Goal: Task Accomplishment & Management: Manage account settings

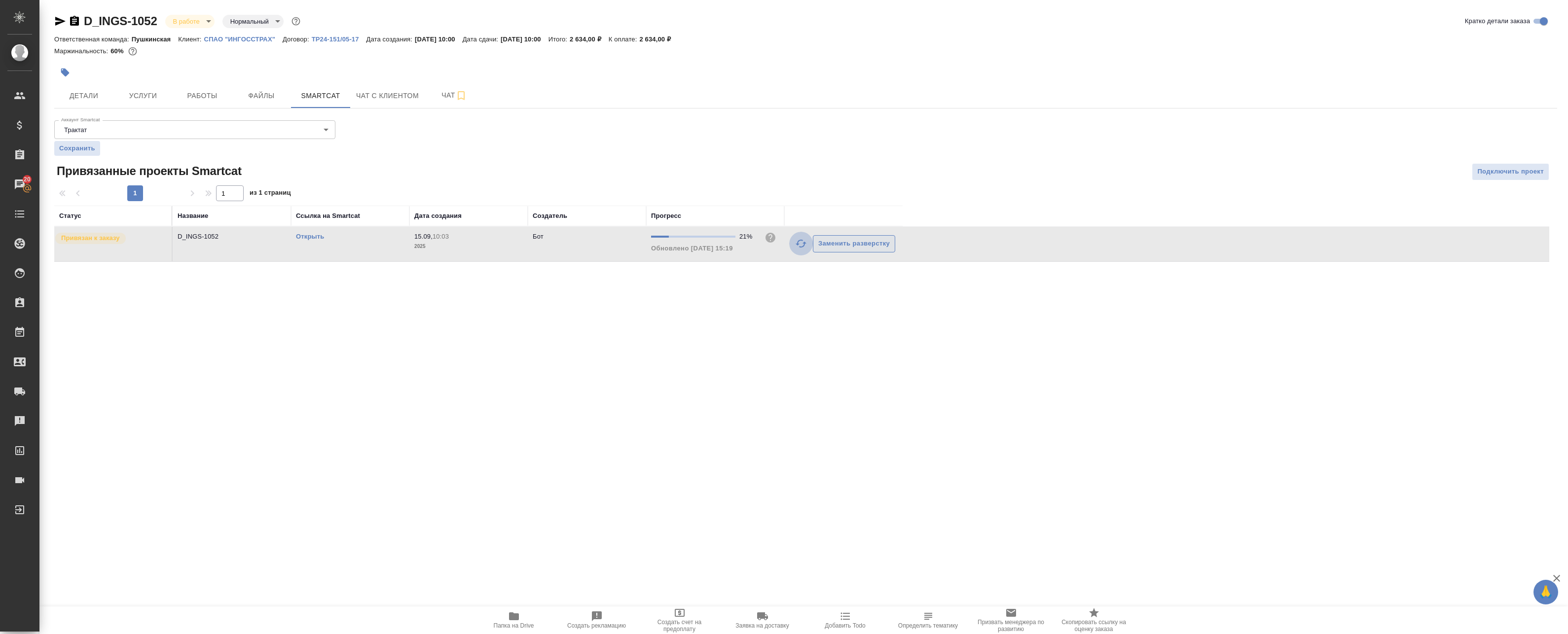
click at [801, 244] on icon "button" at bounding box center [801, 243] width 12 height 12
click at [198, 98] on span "Работы" at bounding box center [202, 96] width 47 height 12
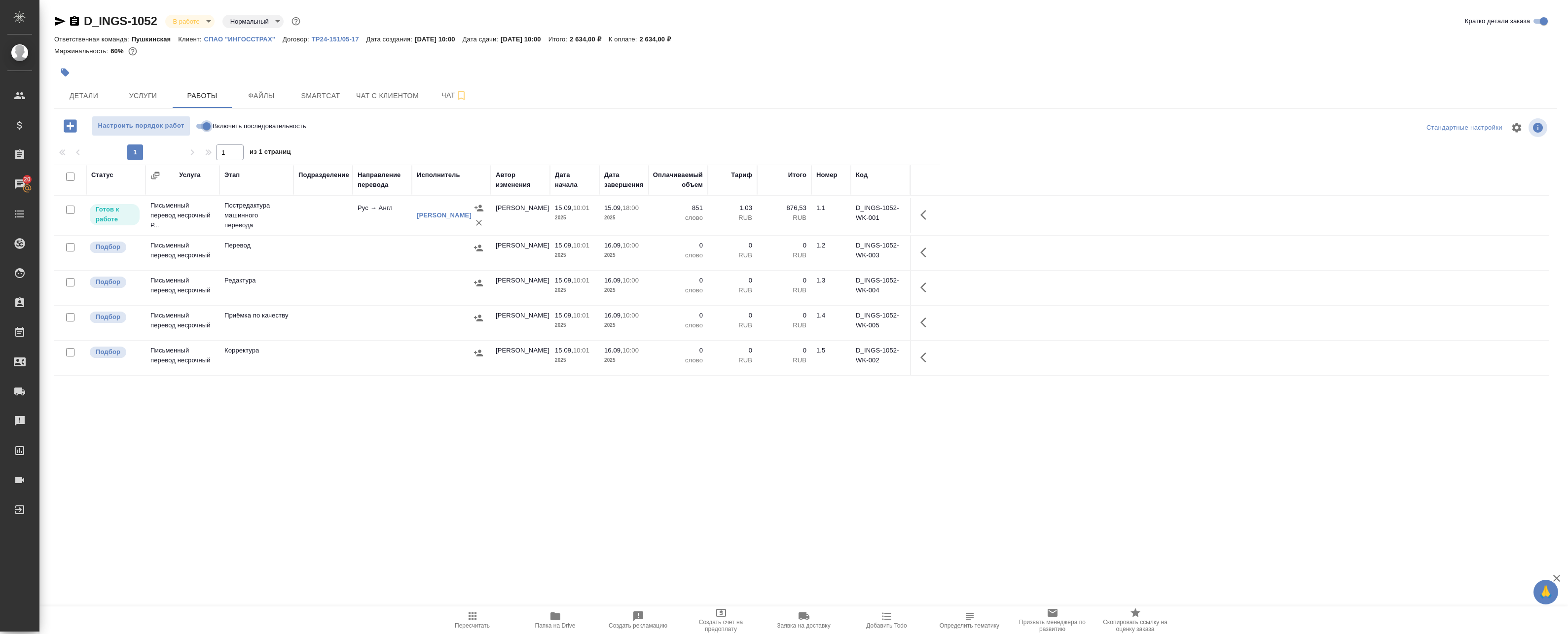
click at [208, 127] on input "Включить последовательность" at bounding box center [207, 126] width 35 height 12
checkbox input "true"
click at [334, 90] on span "Smartcat" at bounding box center [321, 96] width 47 height 12
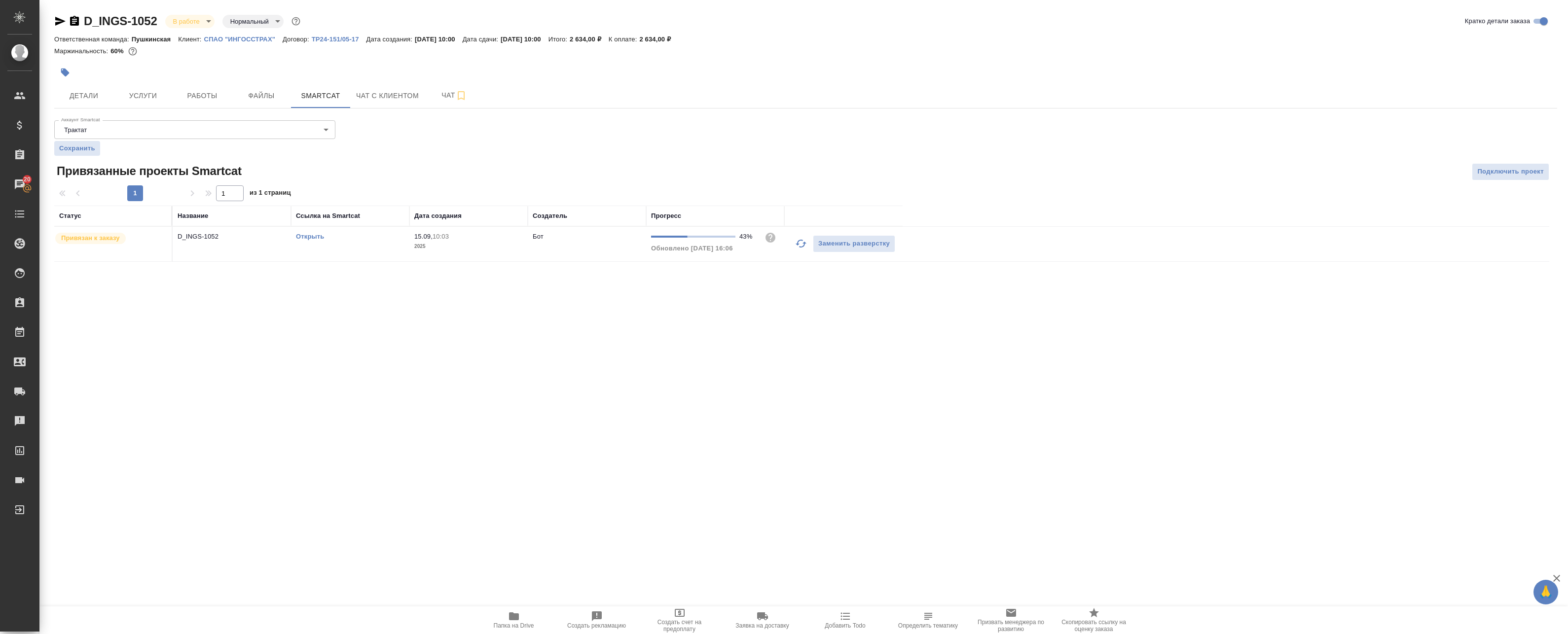
click at [797, 242] on icon "button" at bounding box center [801, 243] width 12 height 12
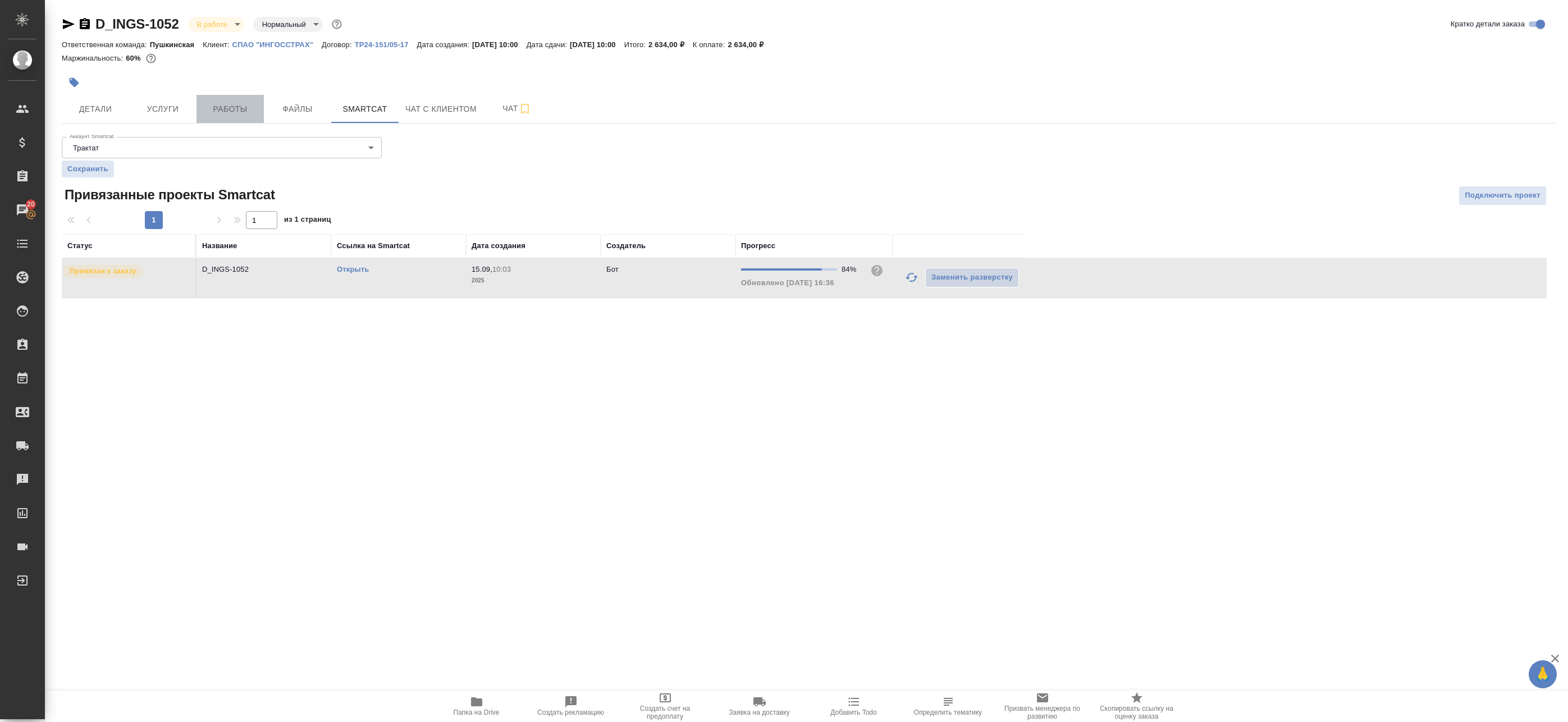
click at [237, 113] on span "Работы" at bounding box center [230, 109] width 54 height 14
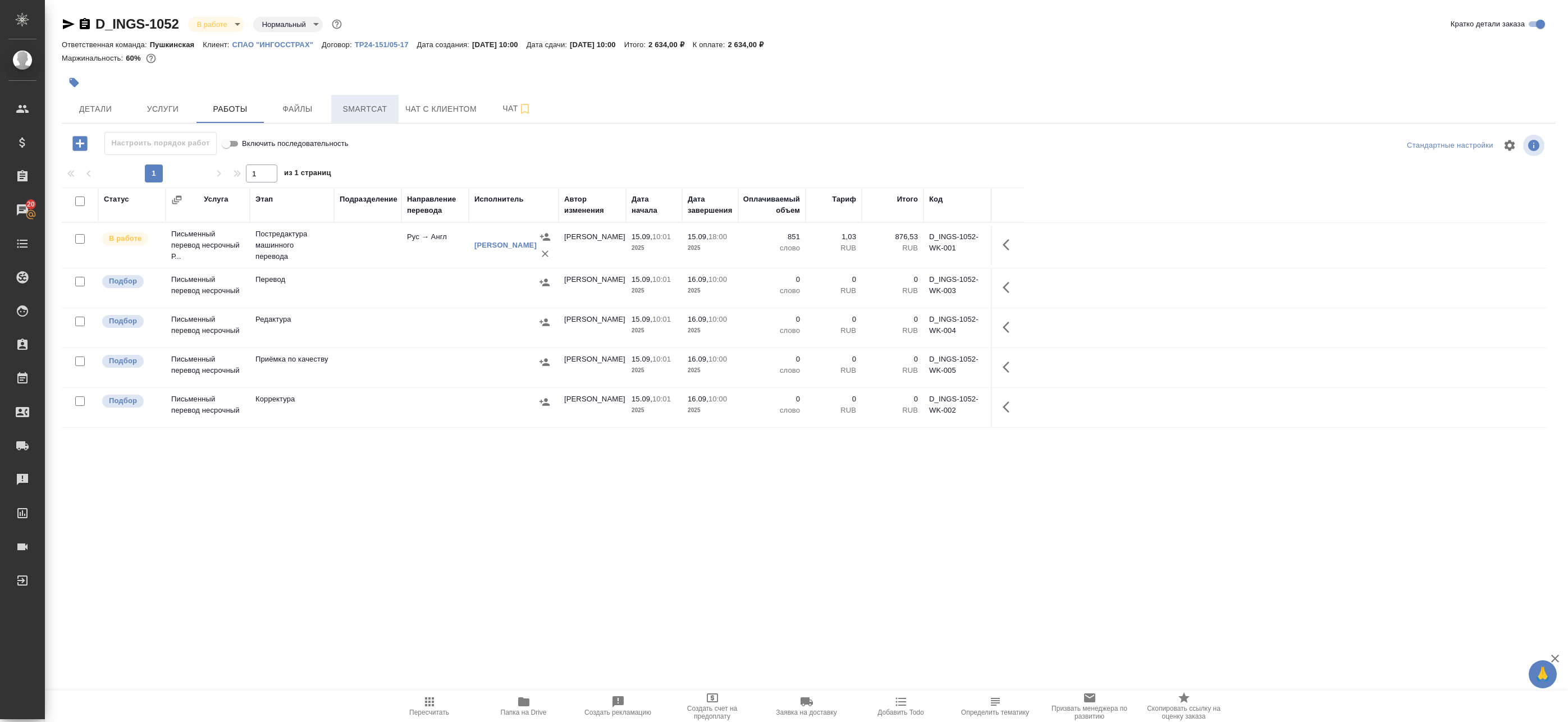
click at [342, 106] on span "Smartcat" at bounding box center [365, 109] width 54 height 14
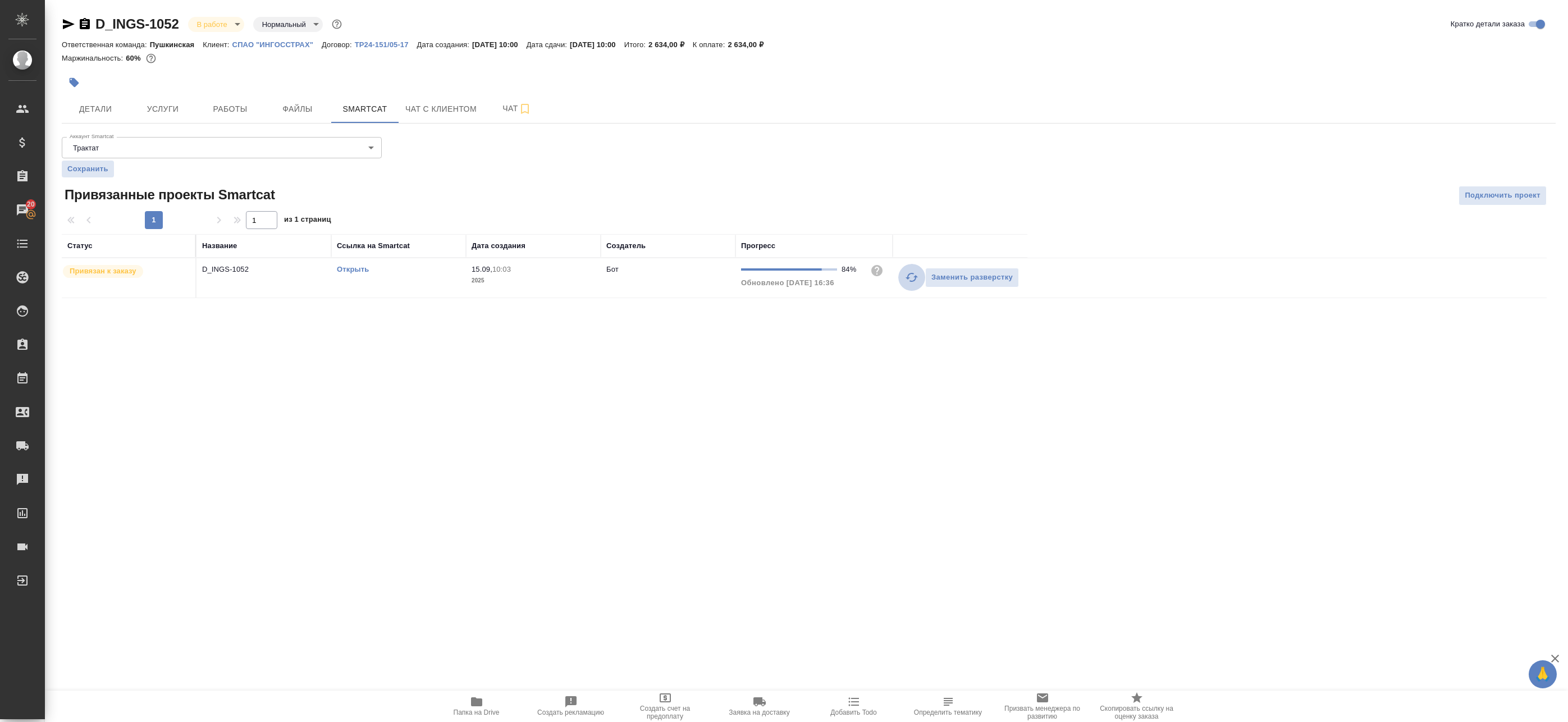
click at [911, 280] on icon "button" at bounding box center [912, 277] width 13 height 13
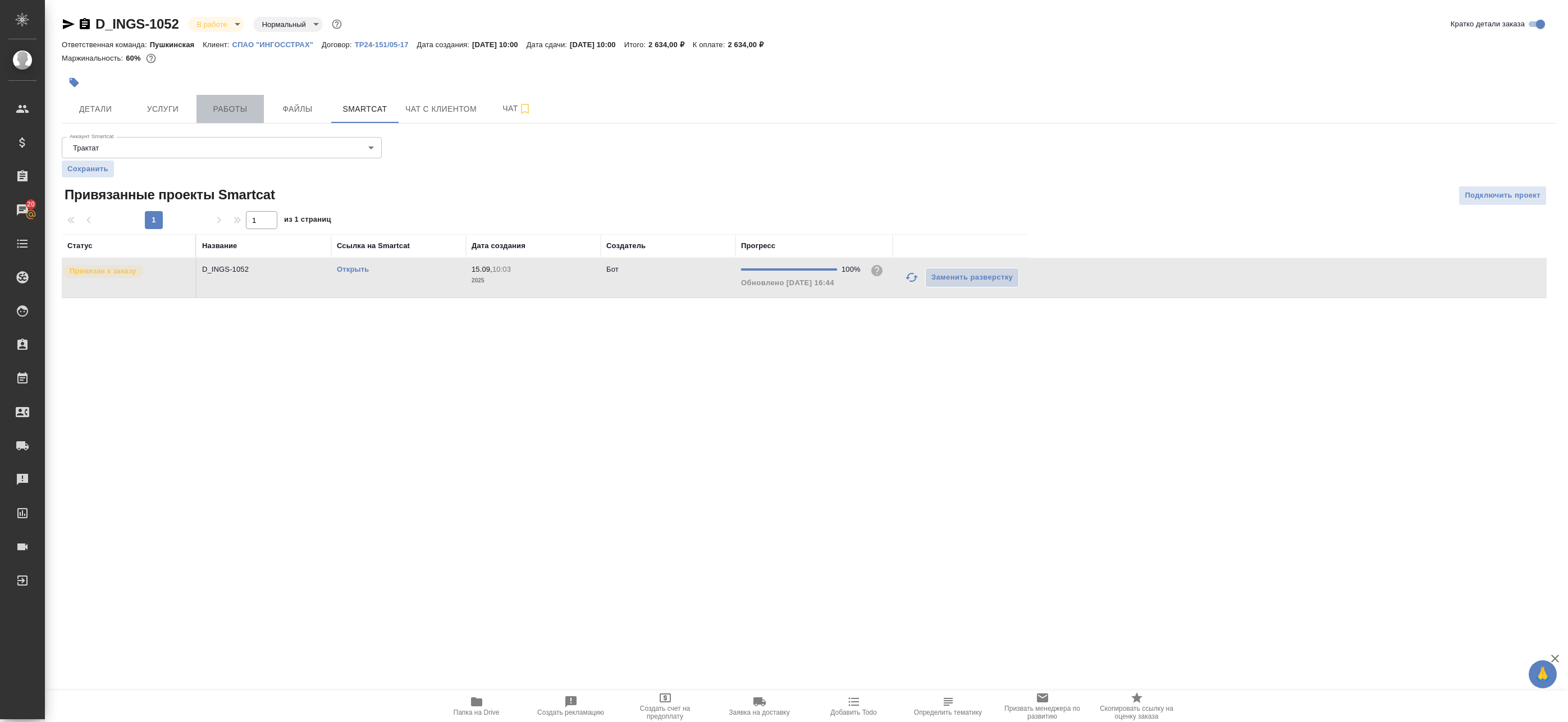
click at [220, 108] on span "Работы" at bounding box center [230, 109] width 54 height 14
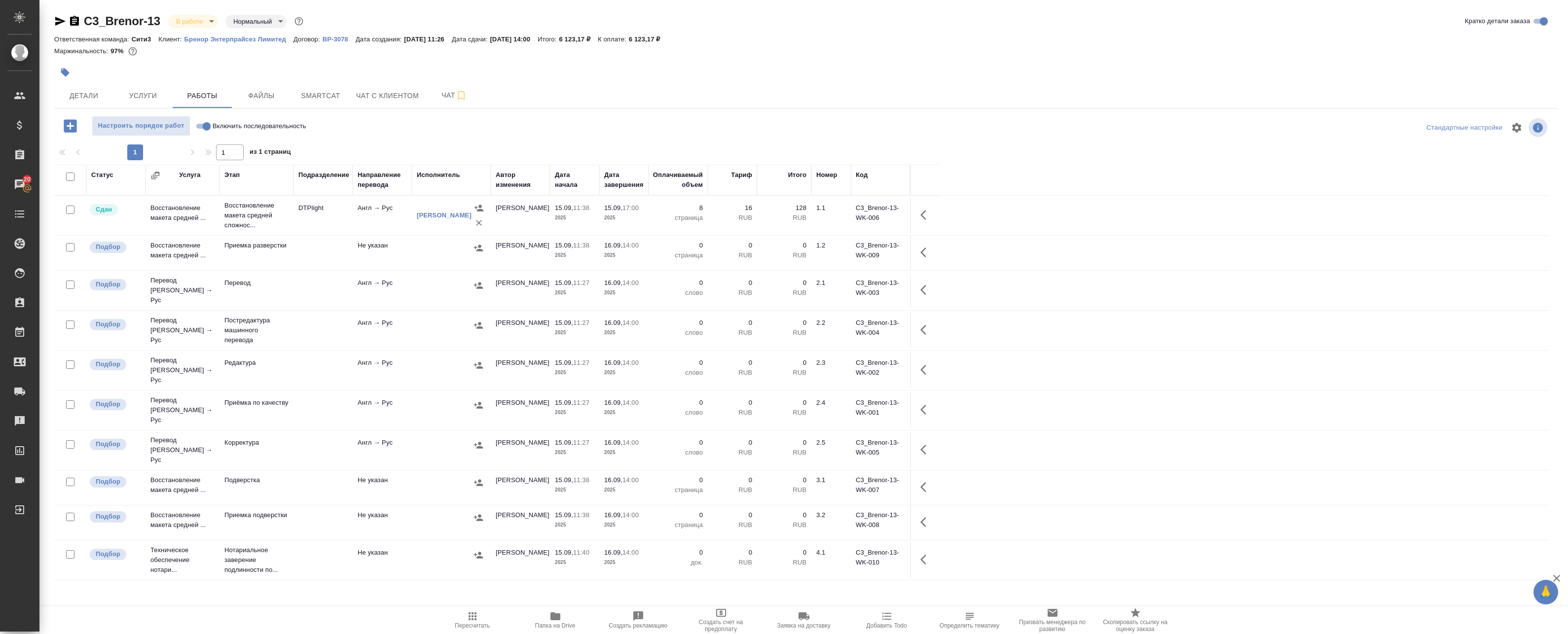
click at [442, 111] on div "C3_Brenor-13 В работе inProgress Нормальный normal Кратко детали заказа Ответст…" at bounding box center [805, 317] width 1514 height 633
click at [446, 97] on span "Чат" at bounding box center [454, 95] width 47 height 12
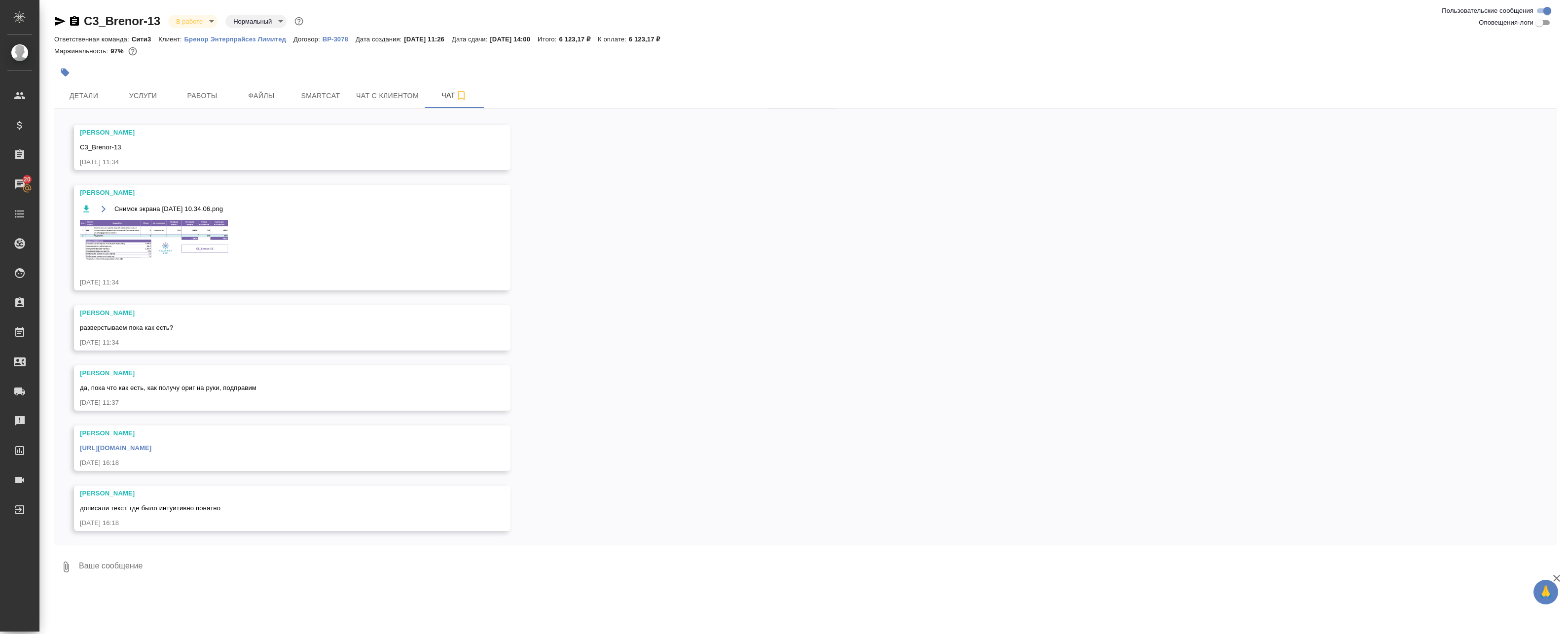
scroll to position [28, 0]
click at [210, 566] on textarea at bounding box center [817, 567] width 1479 height 34
type textarea "Спасибо"
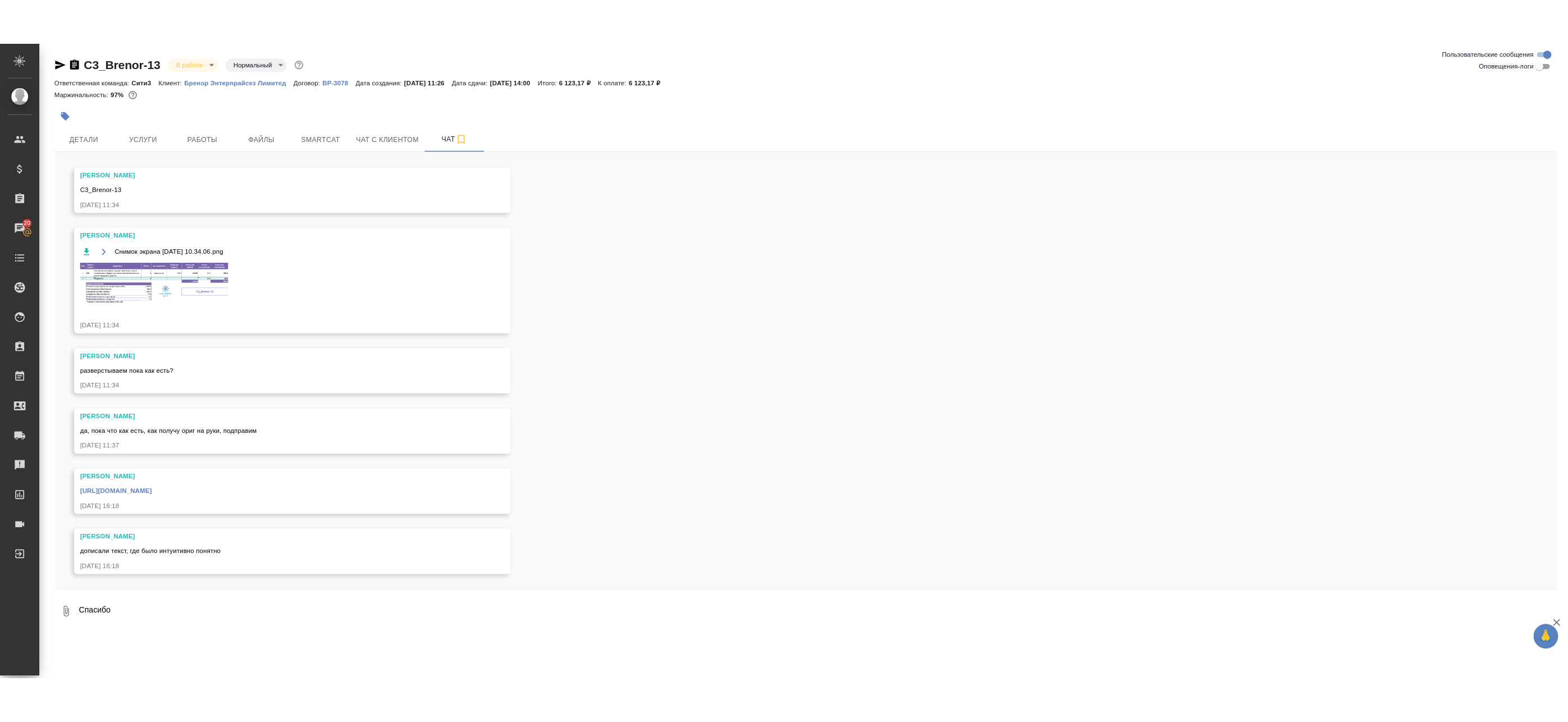
scroll to position [86, 0]
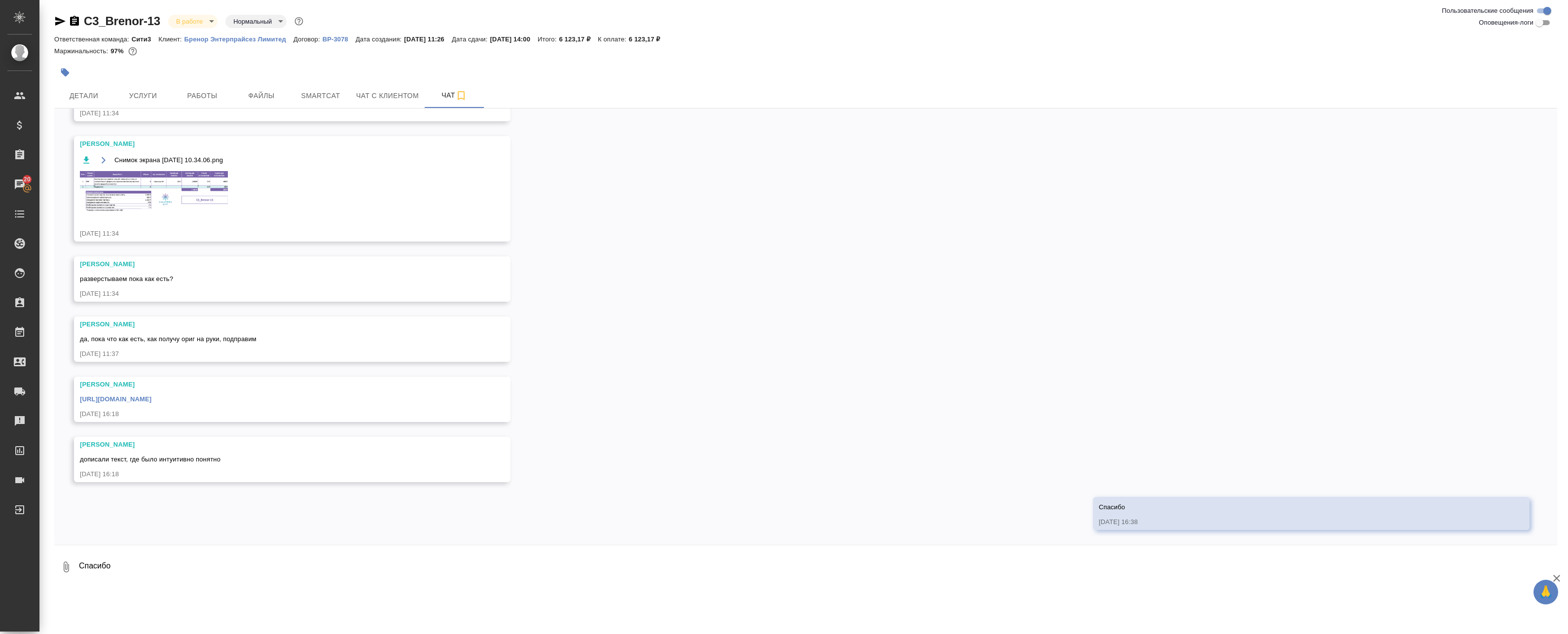
click at [151, 399] on link "https://drive.awatera.com/apps/files/files/10365035?dir=/Shares/Brenor/Orders/C…" at bounding box center [115, 399] width 71 height 7
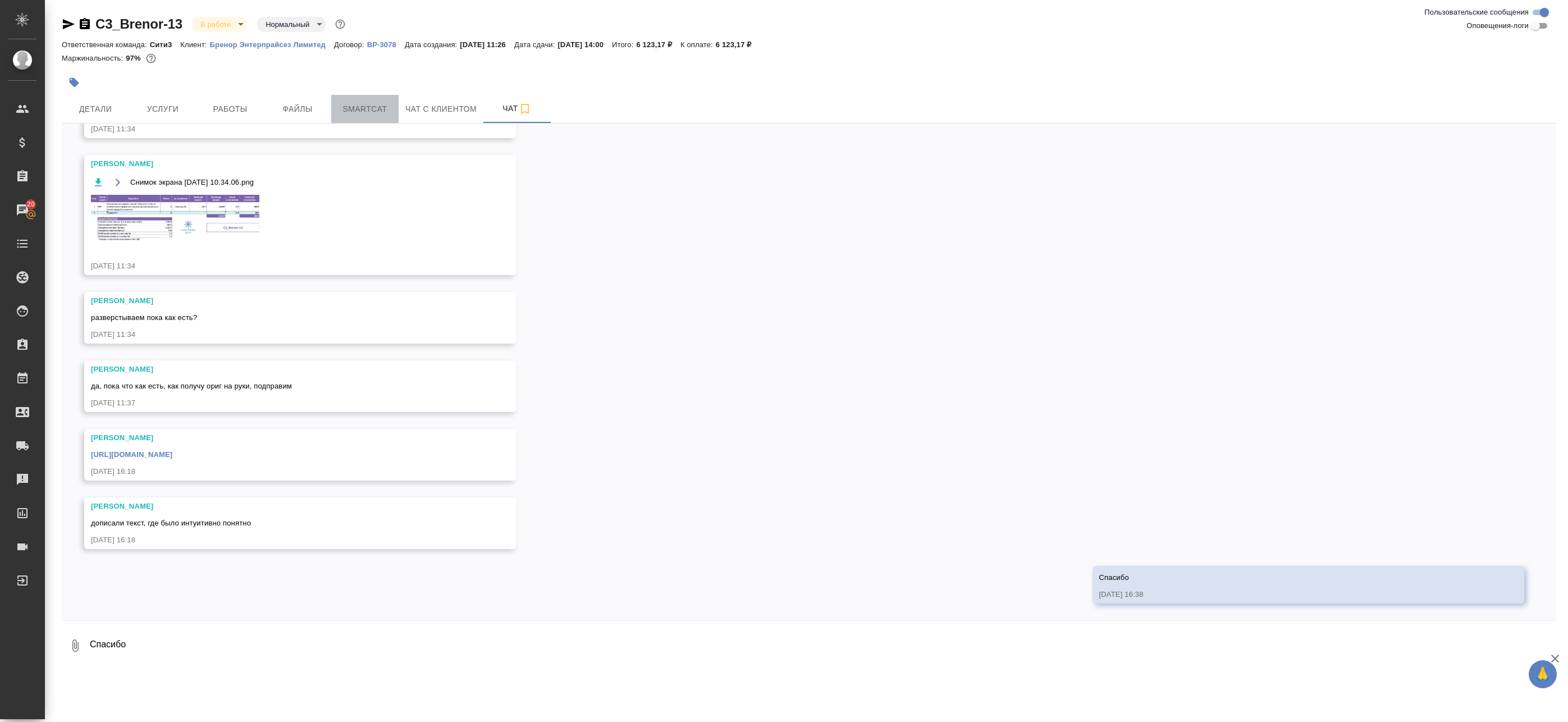
click at [378, 113] on span "Smartcat" at bounding box center [365, 109] width 54 height 14
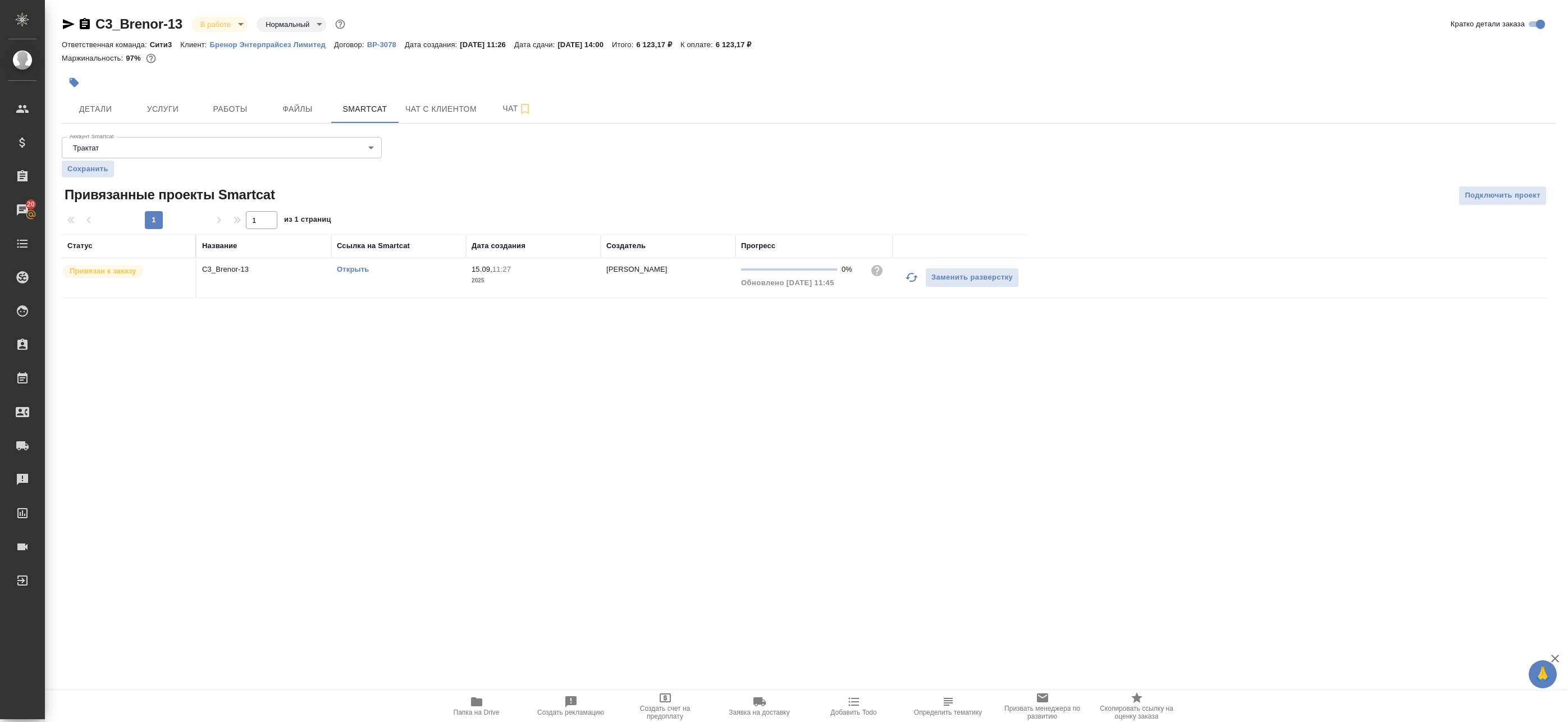
click at [353, 270] on link "Открыть" at bounding box center [353, 269] width 32 height 8
click at [222, 117] on button "Работы" at bounding box center [230, 109] width 68 height 28
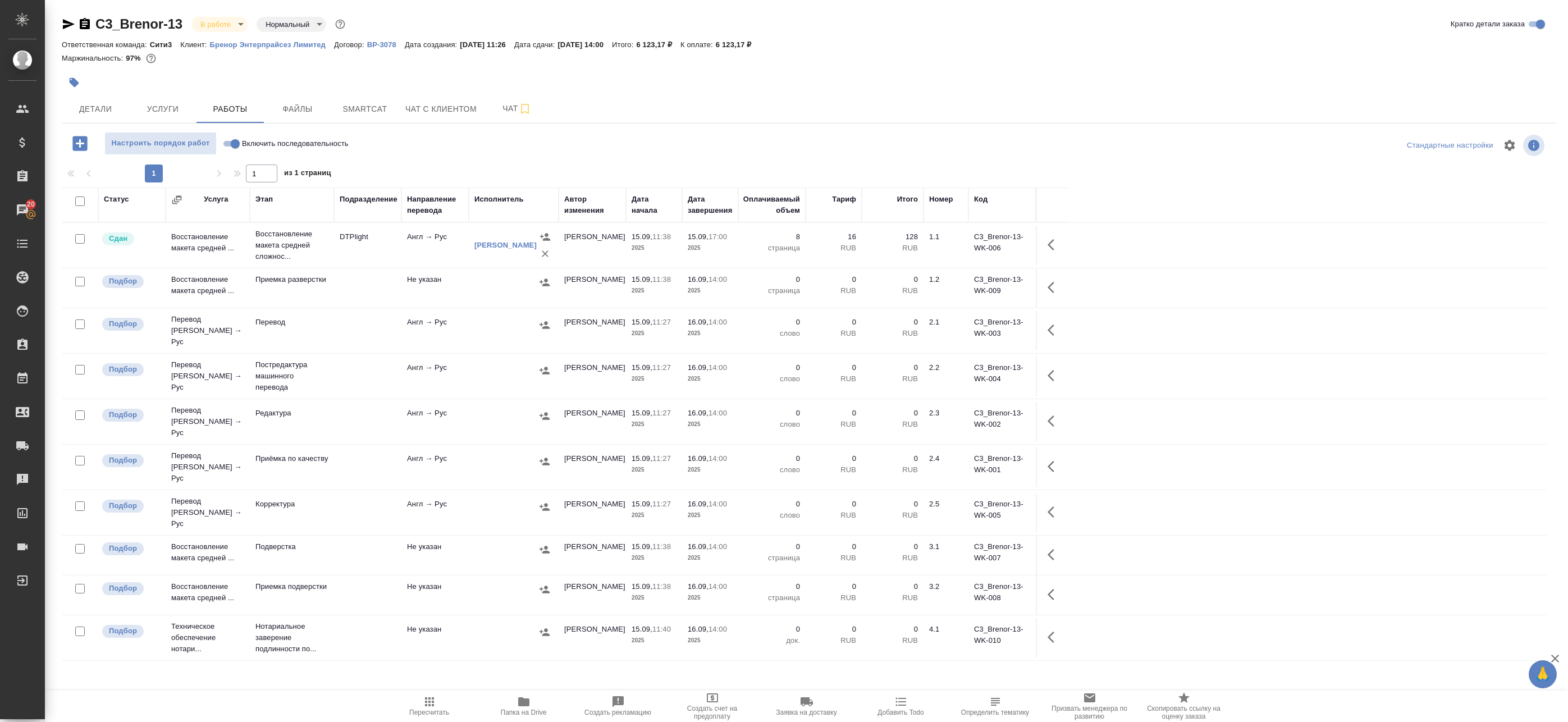
click at [172, 116] on button "Услуги" at bounding box center [162, 109] width 68 height 28
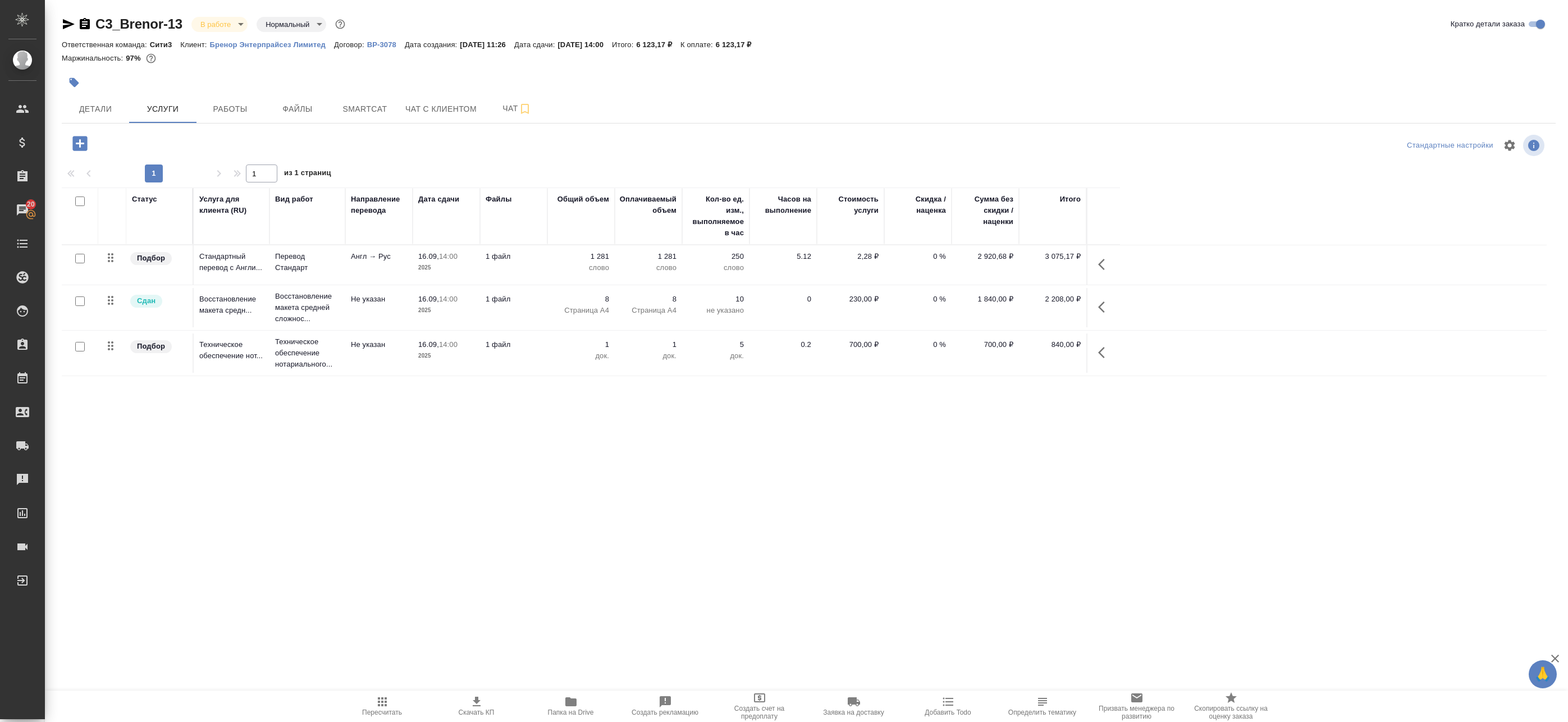
click at [79, 303] on input "checkbox" at bounding box center [79, 300] width 9 height 9
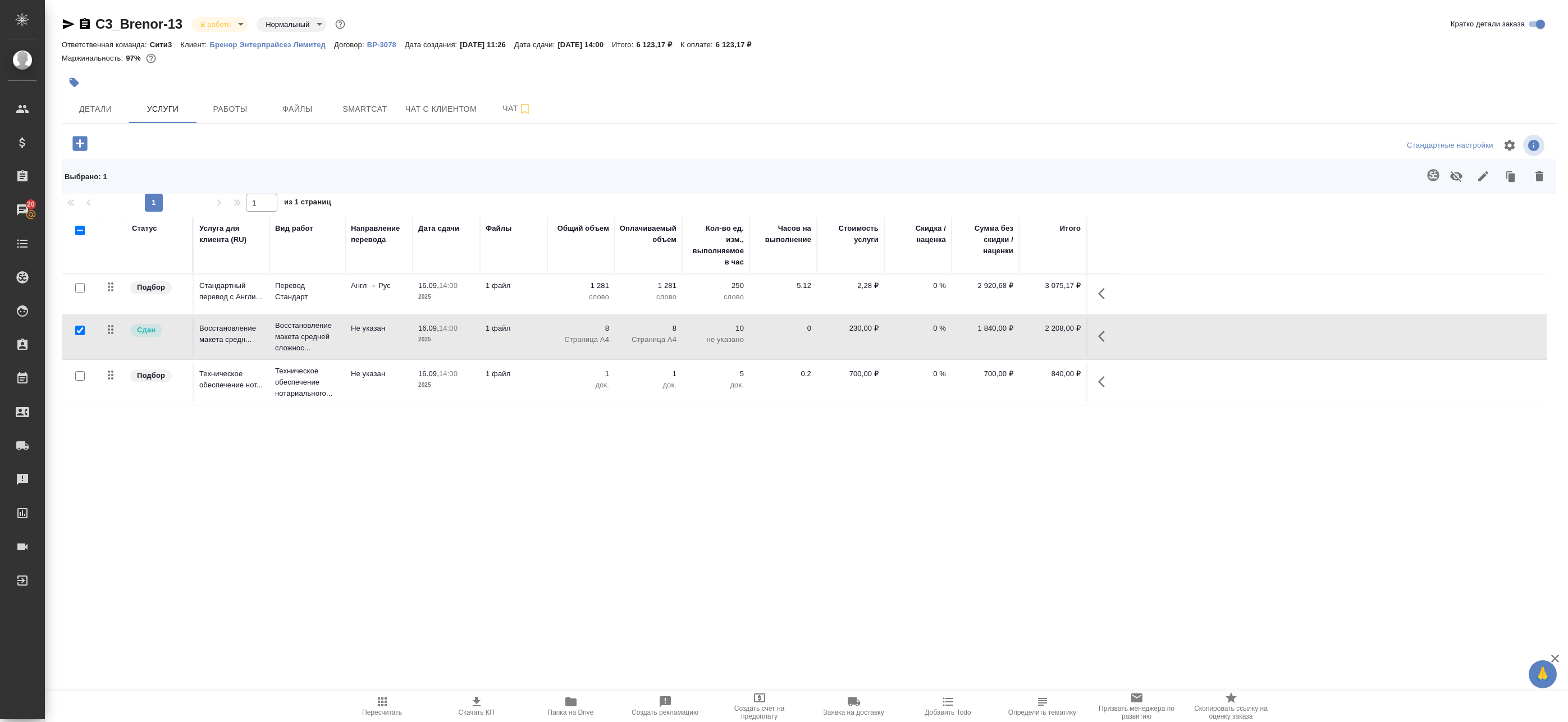
click at [82, 330] on input "checkbox" at bounding box center [79, 330] width 9 height 9
checkbox input "false"
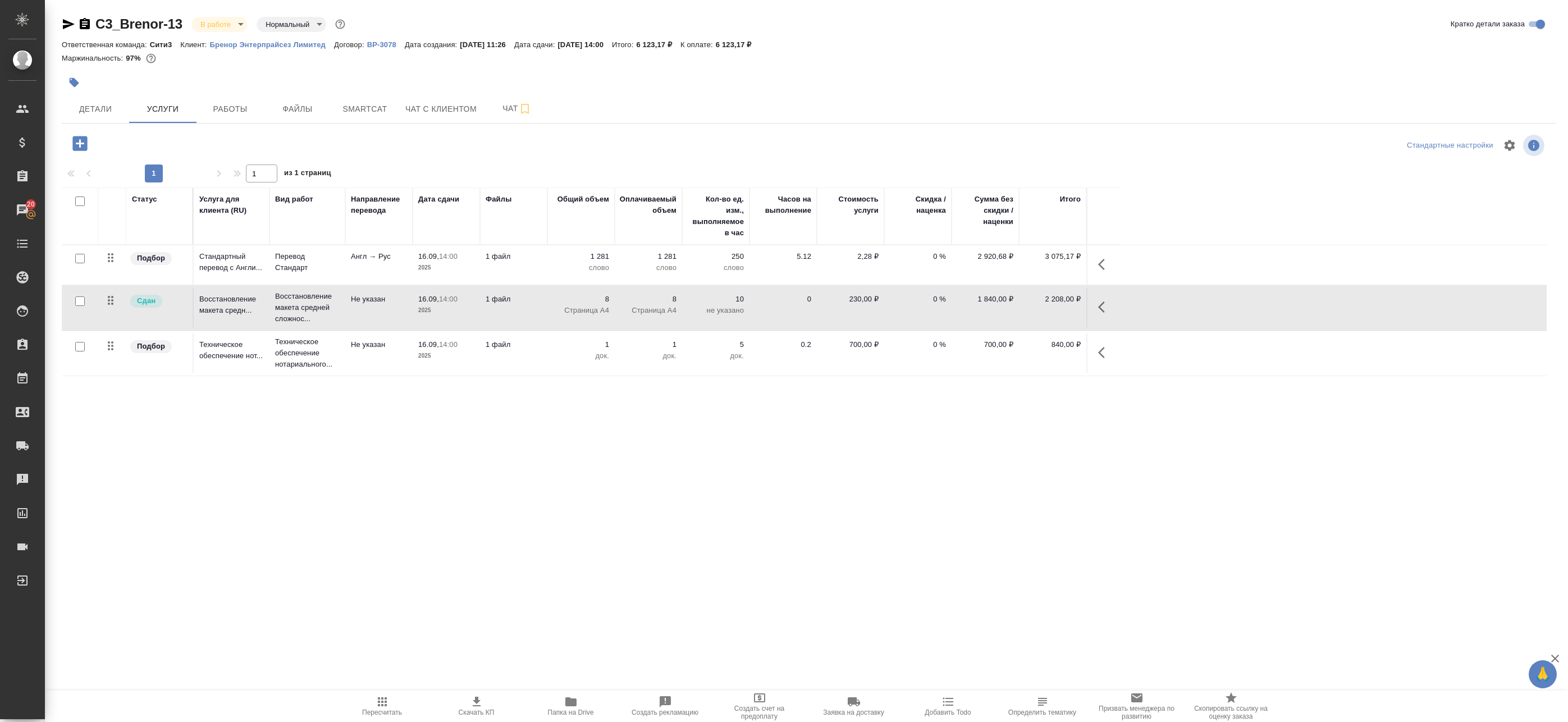
click at [81, 262] on input "checkbox" at bounding box center [79, 258] width 9 height 9
checkbox input "true"
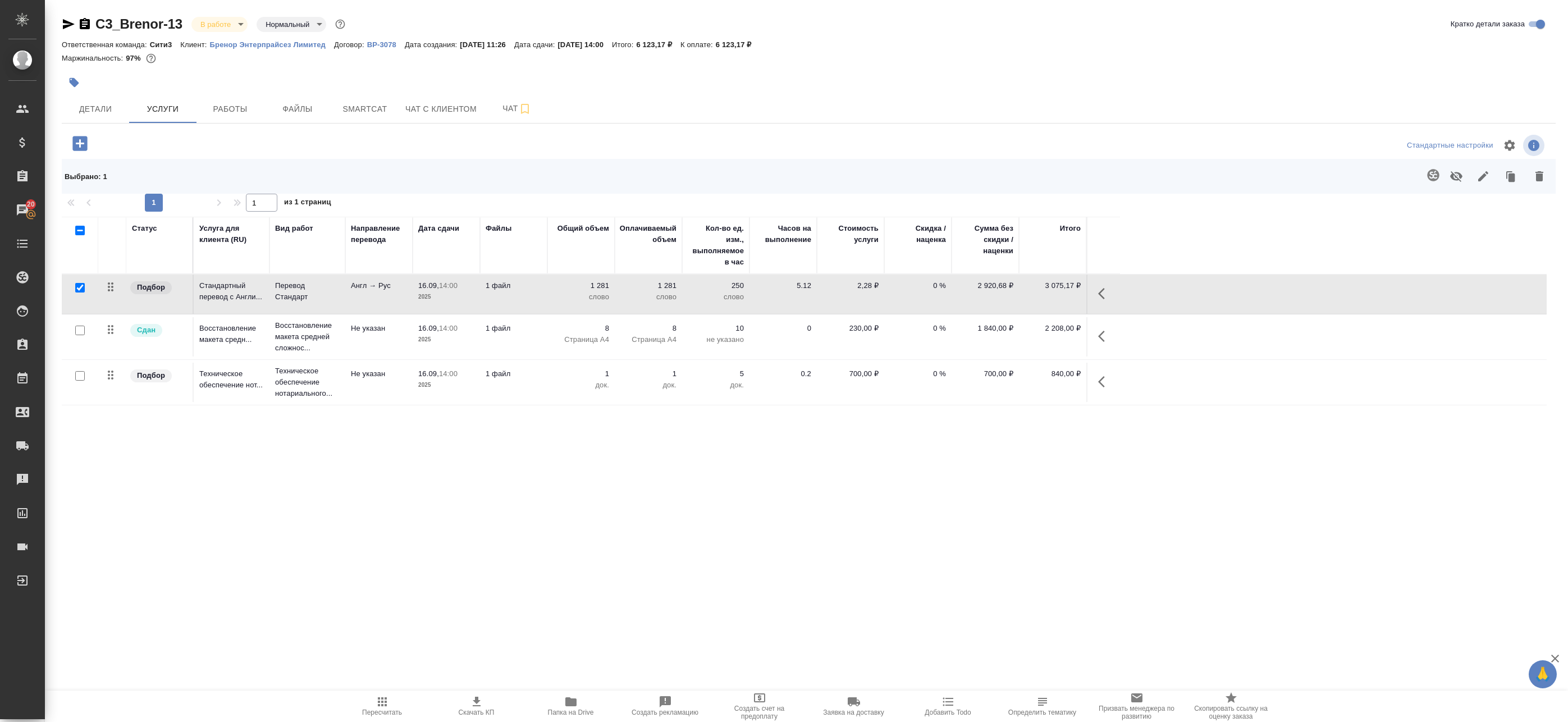
click at [1101, 294] on icon "button" at bounding box center [1101, 293] width 7 height 11
click at [994, 294] on icon "button" at bounding box center [996, 294] width 13 height 13
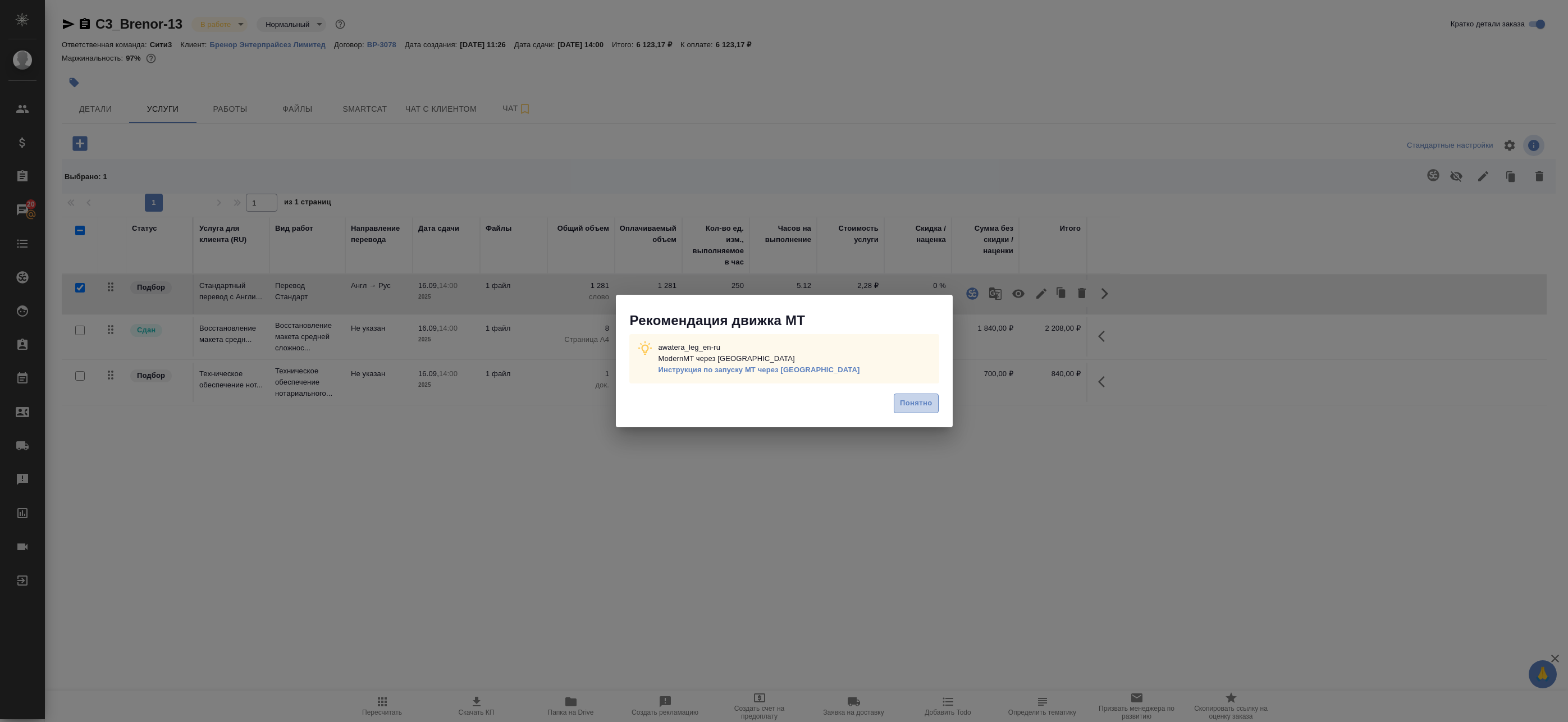
click at [924, 410] on span "Понятно" at bounding box center [916, 402] width 32 height 13
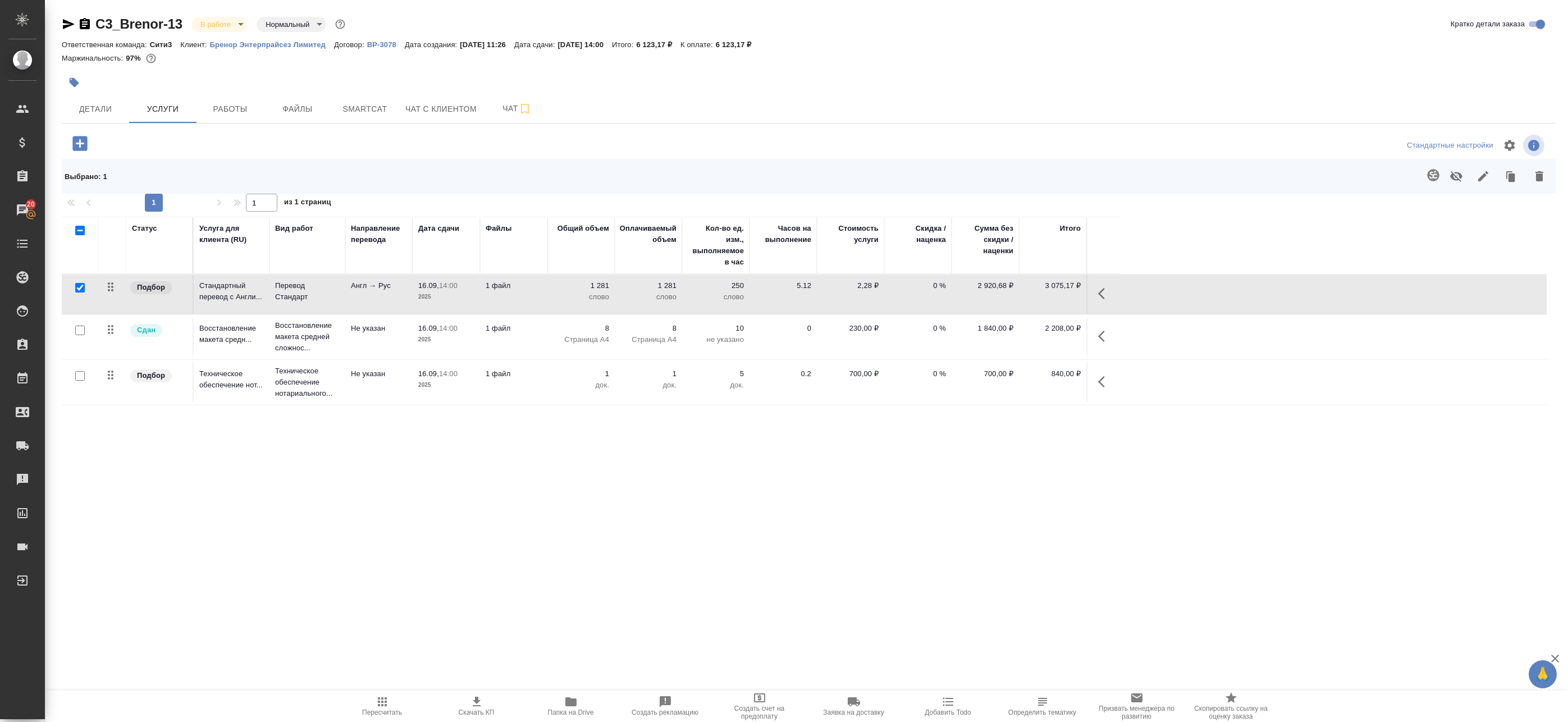
click at [582, 705] on span "Папка на Drive" at bounding box center [571, 705] width 81 height 21
click at [228, 125] on div "C3_Brenor-13 В работе inProgress Нормальный normal Кратко детали заказа Ответст…" at bounding box center [808, 375] width 1506 height 750
click at [230, 117] on button "Работы" at bounding box center [230, 109] width 68 height 28
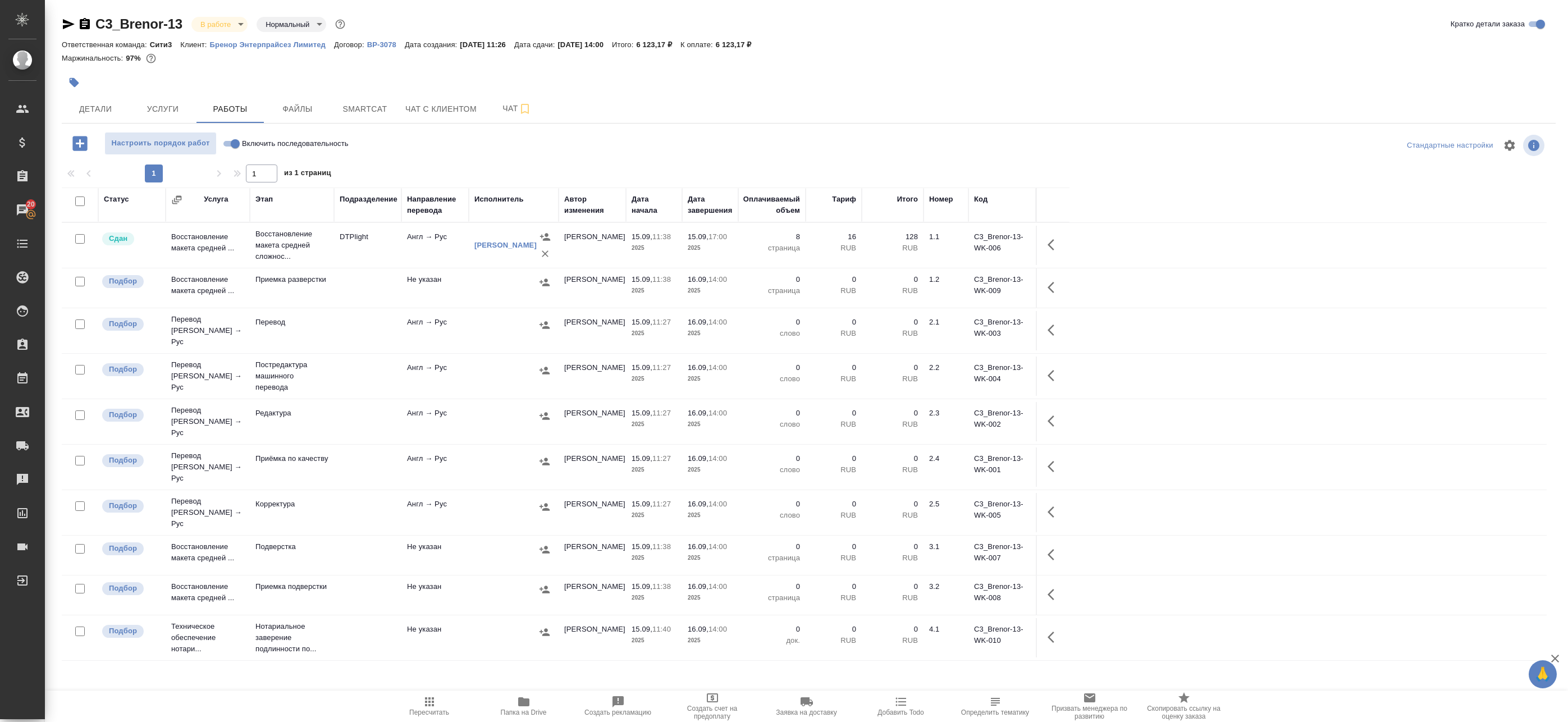
click at [453, 301] on td "Не указан" at bounding box center [435, 288] width 68 height 39
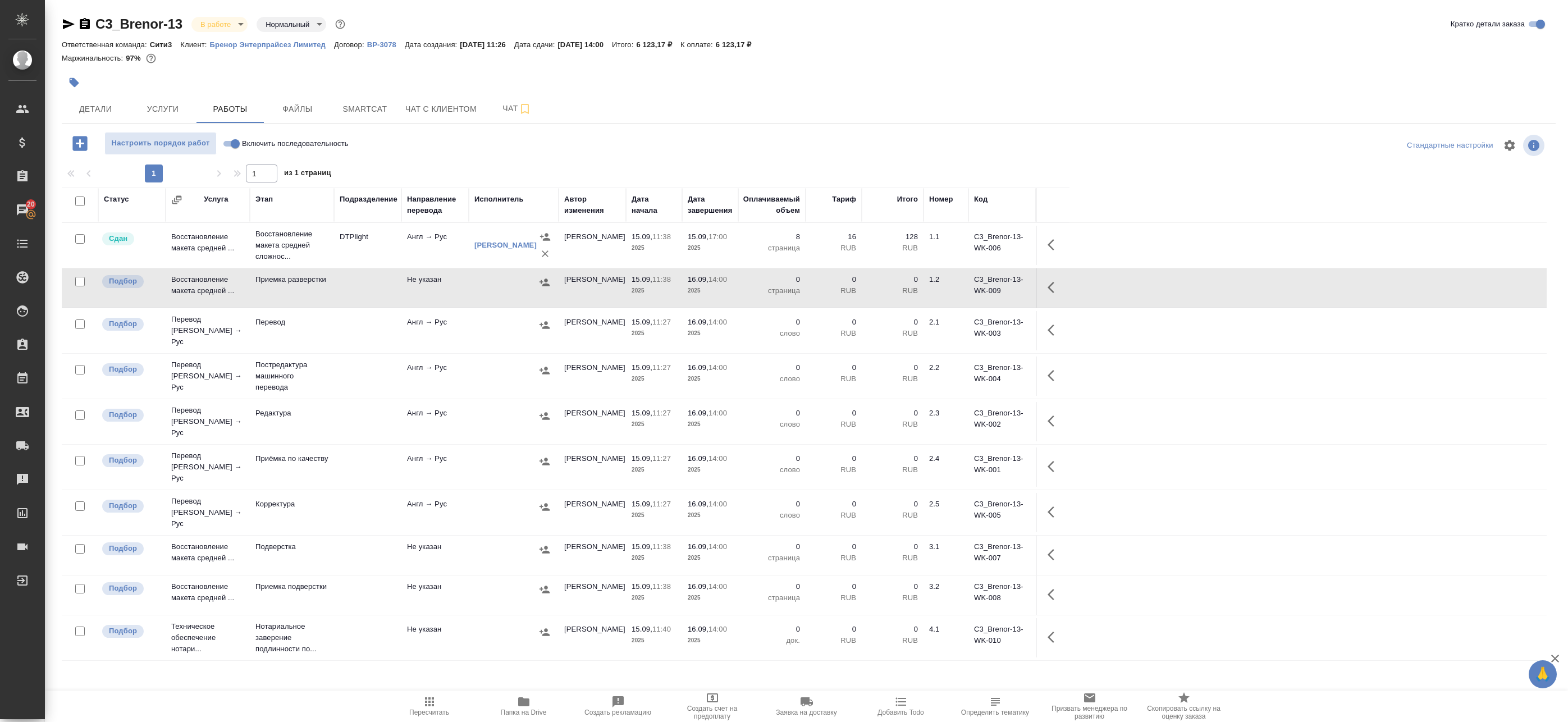
click at [510, 324] on div at bounding box center [514, 325] width 79 height 17
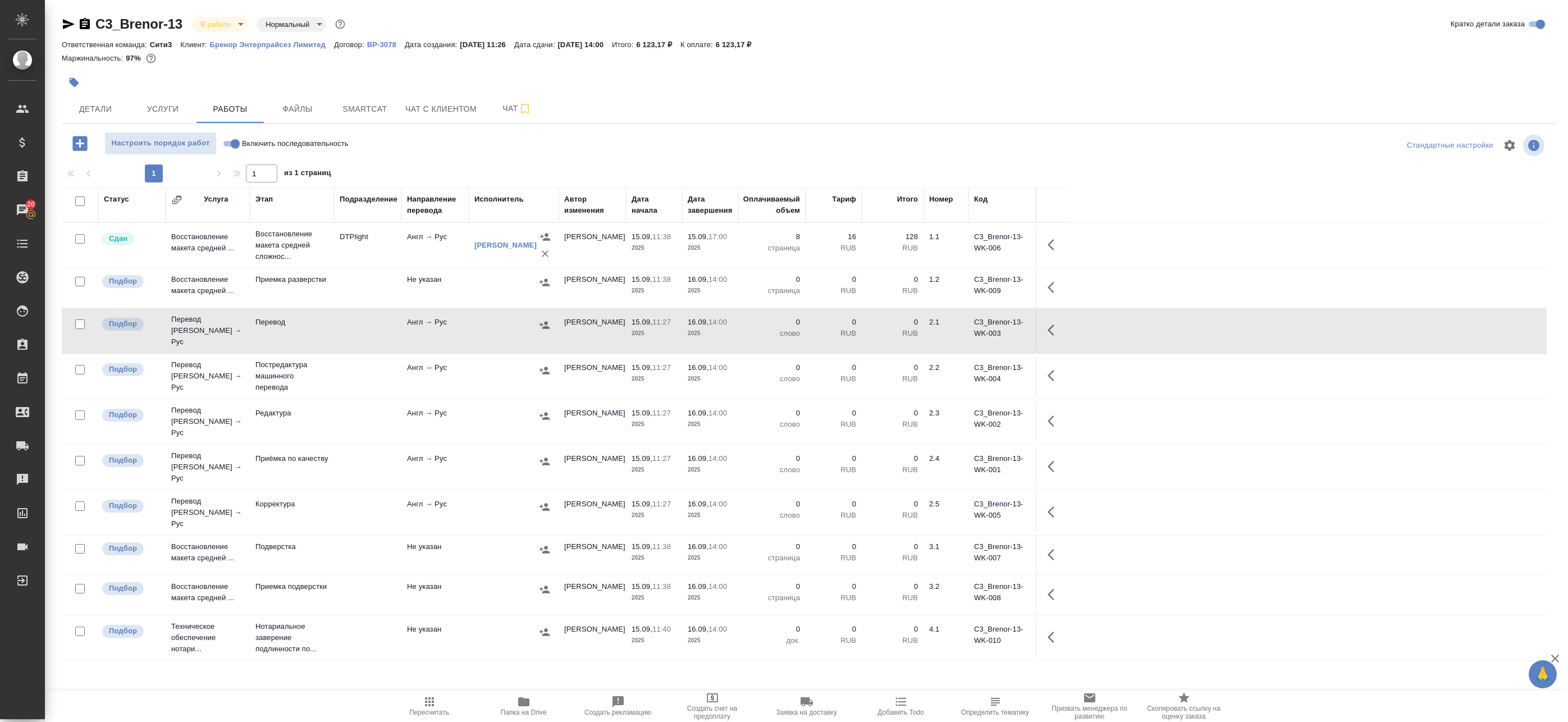
click at [508, 362] on div at bounding box center [514, 371] width 79 height 17
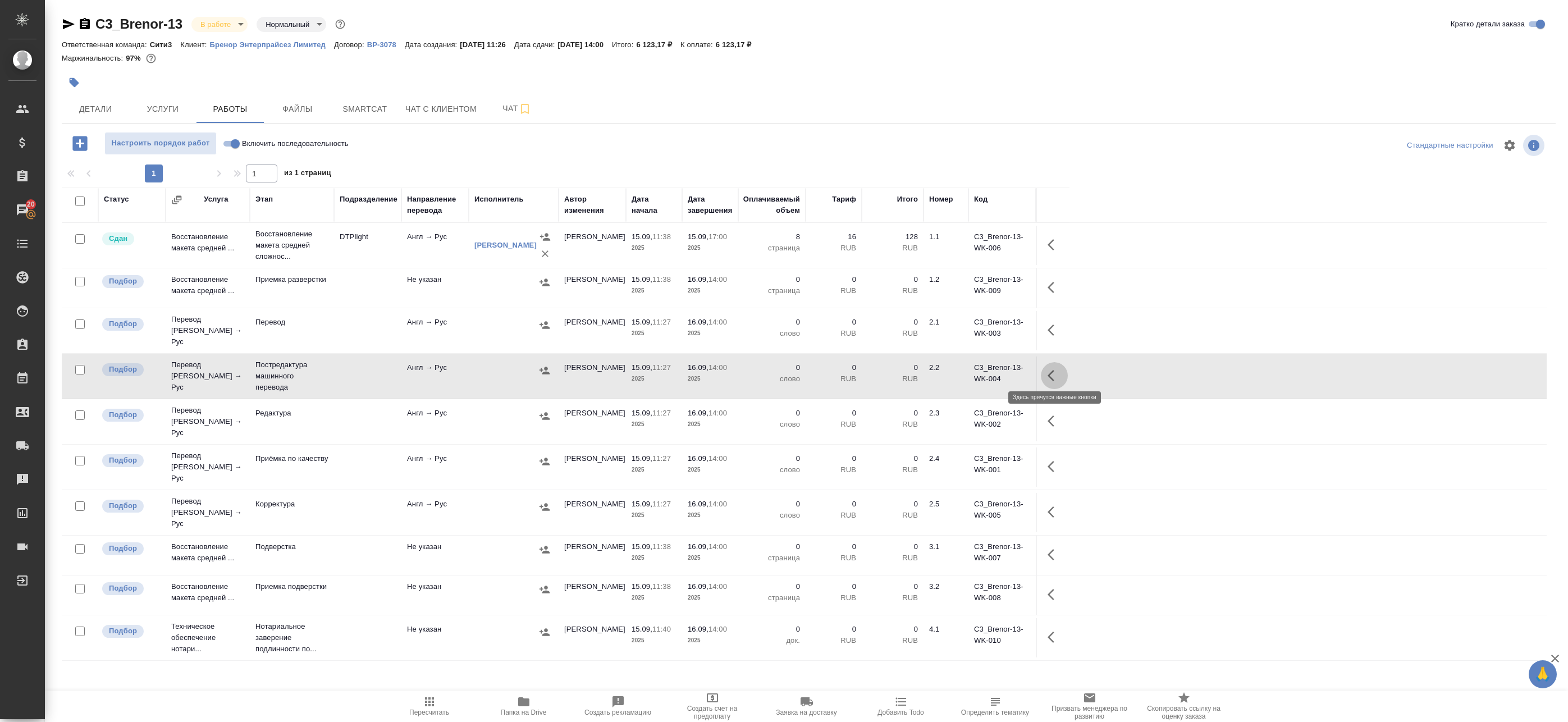
click at [1056, 373] on icon "button" at bounding box center [1054, 376] width 13 height 13
click at [971, 373] on icon "button" at bounding box center [971, 376] width 10 height 10
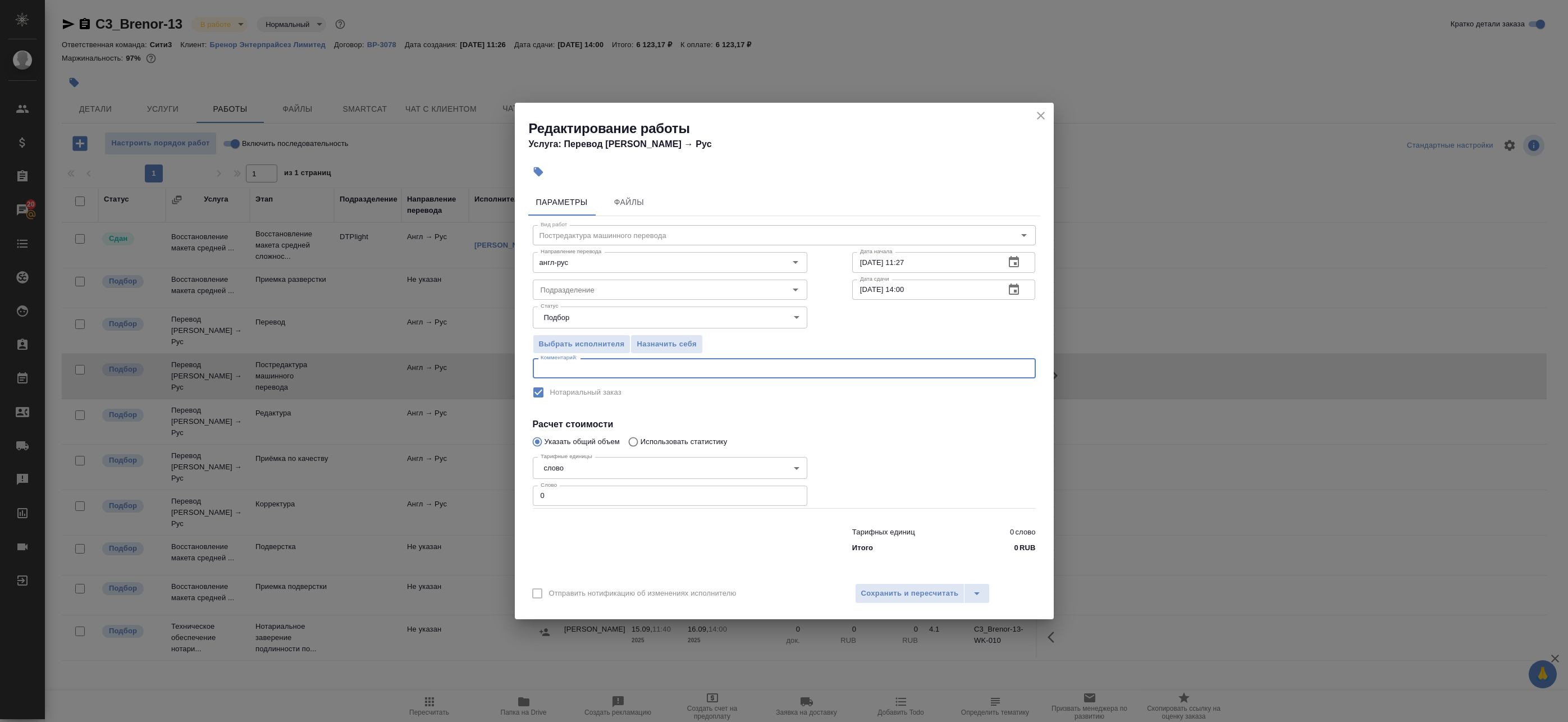
drag, startPoint x: 727, startPoint y: 364, endPoint x: 403, endPoint y: 379, distance: 324.3
click at [405, 379] on div "Редактирование работы Услуга: Перевод Стандарт Англ → Рус Параметры Файлы Вид р…" at bounding box center [784, 361] width 1568 height 722
drag, startPoint x: 546, startPoint y: 495, endPoint x: 487, endPoint y: 489, distance: 59.3
click at [487, 489] on div "Редактирование работы Услуга: Перевод Стандарт Англ → Рус Параметры Файлы Вид р…" at bounding box center [784, 361] width 1568 height 722
paste input "593"
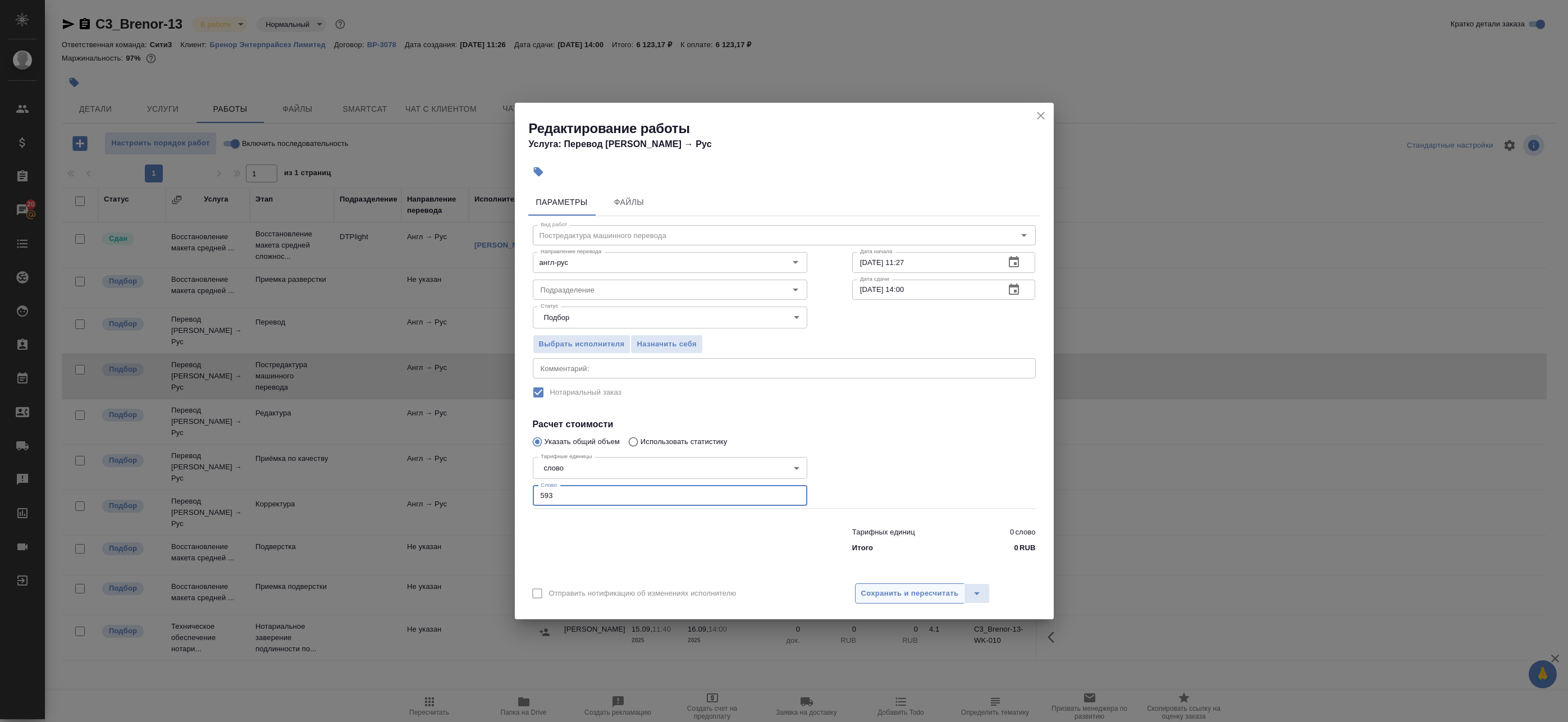
type input "593"
click at [875, 593] on span "Сохранить и пересчитать" at bounding box center [910, 593] width 98 height 13
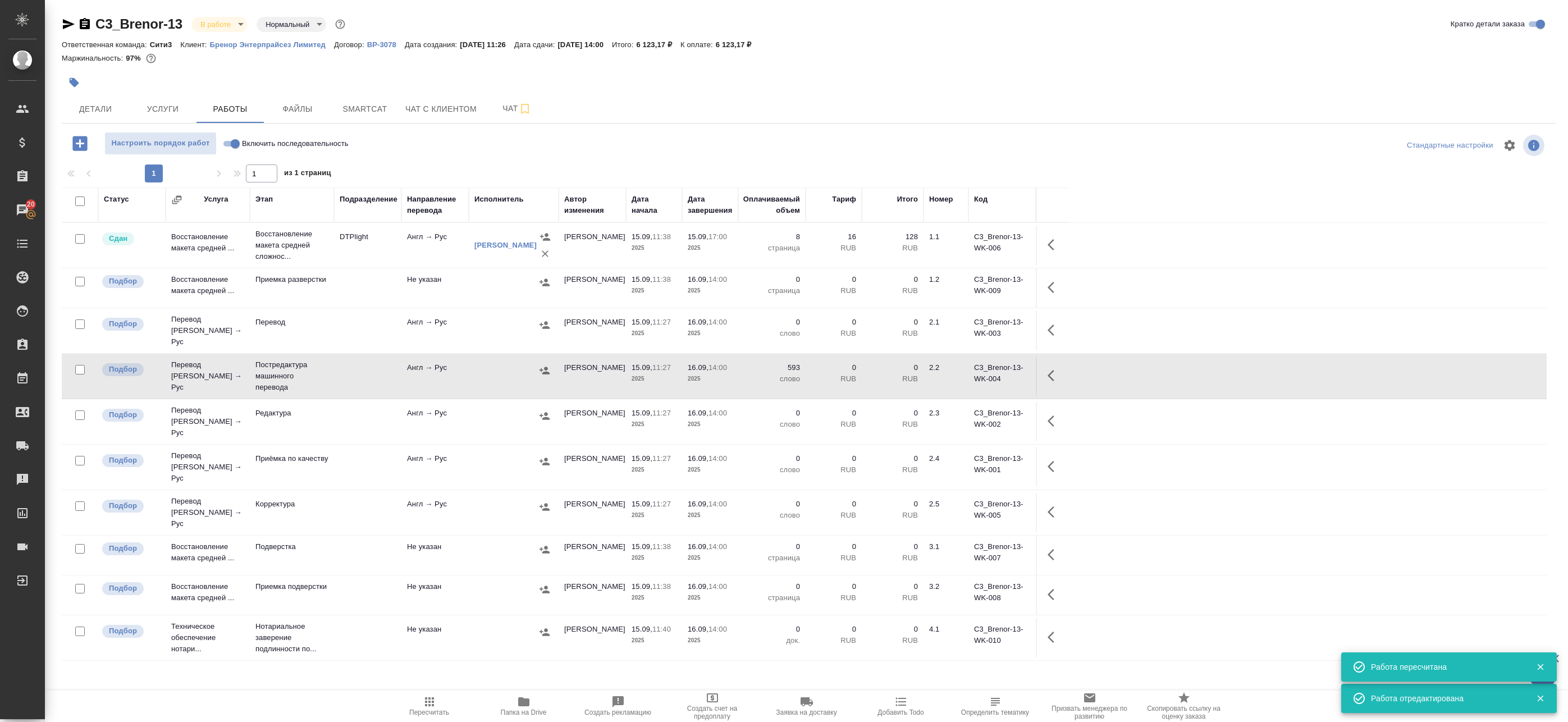
drag, startPoint x: 1060, startPoint y: 369, endPoint x: 1042, endPoint y: 369, distance: 18.0
click at [1059, 369] on icon "button" at bounding box center [1054, 376] width 13 height 13
click at [975, 369] on icon "button" at bounding box center [971, 376] width 13 height 13
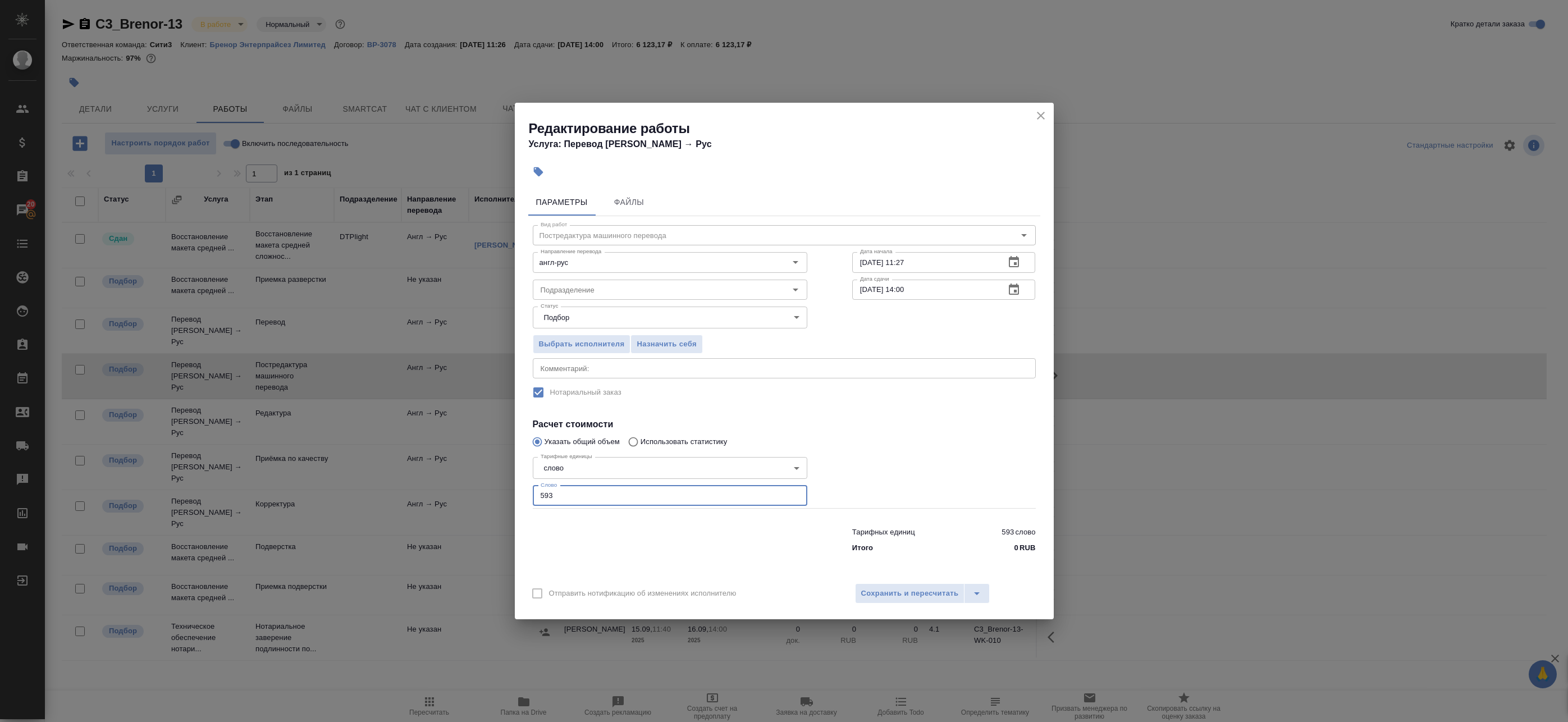
drag, startPoint x: 528, startPoint y: 490, endPoint x: 477, endPoint y: 487, distance: 51.1
click at [477, 487] on div "Редактирование работы Услуга: Перевод Стандарт Англ → Рус Параметры Файлы Вид р…" at bounding box center [784, 361] width 1568 height 722
click at [600, 376] on div "x Комментарий:" at bounding box center [784, 368] width 503 height 20
click at [602, 347] on span "Выбрать исполнителя" at bounding box center [582, 344] width 86 height 13
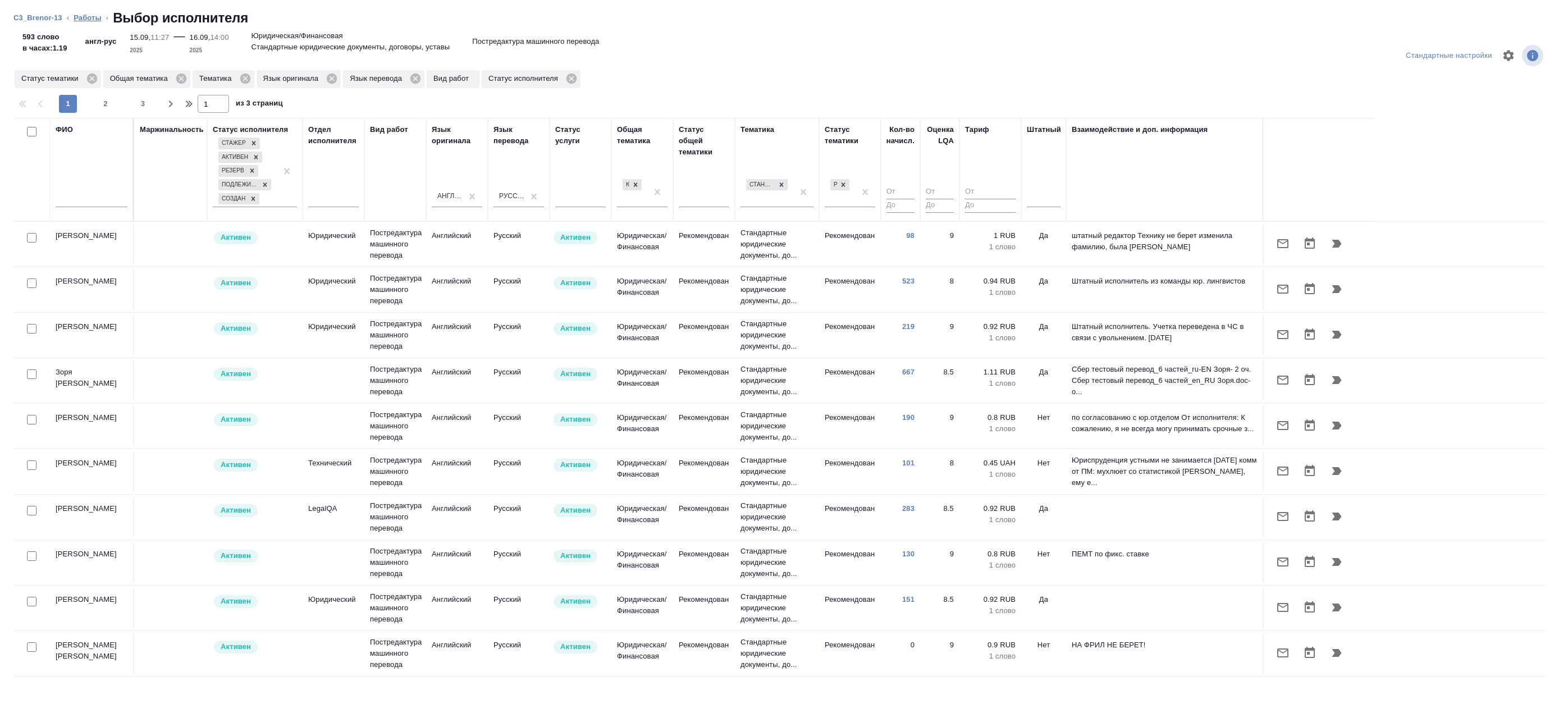
click at [95, 18] on link "Работы" at bounding box center [88, 18] width 28 height 8
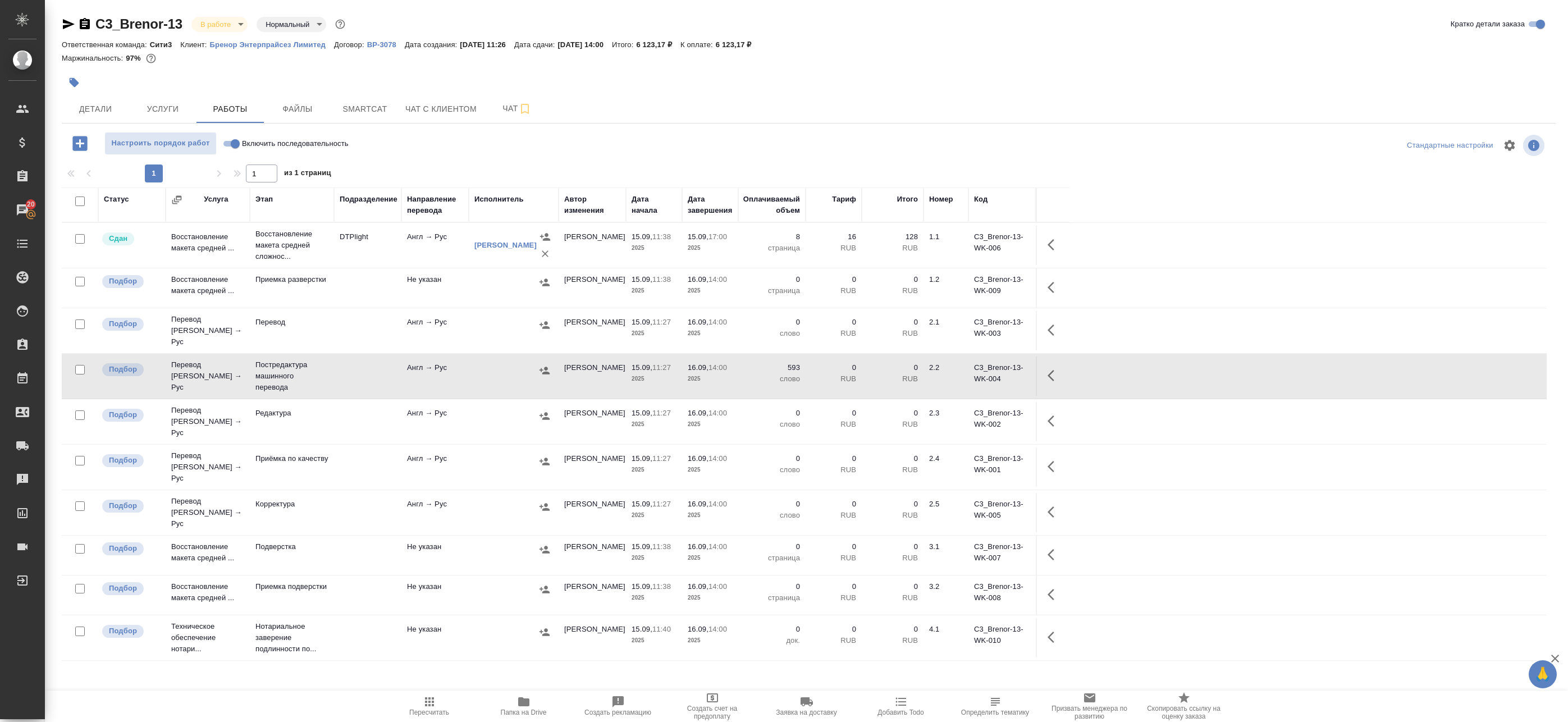
click at [1048, 373] on icon "button" at bounding box center [1054, 376] width 13 height 13
click at [974, 376] on icon "button" at bounding box center [971, 376] width 13 height 13
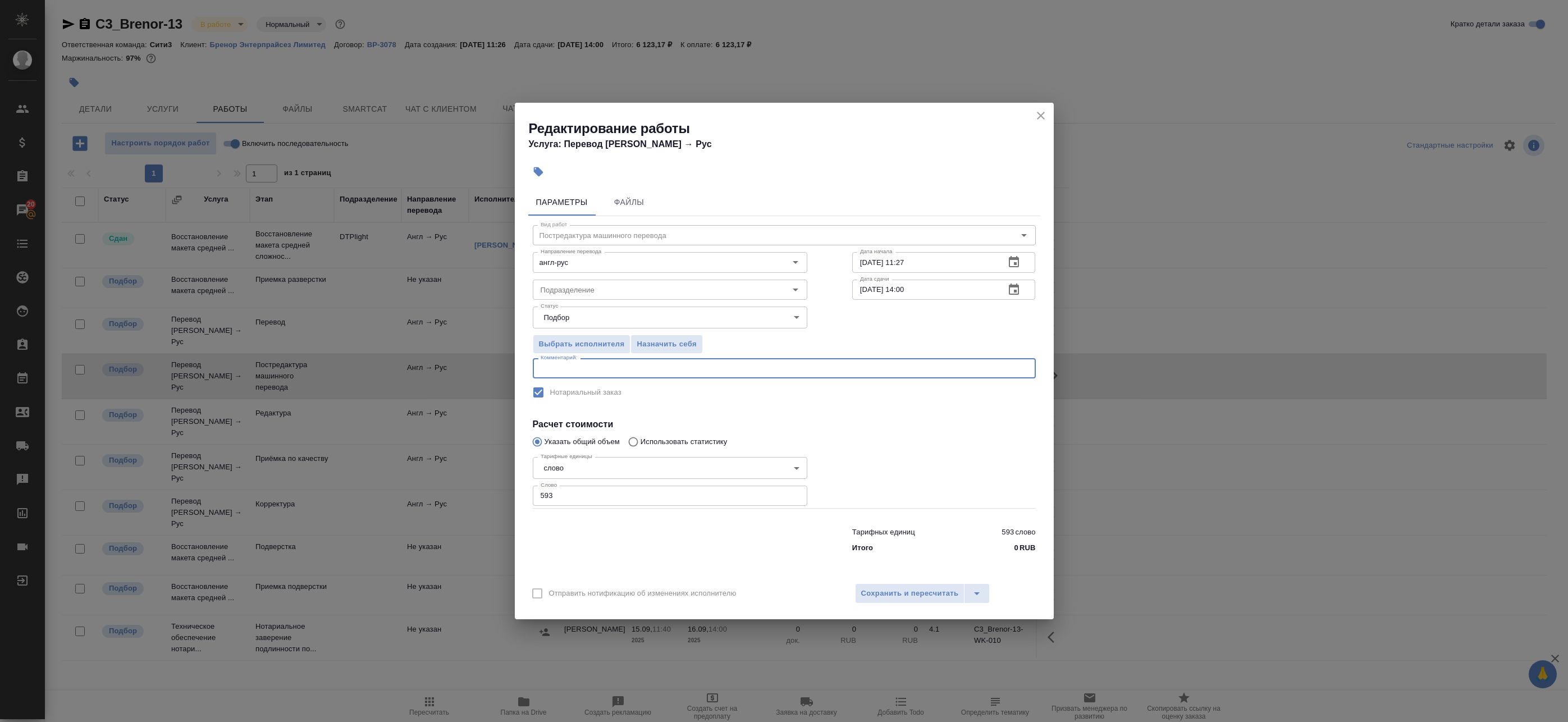
click at [581, 364] on textarea at bounding box center [784, 368] width 487 height 8
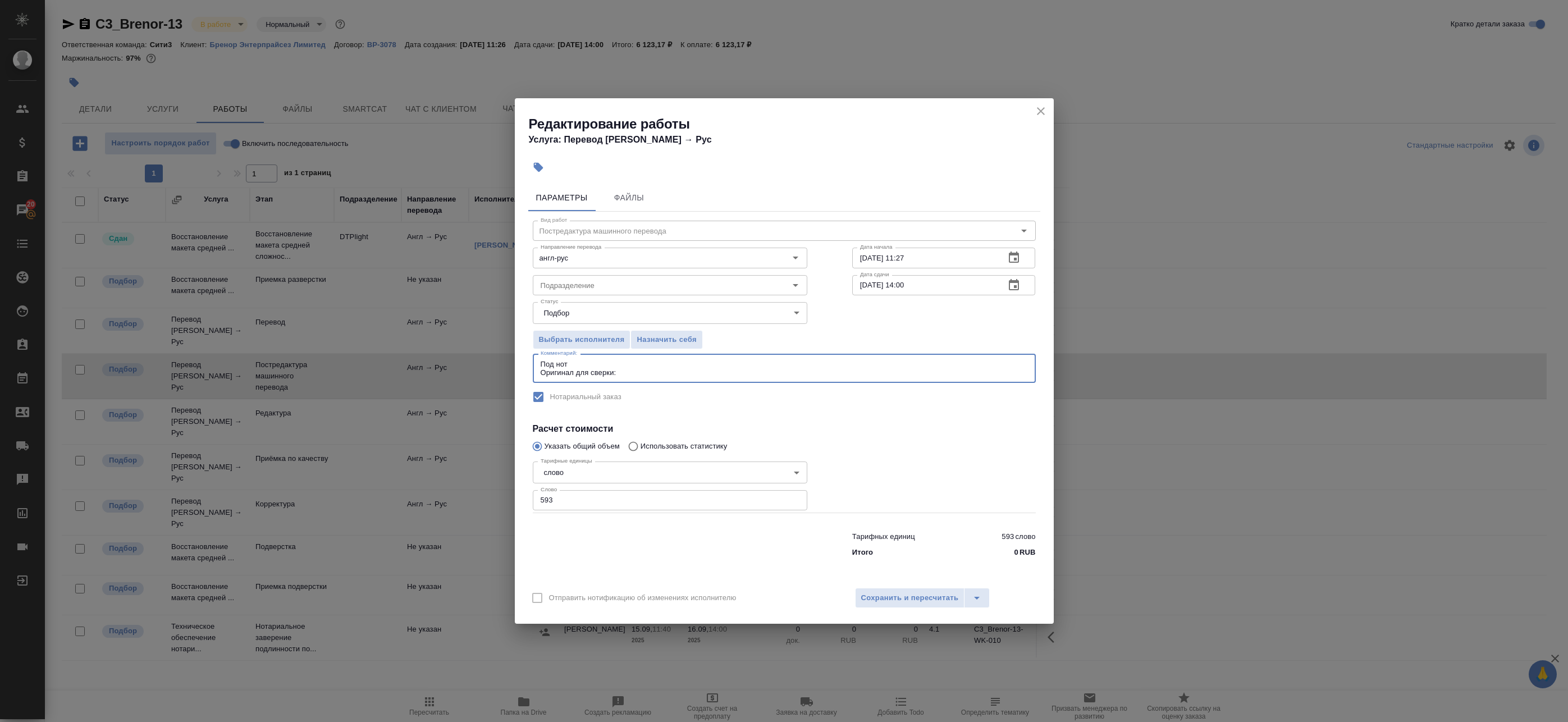
paste textarea "https://drive.awatera.com/s/2jzbAyyrB9fpJbn"
type textarea "Под нот Оригинал для сверки:https://drive.awatera.com/s/2jzbAyyrB9fpJbn"
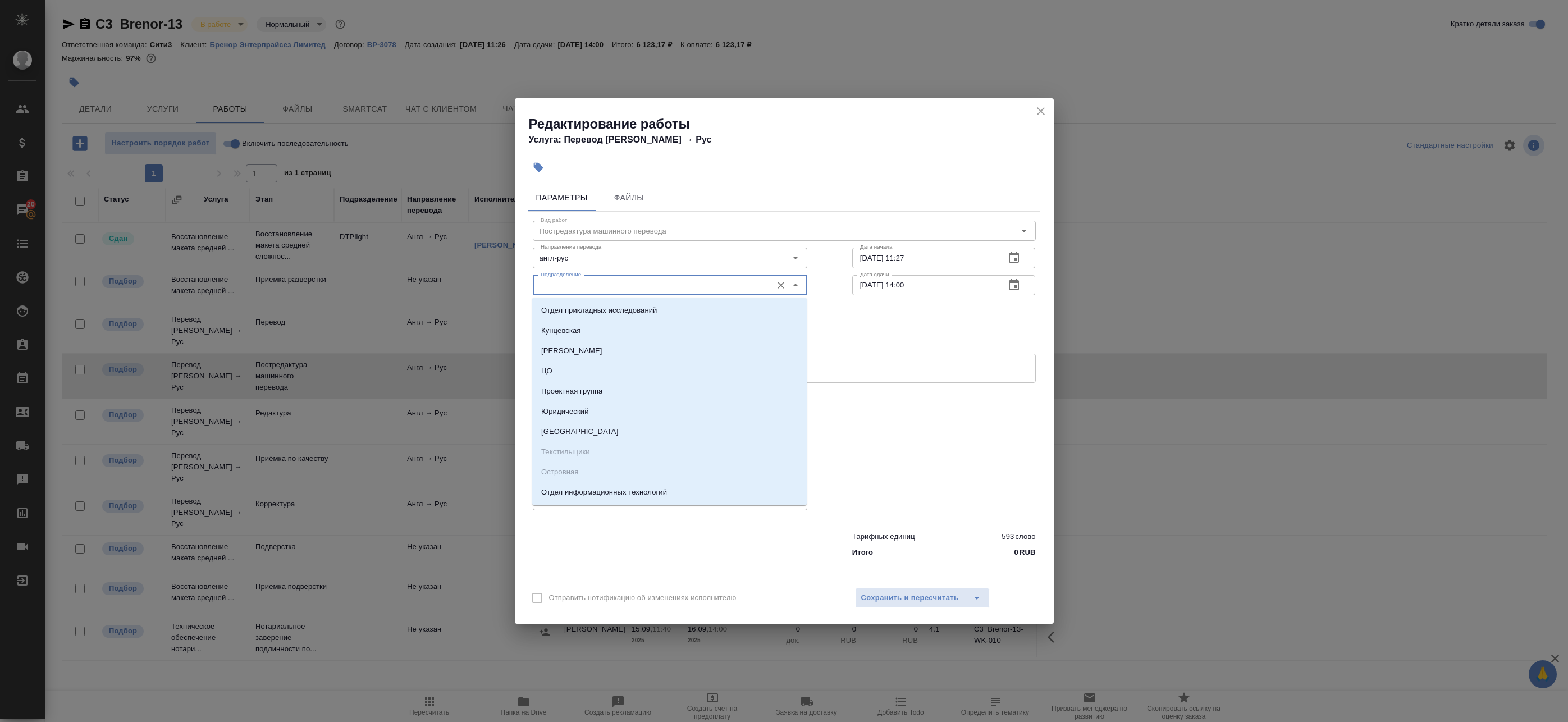
click at [571, 281] on input "Подразделение" at bounding box center [651, 285] width 230 height 13
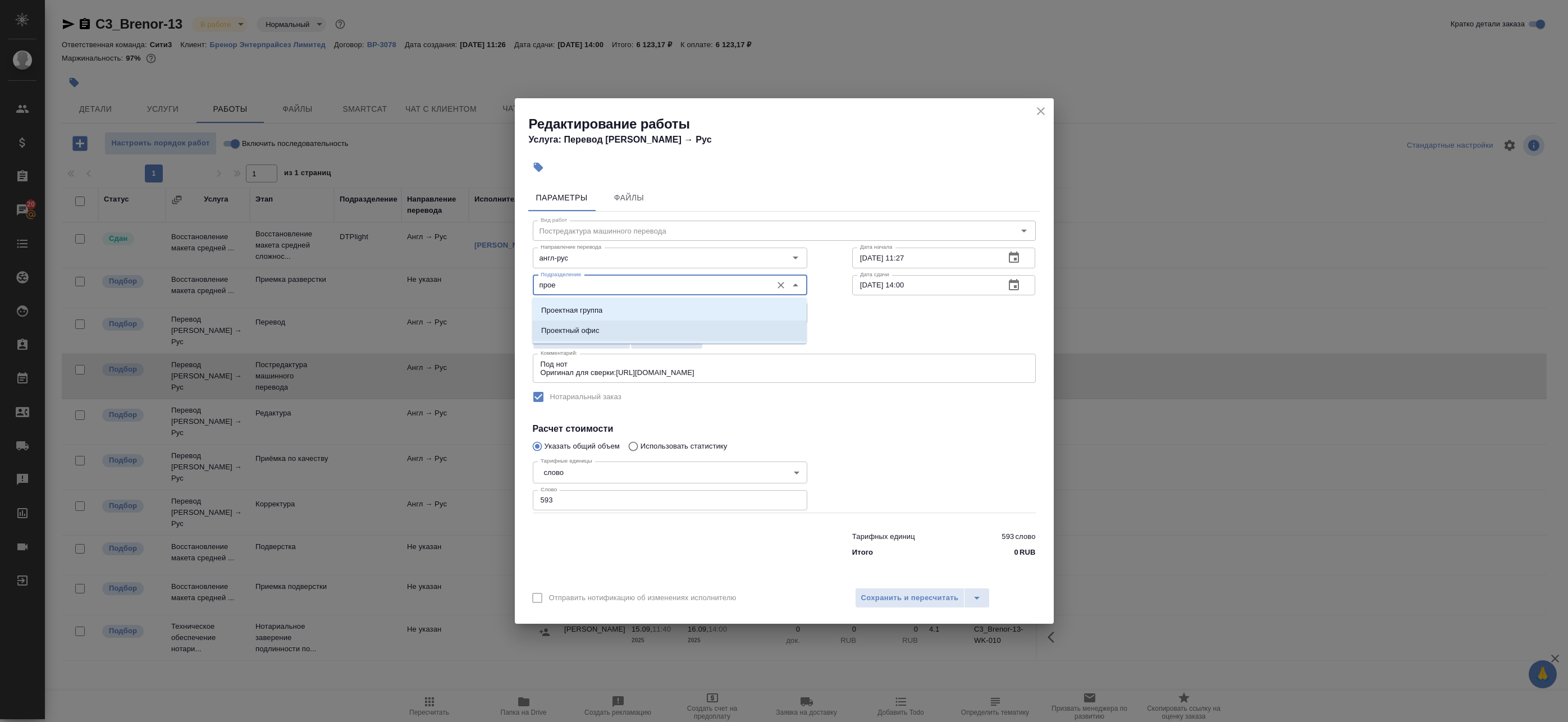
click at [606, 333] on li "Проектный офис" at bounding box center [669, 330] width 274 height 20
type input "Проектный офис"
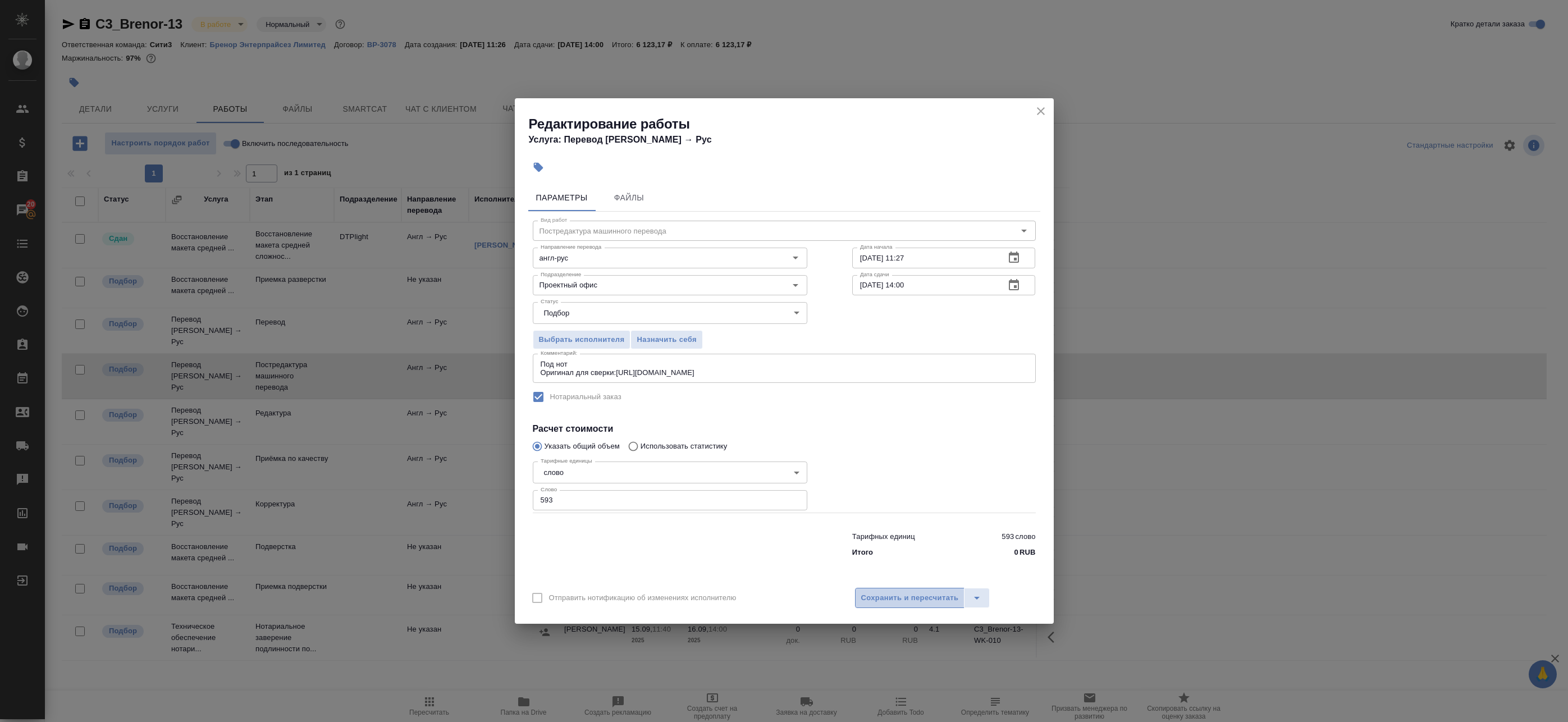
click at [908, 593] on span "Сохранить и пересчитать" at bounding box center [910, 597] width 98 height 13
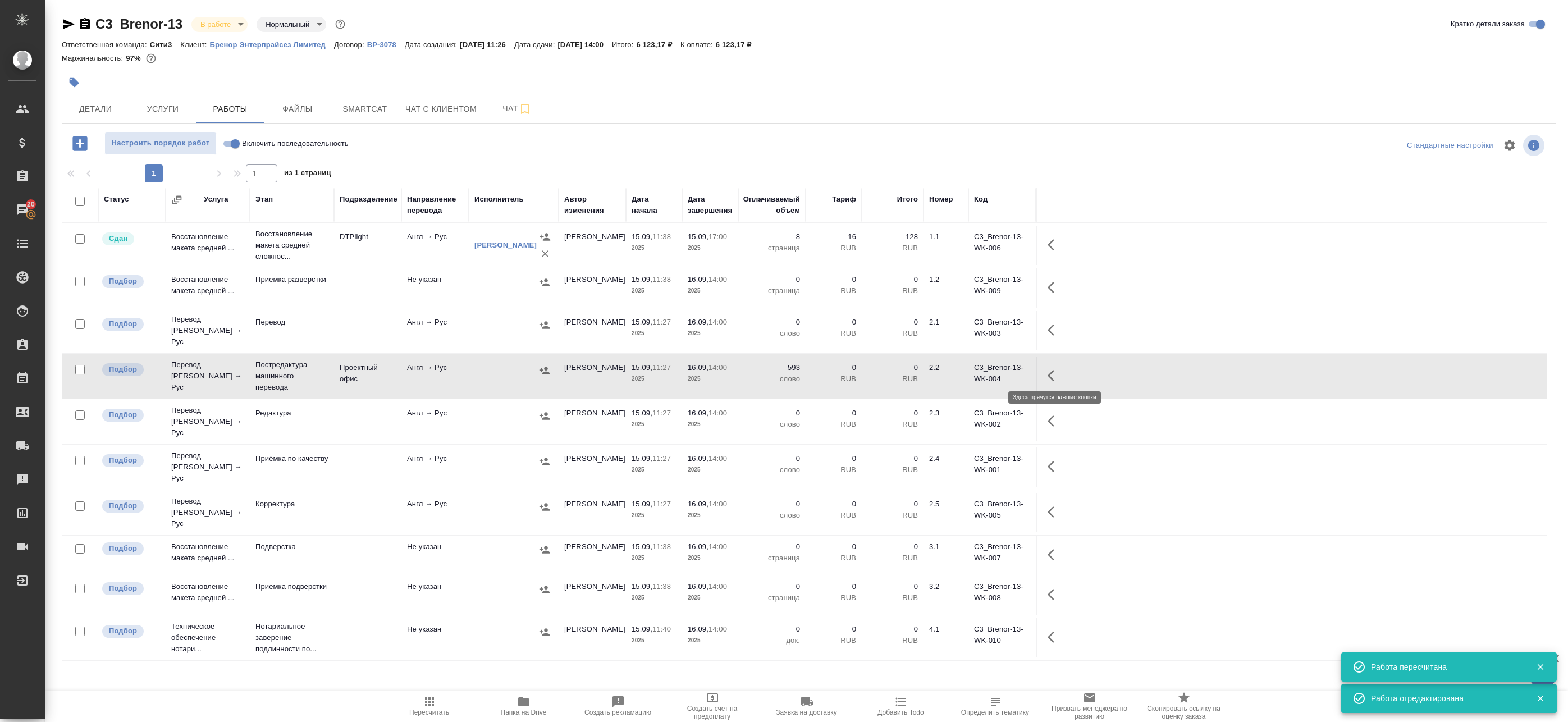
click at [1049, 374] on icon "button" at bounding box center [1054, 376] width 13 height 13
click at [974, 371] on icon "button" at bounding box center [971, 376] width 13 height 13
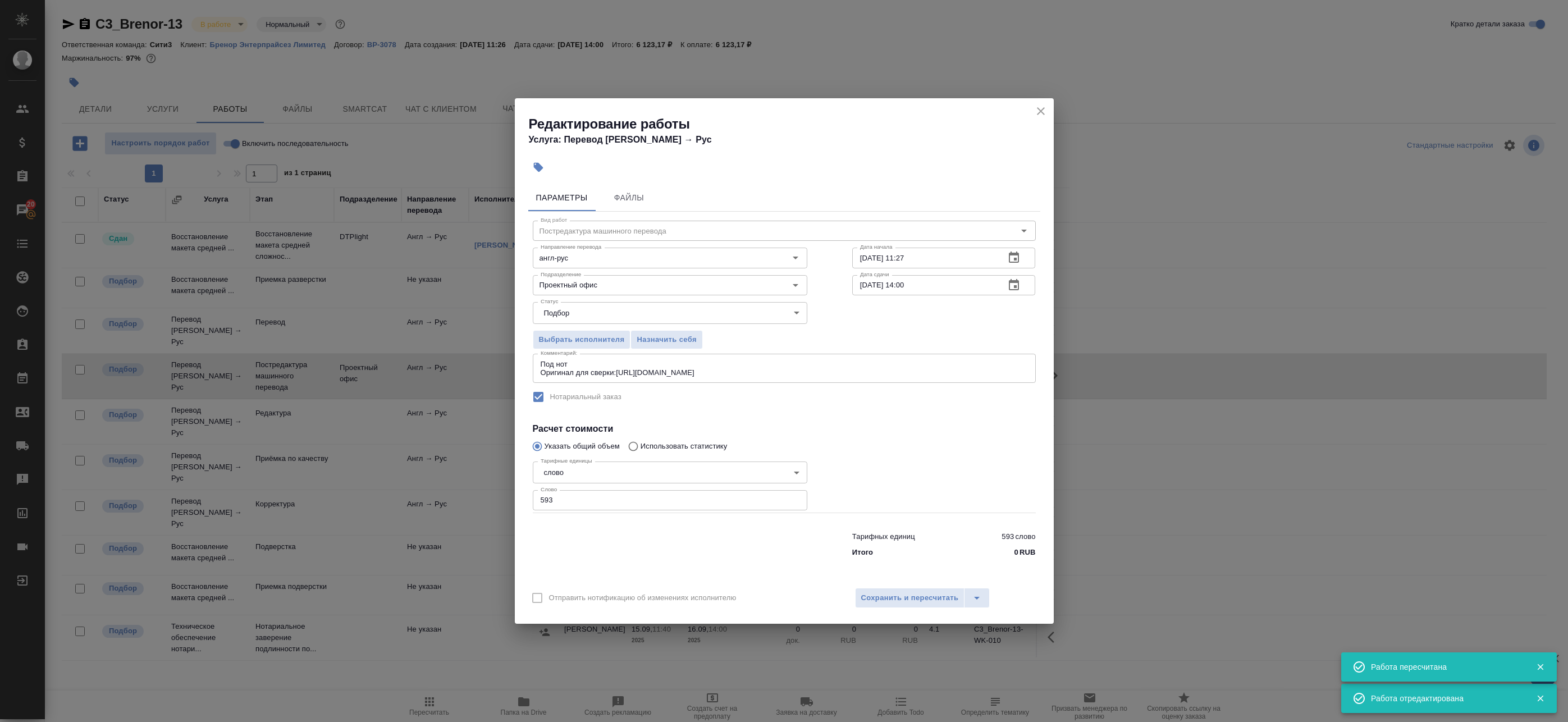
click at [1014, 289] on icon "button" at bounding box center [1014, 285] width 13 height 13
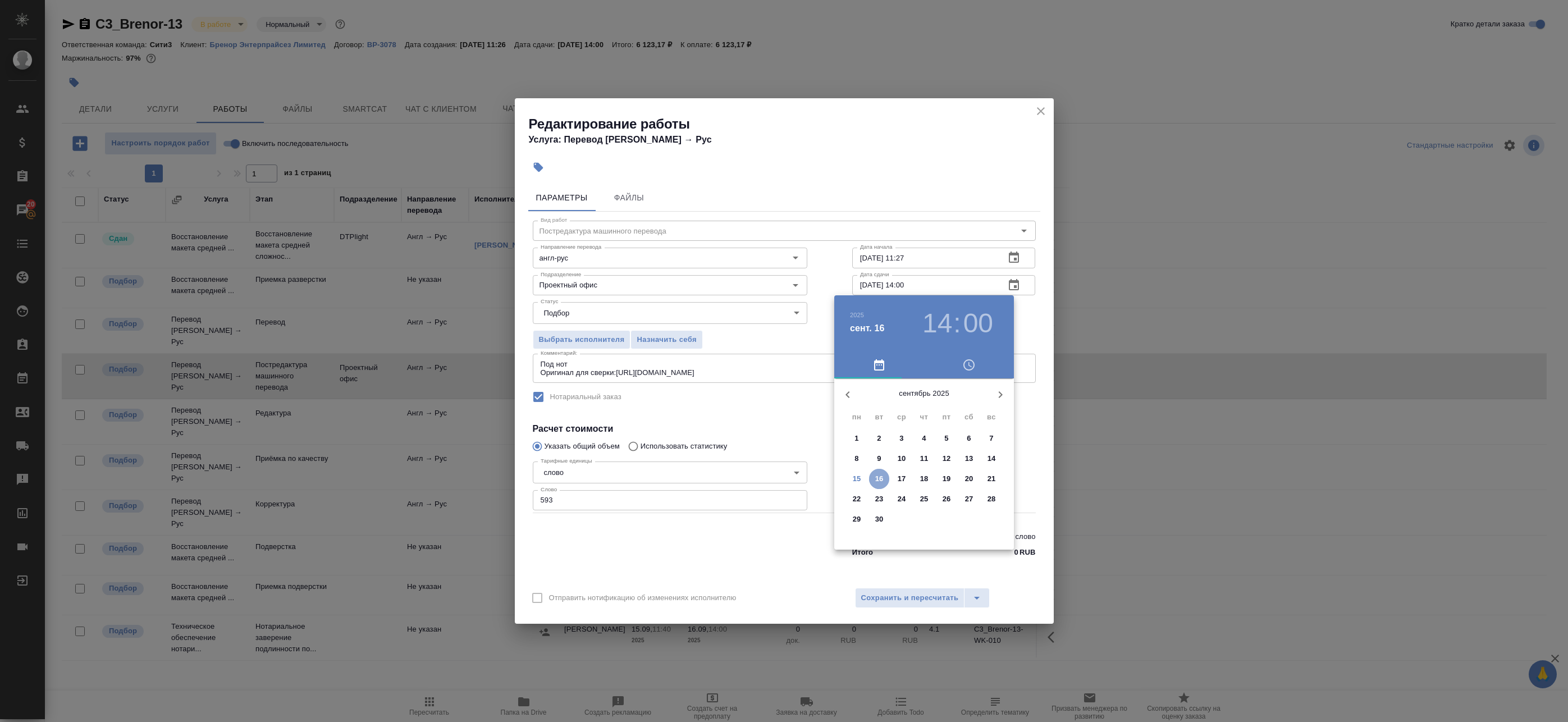
click at [879, 480] on p "16" at bounding box center [879, 479] width 8 height 11
click at [894, 415] on div at bounding box center [924, 466] width 146 height 146
type input "16.09.2025 11:00"
click at [926, 399] on div at bounding box center [924, 466] width 146 height 146
click at [922, 402] on div at bounding box center [924, 466] width 146 height 146
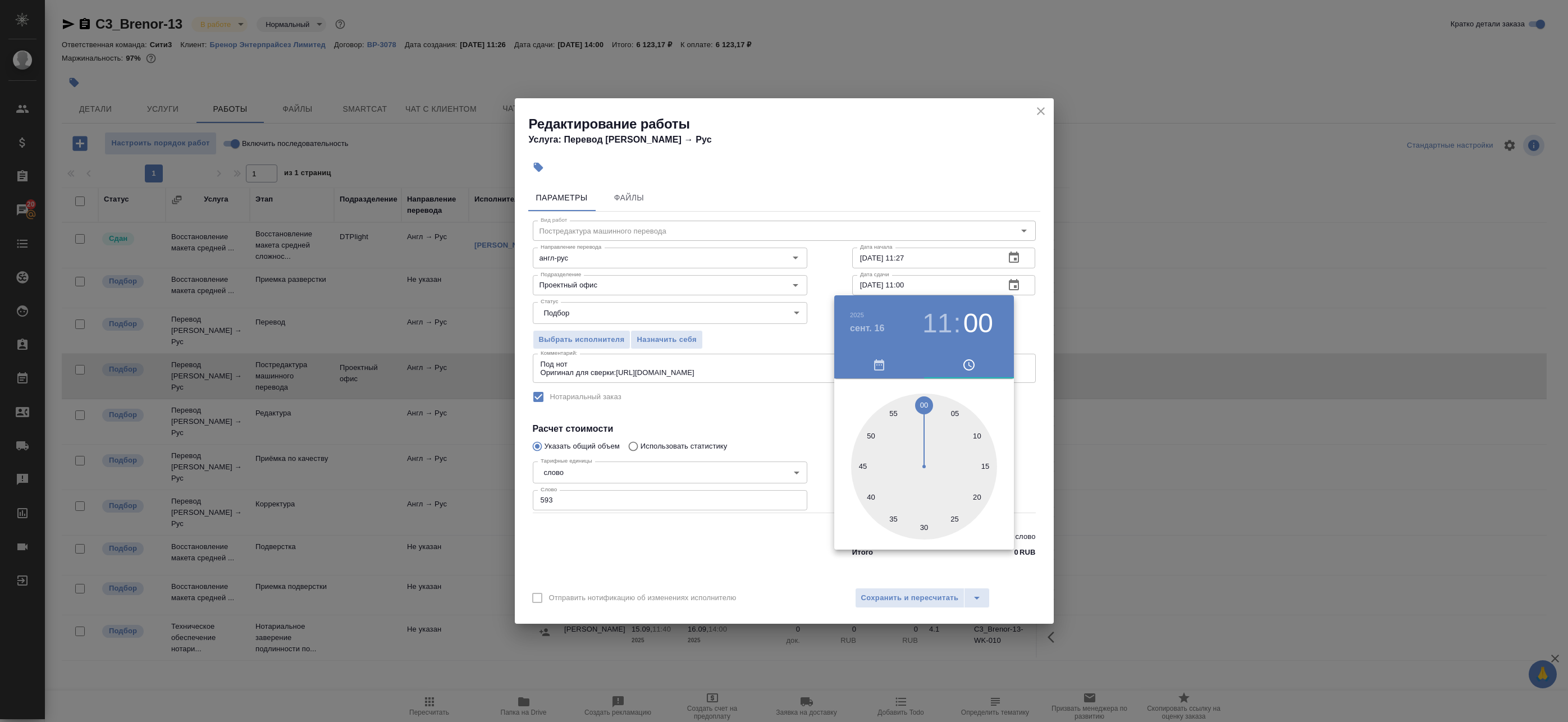
click at [1027, 320] on div at bounding box center [784, 361] width 1568 height 722
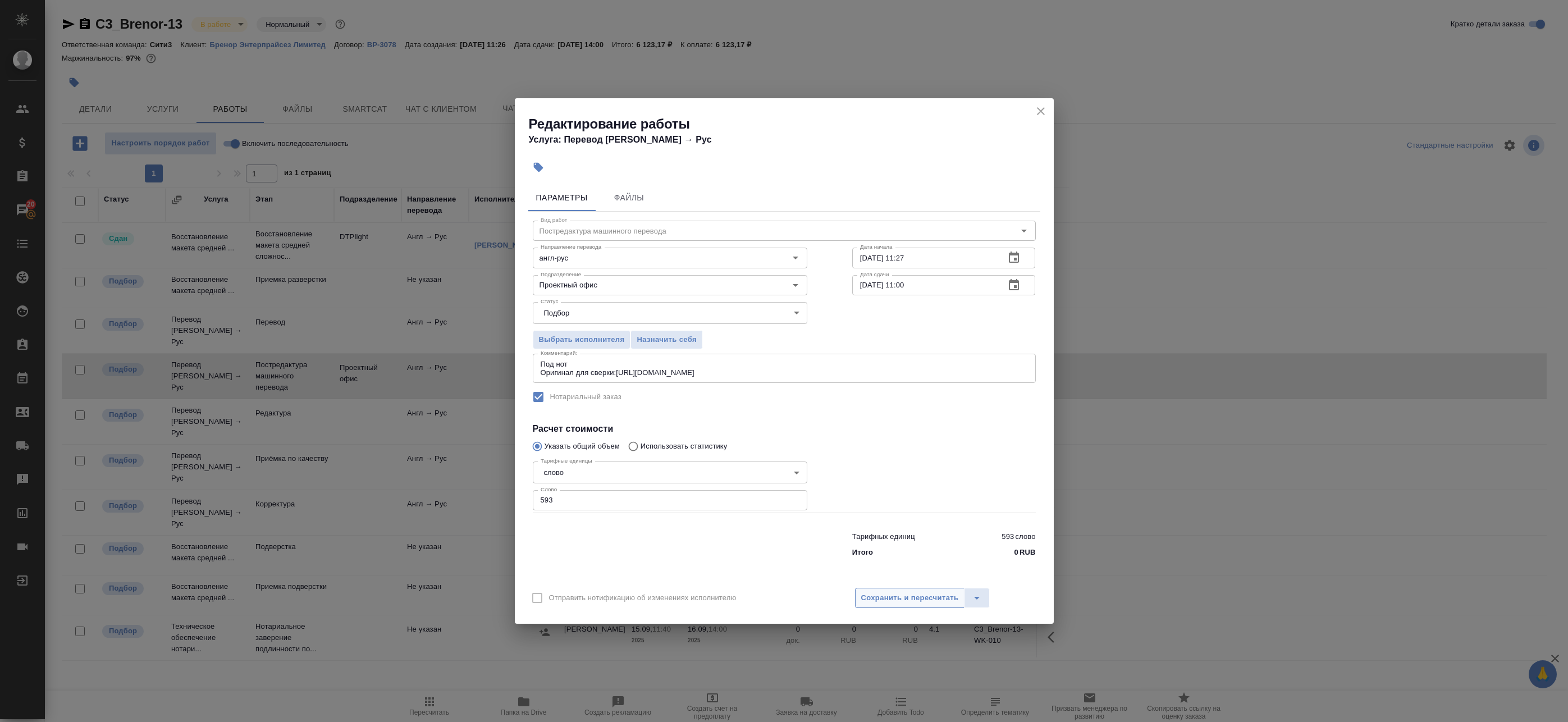
click at [945, 595] on span "Сохранить и пересчитать" at bounding box center [910, 597] width 98 height 13
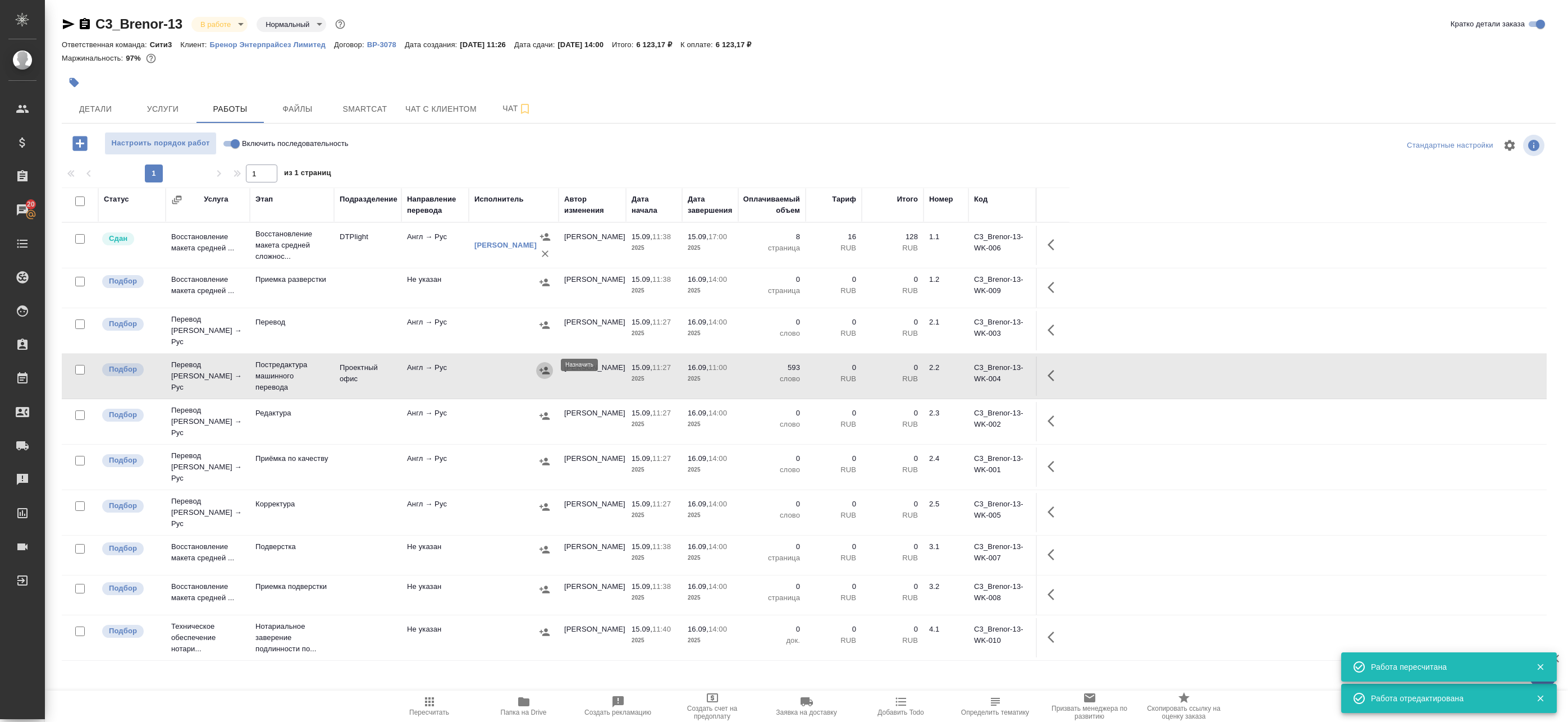
click at [545, 366] on icon "button" at bounding box center [545, 370] width 10 height 8
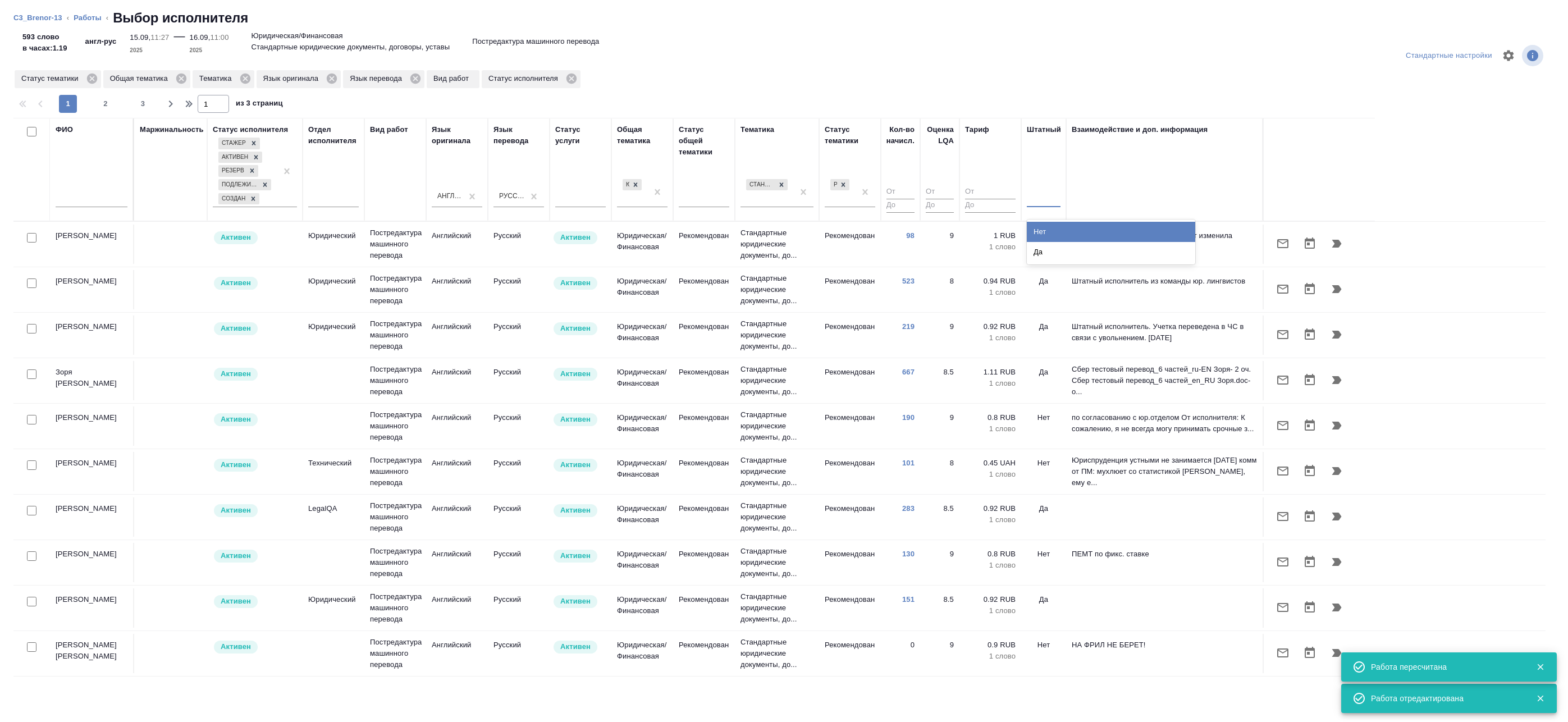
click at [1027, 197] on div at bounding box center [1043, 196] width 33 height 16
click at [1047, 236] on div "Нет" at bounding box center [1110, 232] width 168 height 20
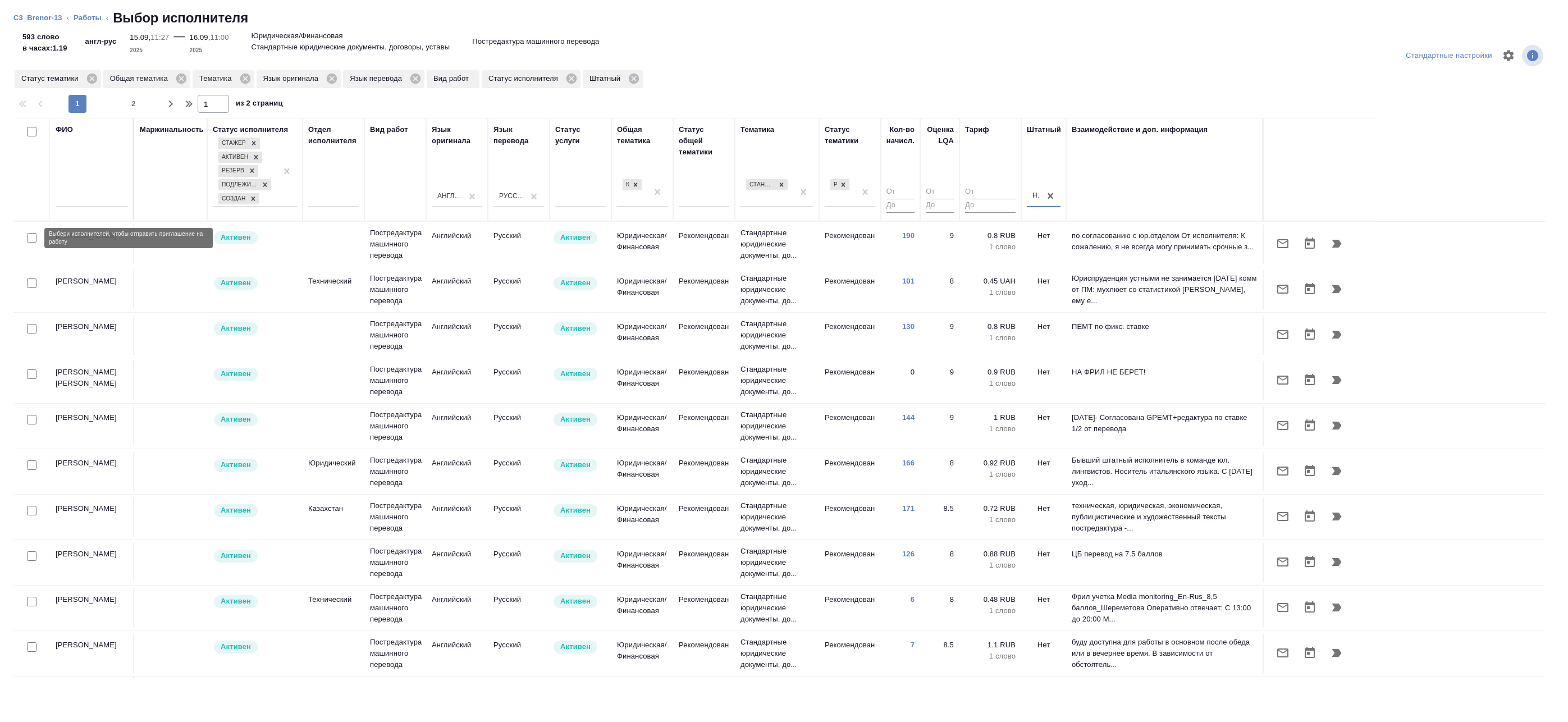
click at [30, 238] on input "checkbox" at bounding box center [31, 237] width 9 height 9
checkbox input "true"
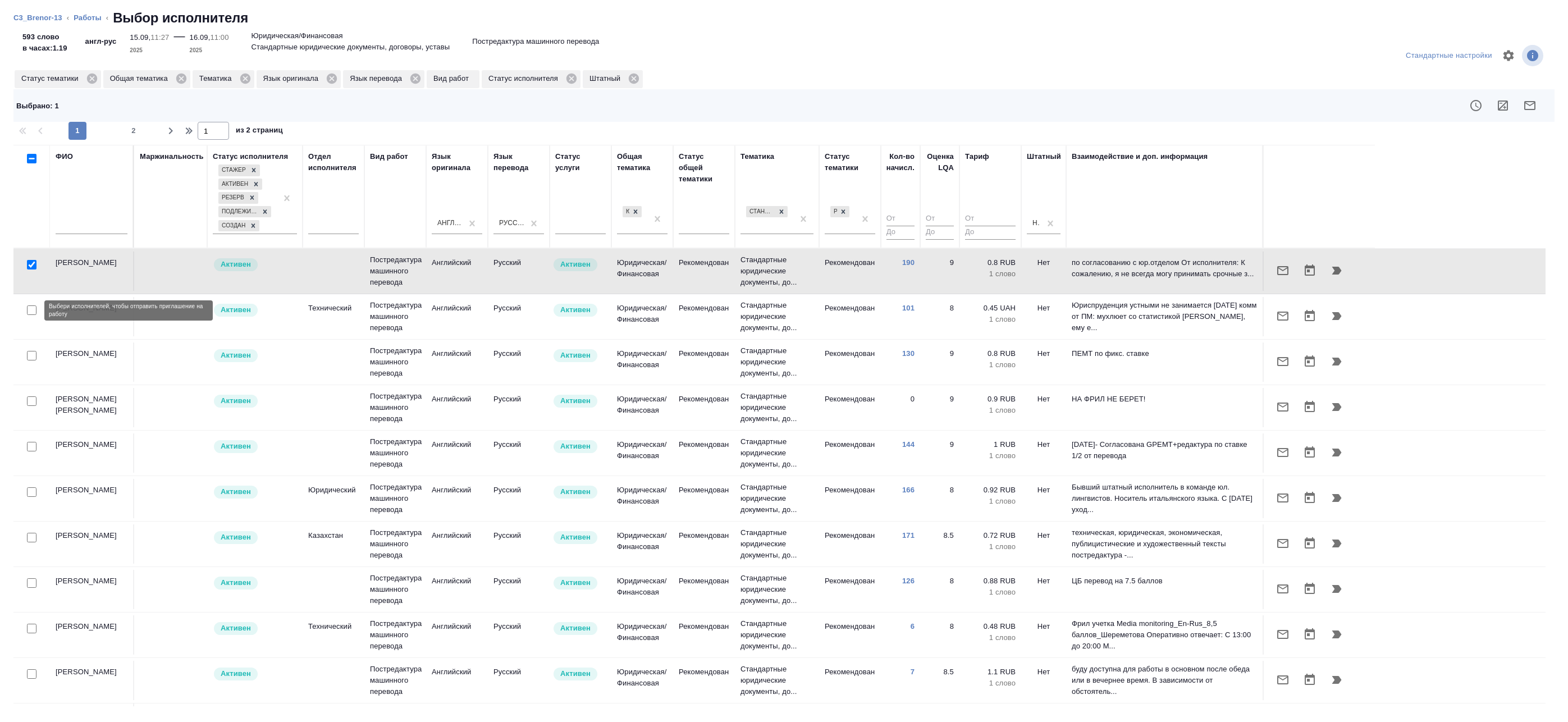
click at [31, 316] on div at bounding box center [32, 310] width 25 height 16
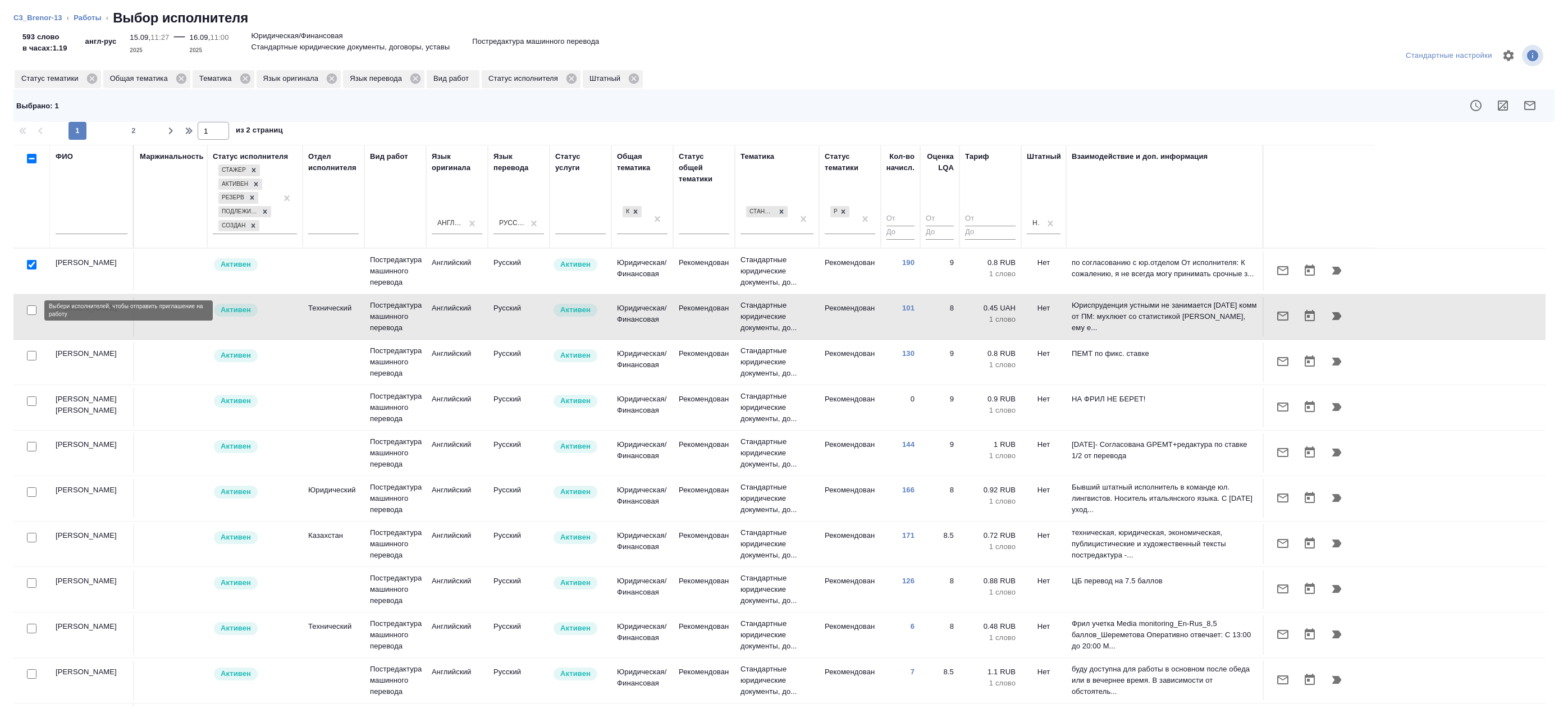
click at [28, 310] on input "checkbox" at bounding box center [31, 310] width 9 height 9
checkbox input "true"
click at [30, 358] on input "checkbox" at bounding box center [31, 355] width 9 height 9
checkbox input "true"
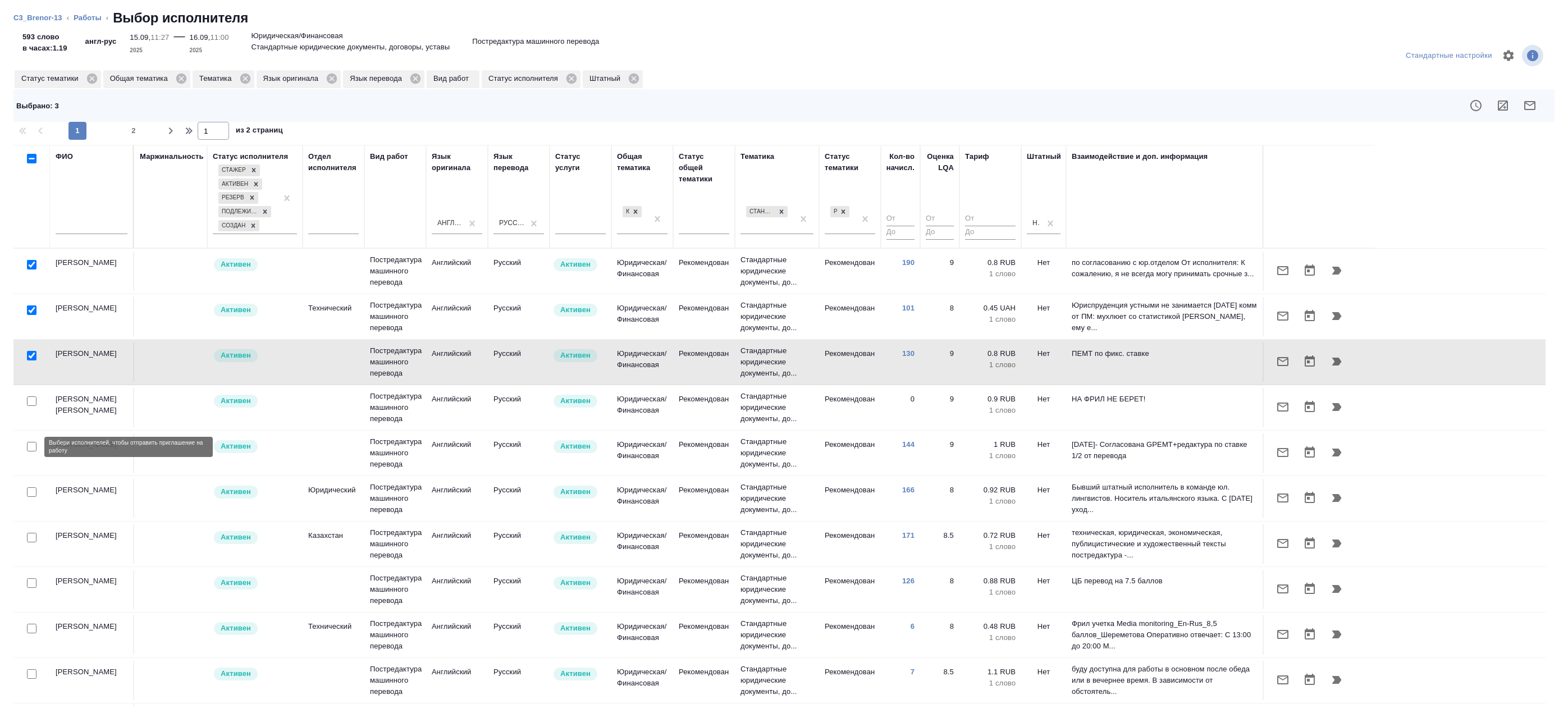
click at [32, 448] on input "checkbox" at bounding box center [31, 446] width 9 height 9
checkbox input "true"
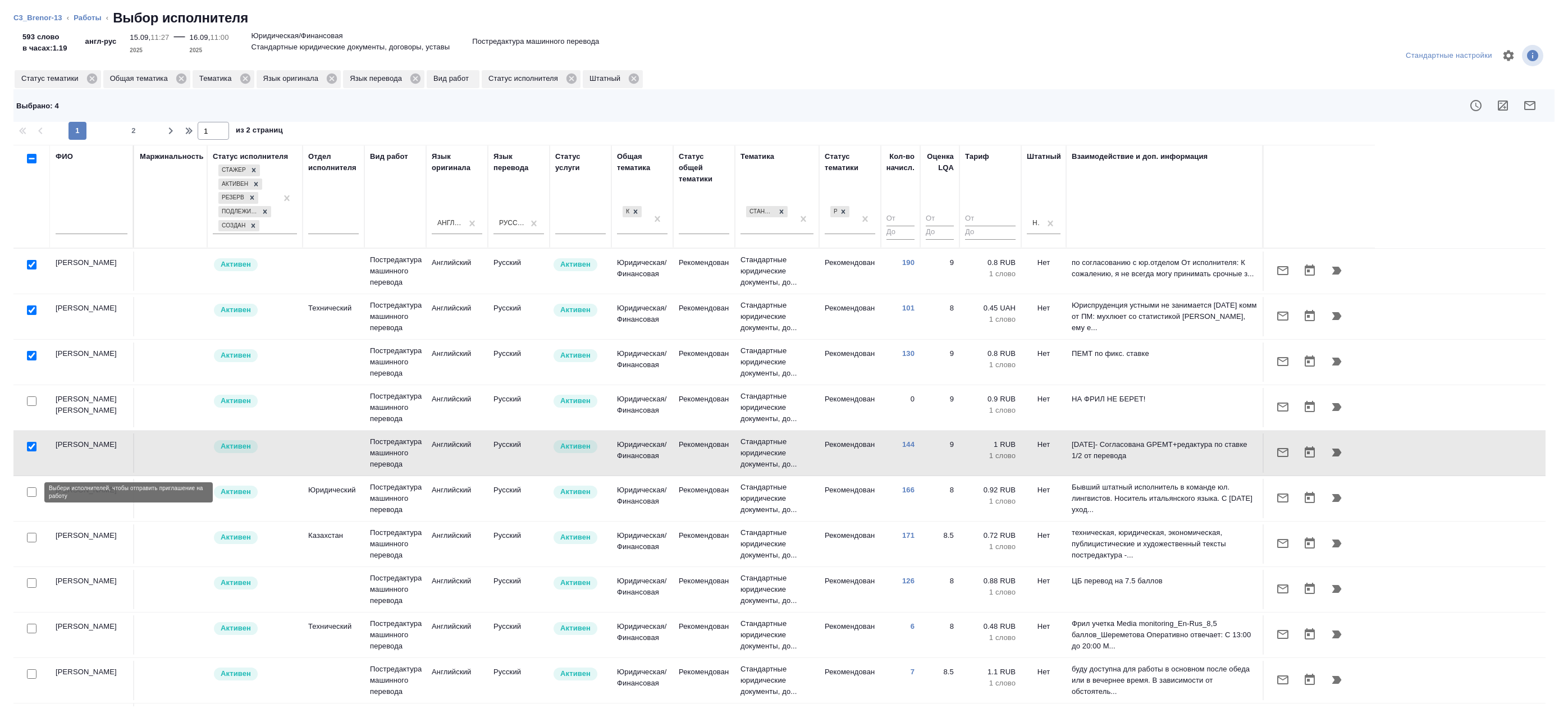
click at [28, 497] on input "checkbox" at bounding box center [31, 491] width 9 height 9
checkbox input "true"
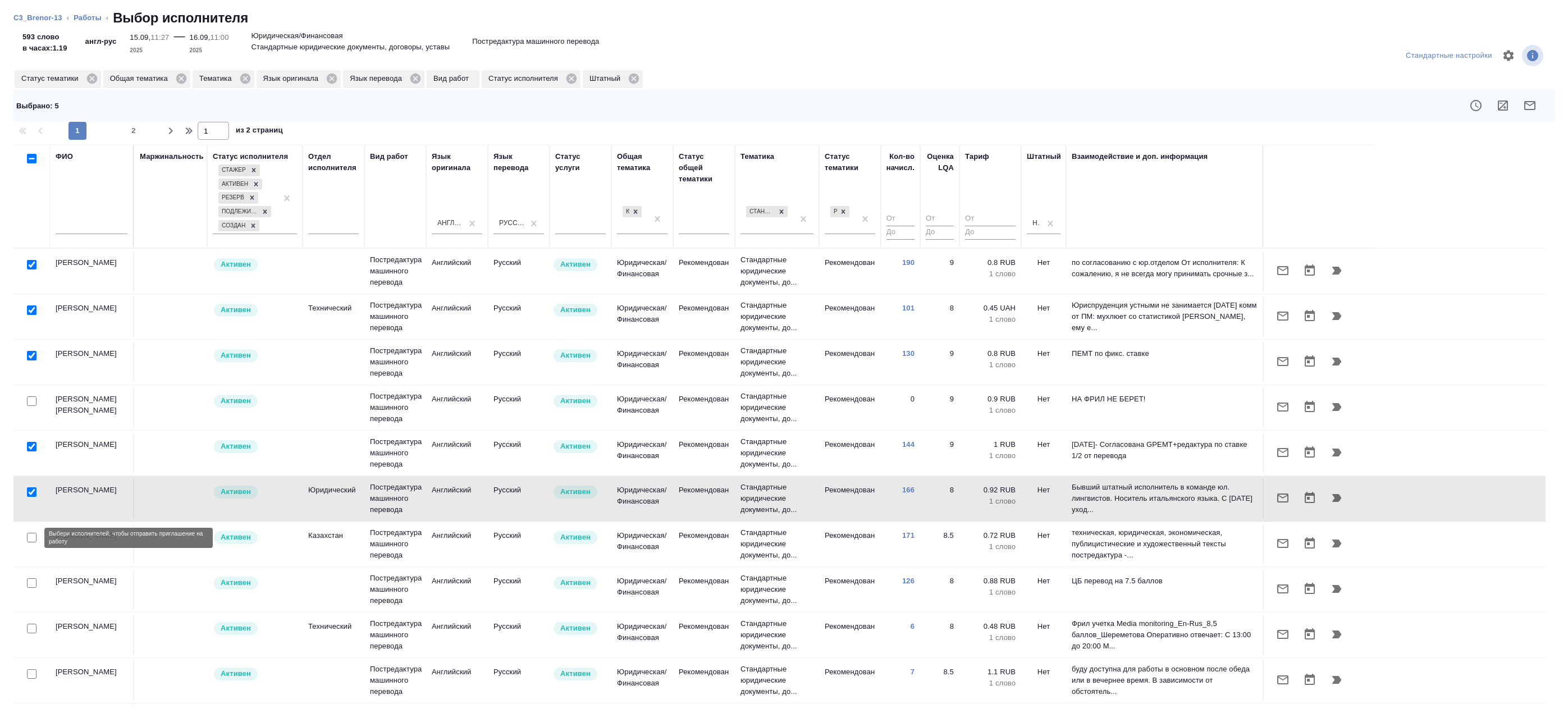
click at [33, 538] on input "checkbox" at bounding box center [31, 537] width 9 height 9
checkbox input "true"
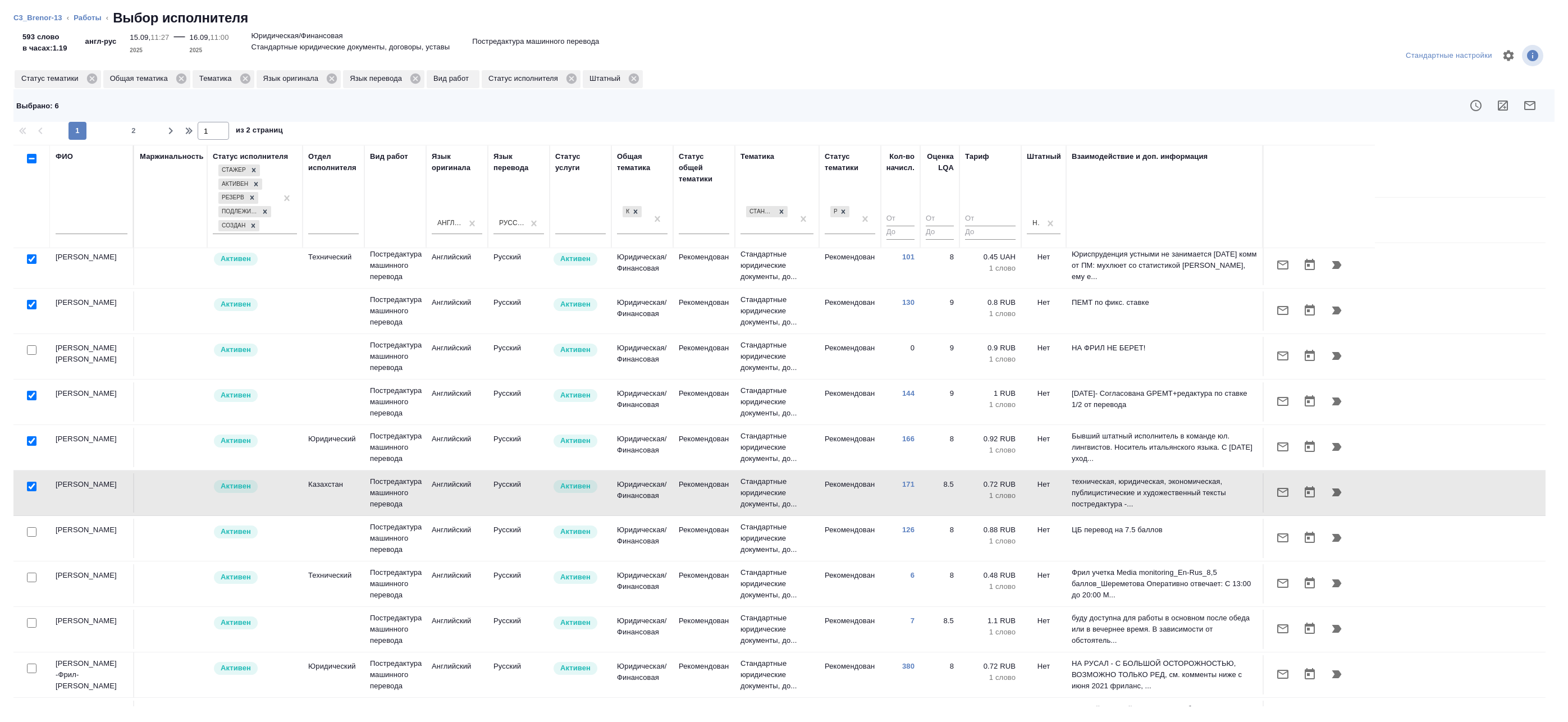
scroll to position [56, 0]
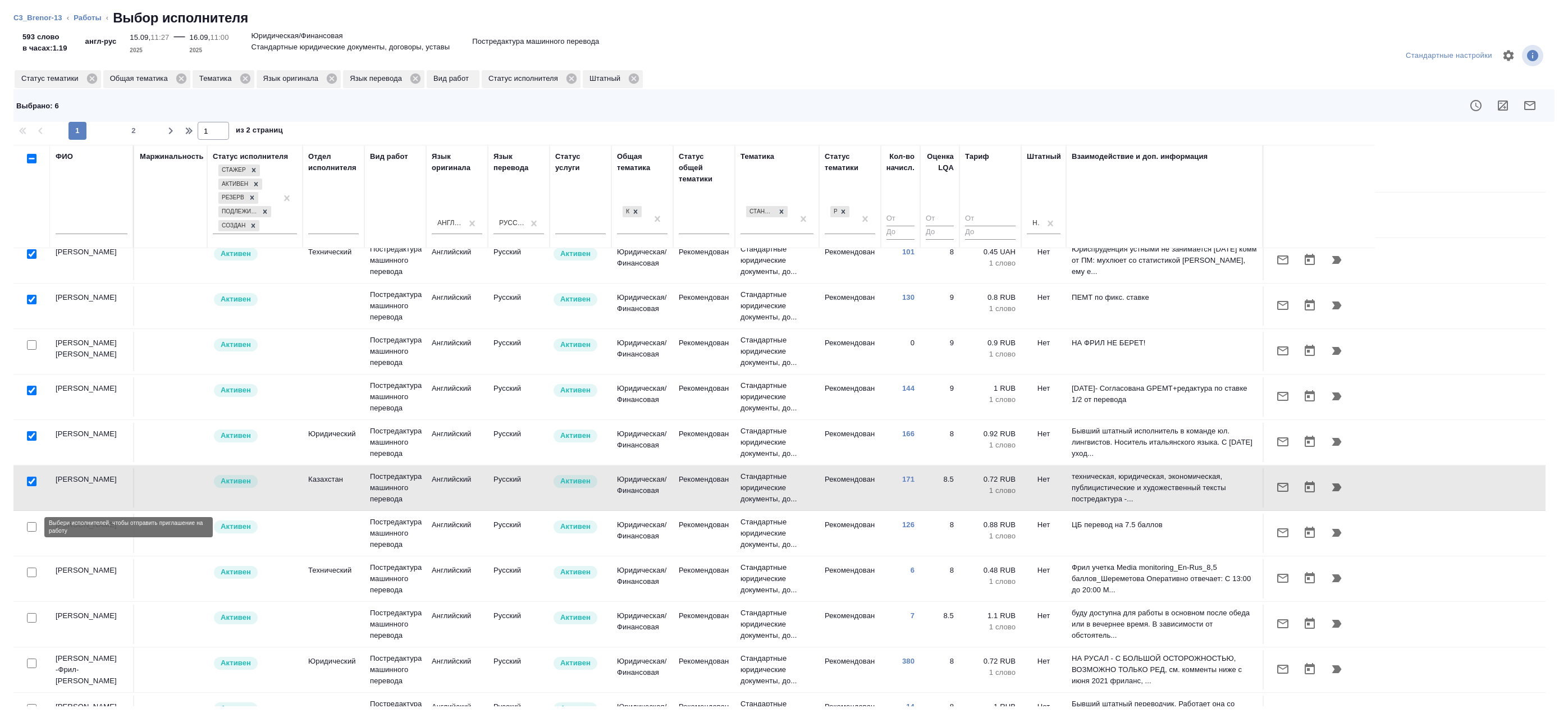
click at [34, 527] on input "checkbox" at bounding box center [31, 526] width 9 height 9
checkbox input "true"
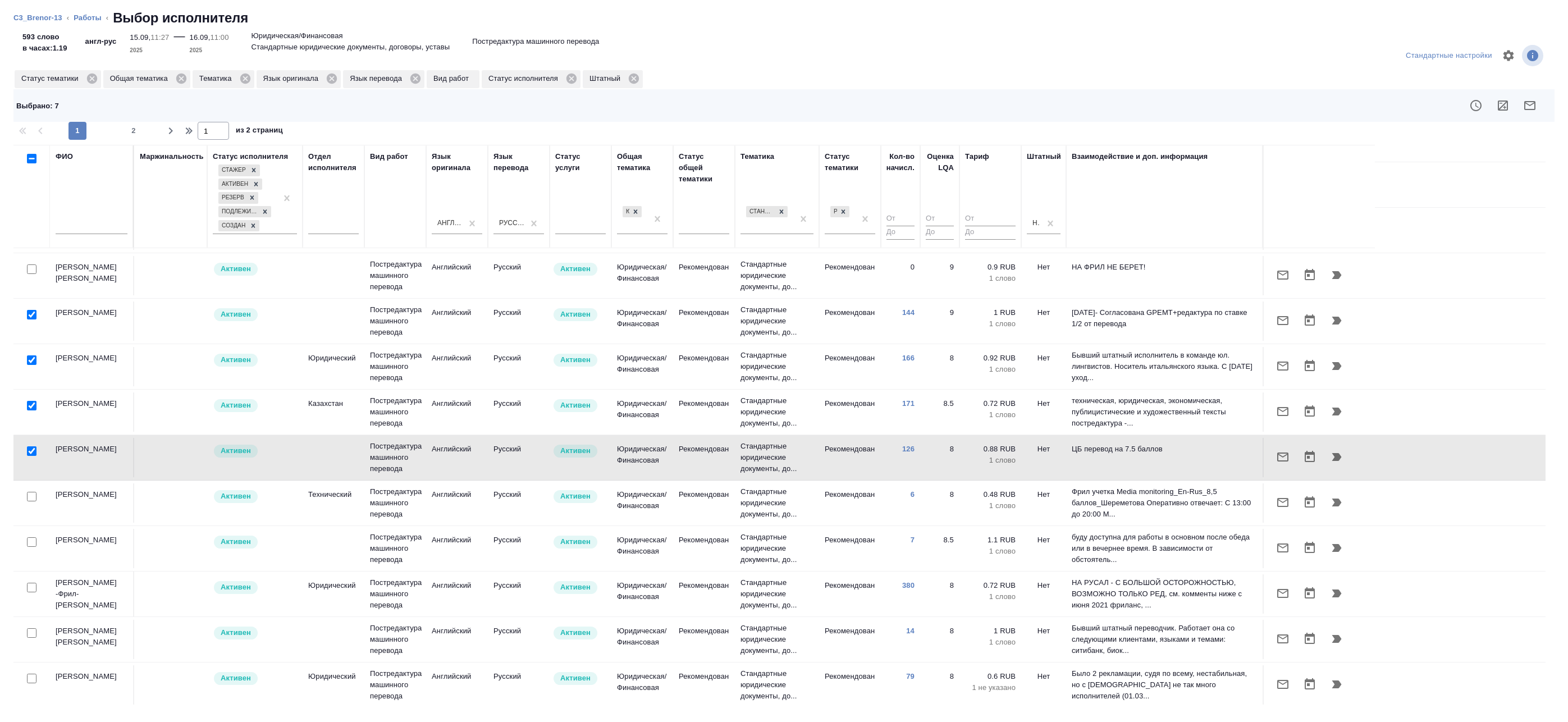
scroll to position [168, 0]
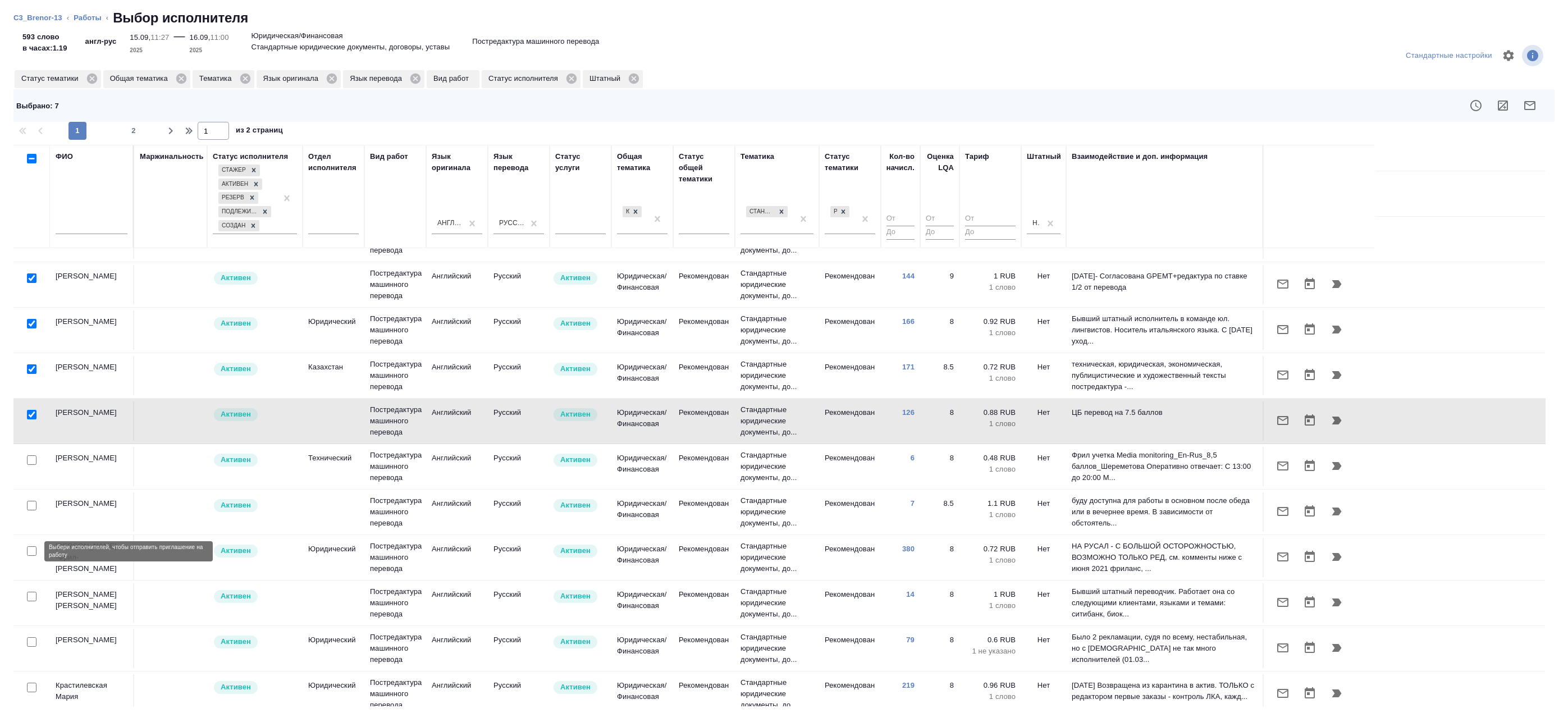
click at [33, 550] on input "checkbox" at bounding box center [31, 550] width 9 height 9
checkbox input "true"
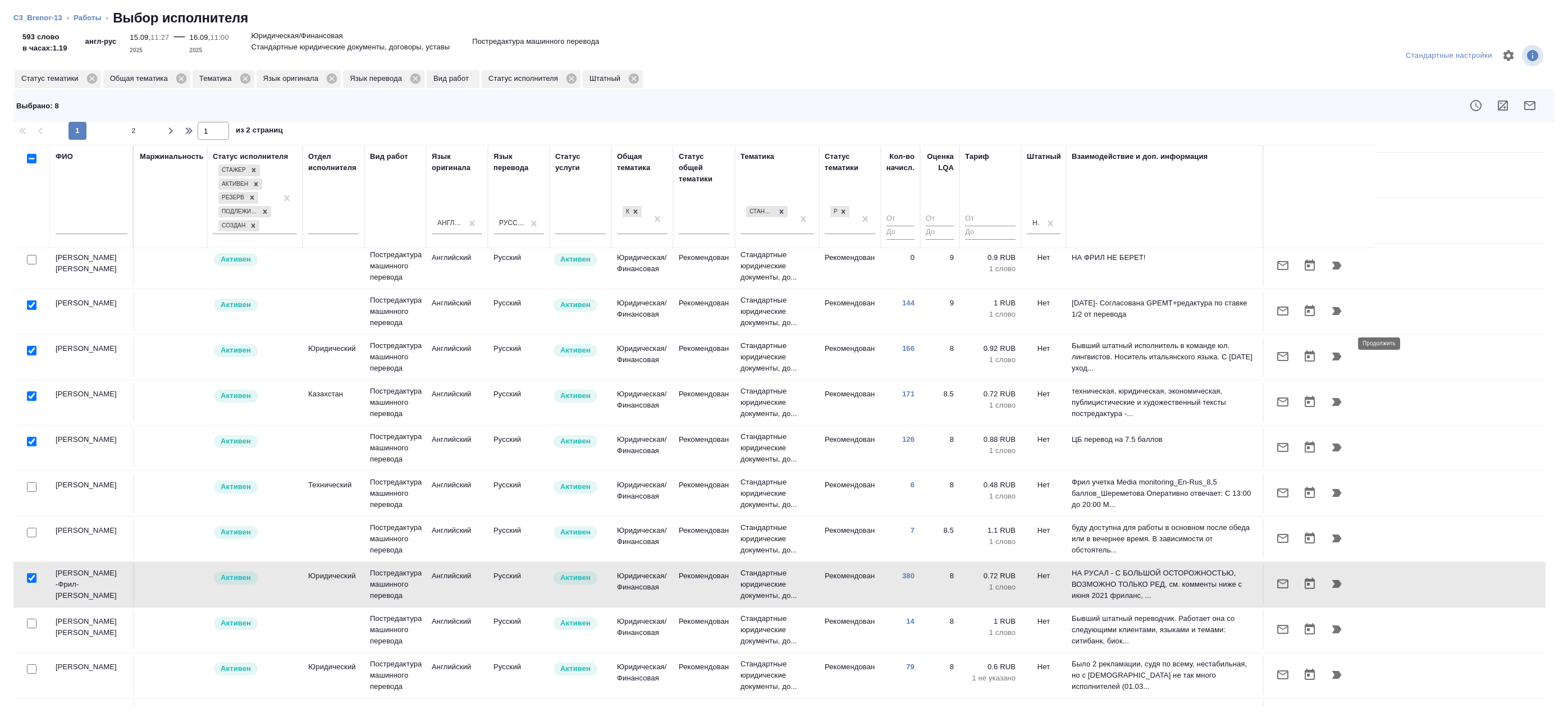
scroll to position [0, 0]
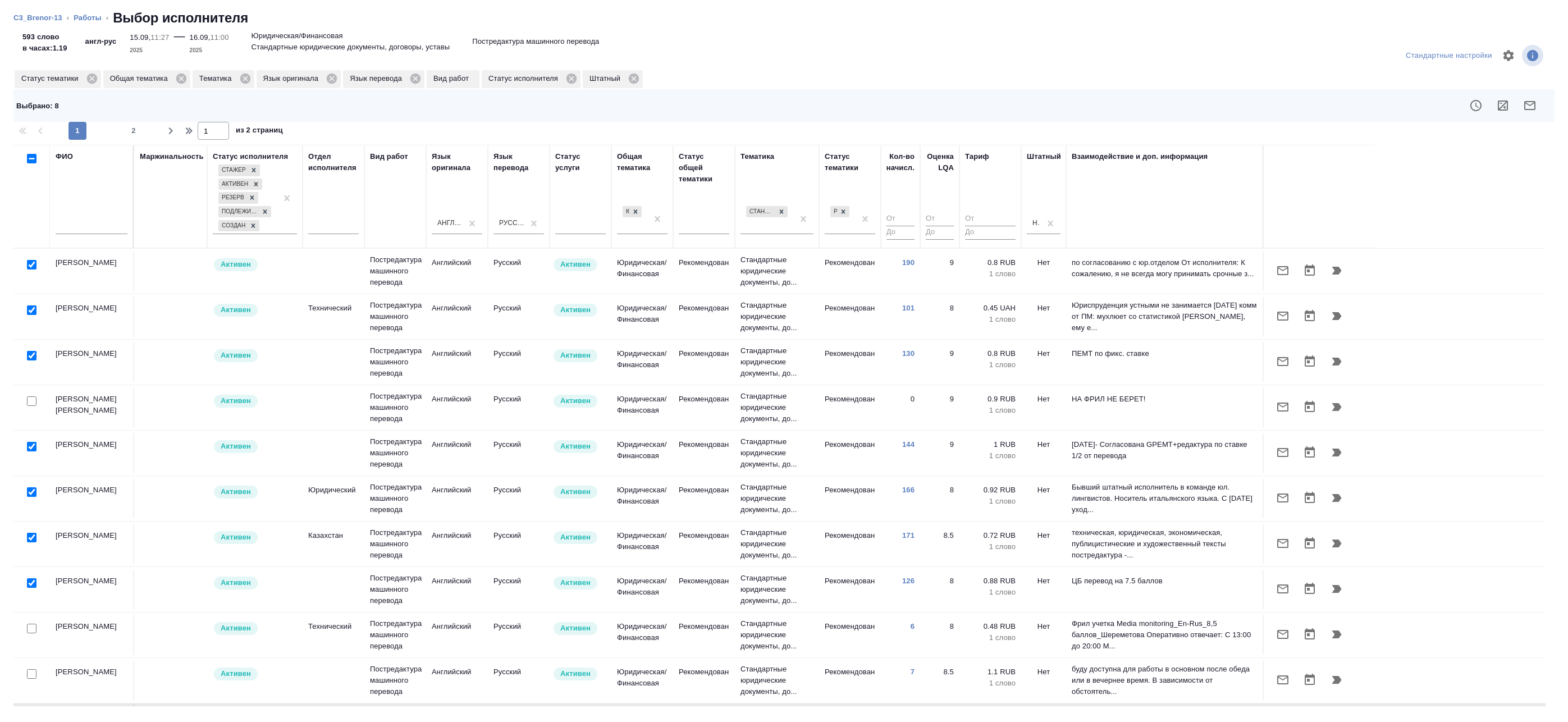
click at [1504, 102] on icon "button" at bounding box center [1503, 105] width 13 height 13
click at [1535, 106] on icon "button" at bounding box center [1530, 105] width 11 height 9
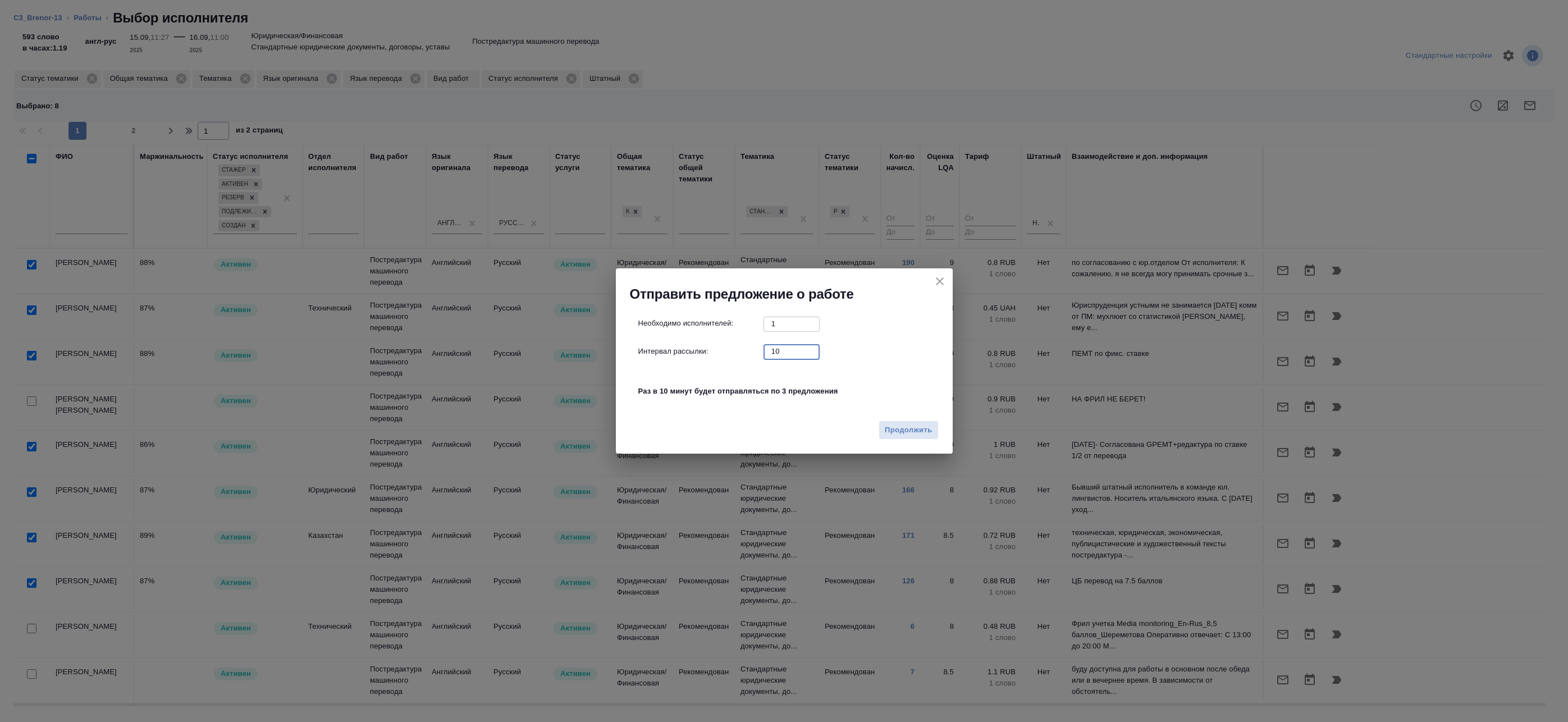
drag, startPoint x: 777, startPoint y: 349, endPoint x: 689, endPoint y: 346, distance: 88.1
click at [695, 346] on div "Интервал рассылки: 10 ​" at bounding box center [789, 351] width 301 height 14
type input "0"
click at [899, 428] on span "Продолжить" at bounding box center [908, 430] width 47 height 13
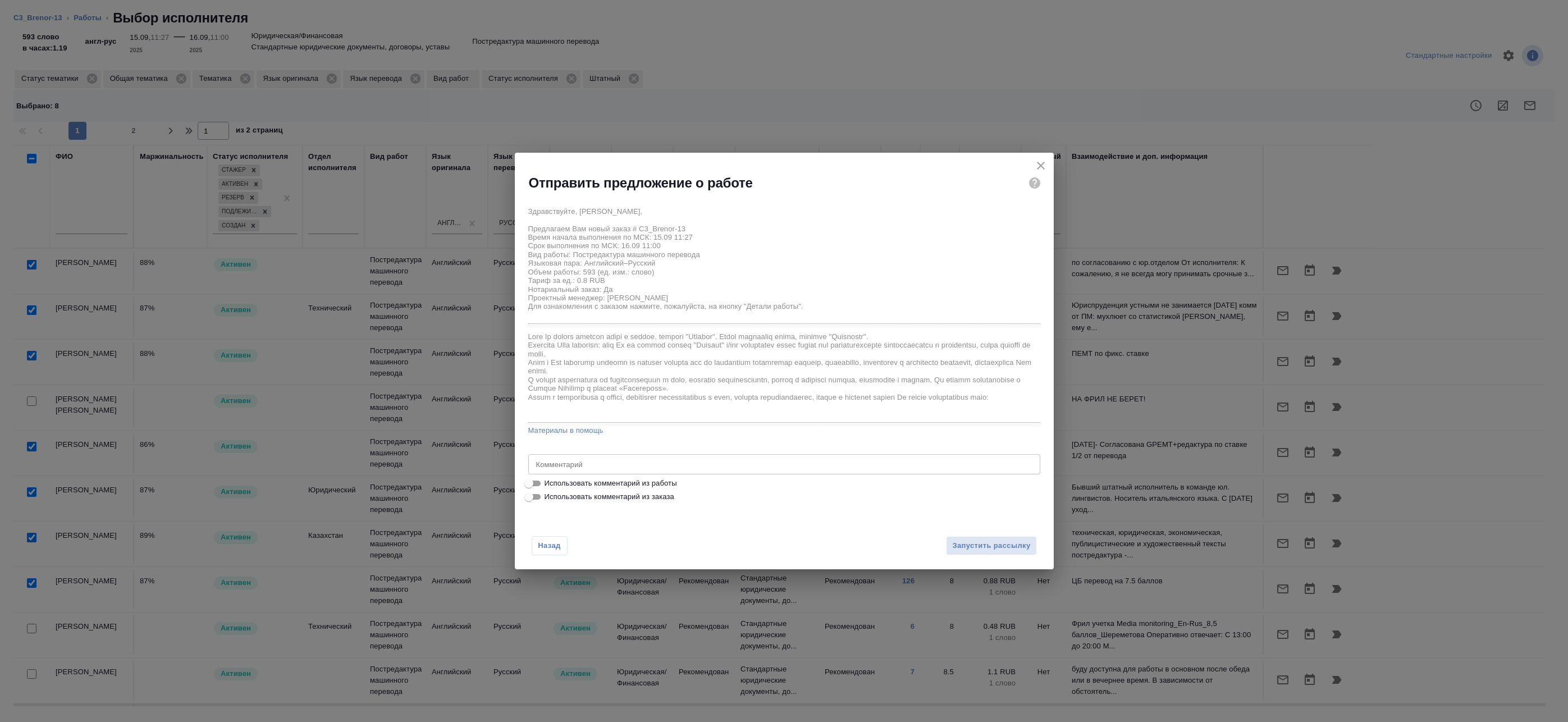
drag, startPoint x: 582, startPoint y: 482, endPoint x: 589, endPoint y: 482, distance: 7.0
click at [582, 482] on span "Использовать комментарий из работы" at bounding box center [611, 483] width 132 height 11
click at [549, 482] on input "Использовать комментарий из работы" at bounding box center [529, 484] width 40 height 13
checkbox input "true"
type textarea "Под нот Оригинал для сверки:https://drive.awatera.com/s/2jzbAyyrB9fpJbn"
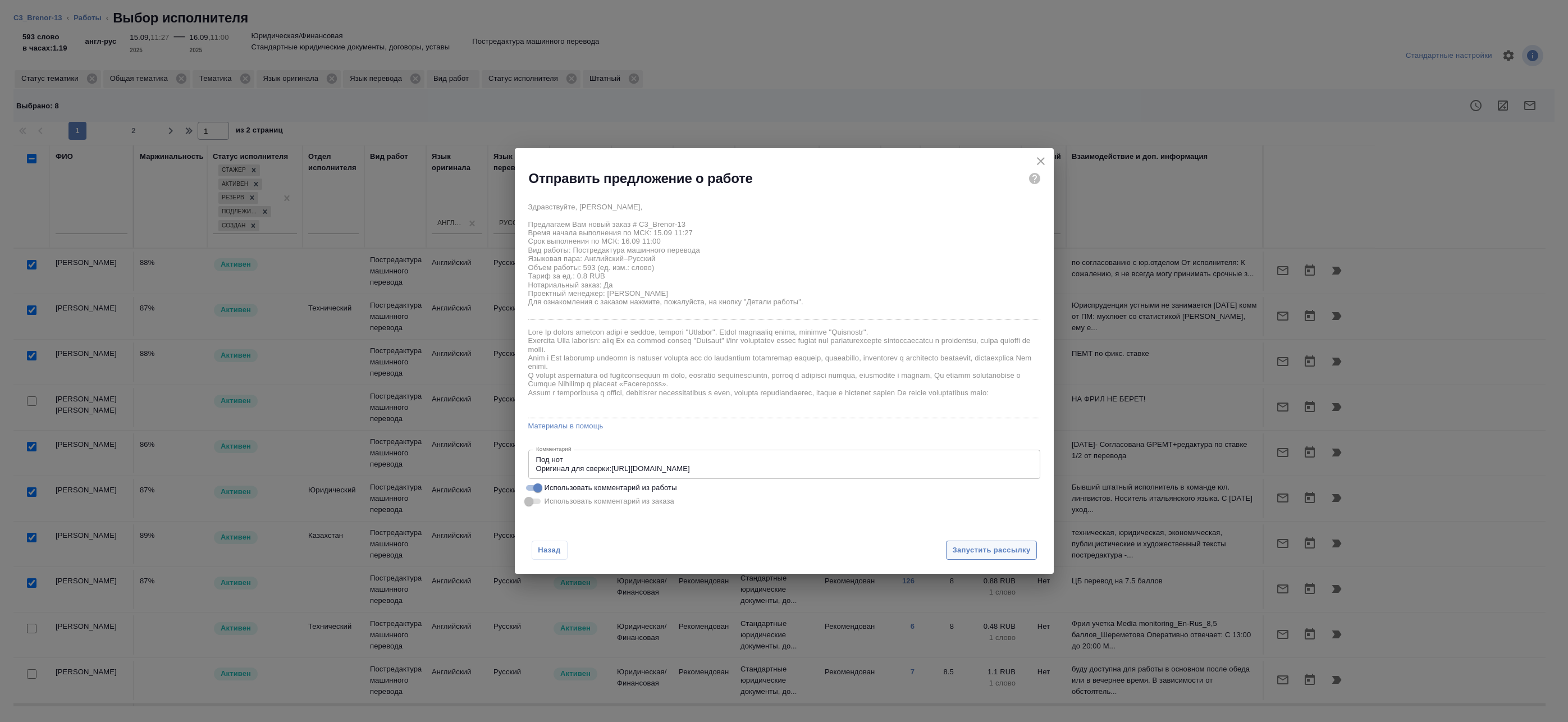
click at [978, 546] on span "Запустить рассылку" at bounding box center [991, 550] width 78 height 13
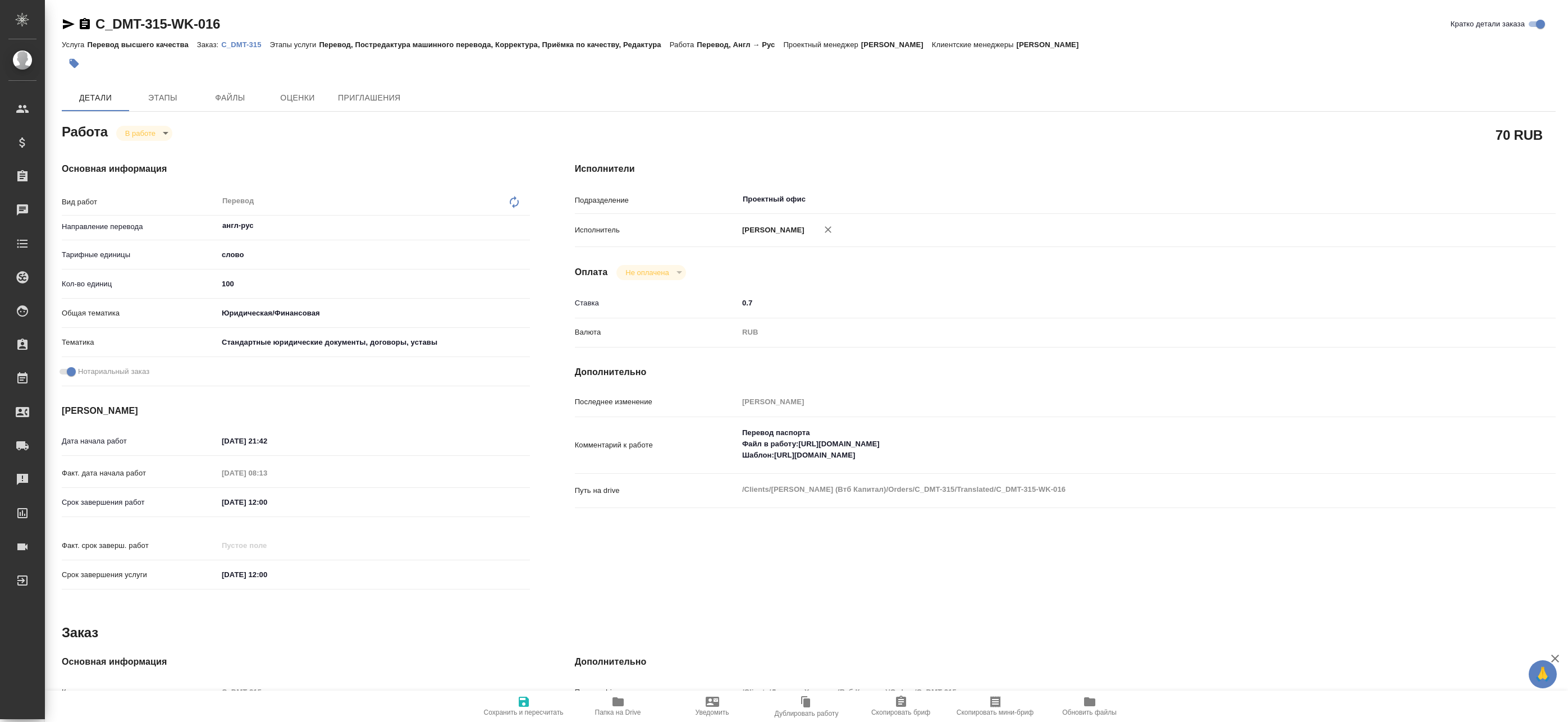
type textarea "x"
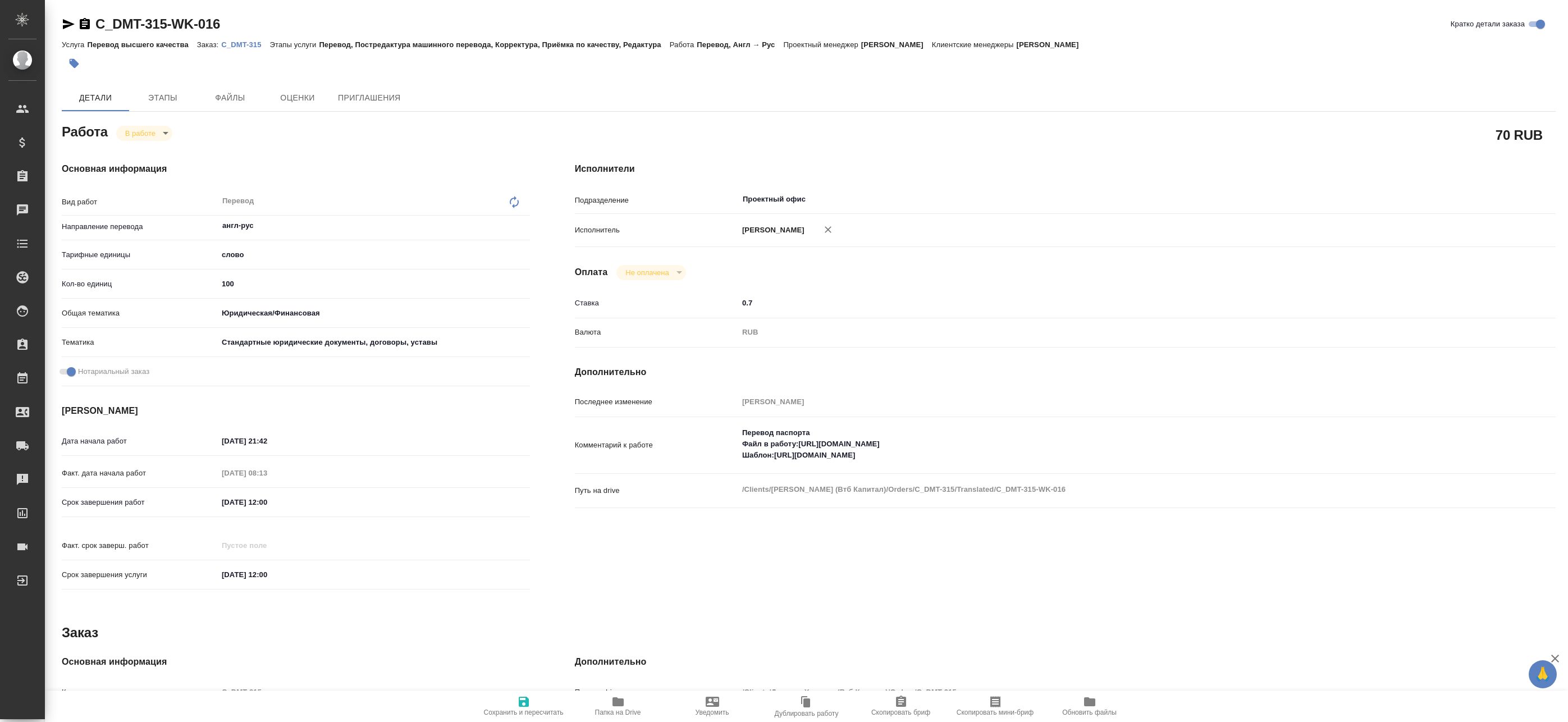
type textarea "x"
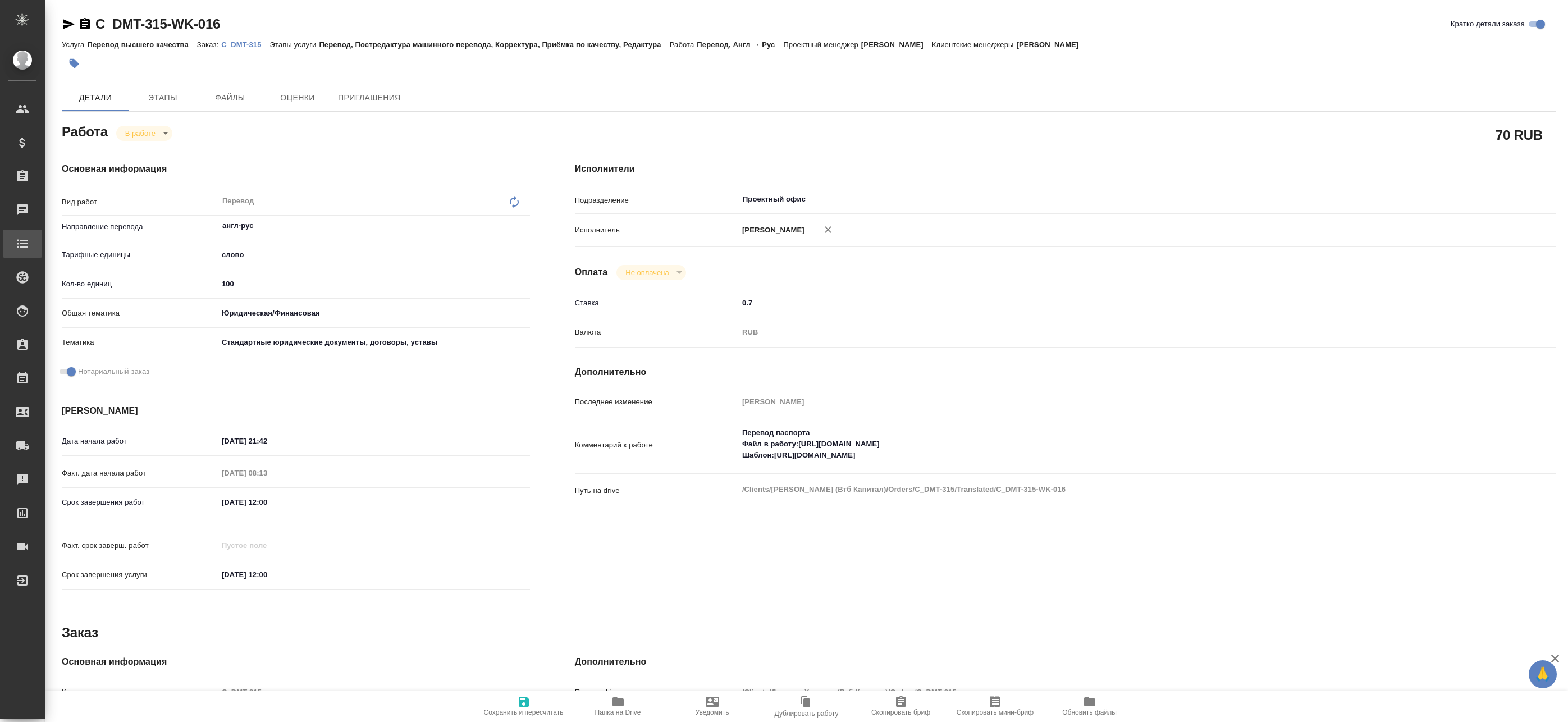
type textarea "x"
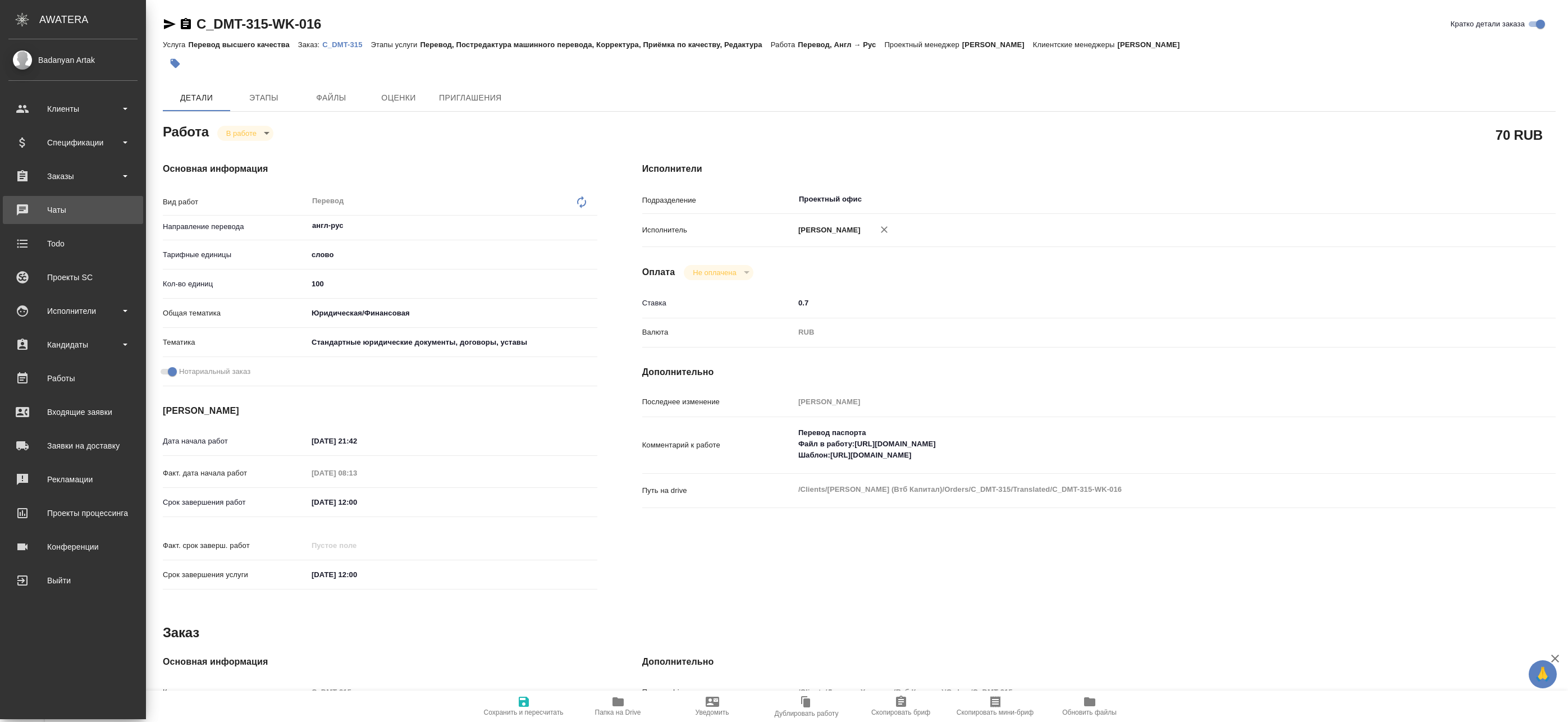
type textarea "x"
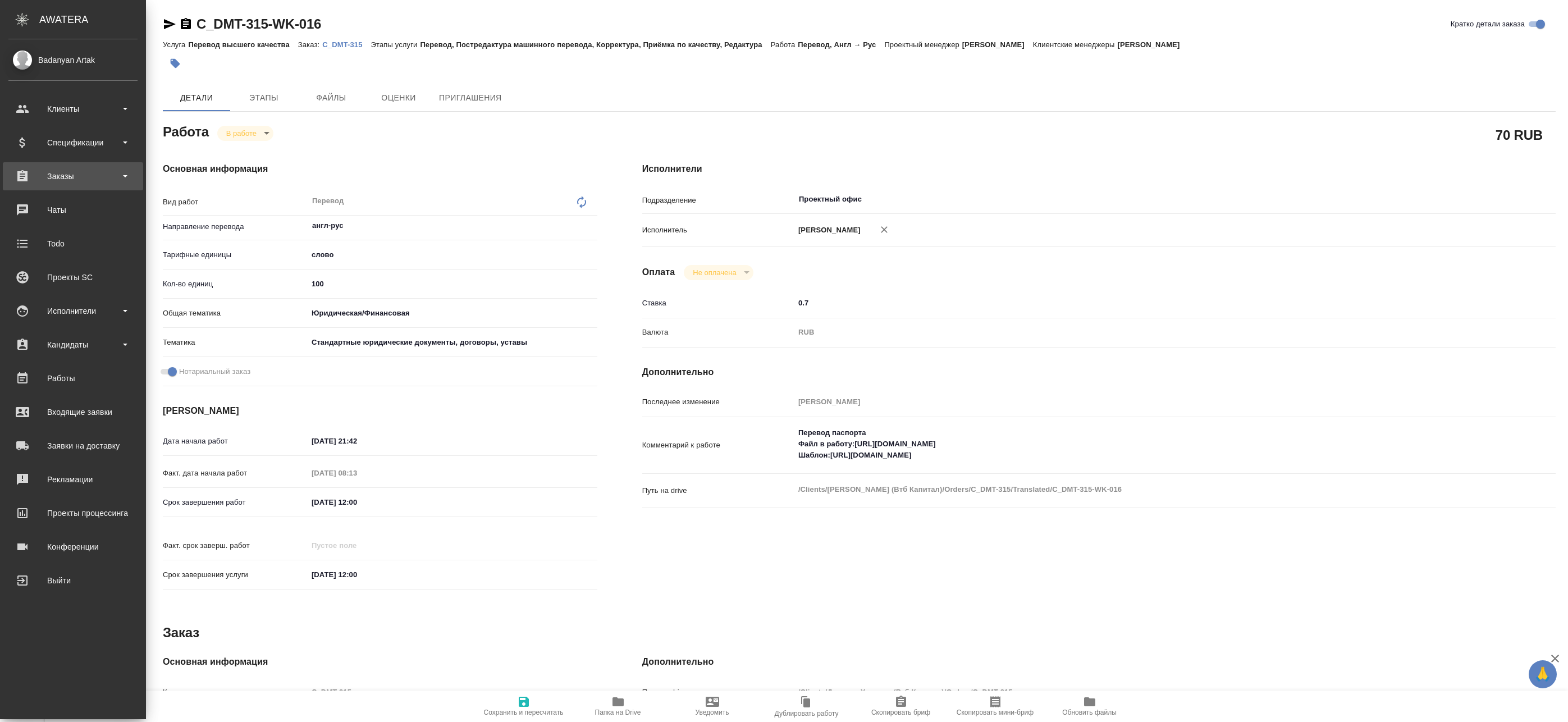
type textarea "x"
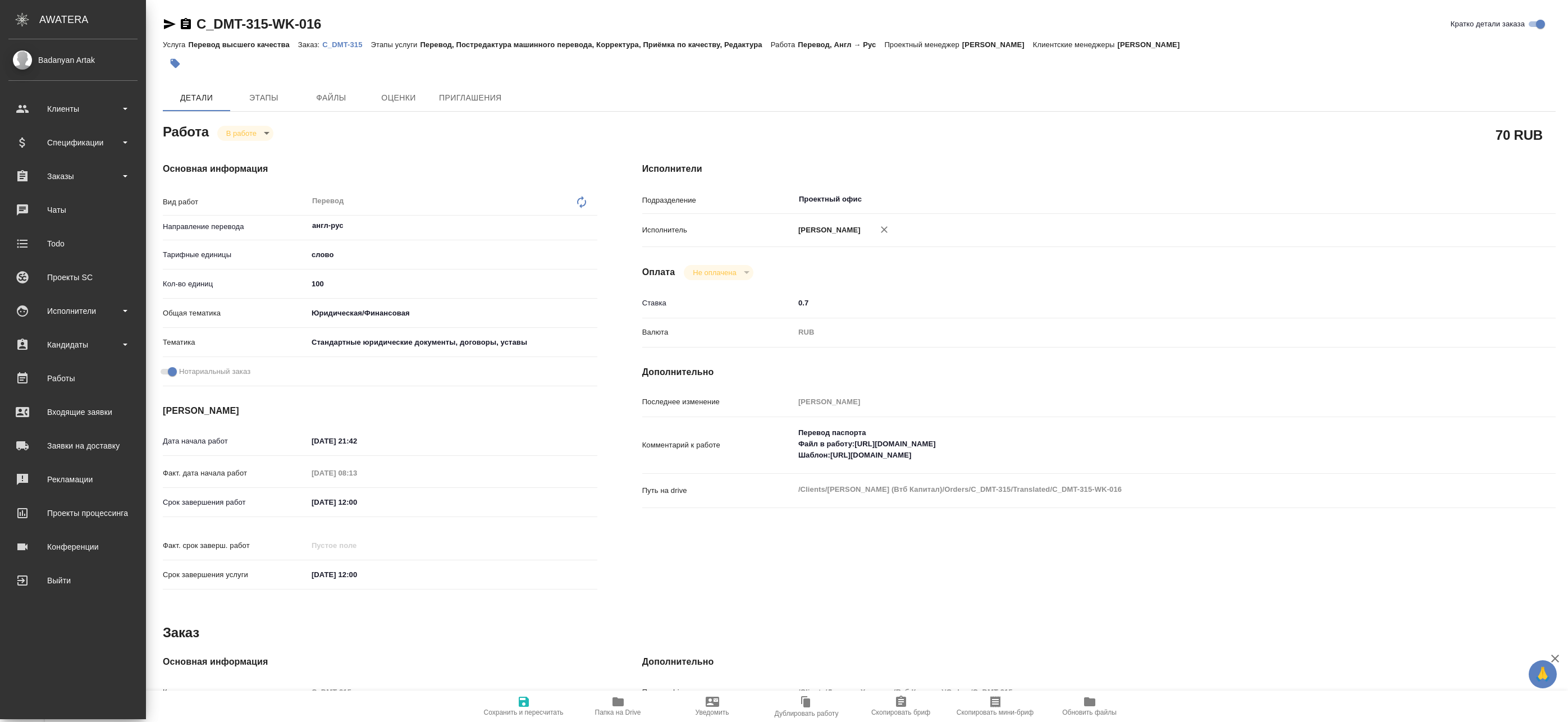
type textarea "x"
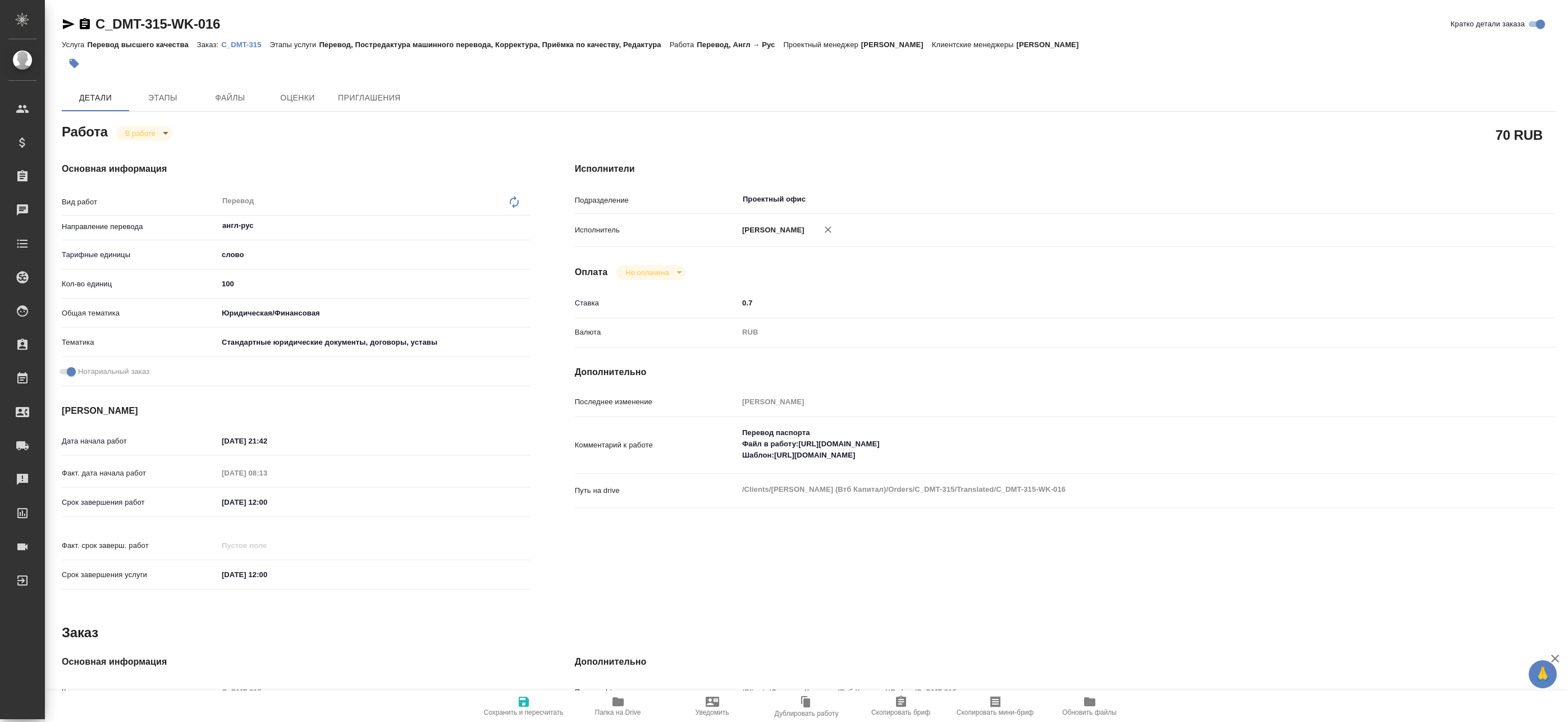
type textarea "x"
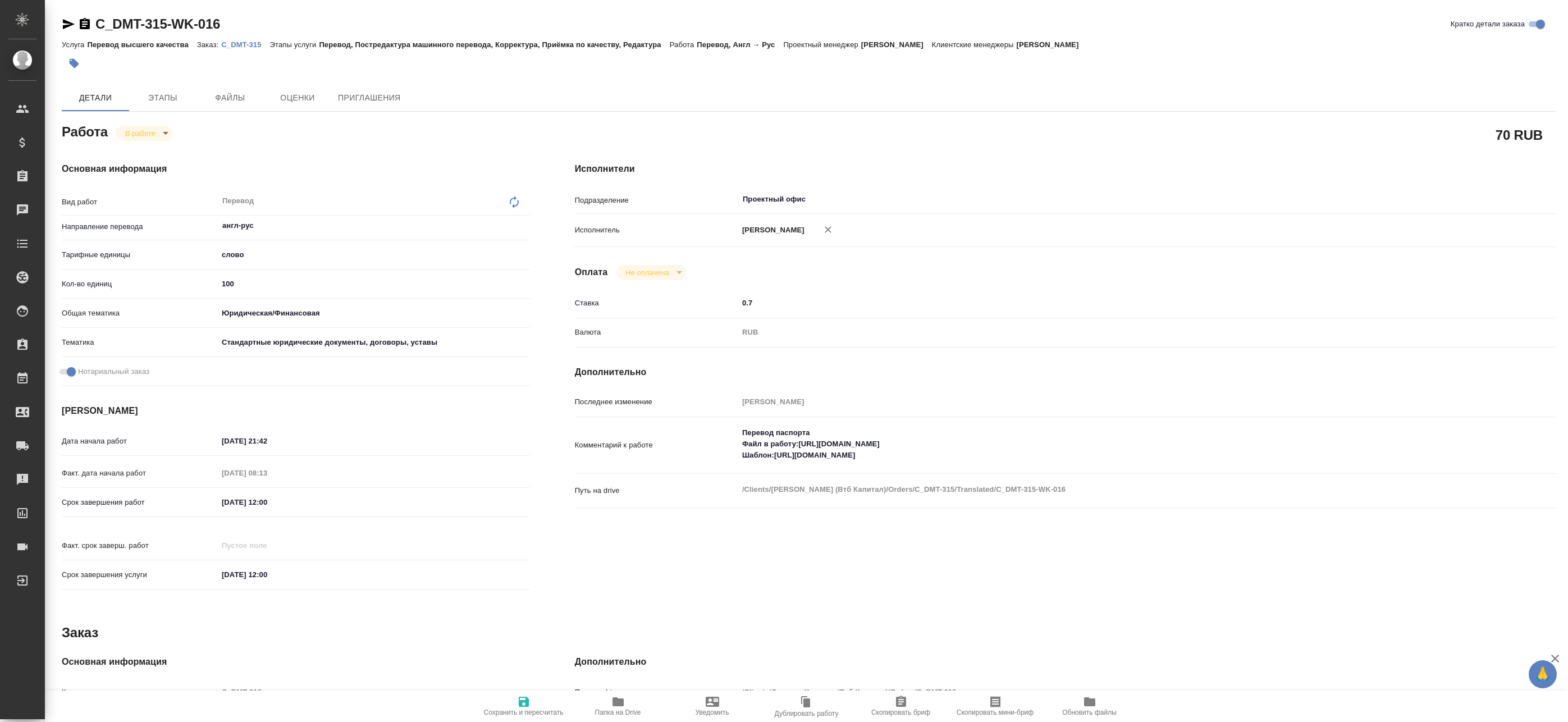
click at [237, 43] on p "C_DMT-315" at bounding box center [245, 44] width 49 height 8
type textarea "x"
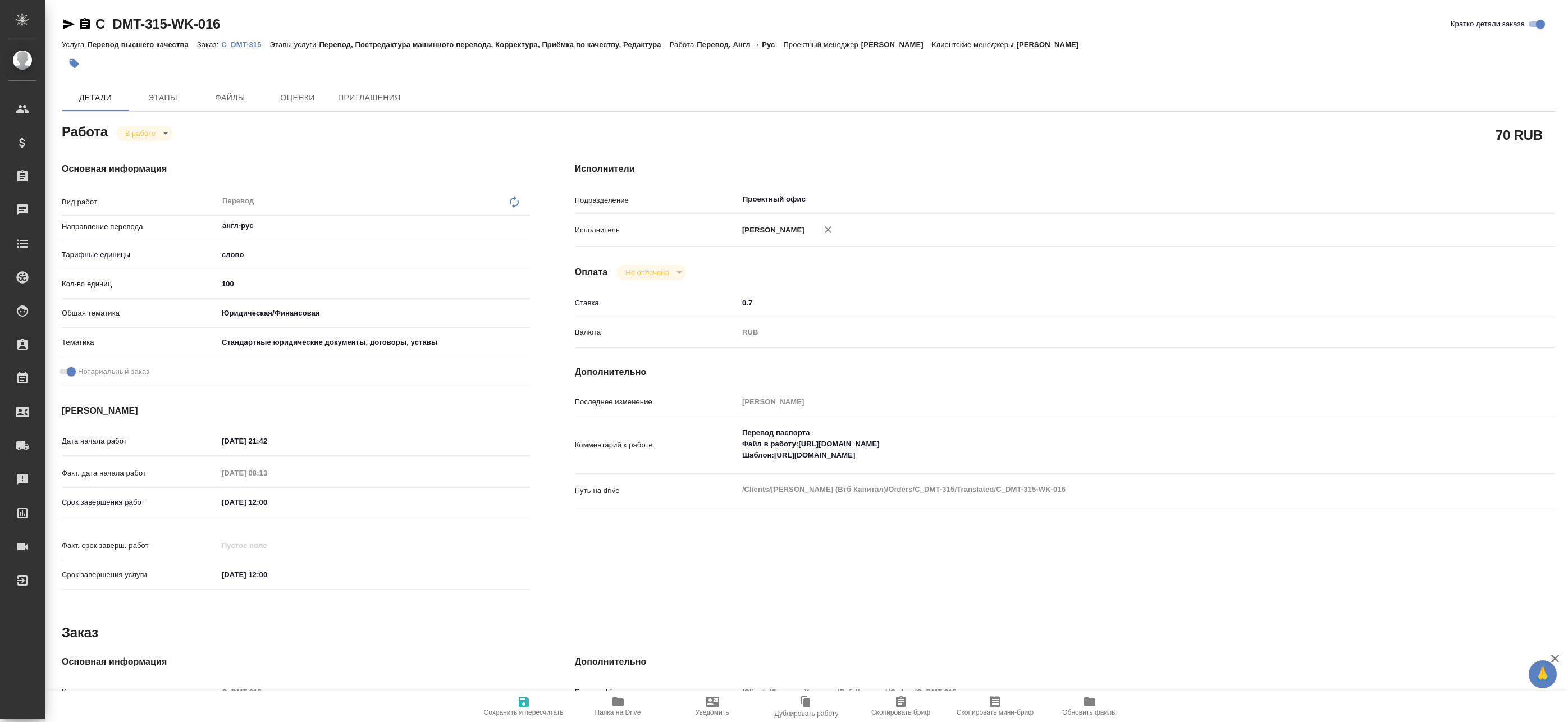
type textarea "x"
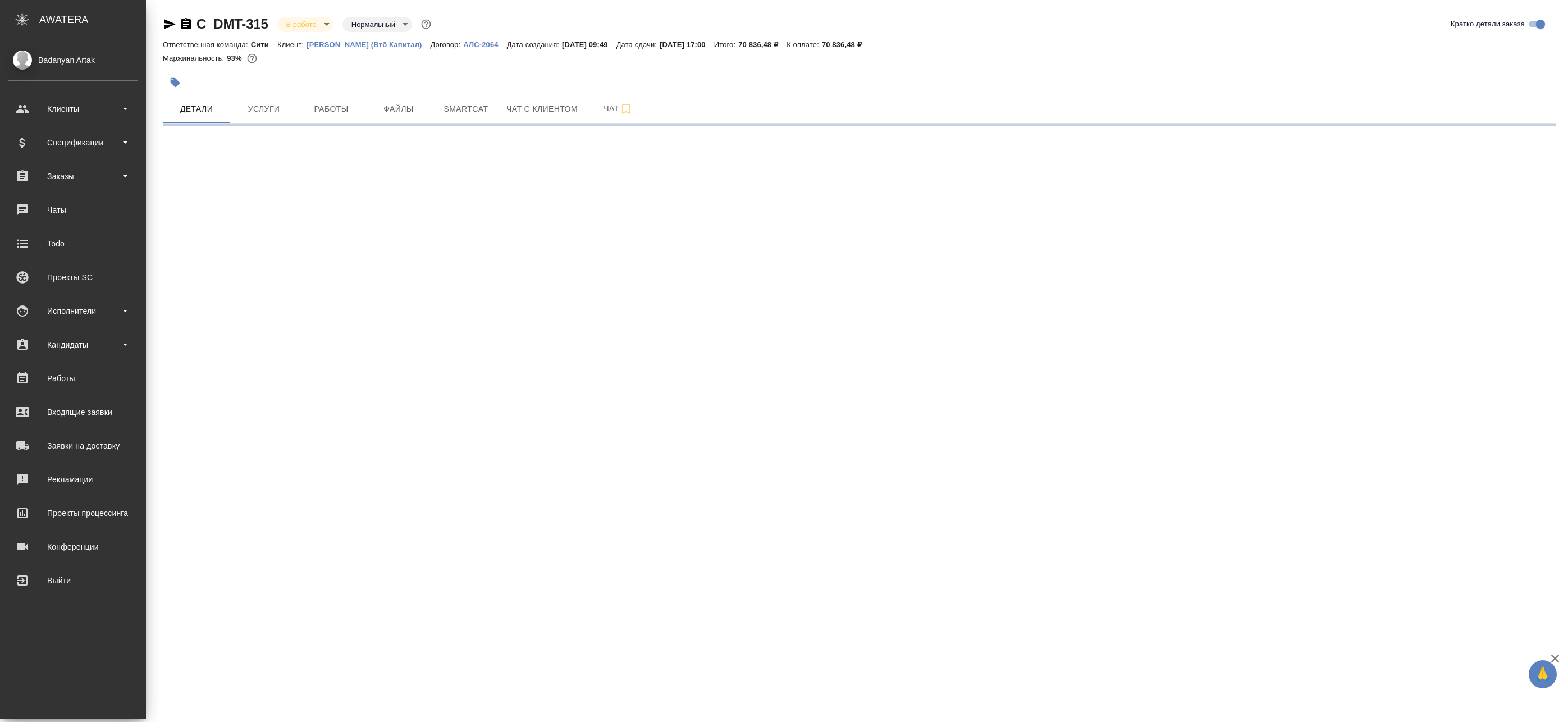
select select "RU"
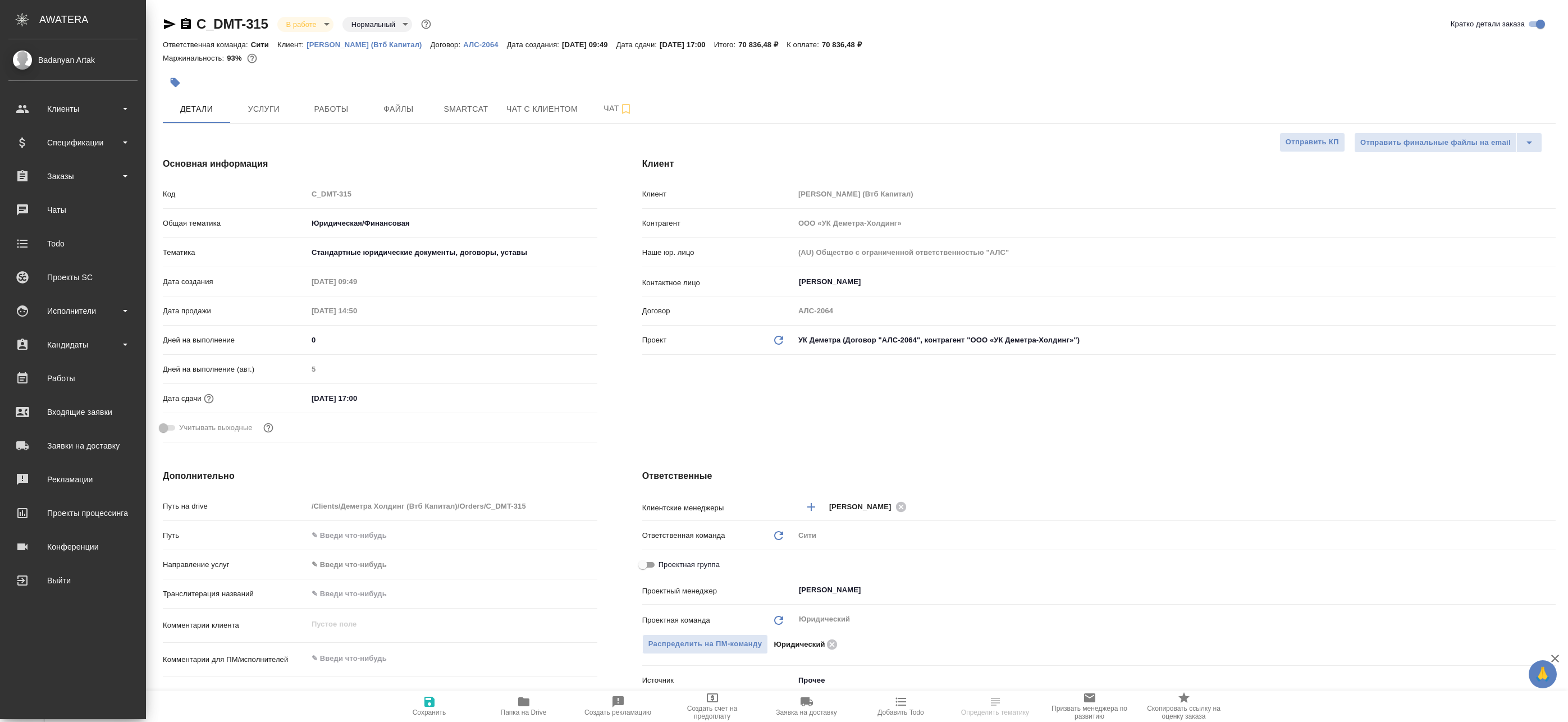
type textarea "x"
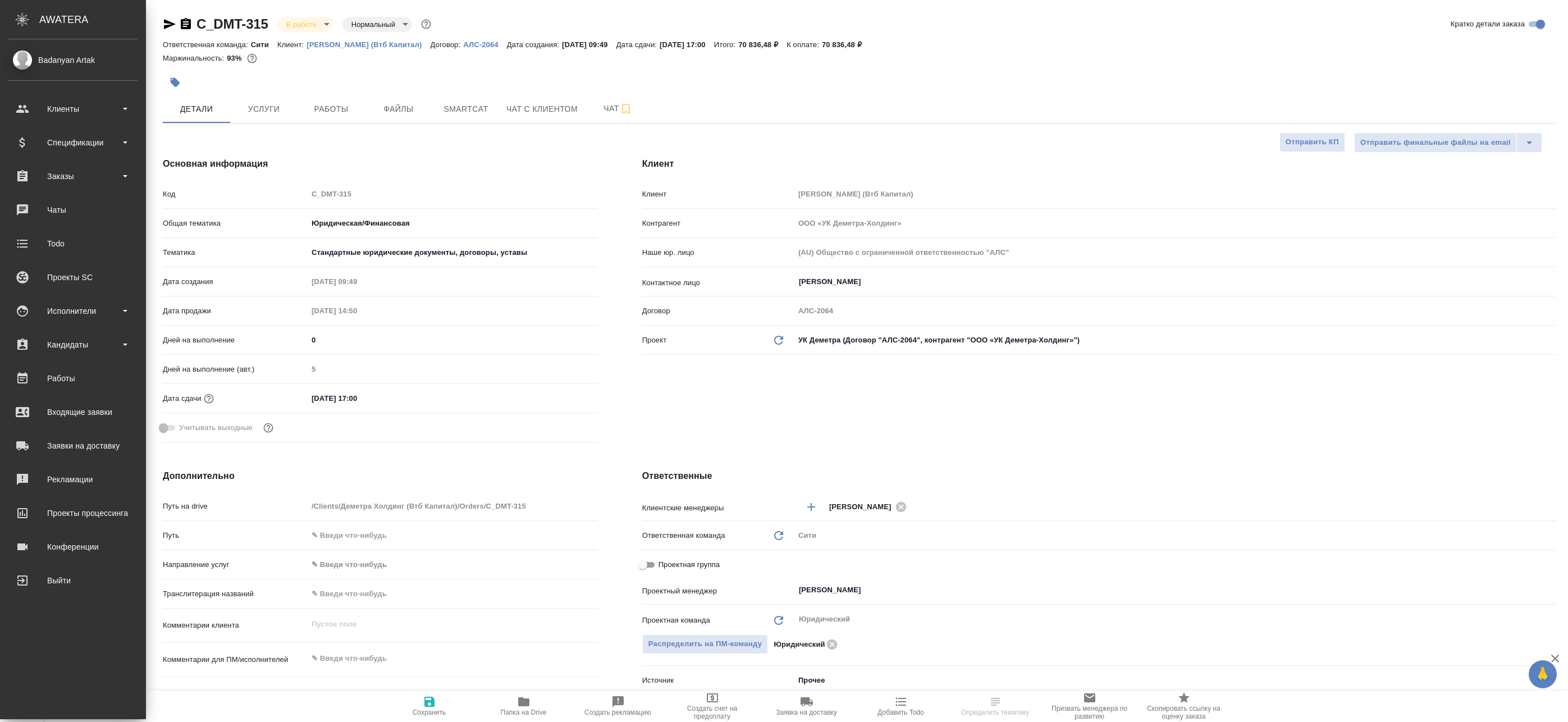
type textarea "x"
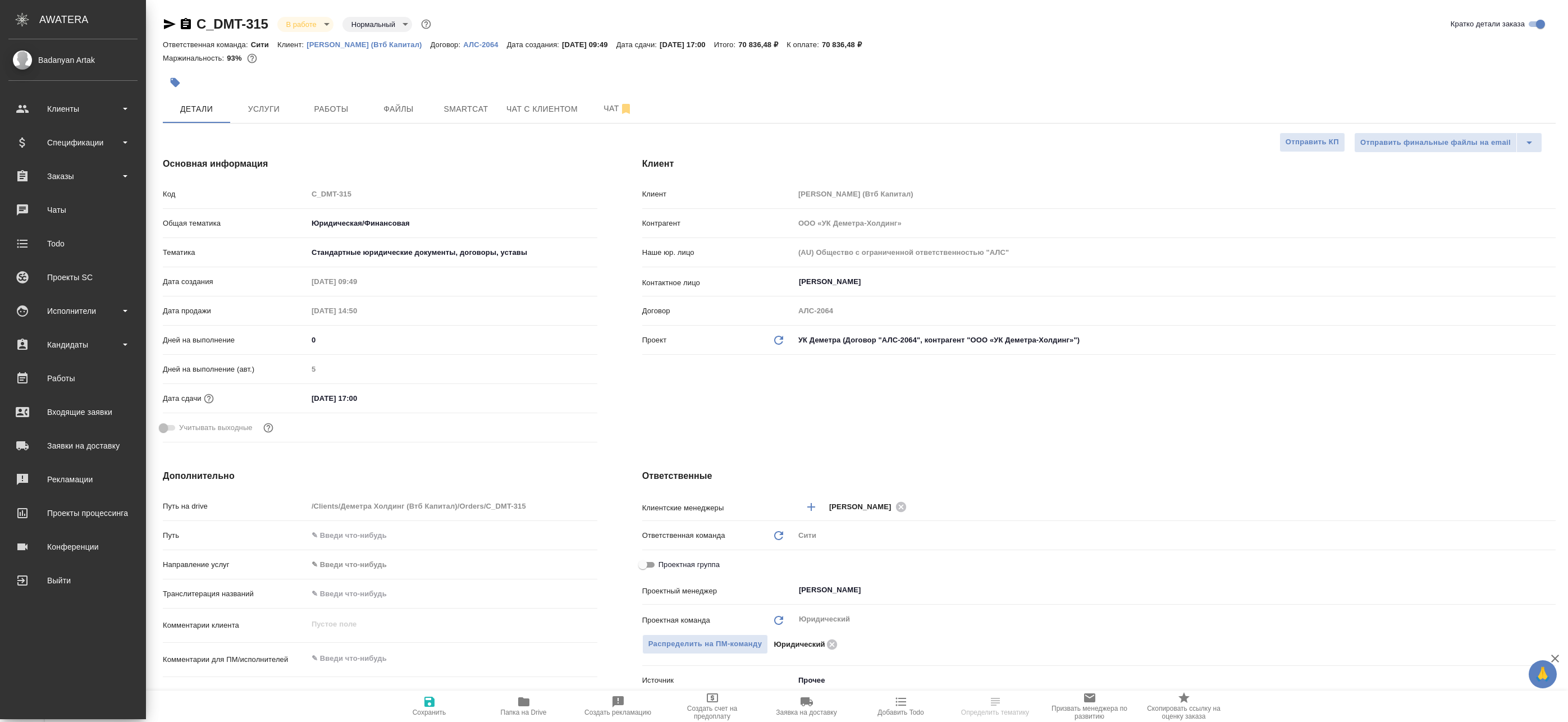
type textarea "x"
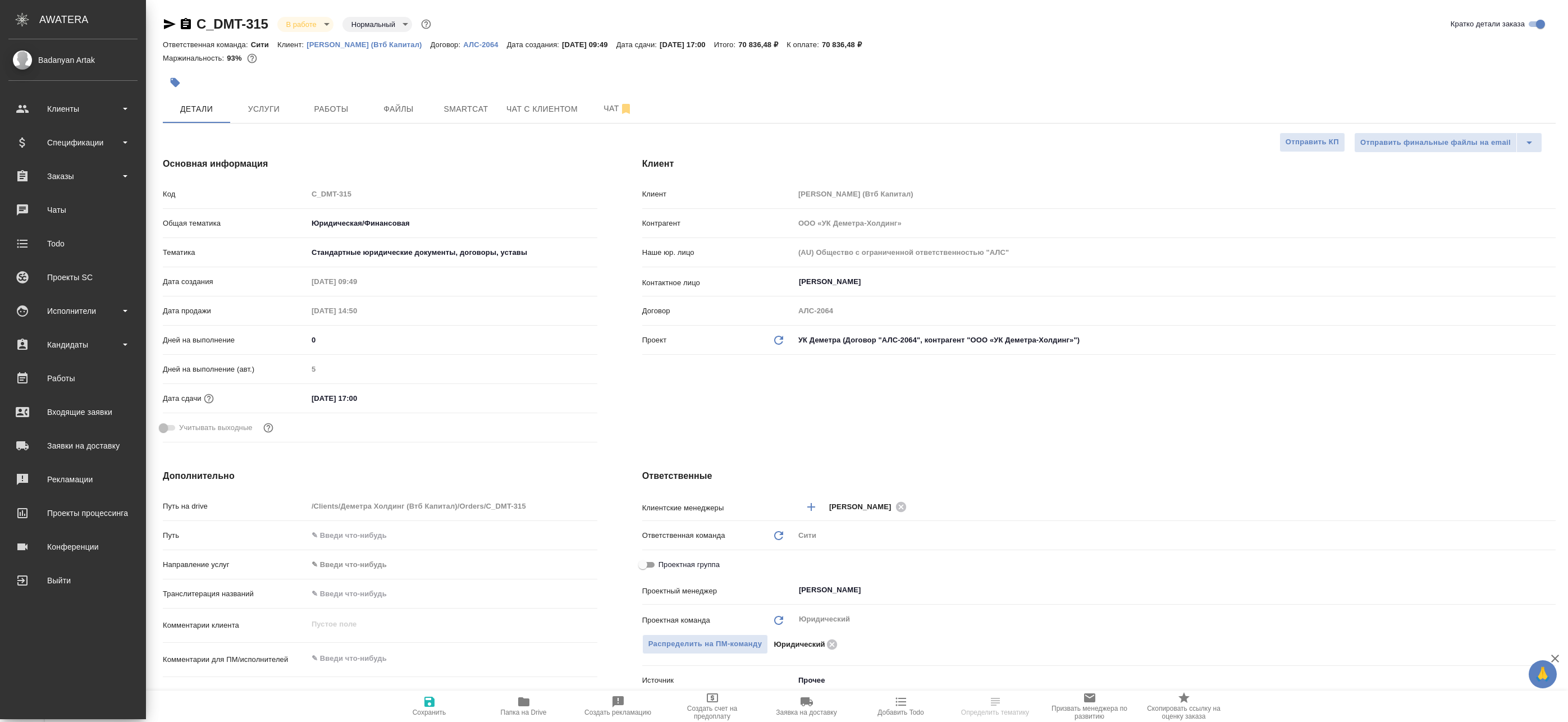
type textarea "x"
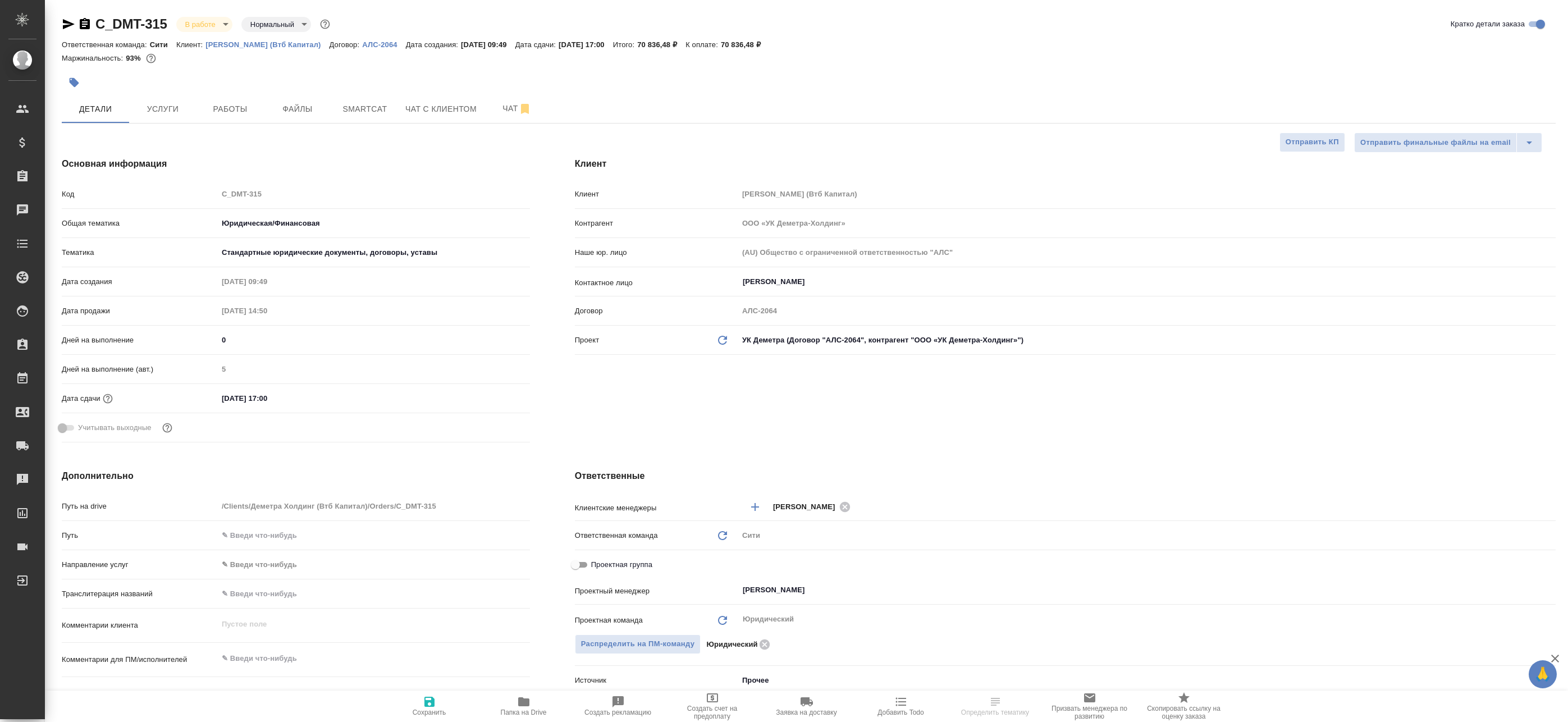
type textarea "x"
click at [221, 106] on span "Работы" at bounding box center [230, 109] width 54 height 14
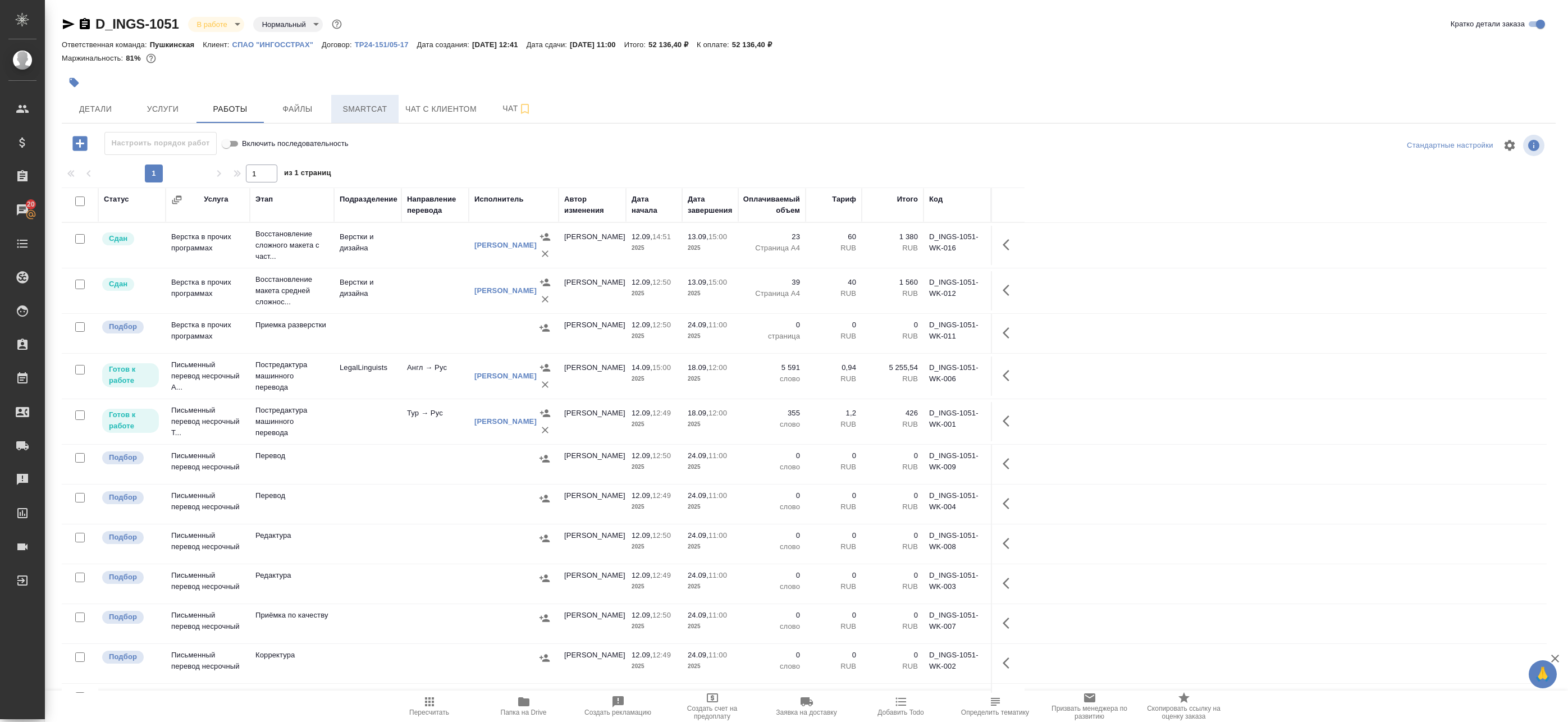
click at [366, 110] on span "Smartcat" at bounding box center [365, 109] width 54 height 14
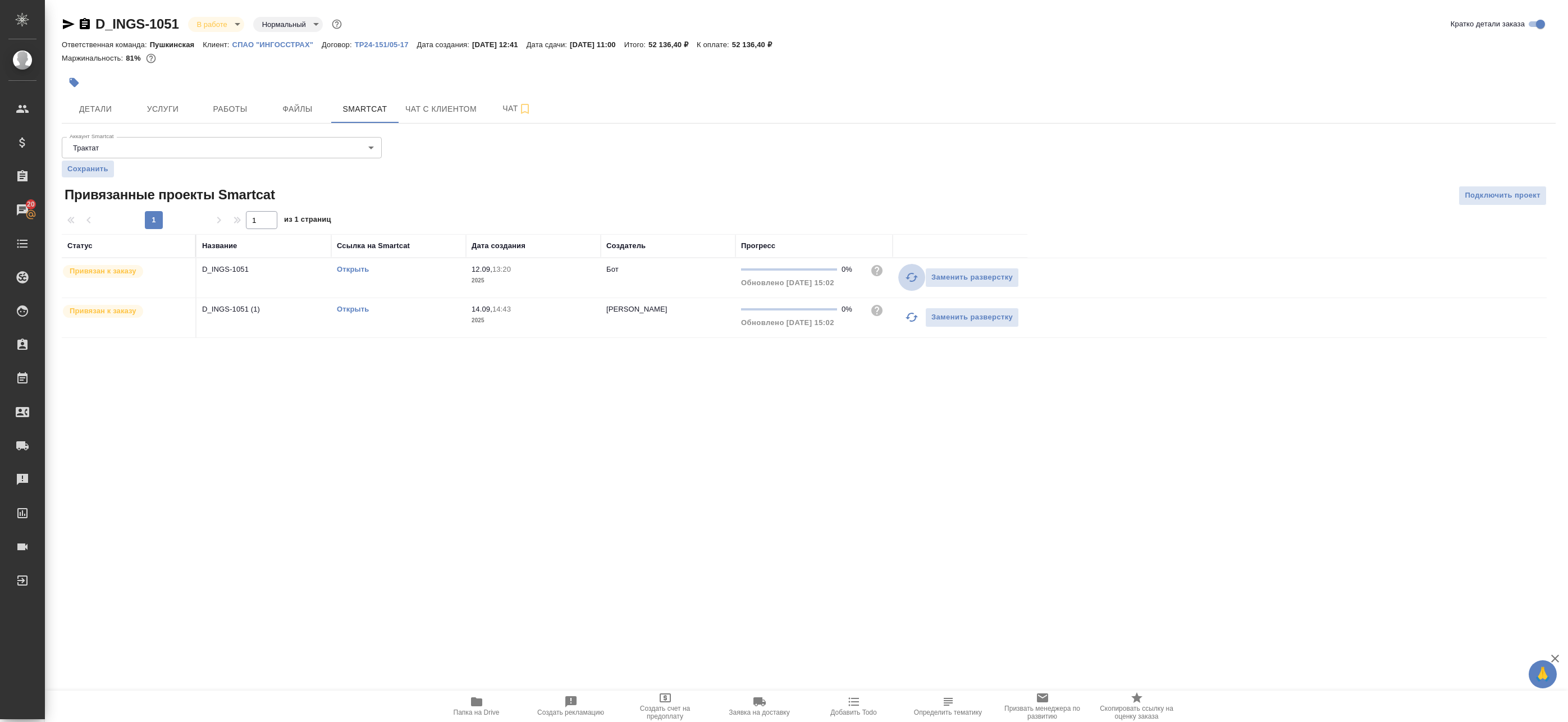
click at [920, 277] on button "button" at bounding box center [911, 277] width 27 height 27
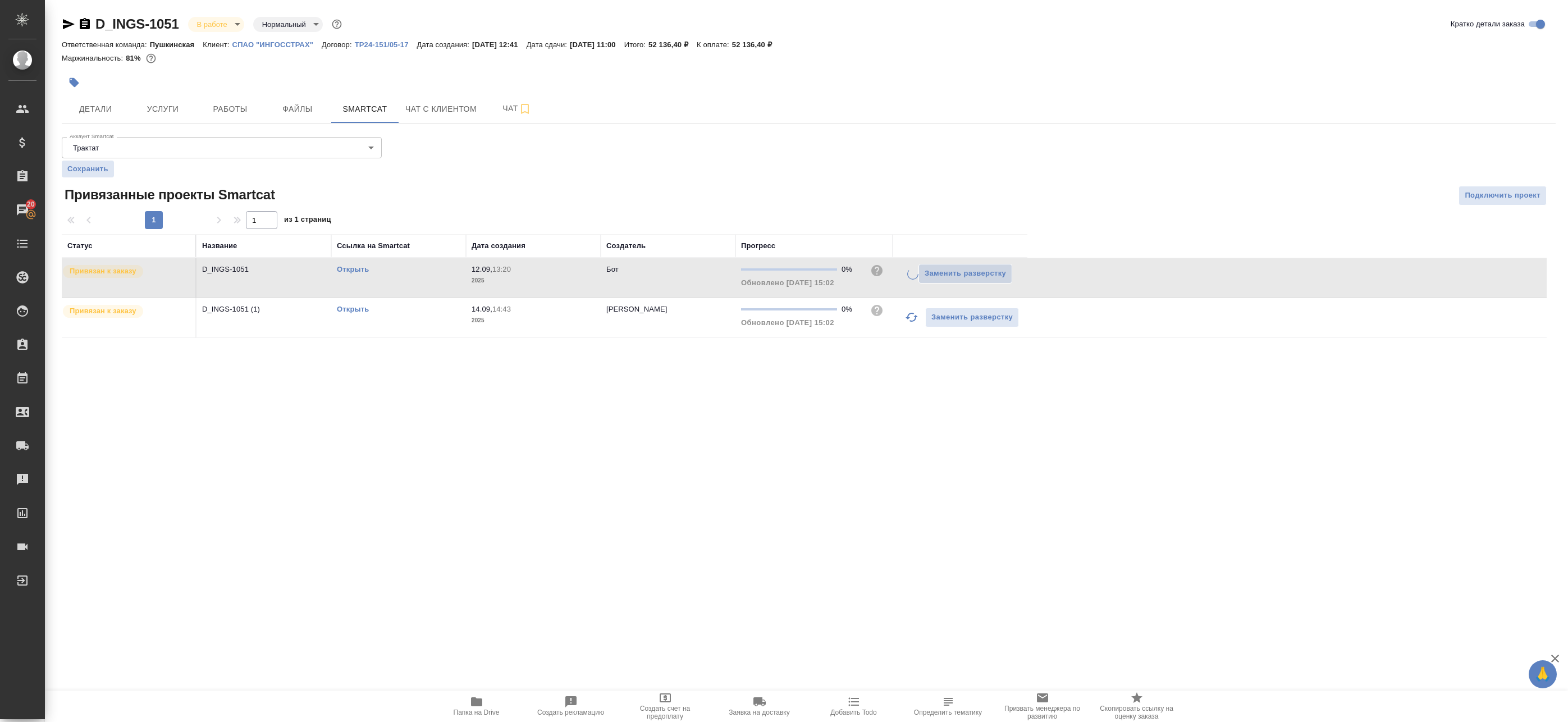
click at [910, 323] on icon "button" at bounding box center [912, 317] width 13 height 13
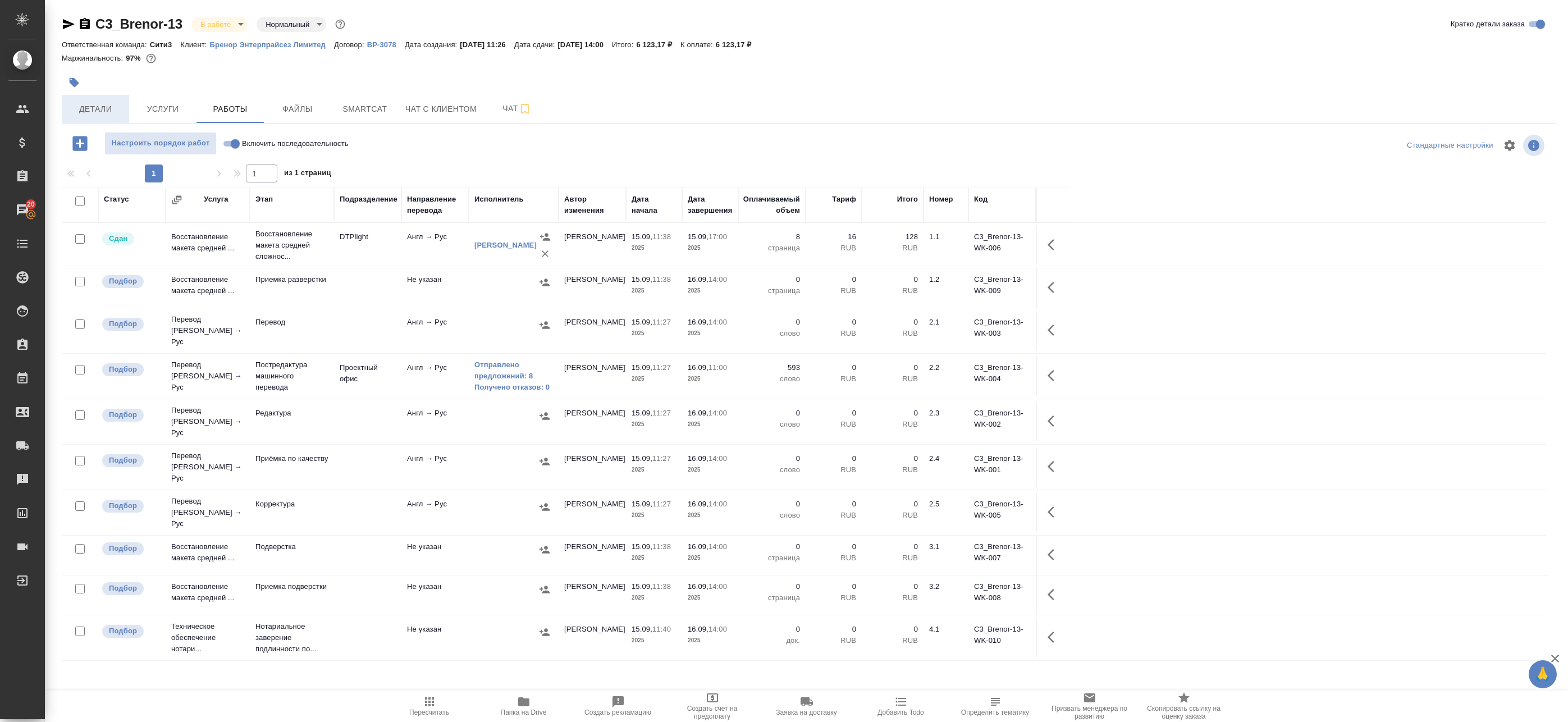
click at [79, 115] on span "Детали" at bounding box center [95, 109] width 54 height 14
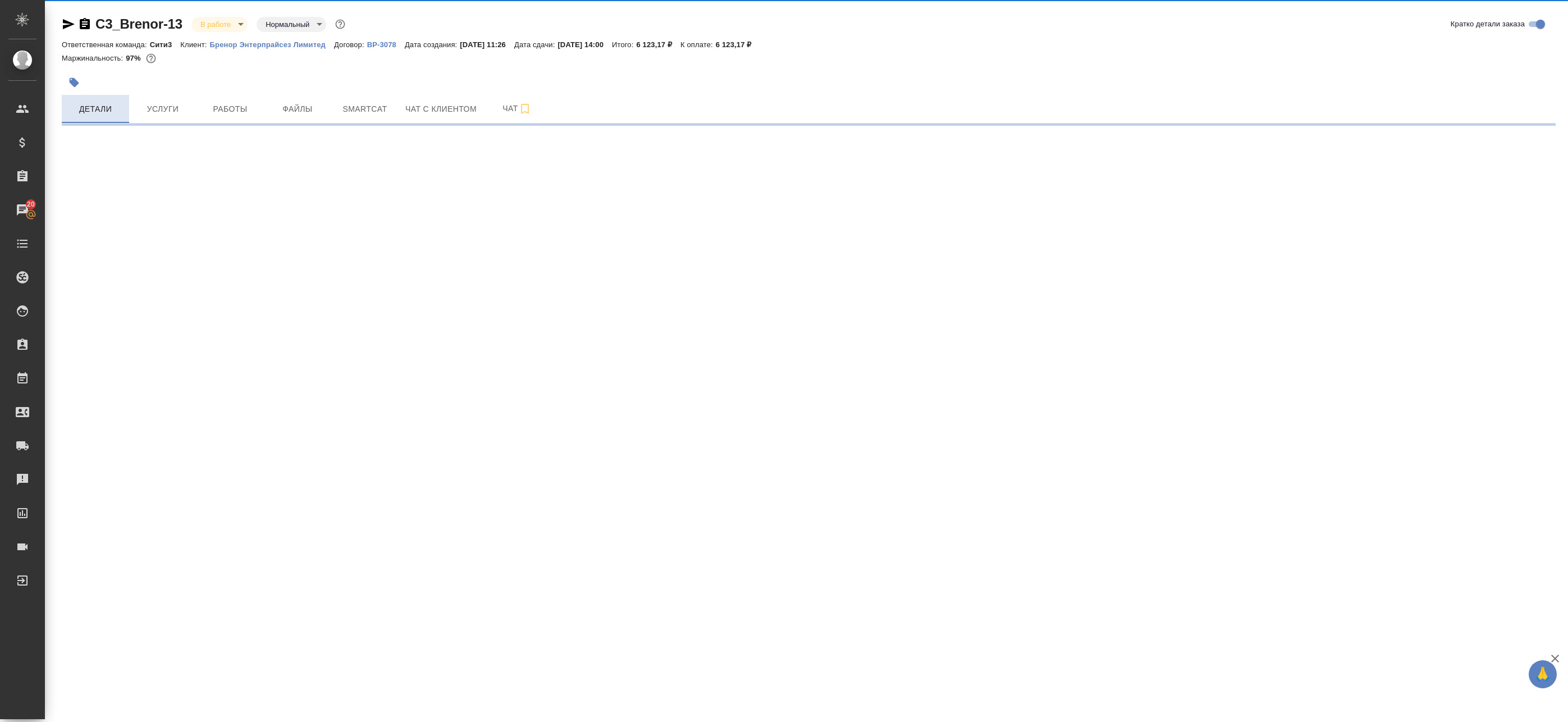
select select "RU"
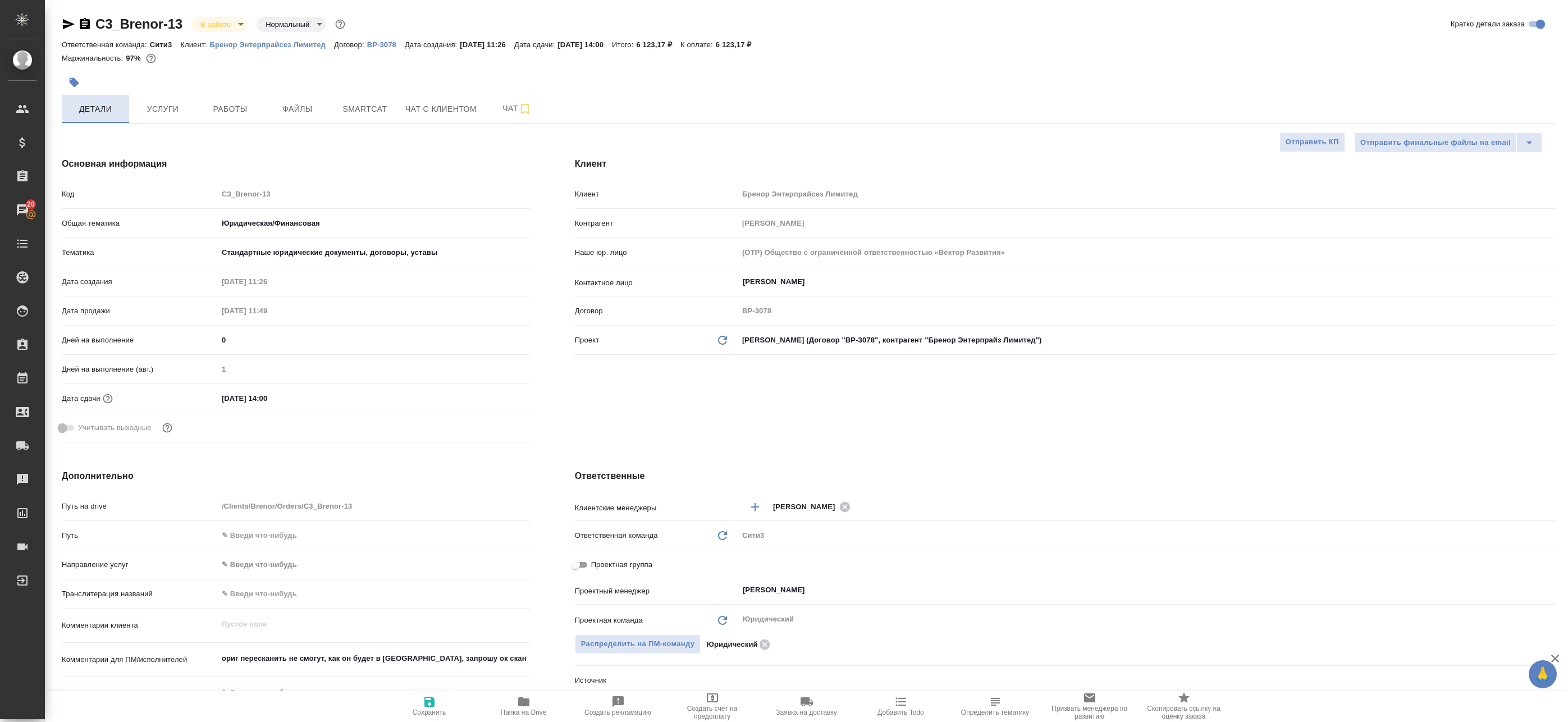
type textarea "x"
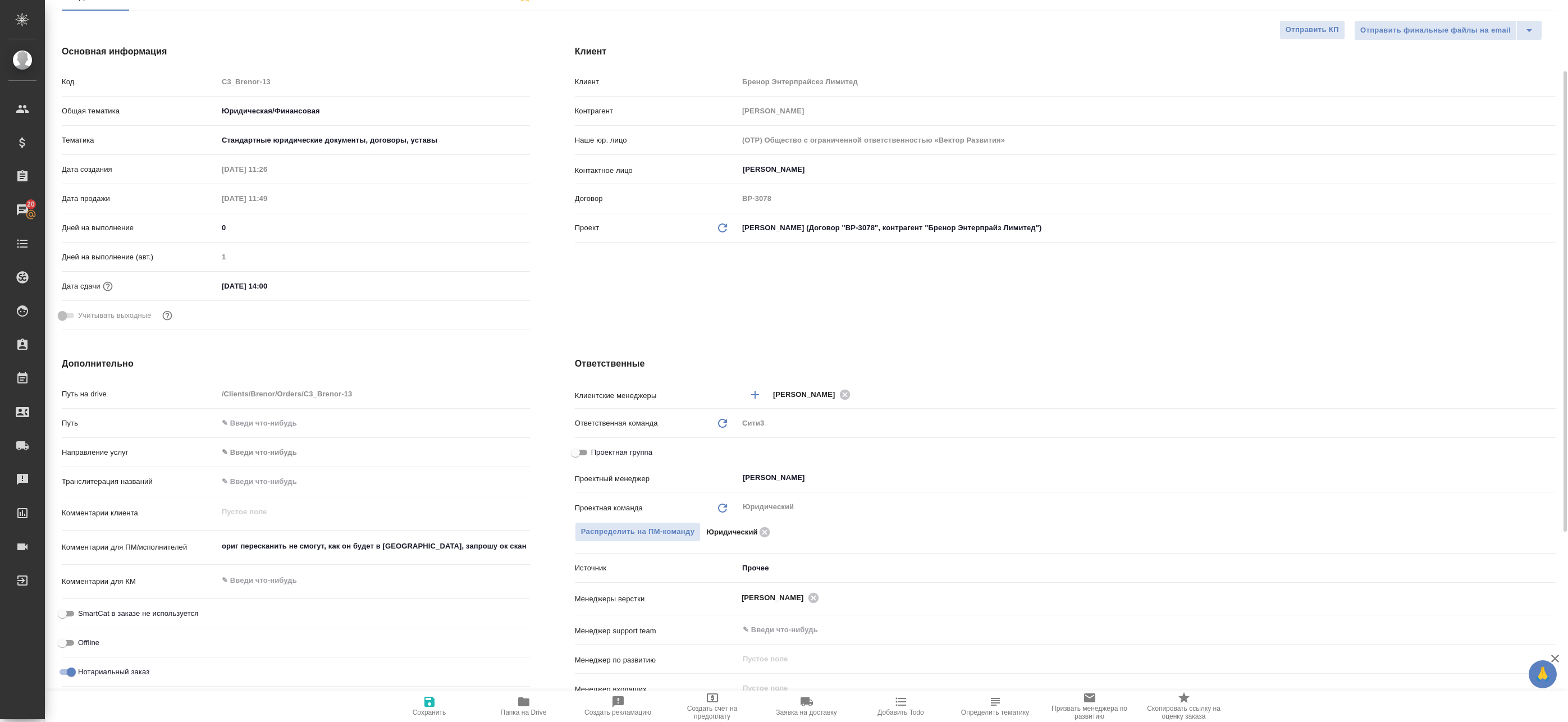
scroll to position [280, 0]
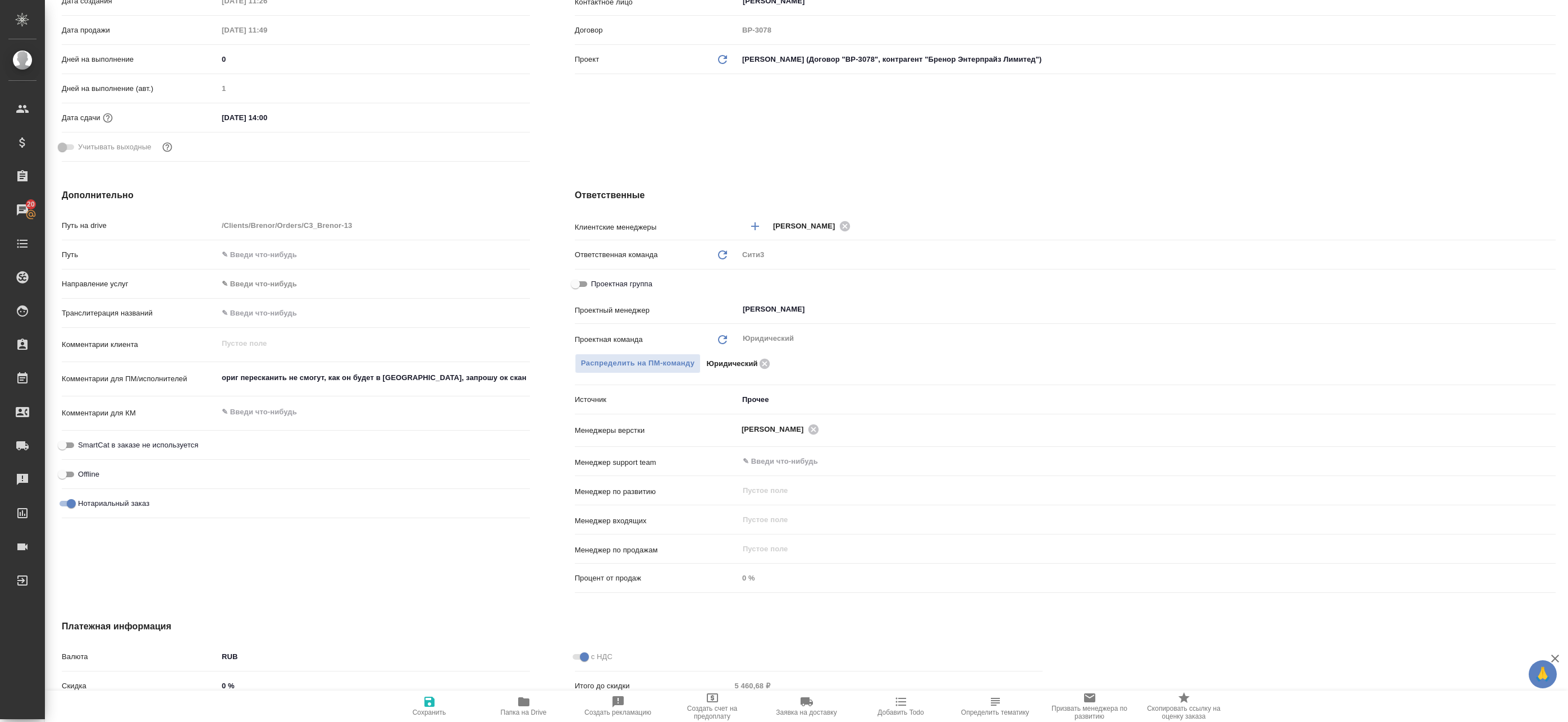
type textarea "x"
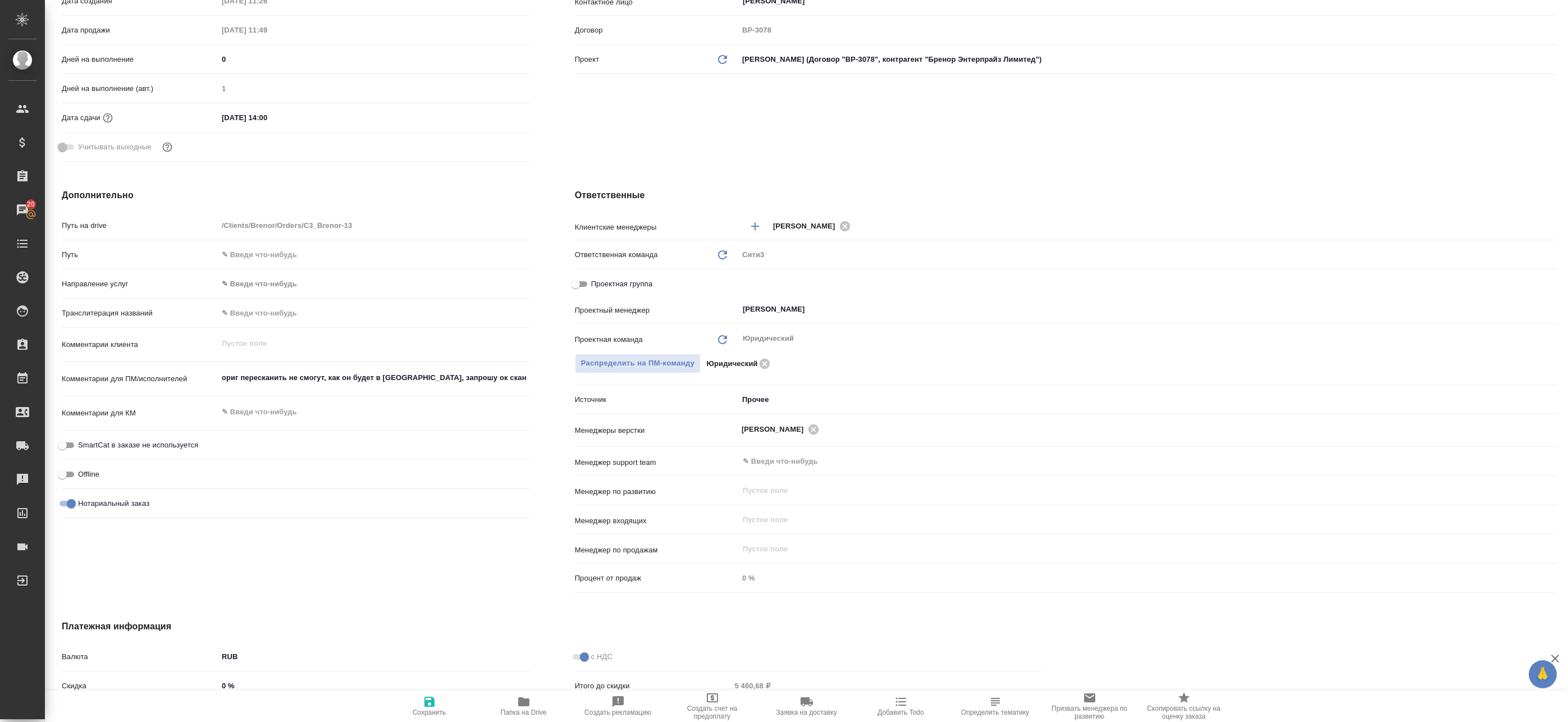
type textarea "x"
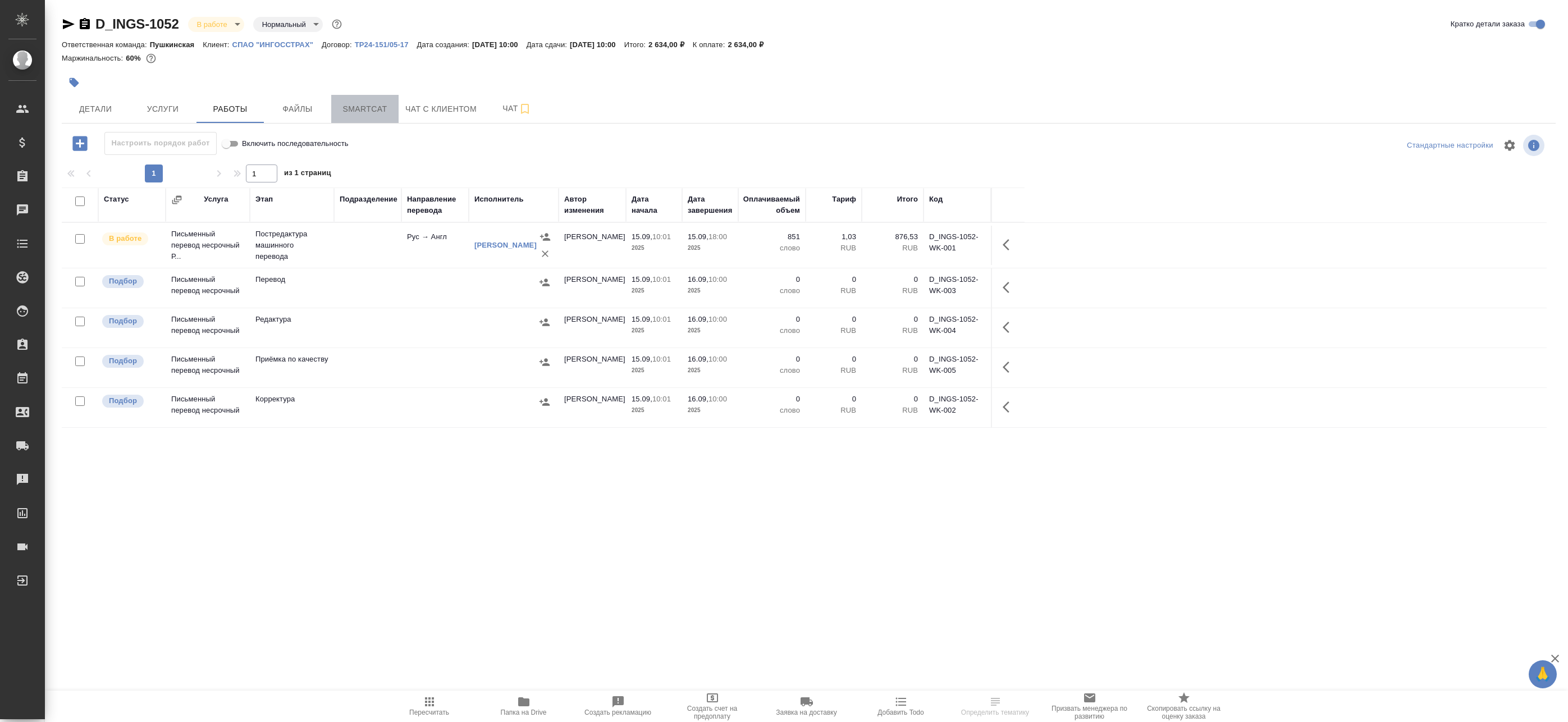
click at [378, 106] on span "Smartcat" at bounding box center [365, 109] width 54 height 14
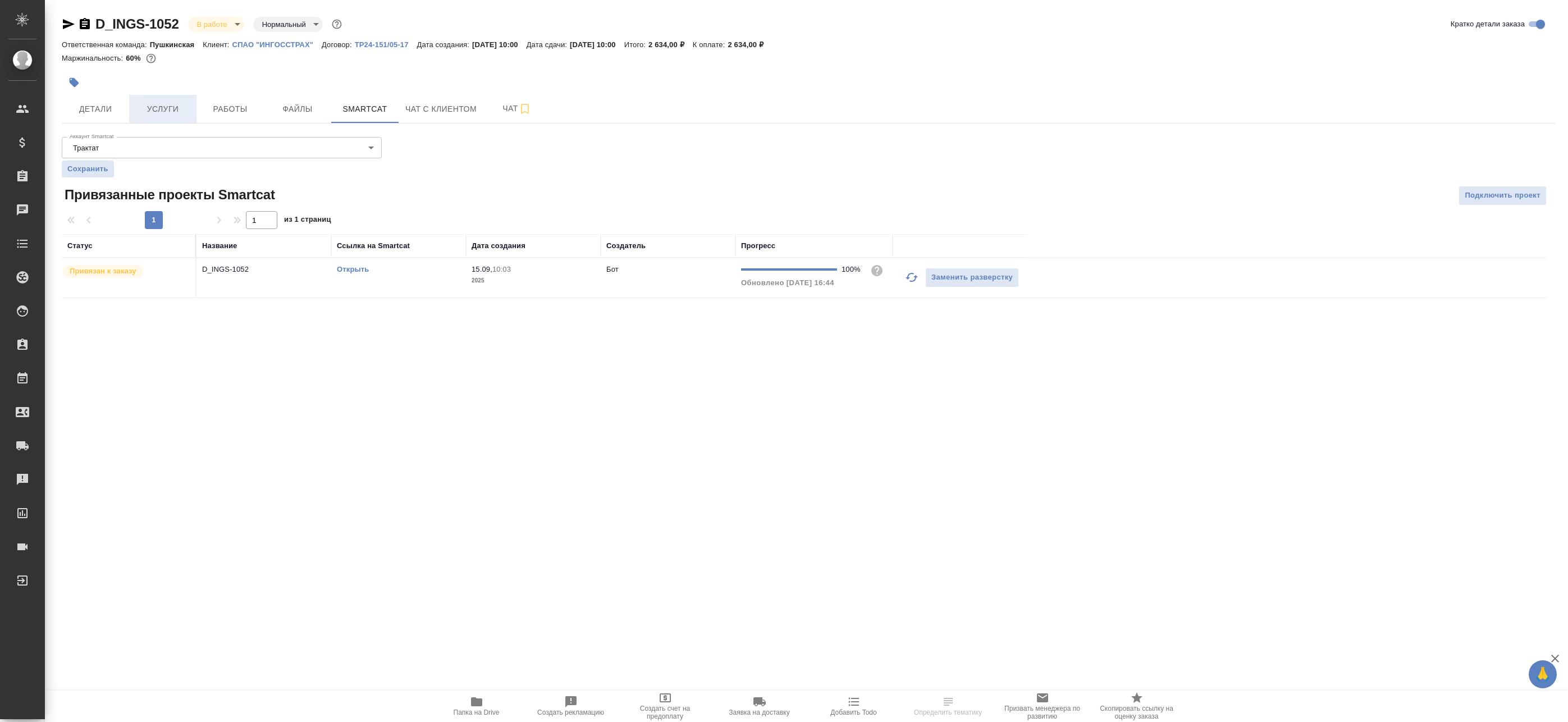
click at [193, 107] on button "Услуги" at bounding box center [162, 109] width 68 height 28
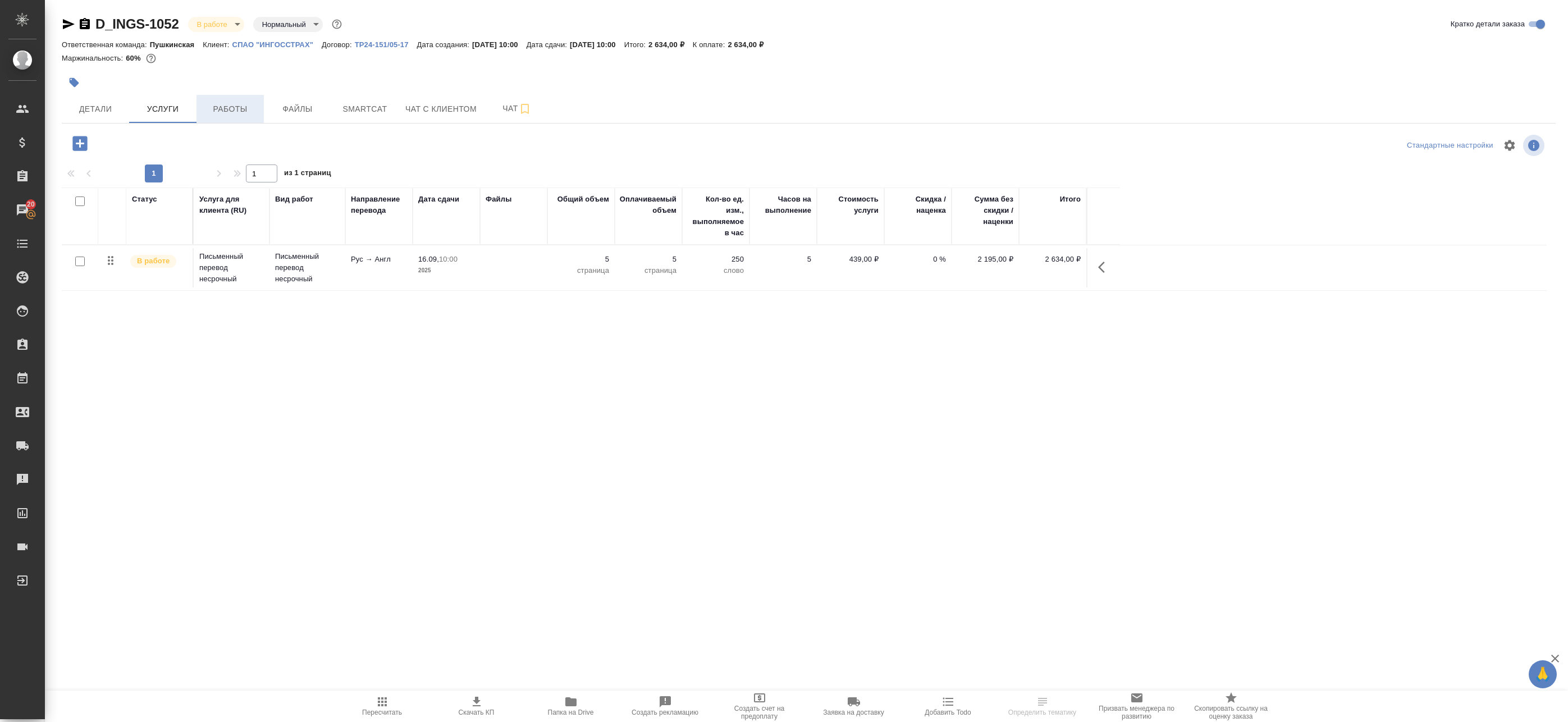
click at [216, 108] on span "Работы" at bounding box center [230, 109] width 54 height 14
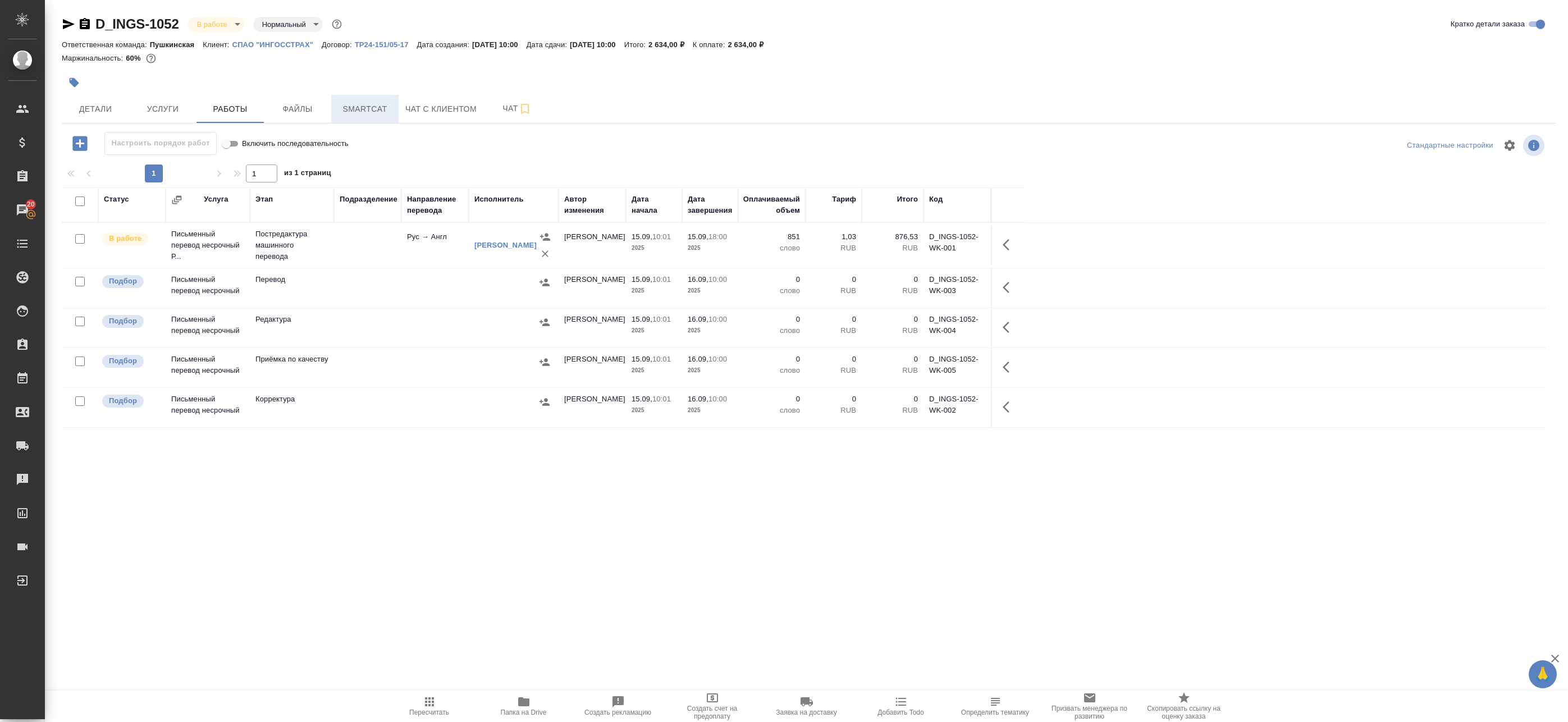
click at [362, 104] on span "Smartcat" at bounding box center [365, 109] width 54 height 14
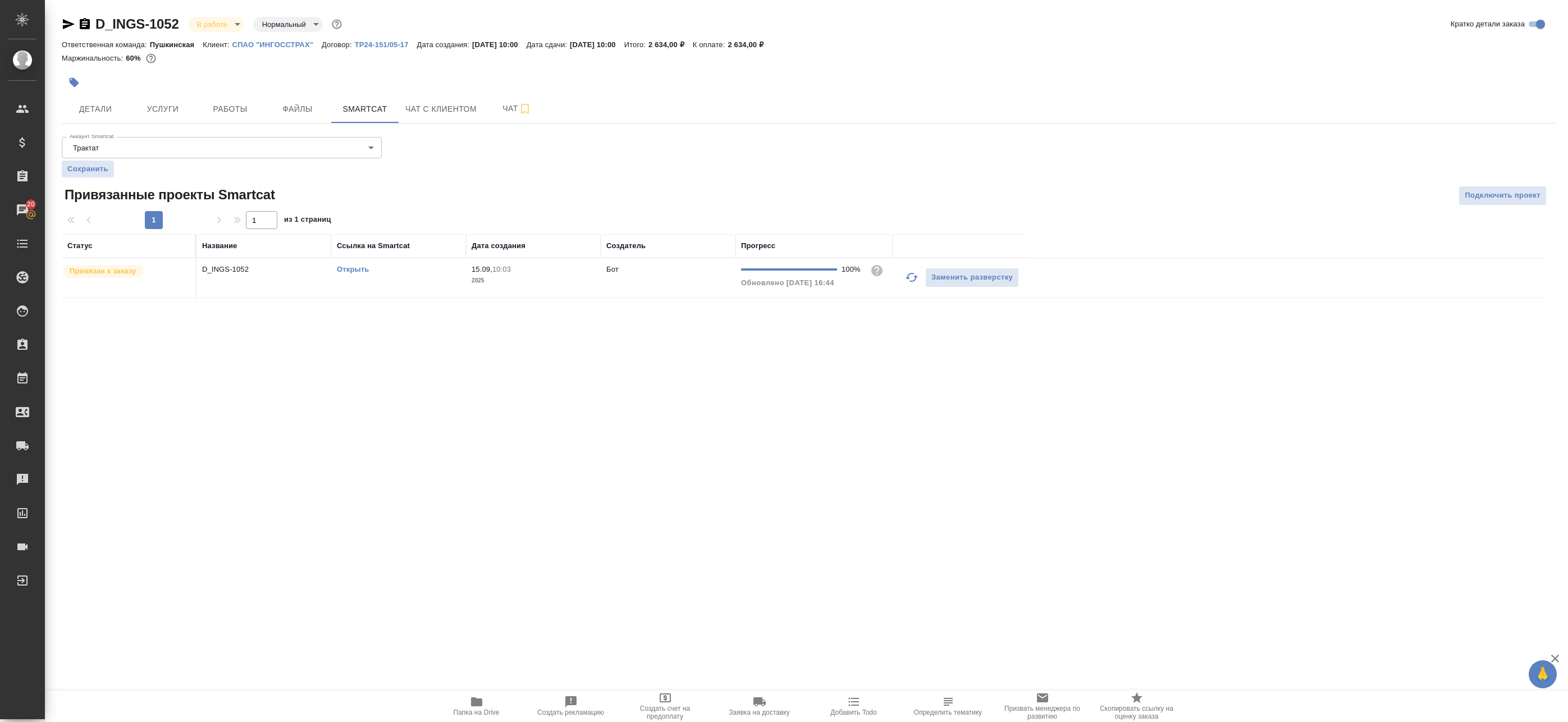
click at [910, 276] on icon "button" at bounding box center [912, 277] width 13 height 13
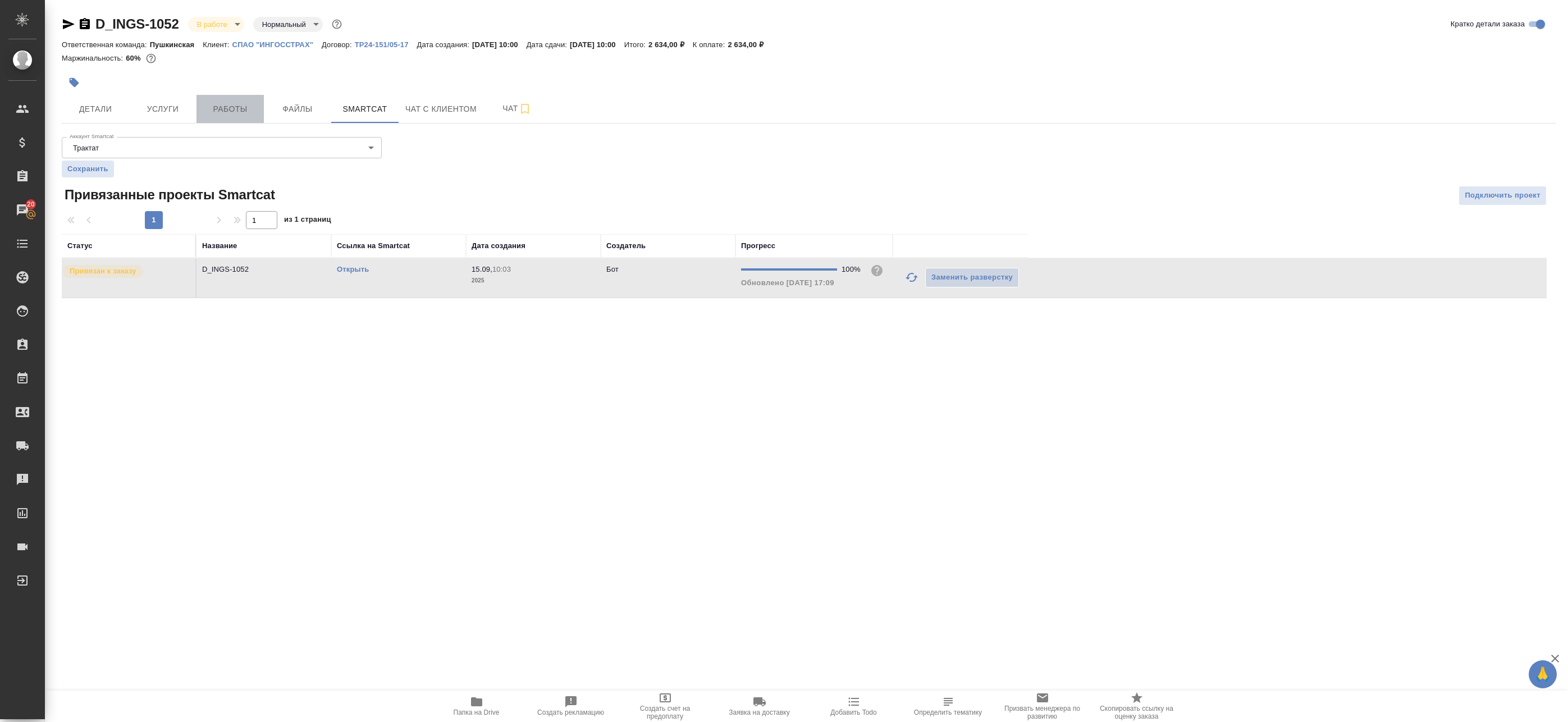
click at [211, 105] on span "Работы" at bounding box center [230, 109] width 54 height 14
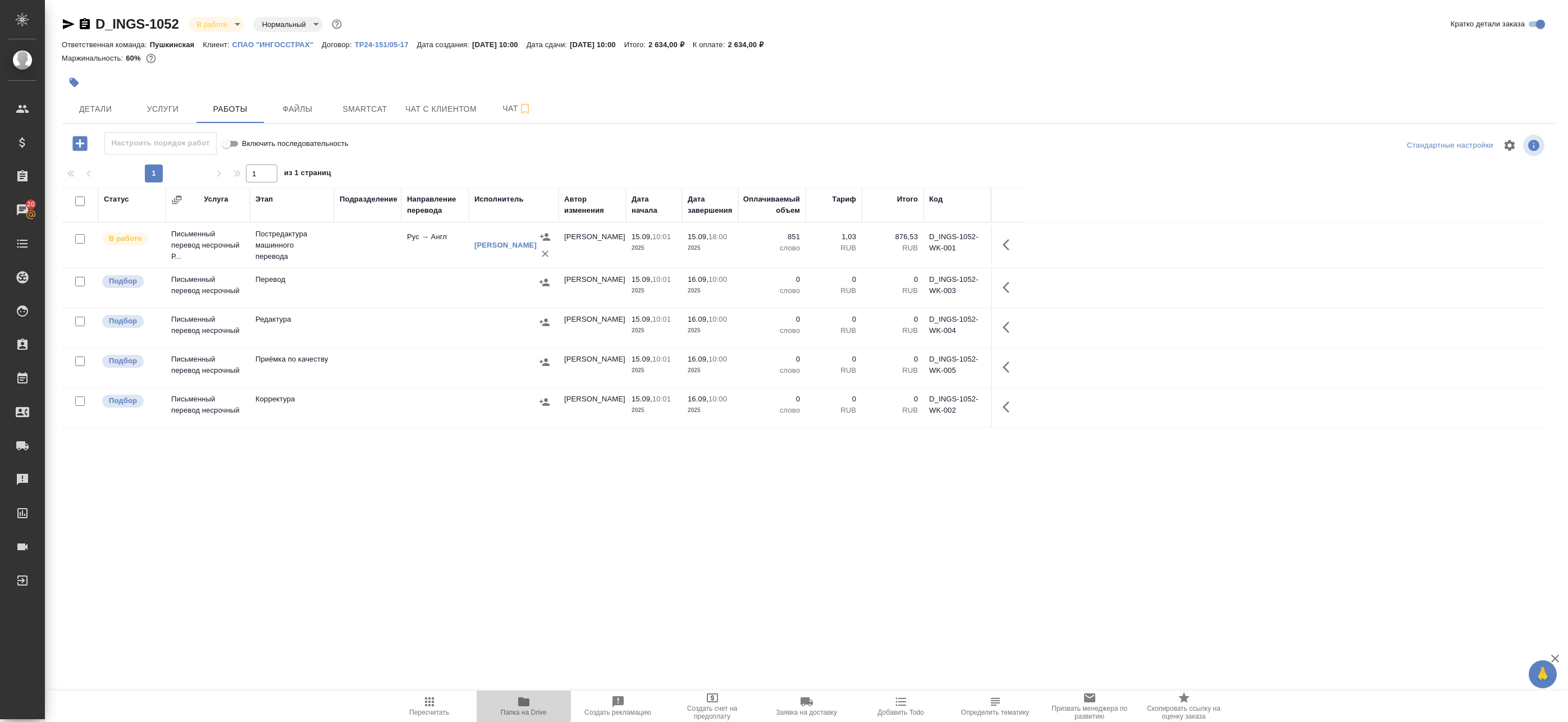
click at [535, 699] on span "Папка на Drive" at bounding box center [524, 705] width 81 height 21
click at [1003, 248] on icon "button" at bounding box center [1009, 244] width 13 height 13
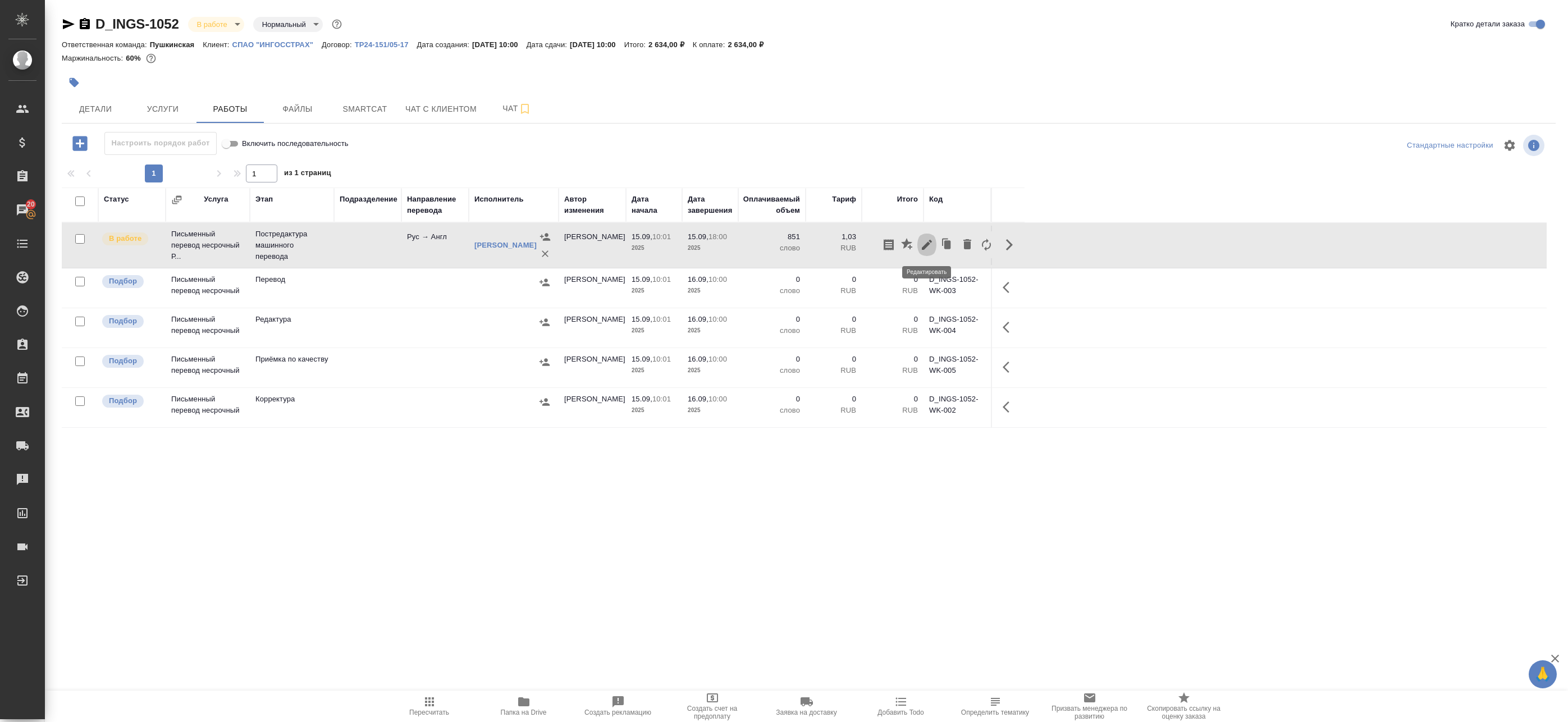
click at [927, 244] on icon "button" at bounding box center [927, 244] width 10 height 10
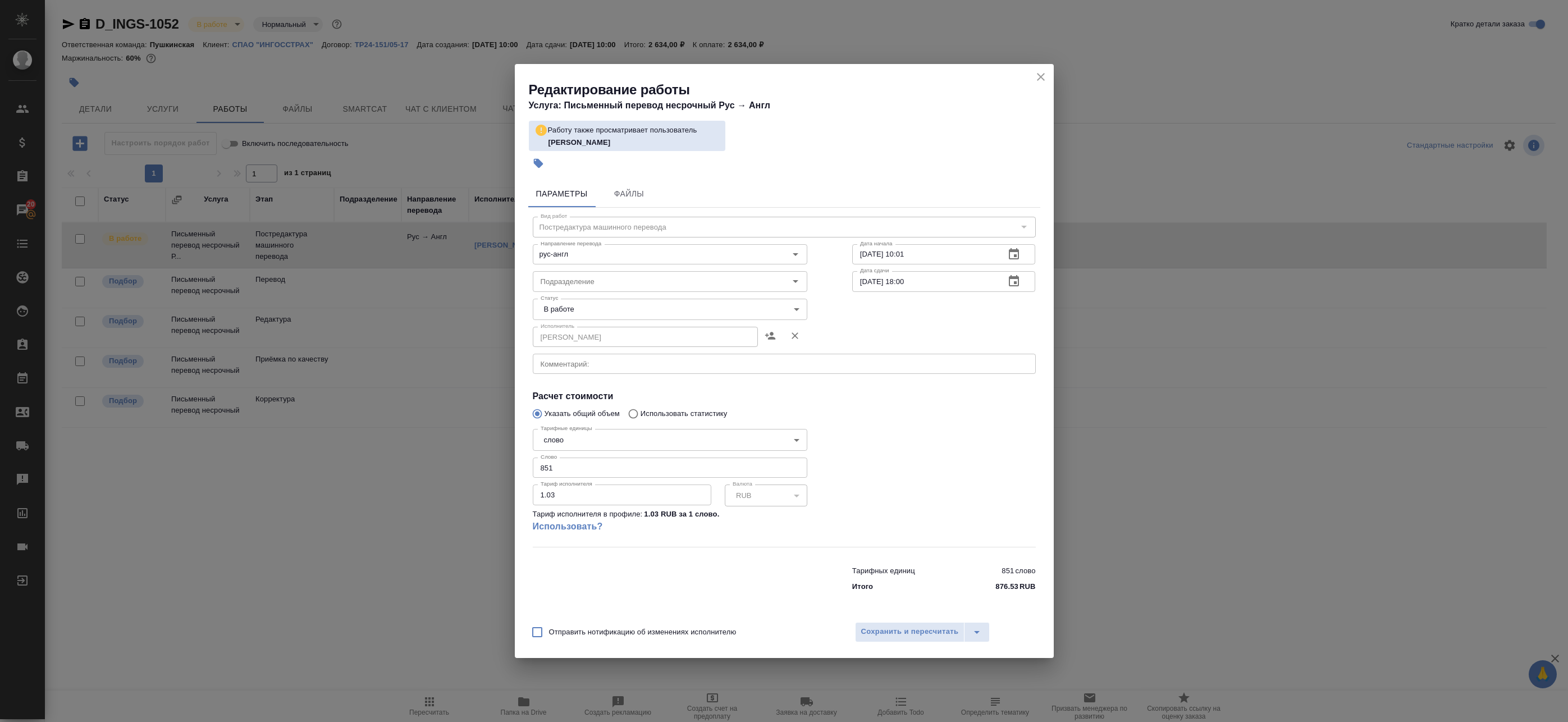
click at [1037, 74] on icon "close" at bounding box center [1041, 77] width 13 height 13
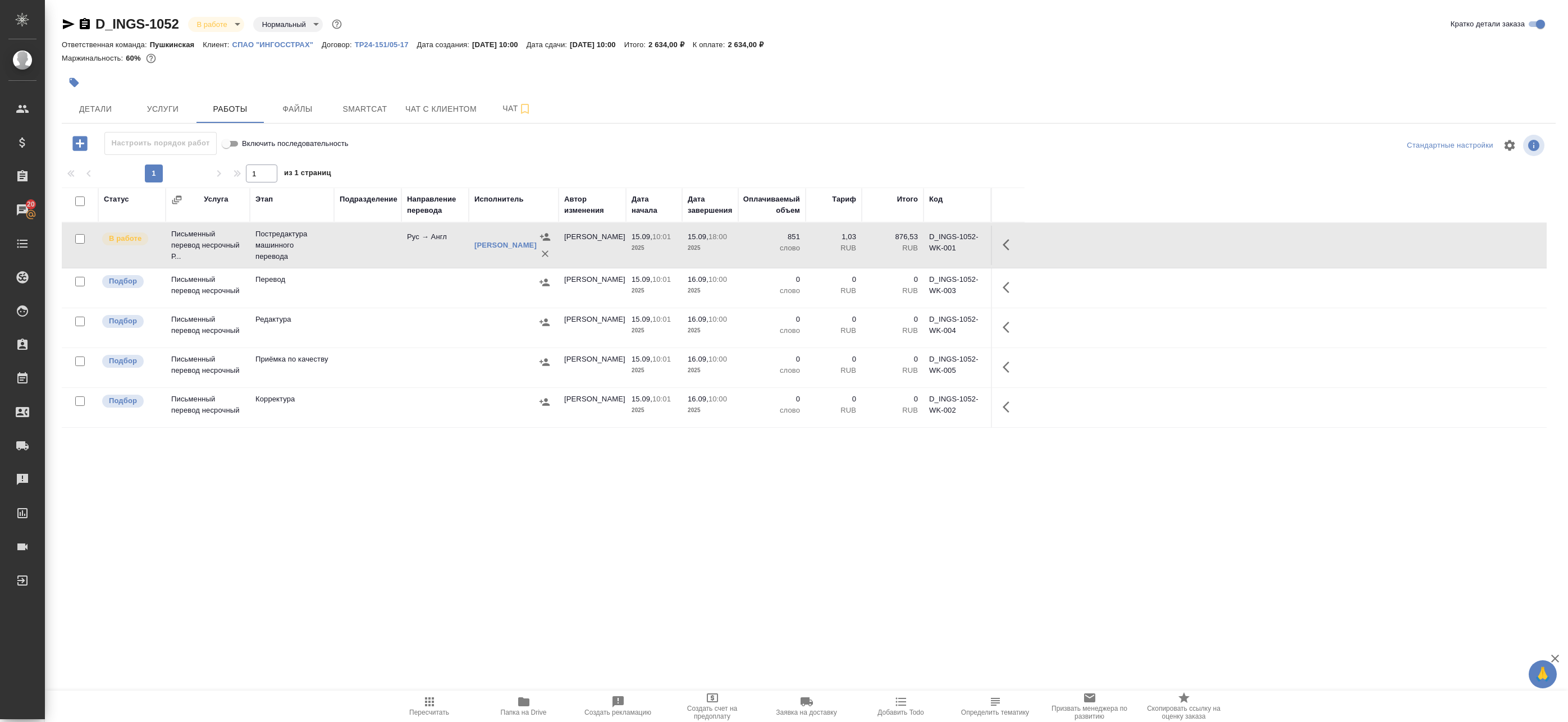
click at [1014, 243] on icon "button" at bounding box center [1009, 244] width 13 height 13
click at [890, 245] on icon "button" at bounding box center [889, 244] width 13 height 13
click at [1009, 246] on icon "button" at bounding box center [1009, 244] width 13 height 13
click at [332, 252] on td "Постредактура машинного перевода" at bounding box center [292, 245] width 85 height 45
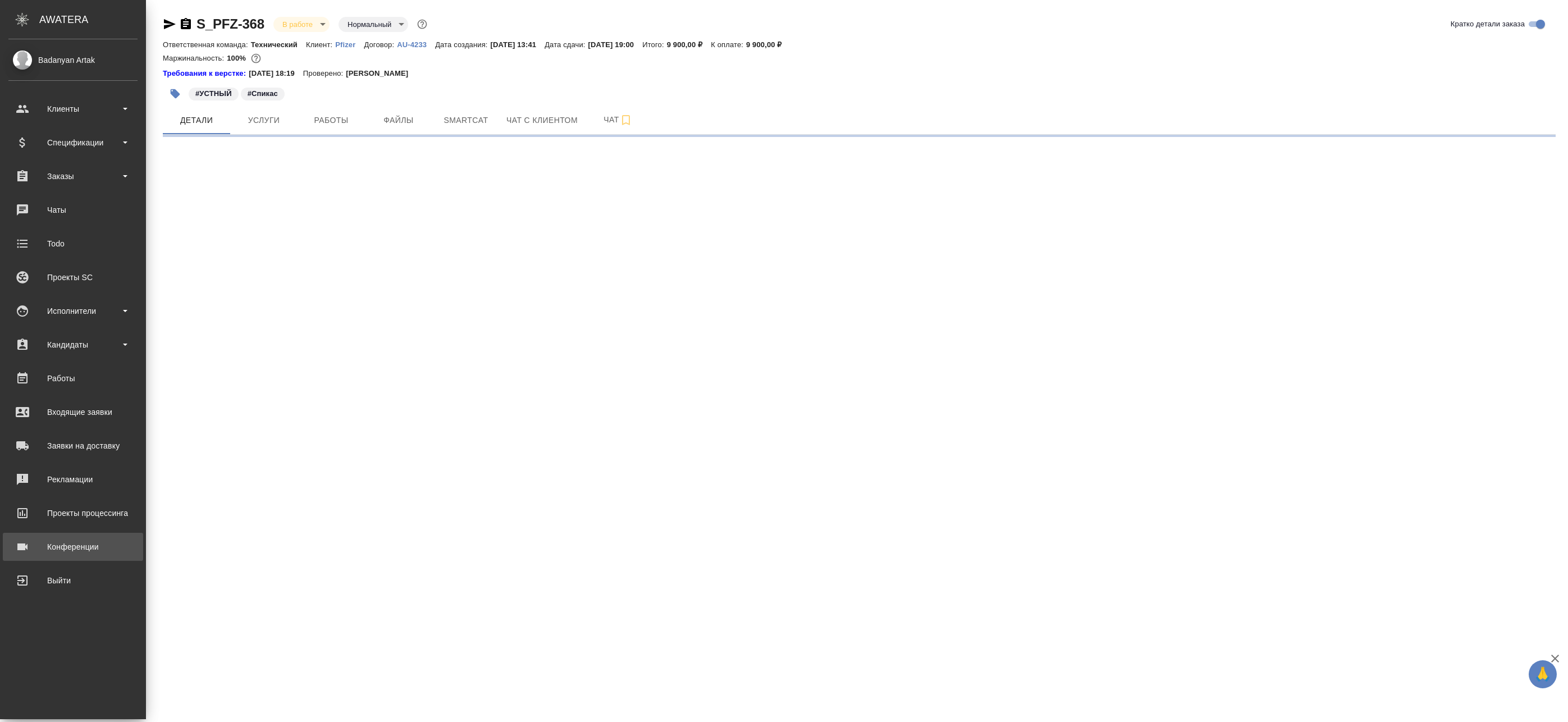
select select "RU"
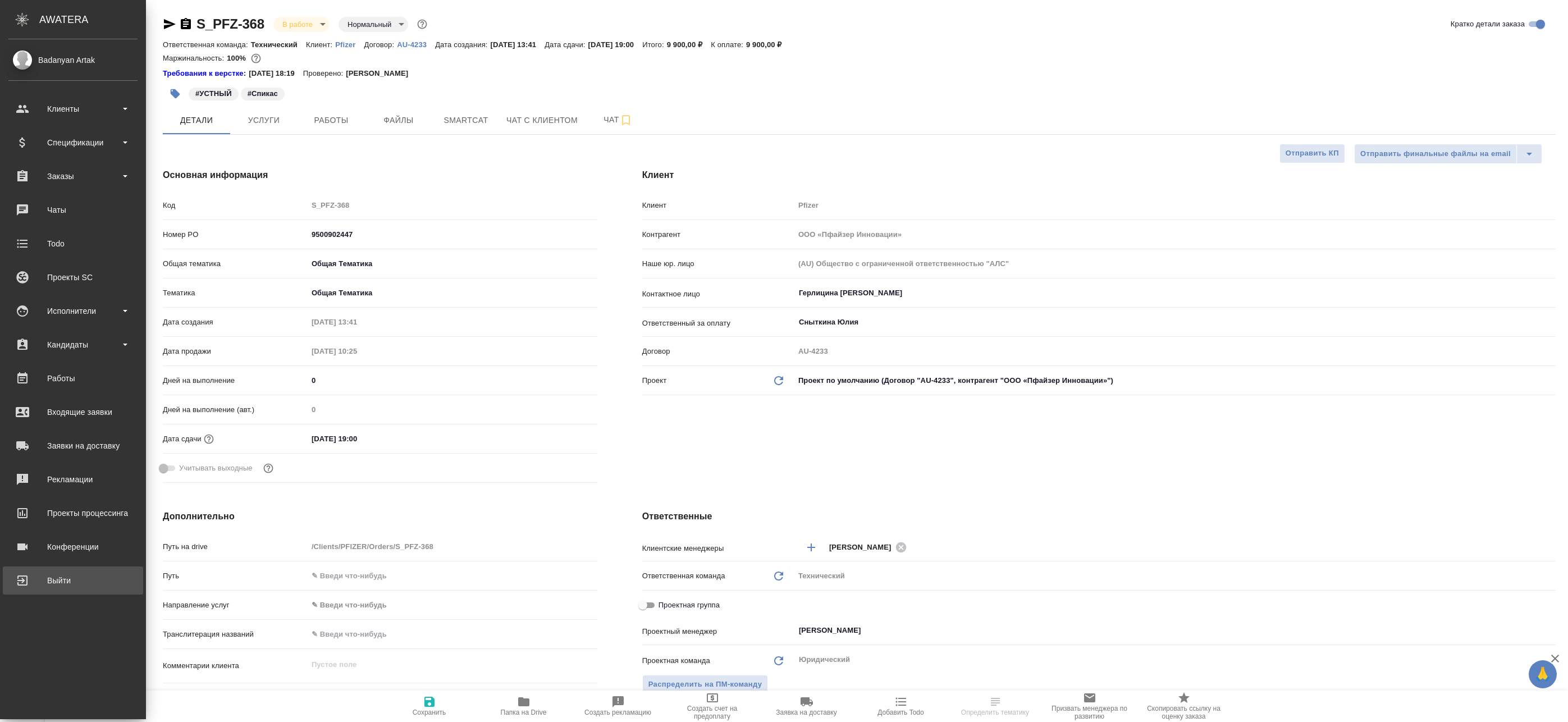
type textarea "x"
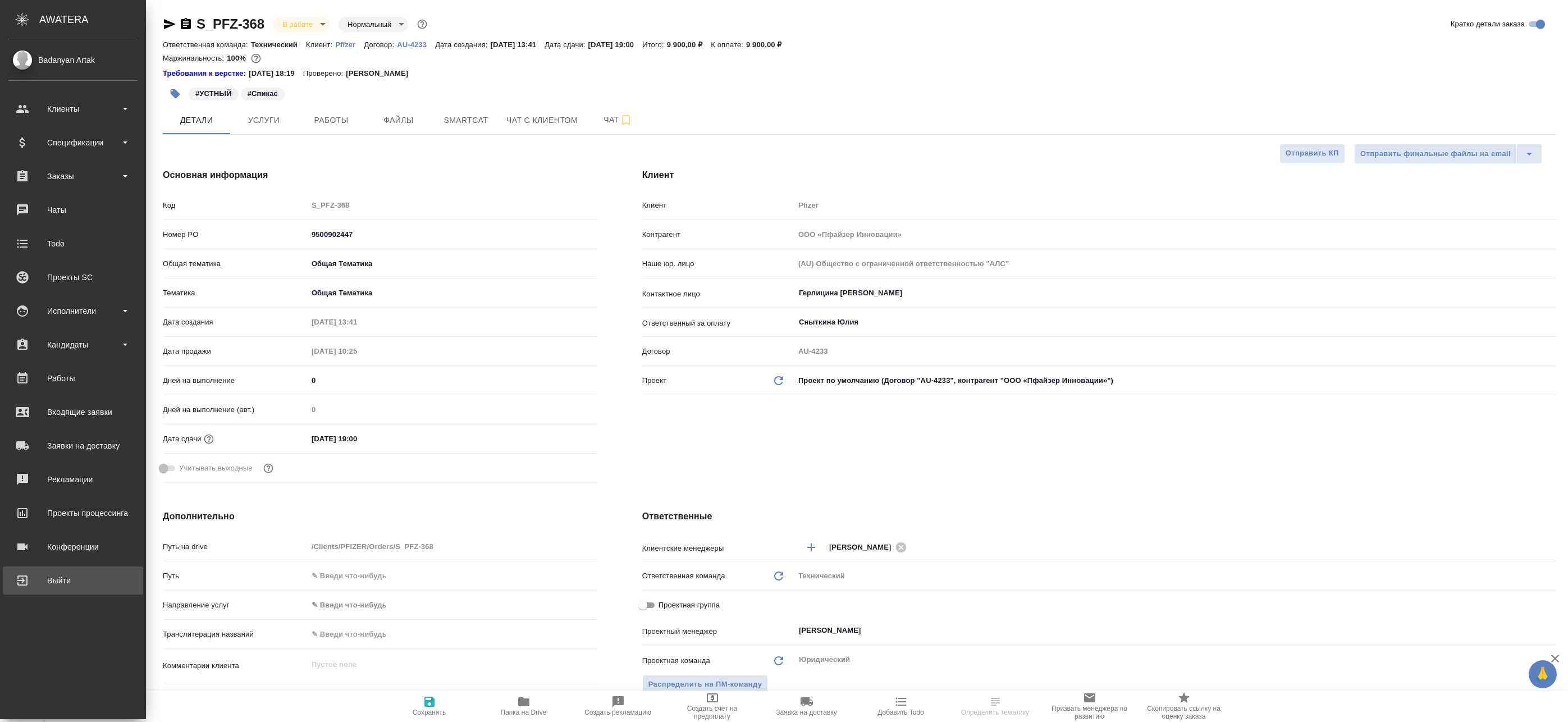
type textarea "x"
click at [79, 546] on div "Конференции" at bounding box center [73, 546] width 129 height 17
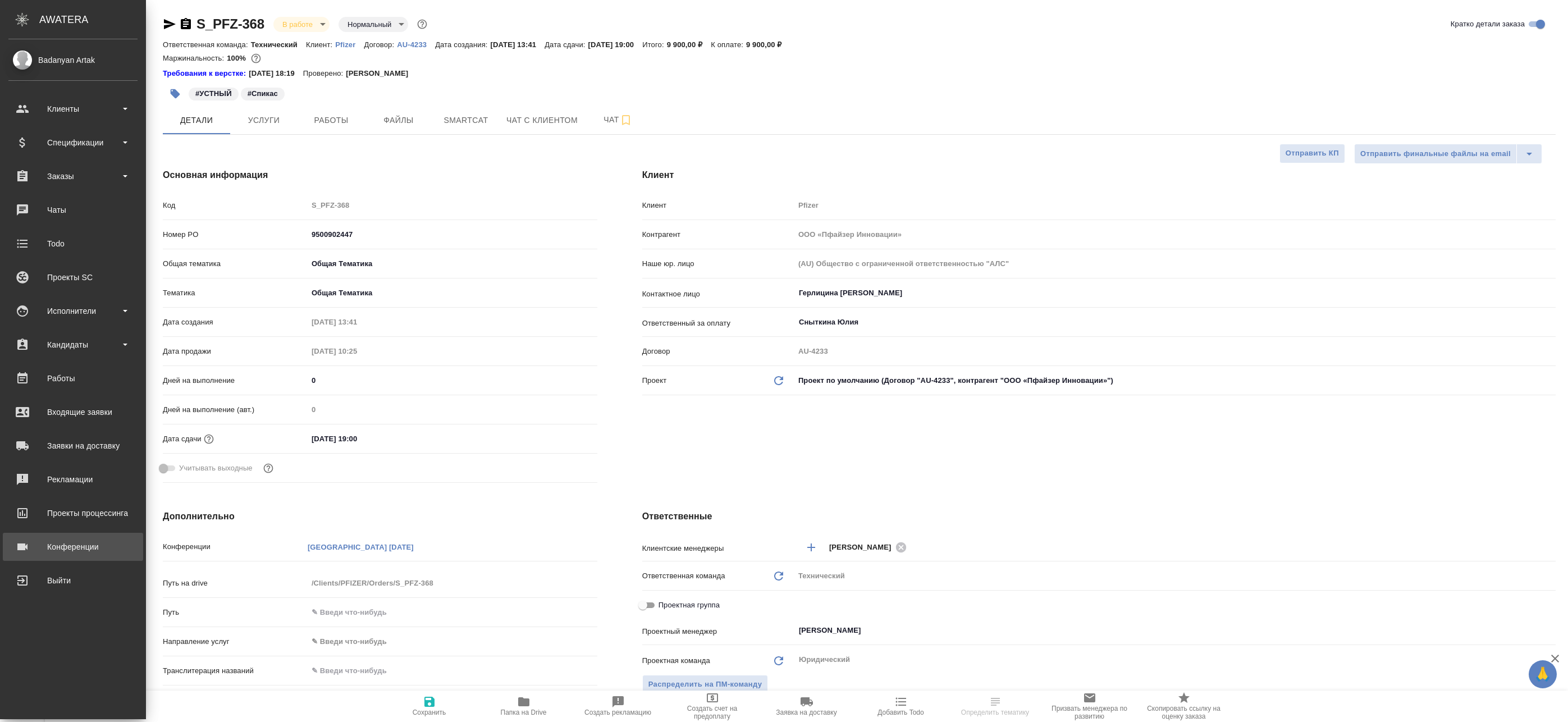
type textarea "x"
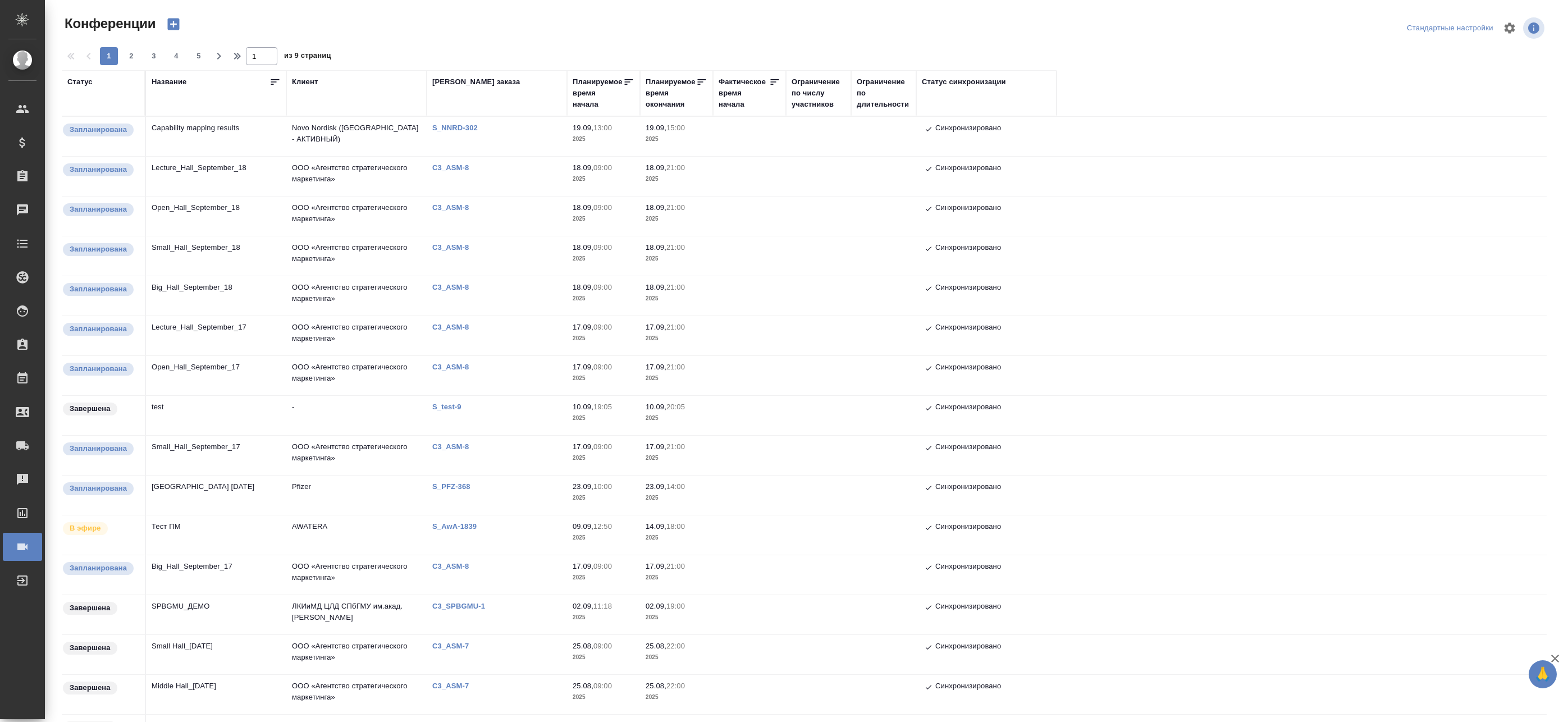
click at [175, 21] on icon "button" at bounding box center [174, 24] width 12 height 12
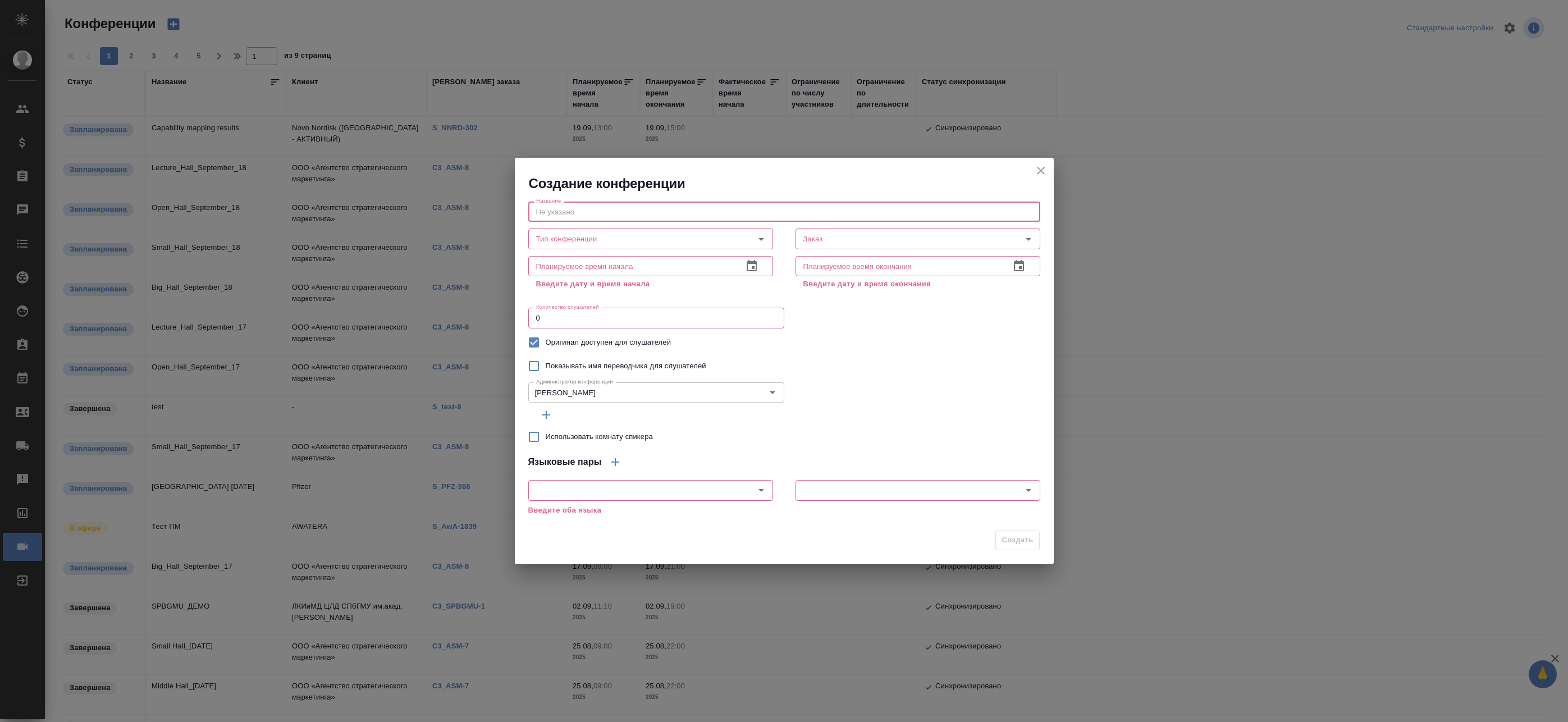
click at [632, 221] on input "text" at bounding box center [784, 212] width 512 height 20
click at [592, 213] on input "text" at bounding box center [784, 212] width 512 height 20
type input "Тест"
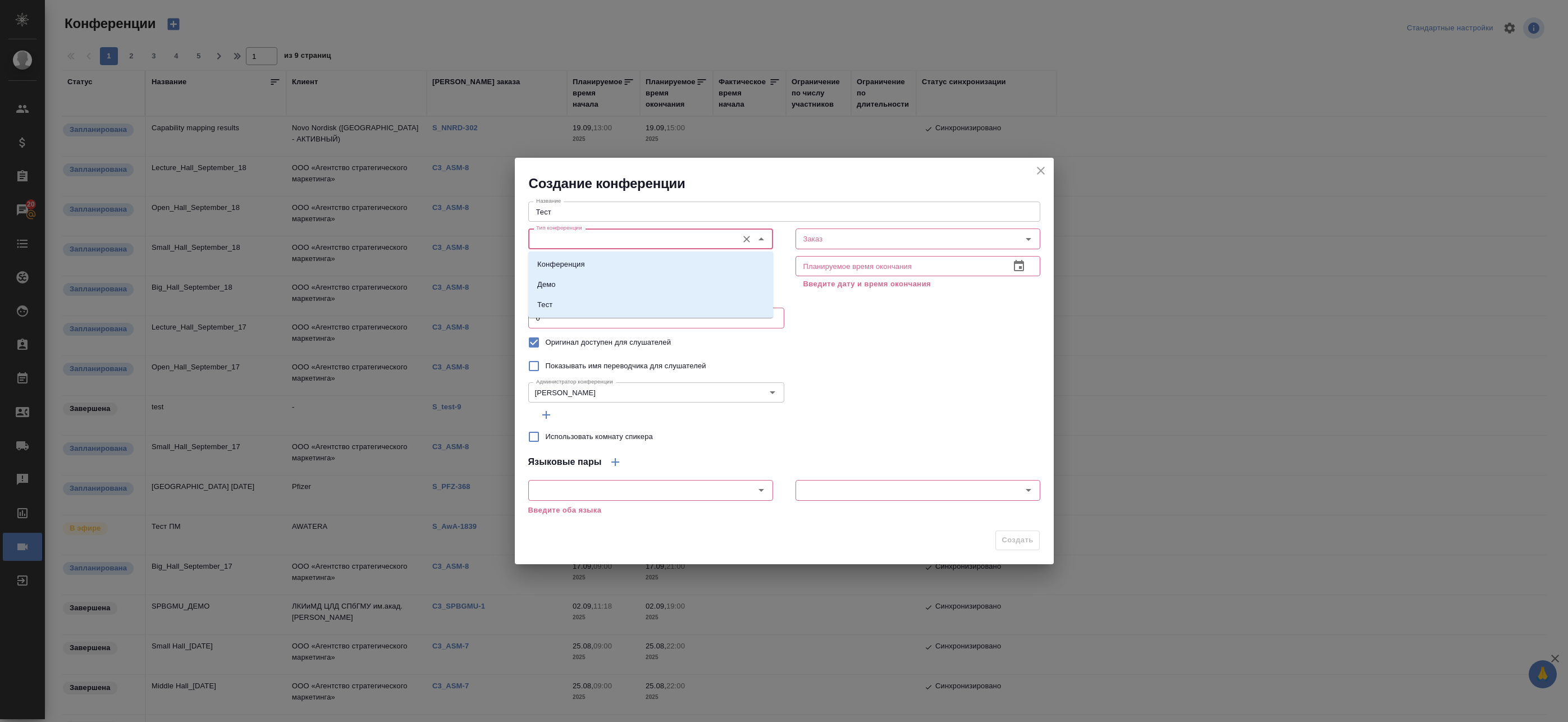
click at [563, 239] on input "Тип конференции" at bounding box center [632, 238] width 201 height 13
click at [571, 311] on li "Тест" at bounding box center [650, 305] width 245 height 20
type input "Тест"
click at [582, 239] on input "Тест" at bounding box center [632, 238] width 201 height 13
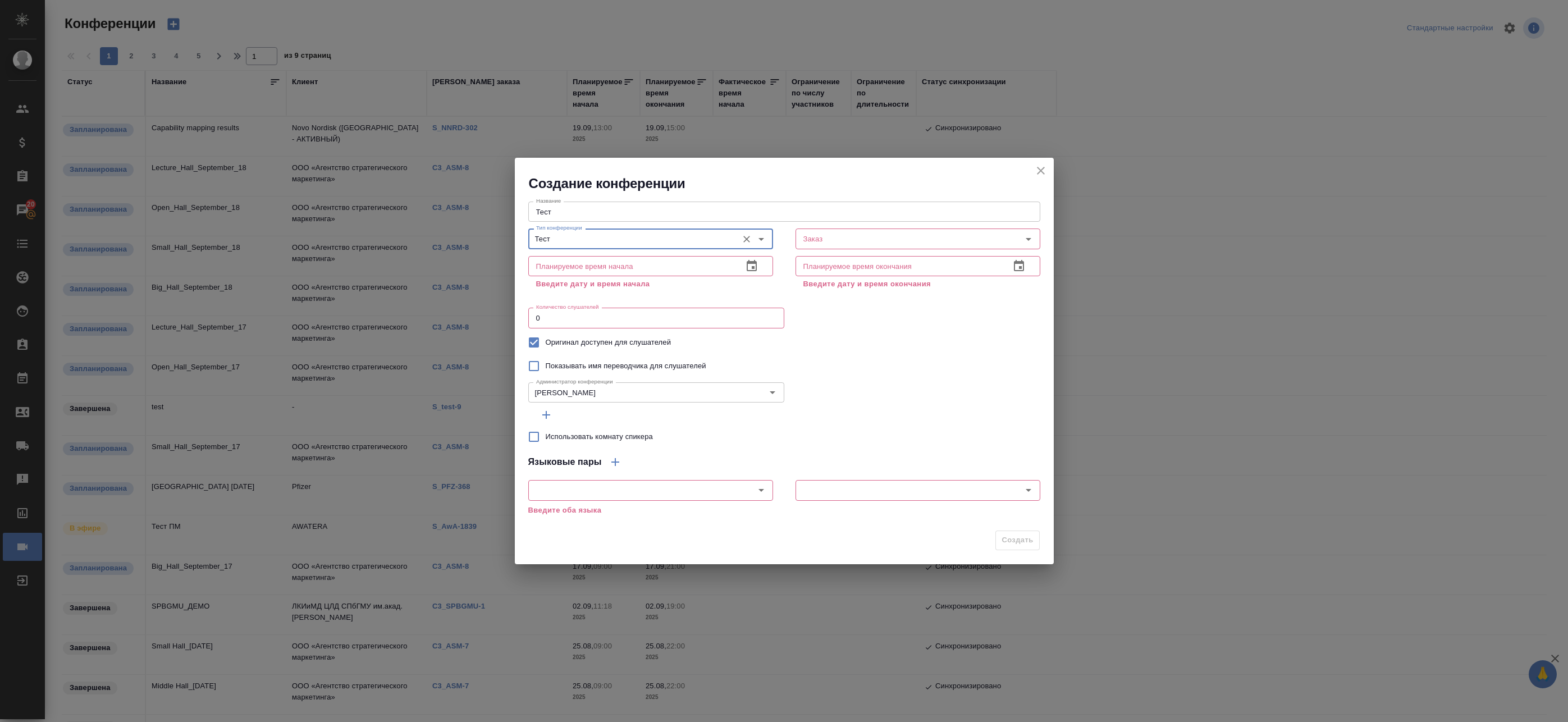
click at [611, 262] on input "text" at bounding box center [631, 266] width 206 height 20
click at [677, 265] on input "text" at bounding box center [631, 266] width 206 height 20
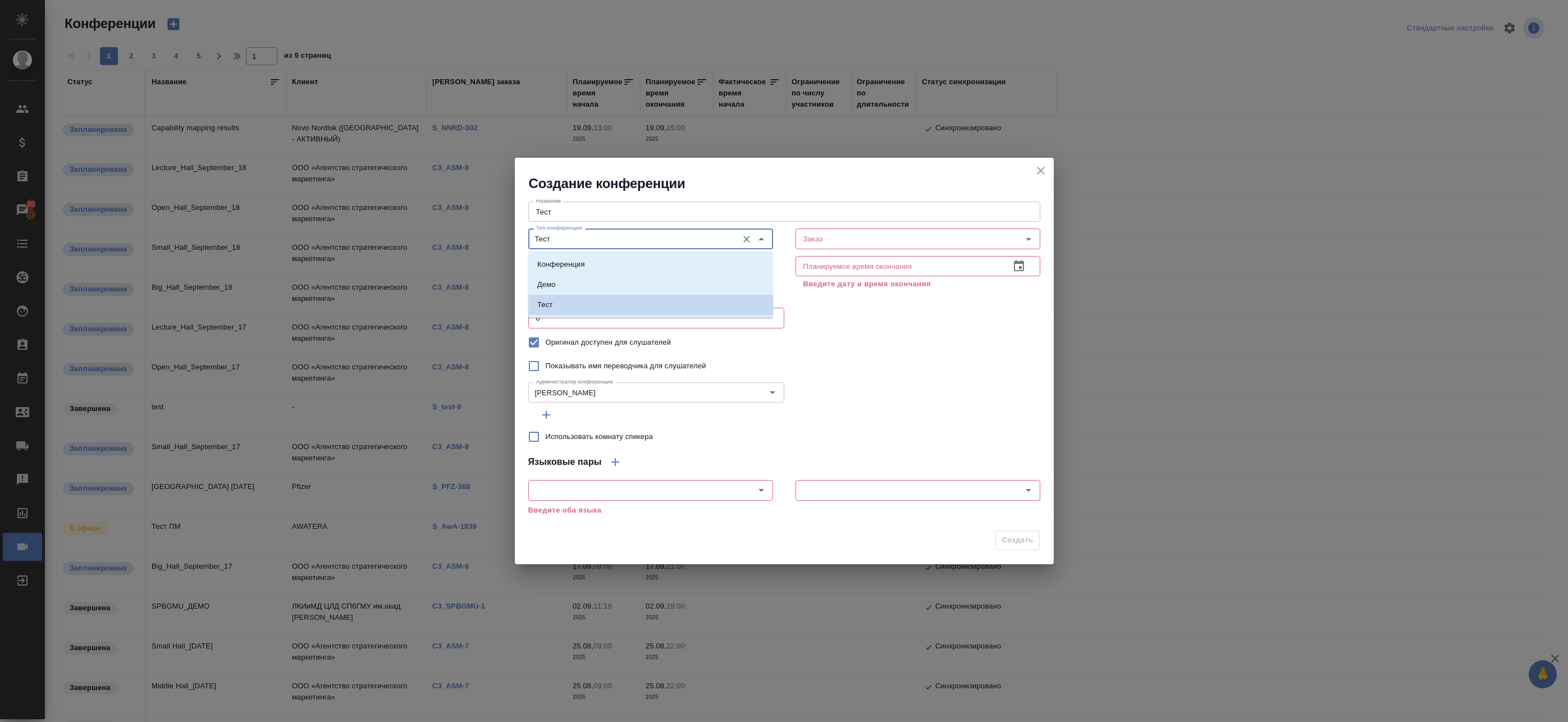
click at [587, 238] on input "Тест" at bounding box center [632, 238] width 201 height 13
click at [827, 344] on div "Оригинал доступен для слушателей" at bounding box center [784, 342] width 512 height 23
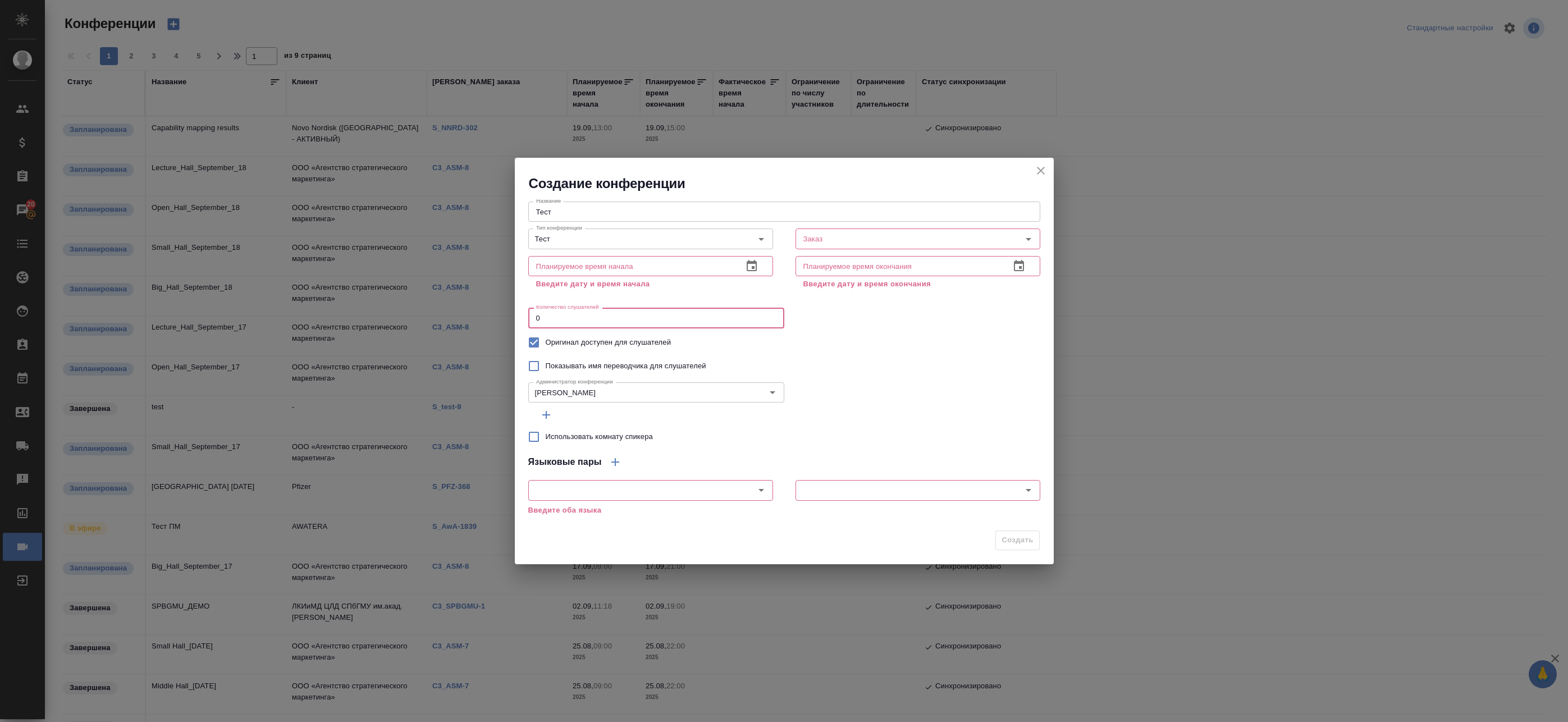
drag, startPoint x: 664, startPoint y: 320, endPoint x: 443, endPoint y: 315, distance: 221.1
click at [443, 315] on div "Создание конференции Название Тест Название Тип конференции Тест Тип конференци…" at bounding box center [784, 361] width 1568 height 722
click at [579, 242] on input "Тест" at bounding box center [632, 238] width 201 height 13
click at [569, 239] on input "Тест" at bounding box center [632, 238] width 201 height 13
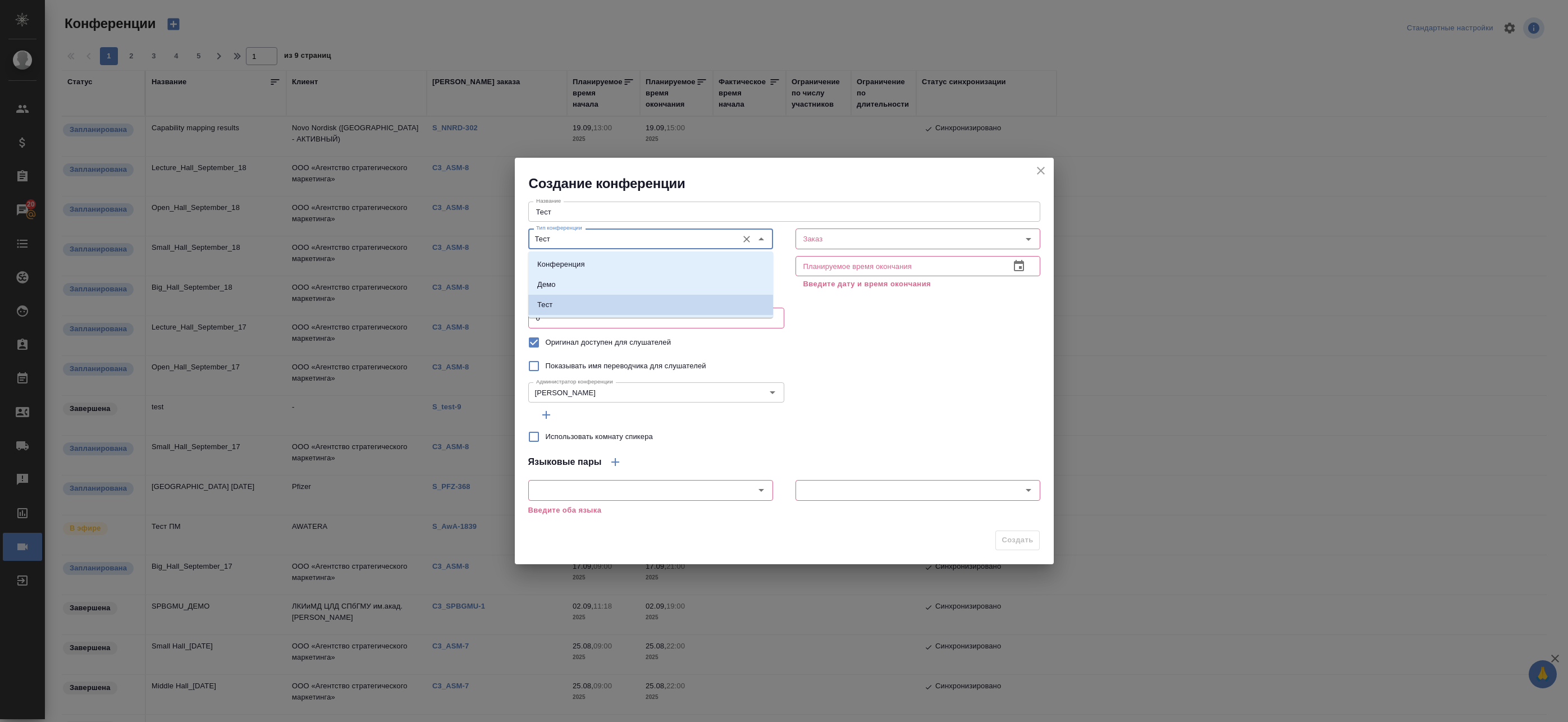
drag, startPoint x: 871, startPoint y: 345, endPoint x: 856, endPoint y: 342, distance: 15.3
click at [871, 344] on div "Оригинал доступен для слушателей" at bounding box center [784, 342] width 512 height 23
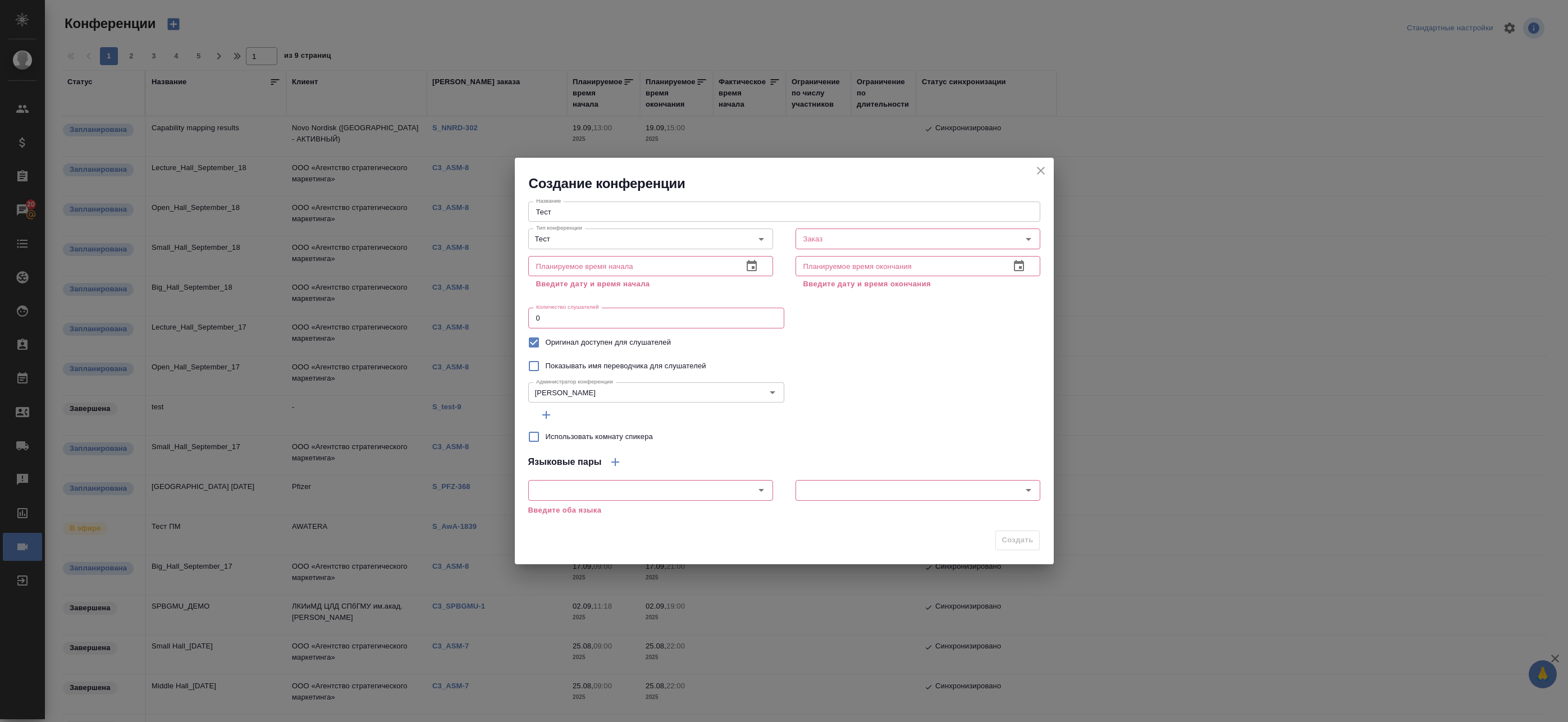
click at [575, 266] on input "text" at bounding box center [631, 266] width 206 height 20
click at [750, 260] on icon "button" at bounding box center [751, 266] width 13 height 13
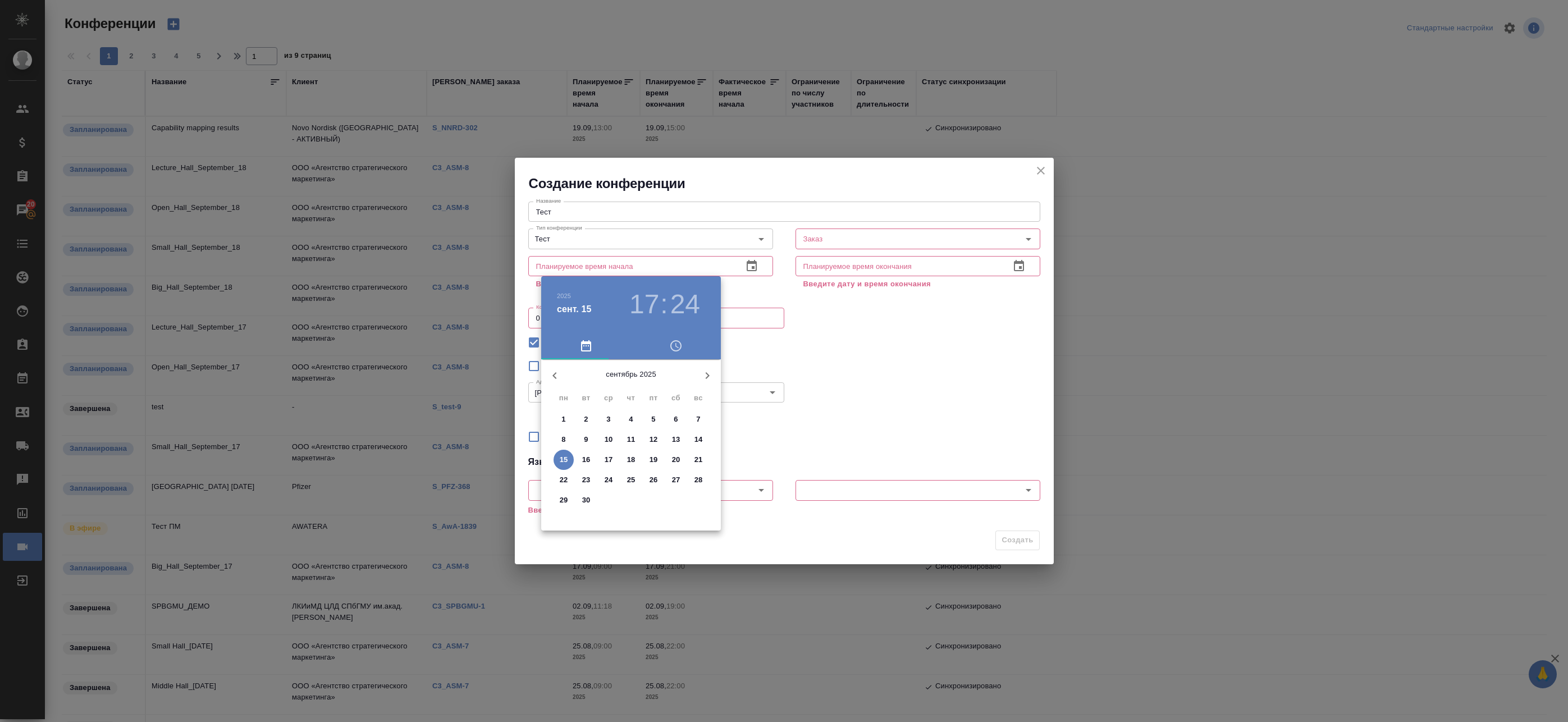
click at [610, 458] on p "17" at bounding box center [609, 459] width 8 height 11
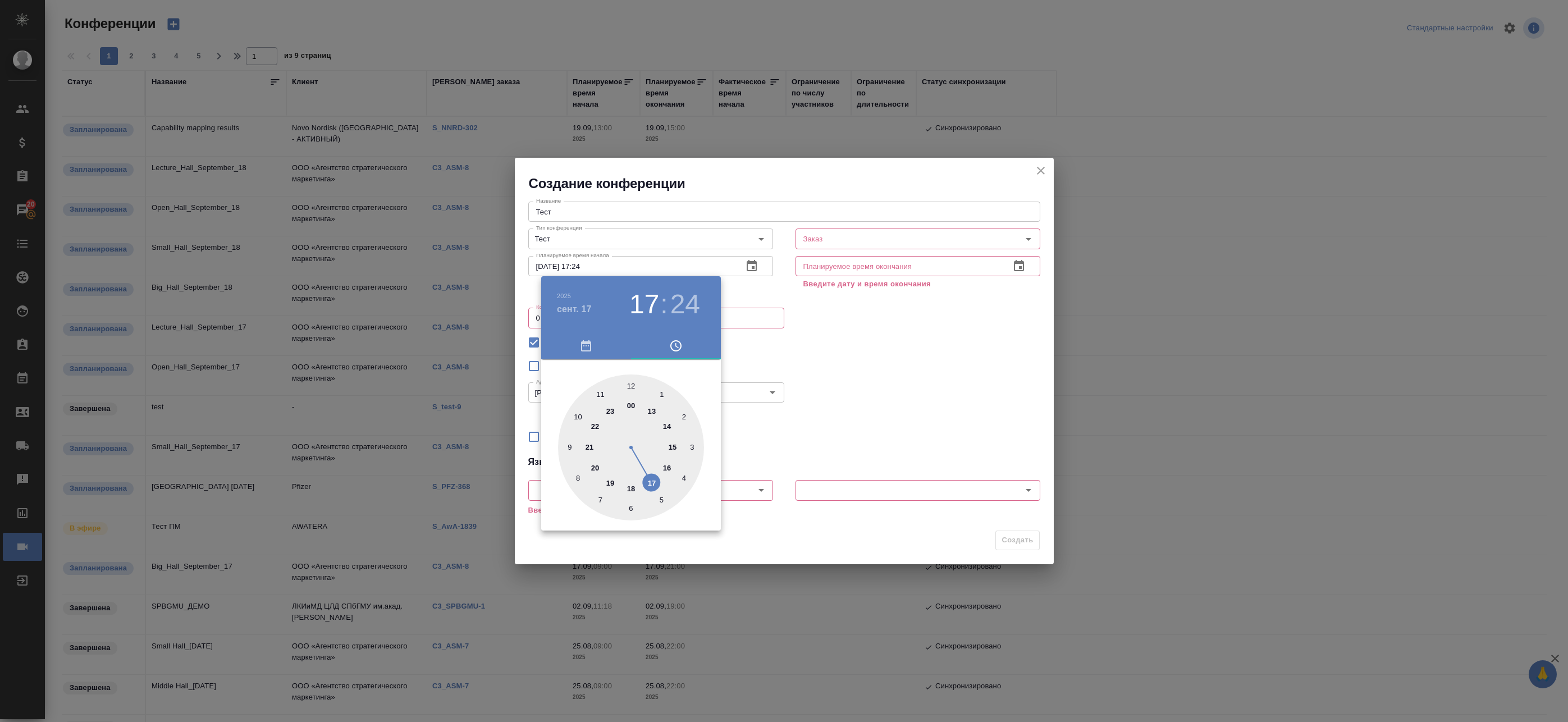
click at [672, 449] on div at bounding box center [631, 448] width 146 height 146
click at [629, 385] on div at bounding box center [631, 448] width 146 height 146
type input "17.09.2025 15:00"
click at [787, 342] on div at bounding box center [784, 361] width 1568 height 722
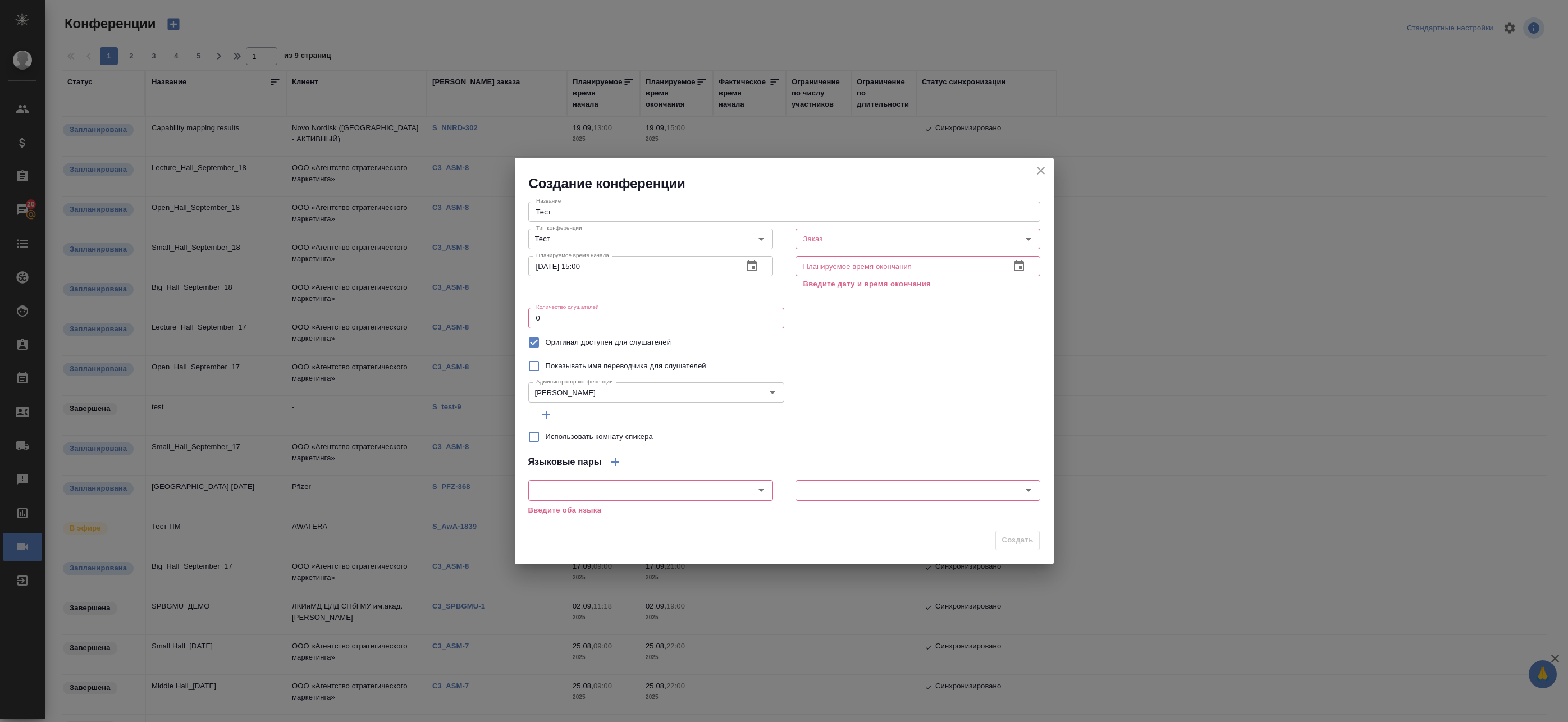
click at [664, 327] on input "0" at bounding box center [656, 318] width 256 height 20
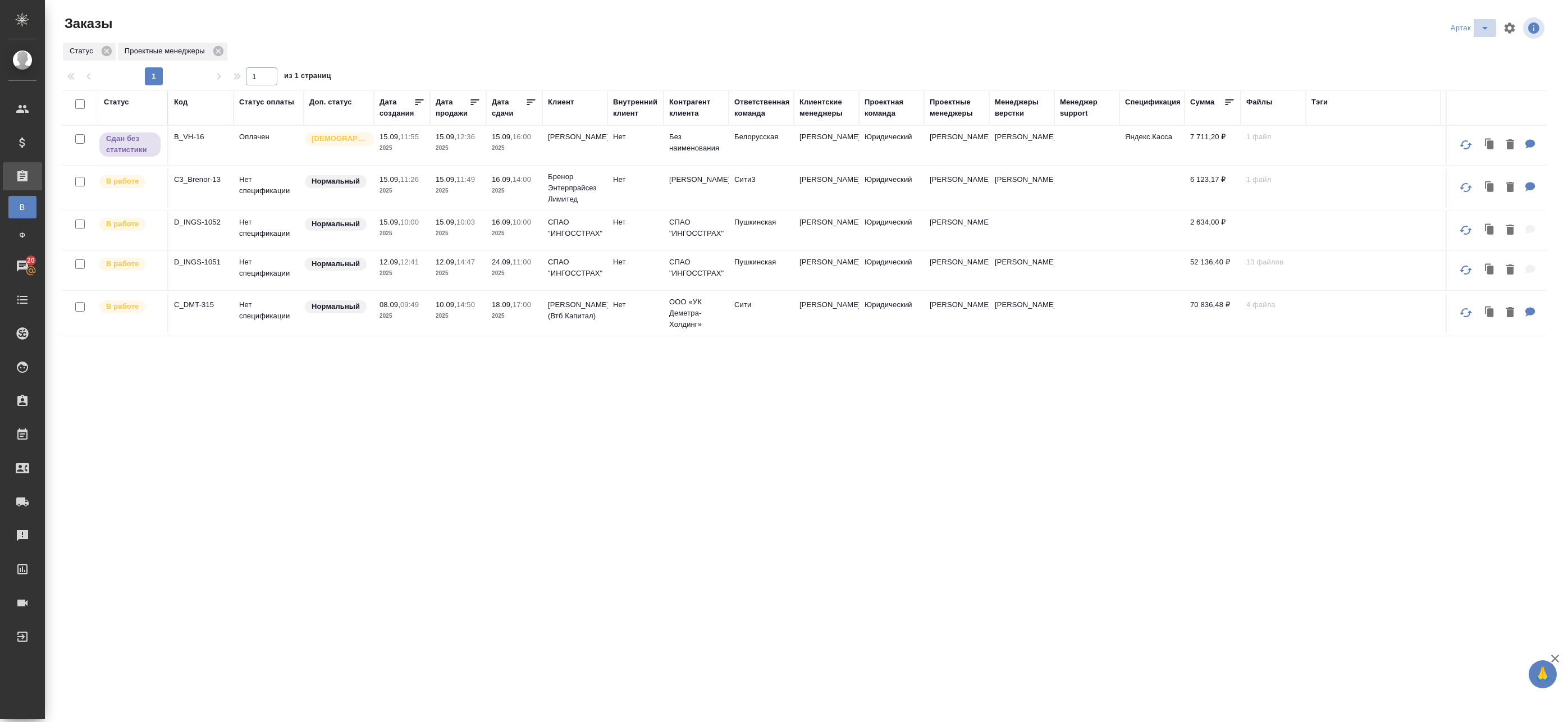
click at [1478, 24] on icon "split button" at bounding box center [1485, 28] width 13 height 13
click at [1458, 47] on li "leagal" at bounding box center [1463, 50] width 49 height 18
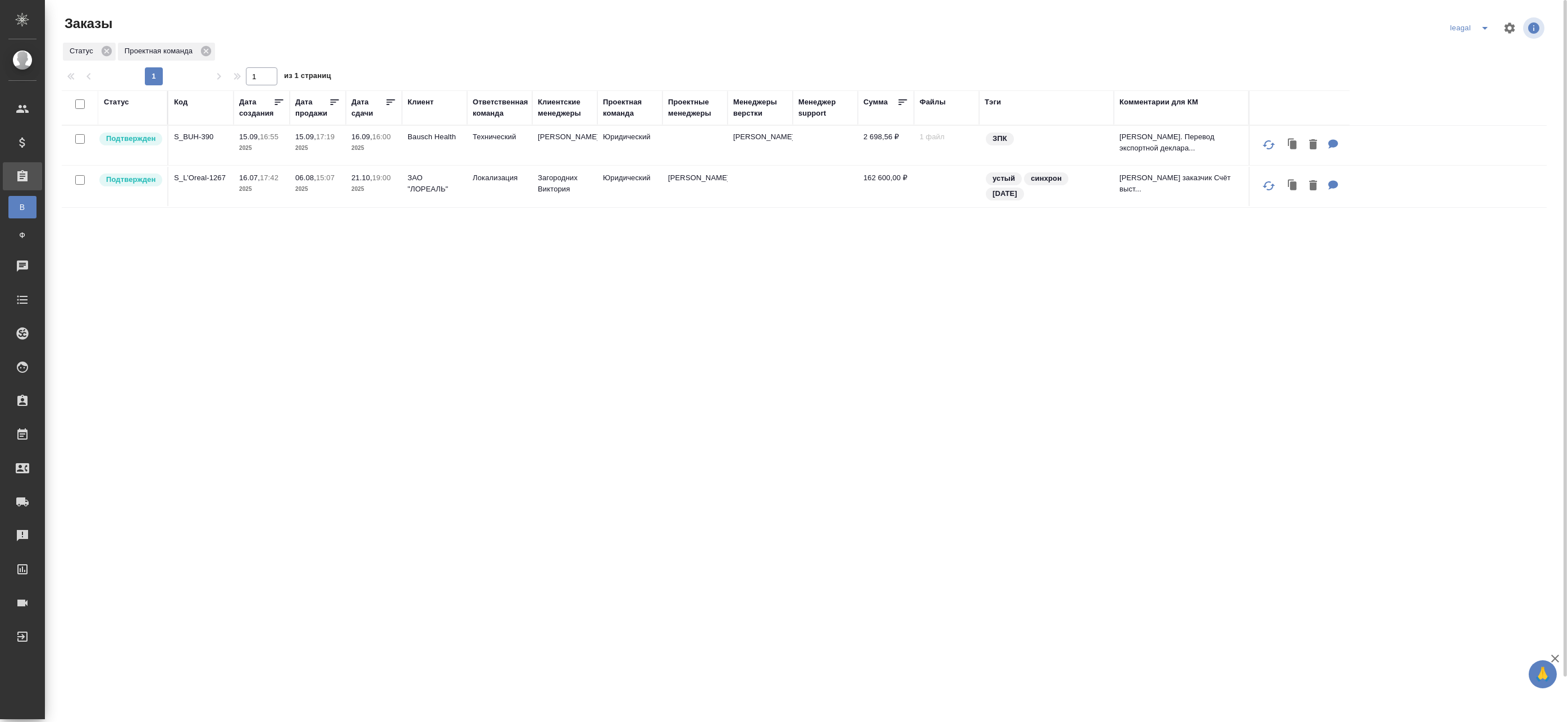
click at [673, 141] on td at bounding box center [695, 145] width 65 height 39
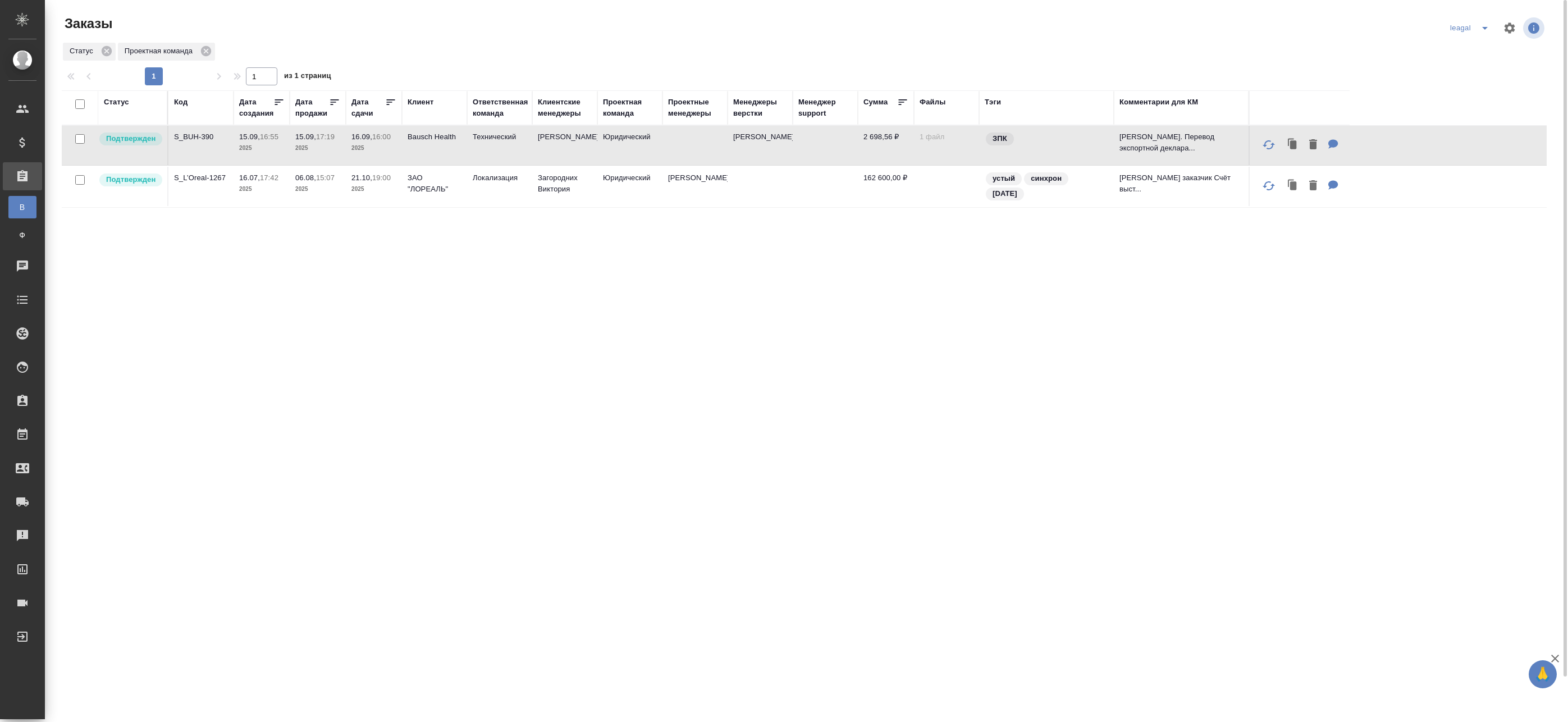
click at [672, 141] on td at bounding box center [695, 145] width 65 height 39
click at [643, 146] on td "Юридический" at bounding box center [630, 145] width 65 height 39
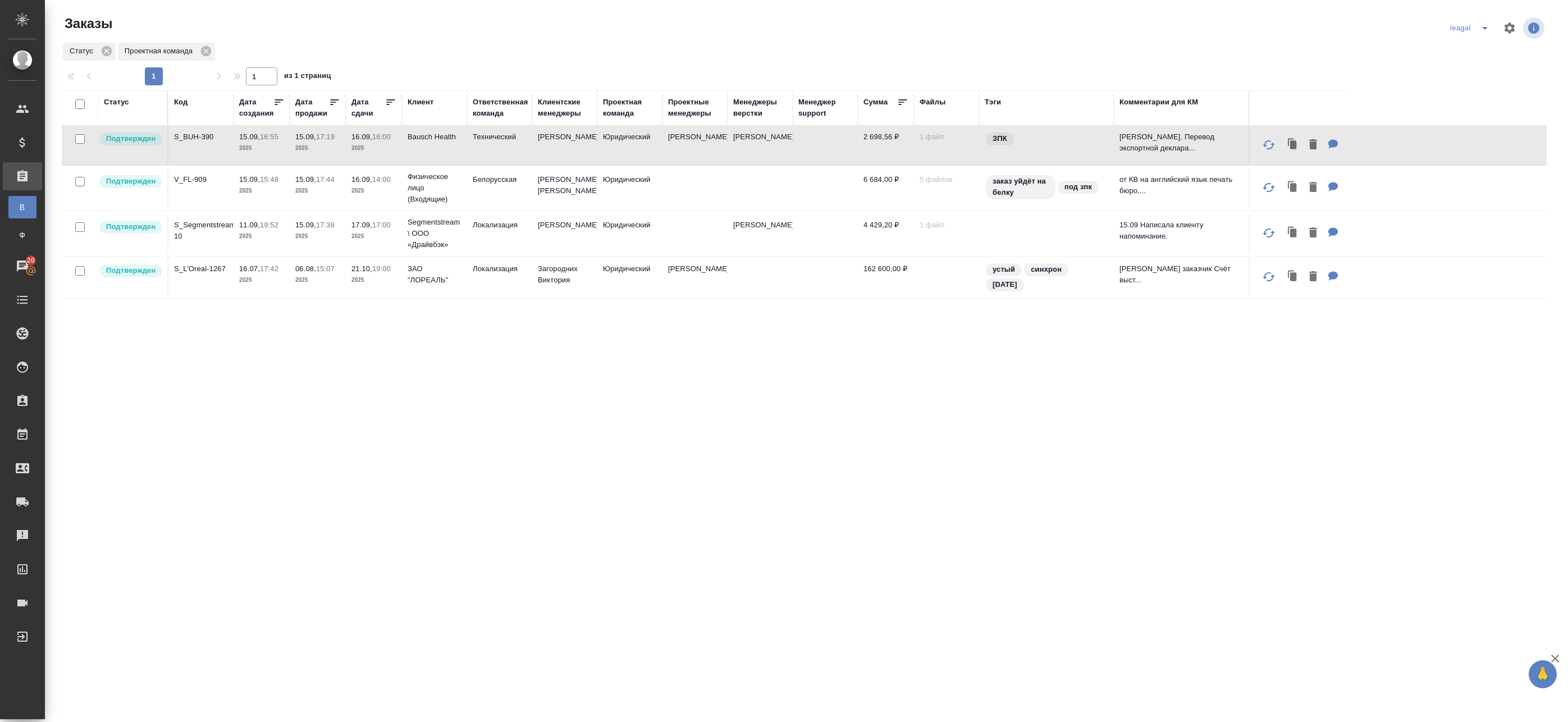
click at [685, 201] on td at bounding box center [695, 187] width 65 height 39
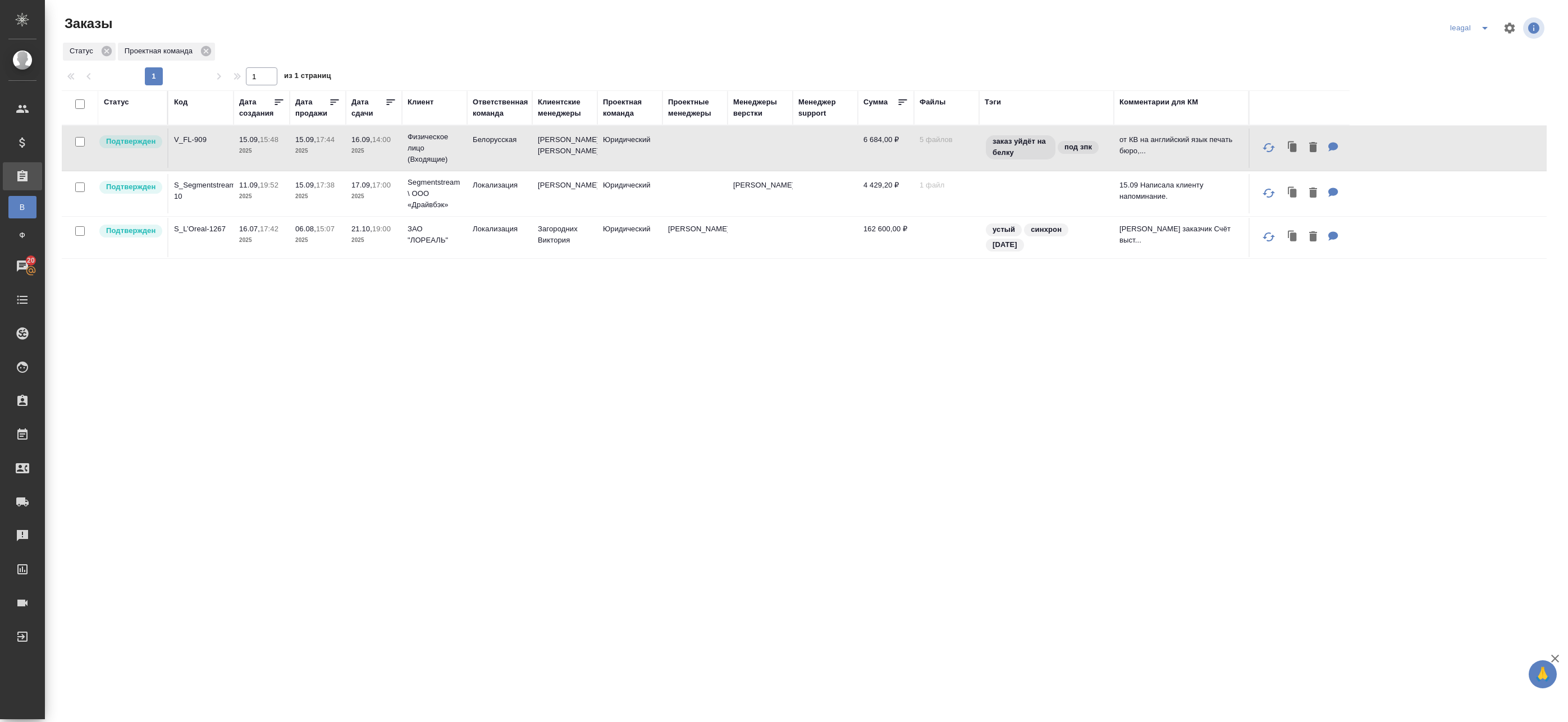
click at [711, 208] on td at bounding box center [695, 193] width 65 height 39
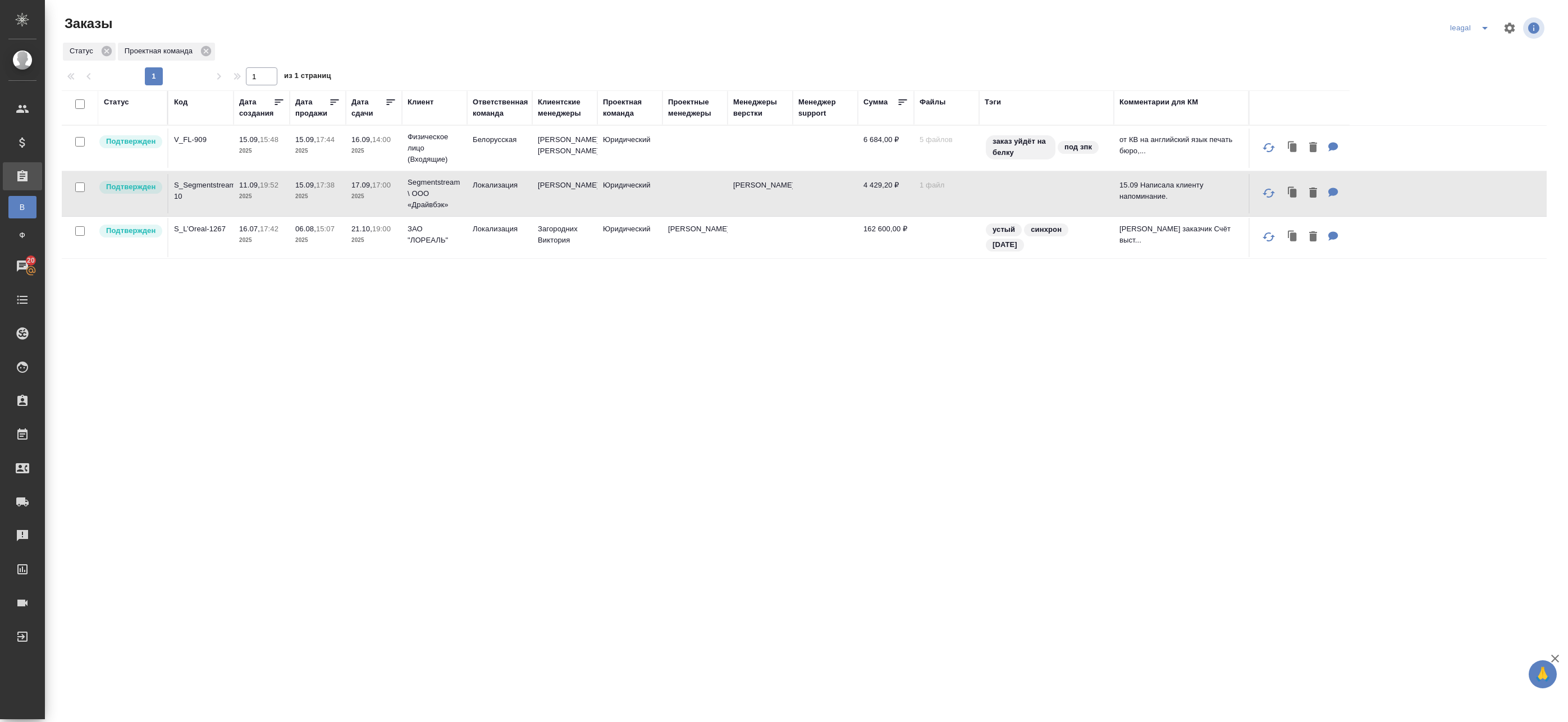
click at [637, 158] on td "Юридический" at bounding box center [630, 148] width 65 height 39
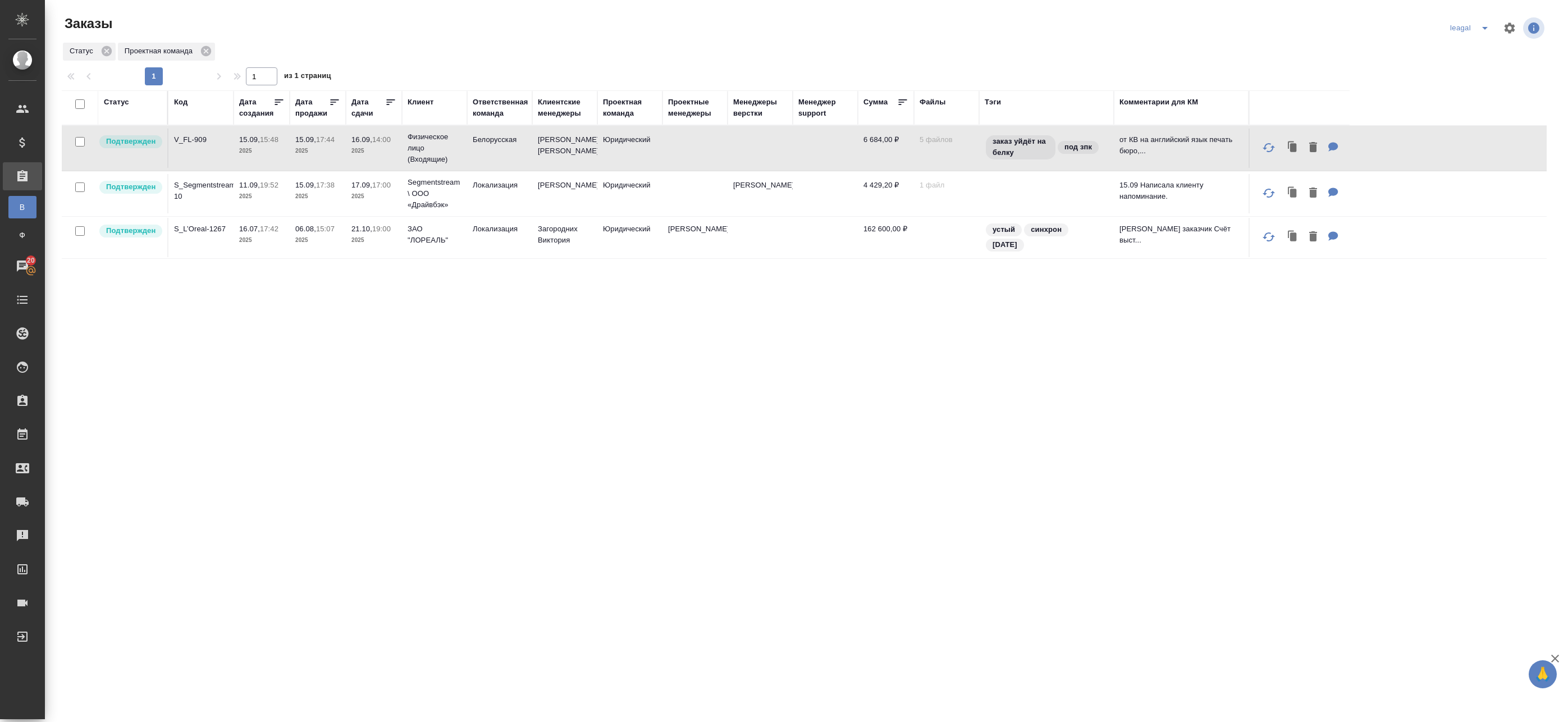
click at [685, 162] on td at bounding box center [695, 148] width 65 height 39
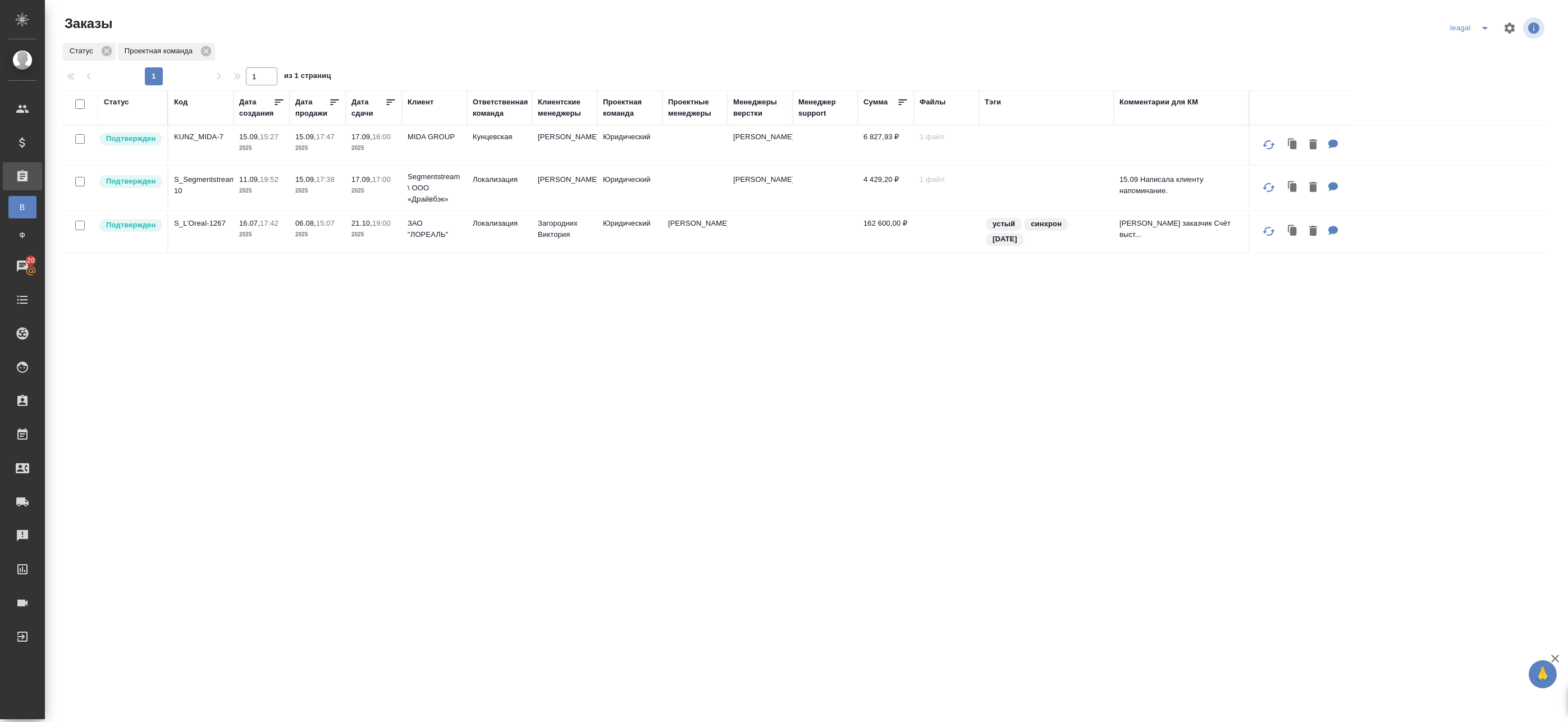
click at [593, 153] on td "Веселова Юлия" at bounding box center [565, 145] width 65 height 39
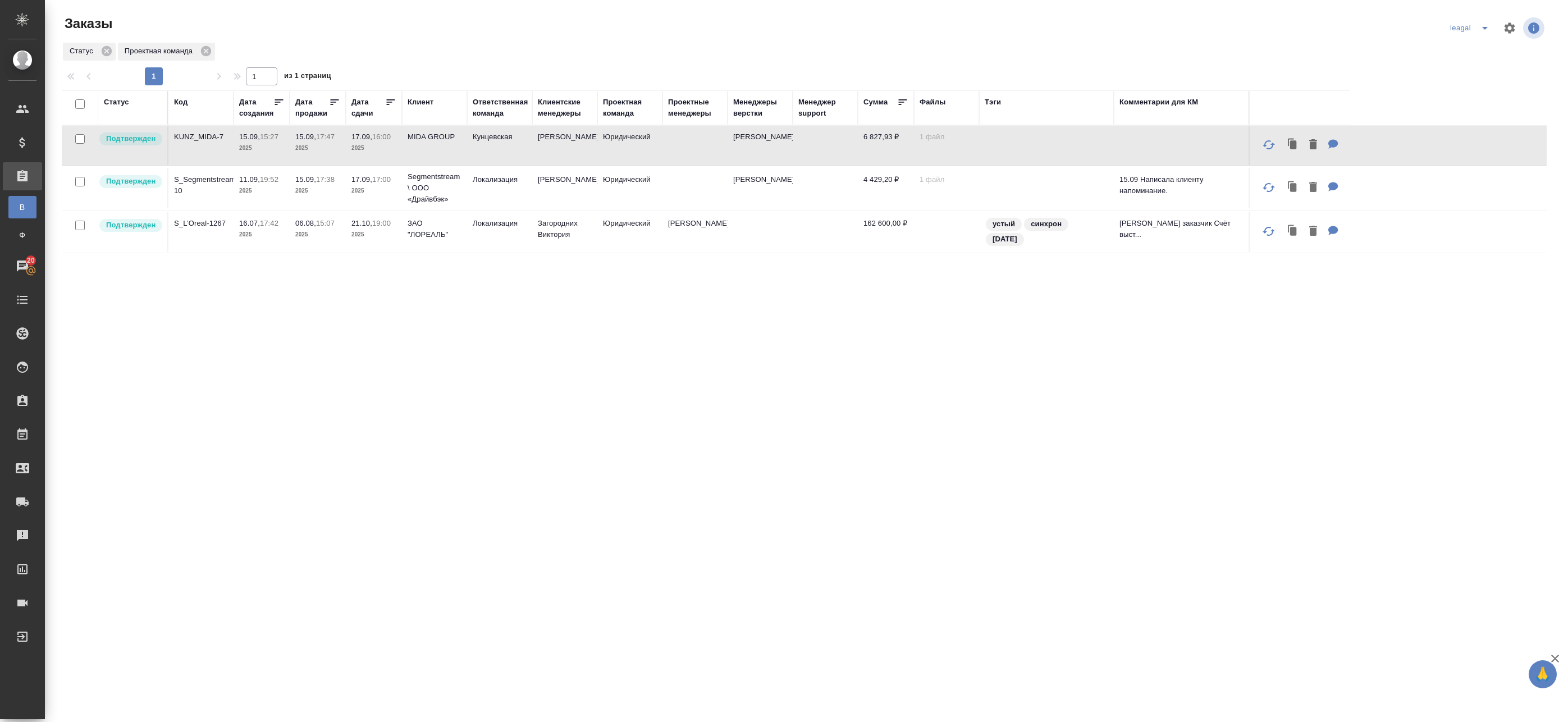
click at [593, 153] on td "Веселова Юлия" at bounding box center [565, 145] width 65 height 39
click at [480, 151] on td "Кунцевская" at bounding box center [500, 145] width 65 height 39
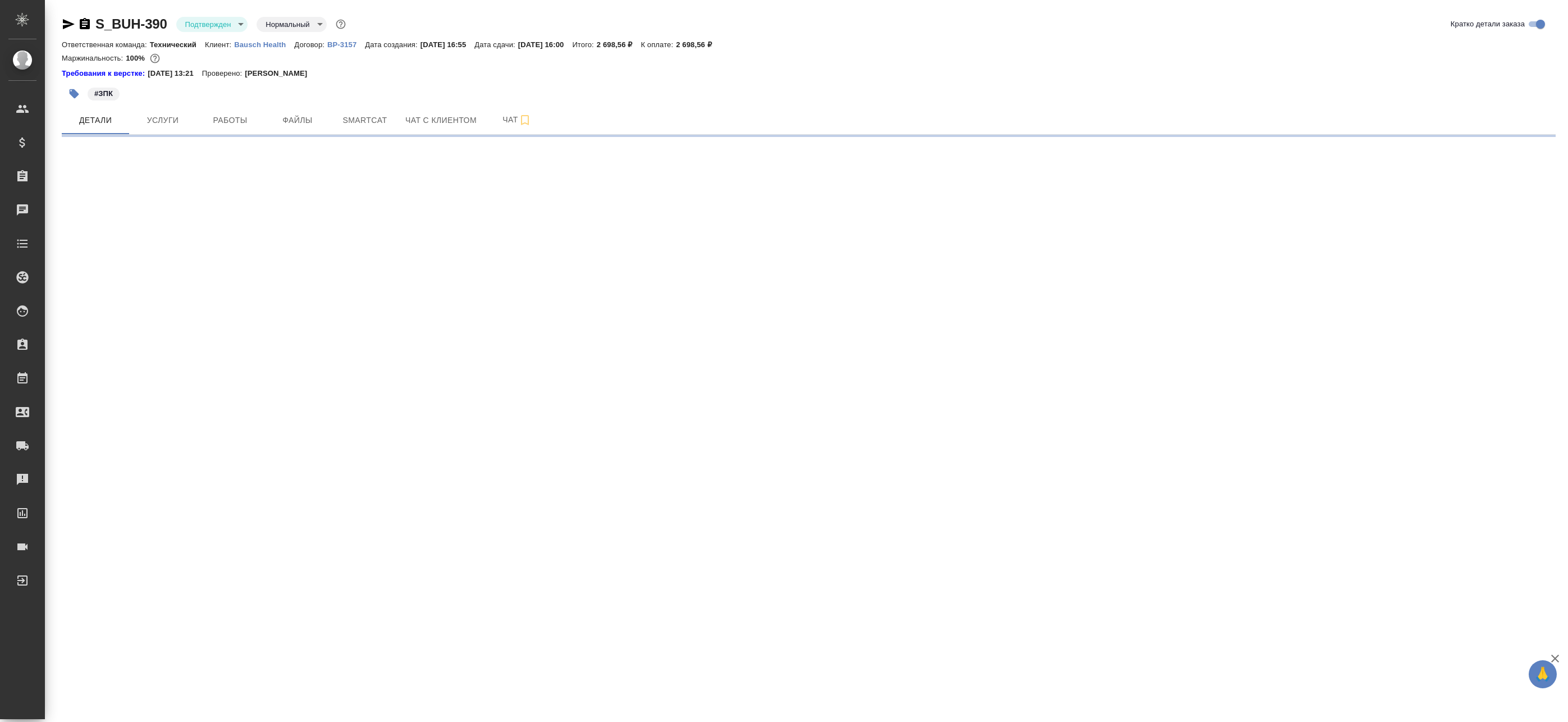
select select "RU"
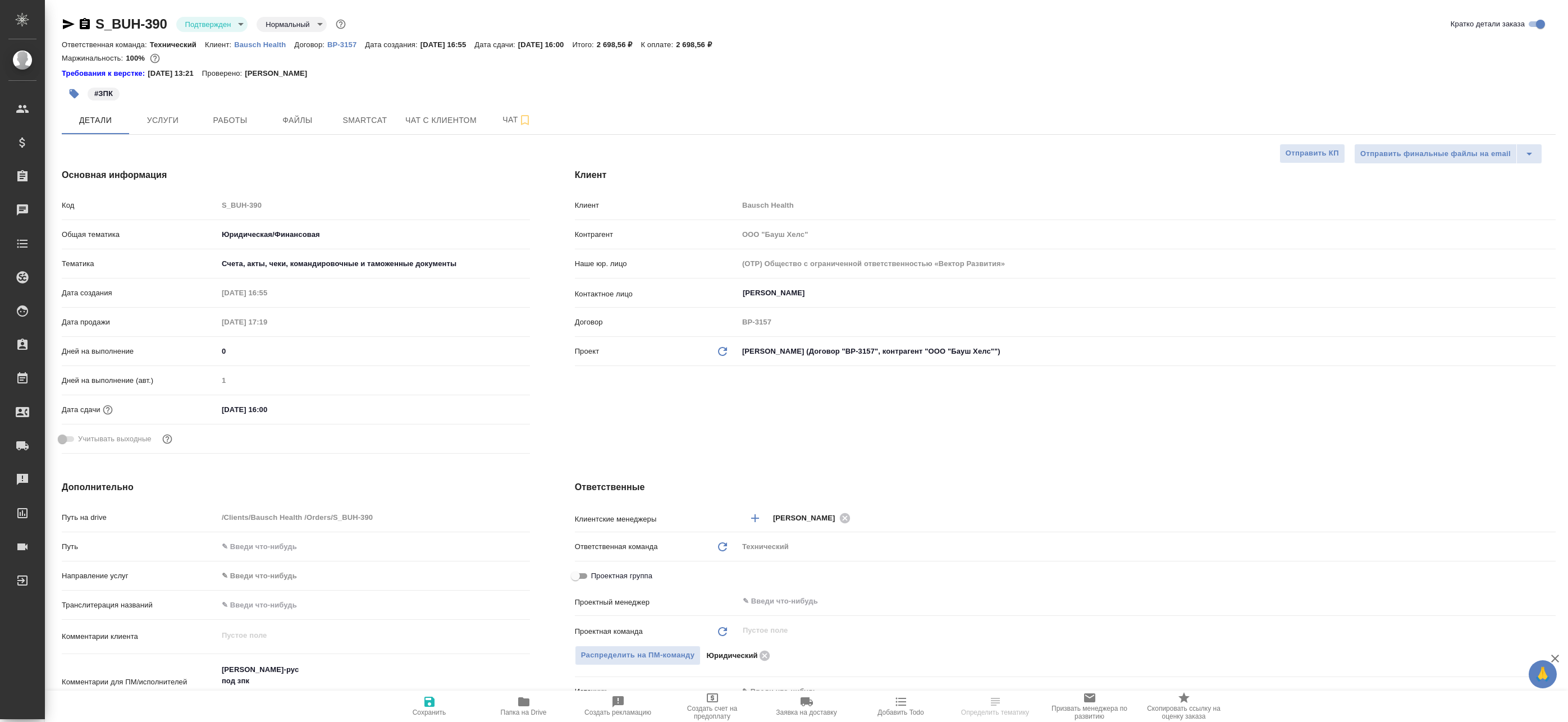
type textarea "x"
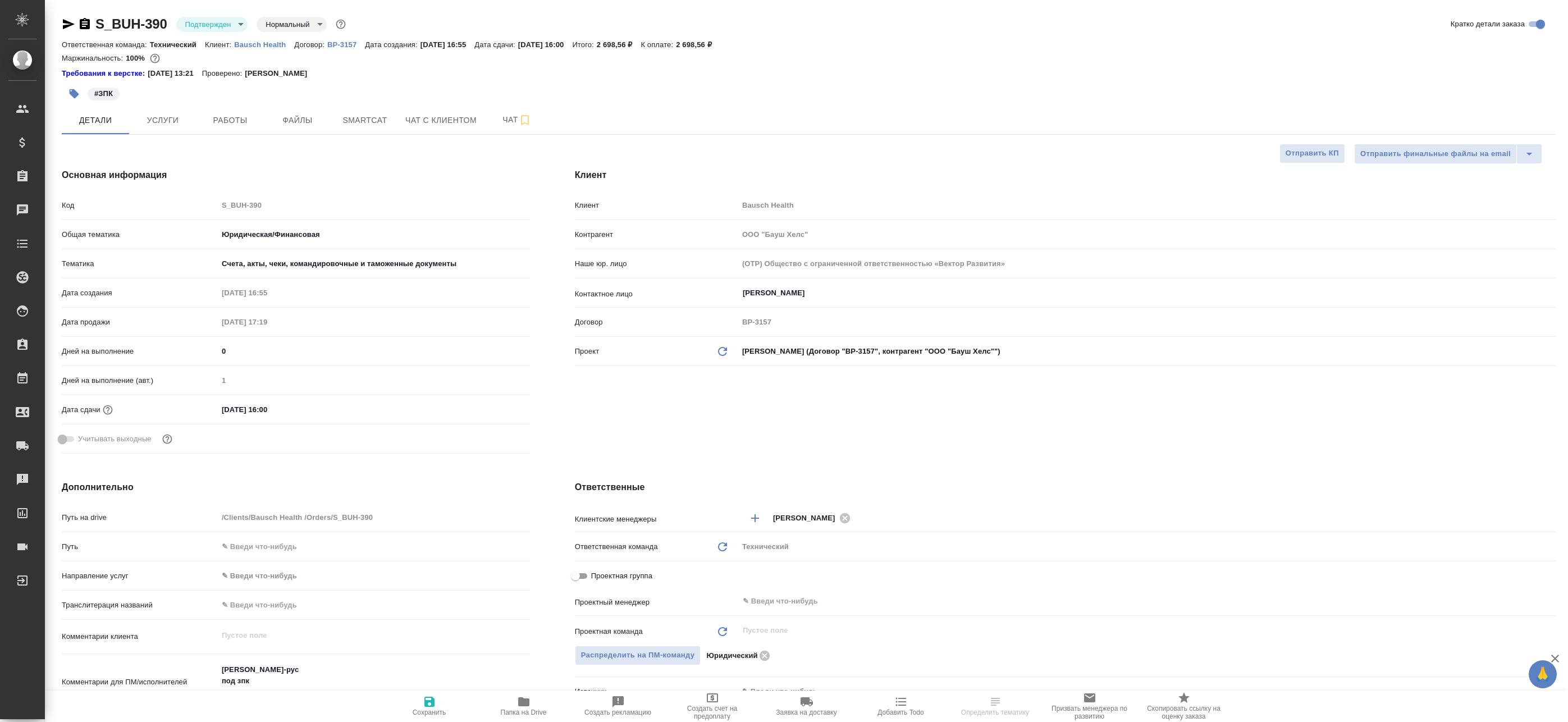
type textarea "x"
click at [240, 45] on p "Bausch Health" at bounding box center [264, 44] width 60 height 8
type textarea "x"
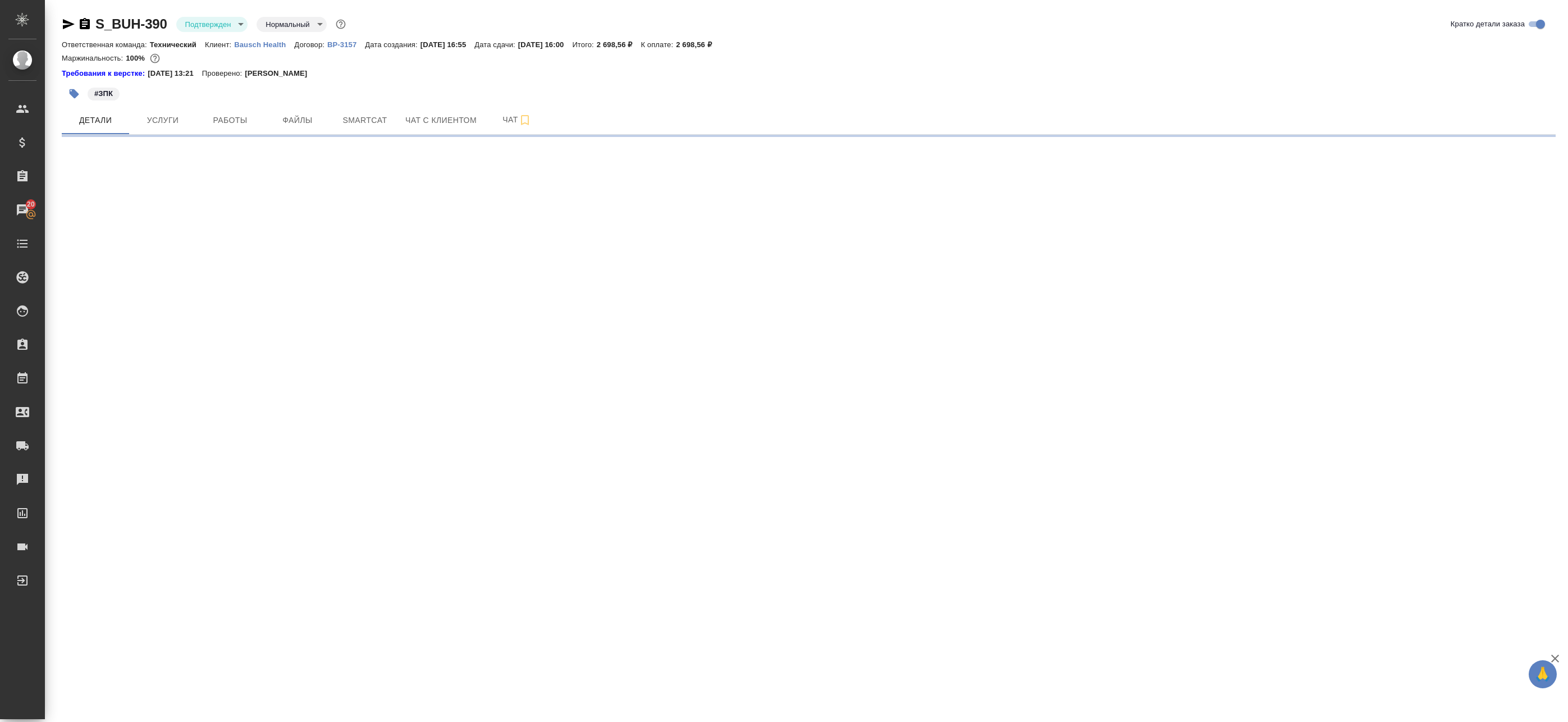
select select "RU"
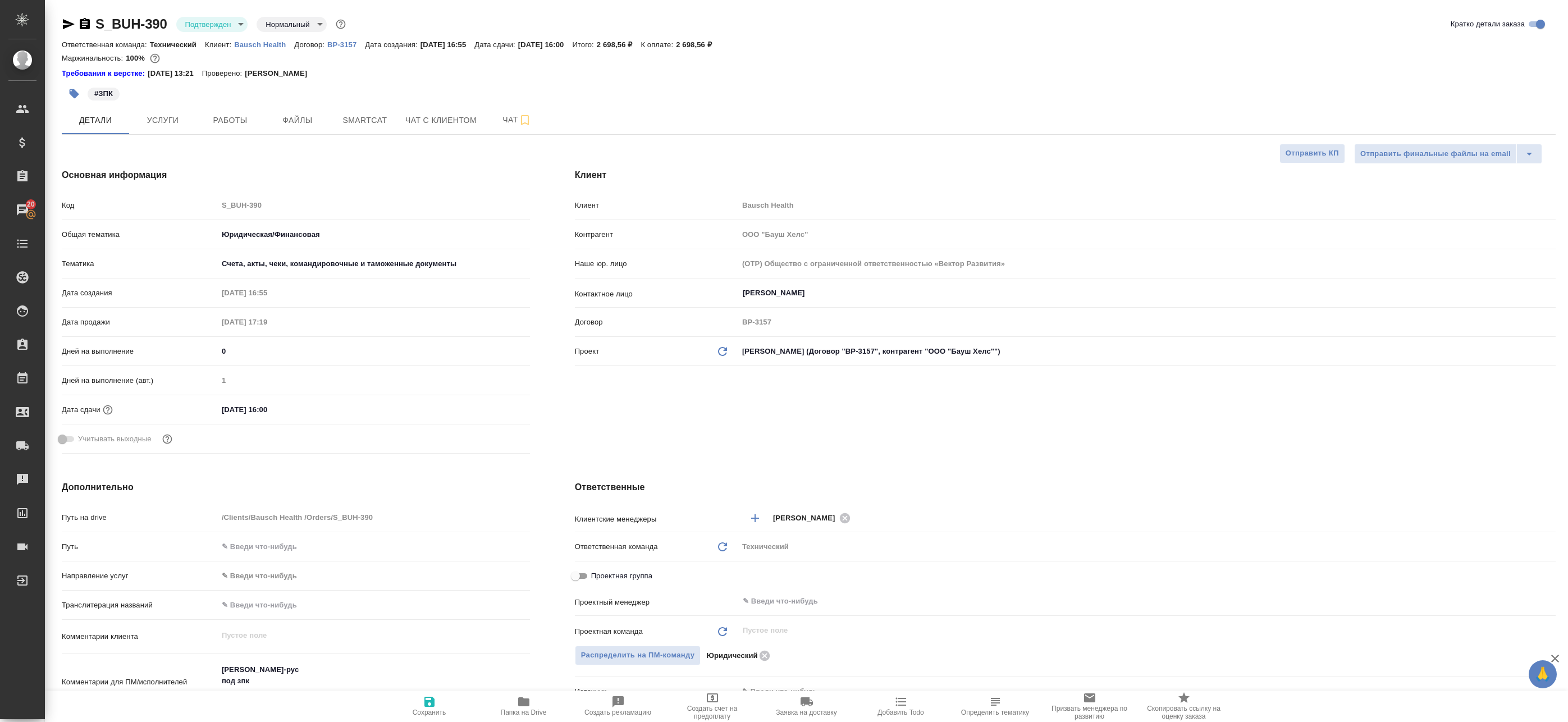
type textarea "x"
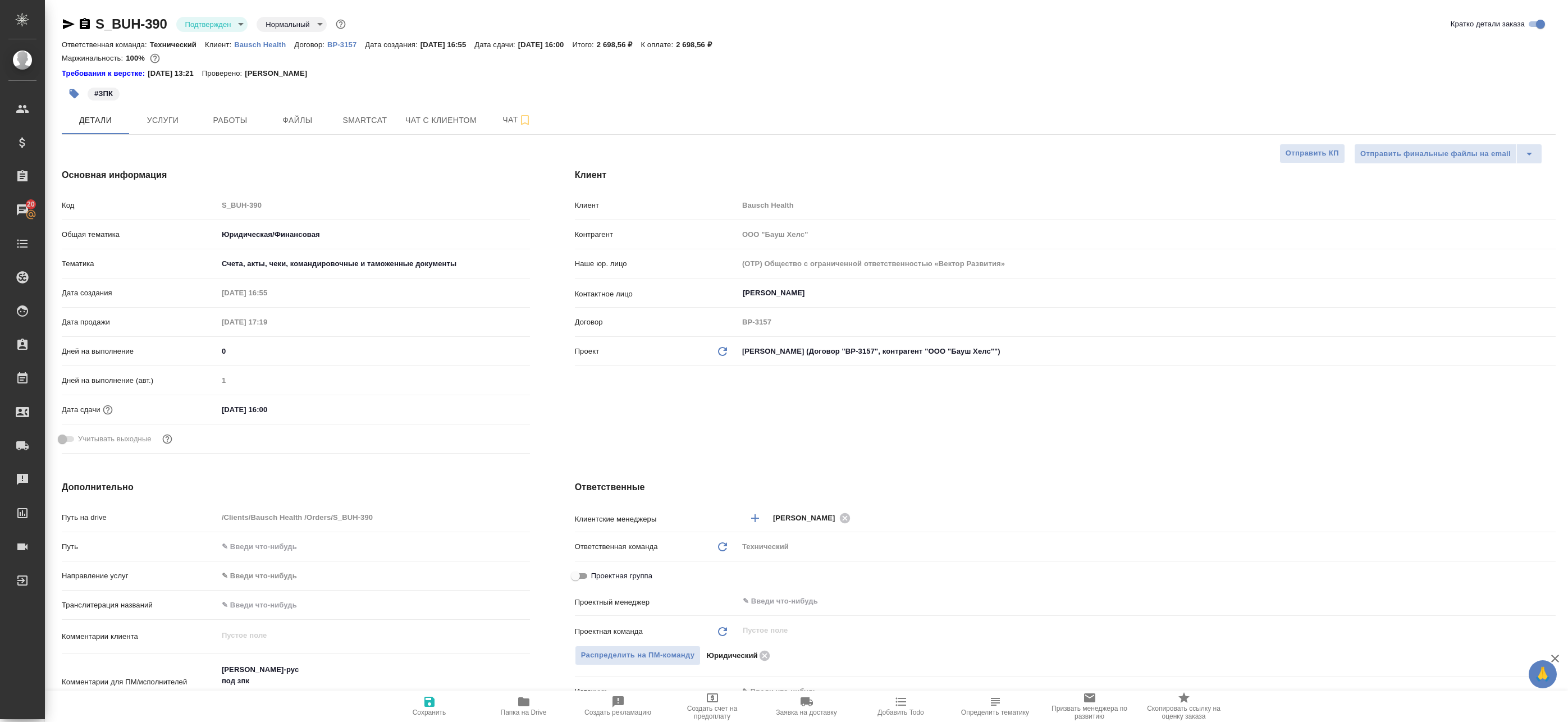
type textarea "x"
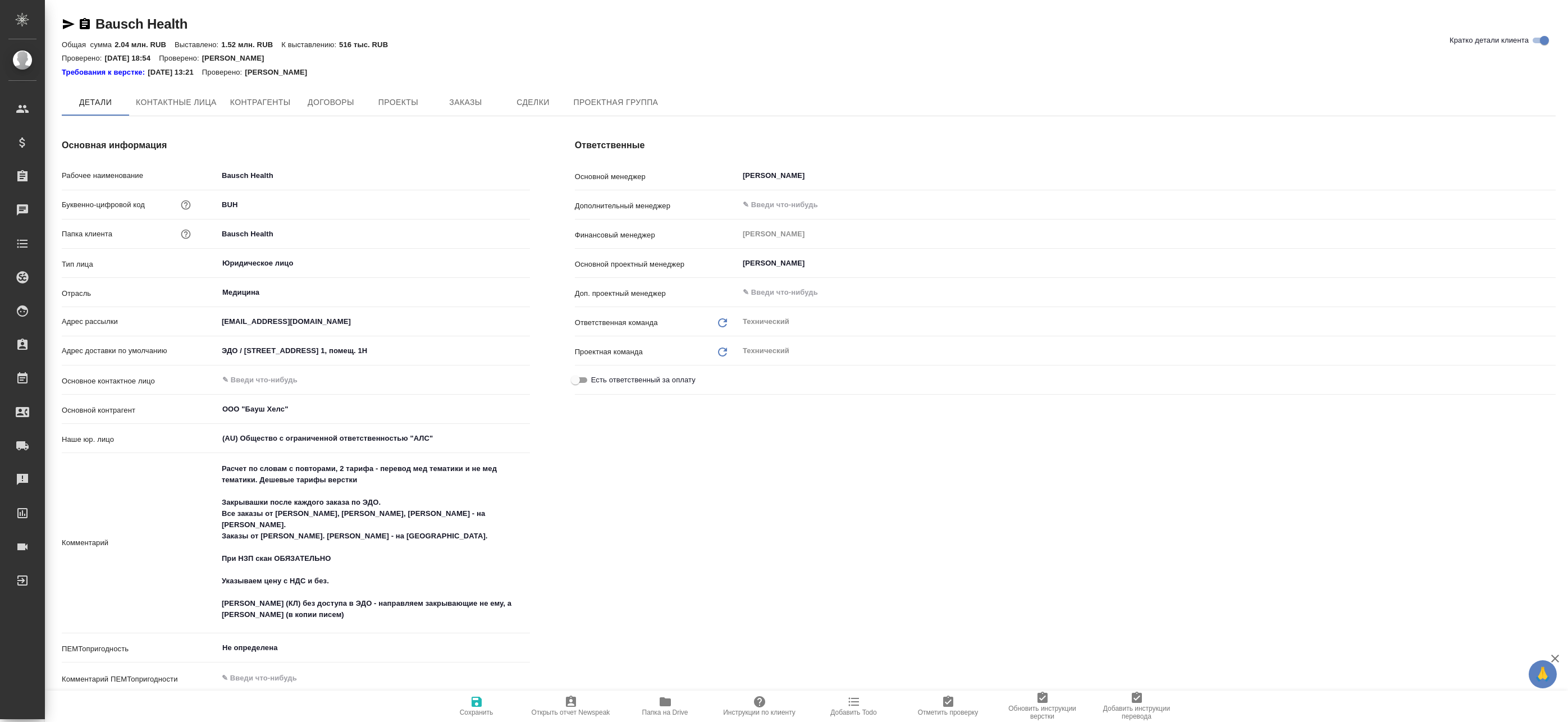
type textarea "x"
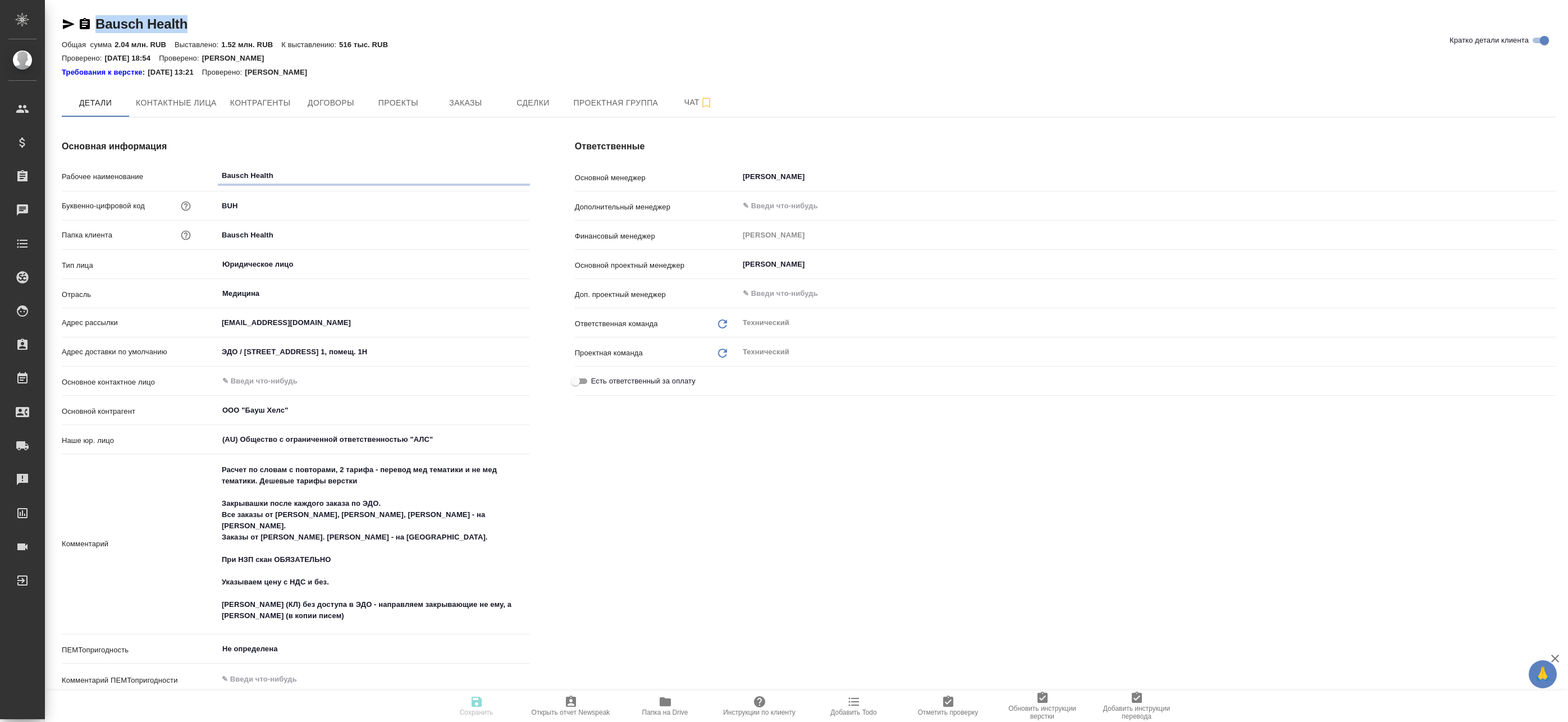
type textarea "x"
drag, startPoint x: 93, startPoint y: 13, endPoint x: 208, endPoint y: 23, distance: 115.4
click at [208, 23] on div "Bausch Health Кратко детали клиента Общая сумма 2.04 млн. RUB Выставлено: 1.52 …" at bounding box center [808, 623] width 1506 height 1247
copy link "Bausch Health"
type textarea "x"
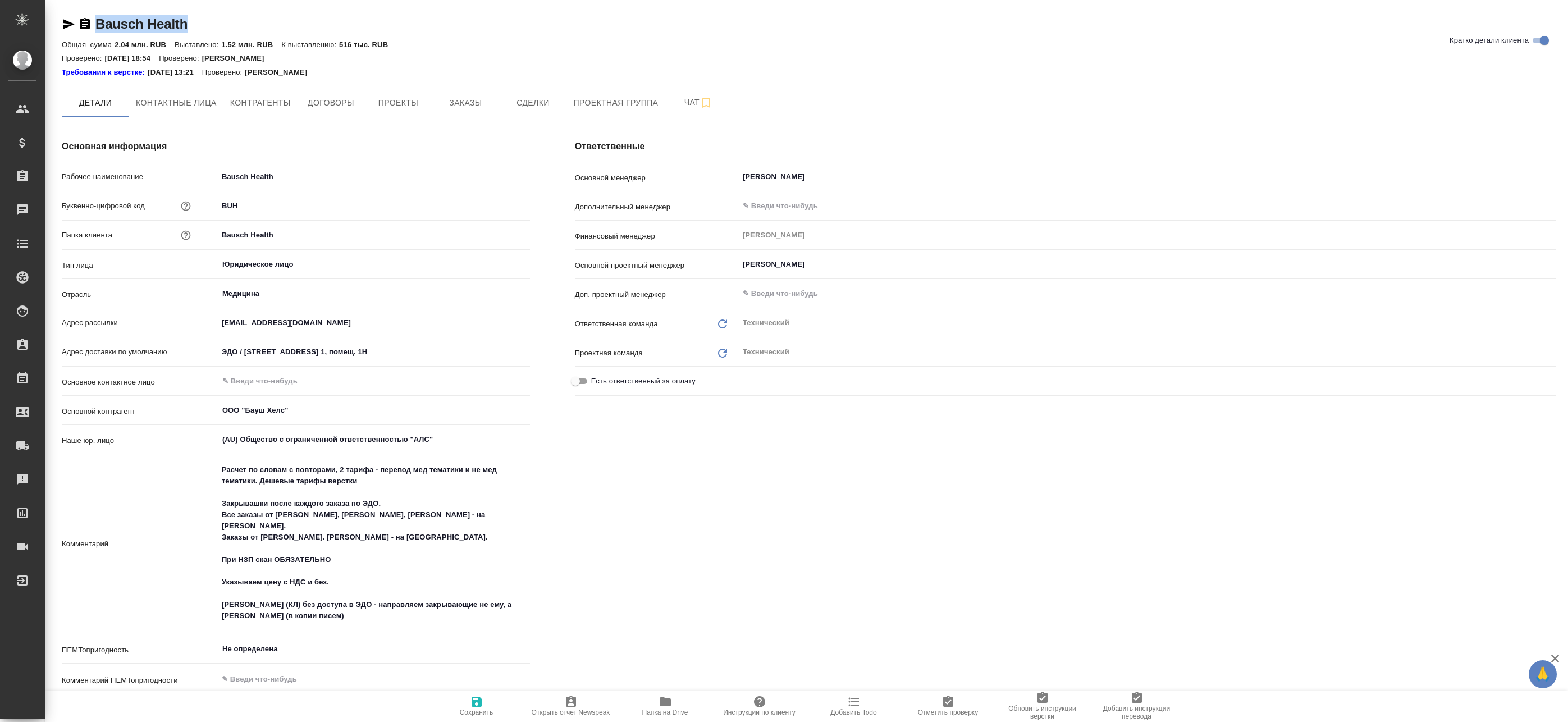
type textarea "x"
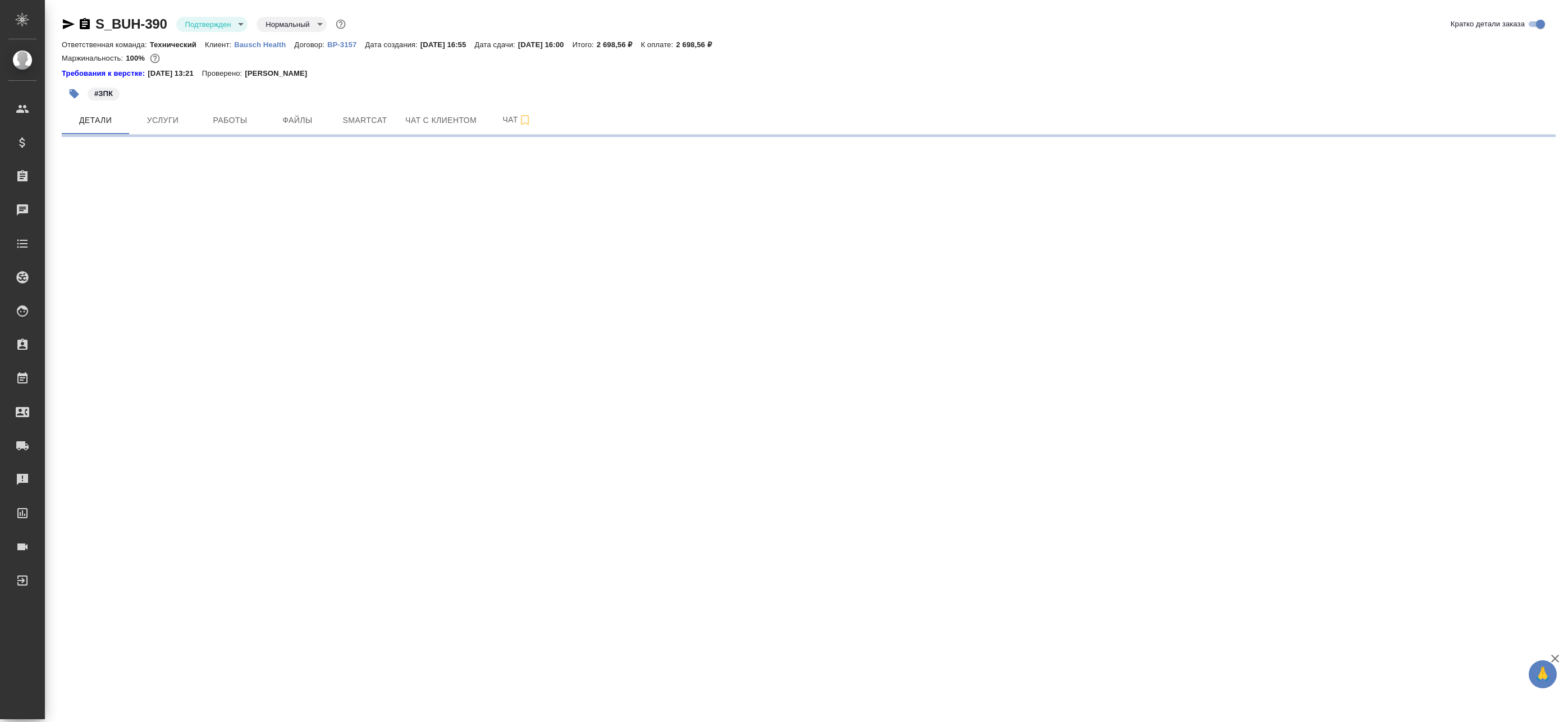
select select "RU"
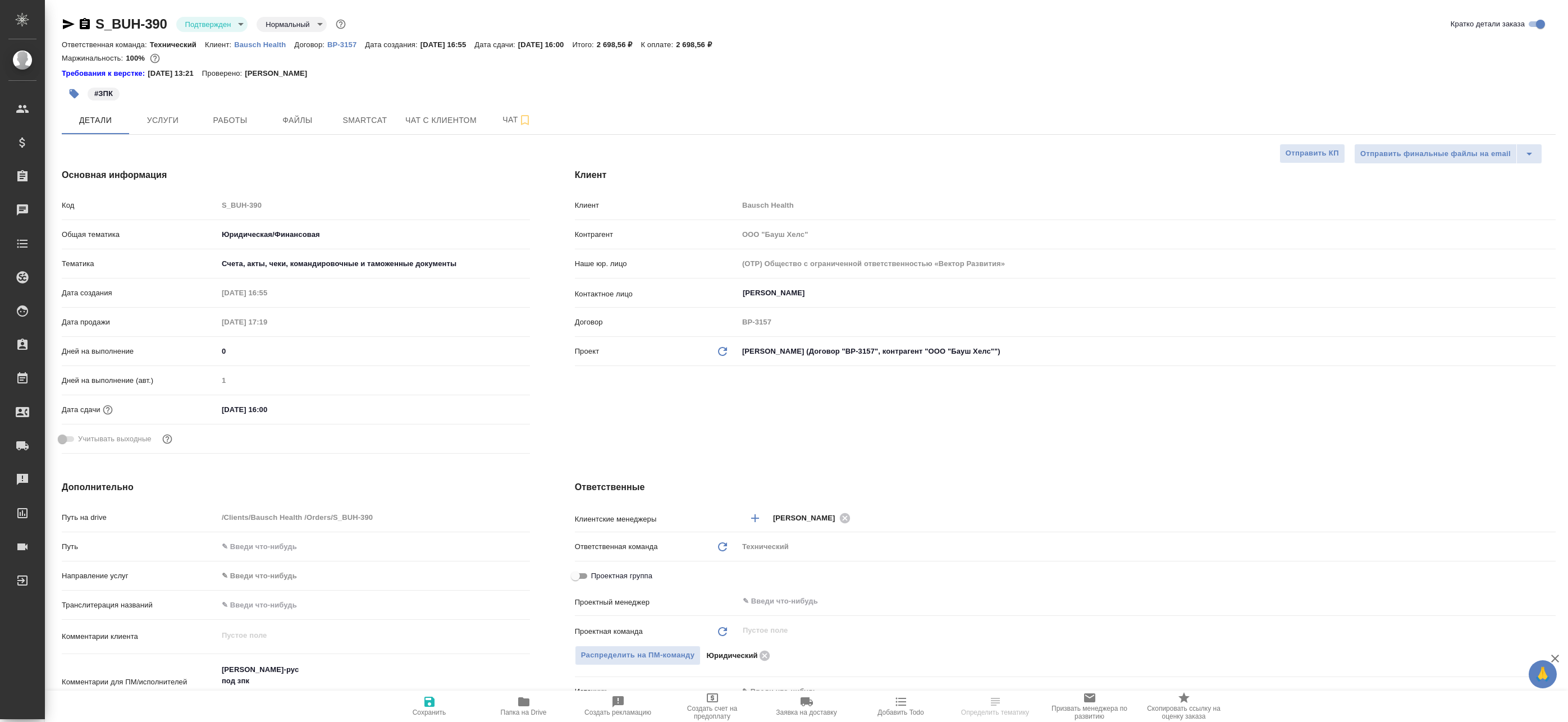
type textarea "x"
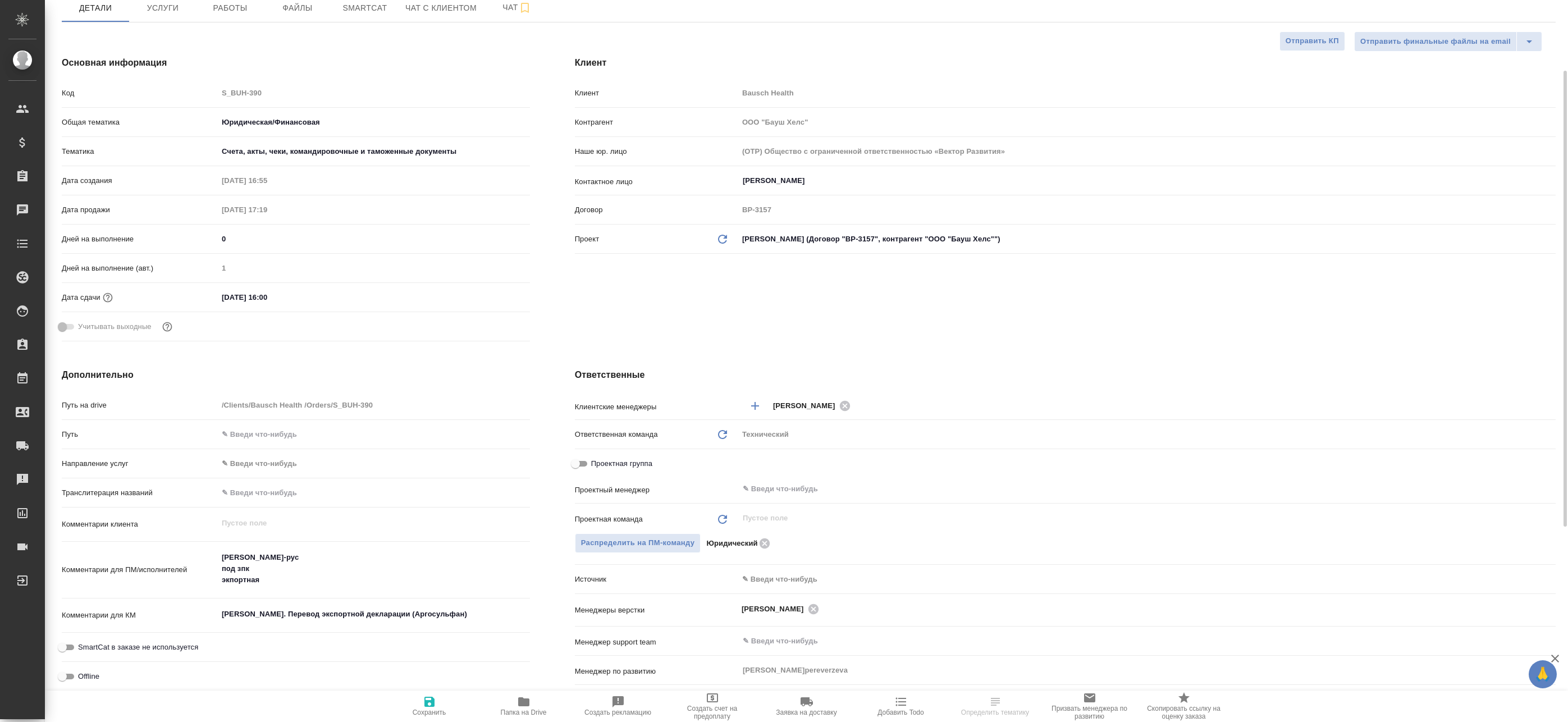
scroll to position [168, 0]
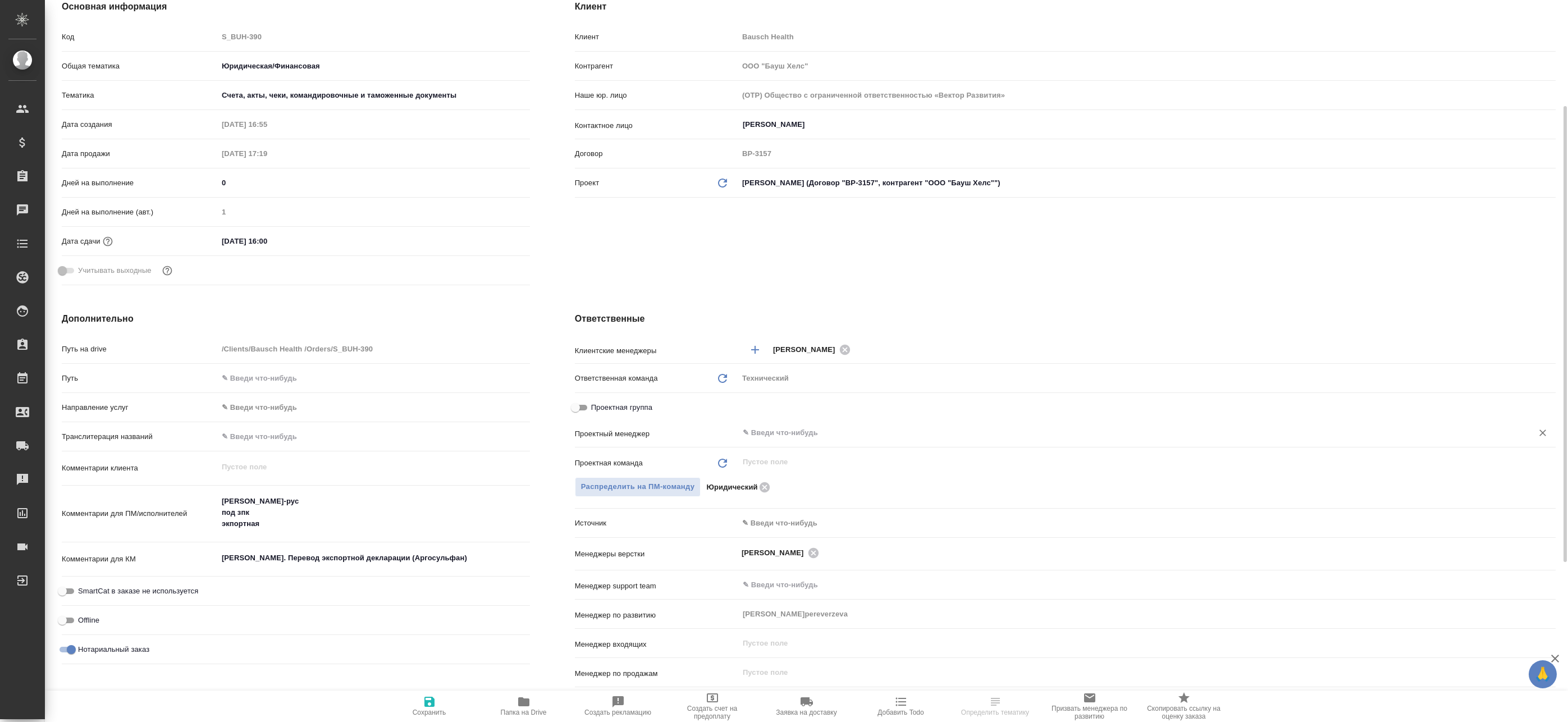
click at [782, 428] on input "text" at bounding box center [1128, 433] width 773 height 13
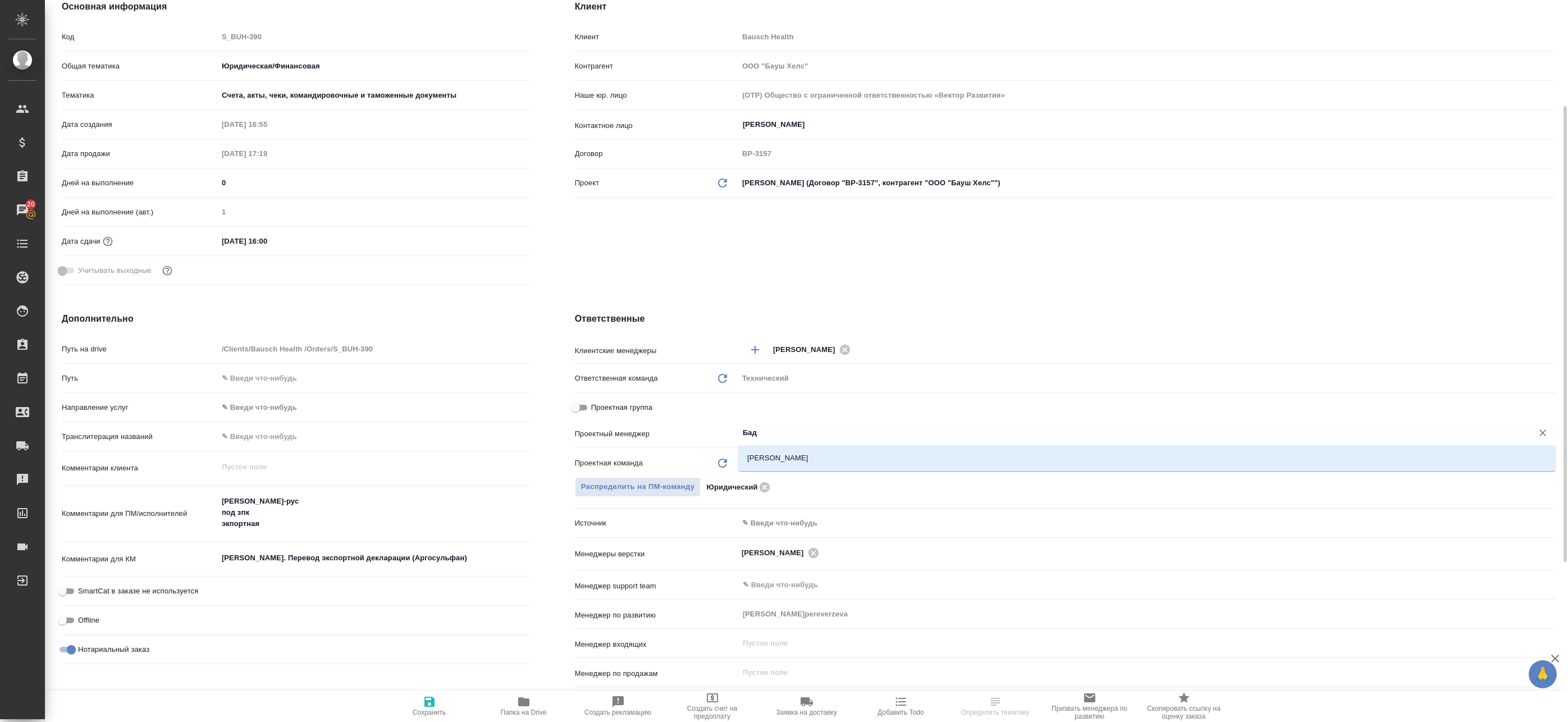
type input "Бада"
click at [792, 454] on li "[PERSON_NAME]" at bounding box center [1146, 458] width 817 height 20
type textarea "x"
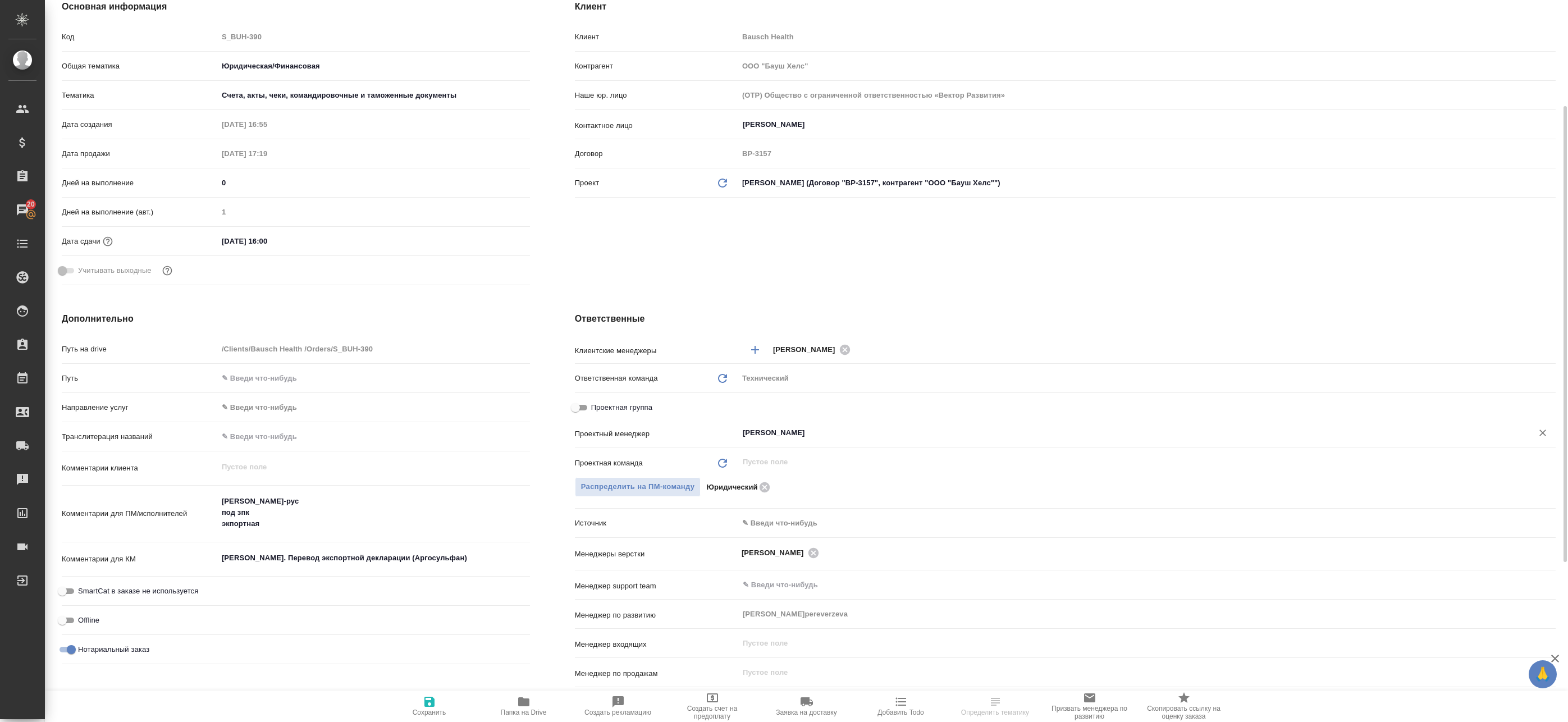
type input "[PERSON_NAME]"
click at [586, 405] on input "Проектная группа" at bounding box center [576, 407] width 40 height 13
checkbox input "true"
type textarea "x"
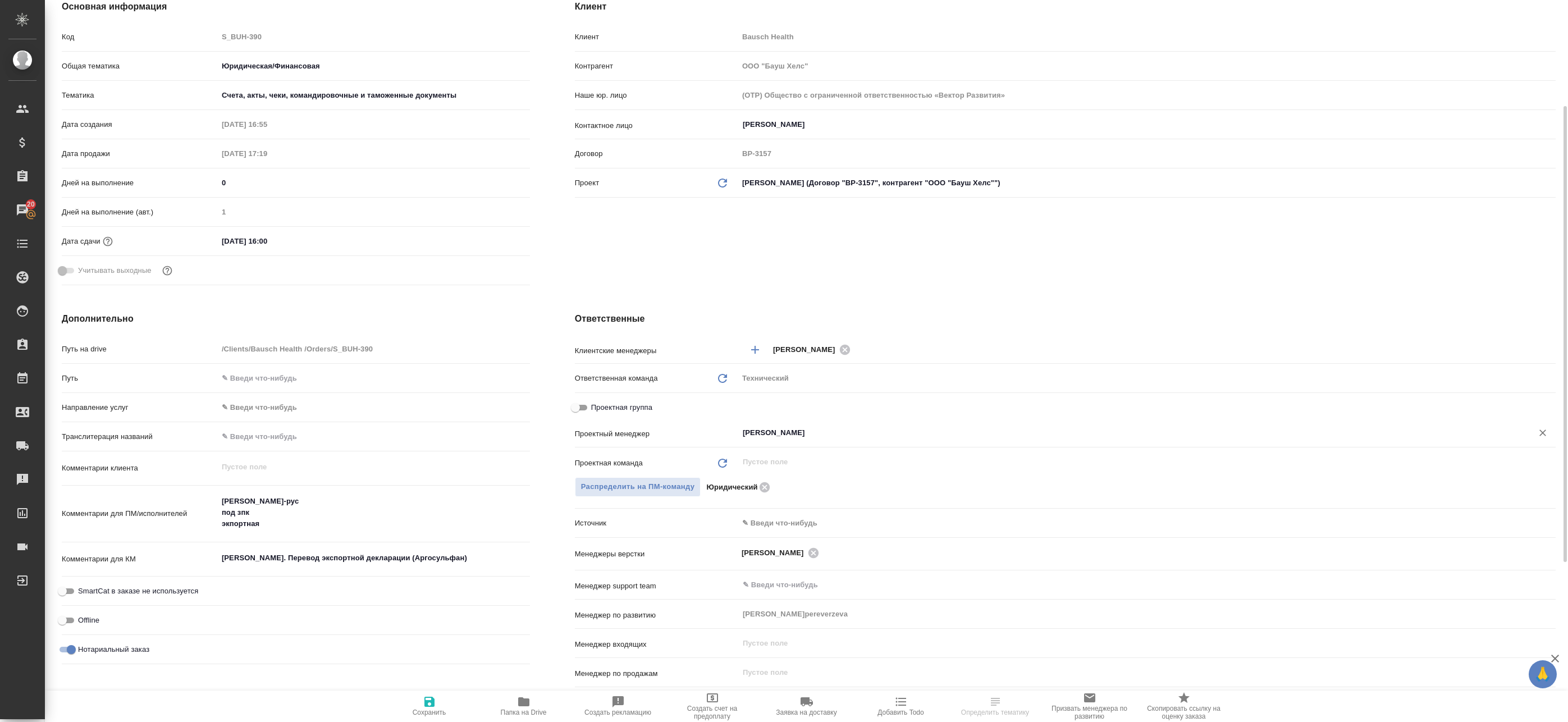
type textarea "x"
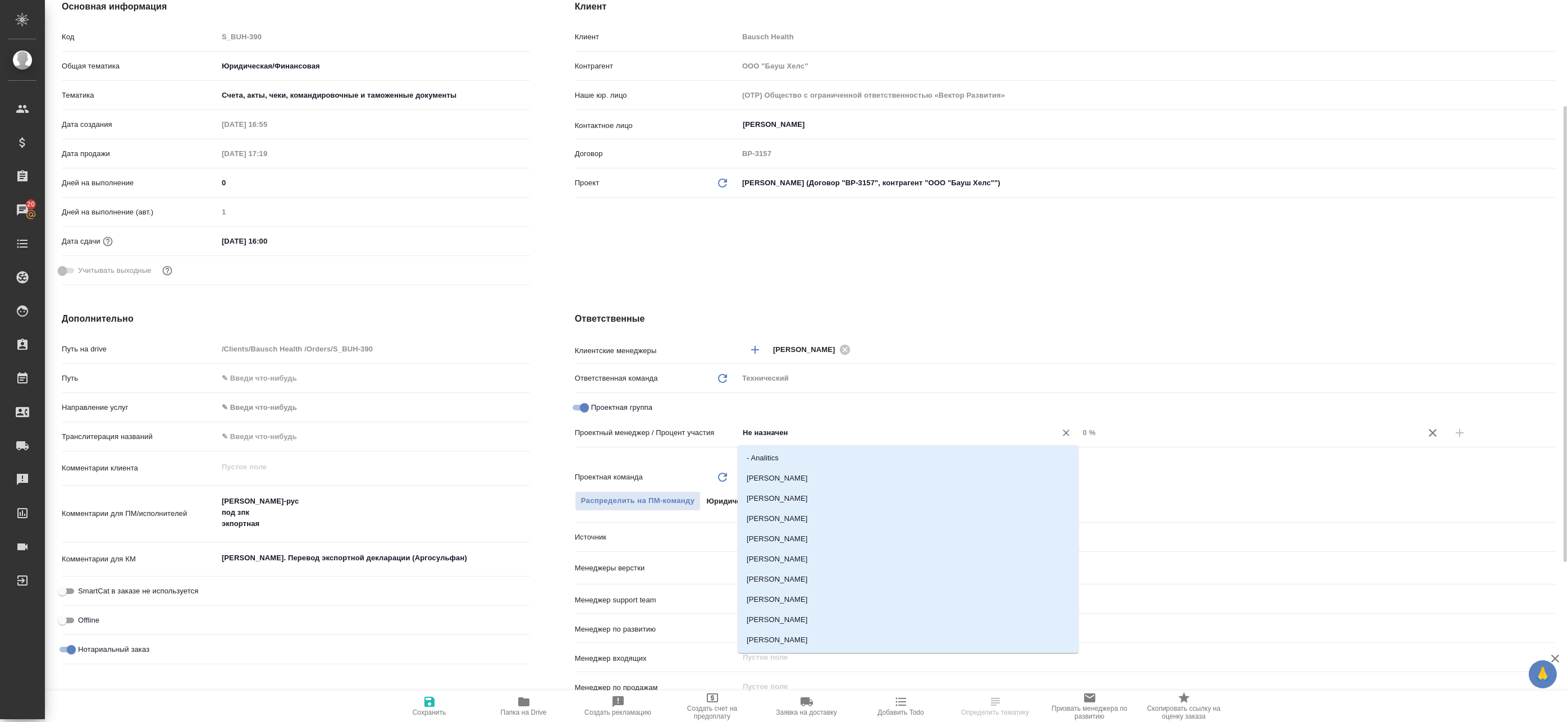
click at [776, 433] on input "Не назначен" at bounding box center [889, 433] width 296 height 13
type input "Бад"
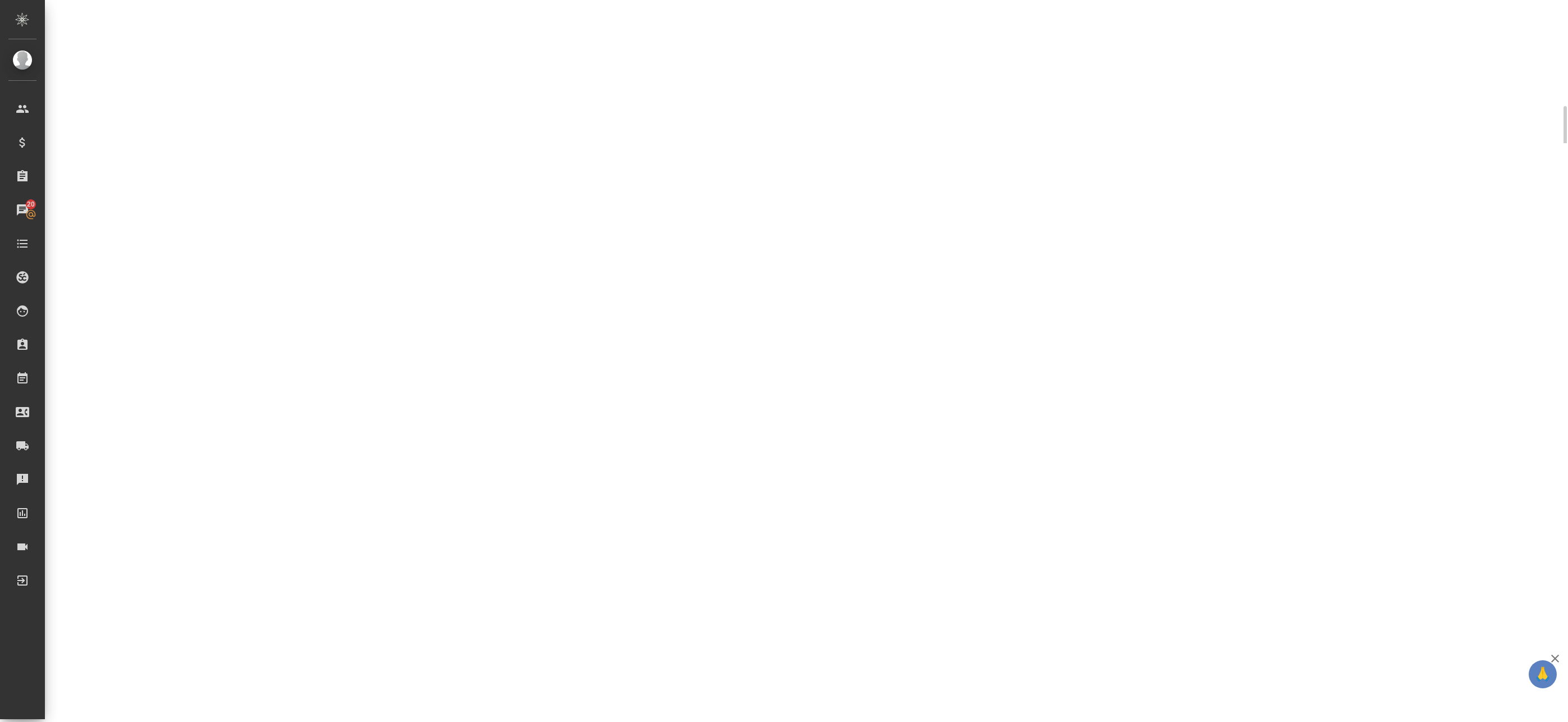
select select "RU"
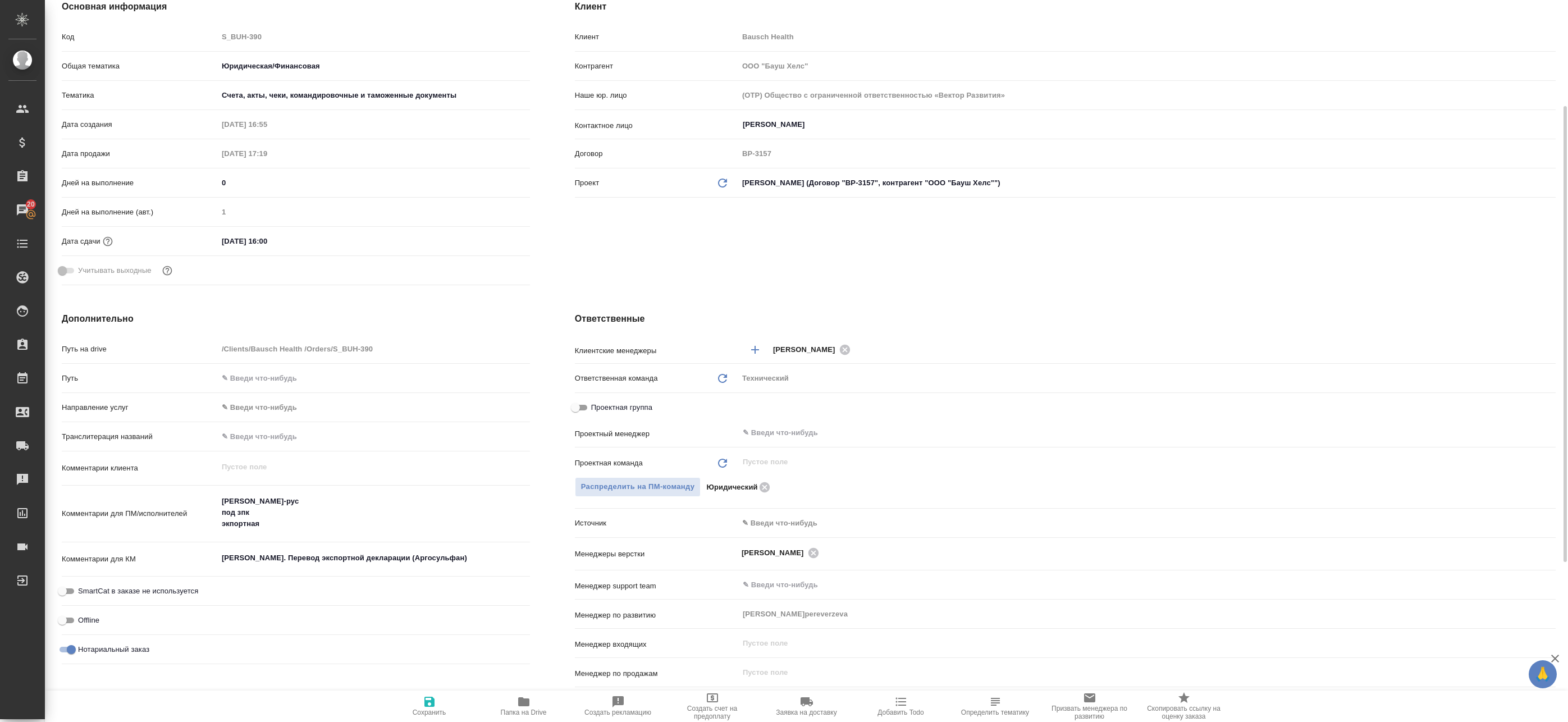
type textarea "x"
click at [623, 407] on span "Проектная группа" at bounding box center [621, 407] width 61 height 11
click at [596, 407] on input "Проектная группа" at bounding box center [576, 407] width 40 height 13
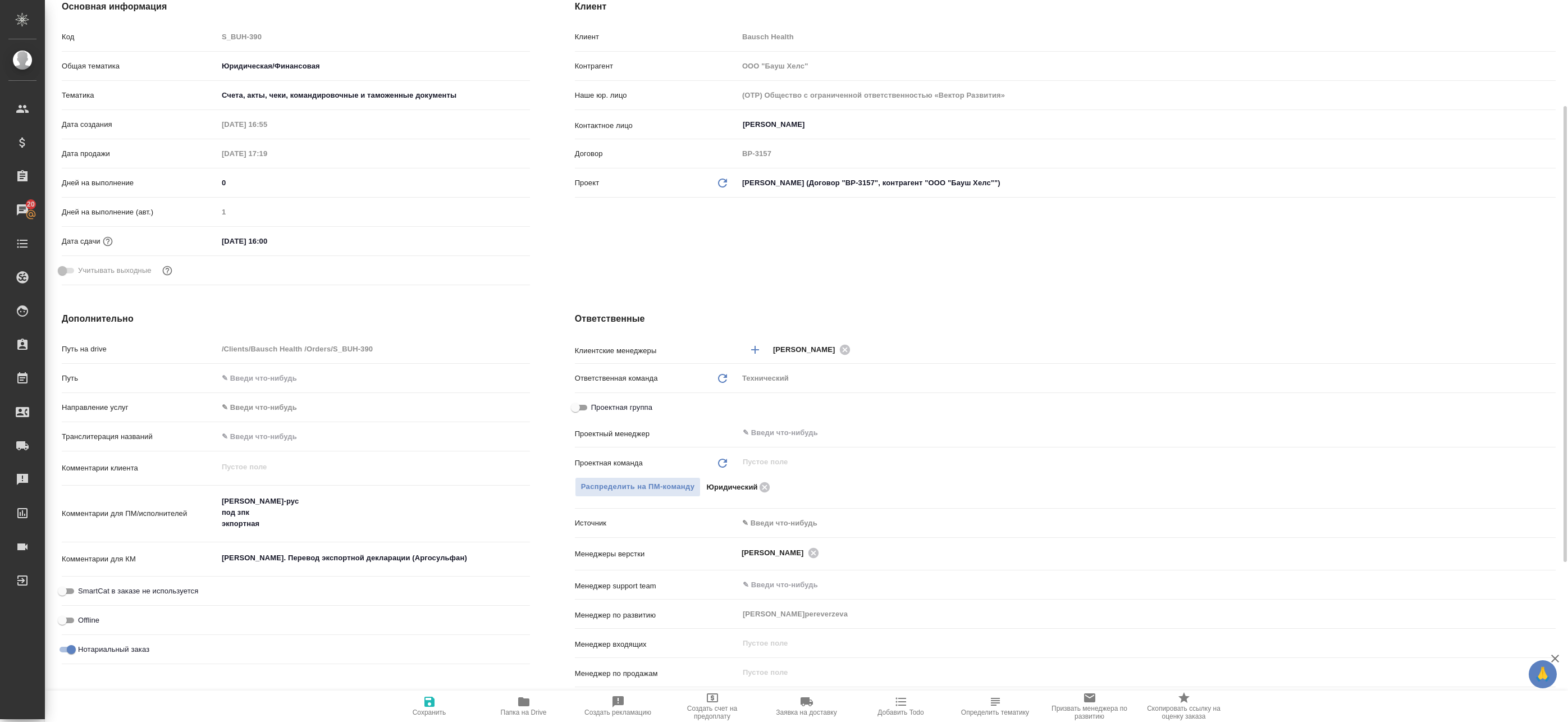
checkbox input "true"
type textarea "x"
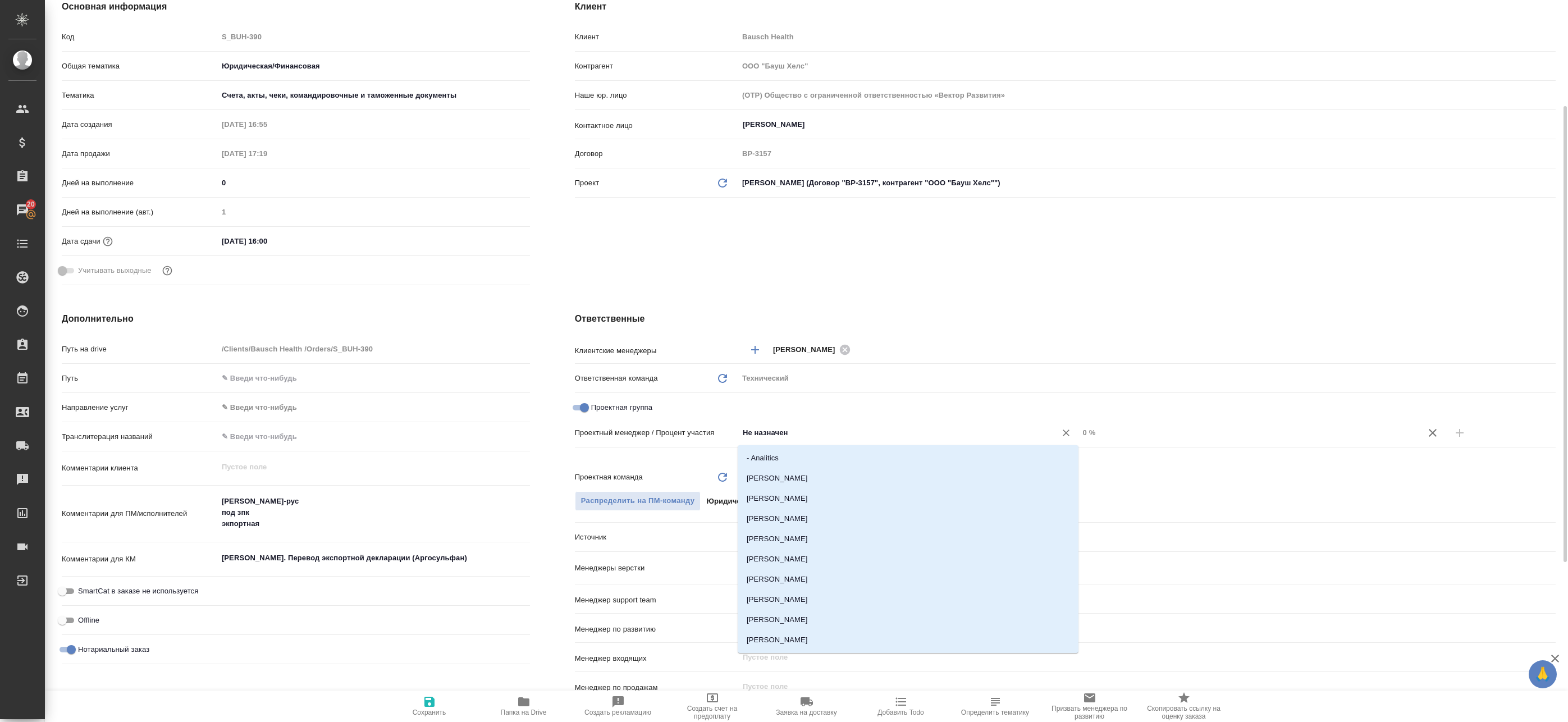
click at [788, 434] on input "Не назначен" at bounding box center [889, 433] width 296 height 13
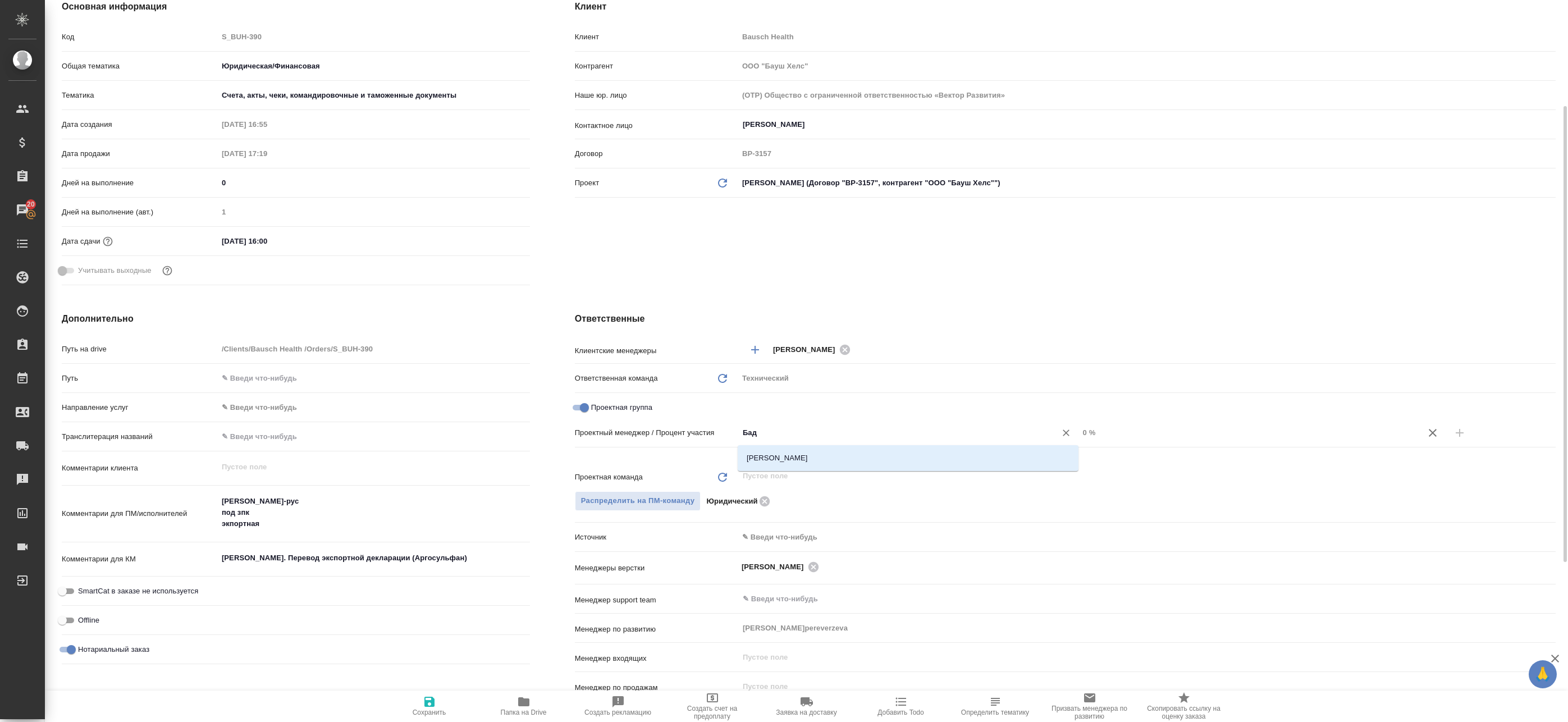
type input "Бада"
click at [803, 467] on li "[PERSON_NAME]" at bounding box center [908, 458] width 341 height 20
type textarea "x"
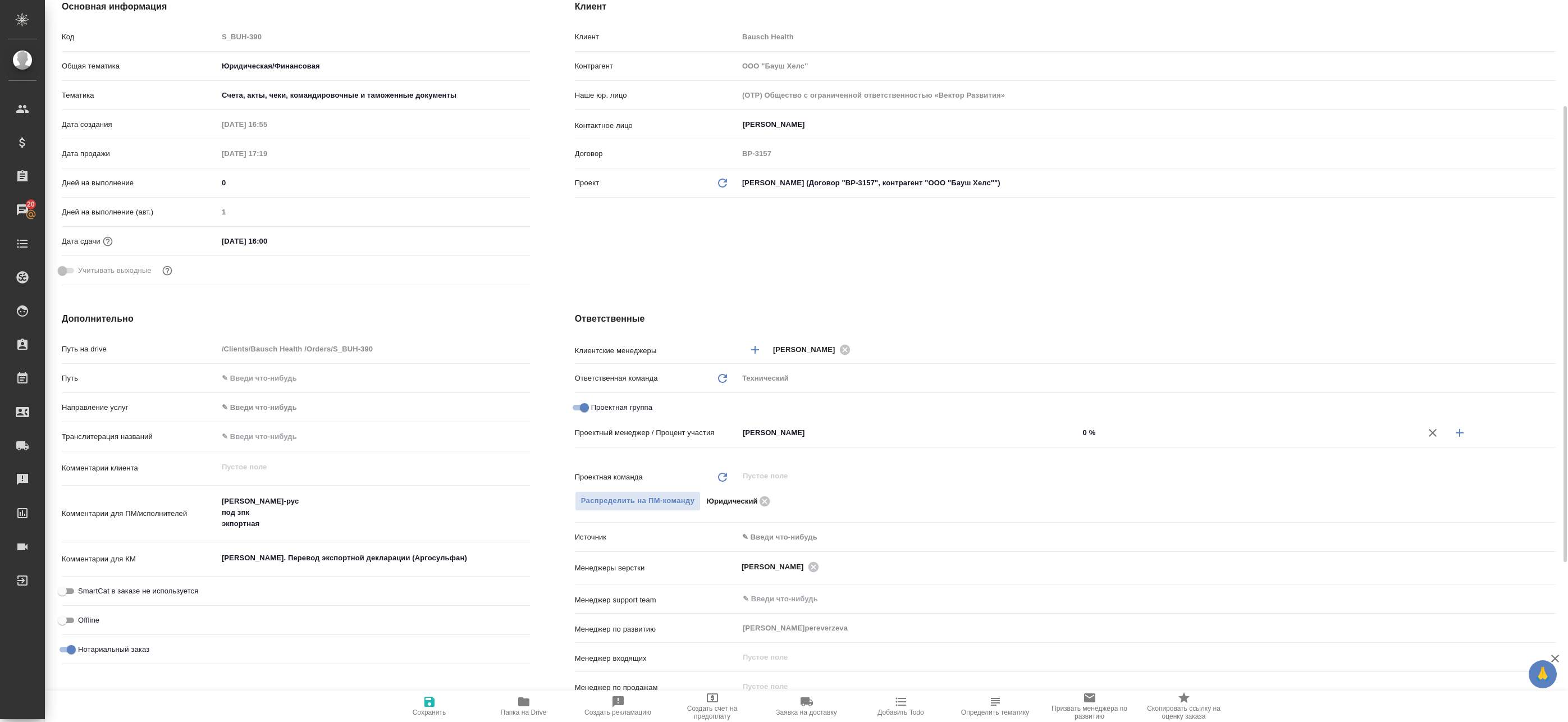
click at [1458, 434] on icon "button" at bounding box center [1459, 433] width 13 height 13
type textarea "x"
click at [854, 453] on input "Не назначен" at bounding box center [889, 453] width 296 height 13
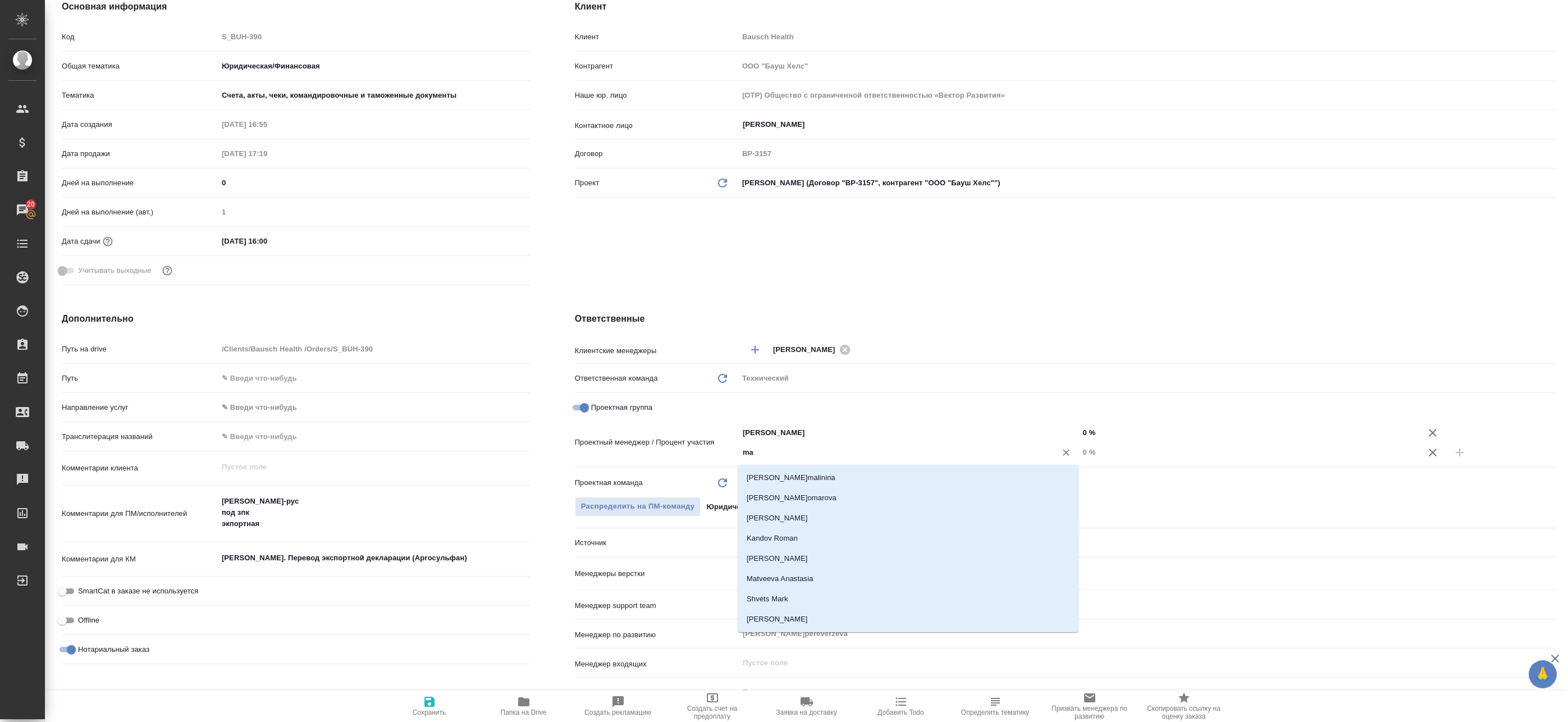
type input "mat"
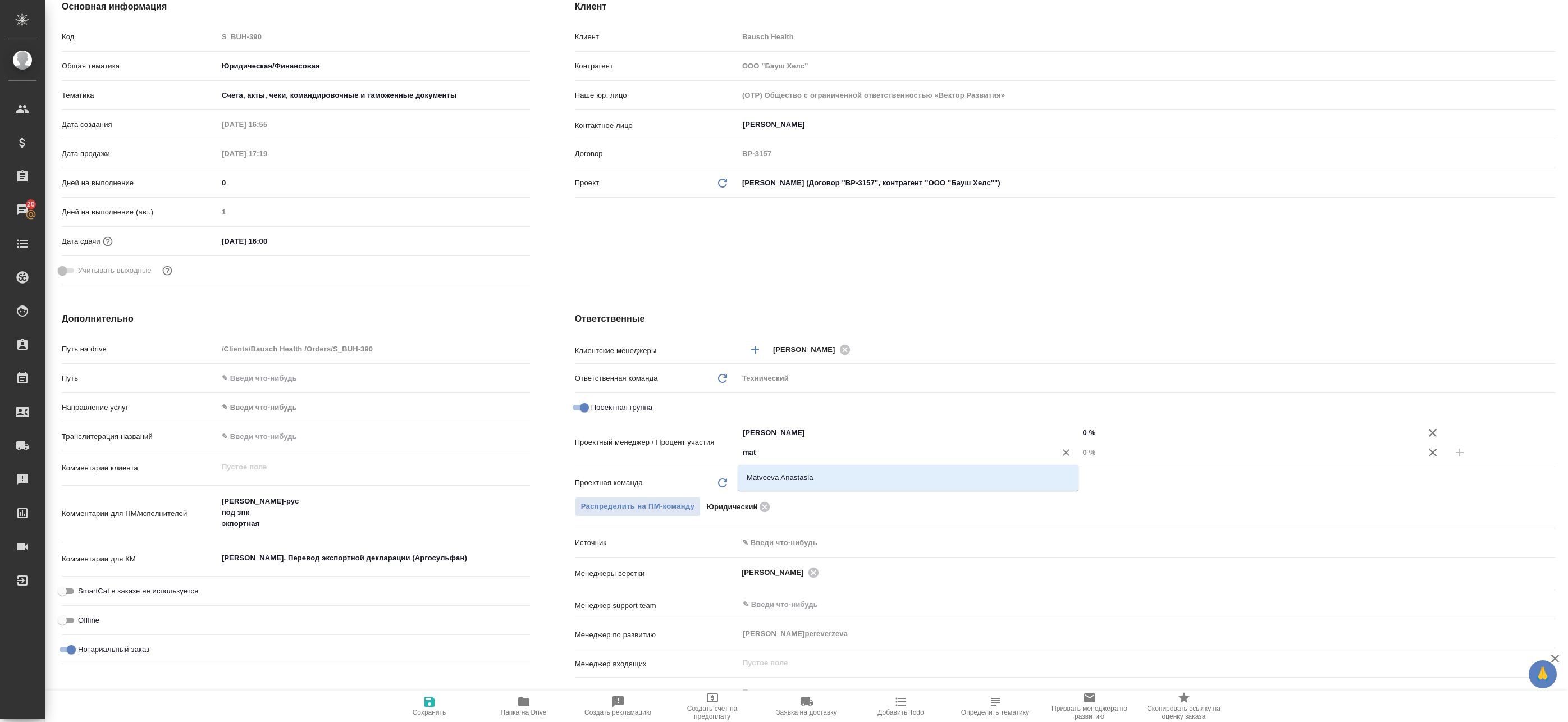
click at [844, 484] on li "Matveeva Anastasia" at bounding box center [908, 478] width 341 height 20
type textarea "x"
drag, startPoint x: 1057, startPoint y: 431, endPoint x: 1008, endPoint y: 431, distance: 49.0
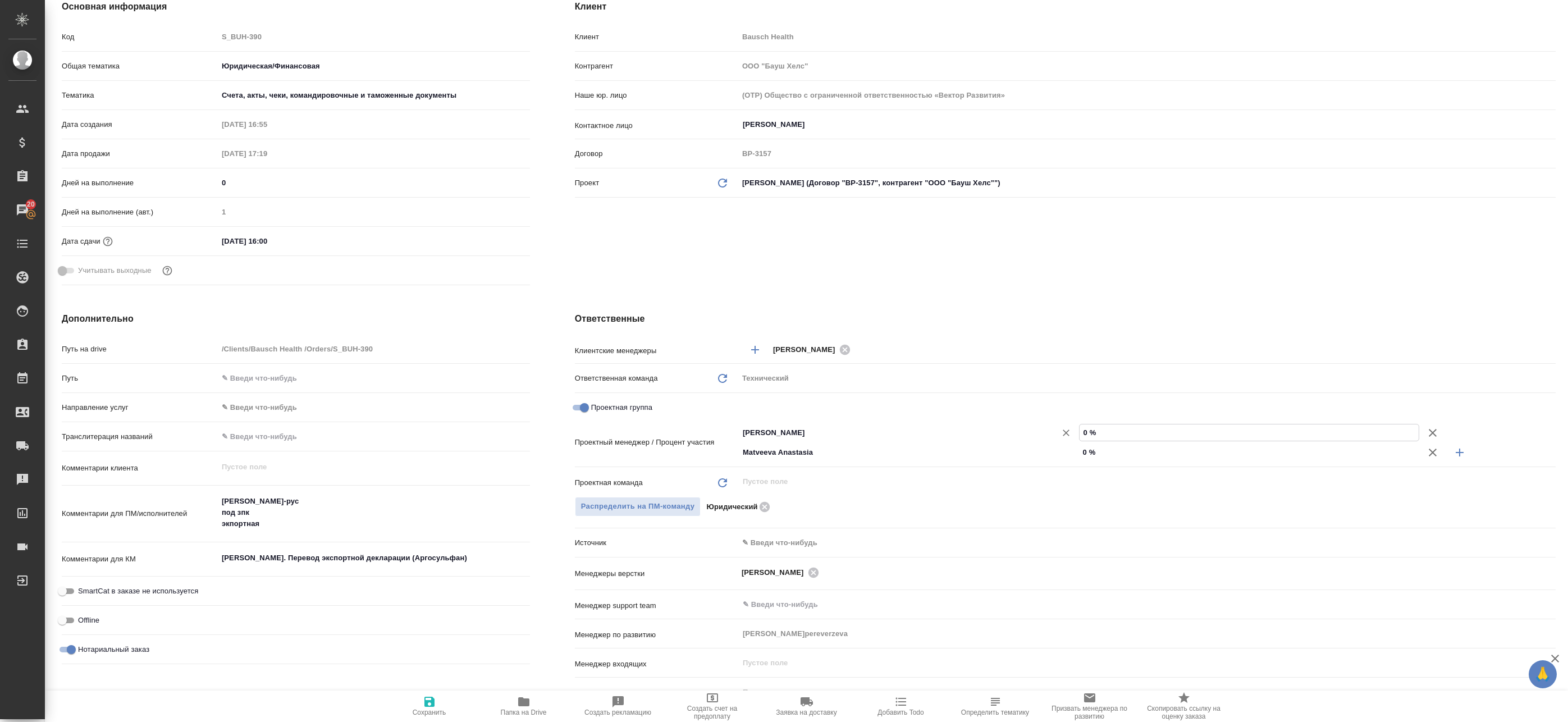
click at [1009, 431] on div "Баданян Артак ​ 0 %" at bounding box center [1146, 432] width 817 height 19
type textarea "x"
type input "1 %"
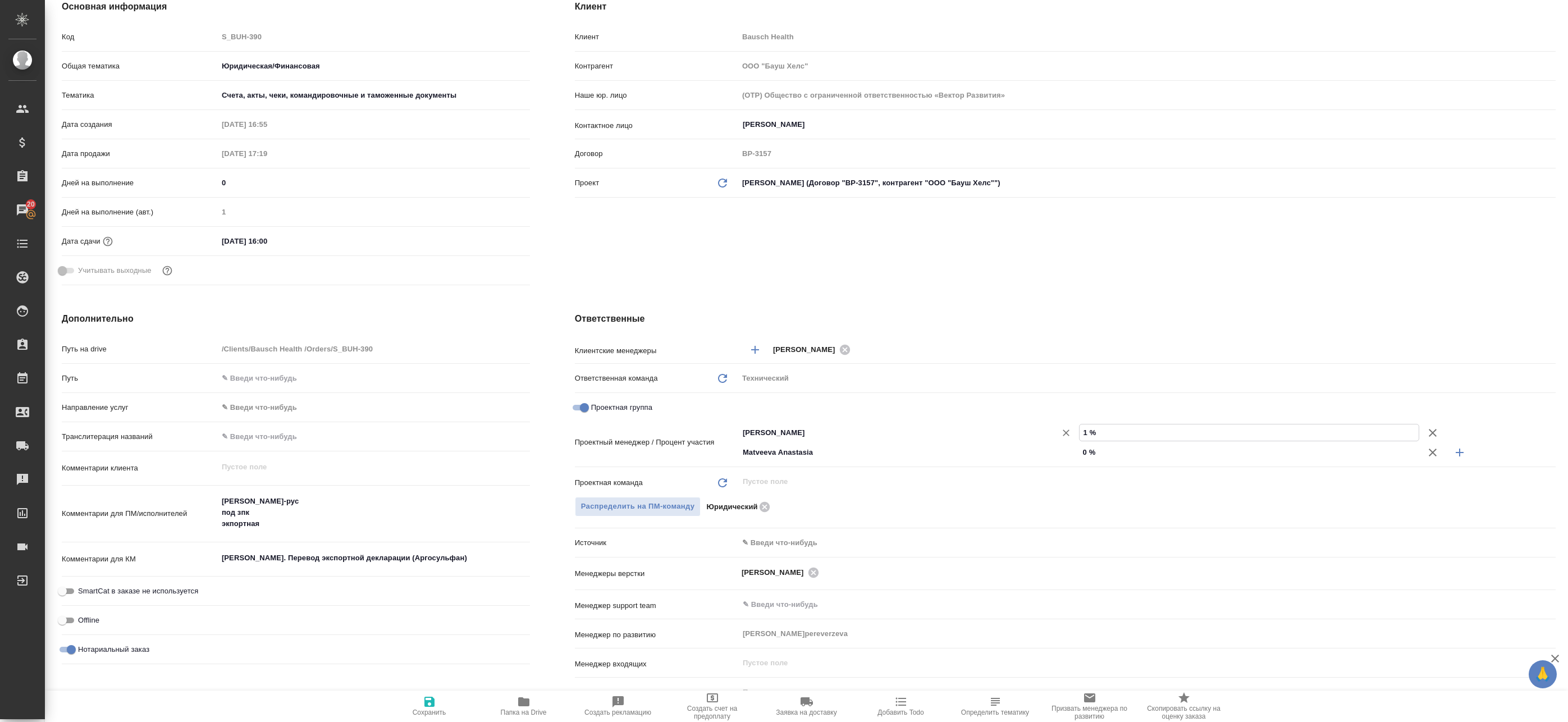
type textarea "x"
type input "10 %"
drag, startPoint x: 1091, startPoint y: 451, endPoint x: 973, endPoint y: 443, distance: 118.3
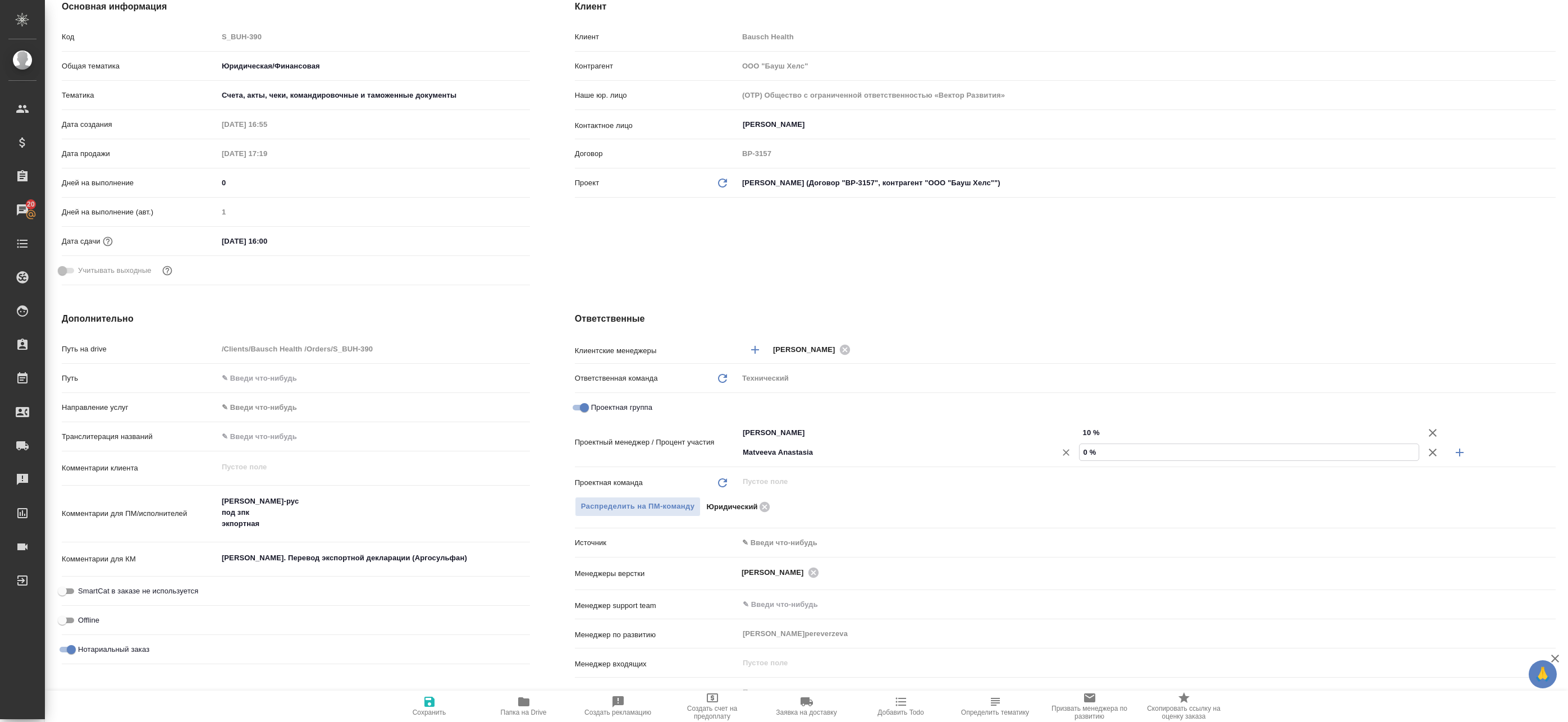
click at [981, 446] on div "Matveeva Anastasia ​ 0 %" at bounding box center [1146, 452] width 817 height 19
type textarea "x"
type input "8 %"
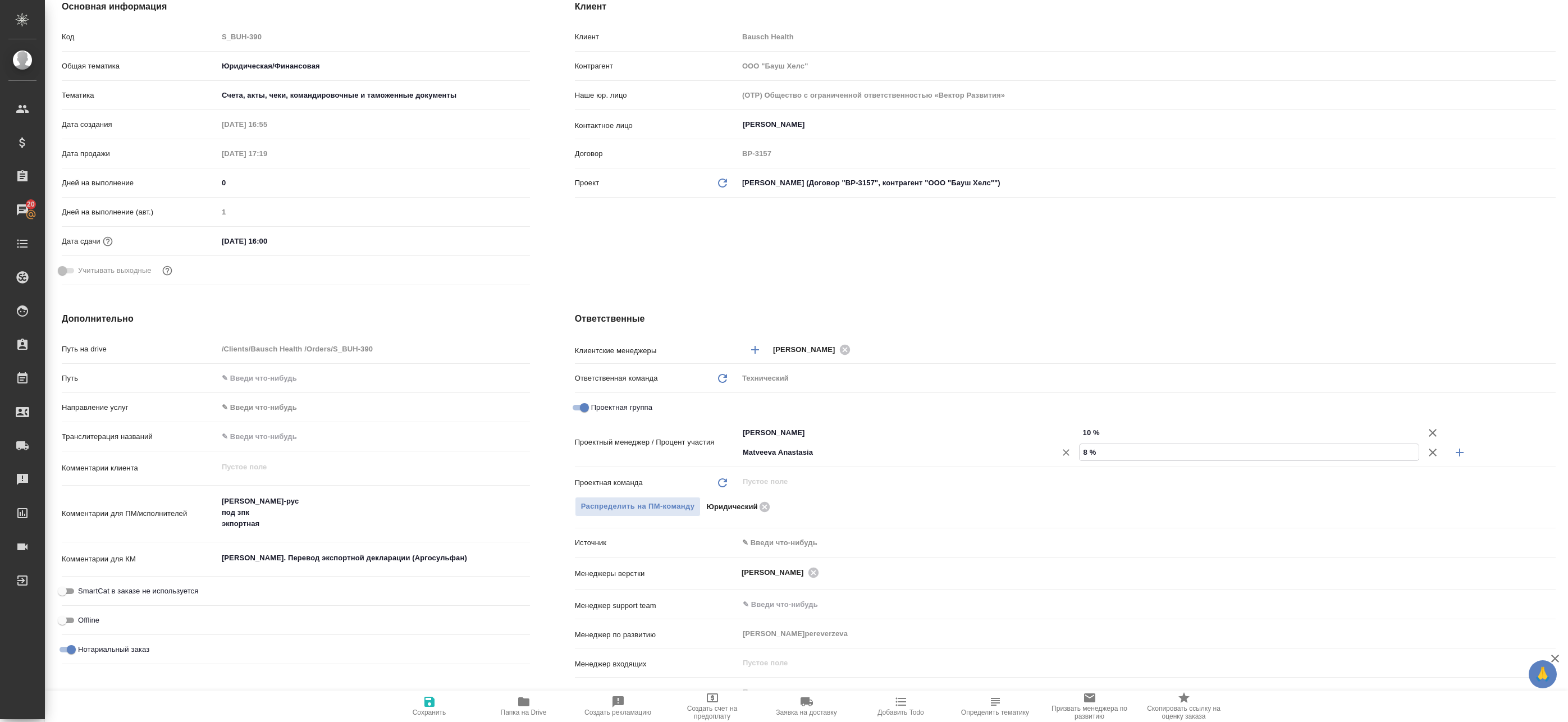
type textarea "x"
type input "89 %"
type textarea "x"
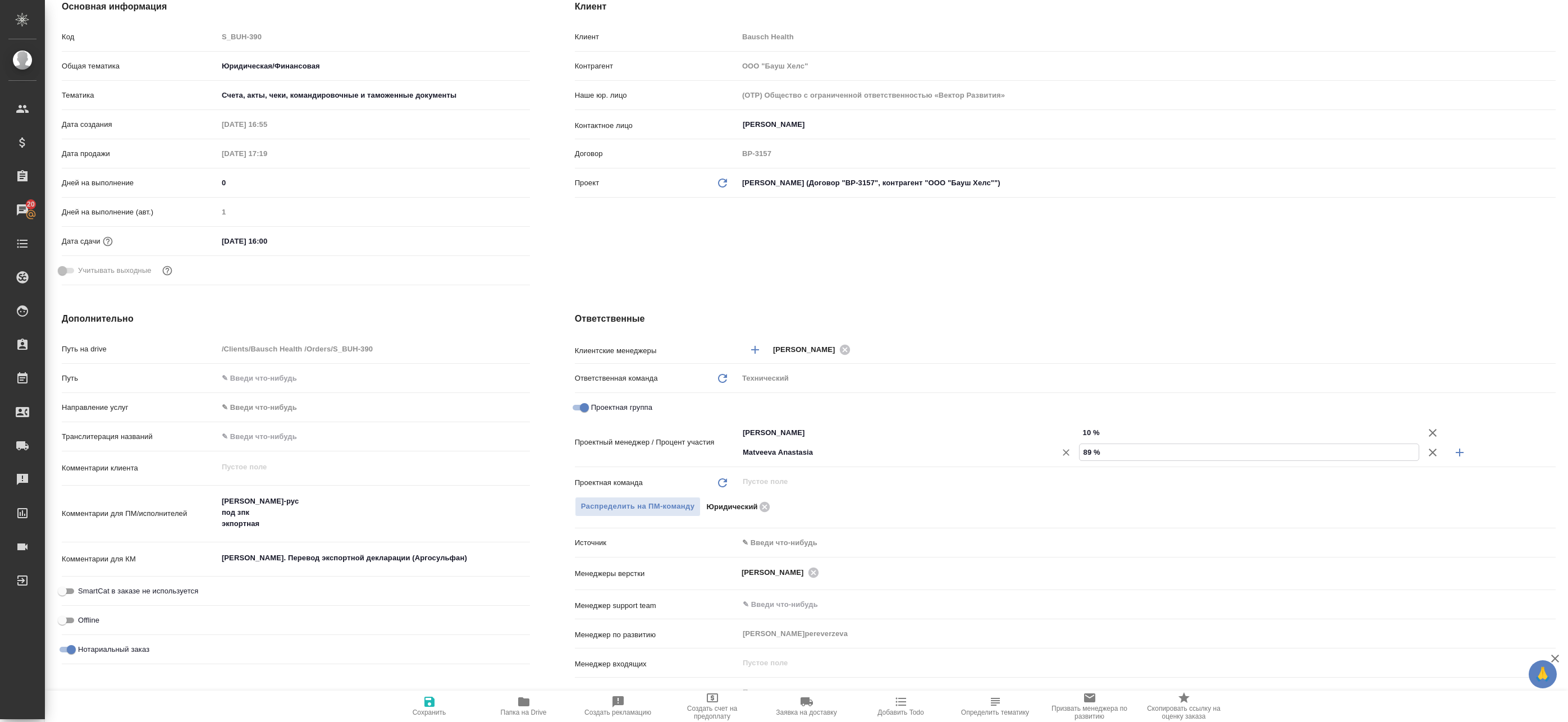
type textarea "x"
type input "8 %"
type textarea "x"
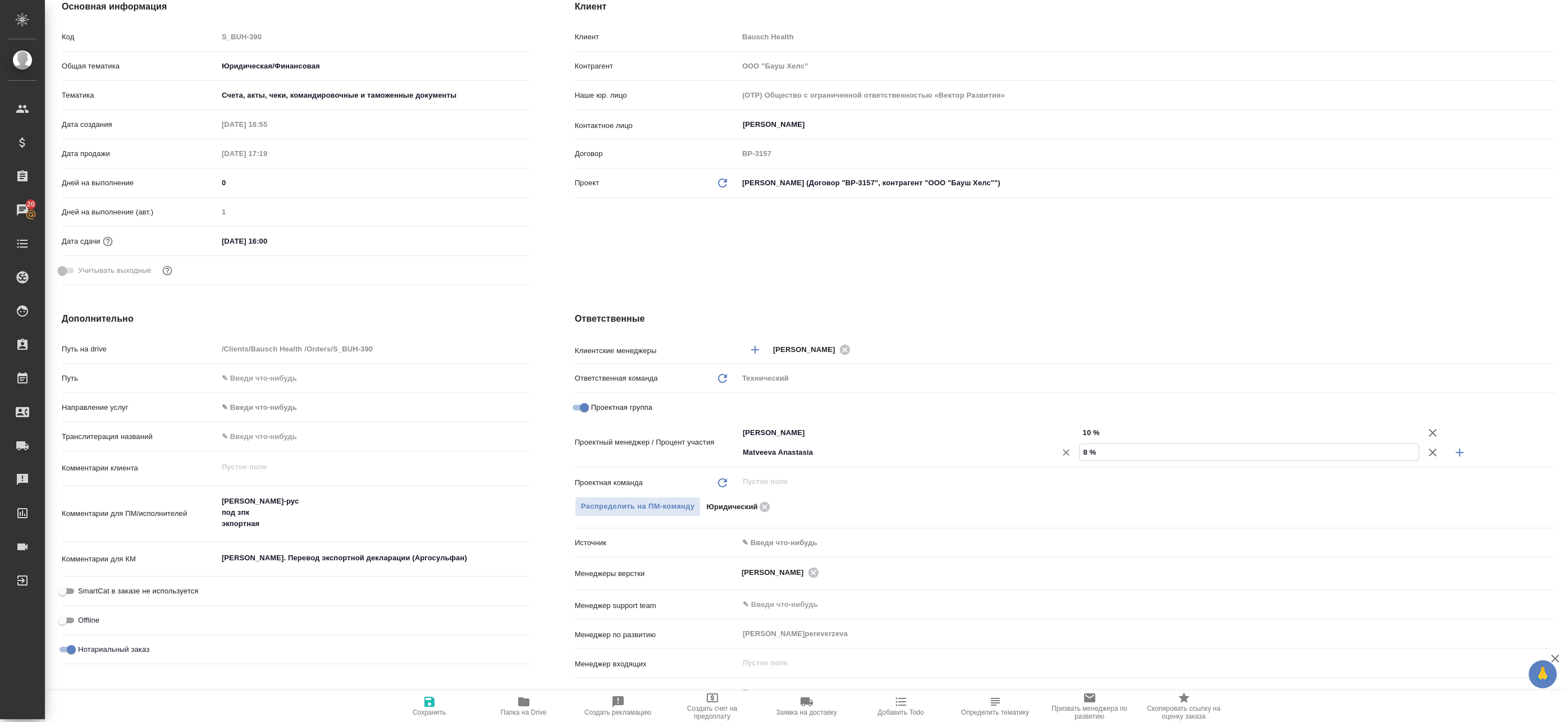
type textarea "x"
type input "9 %"
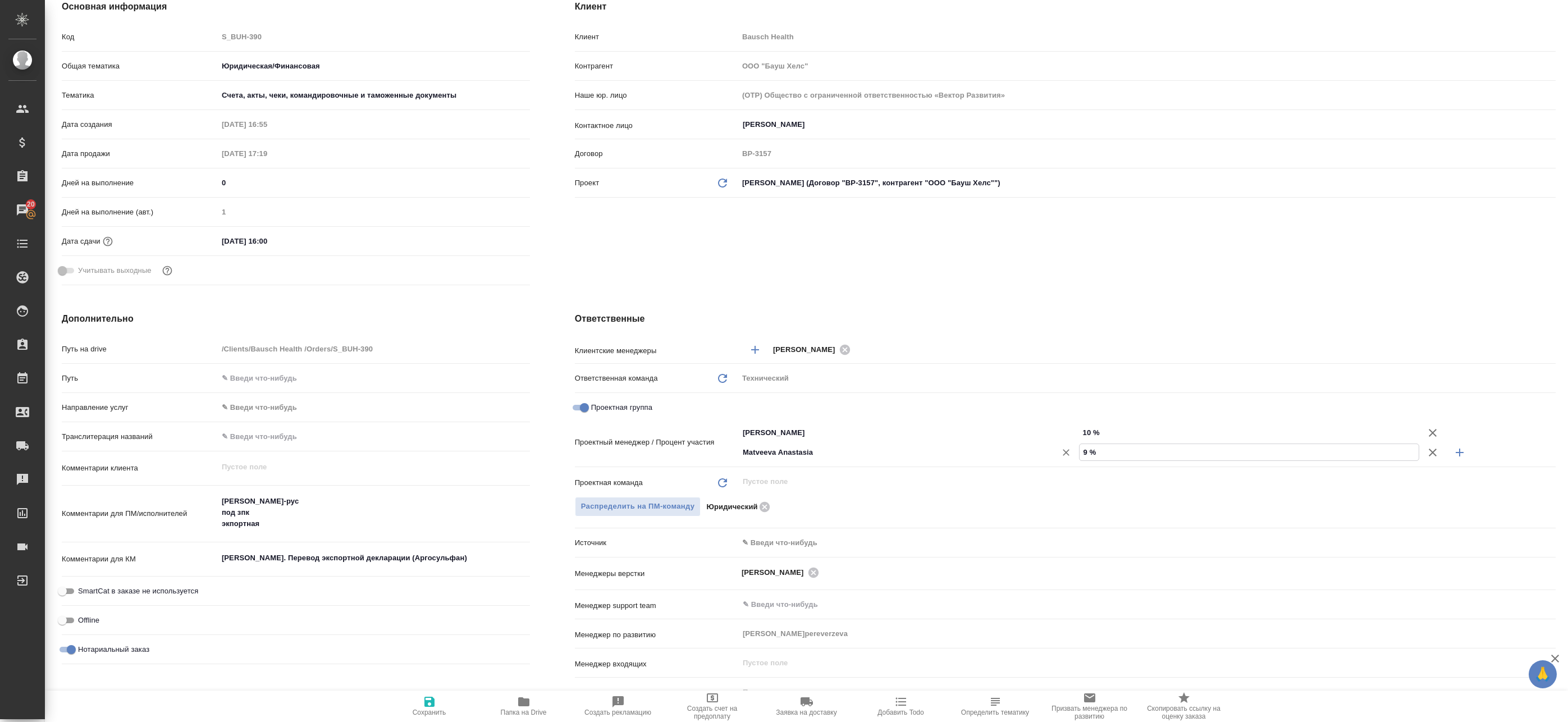
type textarea "x"
type input "90 %"
click at [449, 700] on span "Сохранить" at bounding box center [429, 705] width 81 height 21
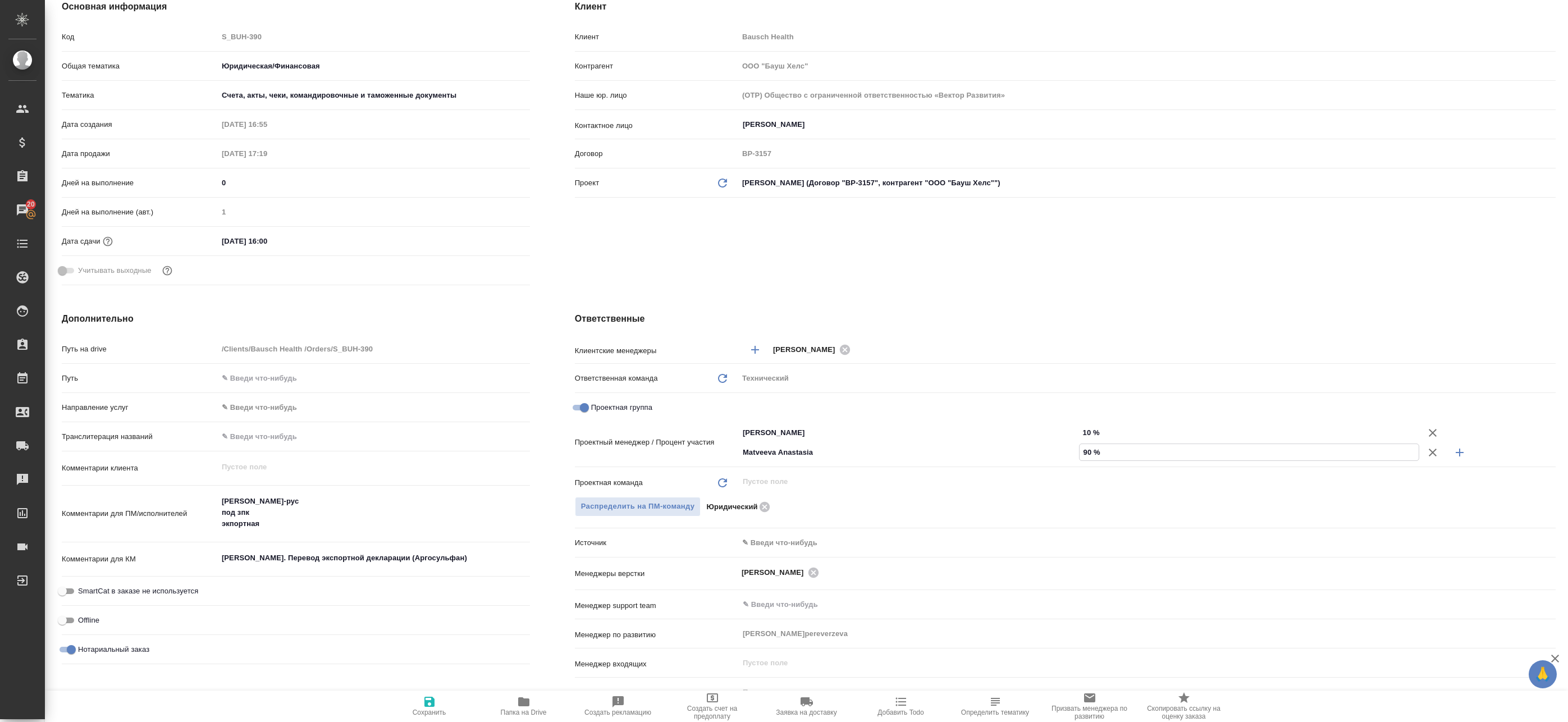
type textarea "x"
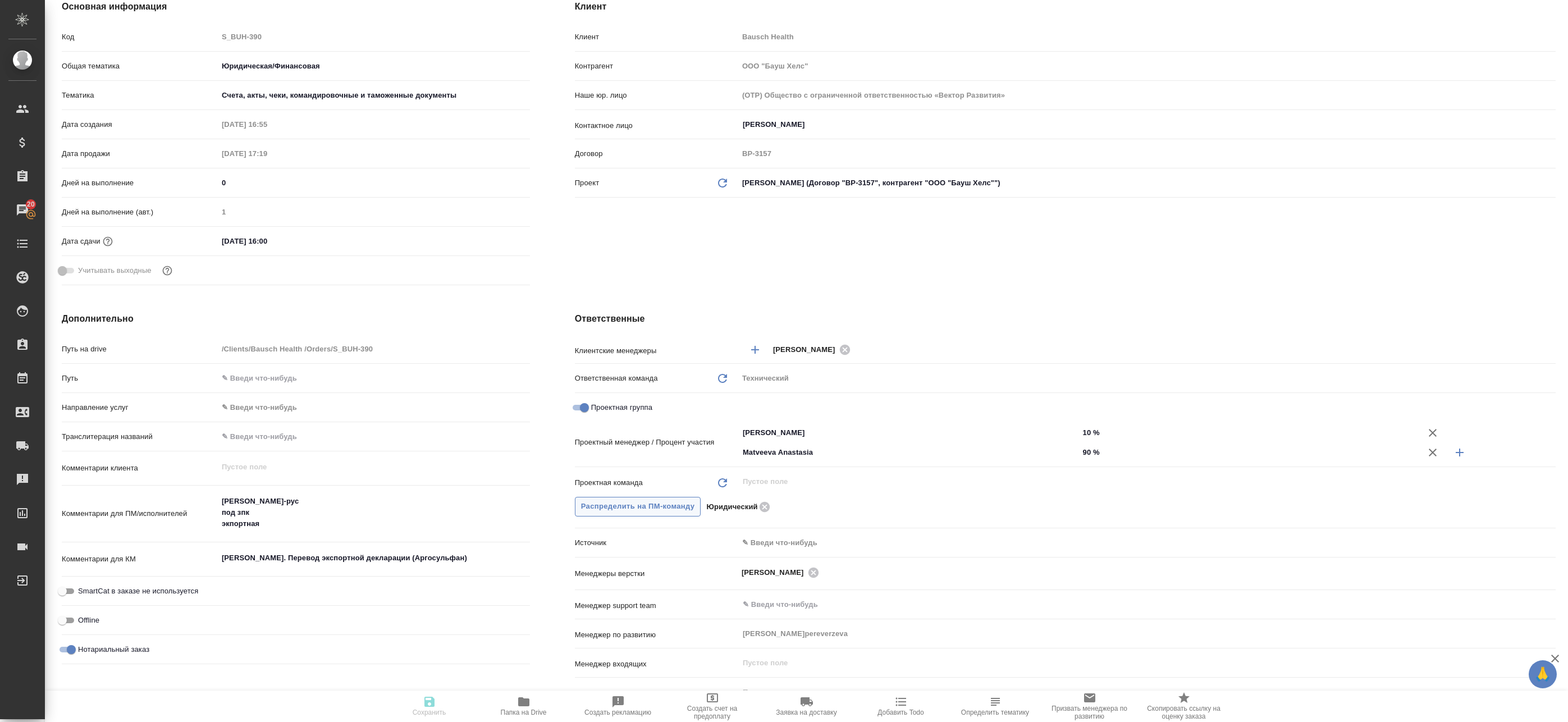
type textarea "x"
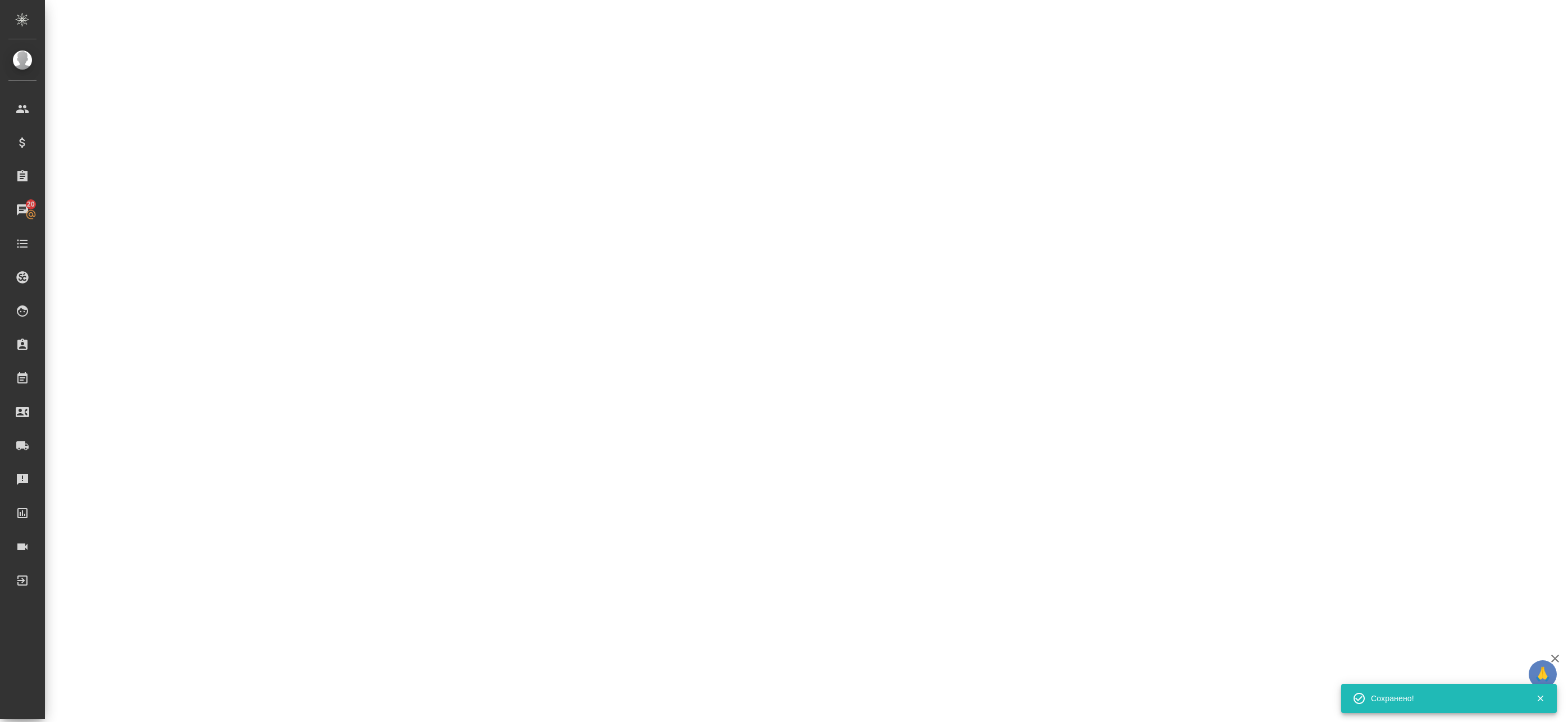
select select "RU"
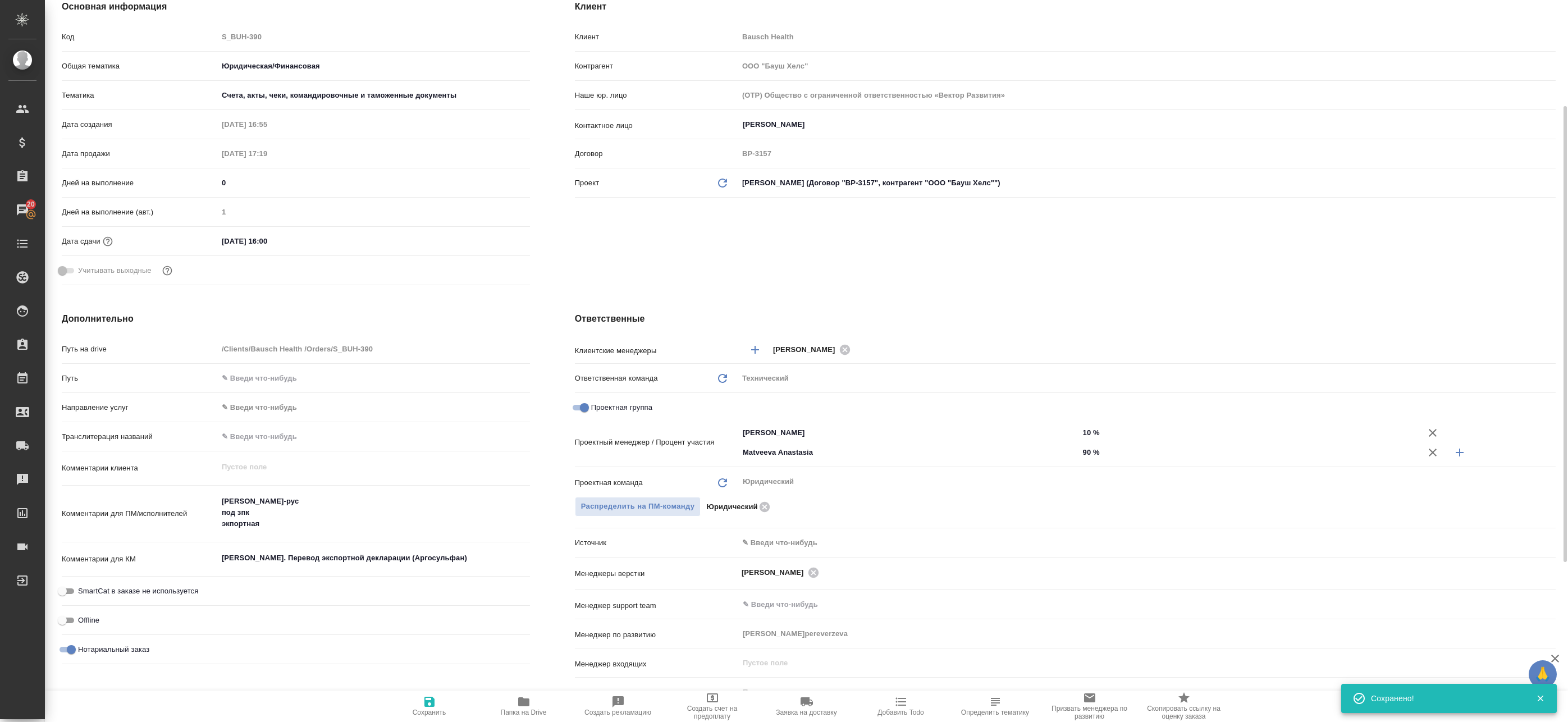
type textarea "x"
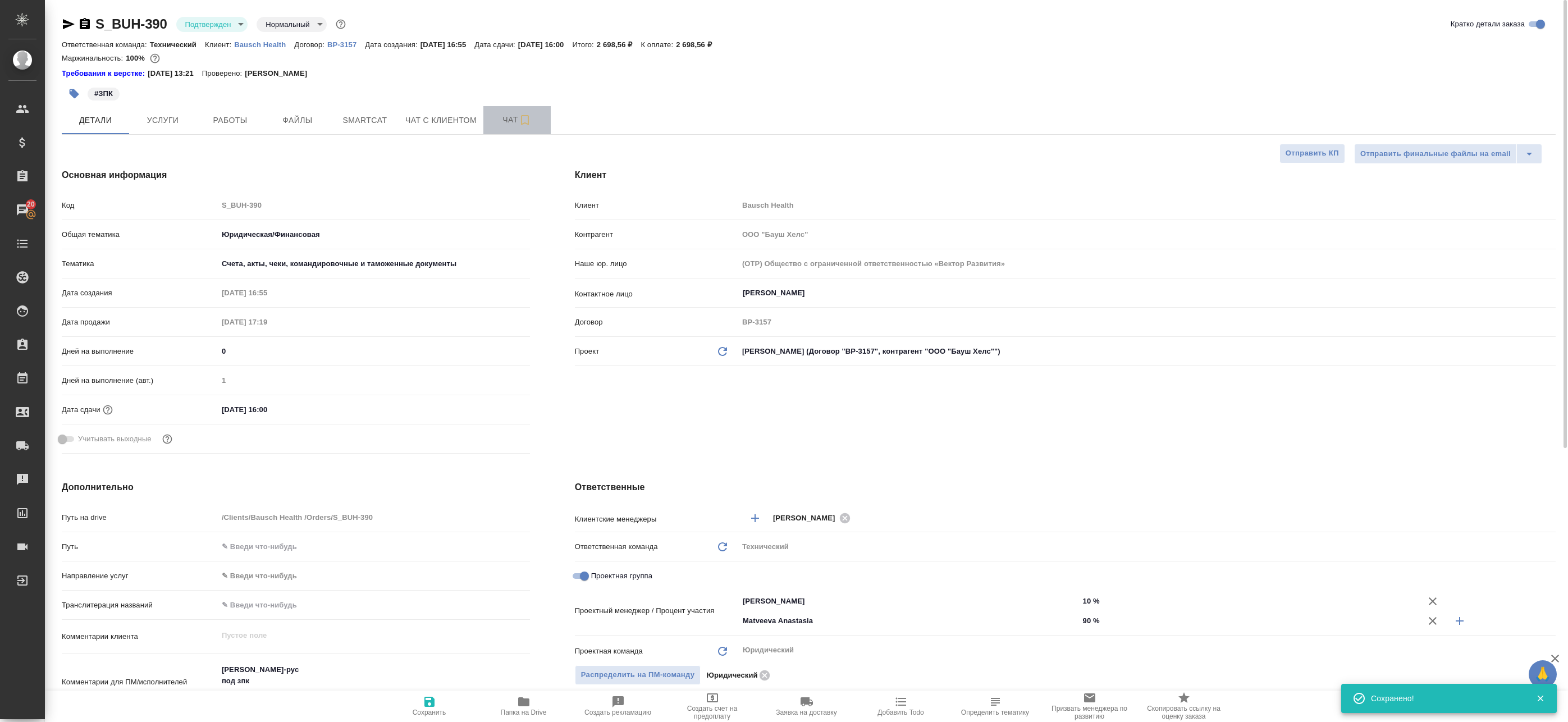
click at [499, 112] on button "Чат" at bounding box center [517, 120] width 68 height 28
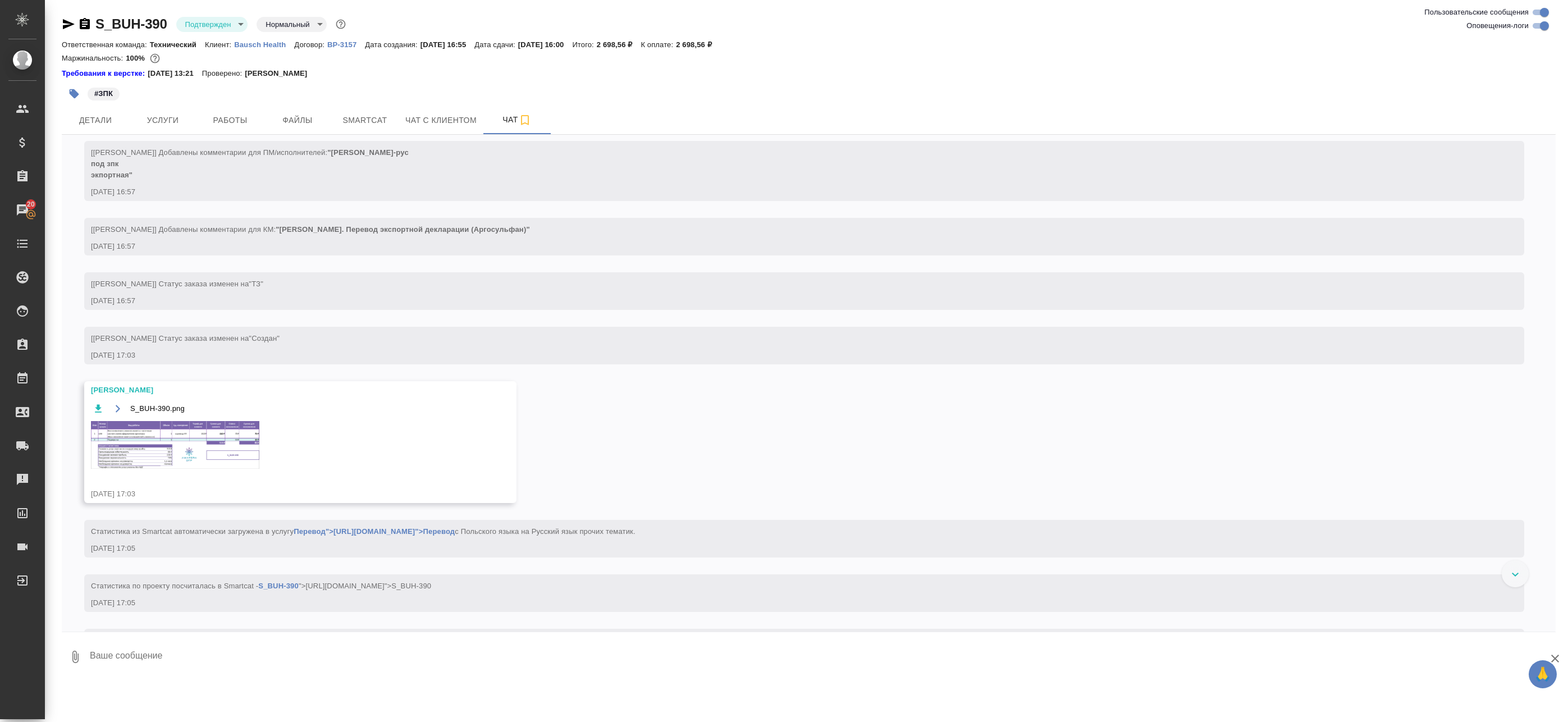
scroll to position [280, 0]
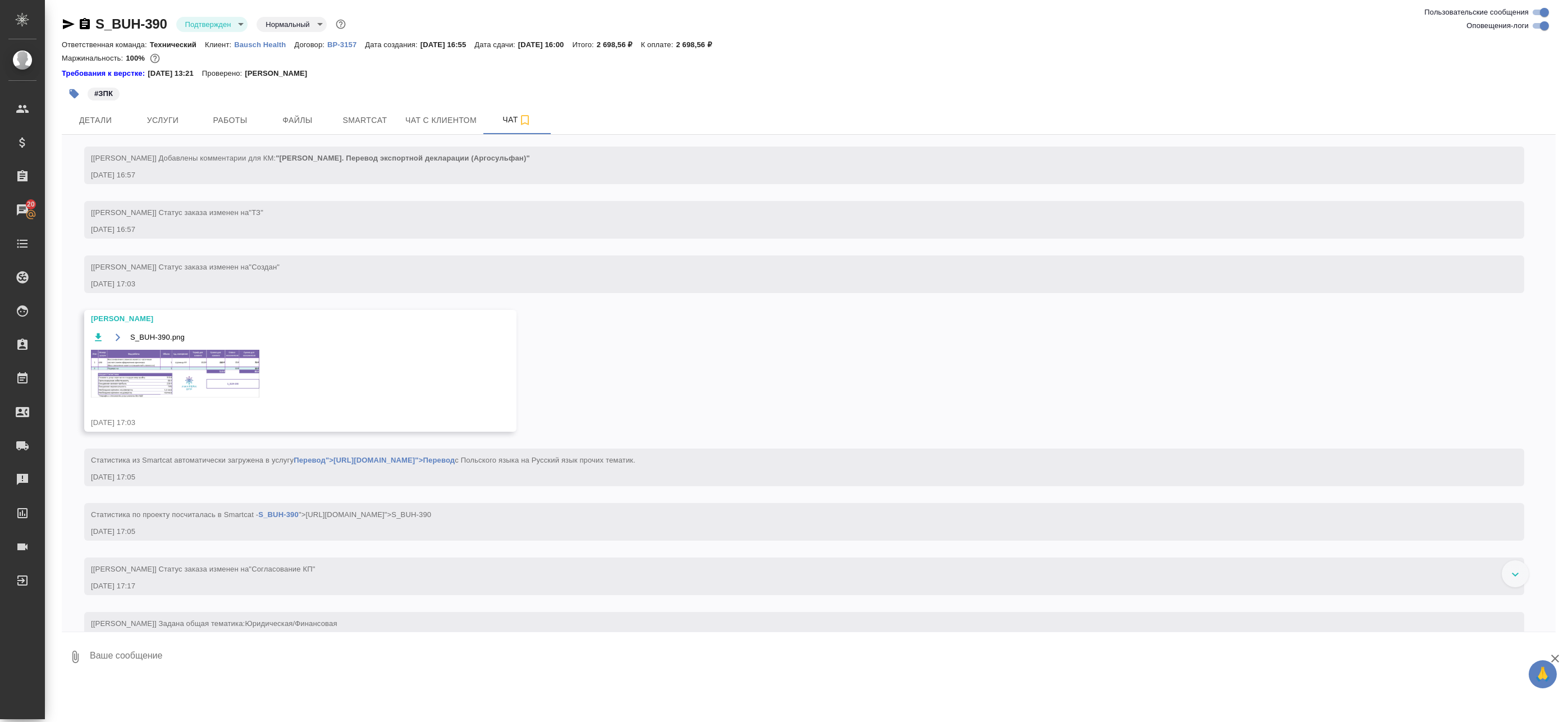
click at [115, 369] on img at bounding box center [175, 373] width 168 height 48
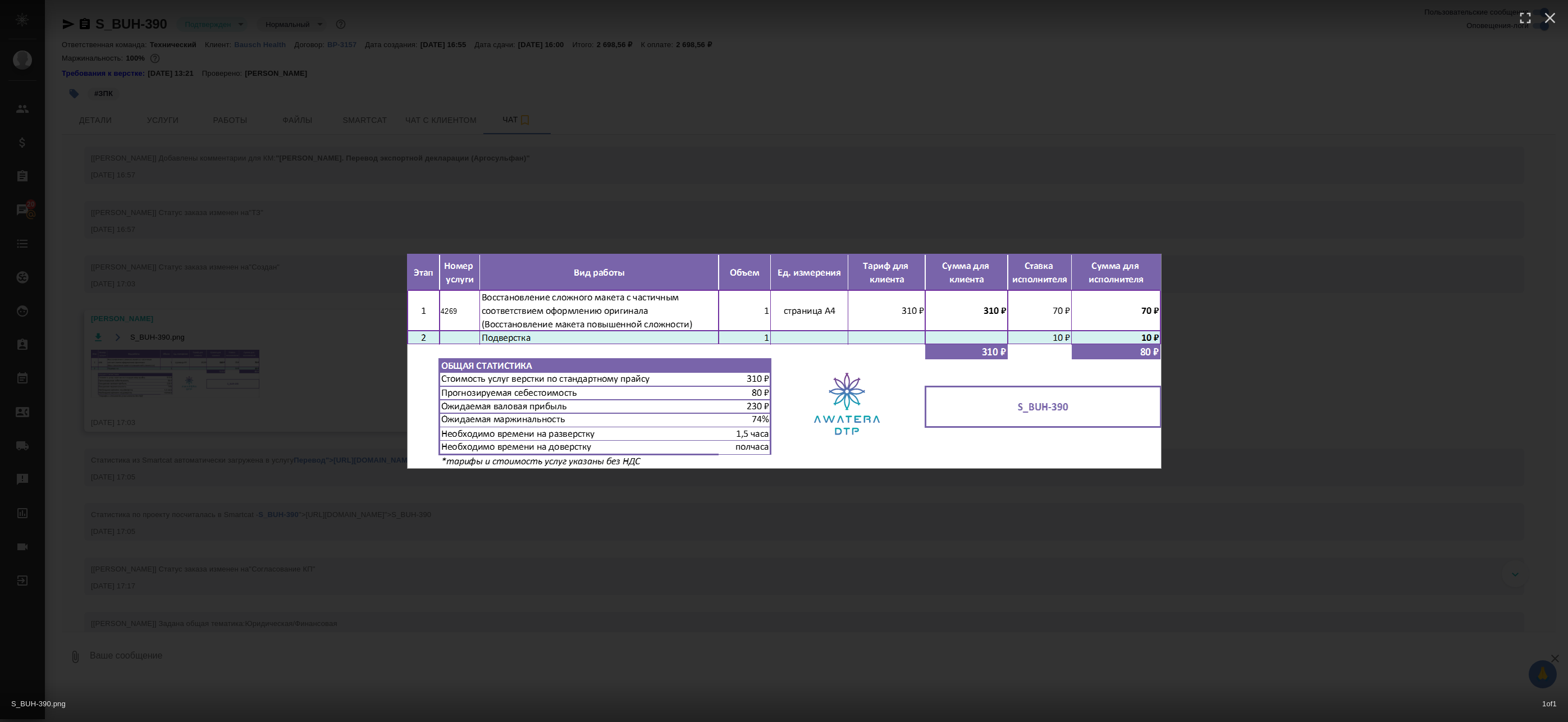
drag, startPoint x: 525, startPoint y: 218, endPoint x: 350, endPoint y: 158, distance: 185.0
click at [521, 218] on div "S_BUH-390.png 1 of 1" at bounding box center [784, 361] width 1568 height 722
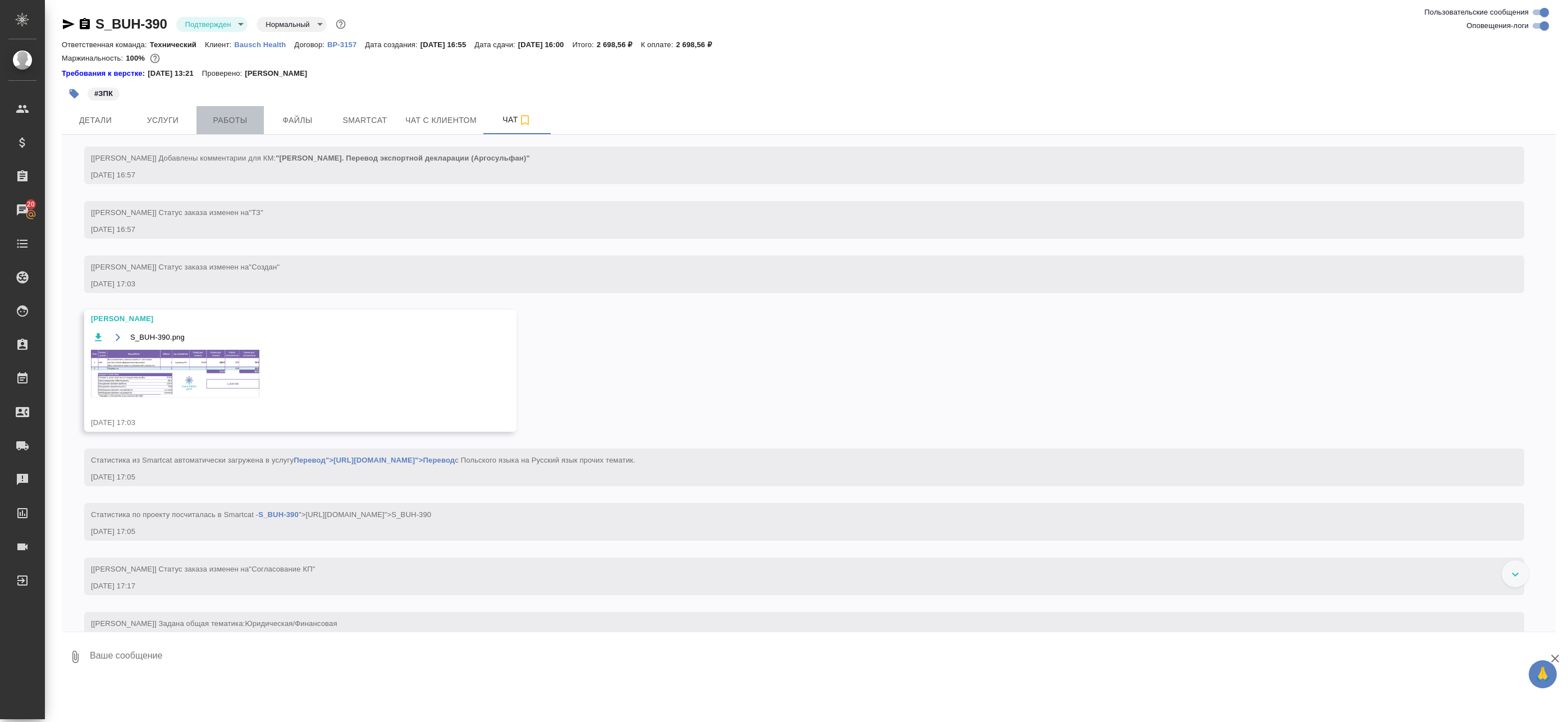
click at [223, 115] on span "Работы" at bounding box center [230, 120] width 54 height 14
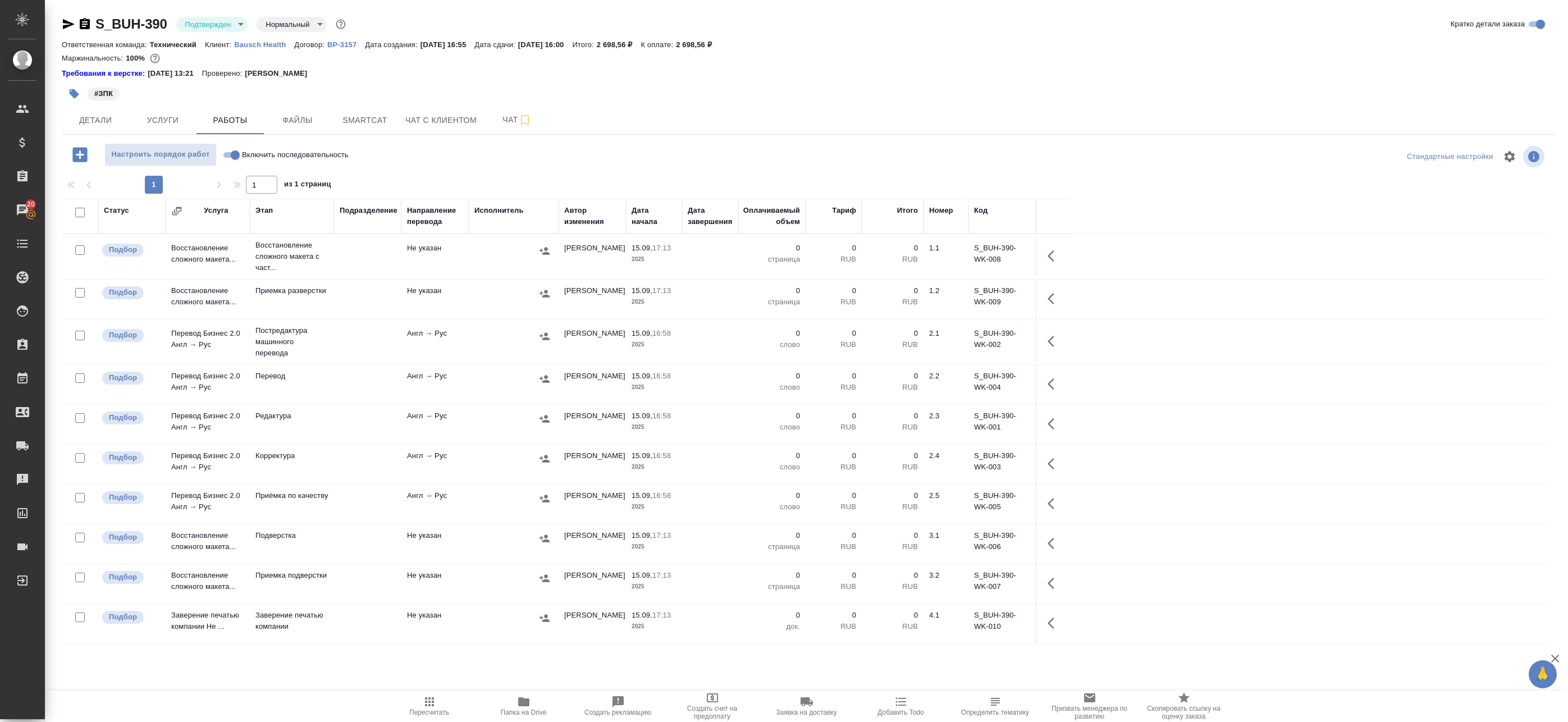
click at [535, 705] on span "Папка на Drive" at bounding box center [524, 705] width 81 height 21
click at [163, 123] on span "Услуги" at bounding box center [162, 120] width 54 height 14
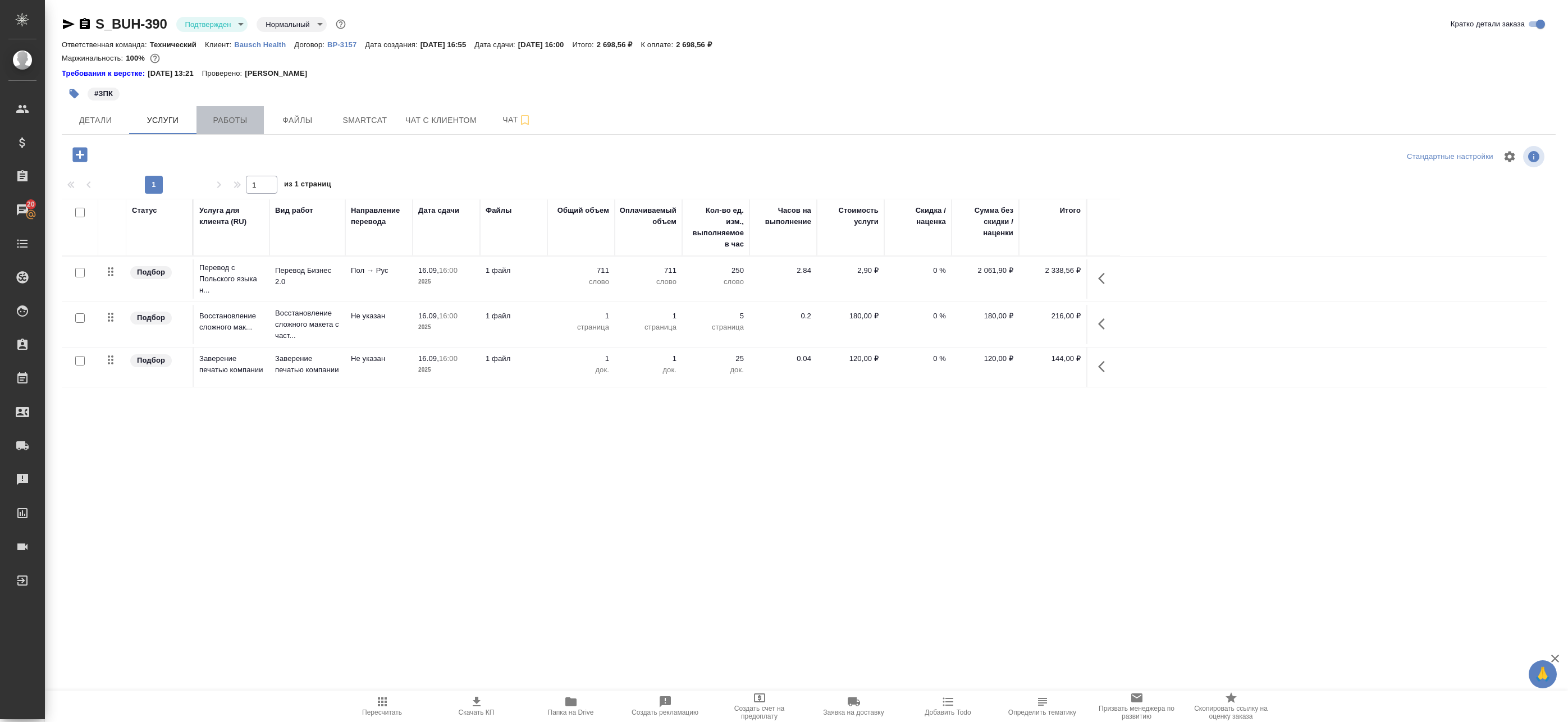
click at [228, 119] on span "Работы" at bounding box center [230, 120] width 54 height 14
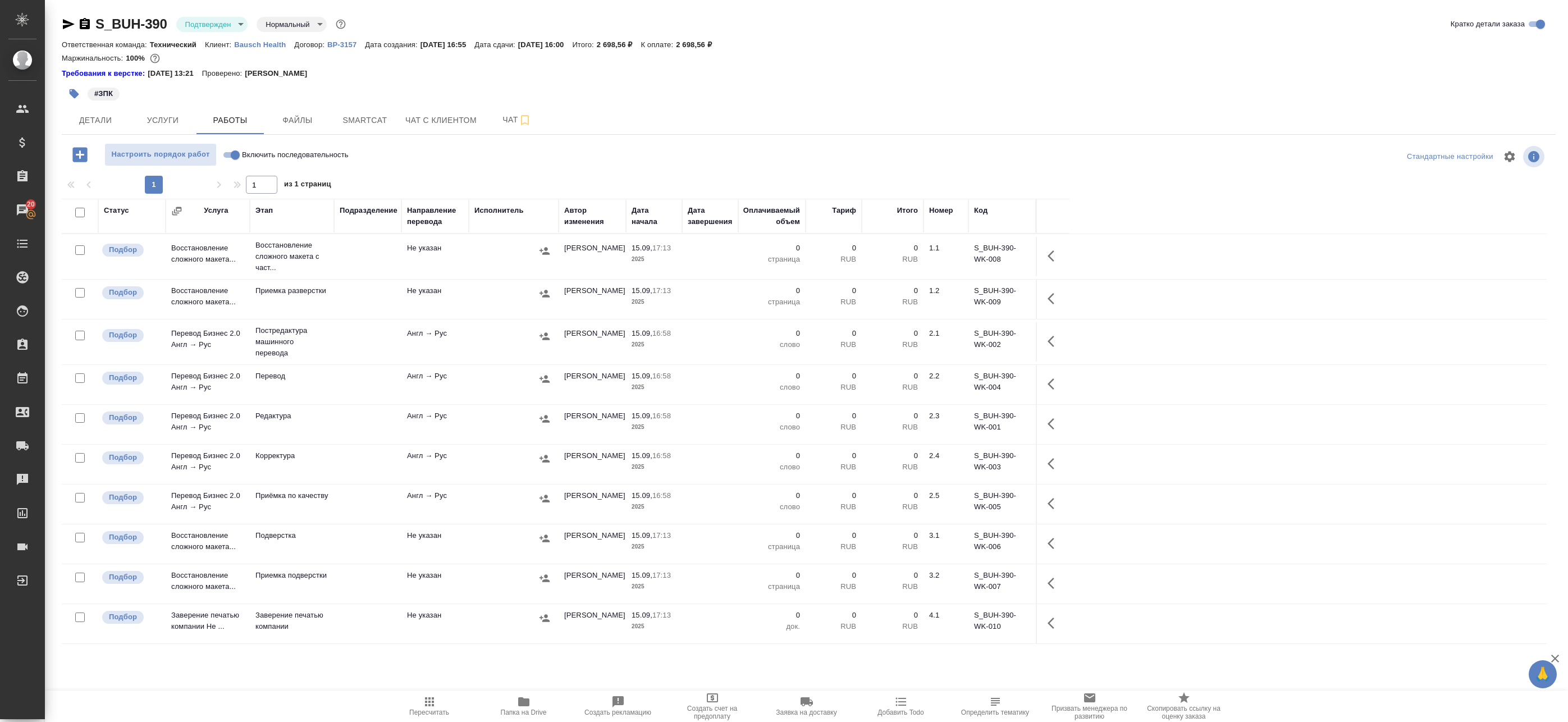
click at [1052, 255] on icon "button" at bounding box center [1054, 256] width 13 height 13
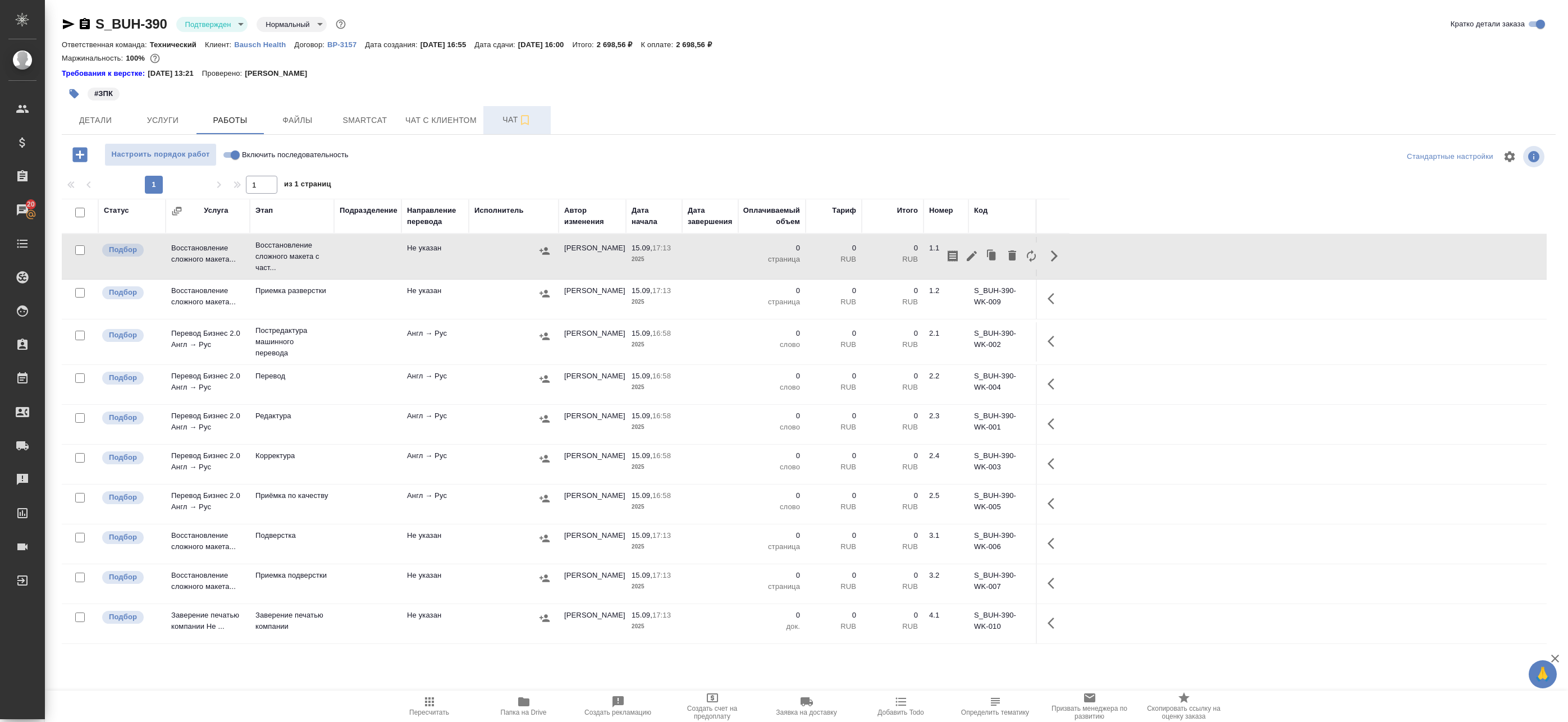
click at [515, 118] on span "Чат" at bounding box center [517, 120] width 54 height 14
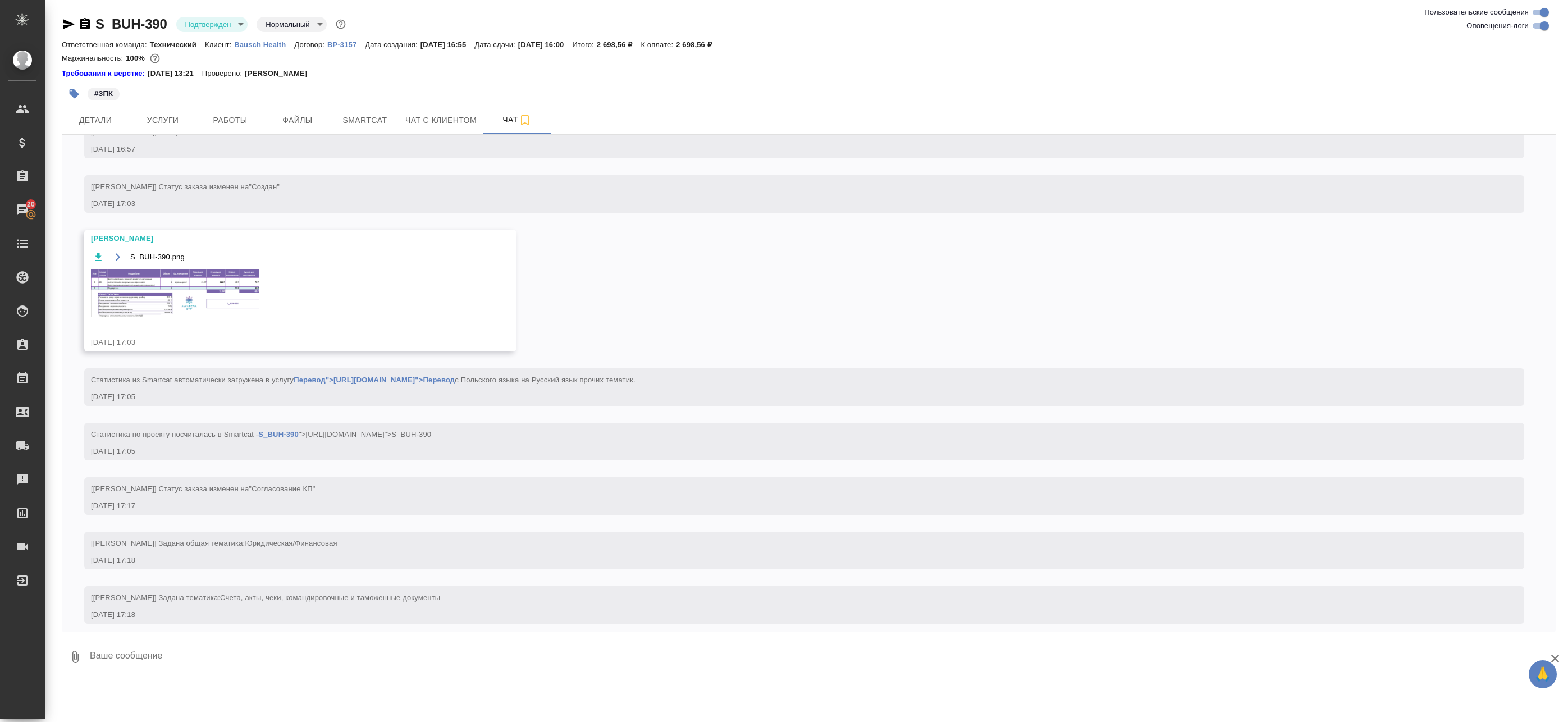
scroll to position [376, 0]
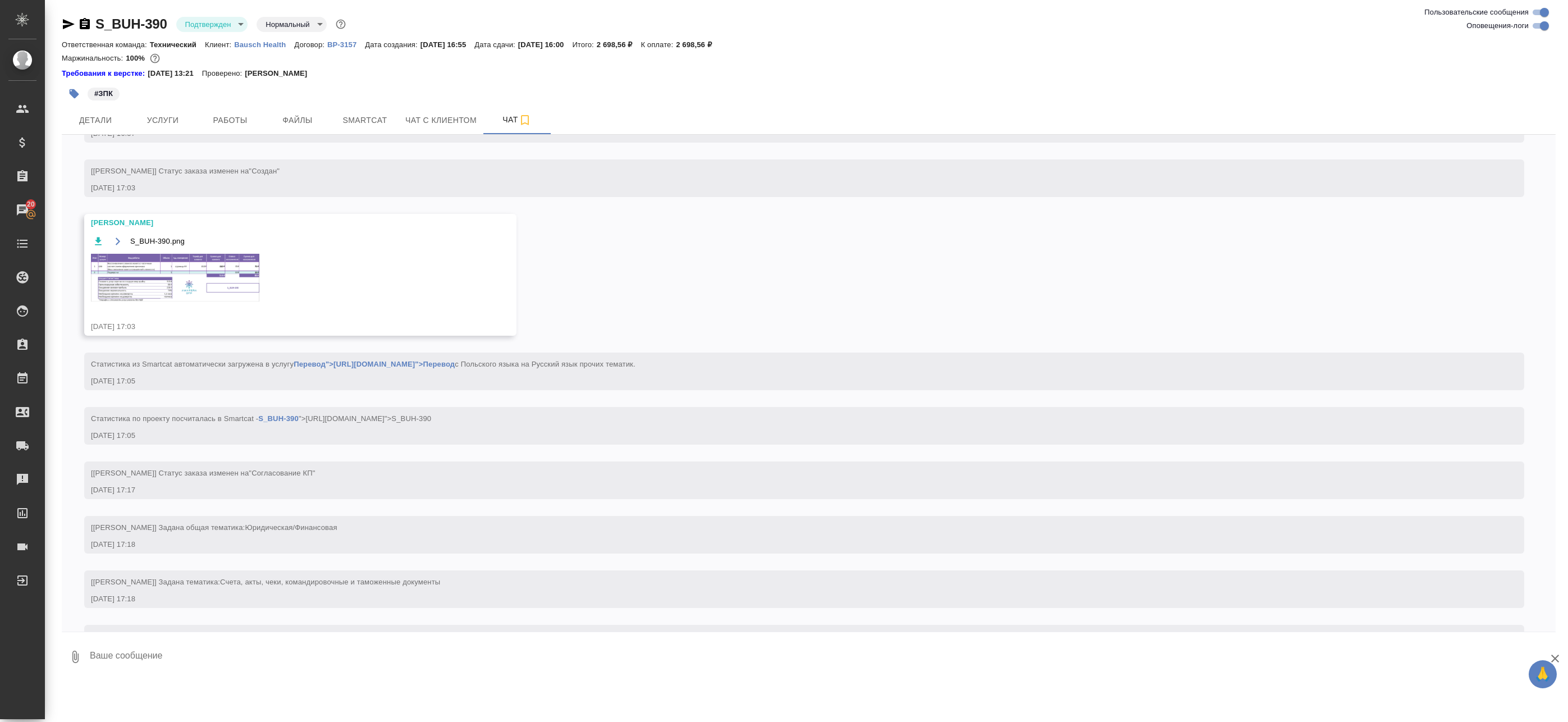
click at [155, 252] on div "S_BUH-390.png" at bounding box center [284, 274] width 387 height 81
click at [182, 279] on img at bounding box center [175, 277] width 168 height 48
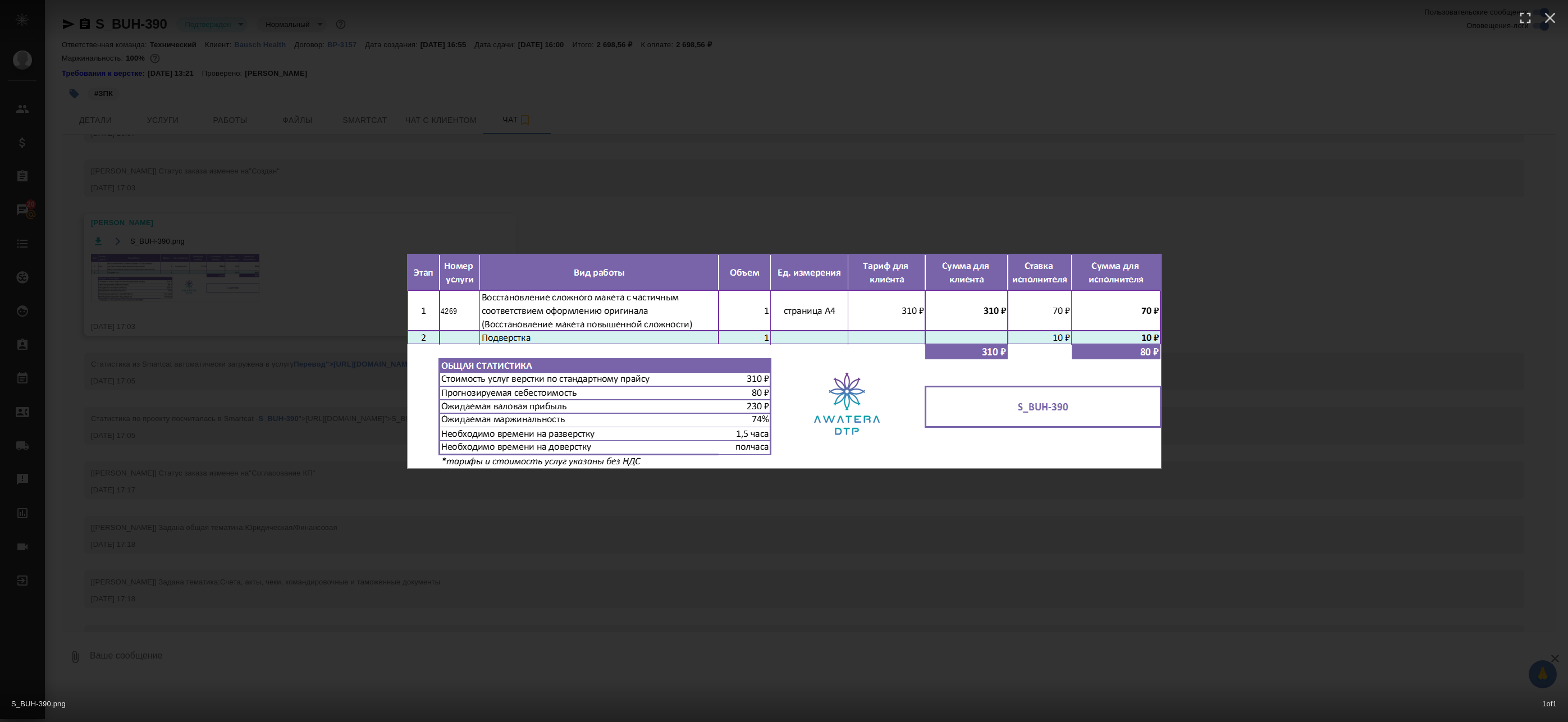
click at [399, 188] on div "S_BUH-390.png 1 of 1" at bounding box center [784, 361] width 1568 height 722
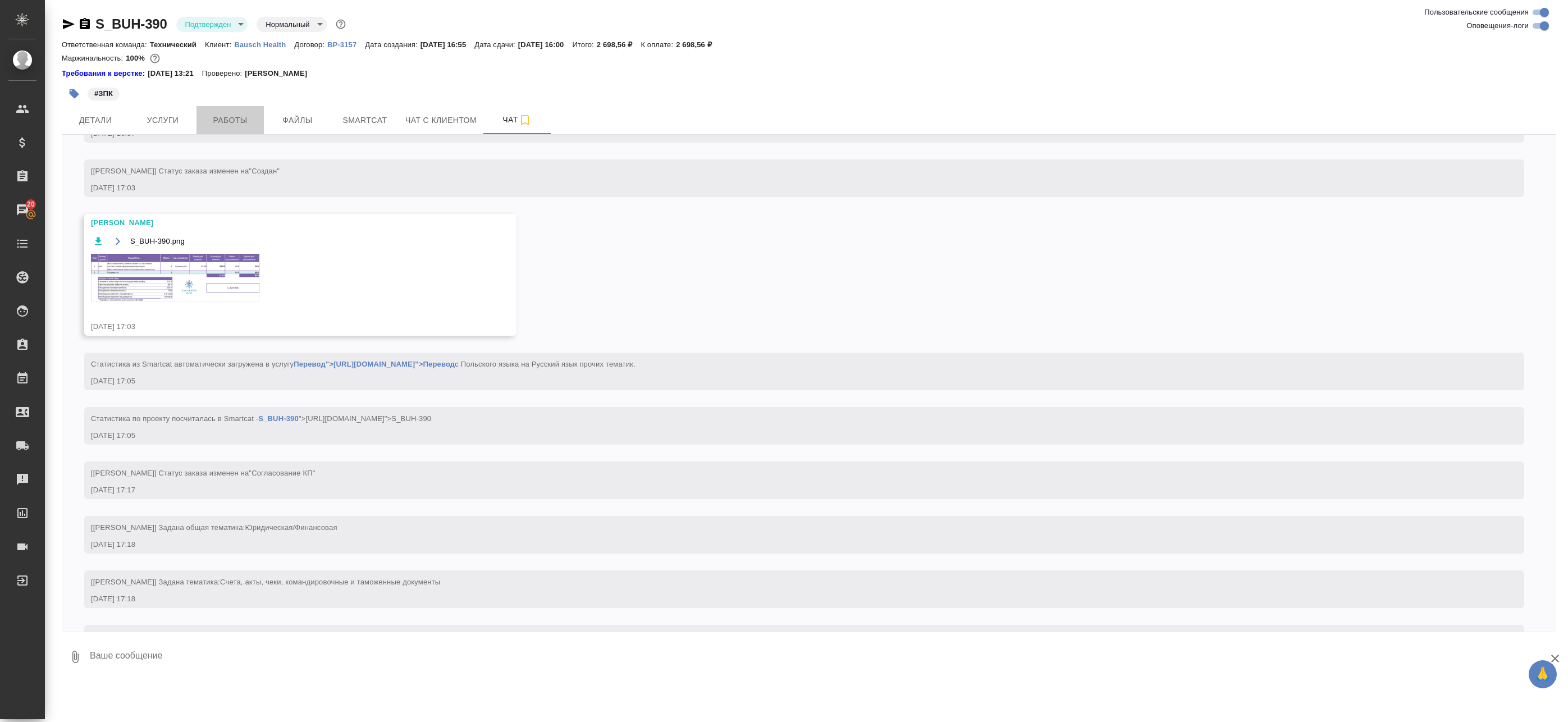
click at [199, 120] on button "Работы" at bounding box center [230, 120] width 68 height 28
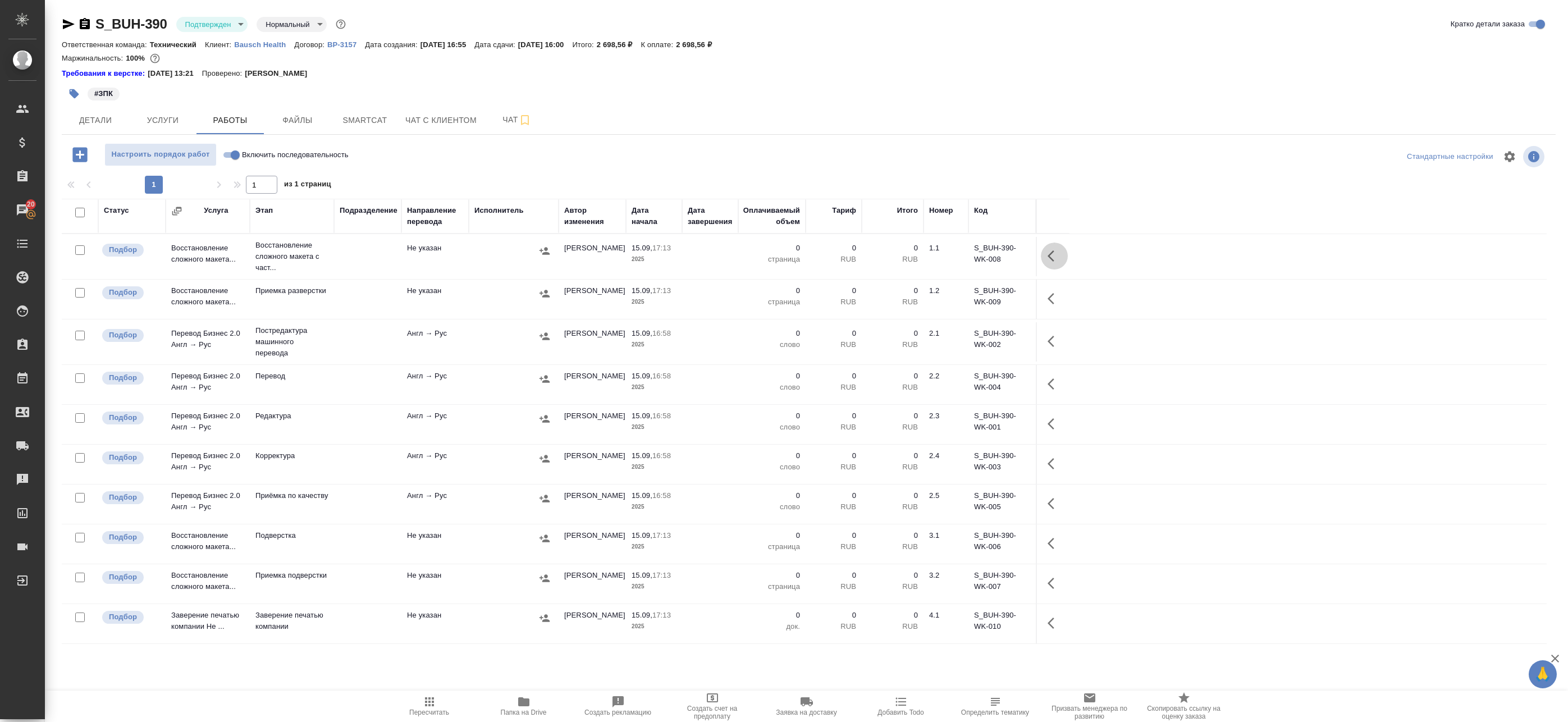
click at [1042, 252] on button "button" at bounding box center [1054, 256] width 27 height 27
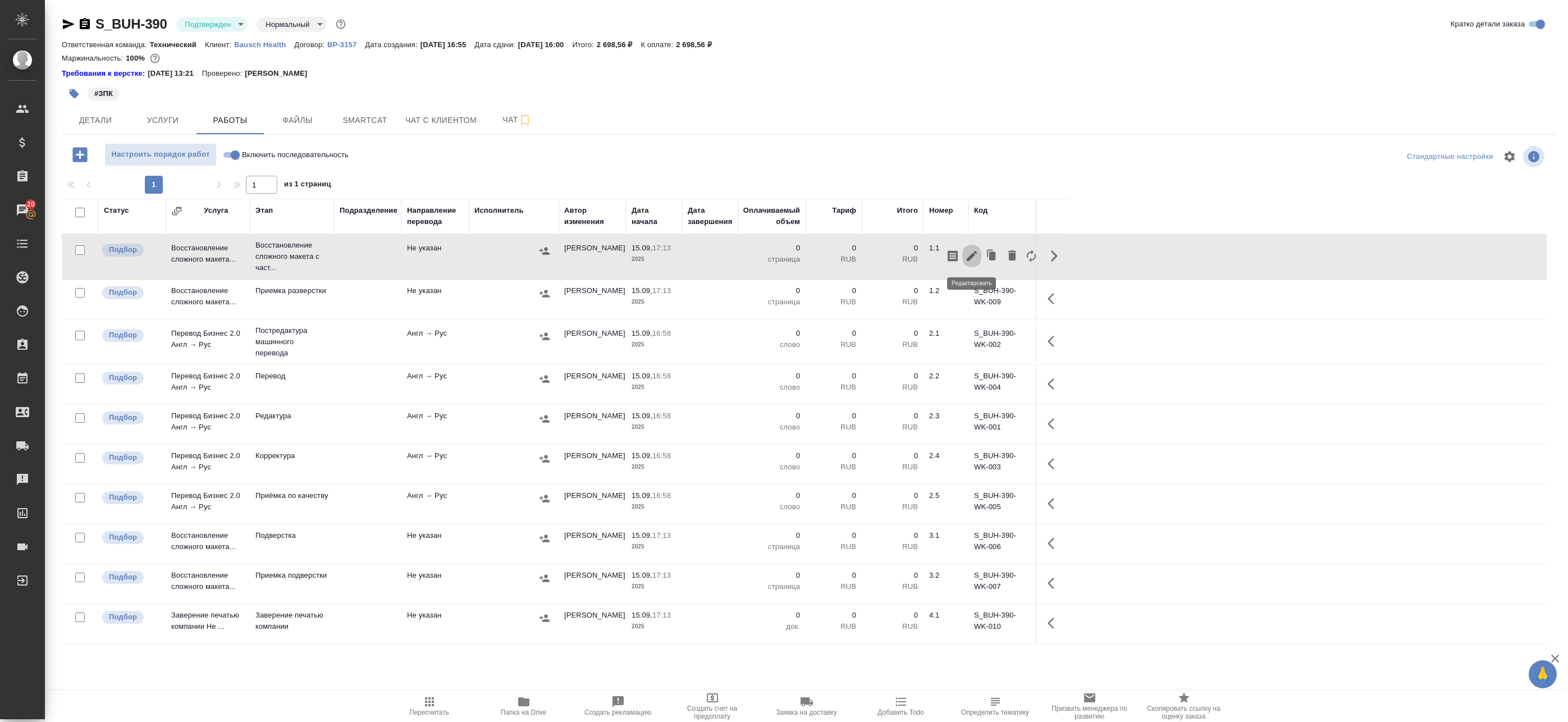
click at [970, 252] on icon "button" at bounding box center [971, 256] width 13 height 13
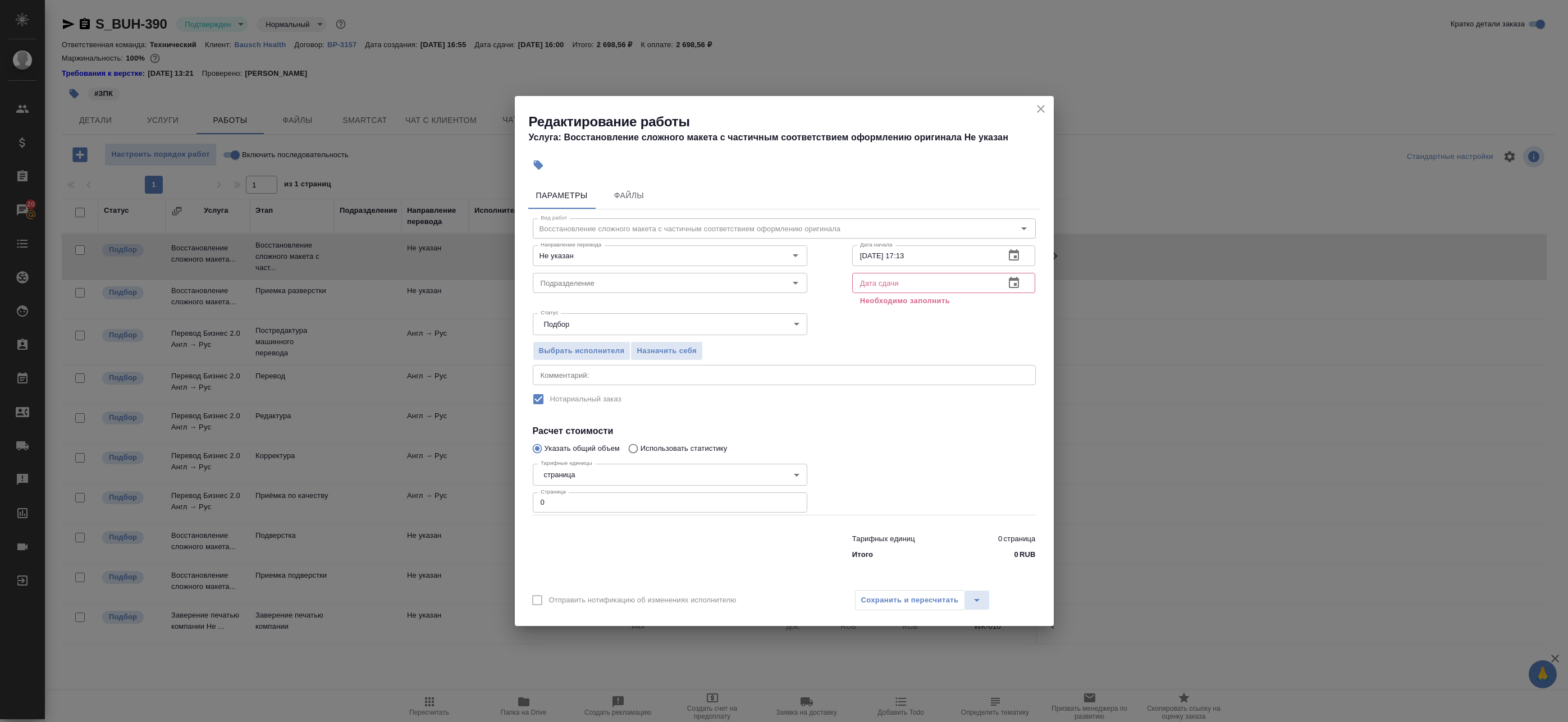
click at [933, 277] on input "text" at bounding box center [924, 283] width 144 height 20
click at [1019, 254] on icon "button" at bounding box center [1014, 254] width 10 height 11
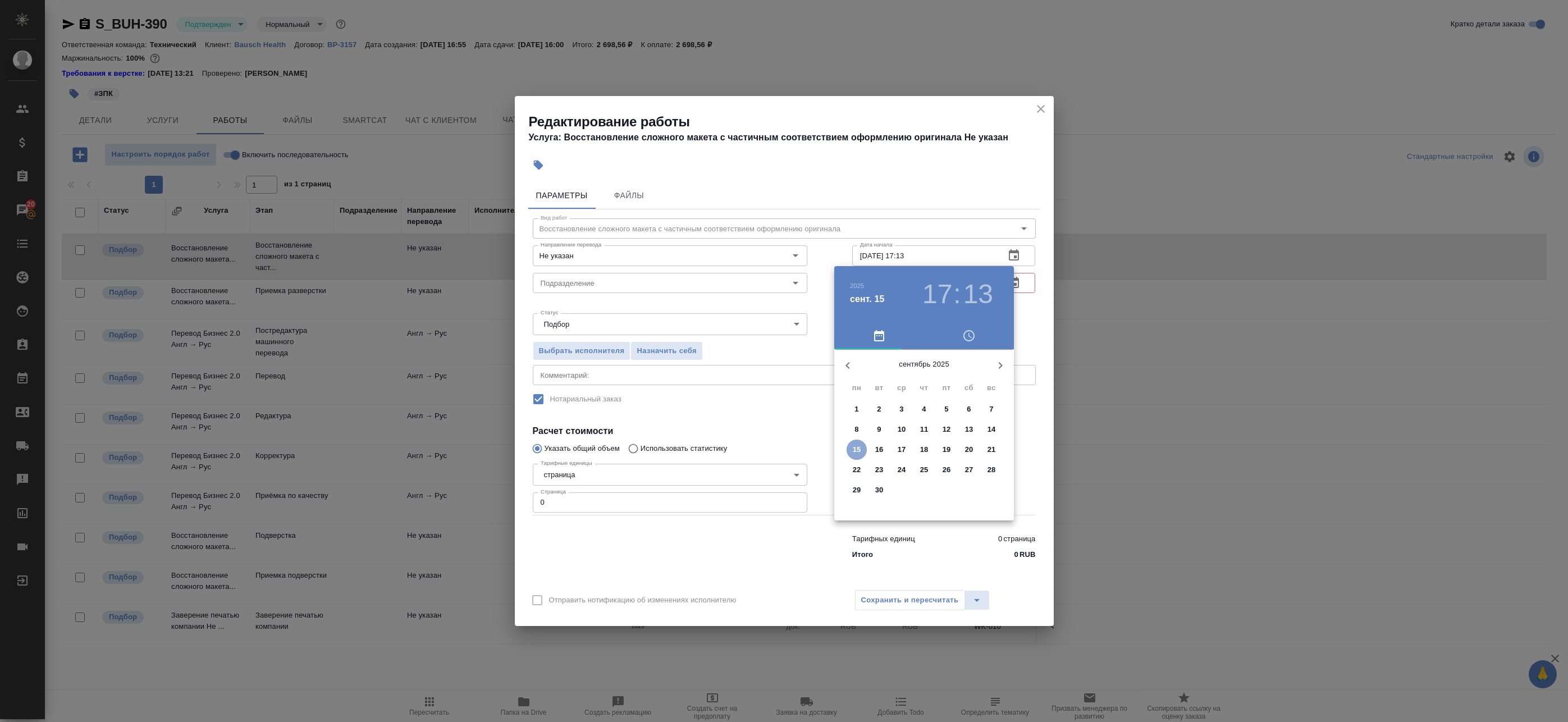
click at [854, 451] on p "15" at bounding box center [857, 449] width 8 height 11
click at [947, 474] on div at bounding box center [924, 437] width 146 height 146
click at [925, 492] on div at bounding box center [924, 437] width 146 height 146
type input "15.09.2025 17:30"
click at [1025, 337] on div at bounding box center [784, 361] width 1568 height 722
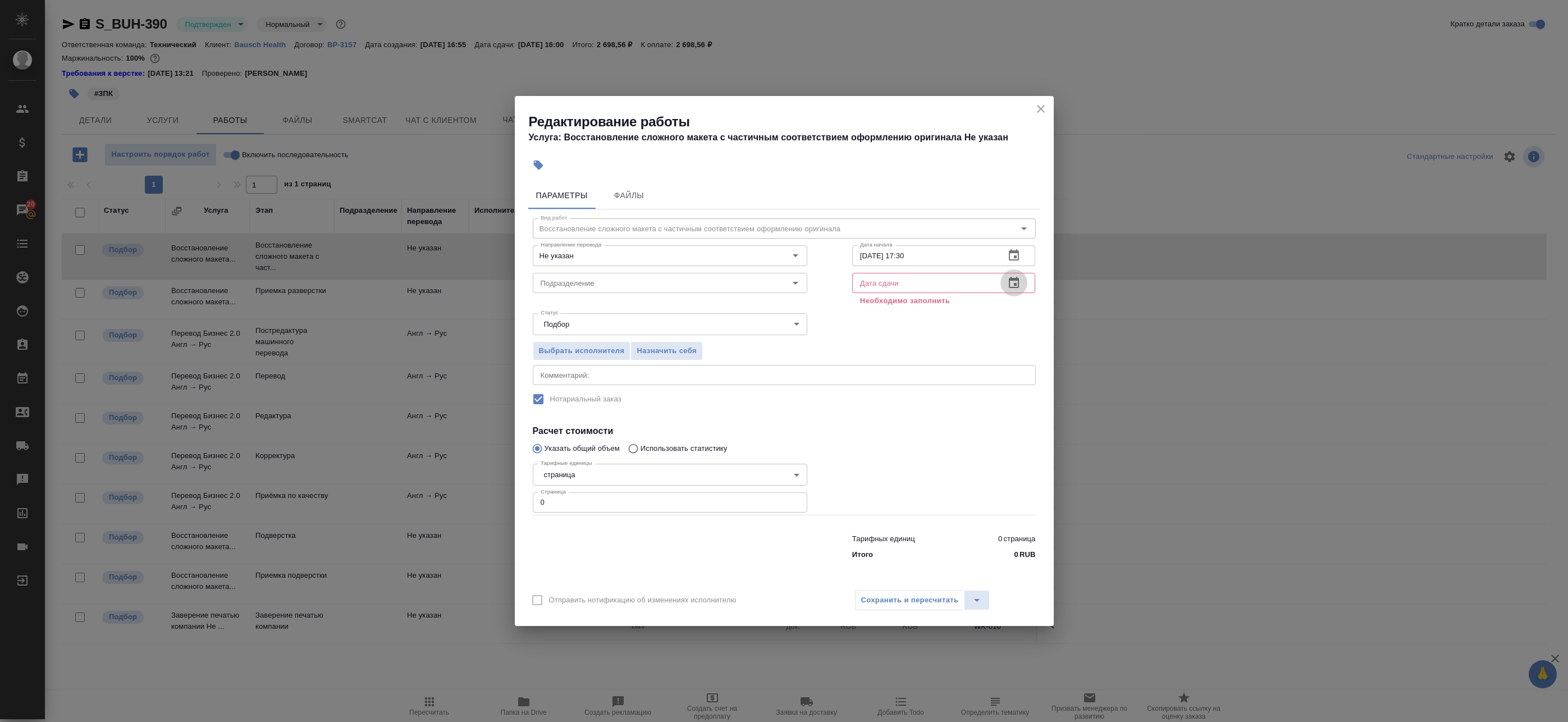
click at [1017, 282] on icon "button" at bounding box center [1014, 283] width 13 height 13
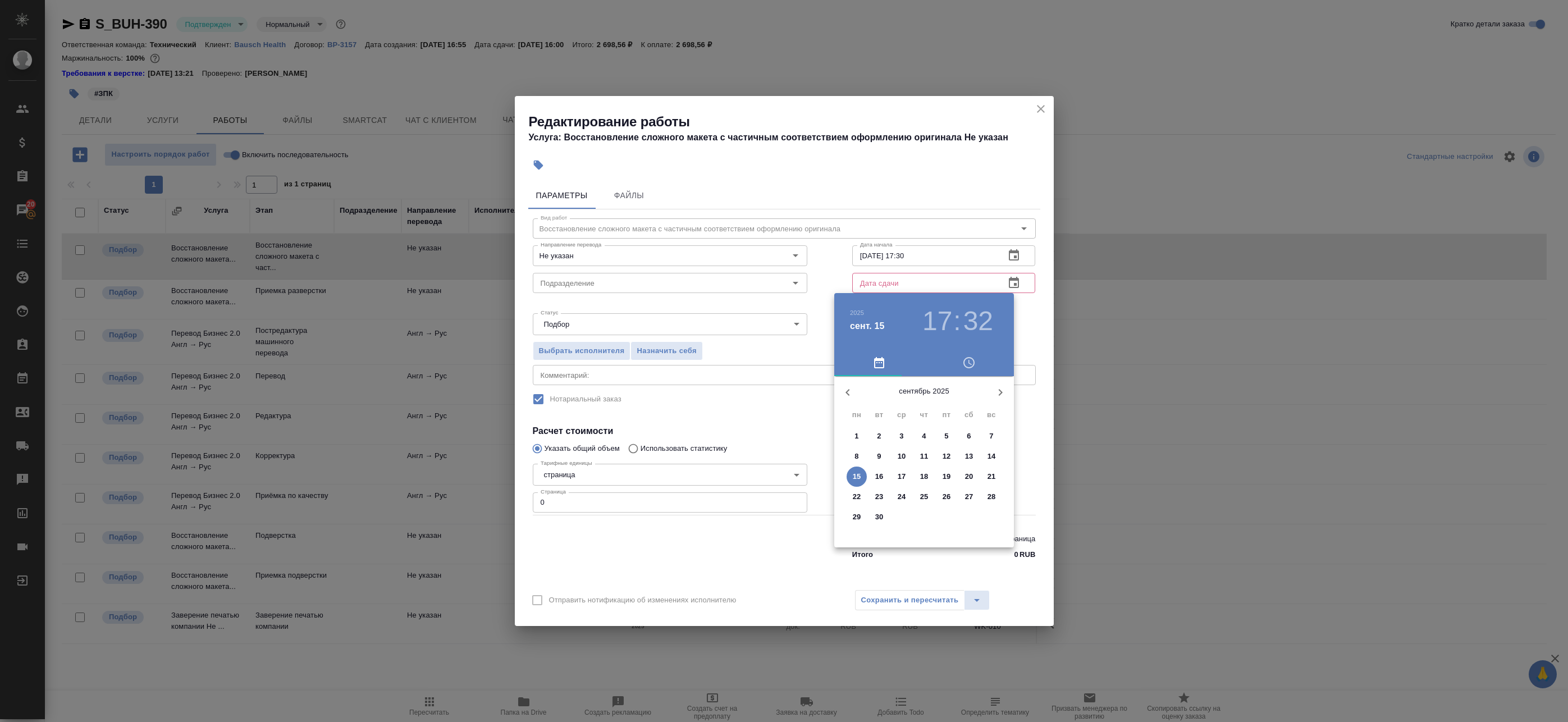
click at [877, 478] on p "16" at bounding box center [879, 476] width 8 height 11
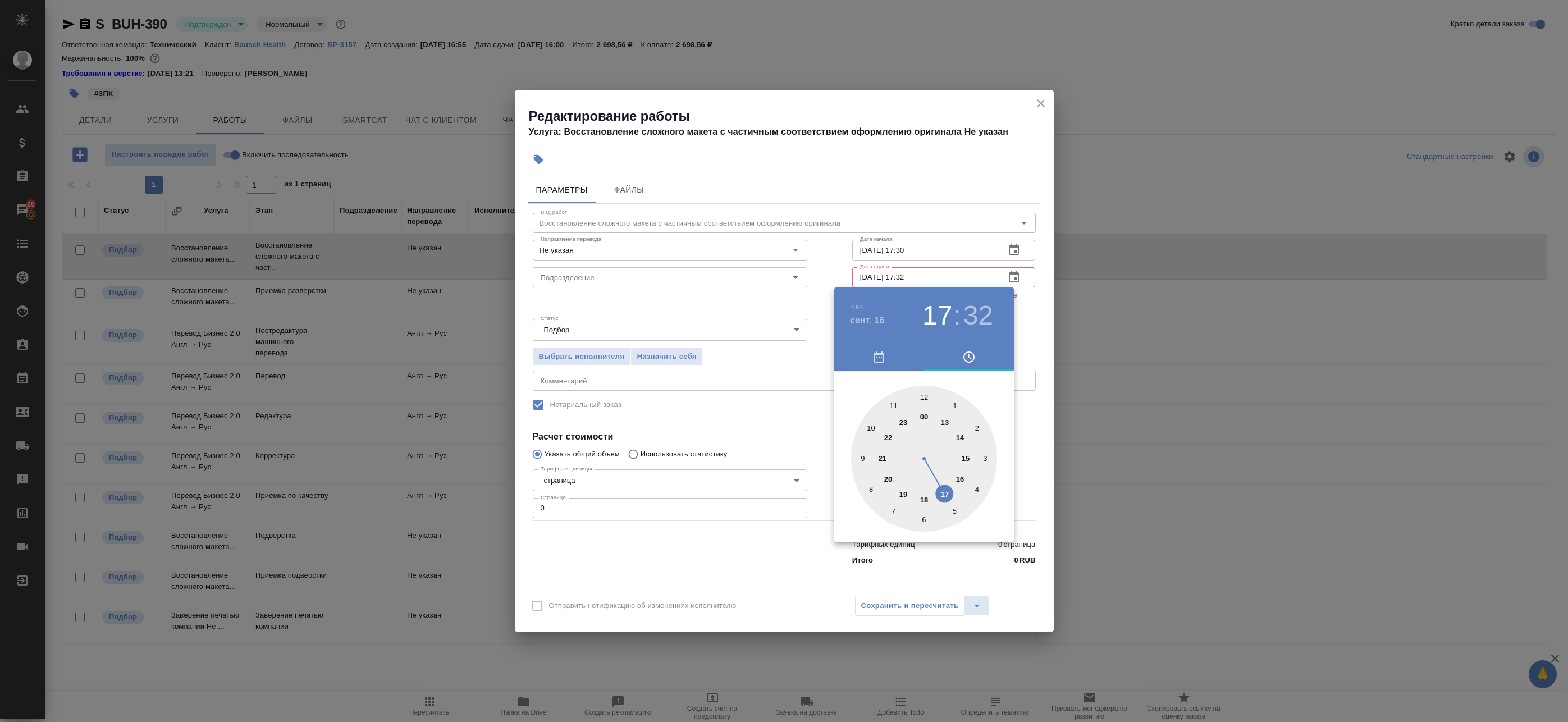
click at [1016, 274] on div at bounding box center [784, 361] width 1568 height 722
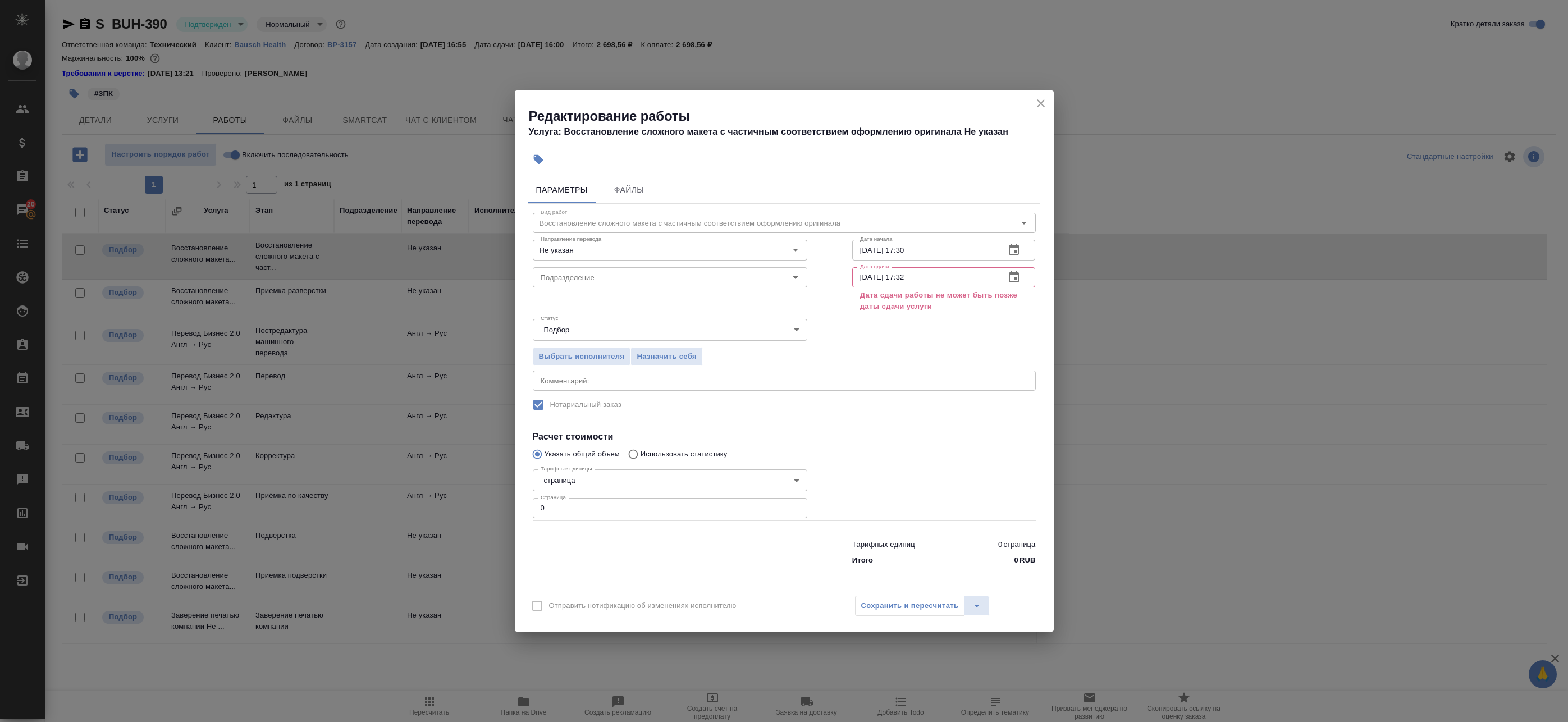
click at [1019, 275] on div "2025 сент. 16 17 : 32 00 1 2 3 4 5 6 7 8 9 10 11 12 13 14 15 16 17 18 19 20 21 …" at bounding box center [784, 361] width 1568 height 722
click at [1014, 277] on icon "button" at bounding box center [1014, 277] width 13 height 13
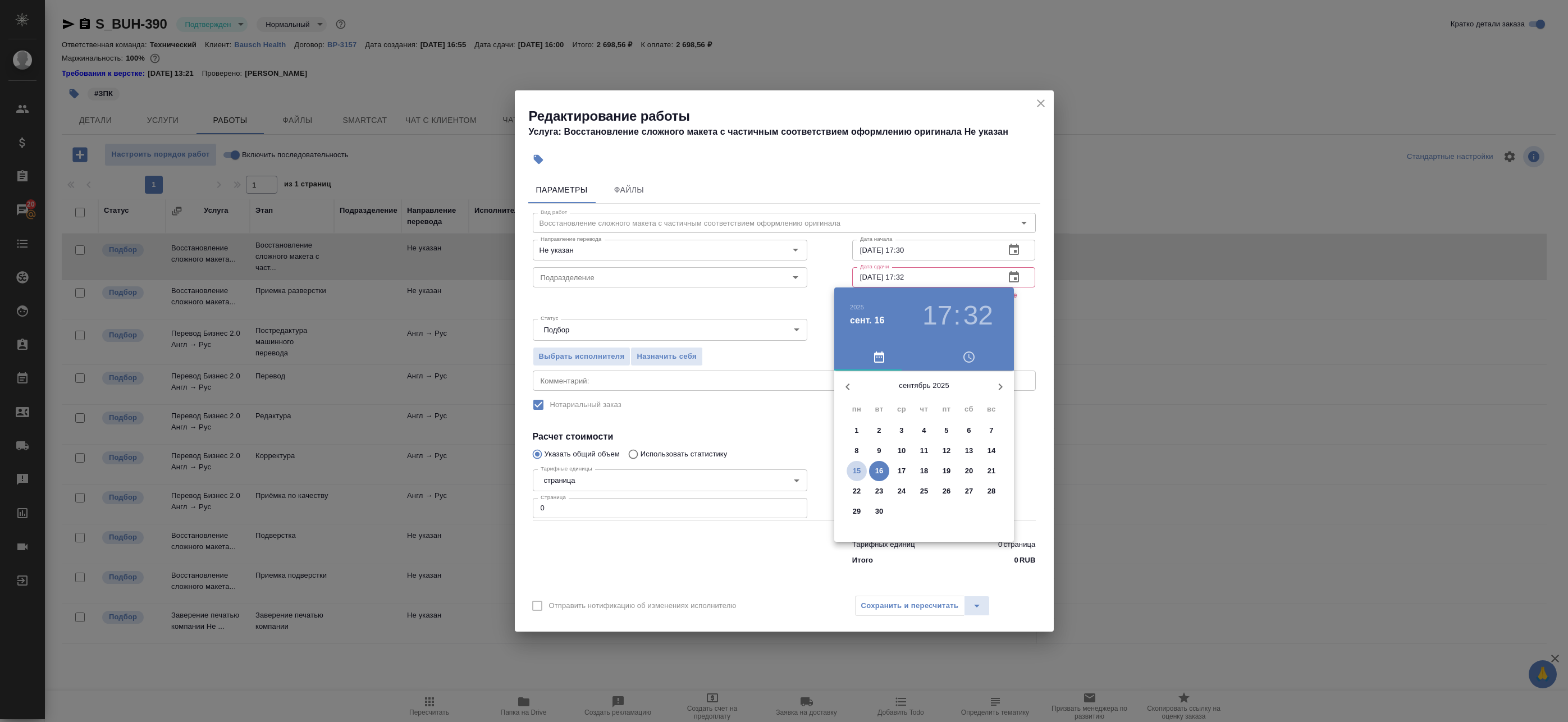
click at [856, 474] on p "15" at bounding box center [857, 470] width 8 height 11
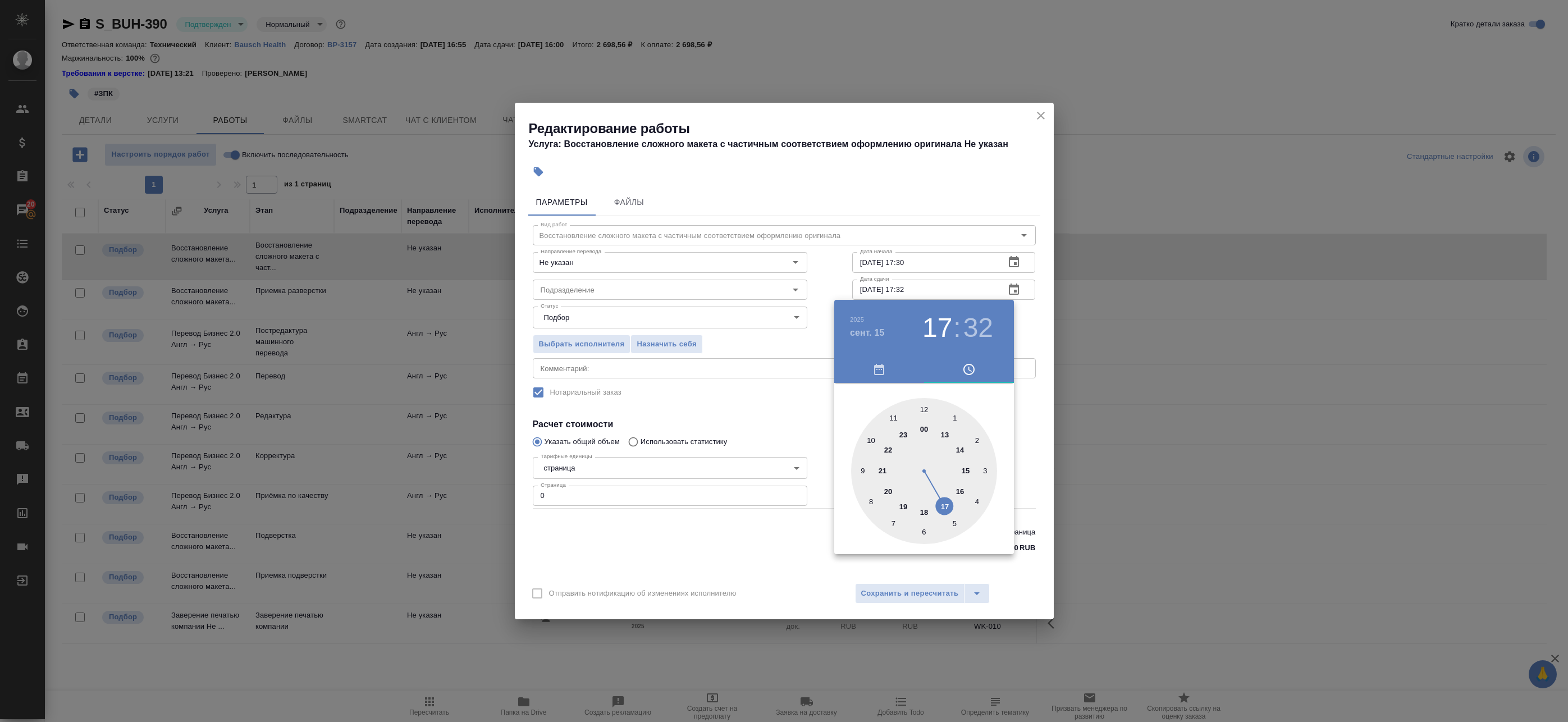
click at [901, 507] on div at bounding box center [924, 471] width 146 height 146
click at [929, 408] on div at bounding box center [924, 471] width 146 height 146
type input "15.09.2025 19:00"
click at [927, 408] on div at bounding box center [924, 471] width 146 height 146
click at [1038, 332] on div at bounding box center [784, 361] width 1568 height 722
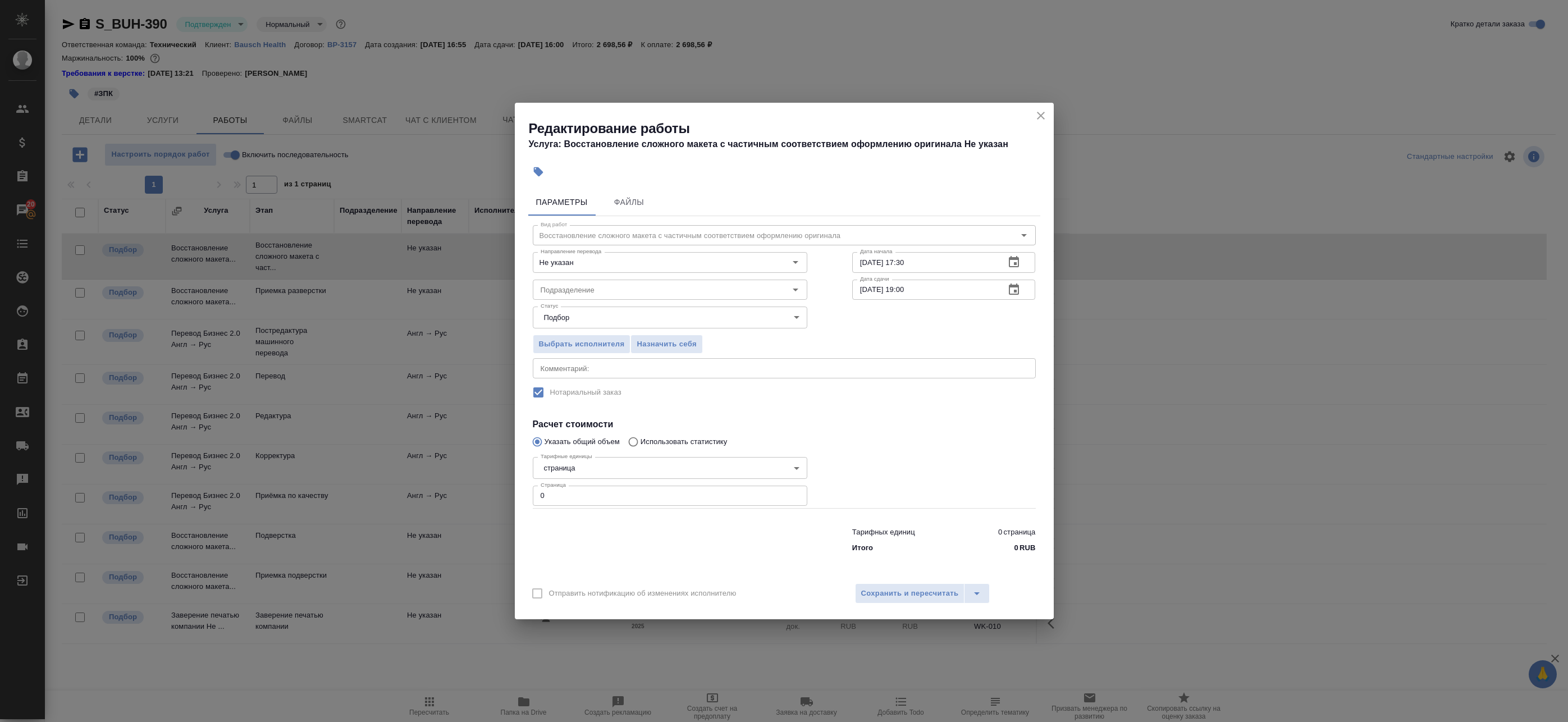
click at [572, 366] on textarea at bounding box center [784, 368] width 487 height 8
type textarea "Под нот"
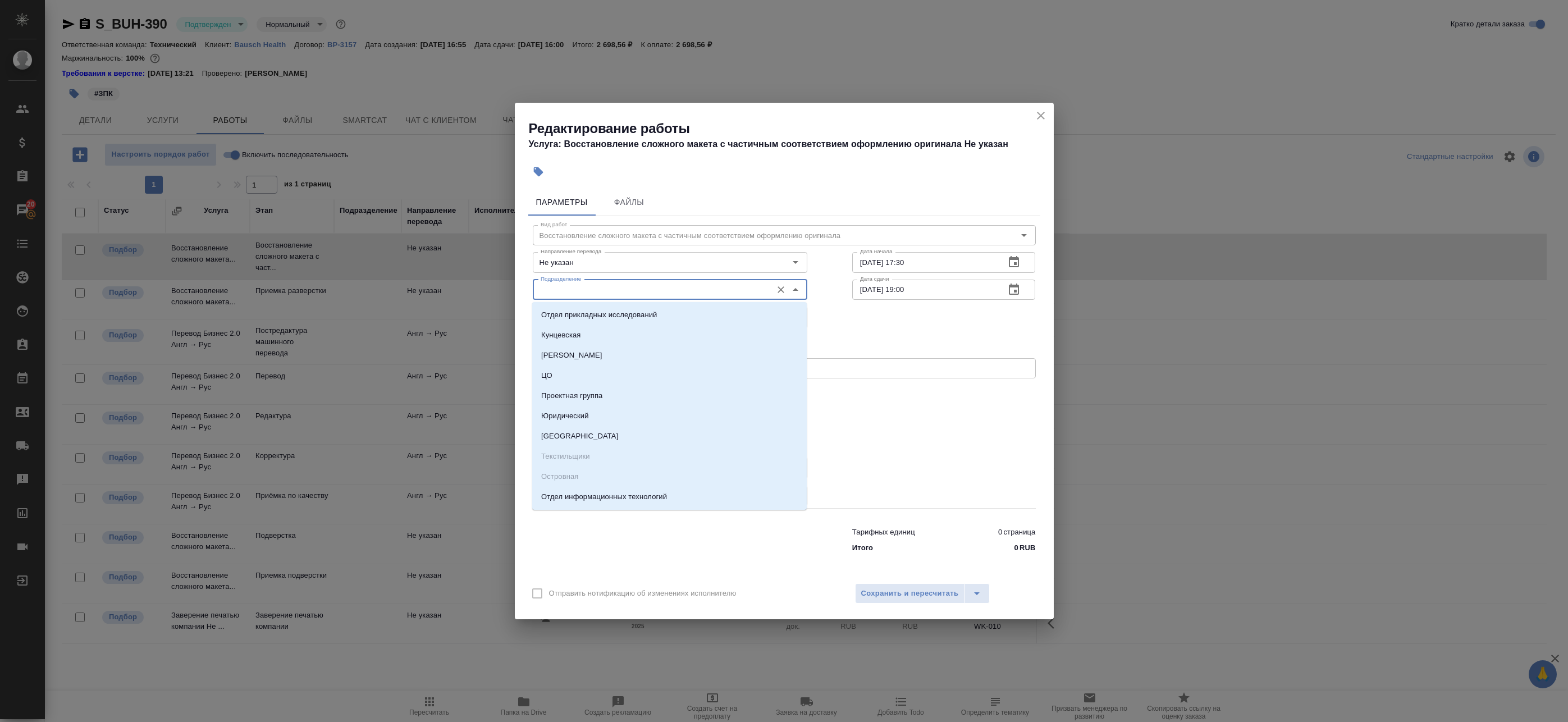
click at [612, 289] on input "Подразделение" at bounding box center [651, 289] width 230 height 13
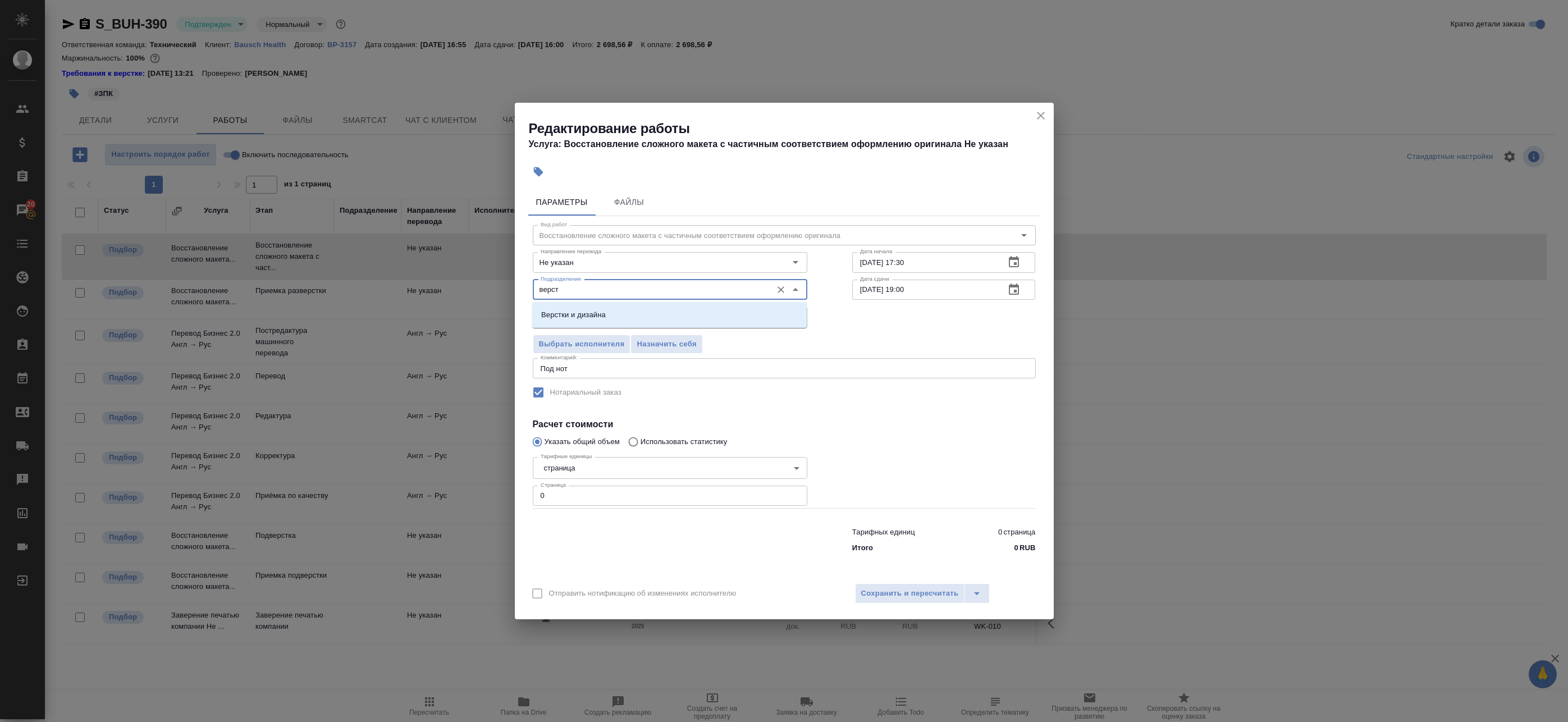
click at [616, 317] on li "Верстки и дизайна" at bounding box center [669, 315] width 274 height 20
type input "Верстки и дизайна"
drag, startPoint x: 563, startPoint y: 492, endPoint x: 506, endPoint y: 489, distance: 57.1
click at [508, 489] on div "Редактирование работы Услуга: Восстановление сложного макета с частичным соотве…" at bounding box center [784, 361] width 1568 height 722
type input "1"
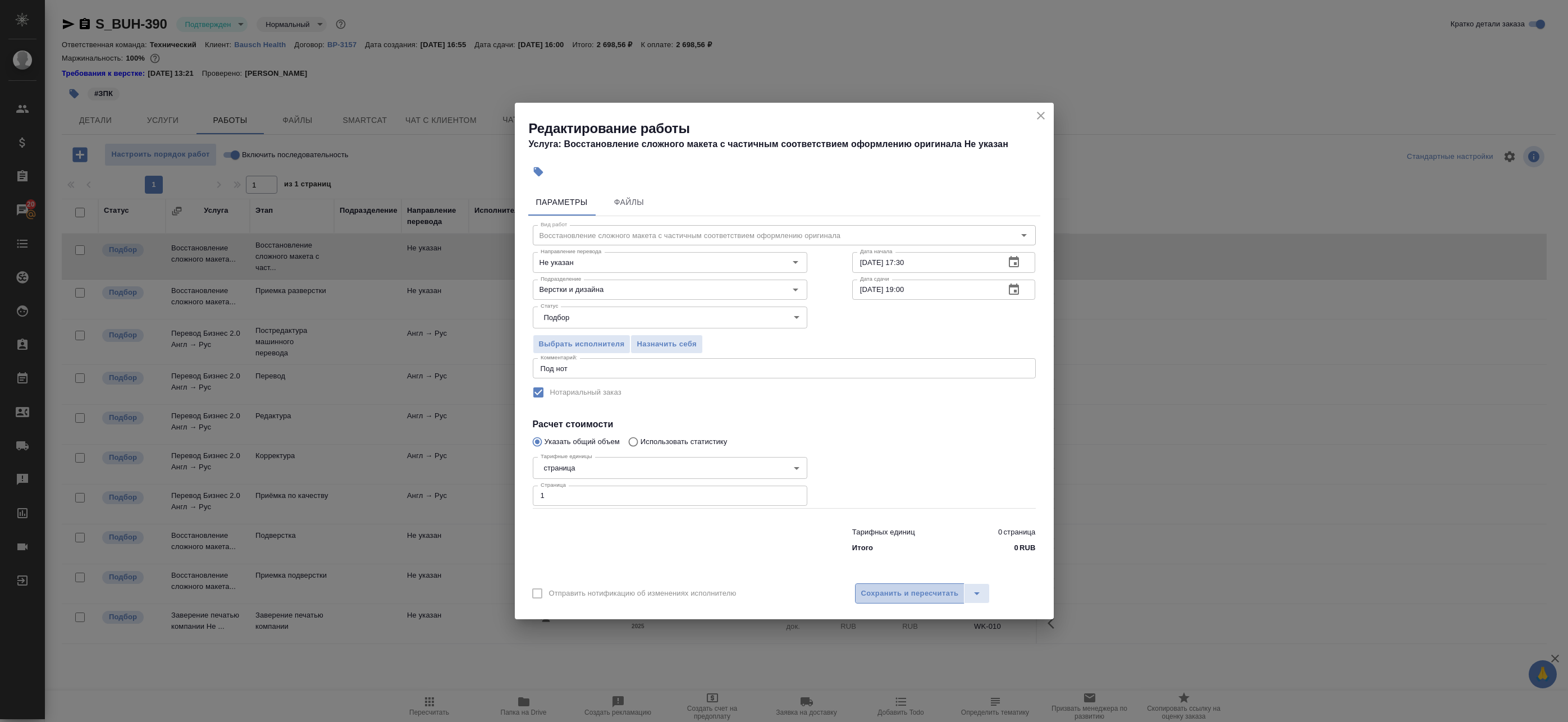
click at [927, 595] on span "Сохранить и пересчитать" at bounding box center [910, 593] width 98 height 13
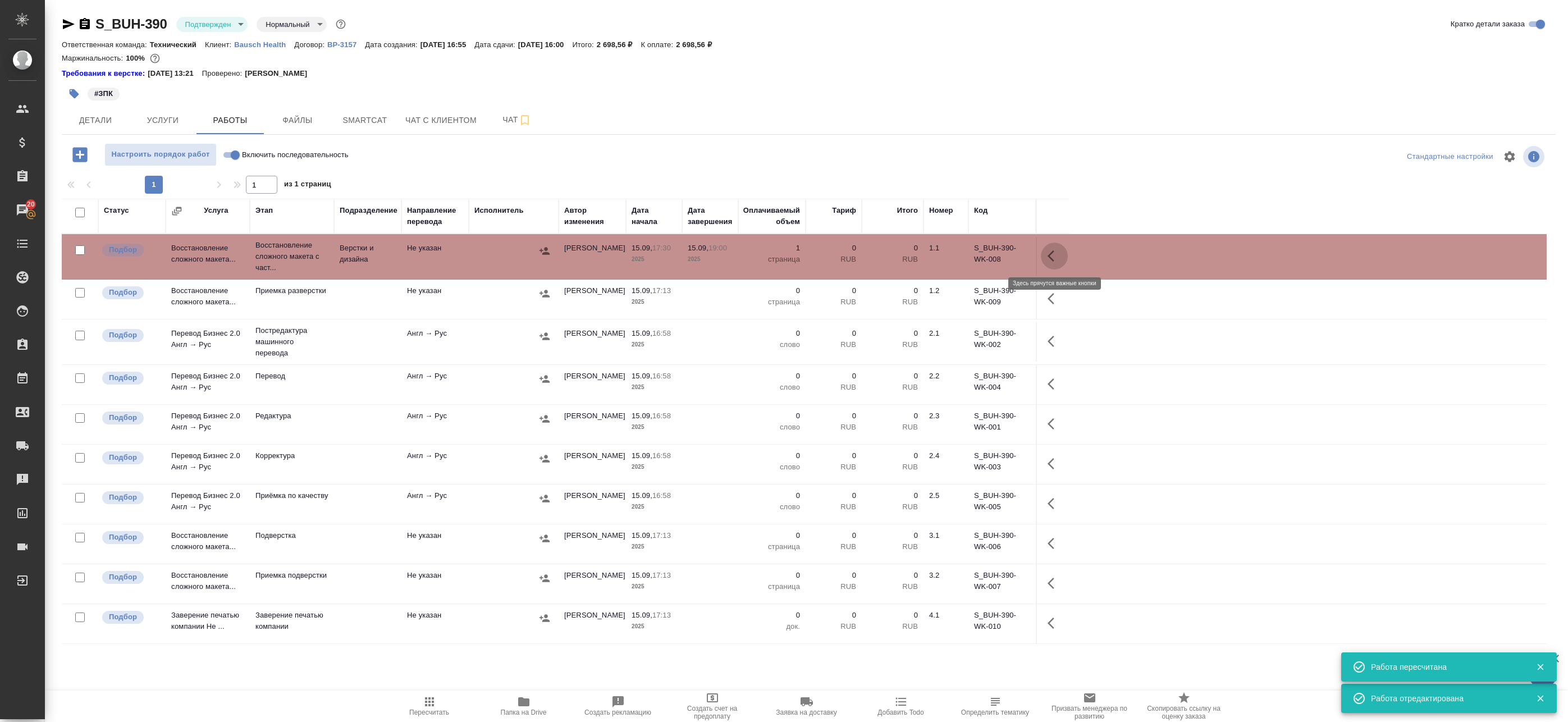
click at [1053, 253] on icon "button" at bounding box center [1054, 256] width 13 height 13
click at [973, 253] on icon "button" at bounding box center [971, 256] width 10 height 10
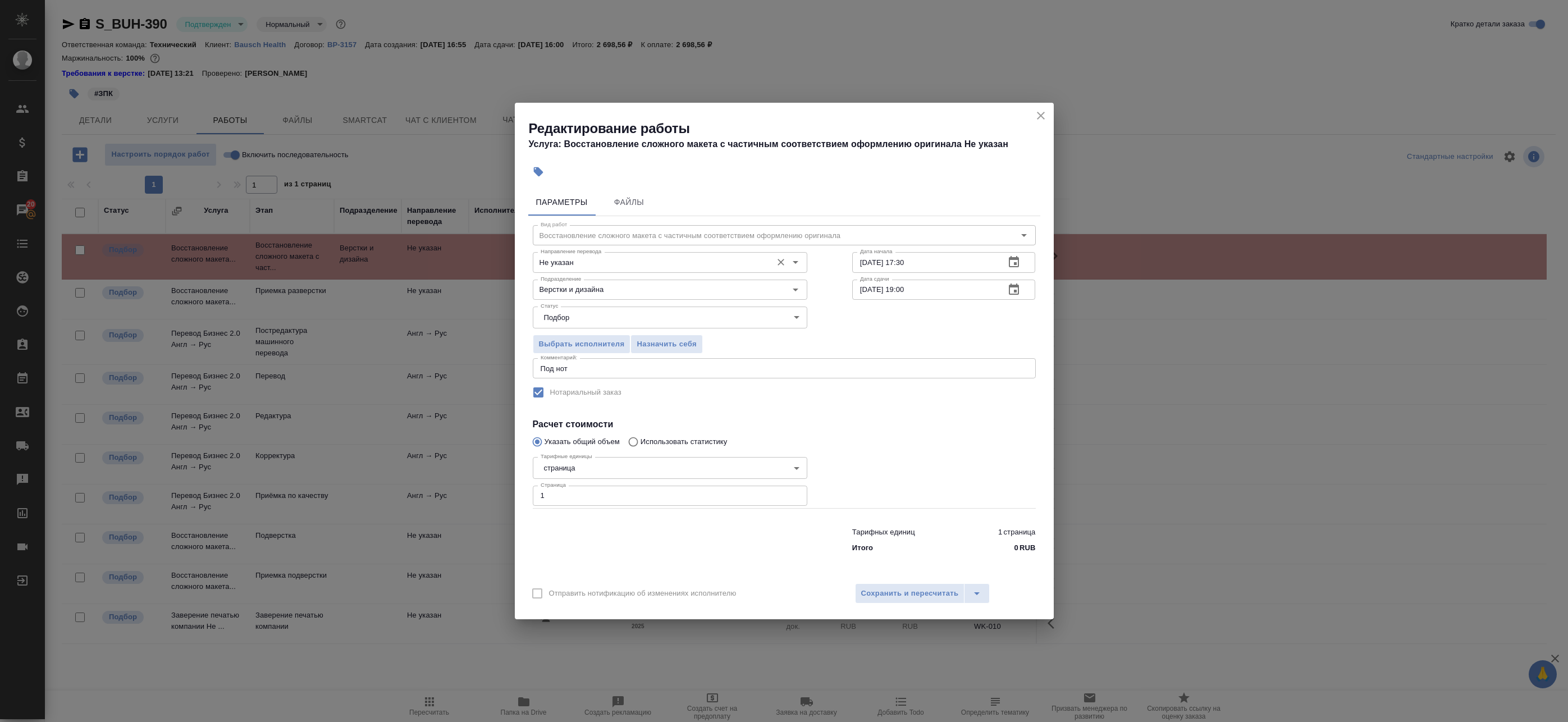
click at [603, 262] on input "Не указан" at bounding box center [651, 262] width 230 height 13
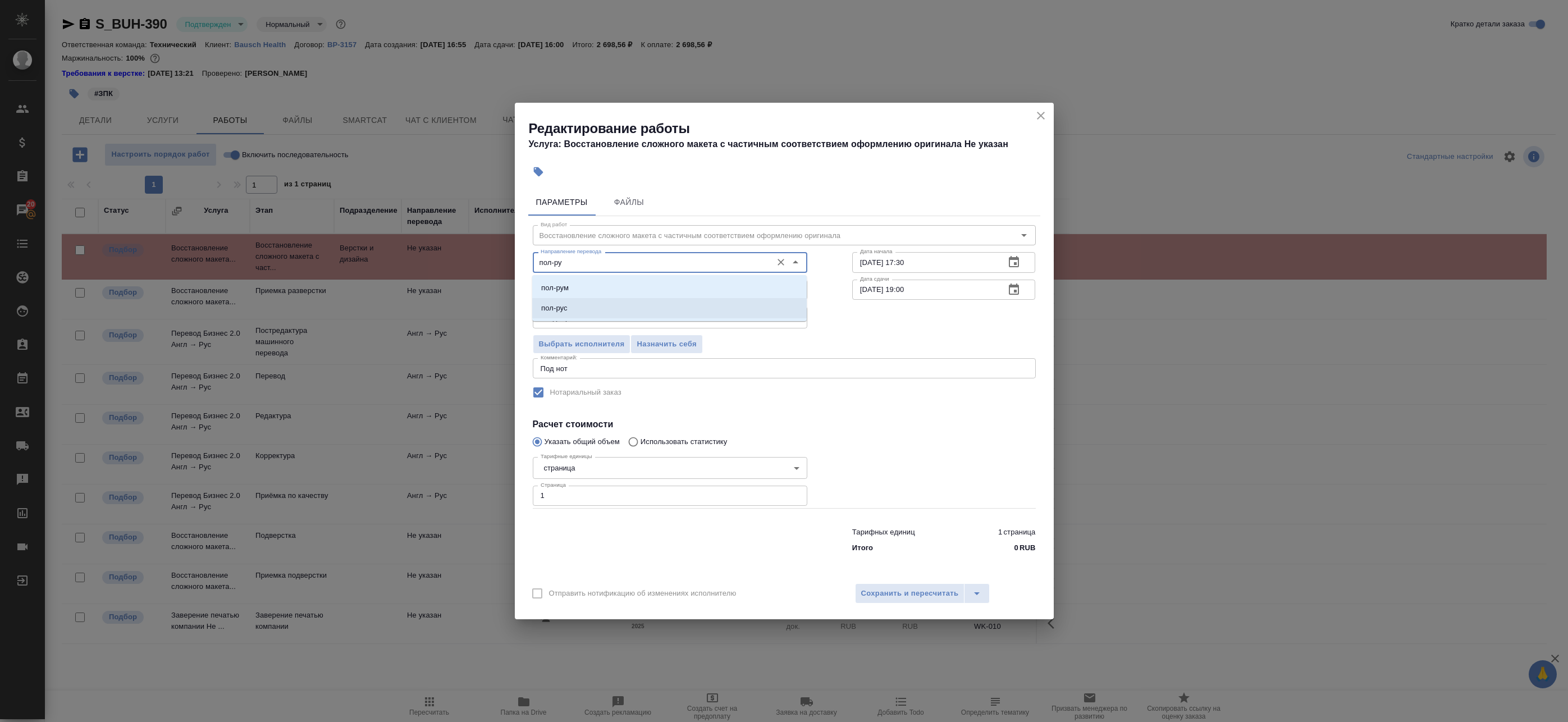
click at [613, 310] on li "пол-рус" at bounding box center [669, 308] width 274 height 20
type input "пол-рус"
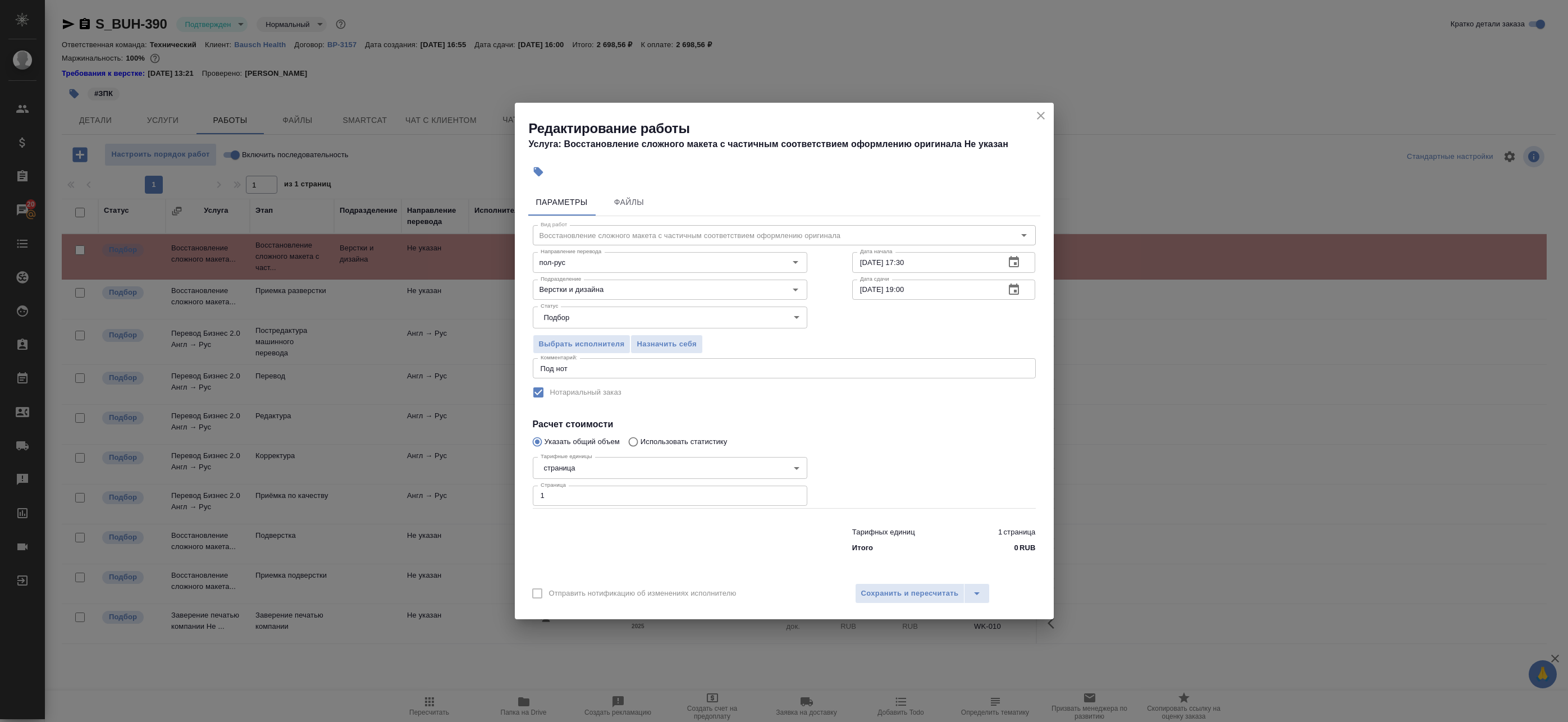
click at [869, 436] on div at bounding box center [944, 480] width 228 height 100
click at [883, 594] on span "Сохранить и пересчитать" at bounding box center [910, 593] width 98 height 13
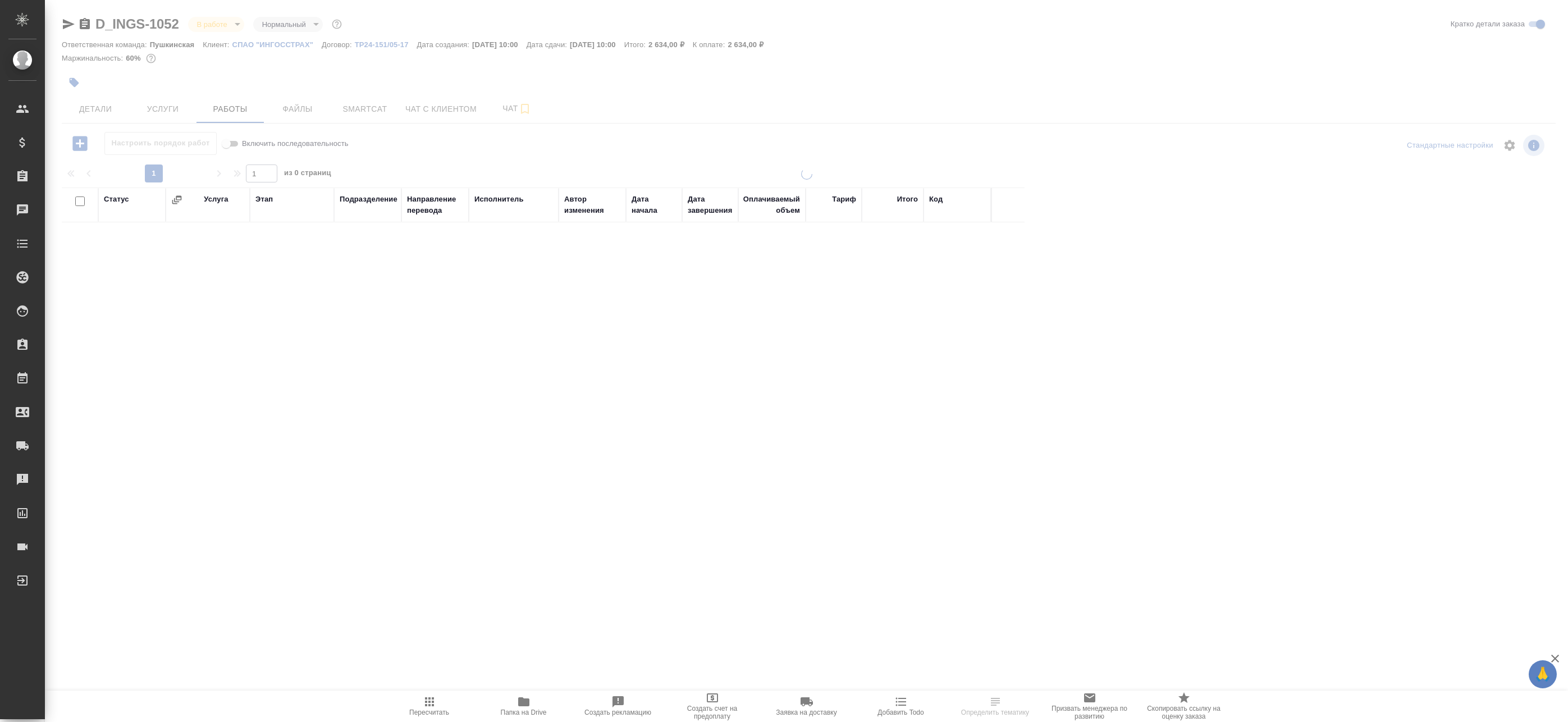
click at [213, 25] on div at bounding box center [807, 361] width 1523 height 721
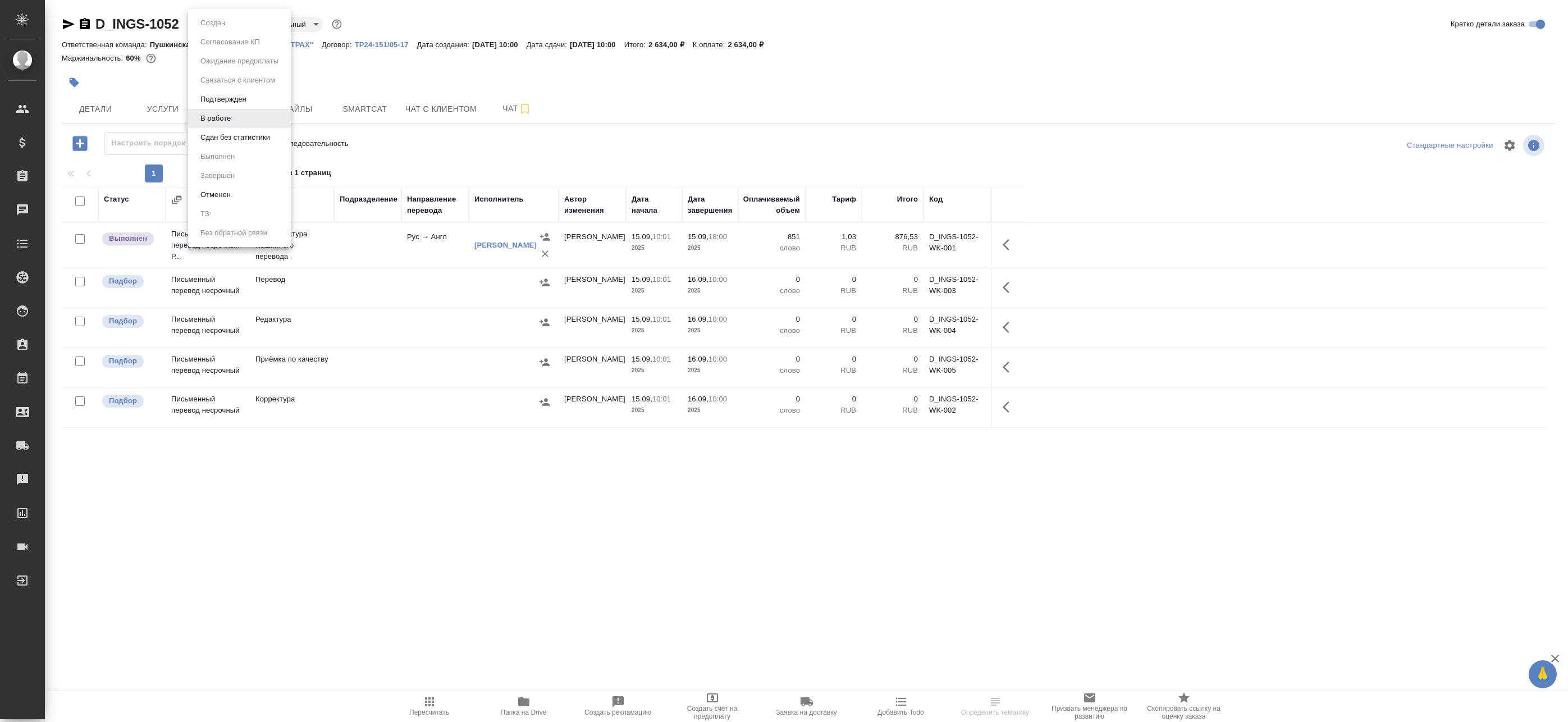
click at [214, 23] on body "🙏 .cls-1 fill:#fff; AWATERA Badanyan [PERSON_NAME] Спецификации Заказы Чаты Tod…" at bounding box center [784, 361] width 1568 height 722
click at [218, 141] on button "Сдан без статистики" at bounding box center [234, 137] width 76 height 13
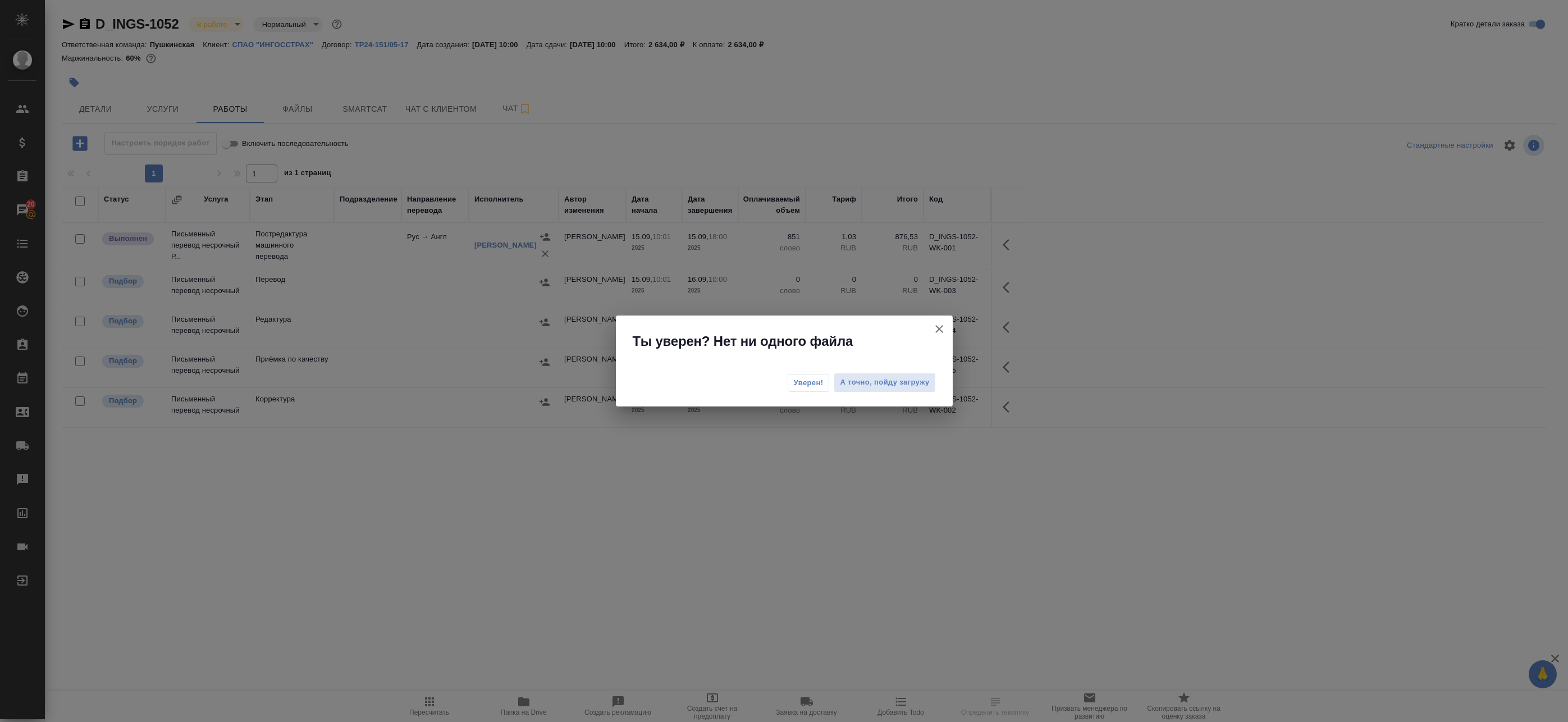
click at [814, 387] on span "Уверен!" at bounding box center [809, 382] width 30 height 11
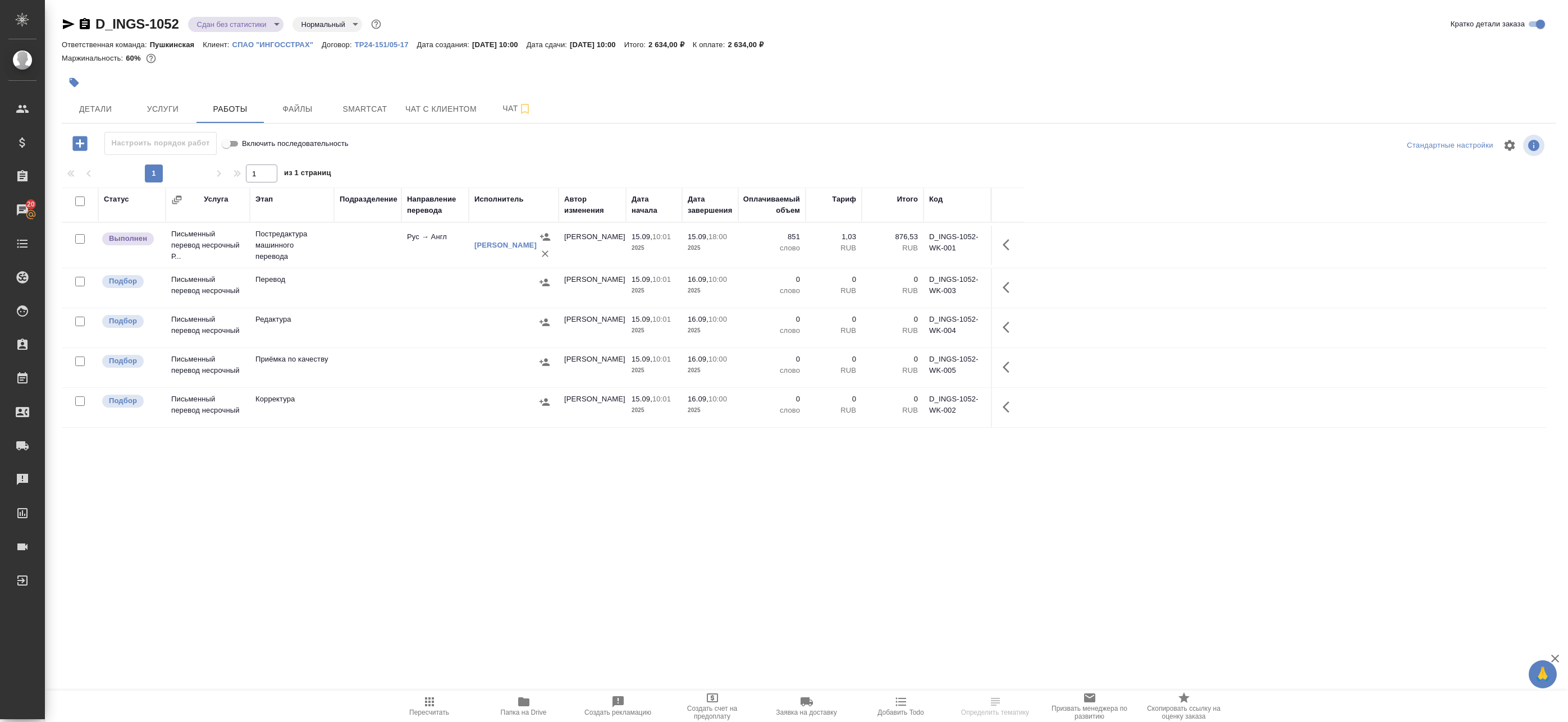
click at [71, 24] on icon "button" at bounding box center [69, 24] width 12 height 10
click at [76, 114] on span "Детали" at bounding box center [95, 109] width 54 height 14
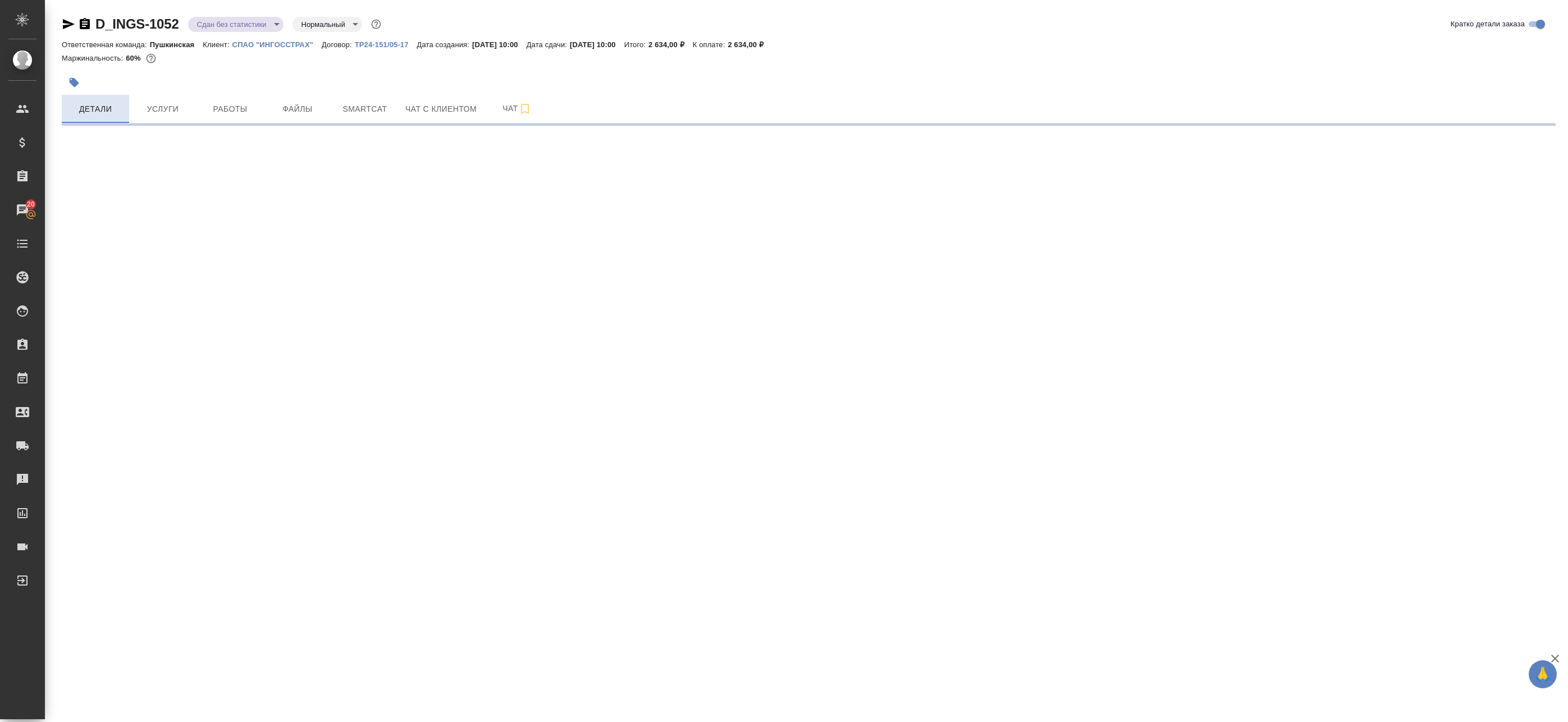
select select "RU"
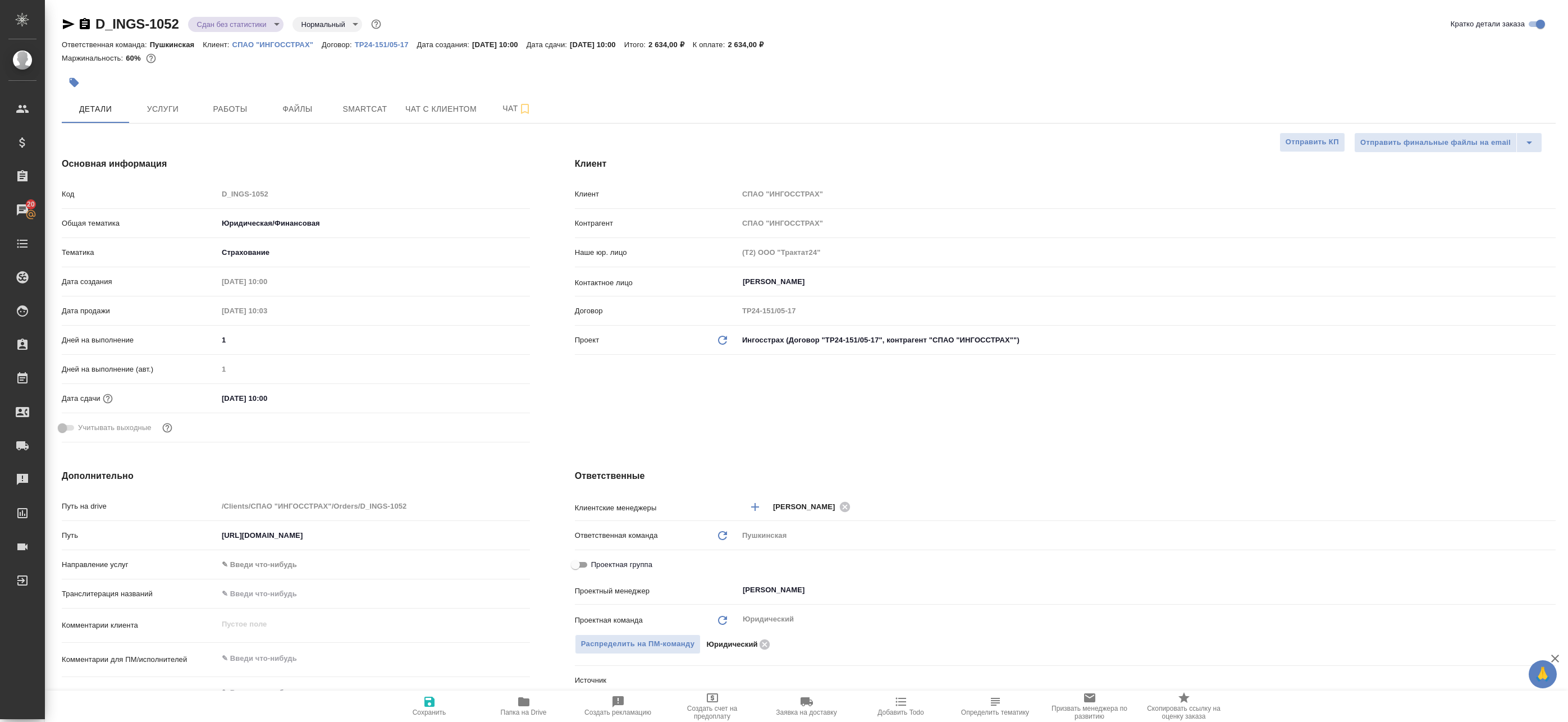
type textarea "x"
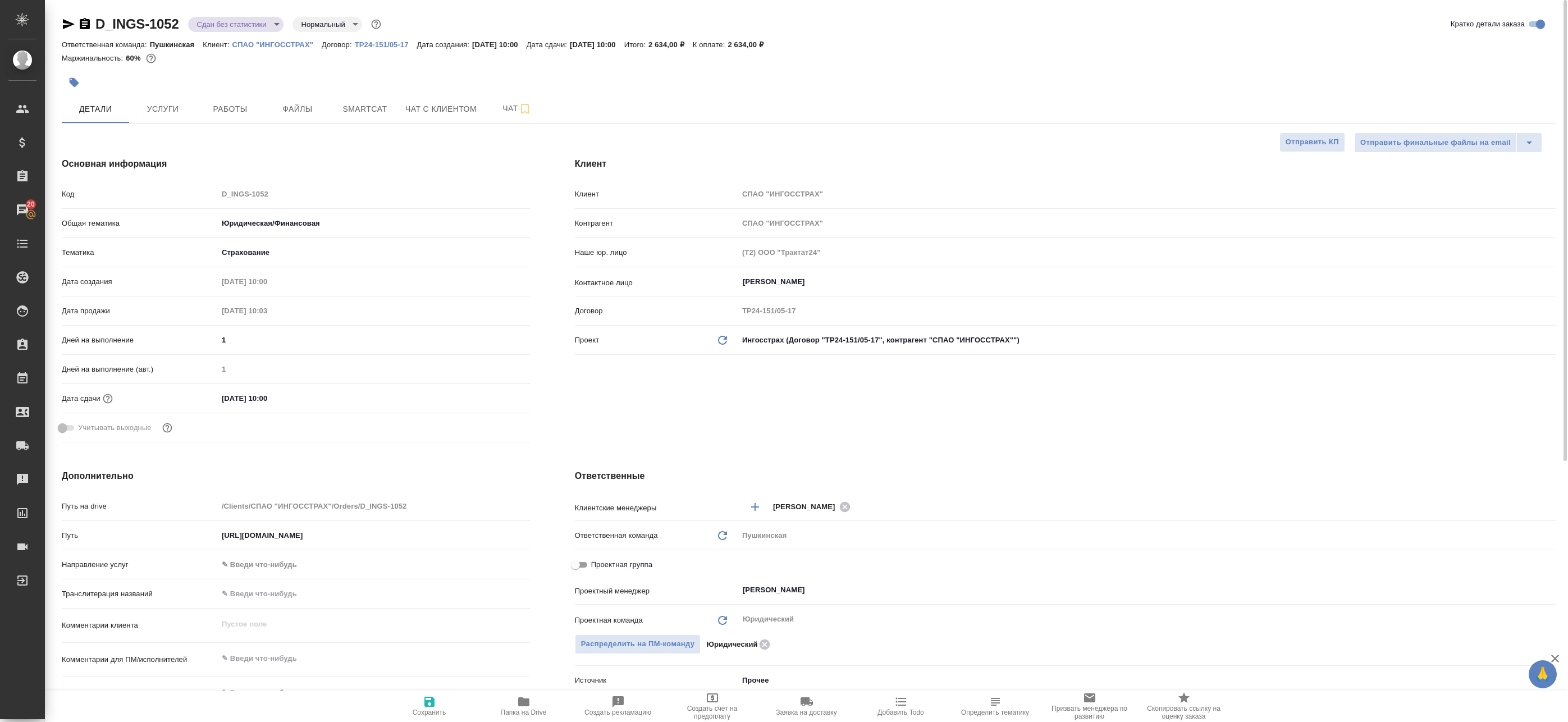
type textarea "x"
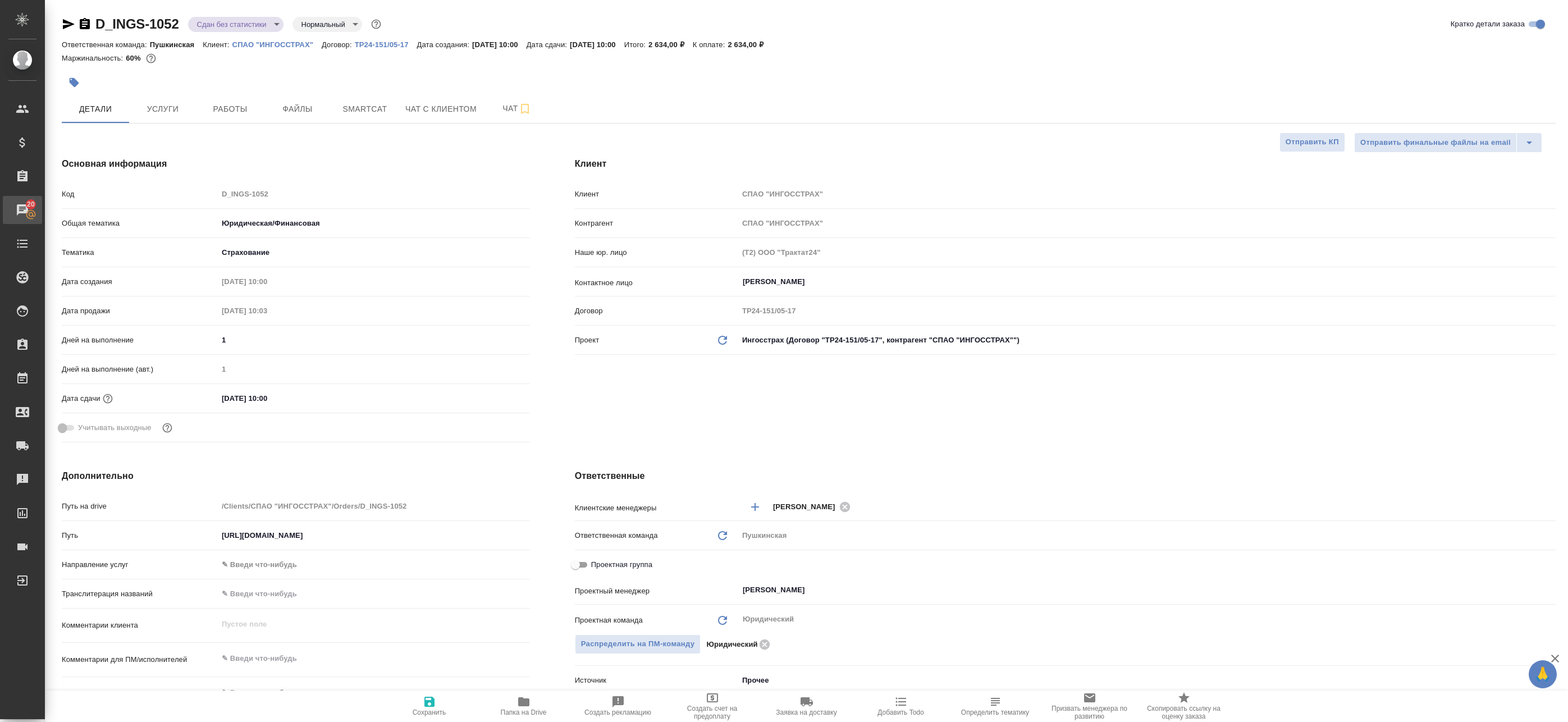
type textarea "x"
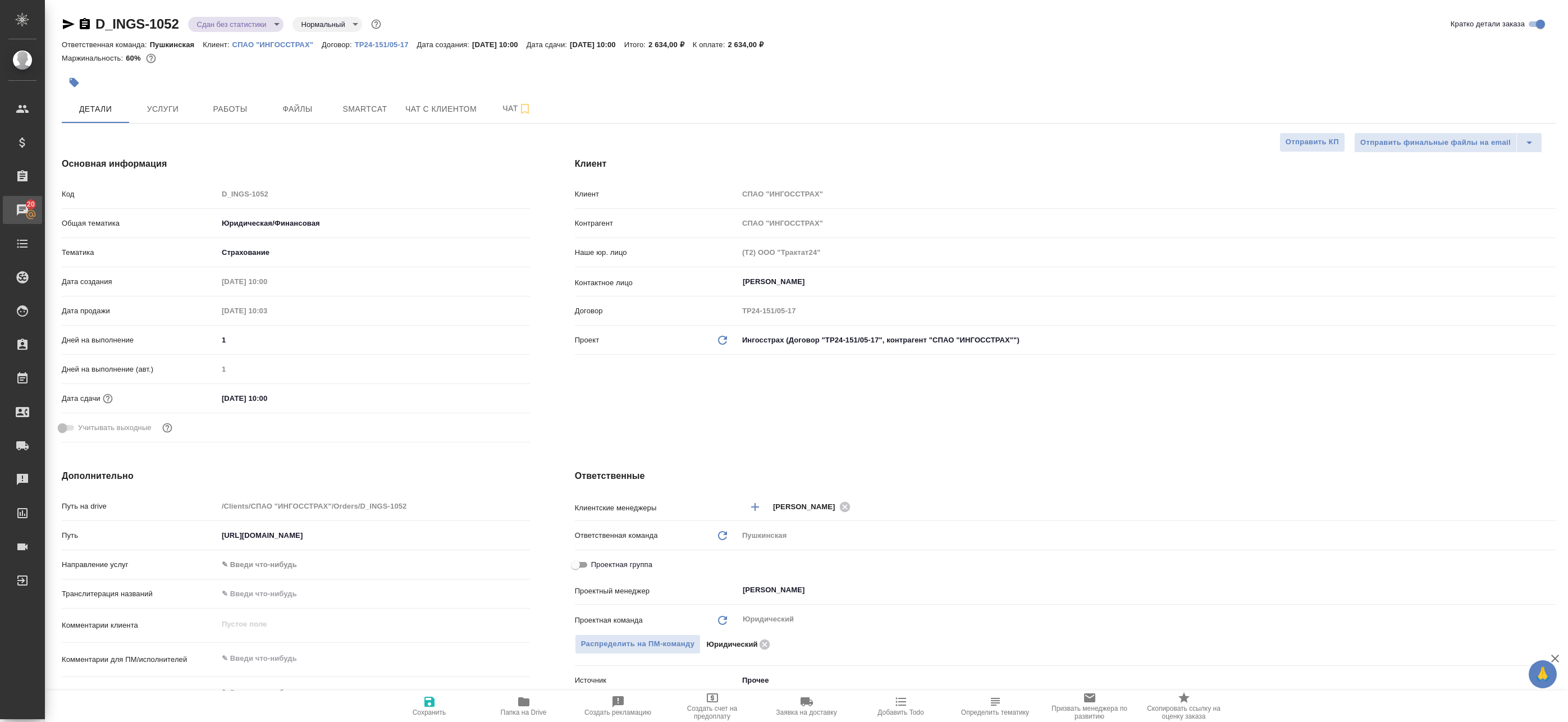
type textarea "x"
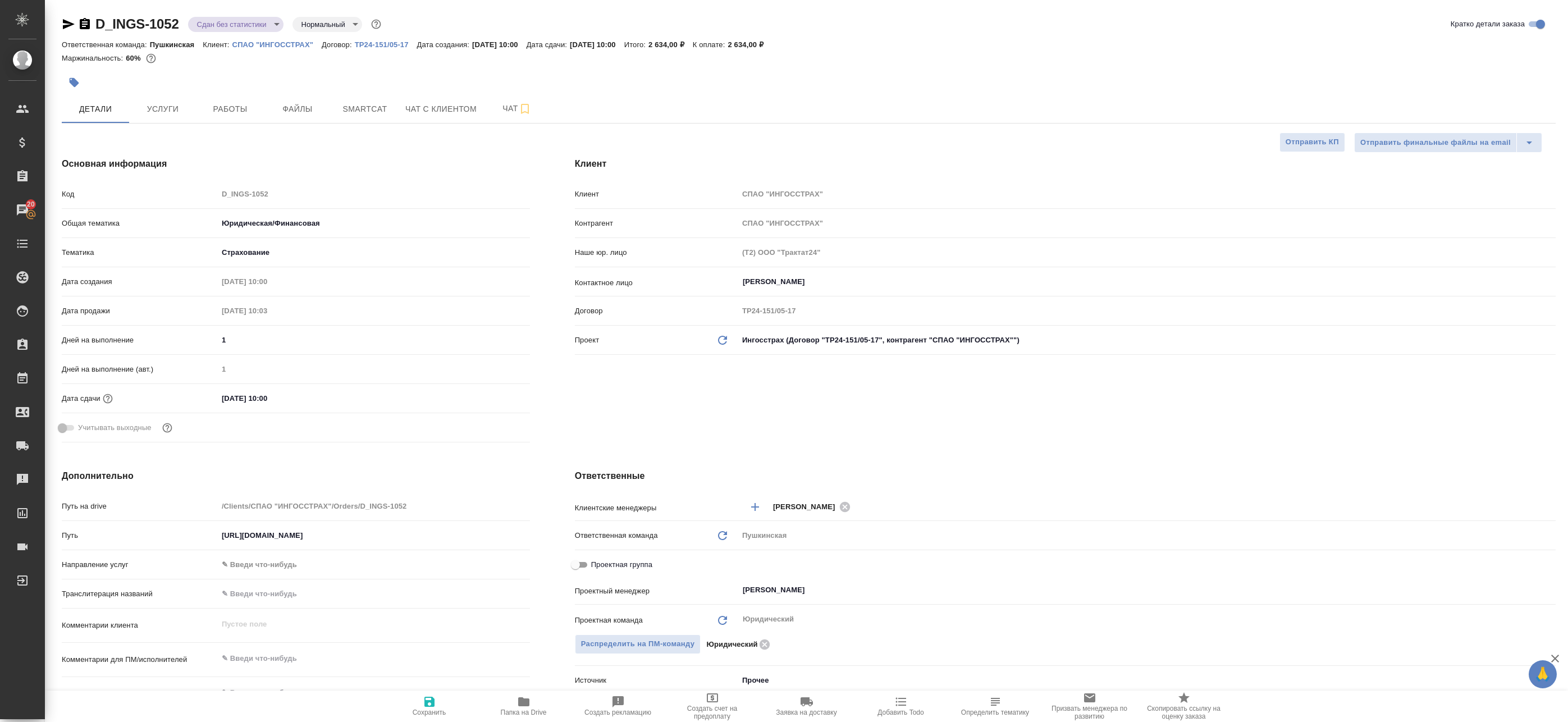
type textarea "x"
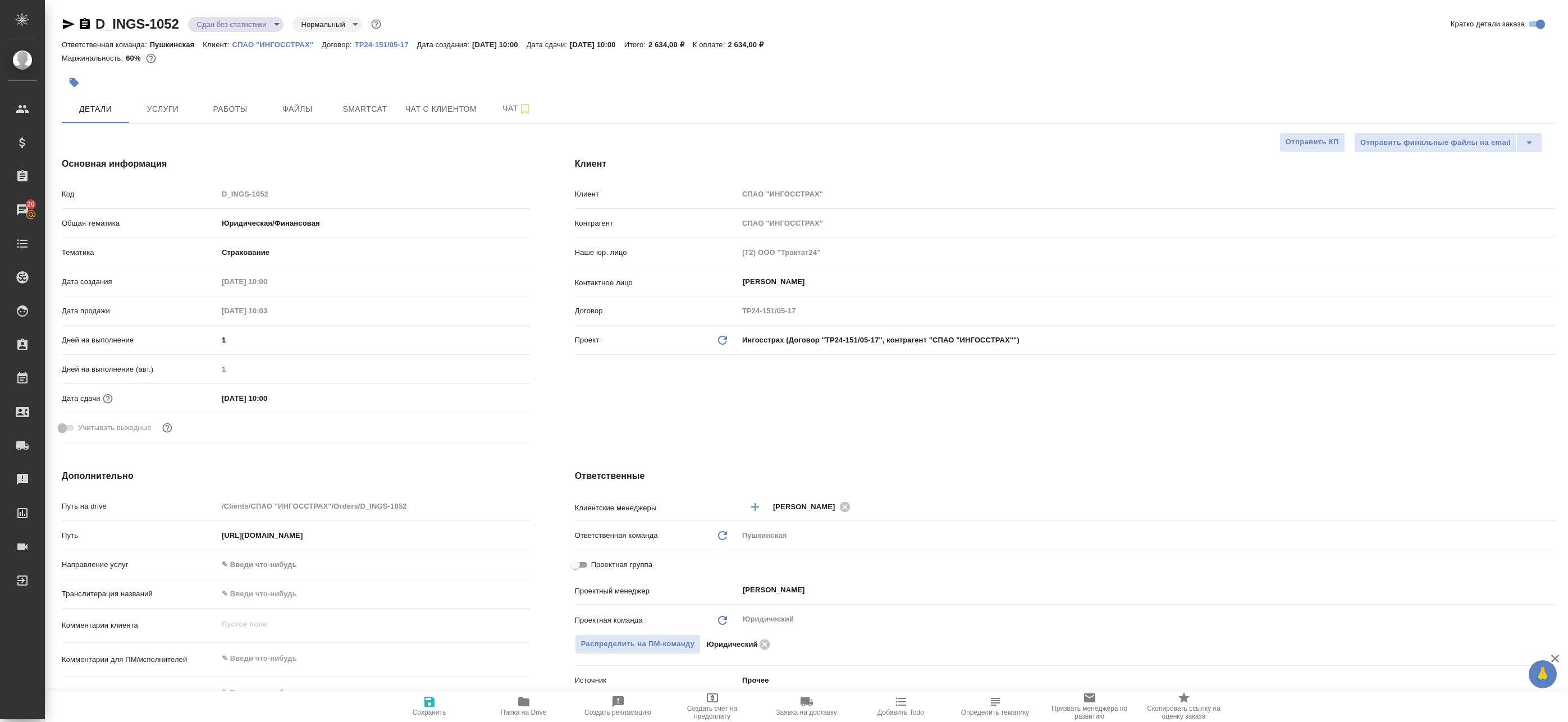
type textarea "x"
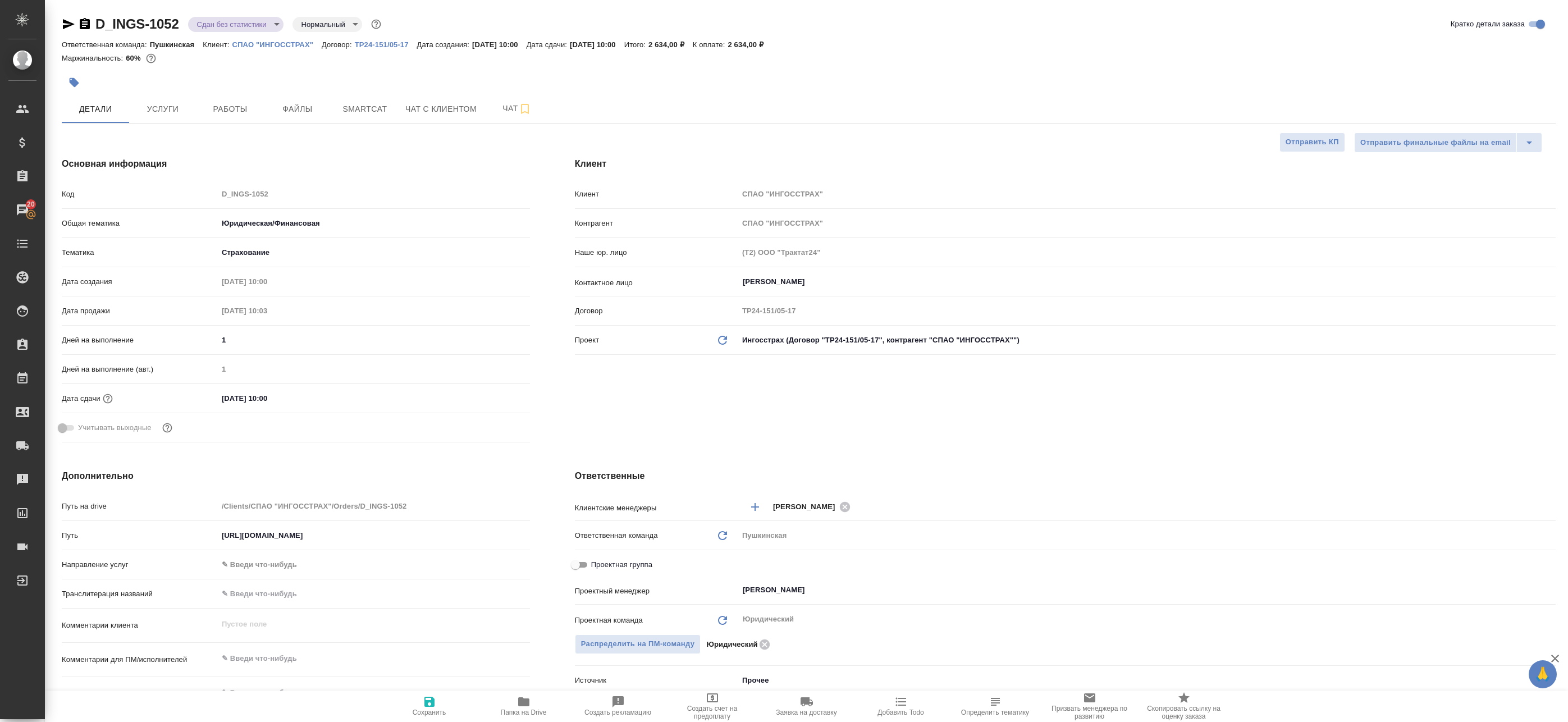
type textarea "x"
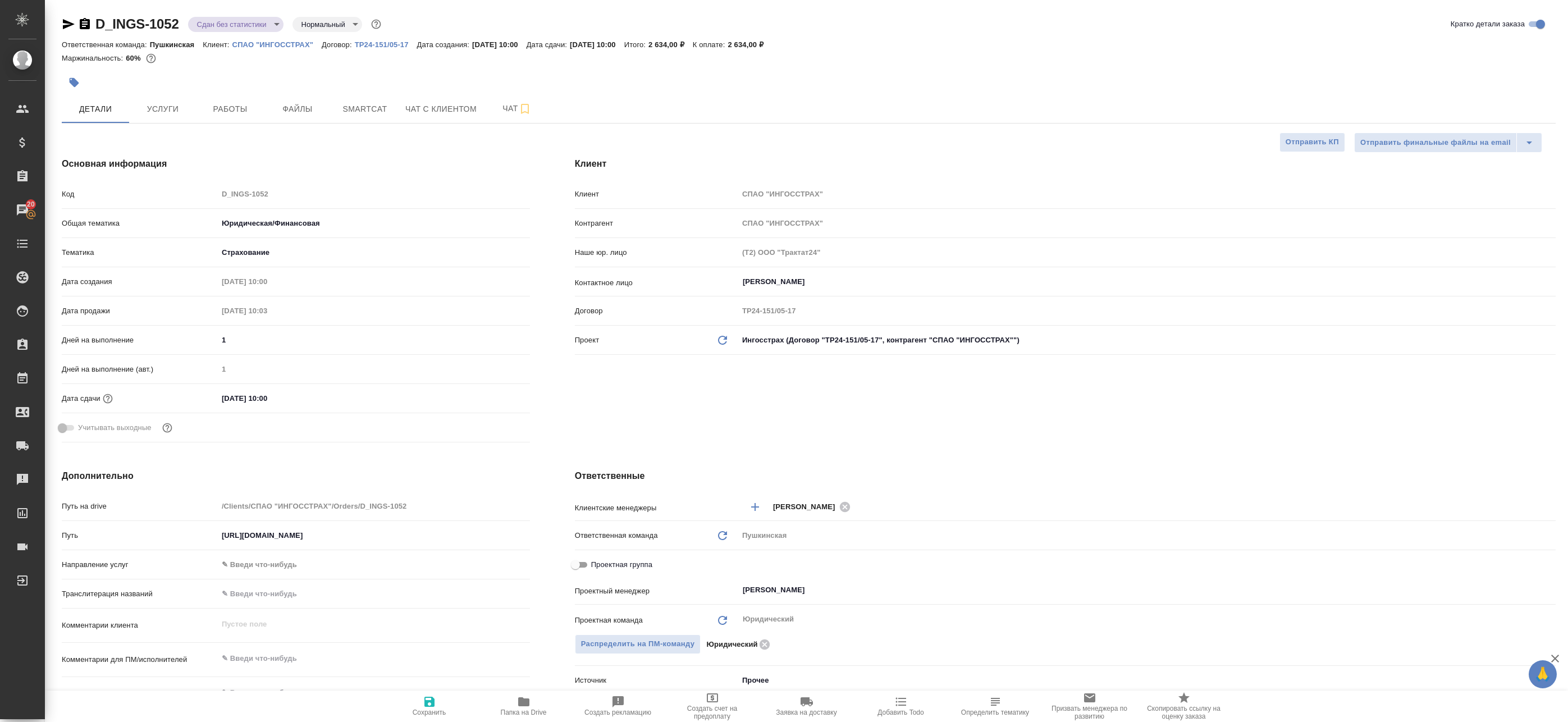
type textarea "x"
click at [515, 708] on span "Папка на Drive" at bounding box center [524, 705] width 81 height 21
type textarea "x"
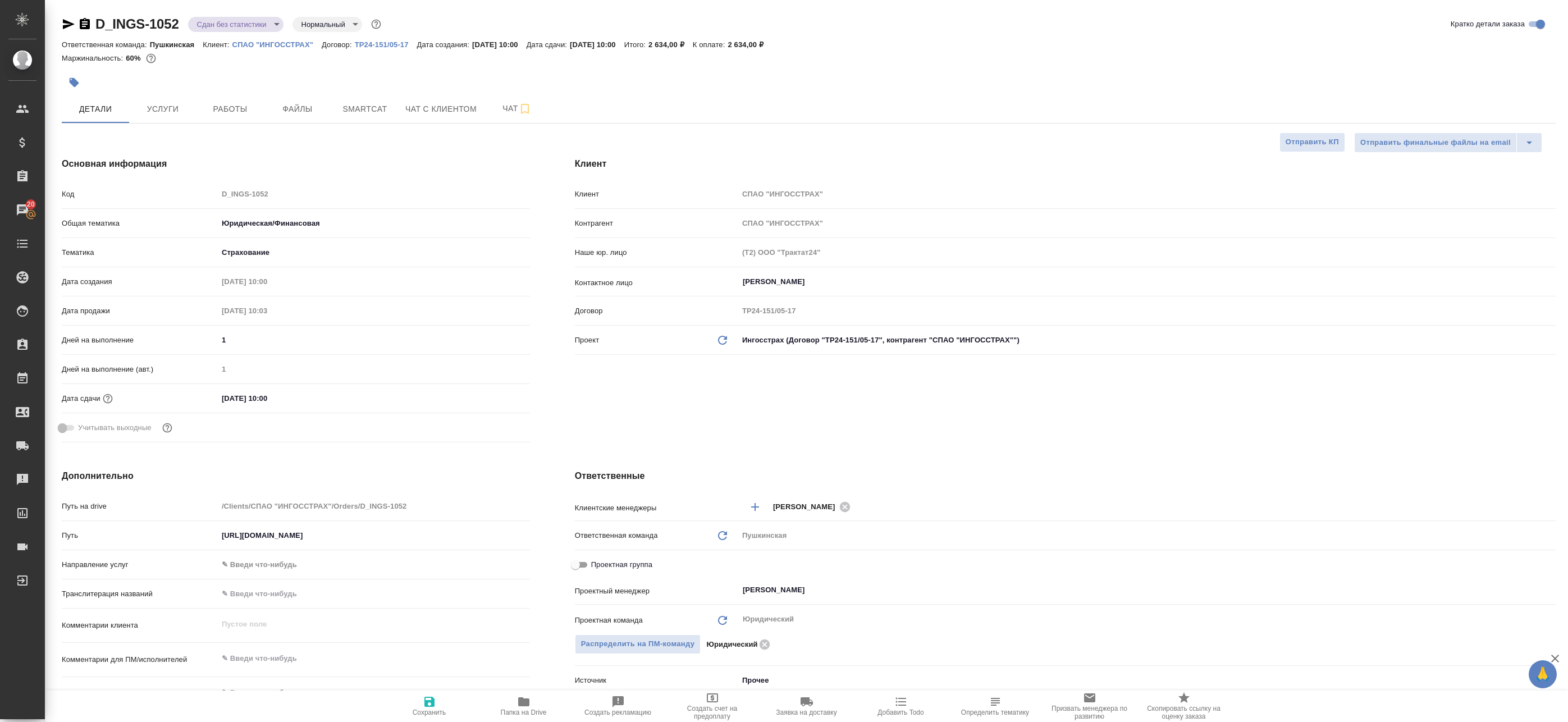
type textarea "x"
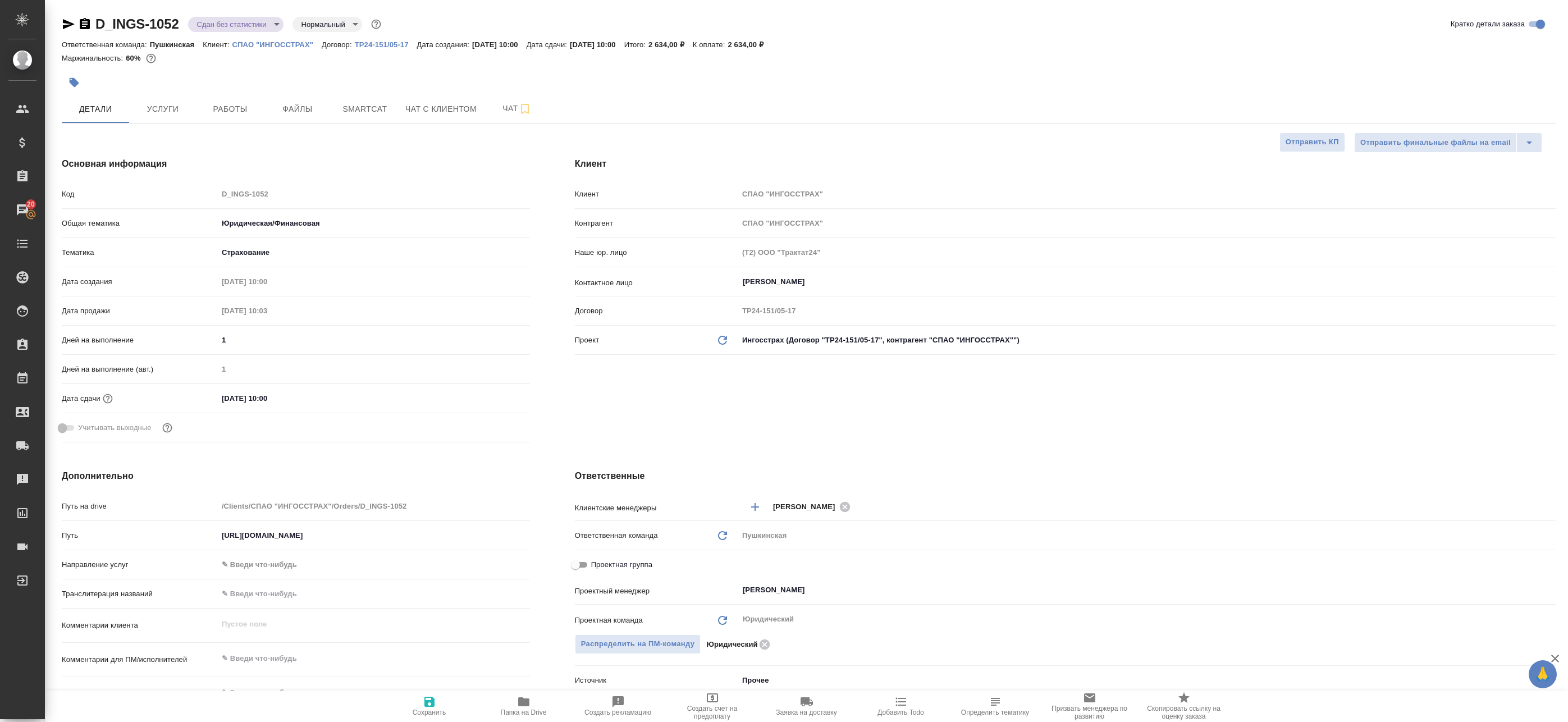
type textarea "x"
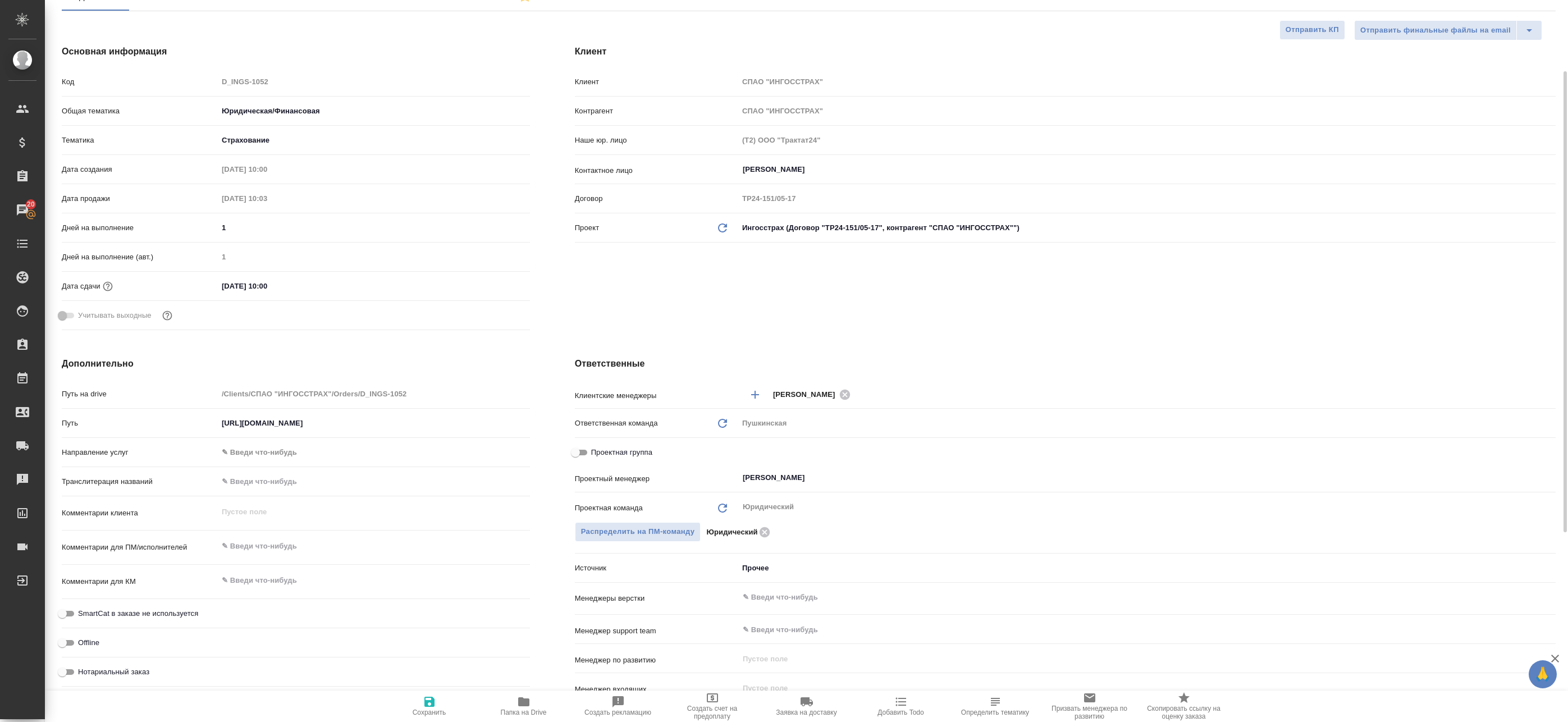
scroll to position [280, 0]
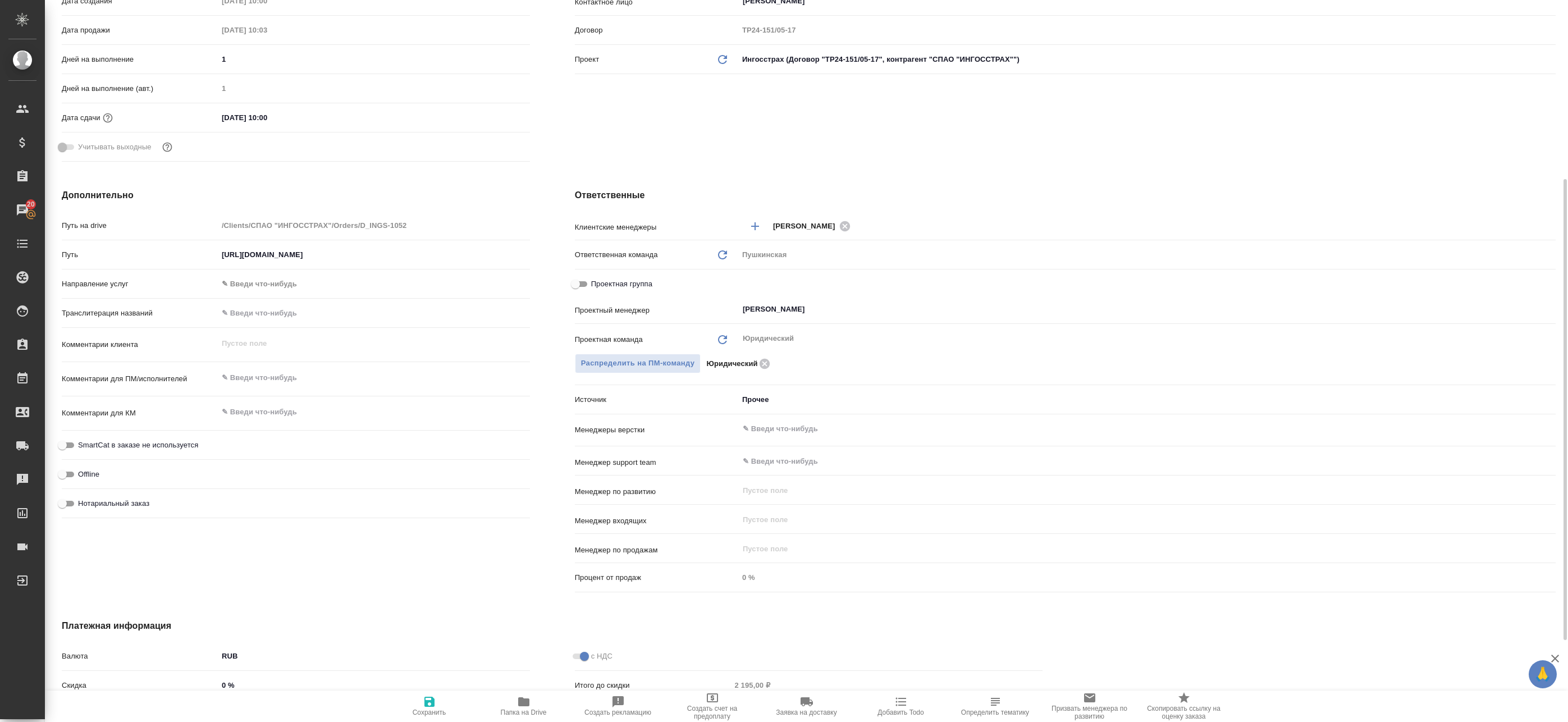
type textarea "x"
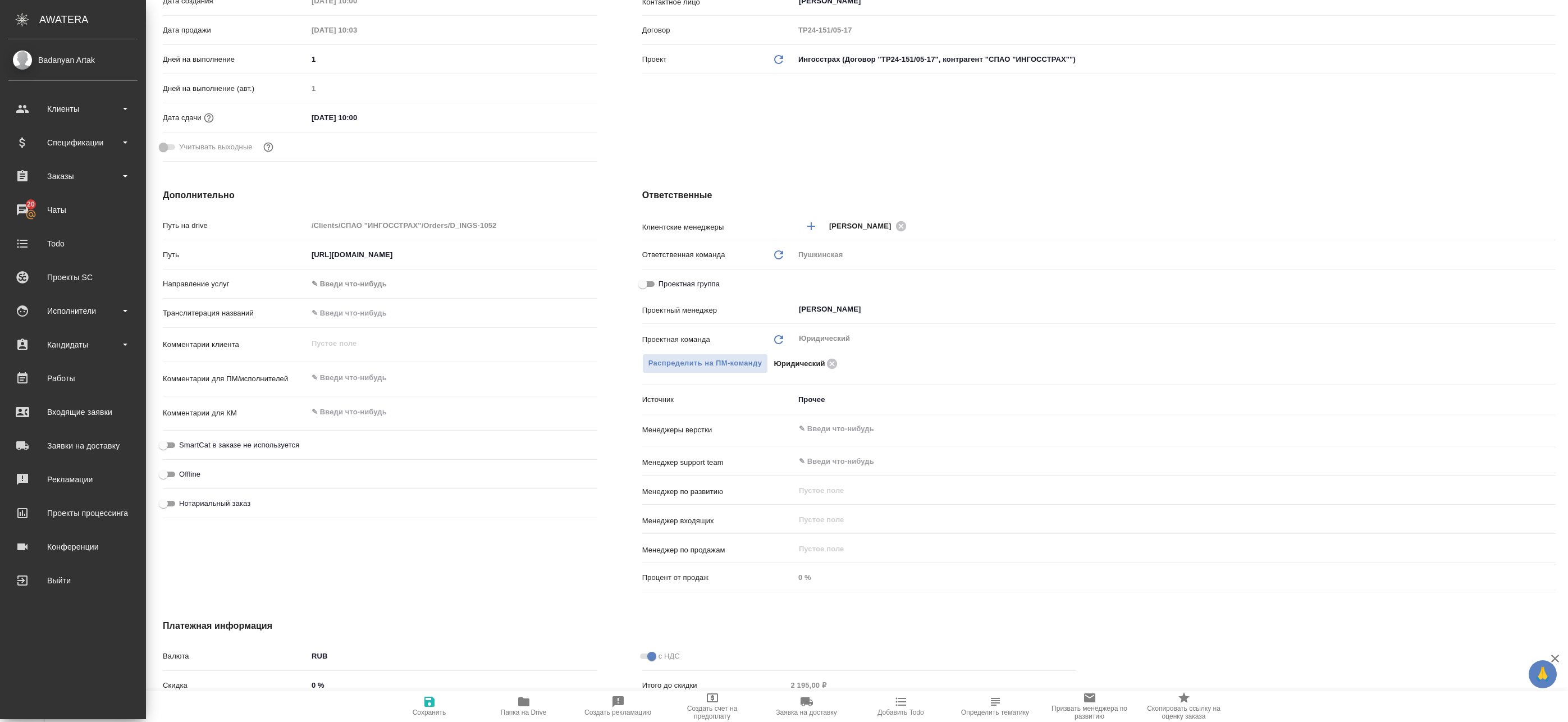
type textarea "x"
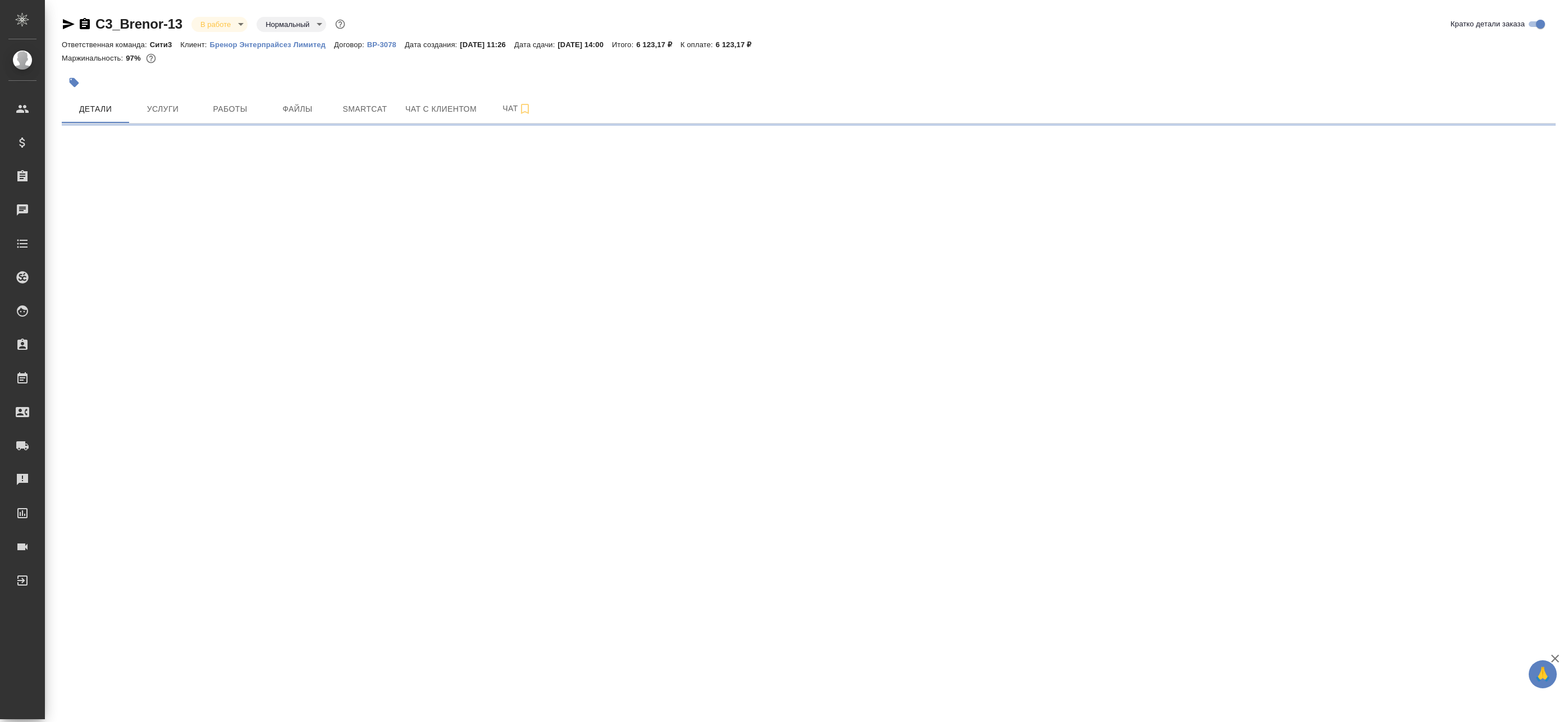
select select "RU"
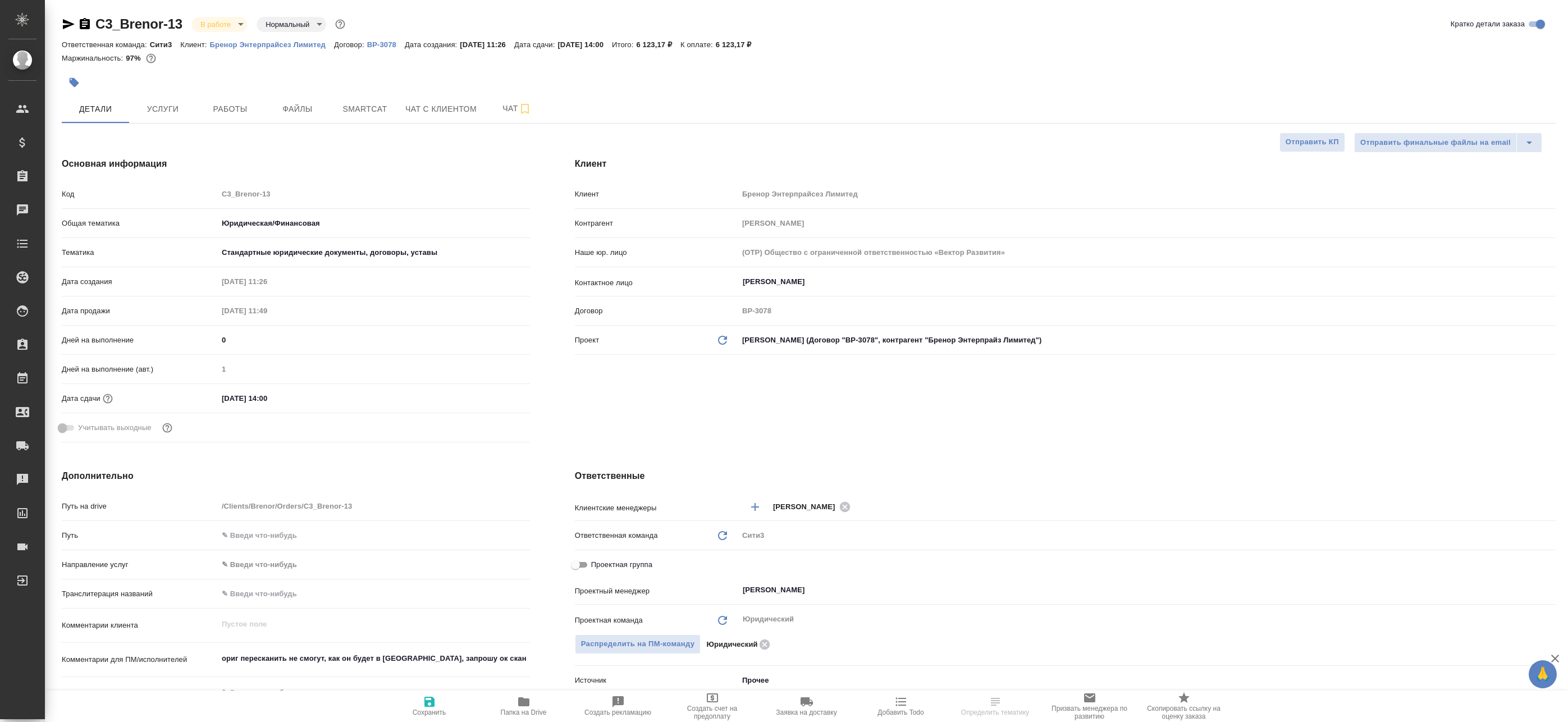
type textarea "x"
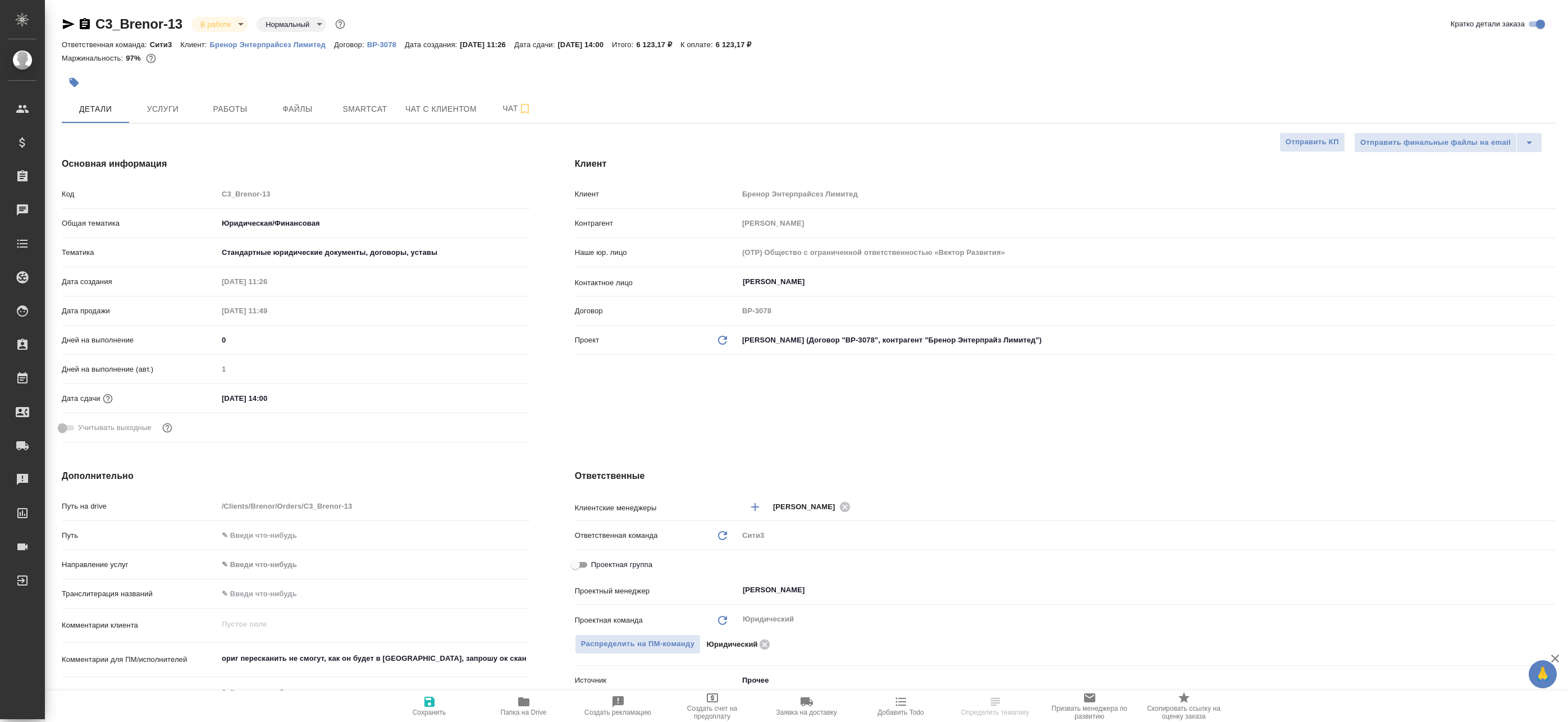
type textarea "x"
click at [220, 114] on span "Работы" at bounding box center [230, 109] width 54 height 14
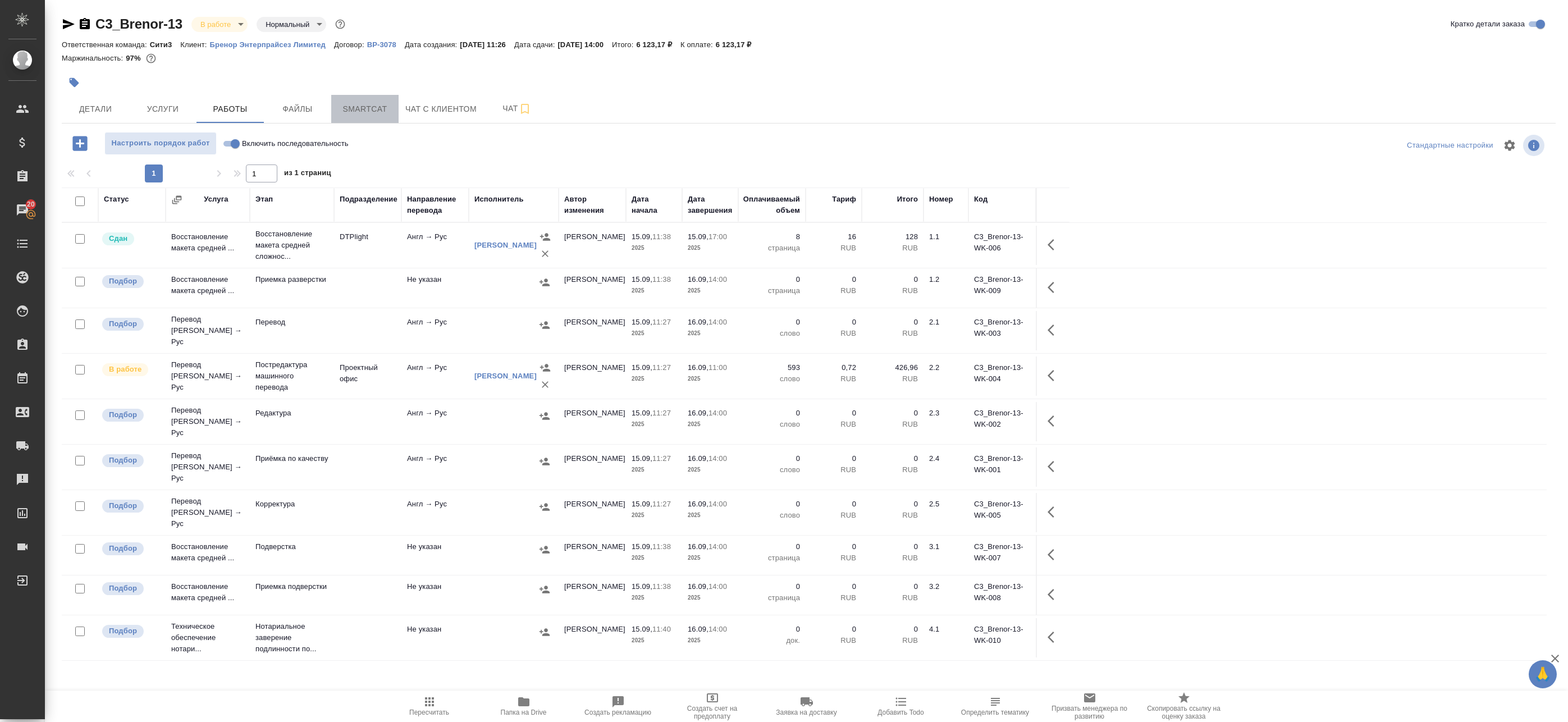
click at [349, 110] on span "Smartcat" at bounding box center [365, 109] width 54 height 14
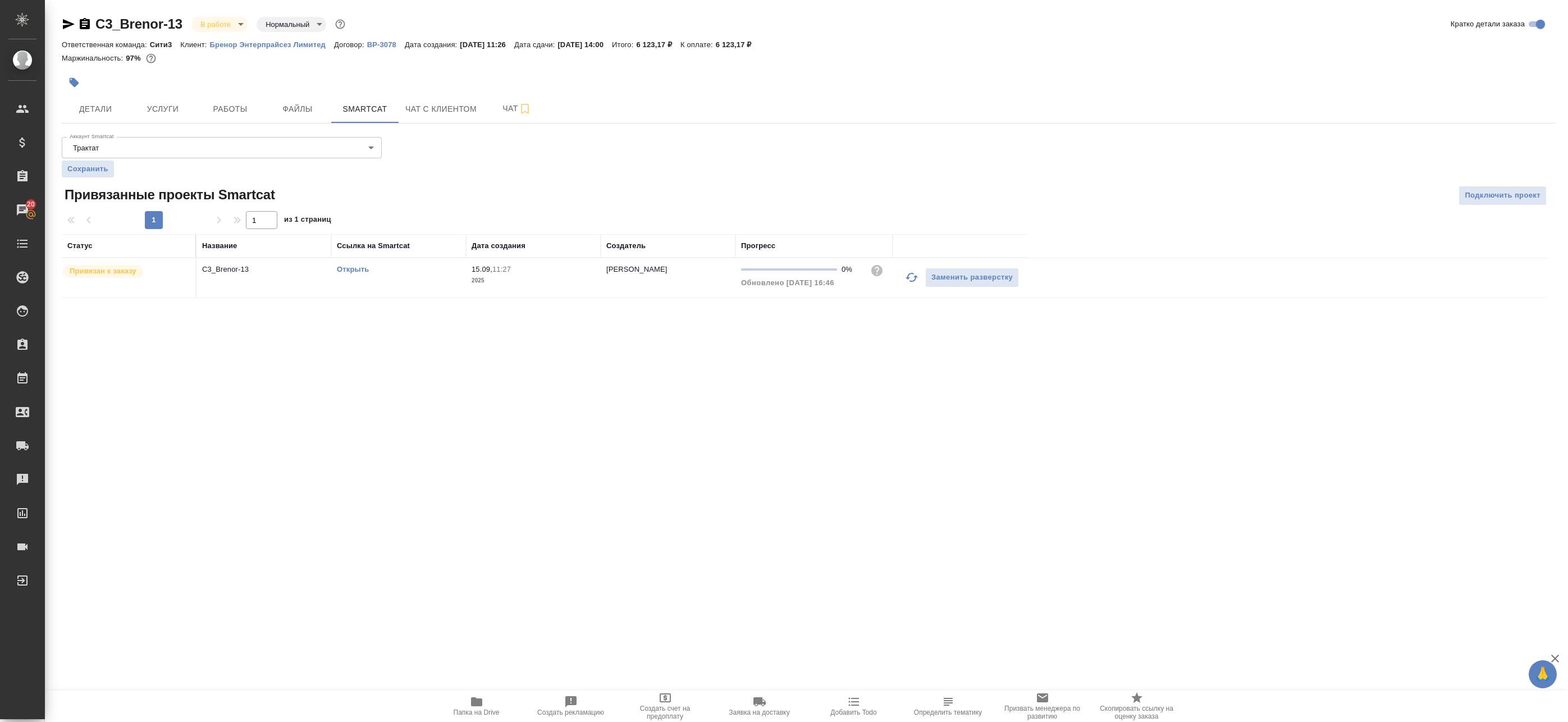
click at [356, 272] on link "Открыть" at bounding box center [353, 269] width 32 height 8
click at [237, 105] on span "Работы" at bounding box center [230, 109] width 54 height 14
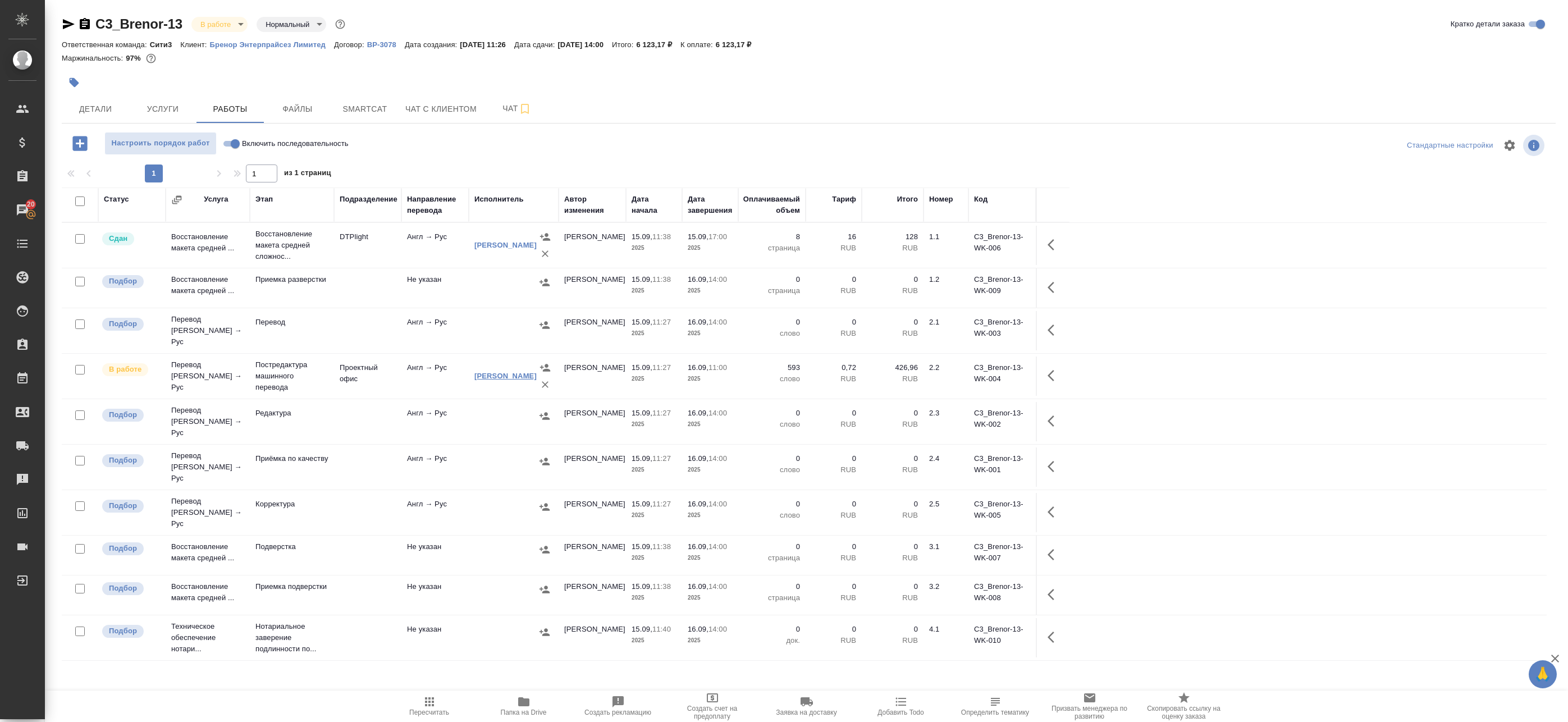
click at [485, 371] on link "[PERSON_NAME]" at bounding box center [505, 376] width 62 height 8
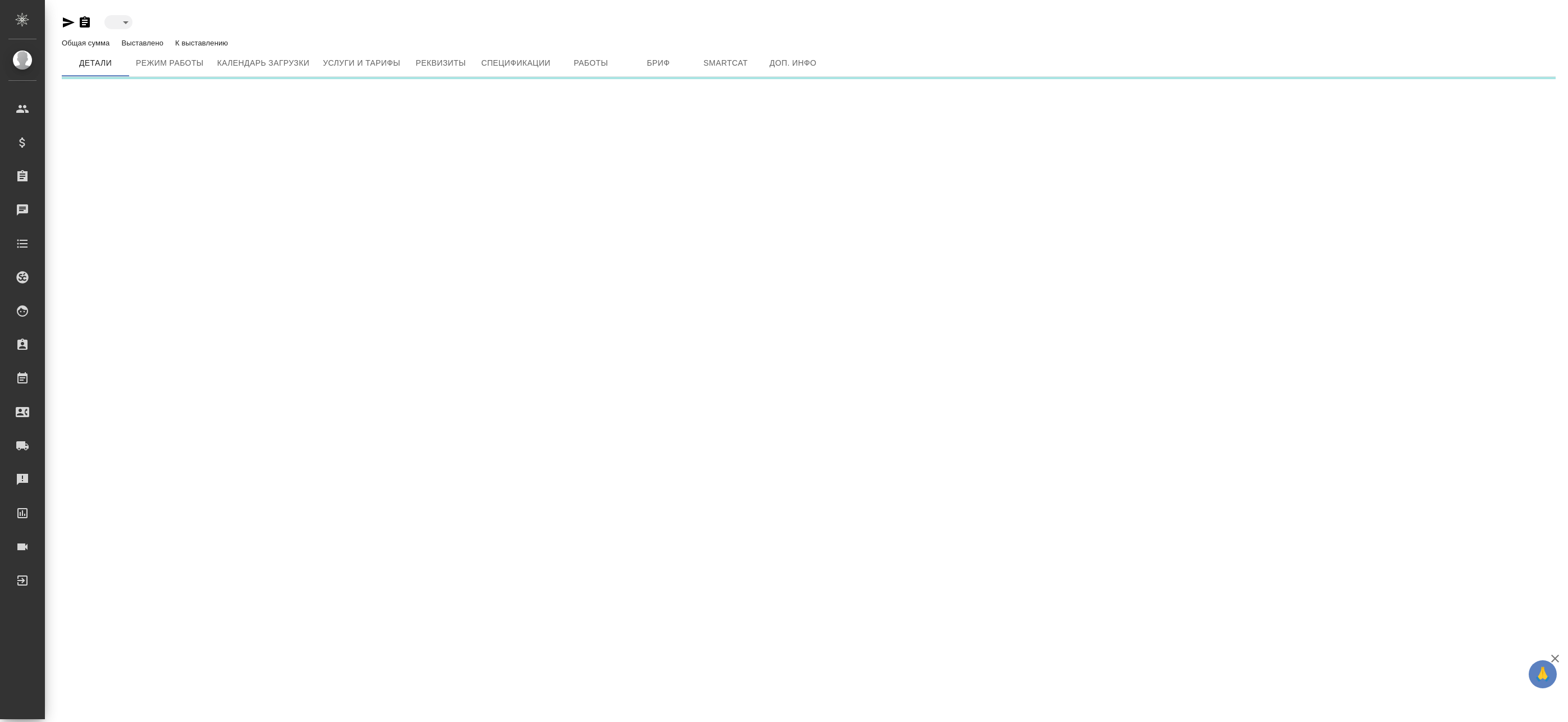
type input "active"
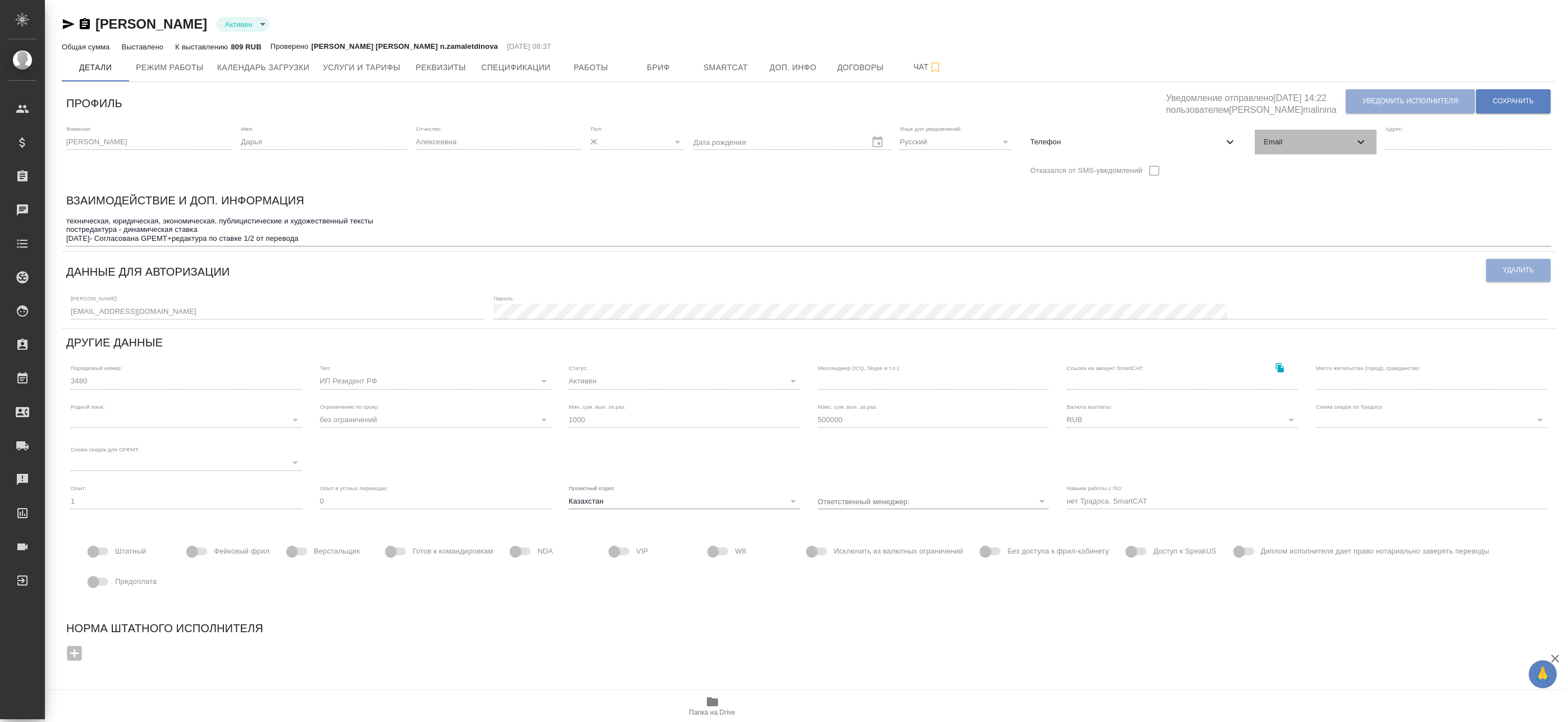
click at [1304, 137] on span "Email" at bounding box center [1308, 141] width 90 height 11
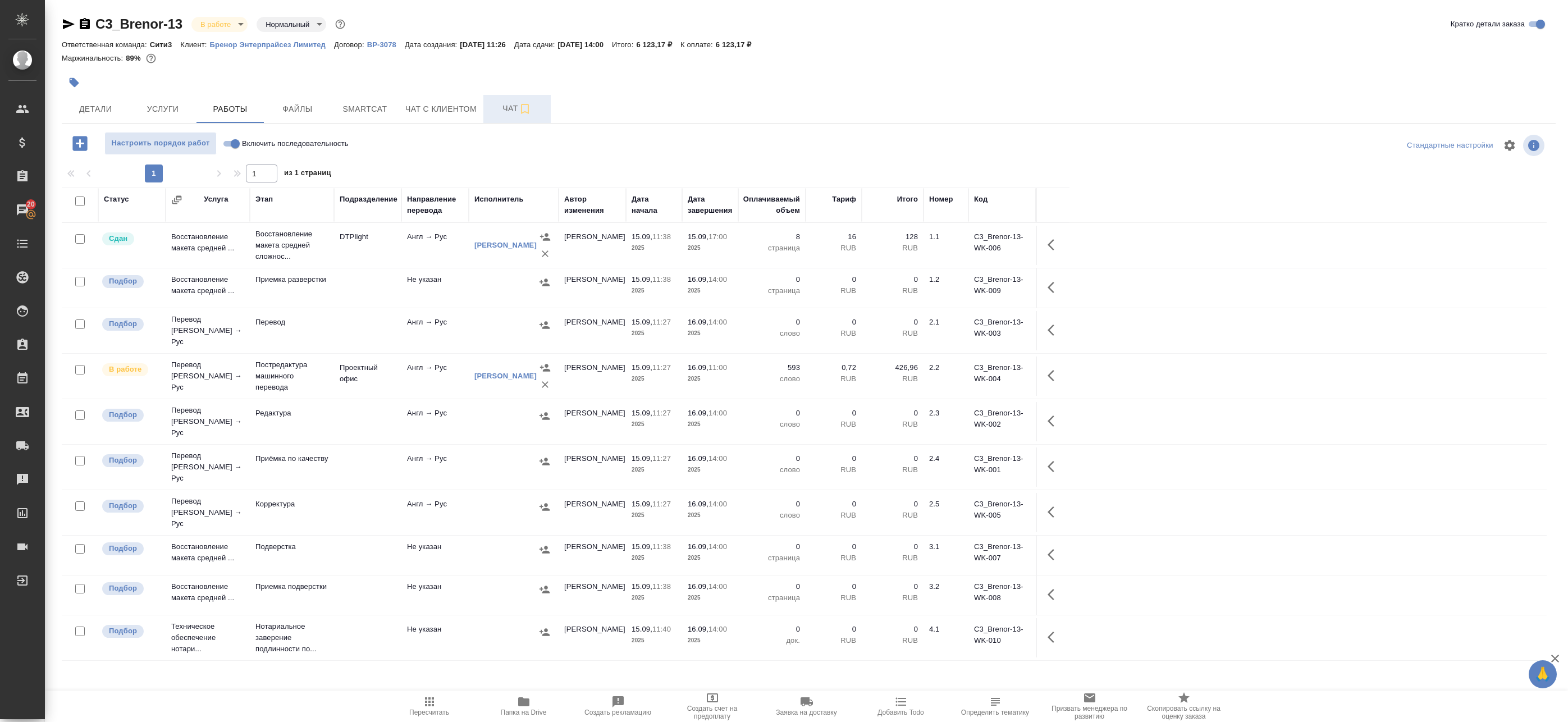
click at [505, 99] on button "Чат" at bounding box center [517, 109] width 68 height 28
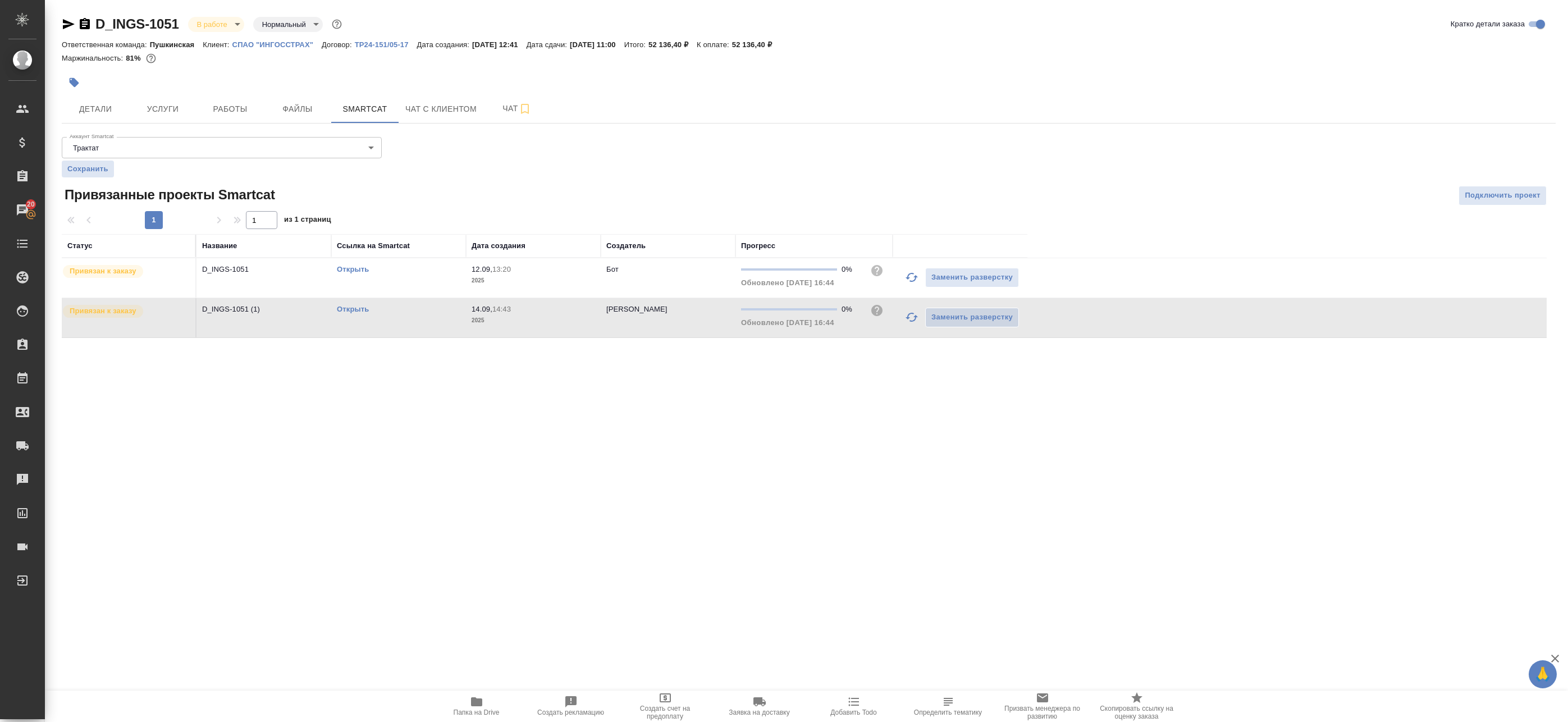
click at [910, 317] on icon "button" at bounding box center [912, 317] width 13 height 13
click at [907, 284] on icon "button" at bounding box center [912, 277] width 13 height 13
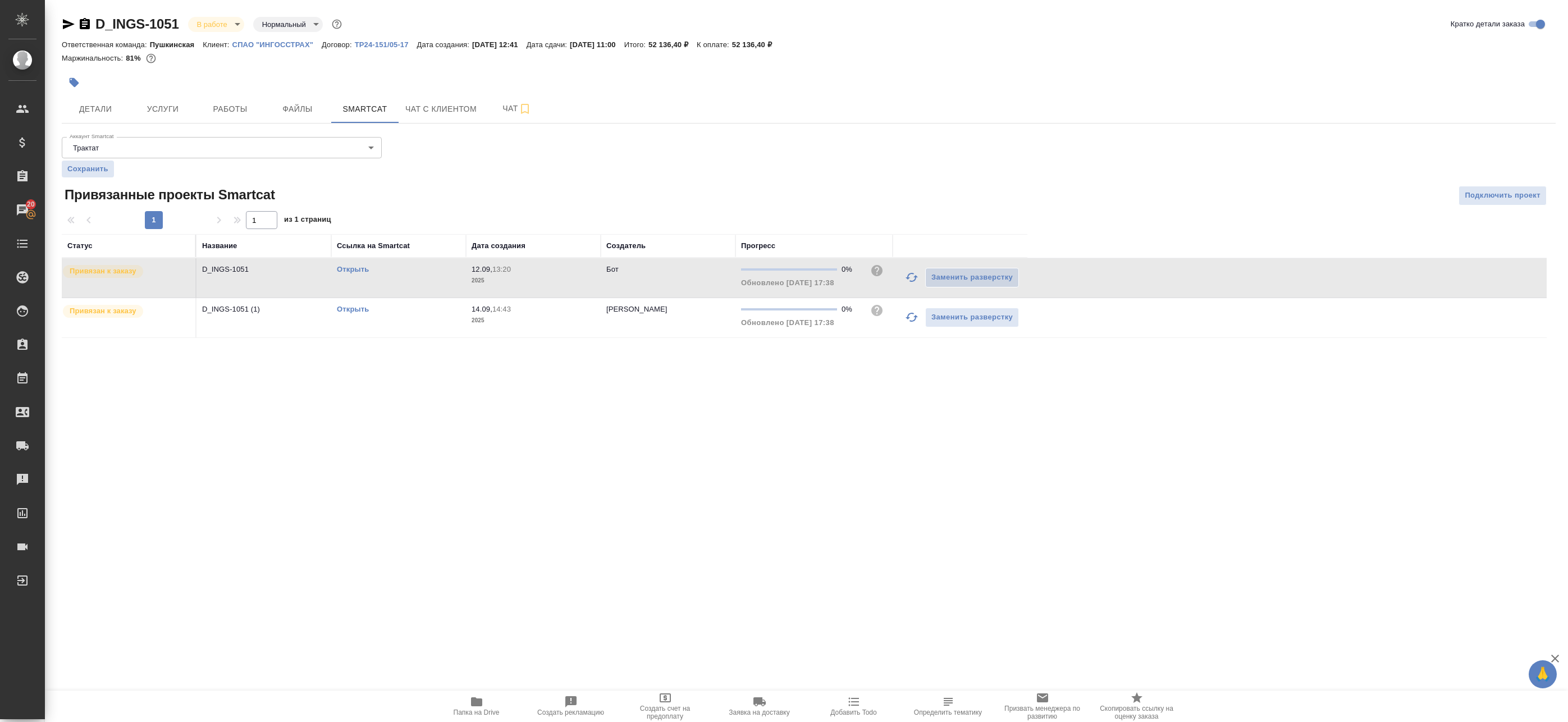
click at [356, 311] on link "Открыть" at bounding box center [353, 309] width 32 height 8
click at [359, 308] on link "Открыть" at bounding box center [353, 309] width 32 height 8
click at [361, 270] on link "Открыть" at bounding box center [353, 269] width 32 height 8
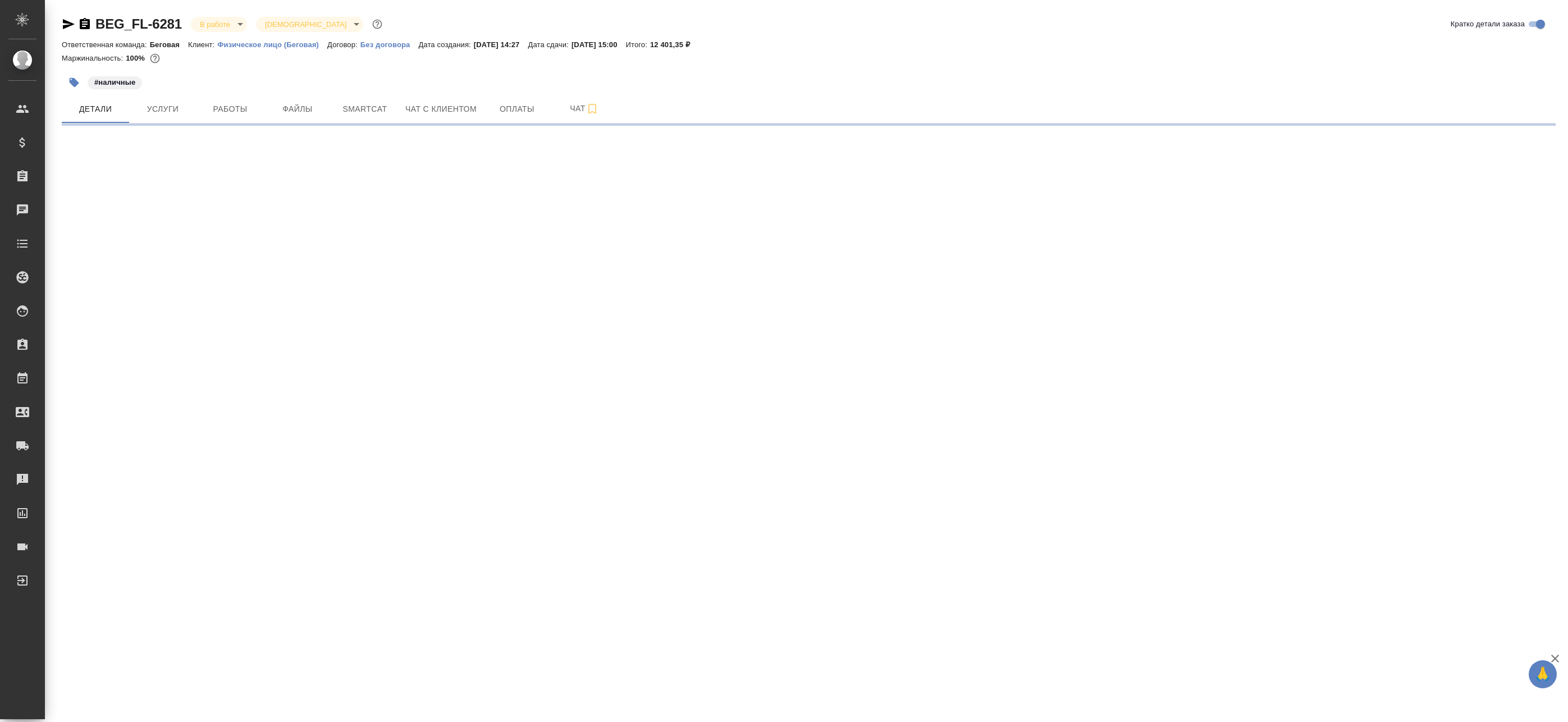
select select "RU"
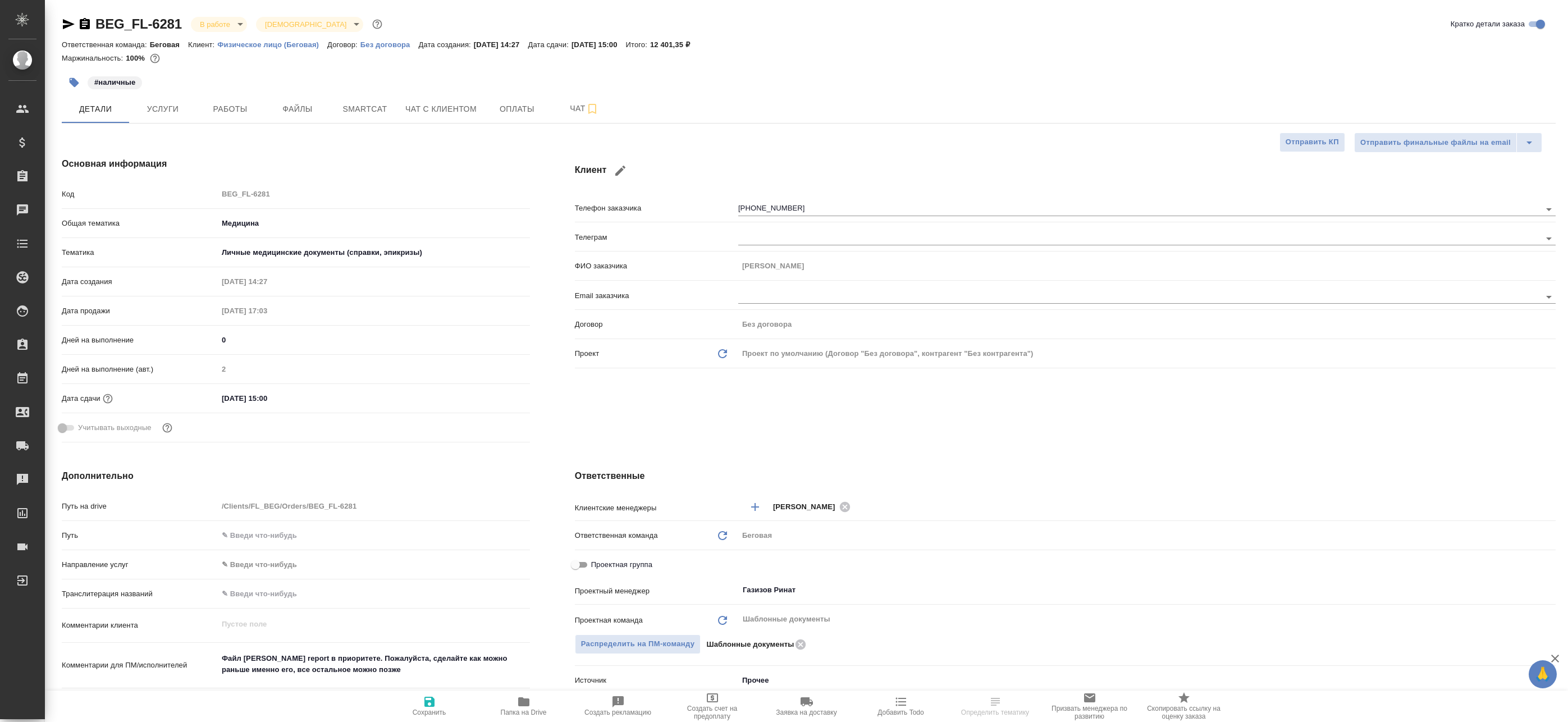
type textarea "x"
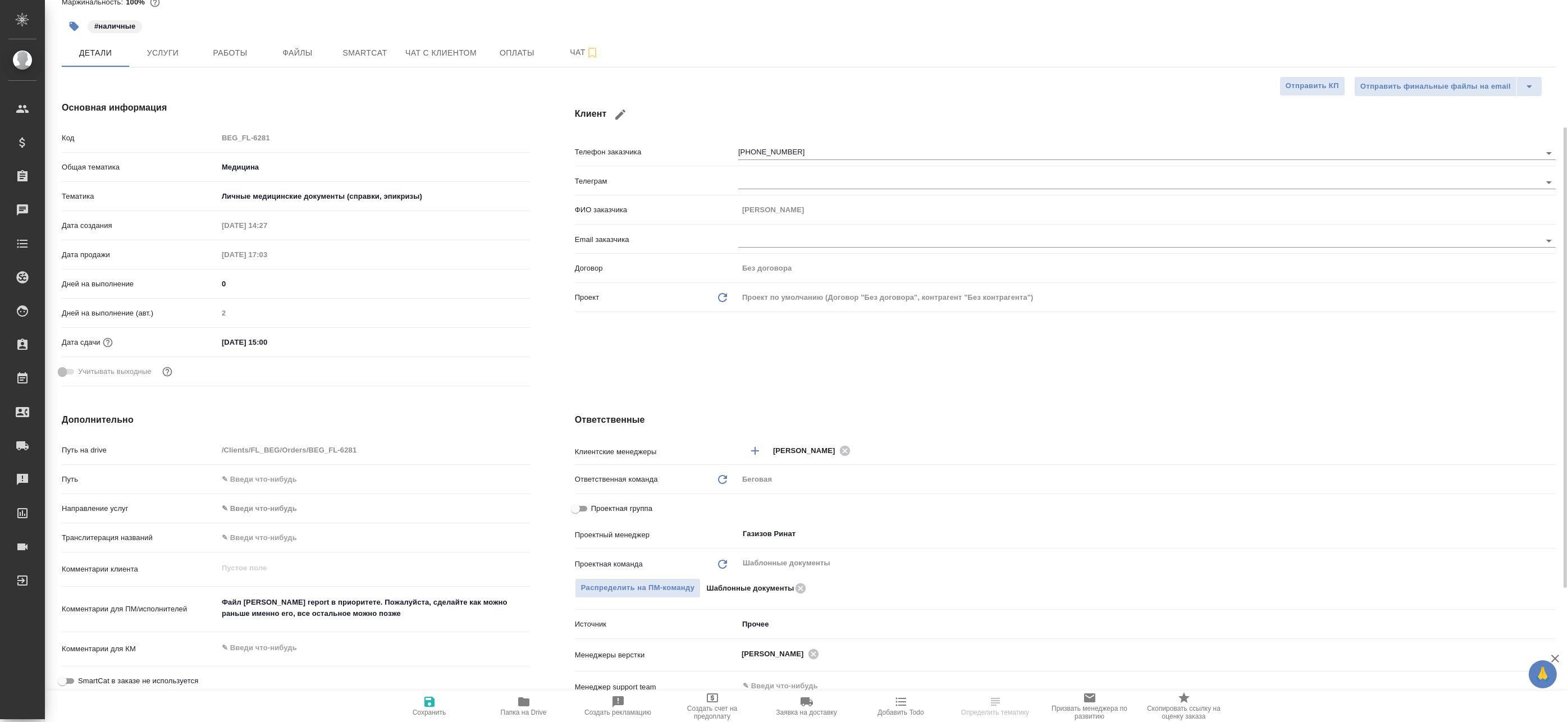
scroll to position [112, 0]
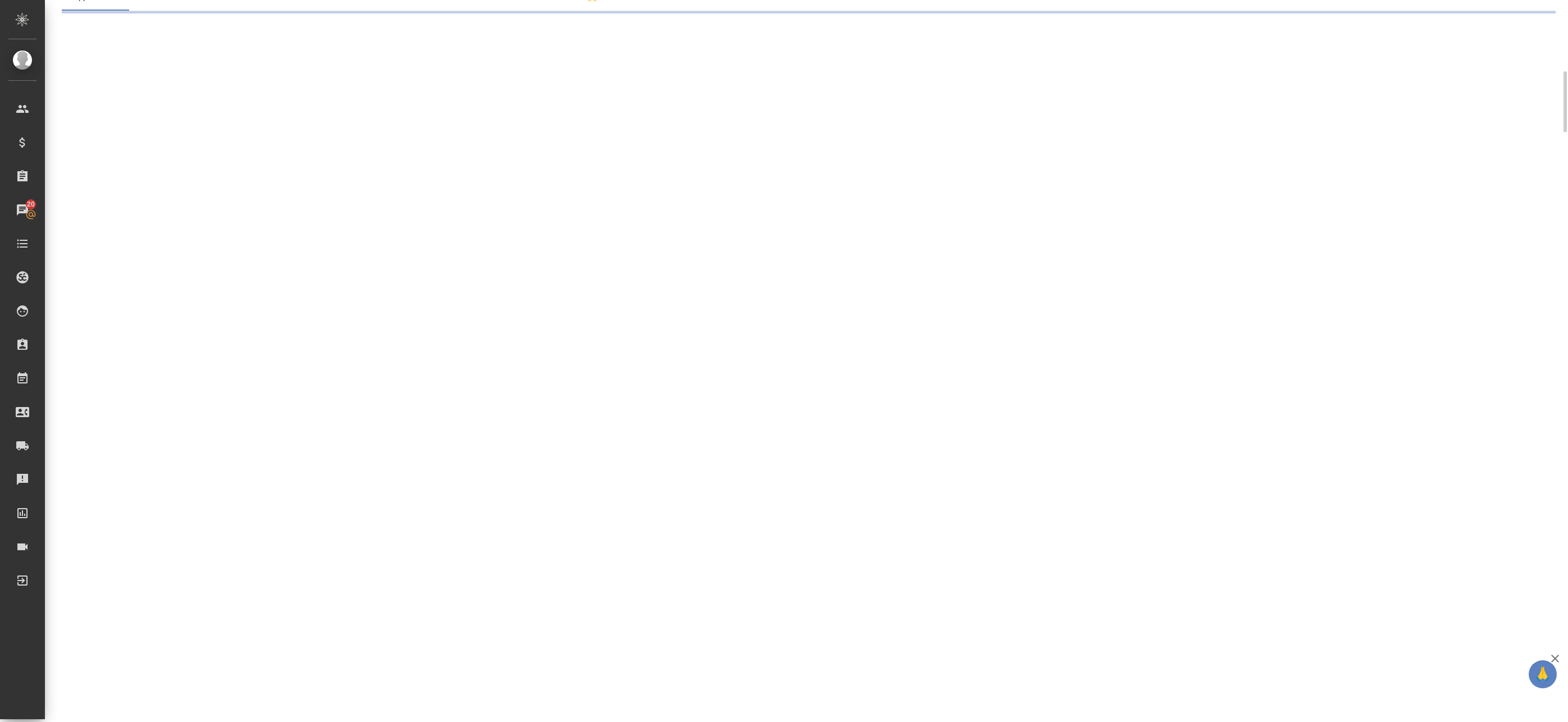
select select "RU"
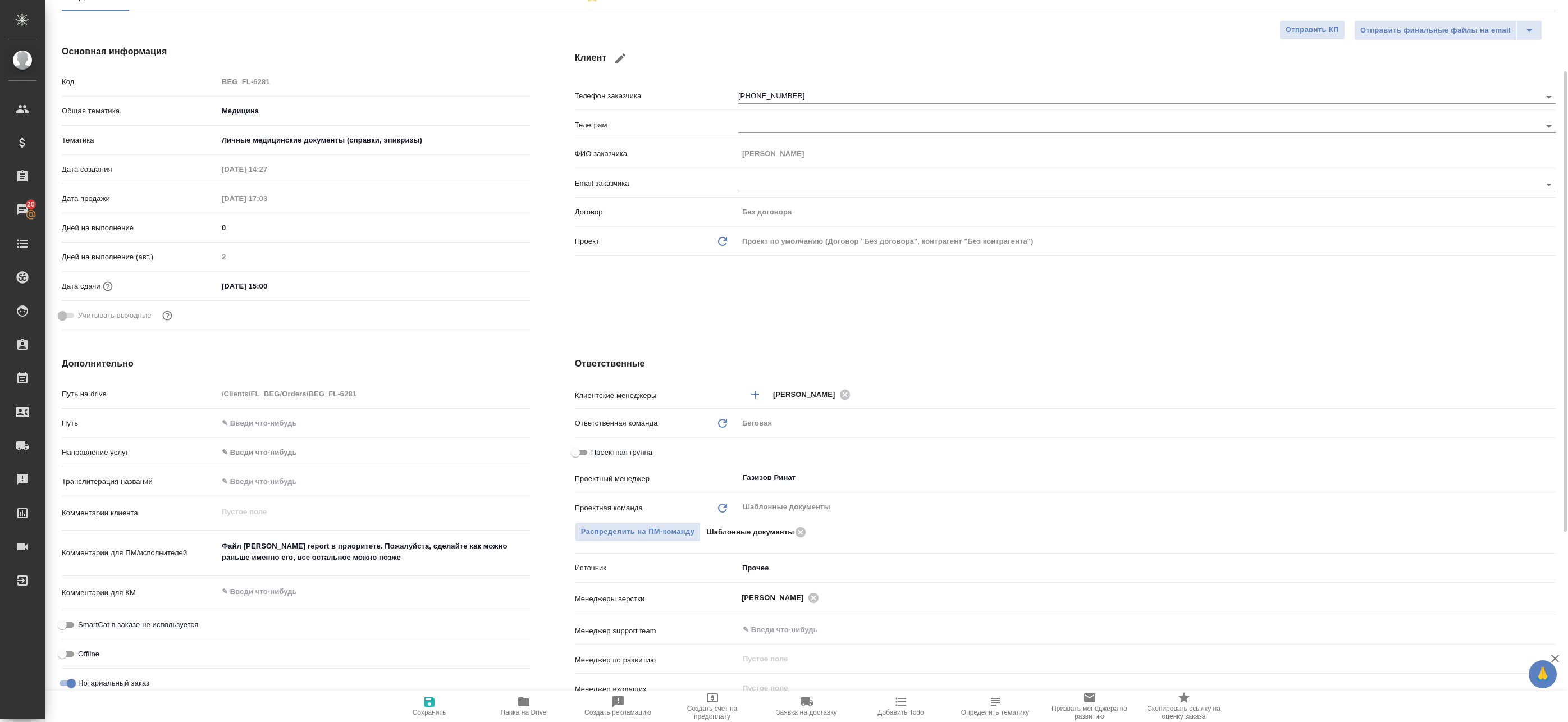
type textarea "x"
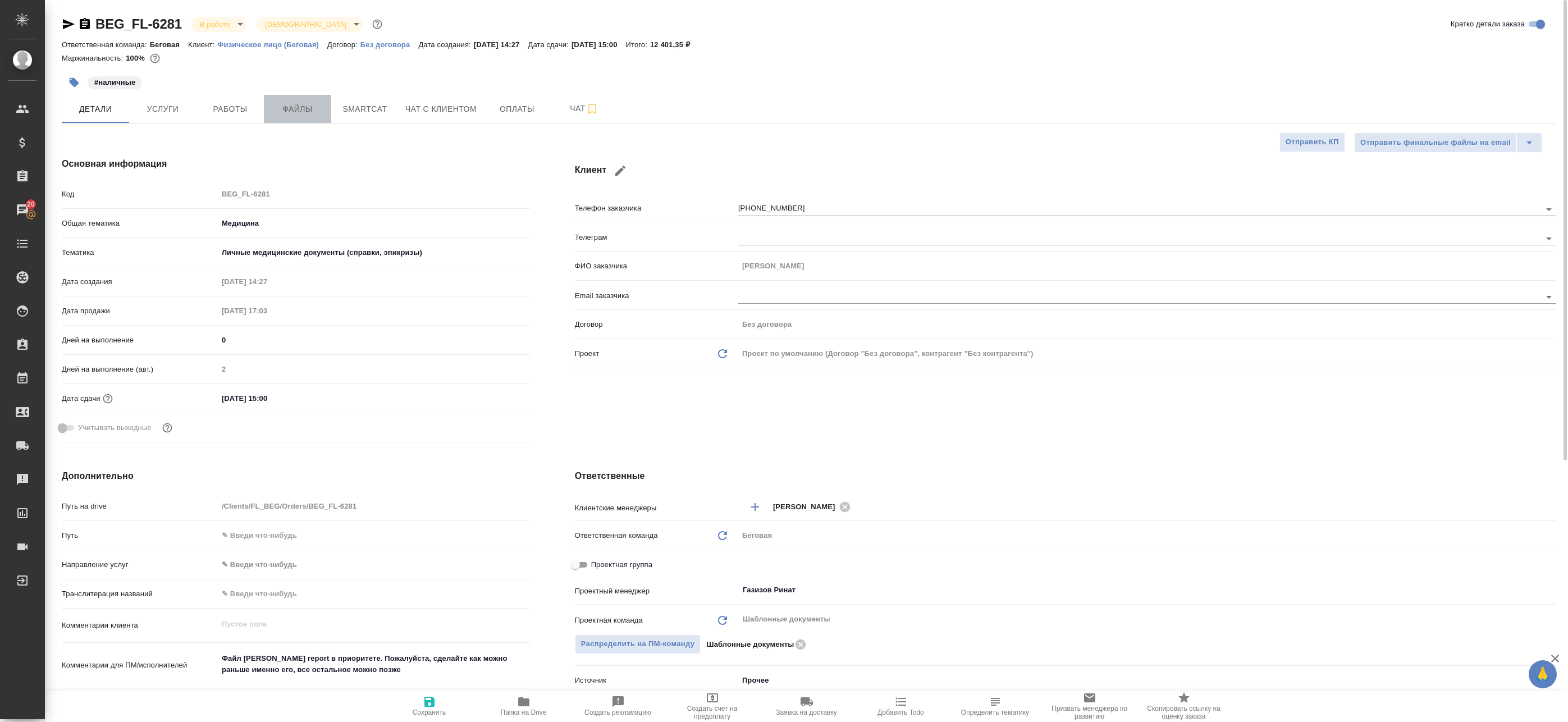
click at [293, 114] on span "Файлы" at bounding box center [297, 109] width 54 height 14
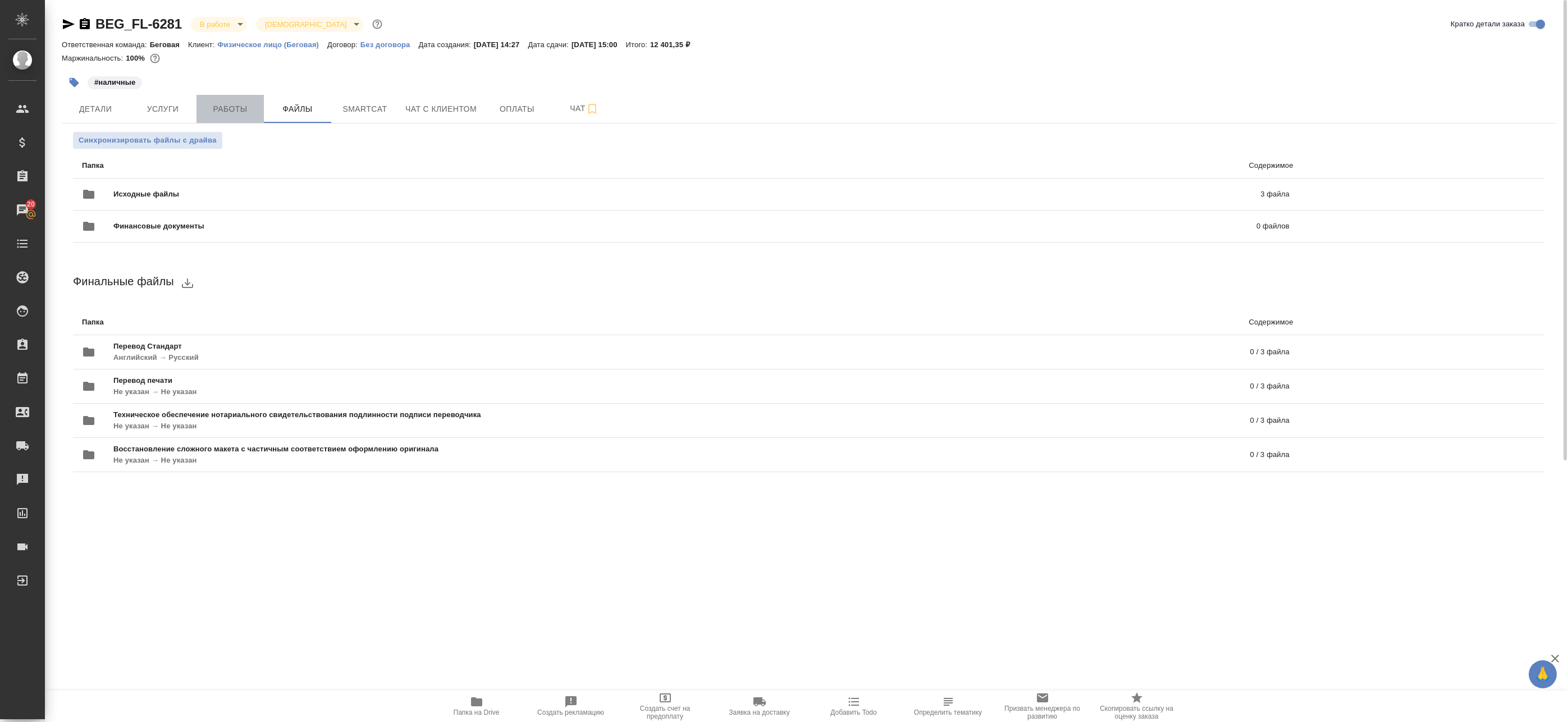
click at [237, 100] on button "Работы" at bounding box center [230, 109] width 68 height 28
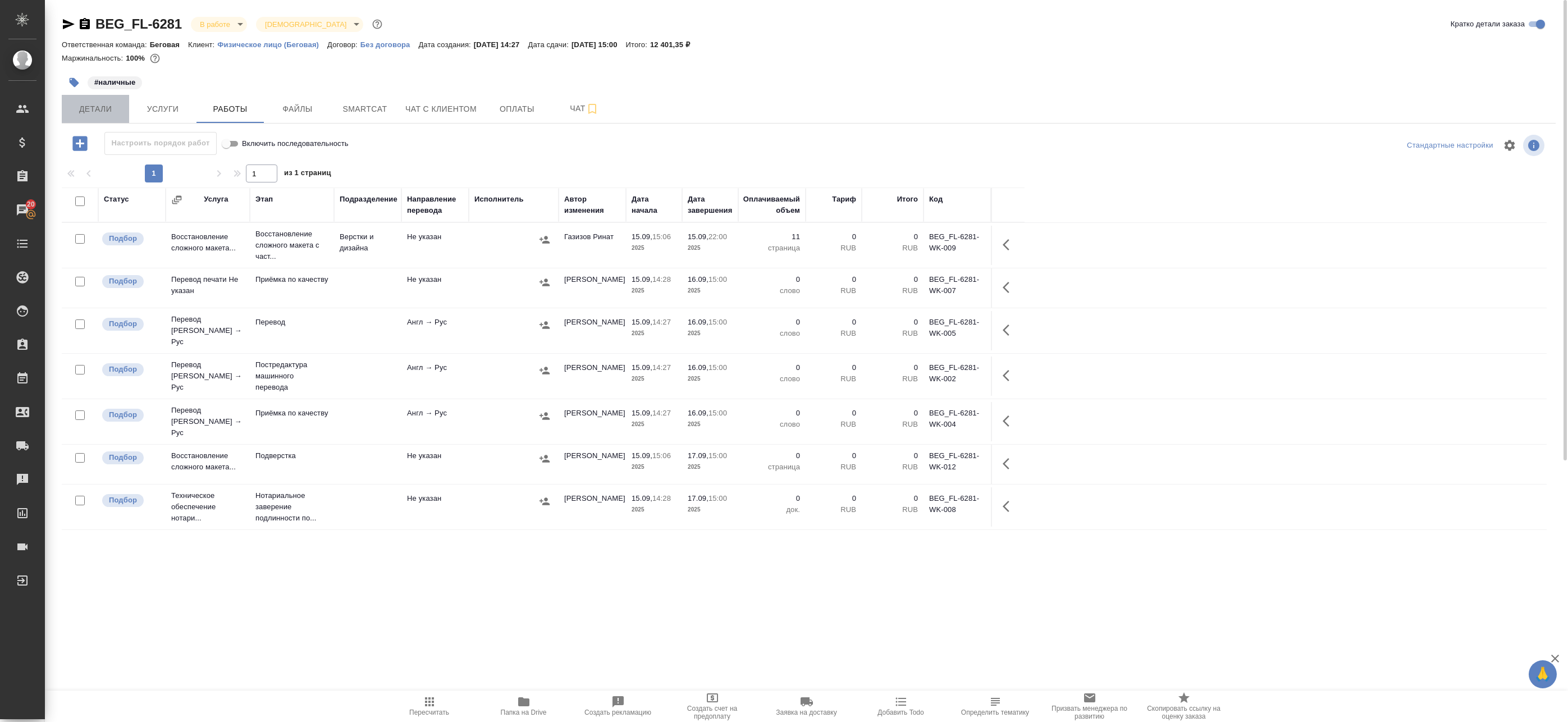
click at [106, 105] on span "Детали" at bounding box center [95, 109] width 54 height 14
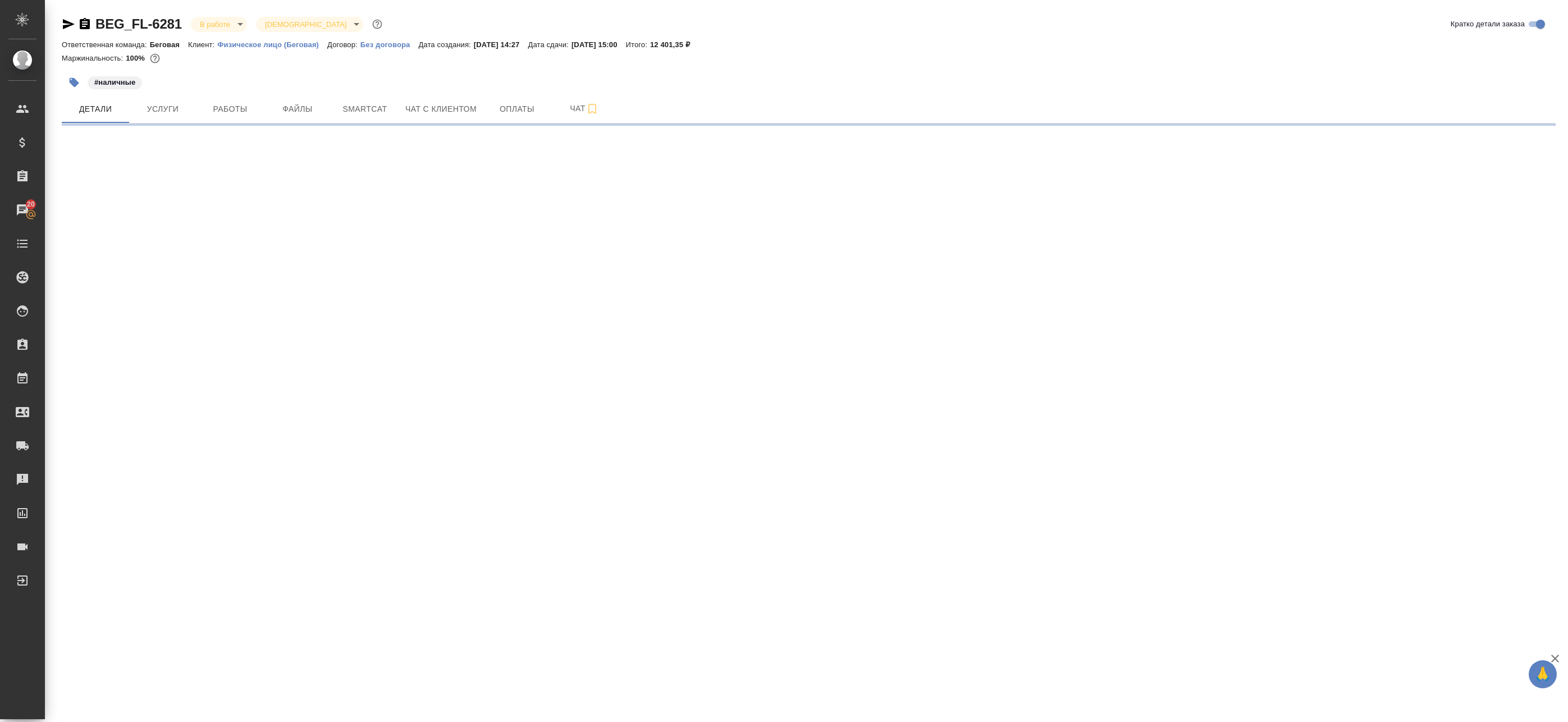
select select "RU"
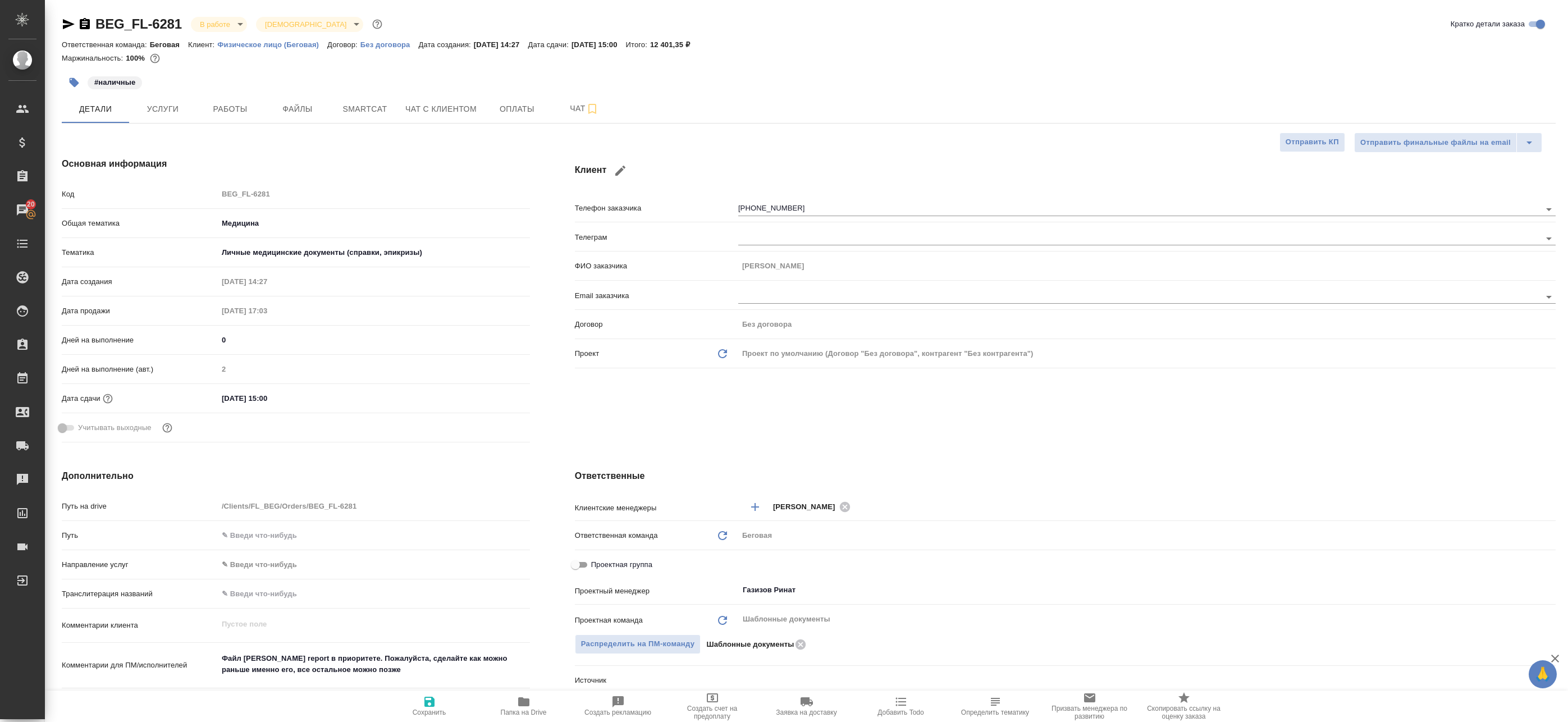
type textarea "x"
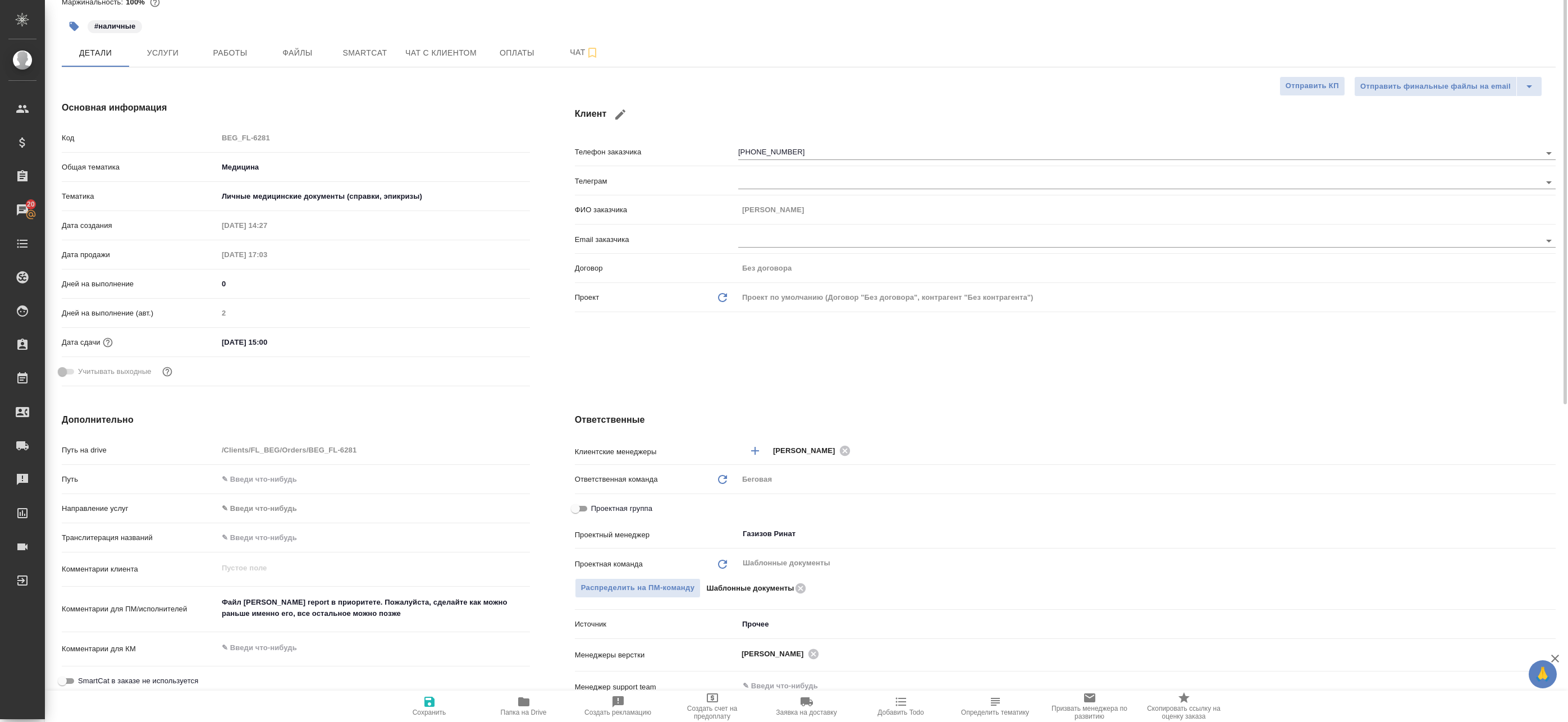
scroll to position [112, 0]
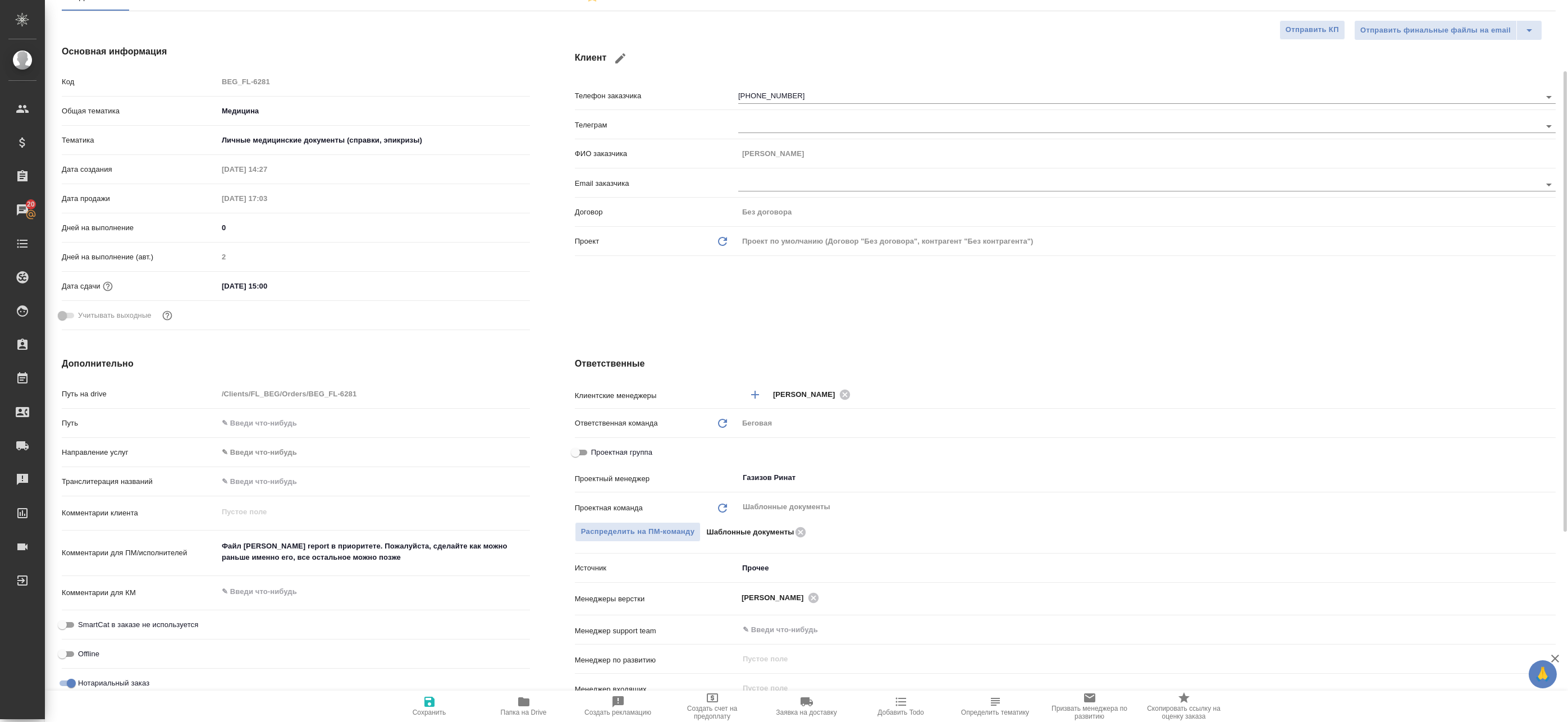
click at [578, 450] on input "Проектная группа" at bounding box center [576, 453] width 40 height 13
checkbox input "true"
type textarea "x"
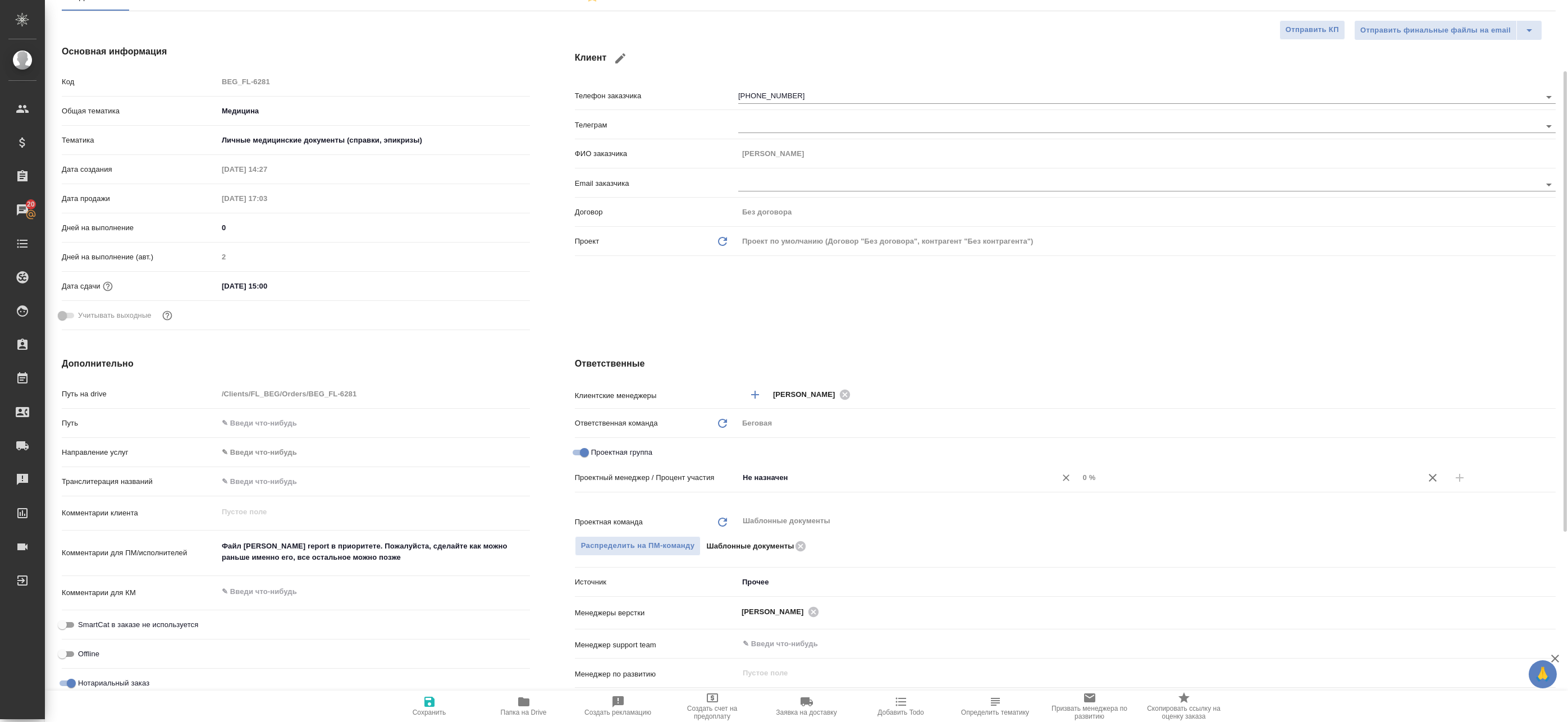
click at [786, 480] on input "Не назначен" at bounding box center [889, 478] width 296 height 13
type input "Бада"
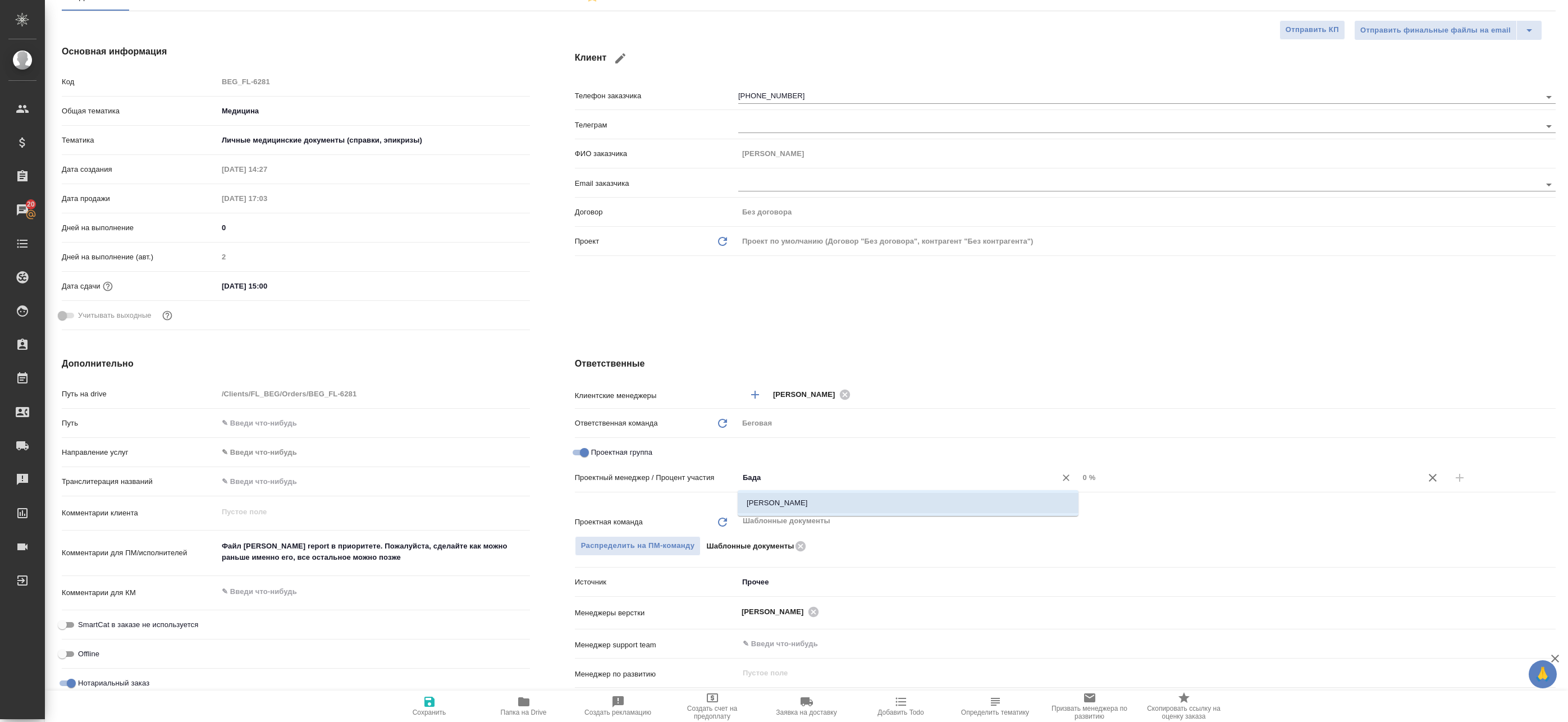
click at [779, 506] on li "[PERSON_NAME]" at bounding box center [908, 503] width 341 height 20
type textarea "x"
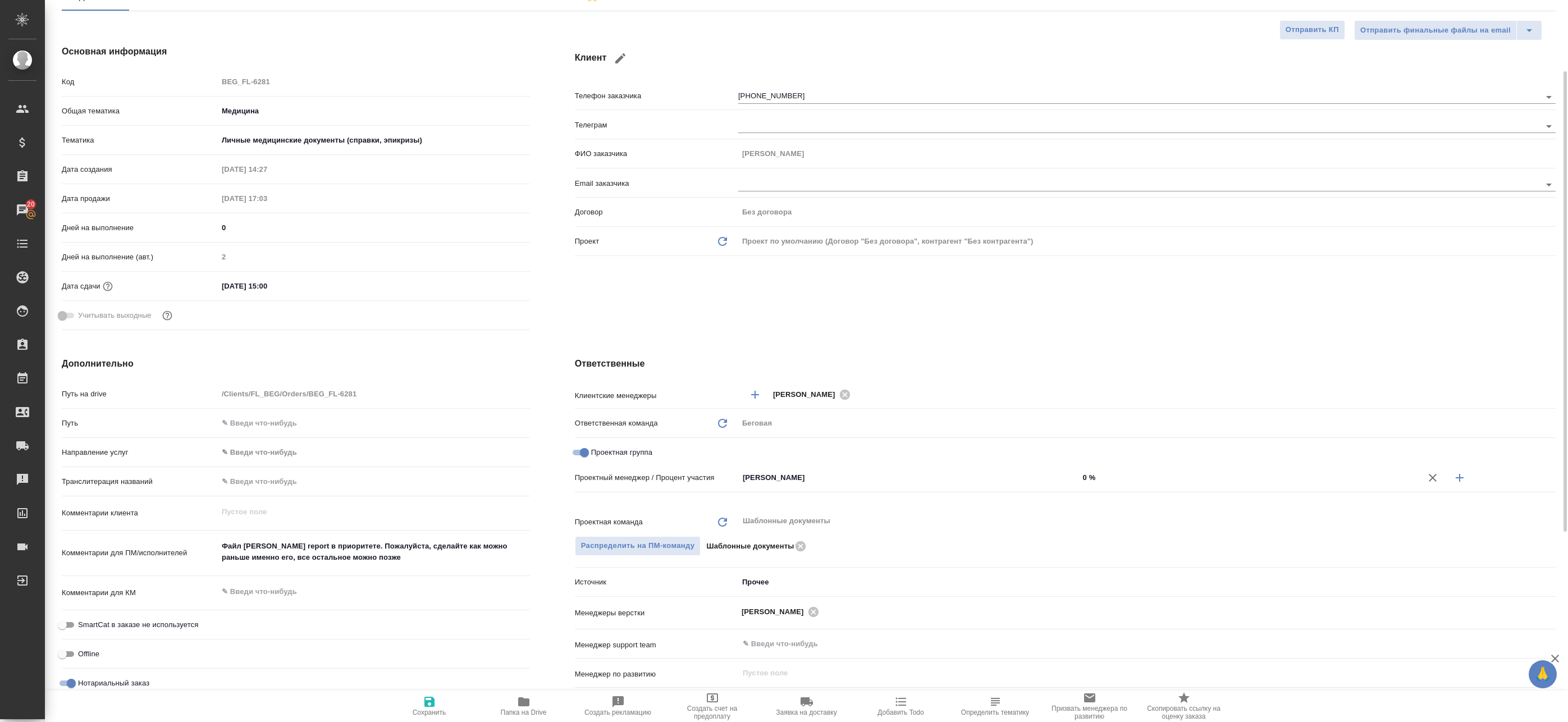
click at [1465, 479] on icon "button" at bounding box center [1459, 478] width 13 height 13
type textarea "x"
drag, startPoint x: 924, startPoint y: 489, endPoint x: 908, endPoint y: 497, distance: 17.9
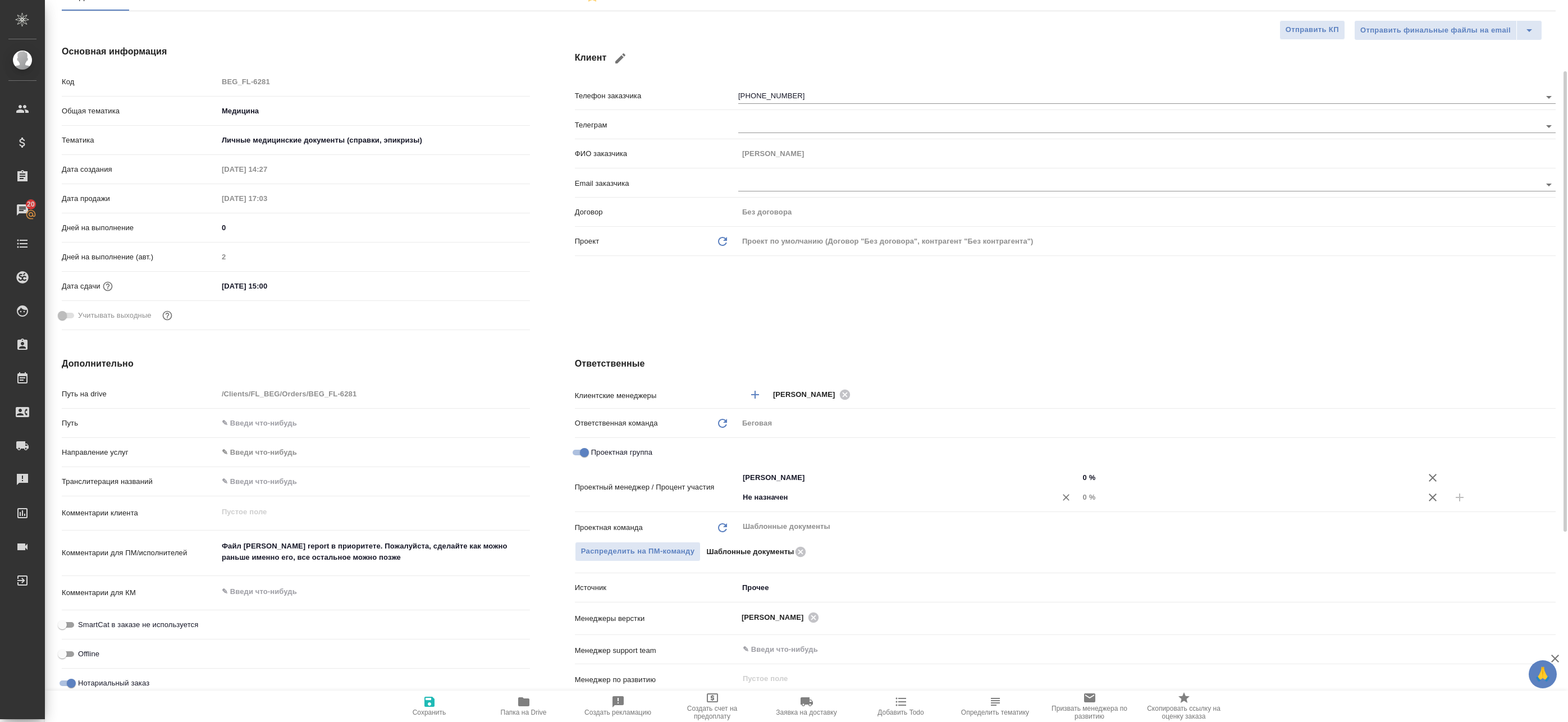
click at [924, 489] on div "Не назначен ​" at bounding box center [908, 497] width 341 height 20
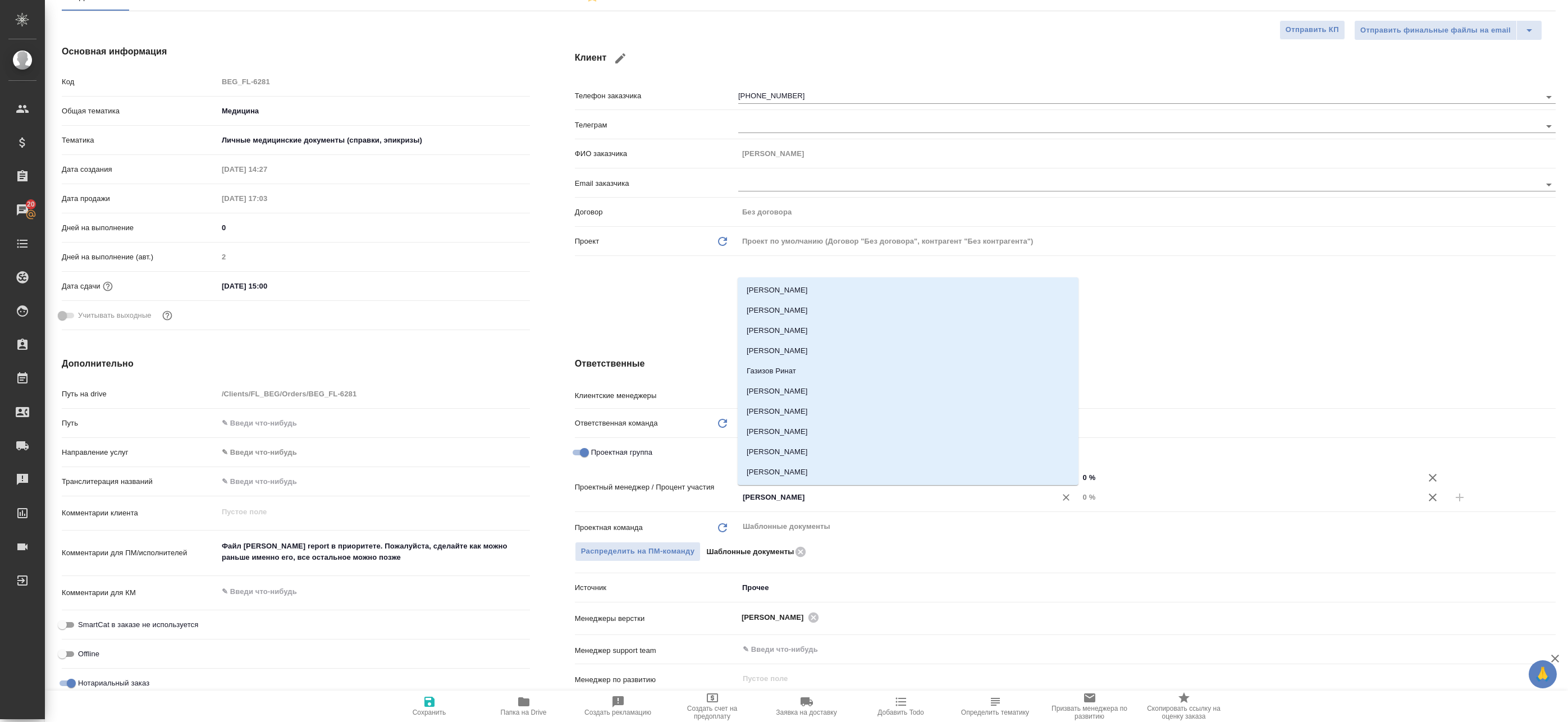
type input "Ринат"
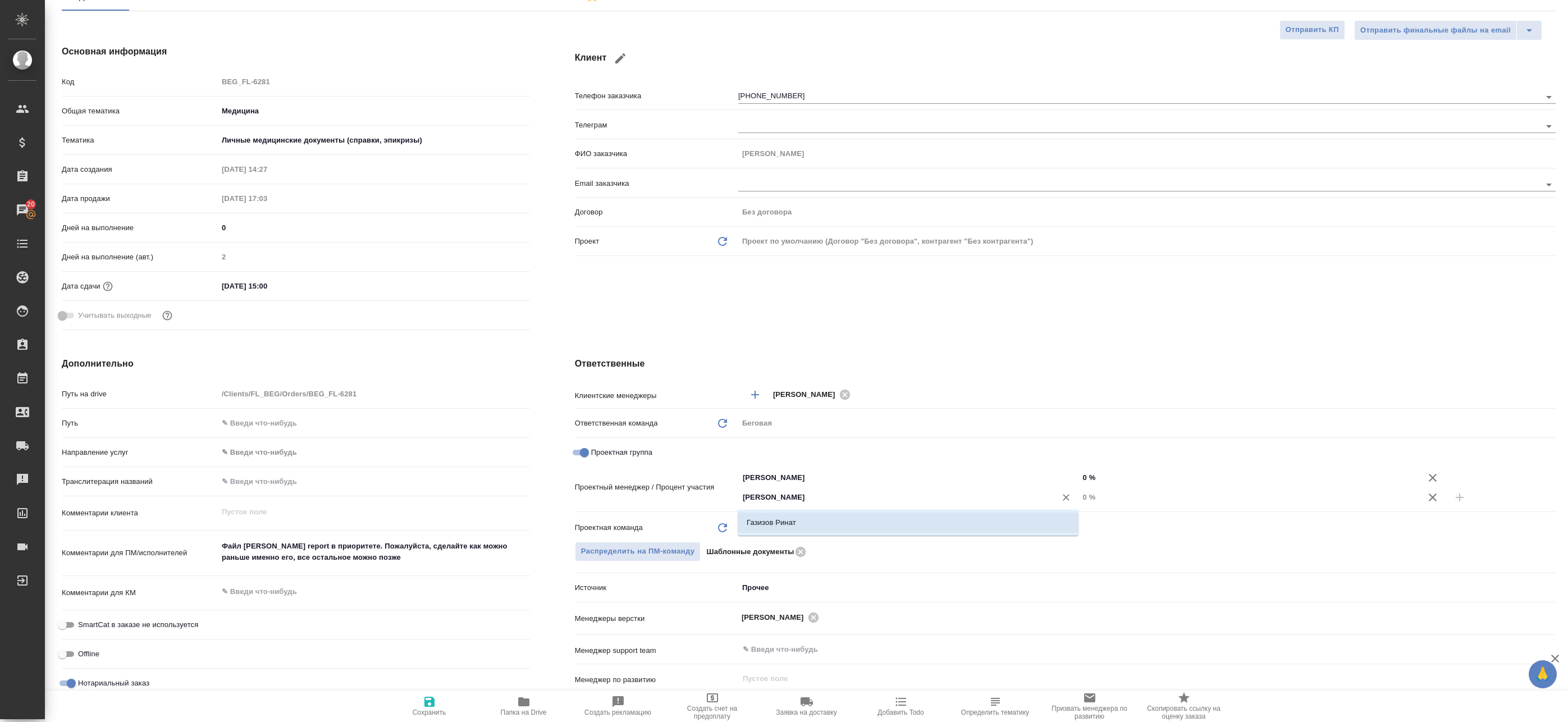
click at [792, 521] on li "Газизов Ринат" at bounding box center [908, 523] width 341 height 20
type textarea "x"
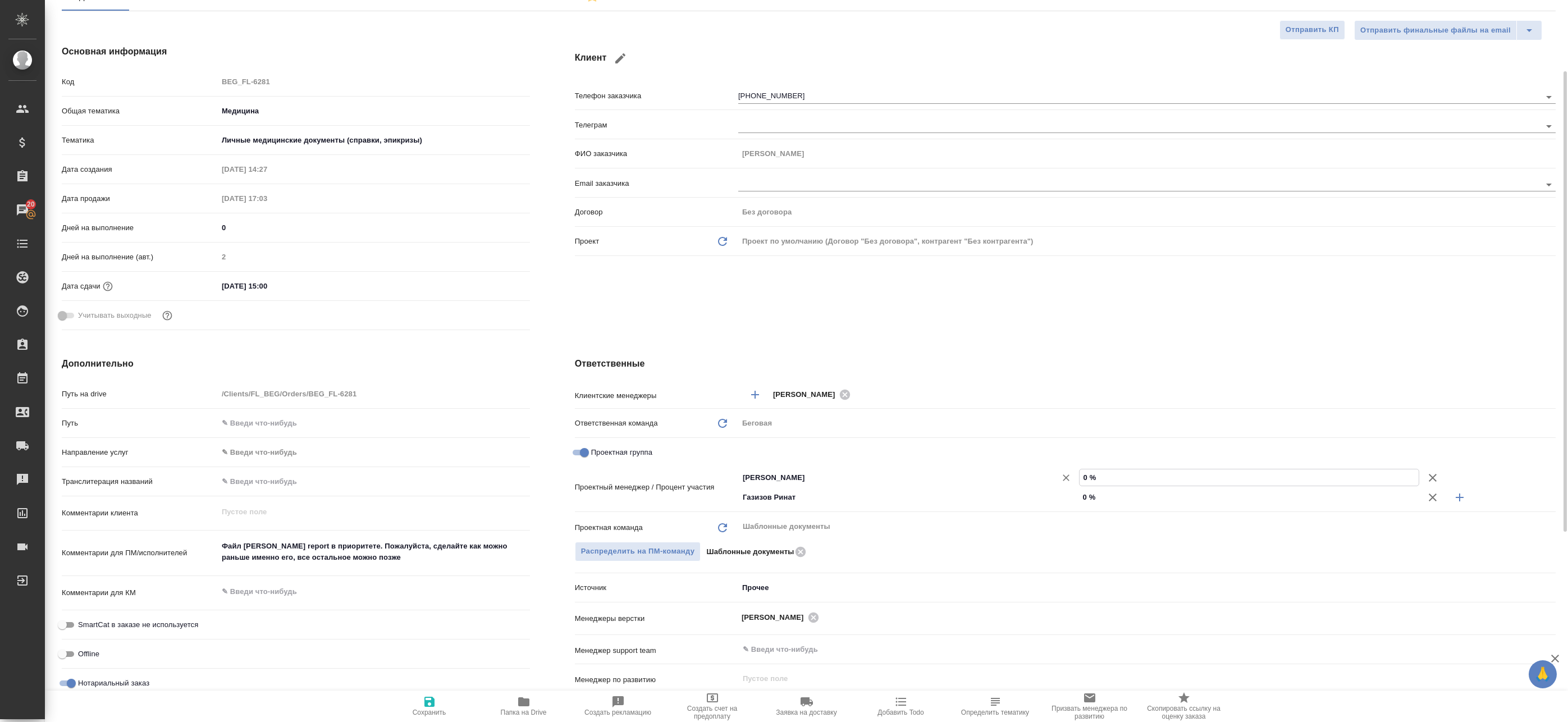
drag, startPoint x: 1099, startPoint y: 474, endPoint x: 989, endPoint y: 469, distance: 110.1
click at [990, 469] on div "Баданян Артак ​ 0 %" at bounding box center [1146, 477] width 817 height 19
drag, startPoint x: 1111, startPoint y: 495, endPoint x: 989, endPoint y: 492, distance: 122.0
click at [996, 492] on div "Газизов Ринат ​ 0 %" at bounding box center [1146, 496] width 817 height 19
type textarea "x"
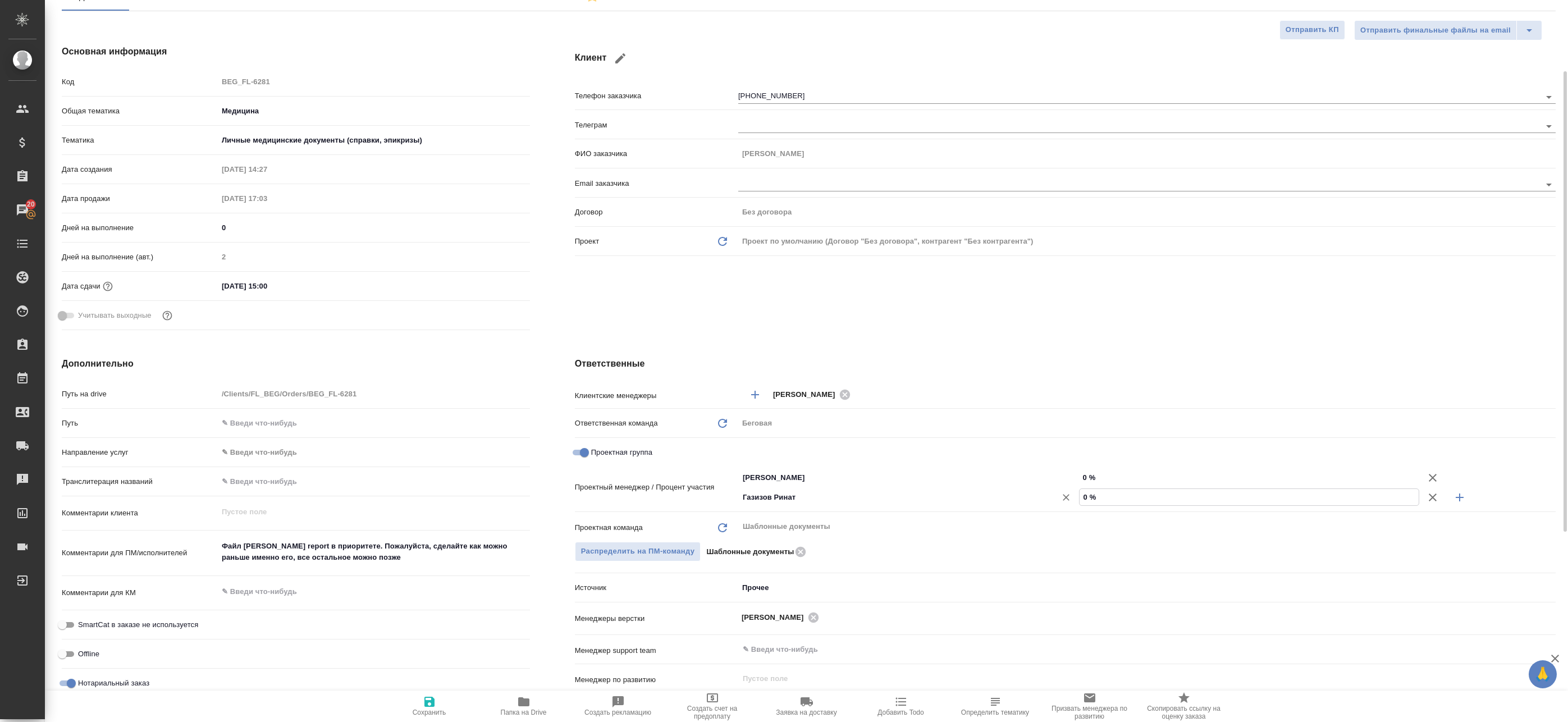
type textarea "x"
type input "1 %"
type textarea "x"
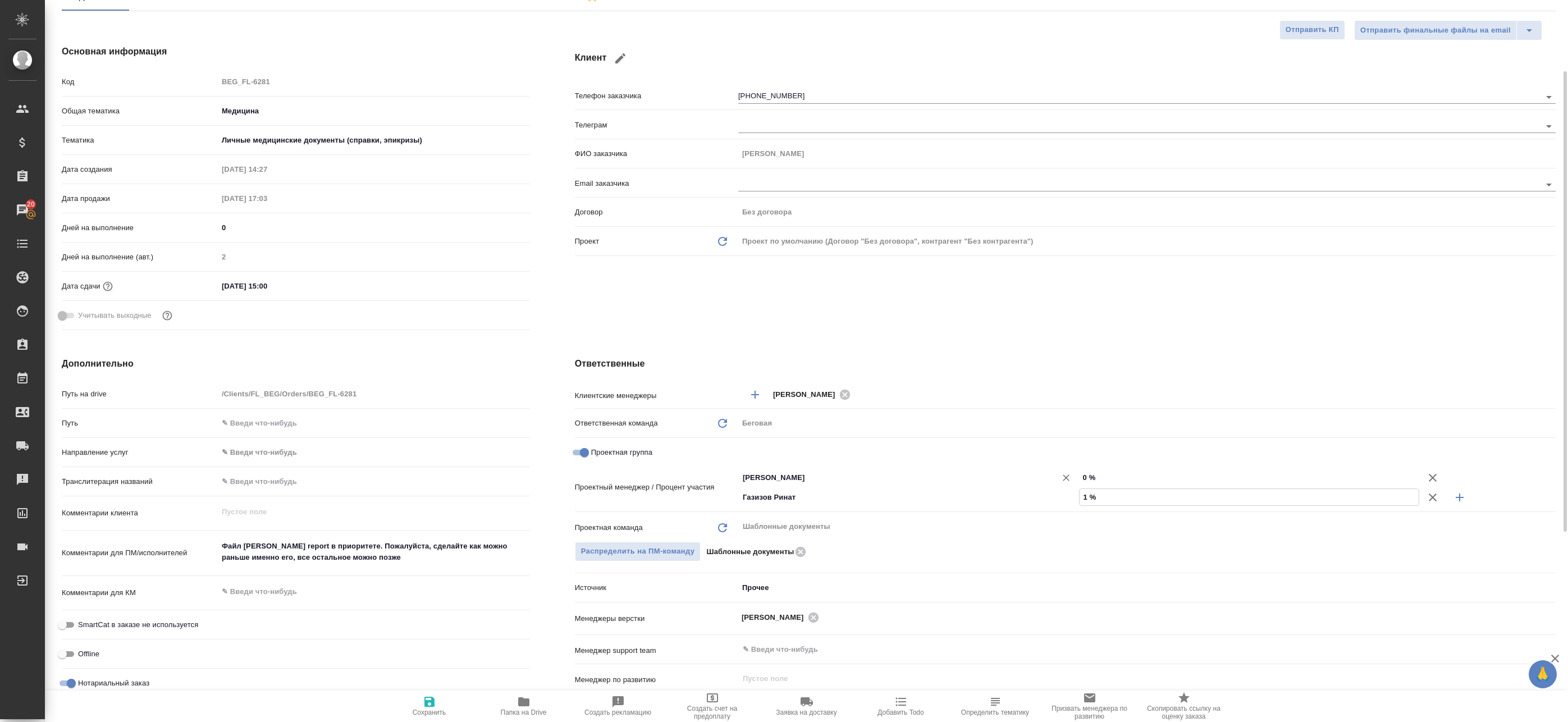
type textarea "x"
type input "10 %"
drag, startPoint x: 1124, startPoint y: 478, endPoint x: 1012, endPoint y: 469, distance: 112.4
click at [1016, 469] on div "Баданян Артак ​ 0 %" at bounding box center [1146, 477] width 817 height 19
type textarea "x"
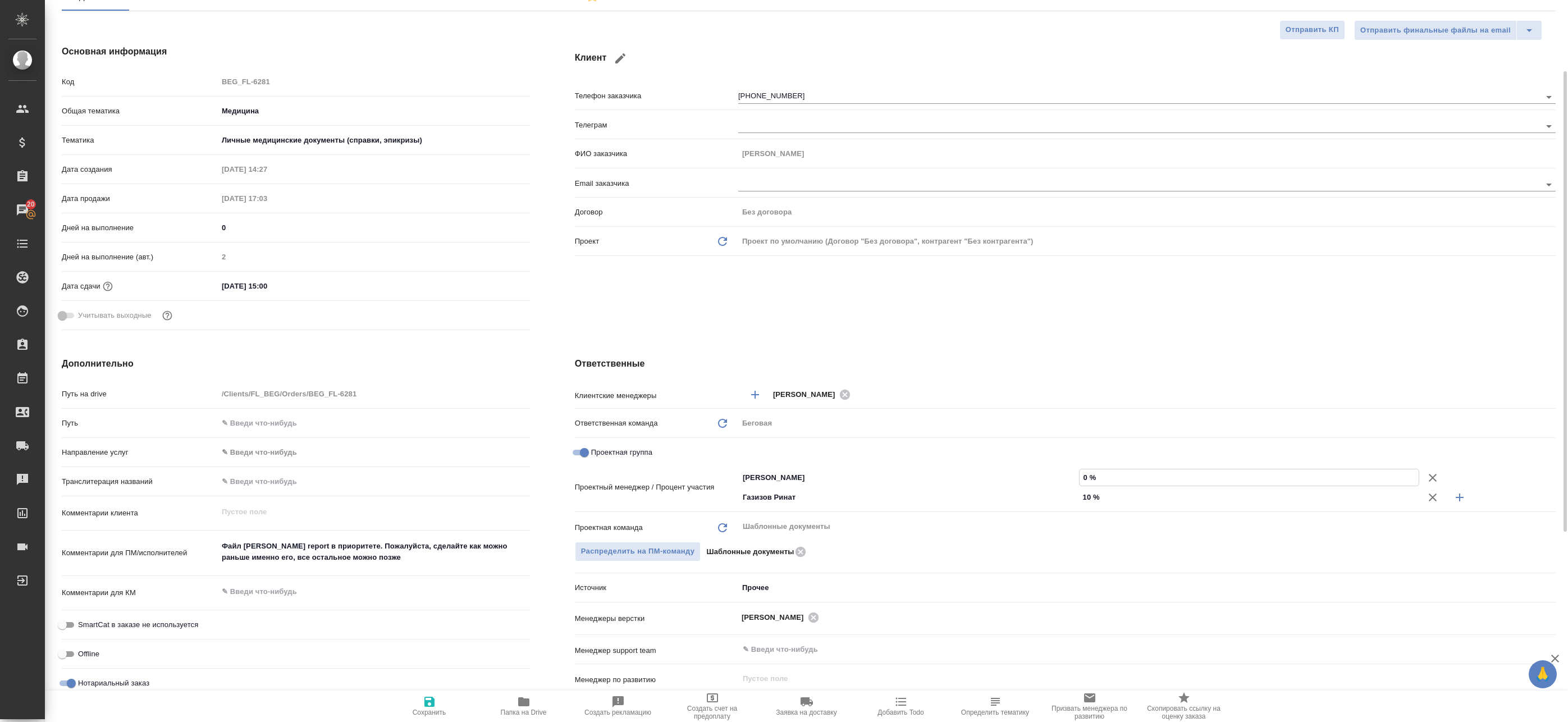
type textarea "x"
type input "8 %"
type textarea "x"
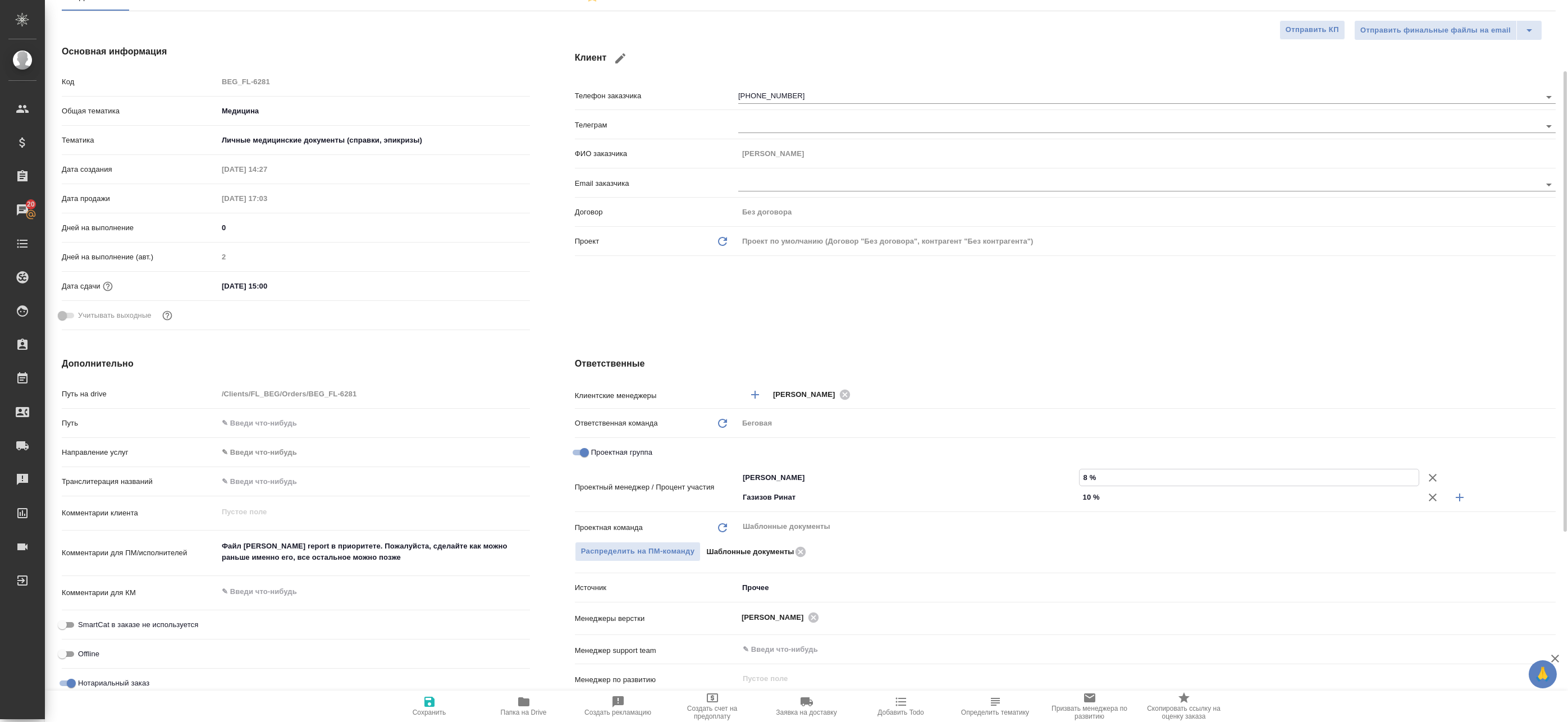
type textarea "x"
type input "9 %"
type textarea "x"
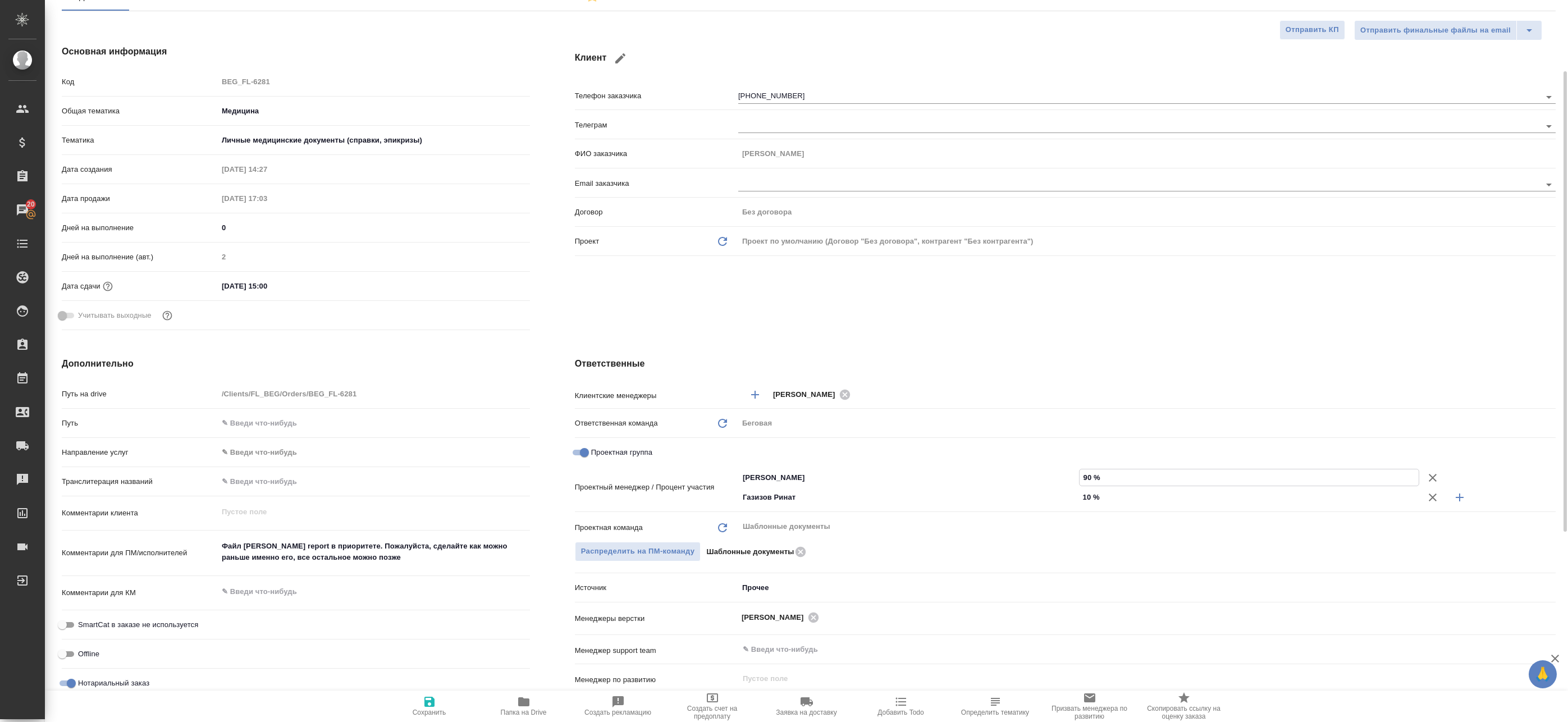
type input "-90 %"
type textarea "x"
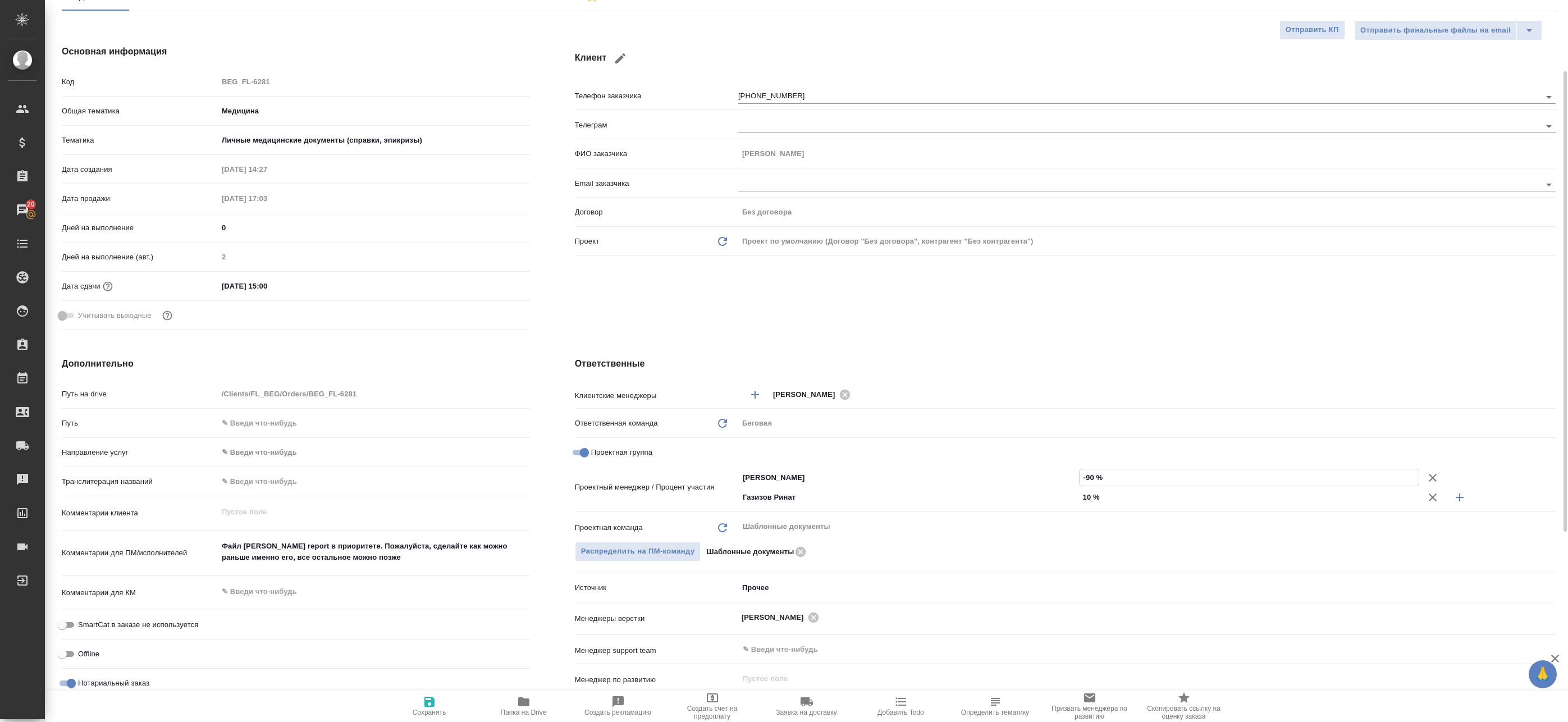
type textarea "x"
type input "-9 %"
type textarea "x"
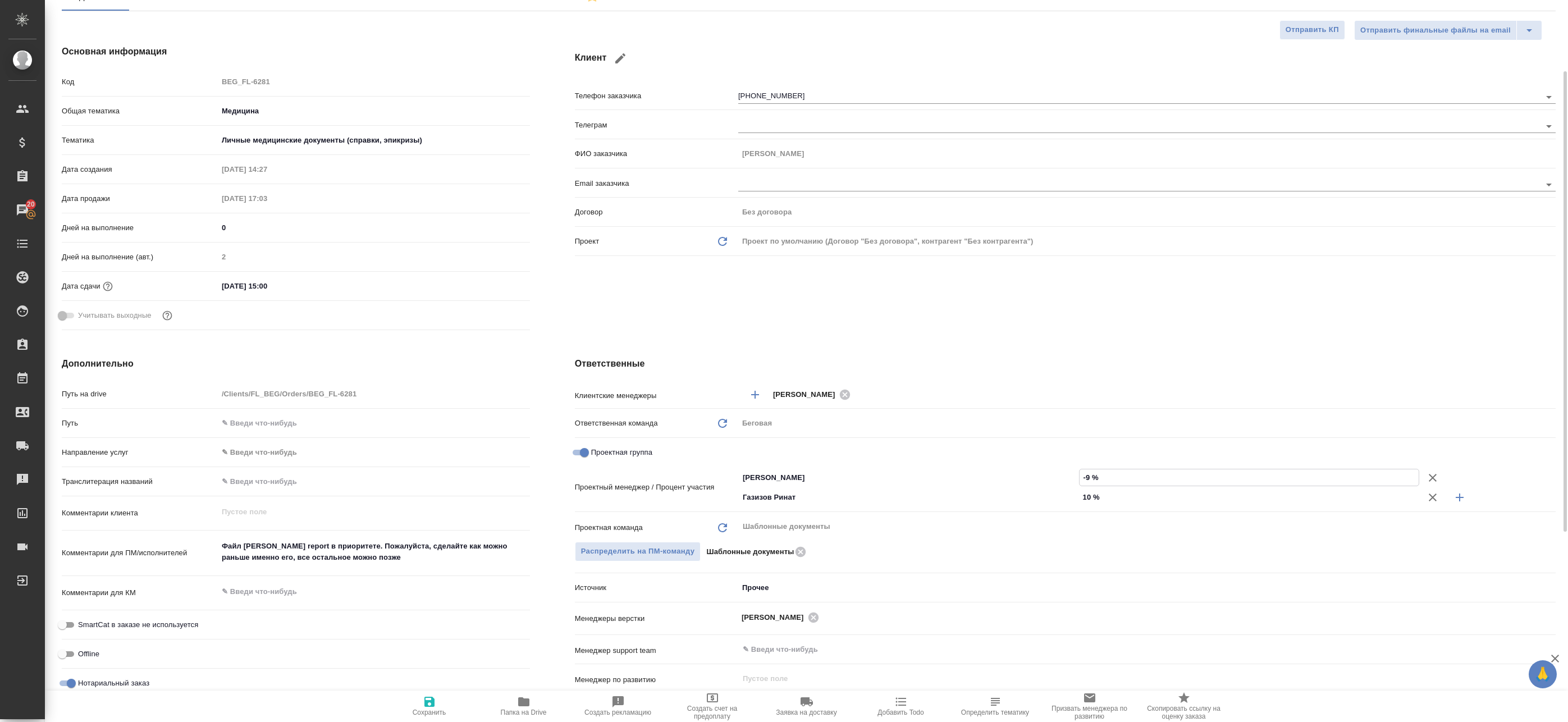
type textarea "x"
type input "-"
type textarea "x"
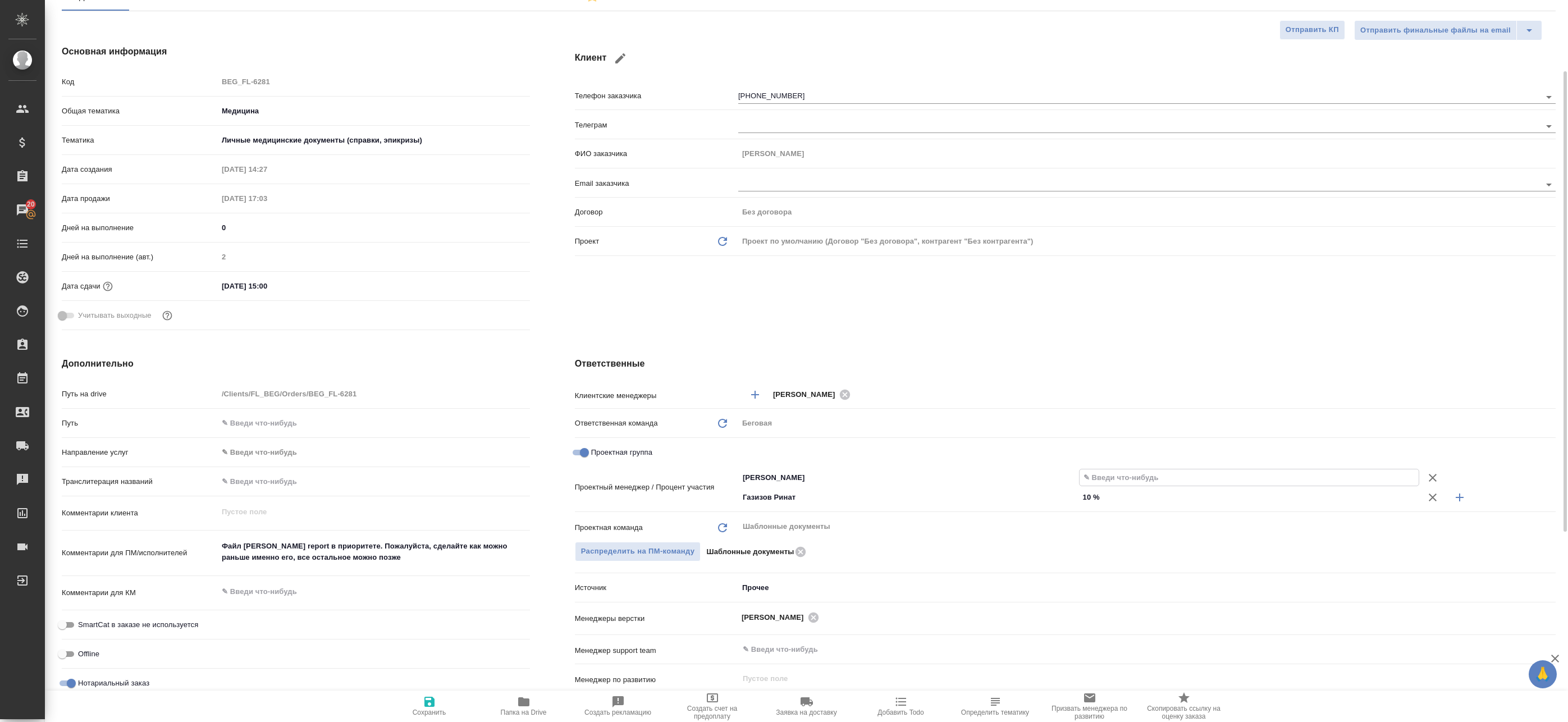
type textarea "x"
type input "9 %"
type textarea "x"
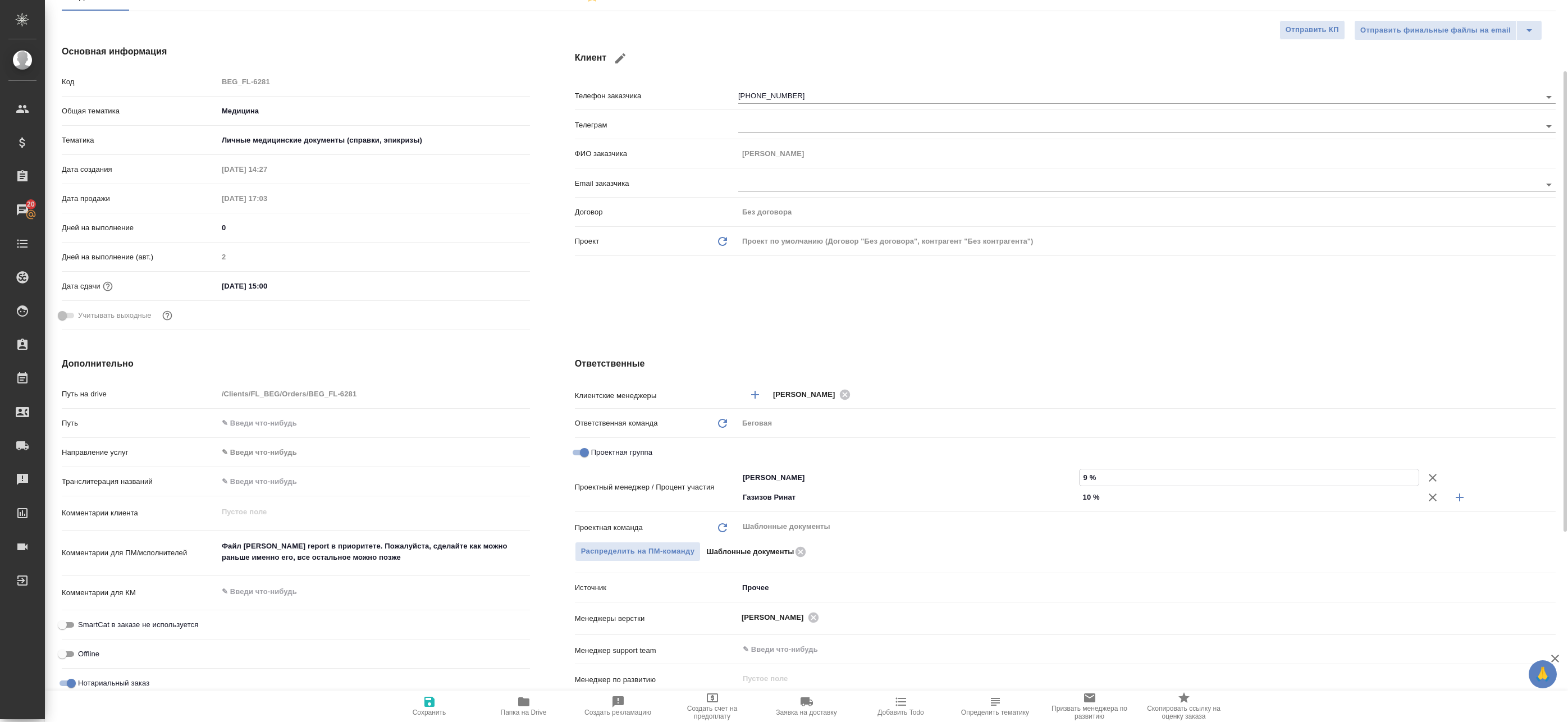
type textarea "x"
type input "90 %"
click at [443, 709] on span "Сохранить" at bounding box center [429, 712] width 33 height 8
type textarea "x"
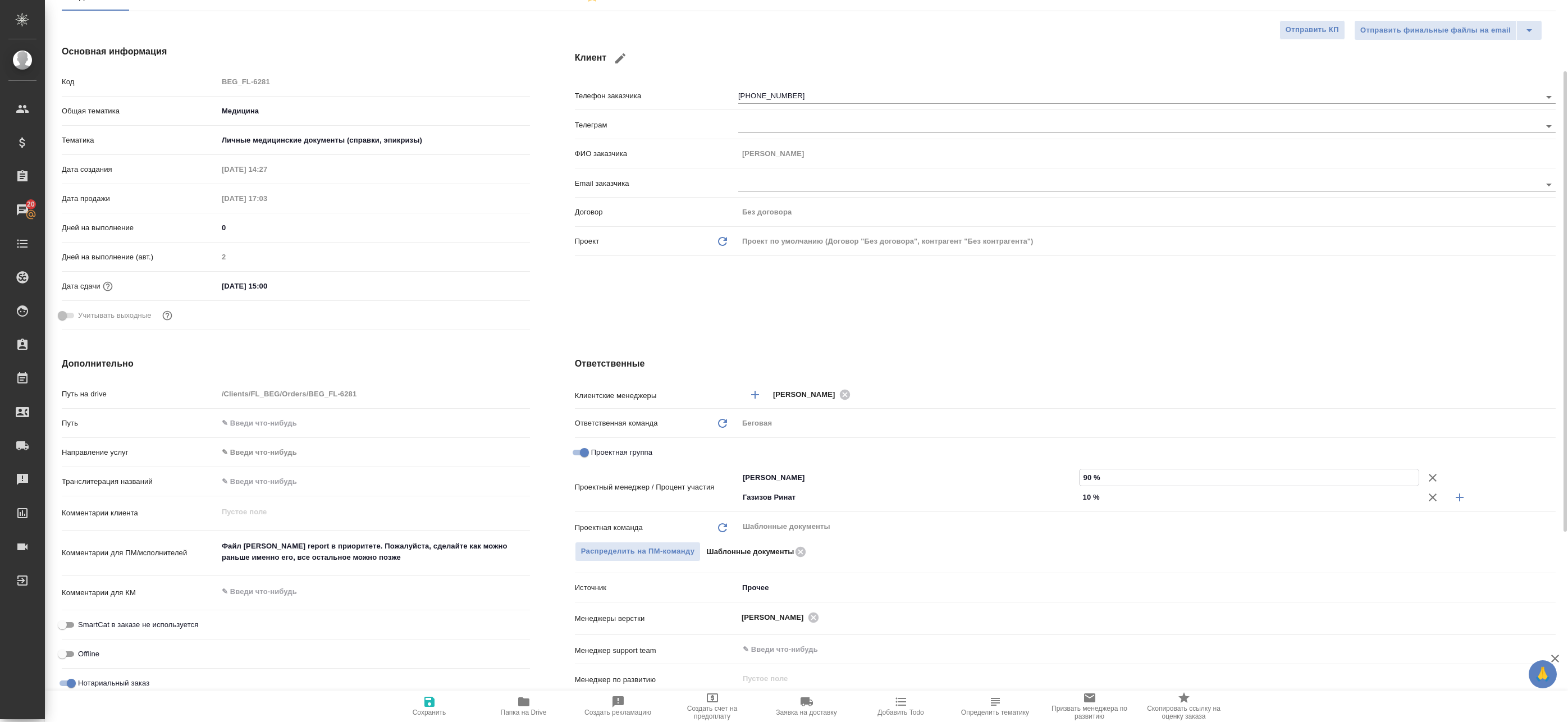
type textarea "x"
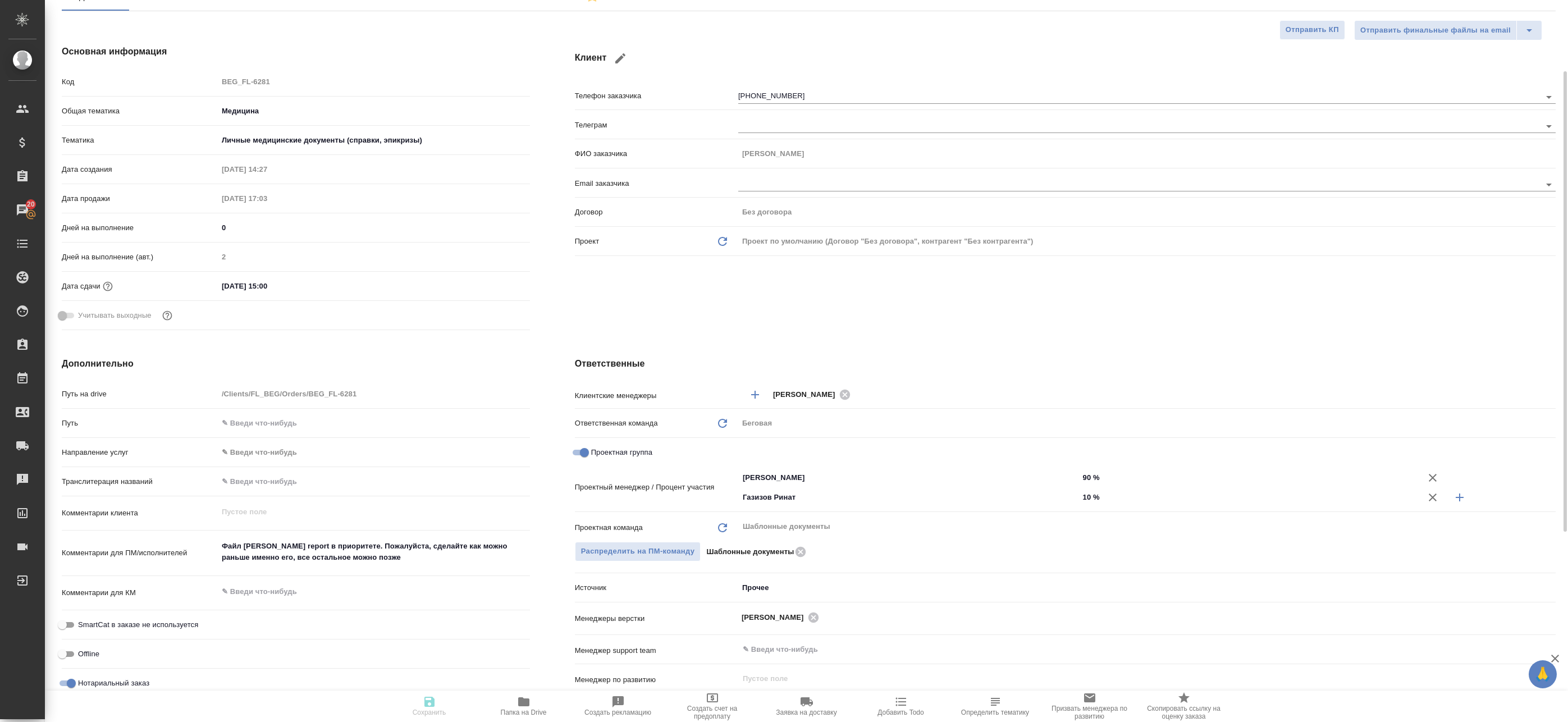
type textarea "x"
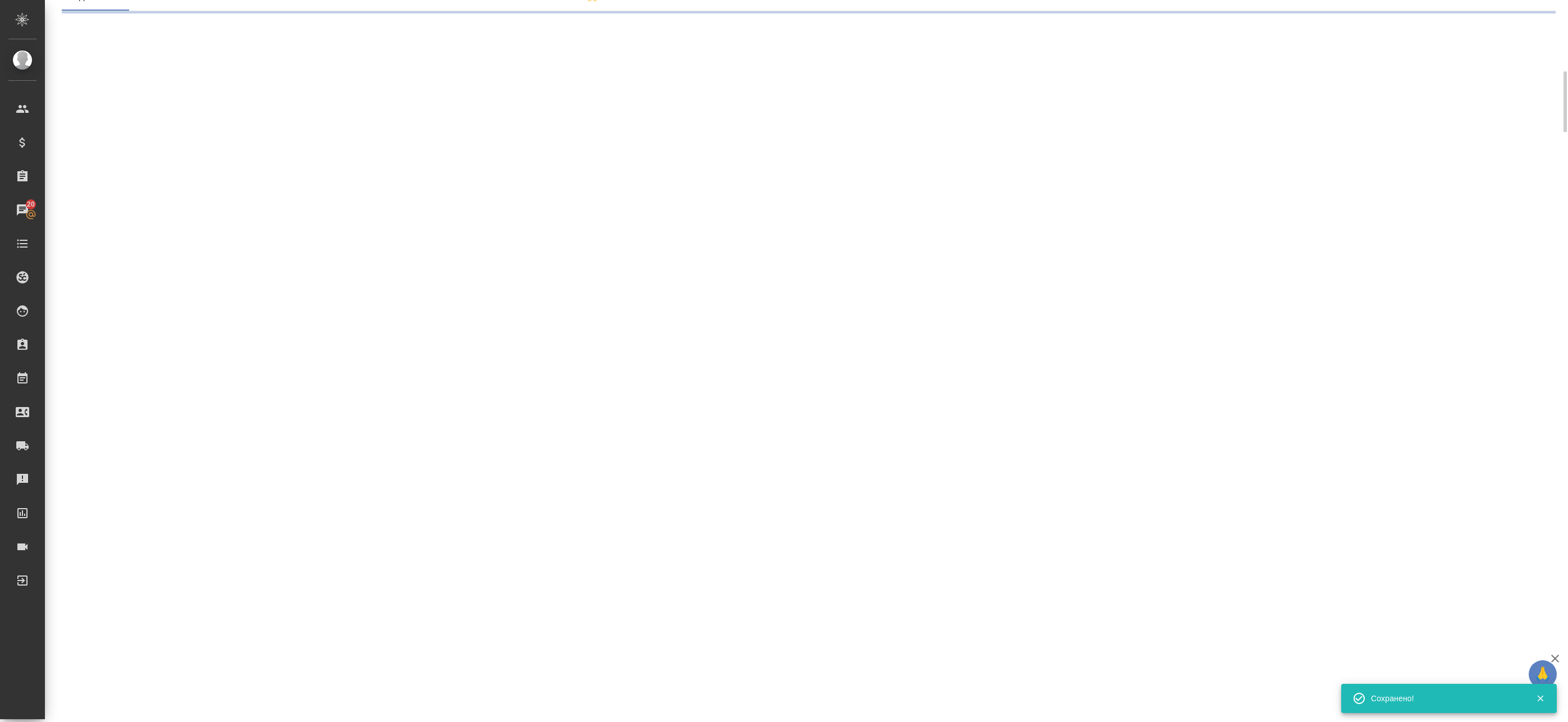
select select "RU"
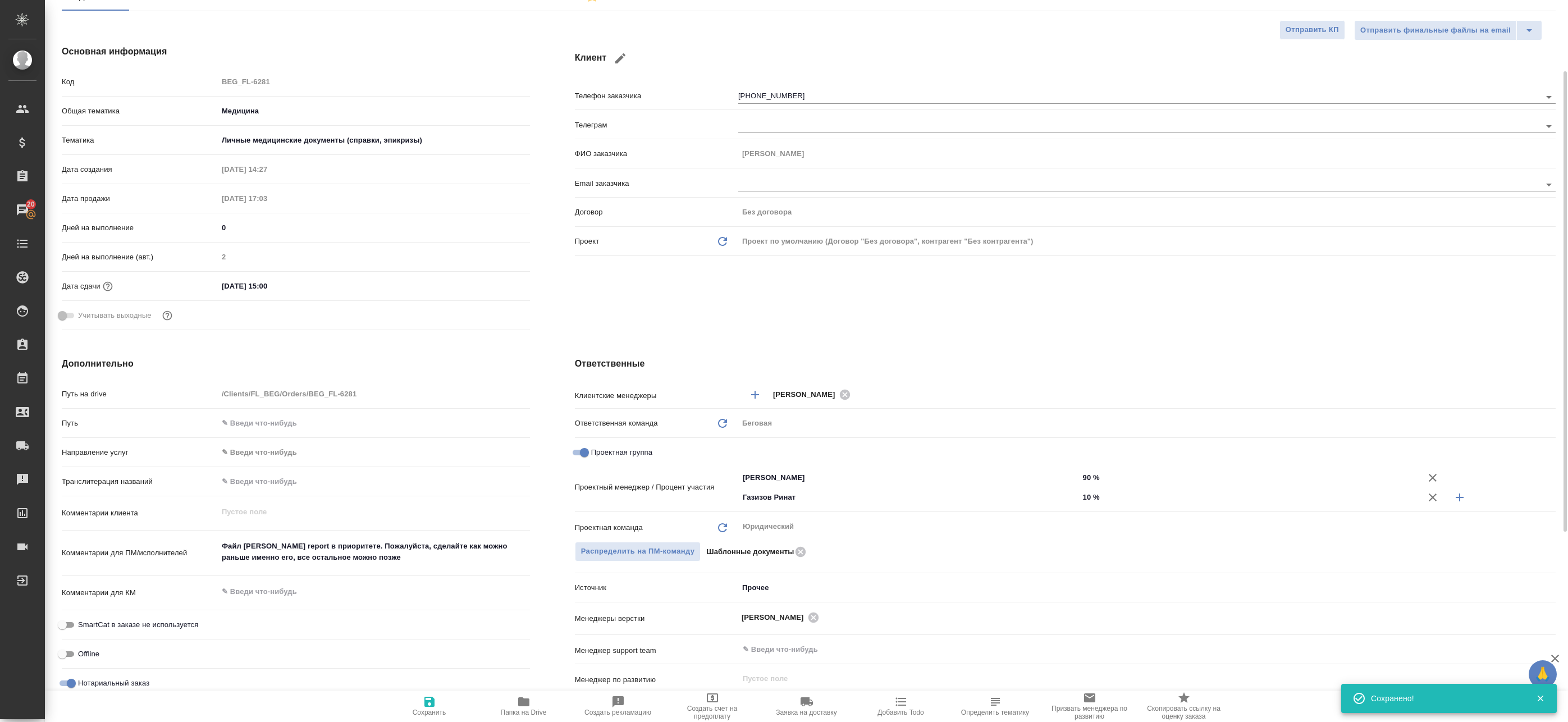
type textarea "x"
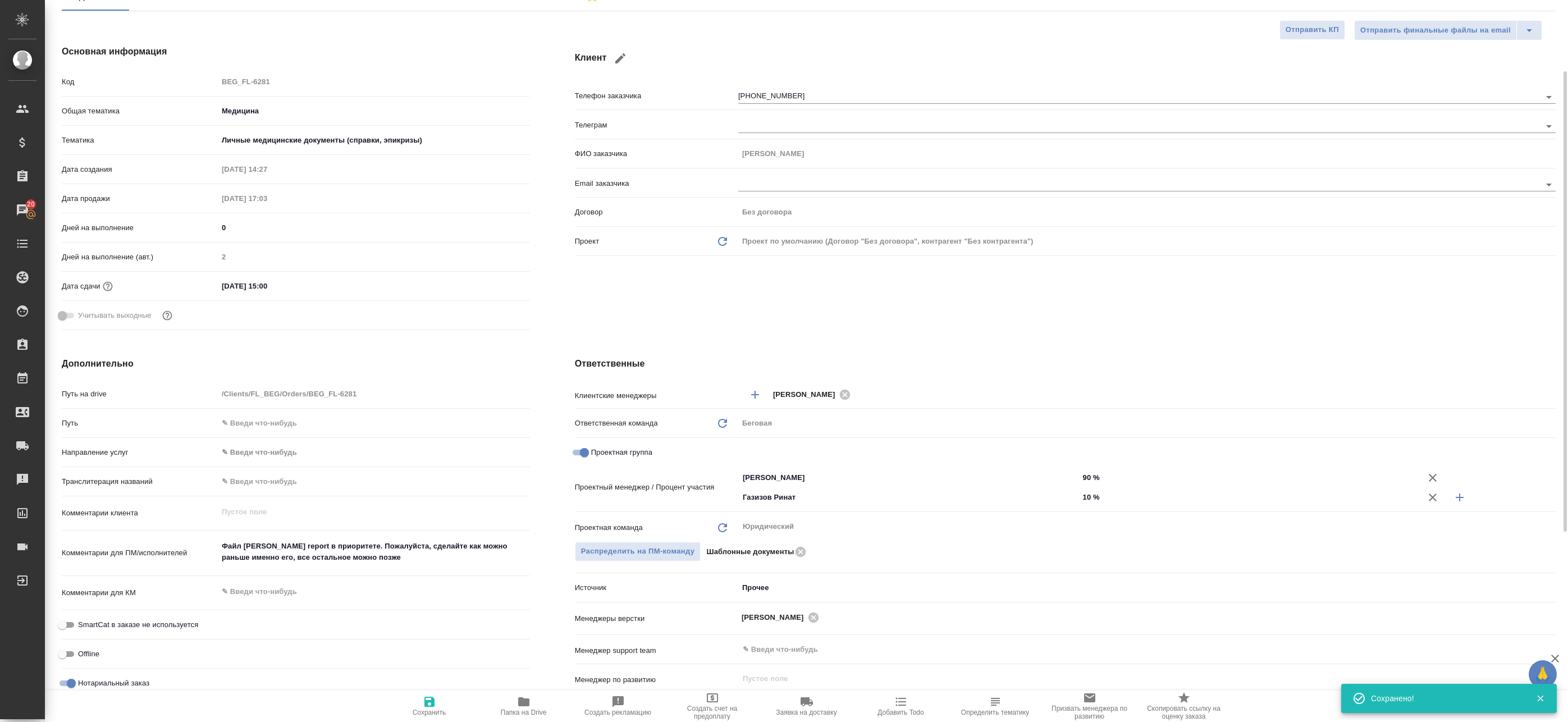
type textarea "x"
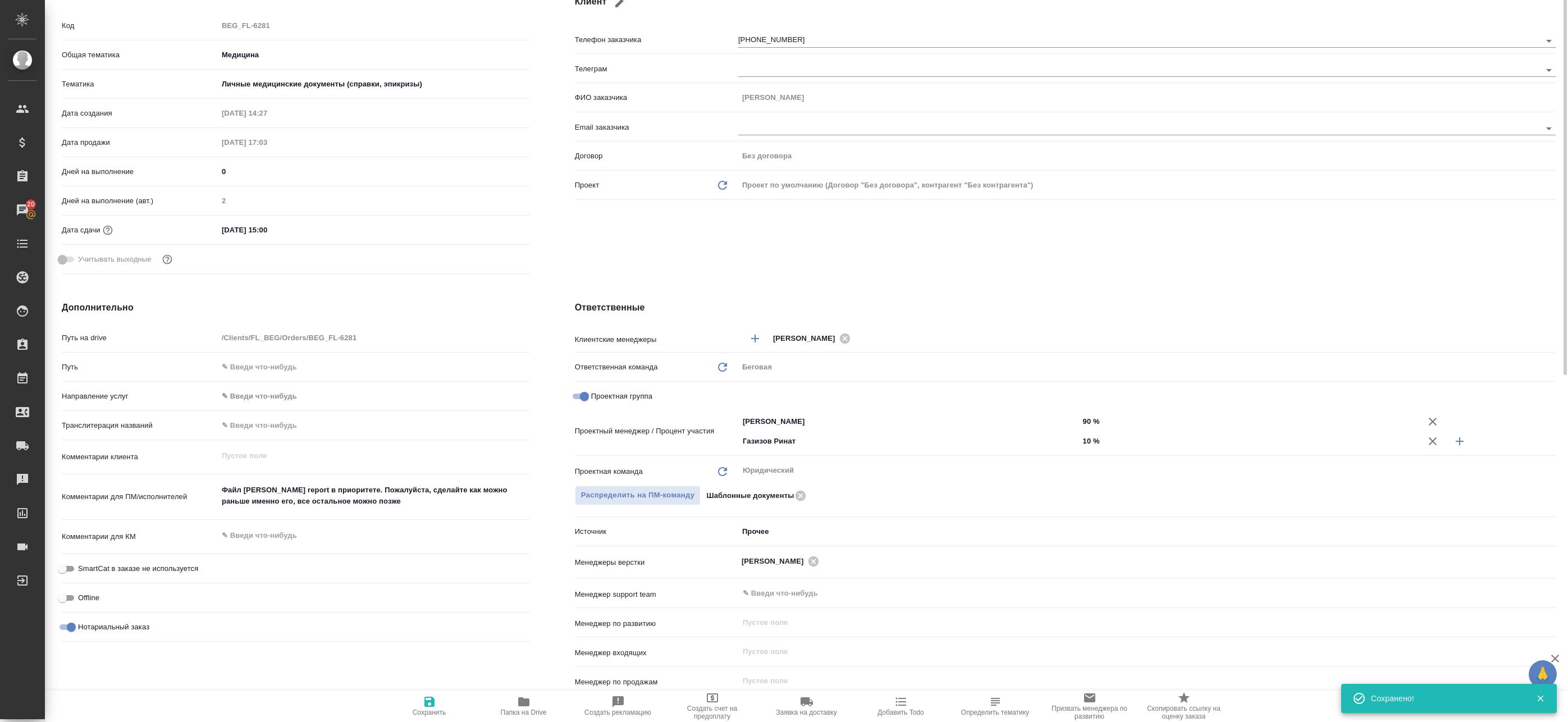
scroll to position [224, 0]
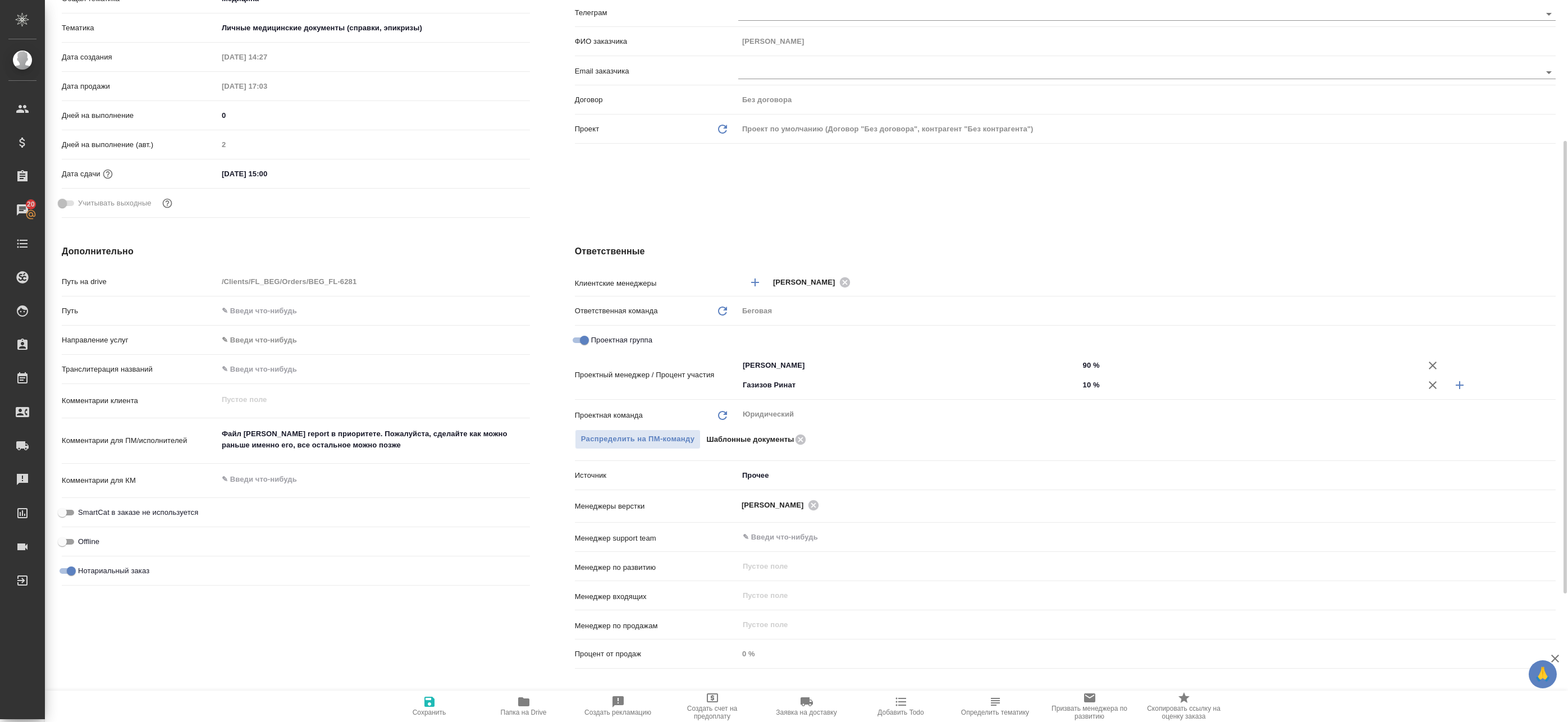
click at [523, 712] on span "Папка на Drive" at bounding box center [523, 712] width 46 height 8
type textarea "x"
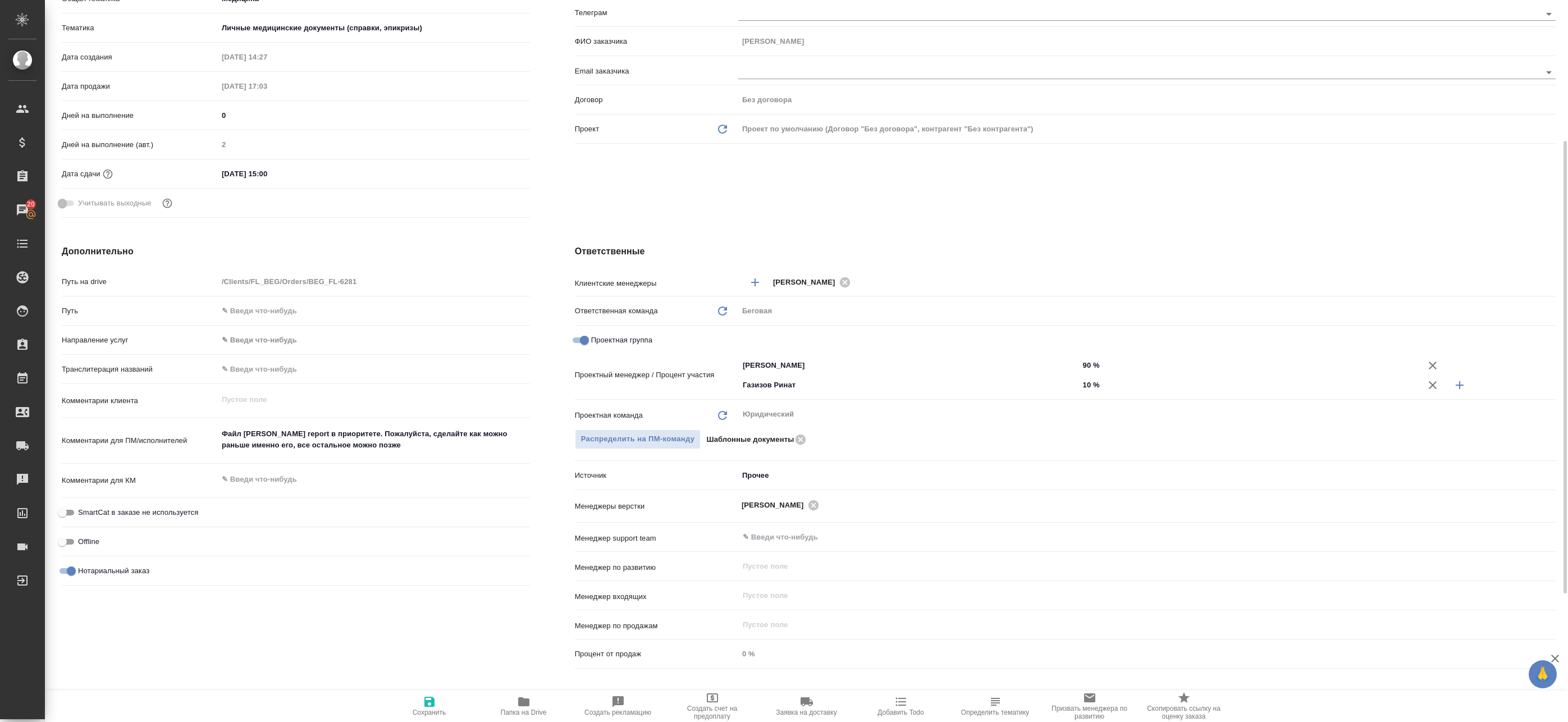
type textarea "x"
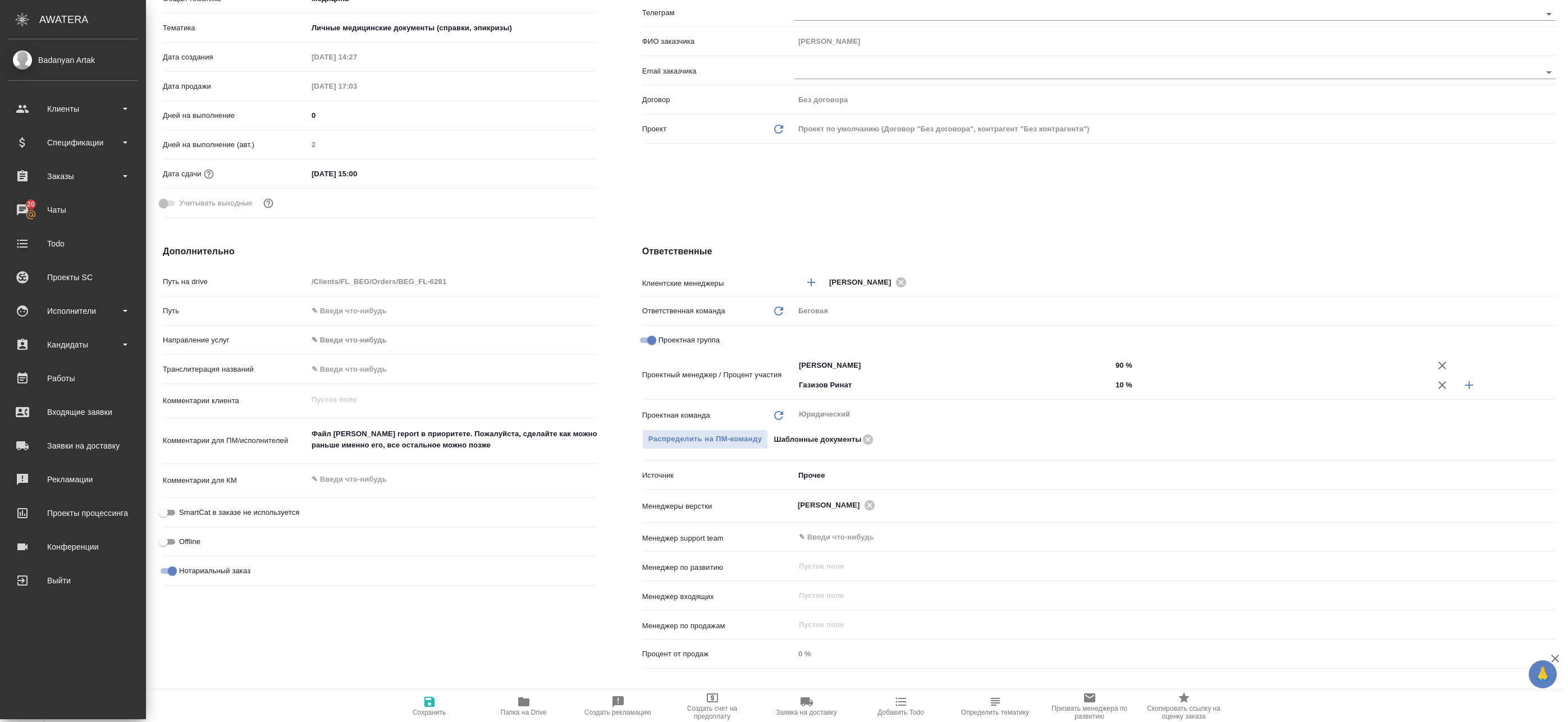
type textarea "x"
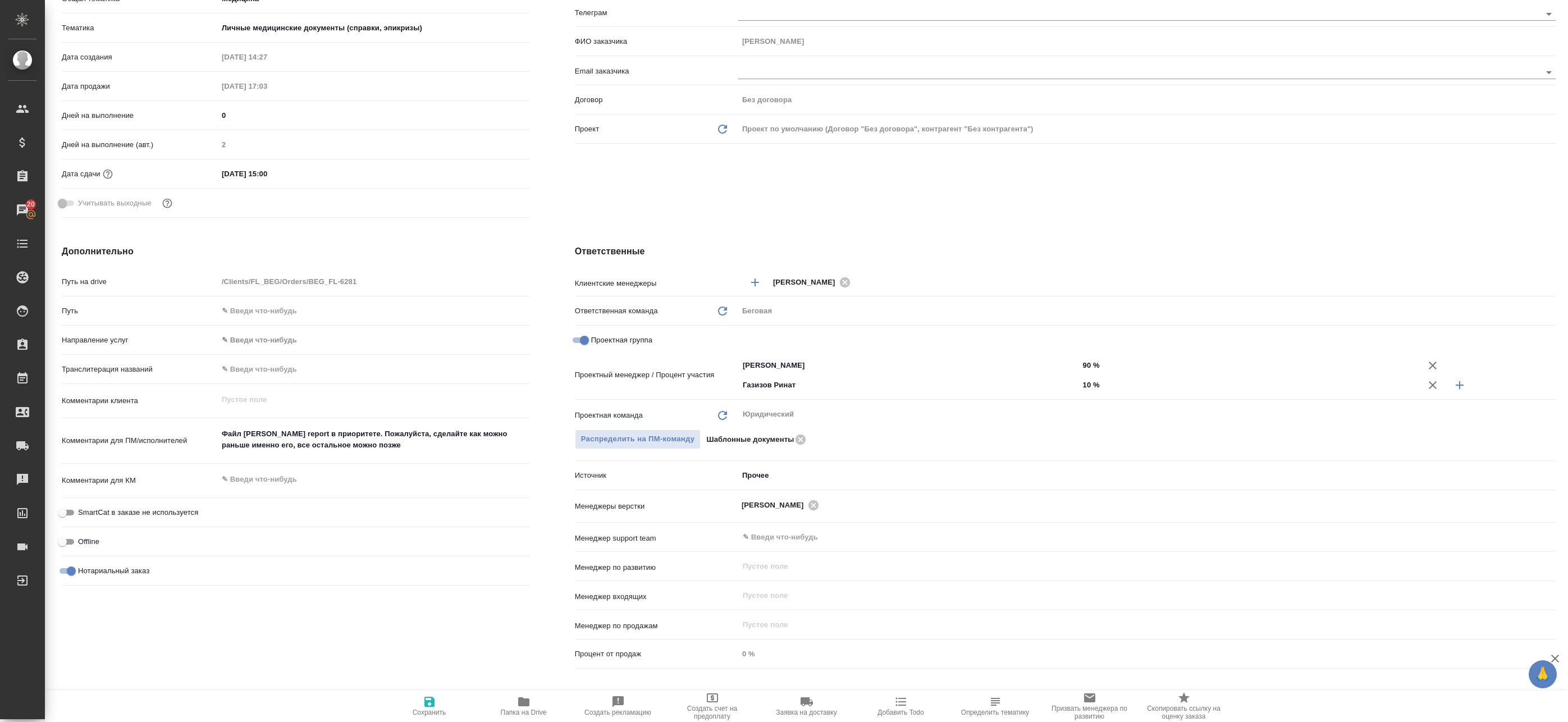
type textarea "x"
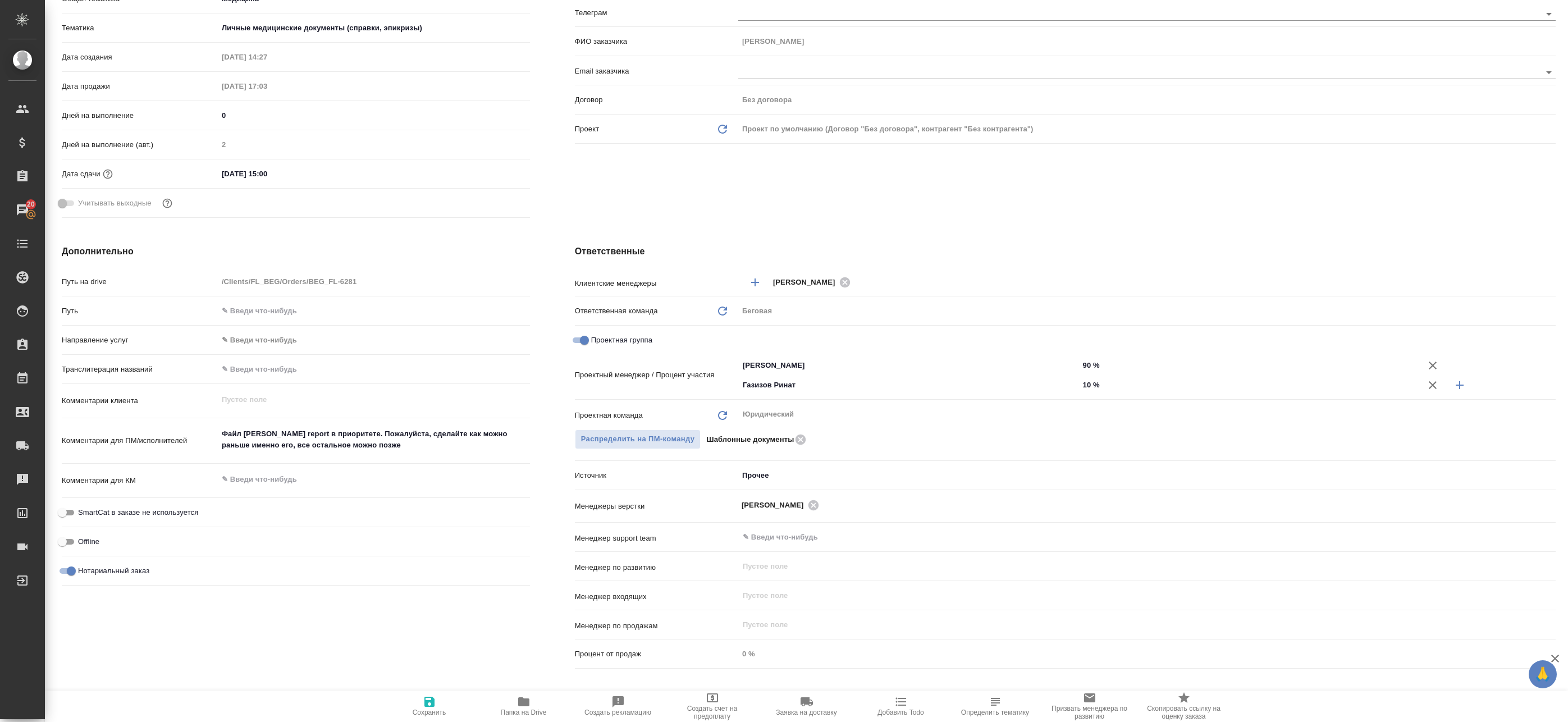
type textarea "x"
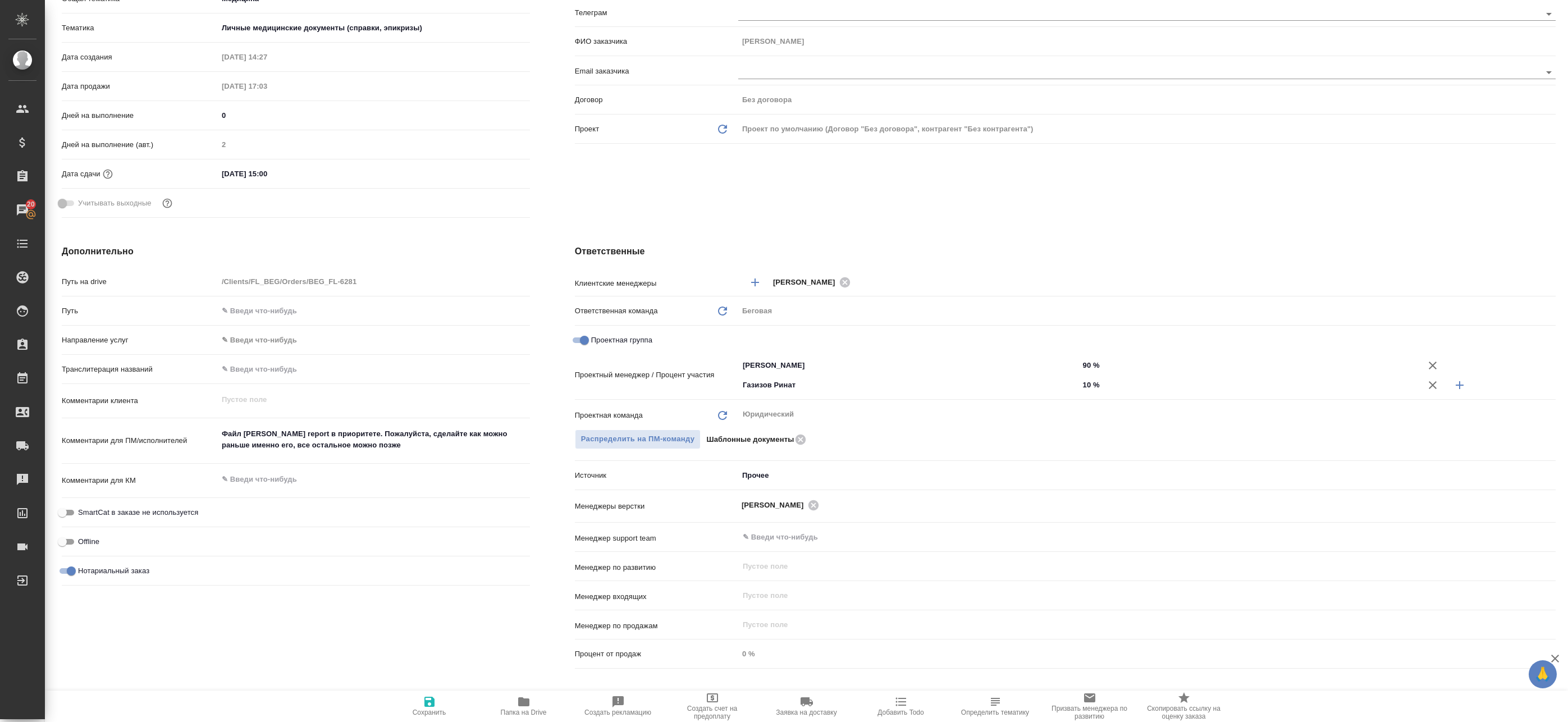
type textarea "x"
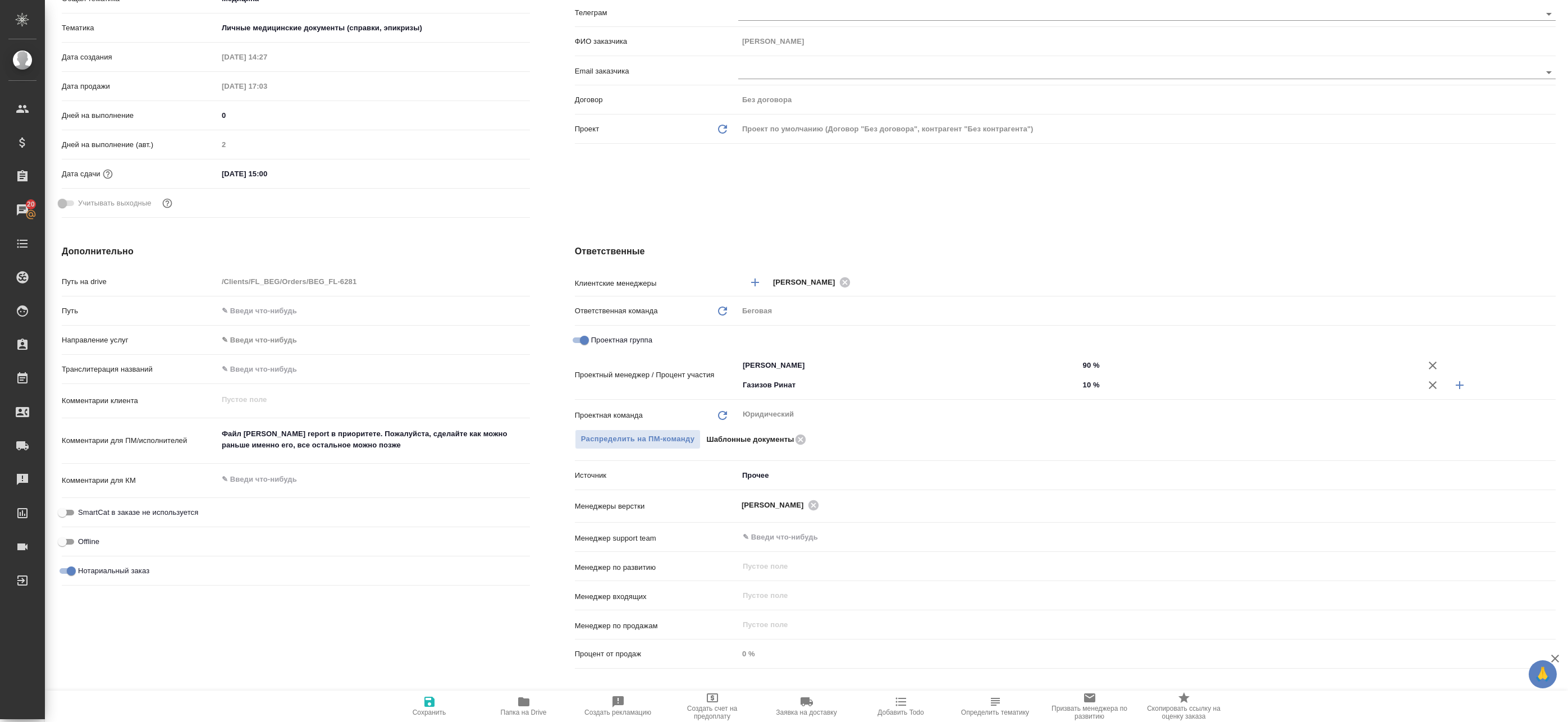
type textarea "x"
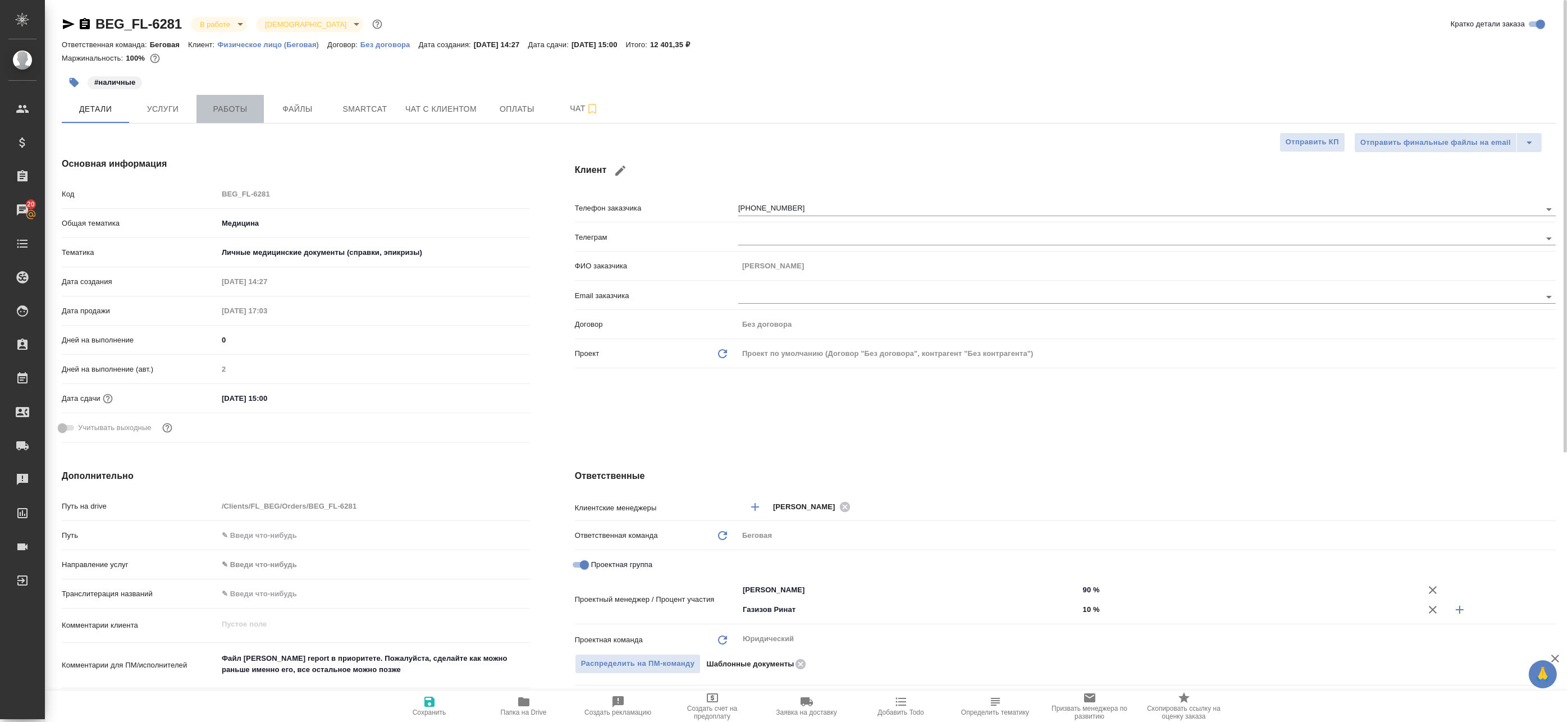
click at [217, 110] on span "Работы" at bounding box center [230, 109] width 54 height 14
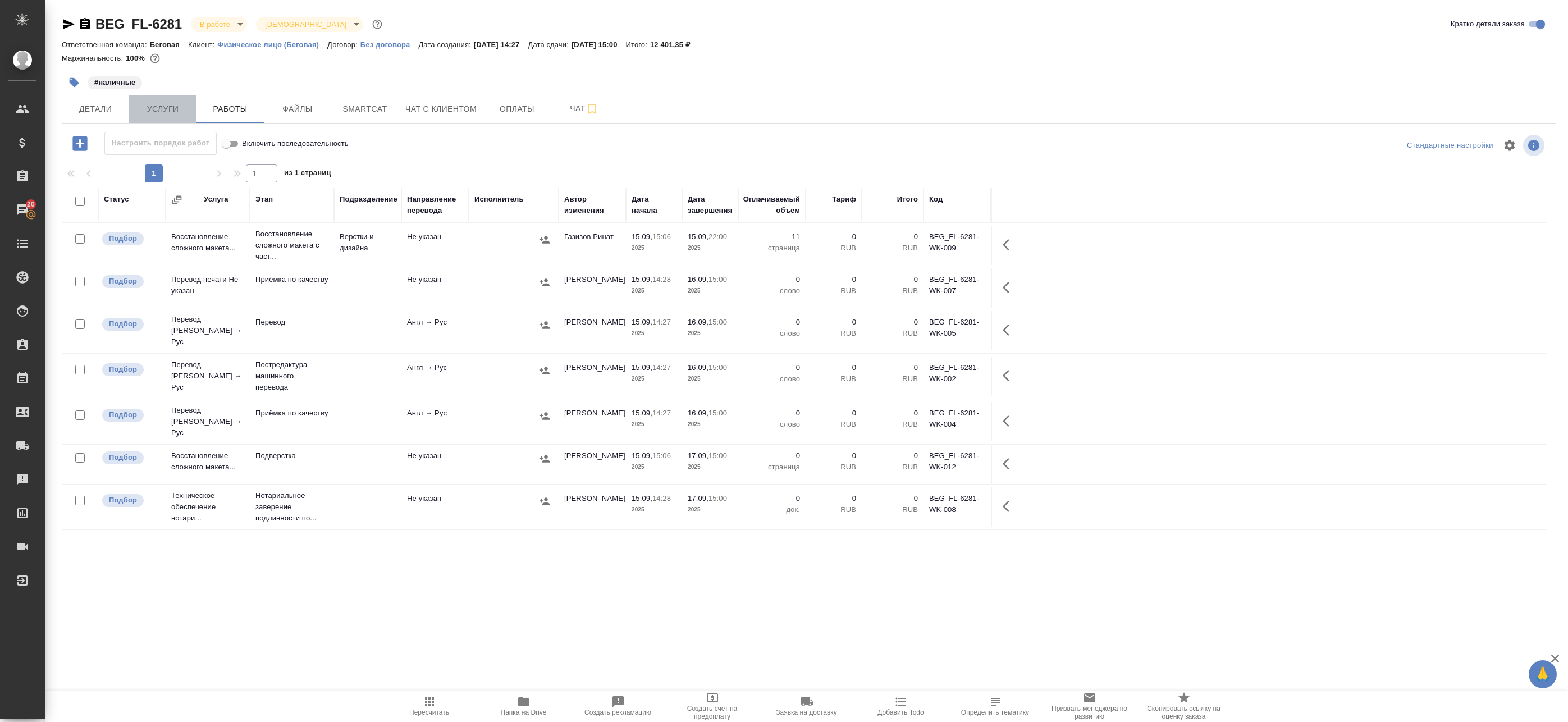
click at [172, 108] on span "Услуги" at bounding box center [162, 109] width 54 height 14
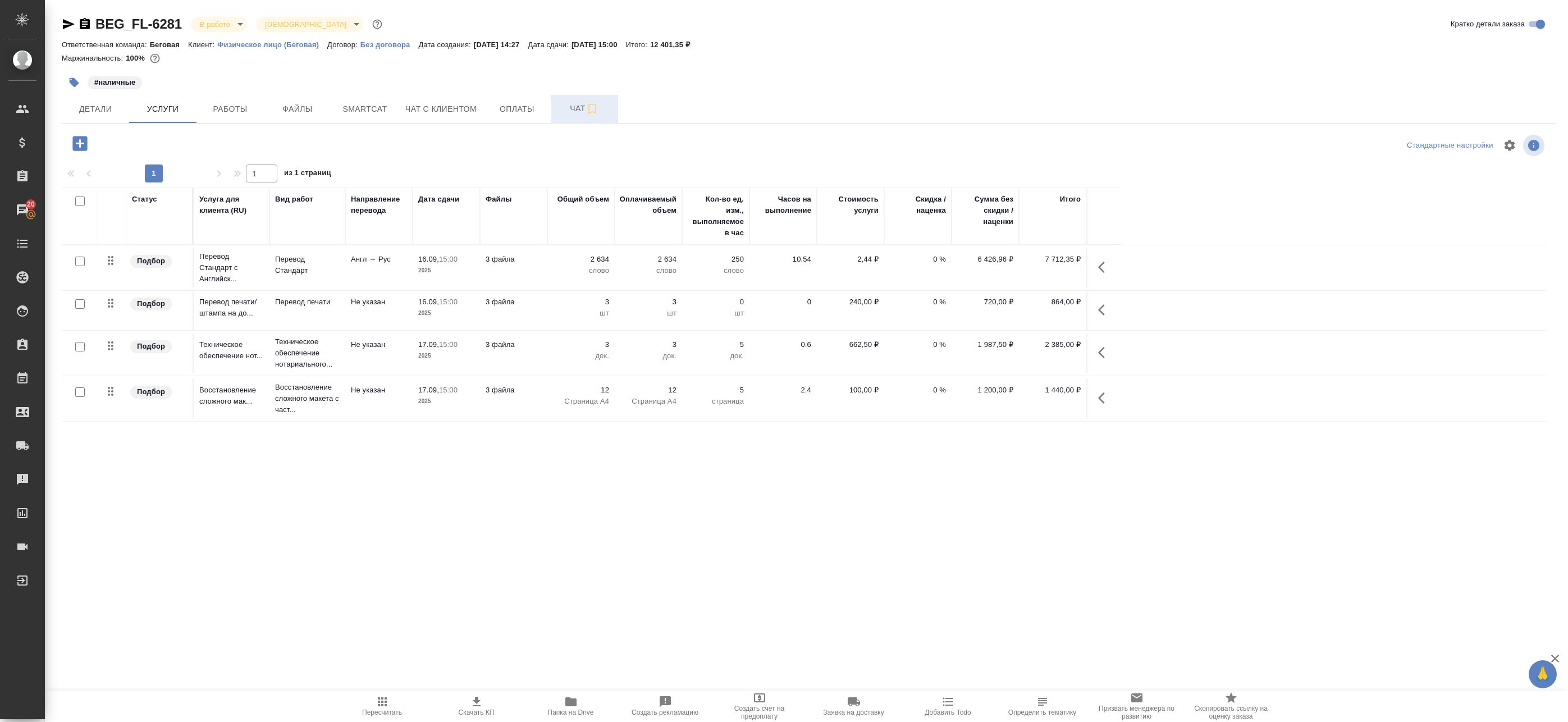
click at [559, 105] on span "Чат" at bounding box center [584, 108] width 54 height 14
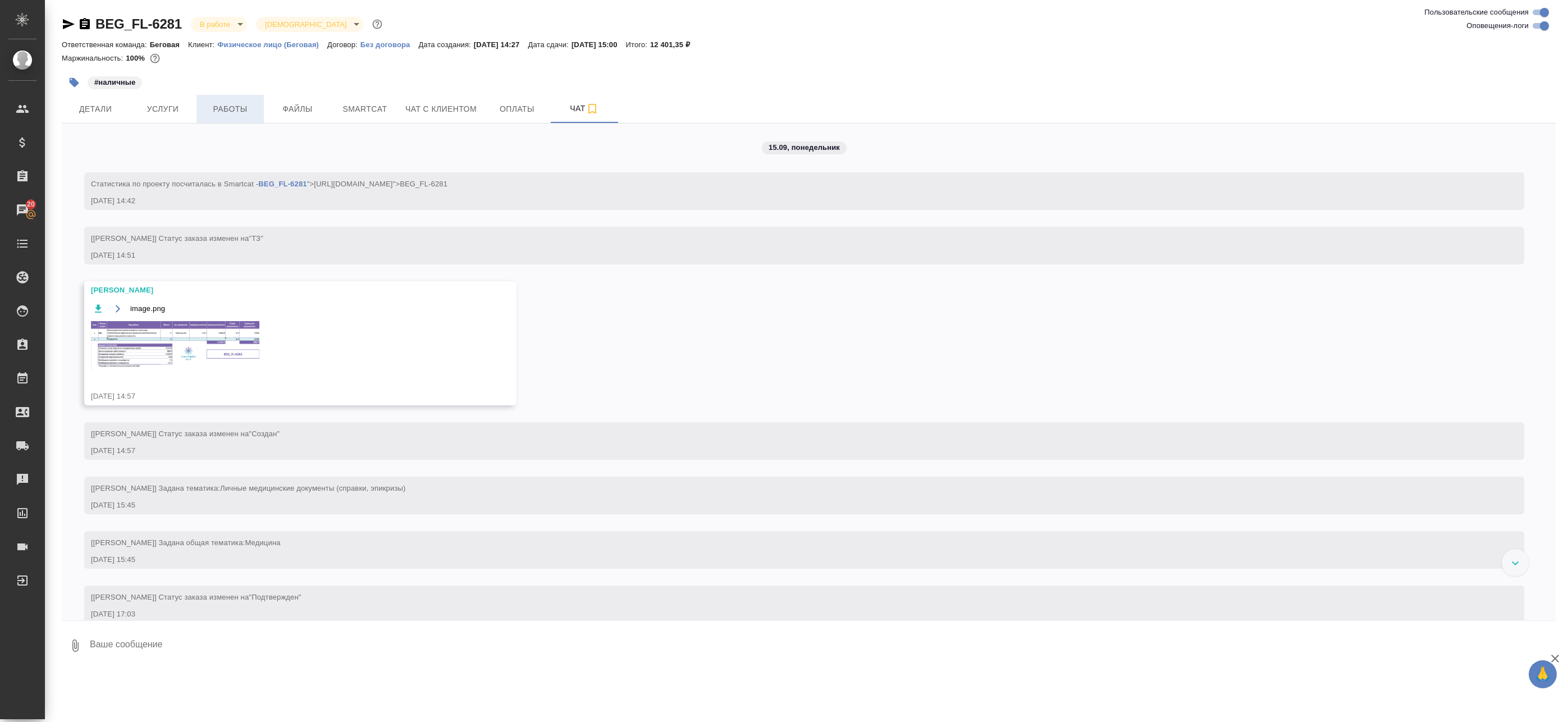
click at [234, 115] on span "Работы" at bounding box center [230, 109] width 54 height 14
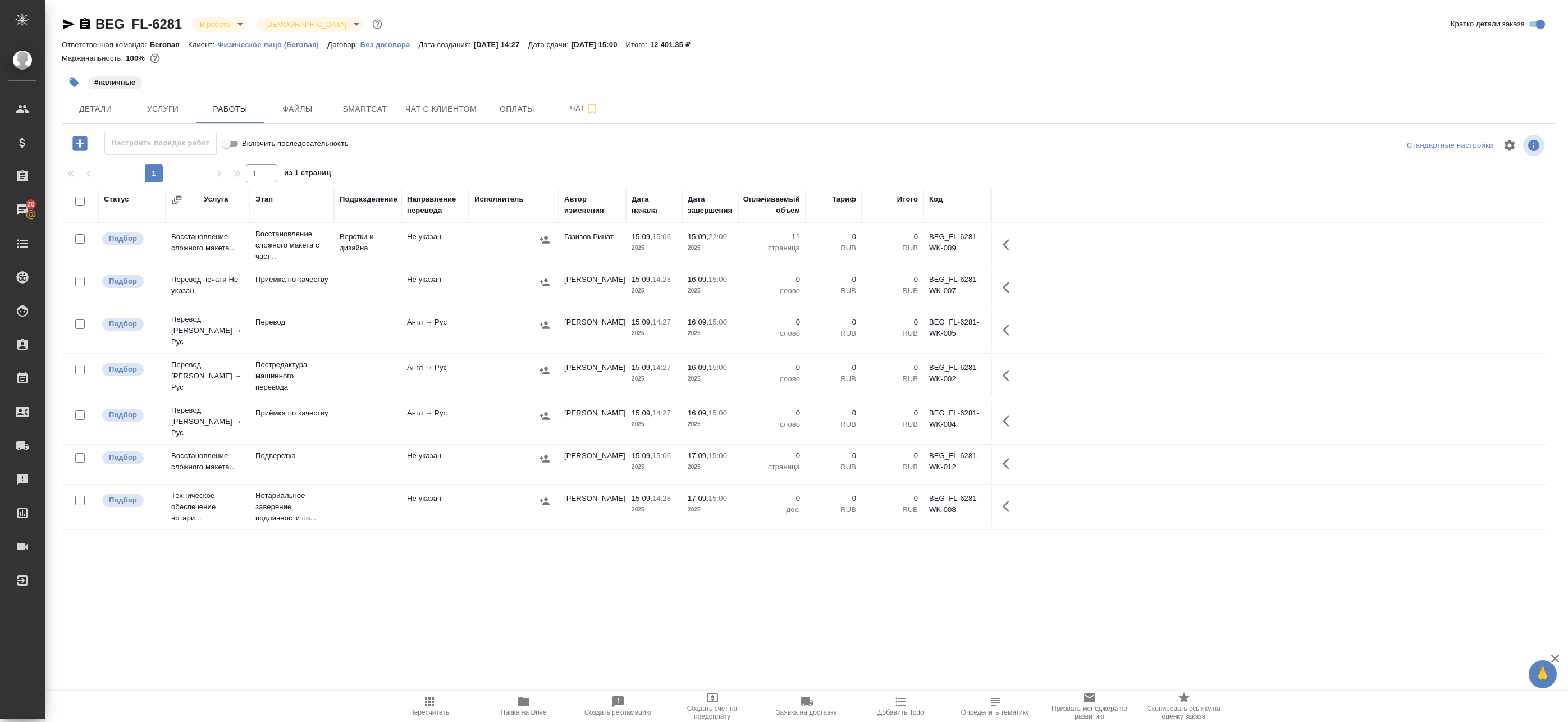
click at [374, 242] on td "Верстки и дизайна" at bounding box center [367, 245] width 68 height 39
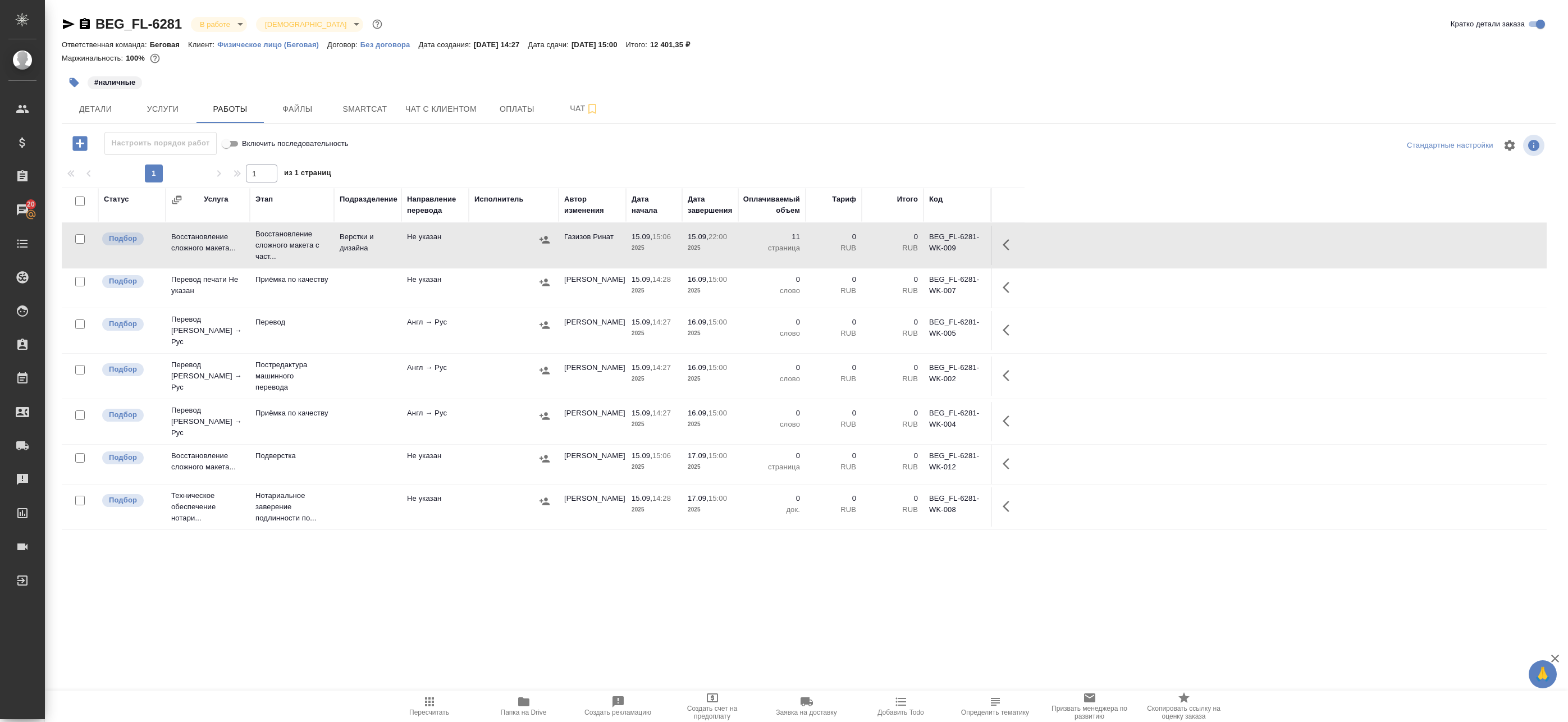
click at [1007, 248] on icon "button" at bounding box center [1006, 244] width 7 height 11
click at [929, 250] on icon "button" at bounding box center [927, 244] width 13 height 13
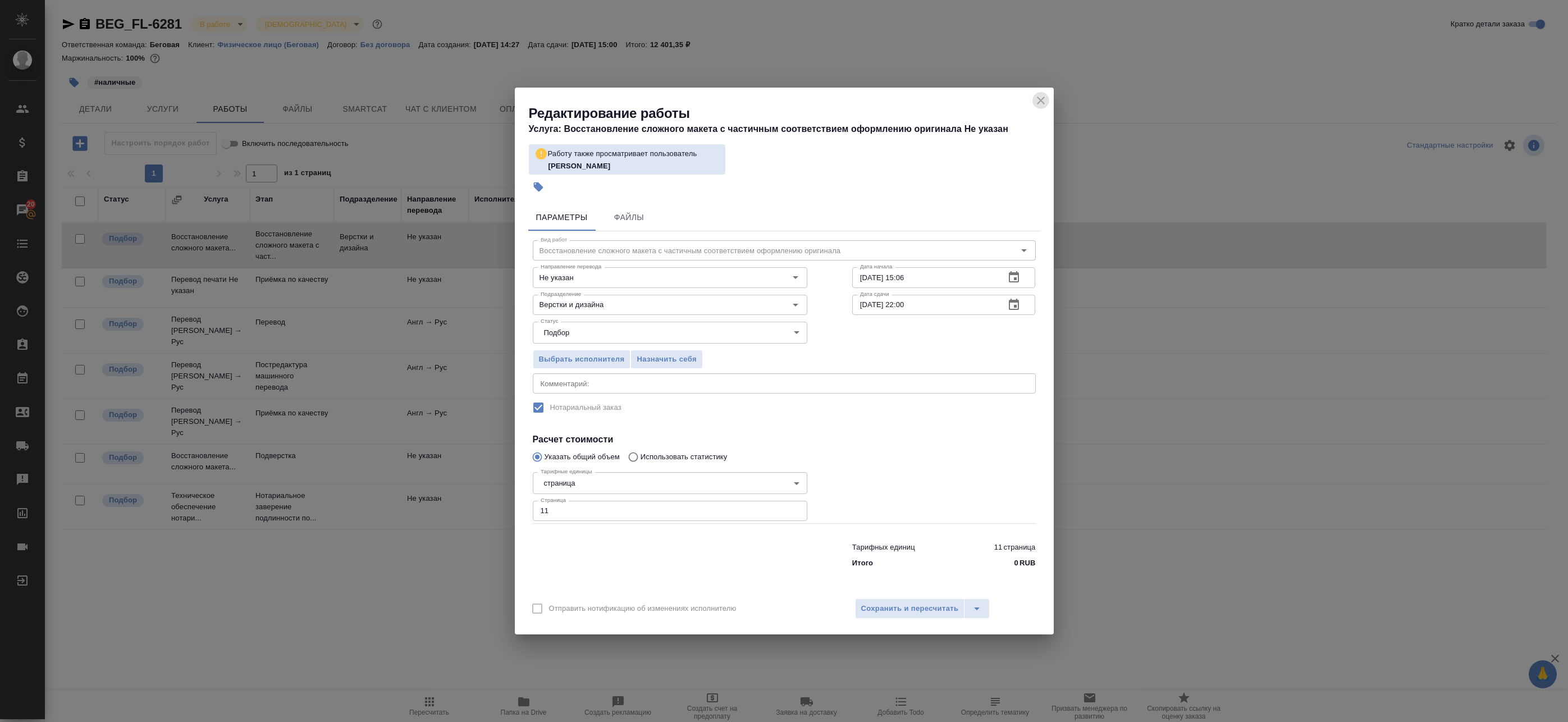
click at [1044, 95] on icon "close" at bounding box center [1041, 100] width 13 height 13
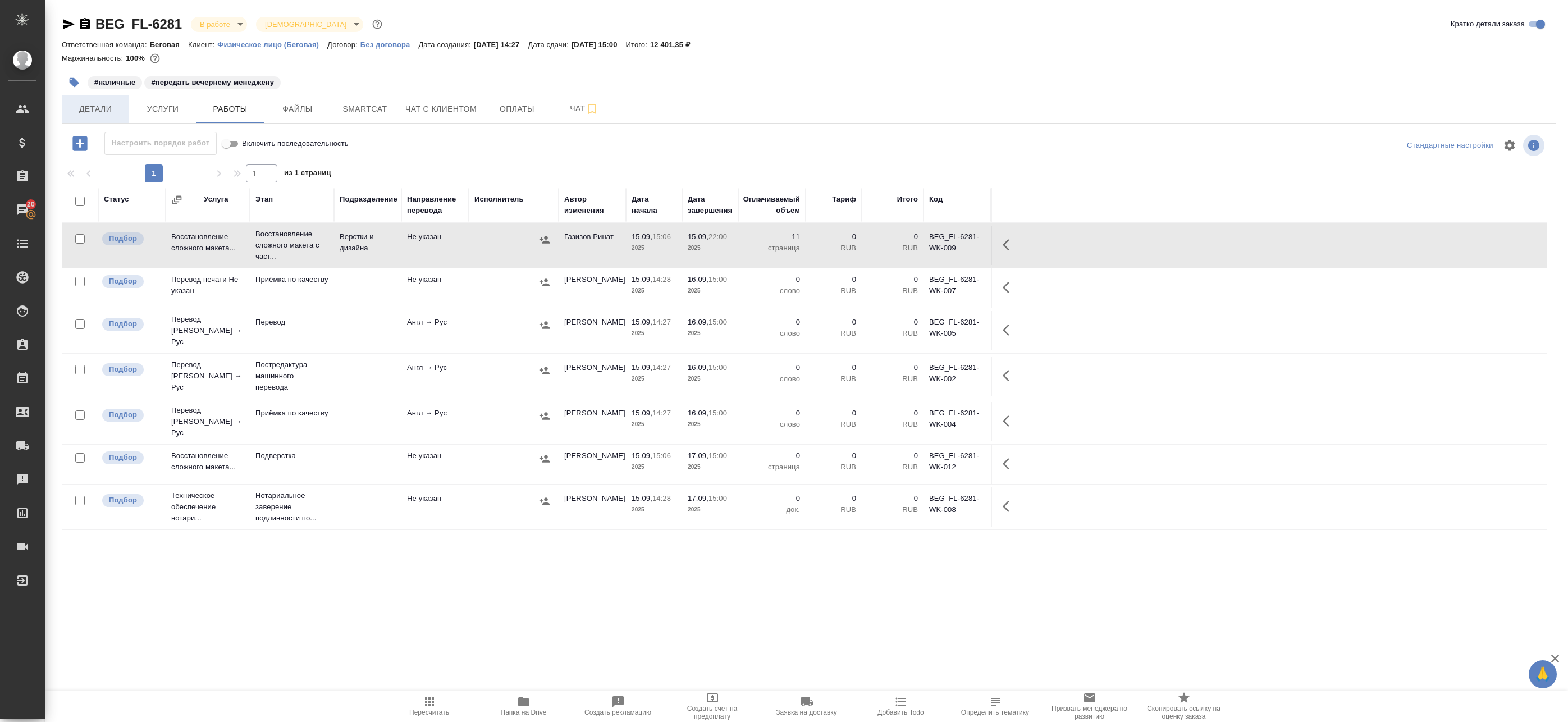
click at [96, 119] on button "Детали" at bounding box center [95, 109] width 68 height 28
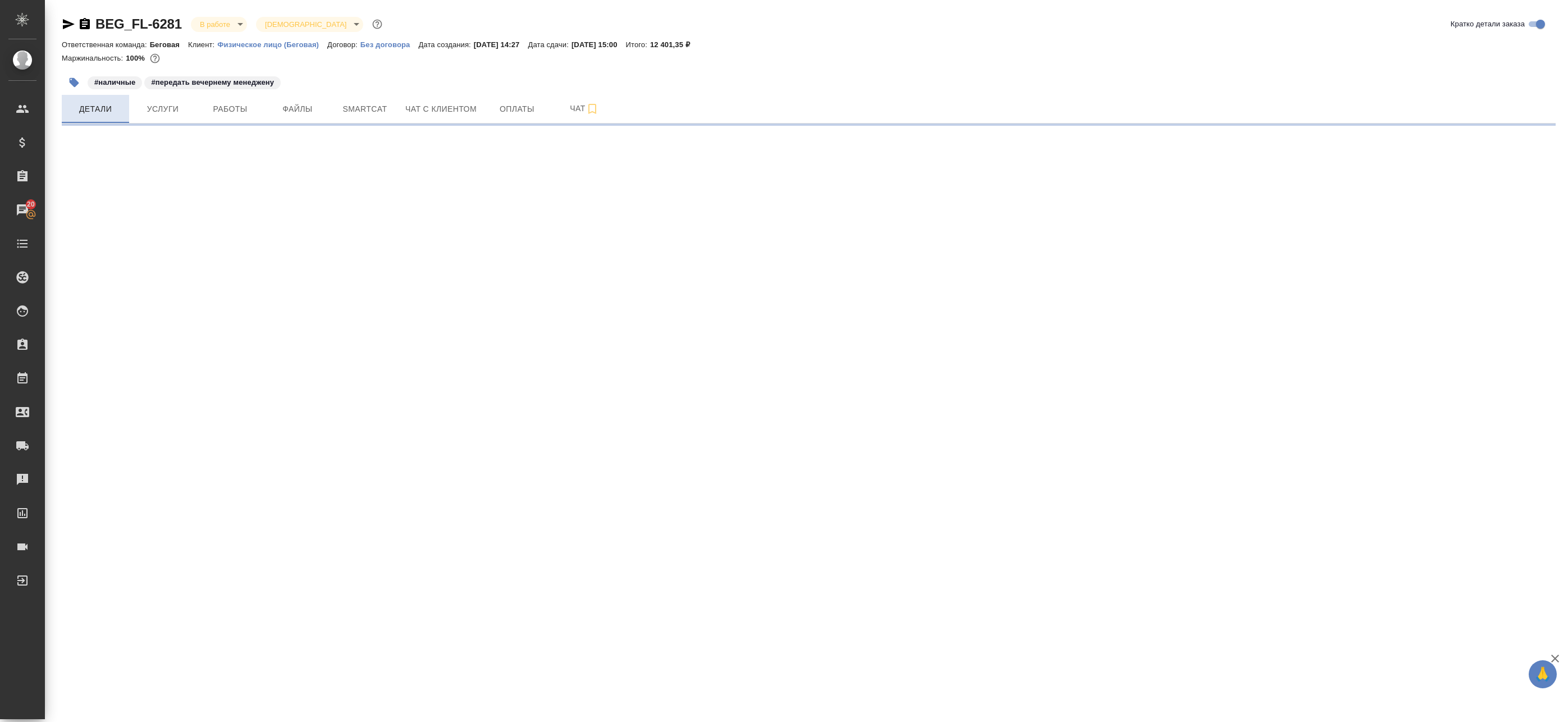
select select "RU"
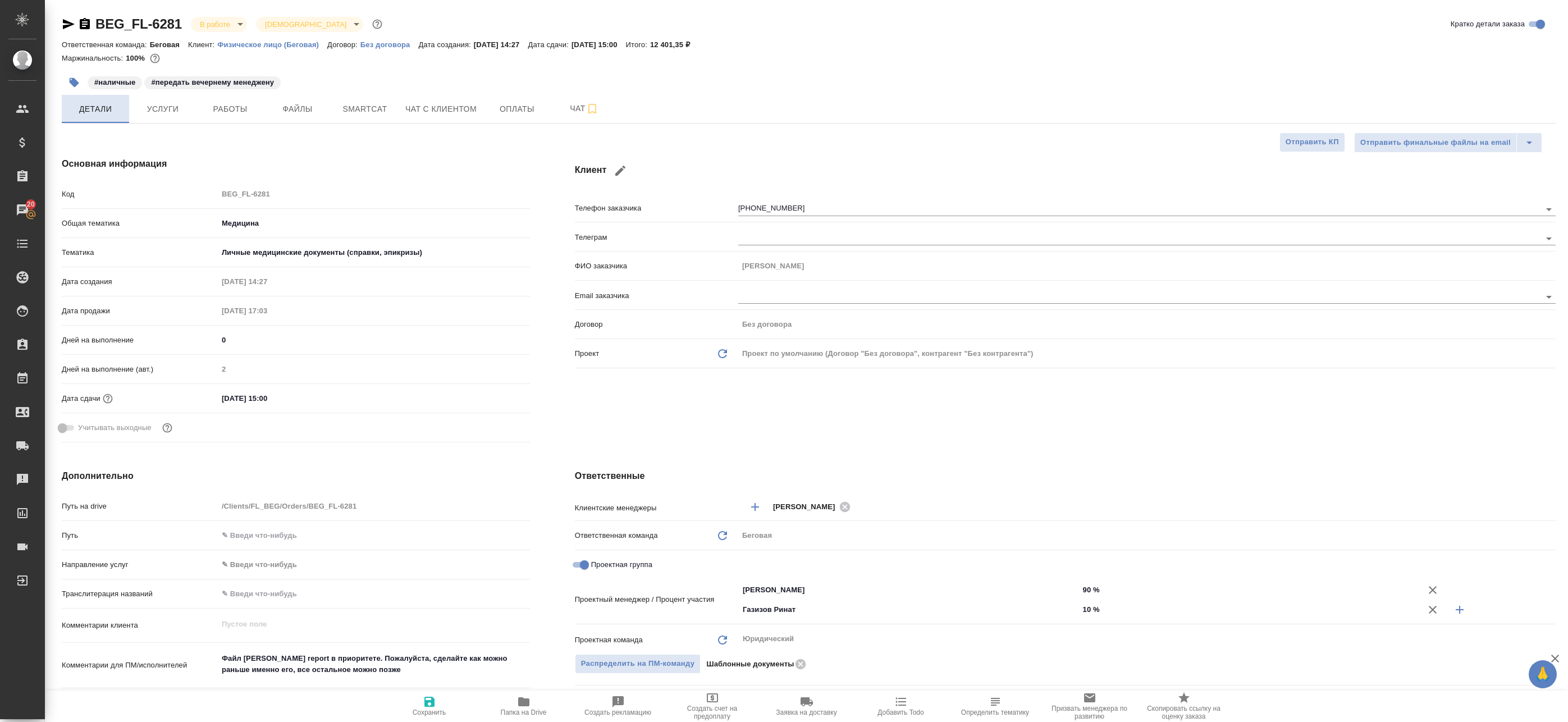
type textarea "x"
click at [168, 103] on span "Услуги" at bounding box center [162, 109] width 54 height 14
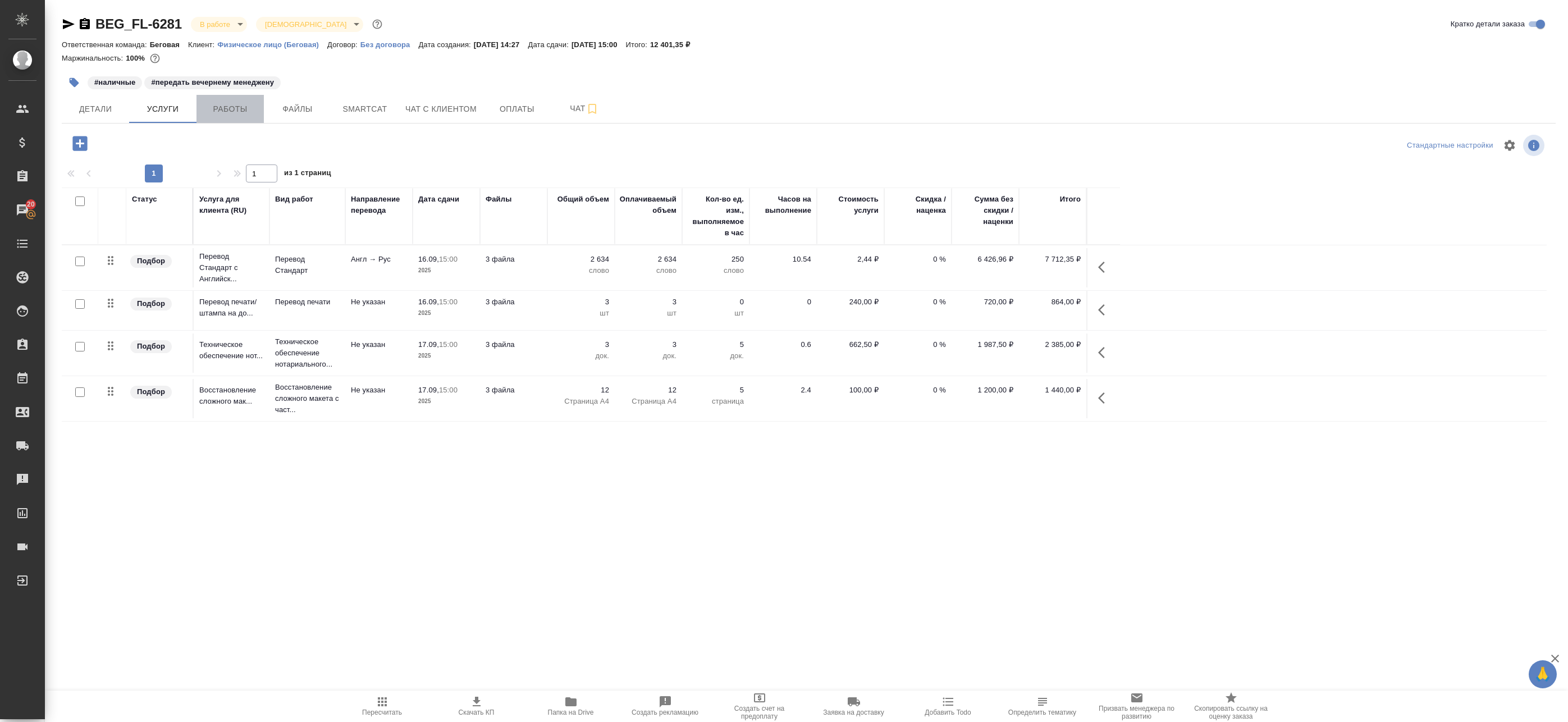
click at [237, 114] on span "Работы" at bounding box center [230, 109] width 54 height 14
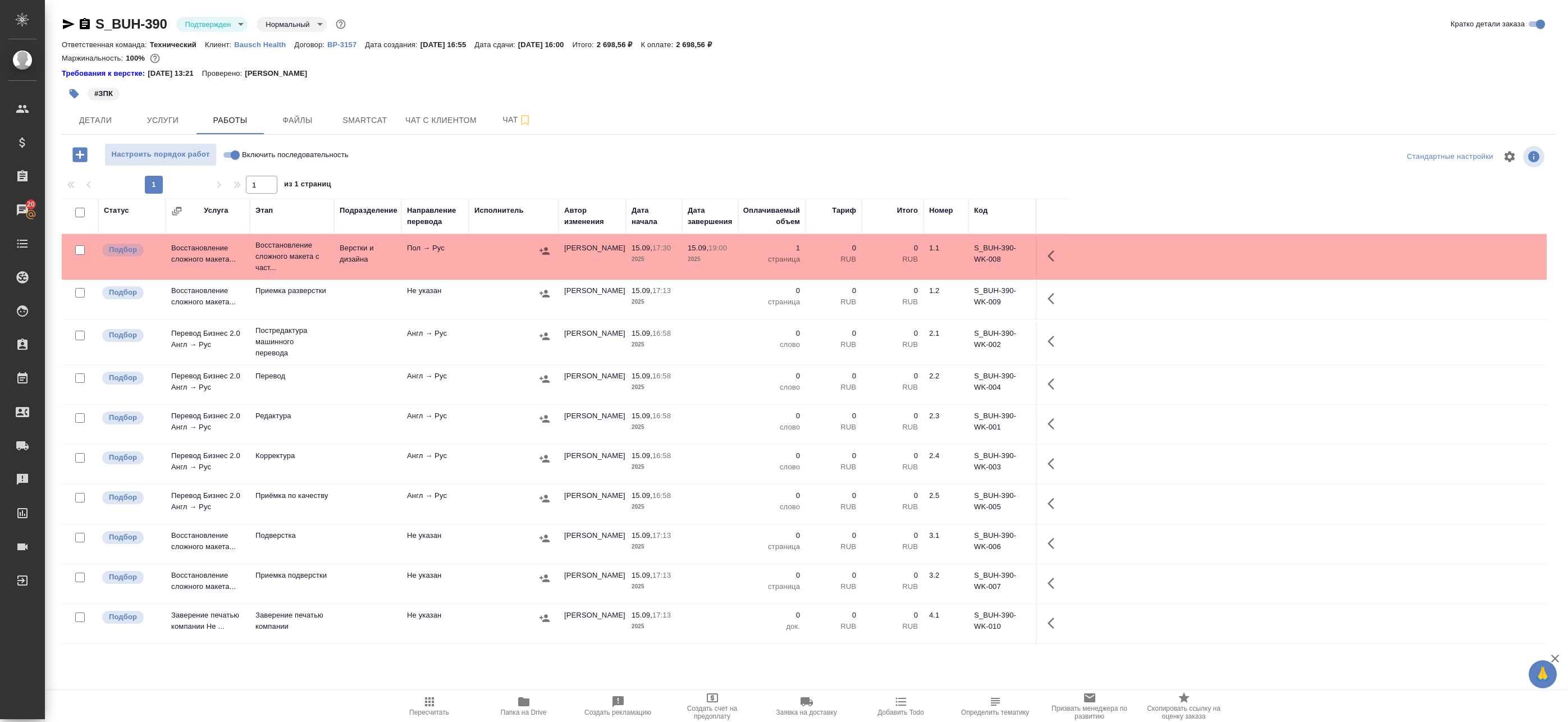
click at [233, 20] on body "🙏 .cls-1 fill:#fff; AWATERA Badanyan Artak Клиенты Спецификации Заказы 20 Чаты …" at bounding box center [784, 361] width 1568 height 722
click at [204, 117] on button "В работе" at bounding box center [203, 118] width 37 height 13
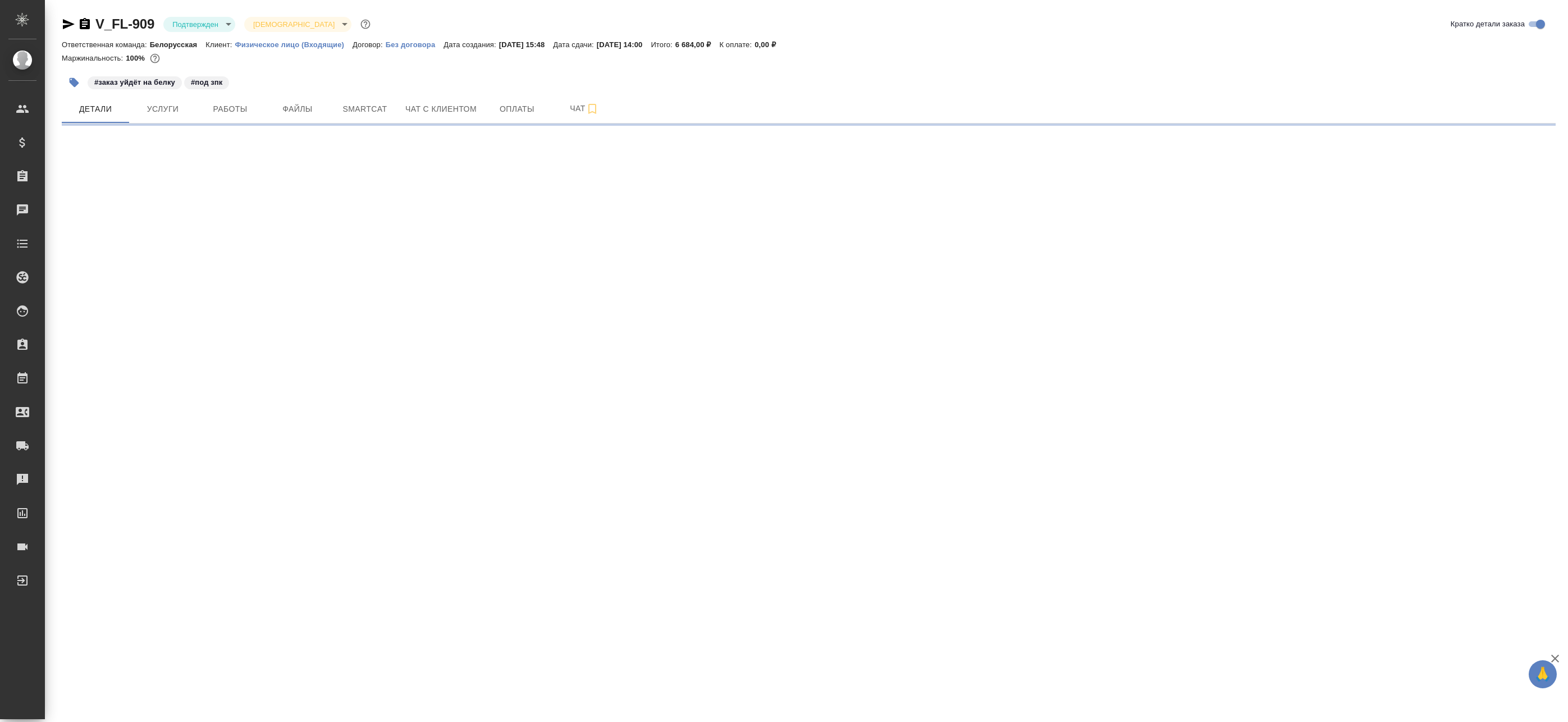
select select "RU"
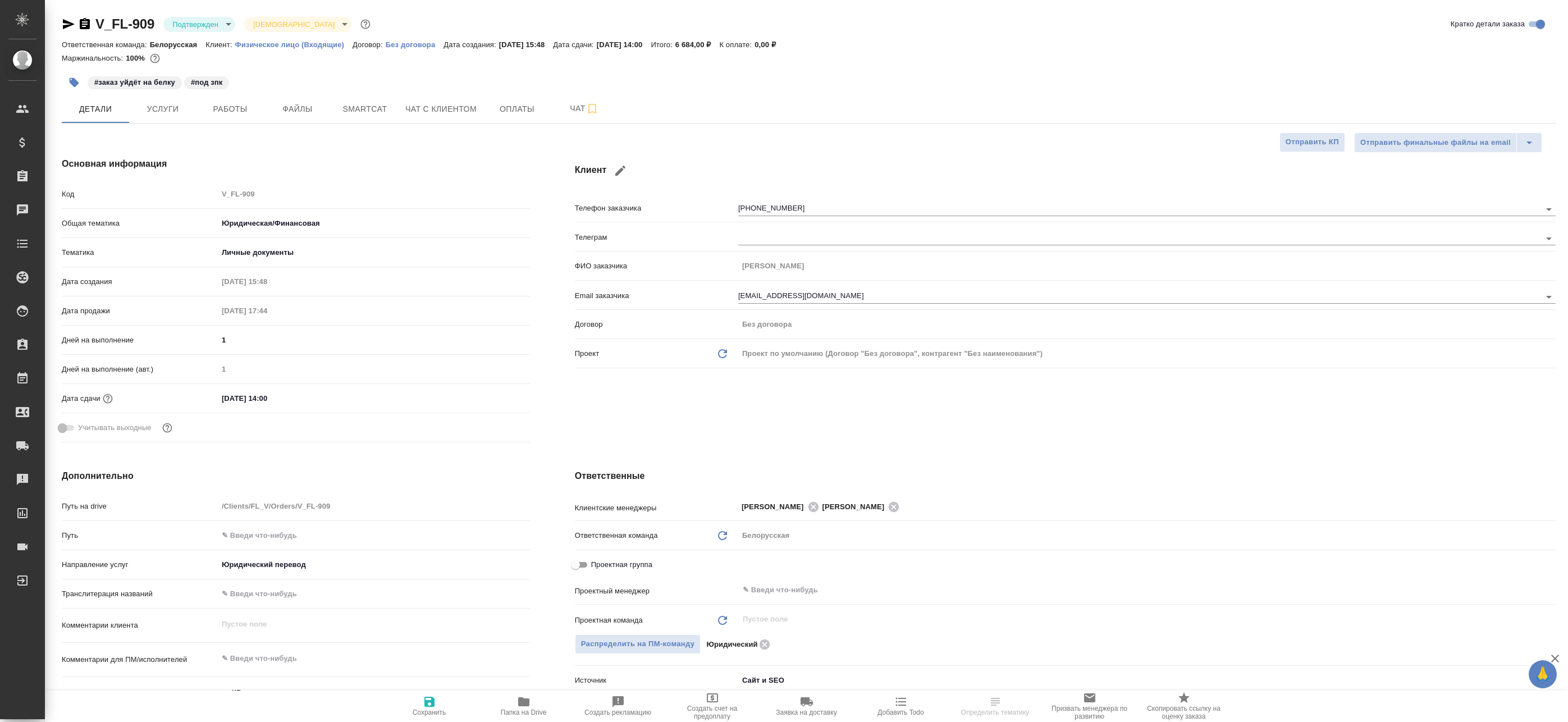
type textarea "x"
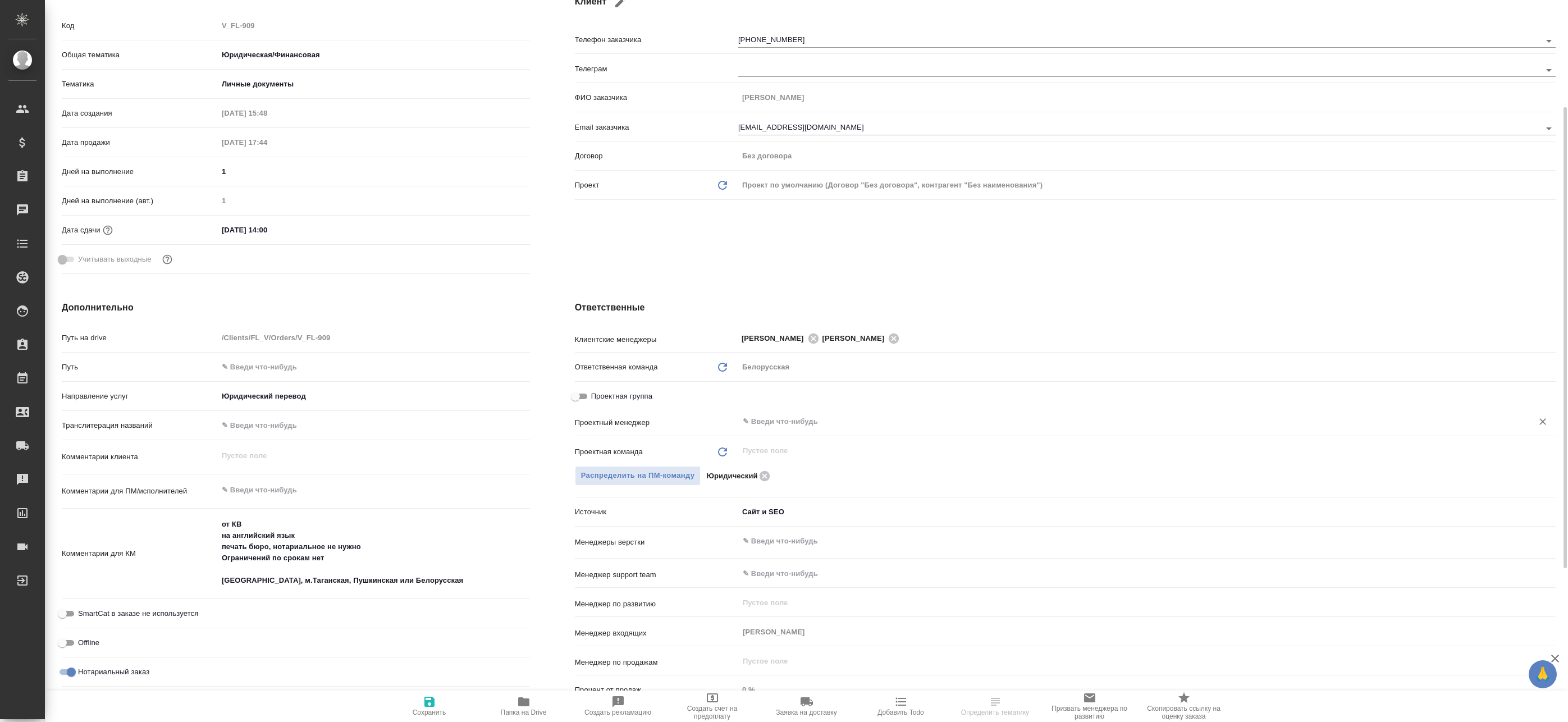
click at [773, 415] on input "text" at bounding box center [1128, 422] width 773 height 13
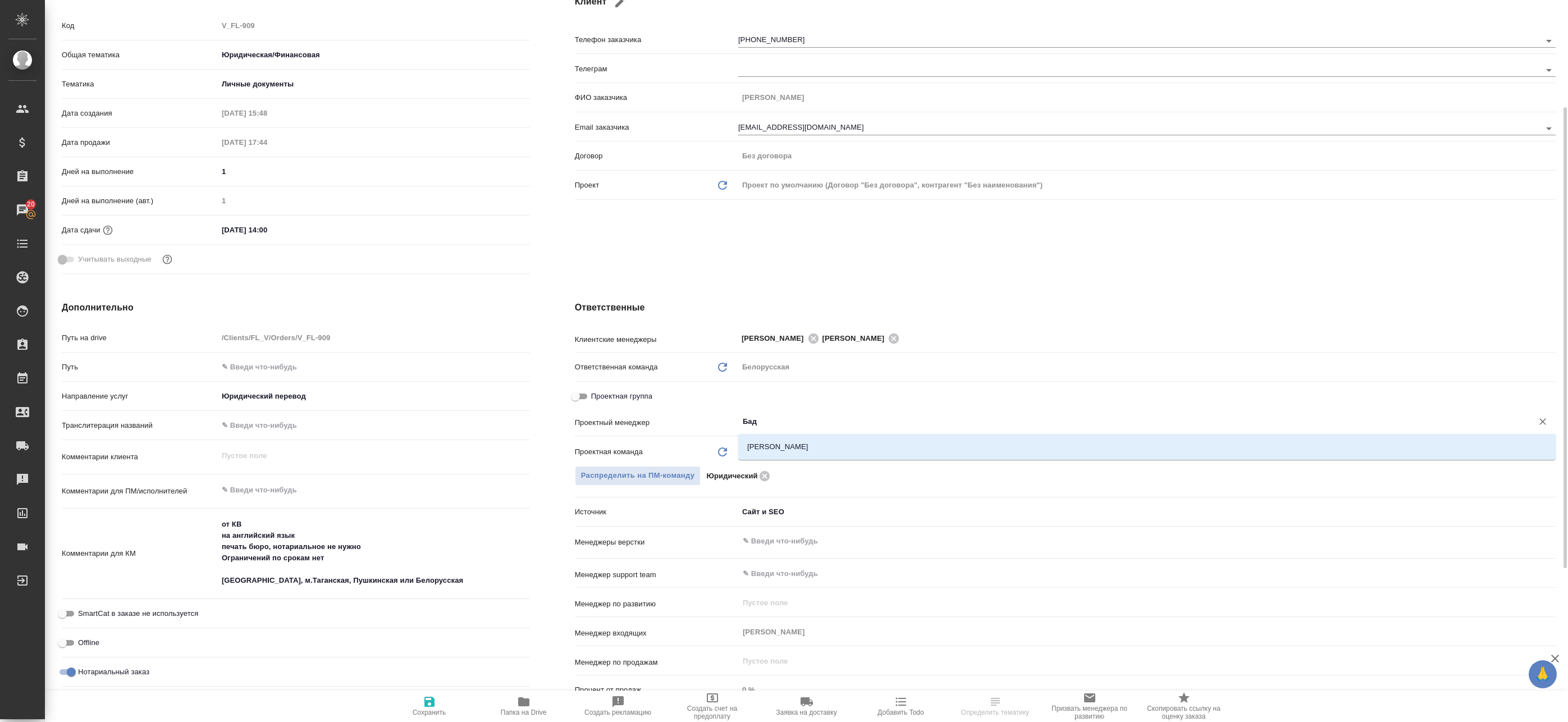
type input "Бада"
click at [777, 458] on ul "[PERSON_NAME]" at bounding box center [1146, 456] width 817 height 20
click at [779, 451] on li "[PERSON_NAME]" at bounding box center [1146, 447] width 817 height 20
type textarea "x"
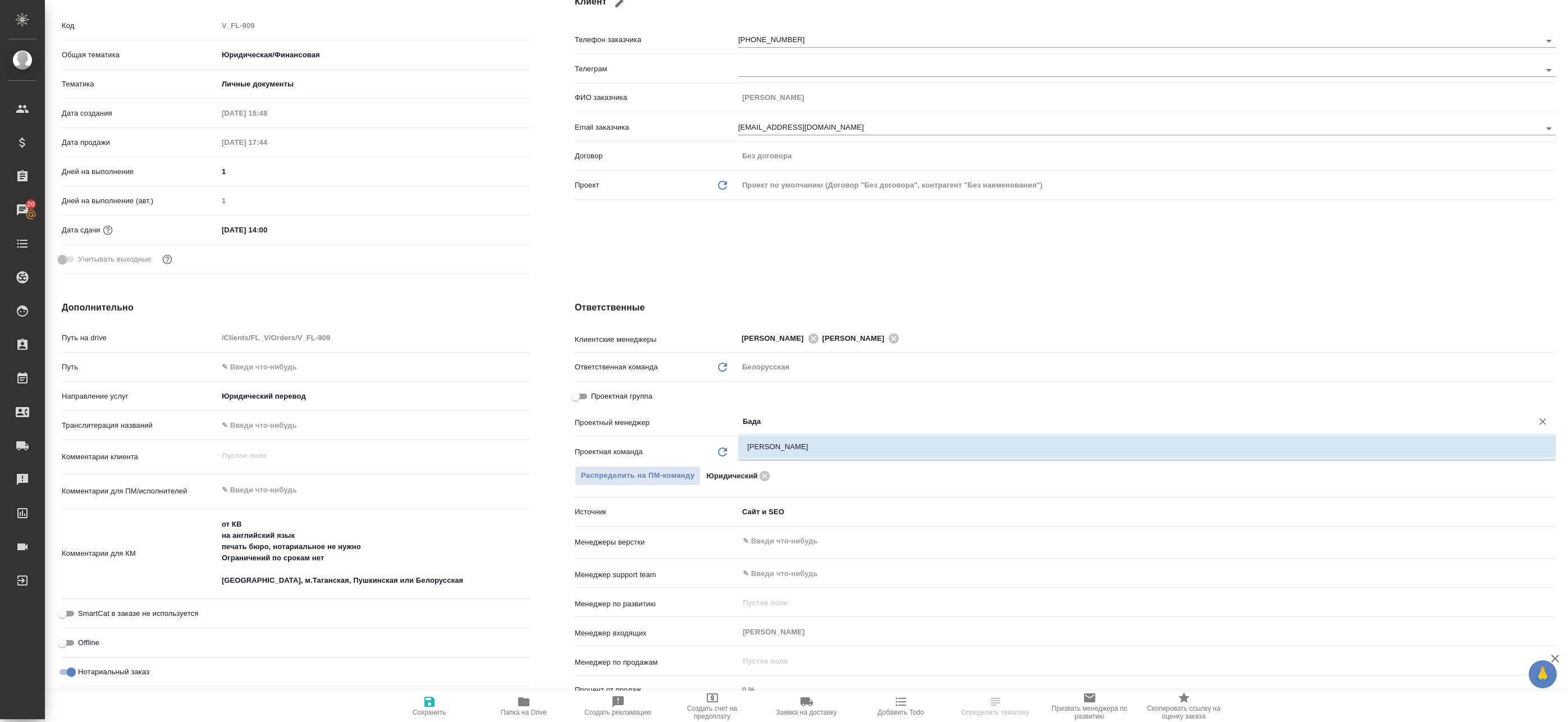
type textarea "x"
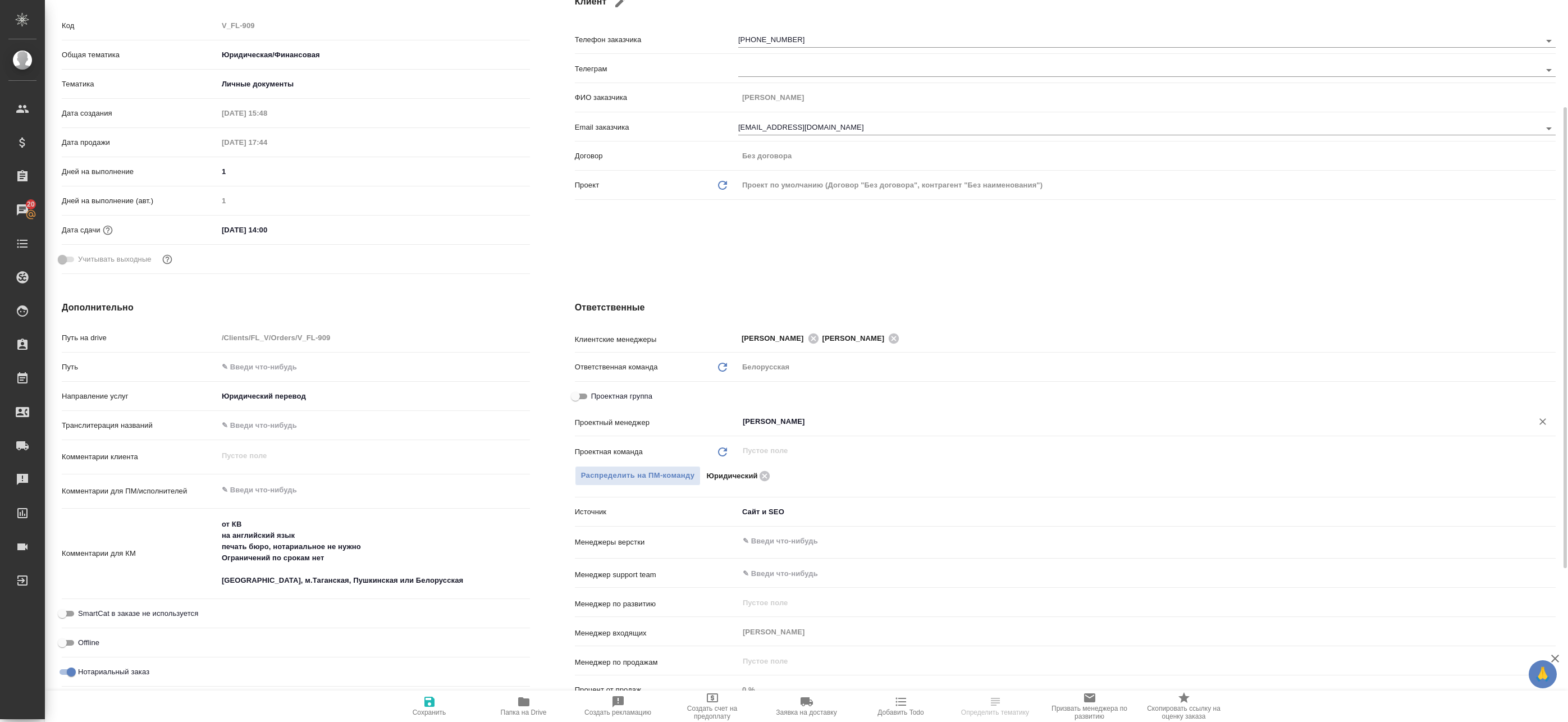
type input "[PERSON_NAME]"
click at [429, 709] on span "Сохранить" at bounding box center [429, 712] width 33 height 8
type textarea "x"
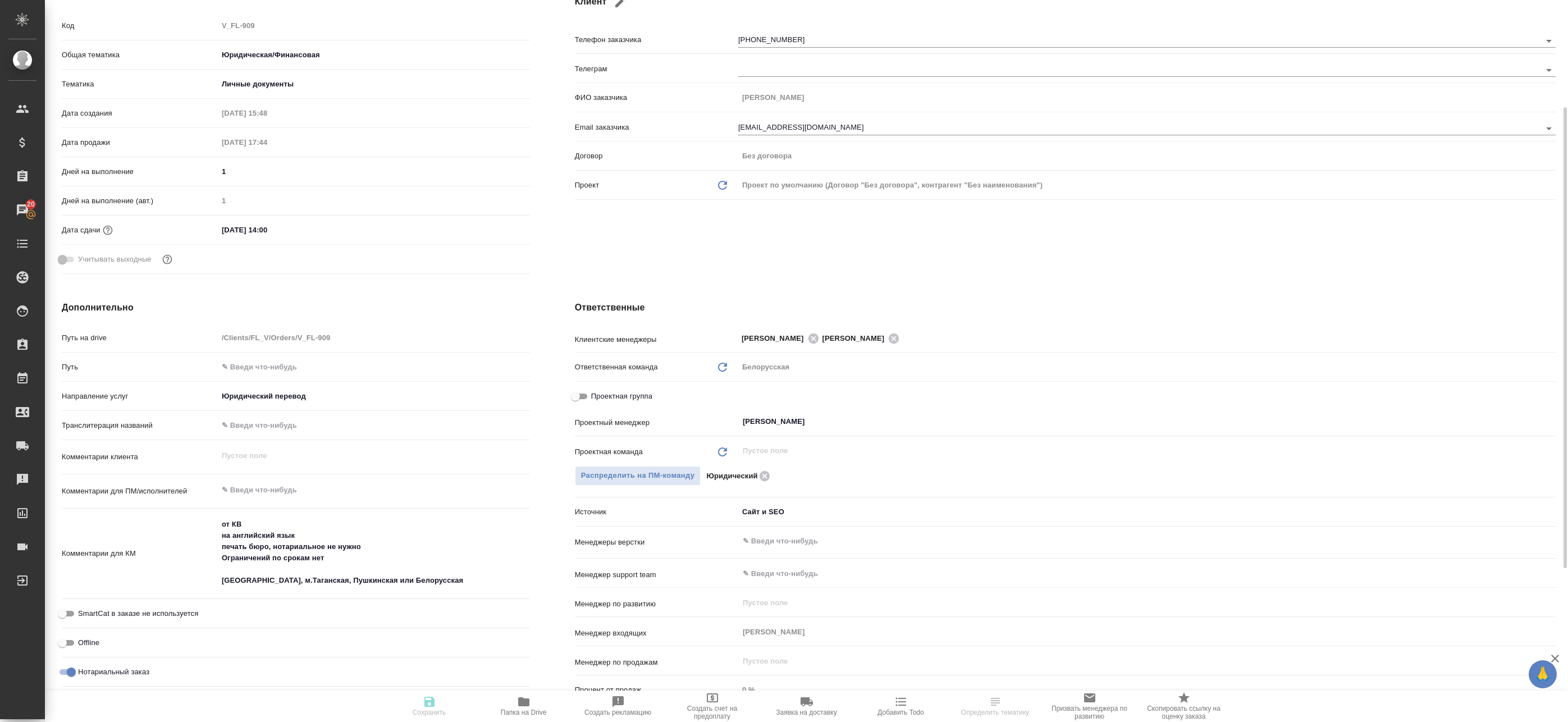
type textarea "x"
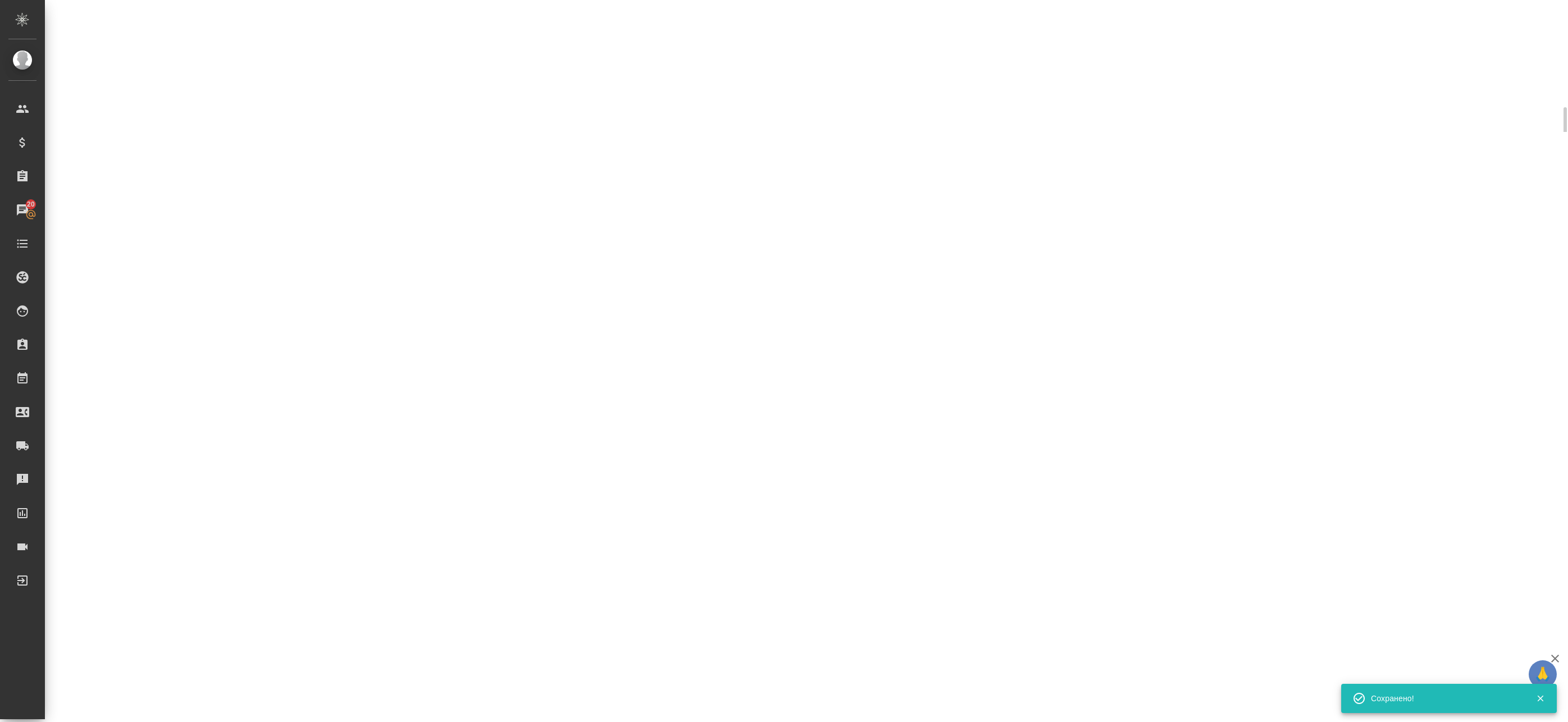
select select "RU"
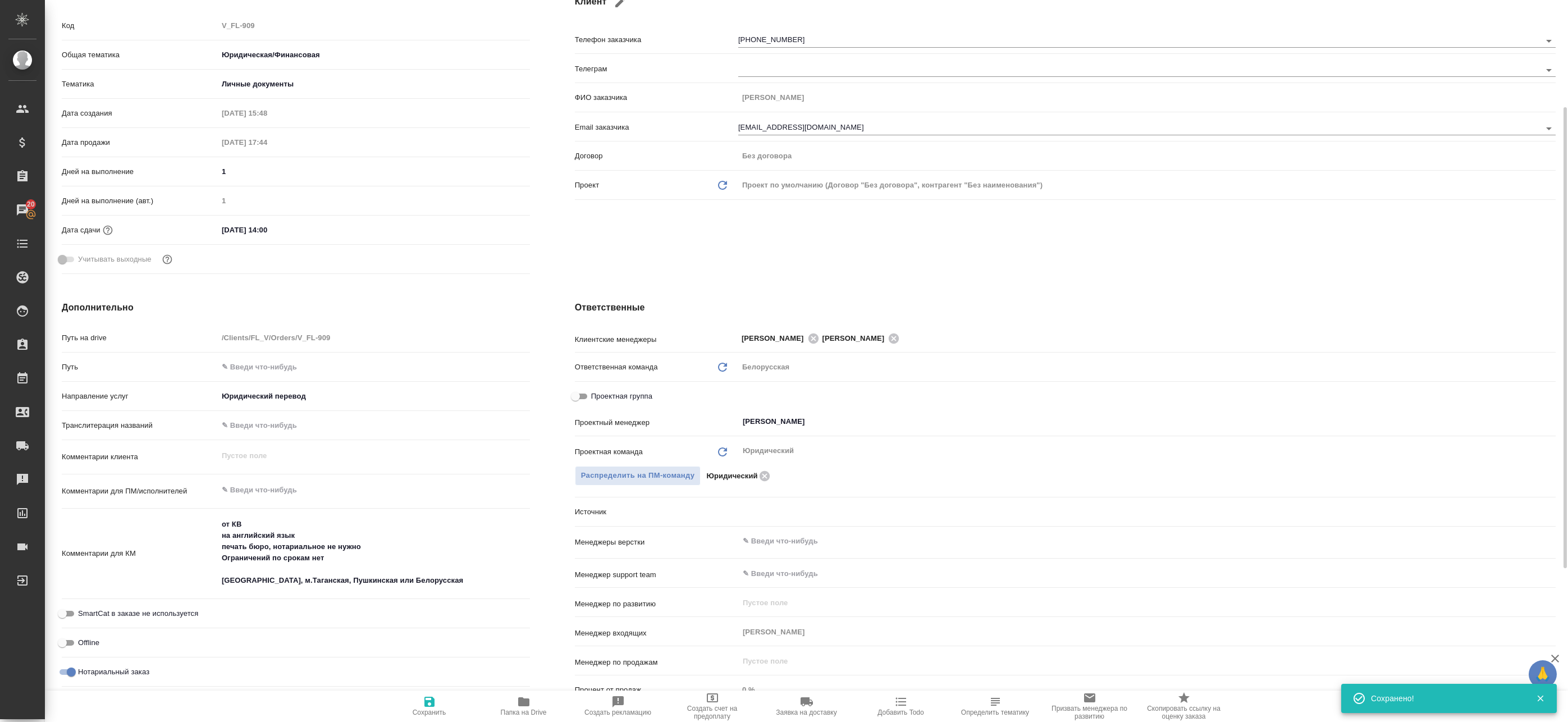
type textarea "x"
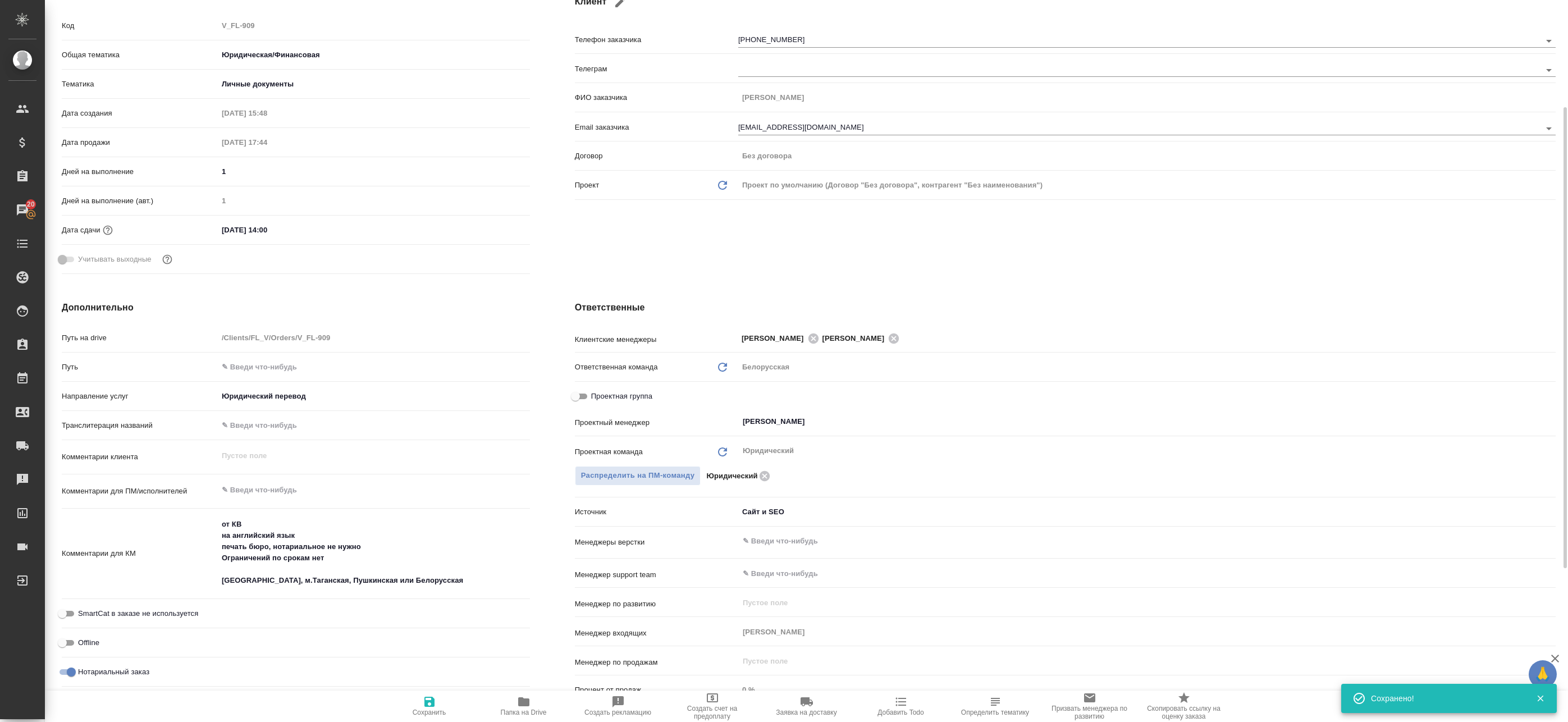
type textarea "x"
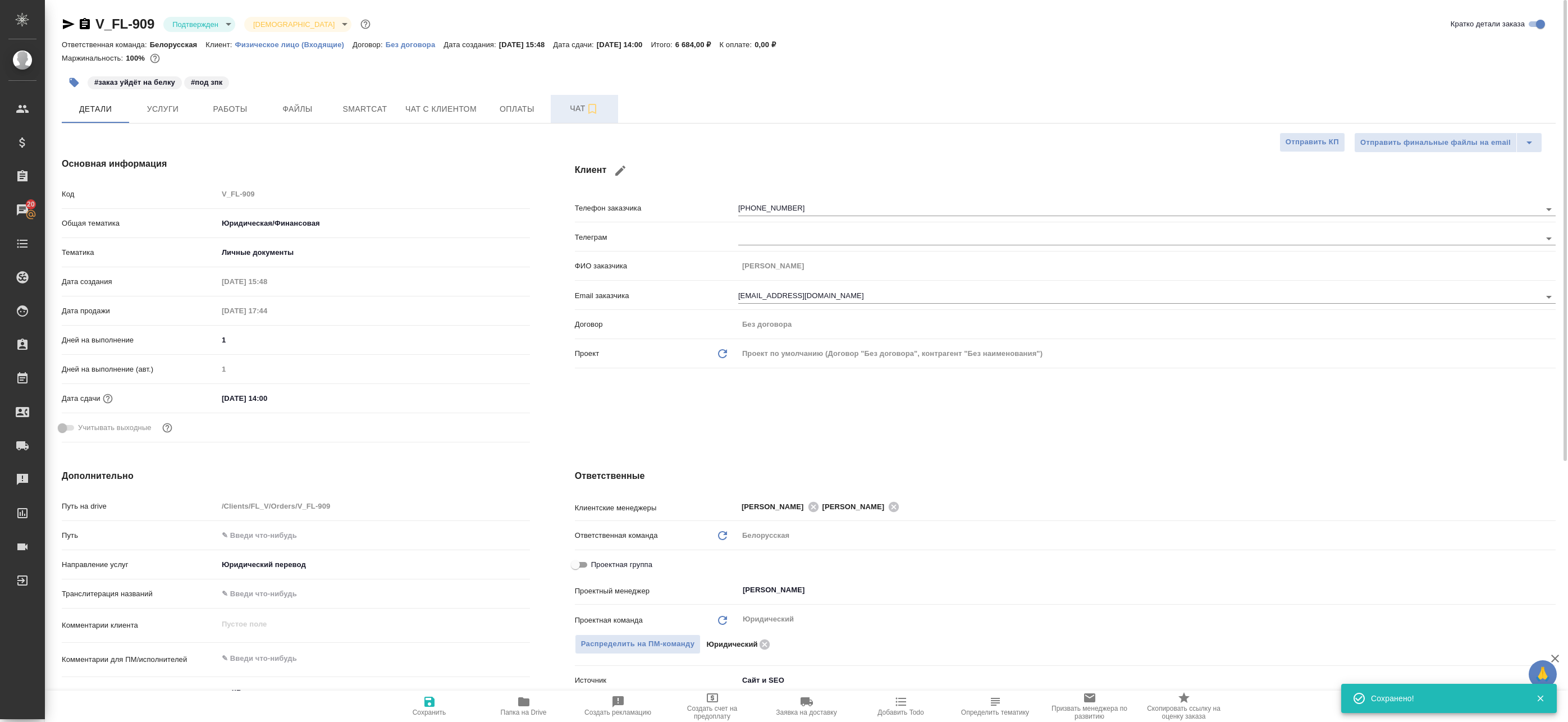
click at [598, 97] on button "Чат" at bounding box center [584, 109] width 68 height 28
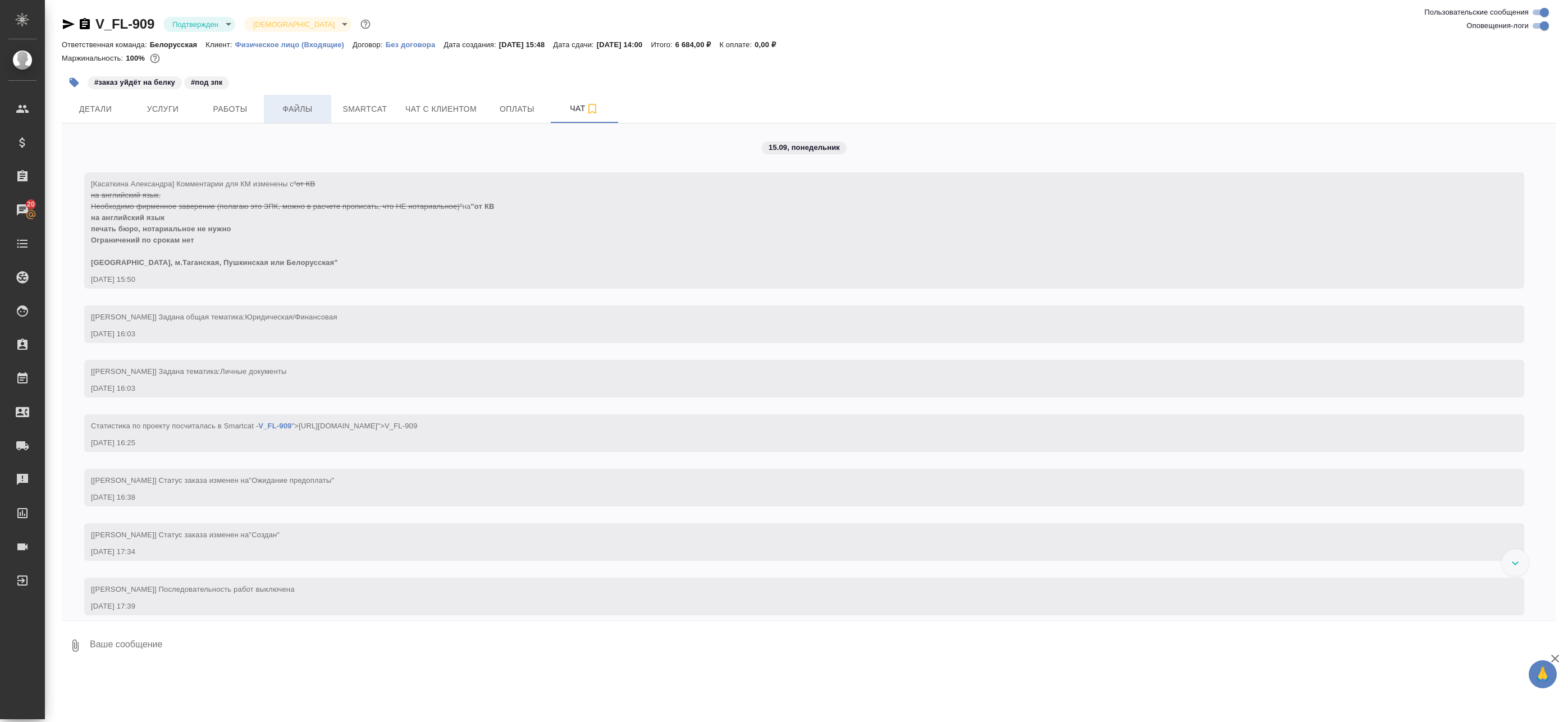
click at [286, 108] on span "Файлы" at bounding box center [297, 109] width 54 height 14
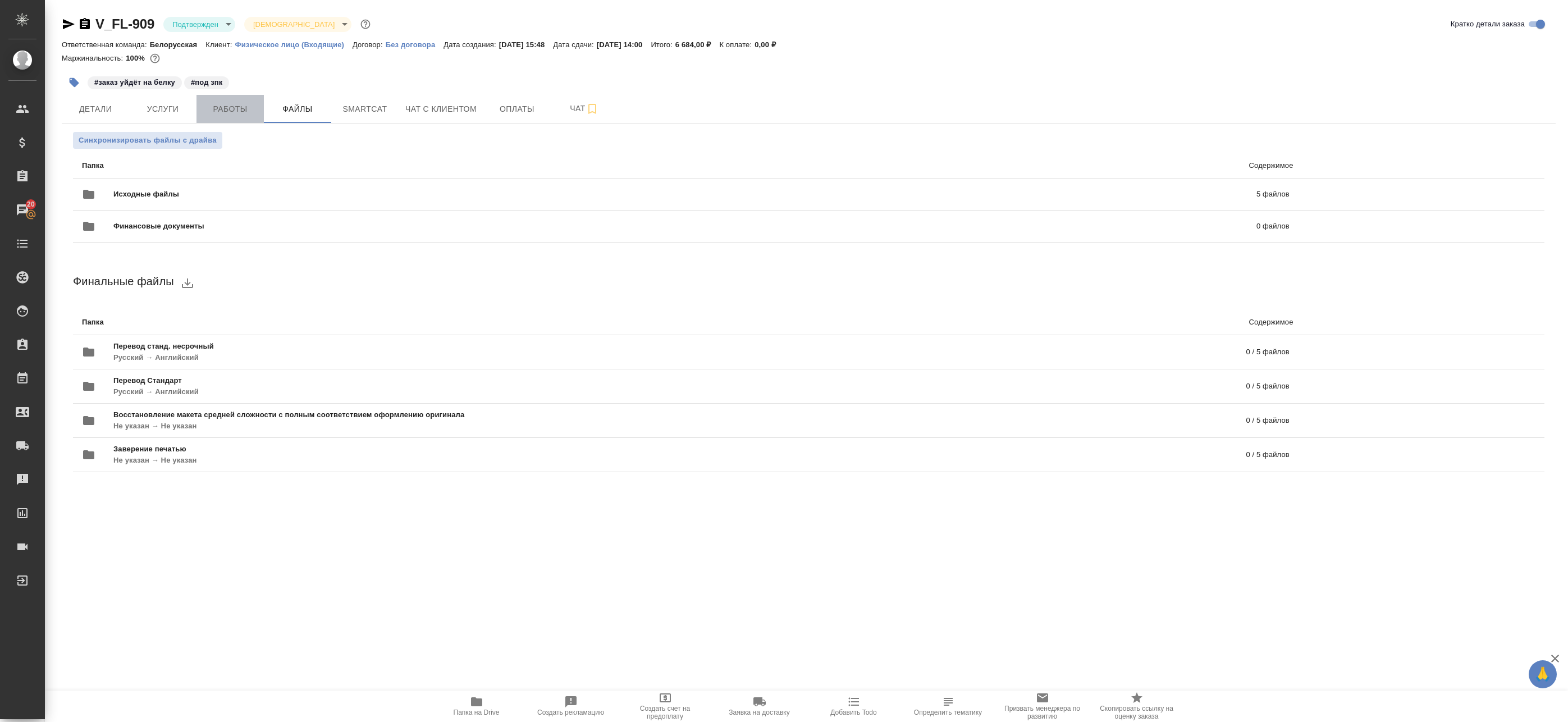
click at [221, 110] on span "Работы" at bounding box center [230, 109] width 54 height 14
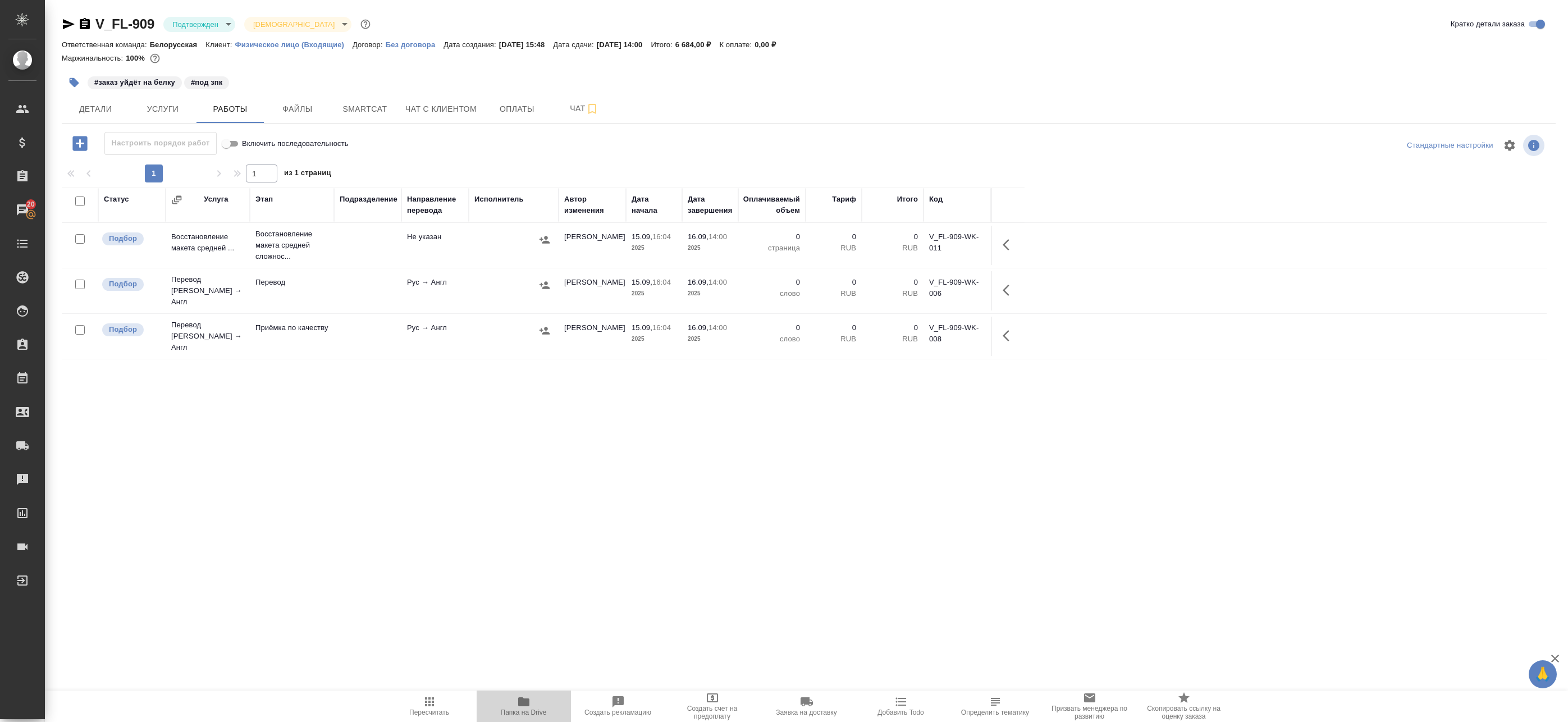
click at [511, 699] on span "Папка на Drive" at bounding box center [524, 705] width 81 height 21
click at [93, 105] on span "Детали" at bounding box center [95, 109] width 54 height 14
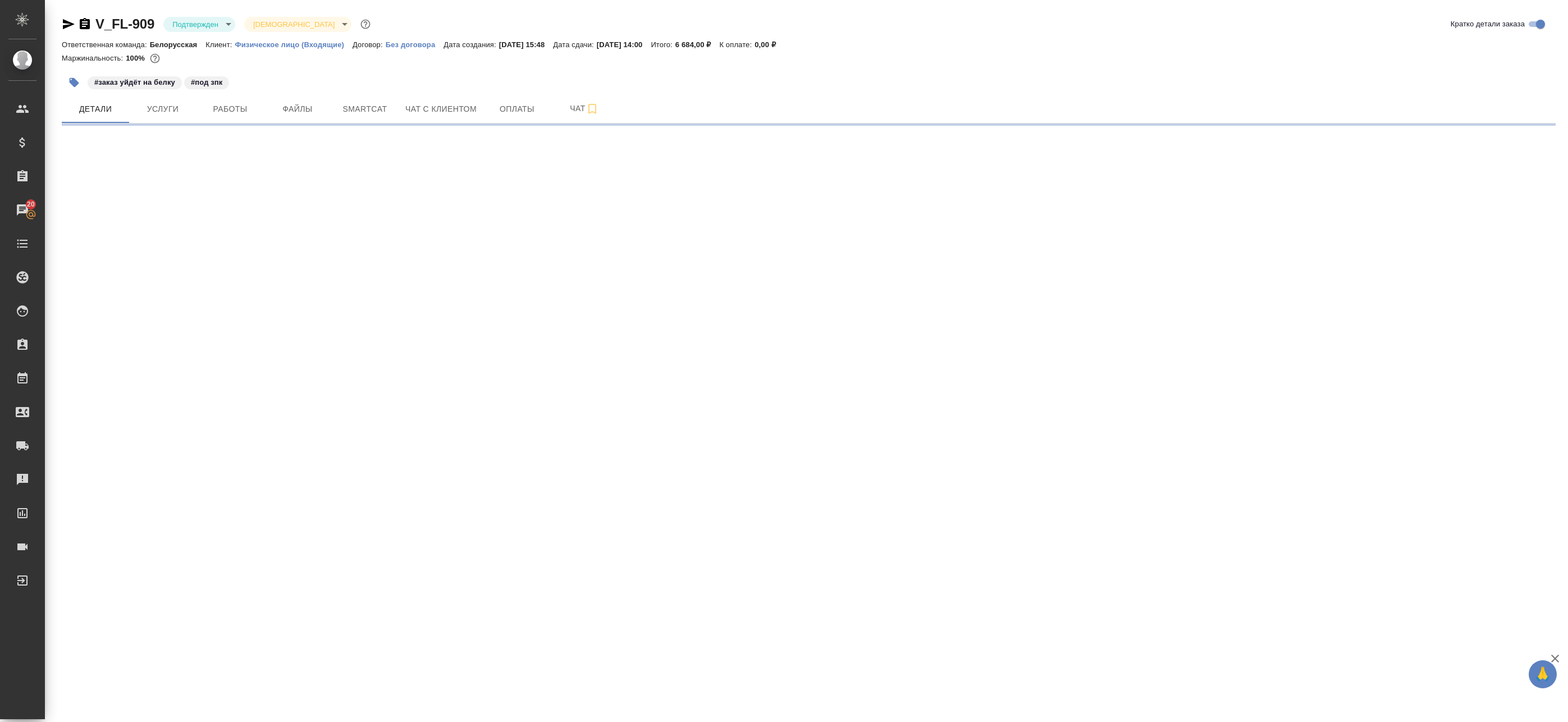
select select "RU"
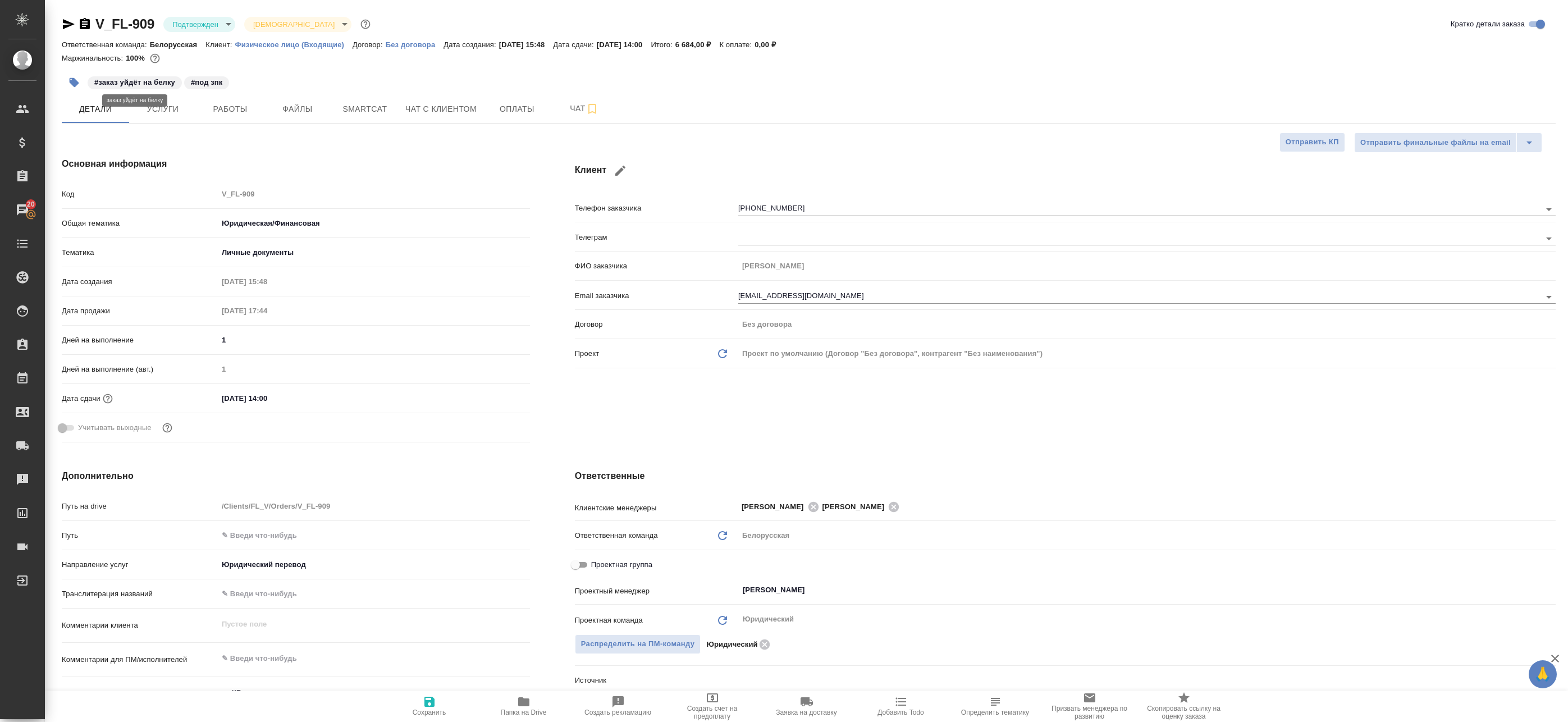
type textarea "x"
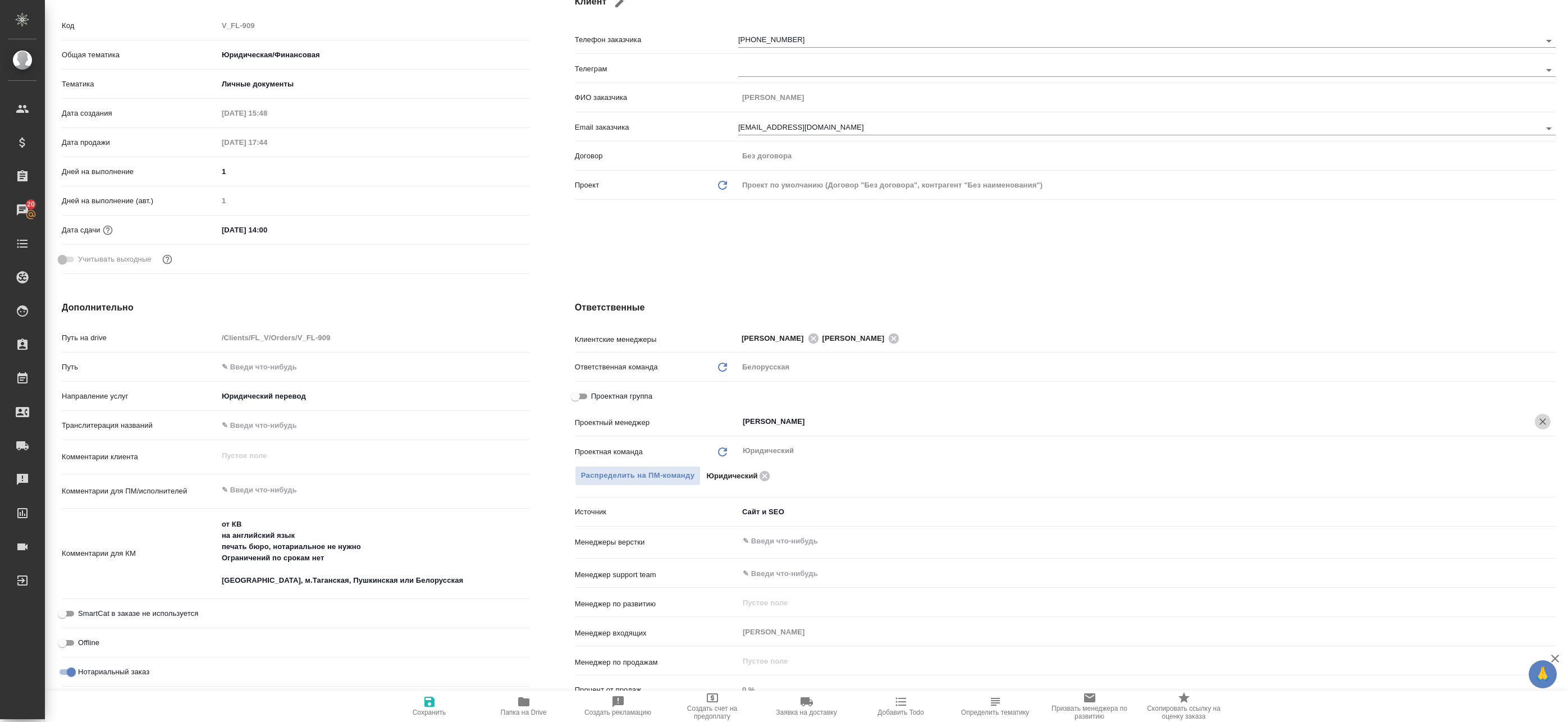
click at [1537, 421] on icon "Очистить" at bounding box center [1542, 421] width 11 height 11
type textarea "x"
click at [443, 702] on span "Сохранить" at bounding box center [429, 705] width 81 height 21
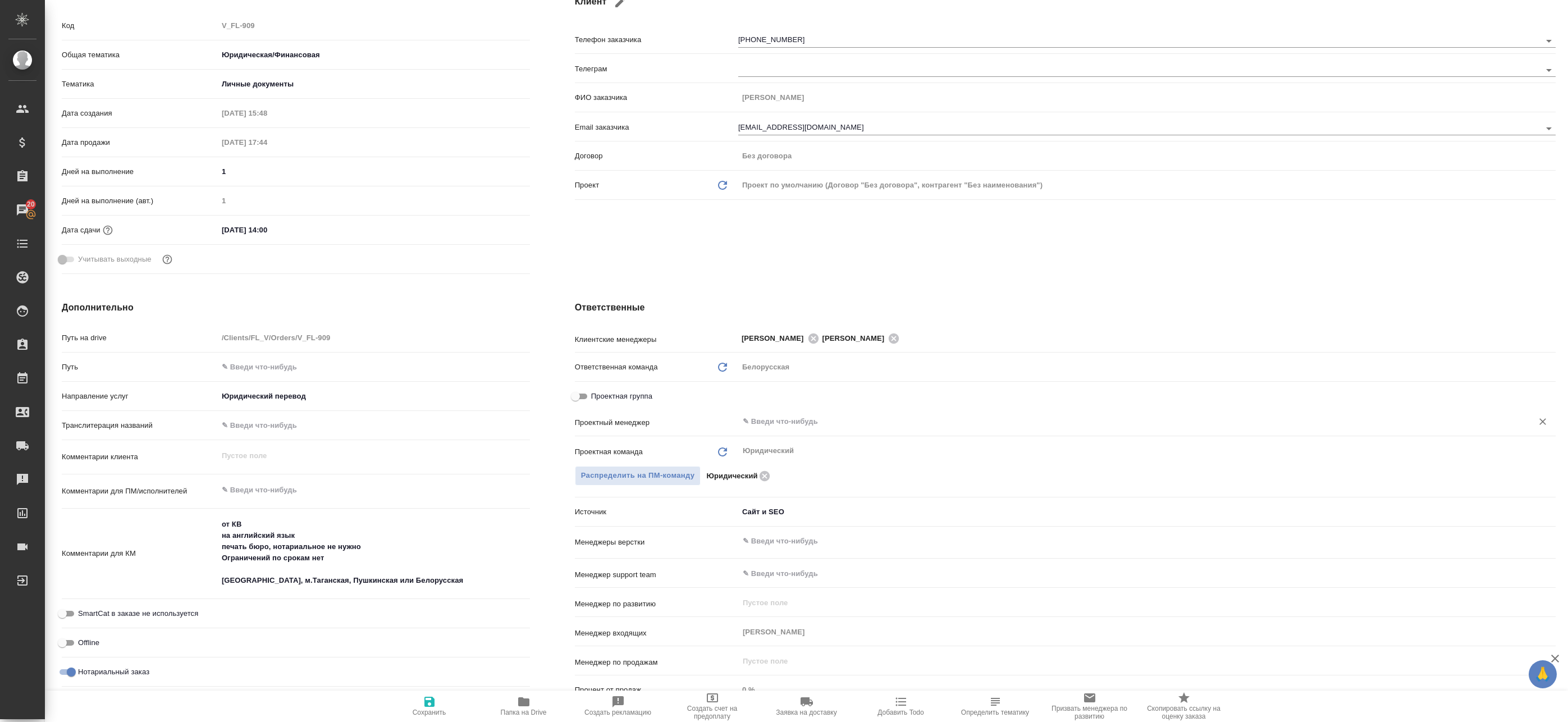
type textarea "x"
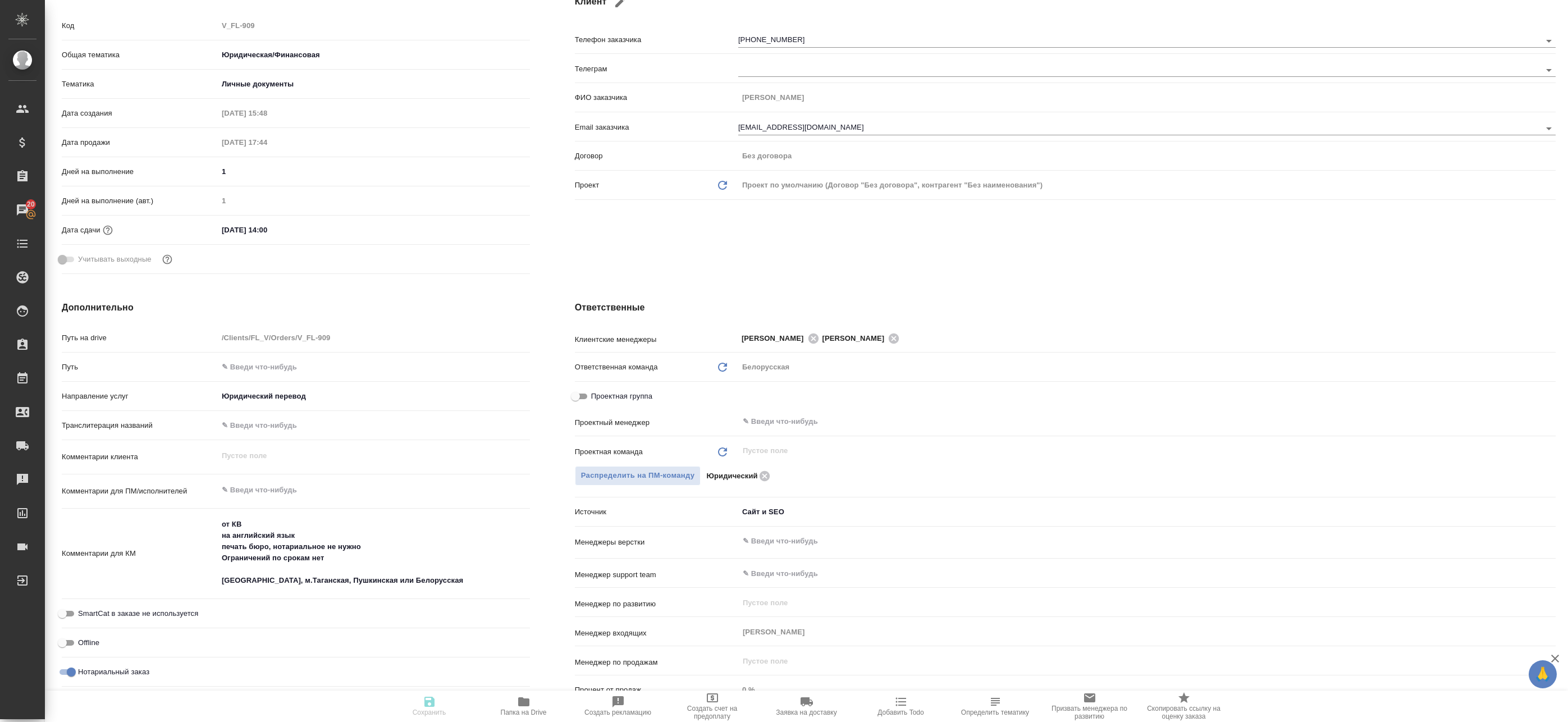
type textarea "x"
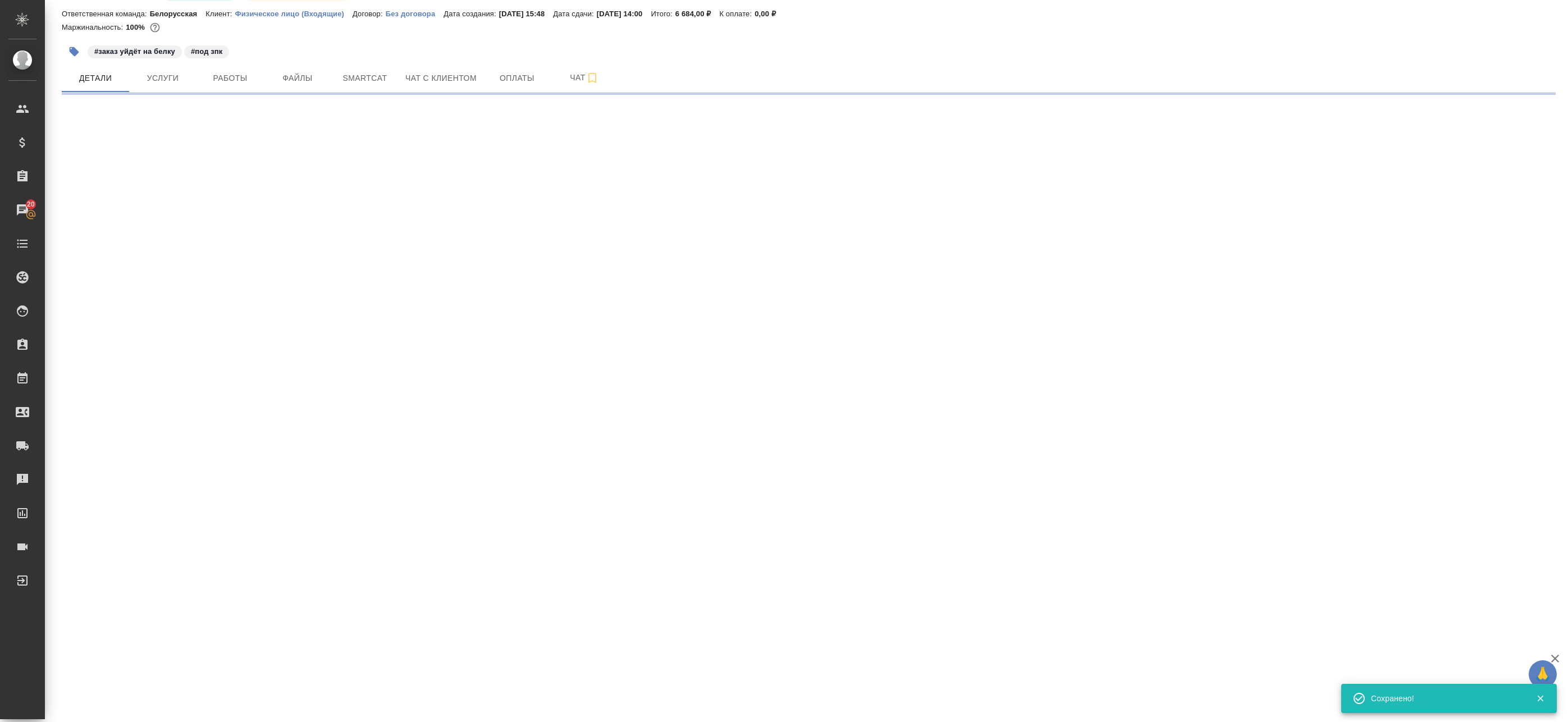
scroll to position [0, 0]
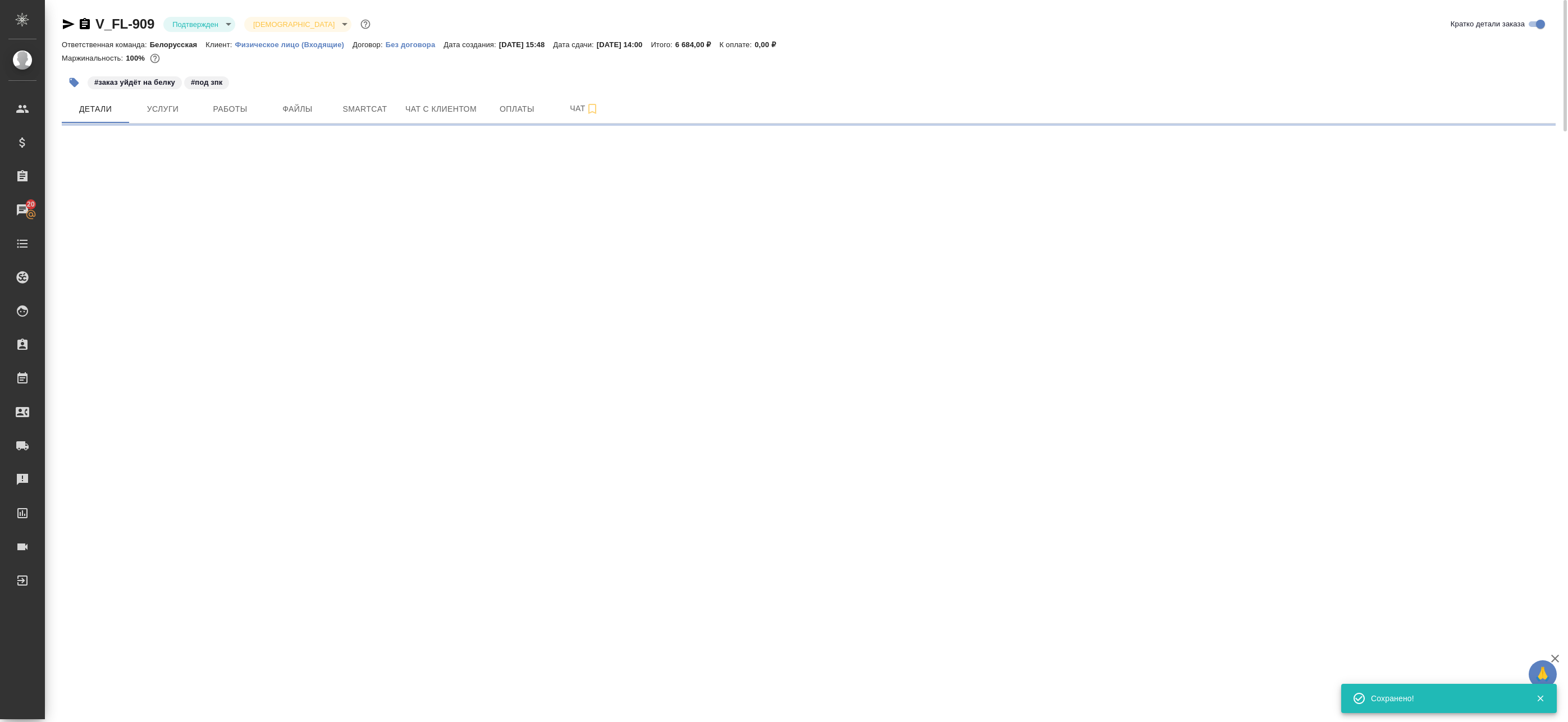
select select "RU"
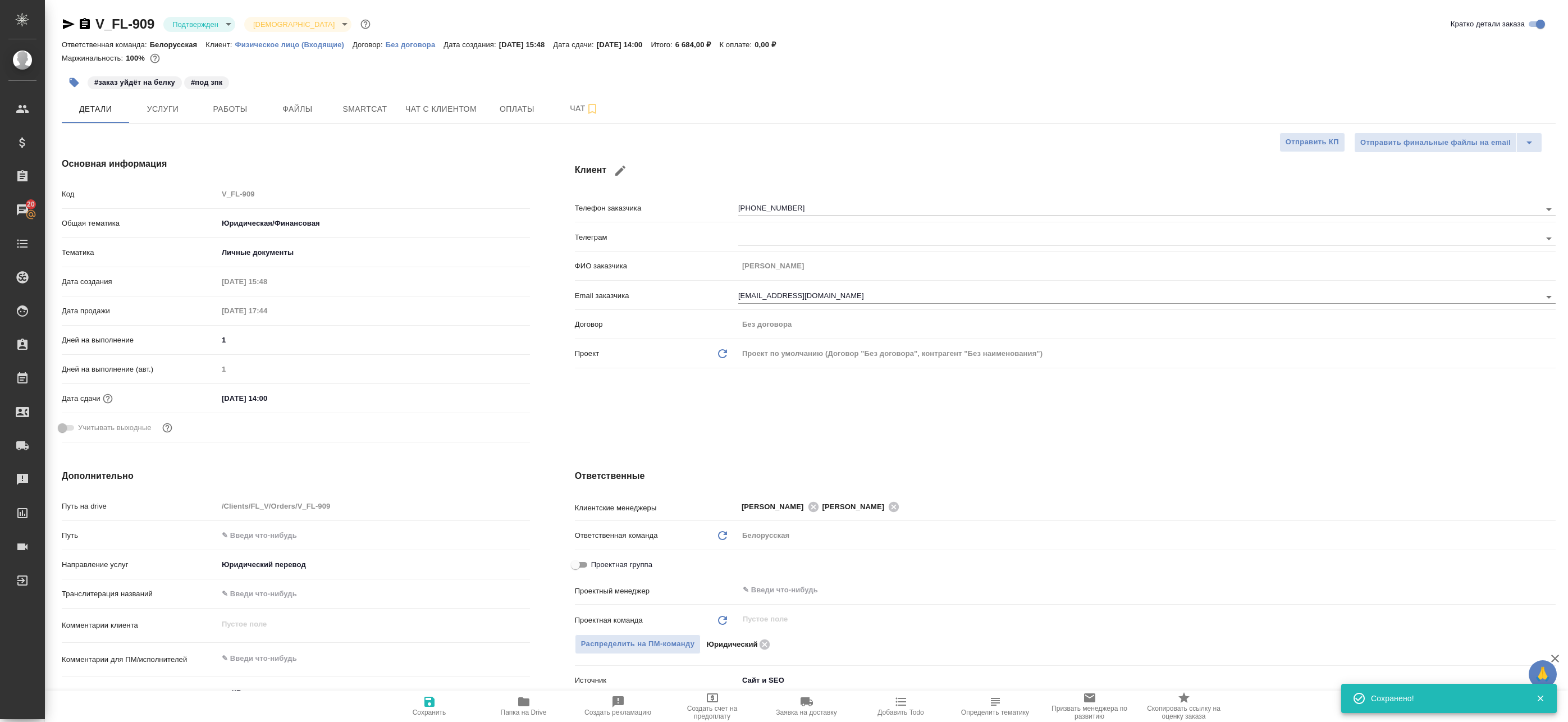
type textarea "x"
click at [70, 23] on icon "button" at bounding box center [69, 24] width 12 height 10
type textarea "x"
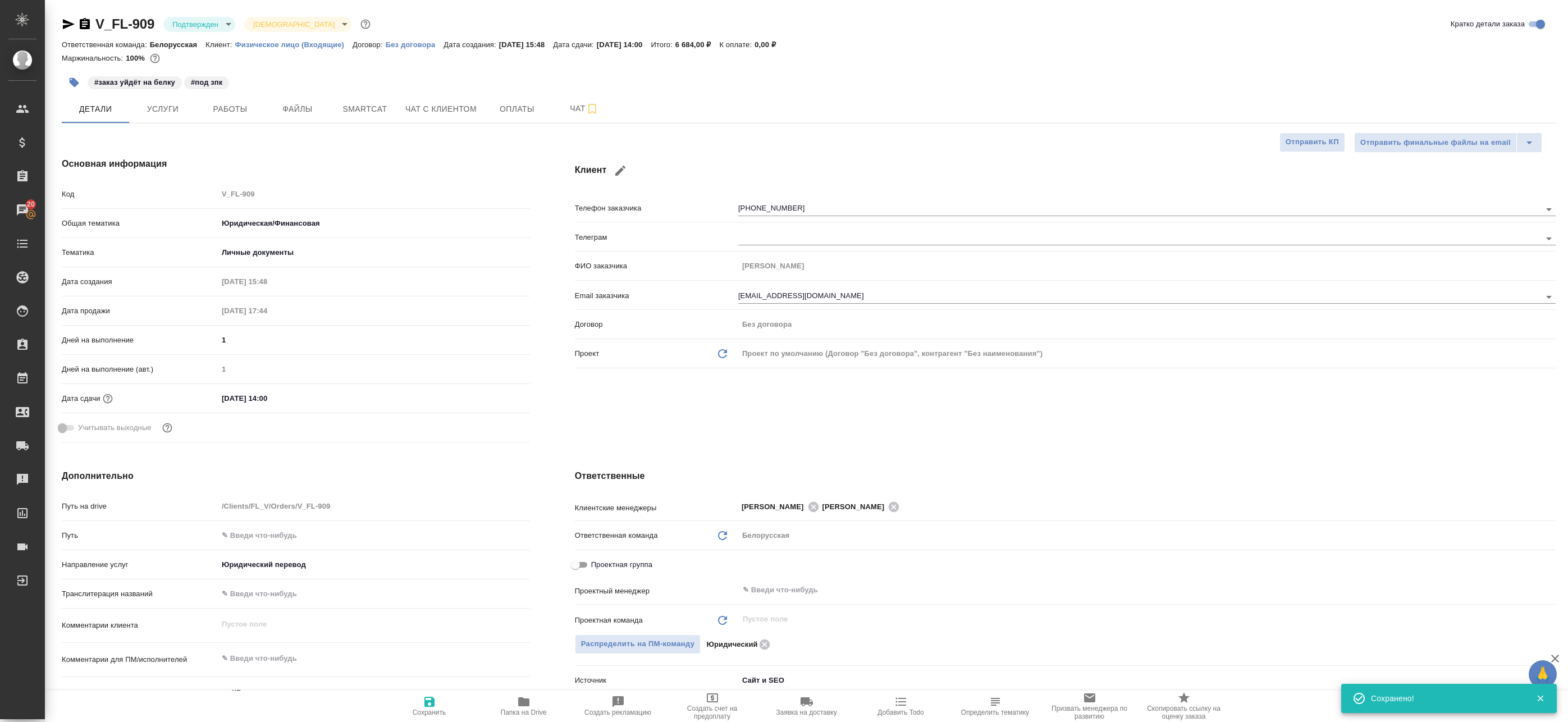
type textarea "x"
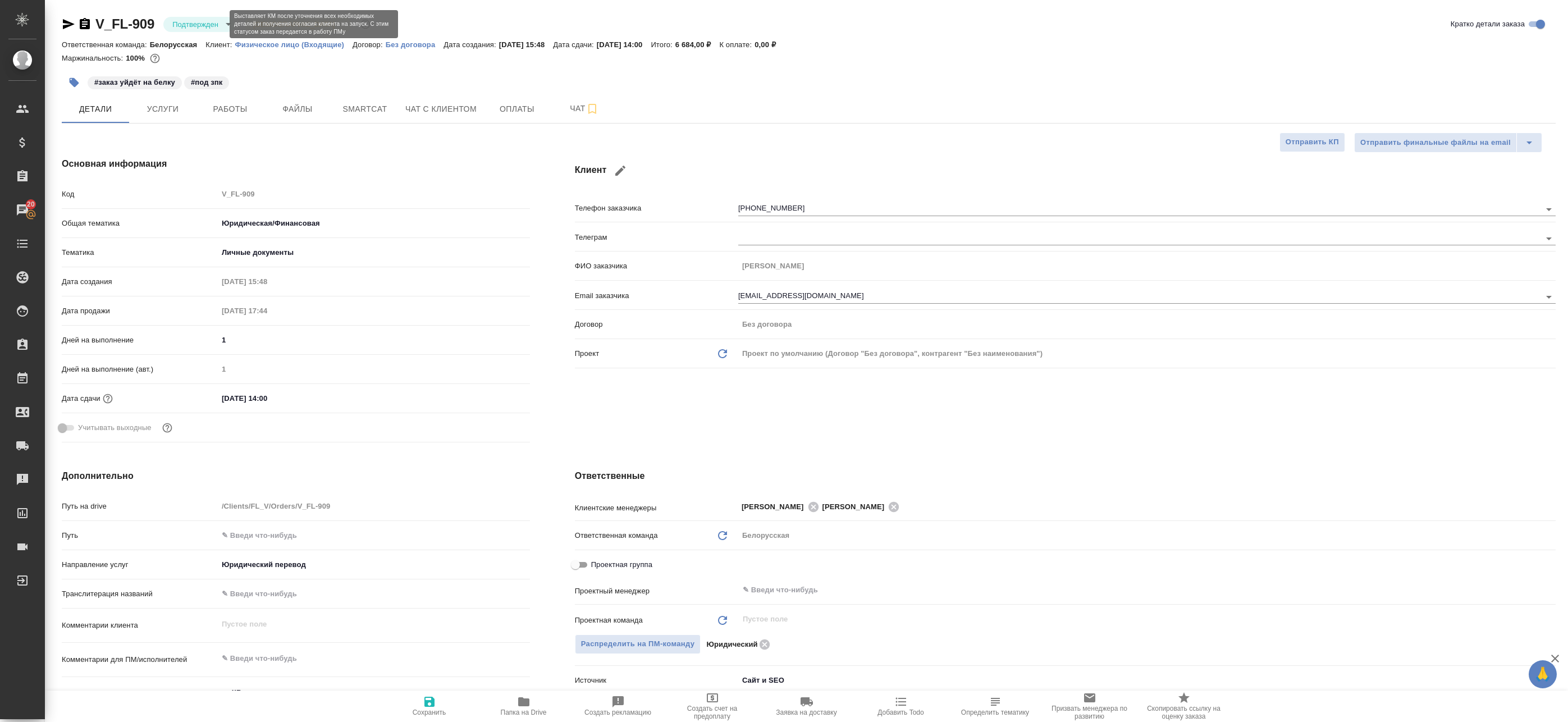
click at [213, 25] on body "🙏 .cls-1 fill:#fff; AWATERA Badanyan Artak Клиенты Спецификации Заказы 20 Чаты …" at bounding box center [784, 361] width 1568 height 722
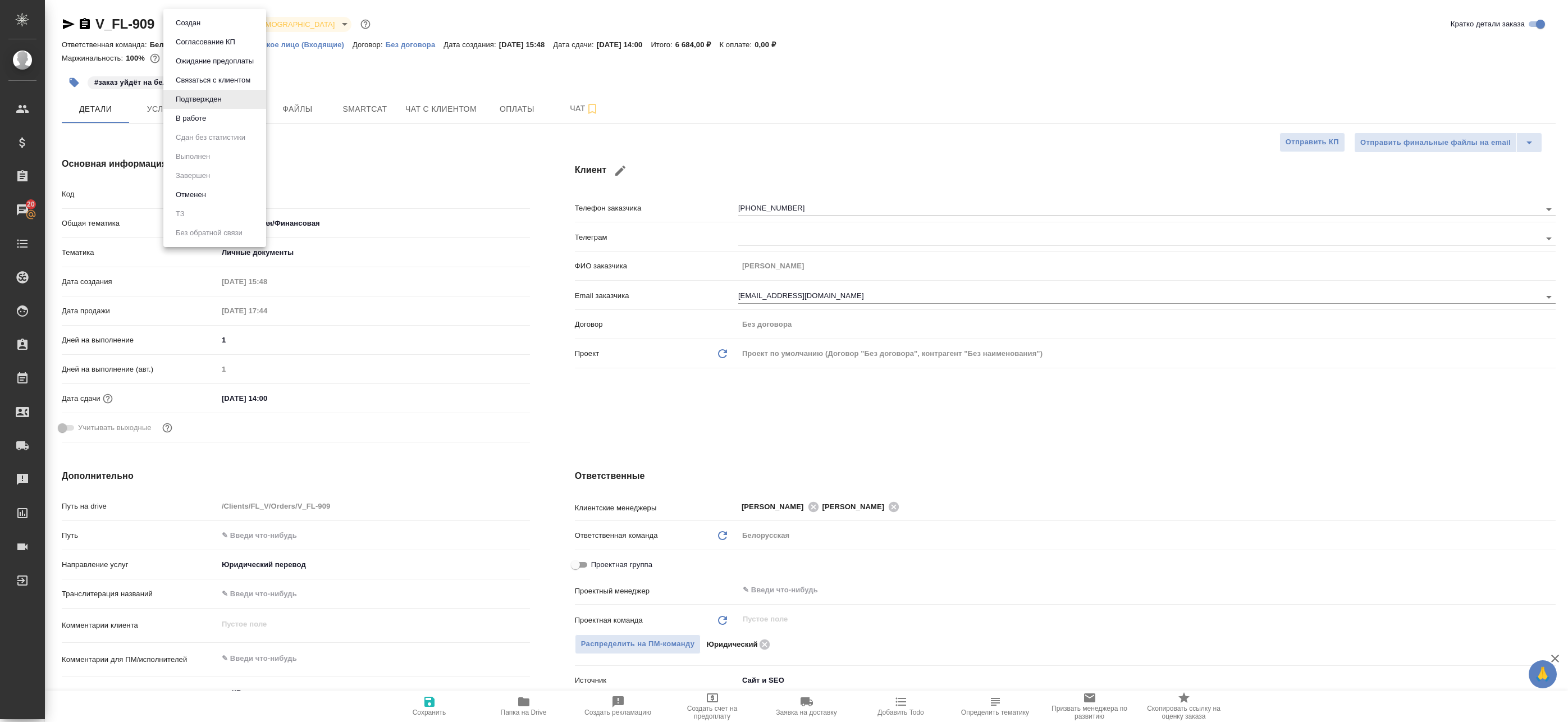
click at [519, 709] on div at bounding box center [784, 361] width 1568 height 722
click at [523, 705] on icon "button" at bounding box center [523, 701] width 11 height 9
type textarea "x"
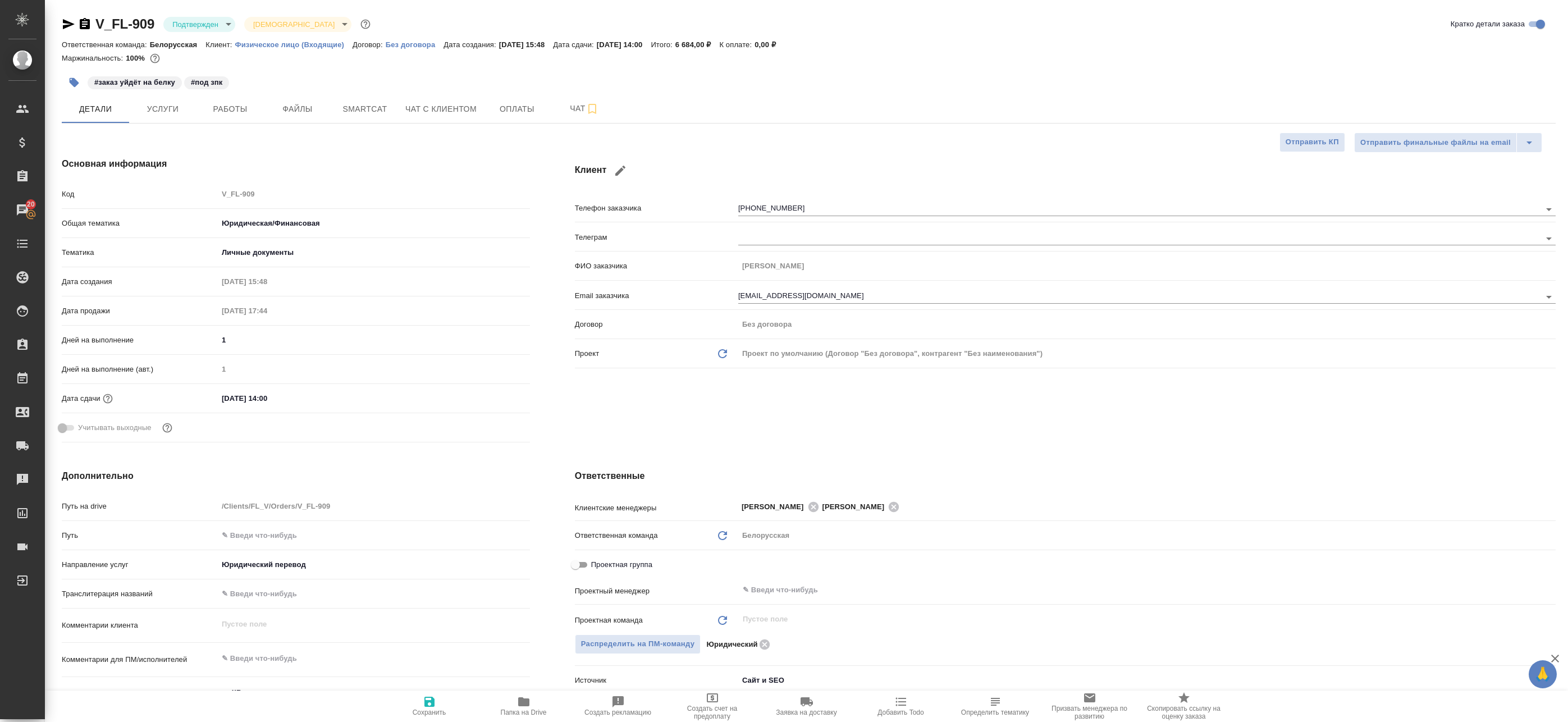
type textarea "x"
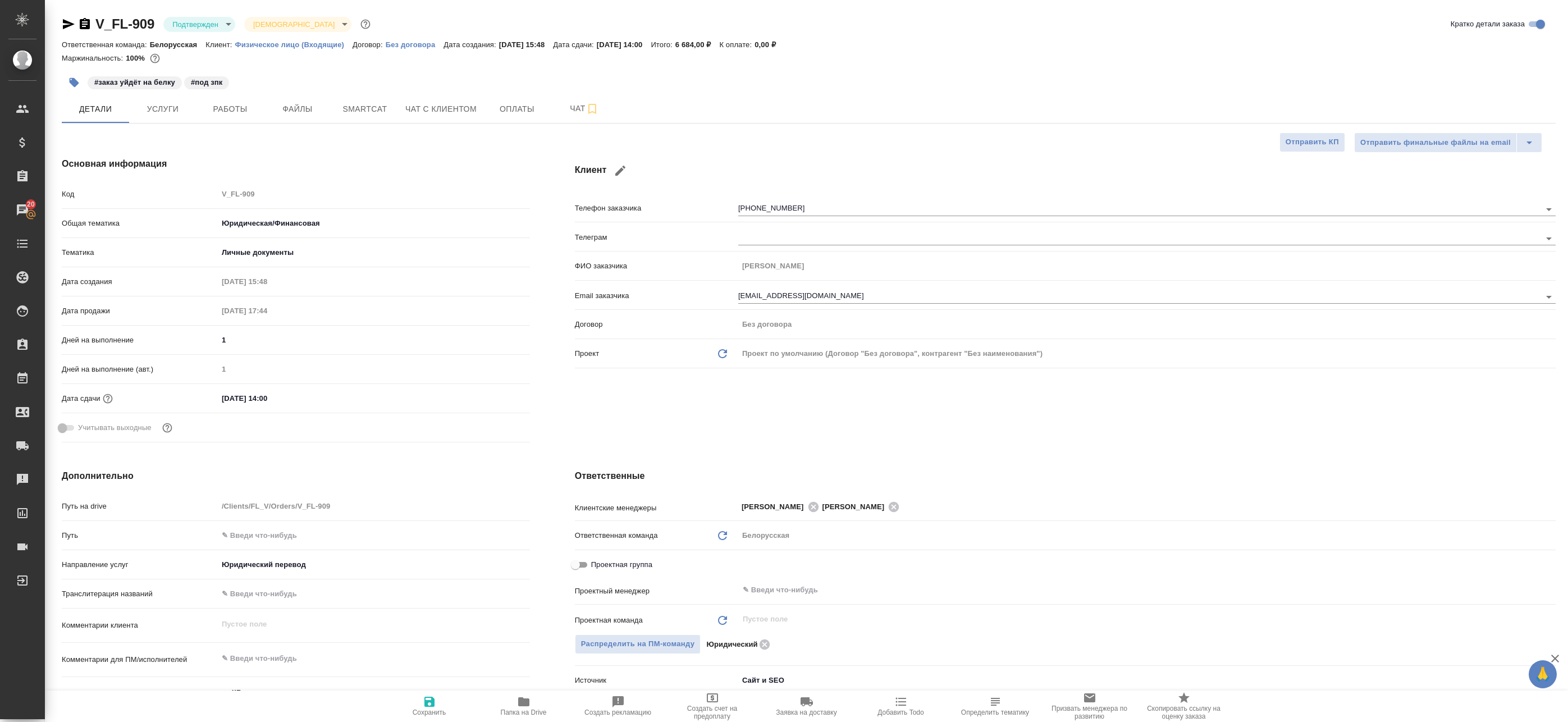
type textarea "x"
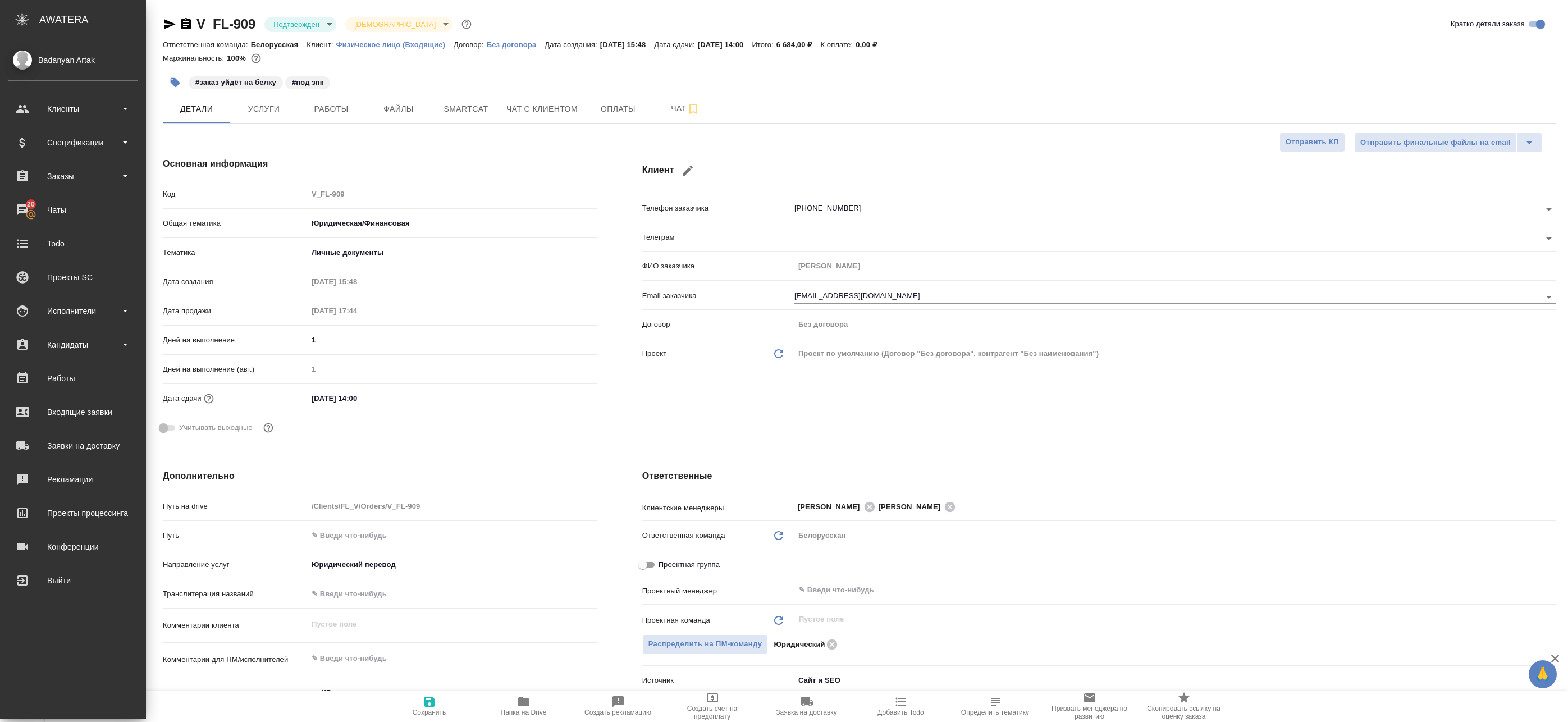
type textarea "x"
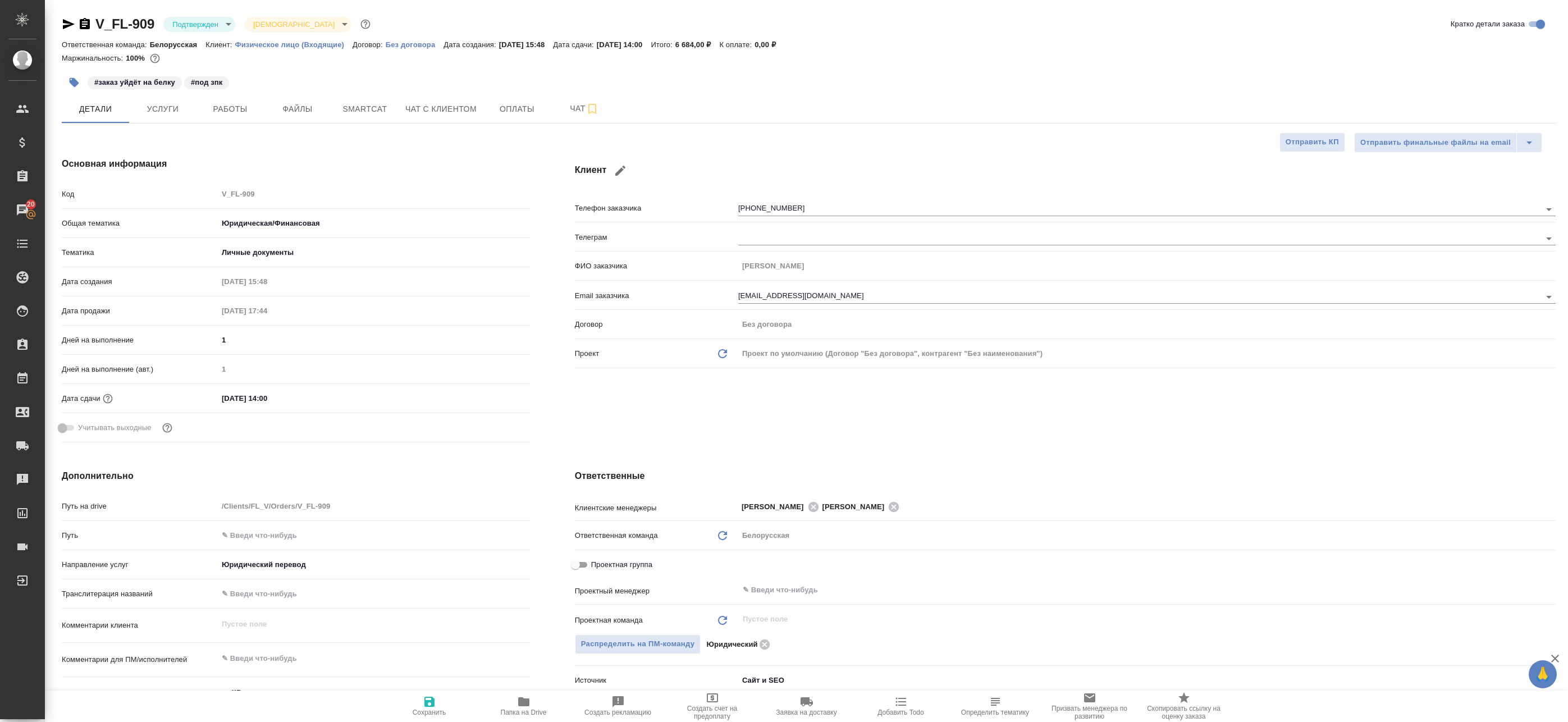
click at [67, 23] on icon "button" at bounding box center [69, 24] width 13 height 13
type textarea "x"
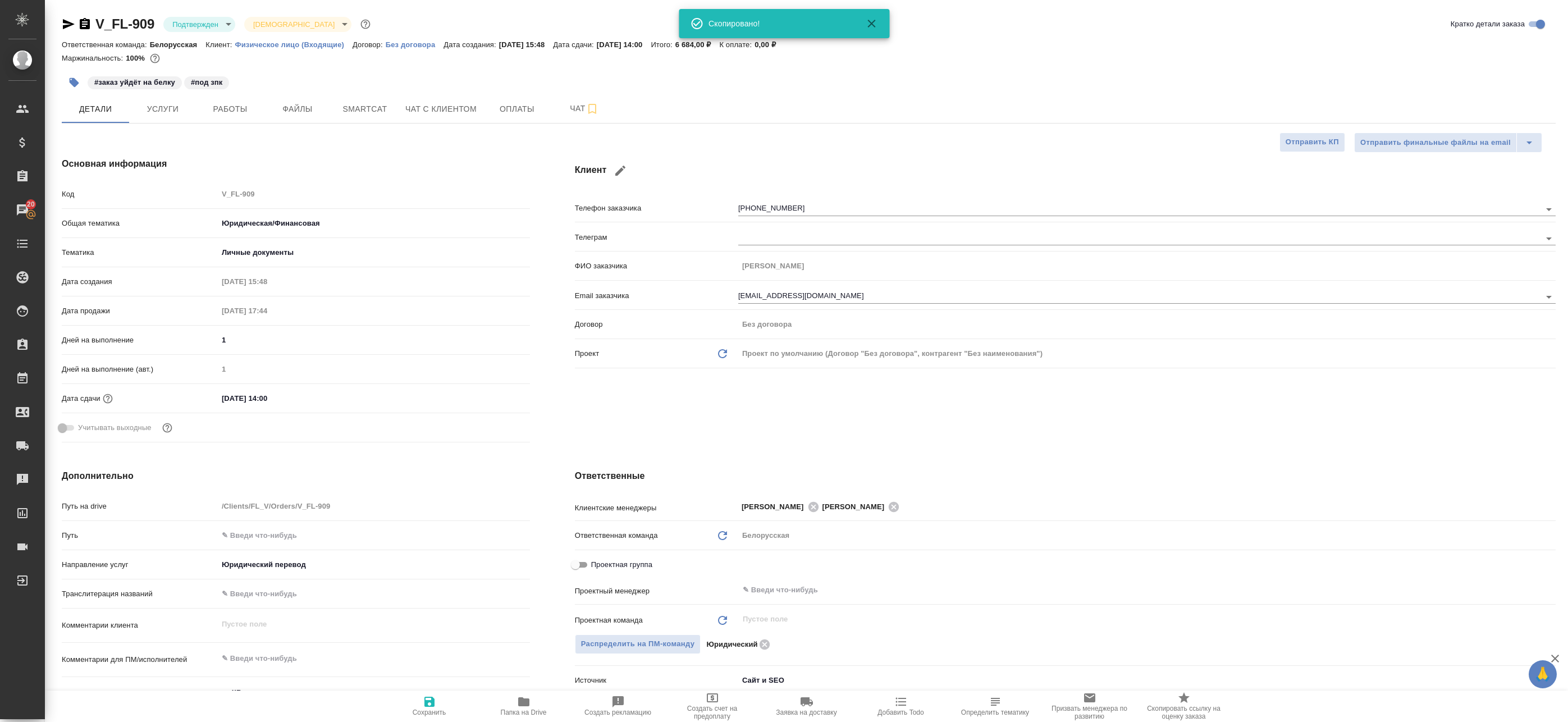
type textarea "x"
click at [170, 114] on span "Услуги" at bounding box center [162, 109] width 54 height 14
click at [249, 117] on button "Работы" at bounding box center [230, 109] width 68 height 28
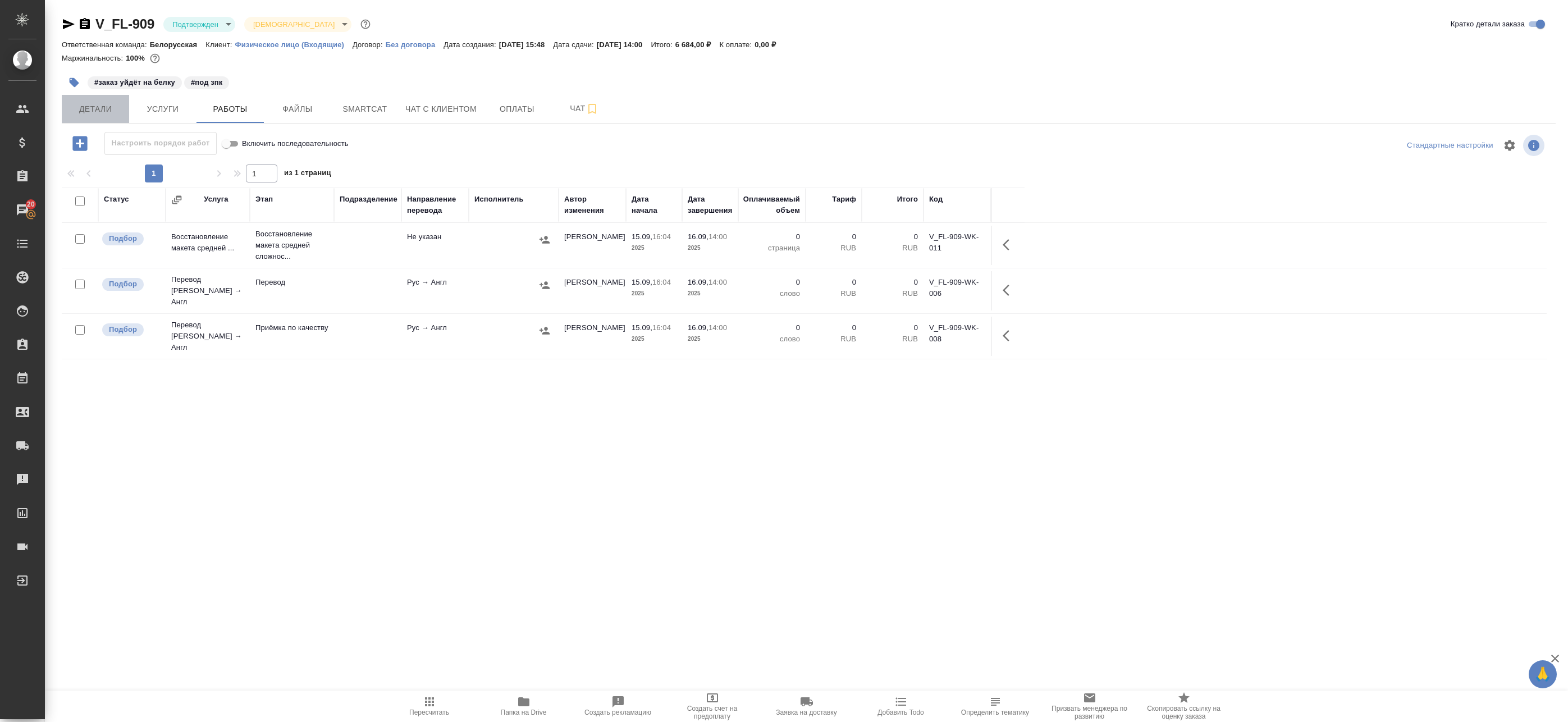
click at [103, 110] on span "Детали" at bounding box center [95, 109] width 54 height 14
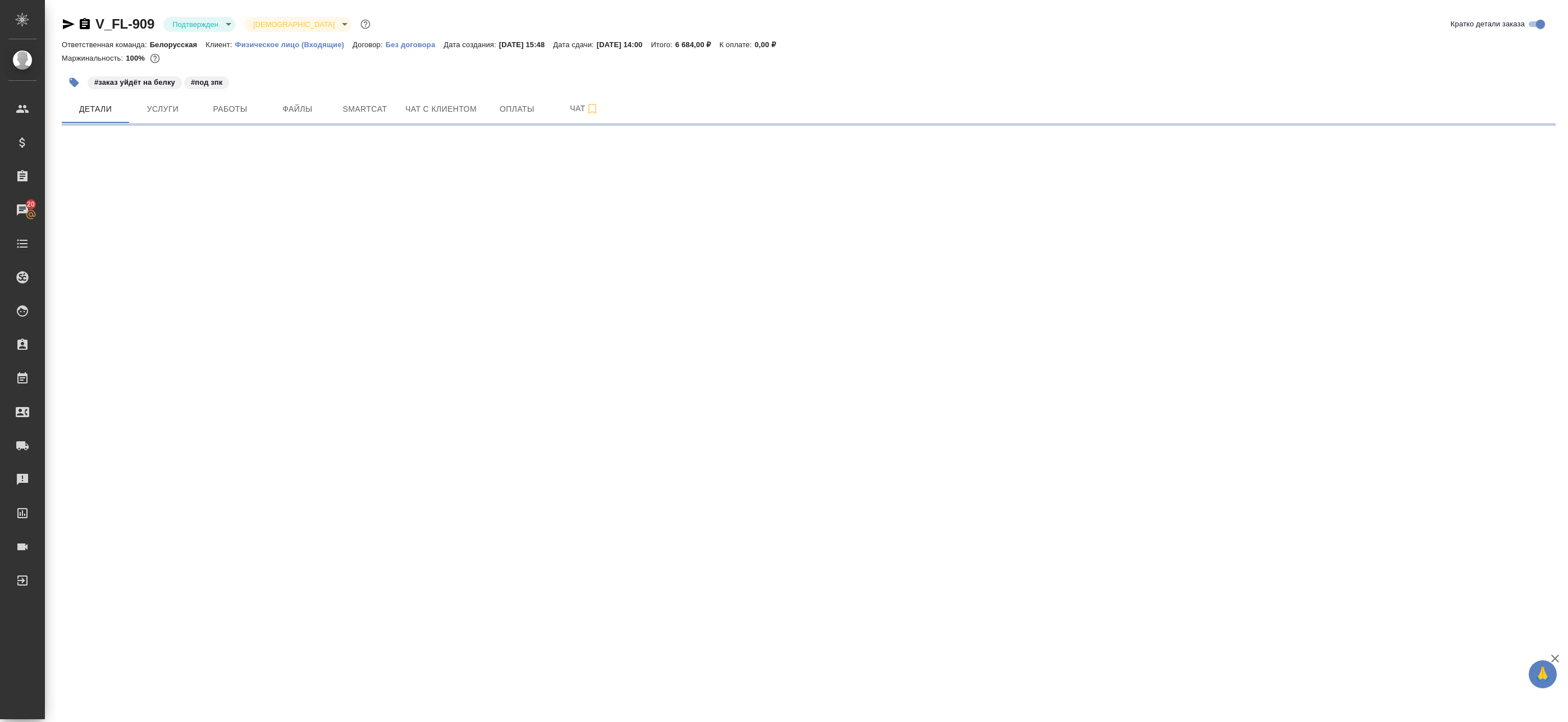
select select "RU"
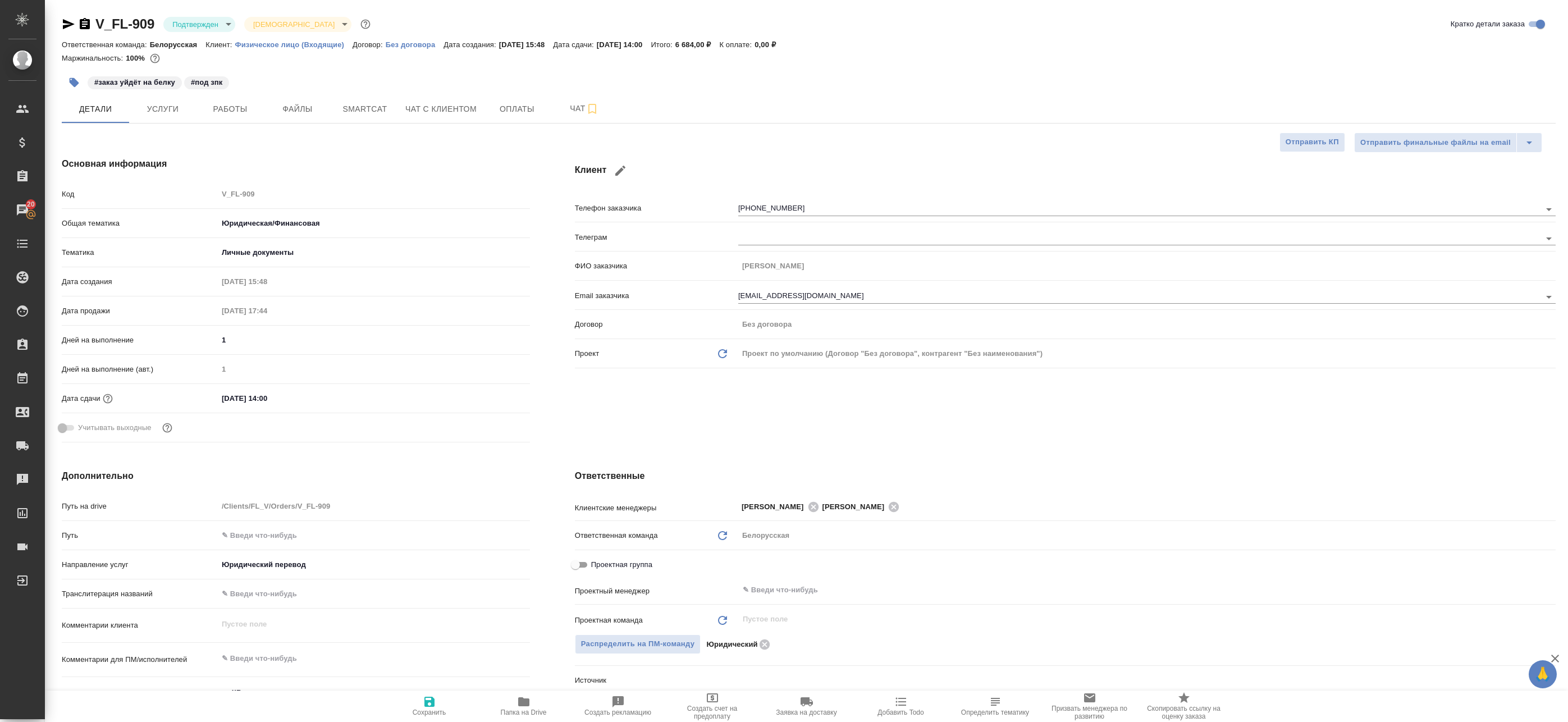
type textarea "x"
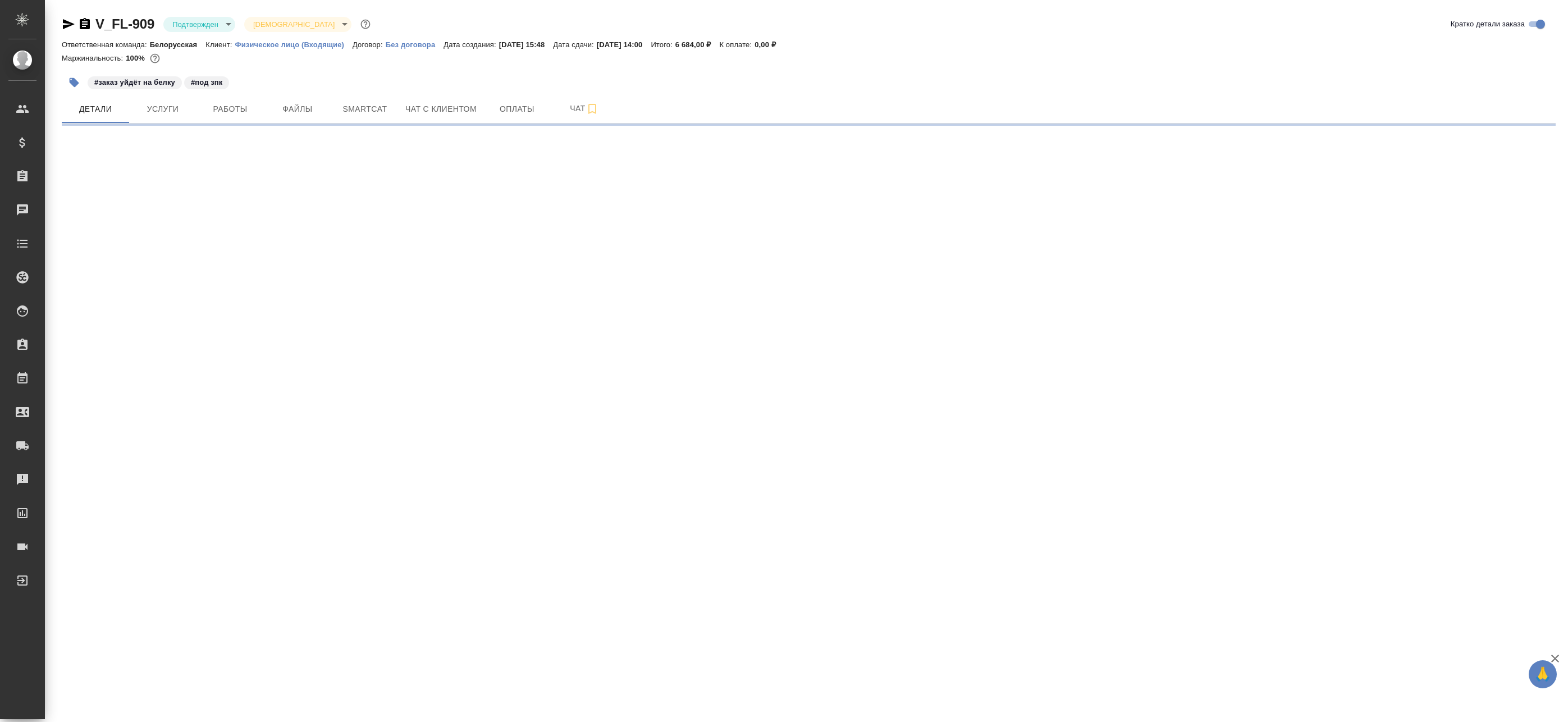
select select "RU"
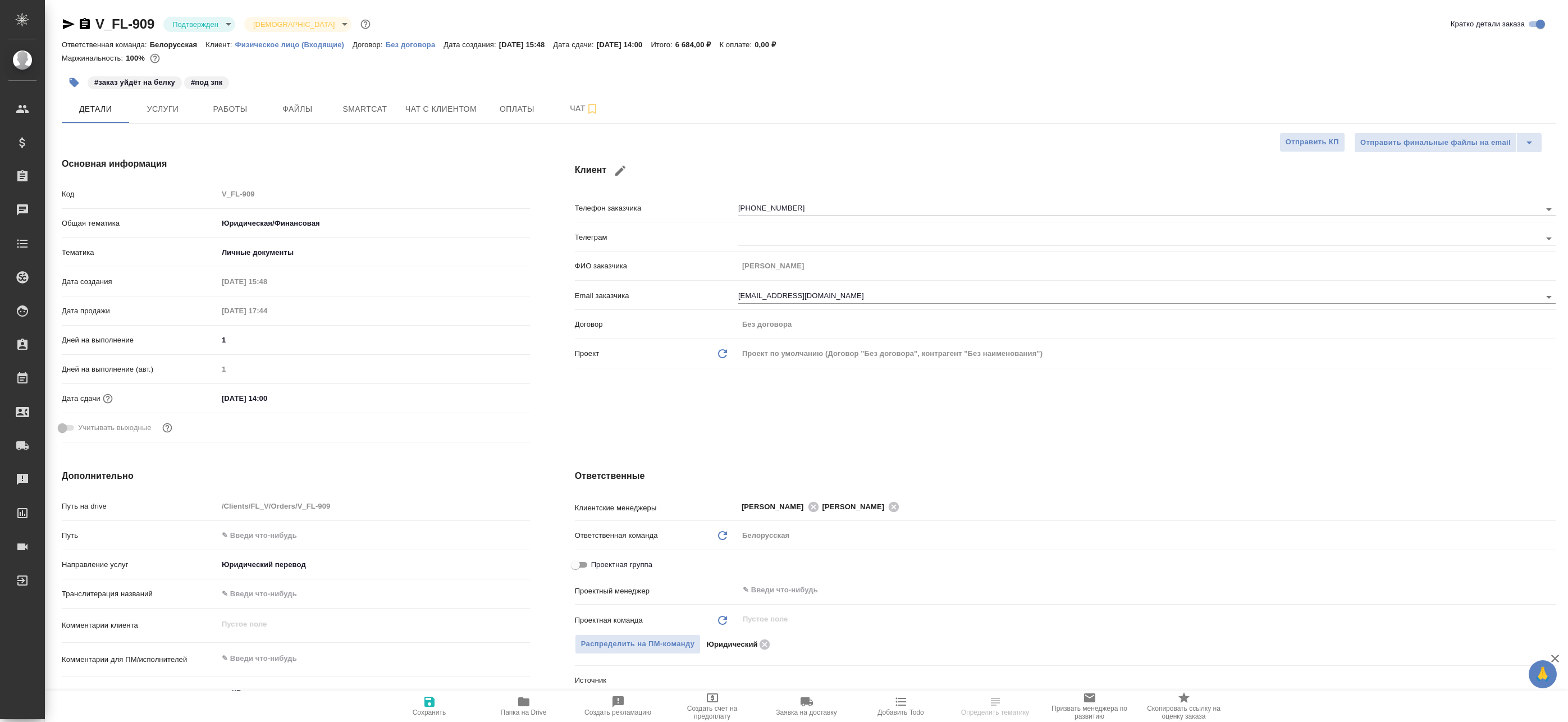
type textarea "x"
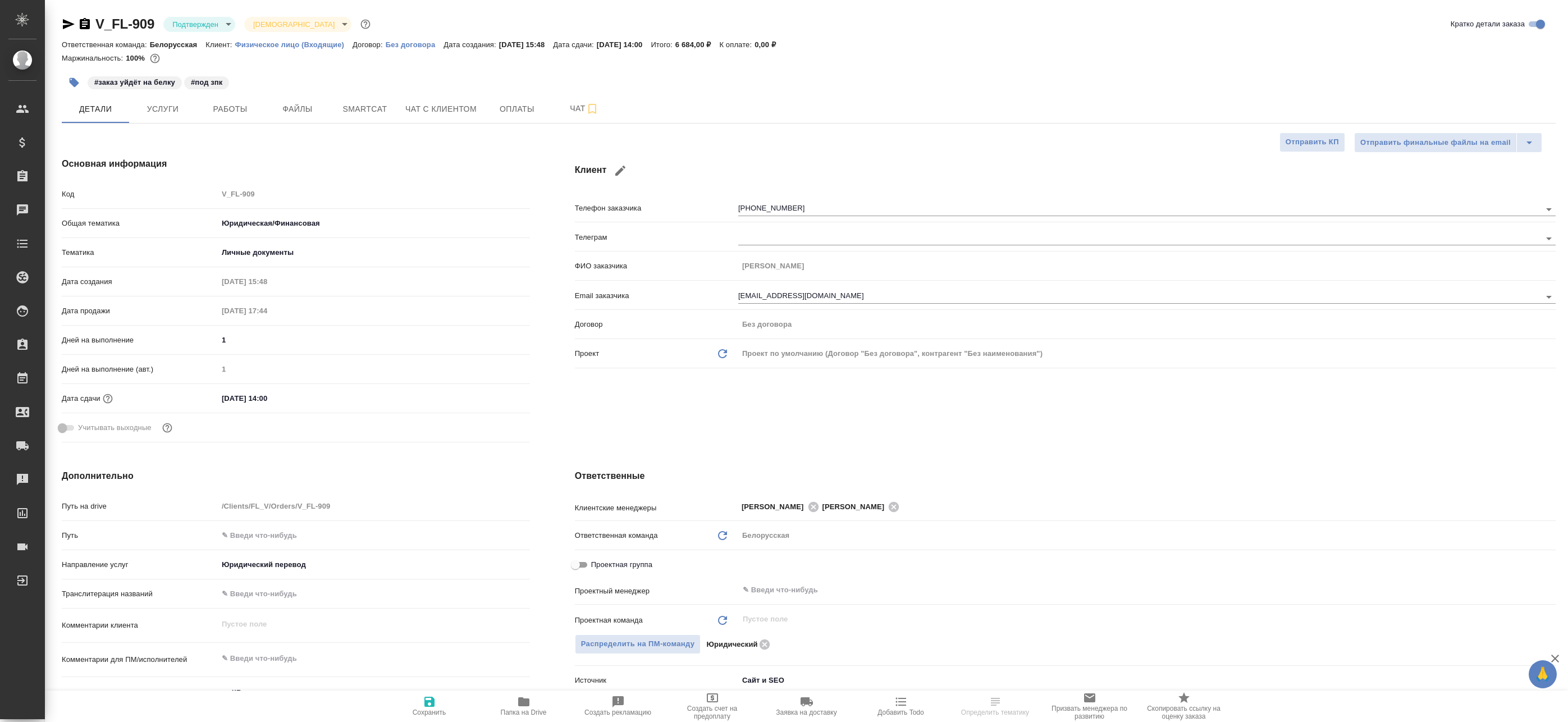
type textarea "x"
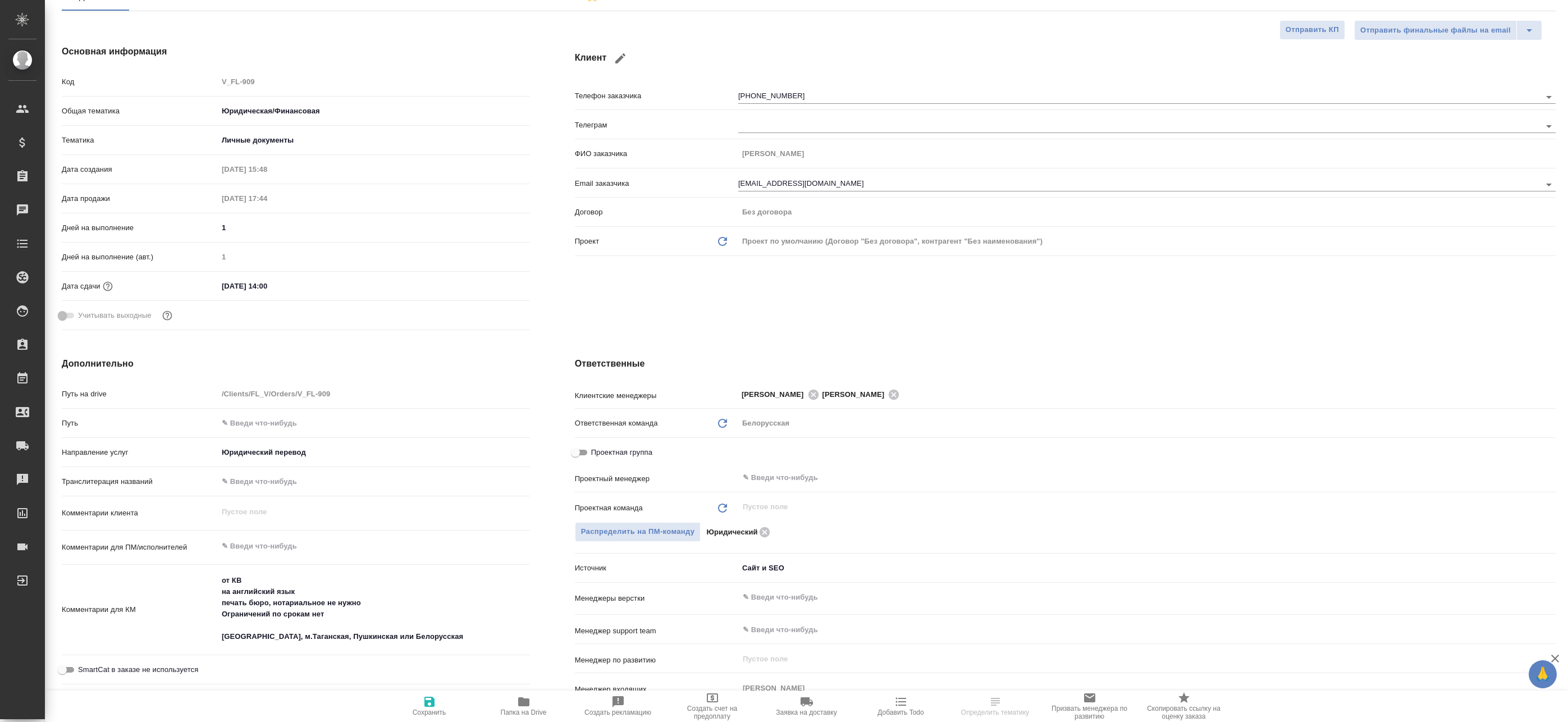
scroll to position [224, 0]
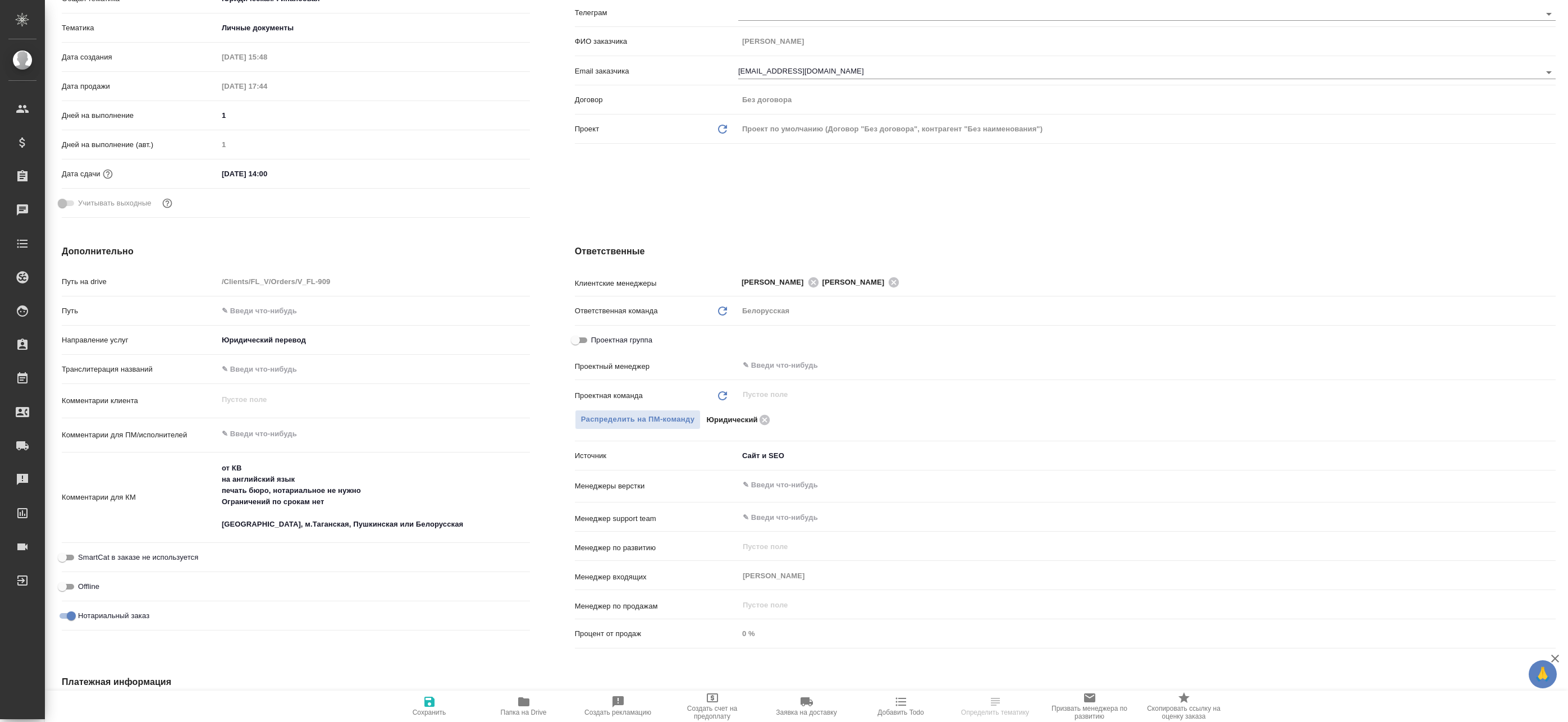
click at [775, 353] on div "Проектная группа" at bounding box center [1065, 343] width 981 height 25
click at [779, 359] on input "text" at bounding box center [1128, 366] width 773 height 13
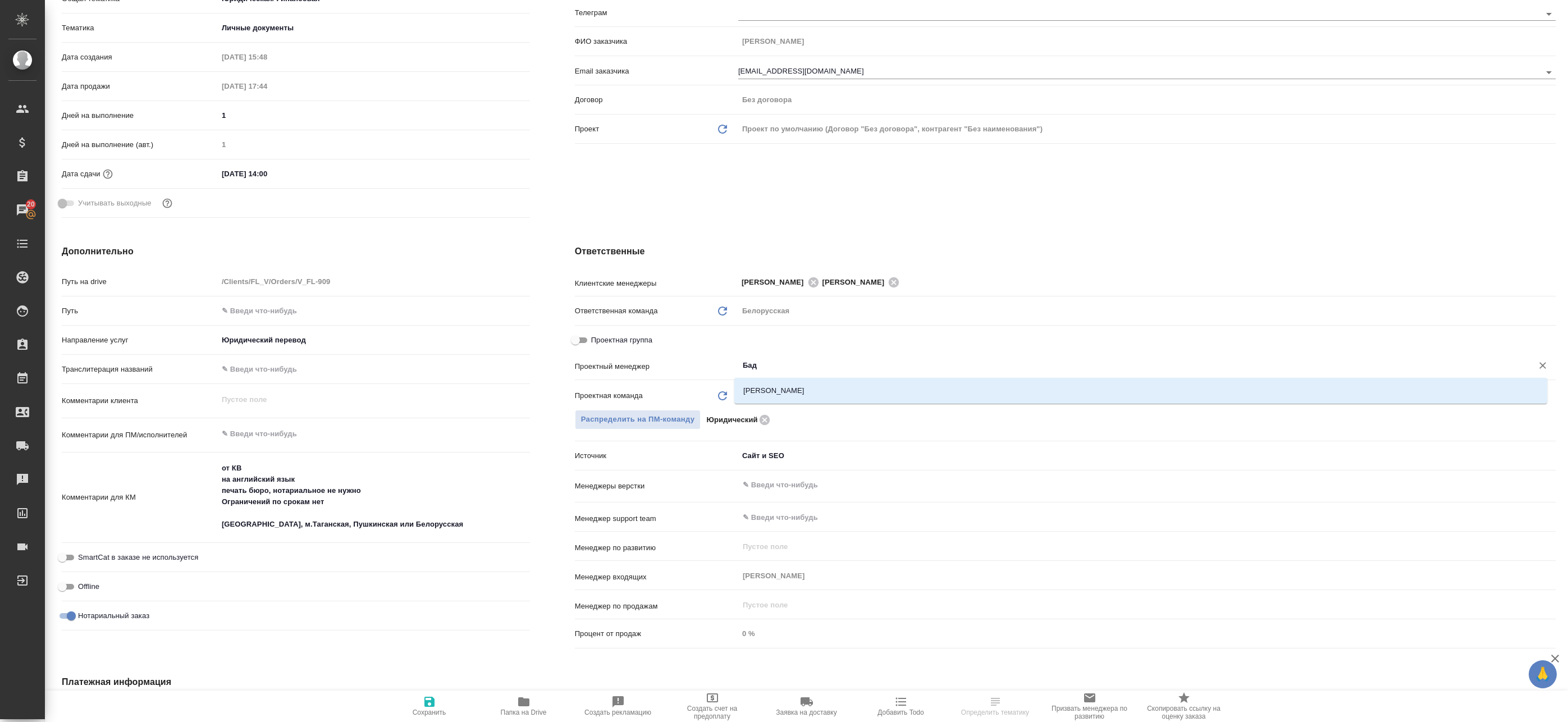
type input "Бада"
click at [766, 387] on li "[PERSON_NAME]" at bounding box center [1141, 391] width 813 height 20
type textarea "x"
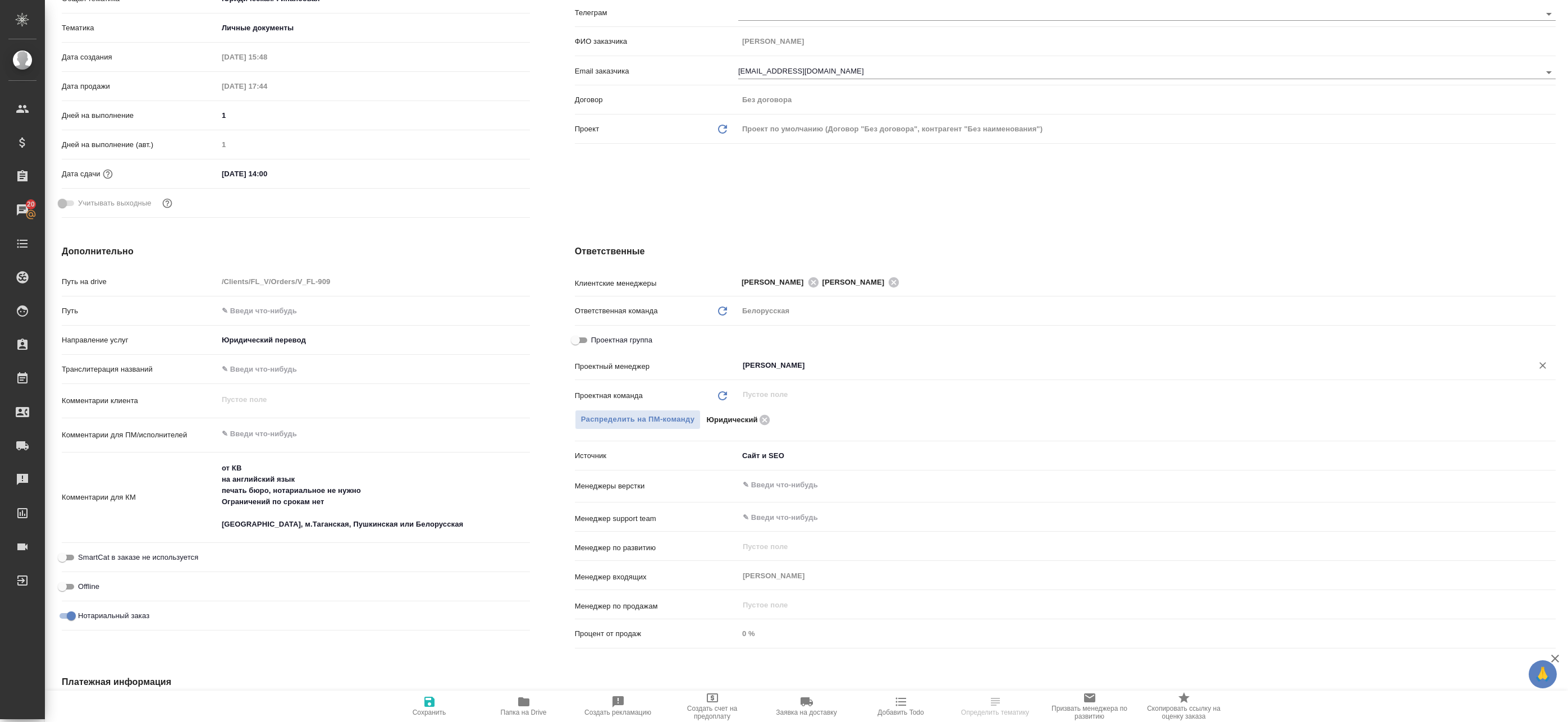
type input "[PERSON_NAME]"
click at [435, 702] on icon "button" at bounding box center [429, 702] width 13 height 13
type textarea "x"
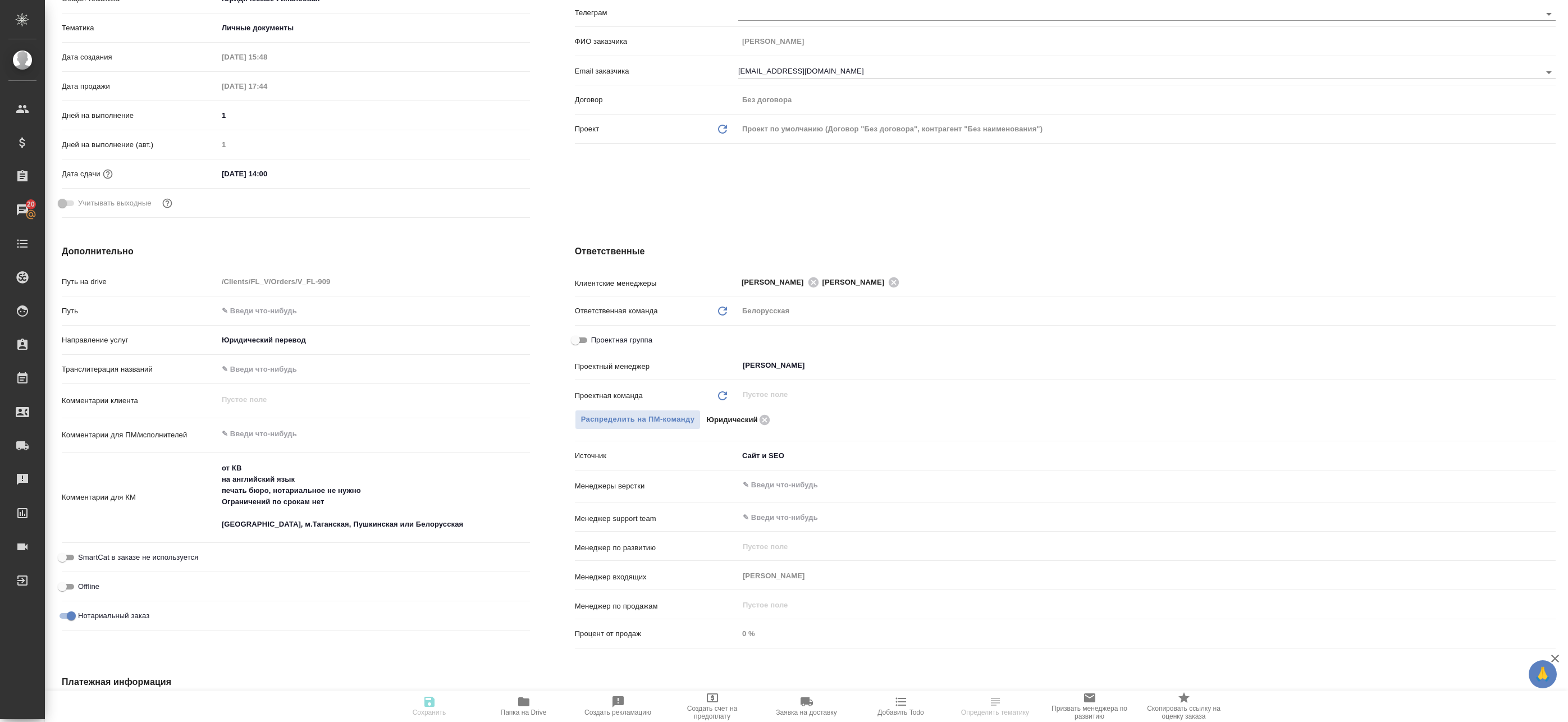
type textarea "x"
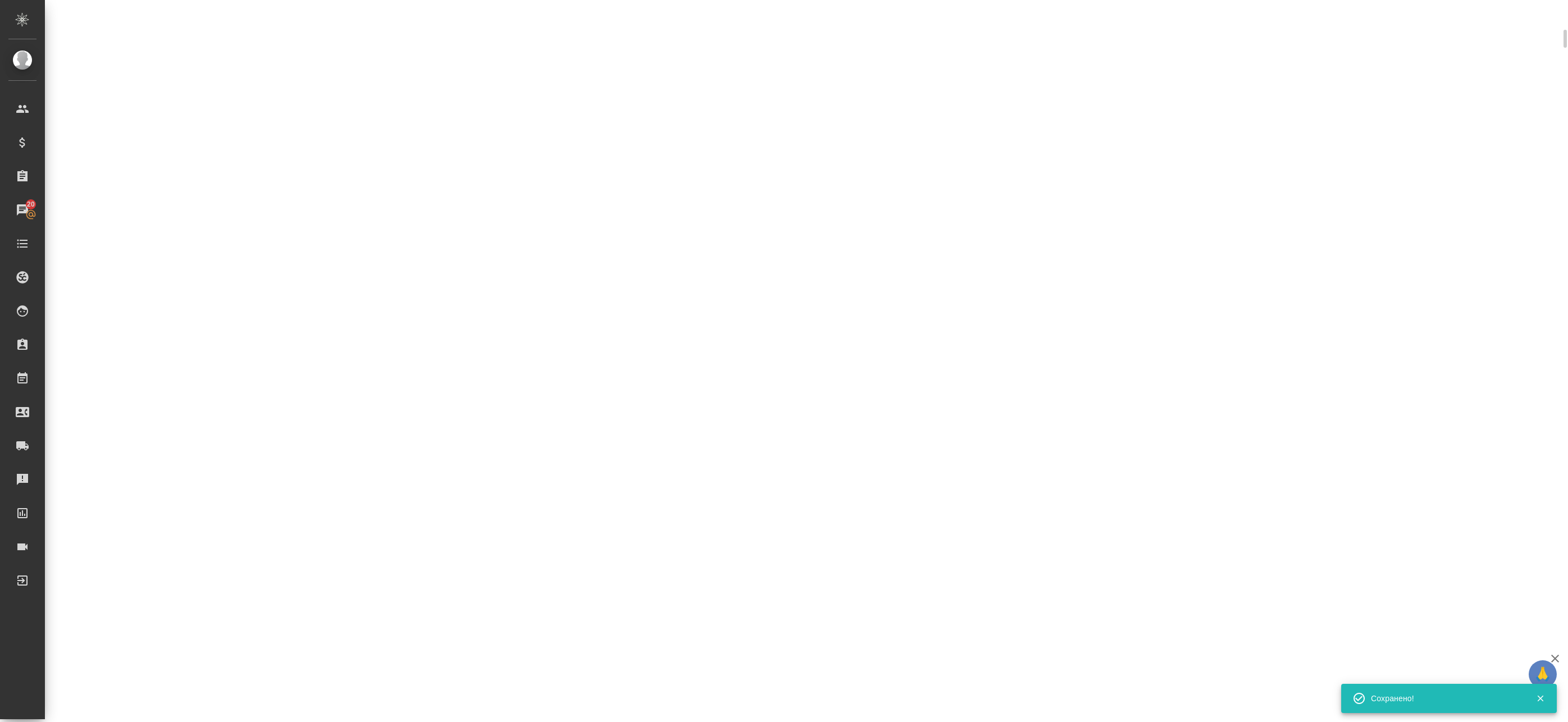
select select "RU"
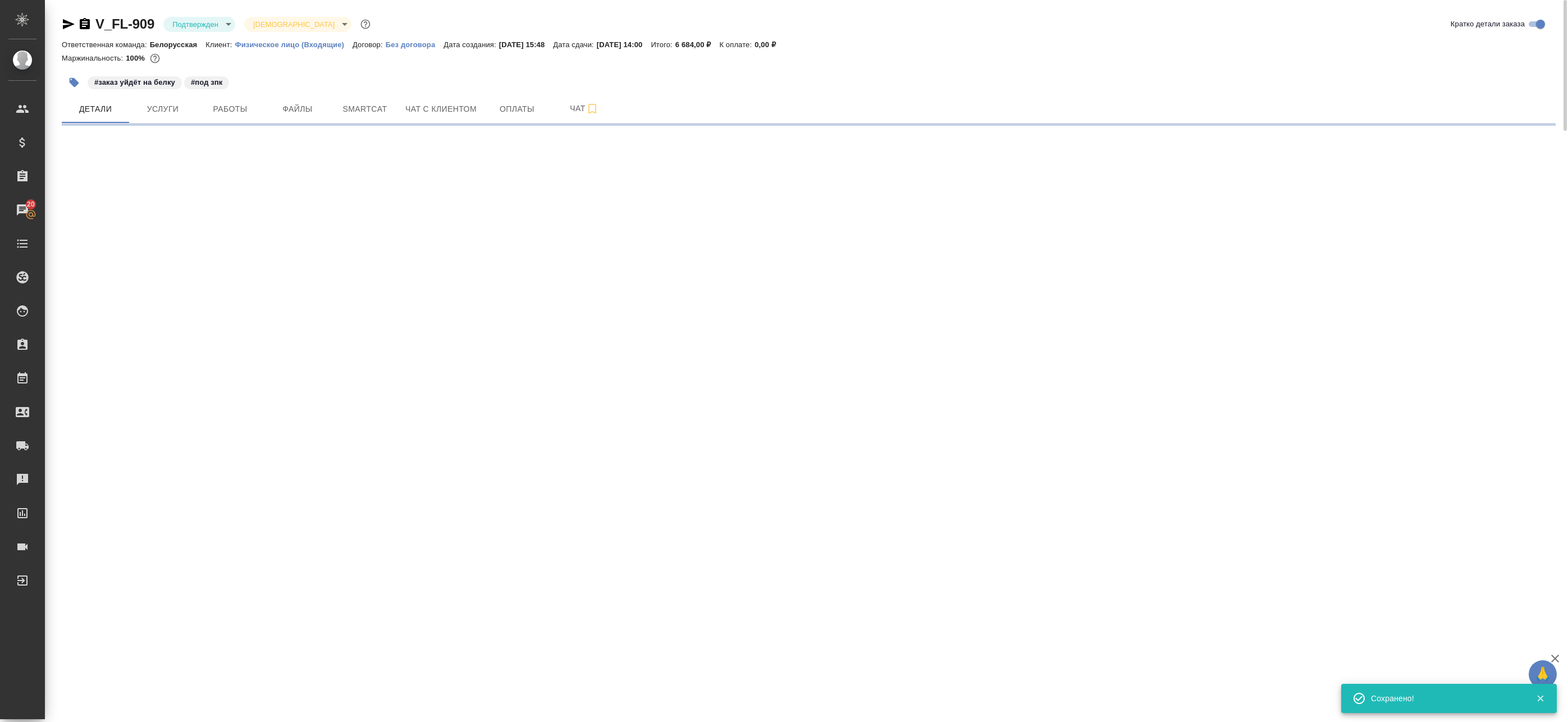
select select "RU"
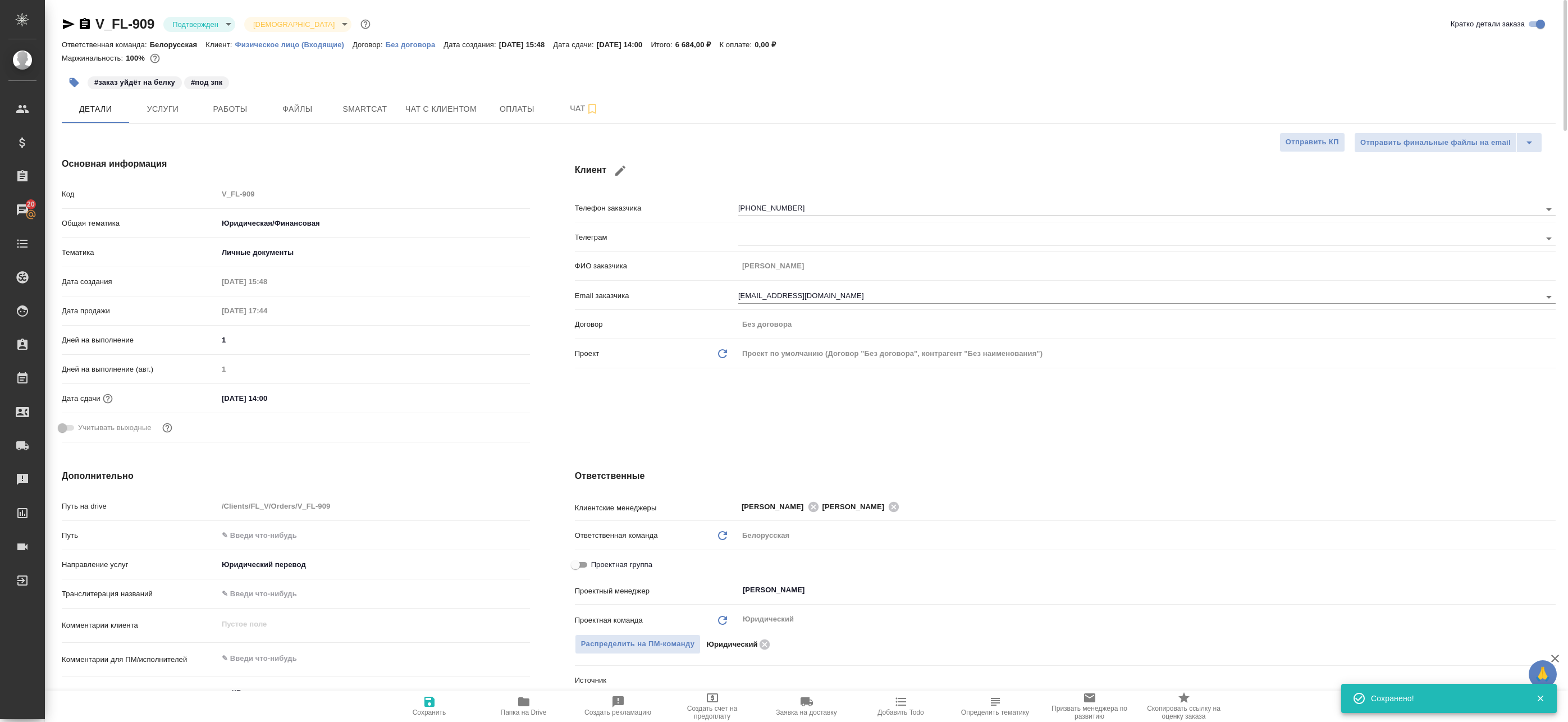
type textarea "x"
click at [218, 106] on span "Работы" at bounding box center [230, 109] width 54 height 14
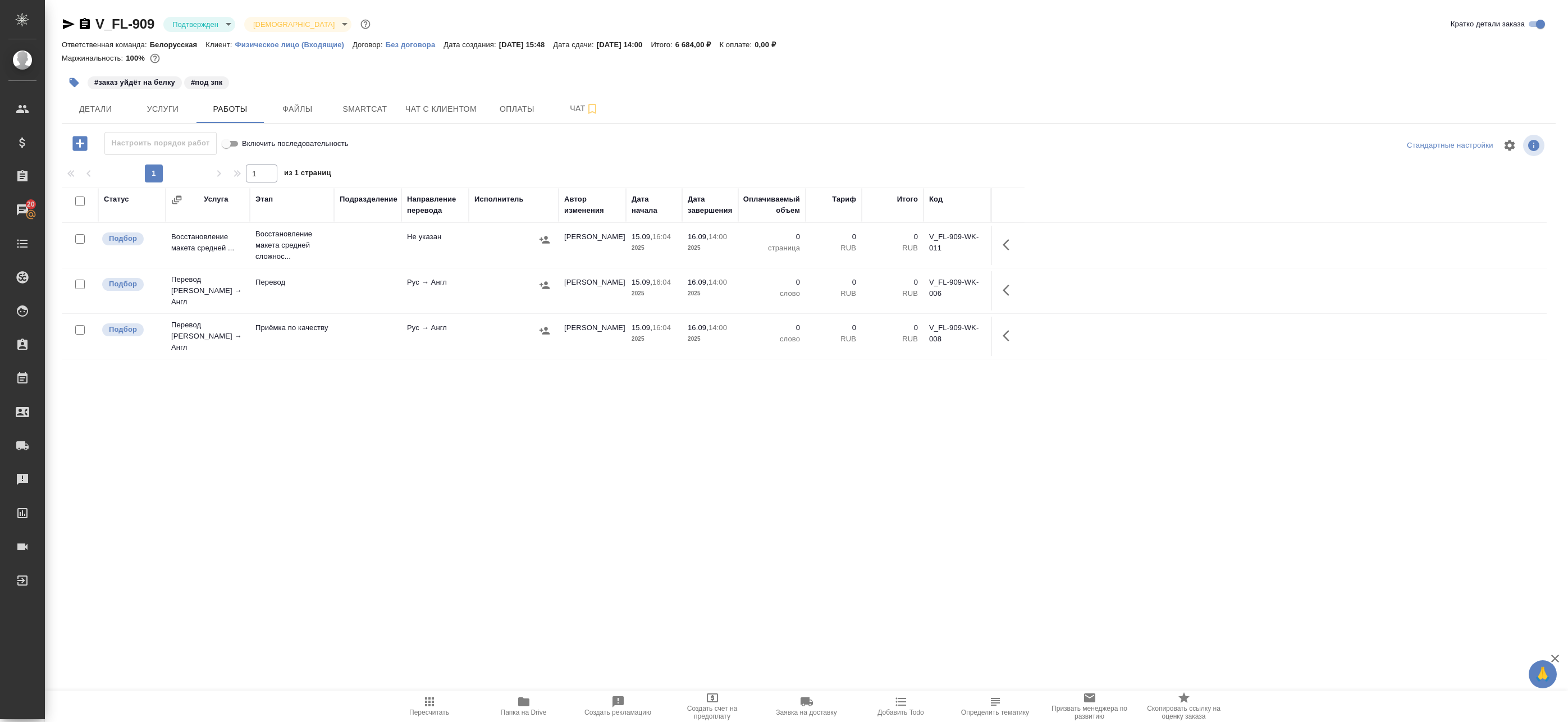
click at [208, 24] on body "🙏 .cls-1 fill:#fff; AWATERA Badanyan Artak Клиенты Спецификации Заказы 20 Чаты …" at bounding box center [784, 361] width 1568 height 722
click at [213, 117] on li "В работе" at bounding box center [214, 118] width 103 height 19
click at [183, 112] on span "Услуги" at bounding box center [162, 109] width 54 height 14
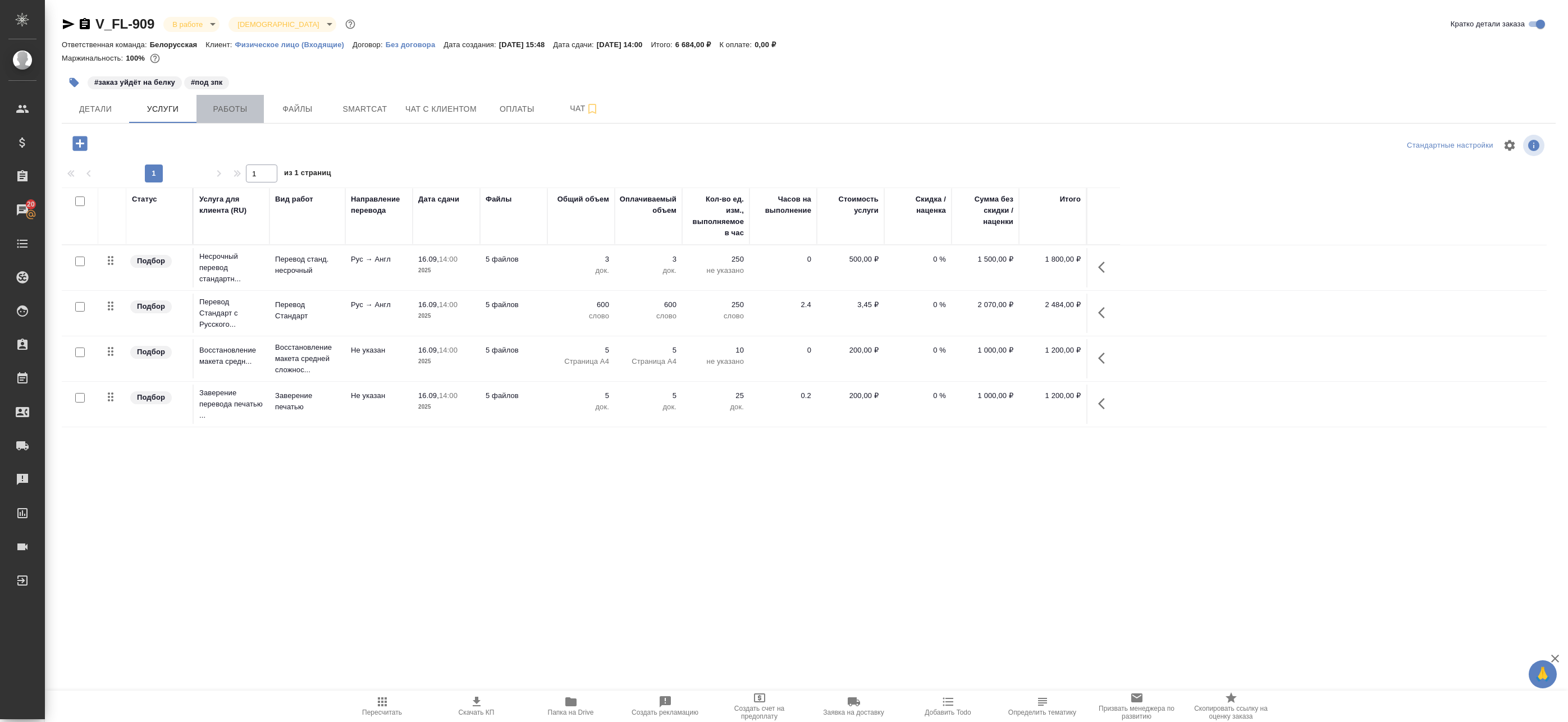
click at [250, 115] on span "Работы" at bounding box center [230, 109] width 54 height 14
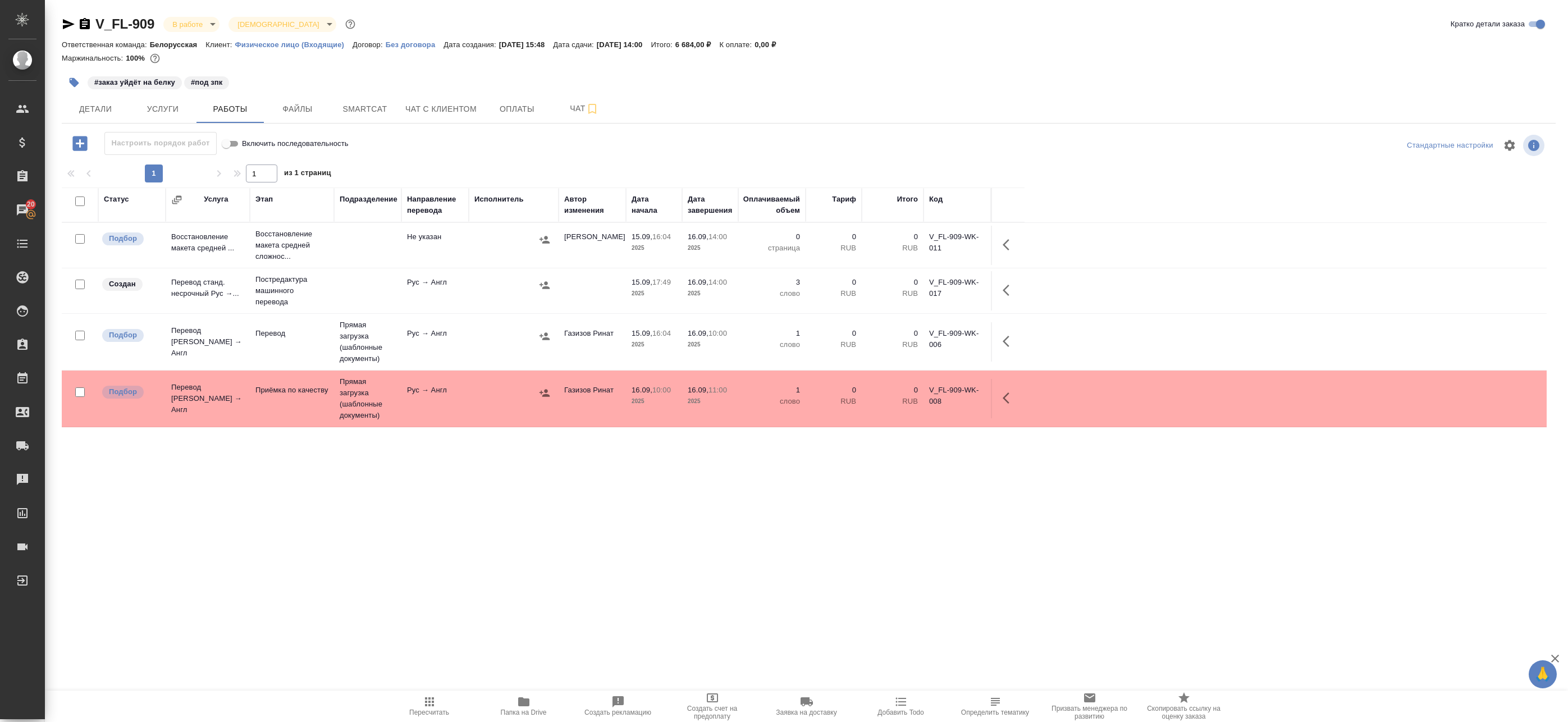
click at [514, 704] on span "Папка на Drive" at bounding box center [524, 705] width 81 height 21
click at [408, 399] on td "Рус → Англ" at bounding box center [435, 398] width 68 height 39
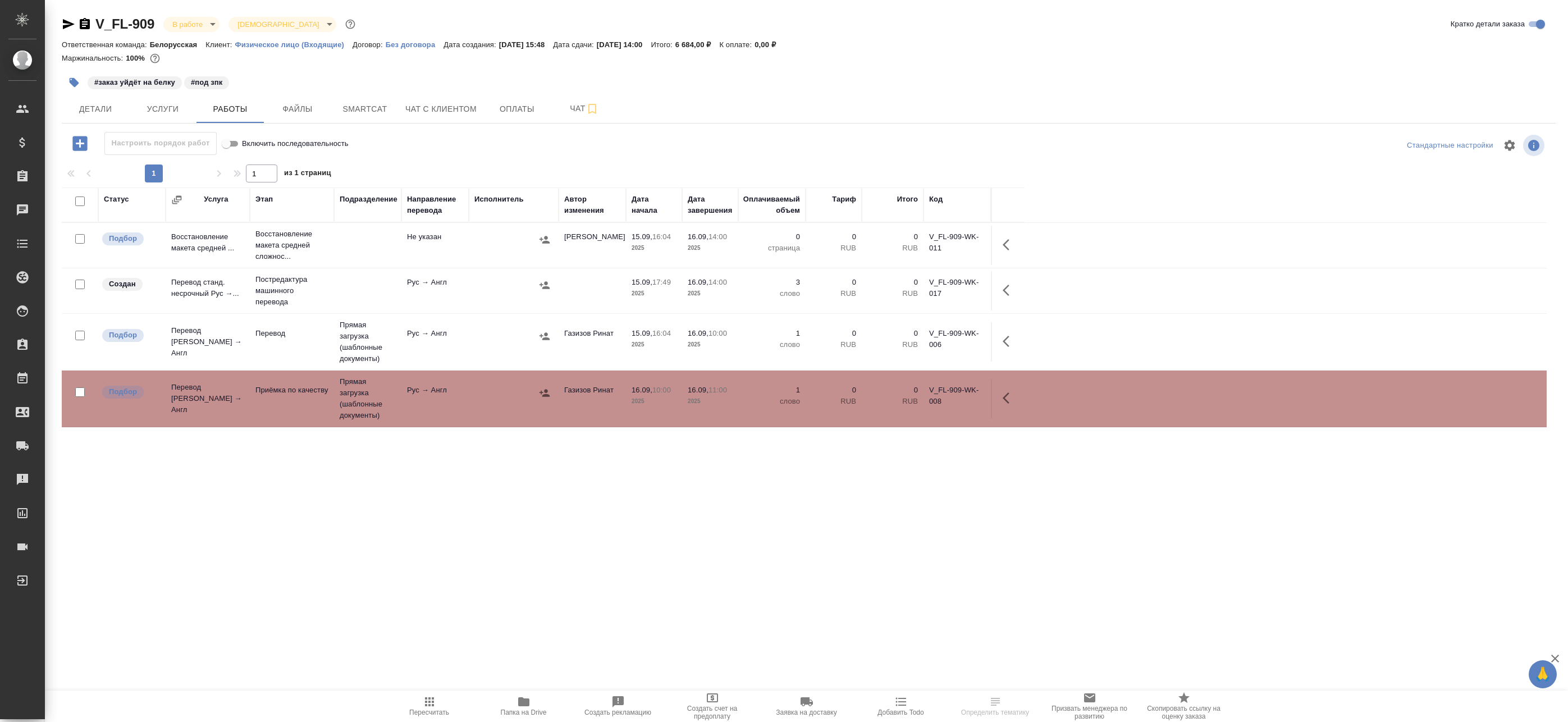
click at [408, 400] on td "Рус → Англ" at bounding box center [435, 398] width 68 height 39
click at [379, 356] on td "Прямая загрузка (шаблонные документы)" at bounding box center [367, 341] width 68 height 56
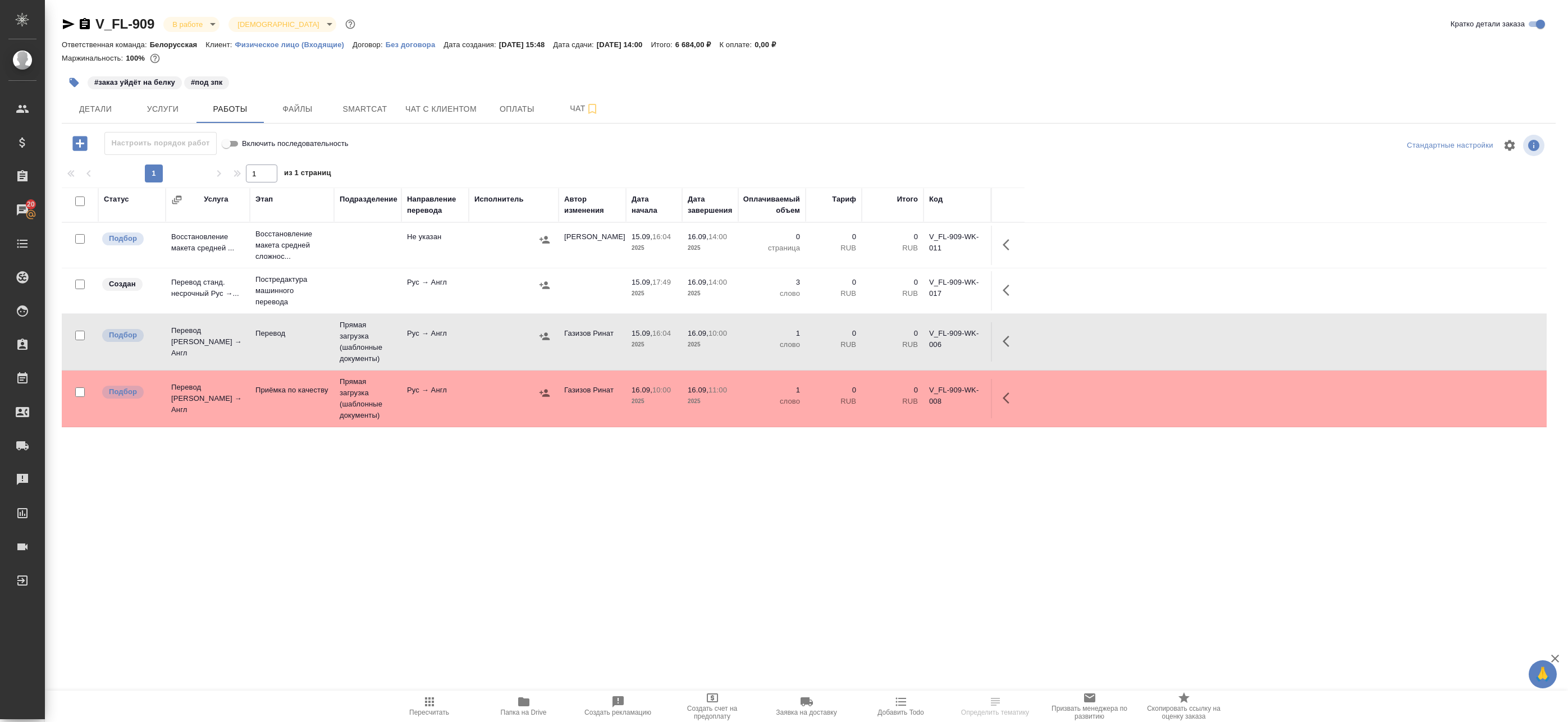
click at [393, 353] on td "Прямая загрузка (шаблонные документы)" at bounding box center [367, 341] width 68 height 56
click at [325, 279] on p "Постредактура машинного перевода" at bounding box center [291, 290] width 73 height 33
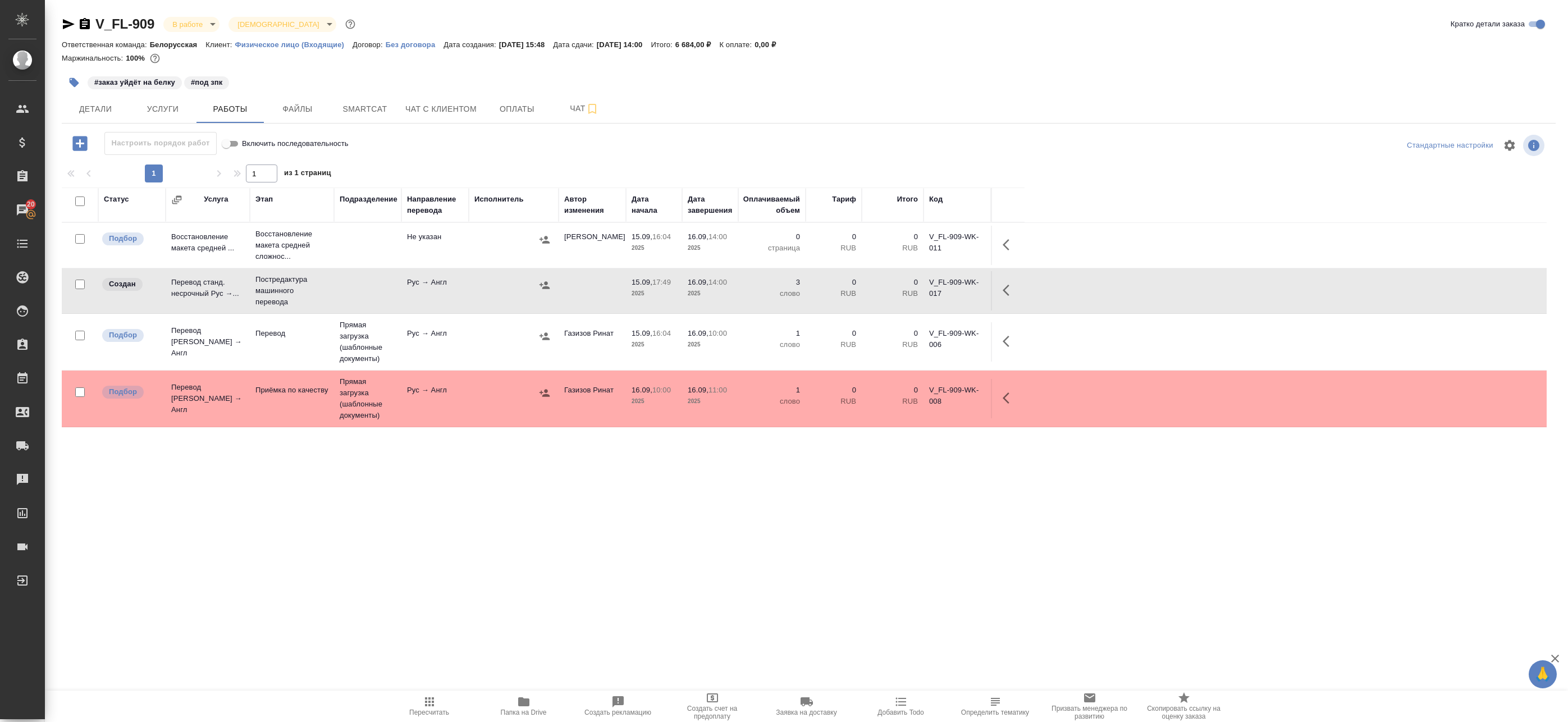
click at [337, 253] on td at bounding box center [367, 245] width 68 height 39
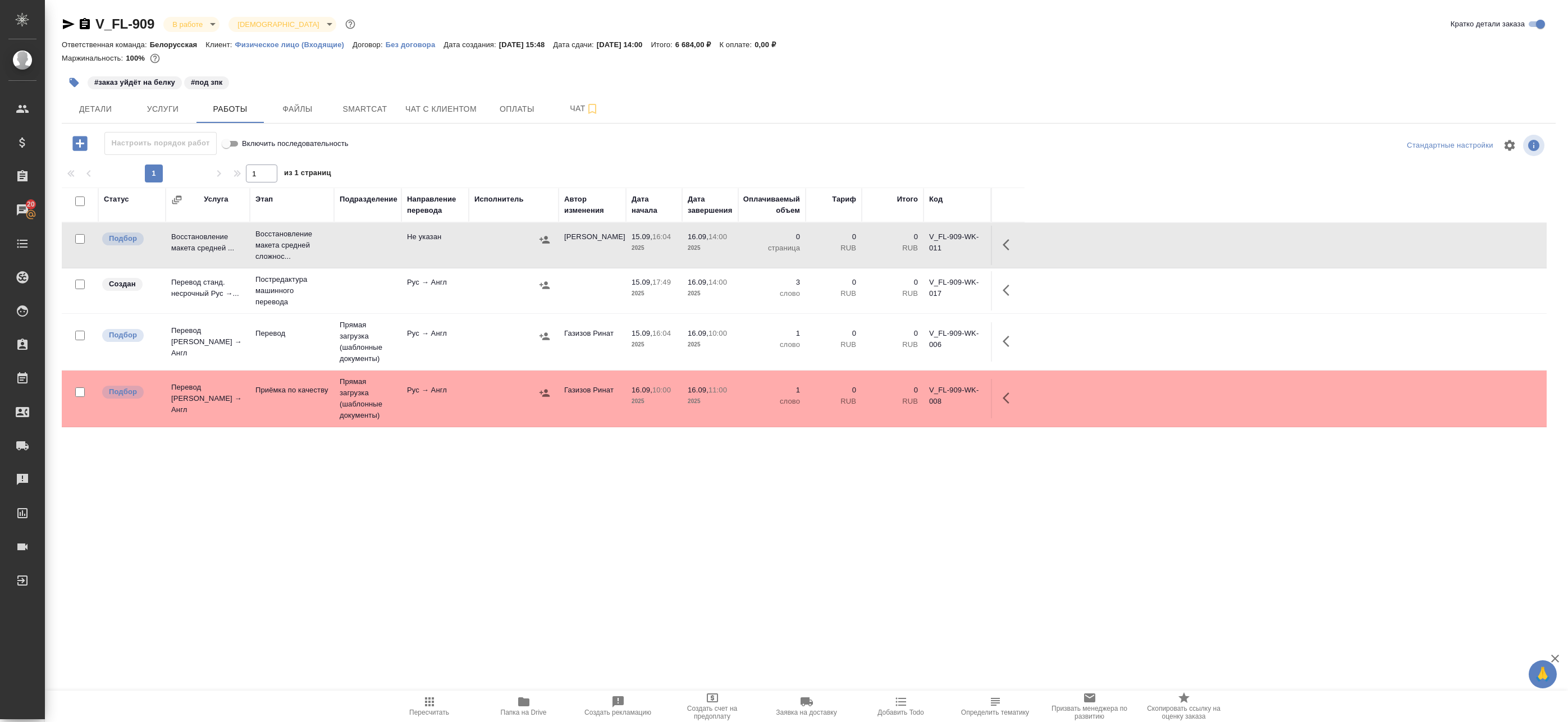
click at [337, 253] on td at bounding box center [367, 245] width 68 height 39
click at [525, 718] on button "Папка на Drive" at bounding box center [524, 706] width 95 height 32
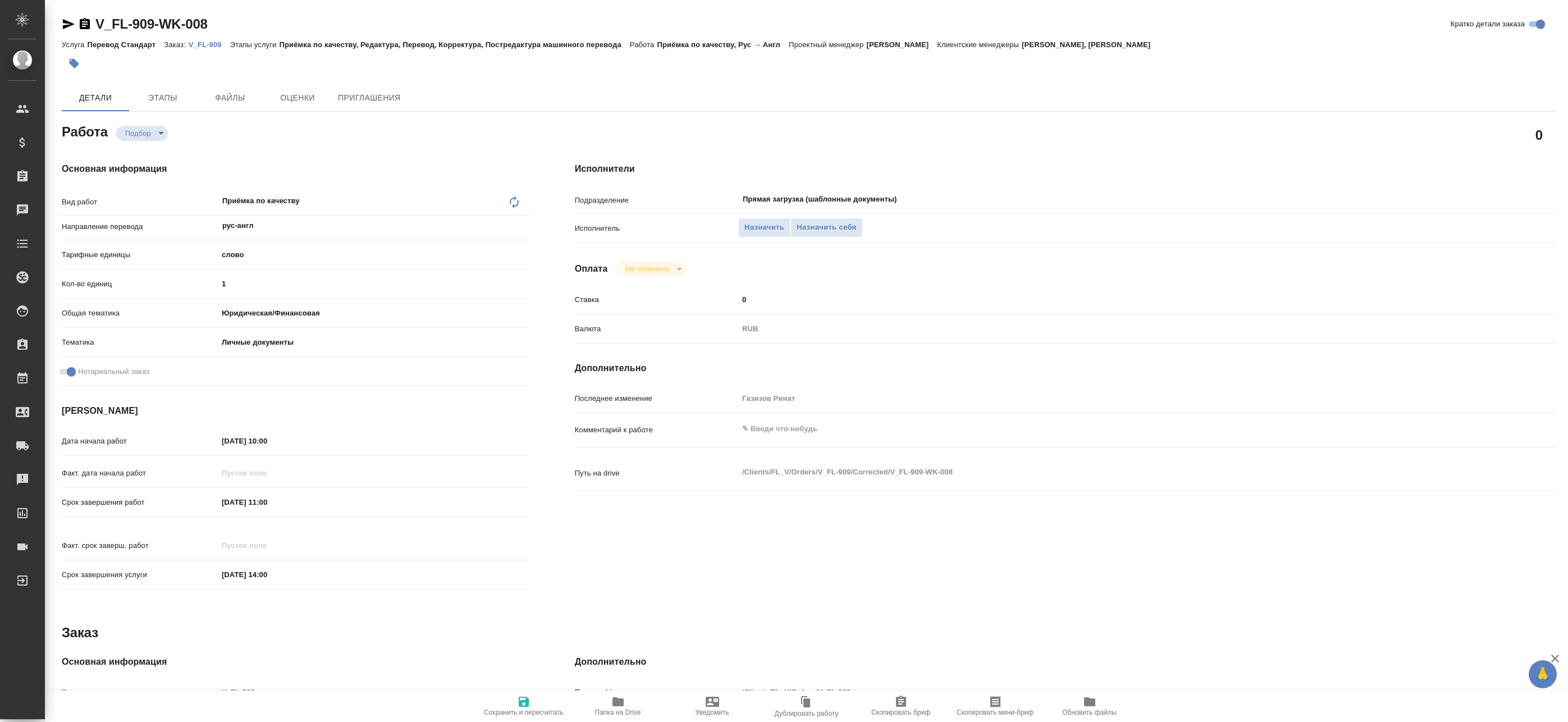
type textarea "x"
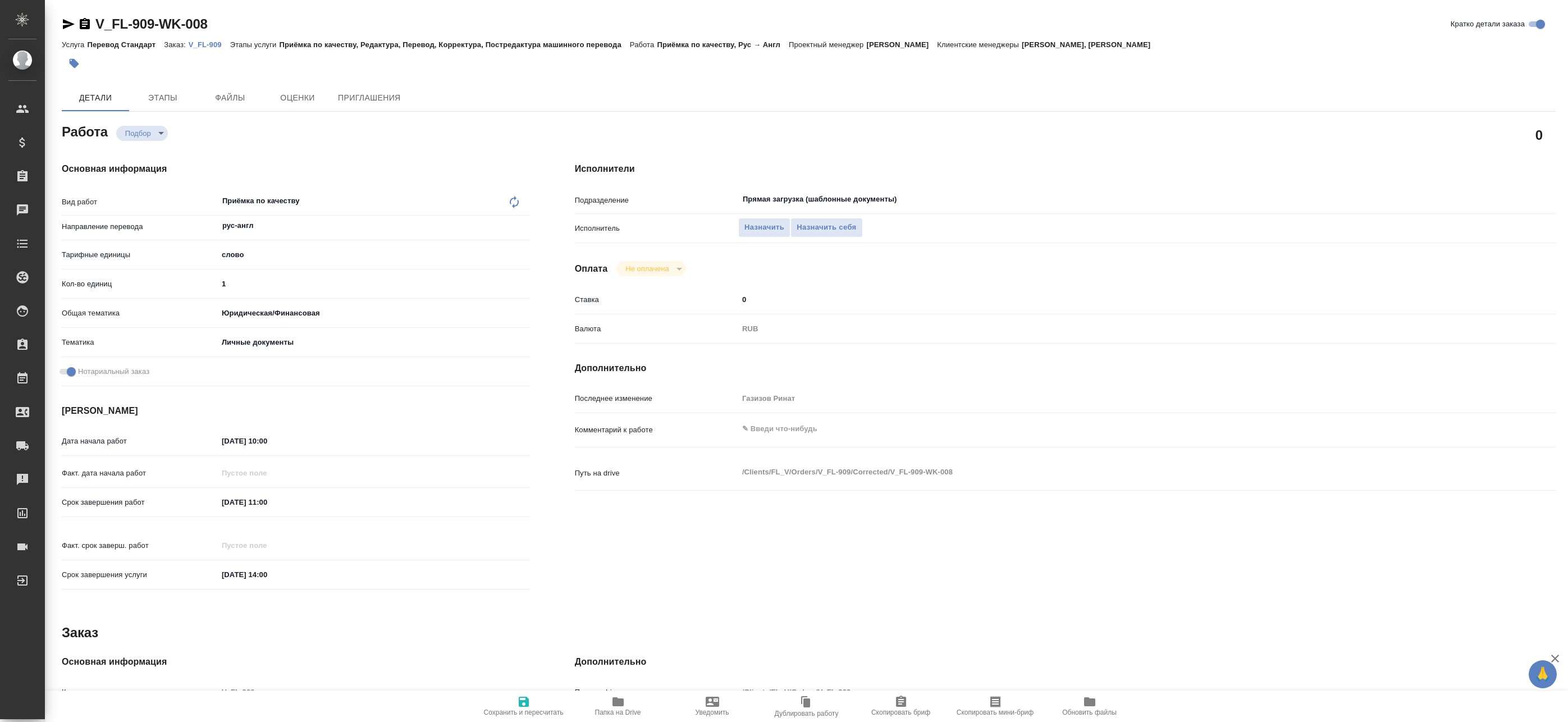
type textarea "x"
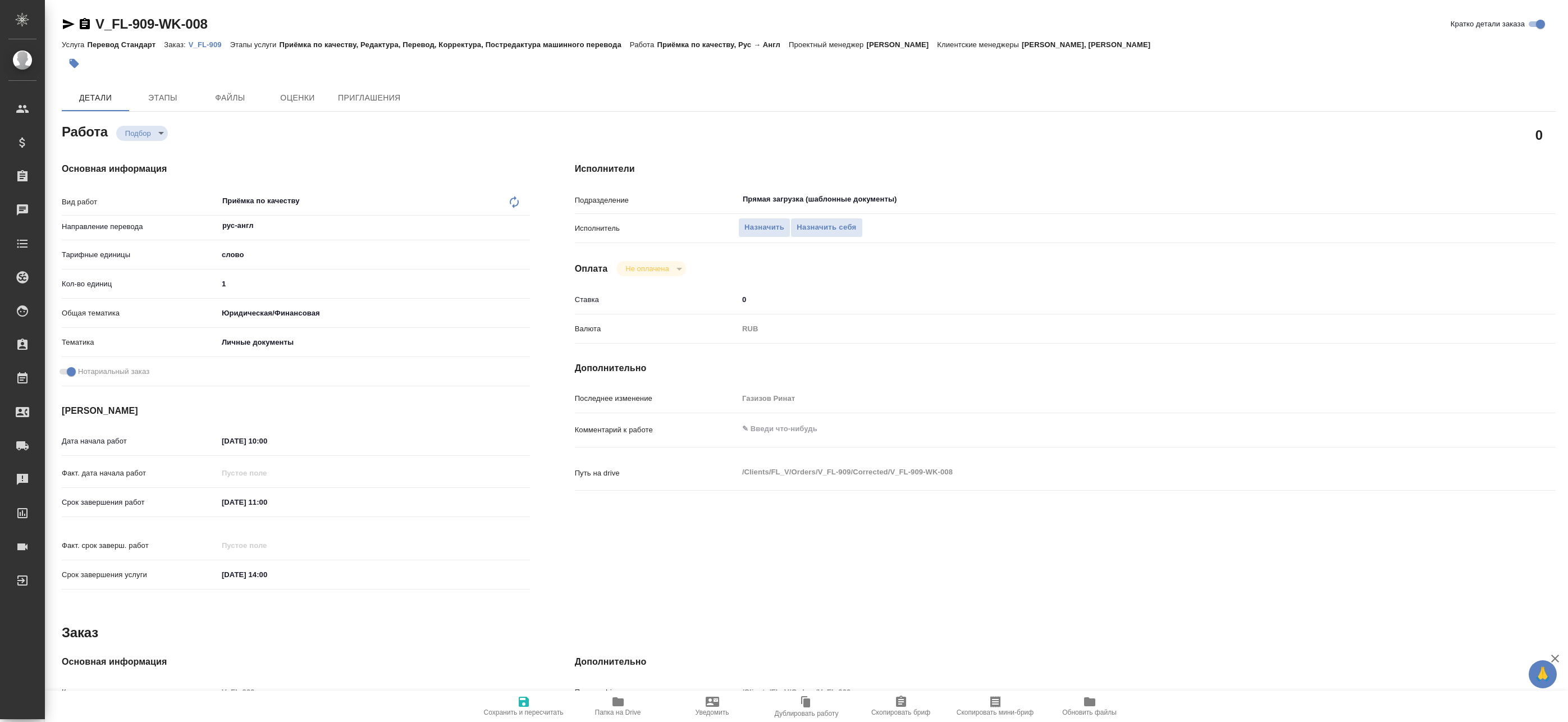
type textarea "x"
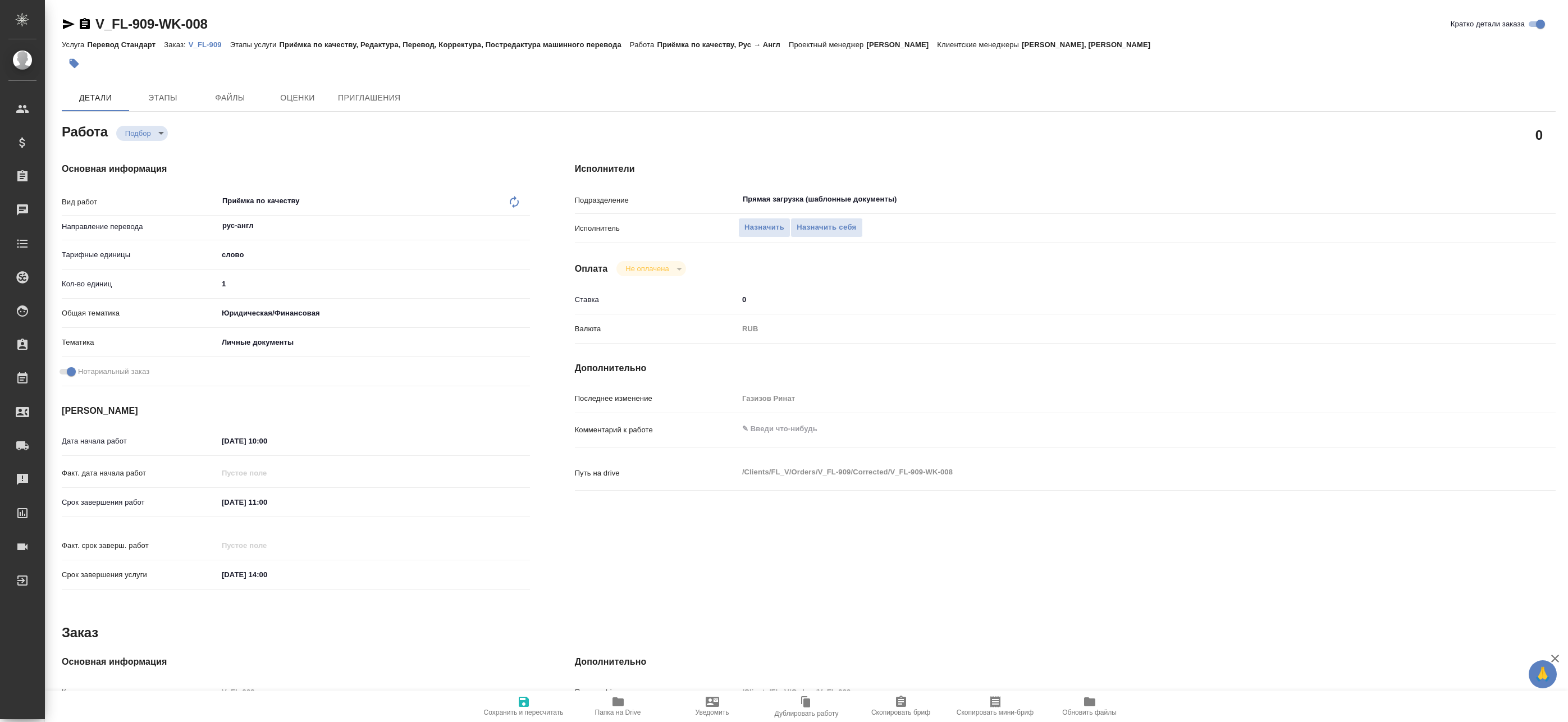
type textarea "x"
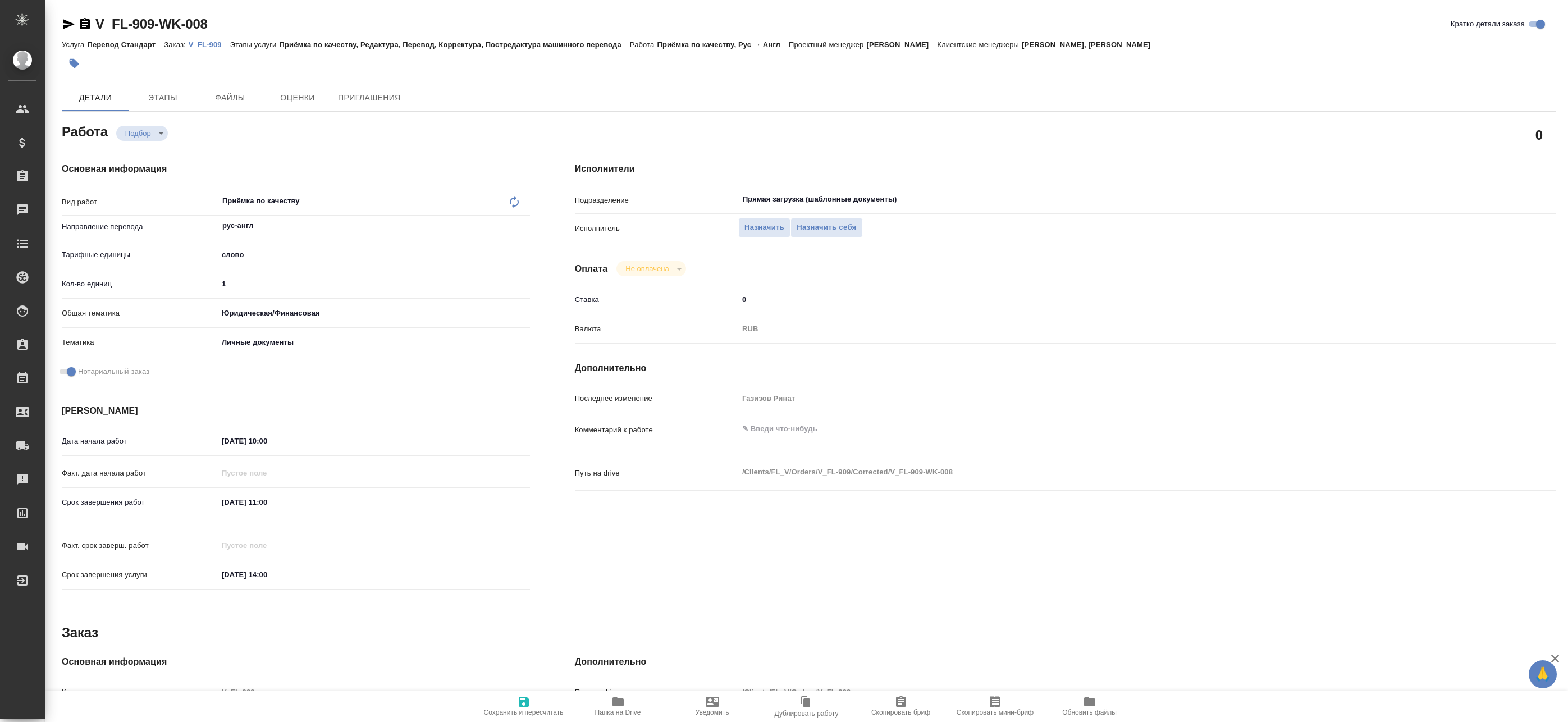
type textarea "x"
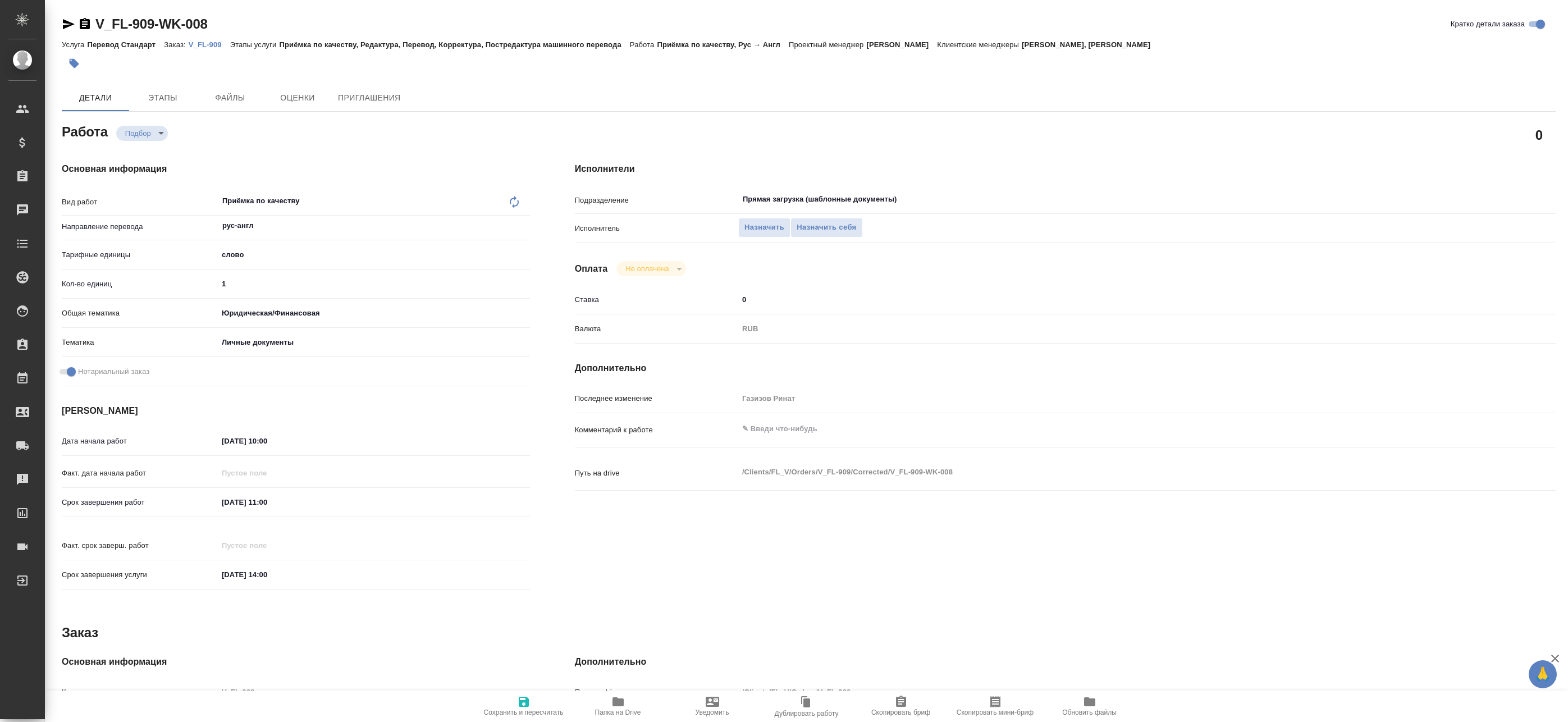
type textarea "x"
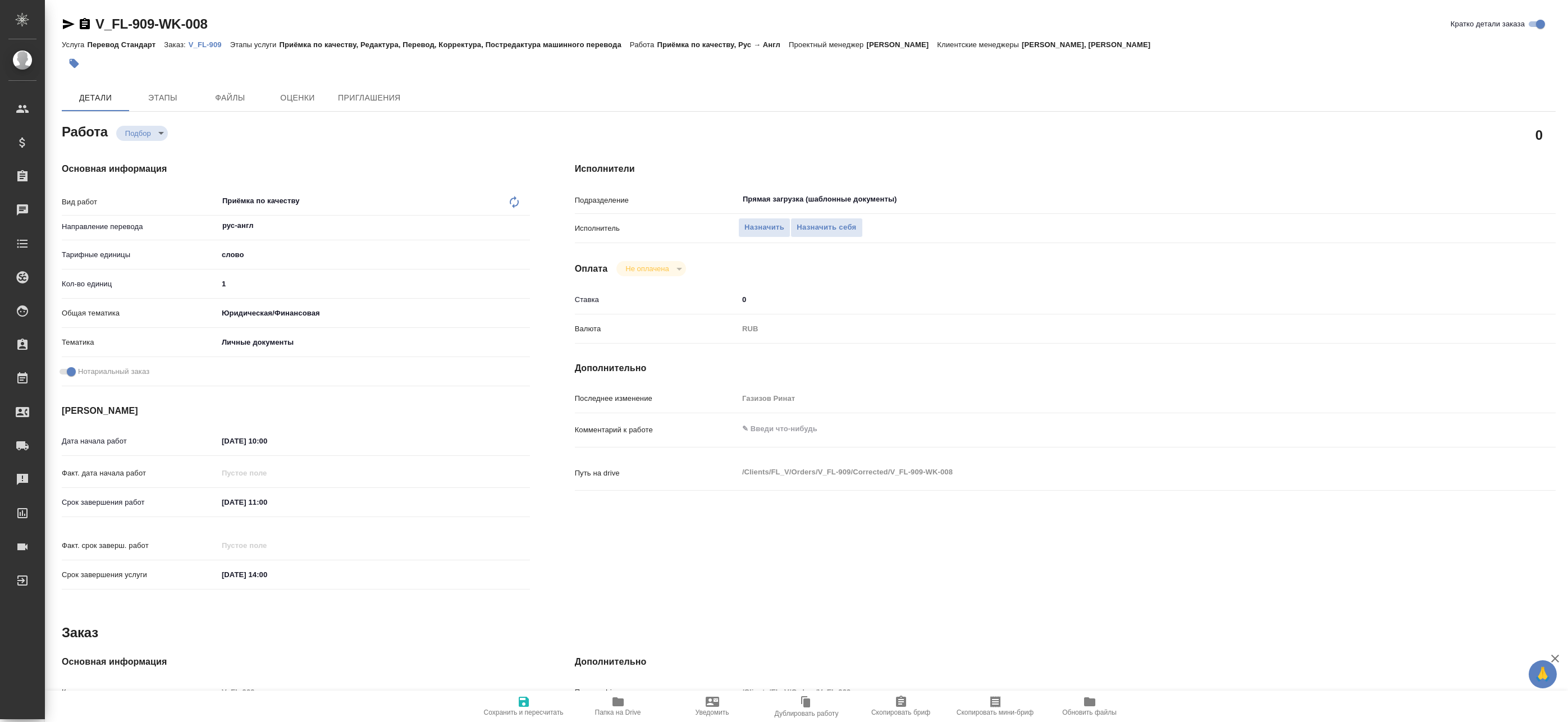
type textarea "x"
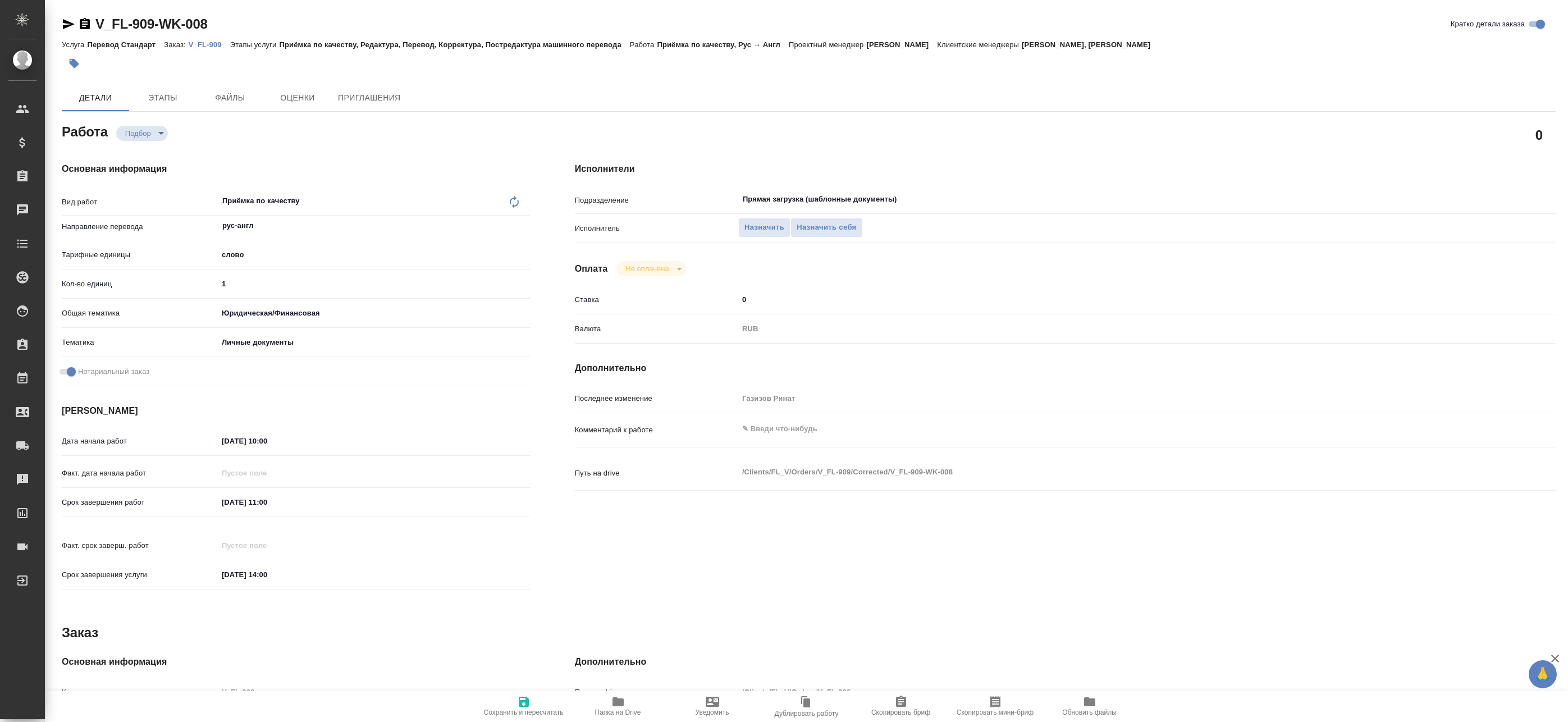
type textarea "x"
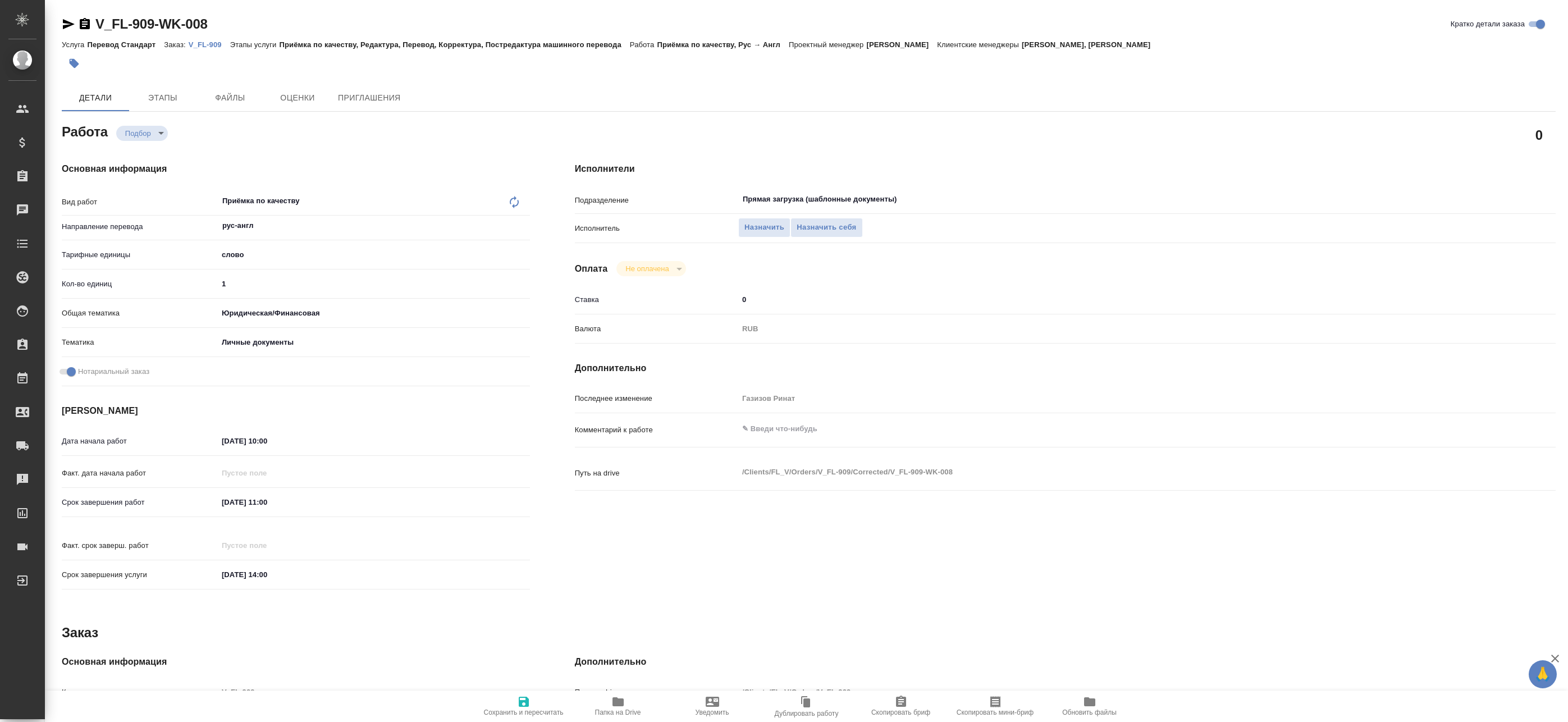
type textarea "x"
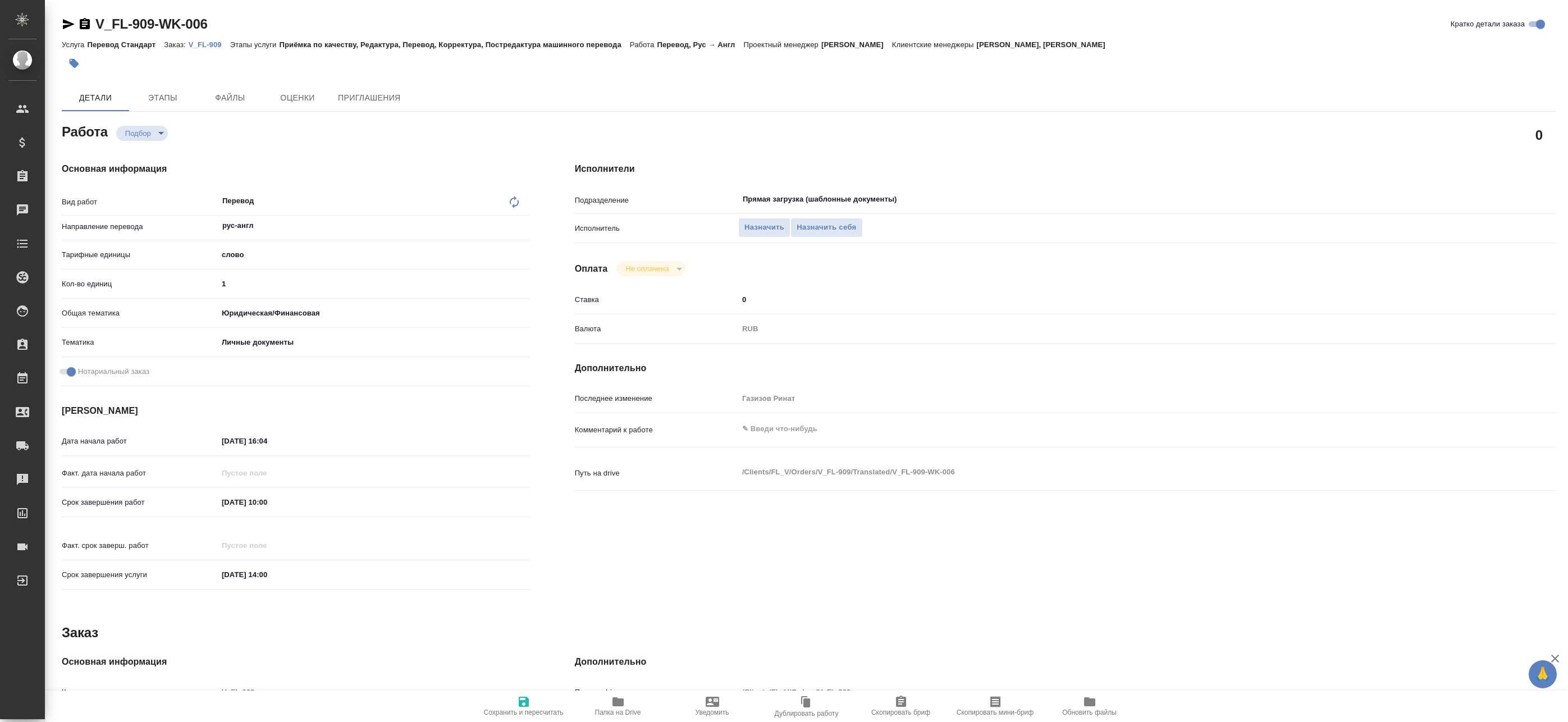
type textarea "x"
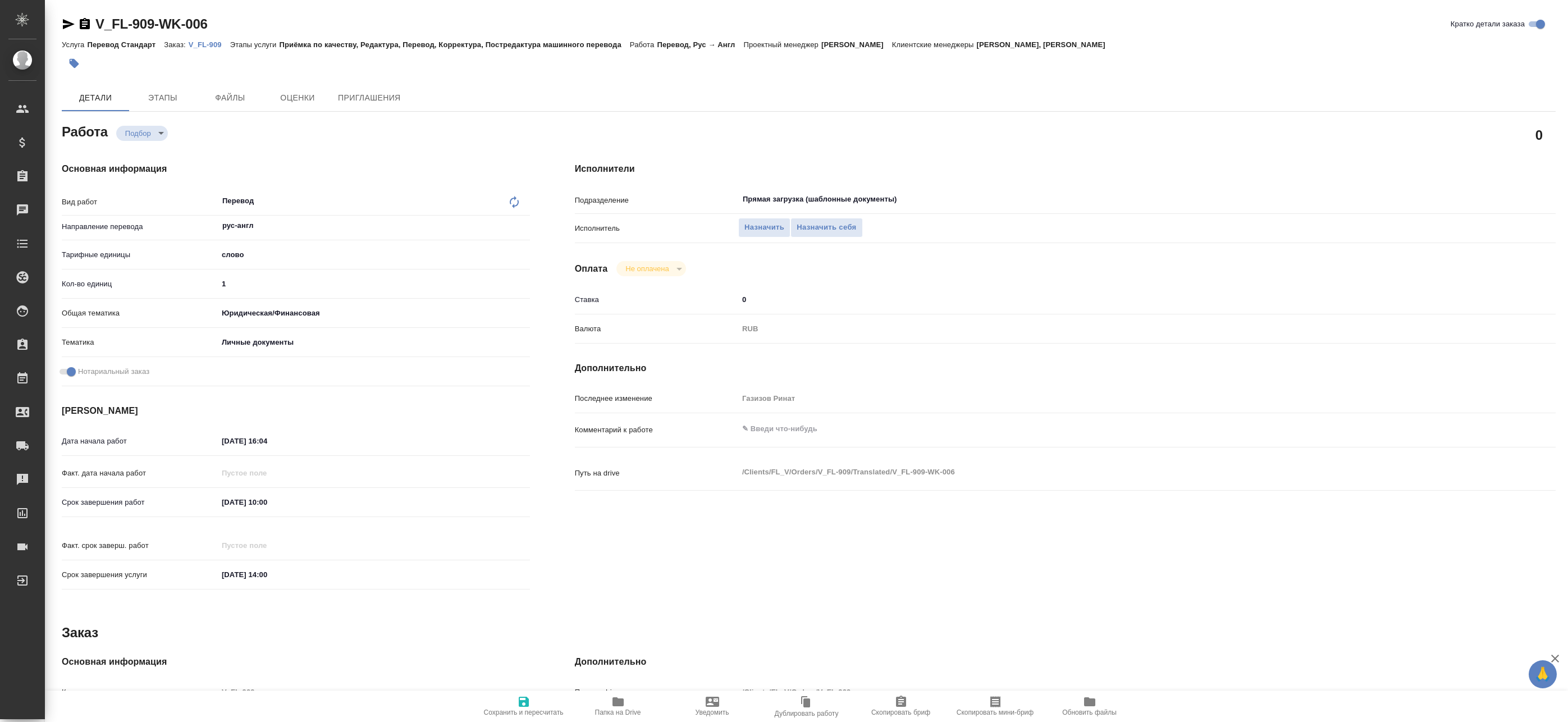
type textarea "x"
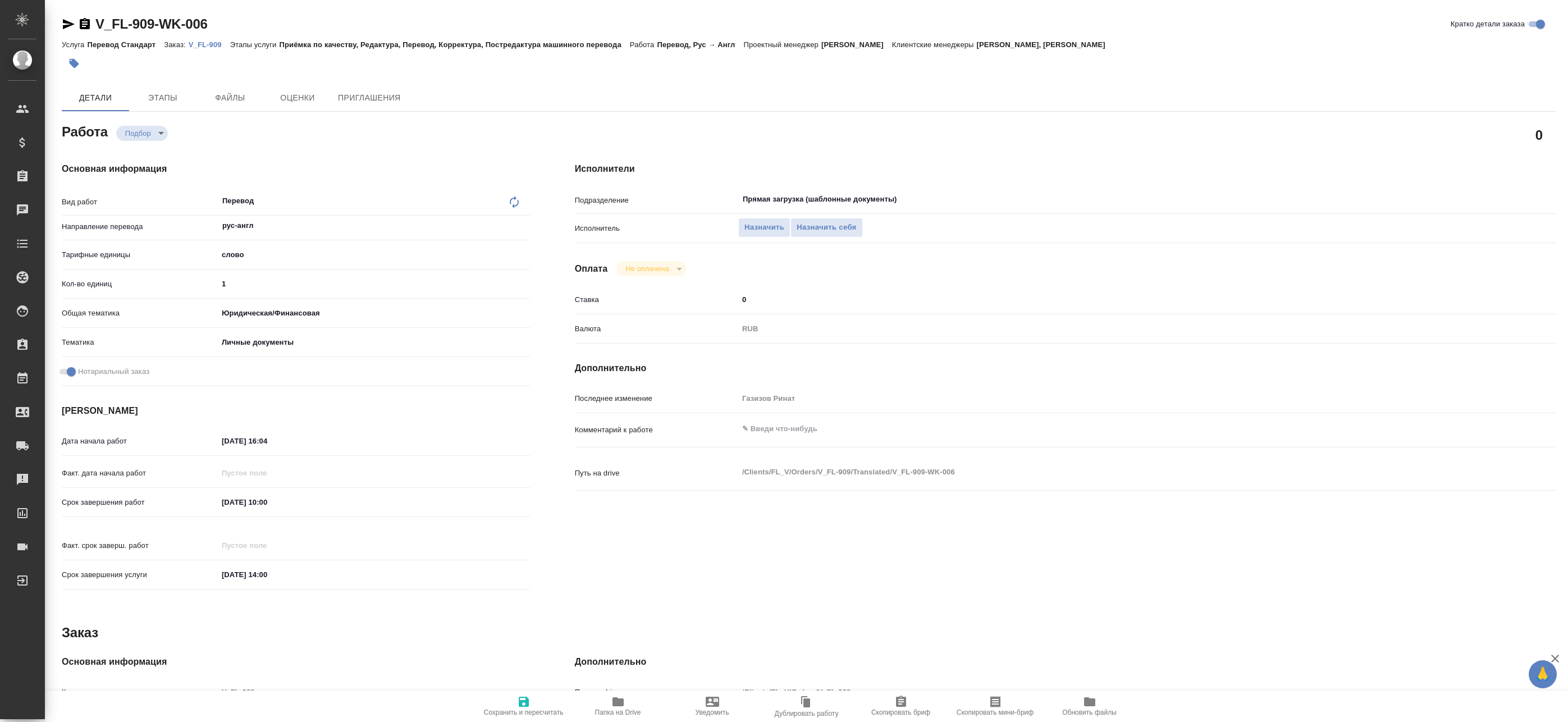
type textarea "x"
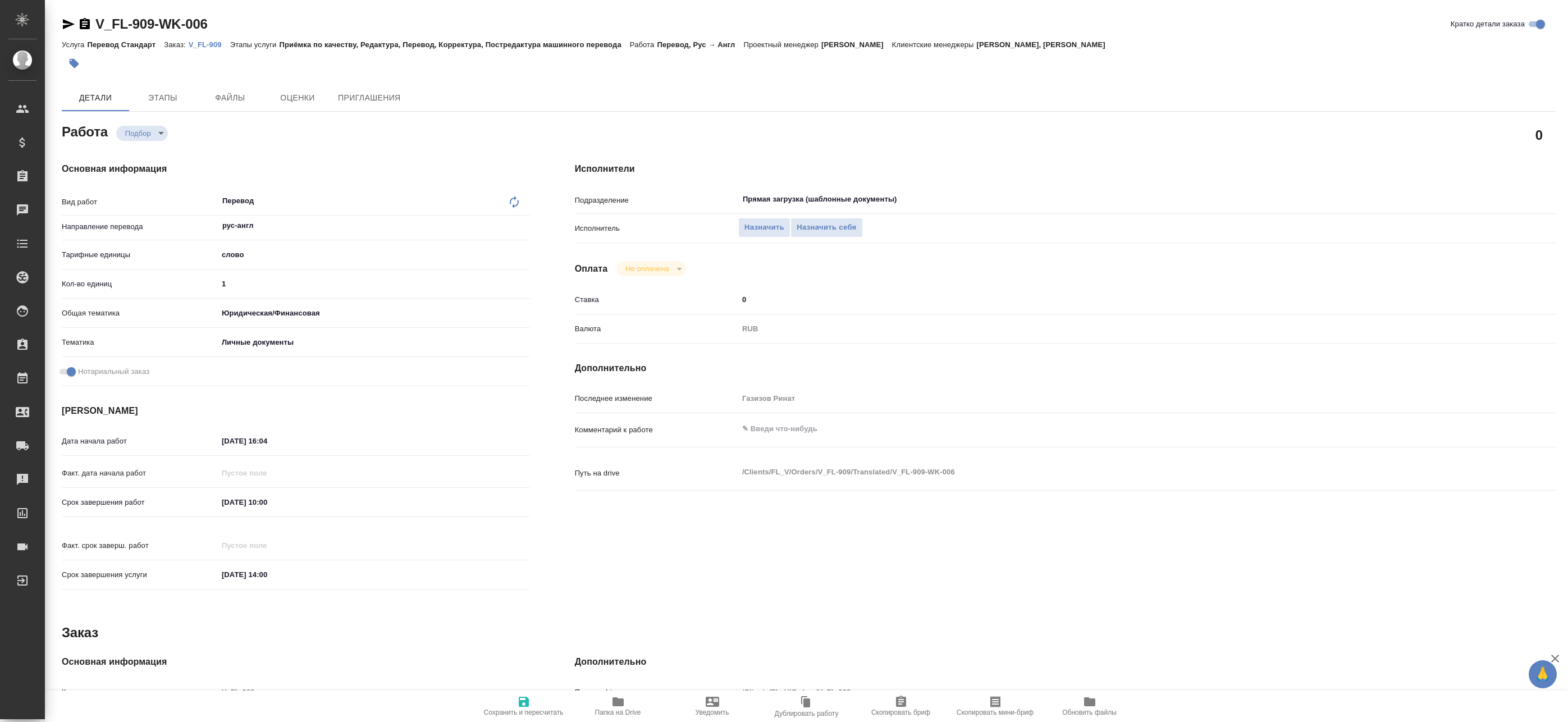
type textarea "x"
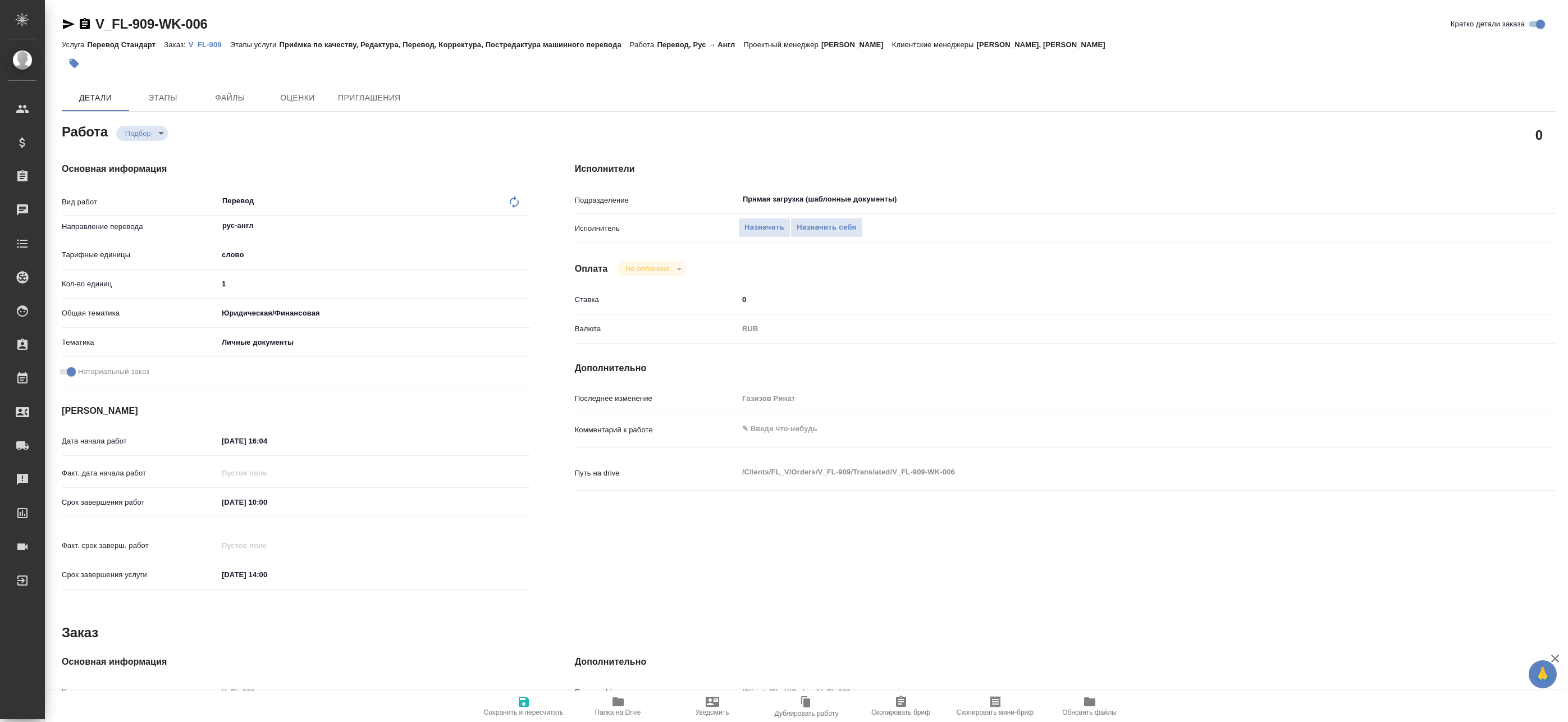
type textarea "x"
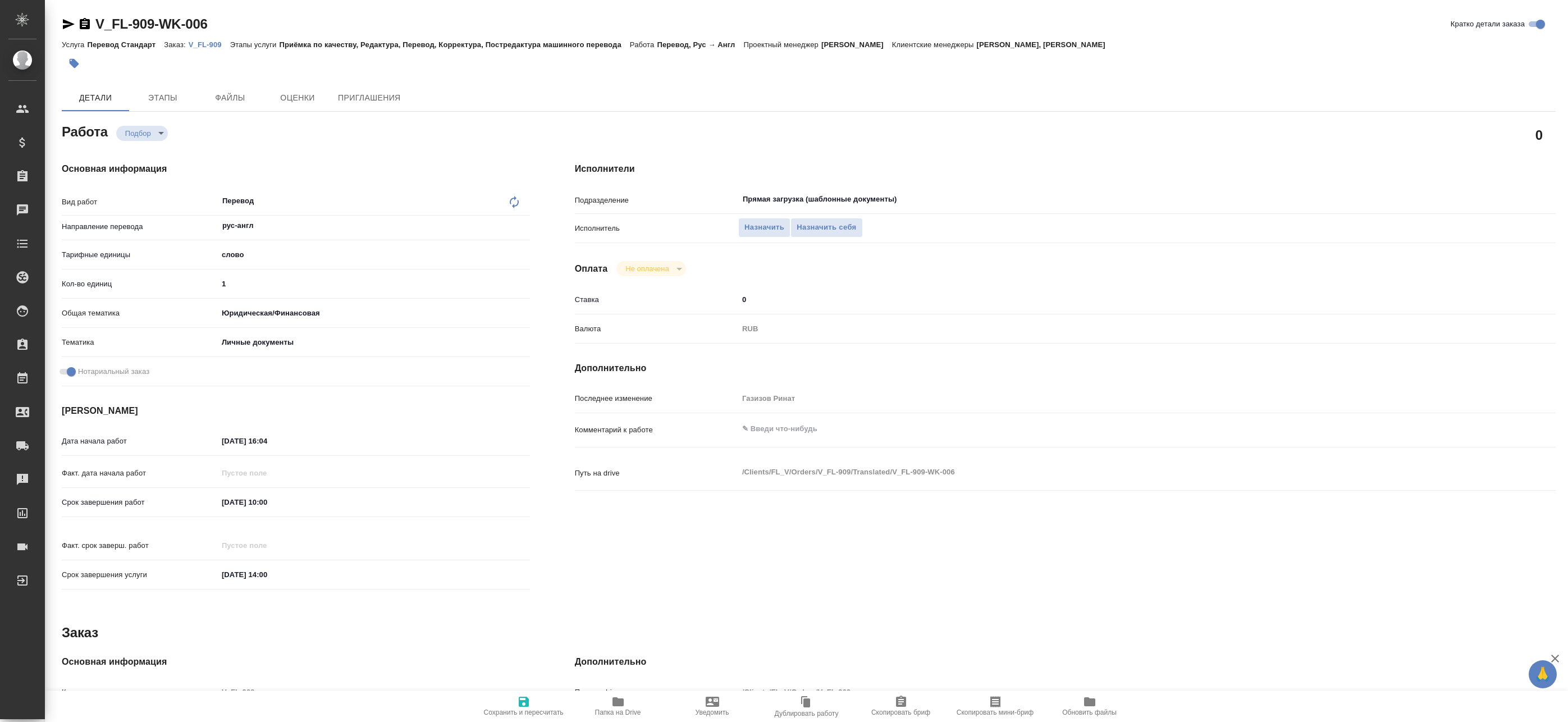
type textarea "x"
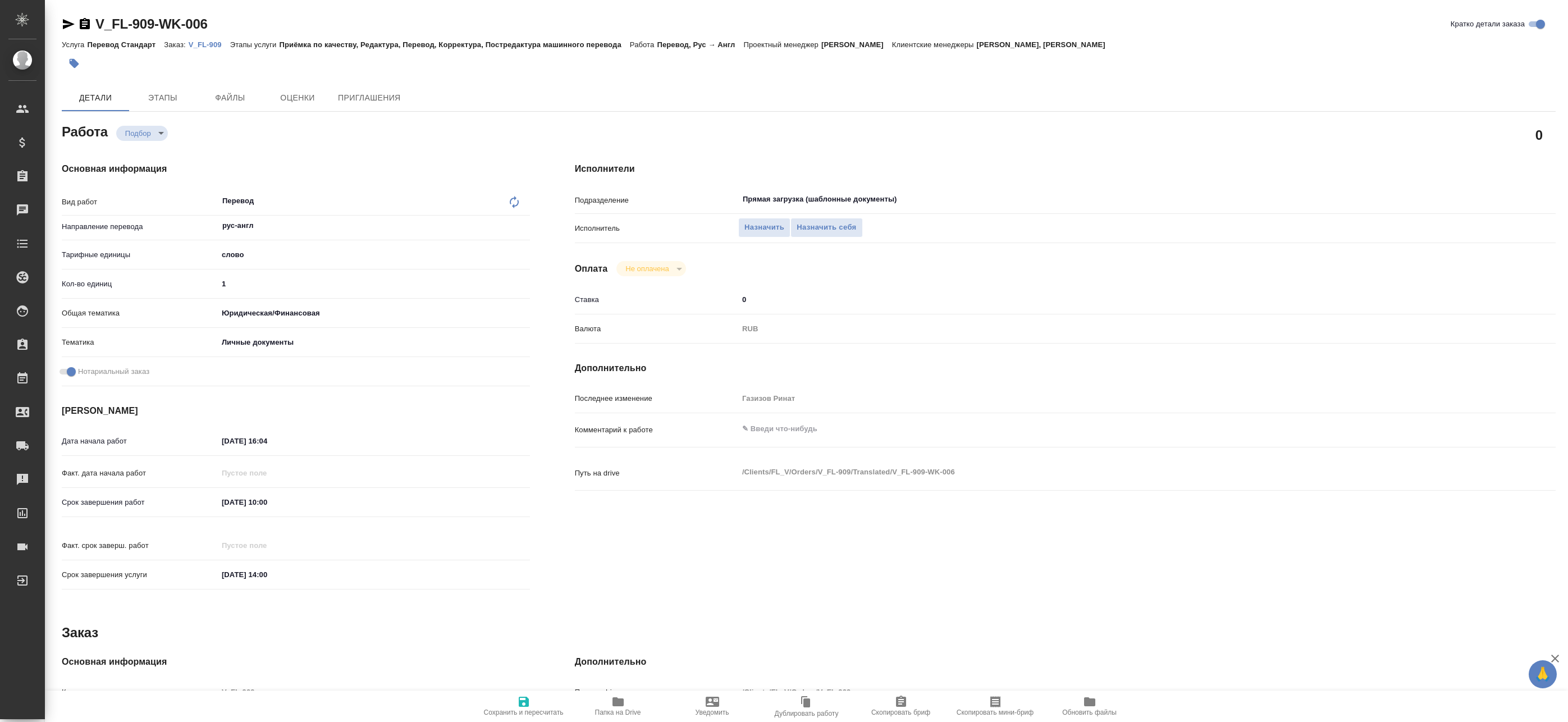
type textarea "x"
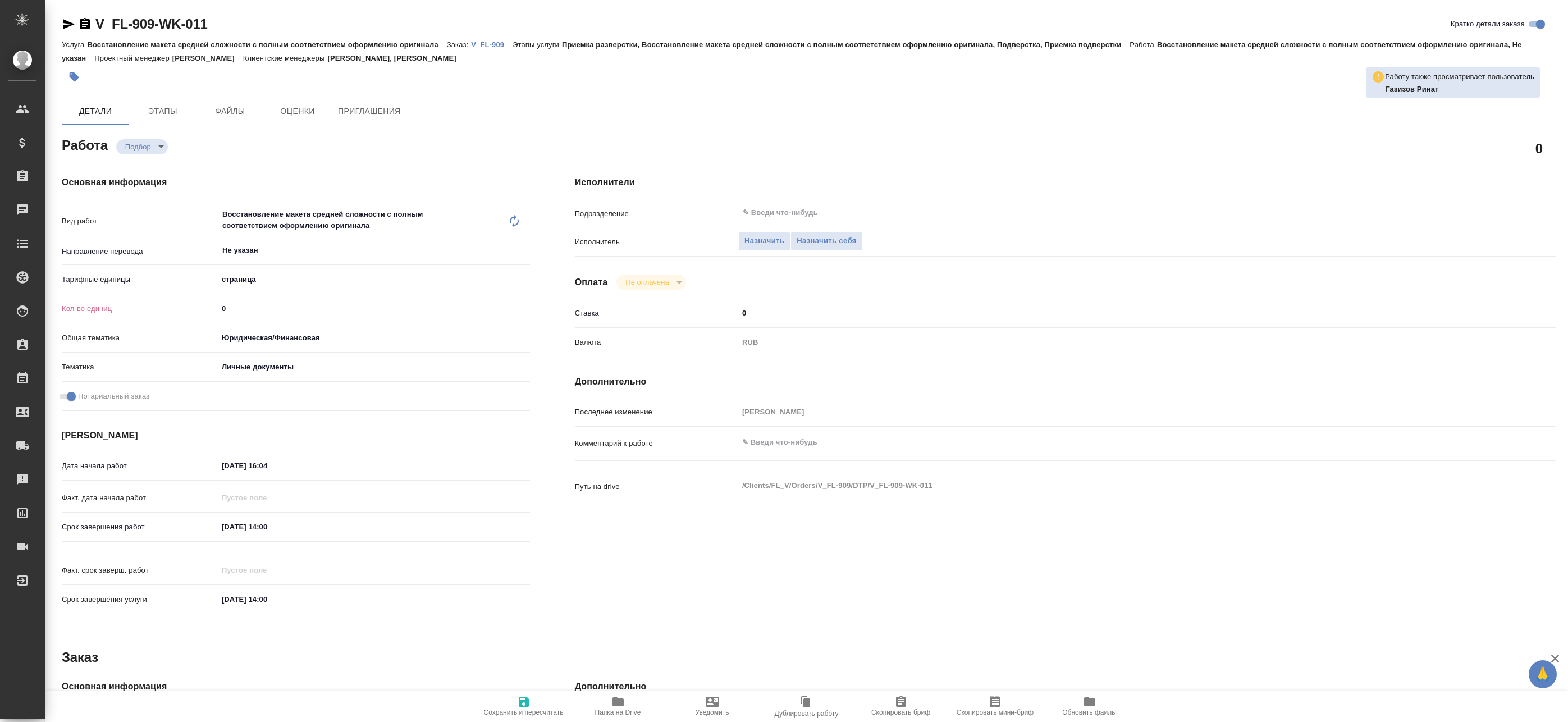
type textarea "x"
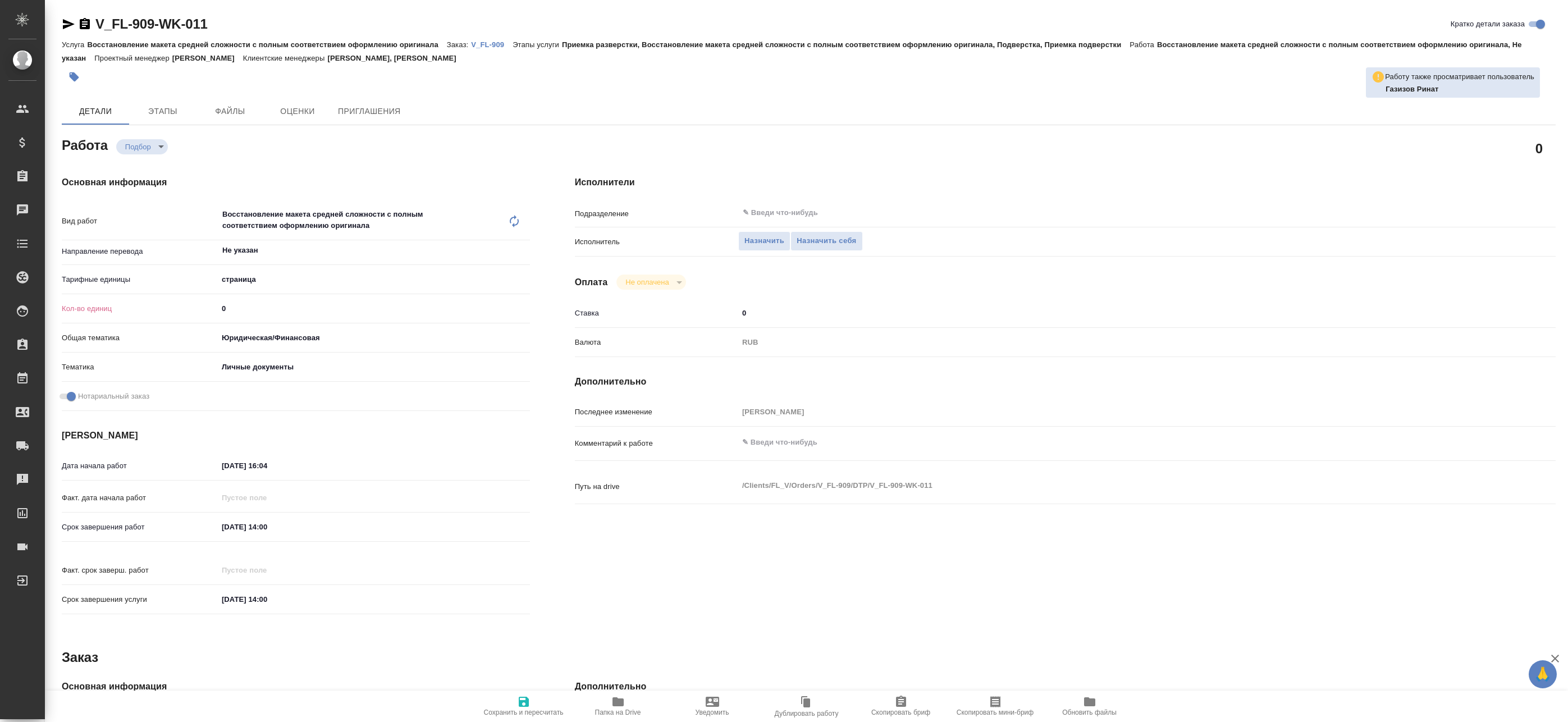
type textarea "x"
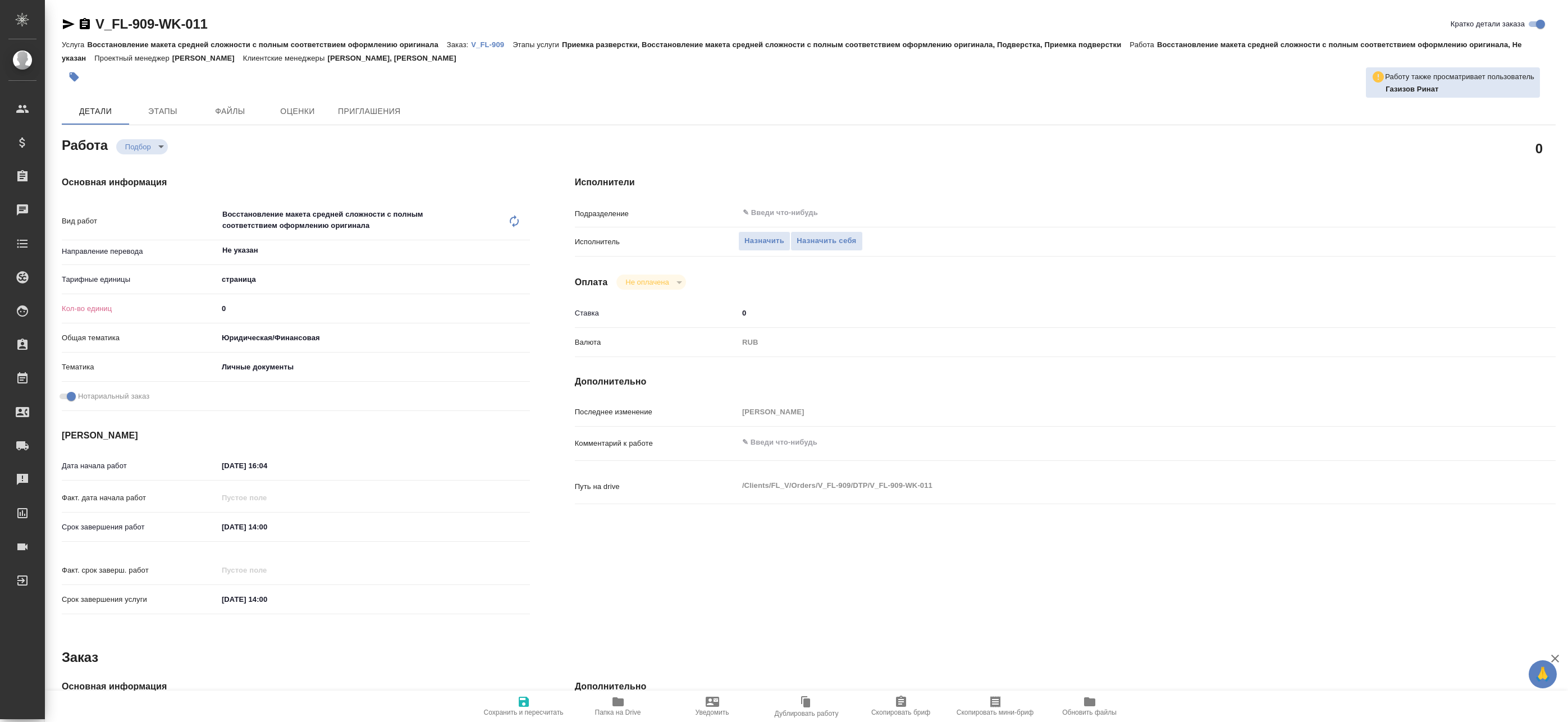
type textarea "x"
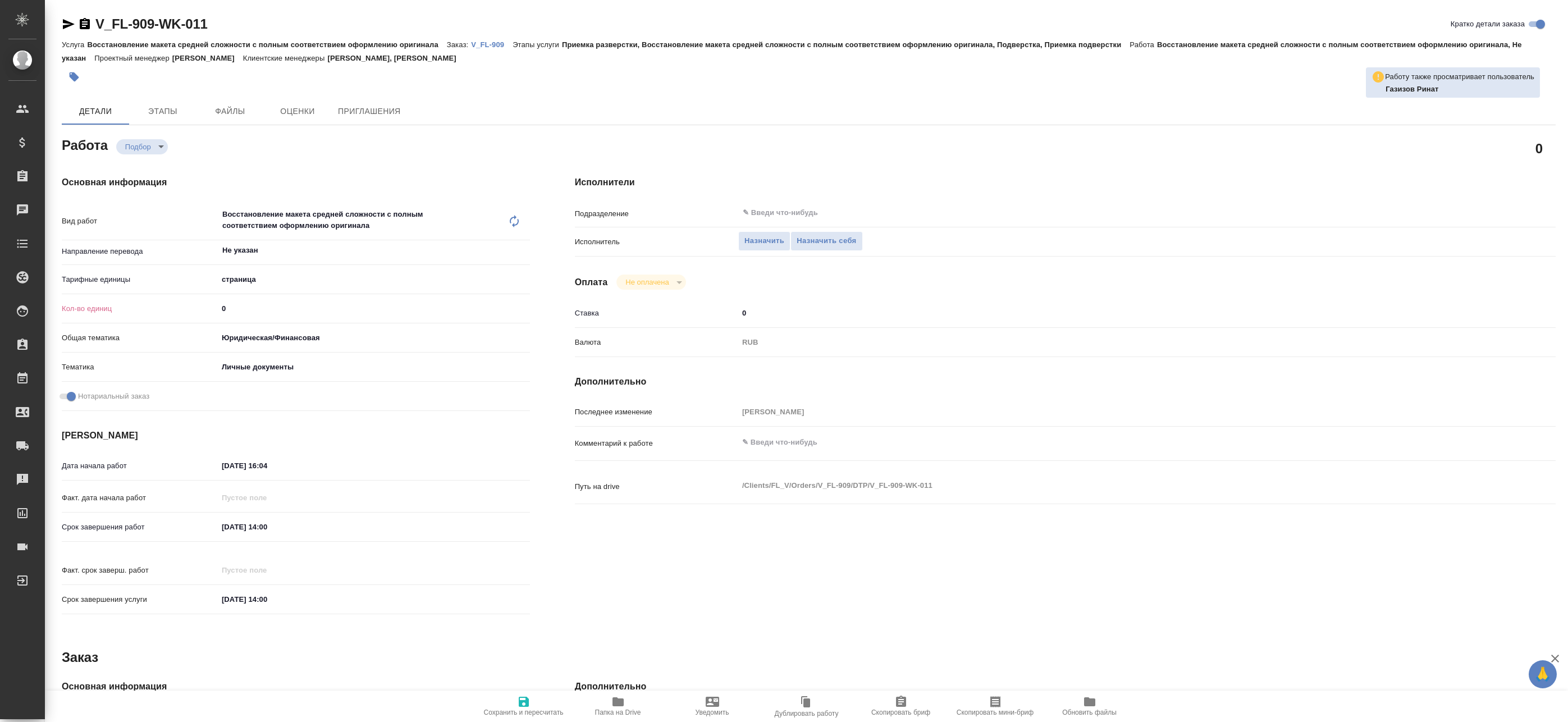
type textarea "x"
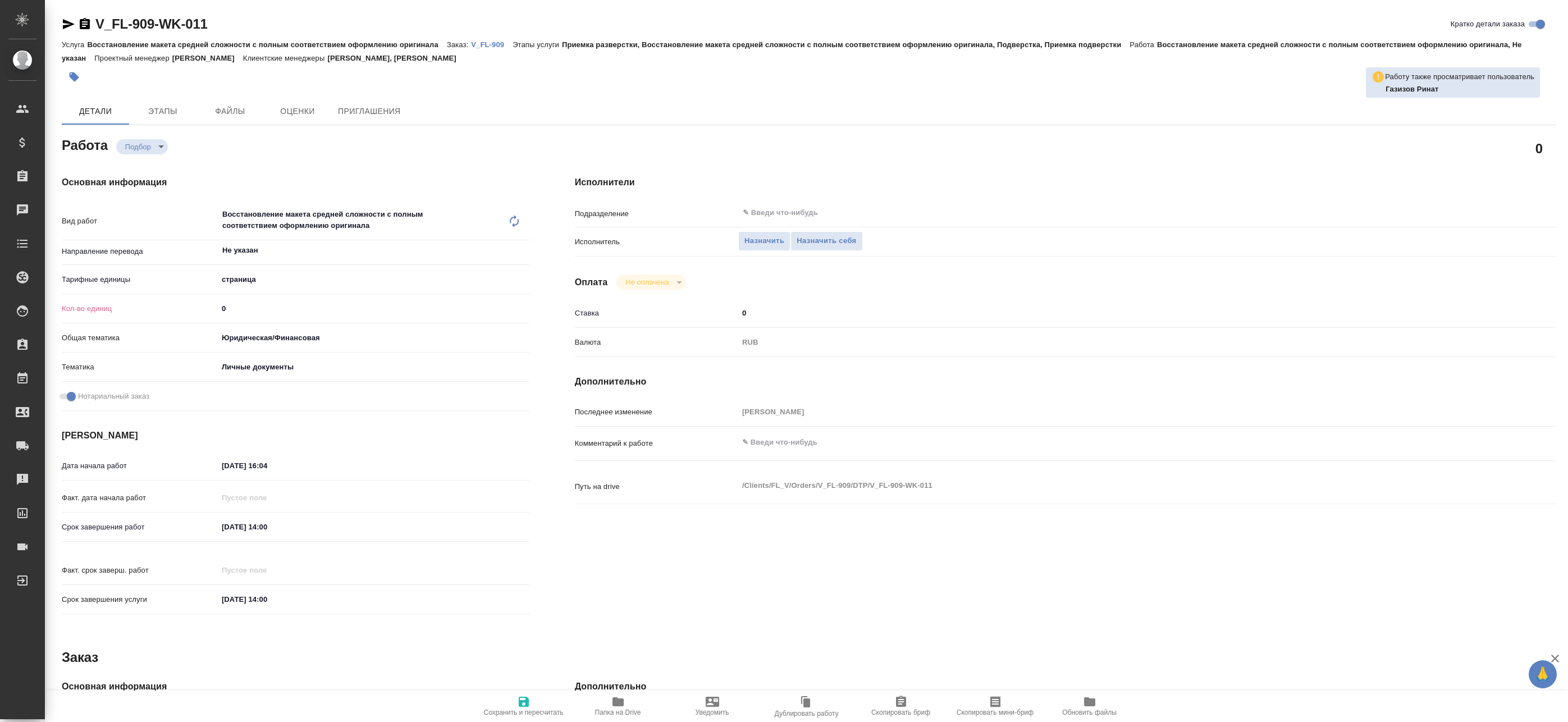
type textarea "x"
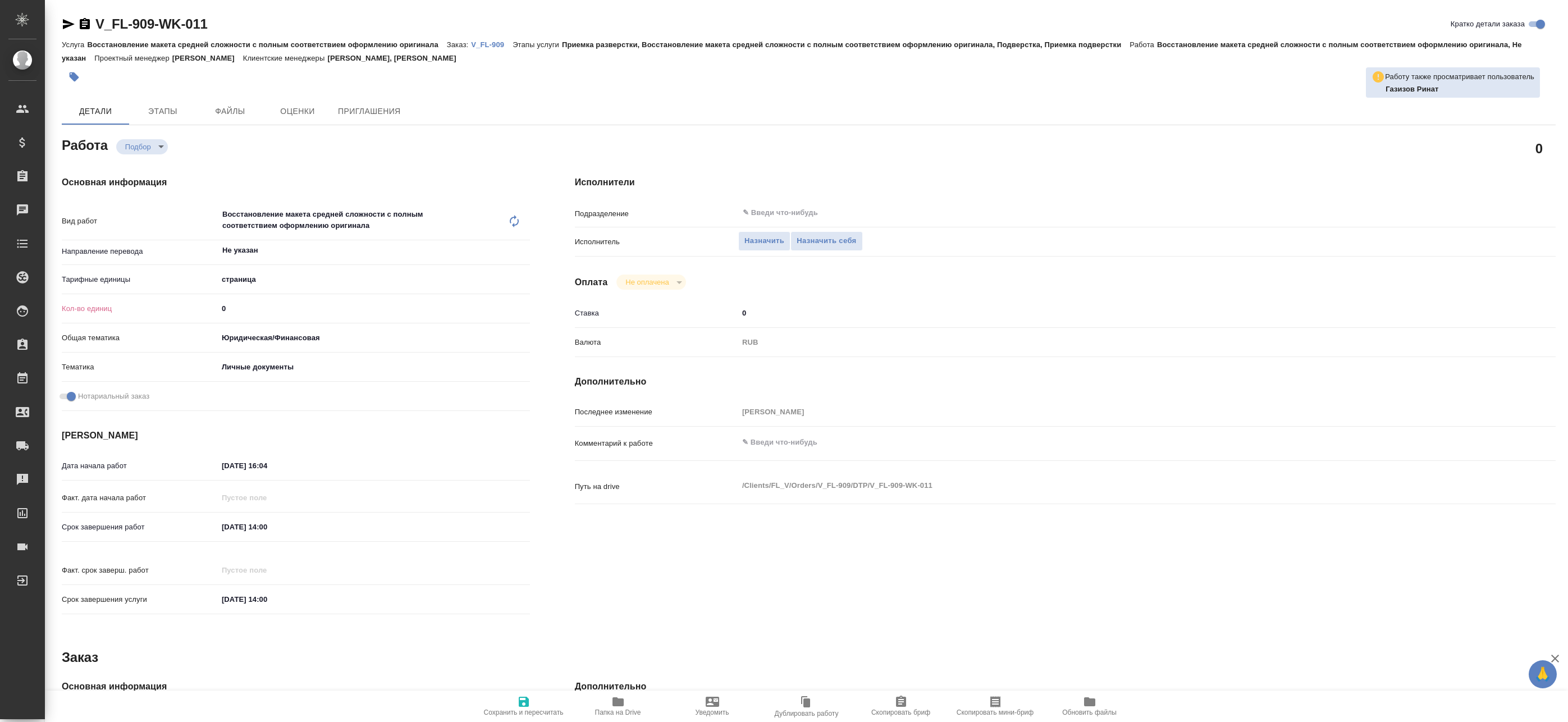
type textarea "x"
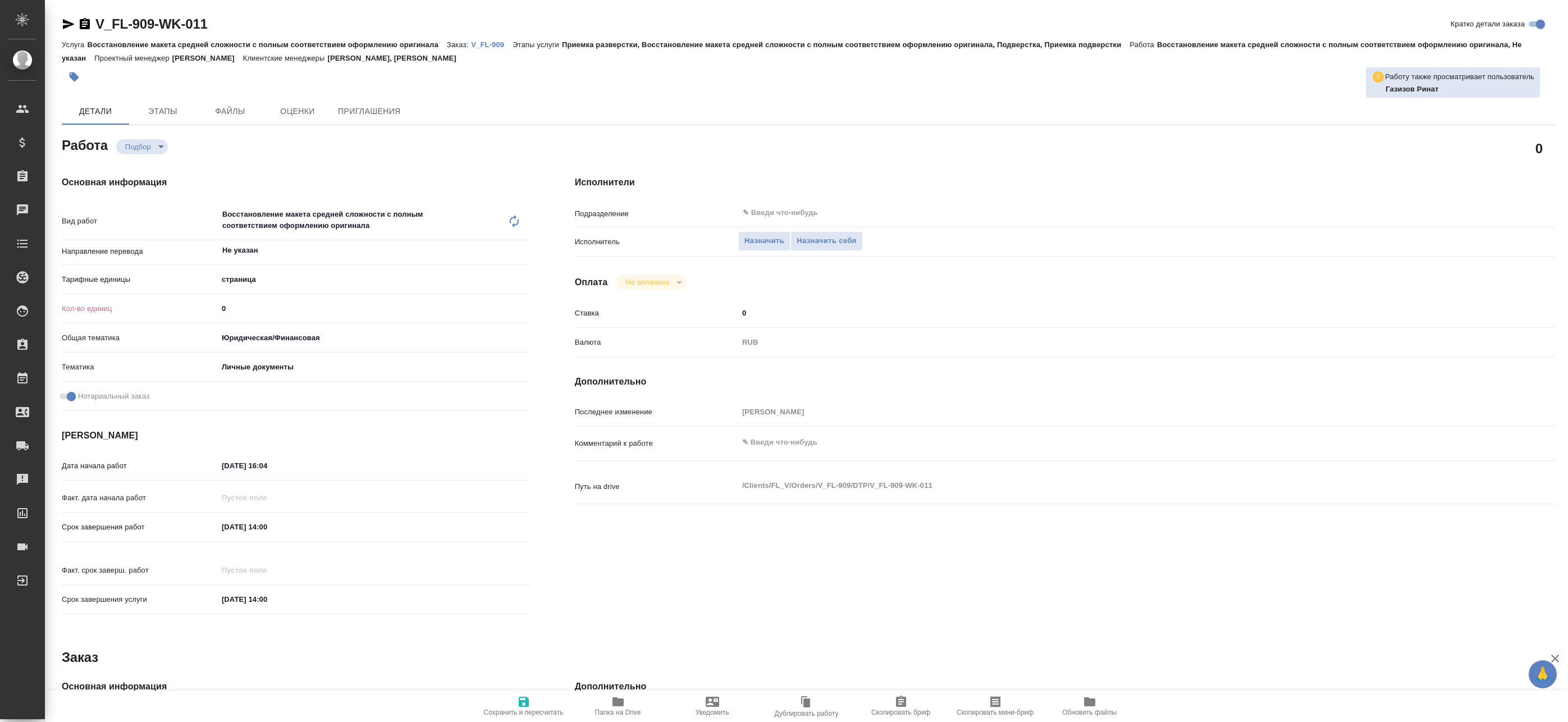
type textarea "x"
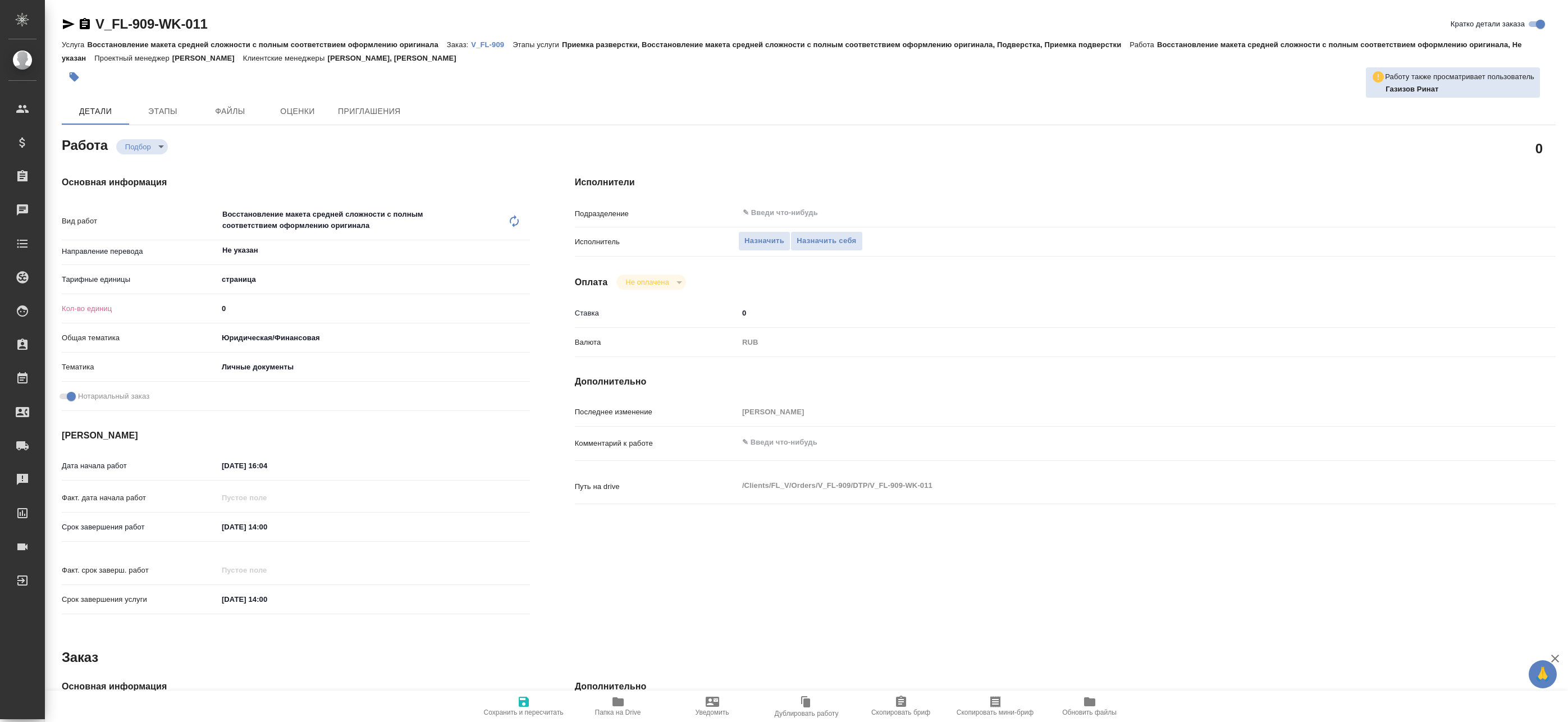
type textarea "x"
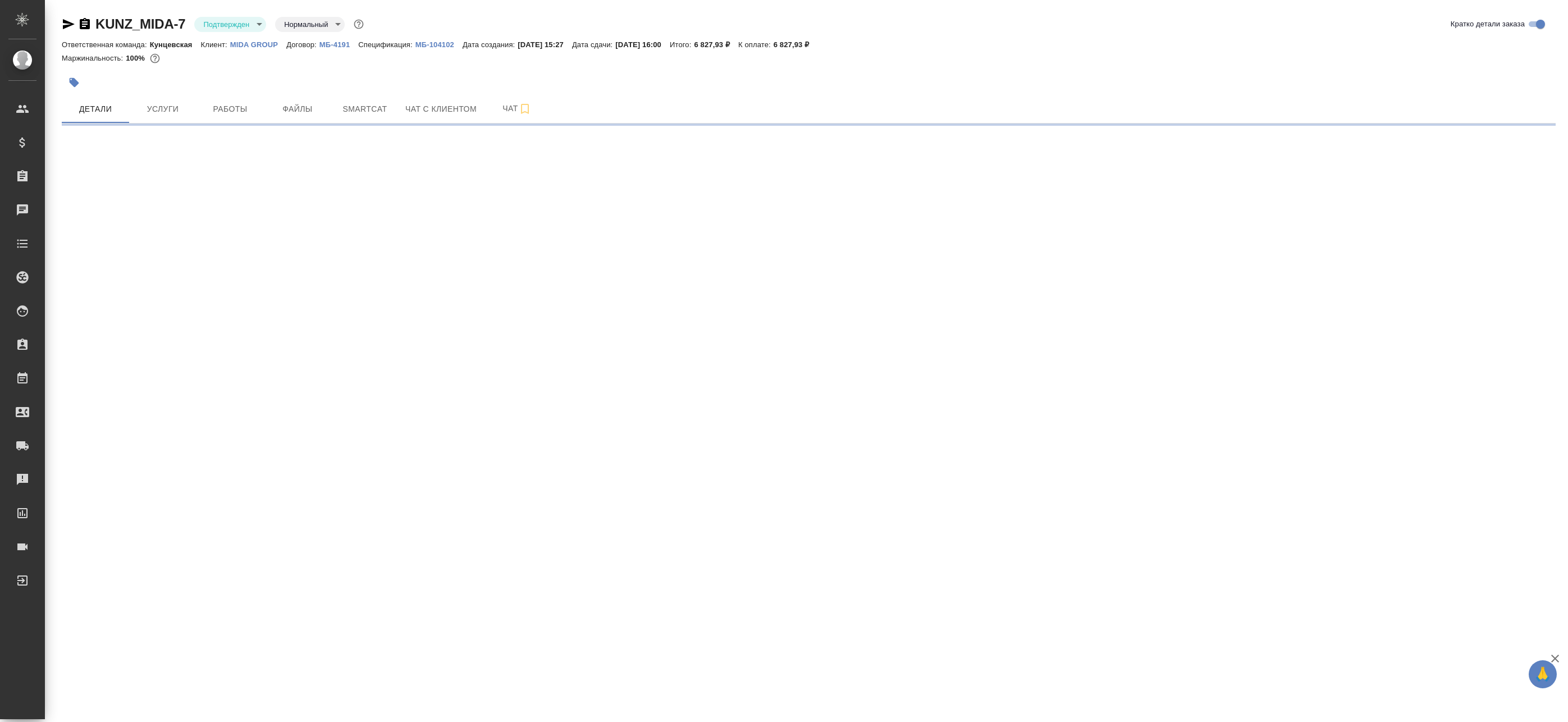
select select "RU"
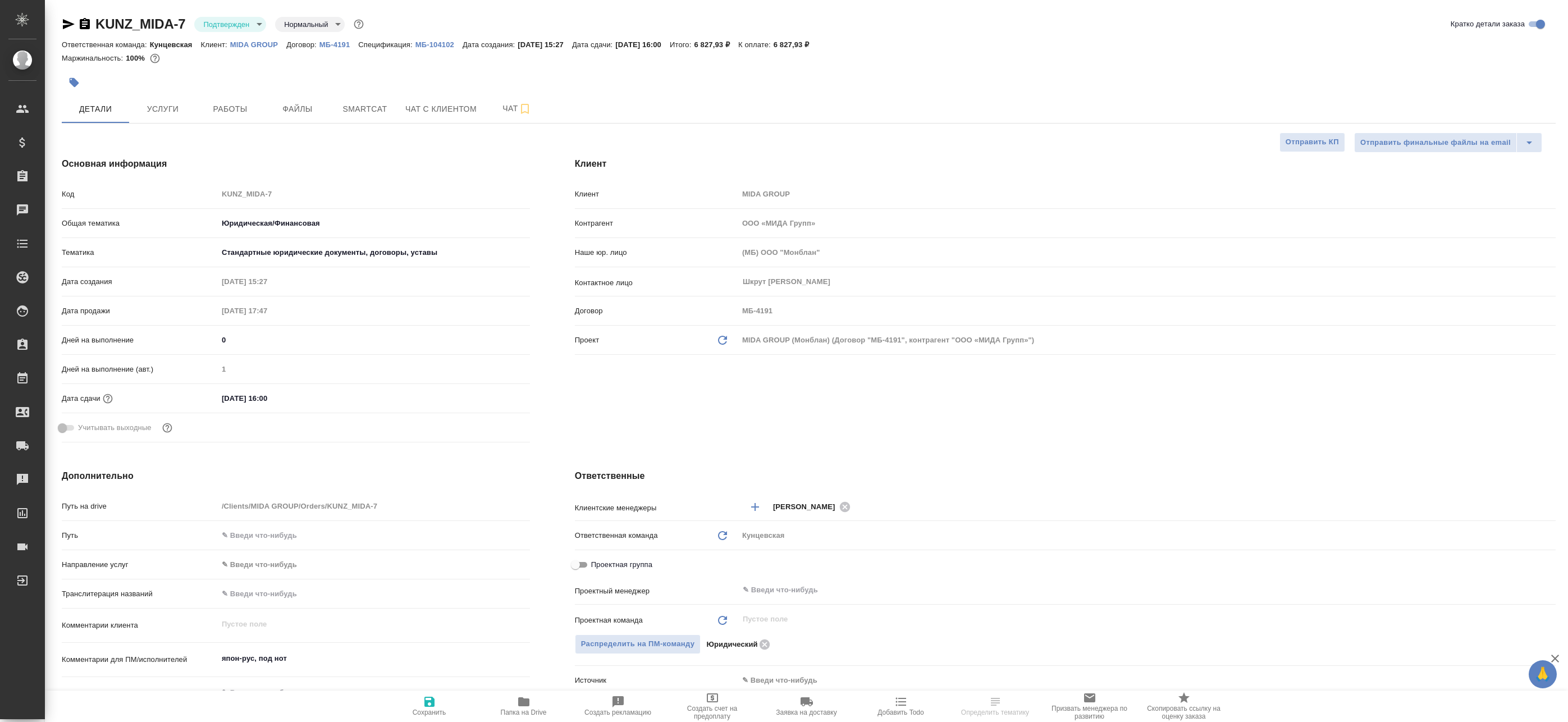
type textarea "x"
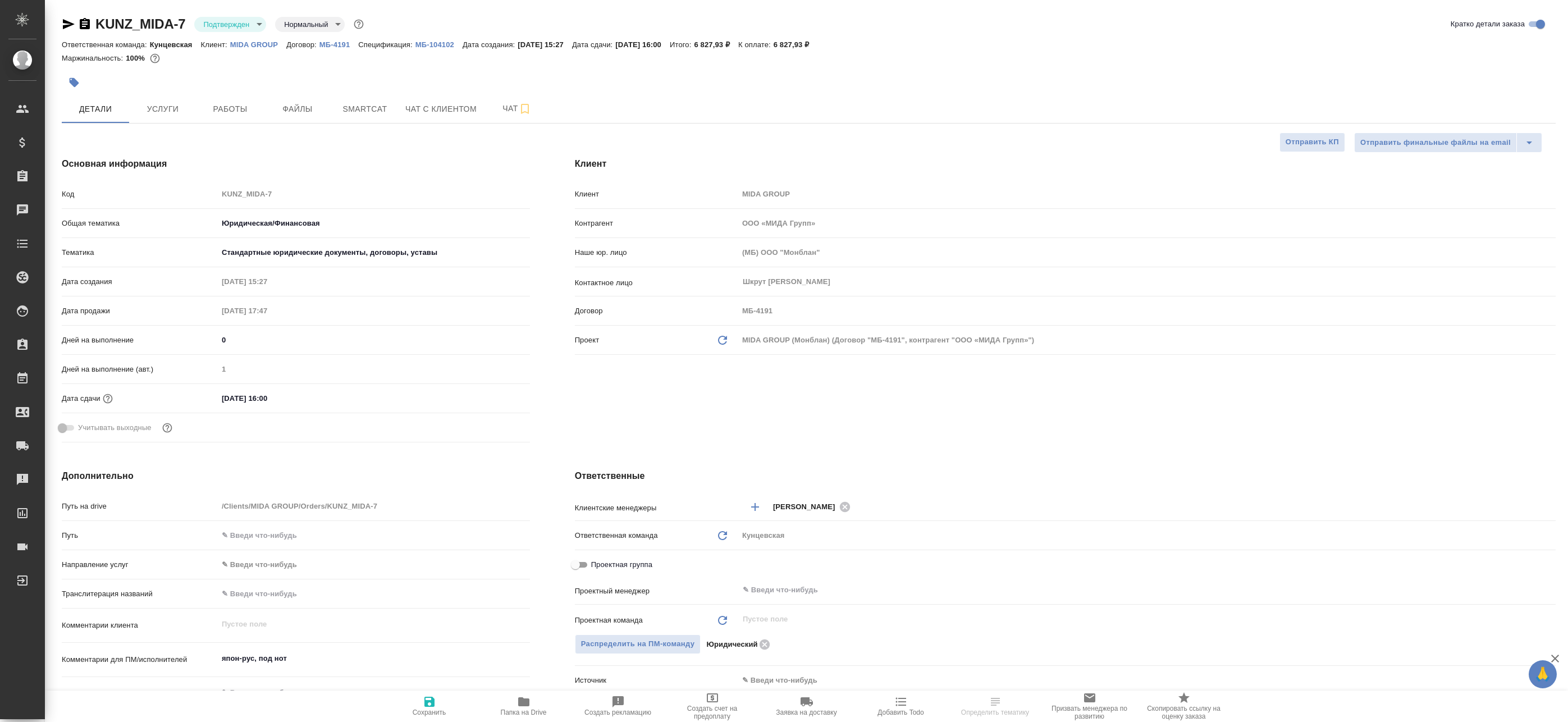
type textarea "x"
click at [250, 44] on p "MIDA GROUP" at bounding box center [258, 44] width 56 height 8
type textarea "x"
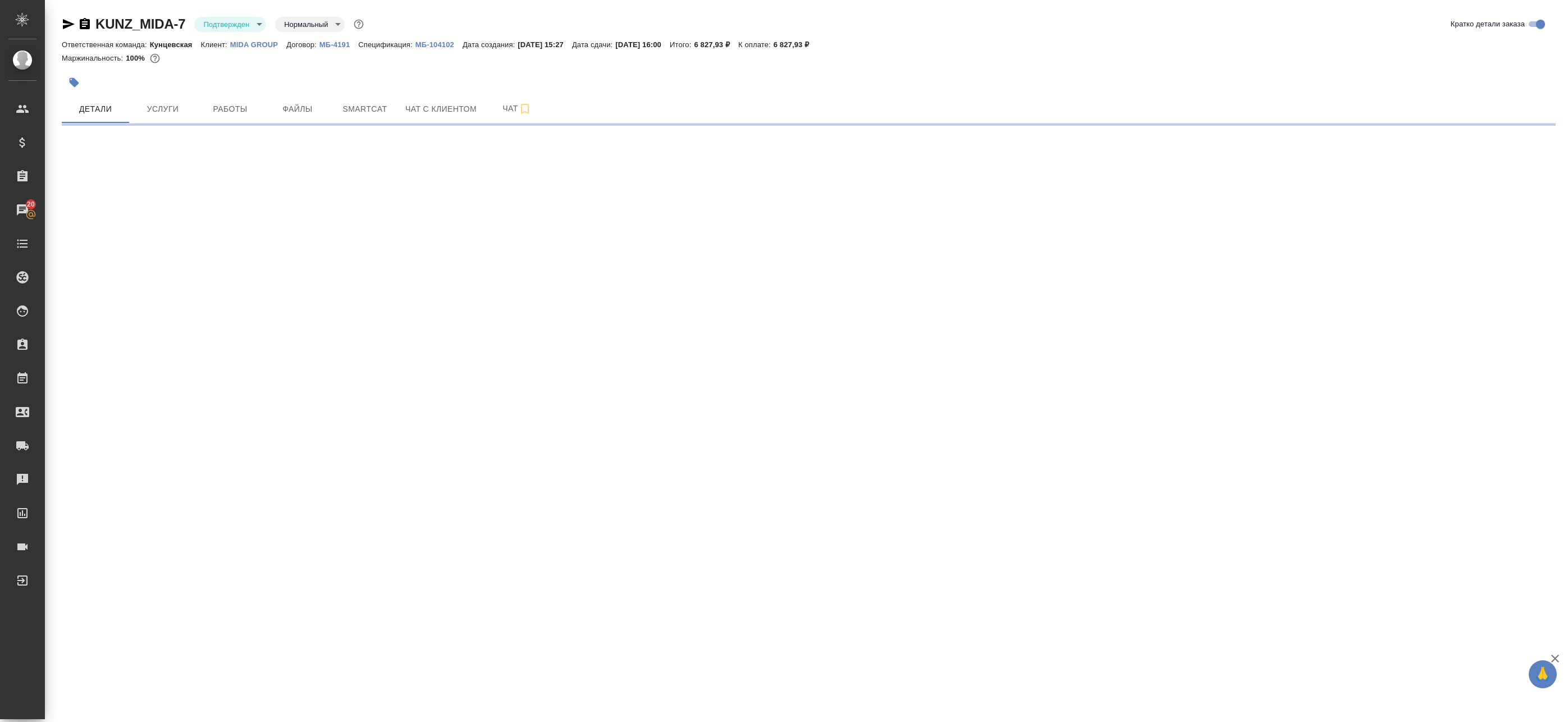
select select "RU"
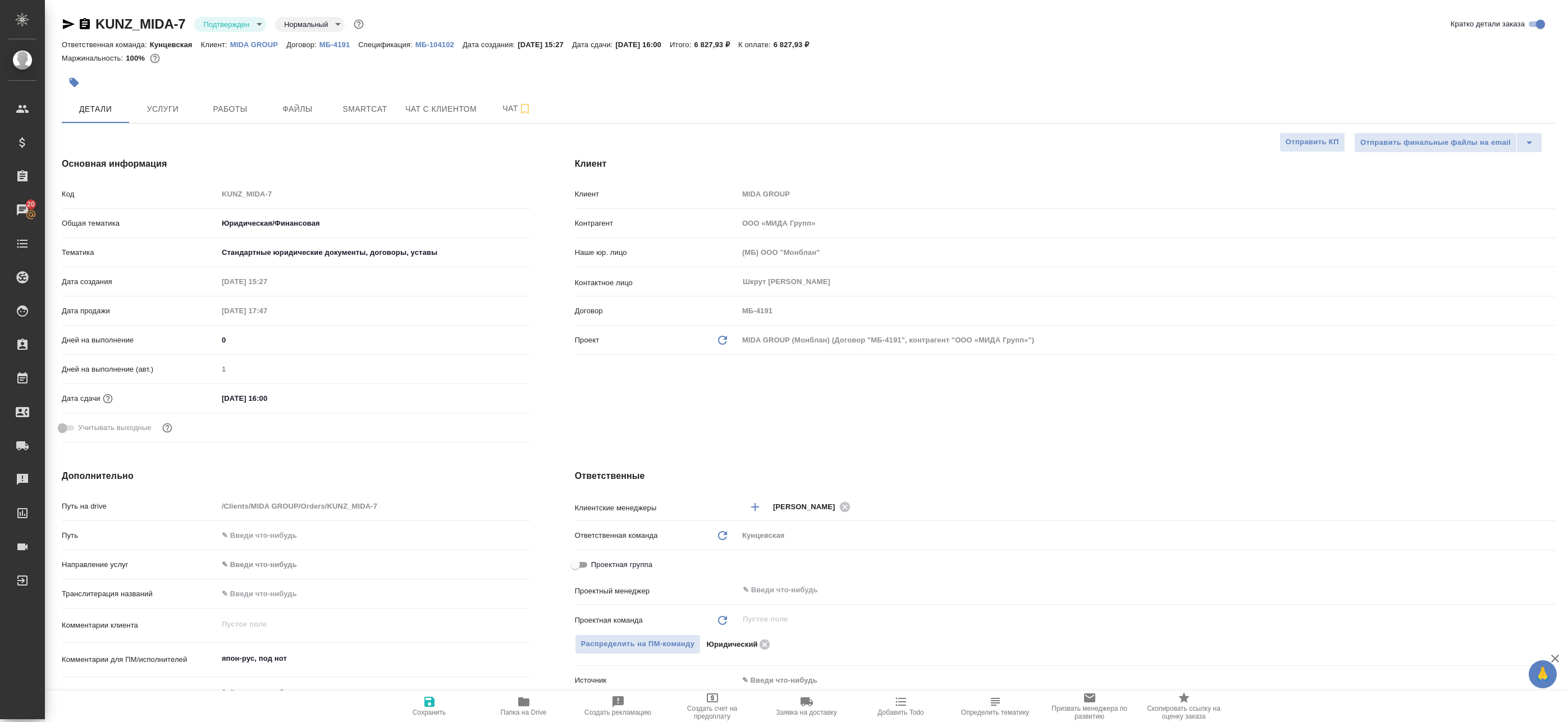
type textarea "x"
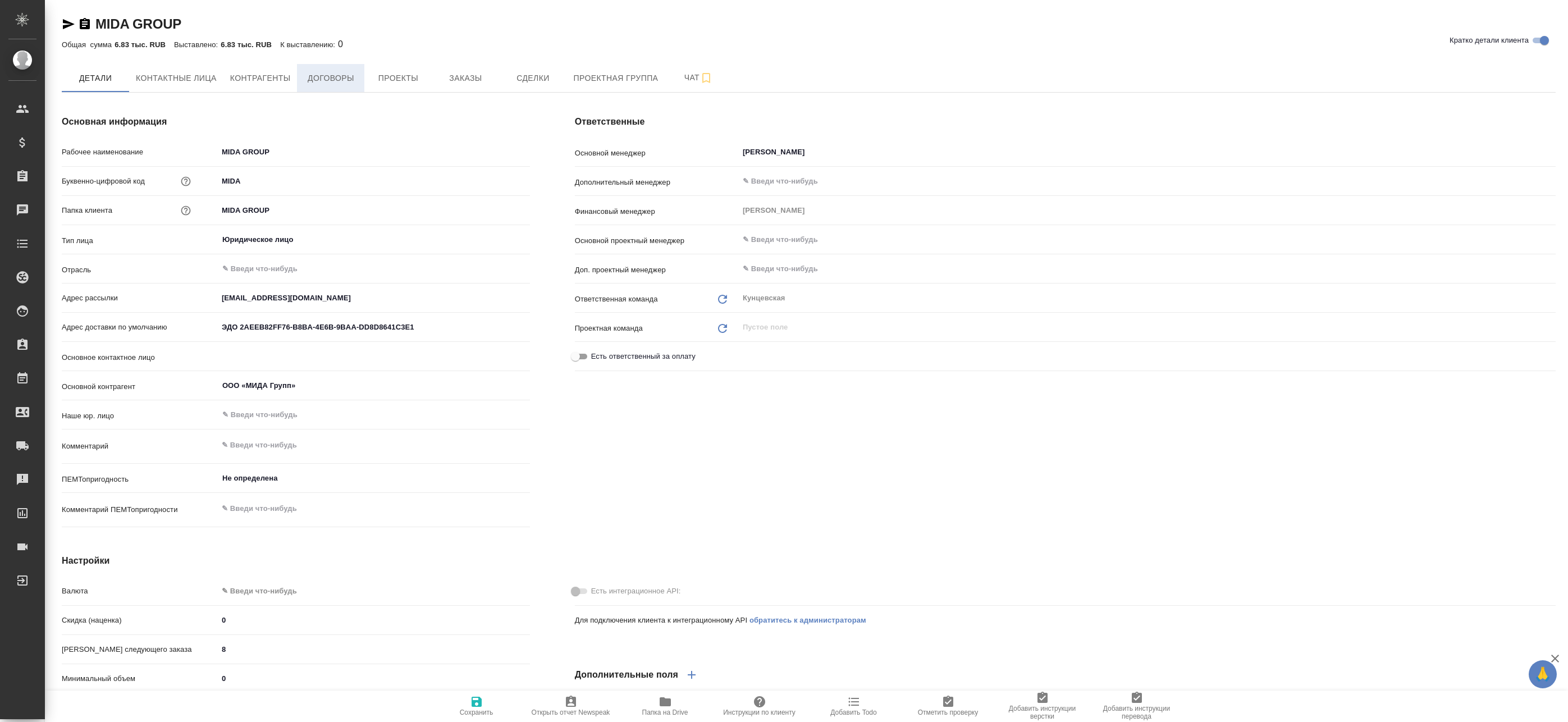
type textarea "x"
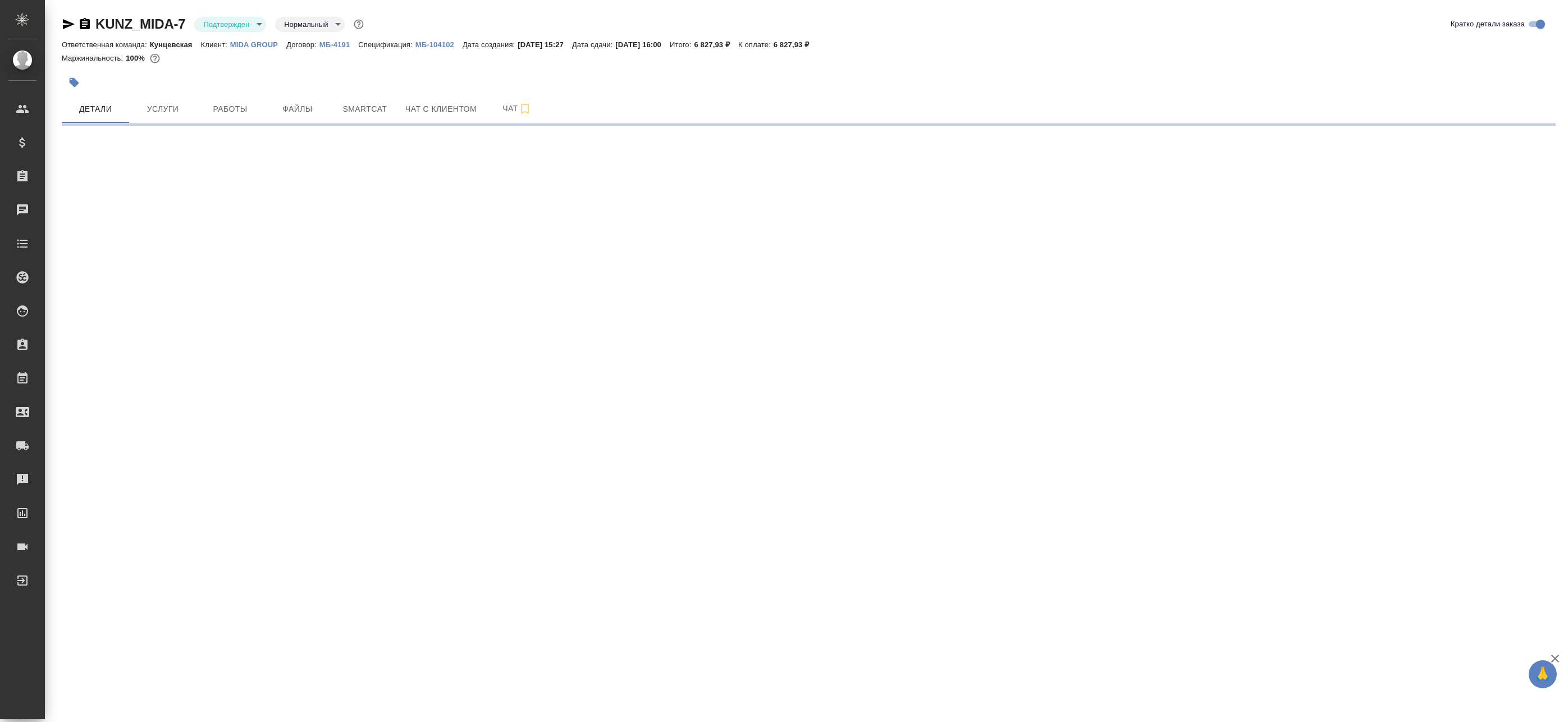
select select "RU"
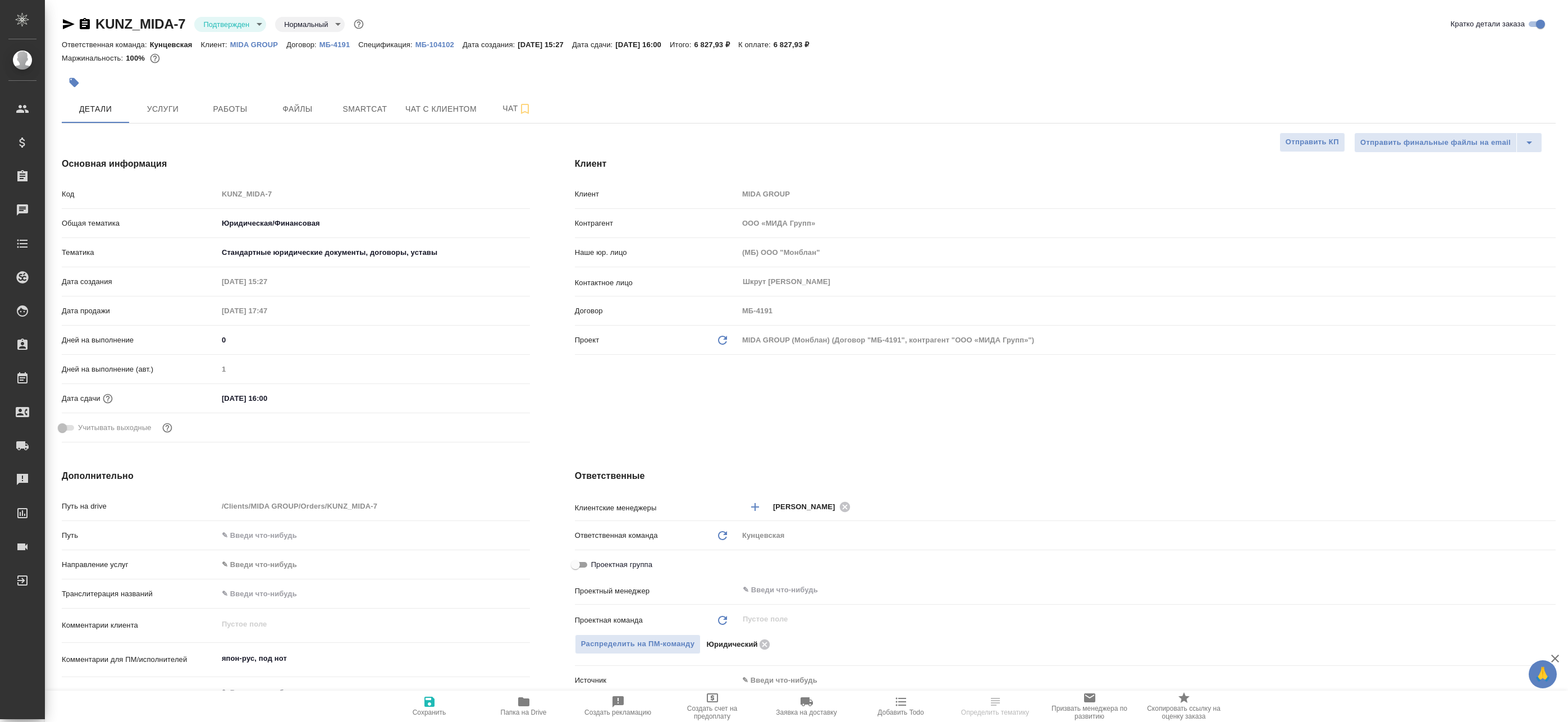
type textarea "x"
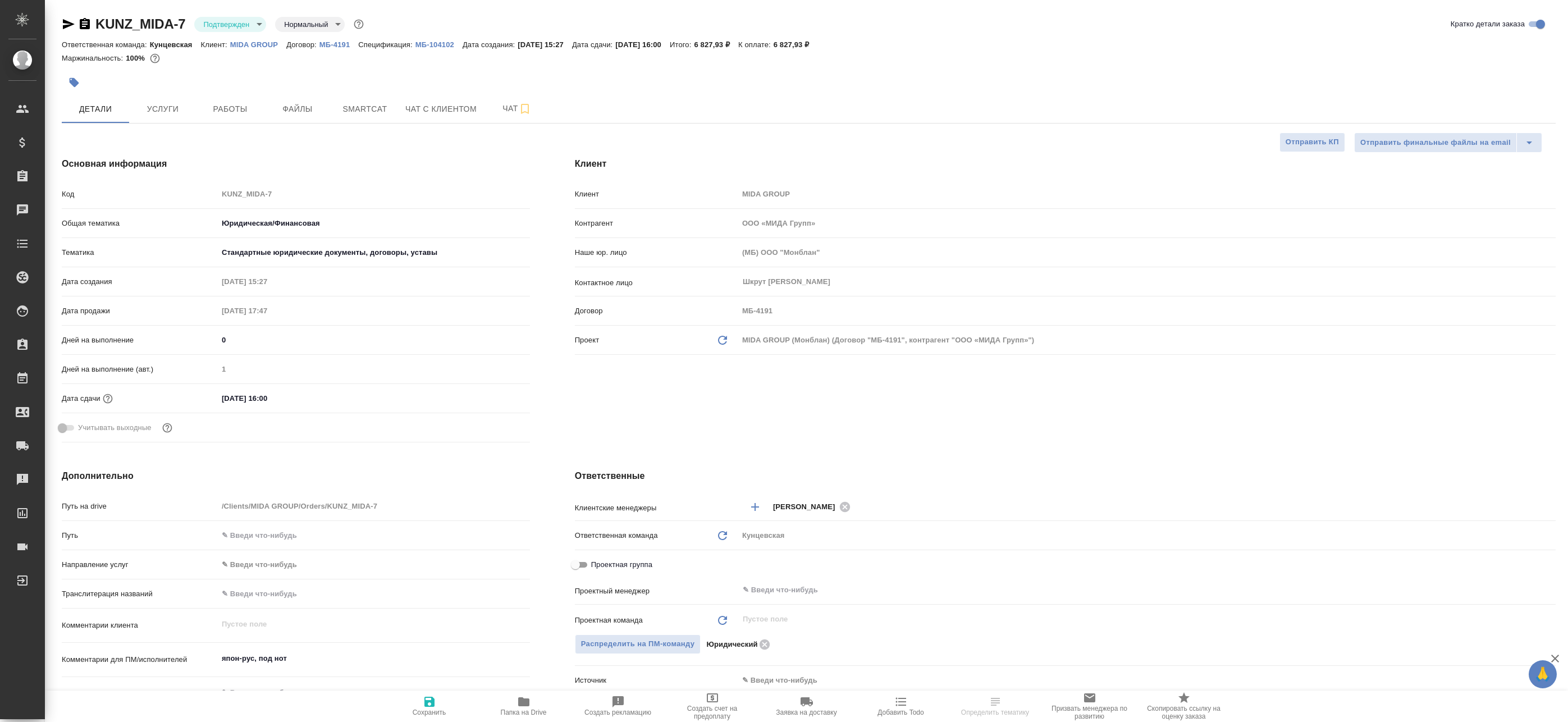
type textarea "x"
click at [781, 593] on input "text" at bounding box center [1128, 590] width 773 height 13
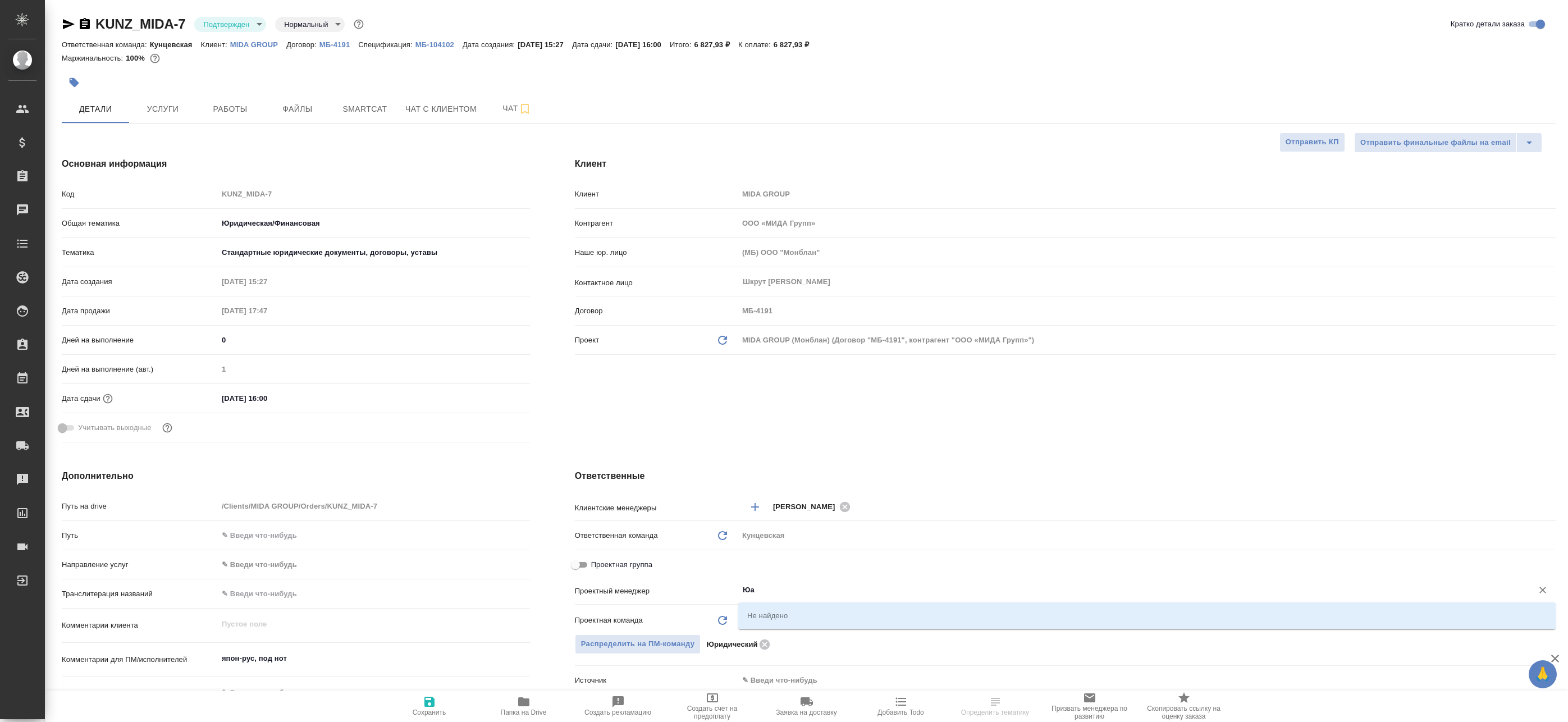
type input "[PERSON_NAME]"
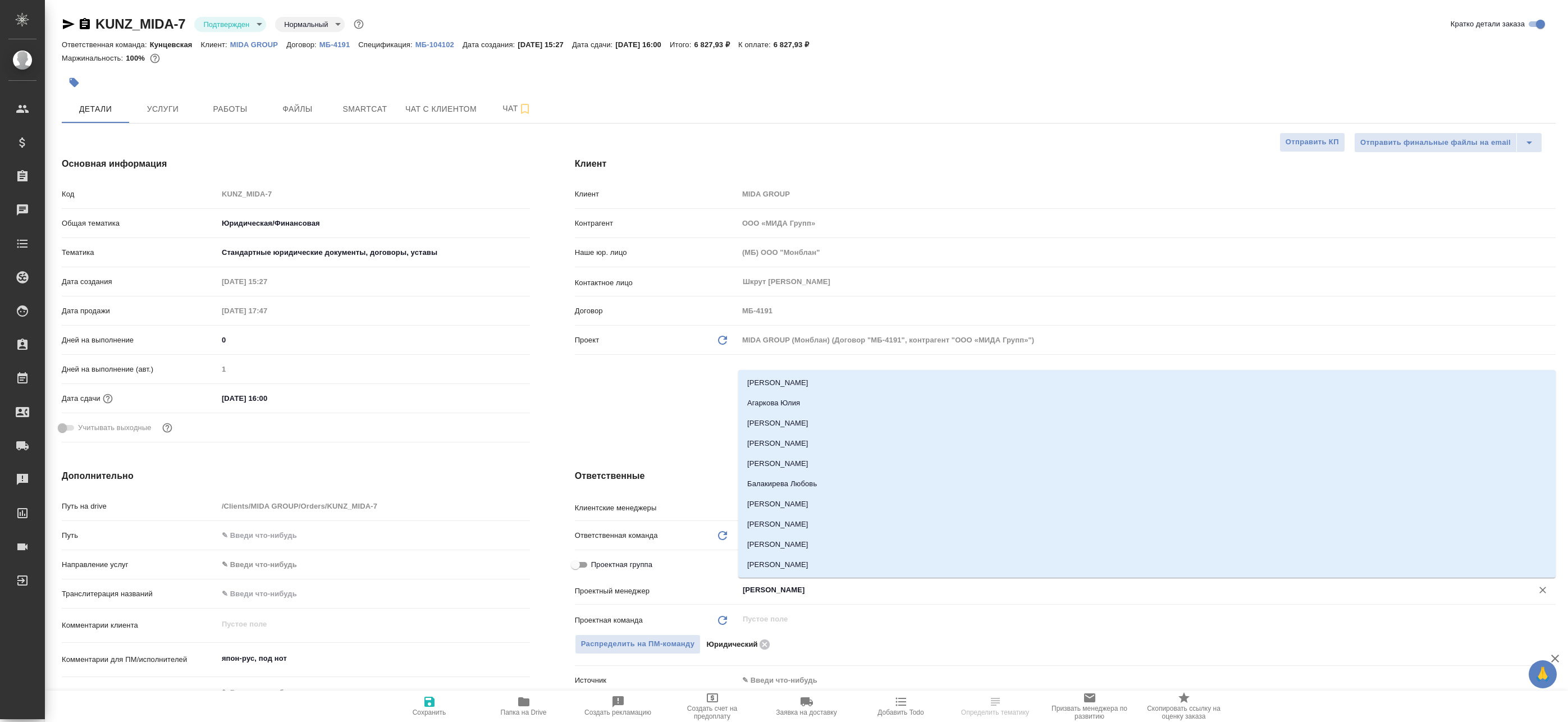
type textarea "x"
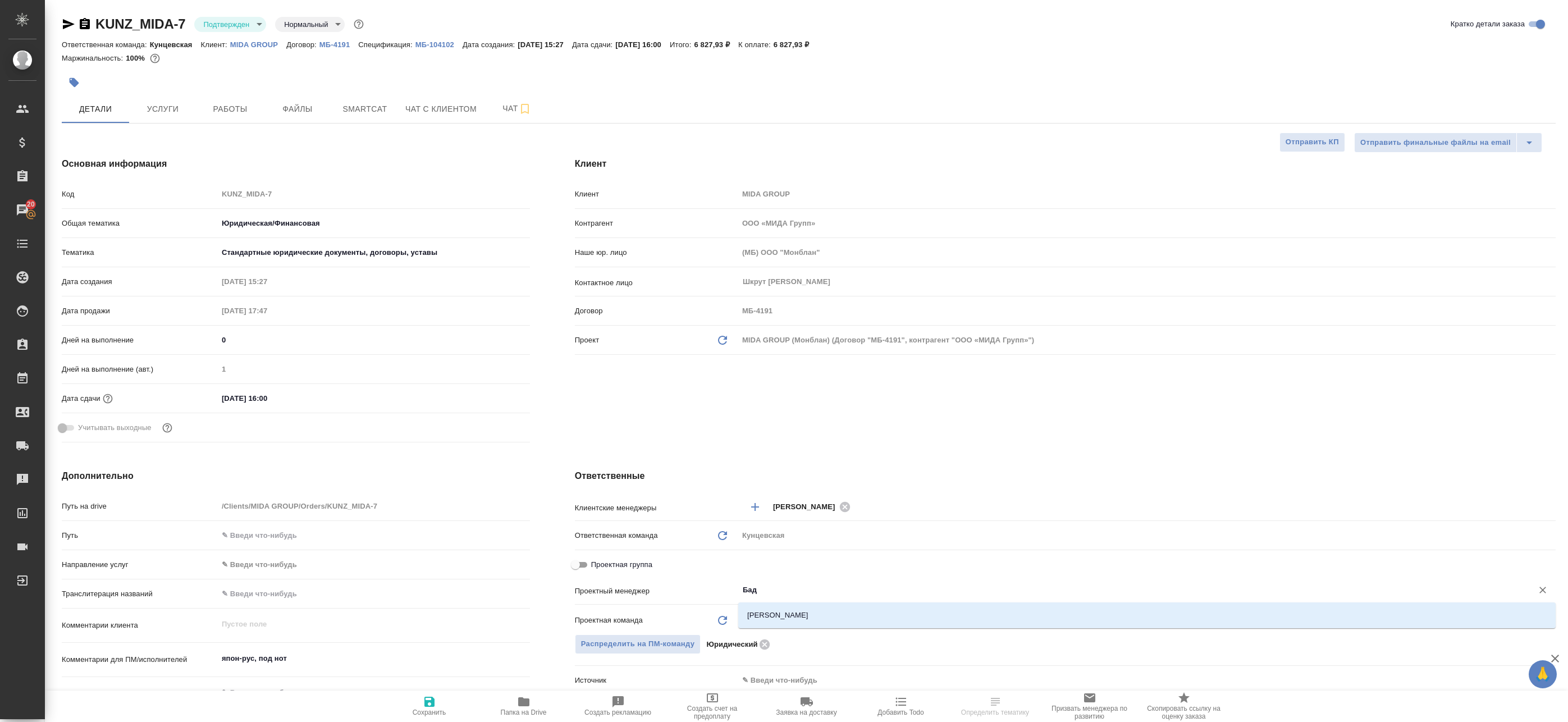
type input "Бада"
click at [784, 619] on li "[PERSON_NAME]" at bounding box center [1146, 615] width 817 height 20
type textarea "x"
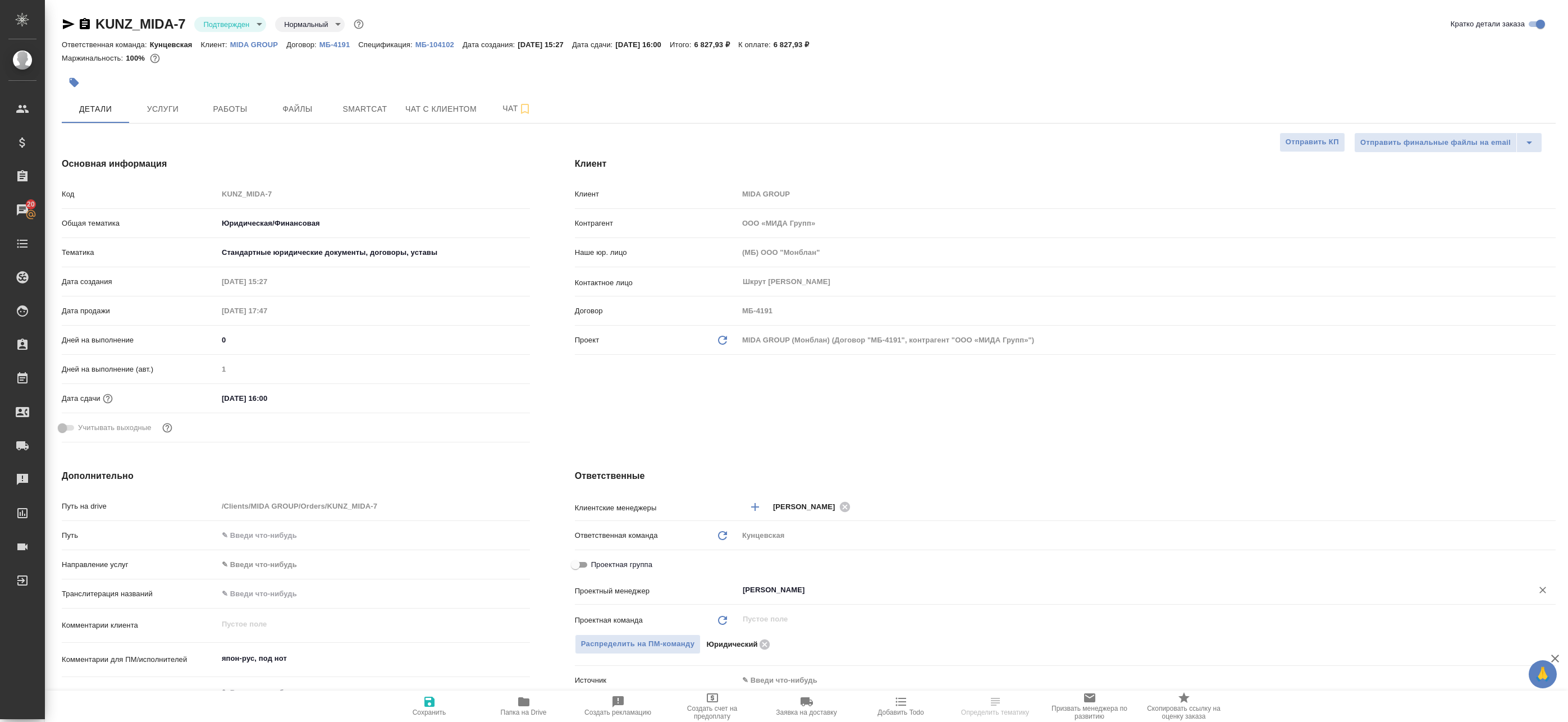
type input "[PERSON_NAME]"
click at [430, 704] on icon "button" at bounding box center [429, 702] width 13 height 13
type textarea "x"
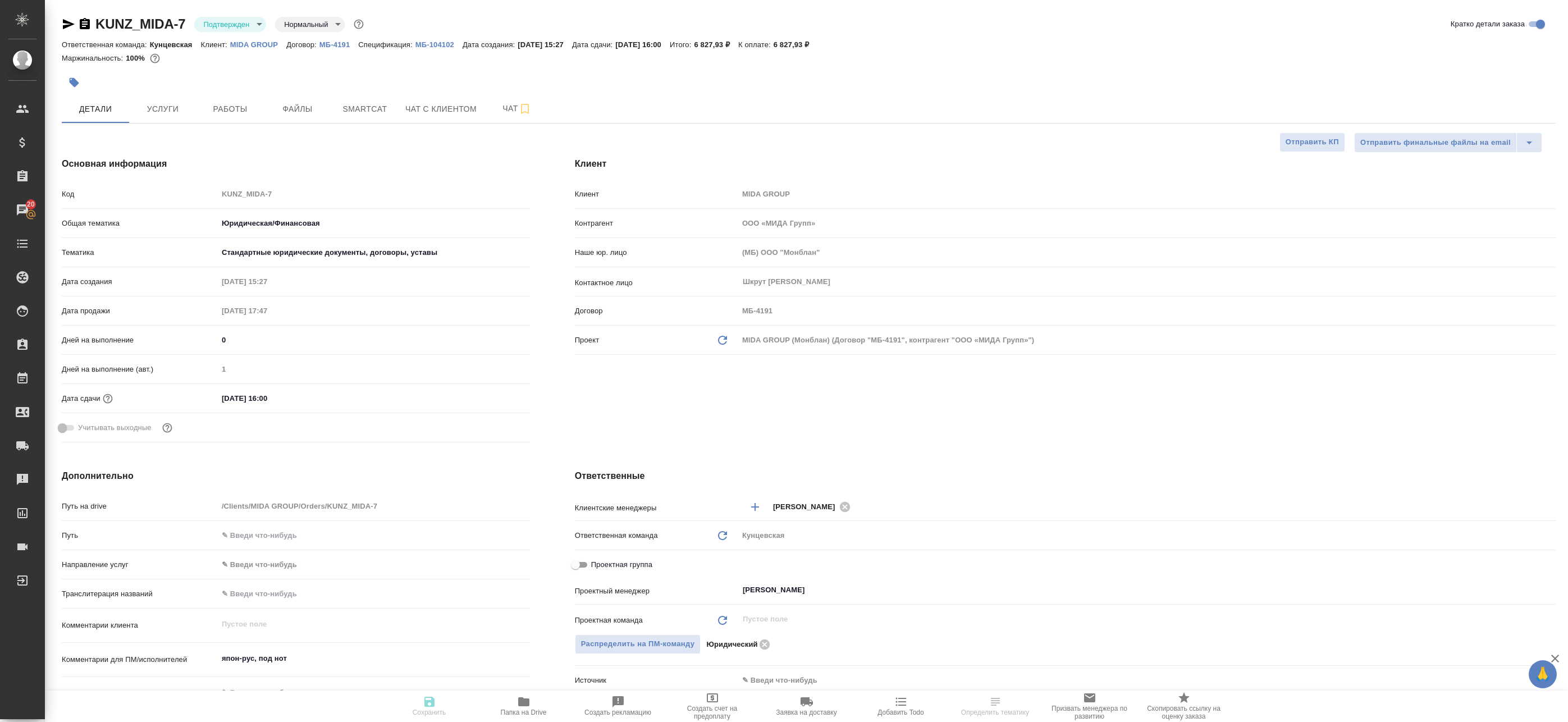
type textarea "x"
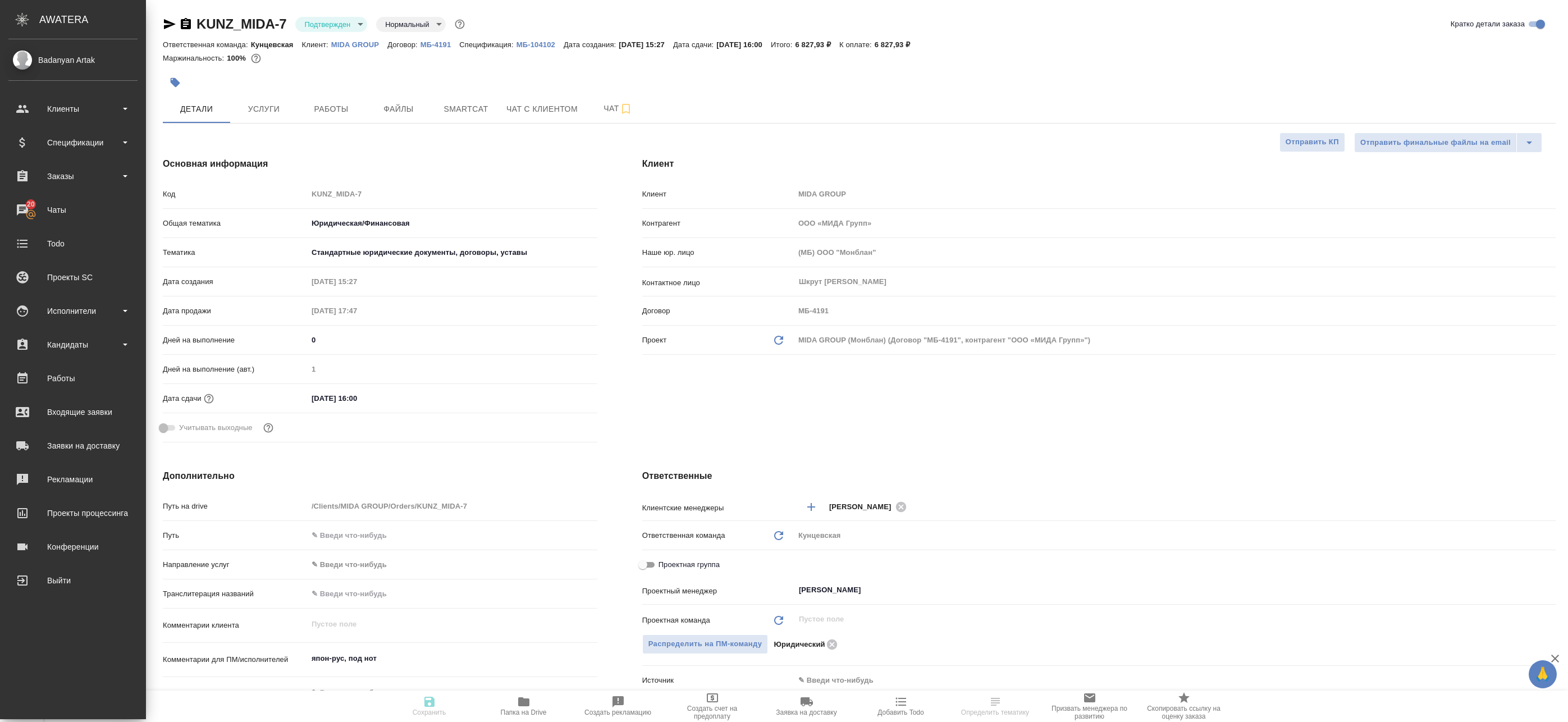
type textarea "x"
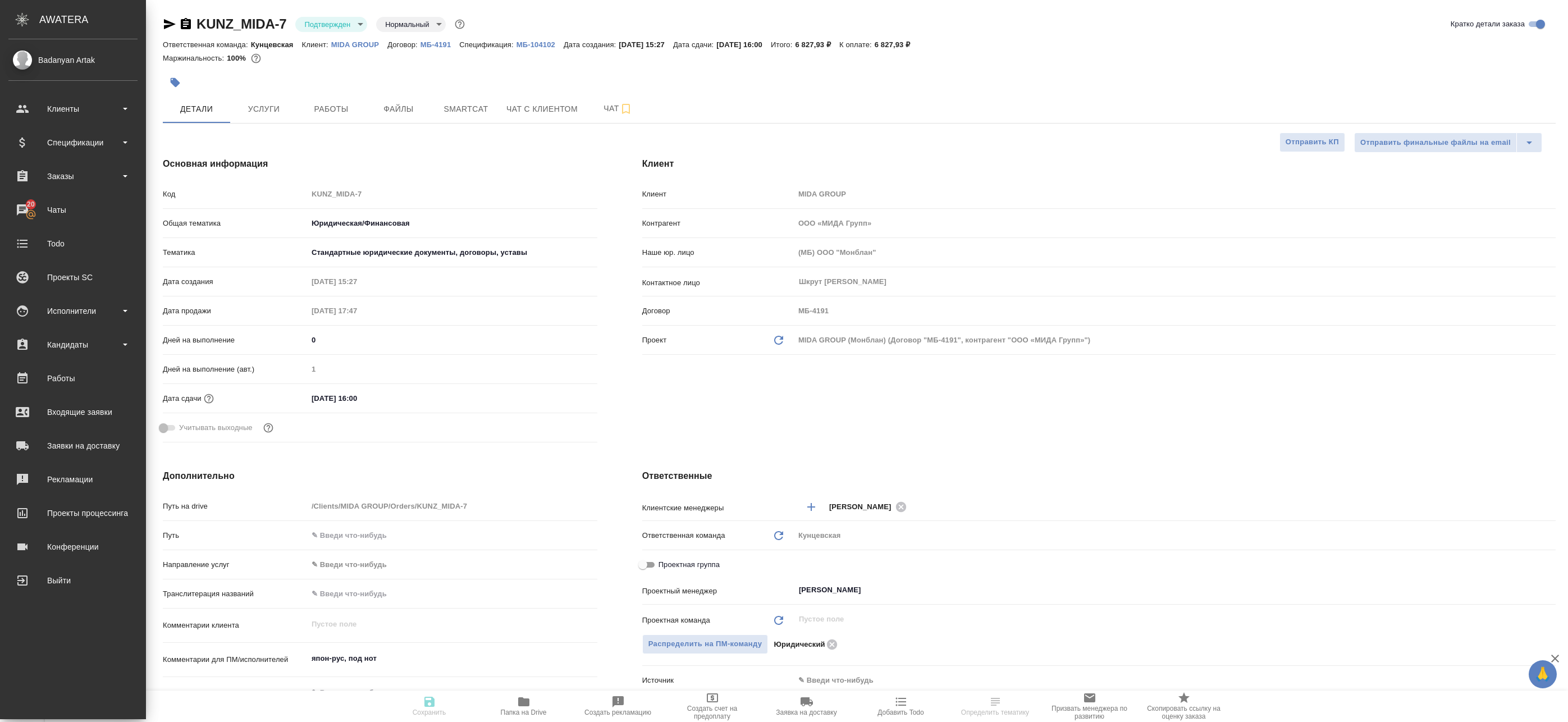
type textarea "x"
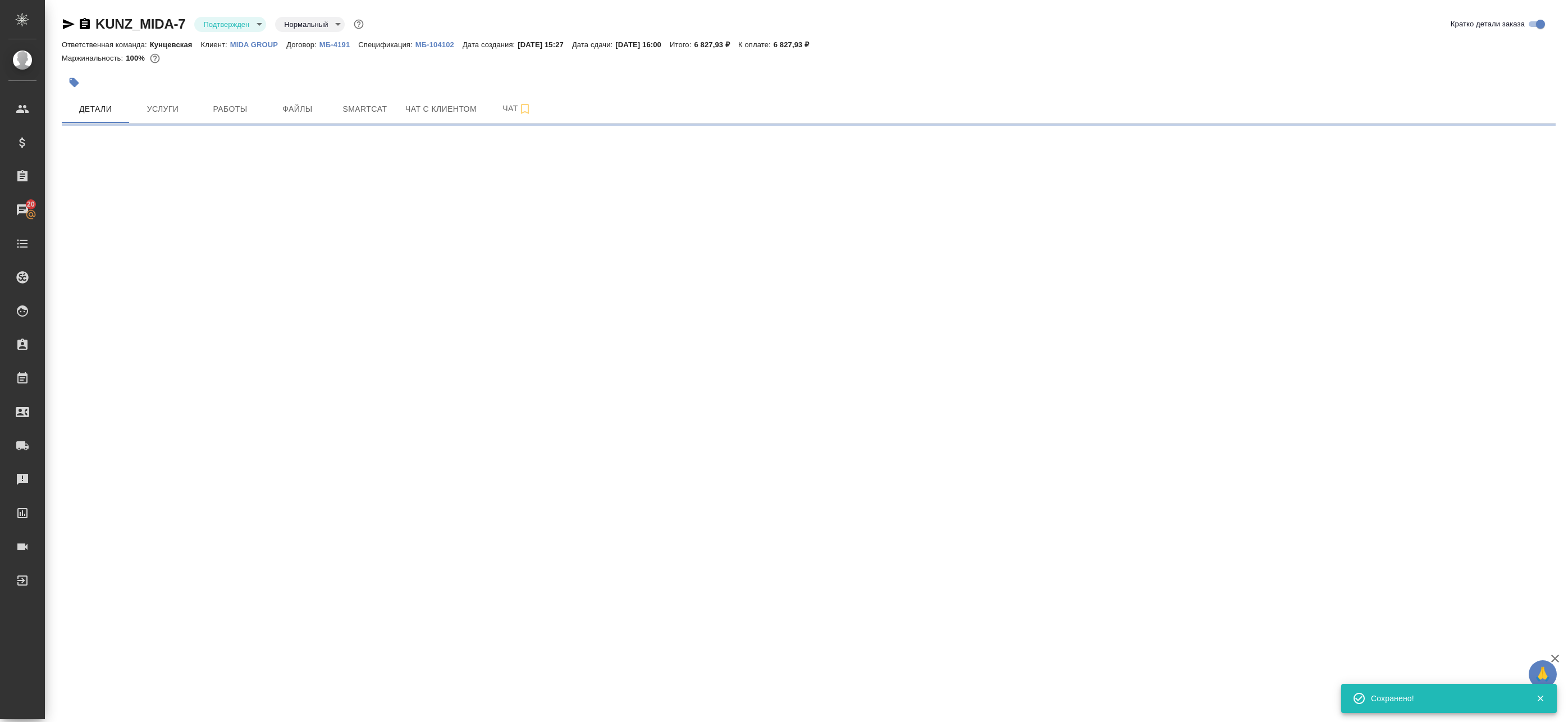
select select "RU"
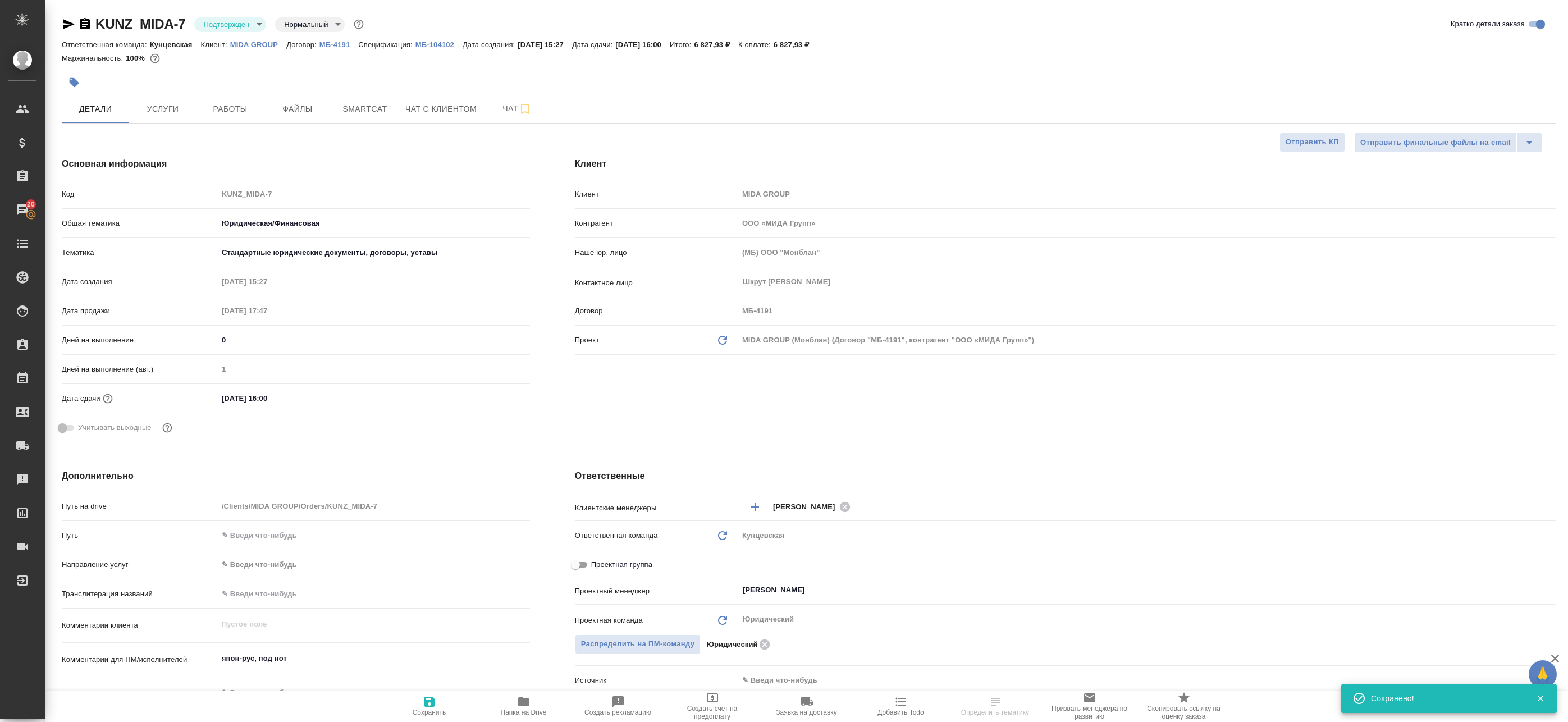
type textarea "x"
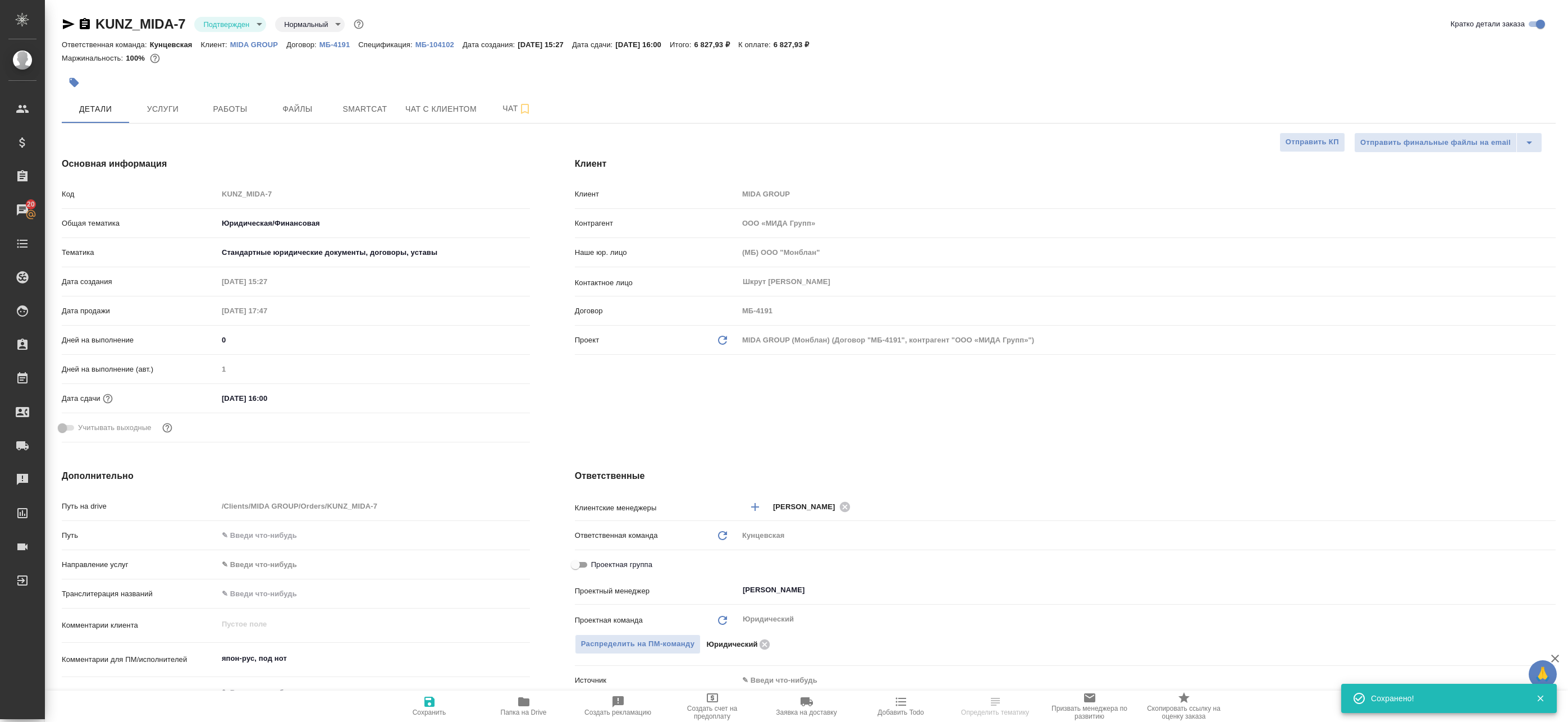
type textarea "x"
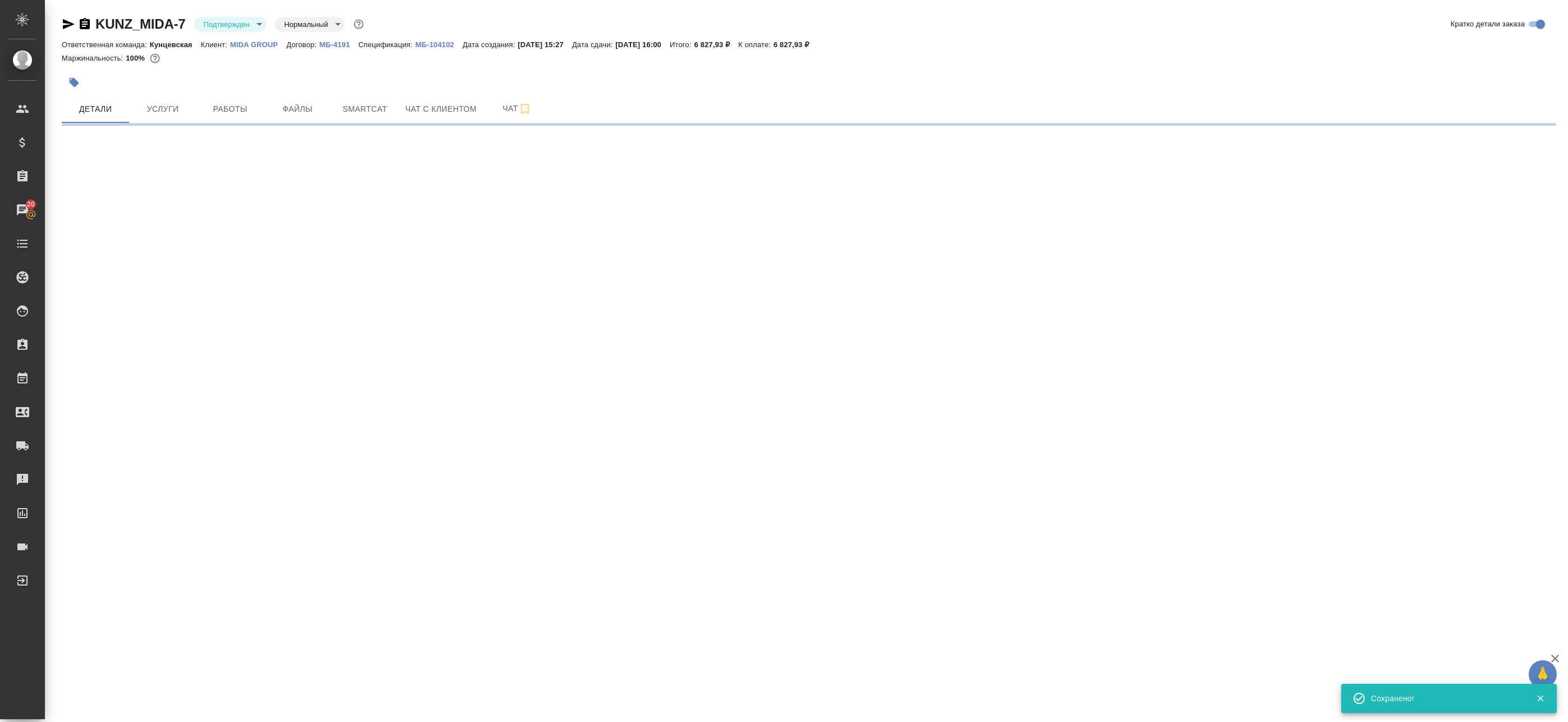
select select "RU"
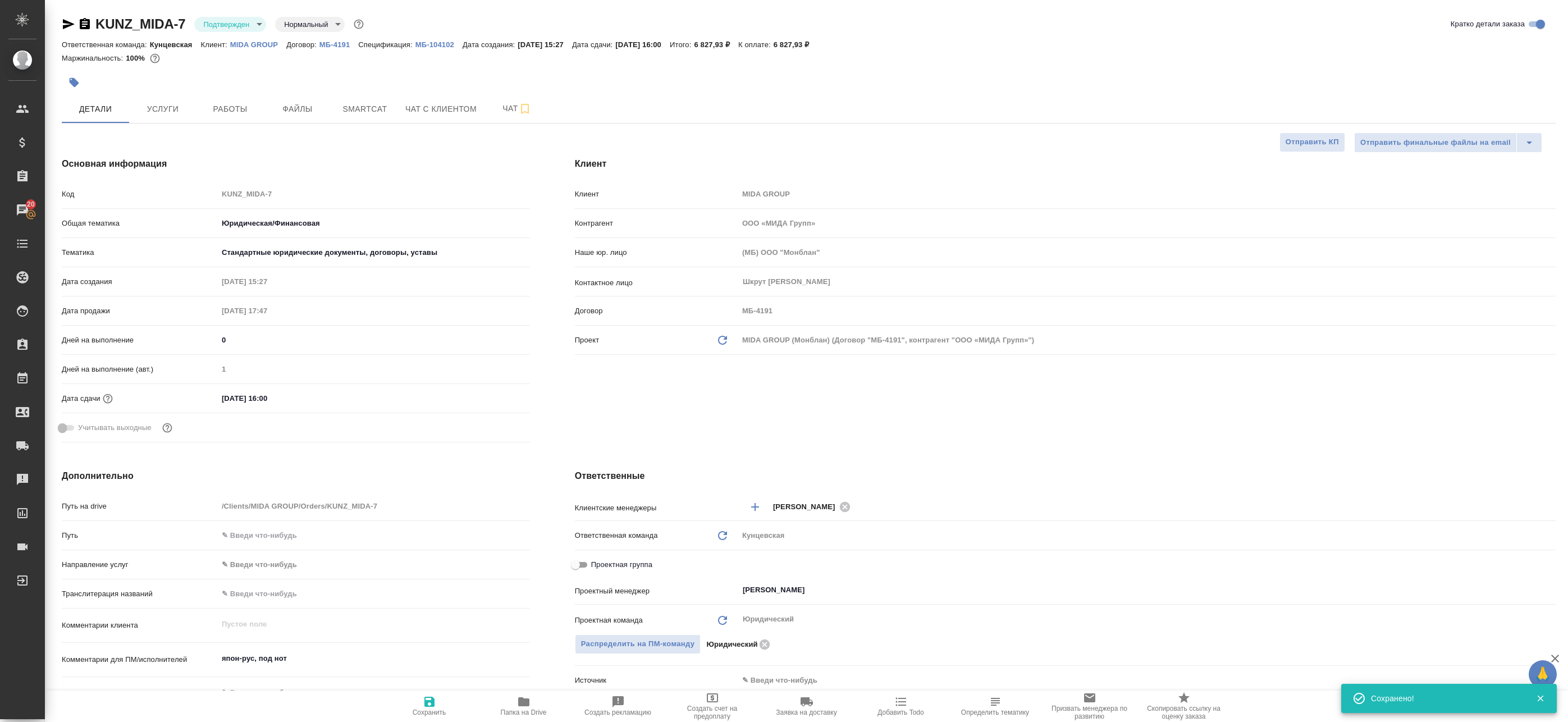
type textarea "x"
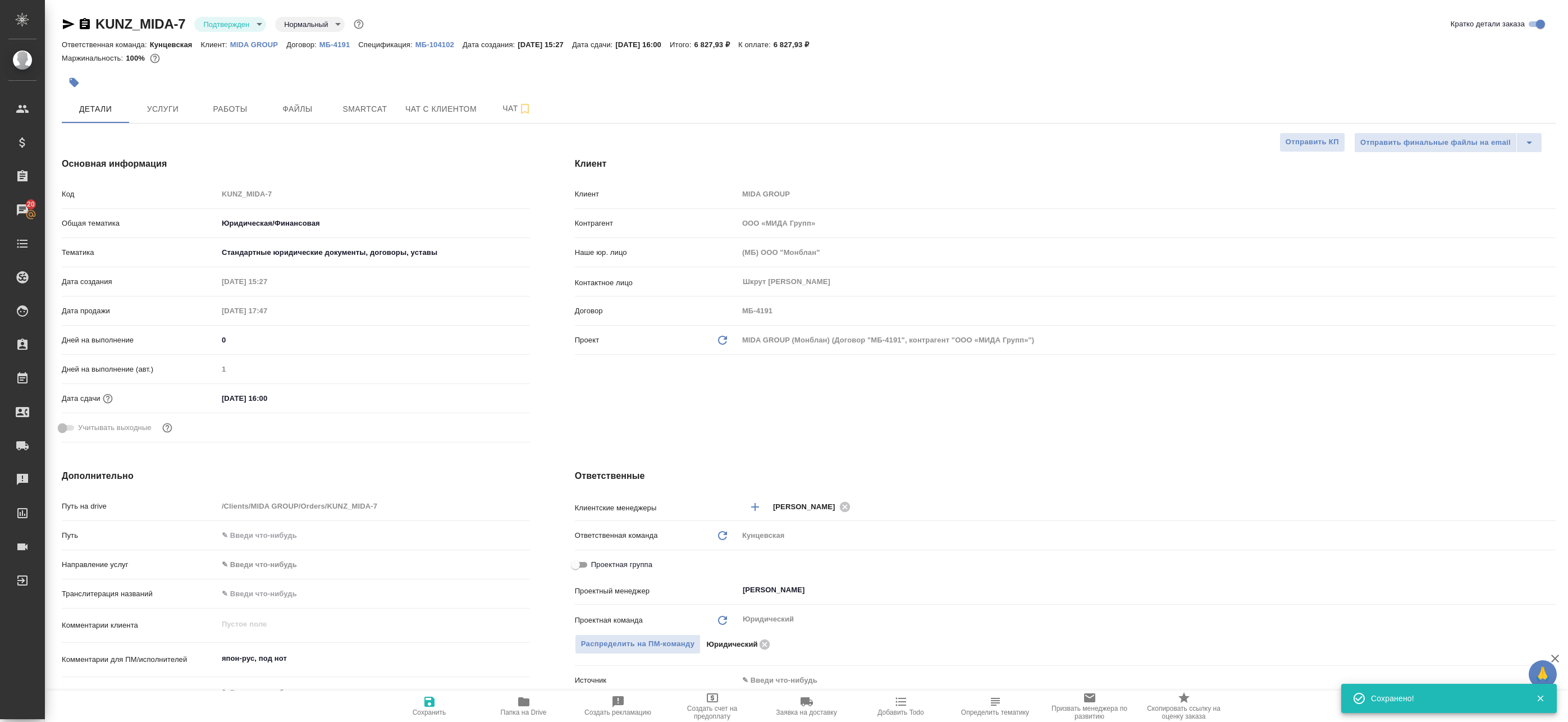
type textarea "x"
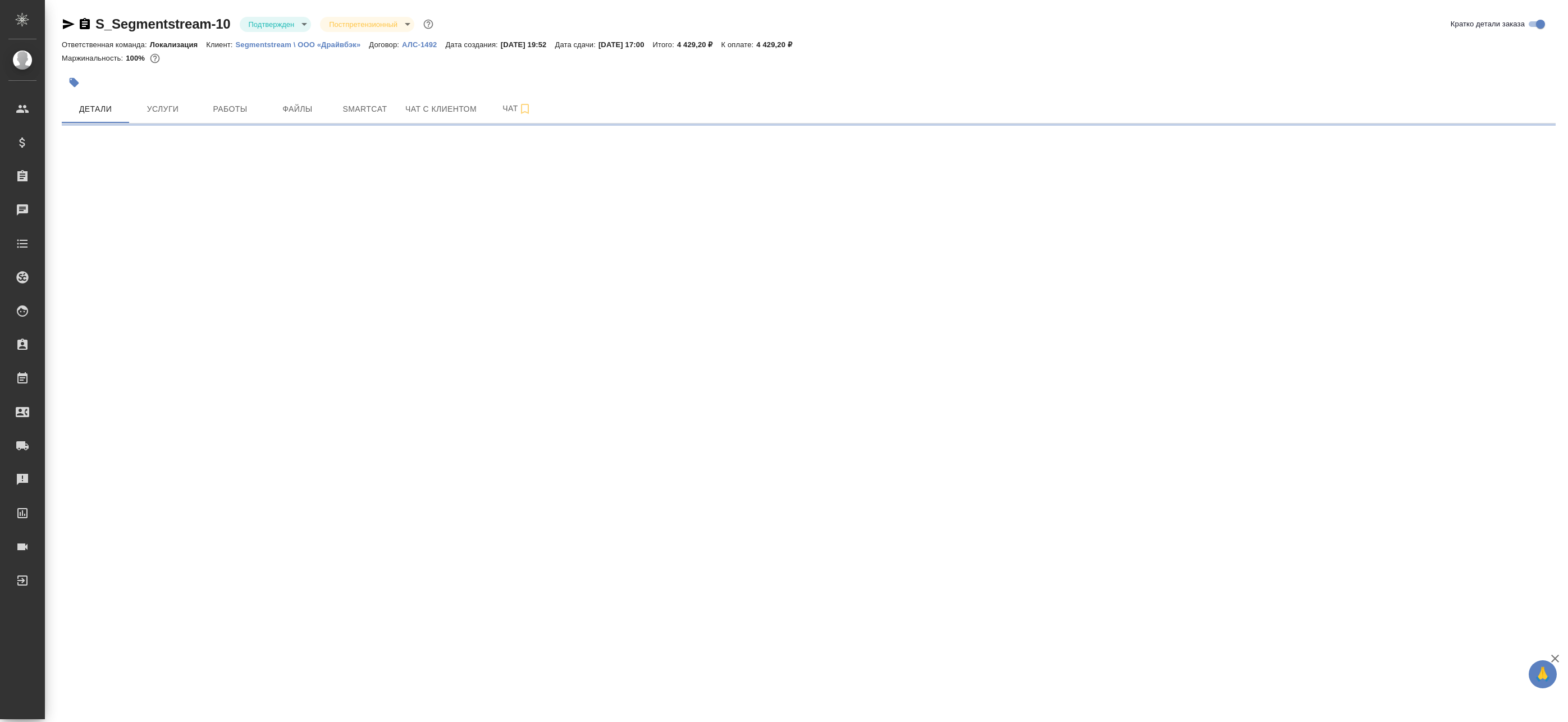
select select "RU"
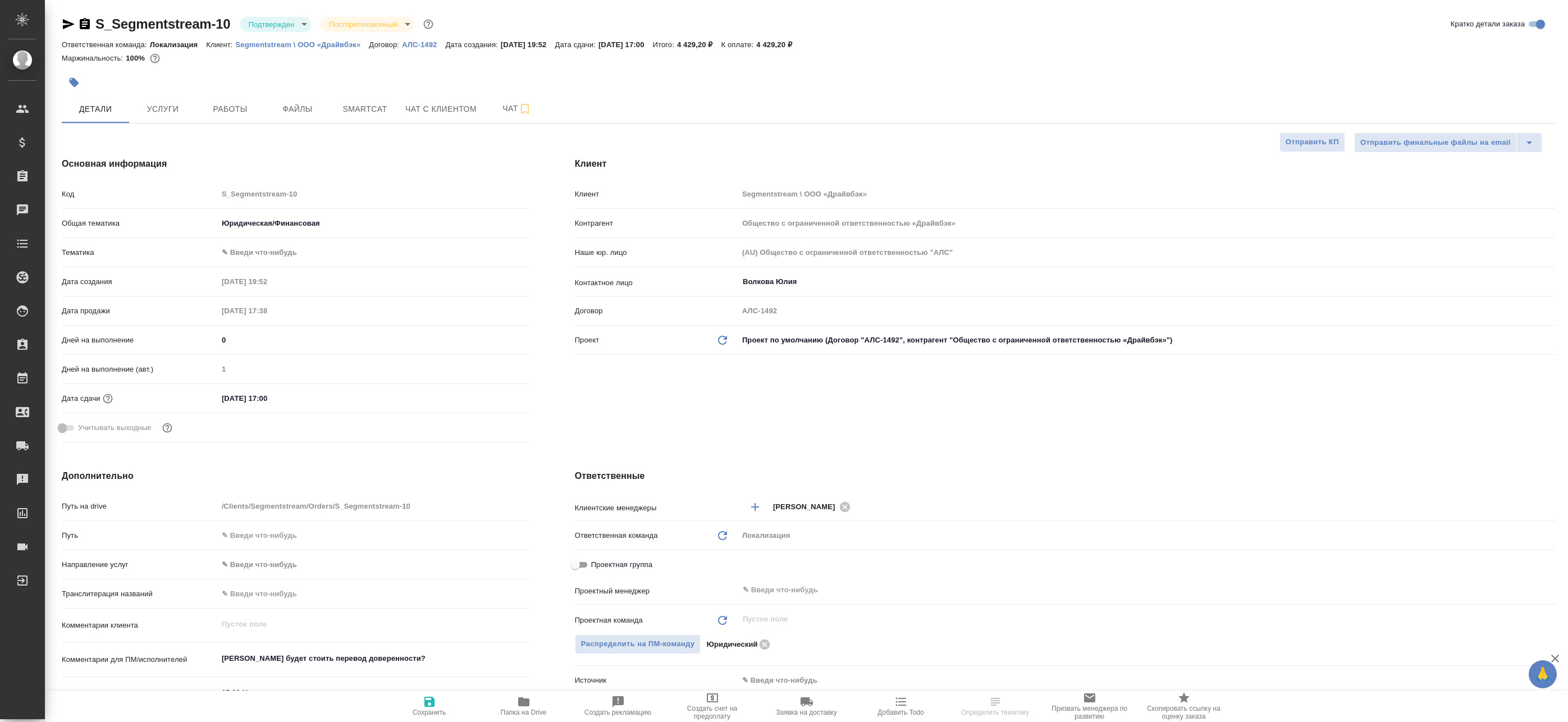
click at [131, 23] on link "S_Segmentstream-10" at bounding box center [163, 23] width 136 height 15
type textarea "x"
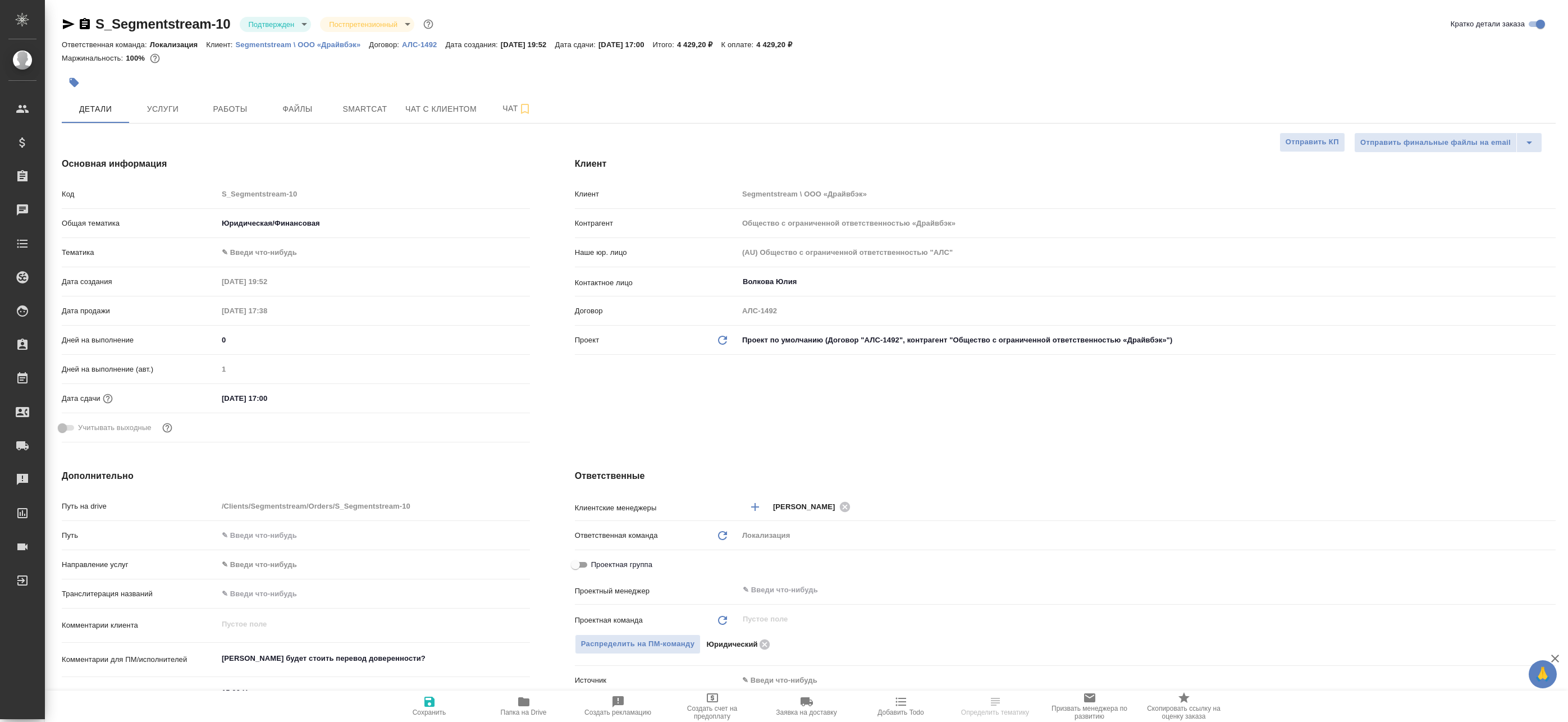
type textarea "x"
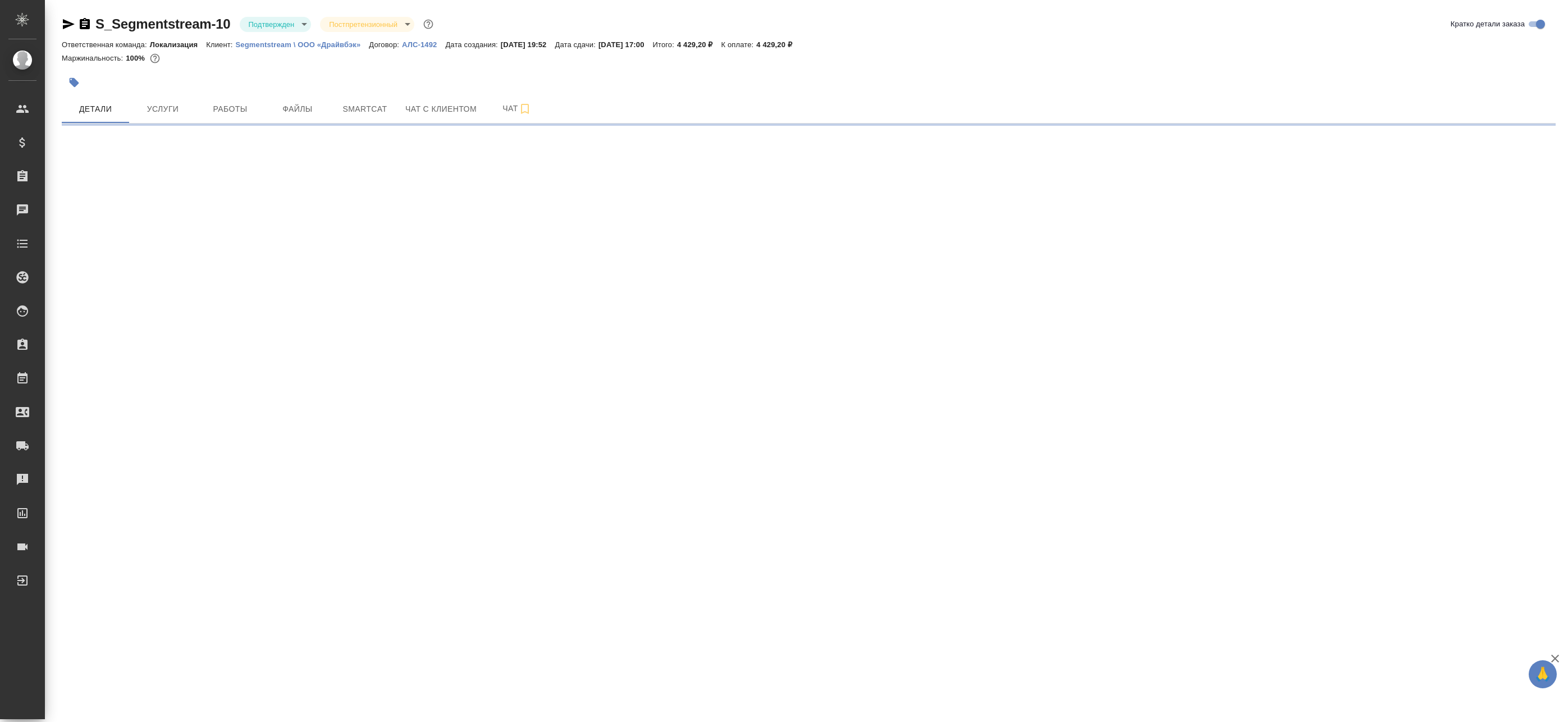
select select "RU"
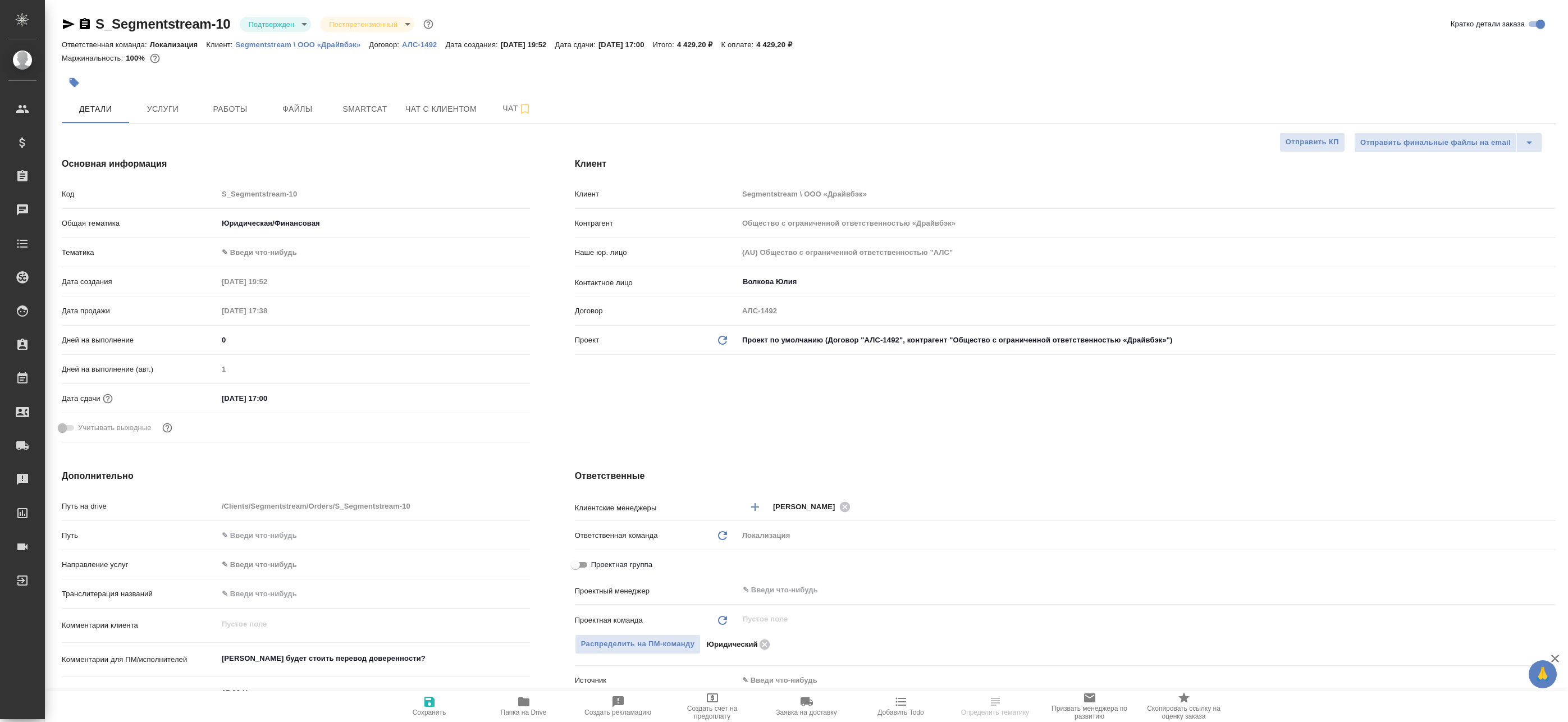
click at [255, 44] on p "Segmentstream \ ООО «Драйвбэк»" at bounding box center [303, 44] width 134 height 8
type textarea "x"
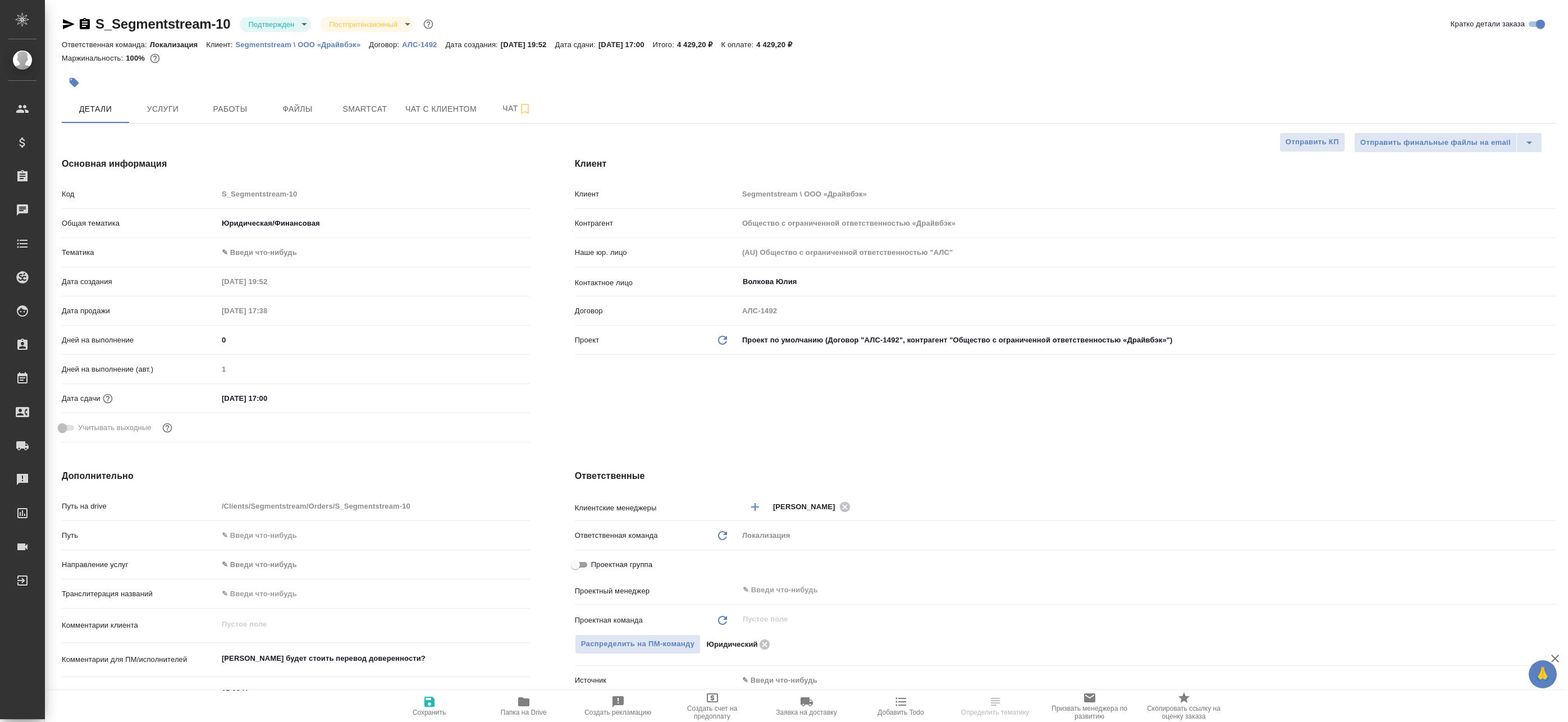
type textarea "x"
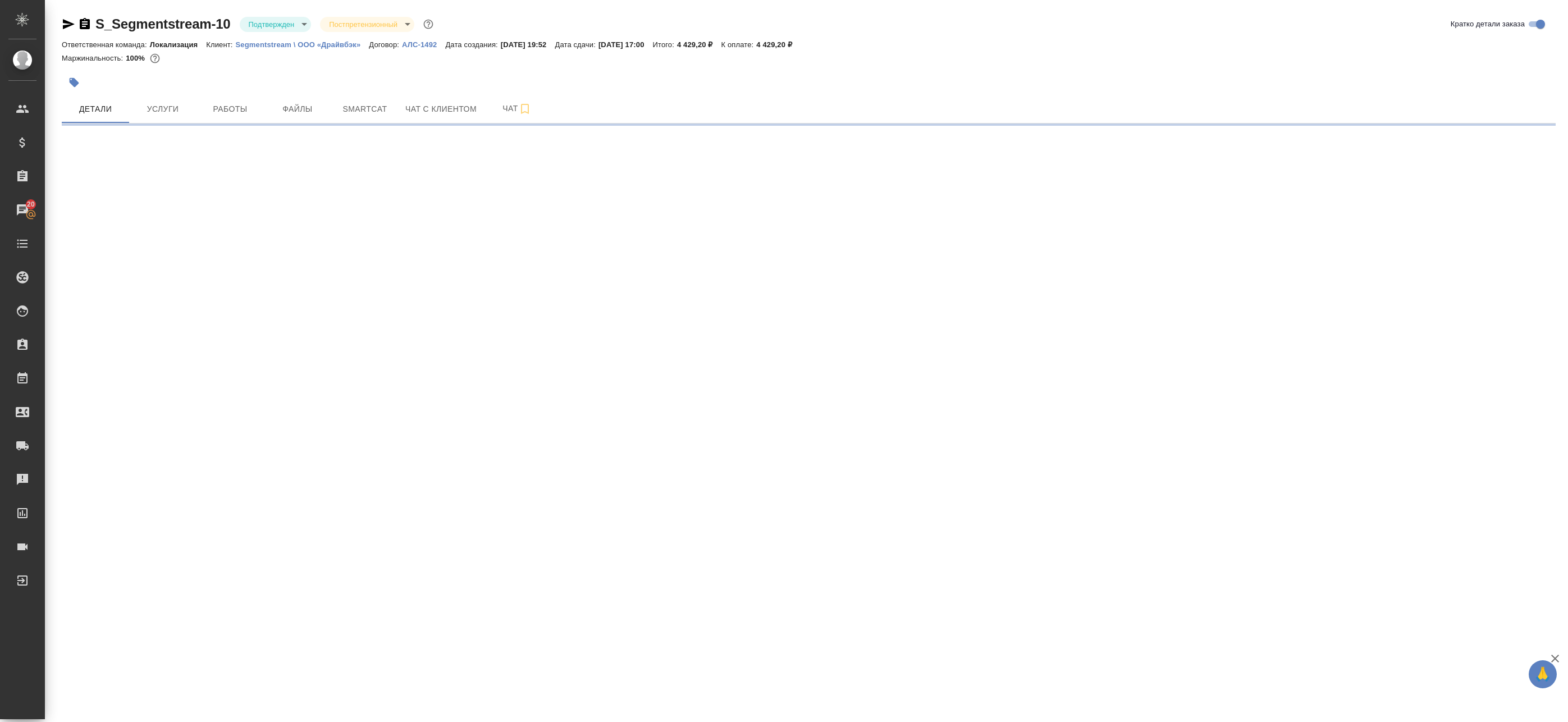
select select "RU"
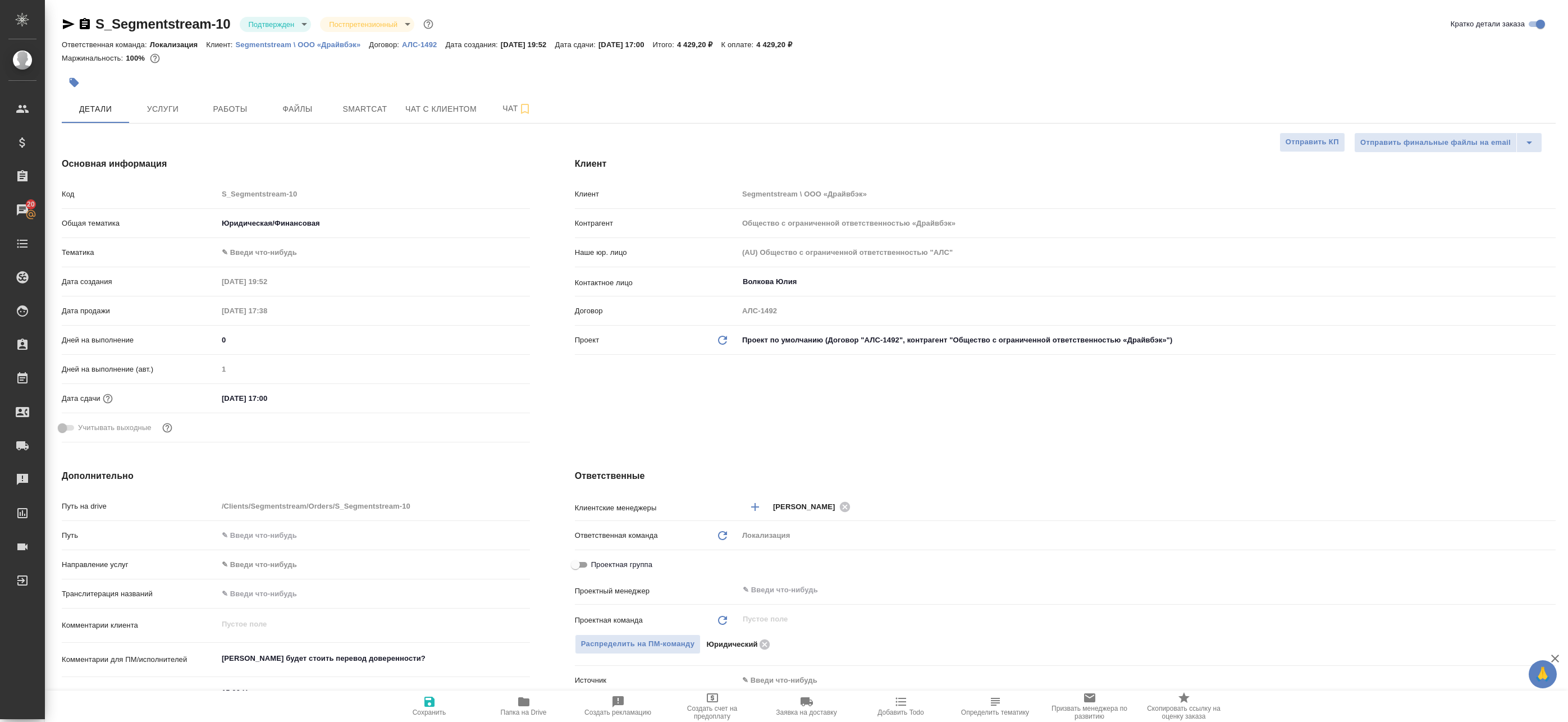
type textarea "x"
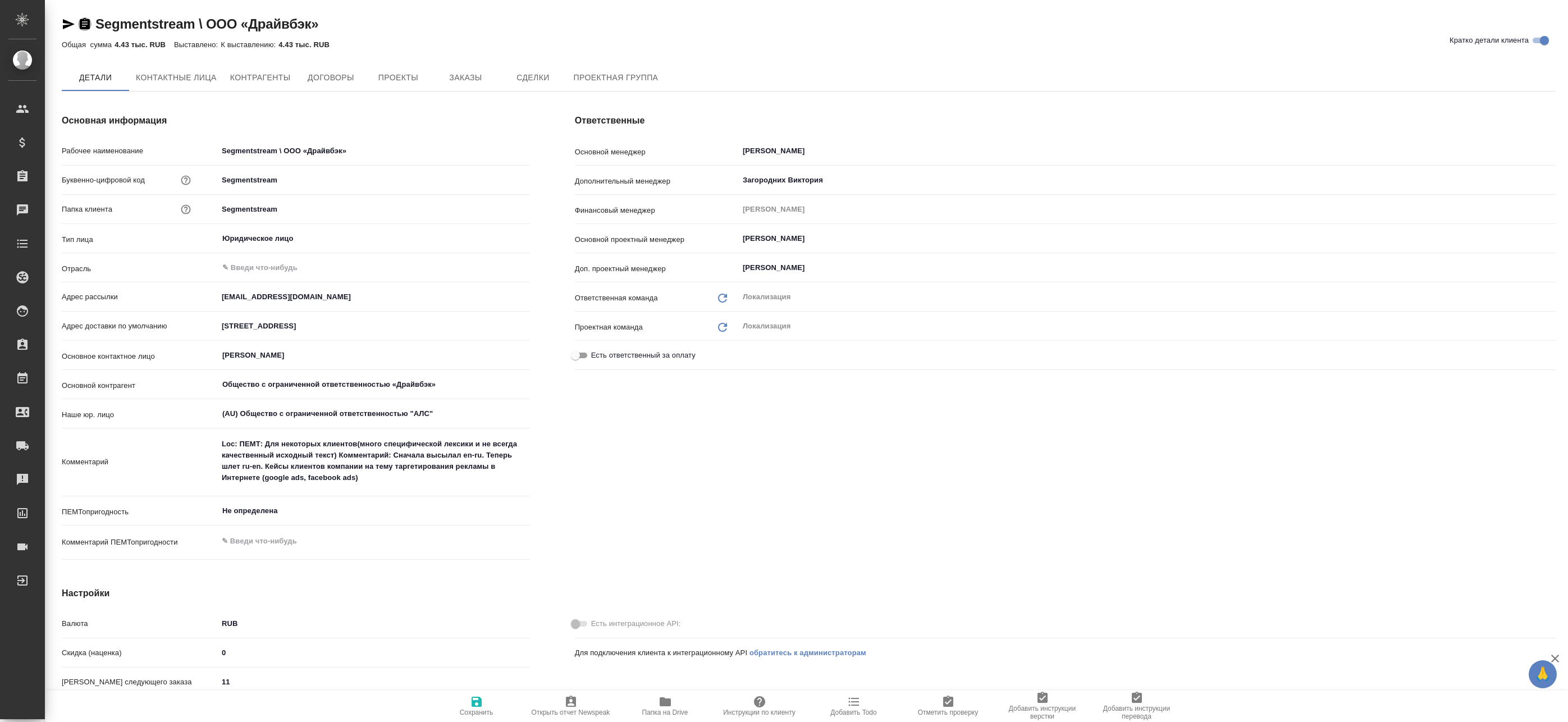
click at [89, 28] on icon "button" at bounding box center [85, 23] width 10 height 11
type textarea "x"
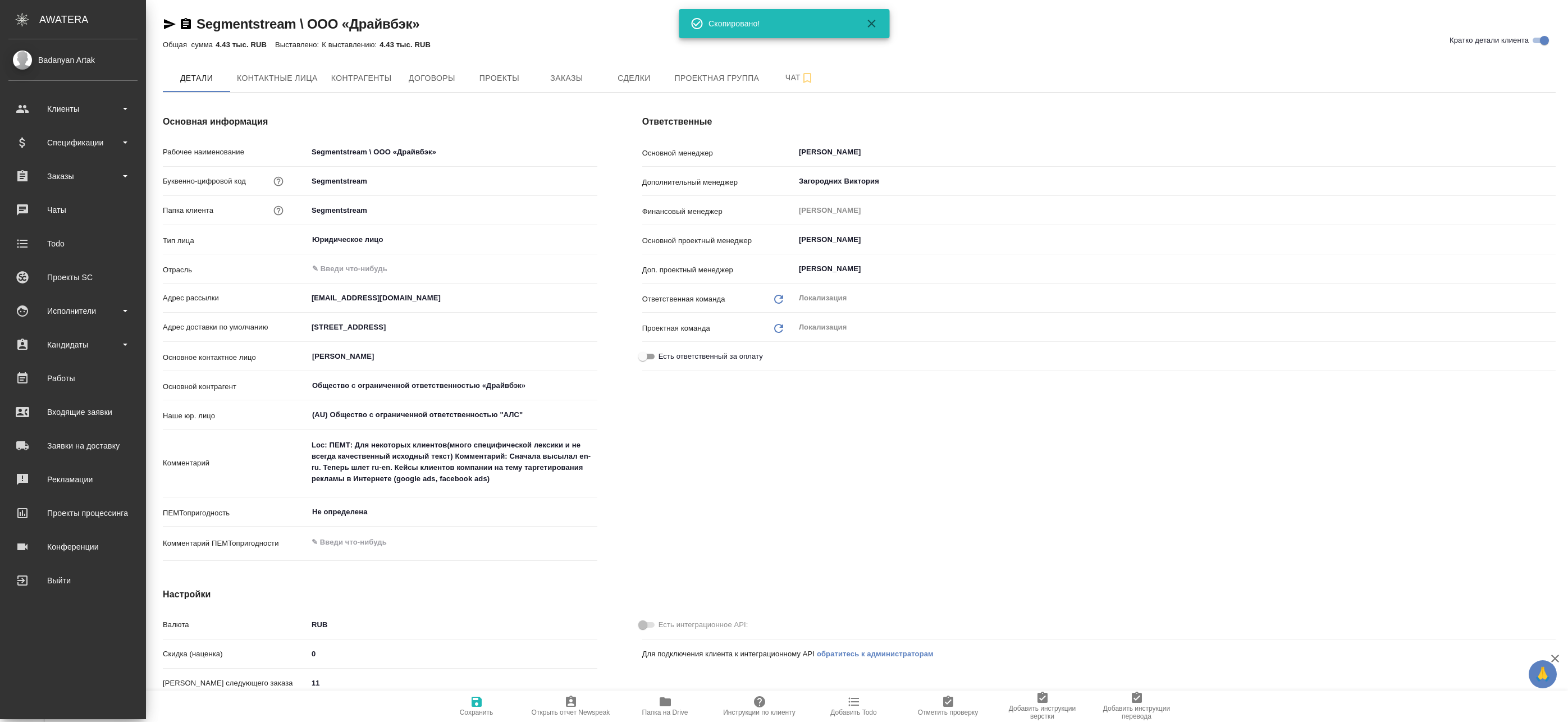
type textarea "x"
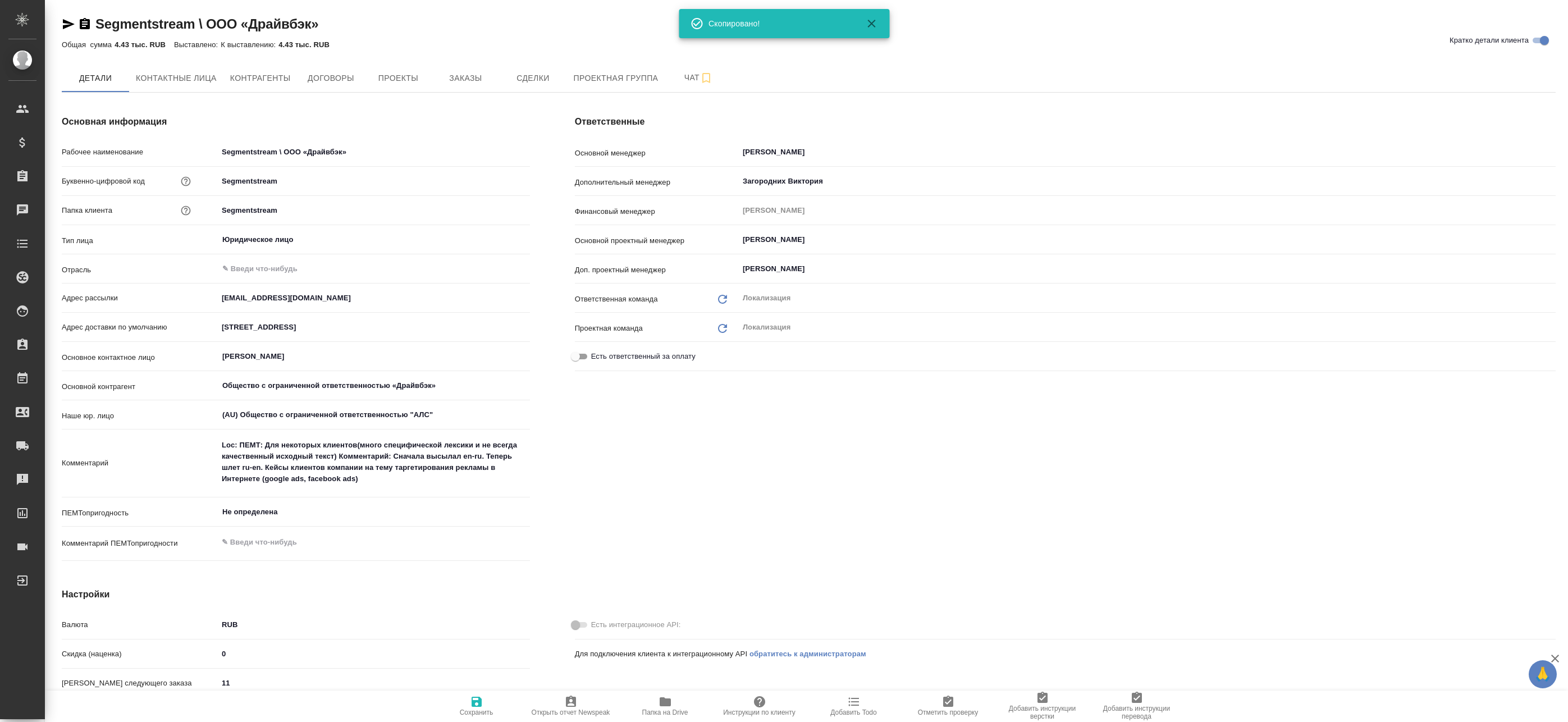
type textarea "x"
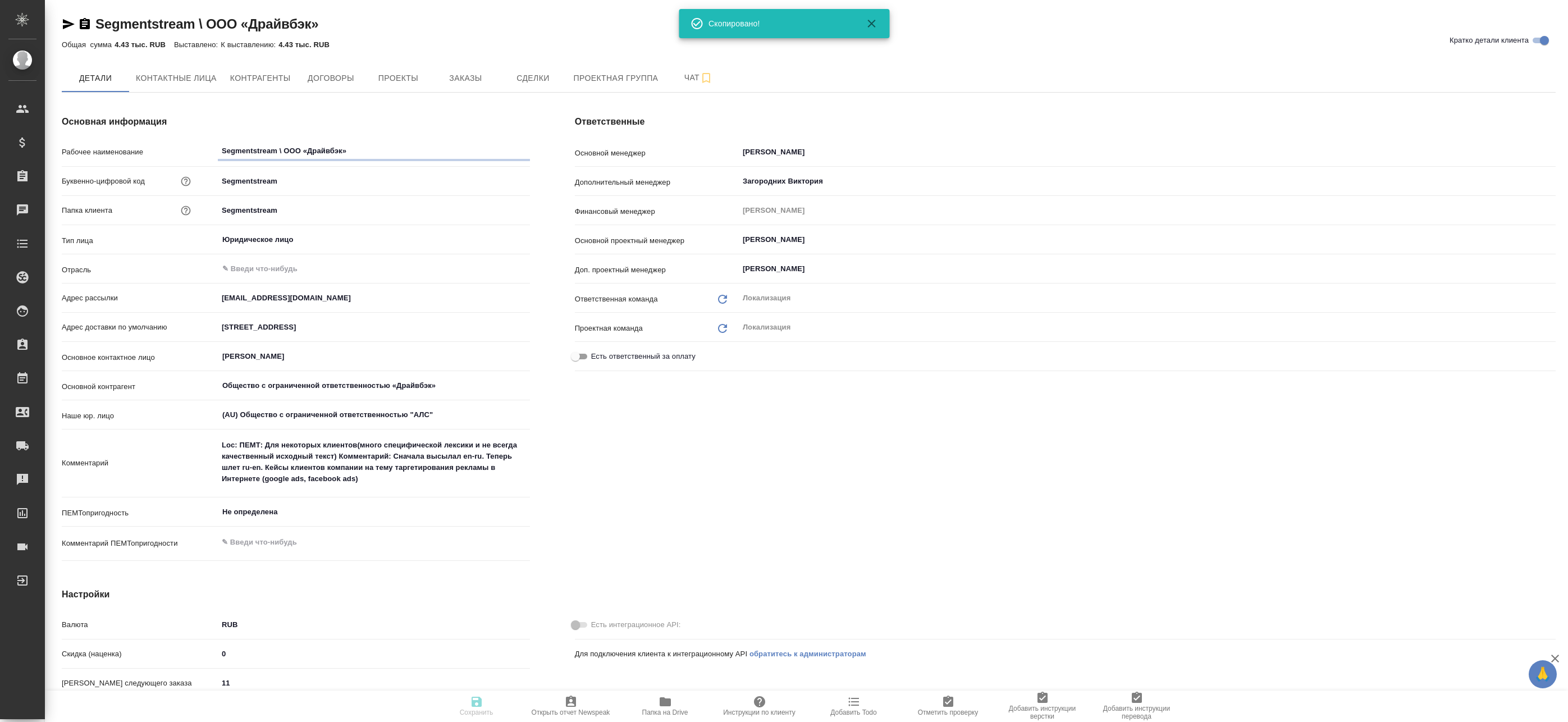
type textarea "x"
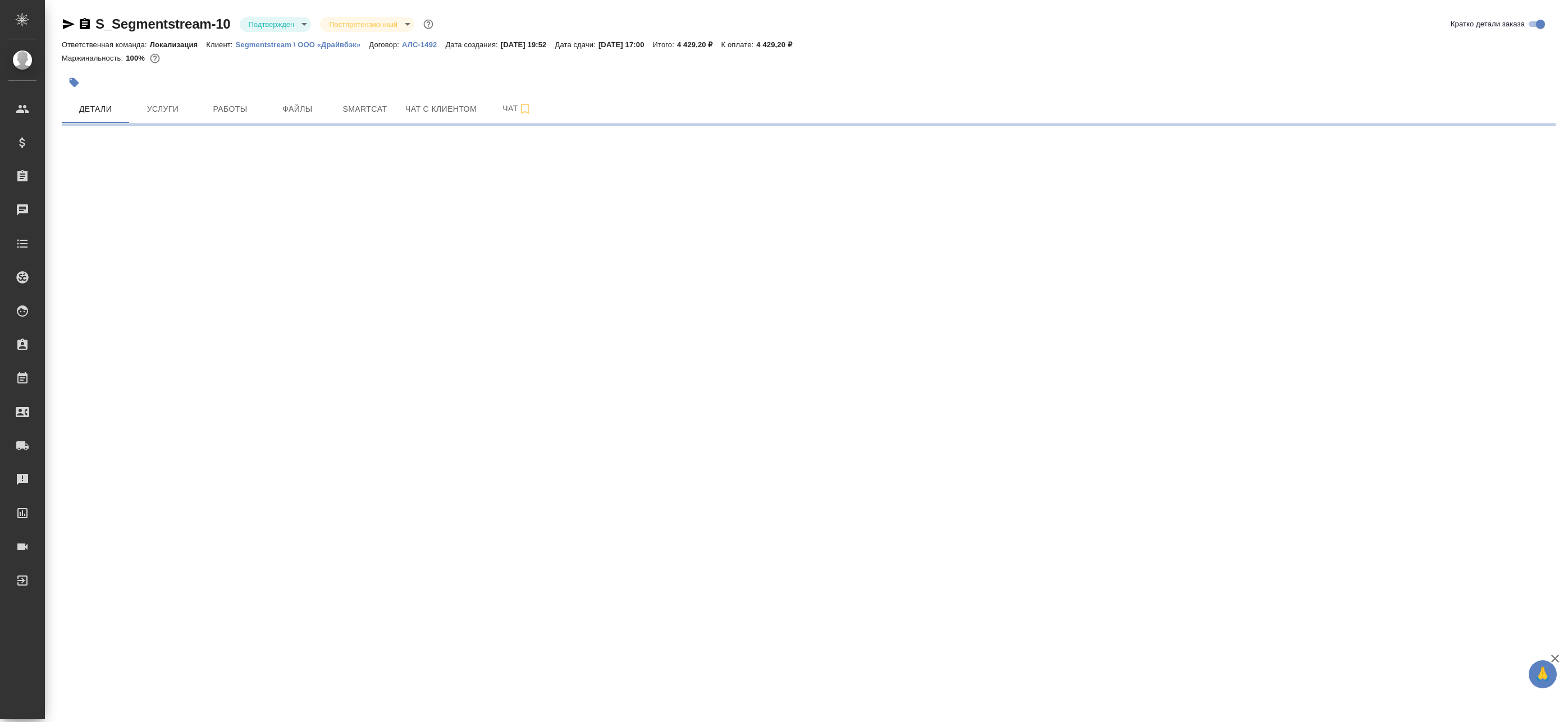
select select "RU"
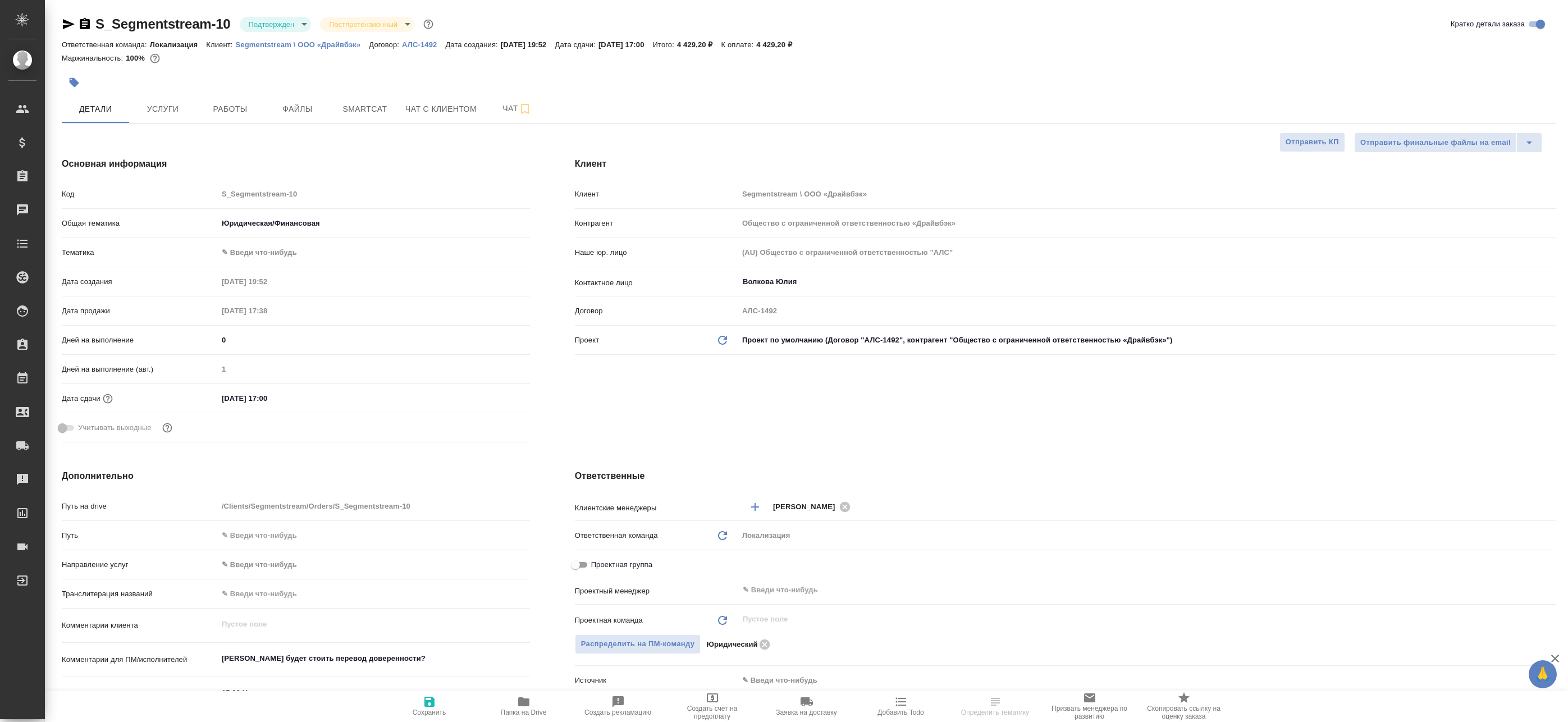
type textarea "x"
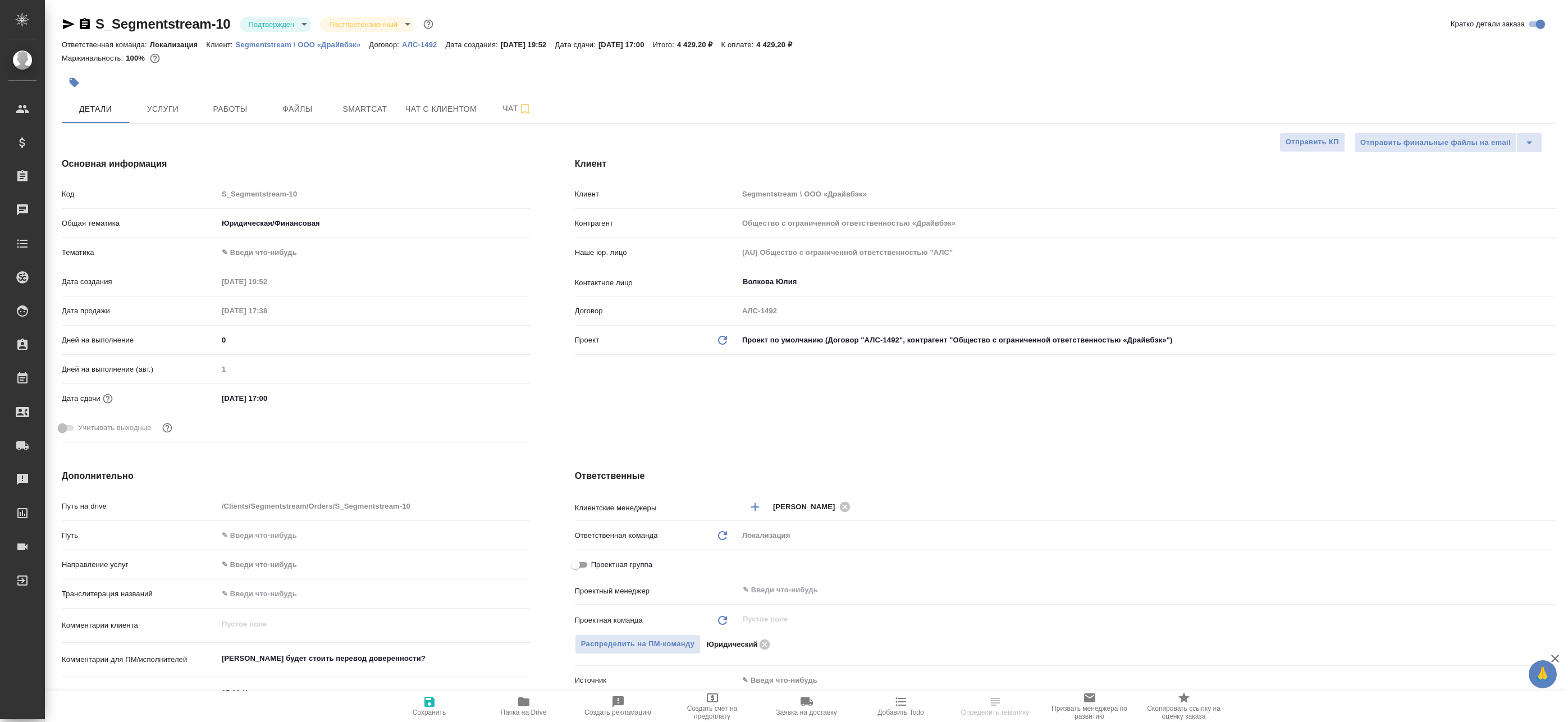
type textarea "x"
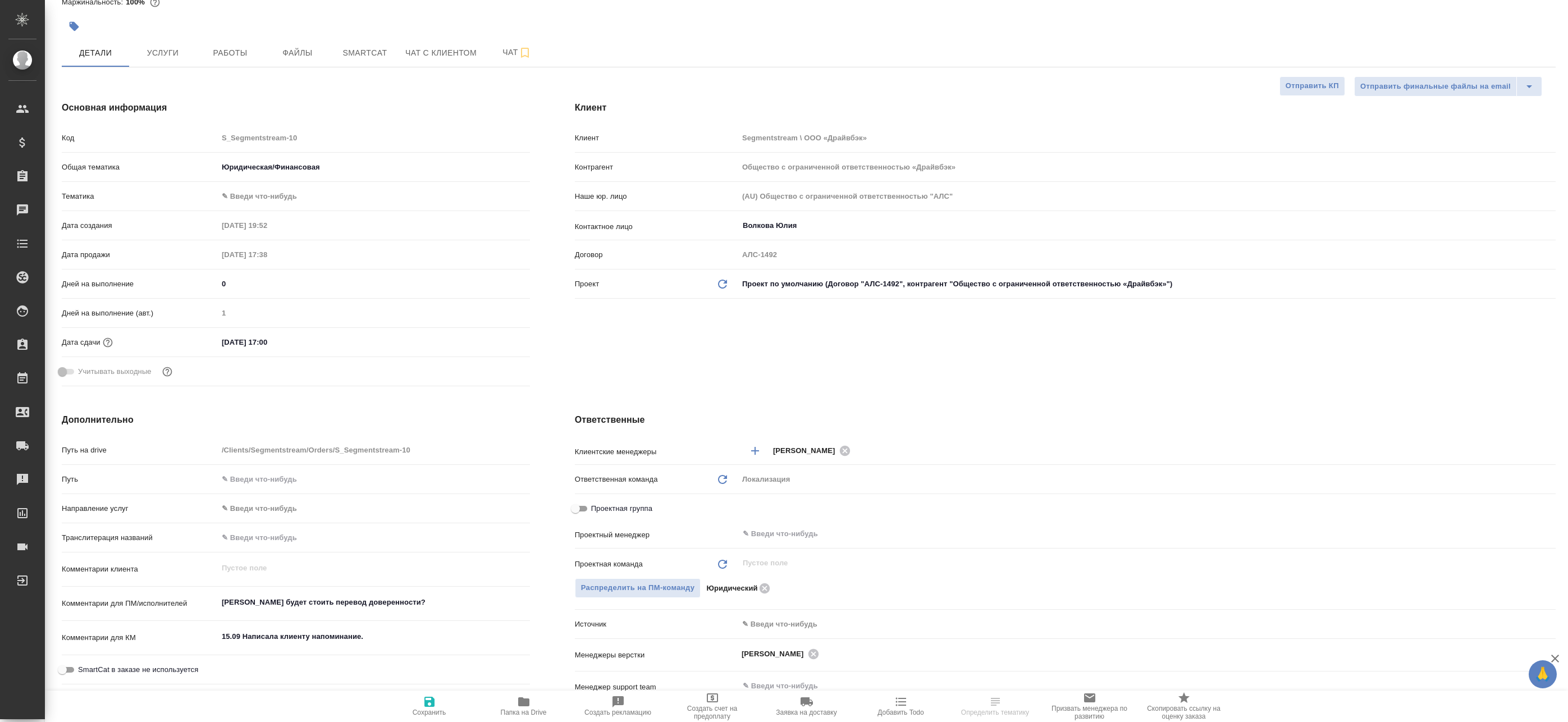
scroll to position [112, 0]
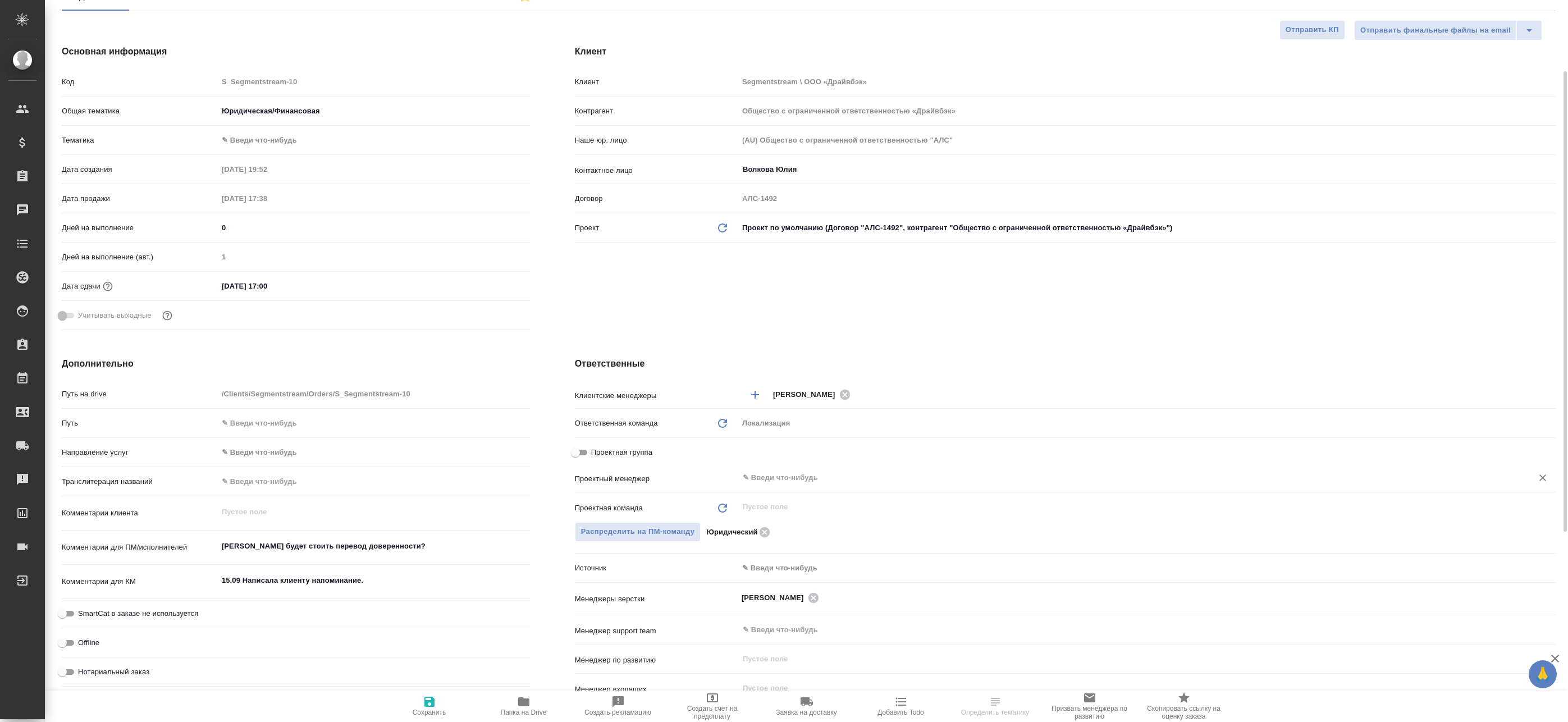
click at [771, 480] on input "text" at bounding box center [1128, 478] width 773 height 13
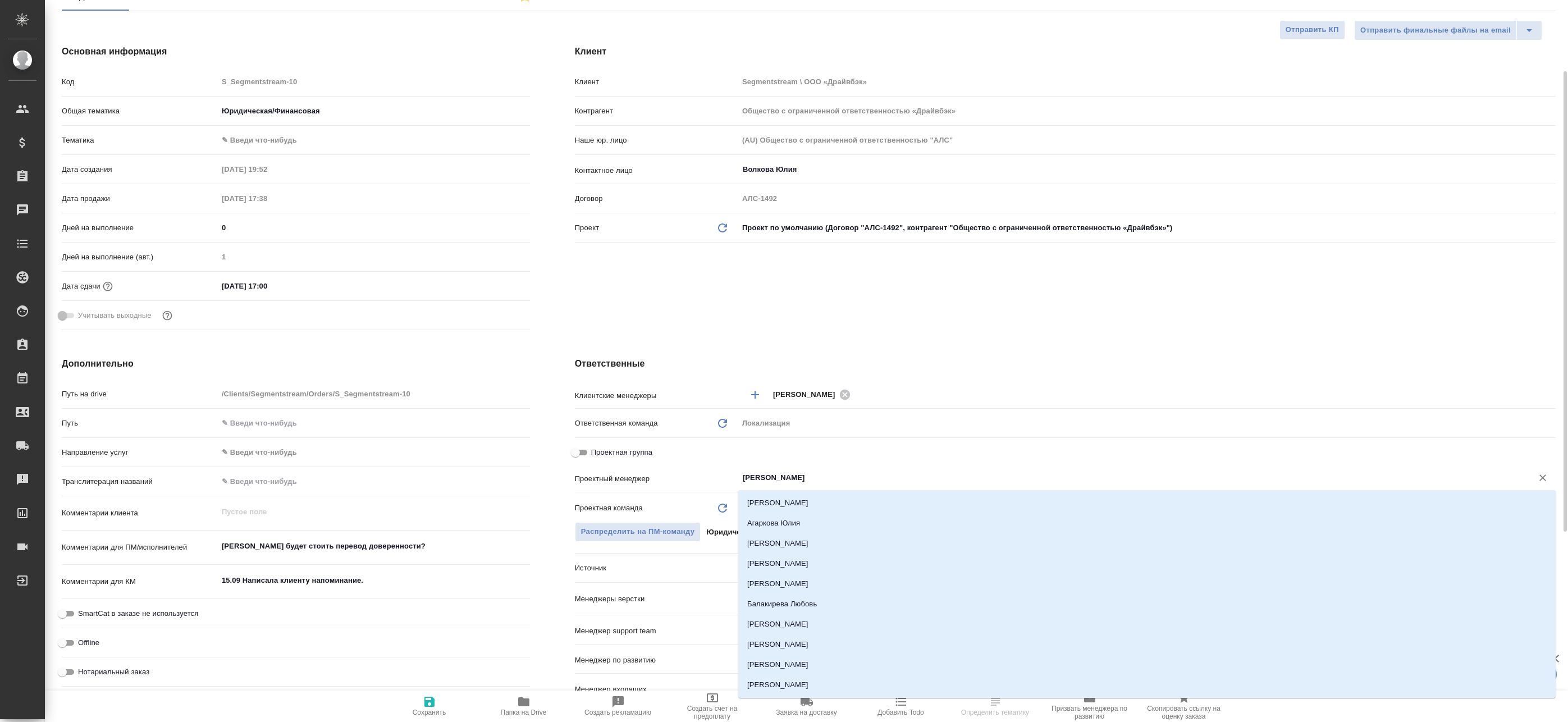
type input "[PERSON_NAME]"
type textarea "x"
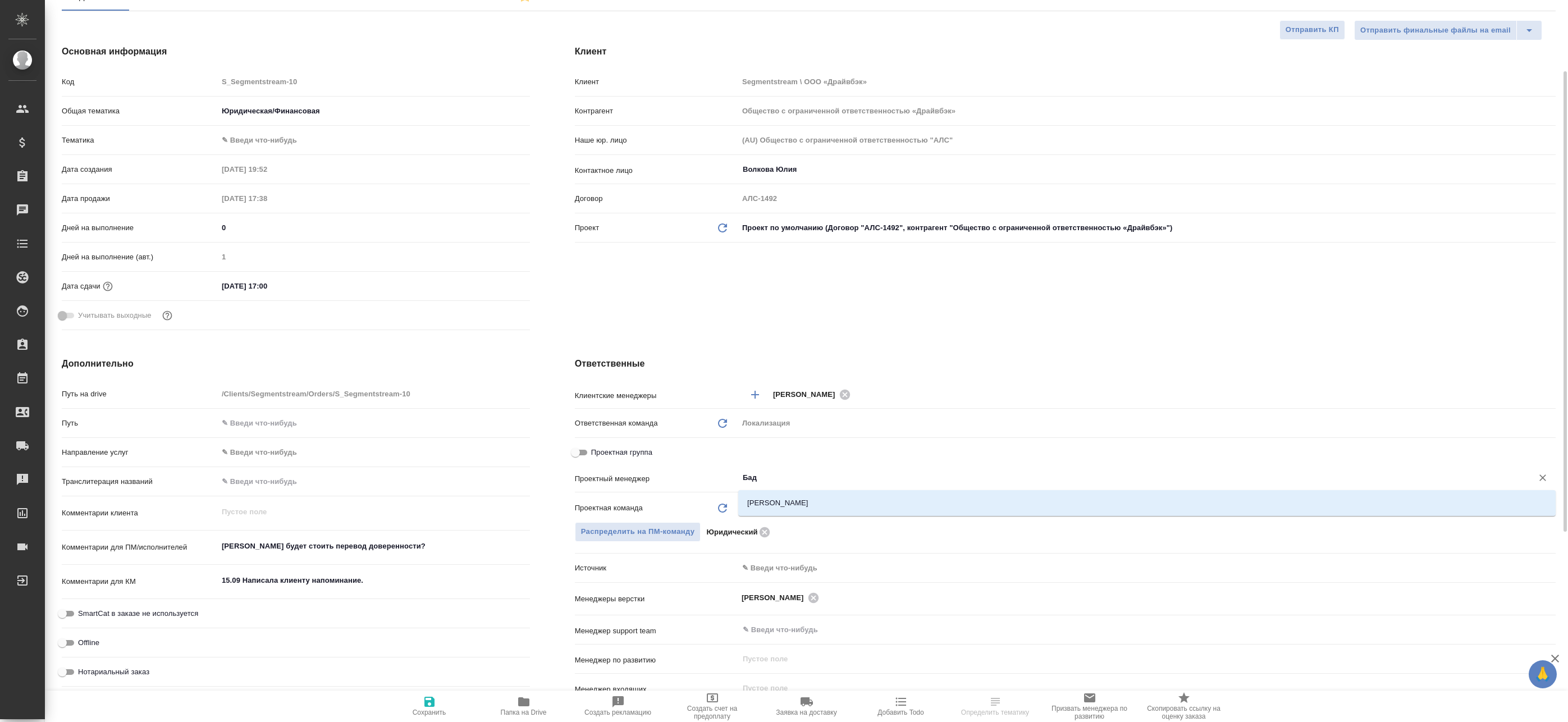
type input "Бада"
click at [822, 504] on li "[PERSON_NAME]" at bounding box center [1146, 503] width 817 height 20
type textarea "x"
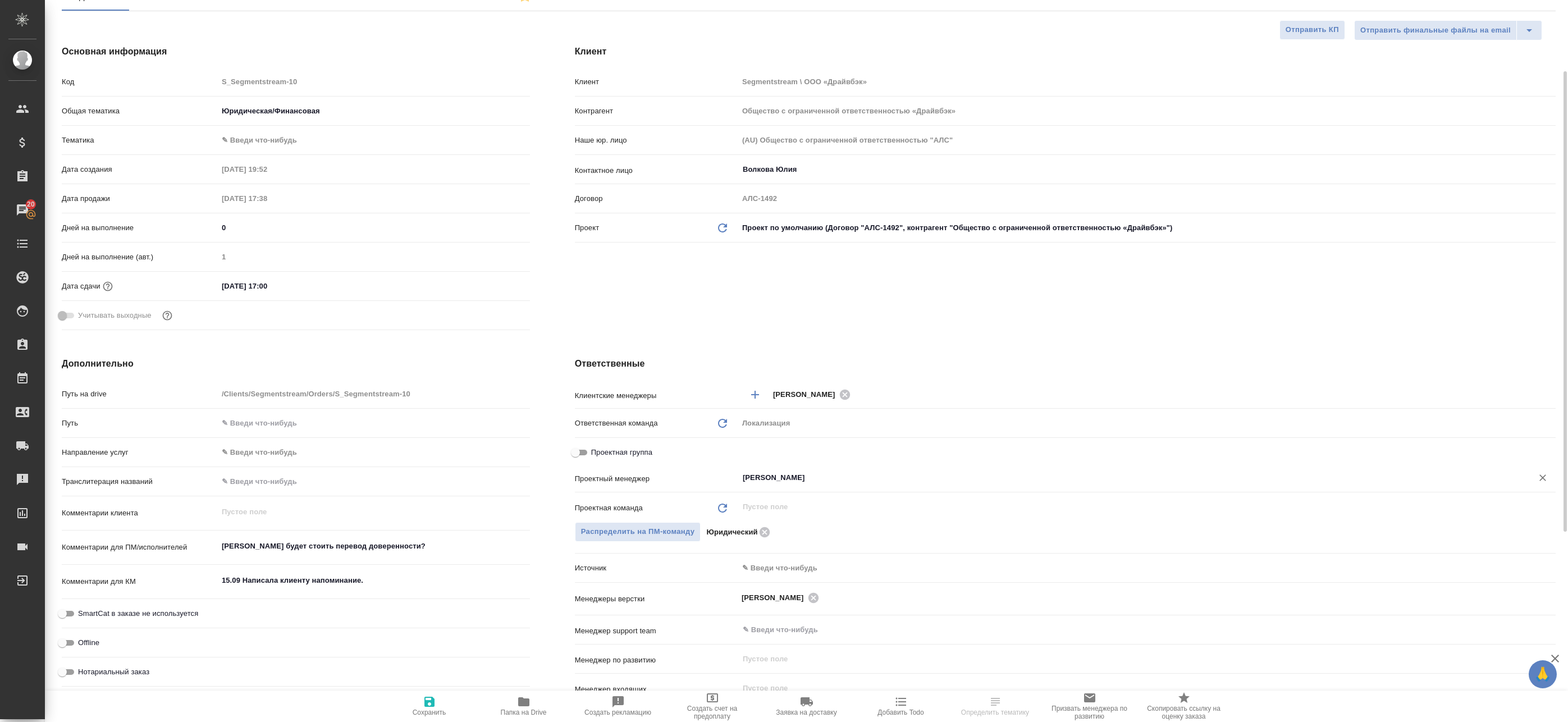
type input "Баданян Артак"
click at [436, 704] on icon "button" at bounding box center [429, 702] width 13 height 13
type textarea "x"
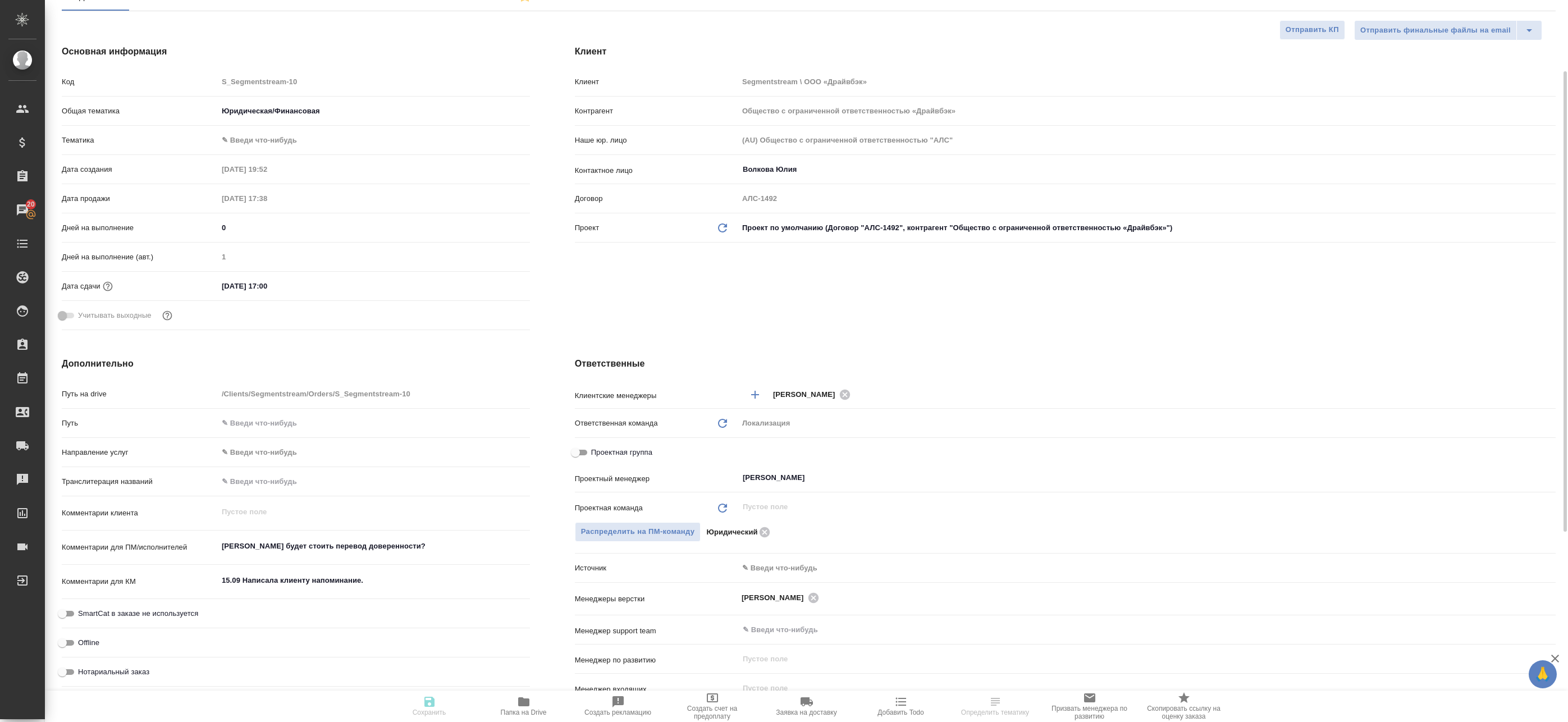
type textarea "x"
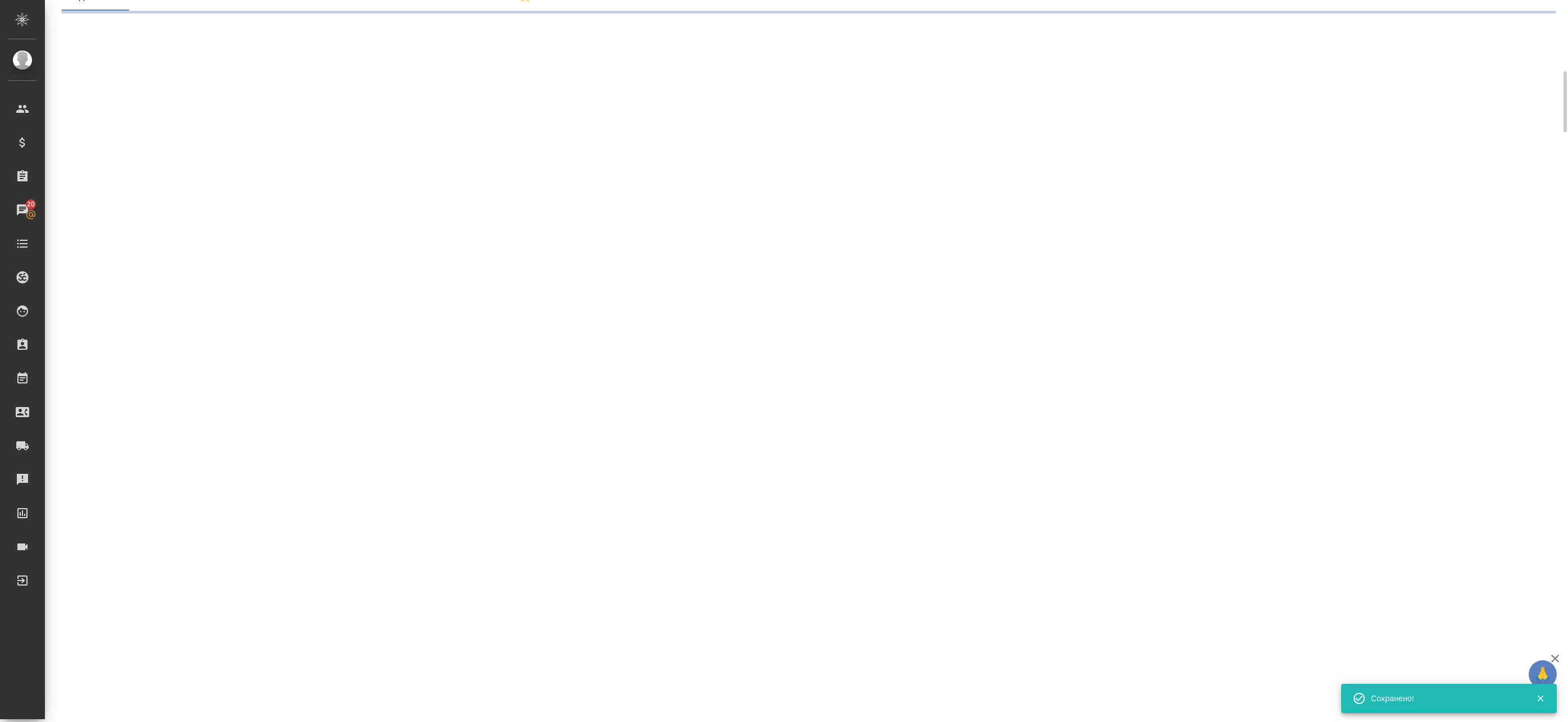
select select "RU"
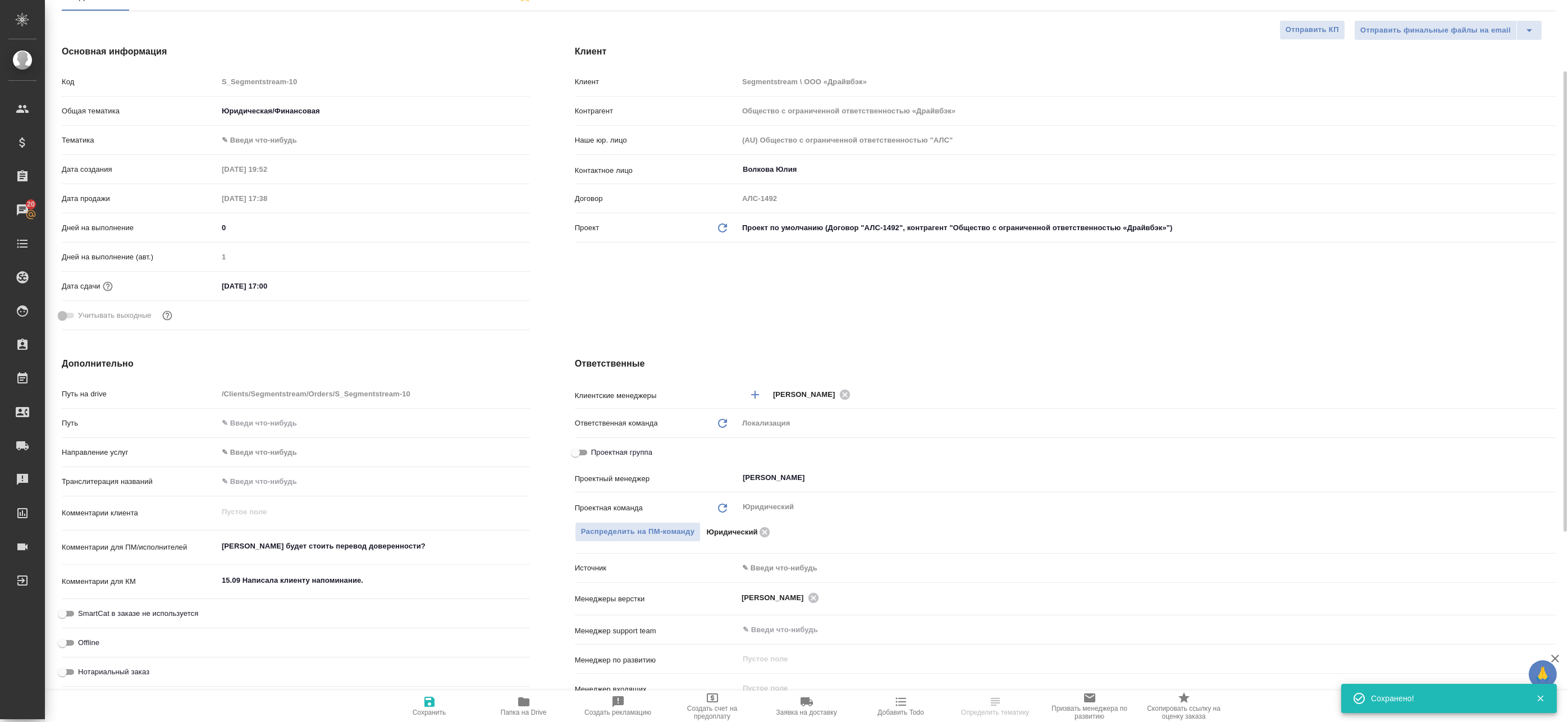
type textarea "x"
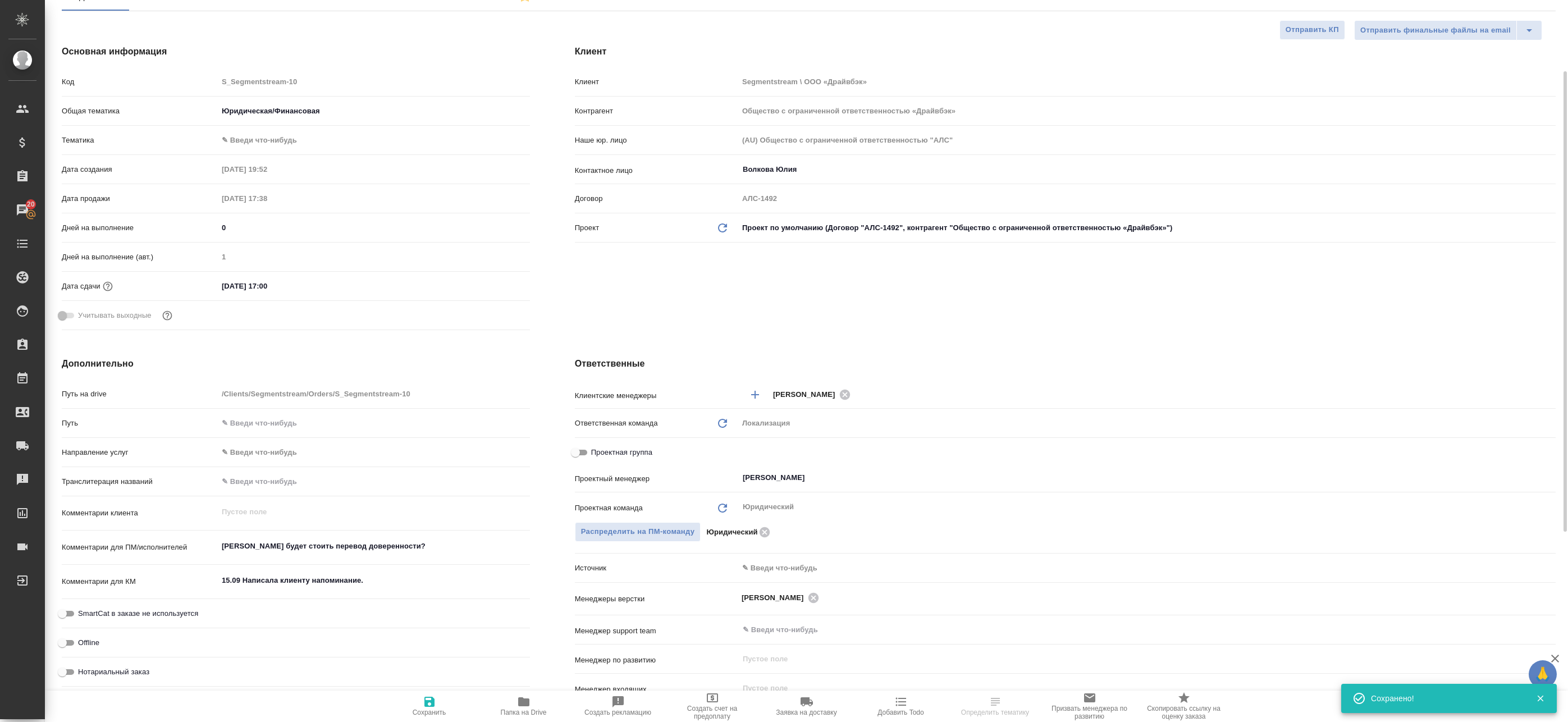
type textarea "x"
select select "RU"
type textarea "x"
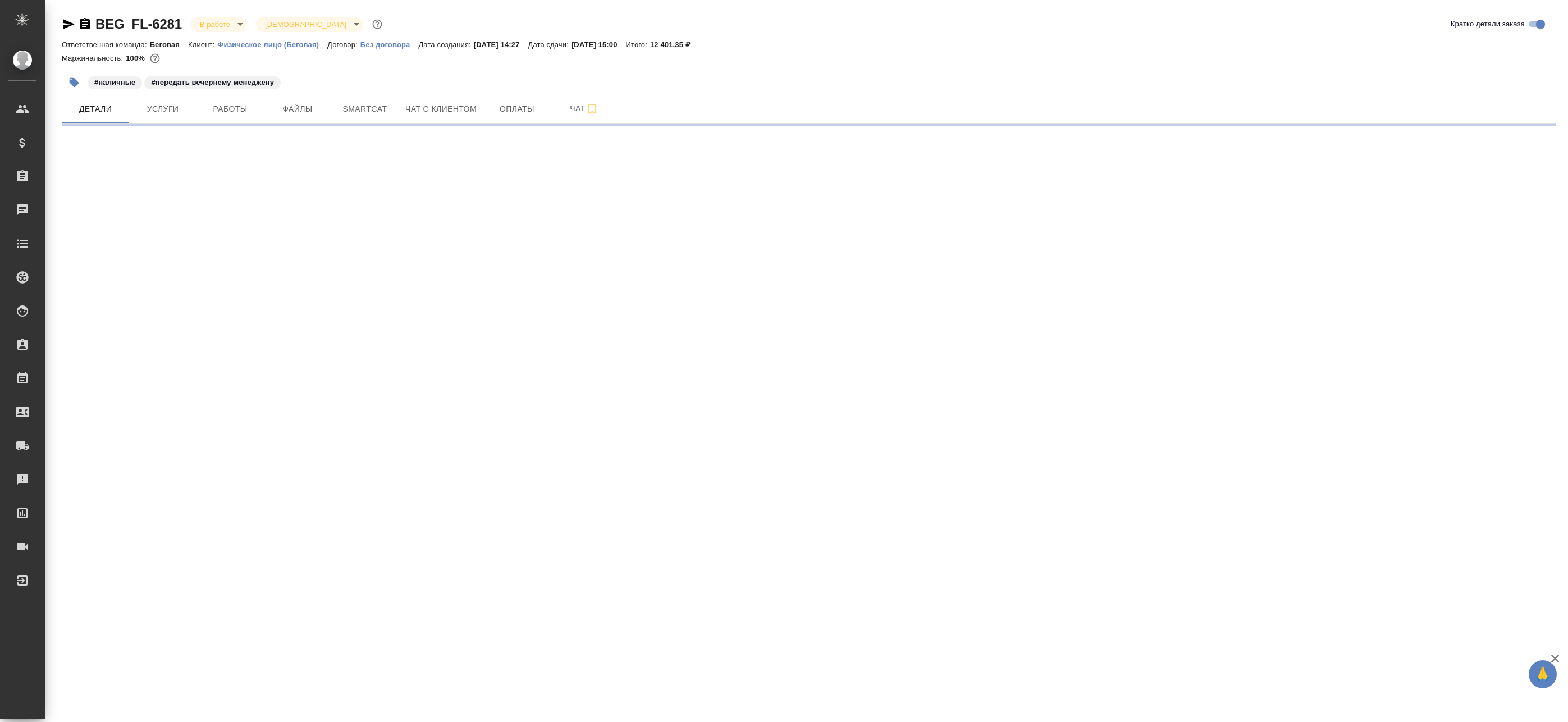
select select "RU"
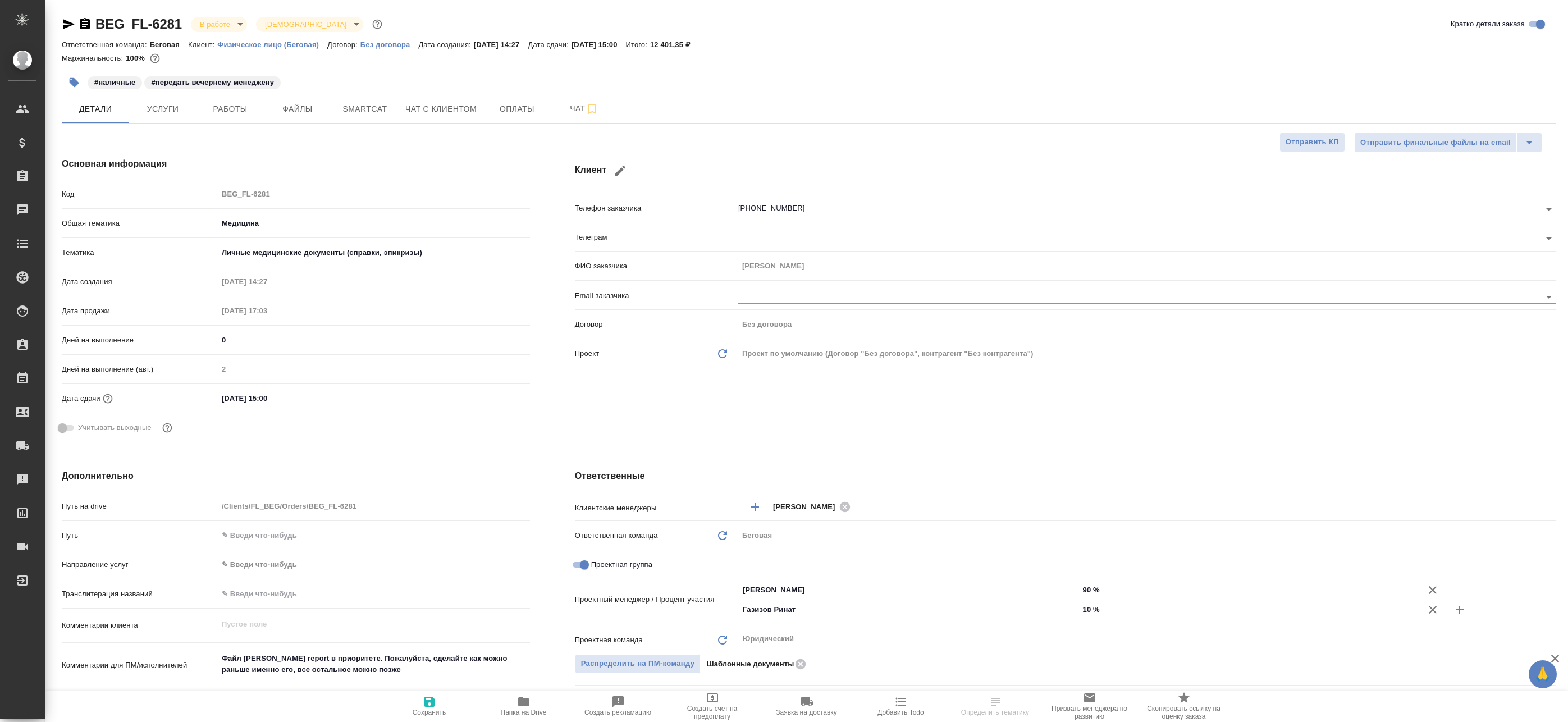
type textarea "x"
click at [219, 102] on span "Работы" at bounding box center [230, 109] width 54 height 14
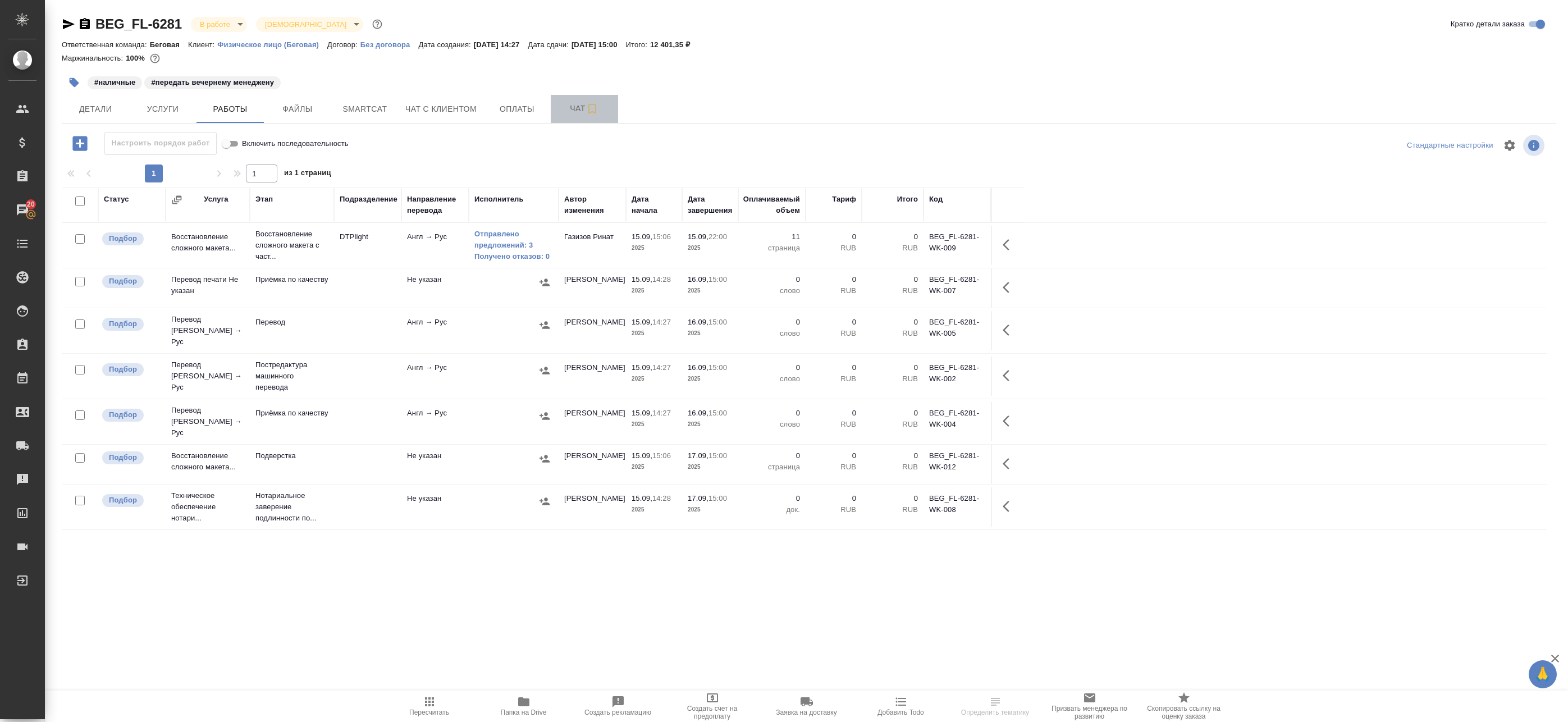
click at [572, 99] on button "Чат" at bounding box center [584, 109] width 68 height 28
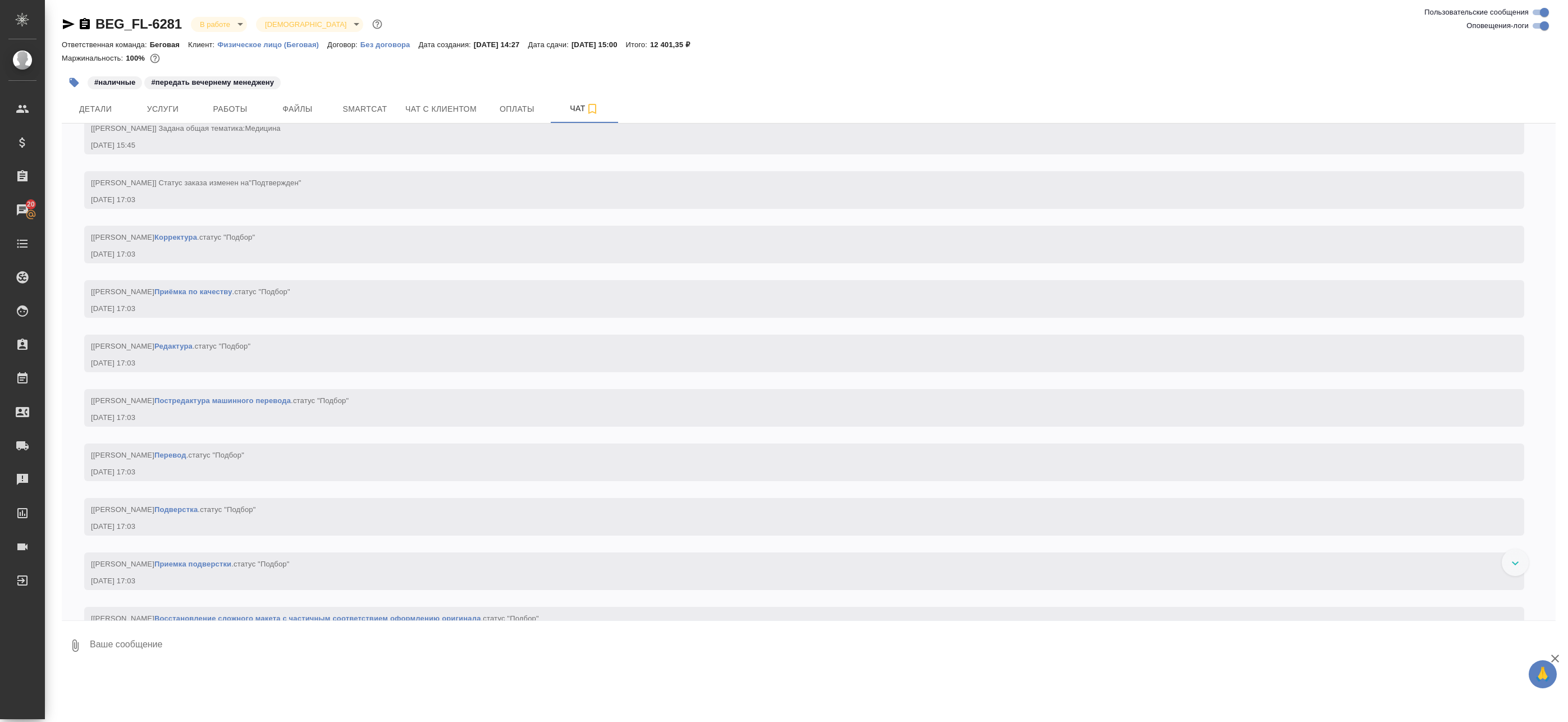
scroll to position [392, 0]
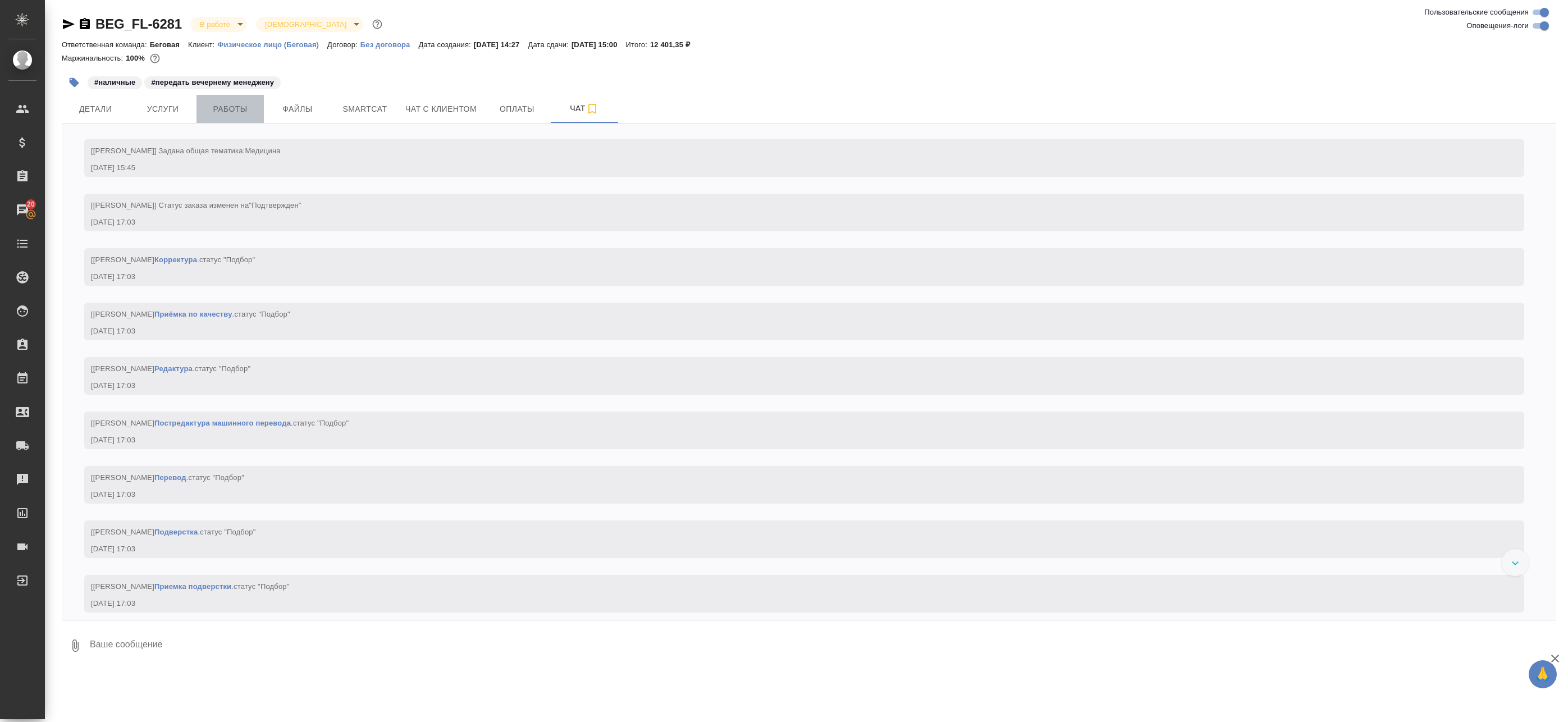
click at [255, 108] on span "Работы" at bounding box center [230, 109] width 54 height 14
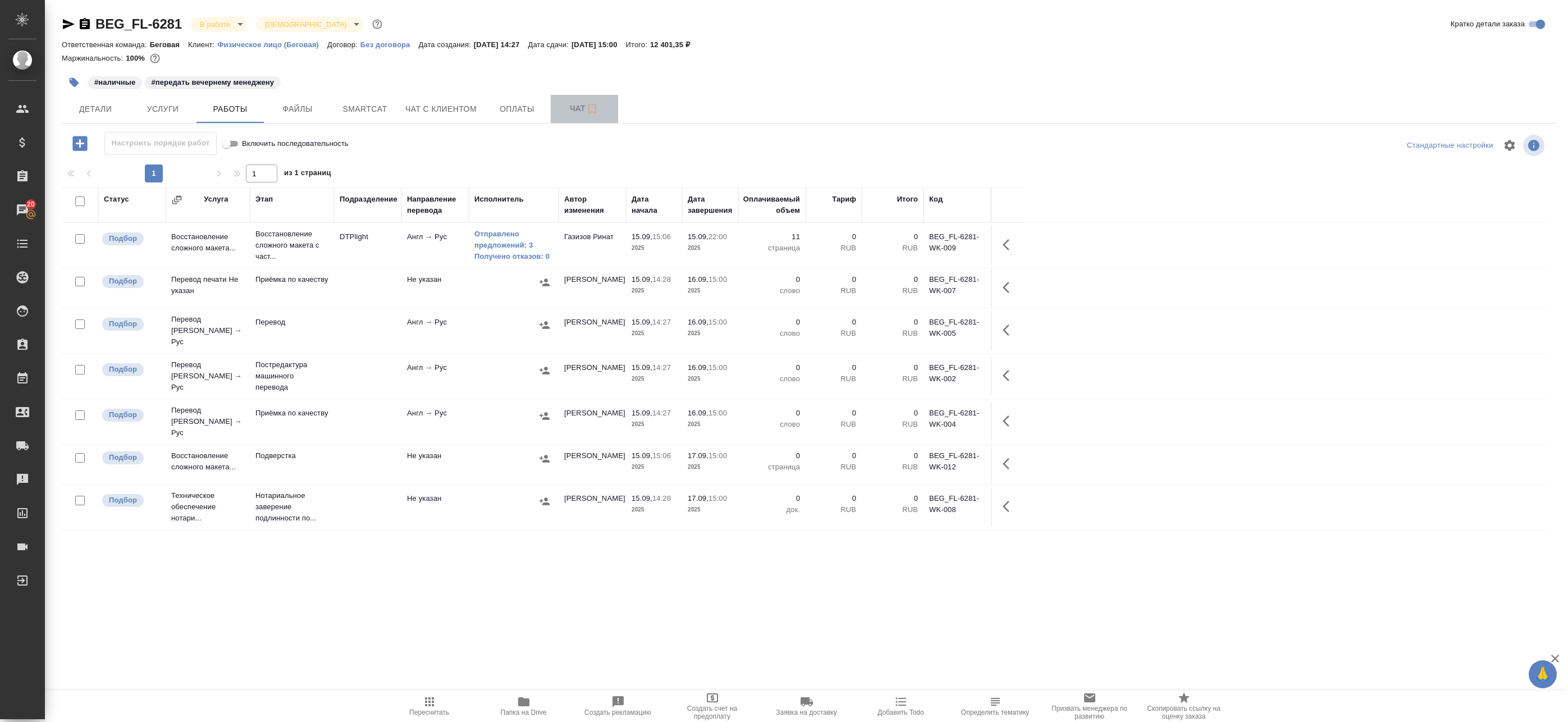
click at [572, 103] on span "Чат" at bounding box center [584, 108] width 54 height 14
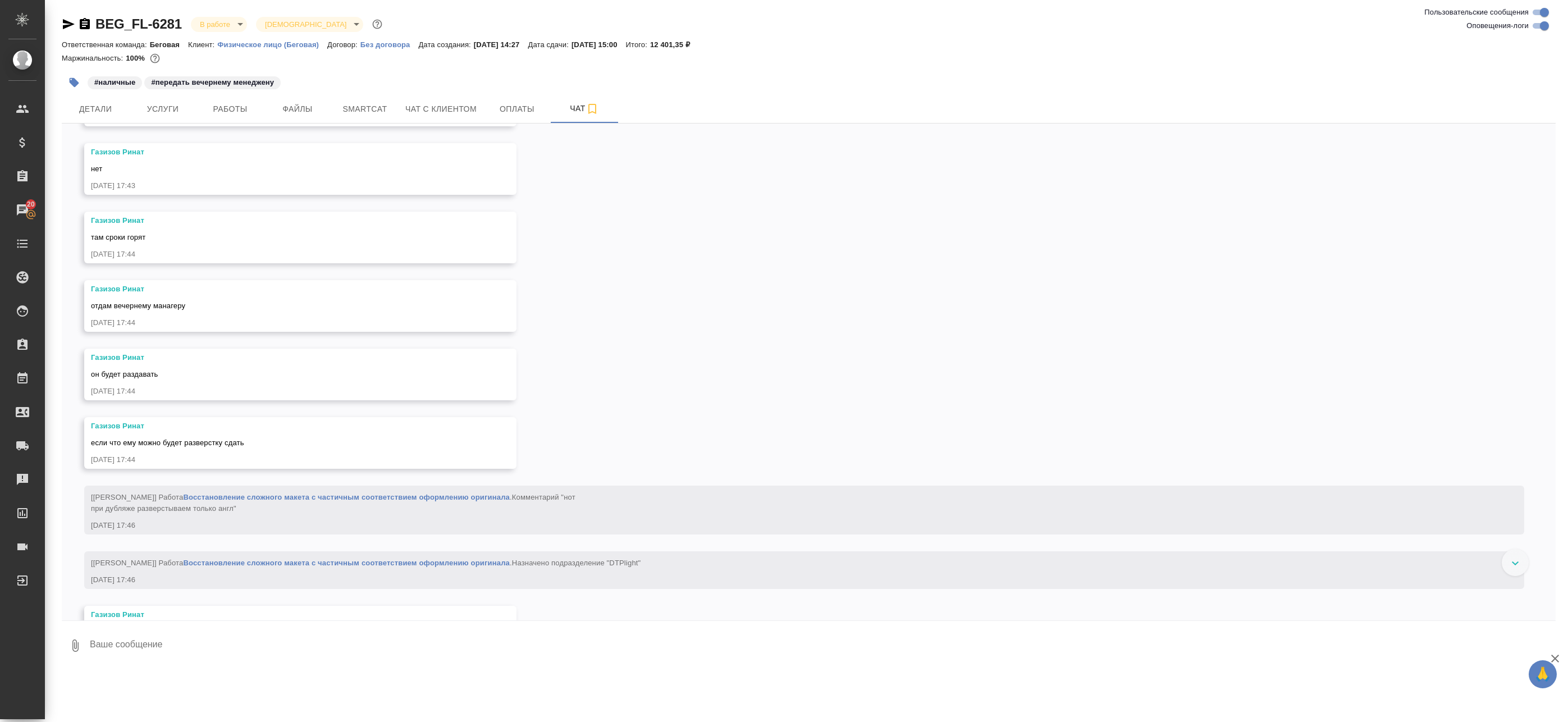
scroll to position [2020, 0]
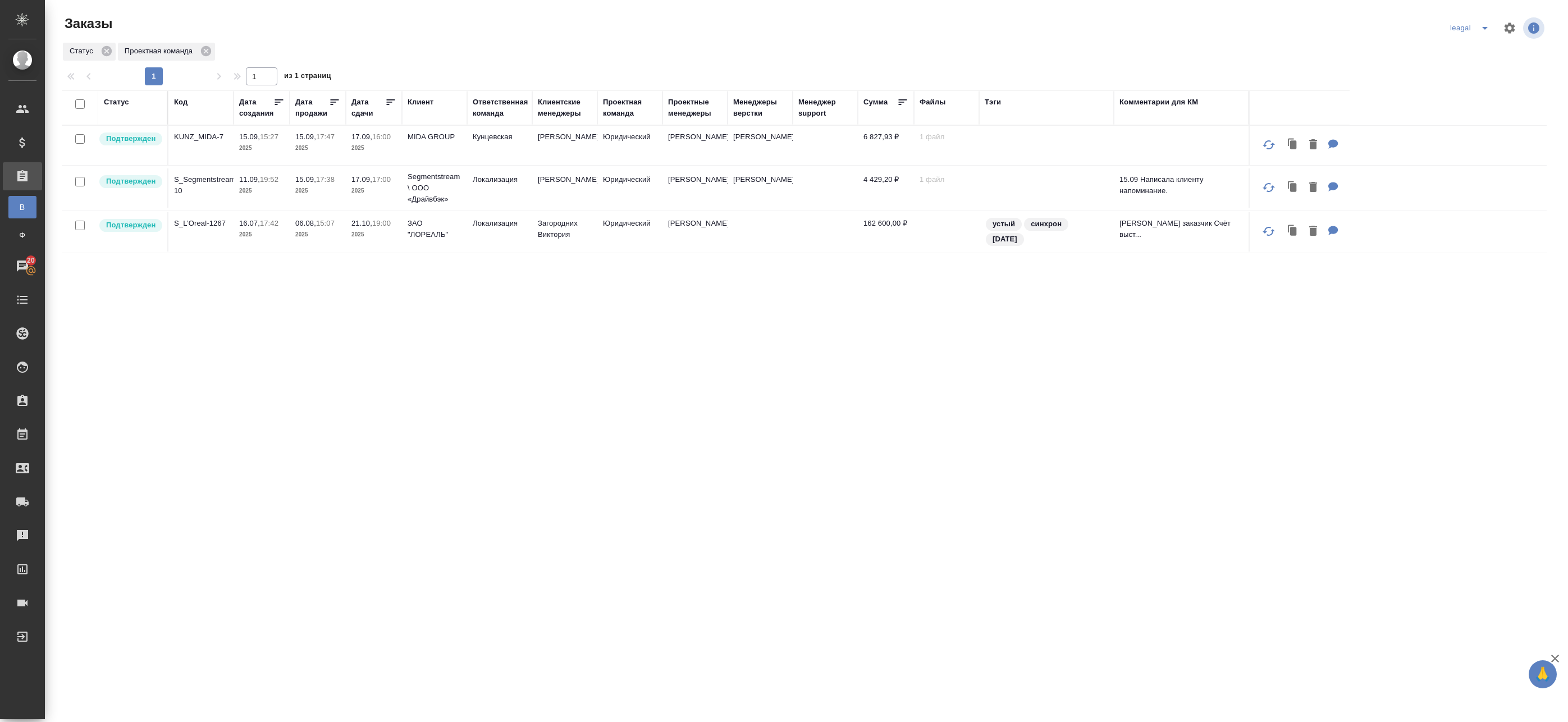
click at [1477, 30] on span "split button" at bounding box center [1485, 28] width 17 height 13
click at [1466, 54] on li "Артак" at bounding box center [1463, 50] width 49 height 18
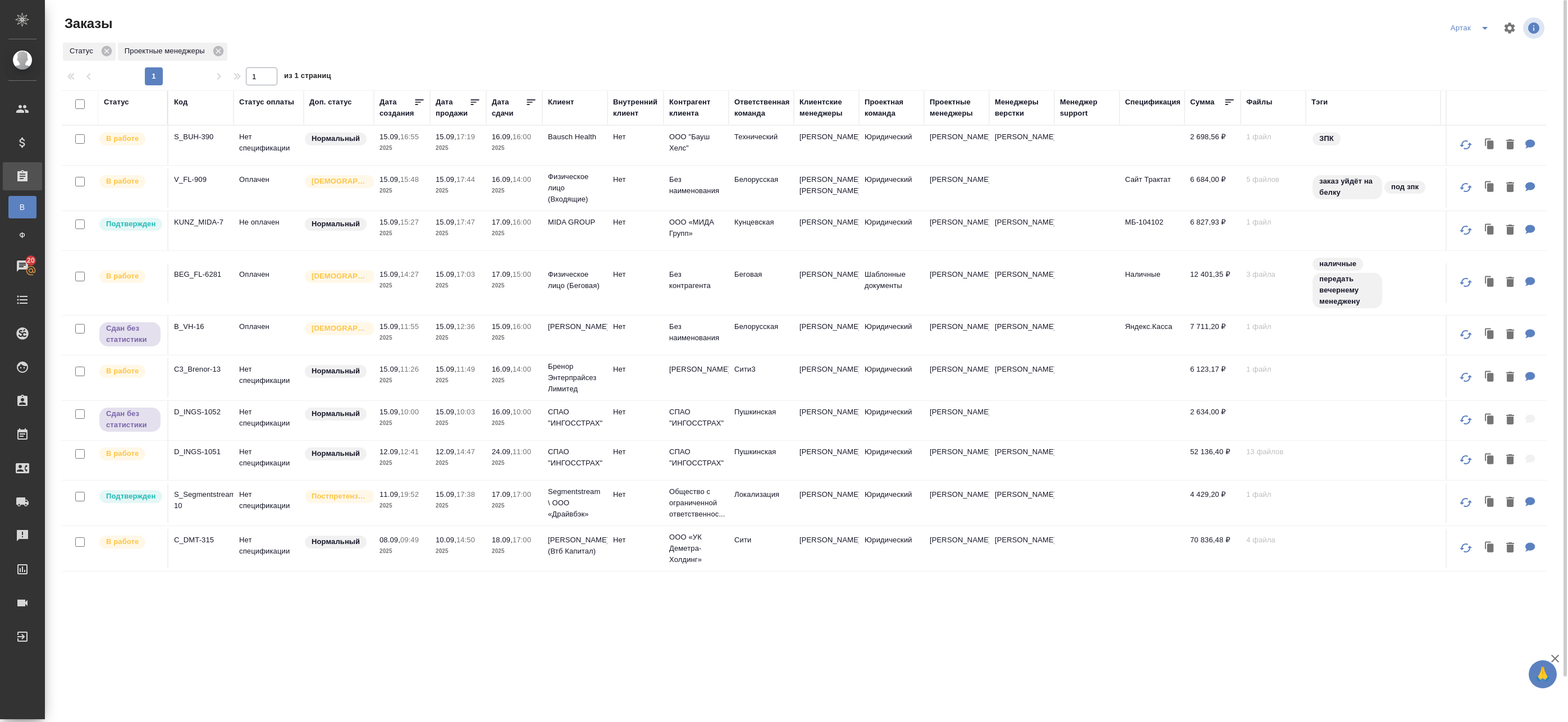
click at [531, 101] on icon at bounding box center [530, 101] width 11 height 11
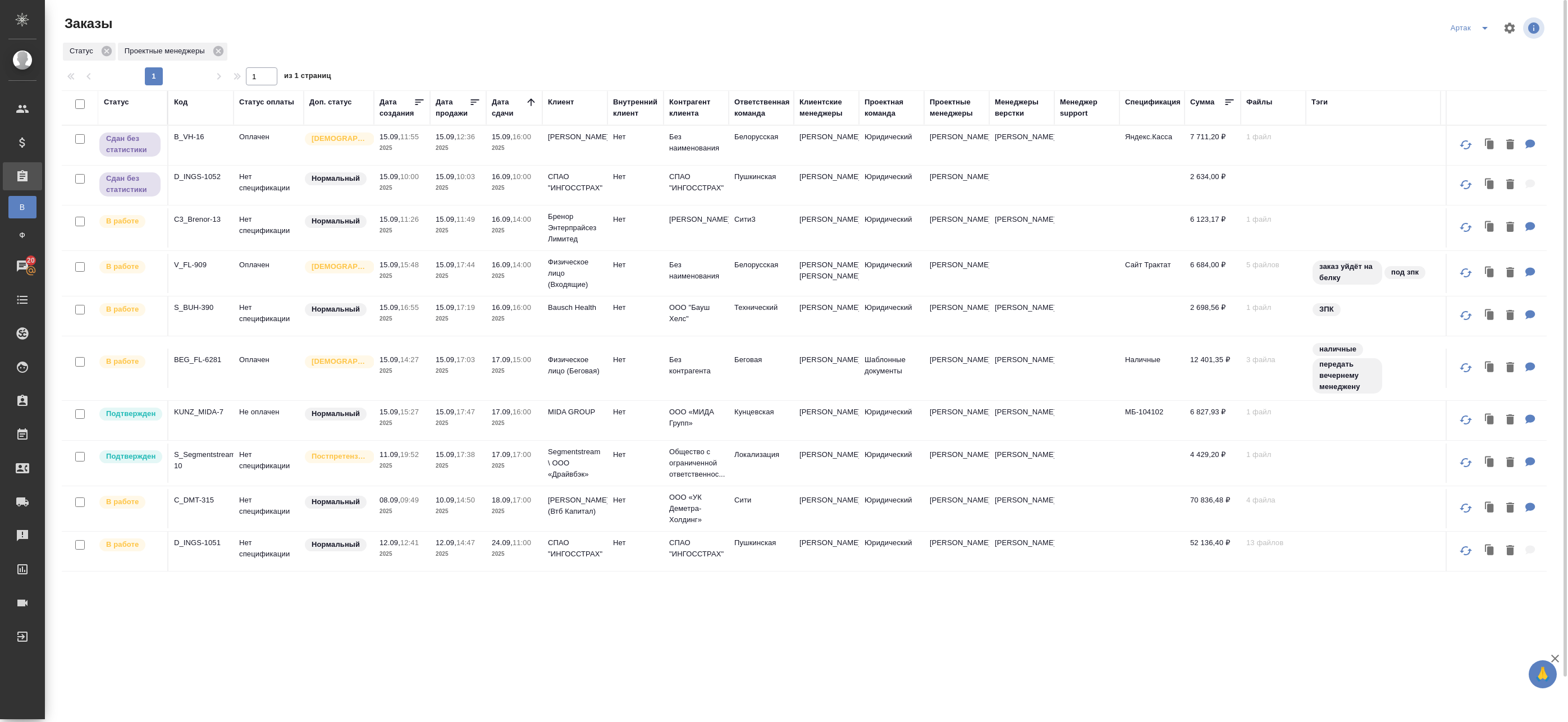
click at [581, 436] on td "MIDA GROUP" at bounding box center [575, 420] width 65 height 39
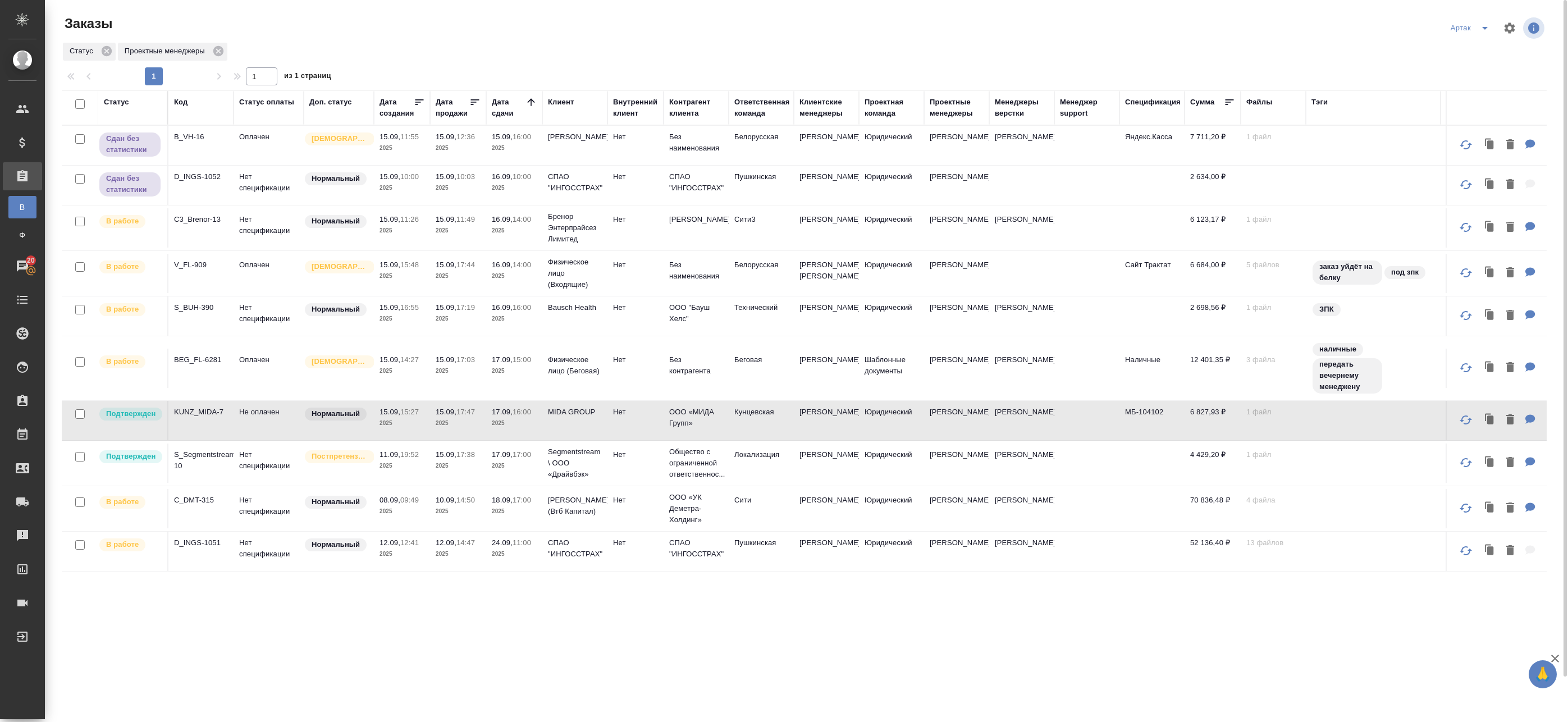
click at [581, 436] on td "MIDA GROUP" at bounding box center [575, 420] width 65 height 39
click at [443, 458] on p "15.09," at bounding box center [446, 454] width 21 height 8
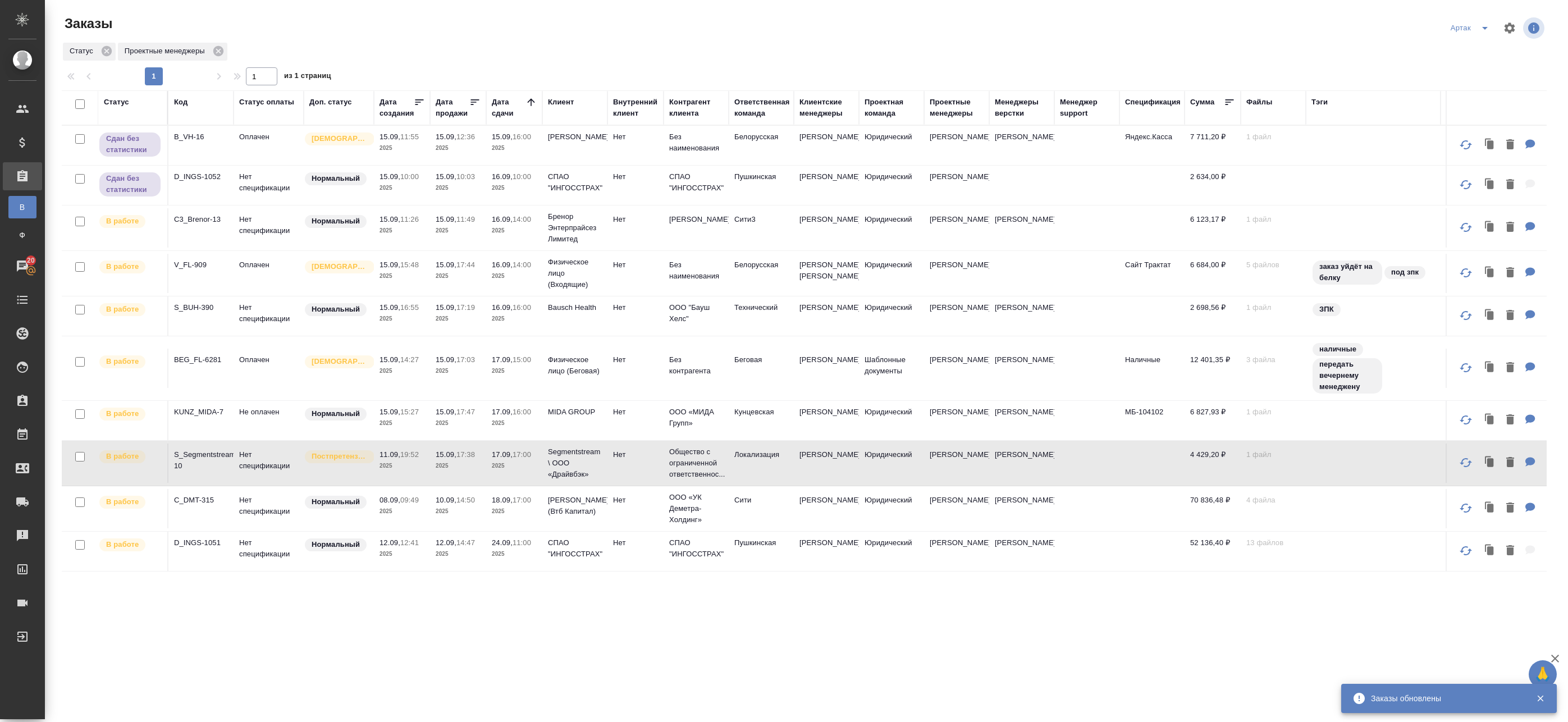
click at [604, 479] on td "Segmentstream \ ООО «Драйвбэк»" at bounding box center [575, 463] width 65 height 45
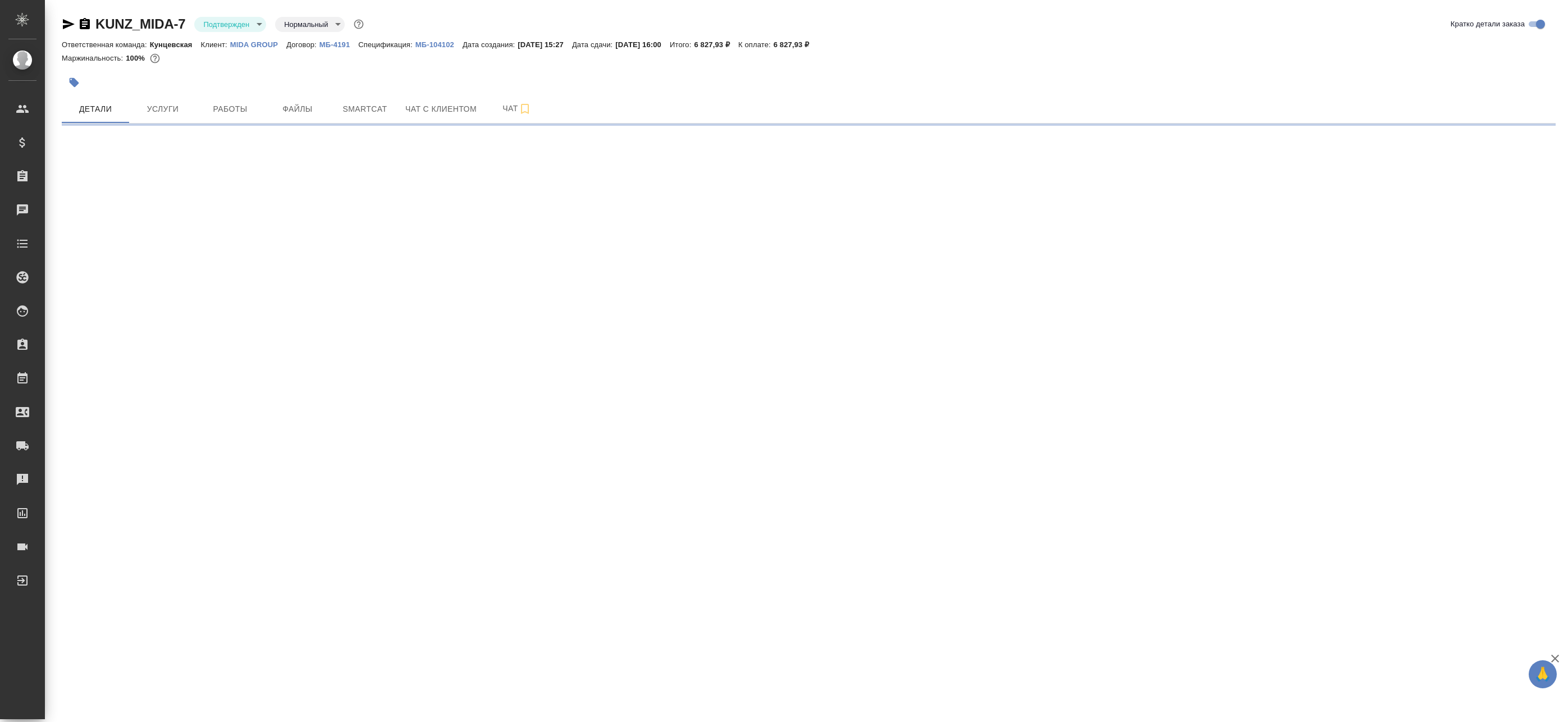
select select "RU"
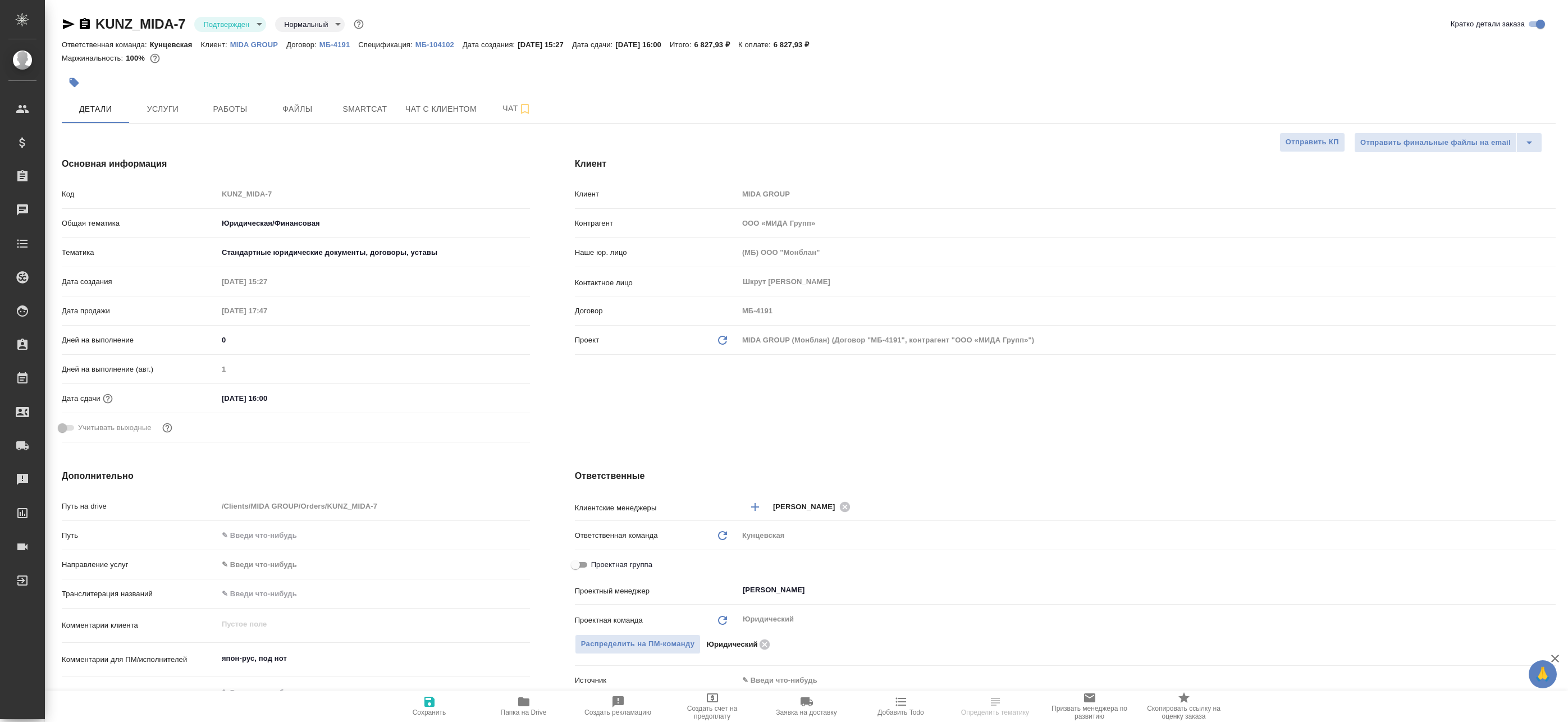
type textarea "x"
click at [249, 24] on body "🙏 .cls-1 fill:#fff; AWATERA Badanyan Artak Клиенты Спецификации Заказы Чаты Tod…" at bounding box center [784, 361] width 1568 height 722
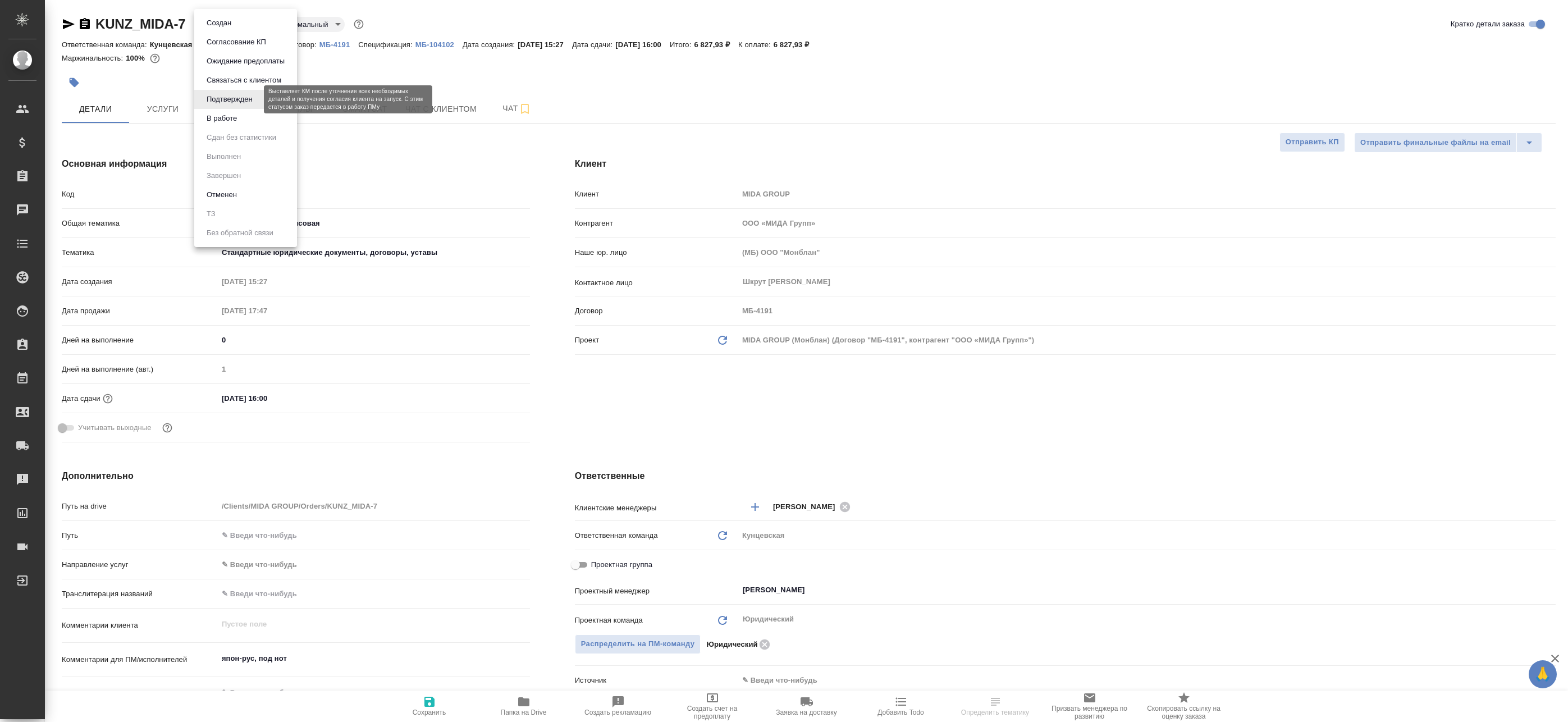
click at [244, 115] on li "В работе" at bounding box center [245, 118] width 103 height 19
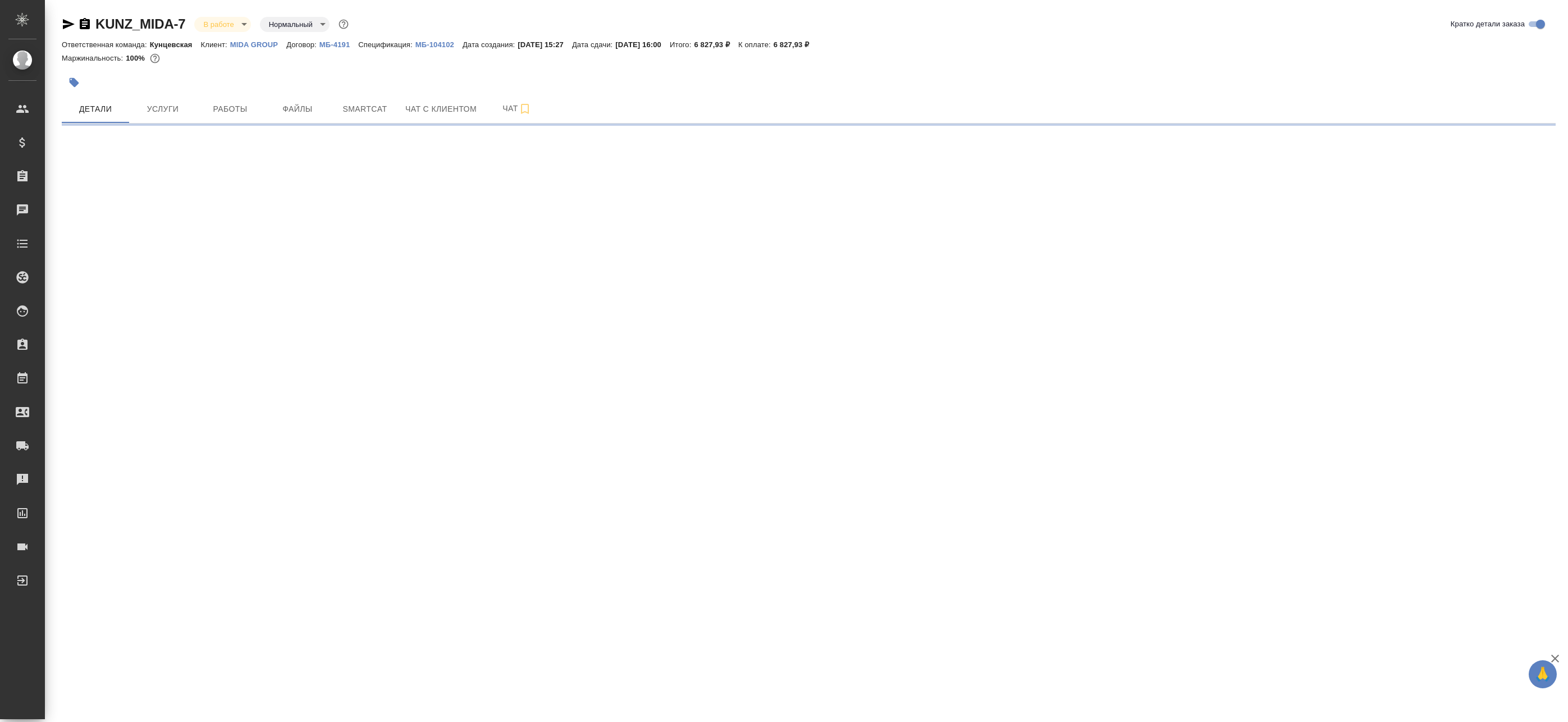
click at [531, 108] on span "Чат" at bounding box center [517, 108] width 54 height 14
select select "RU"
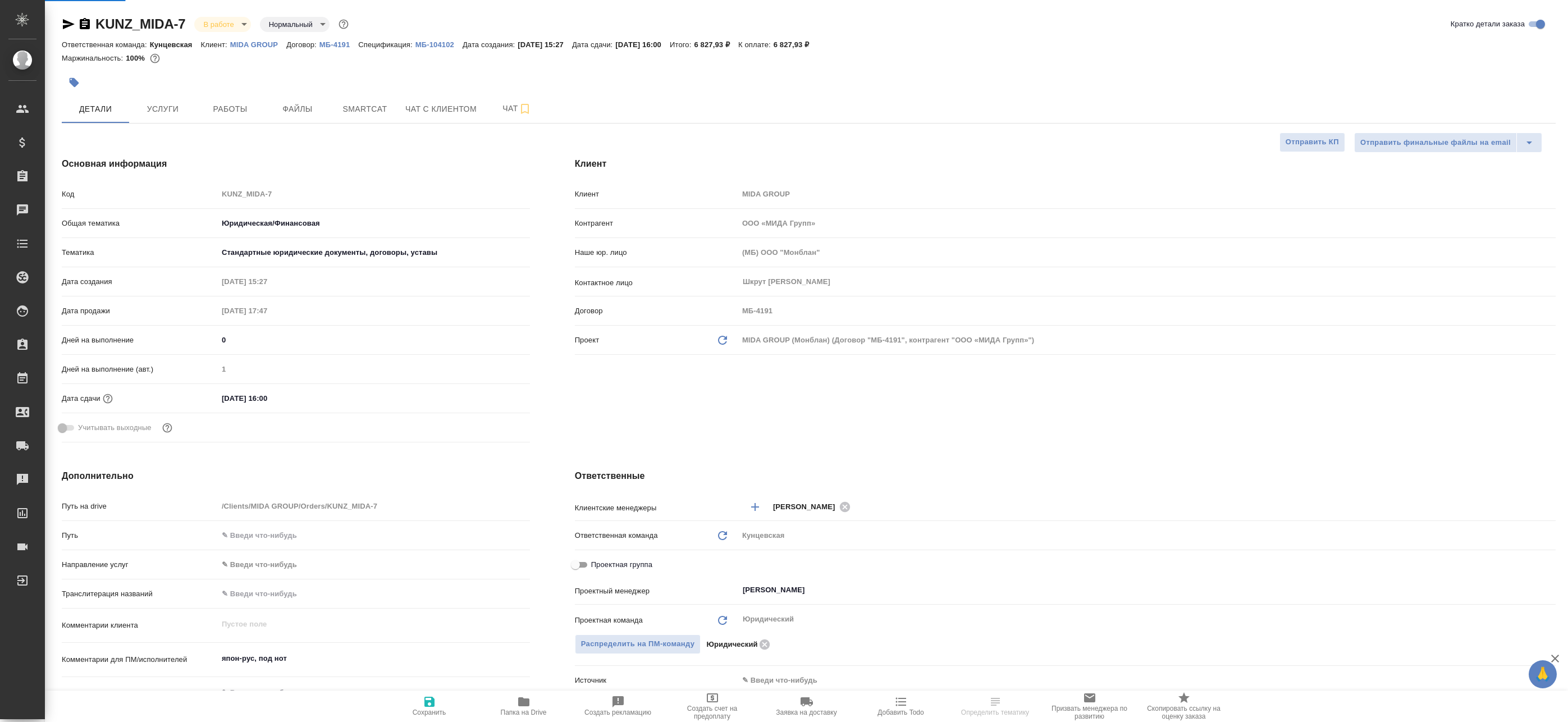
type textarea "x"
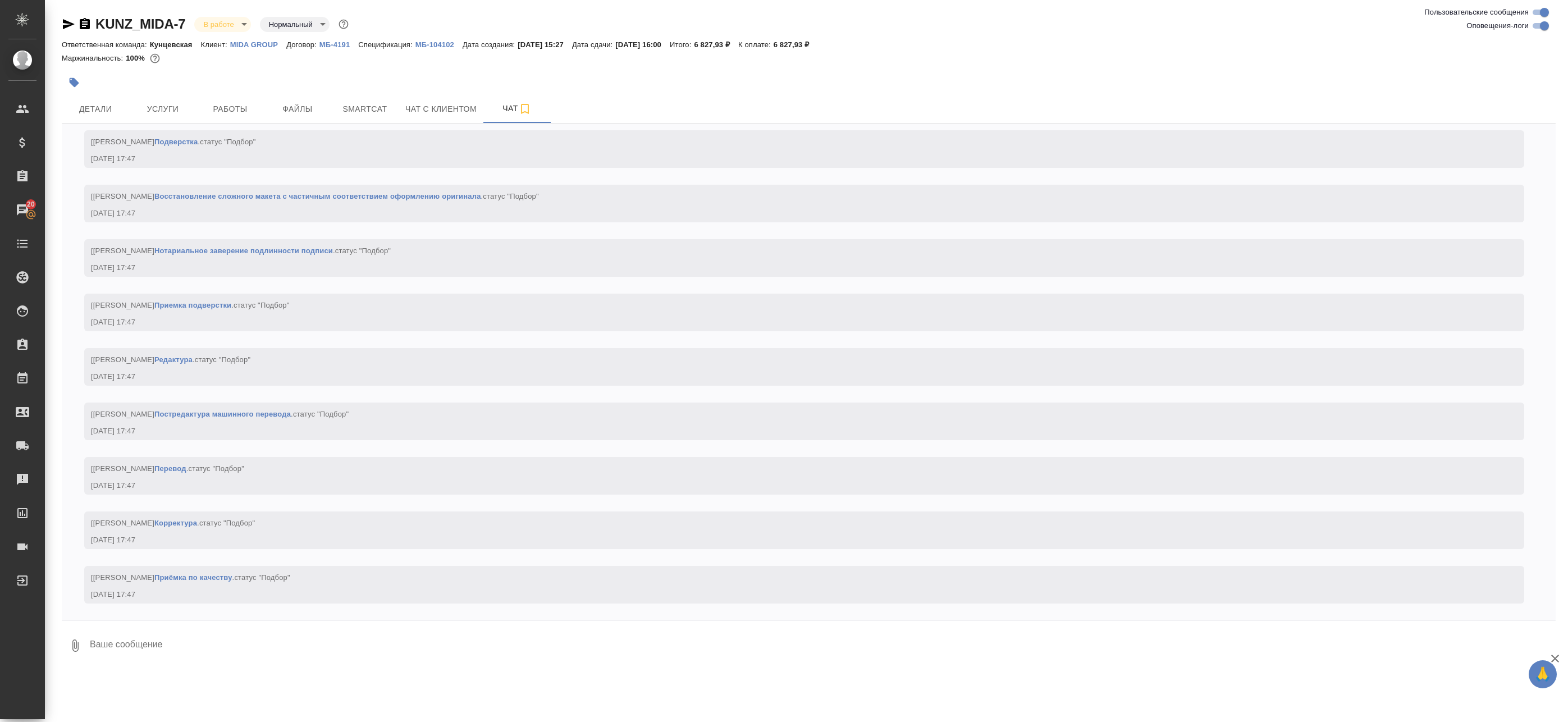
scroll to position [1141, 0]
click at [1537, 27] on input "Оповещения-логи" at bounding box center [1545, 26] width 40 height 13
checkbox input "false"
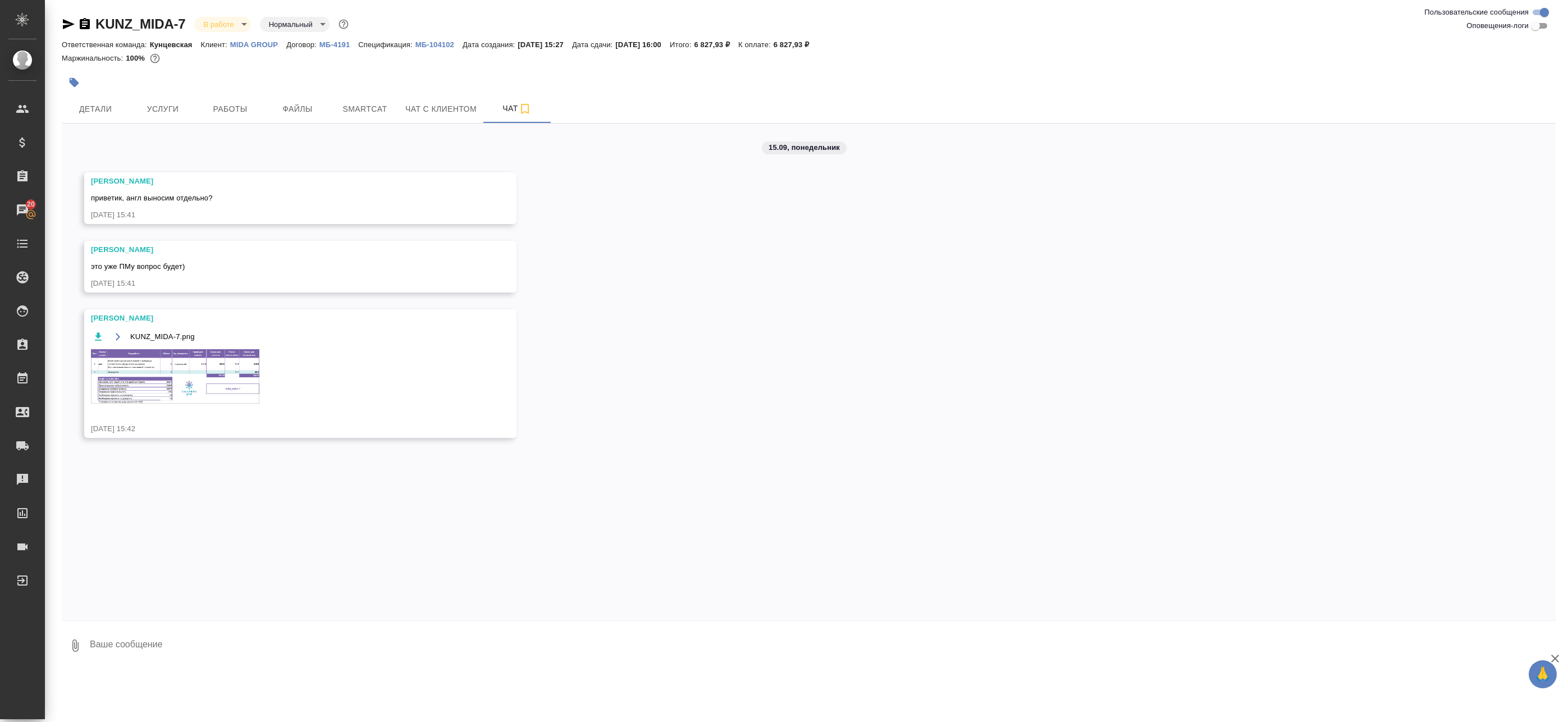
scroll to position [0, 0]
click at [185, 373] on img at bounding box center [175, 376] width 168 height 54
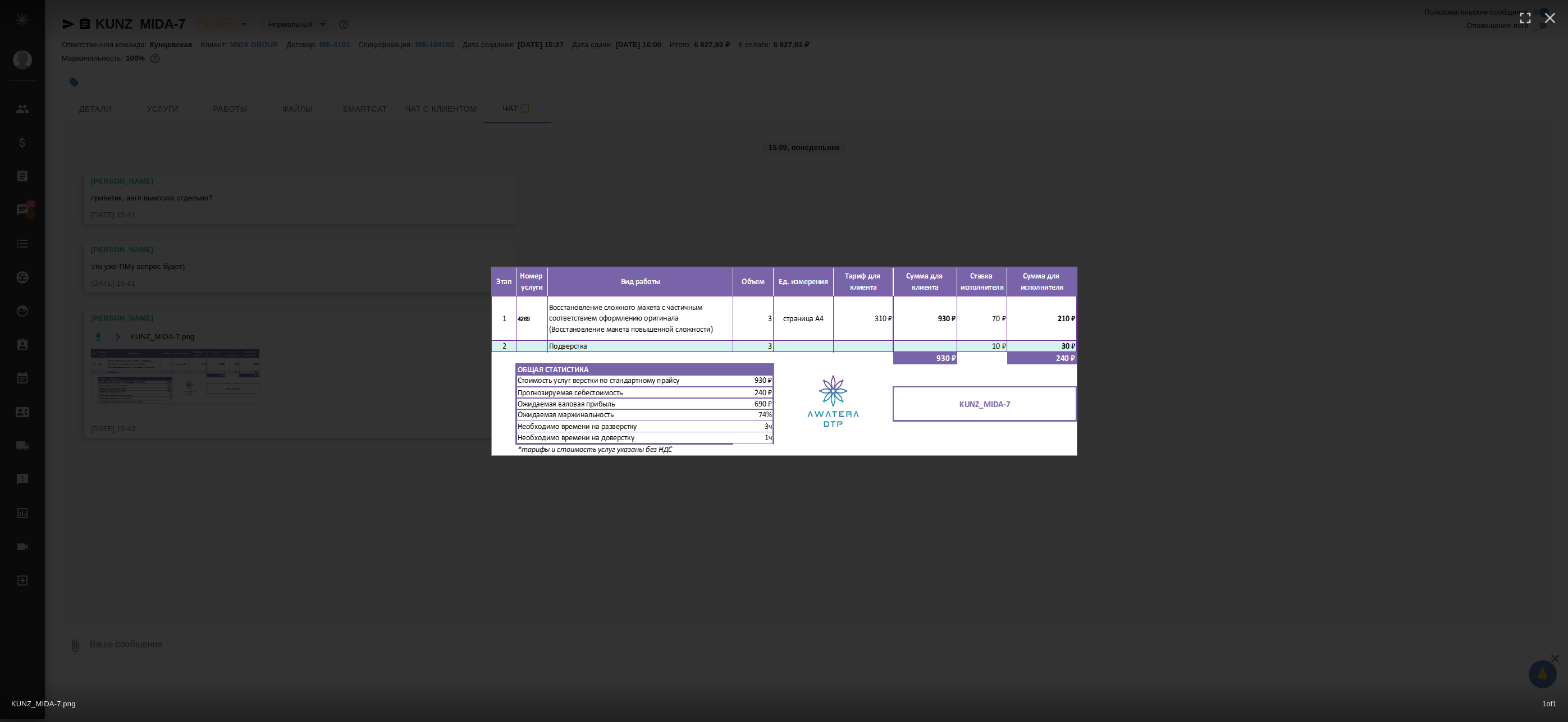
click at [736, 230] on div "KUNZ_MIDA-7.png 1 of 1" at bounding box center [784, 361] width 1568 height 722
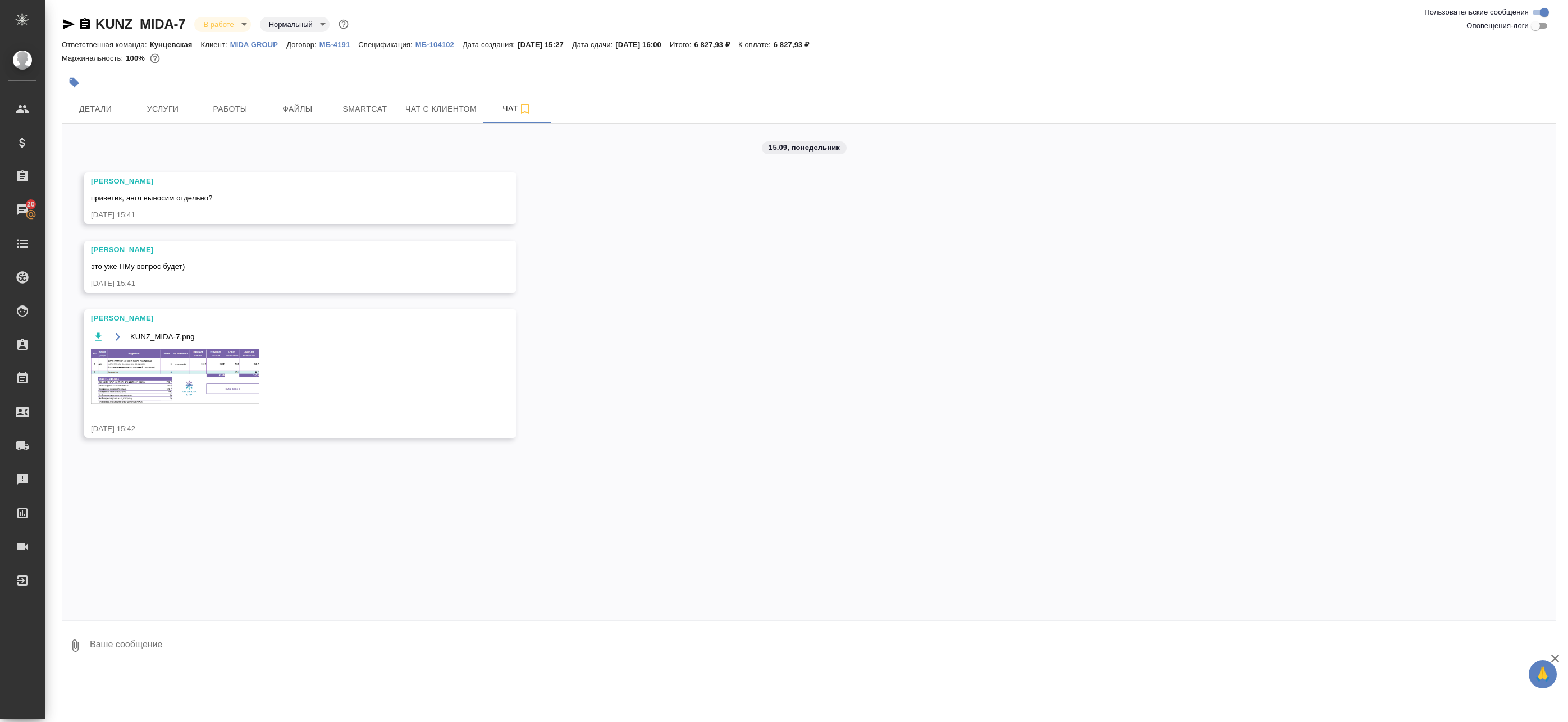
click at [252, 91] on div at bounding box center [560, 83] width 996 height 25
click at [246, 100] on button "Работы" at bounding box center [230, 109] width 68 height 28
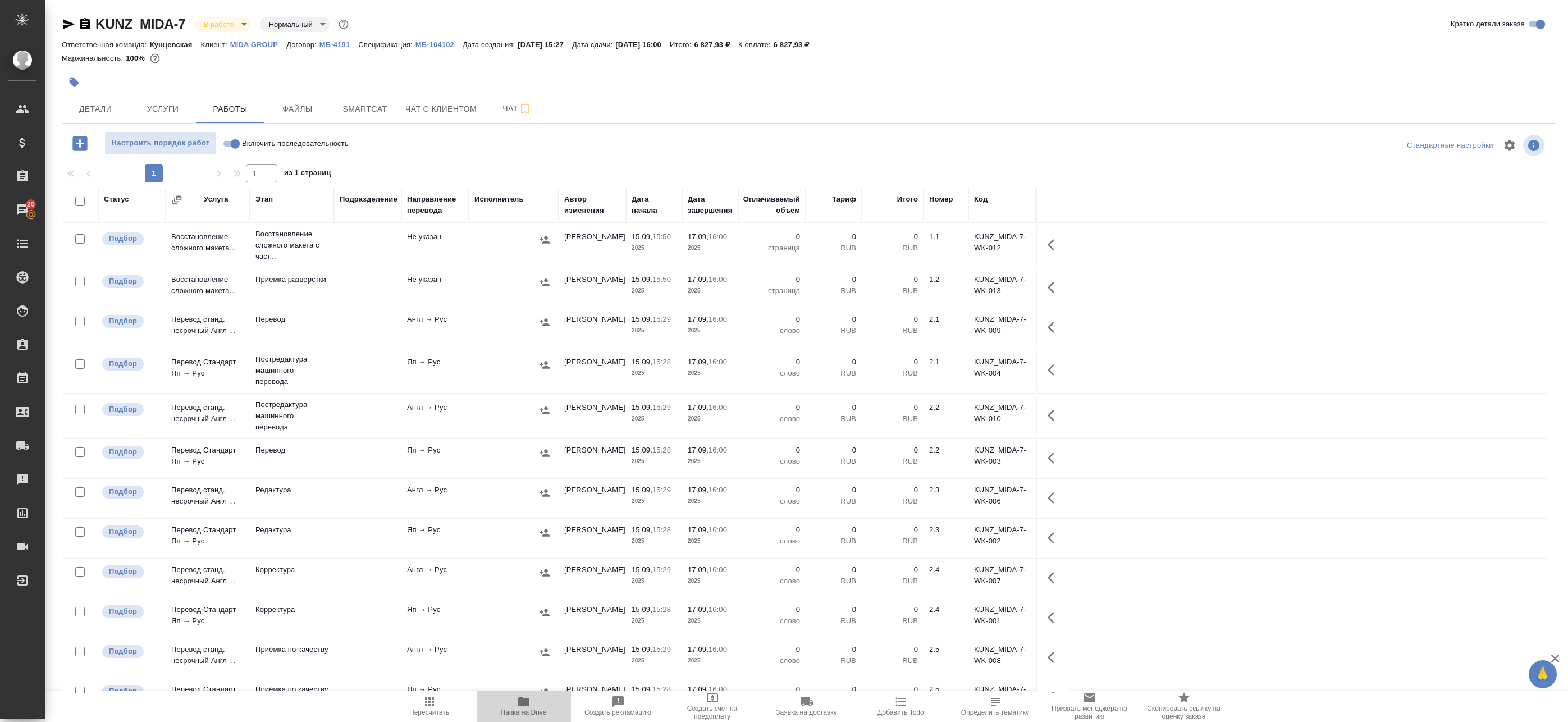
click at [544, 710] on span "Папка на Drive" at bounding box center [523, 712] width 46 height 8
click at [485, 110] on button "Чат" at bounding box center [517, 109] width 68 height 28
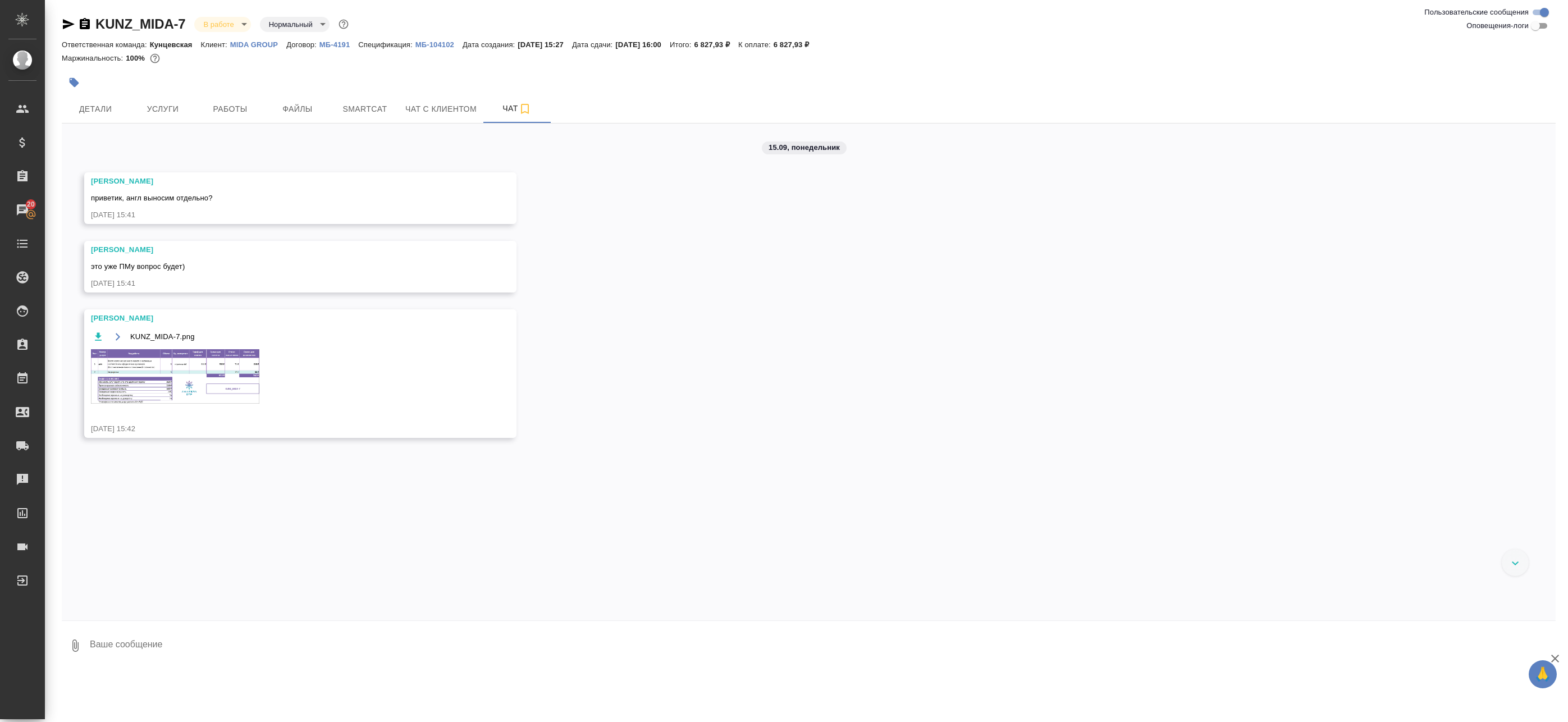
click at [173, 641] on textarea at bounding box center [822, 646] width 1467 height 38
type textarea "Привет, Ир, да давай в отдельный файлик"
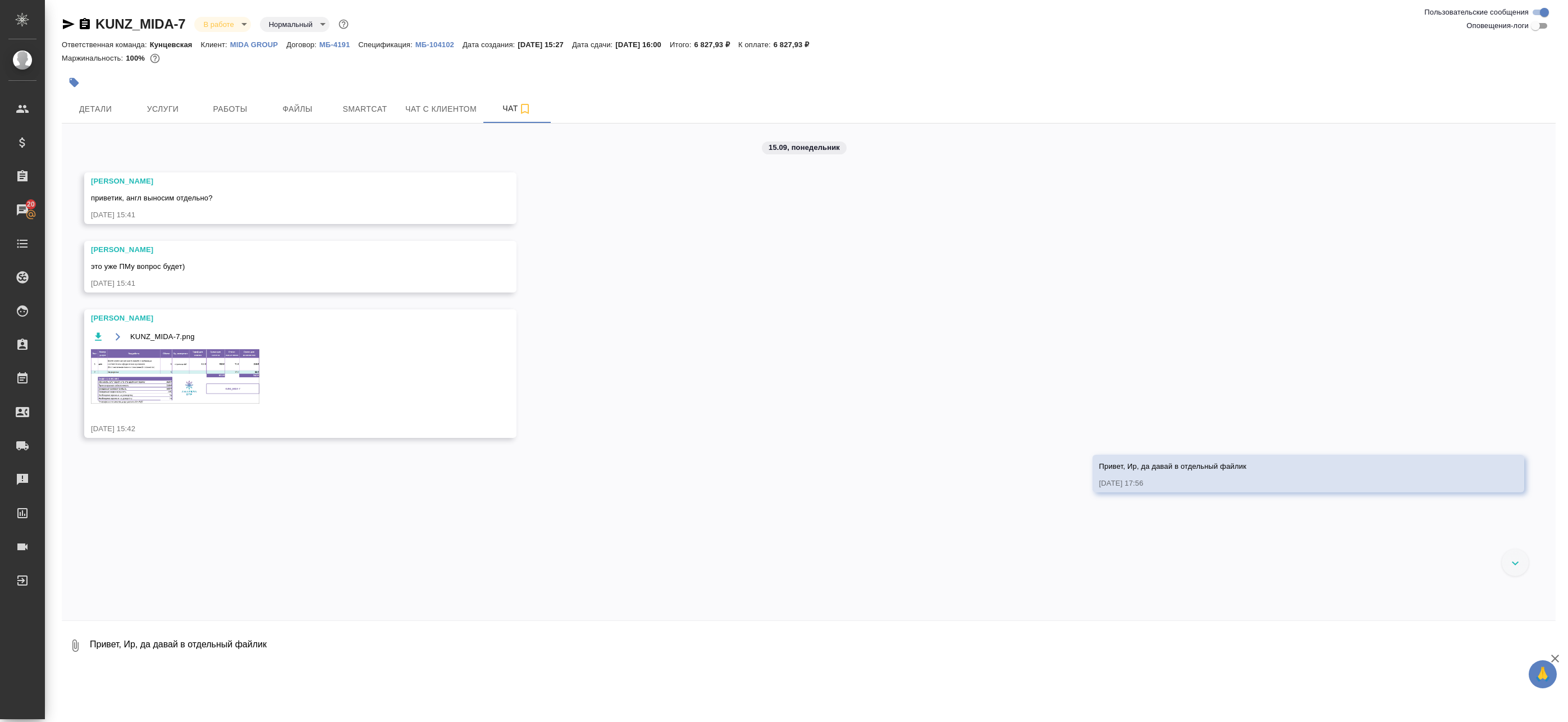
click at [122, 376] on img at bounding box center [175, 376] width 168 height 54
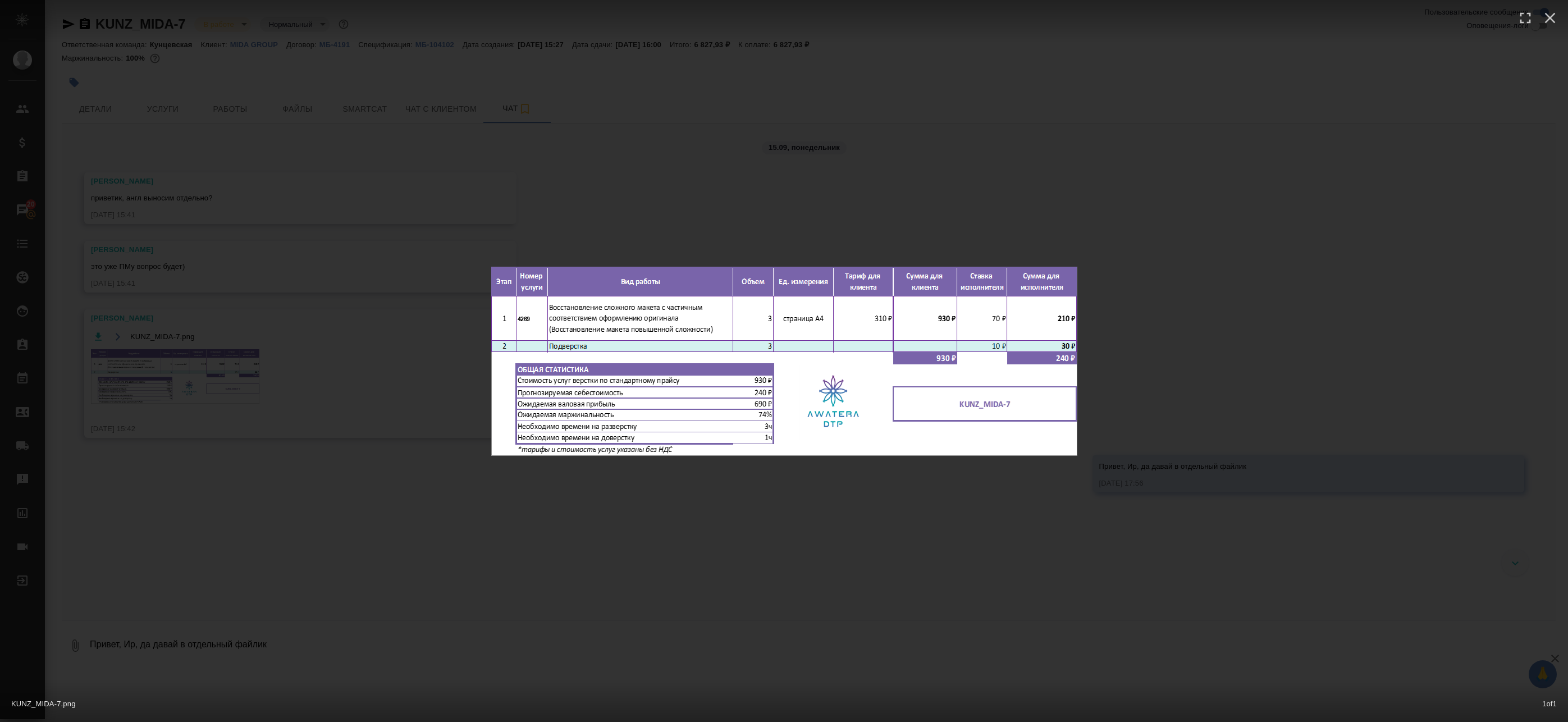
click at [326, 236] on div "KUNZ_MIDA-7.png 1 of 1" at bounding box center [784, 361] width 1568 height 722
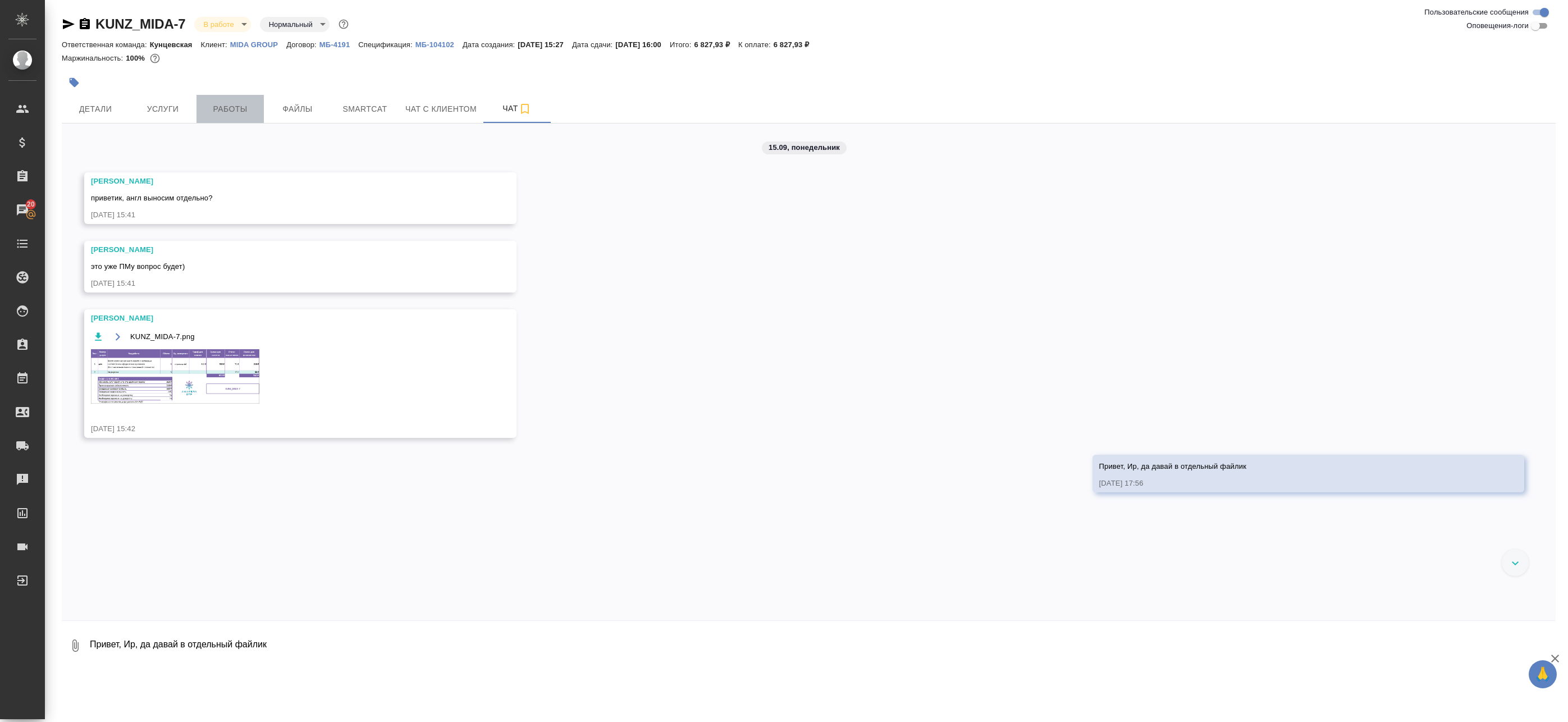
click at [231, 116] on button "Работы" at bounding box center [230, 109] width 68 height 28
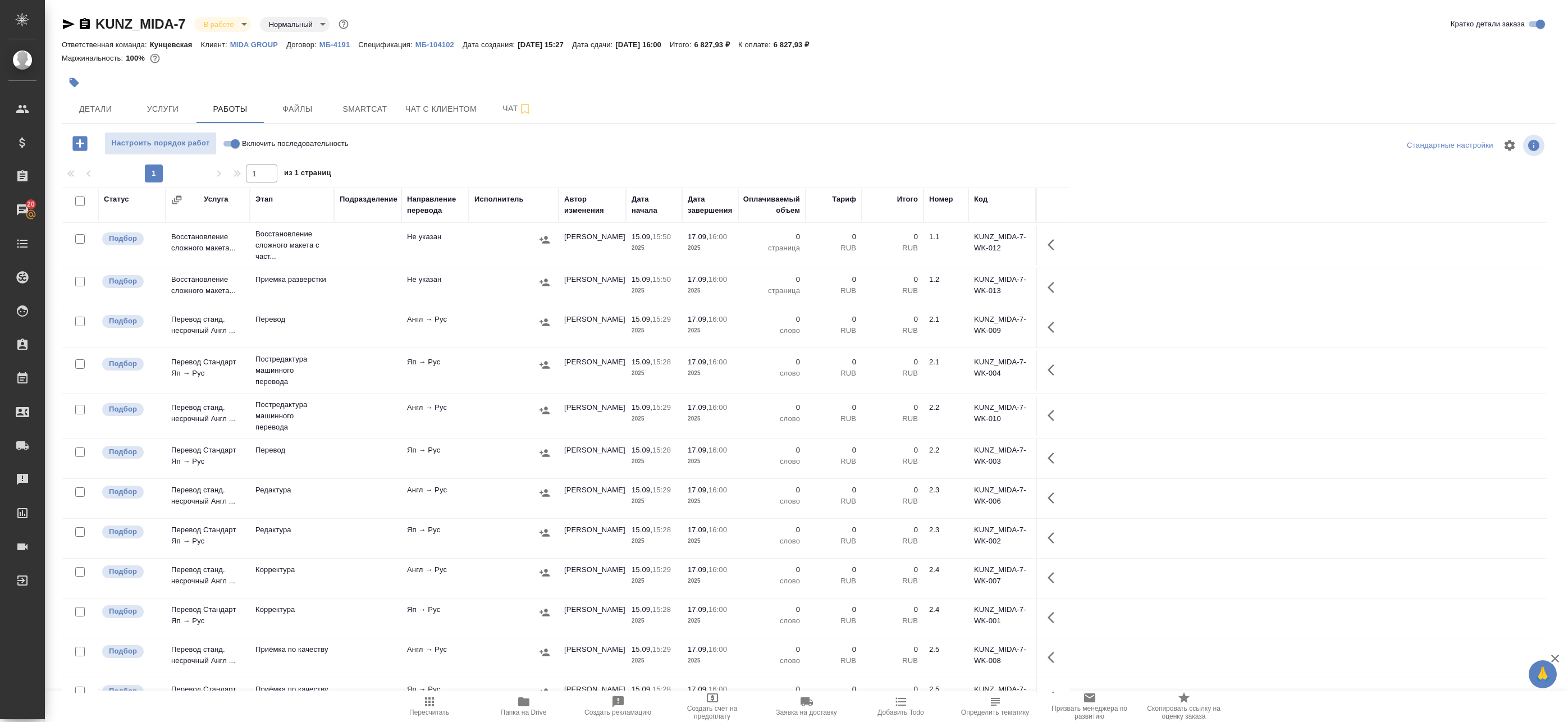
click at [494, 250] on td at bounding box center [513, 245] width 90 height 39
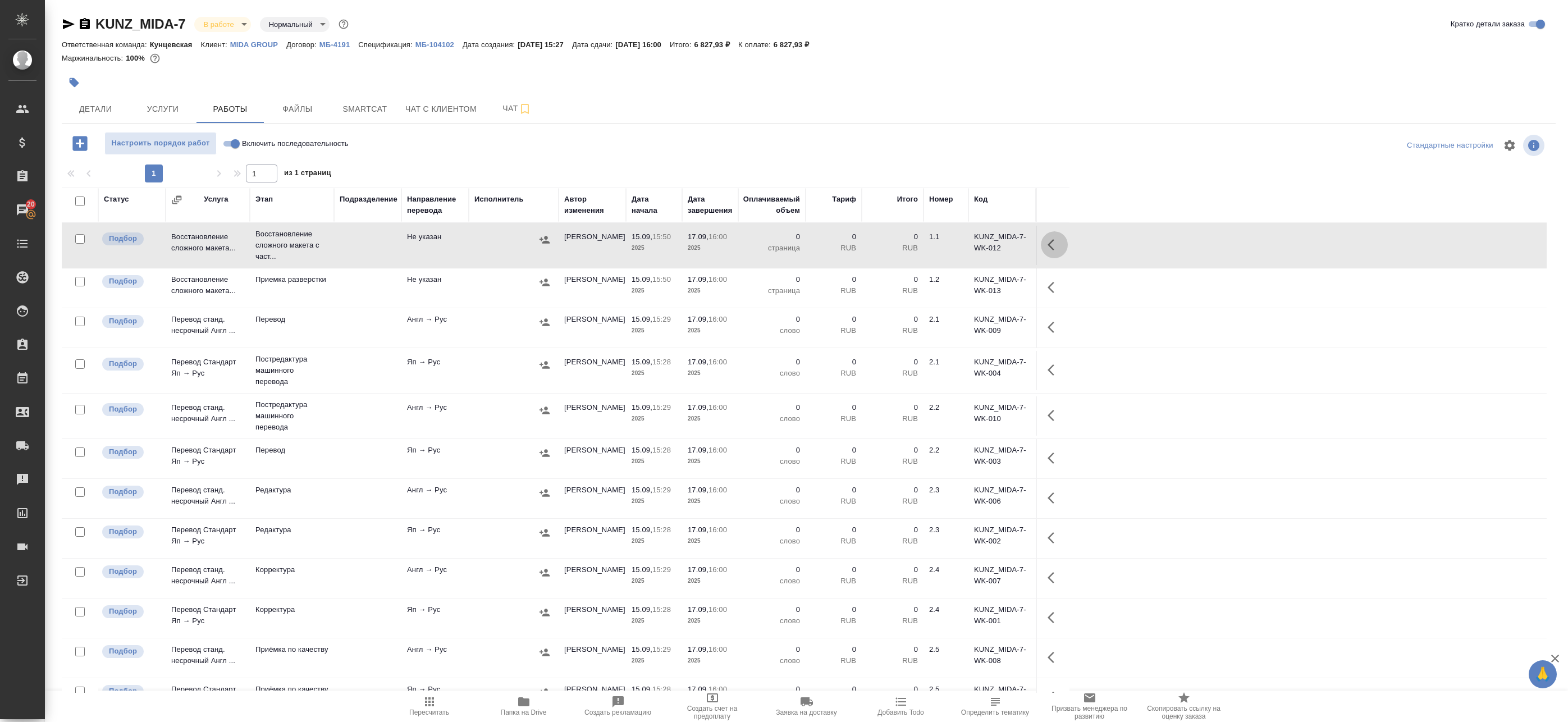
click at [1052, 248] on icon "button" at bounding box center [1051, 244] width 7 height 11
click at [971, 247] on icon "button" at bounding box center [971, 244] width 10 height 10
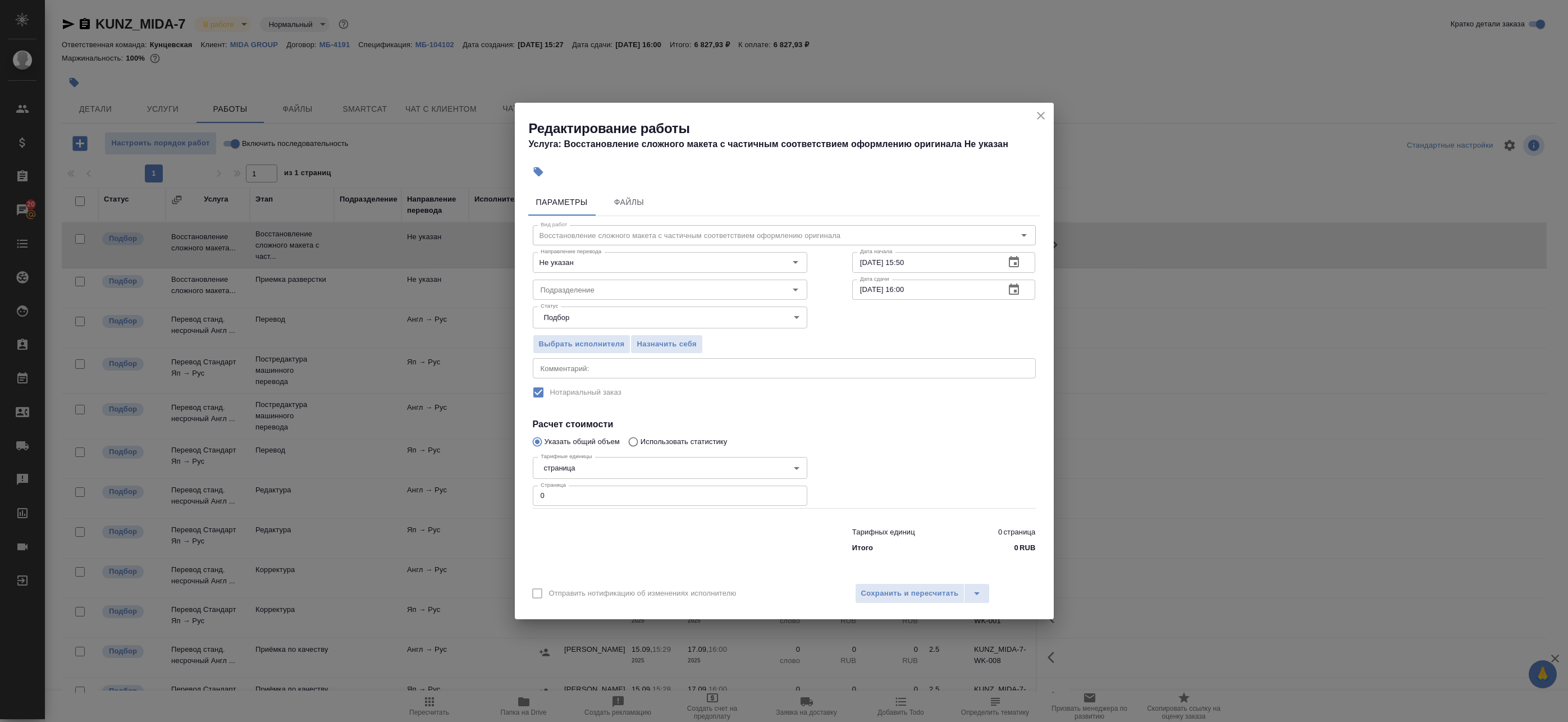
drag, startPoint x: 531, startPoint y: 289, endPoint x: 521, endPoint y: 288, distance: 10.0
click at [530, 289] on div "Вид работ Восстановление сложного макета с частичным соответствием оформлению о…" at bounding box center [784, 387] width 512 height 342
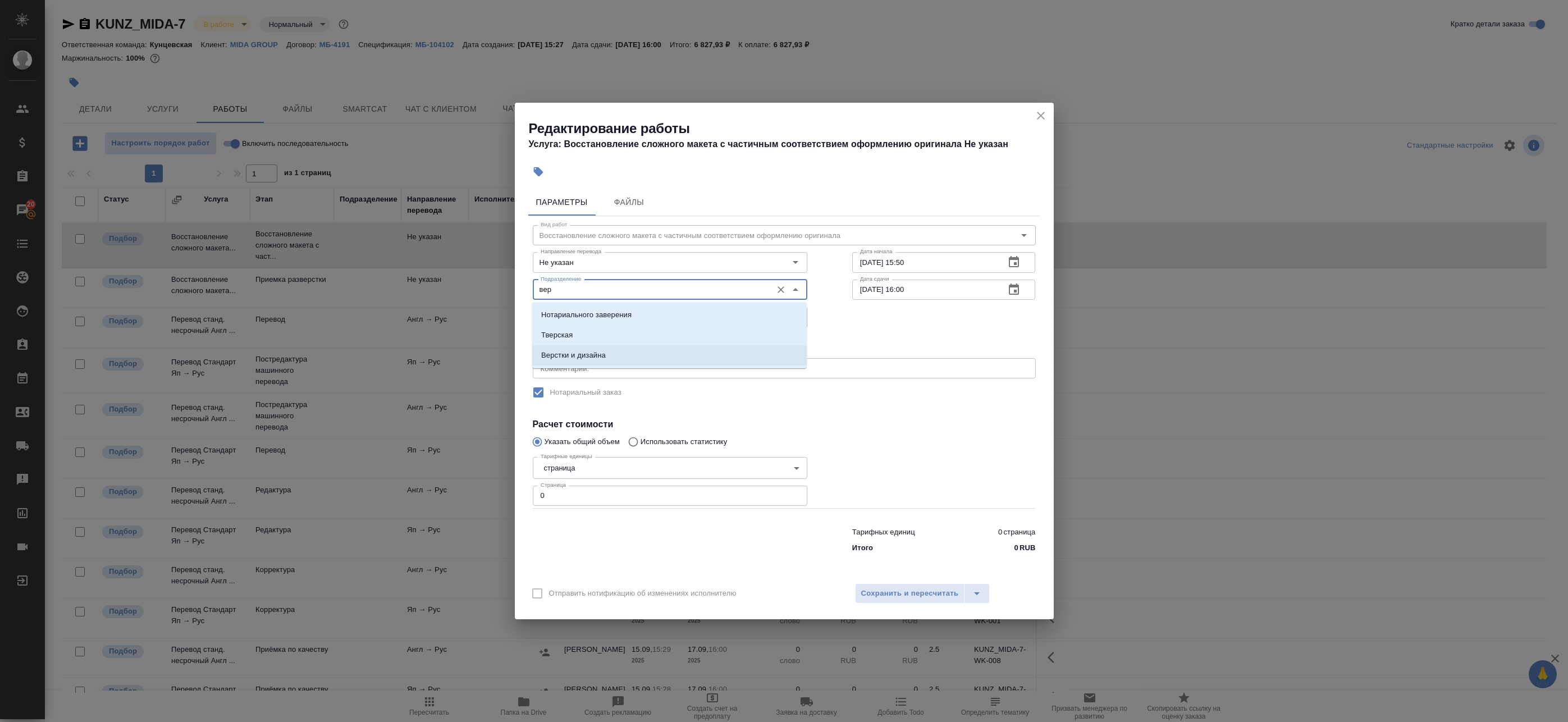
click at [591, 356] on p "Верстки и дизайна" at bounding box center [573, 355] width 64 height 11
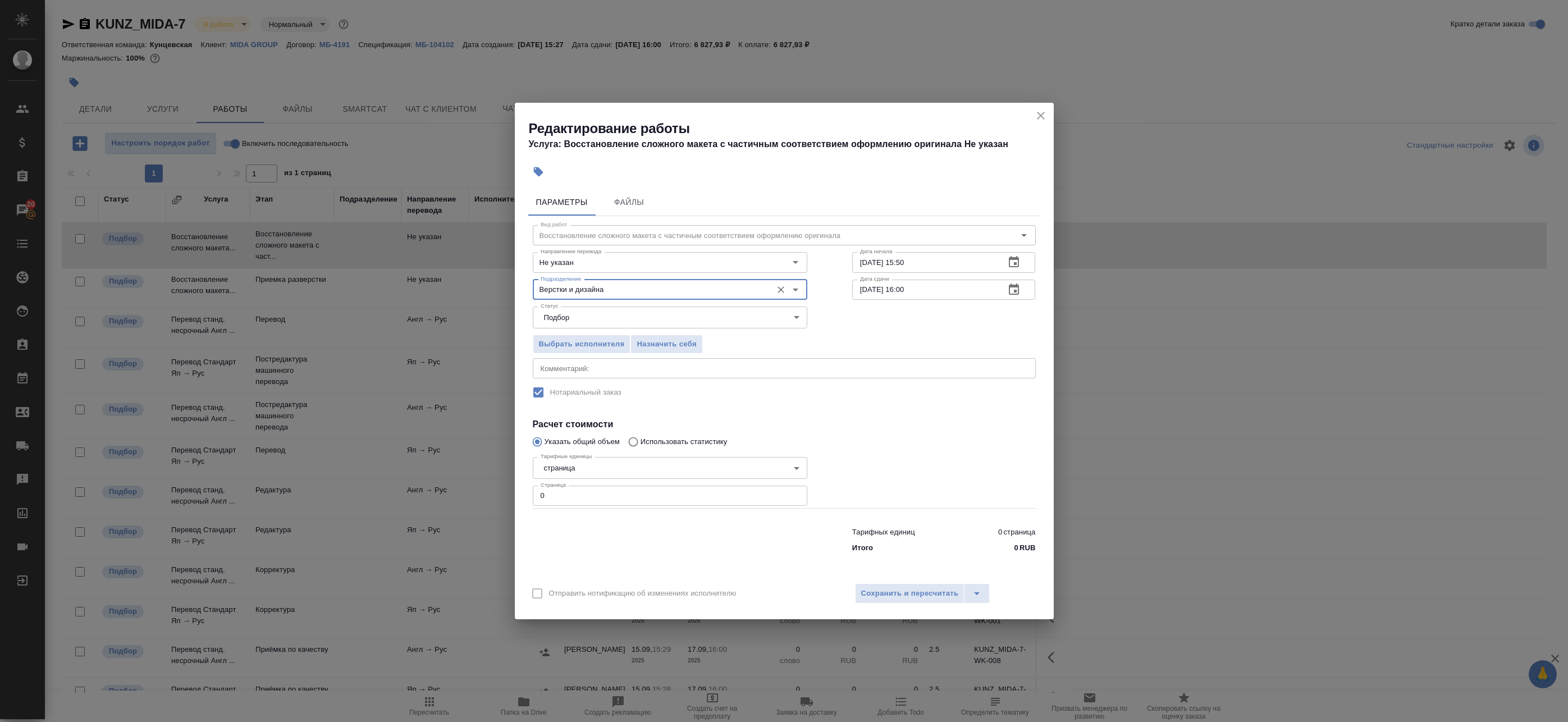
type input "Верстки и дизайна"
click at [1017, 262] on icon "button" at bounding box center [1014, 262] width 13 height 13
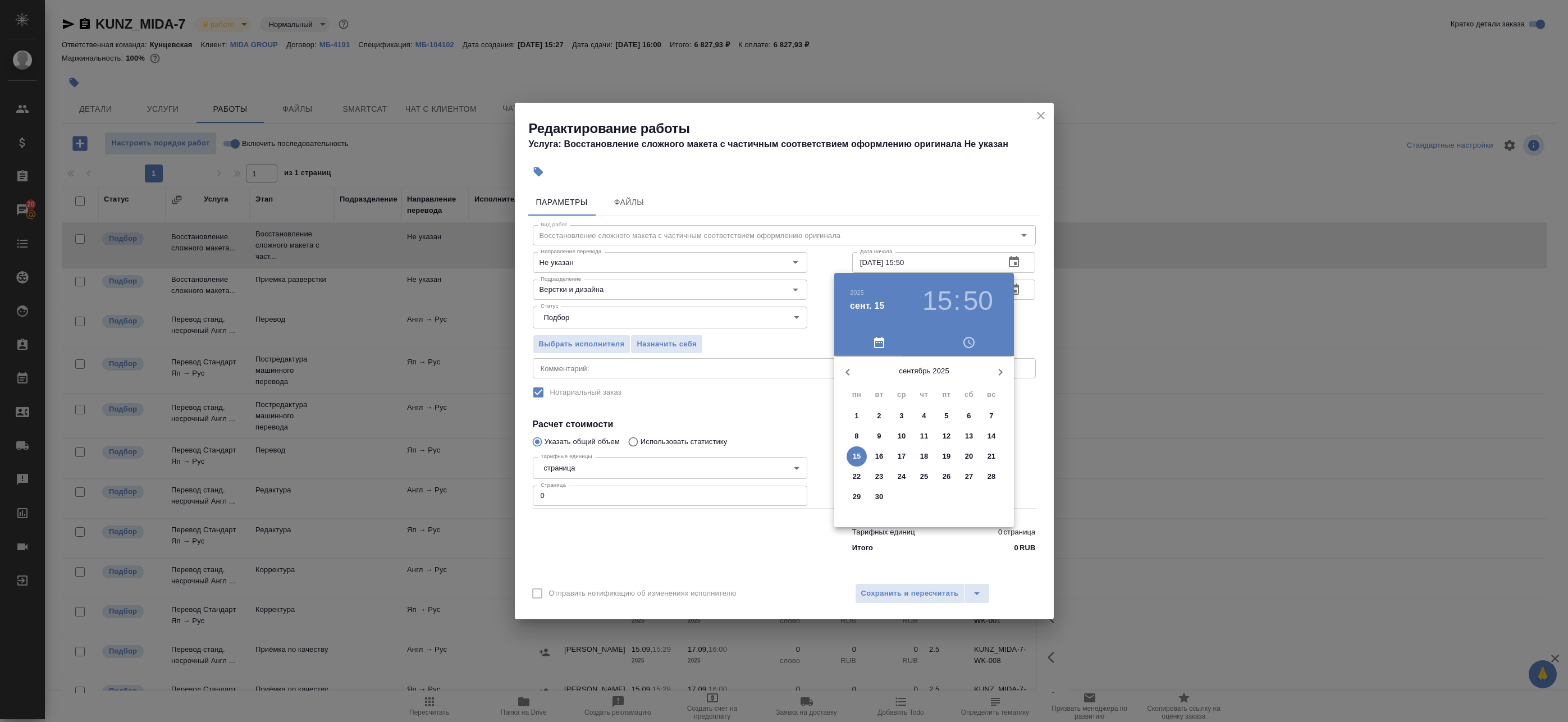
click at [946, 305] on h3 "15" at bounding box center [937, 301] width 30 height 32
click at [946, 479] on div at bounding box center [924, 443] width 146 height 146
click at [930, 298] on h3 "17" at bounding box center [937, 301] width 30 height 32
click at [924, 487] on div at bounding box center [924, 443] width 146 height 146
click at [925, 381] on div at bounding box center [924, 443] width 146 height 146
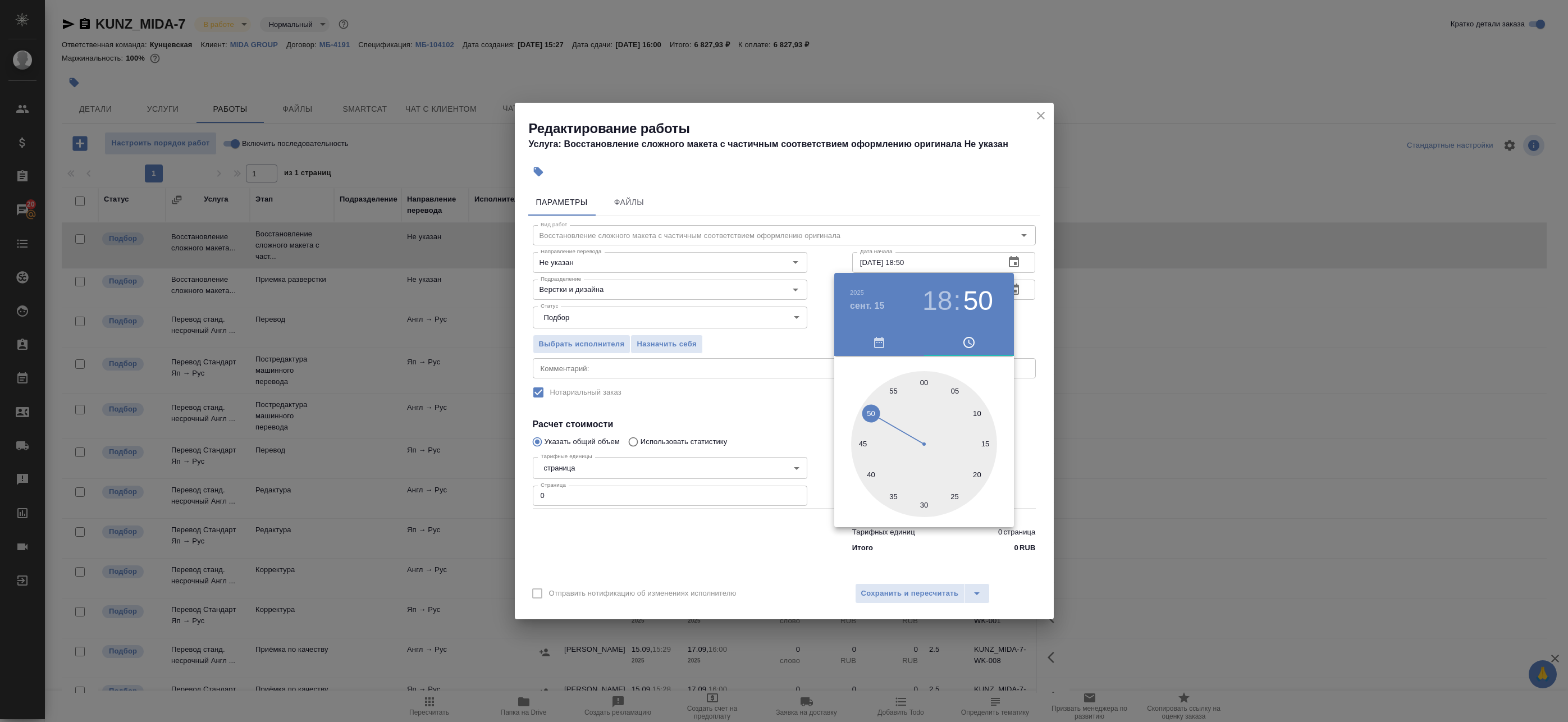
type input "15.09.2025 18:00"
click at [1014, 300] on div at bounding box center [784, 361] width 1568 height 722
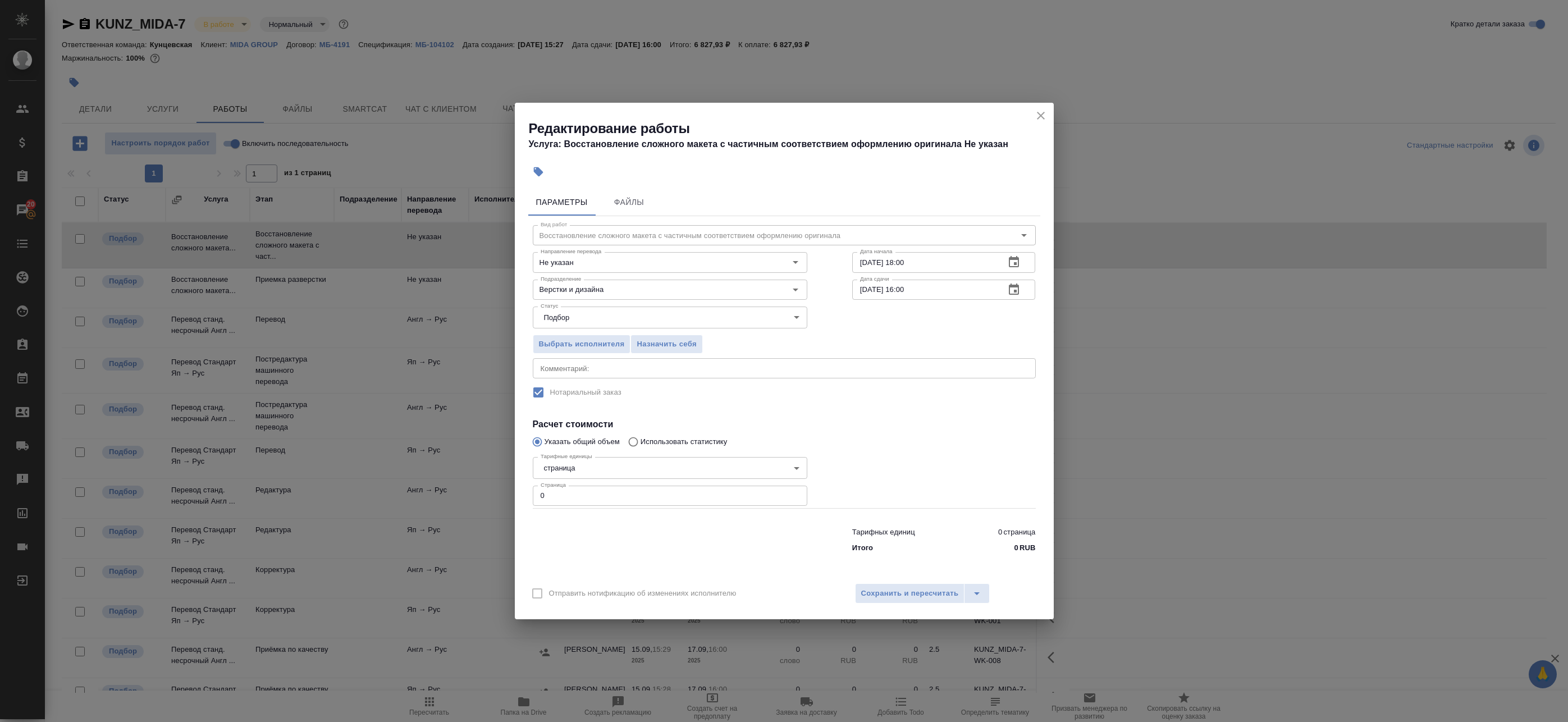
click at [1012, 288] on icon "button" at bounding box center [1014, 289] width 13 height 13
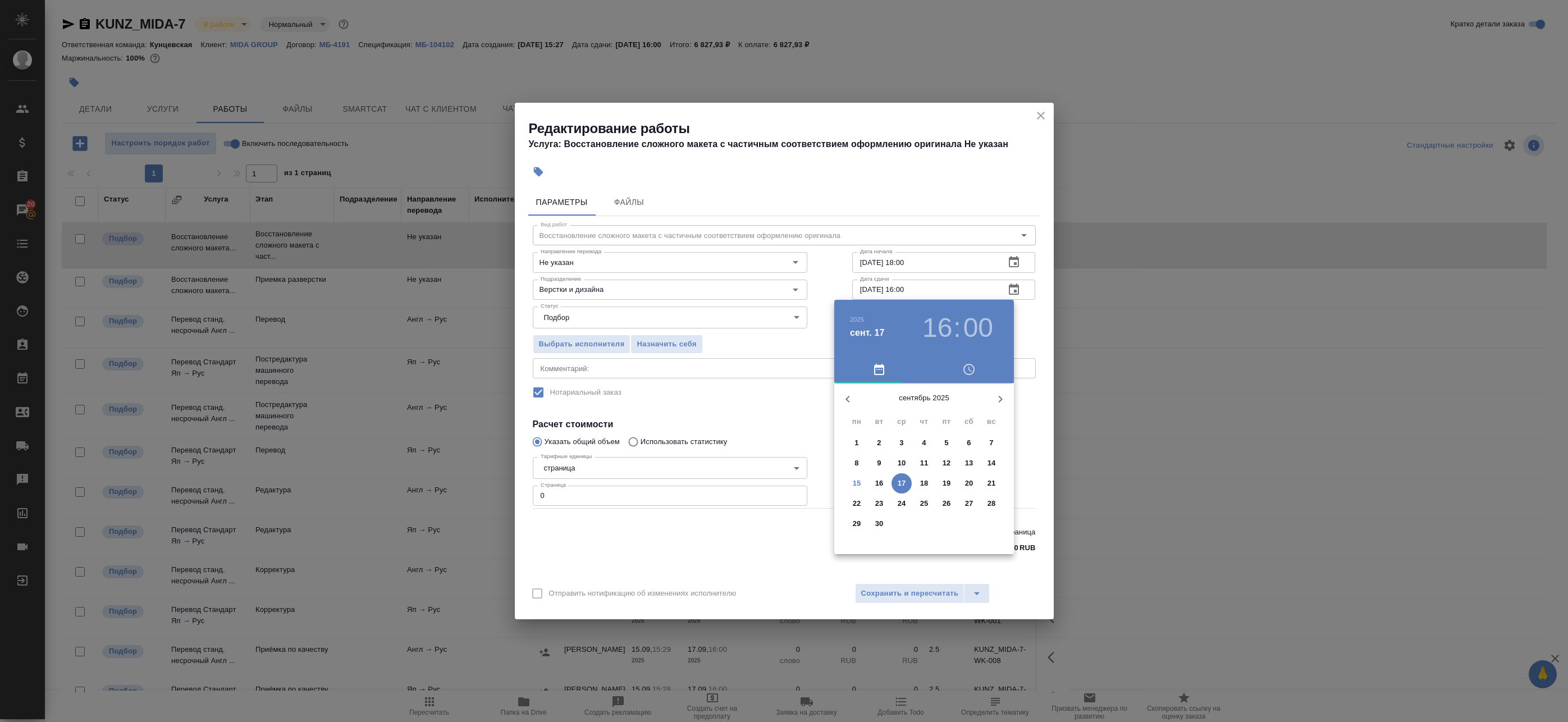
click at [859, 483] on p "15" at bounding box center [857, 483] width 8 height 11
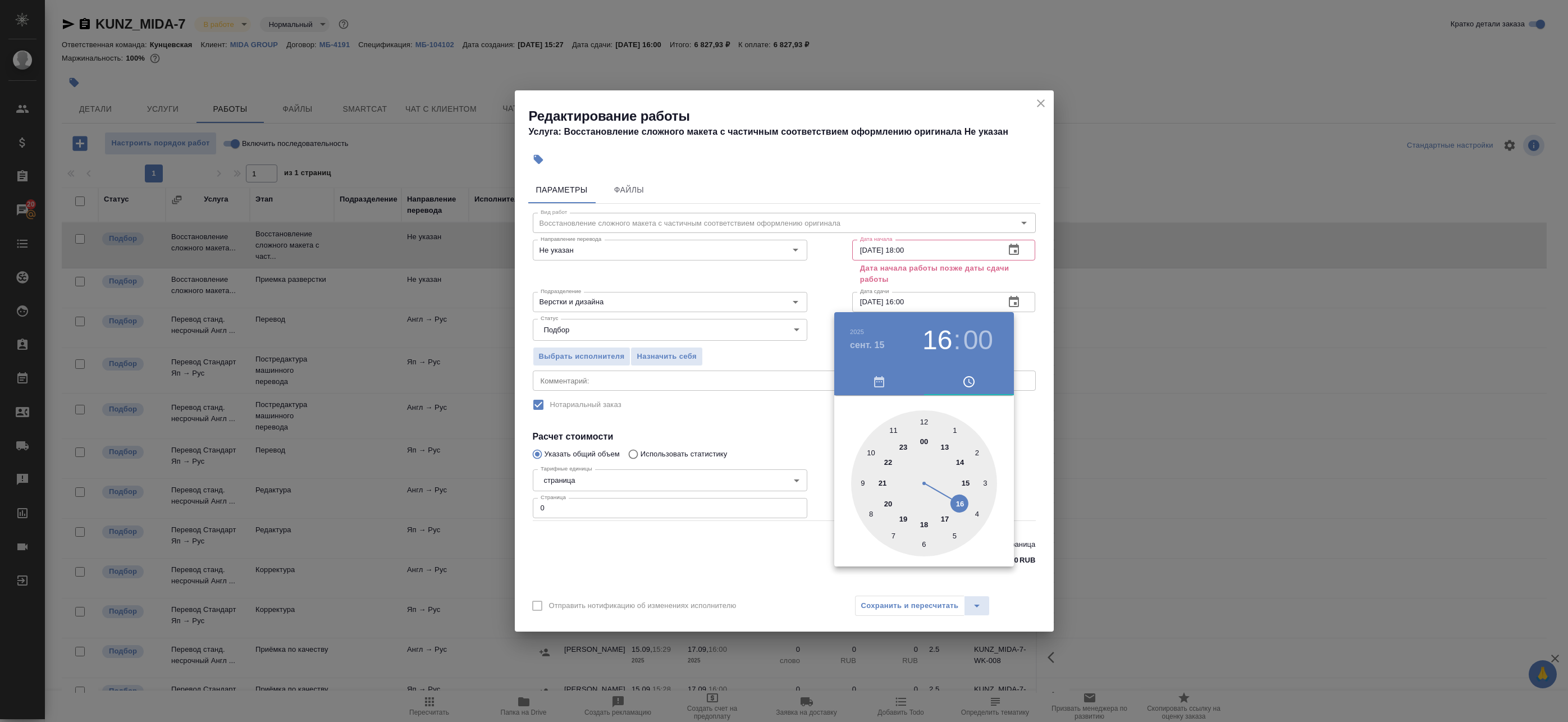
click at [885, 485] on div at bounding box center [924, 483] width 146 height 146
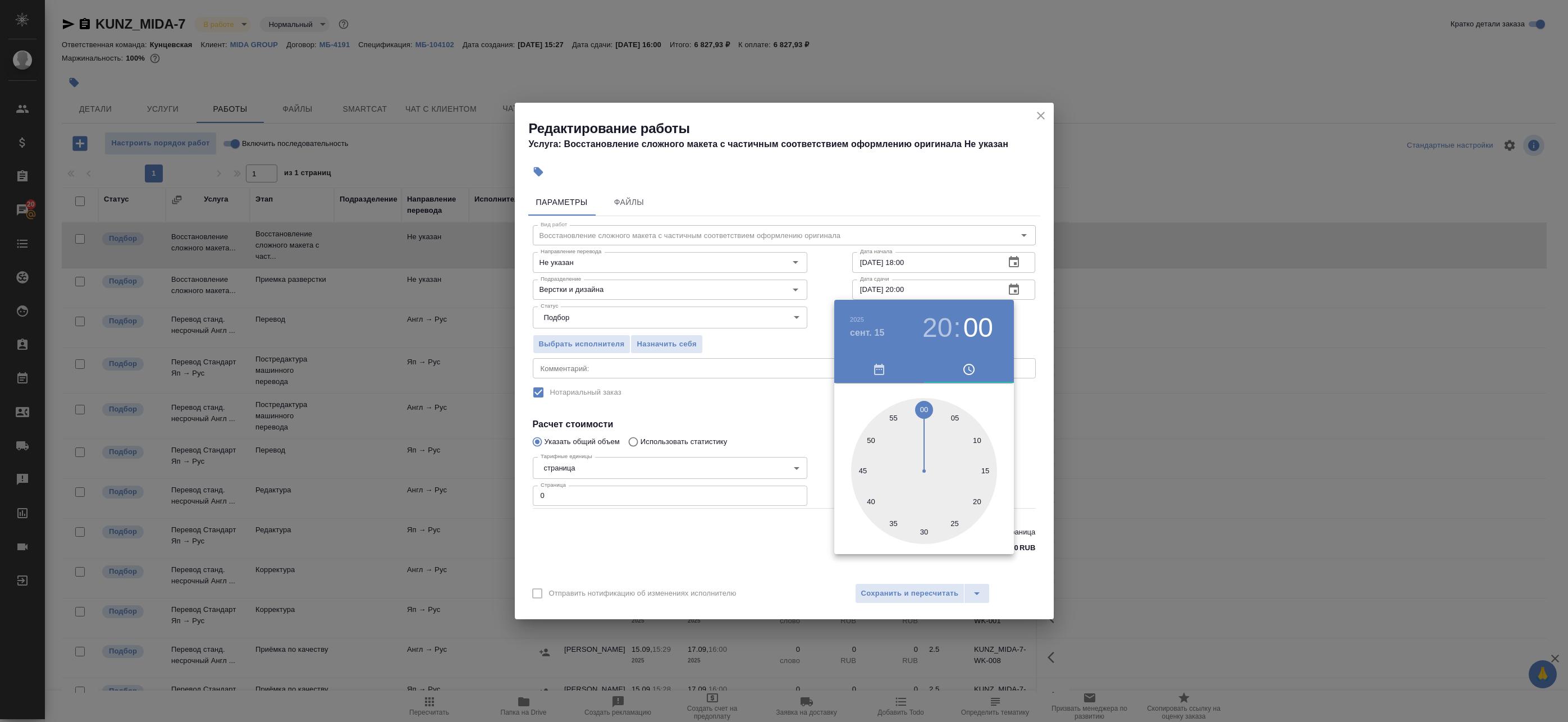
click at [940, 319] on h3 "20" at bounding box center [937, 328] width 30 height 32
click at [884, 470] on div at bounding box center [924, 471] width 146 height 146
type input "[DATE] 21:00"
click at [1018, 310] on div at bounding box center [784, 361] width 1568 height 722
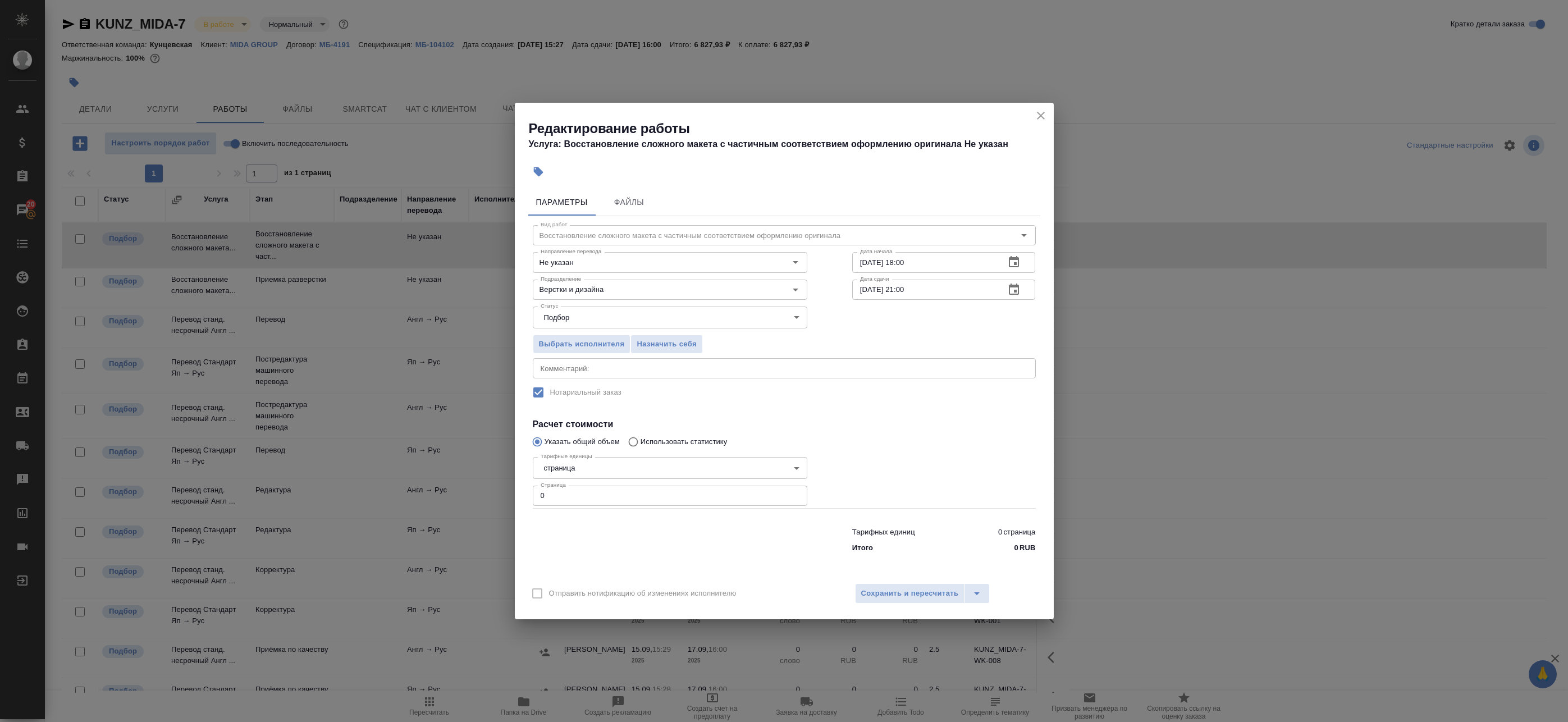
click at [607, 384] on label "Нотариальный заказ" at bounding box center [776, 392] width 500 height 23
click at [607, 368] on textarea at bounding box center [784, 368] width 487 height 8
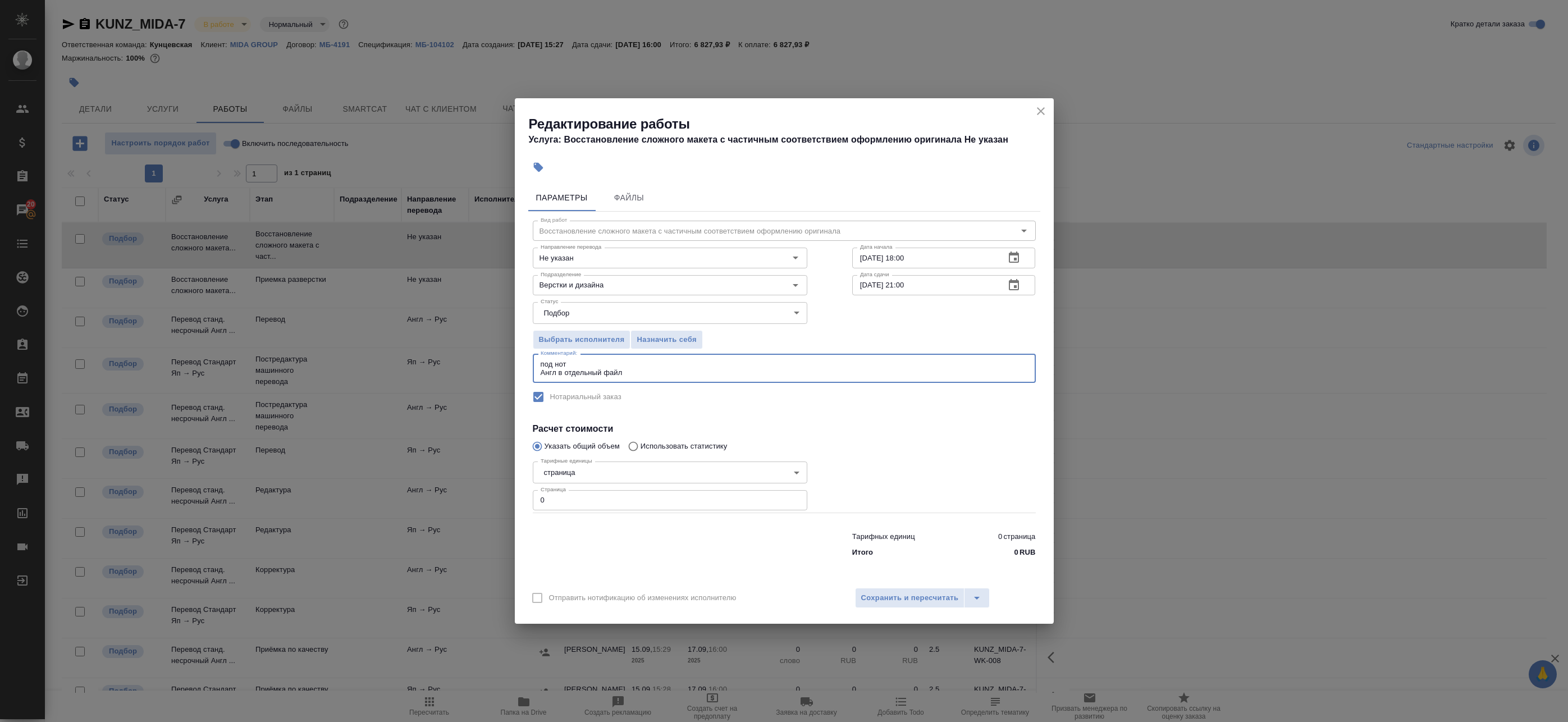
type textarea "под нот Англ в отдельный файл"
click at [700, 408] on div "Вид работ Восстановление сложного макета с частичным соответствием оформлению о…" at bounding box center [784, 387] width 512 height 351
drag, startPoint x: 538, startPoint y: 497, endPoint x: 449, endPoint y: 484, distance: 89.9
click at [449, 484] on div "Редактирование работы Услуга: Восстановление сложного макета с частичным соотве…" at bounding box center [784, 361] width 1568 height 722
type input "3"
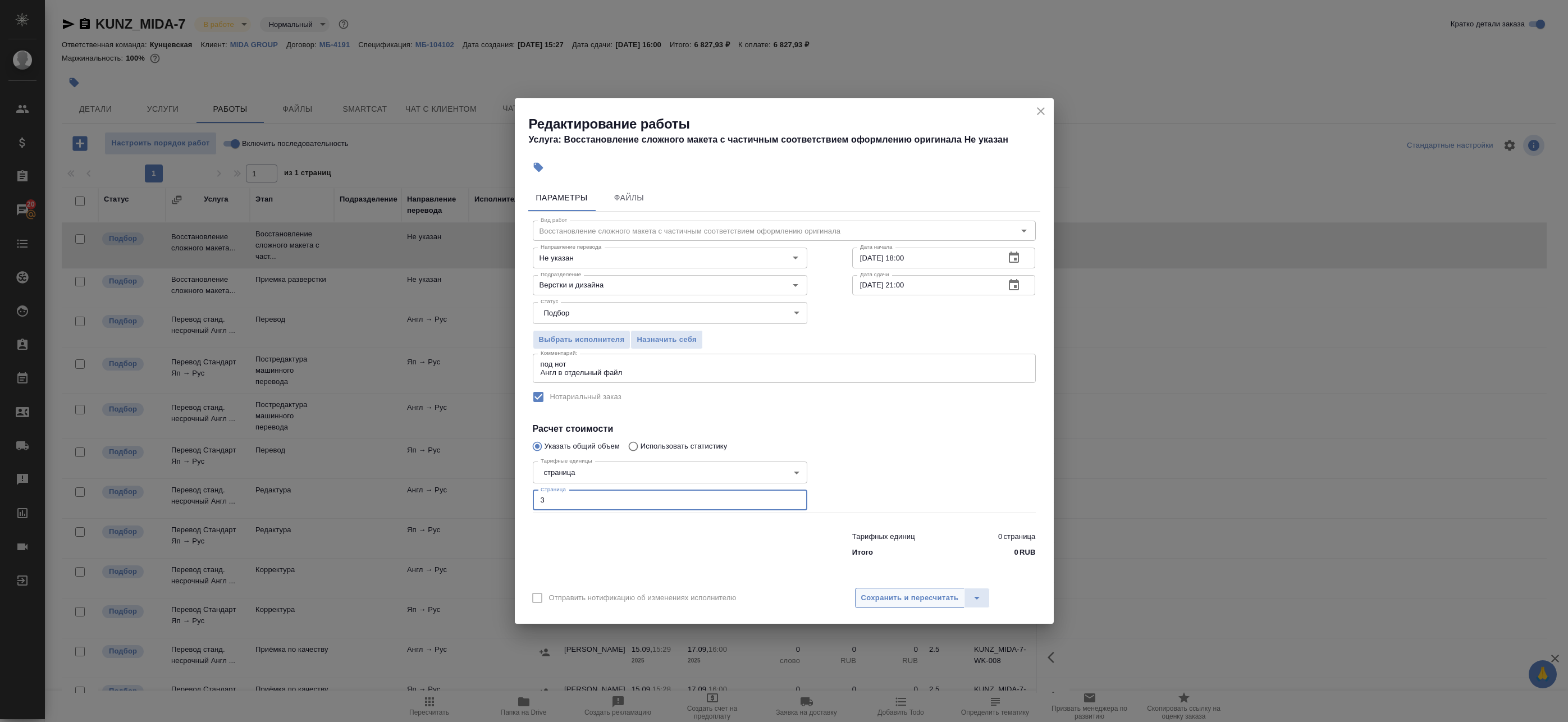
click at [895, 588] on button "Сохранить и пересчитать" at bounding box center [910, 597] width 110 height 20
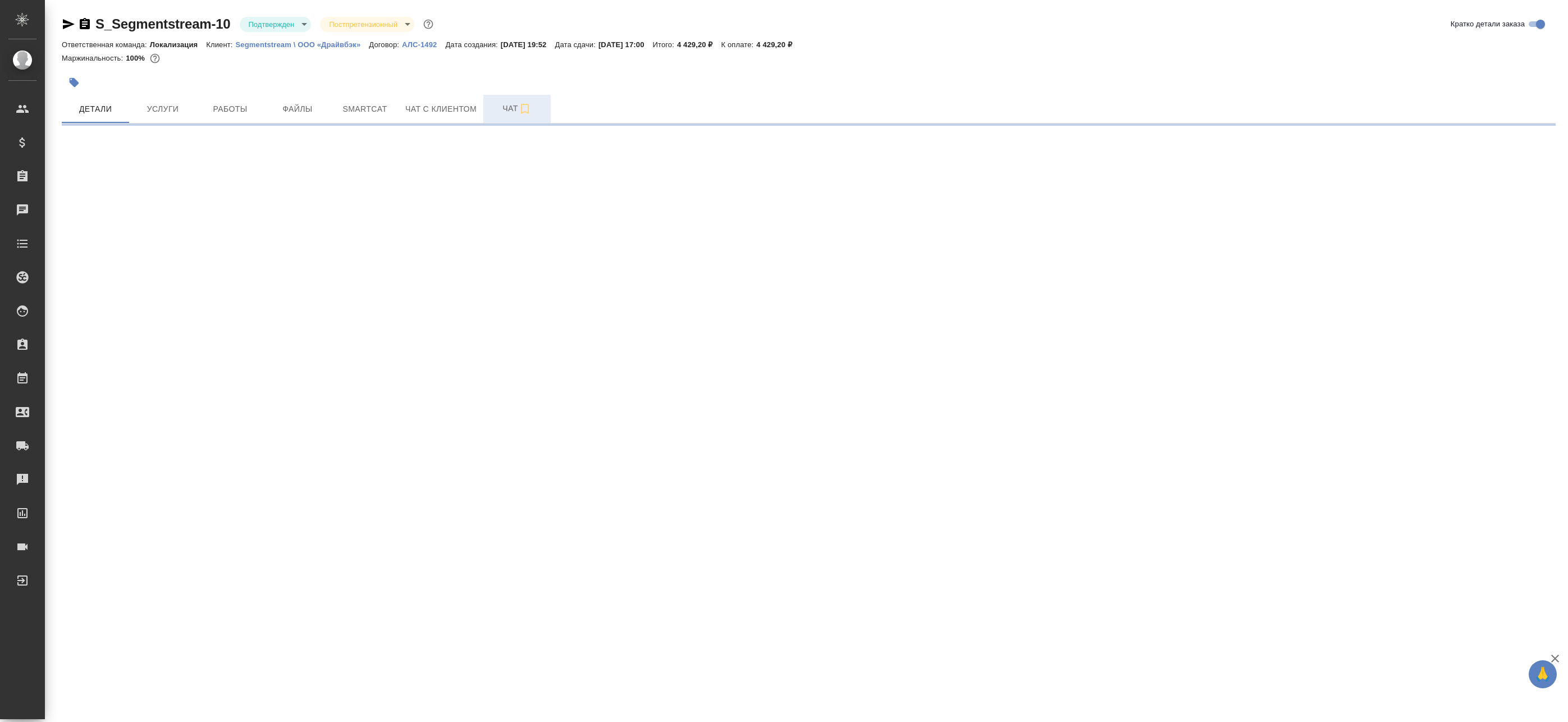
select select "RU"
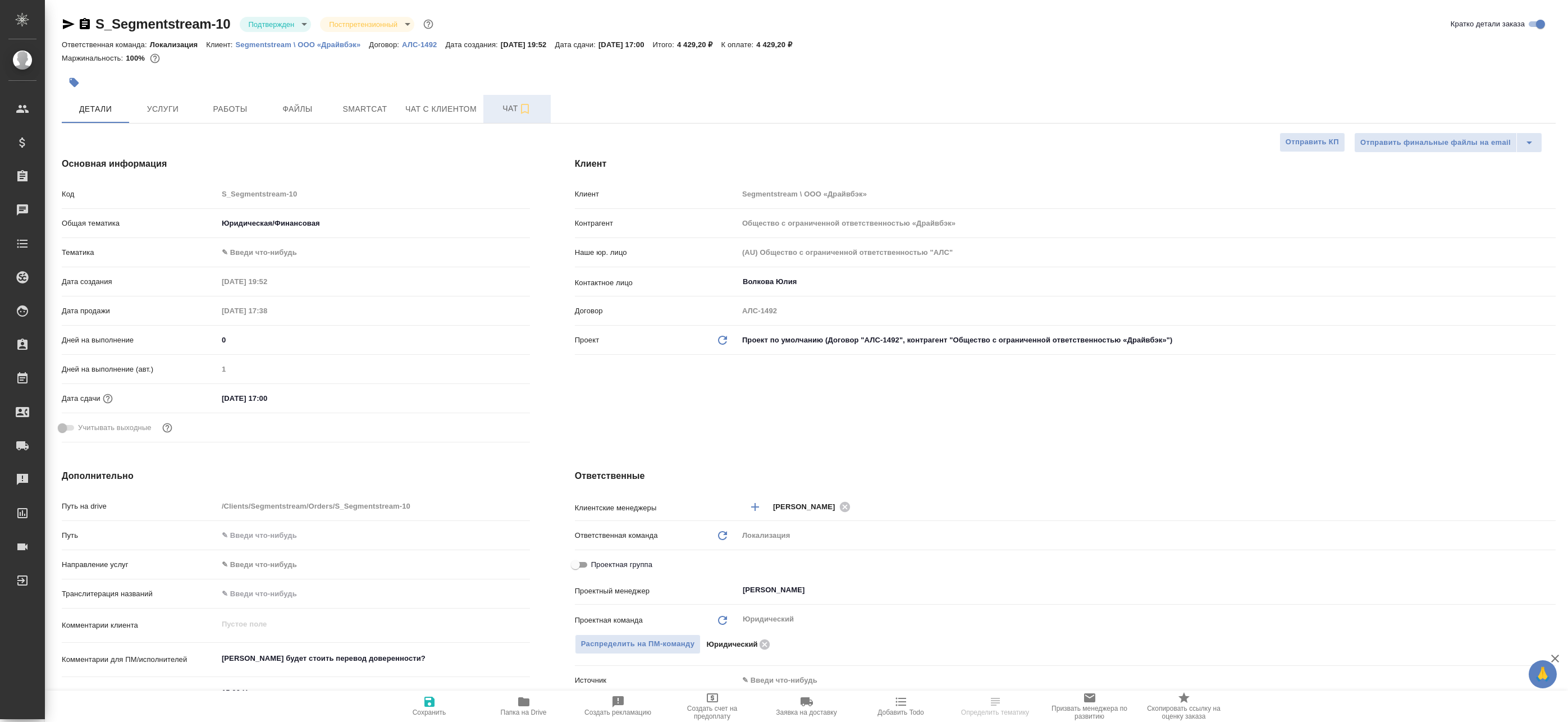
type textarea "x"
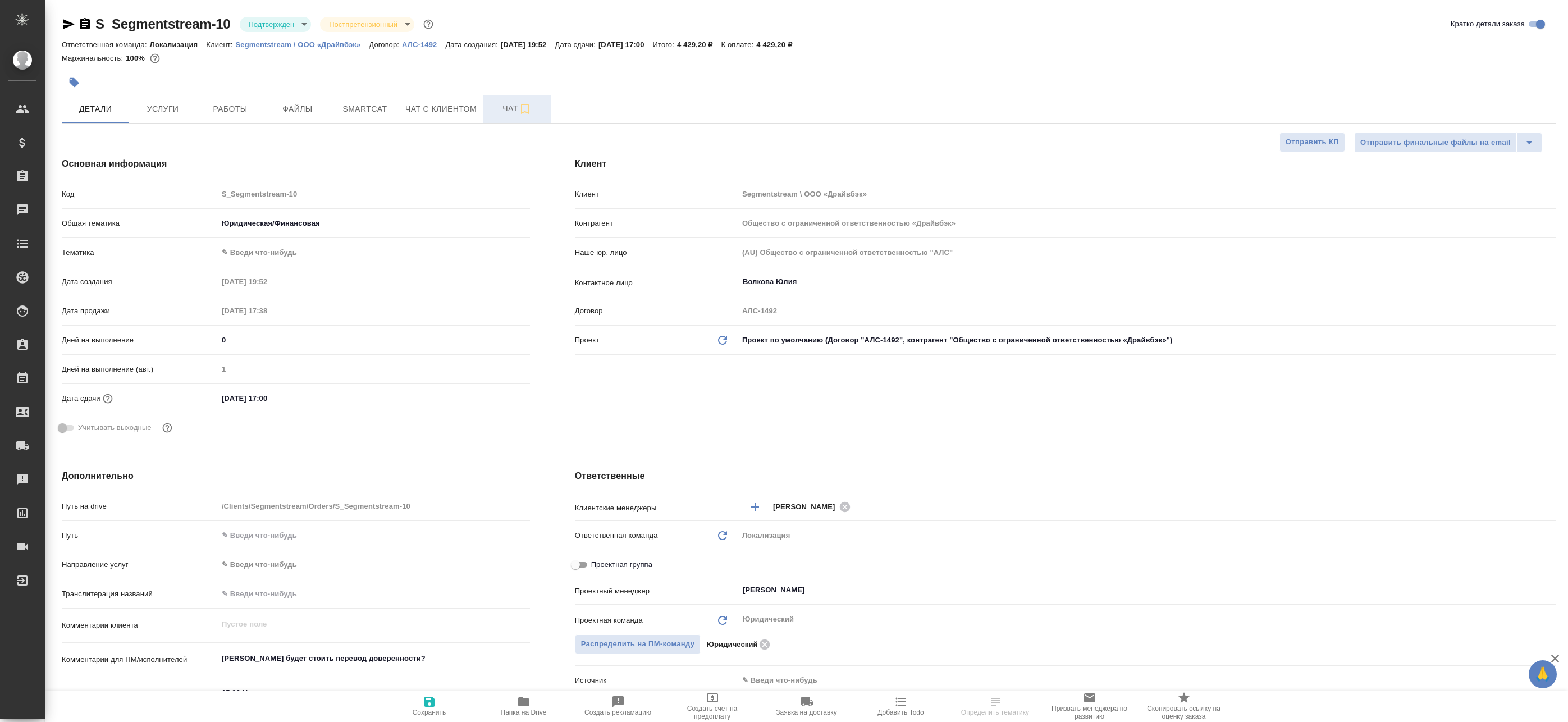
type textarea "x"
click at [500, 98] on button "Чат" at bounding box center [517, 109] width 68 height 28
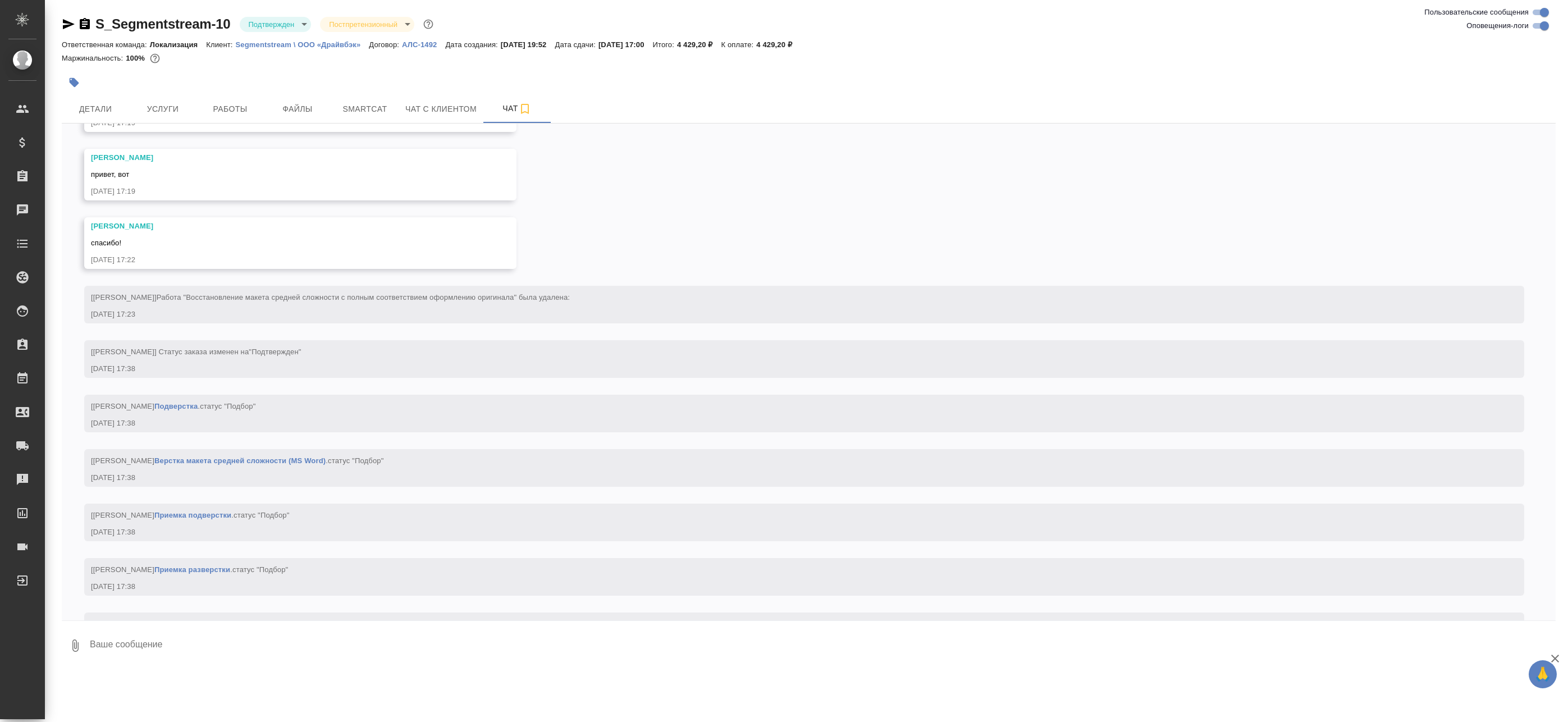
click at [1539, 23] on input "Оповещения-логи" at bounding box center [1545, 26] width 40 height 13
checkbox input "false"
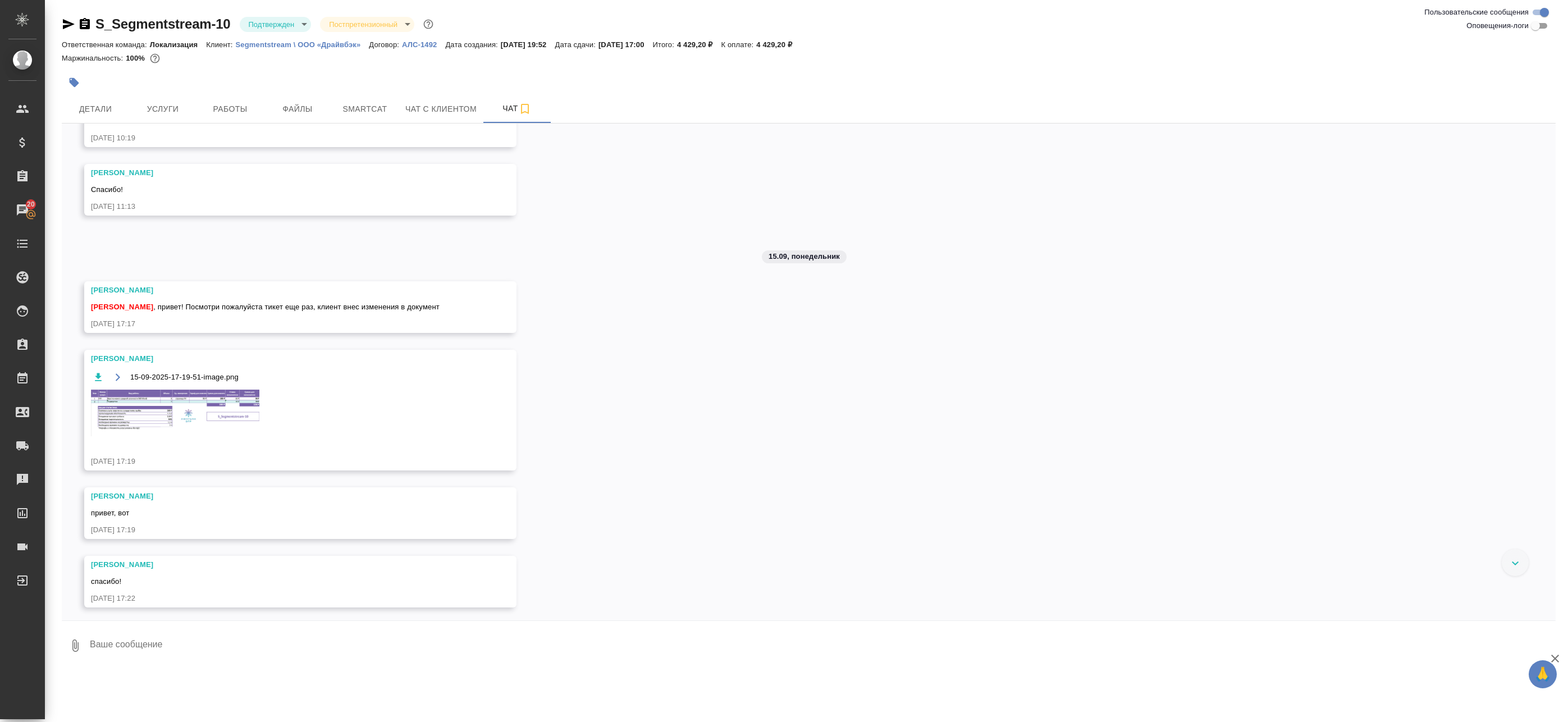
scroll to position [150, 0]
click at [168, 405] on img at bounding box center [175, 409] width 168 height 47
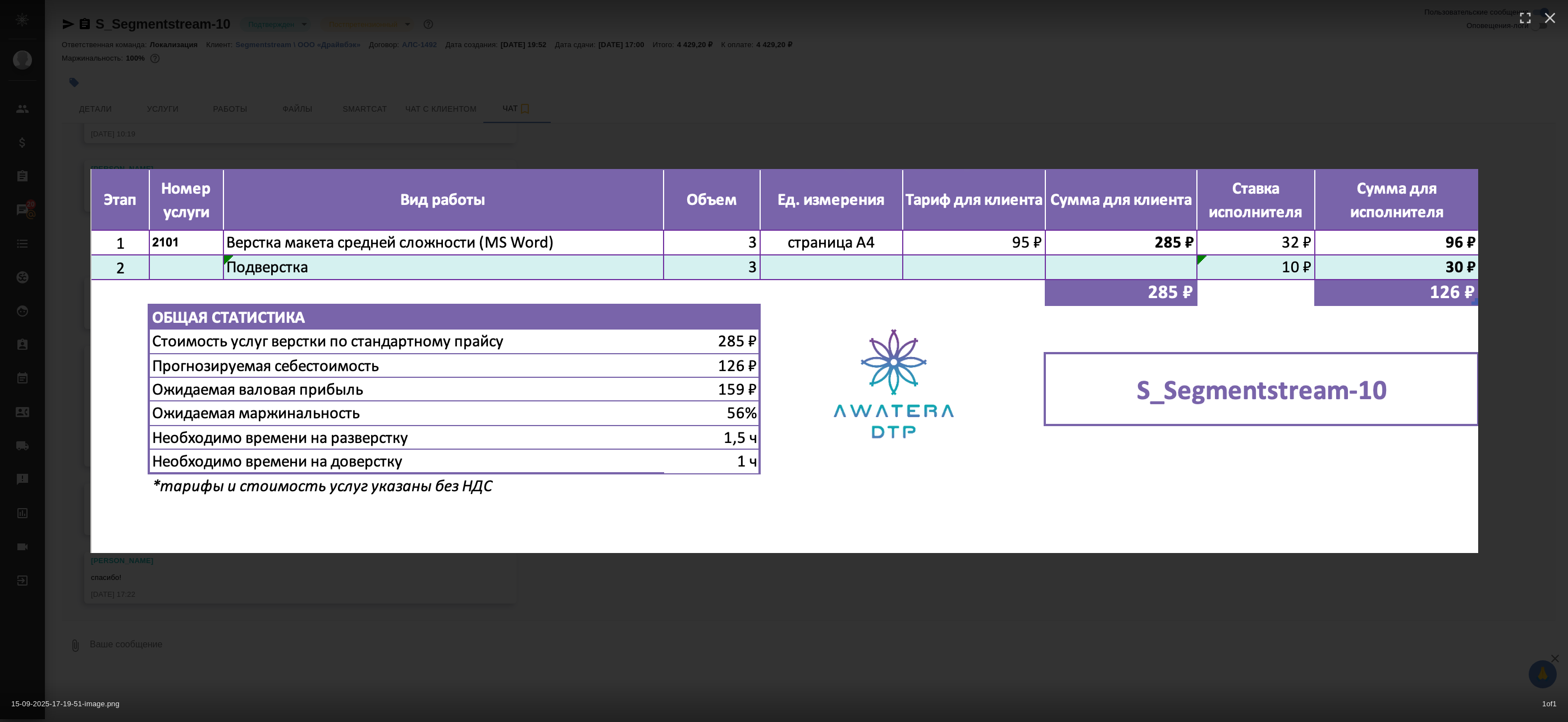
click at [479, 582] on div "15-09-2025-17-19-51-image.png 1 of 1" at bounding box center [784, 361] width 1568 height 722
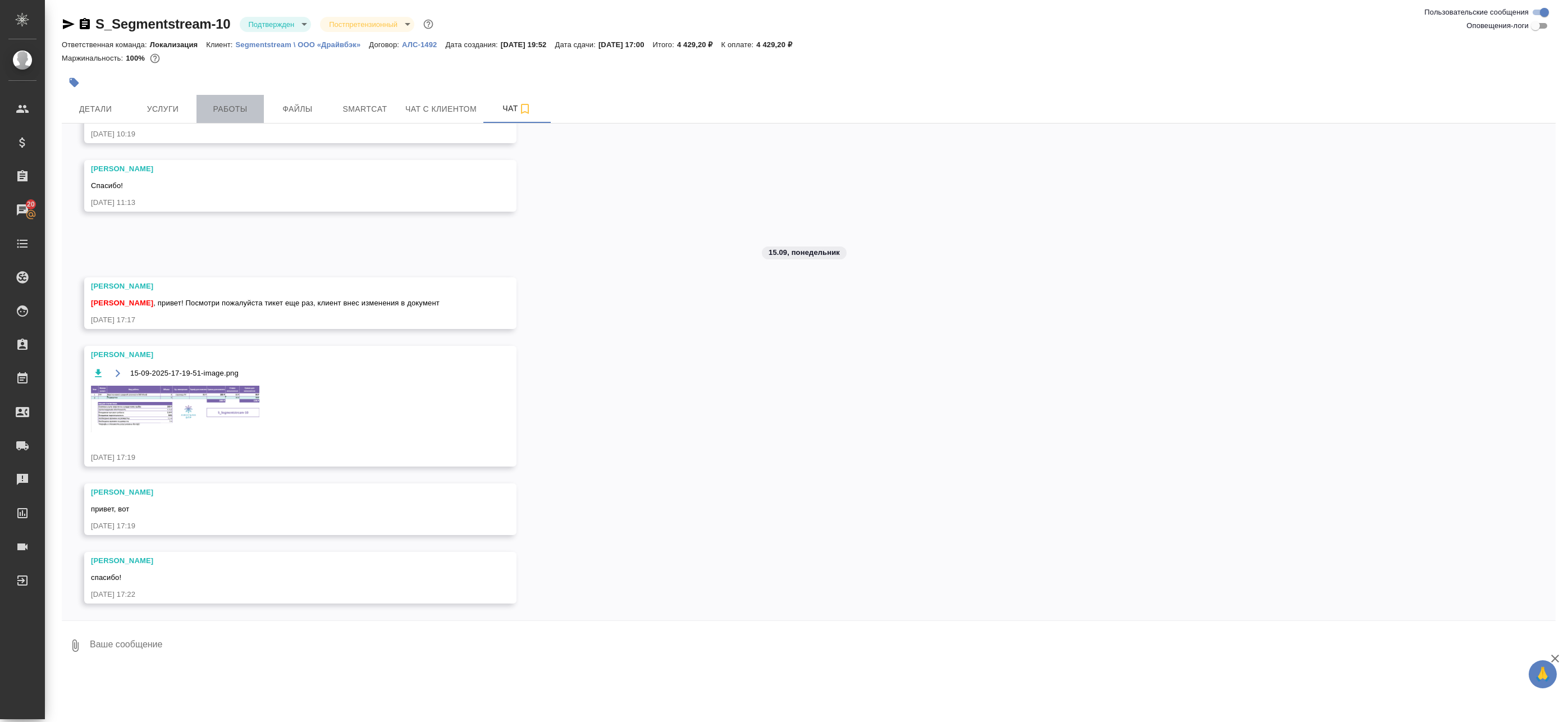
click at [226, 109] on span "Работы" at bounding box center [230, 109] width 54 height 14
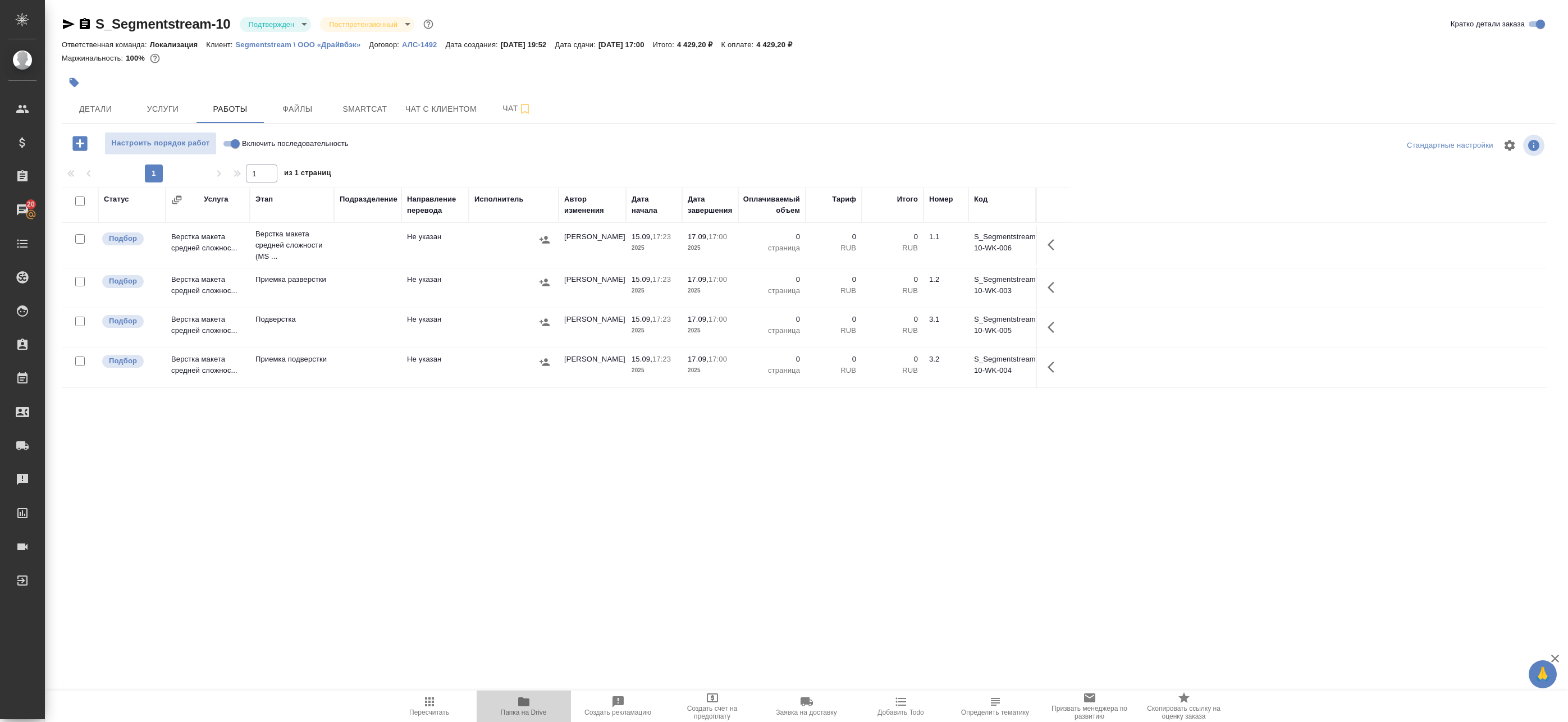
click at [539, 705] on span "Папка на Drive" at bounding box center [524, 705] width 81 height 21
click at [499, 103] on span "Чат" at bounding box center [517, 108] width 54 height 14
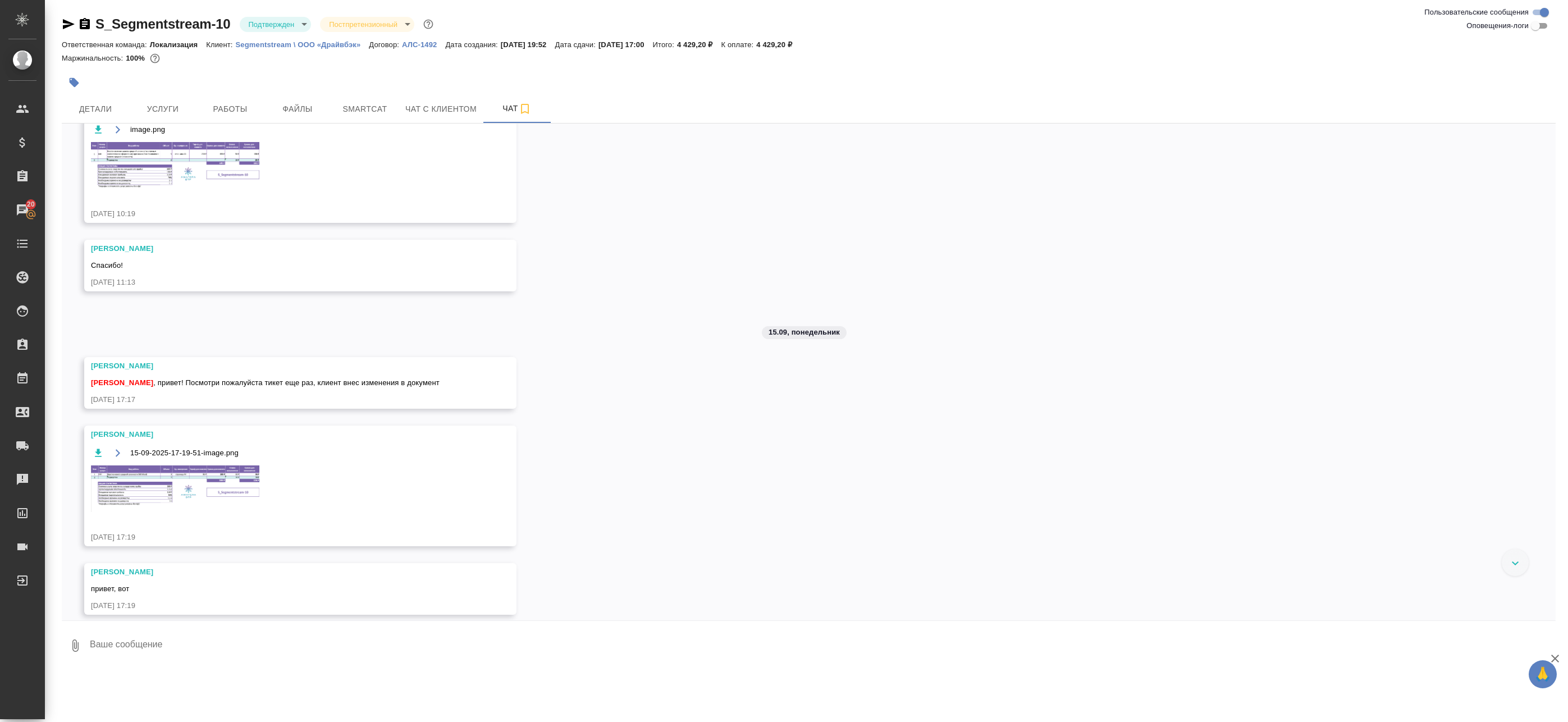
scroll to position [150, 0]
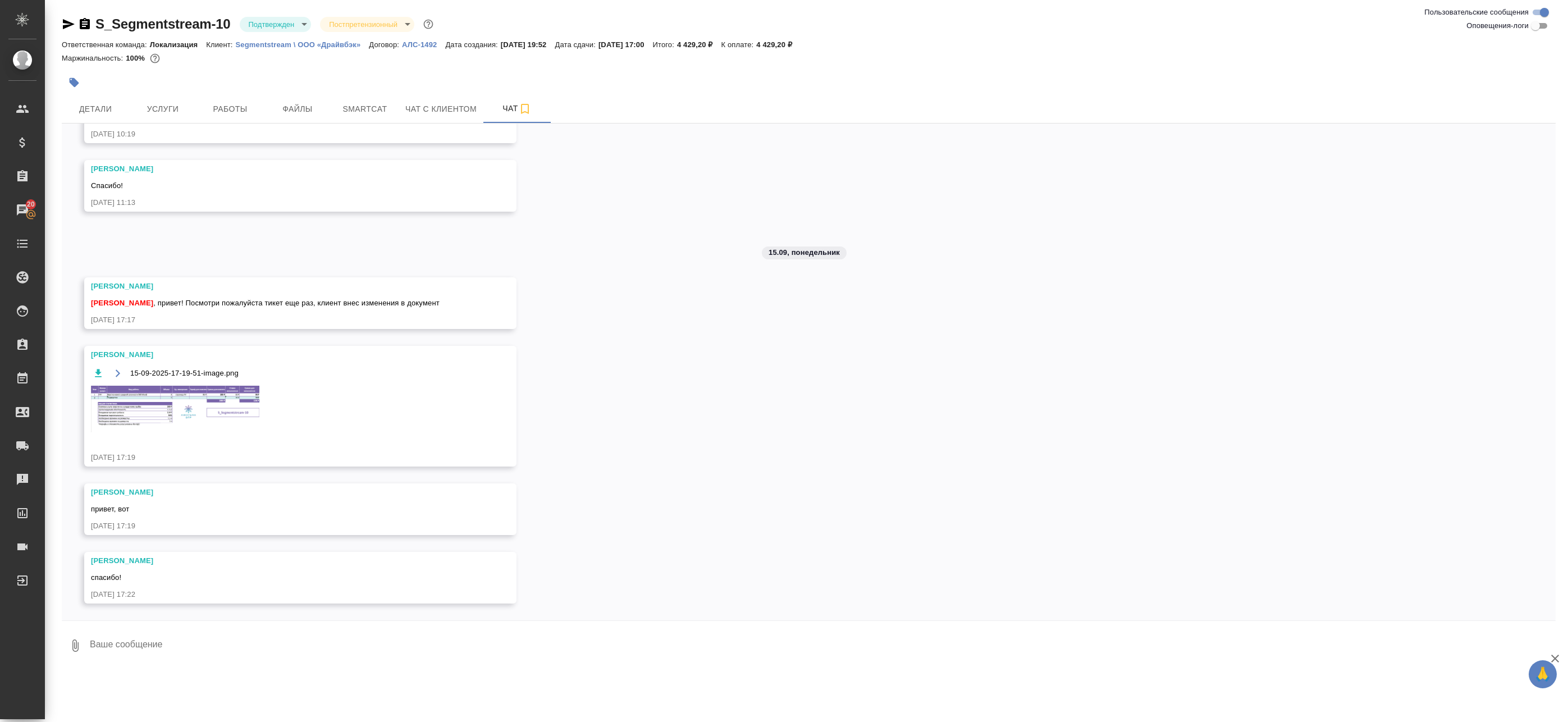
click at [187, 397] on img at bounding box center [175, 409] width 168 height 47
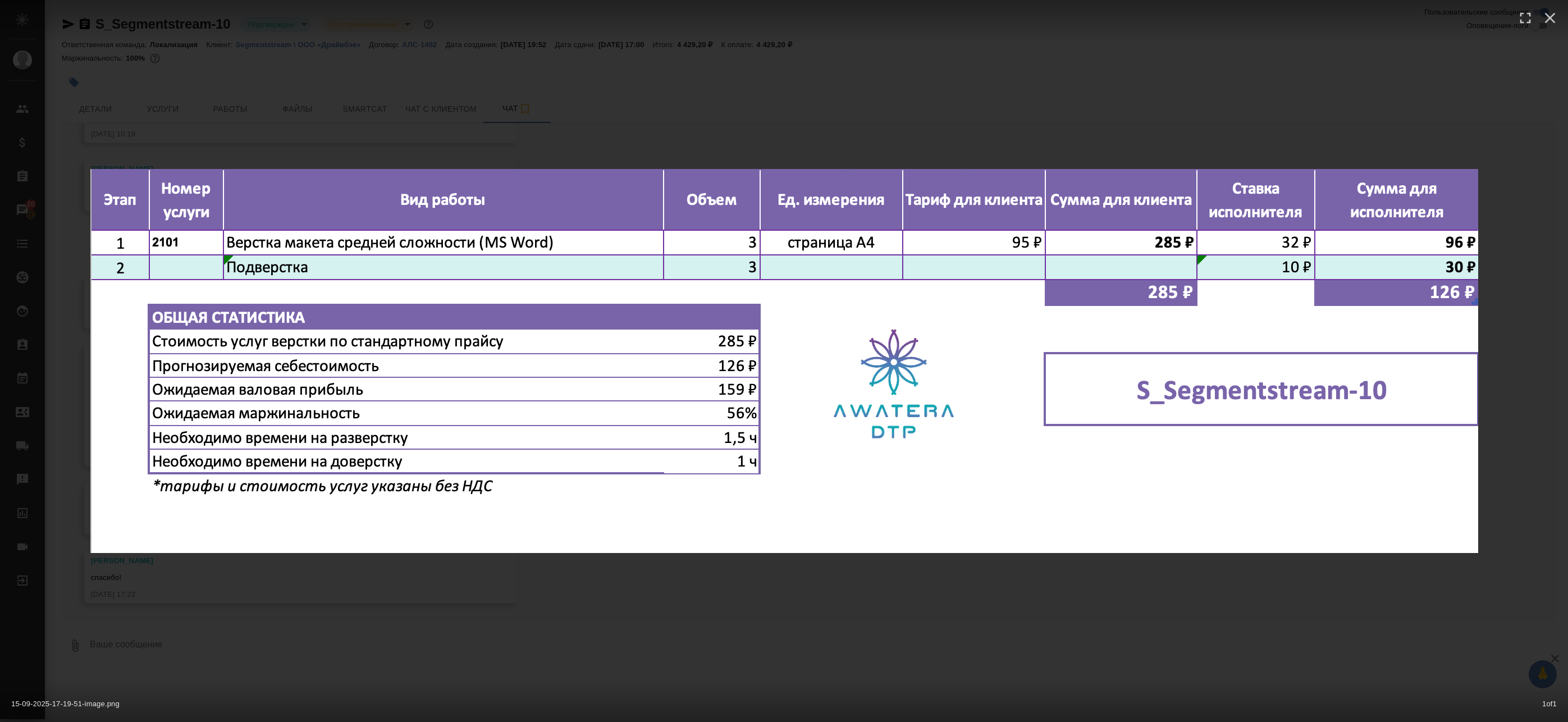
drag, startPoint x: 315, startPoint y: 623, endPoint x: 310, endPoint y: 620, distance: 5.8
click at [315, 623] on div "15-09-2025-17-19-51-image.png 1 of 1" at bounding box center [784, 361] width 1568 height 722
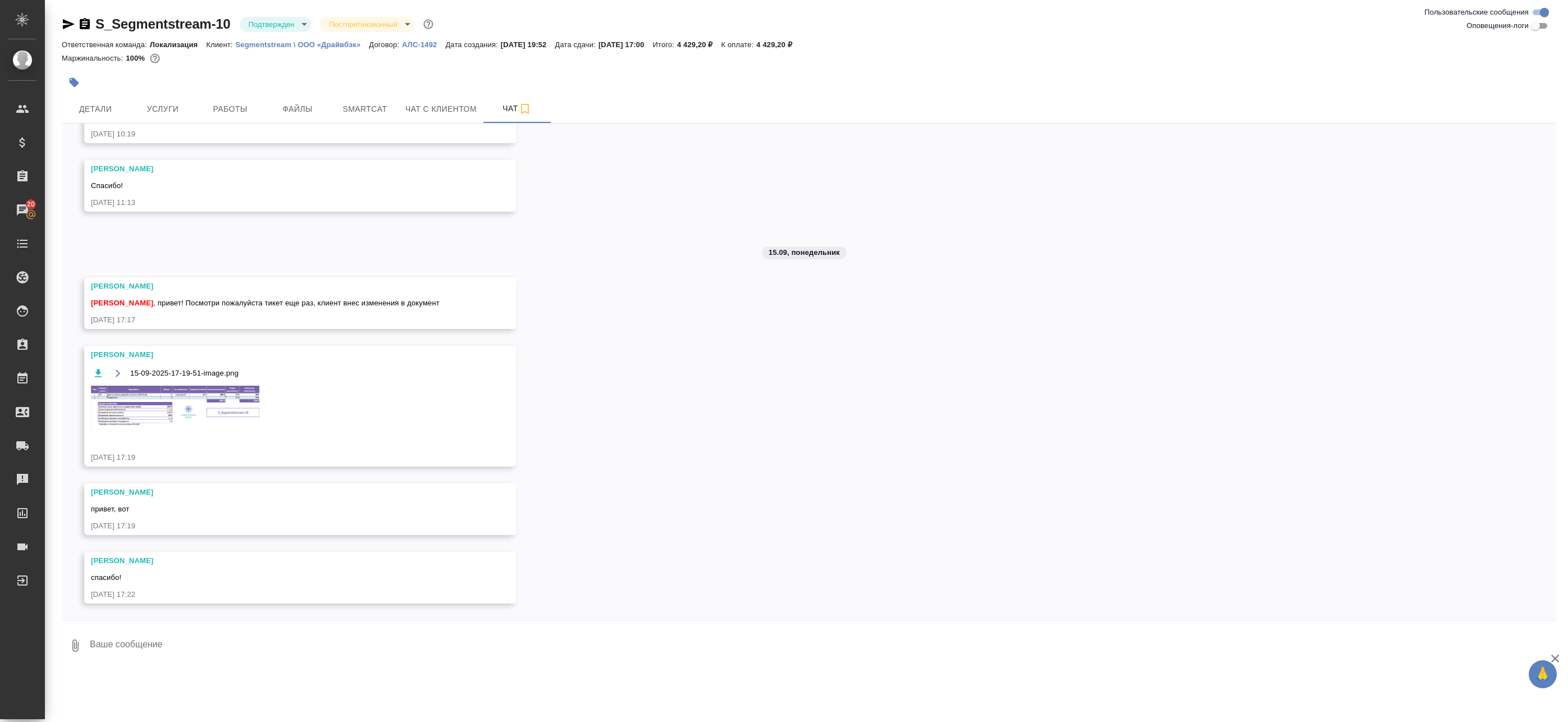
click at [144, 424] on img at bounding box center [175, 409] width 168 height 47
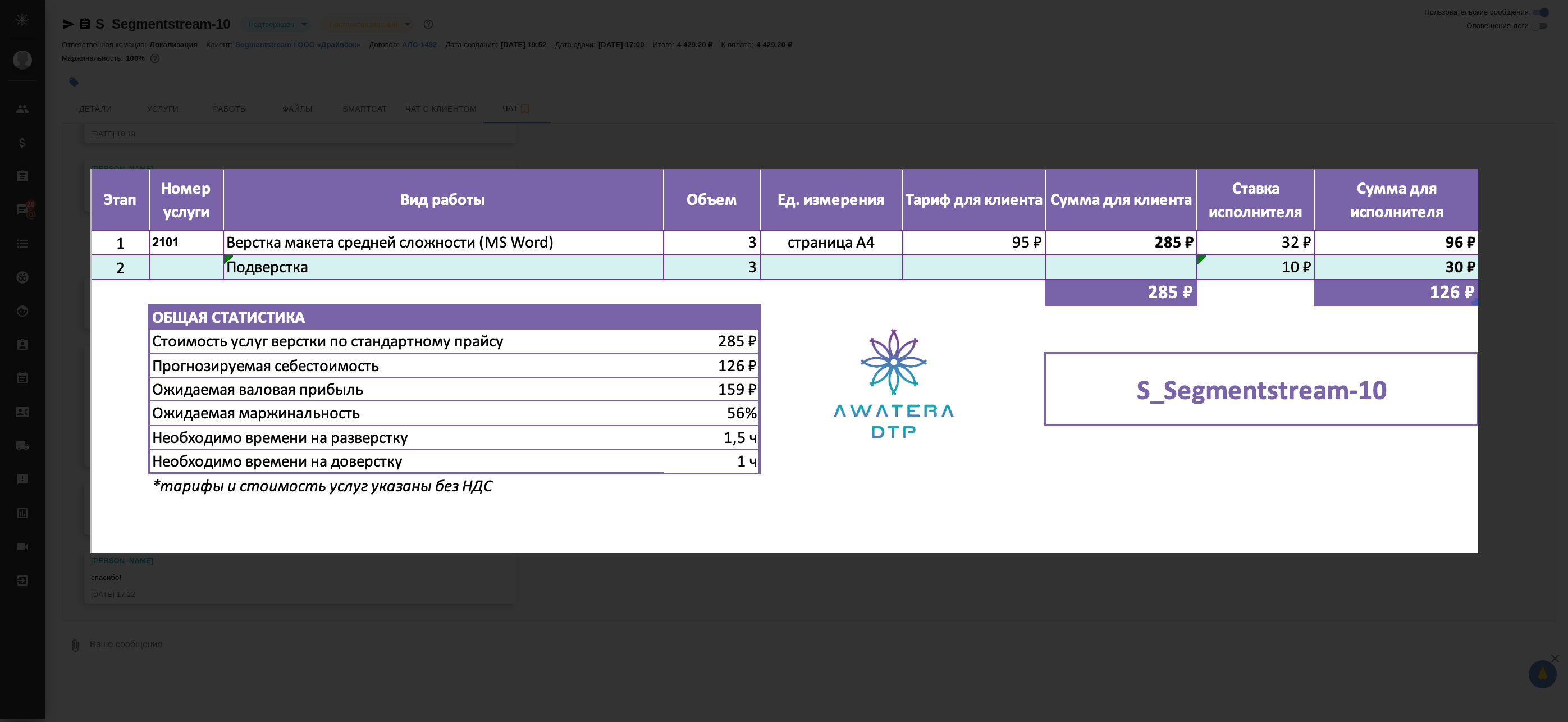
click at [496, 567] on div "15-09-2025-17-19-51-image.png 1 of 1" at bounding box center [784, 361] width 1568 height 722
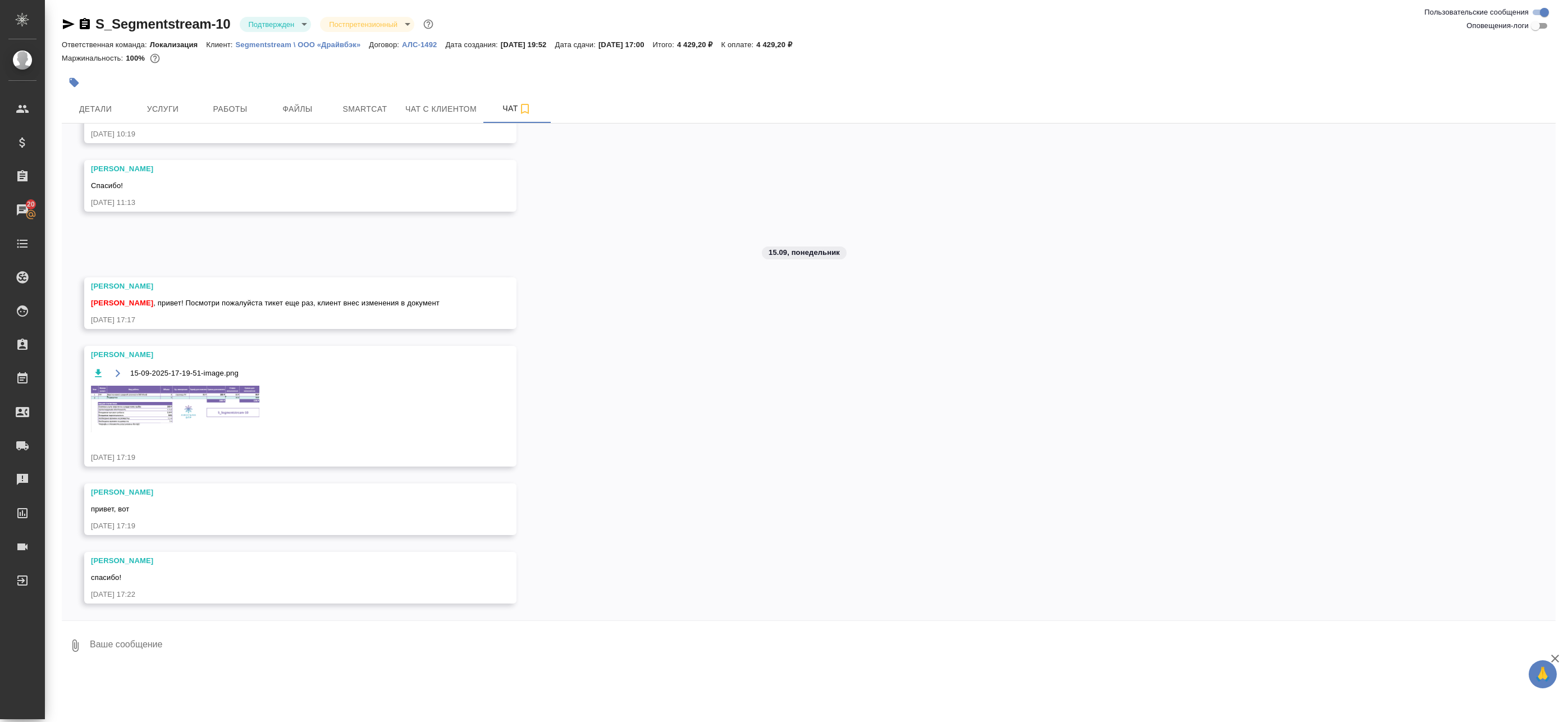
click at [266, 22] on body "🙏 .cls-1 fill:#fff; AWATERA Badanyan Artak Клиенты Спецификации Заказы 20 Чаты …" at bounding box center [784, 361] width 1568 height 722
click at [274, 107] on li "Подтвержден" at bounding box center [290, 99] width 103 height 19
click at [274, 113] on ul "Создан Согласование КП Ожидание предоплаты Связаться с клиентом Подтвержден В р…" at bounding box center [278, 83] width 77 height 134
click at [274, 27] on body "🙏 .cls-1 fill:#fff; AWATERA Badanyan Artak Клиенты Спецификации Заказы 20 Чаты …" at bounding box center [784, 361] width 1568 height 722
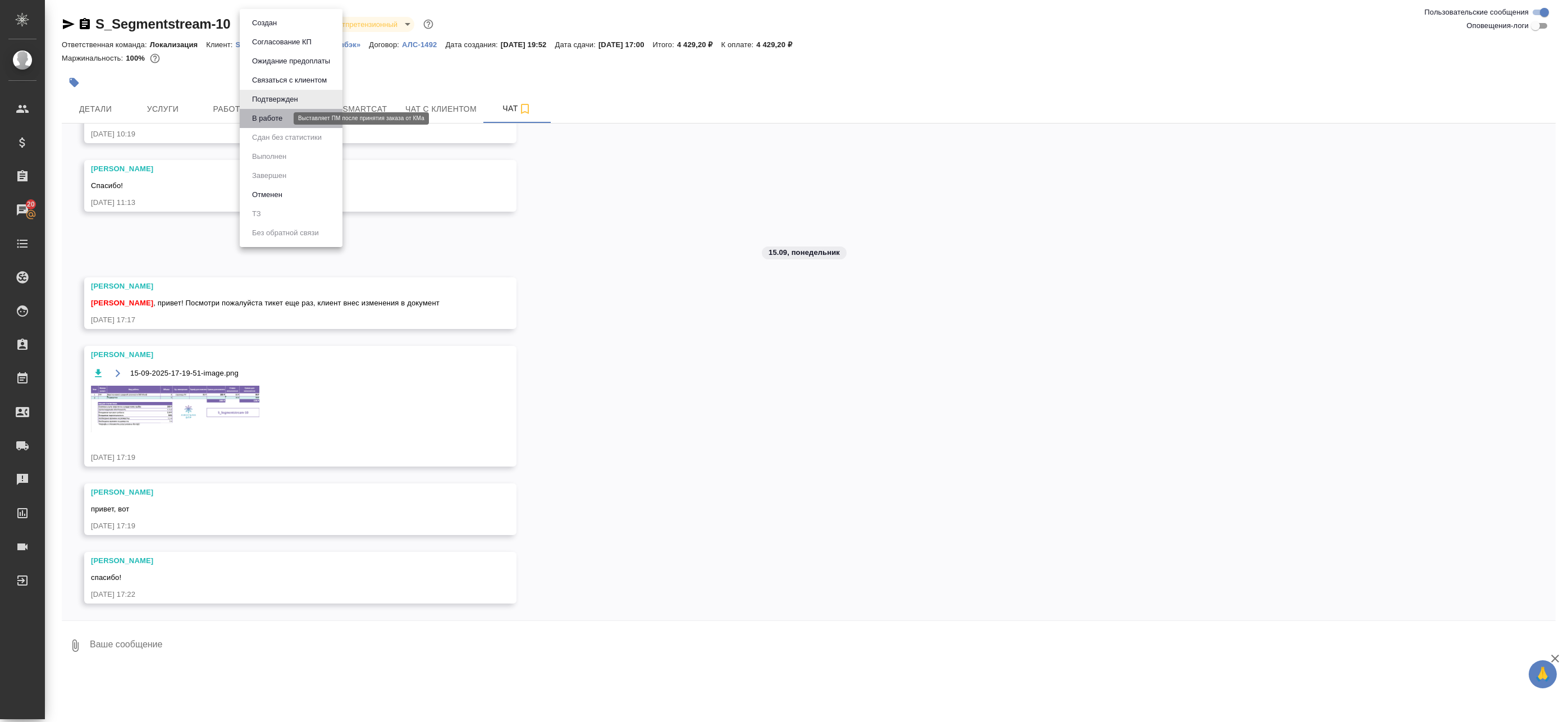
click at [271, 115] on button "В работе" at bounding box center [267, 118] width 37 height 13
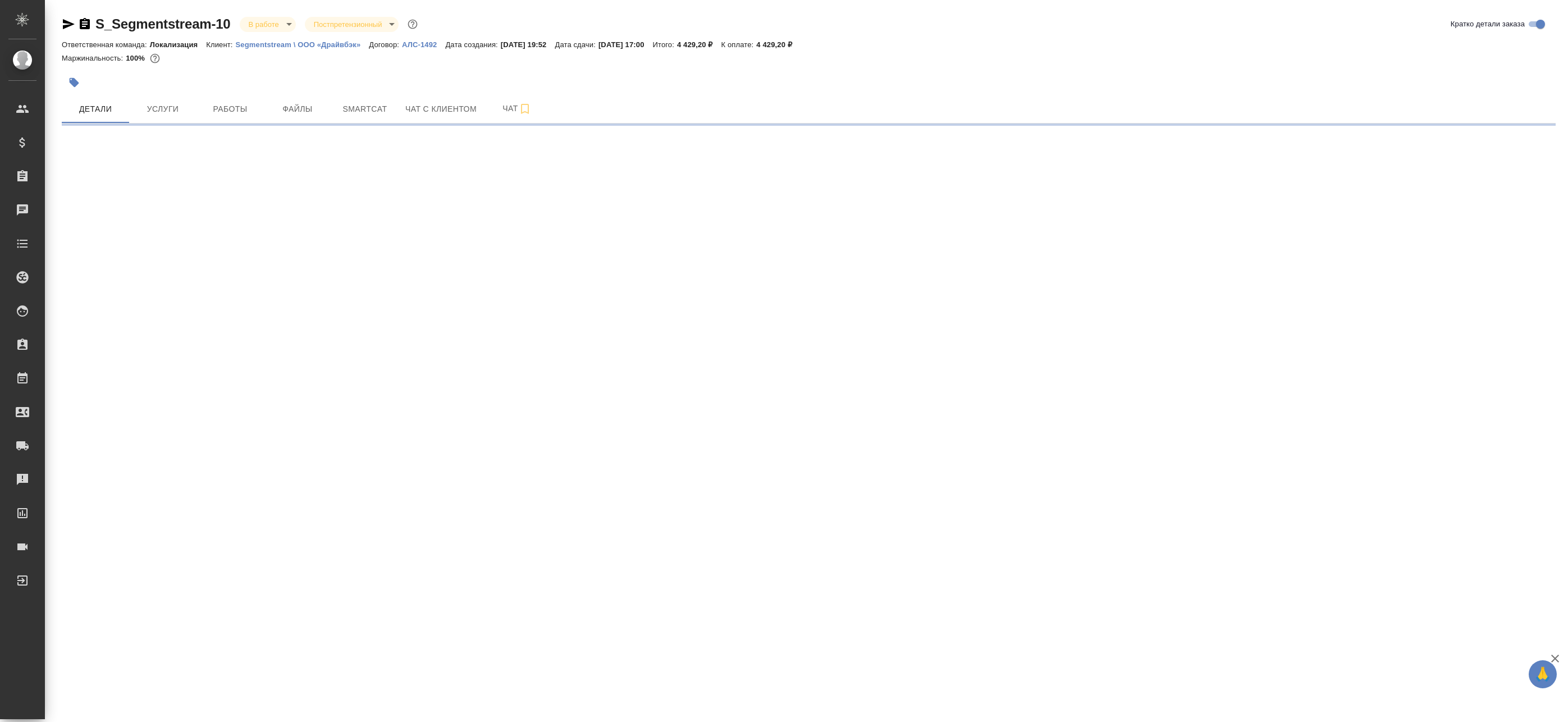
select select "RU"
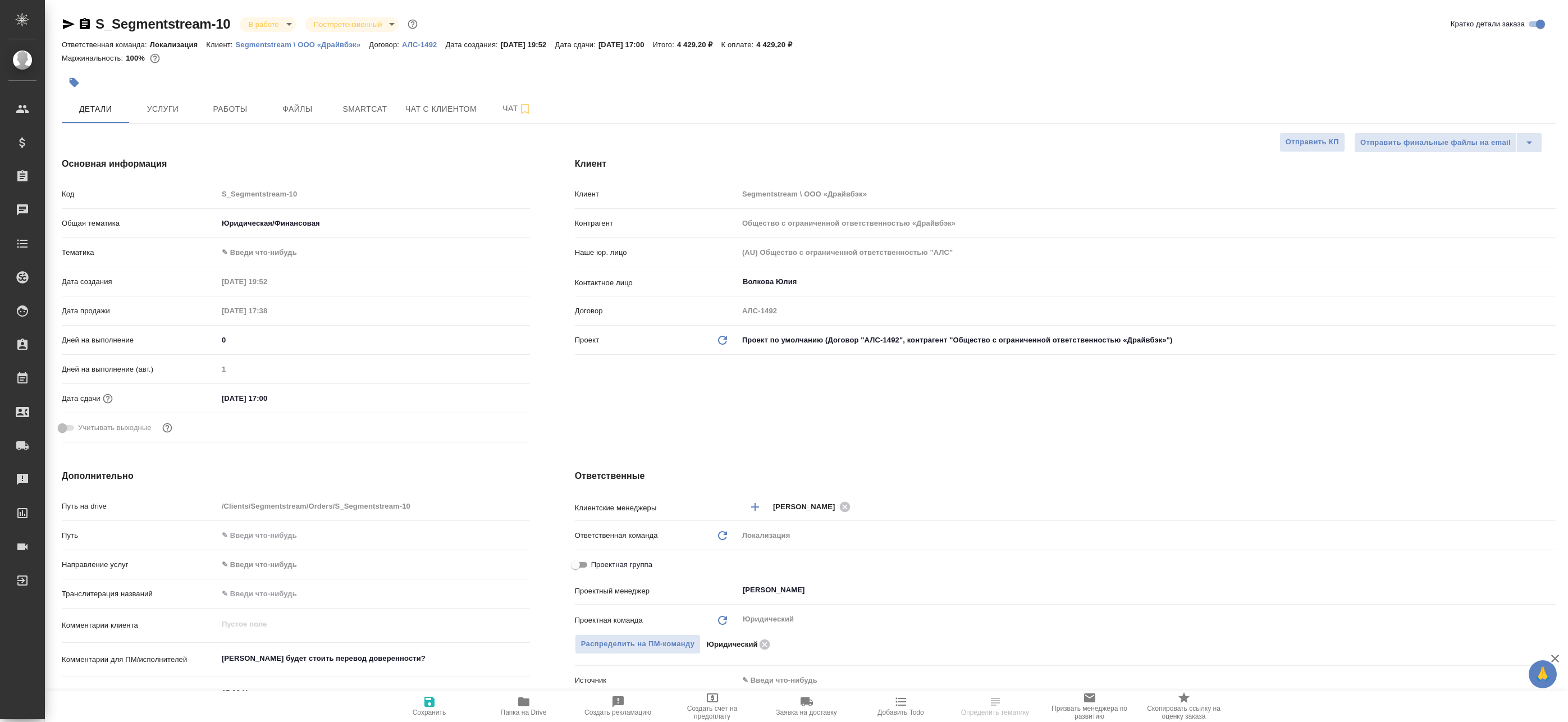
type textarea "x"
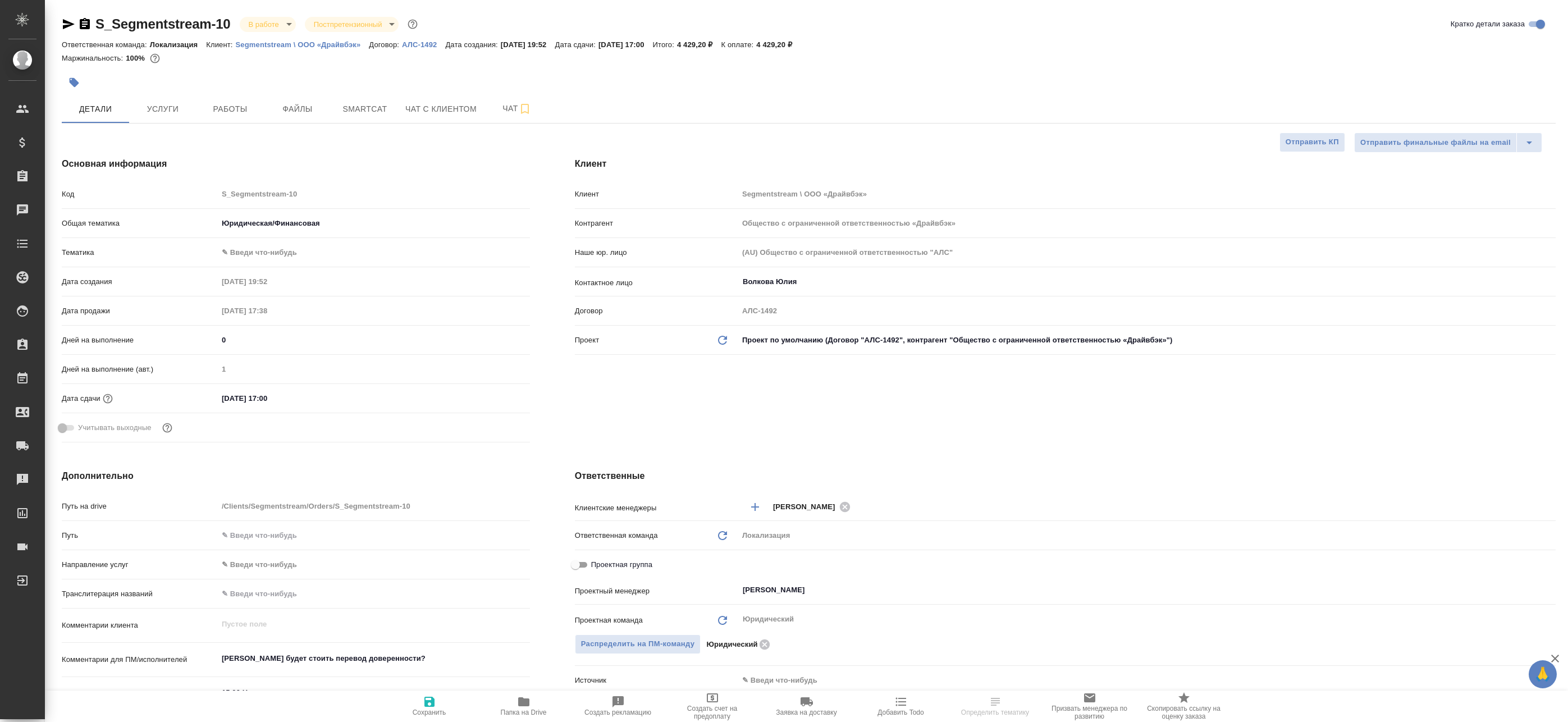
type textarea "x"
click at [353, 102] on span "Smartcat" at bounding box center [365, 109] width 54 height 14
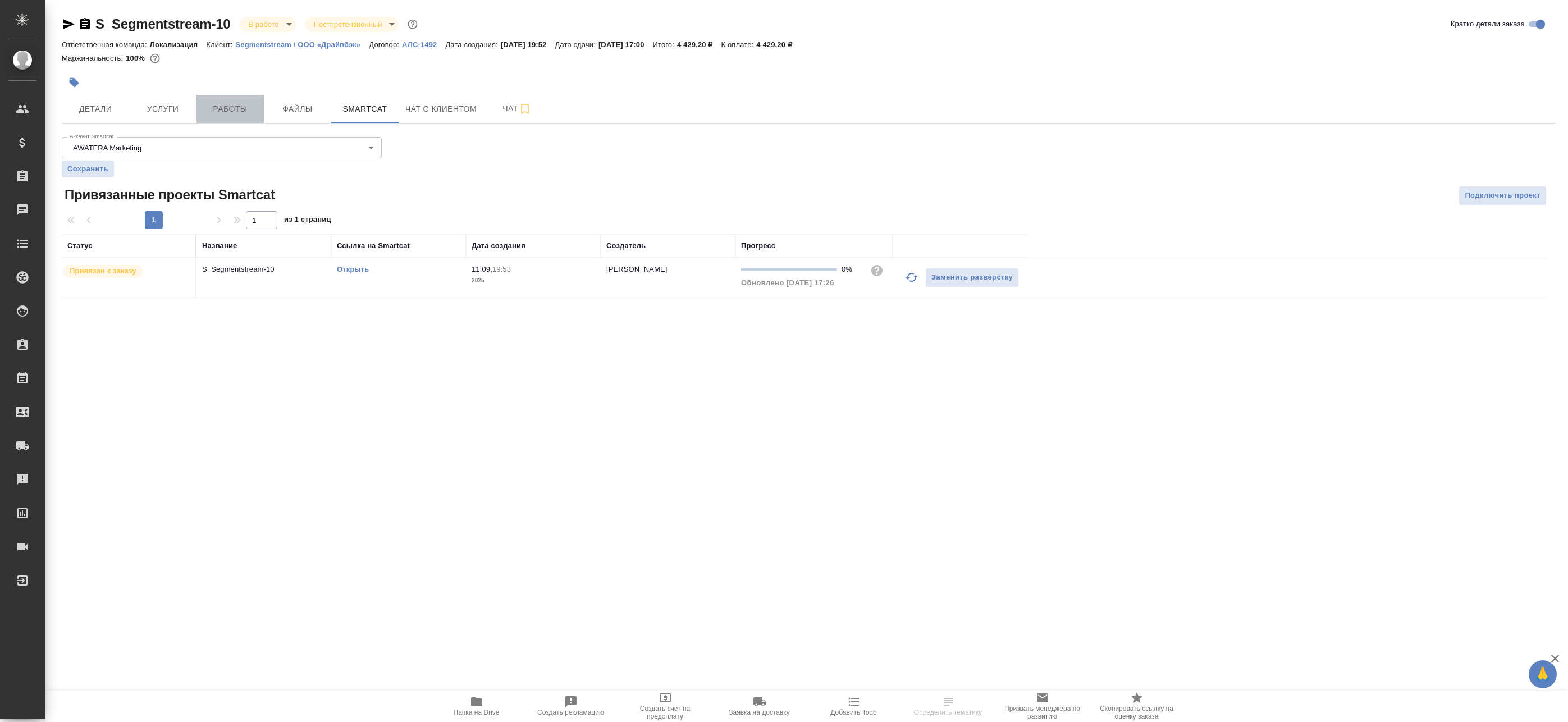
click at [234, 113] on span "Работы" at bounding box center [230, 109] width 54 height 14
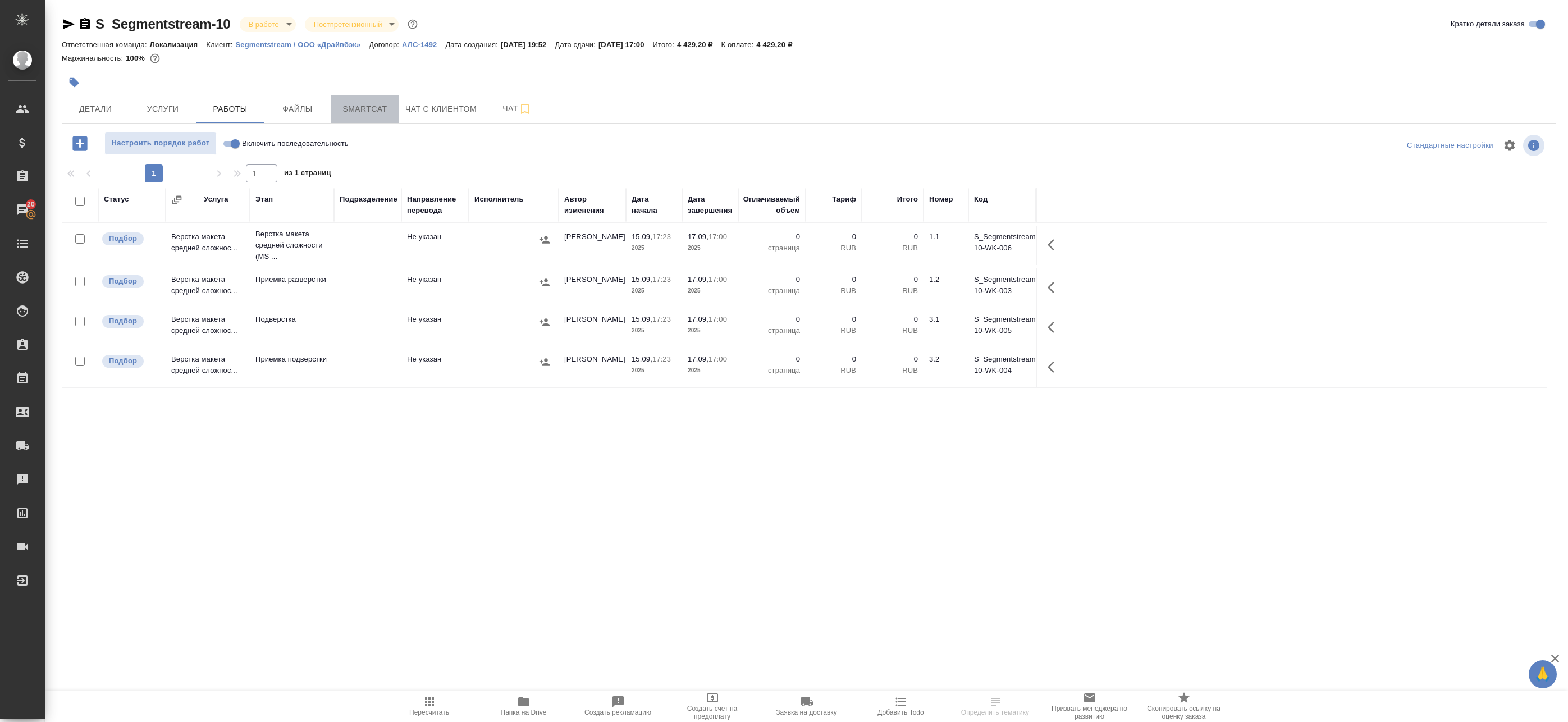
click at [351, 105] on span "Smartcat" at bounding box center [365, 109] width 54 height 14
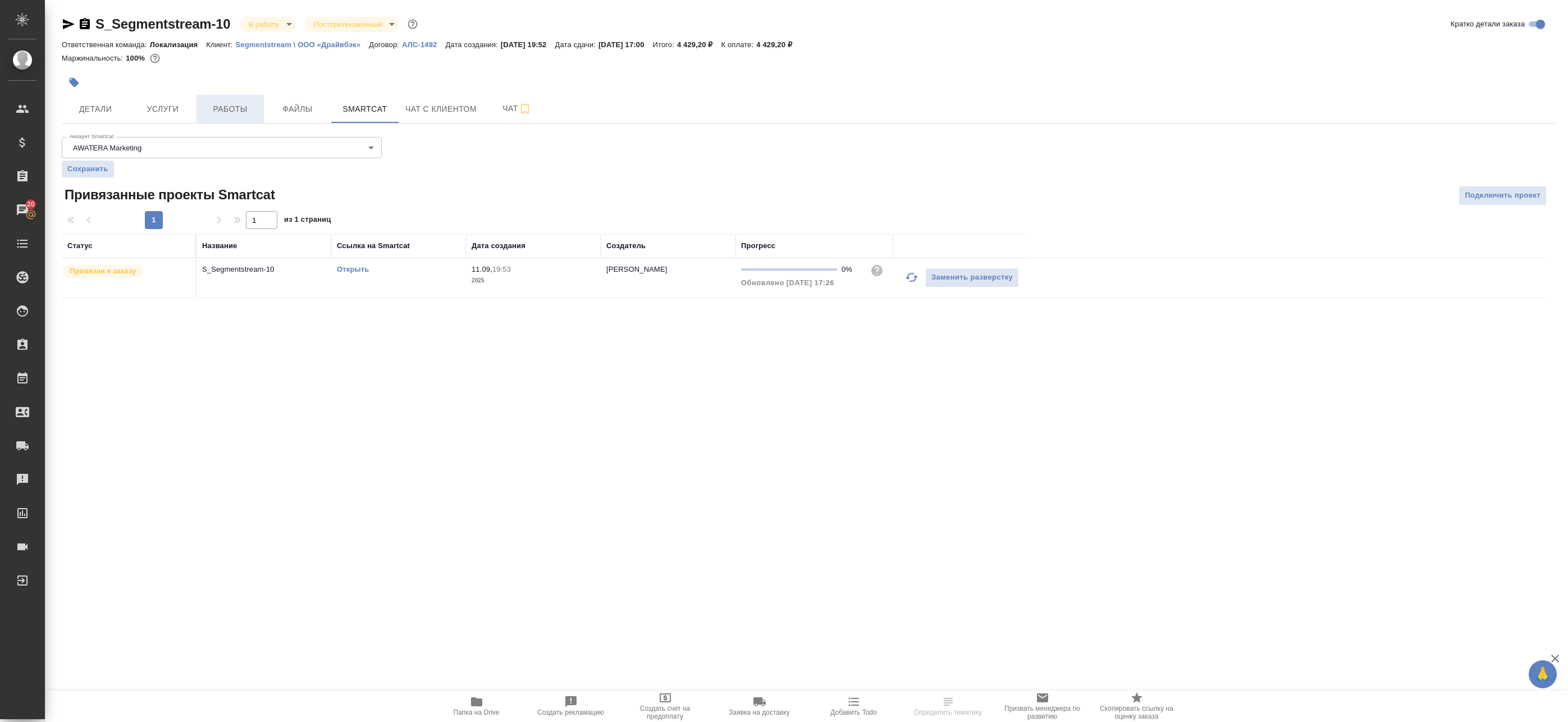
click at [239, 105] on span "Работы" at bounding box center [230, 109] width 54 height 14
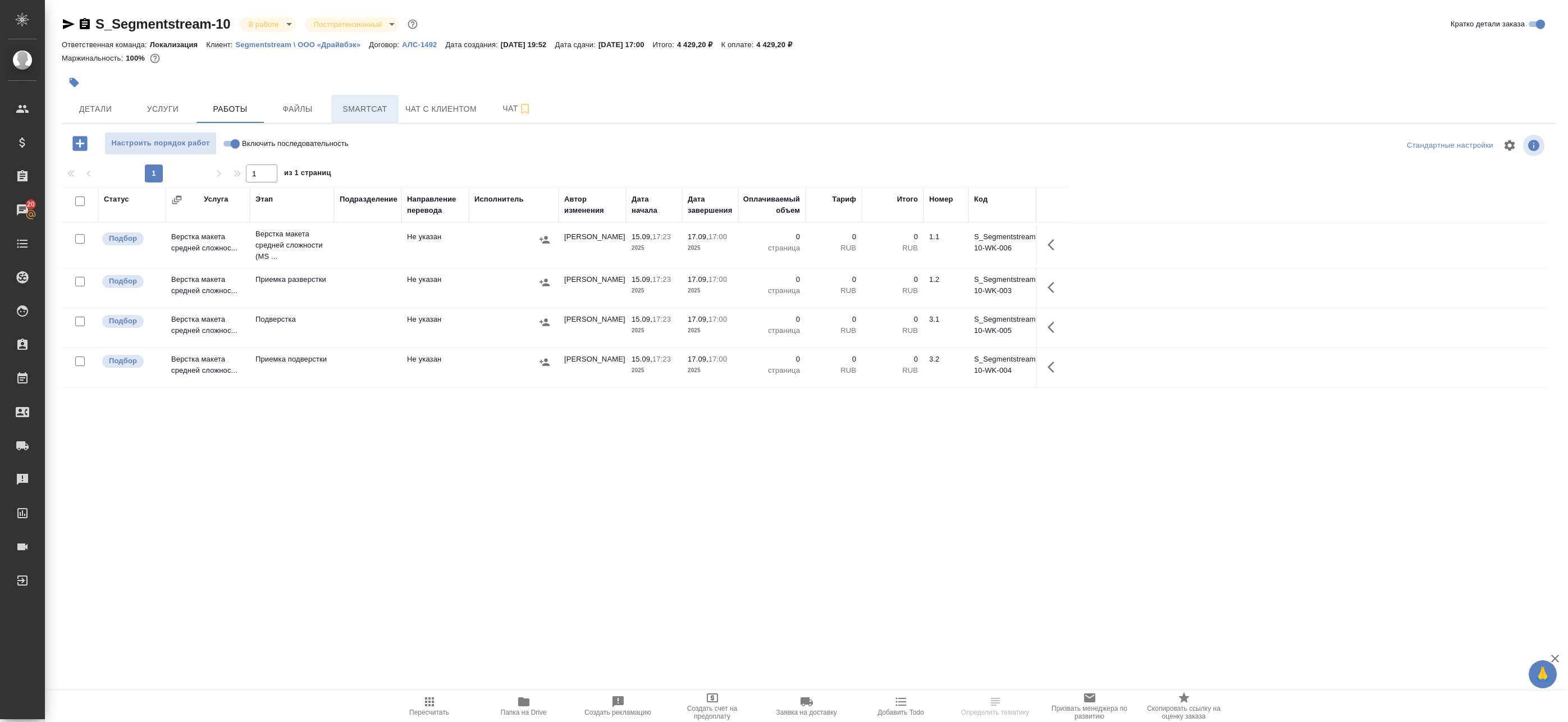
click at [354, 118] on button "Smartcat" at bounding box center [365, 109] width 68 height 28
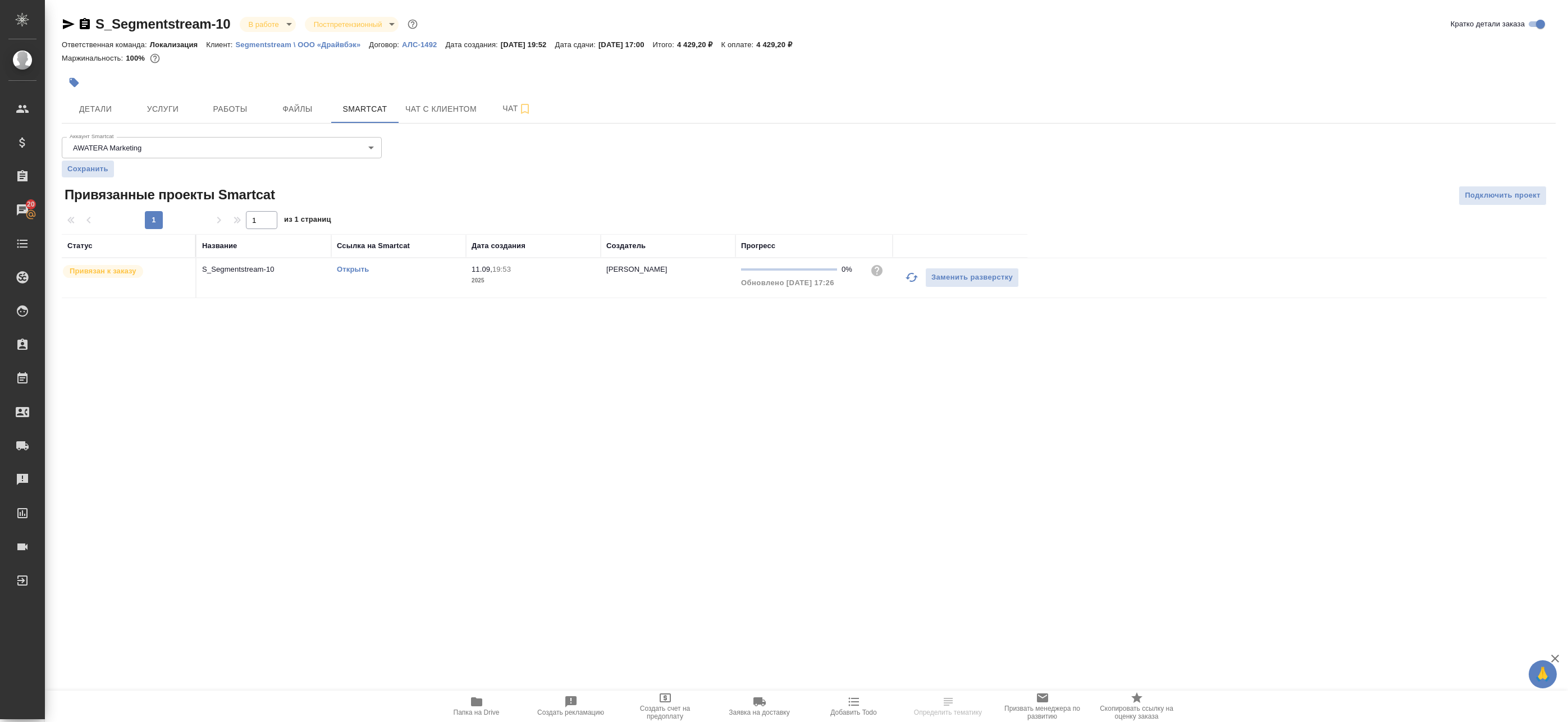
click at [355, 269] on link "Открыть" at bounding box center [353, 269] width 32 height 8
click at [354, 270] on link "Открыть" at bounding box center [353, 269] width 32 height 8
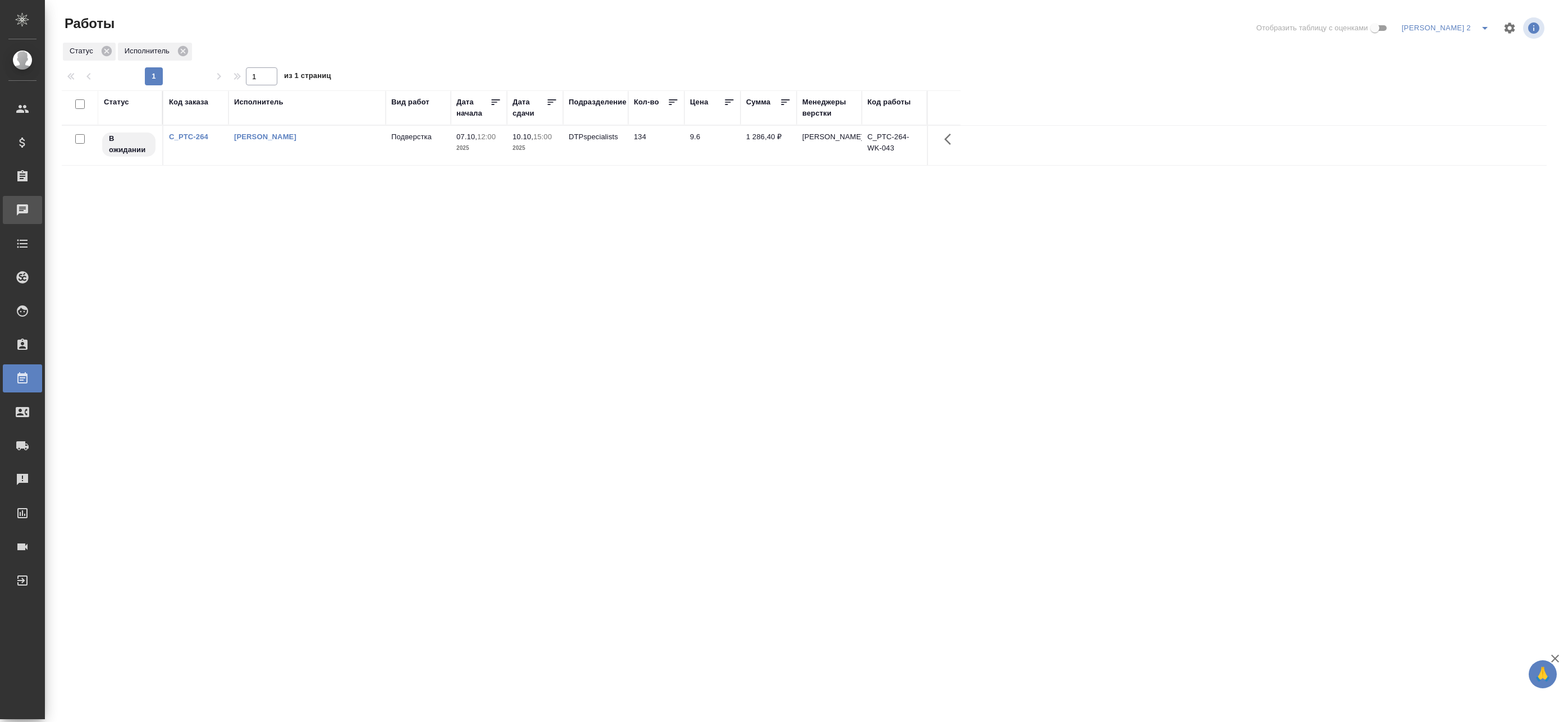
click at [23, 210] on div "Чаты" at bounding box center [8, 210] width 28 height 17
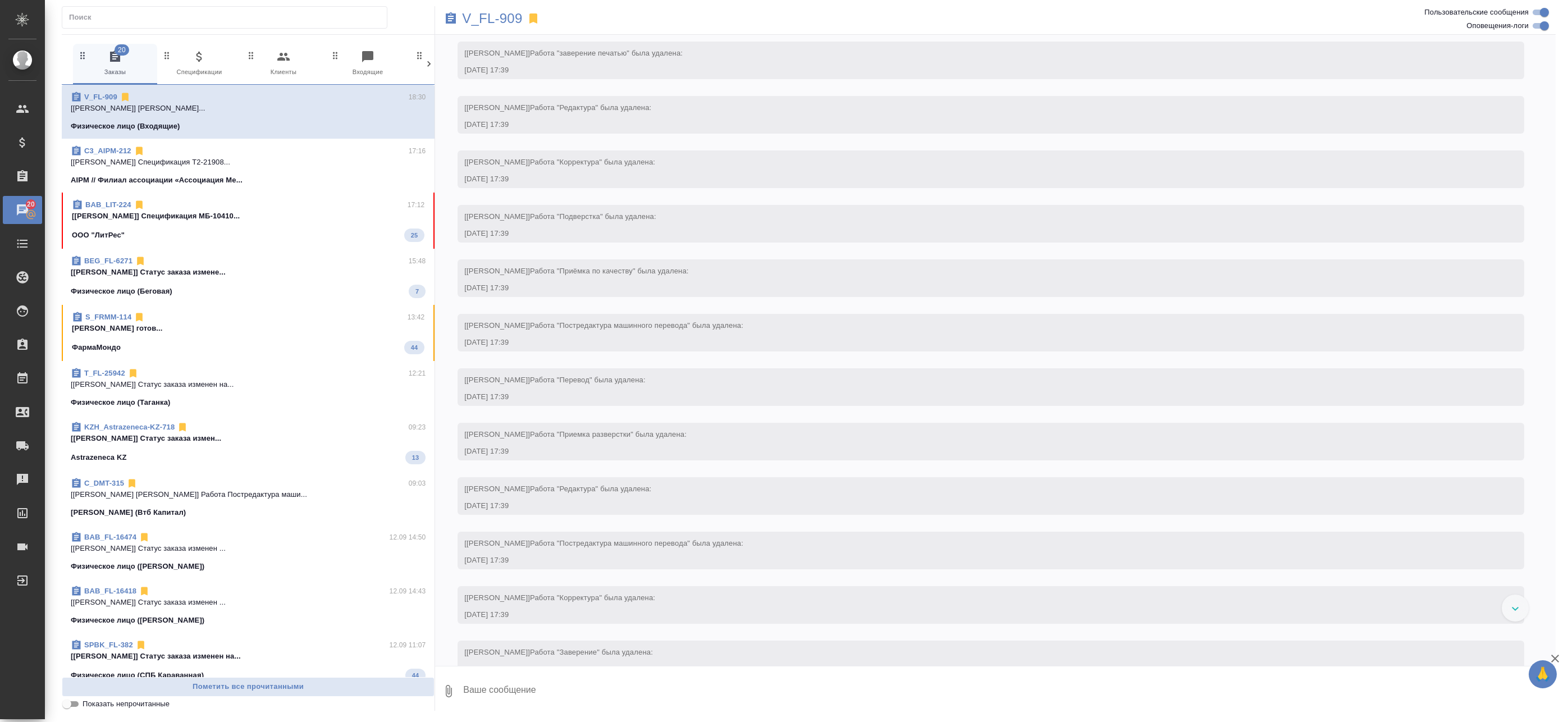
scroll to position [349, 0]
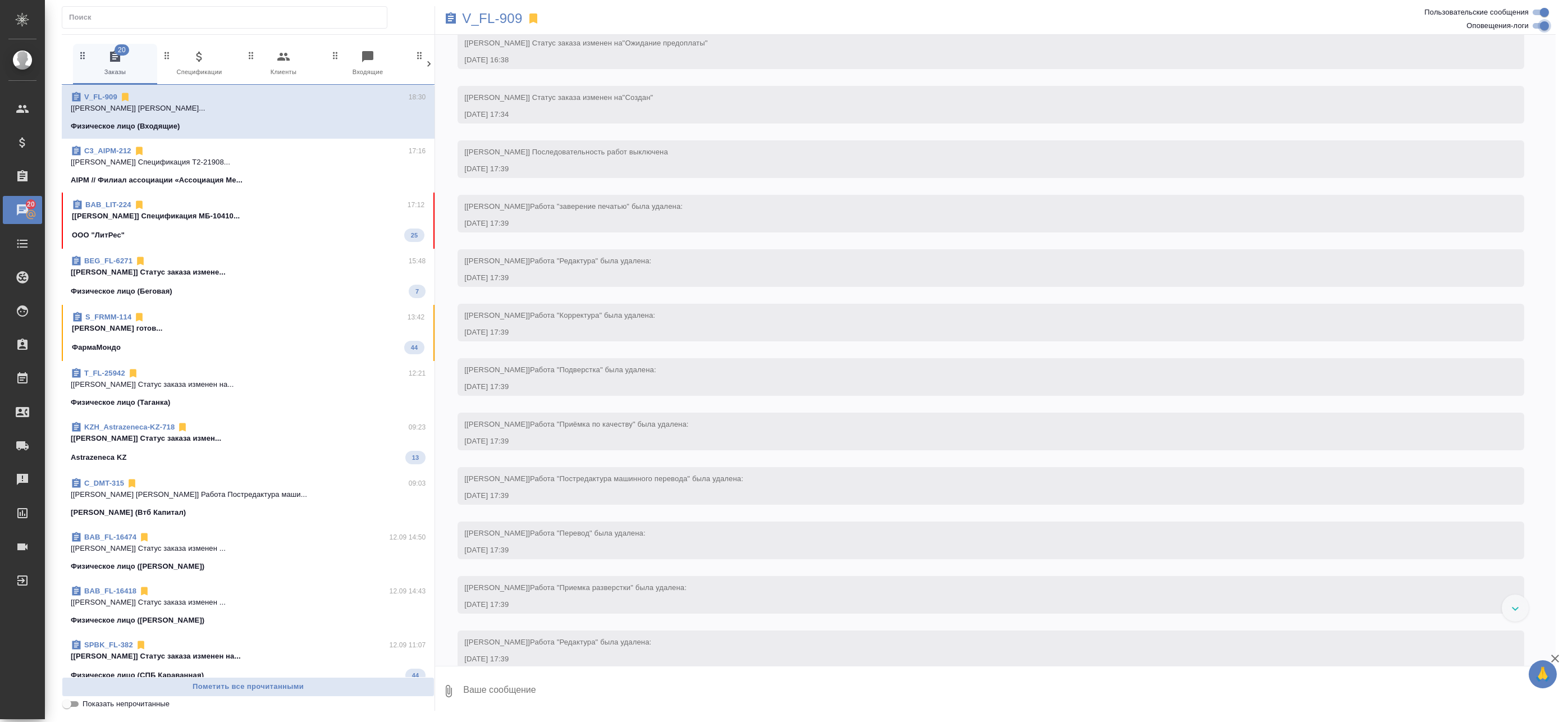
click at [1536, 26] on input "Оповещения-логи" at bounding box center [1545, 26] width 40 height 13
checkbox input "false"
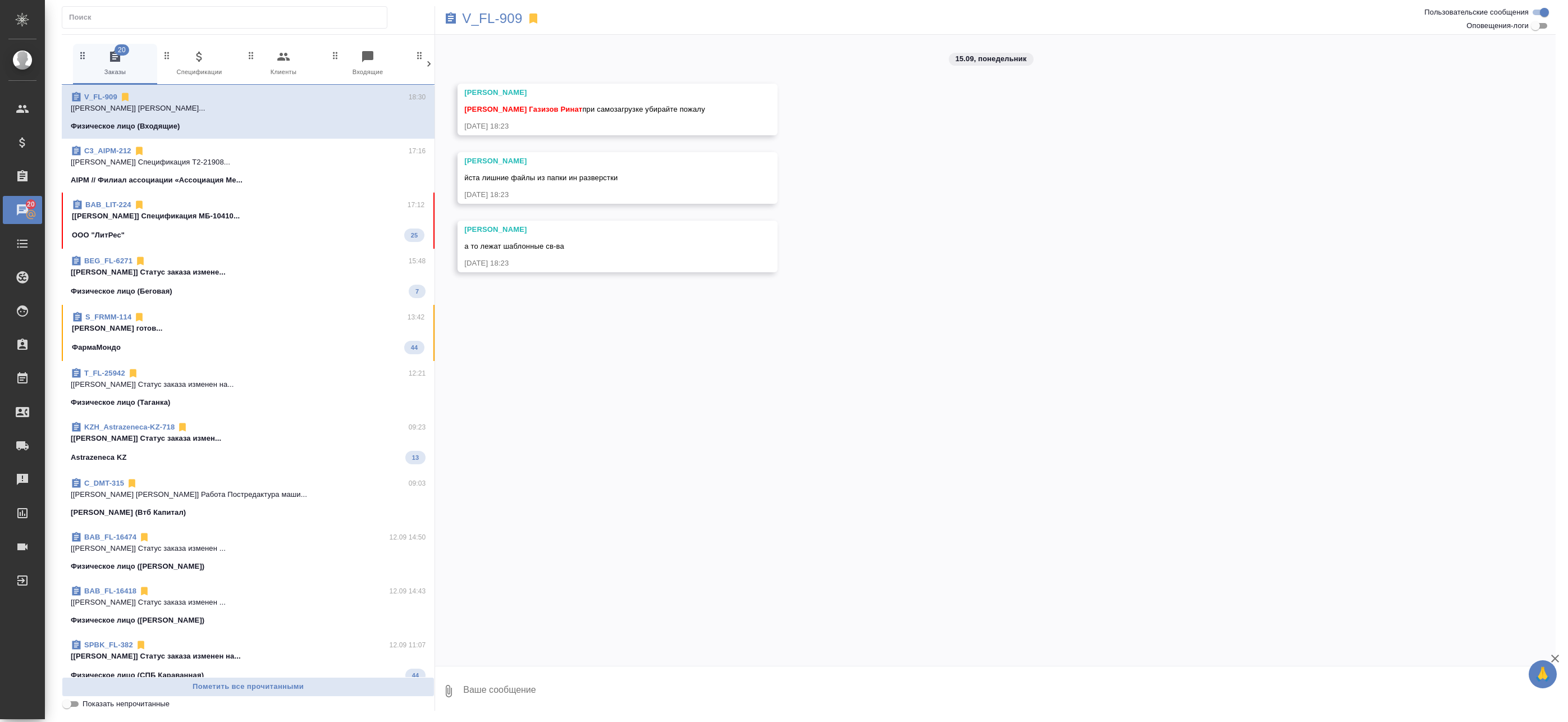
scroll to position [0, 0]
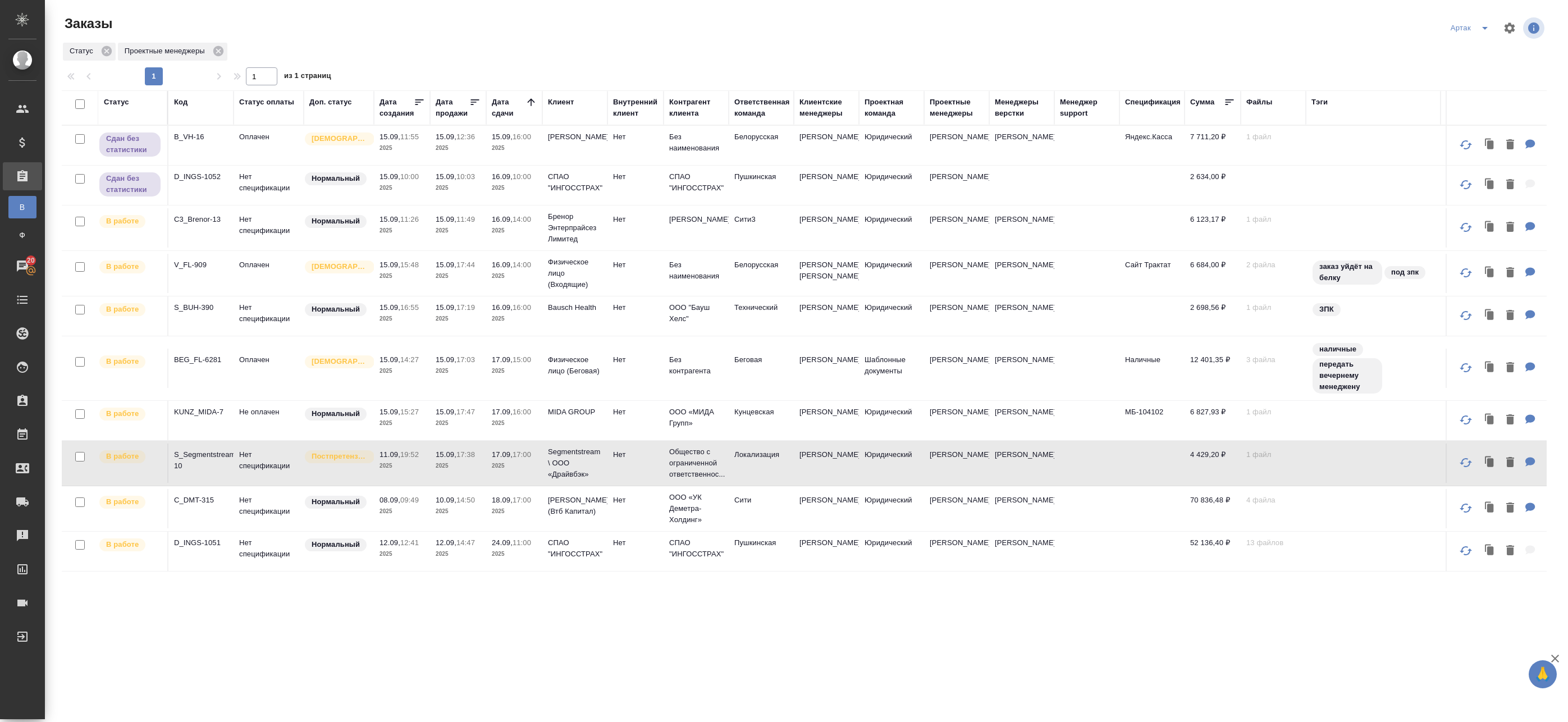
click at [412, 279] on p "2025" at bounding box center [402, 275] width 45 height 11
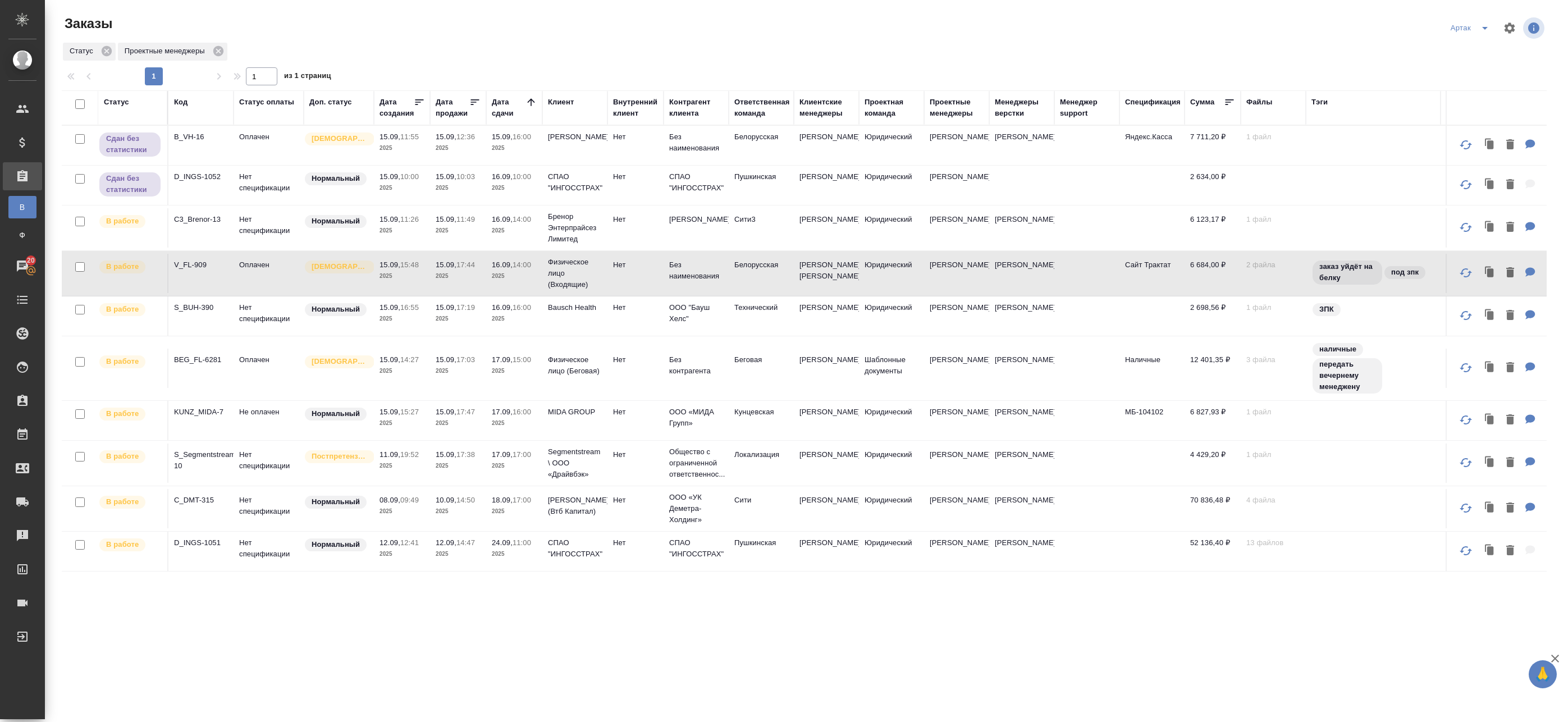
click at [412, 279] on p "2025" at bounding box center [402, 275] width 45 height 11
click at [458, 472] on p "2025" at bounding box center [459, 465] width 45 height 11
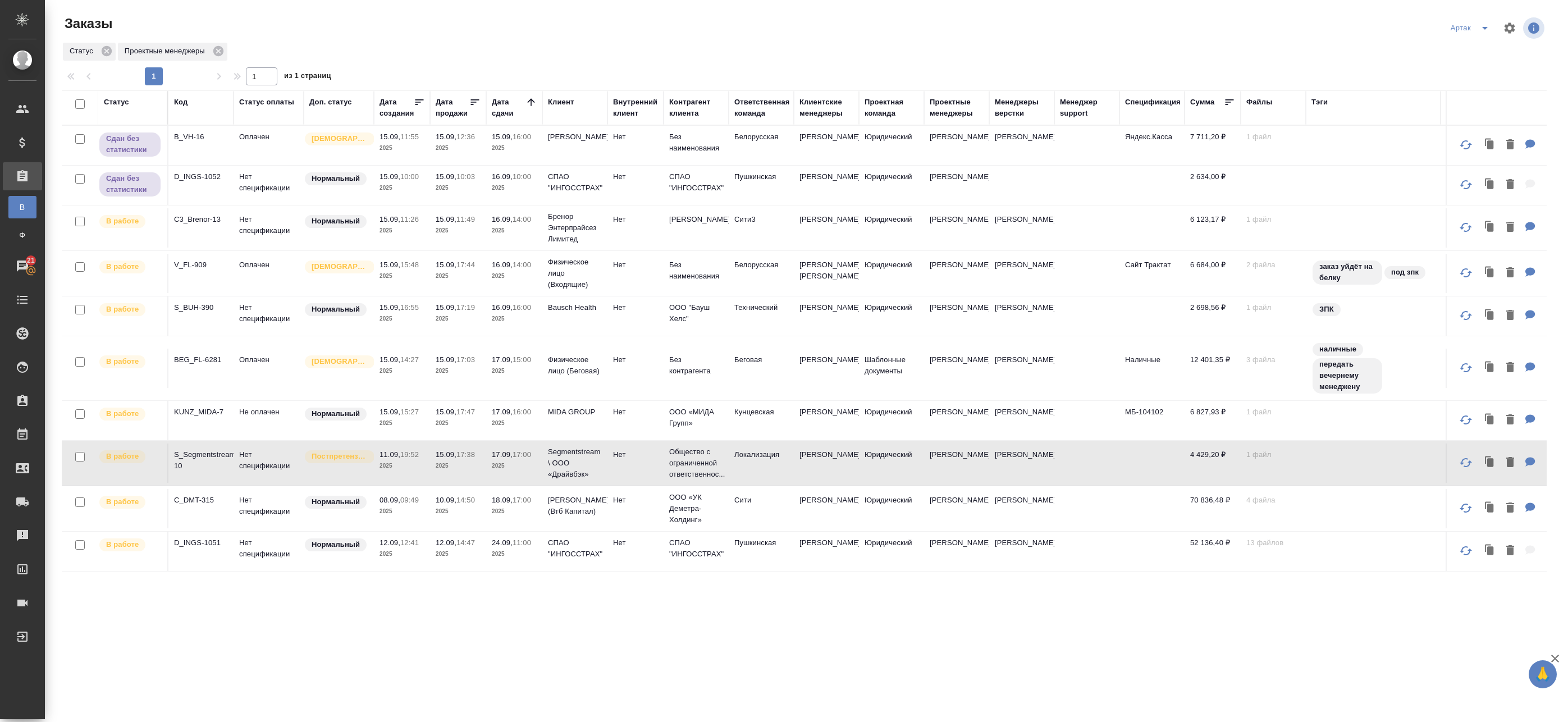
click at [474, 195] on td "15.09, 10:03 2025" at bounding box center [458, 185] width 56 height 39
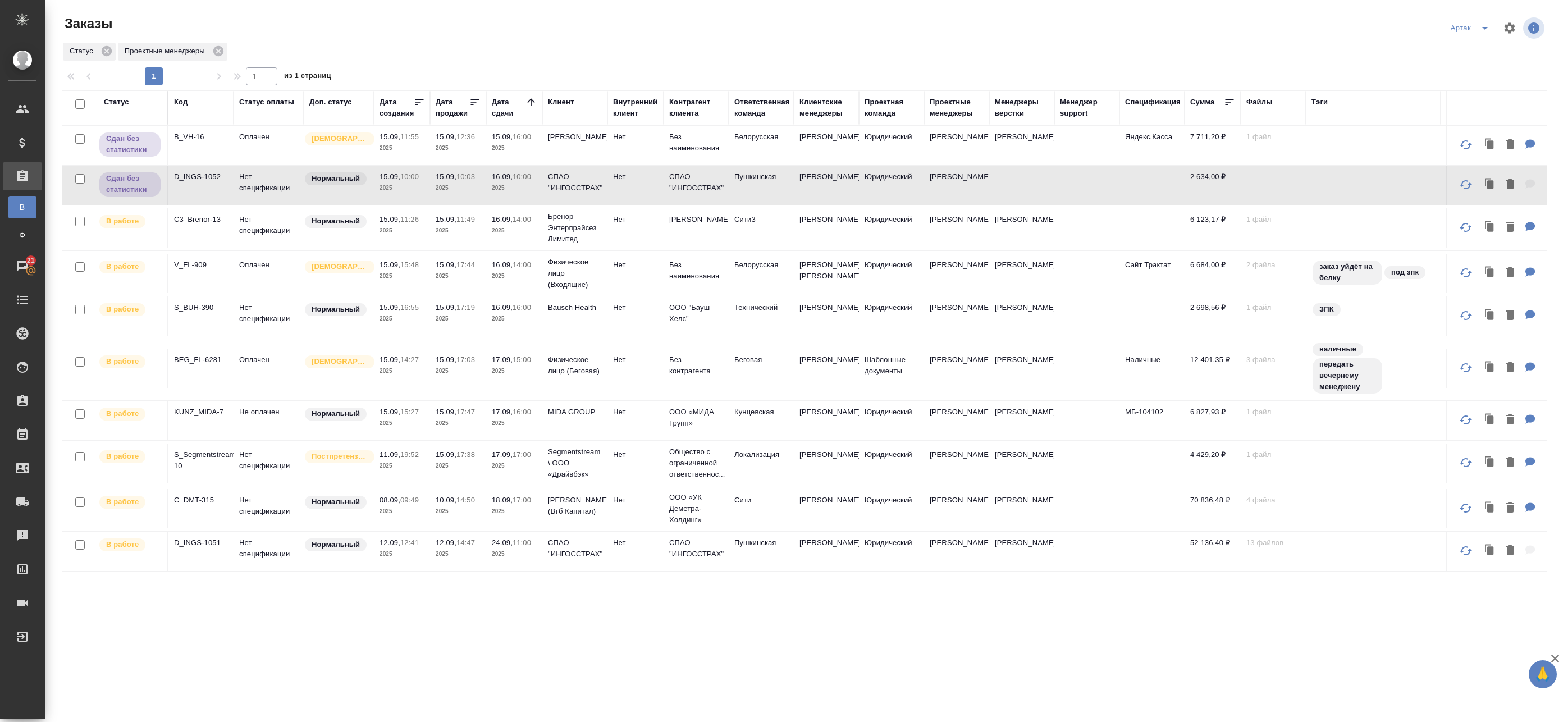
click at [445, 149] on p "2025" at bounding box center [459, 147] width 45 height 11
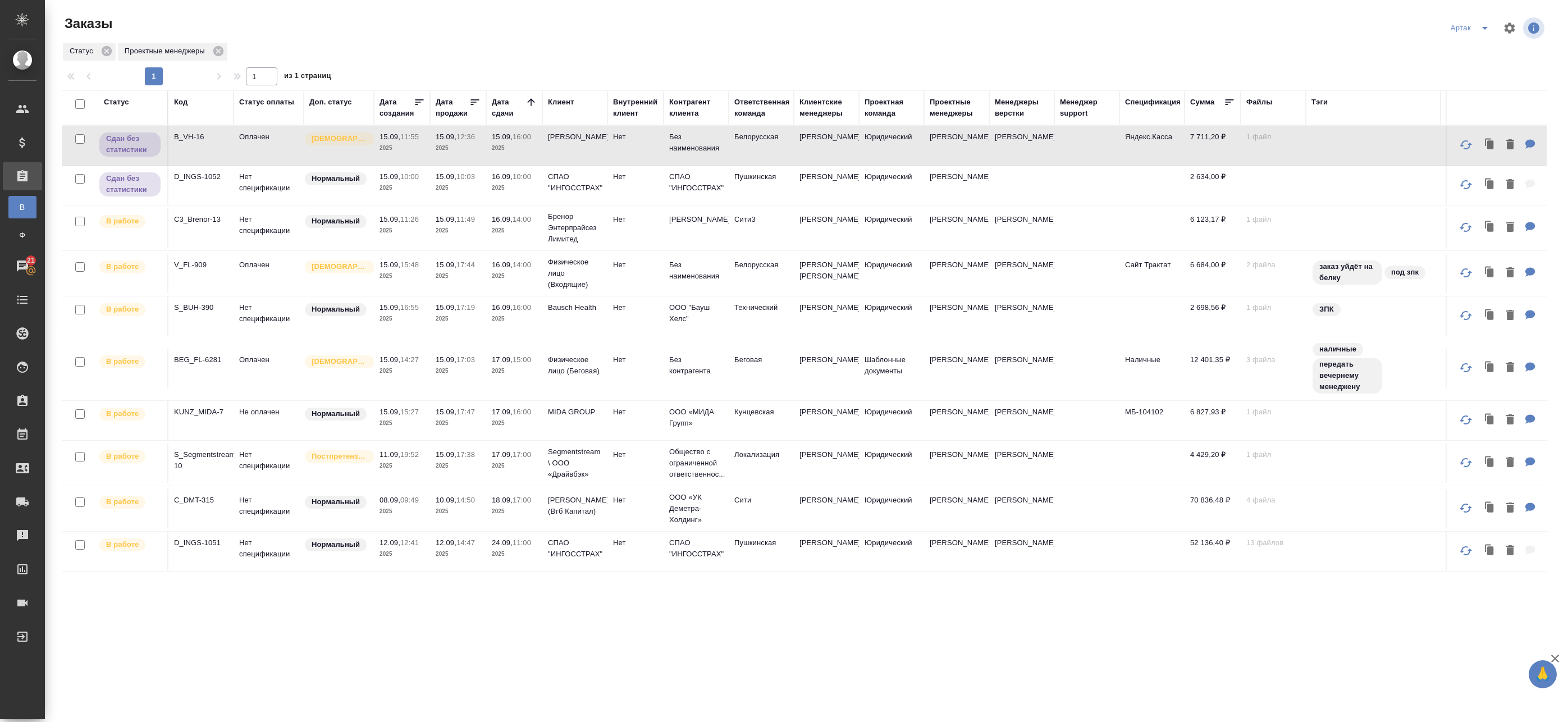
click at [445, 149] on p "2025" at bounding box center [459, 147] width 45 height 11
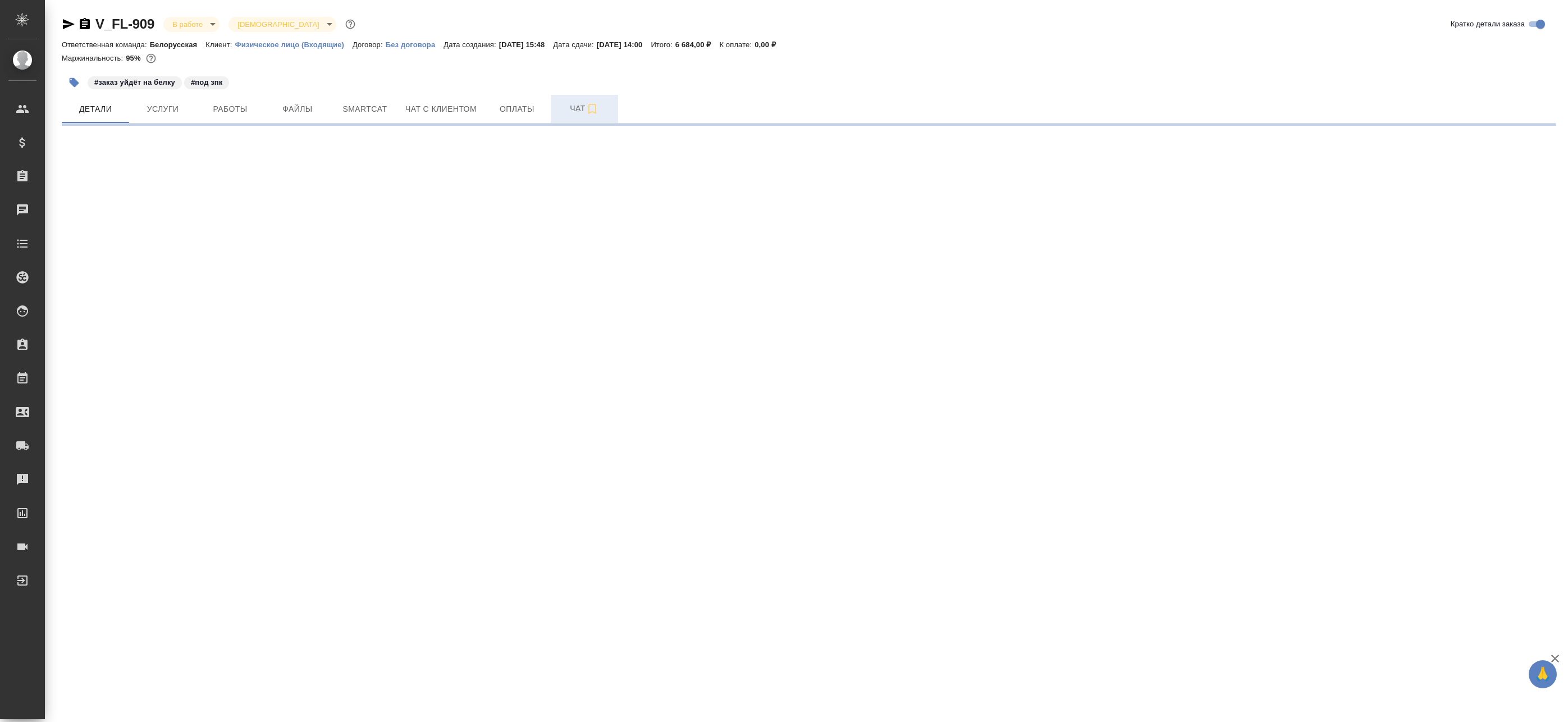
select select "RU"
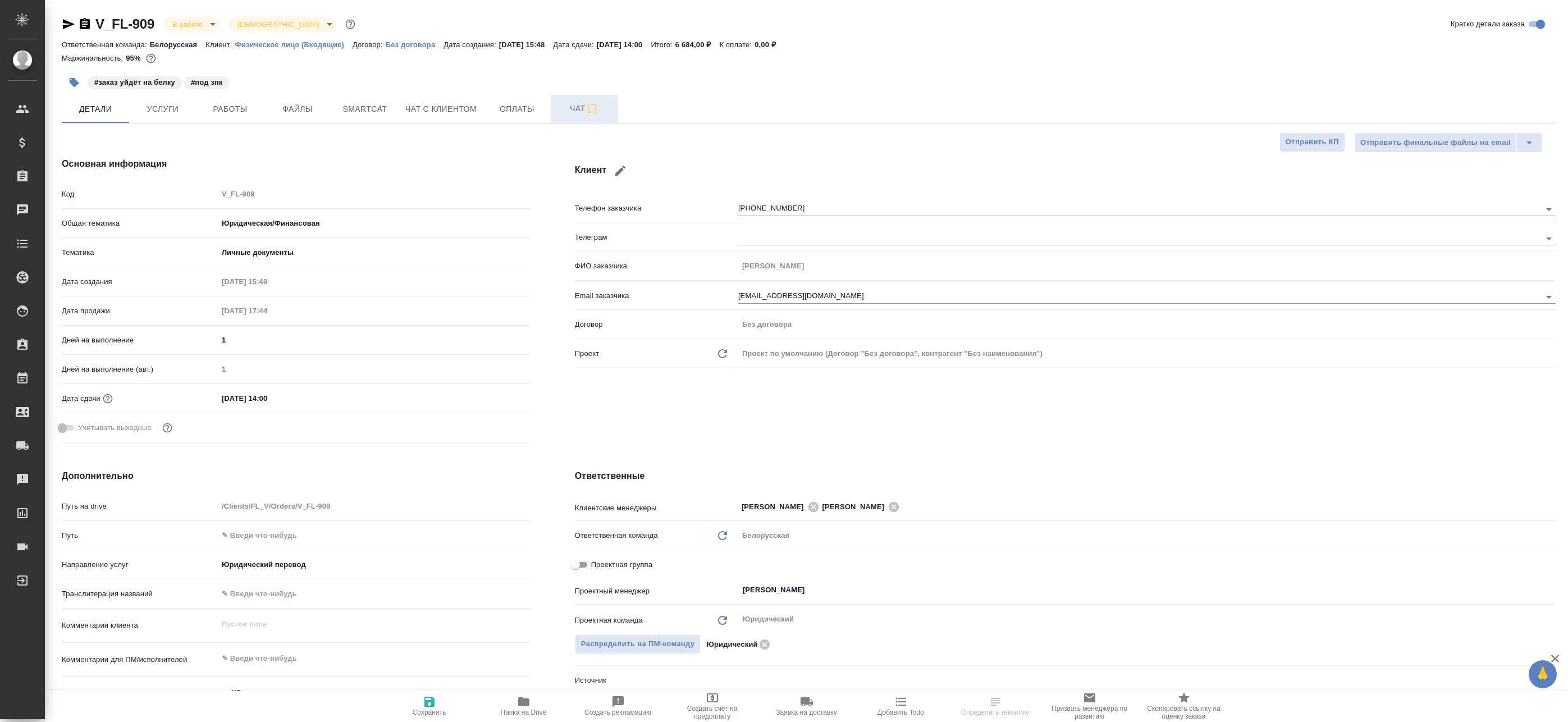
type textarea "x"
click at [572, 110] on span "Чат" at bounding box center [584, 108] width 54 height 14
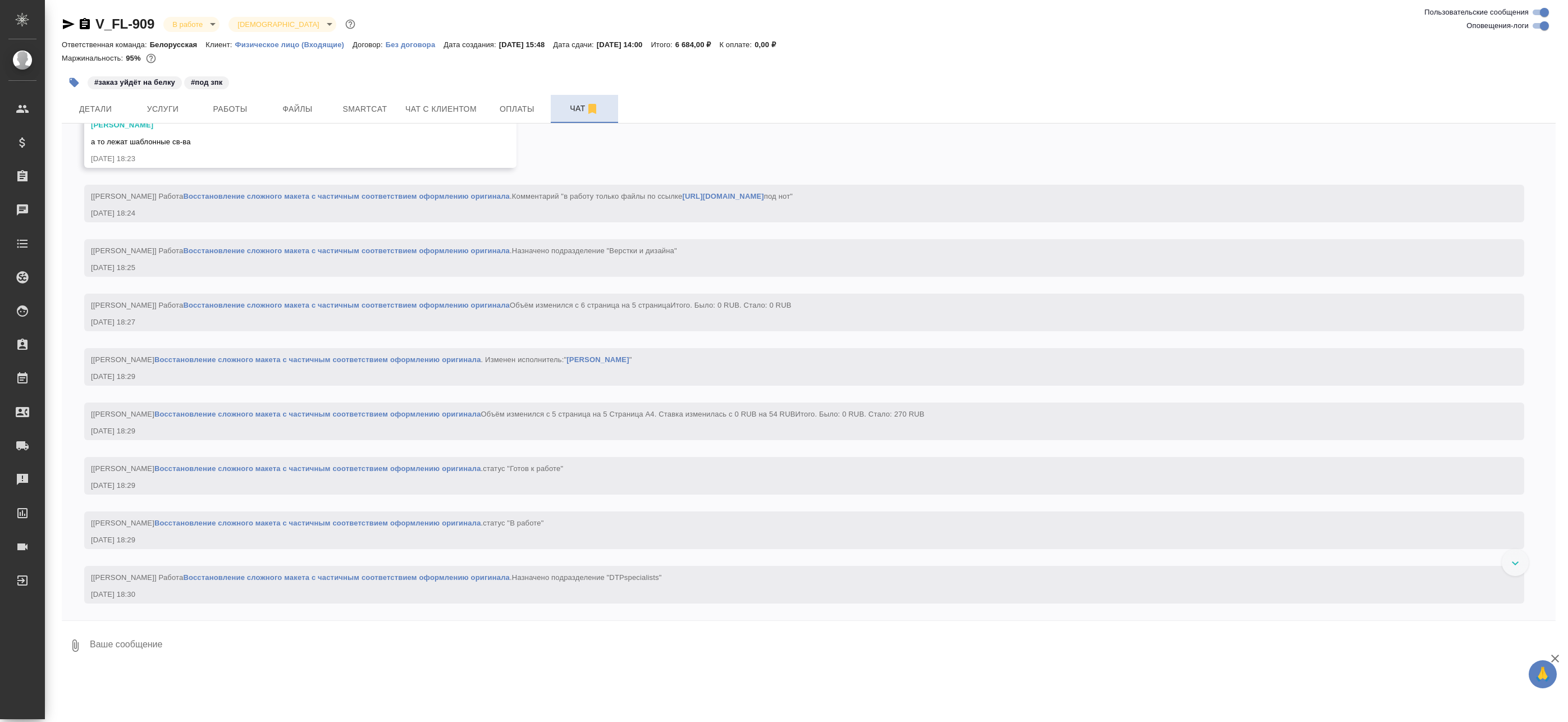
scroll to position [2998, 0]
click at [224, 107] on span "Работы" at bounding box center [230, 109] width 54 height 14
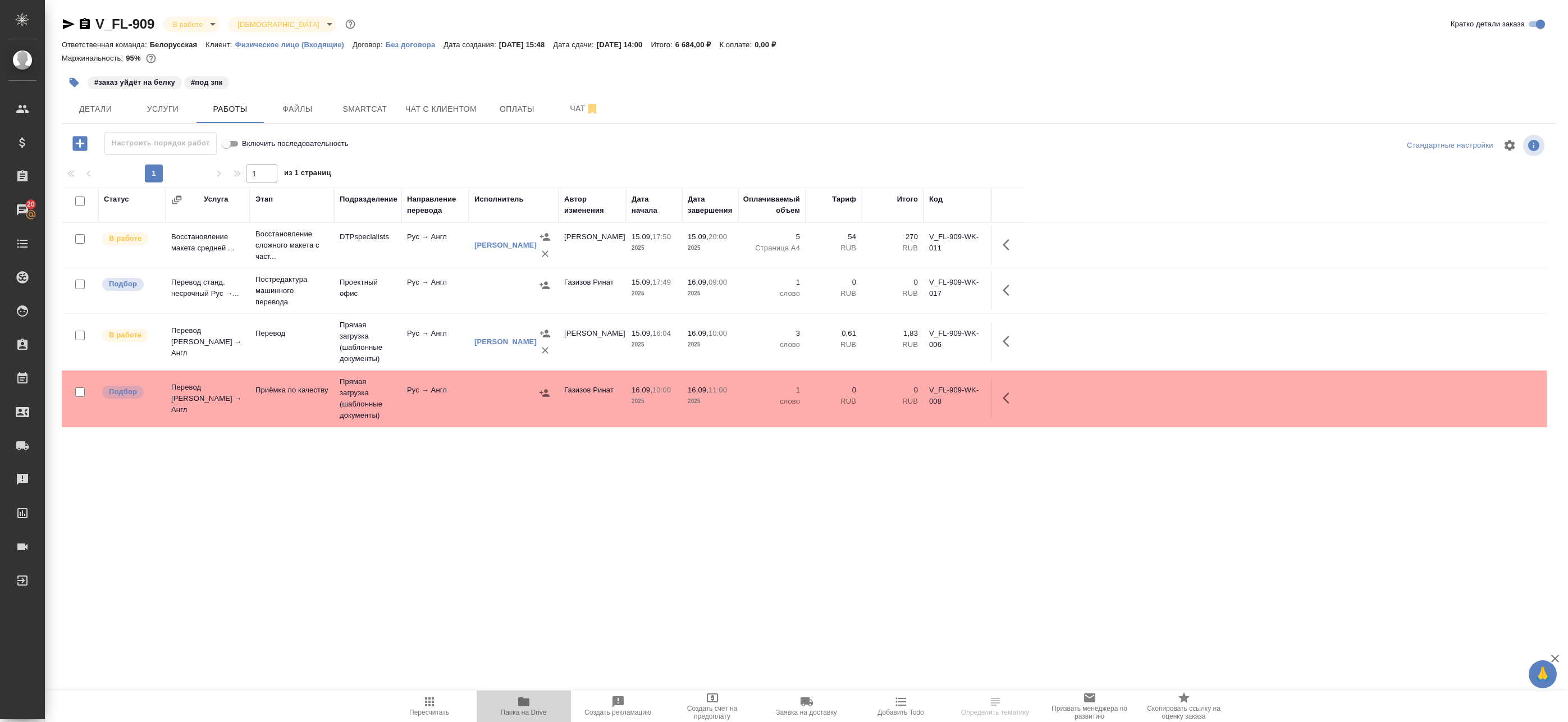
click at [523, 701] on icon "button" at bounding box center [523, 701] width 11 height 9
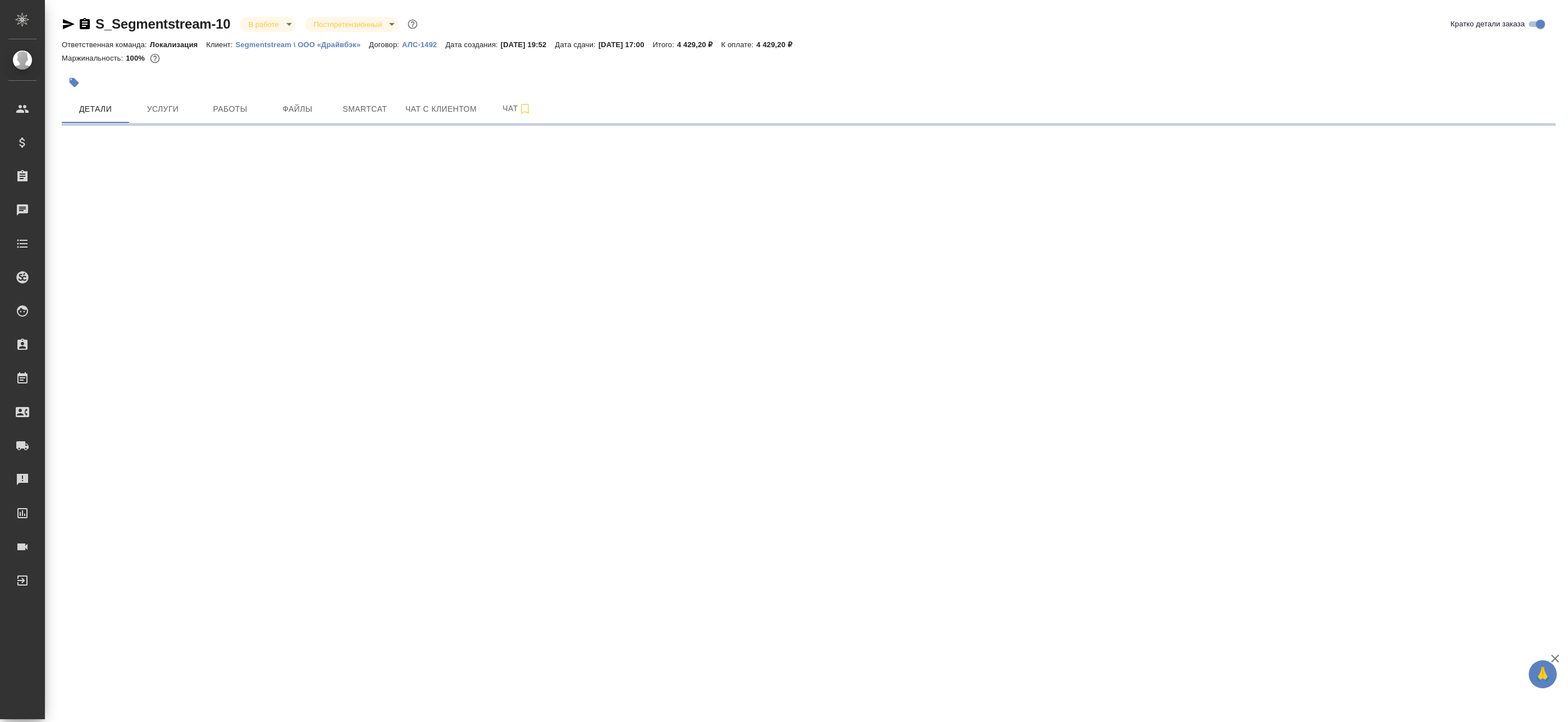
select select "RU"
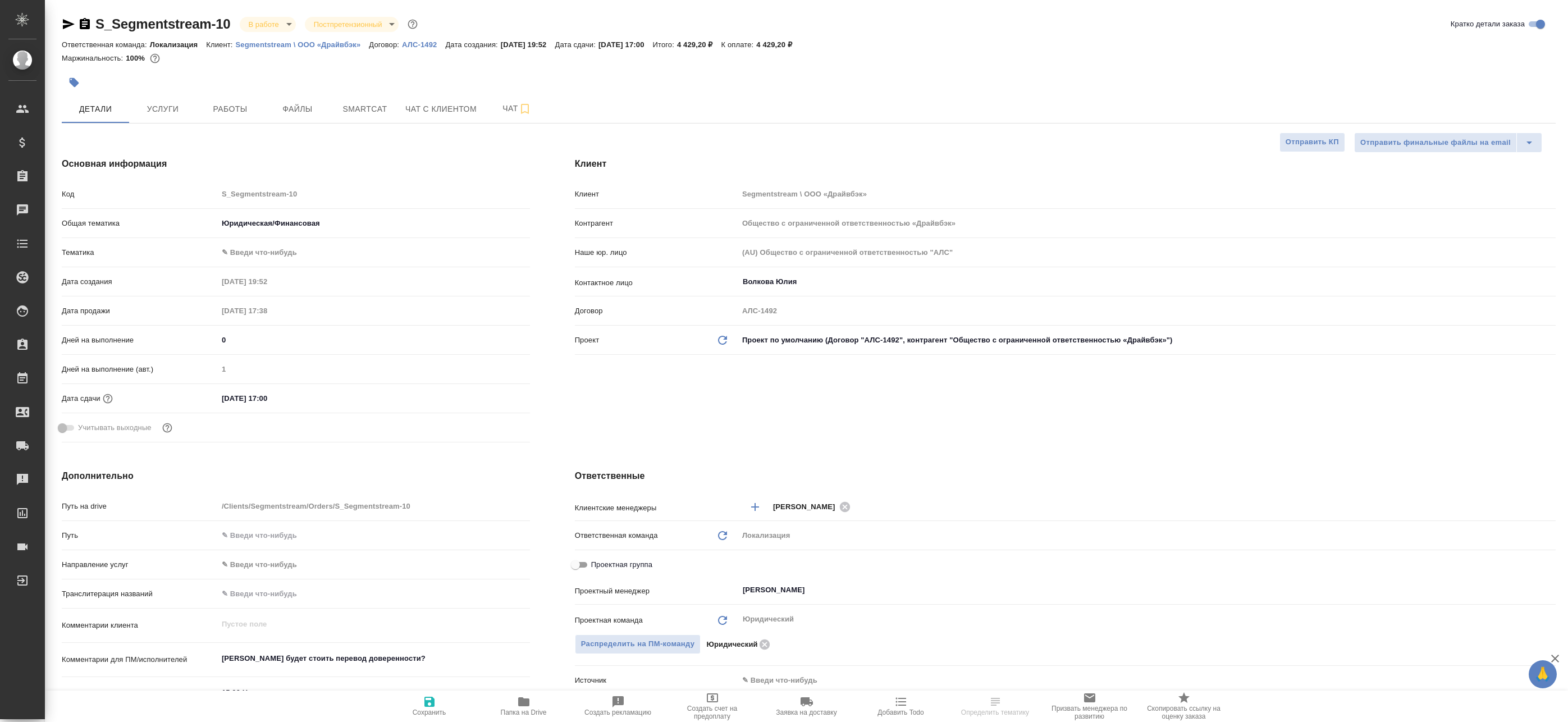
type textarea "x"
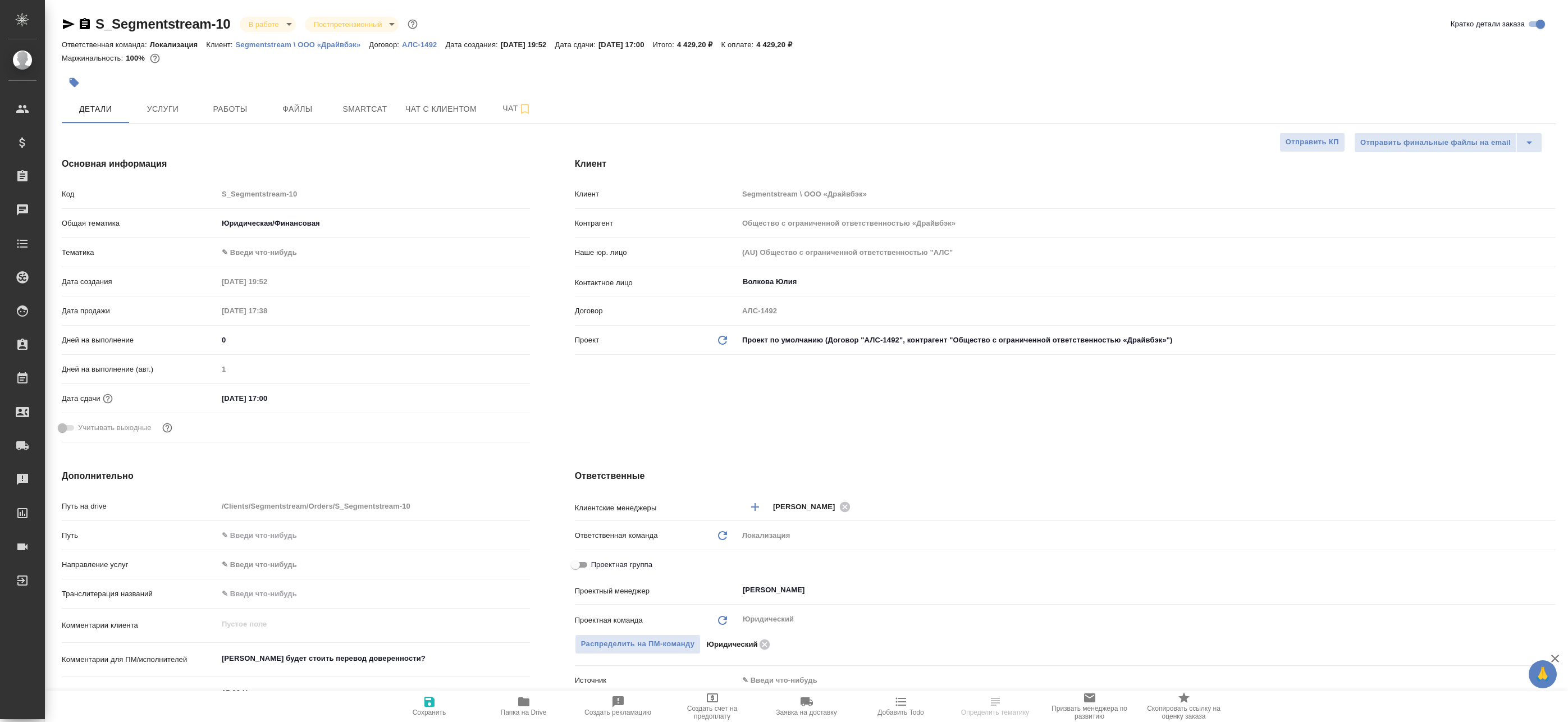
type textarea "x"
click at [239, 108] on span "Работы" at bounding box center [230, 109] width 54 height 14
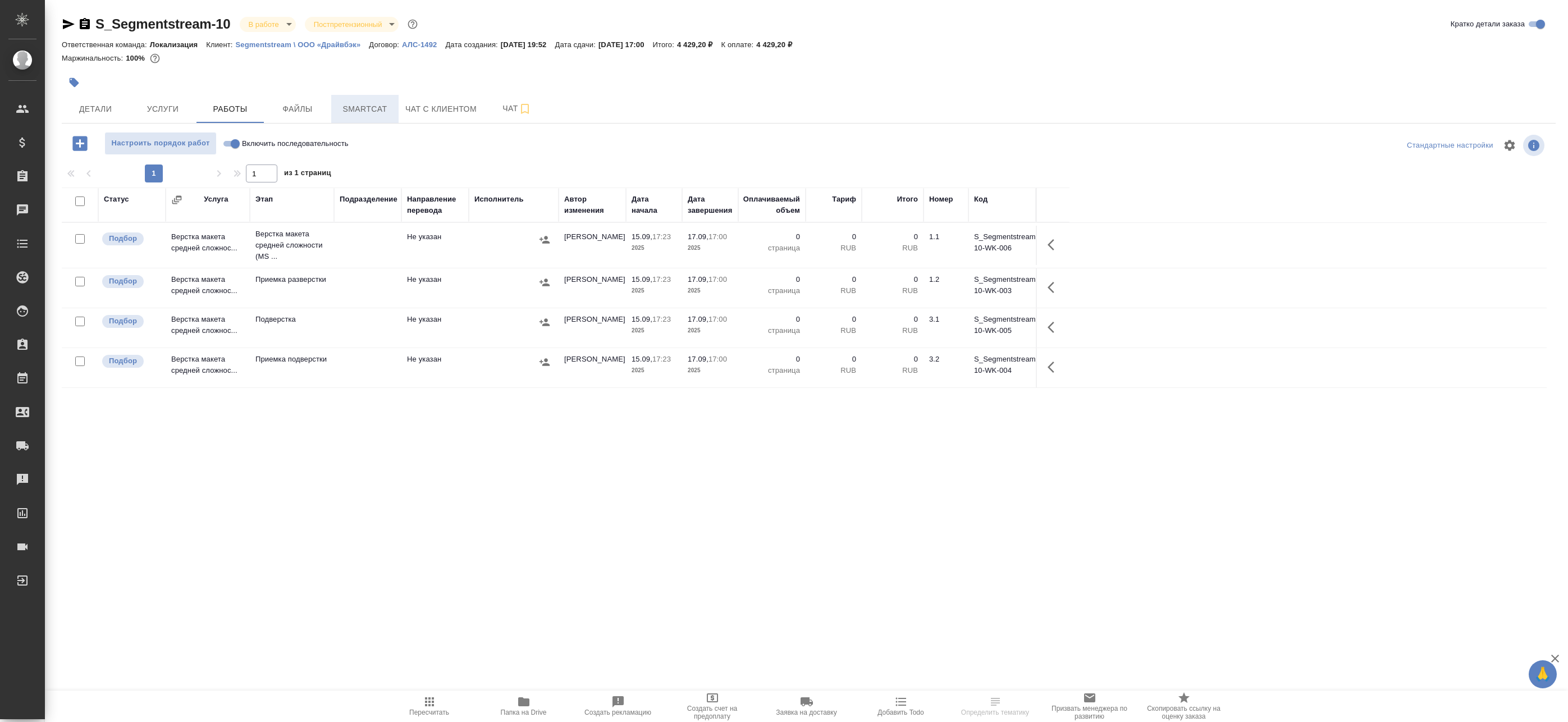
click at [378, 112] on span "Smartcat" at bounding box center [365, 109] width 54 height 14
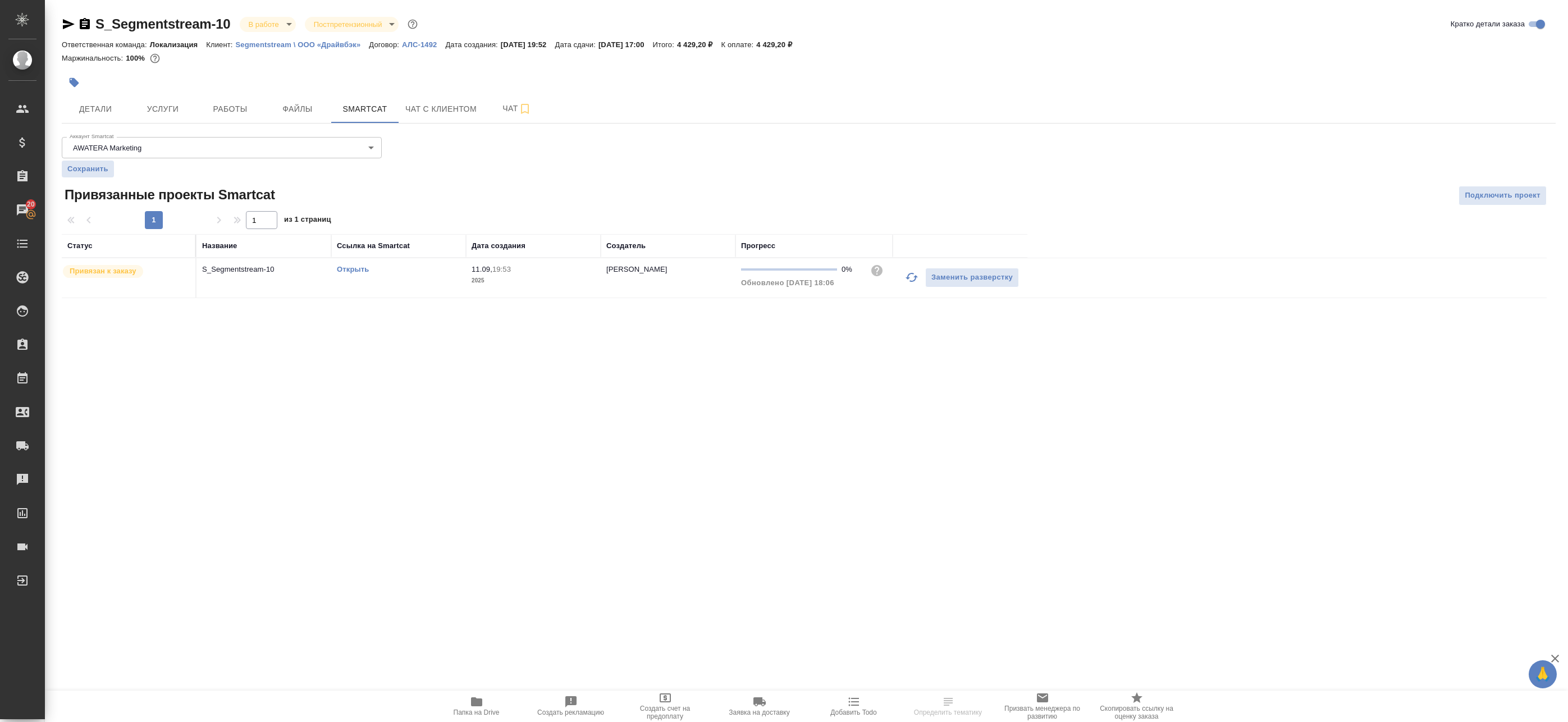
click at [348, 269] on link "Открыть" at bounding box center [353, 269] width 32 height 8
click at [502, 706] on span "Папка на Drive" at bounding box center [476, 705] width 81 height 21
click at [101, 97] on button "Детали" at bounding box center [95, 109] width 68 height 28
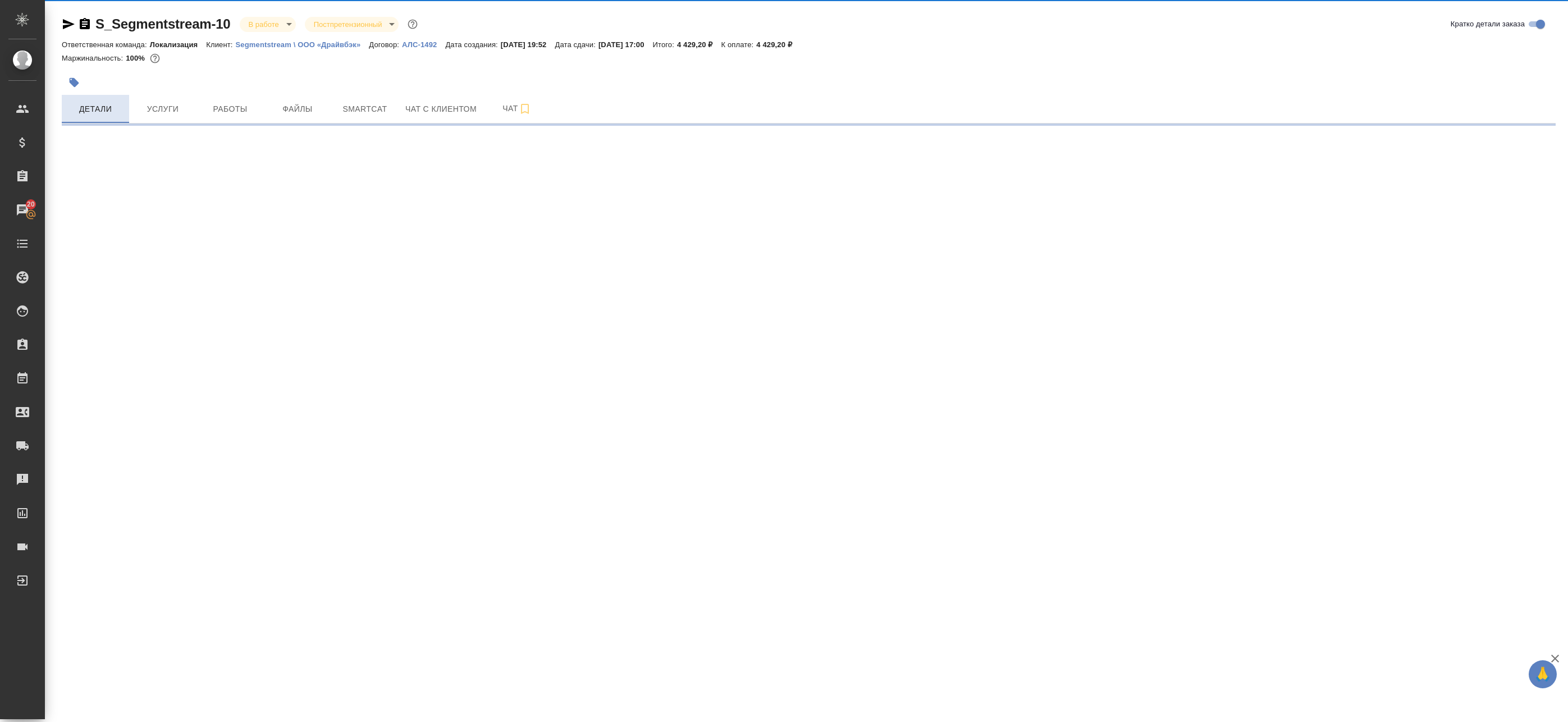
select select "RU"
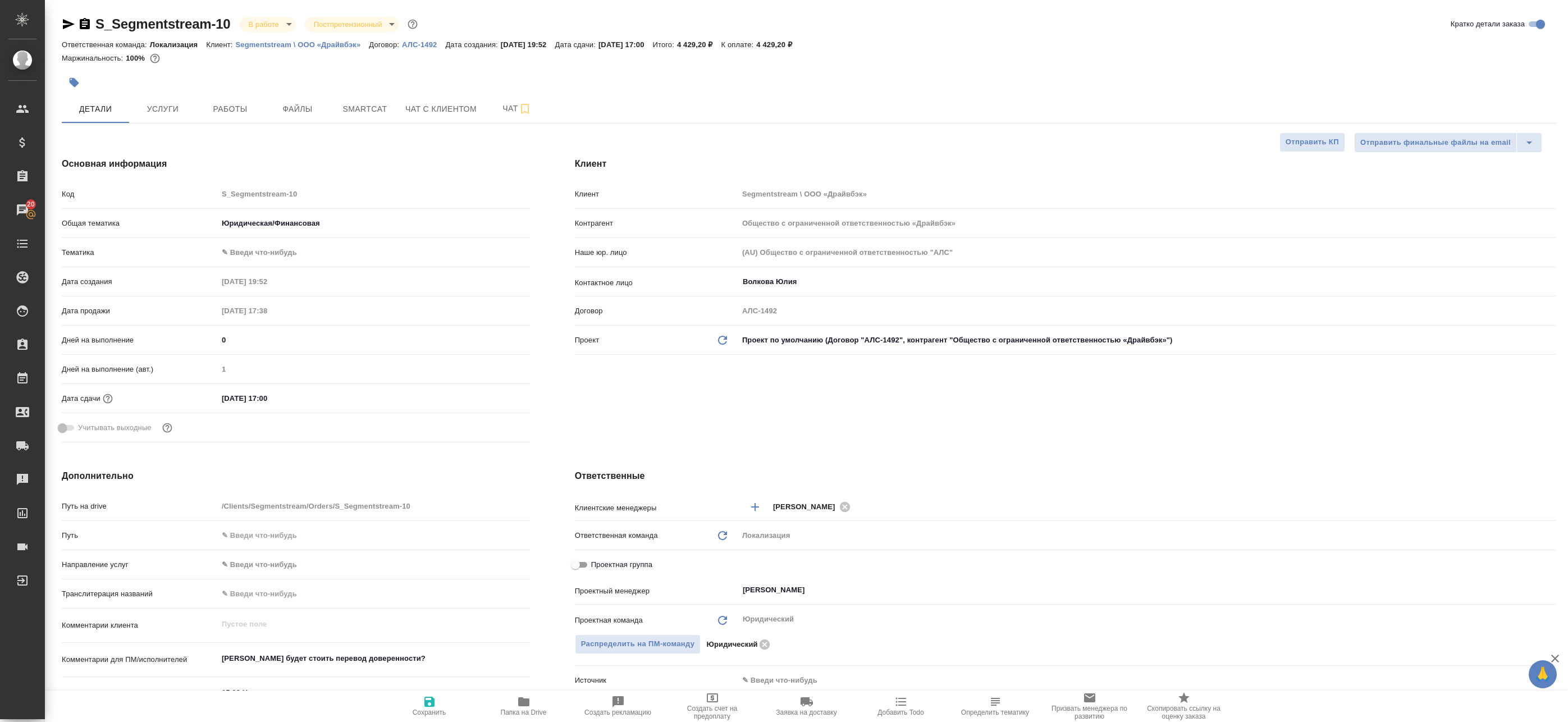
type textarea "x"
click at [167, 107] on span "Услуги" at bounding box center [162, 109] width 54 height 14
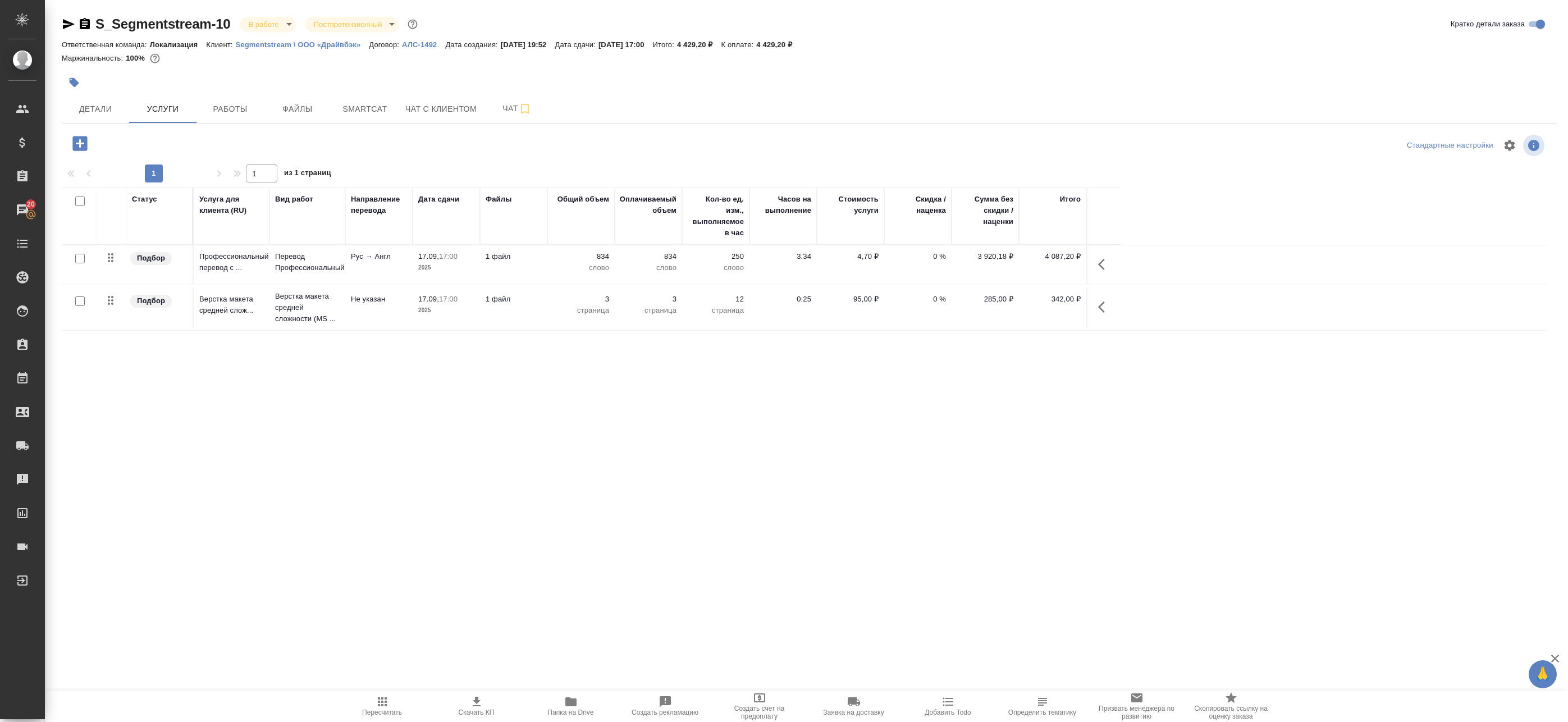
click at [83, 259] on input "checkbox" at bounding box center [79, 258] width 9 height 9
checkbox input "true"
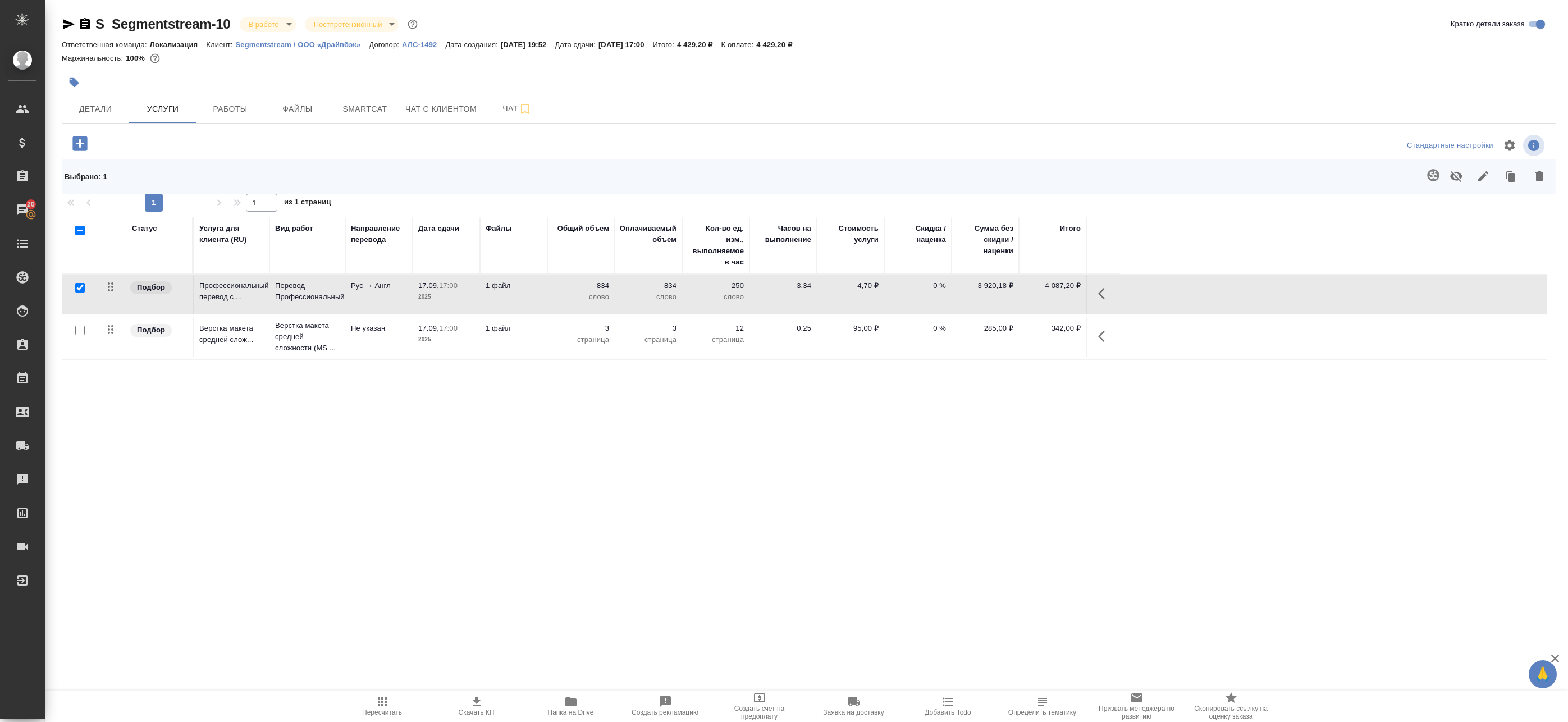
click at [1109, 289] on icon "button" at bounding box center [1104, 294] width 13 height 13
click at [992, 289] on icon "button" at bounding box center [995, 294] width 13 height 13
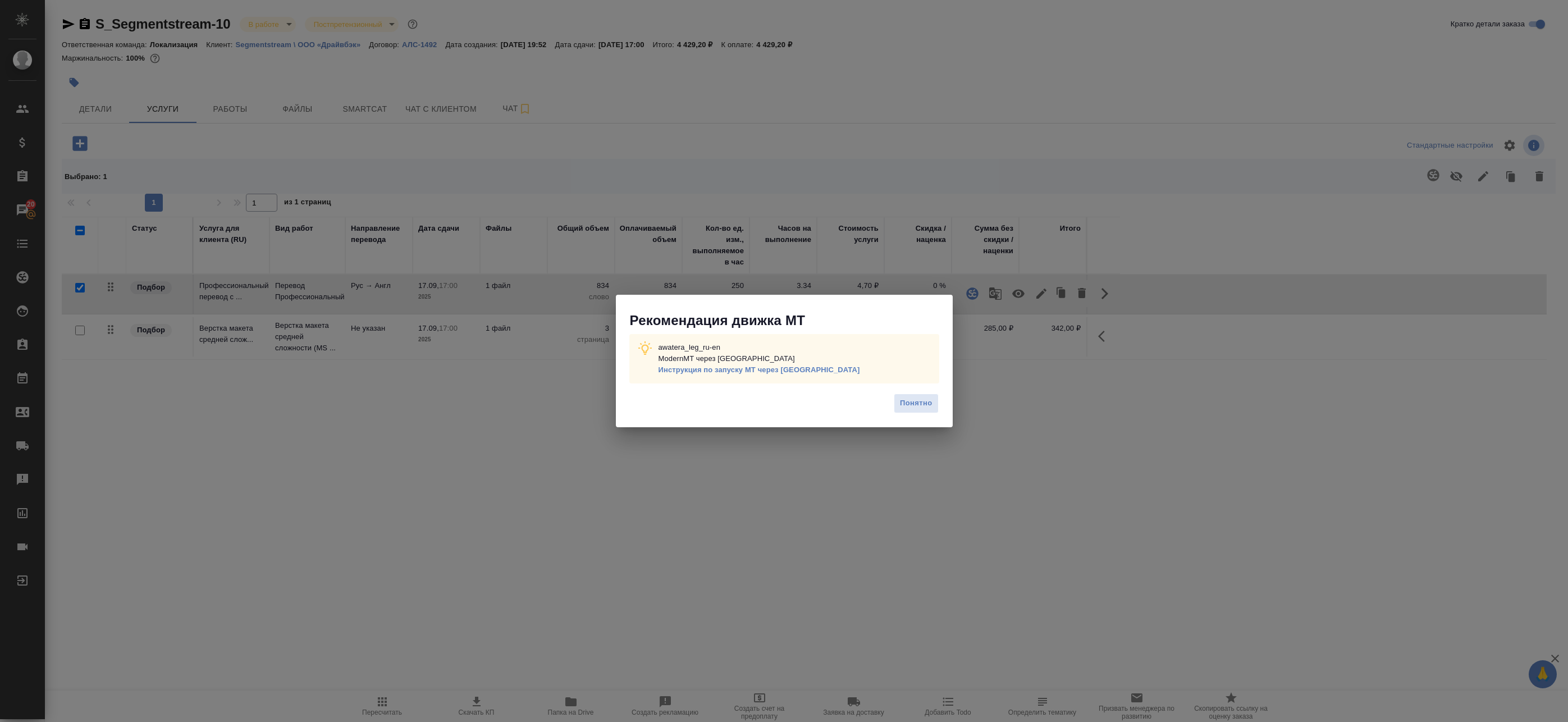
click at [922, 419] on div "Понятно" at bounding box center [784, 407] width 337 height 39
click at [910, 410] on span "Понятно" at bounding box center [916, 402] width 32 height 13
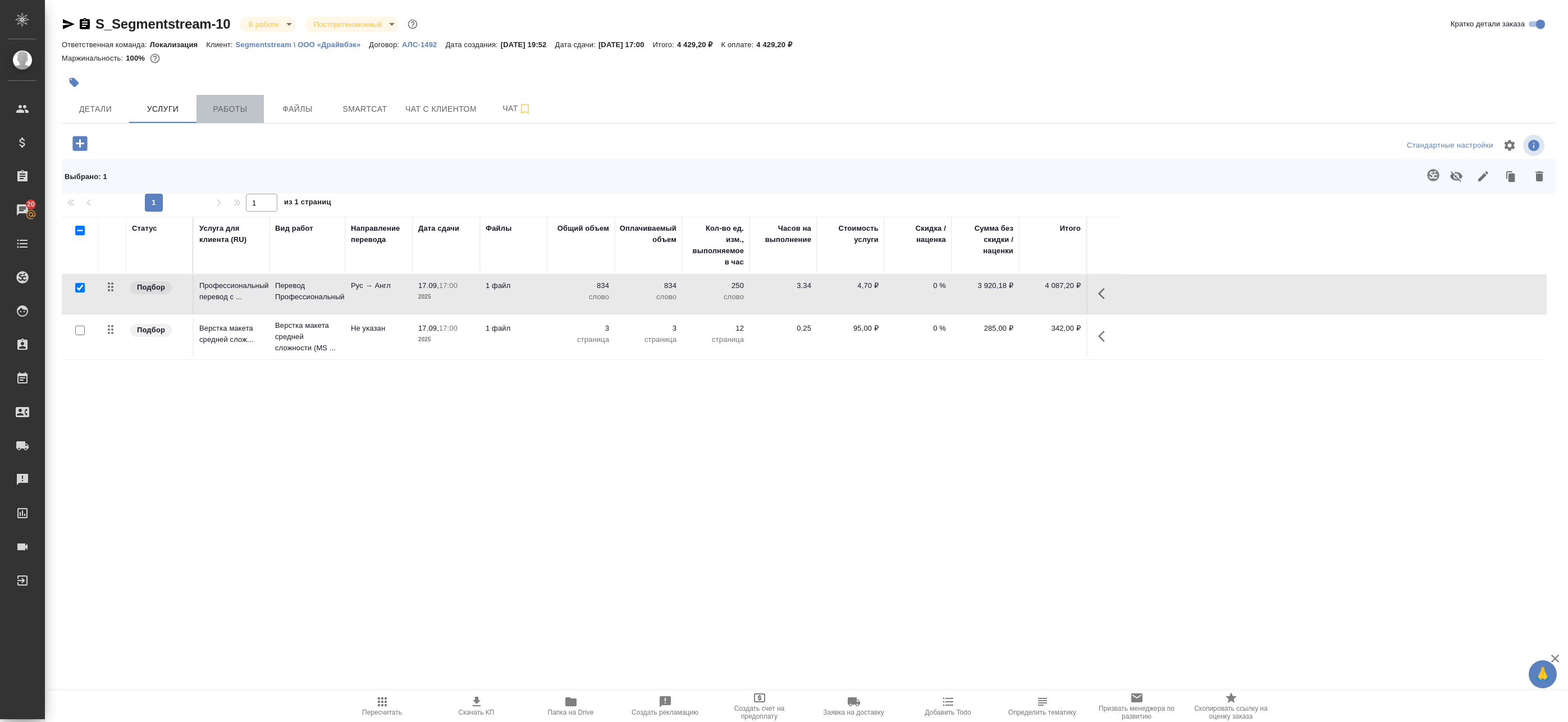
click at [231, 117] on button "Работы" at bounding box center [230, 109] width 68 height 28
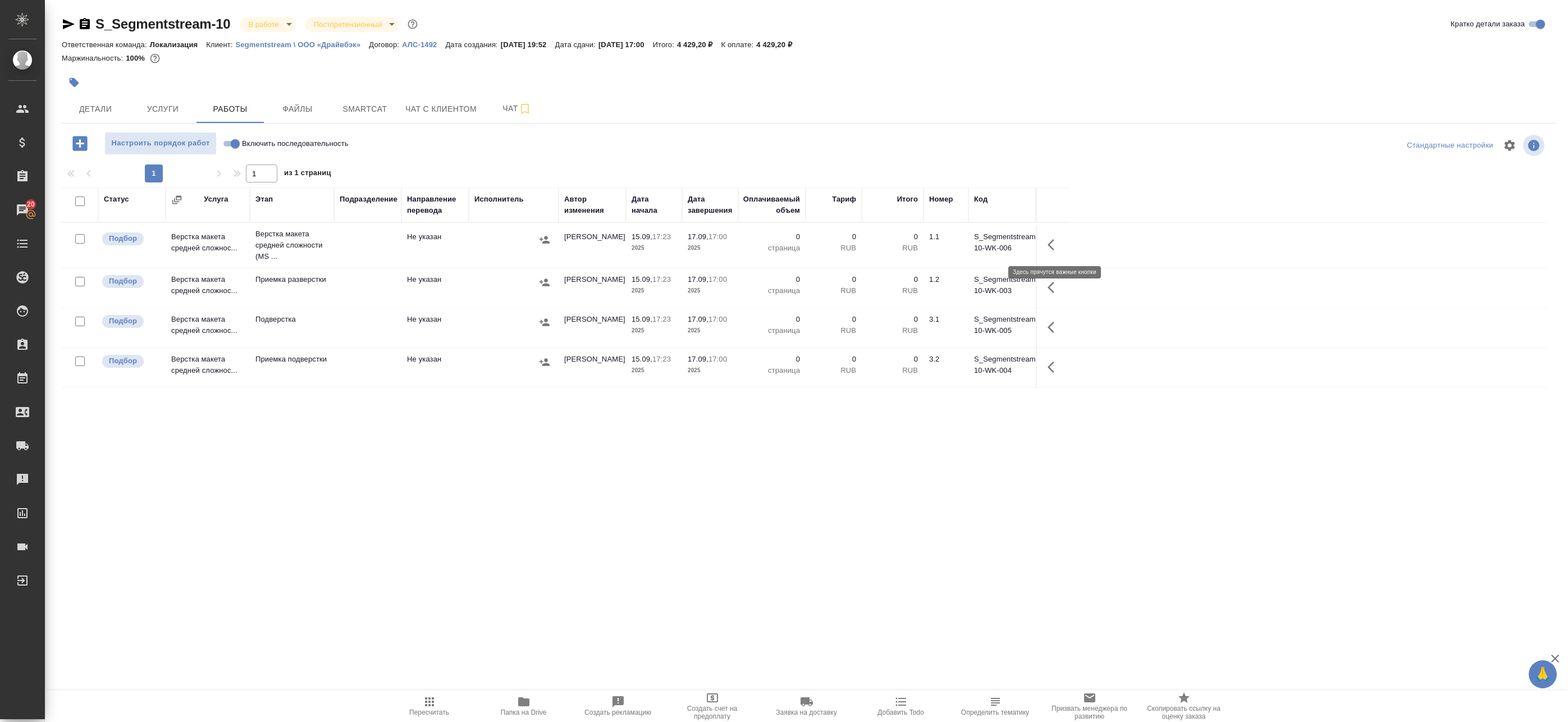
click at [1056, 242] on icon "button" at bounding box center [1054, 244] width 13 height 13
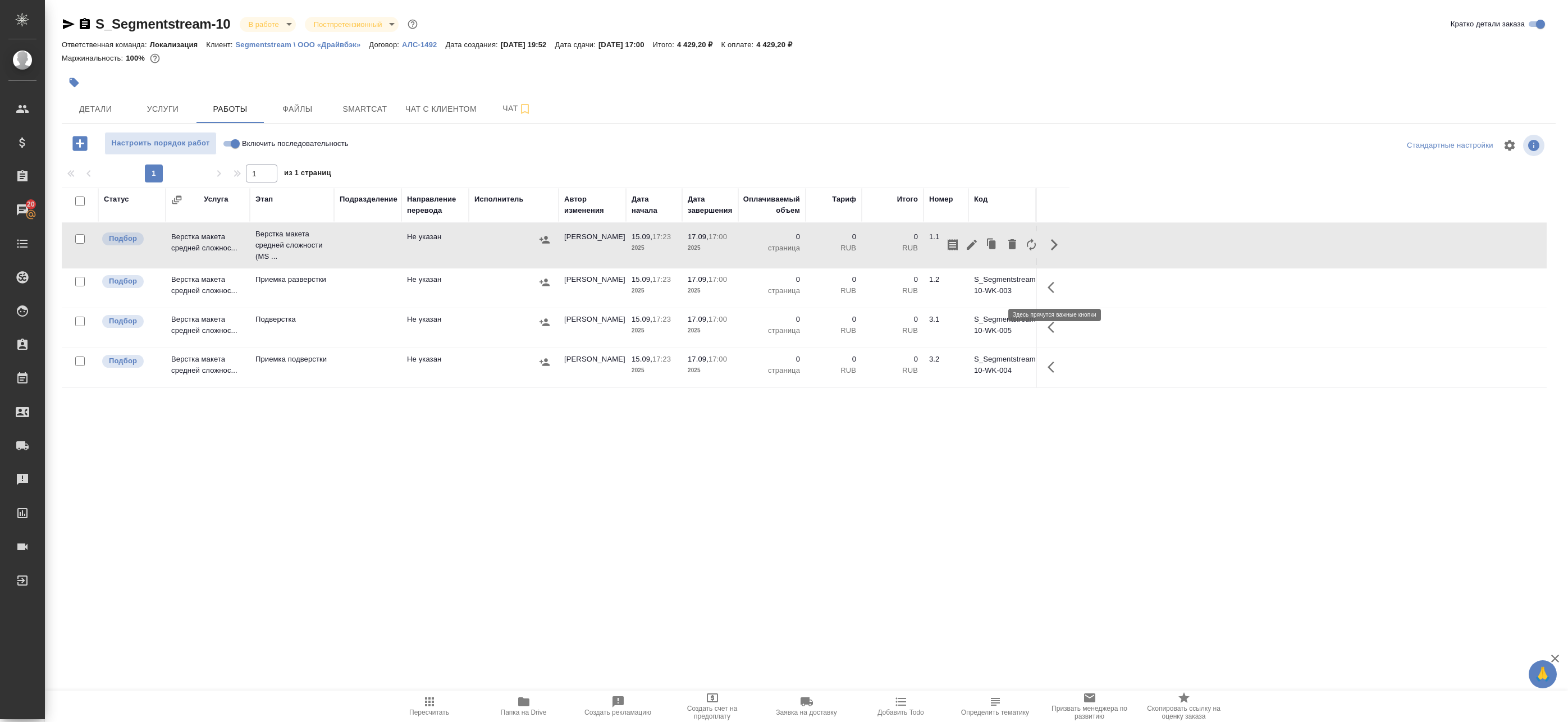
click at [1043, 288] on button "button" at bounding box center [1054, 287] width 27 height 27
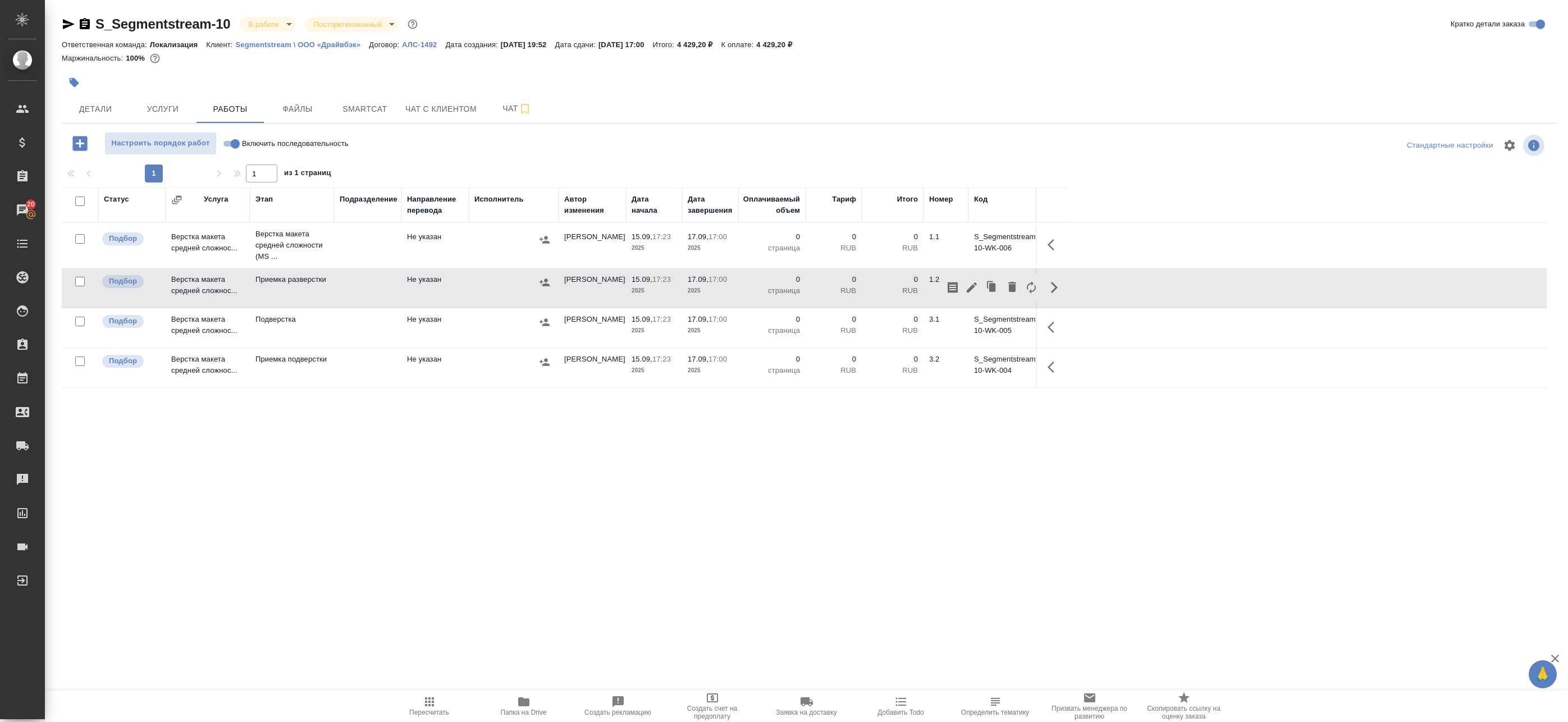
click at [836, 453] on div "Статус Услуга Этап Подразделение Направление перевода Исполнитель Автор изменен…" at bounding box center [804, 440] width 1485 height 505
click at [275, 242] on p "Верстка макета средней сложности (MS ..." at bounding box center [291, 245] width 73 height 33
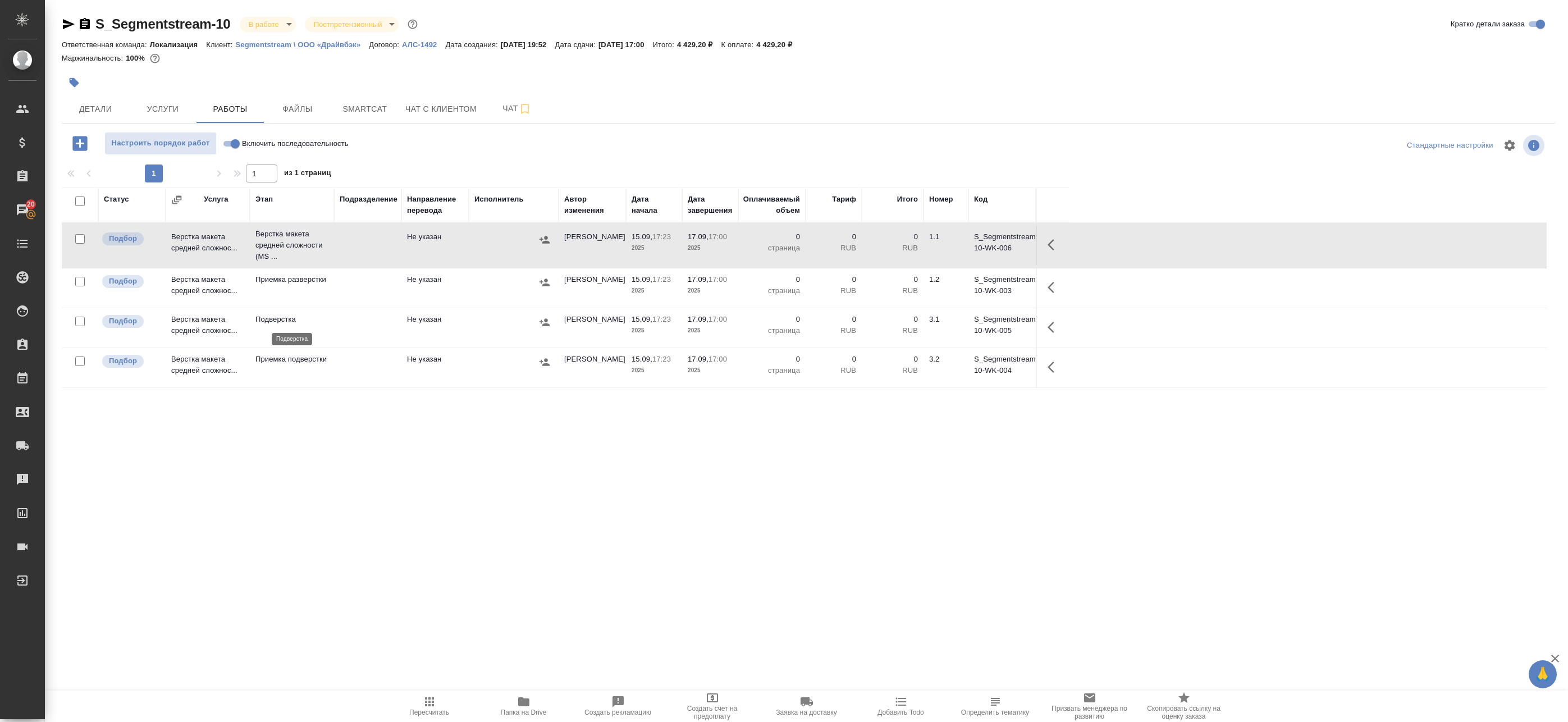
click at [326, 324] on p "Подверстка" at bounding box center [291, 319] width 73 height 11
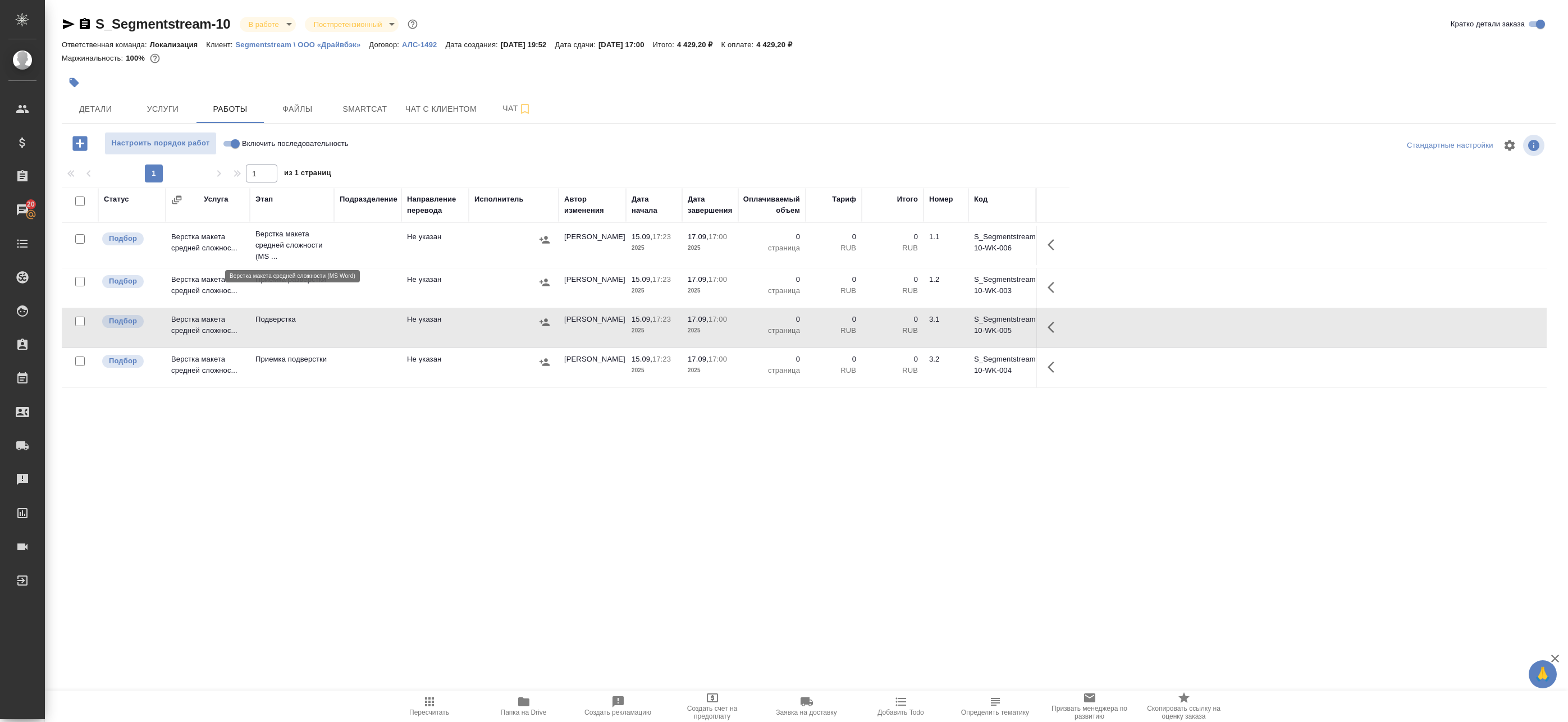
click at [280, 248] on p "Верстка макета средней сложности (MS ..." at bounding box center [291, 245] width 73 height 33
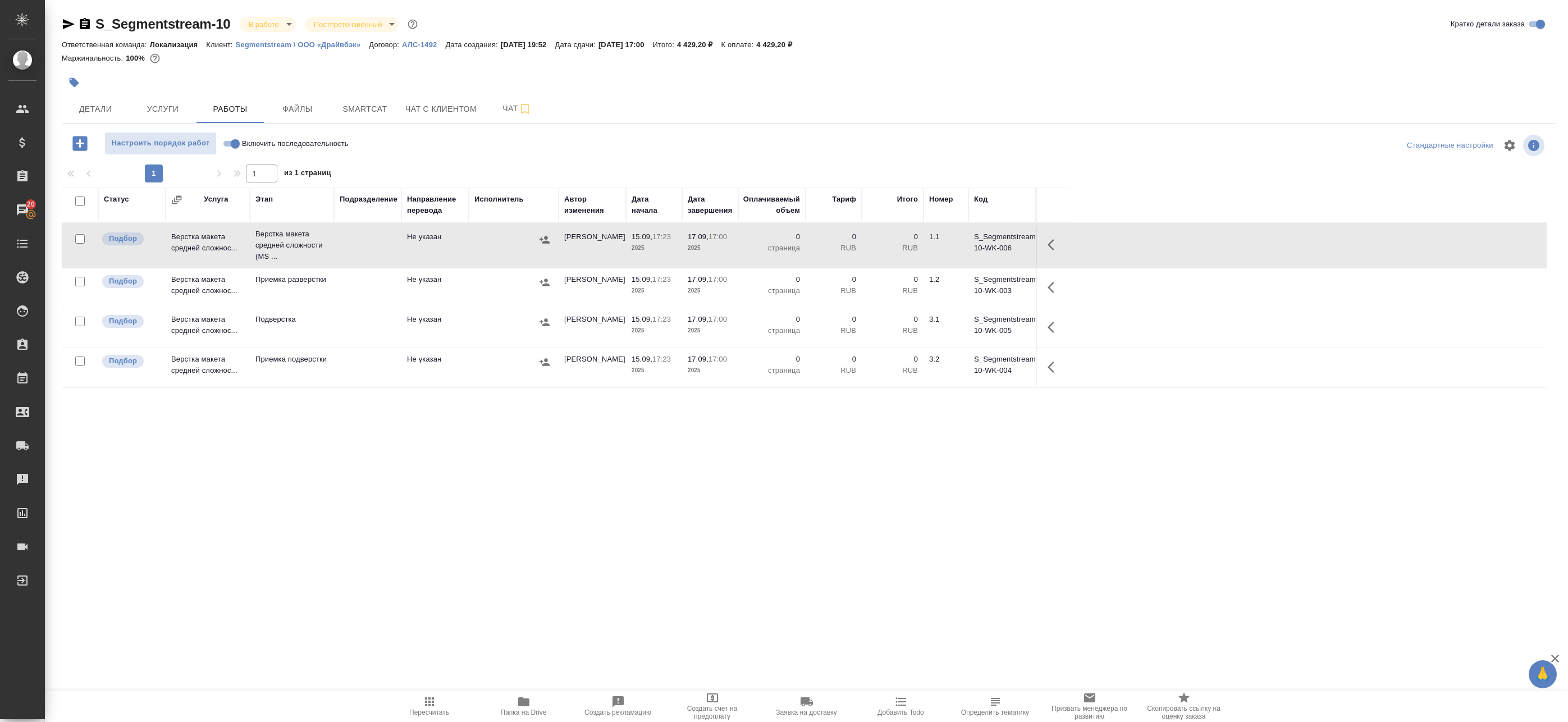
click at [164, 124] on div "S_Segmentstream-10 В работе inProgress Постпретензионный postClaim Кратко детал…" at bounding box center [808, 361] width 1506 height 721
click at [164, 114] on span "Услуги" at bounding box center [162, 109] width 54 height 14
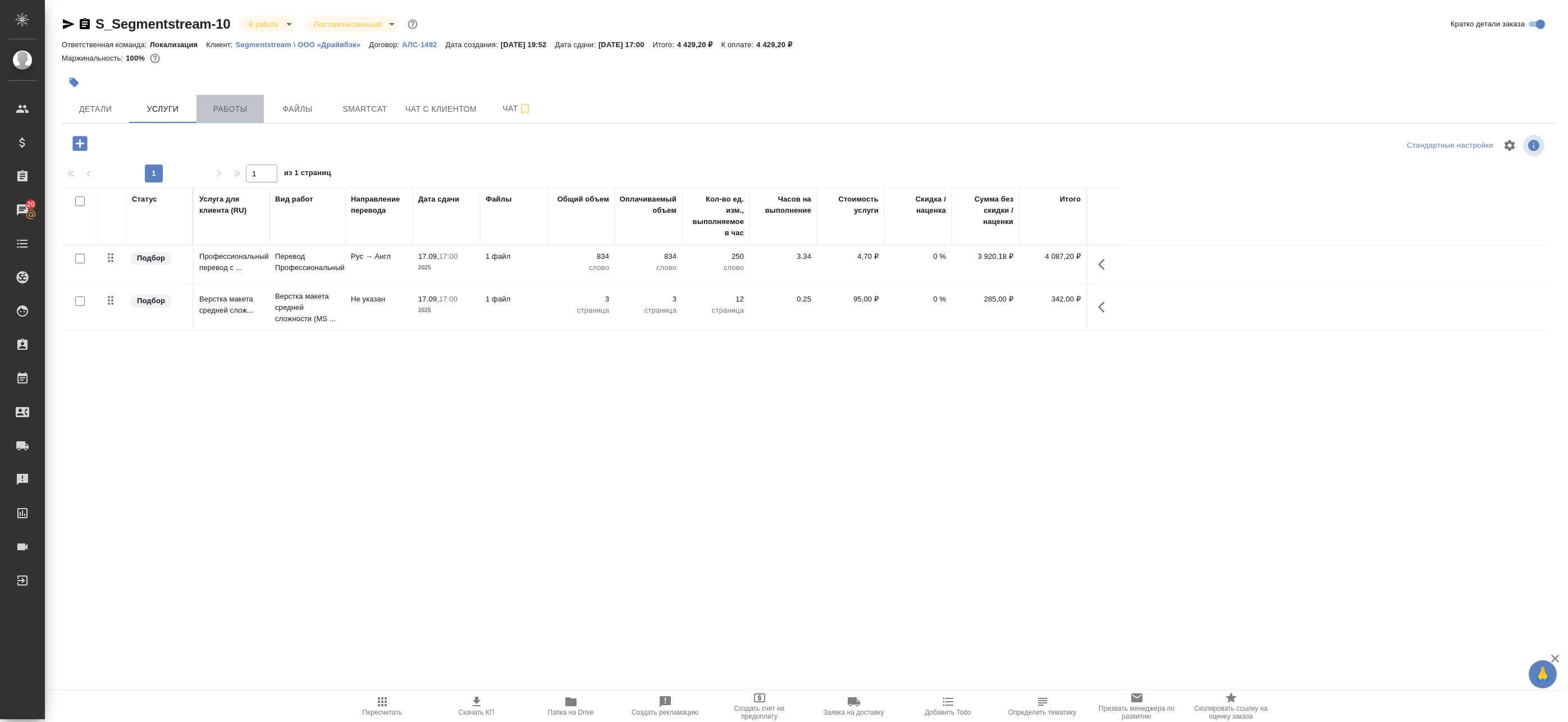
click at [223, 114] on span "Работы" at bounding box center [230, 109] width 54 height 14
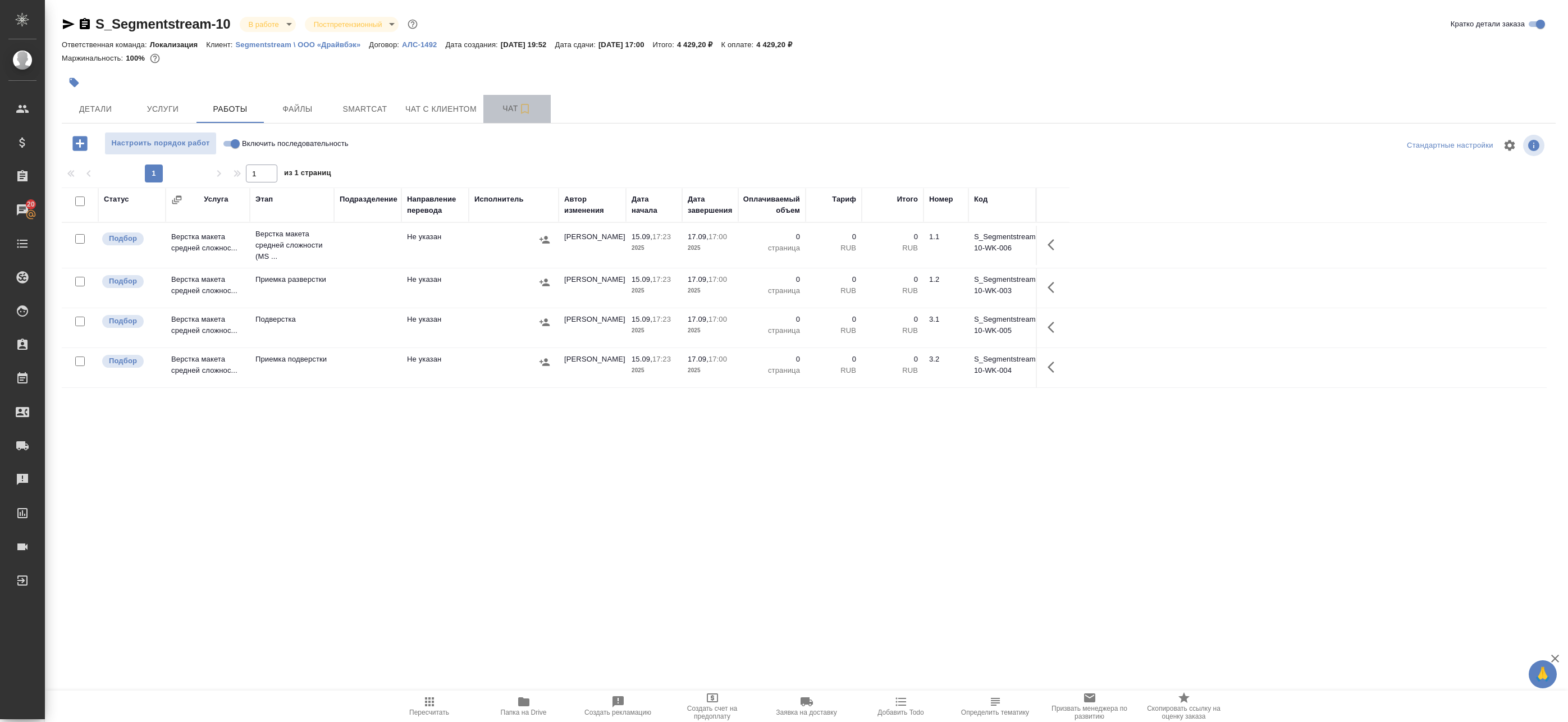
click at [517, 100] on button "Чат" at bounding box center [517, 109] width 68 height 28
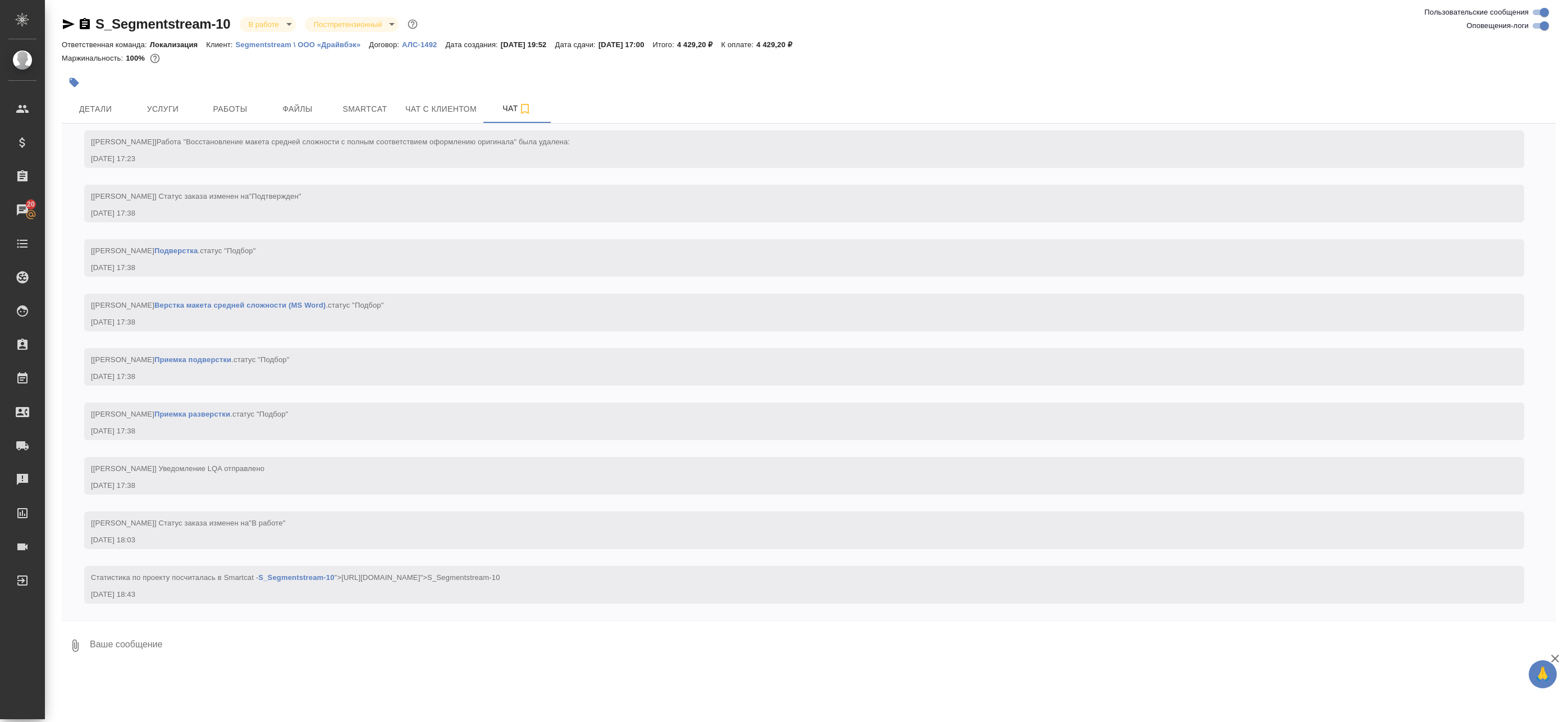
drag, startPoint x: 1538, startPoint y: 25, endPoint x: 1529, endPoint y: 27, distance: 9.2
click at [1538, 25] on input "Оповещения-логи" at bounding box center [1545, 26] width 40 height 13
checkbox input "false"
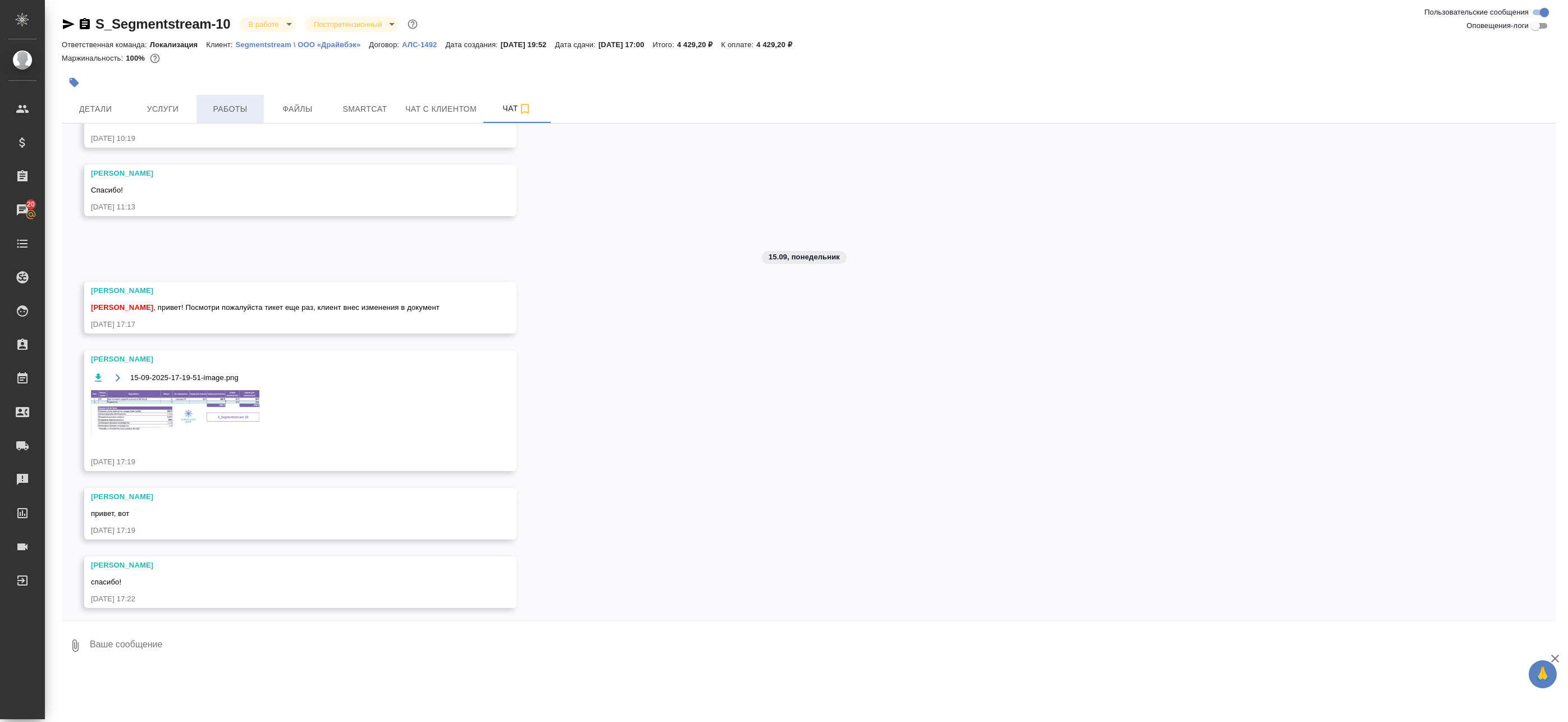
scroll to position [150, 0]
click at [238, 110] on span "Работы" at bounding box center [230, 109] width 54 height 14
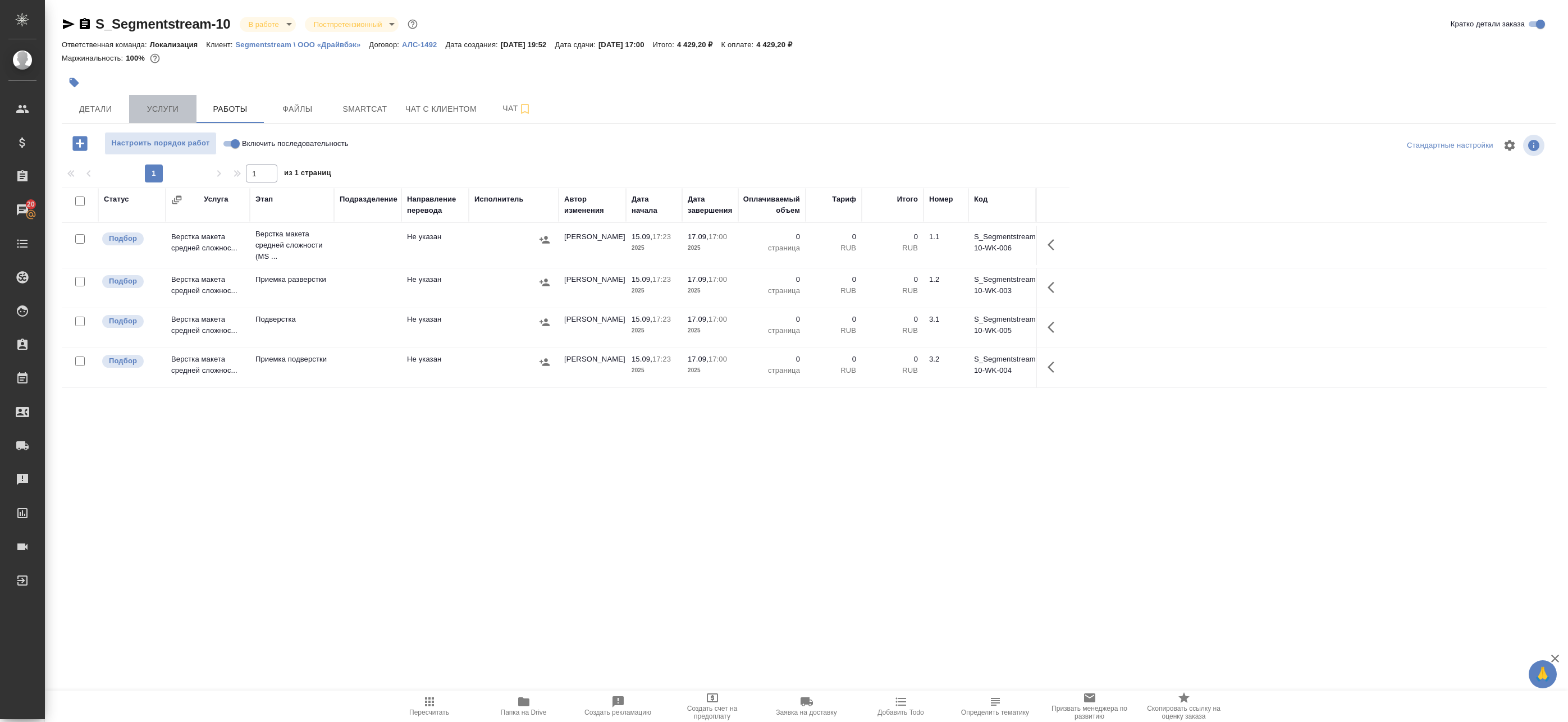
click at [174, 105] on span "Услуги" at bounding box center [162, 109] width 54 height 14
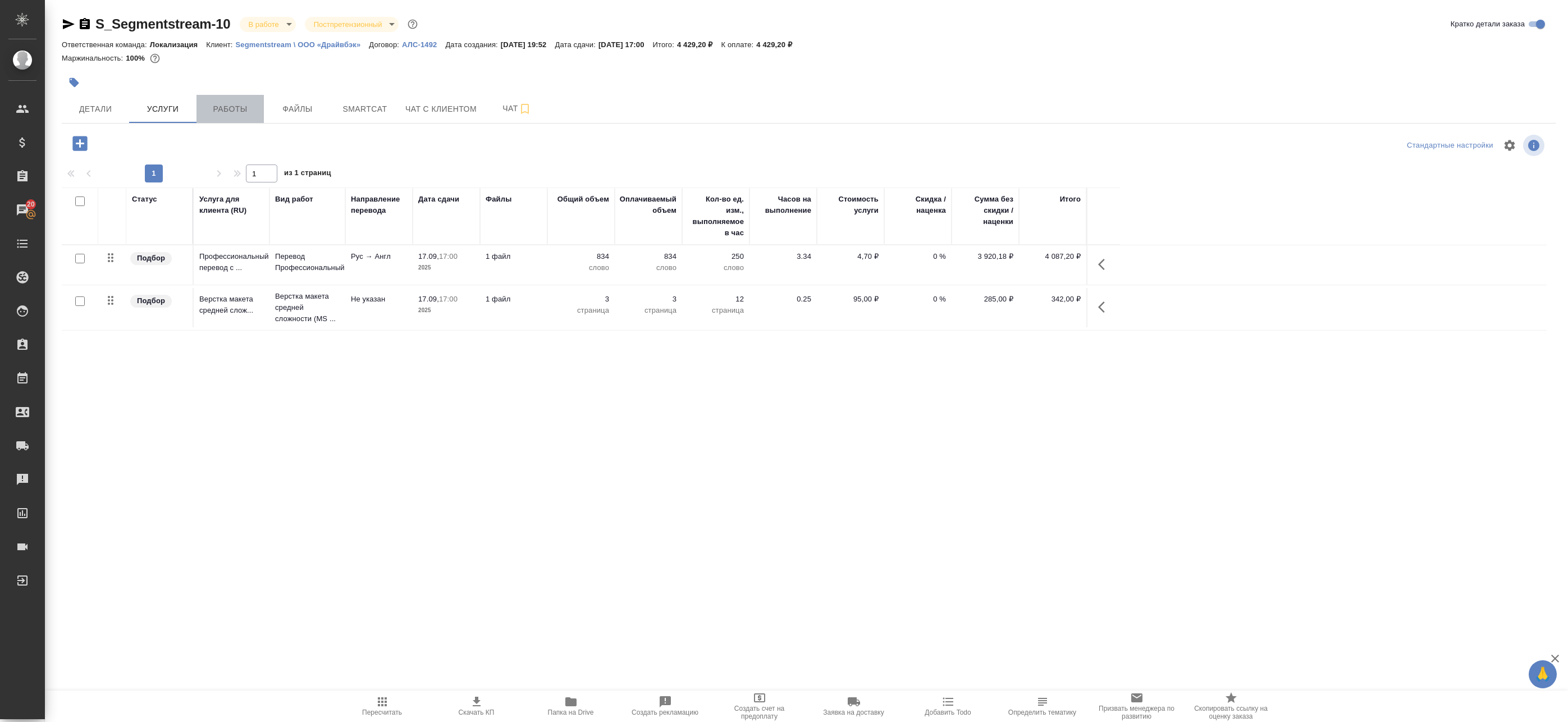
click at [220, 115] on span "Работы" at bounding box center [230, 109] width 54 height 14
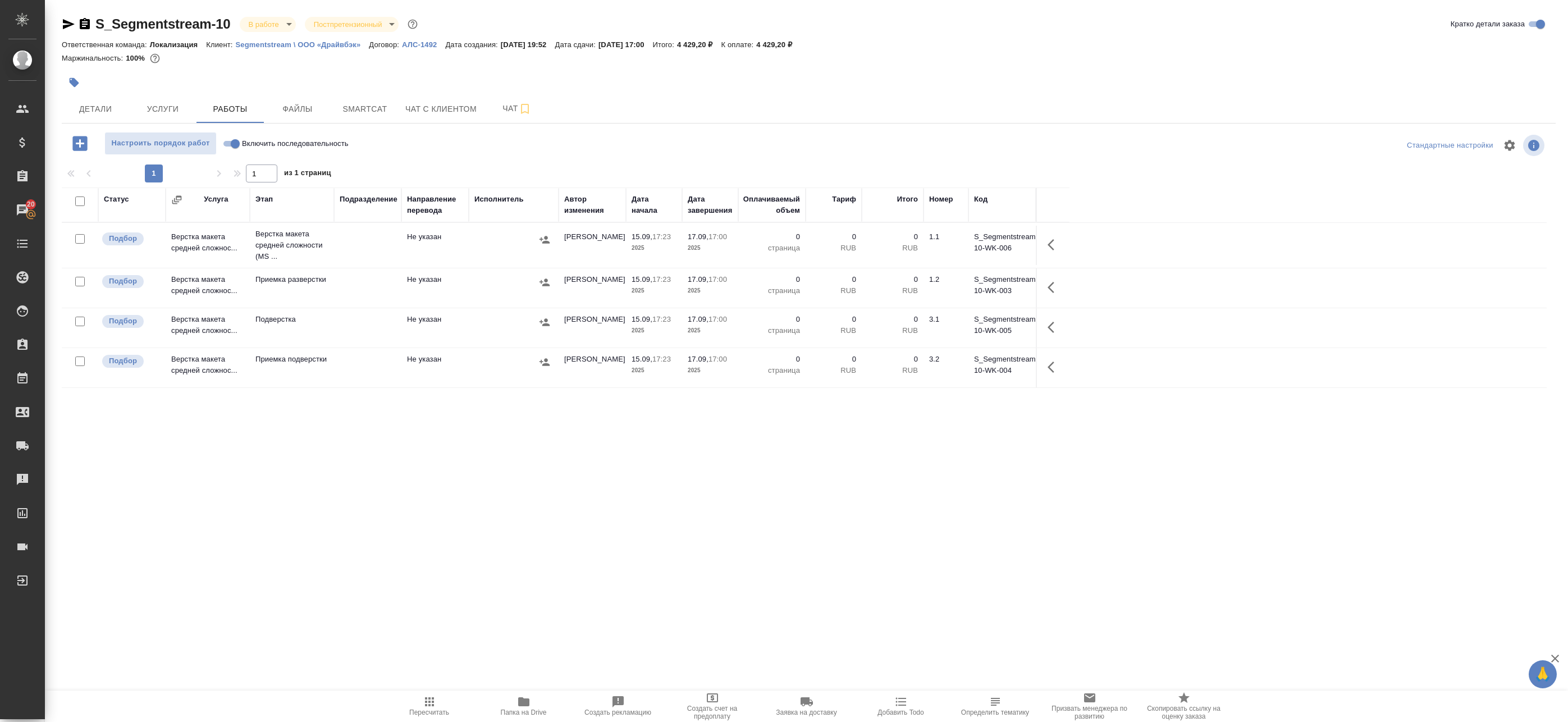
click at [83, 142] on icon "button" at bounding box center [79, 142] width 14 height 14
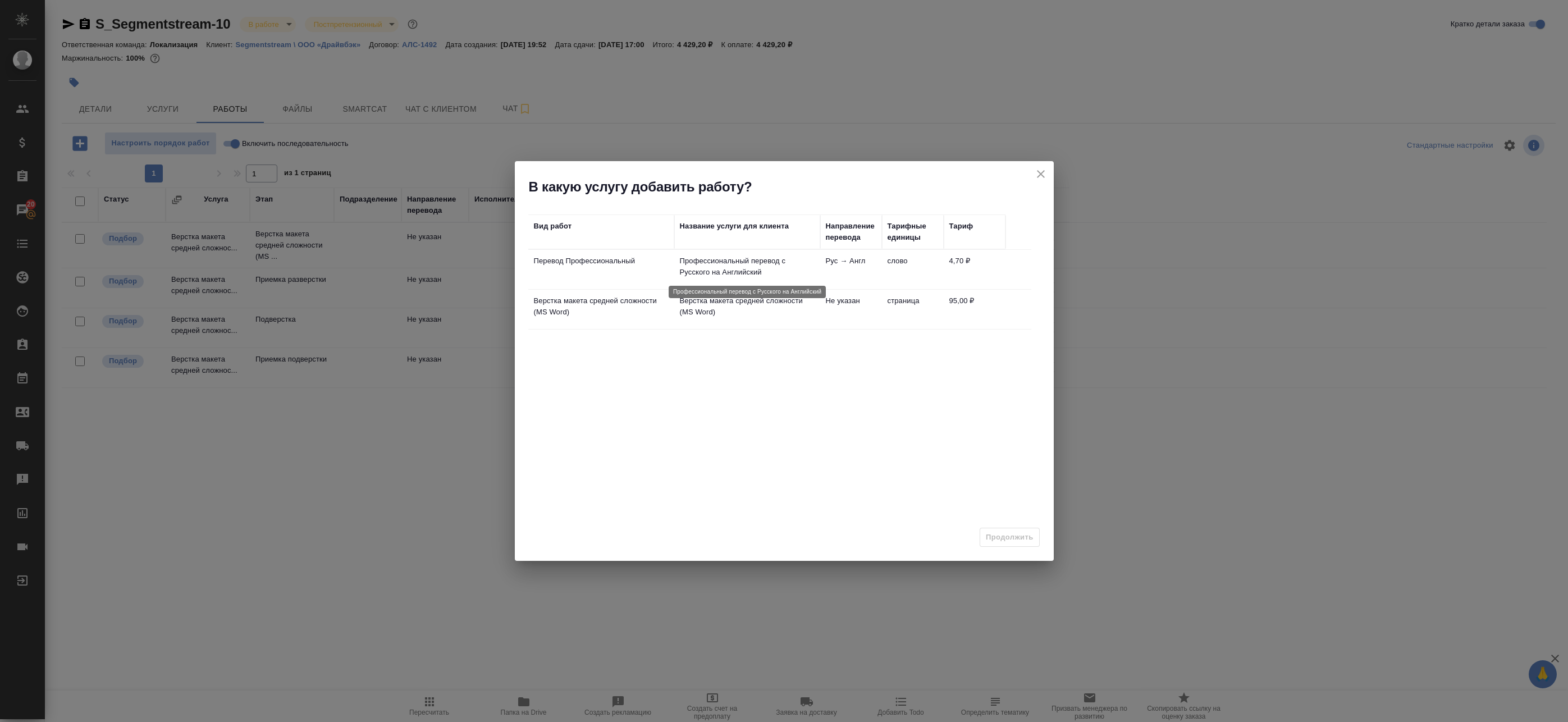
click at [723, 276] on p "Профессиональный перевод с Русского на Английский" at bounding box center [747, 266] width 135 height 23
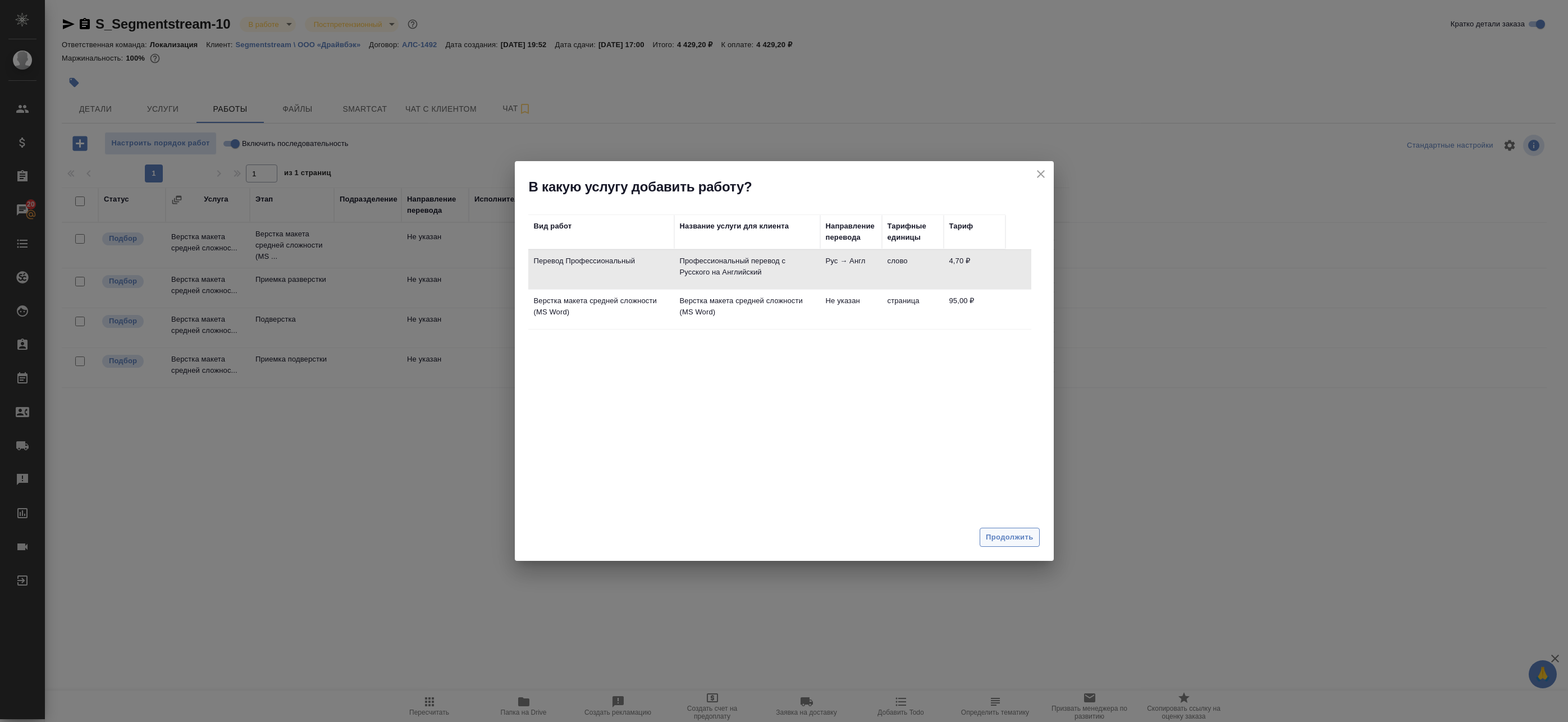
click at [1000, 541] on span "Продолжить" at bounding box center [1009, 537] width 47 height 13
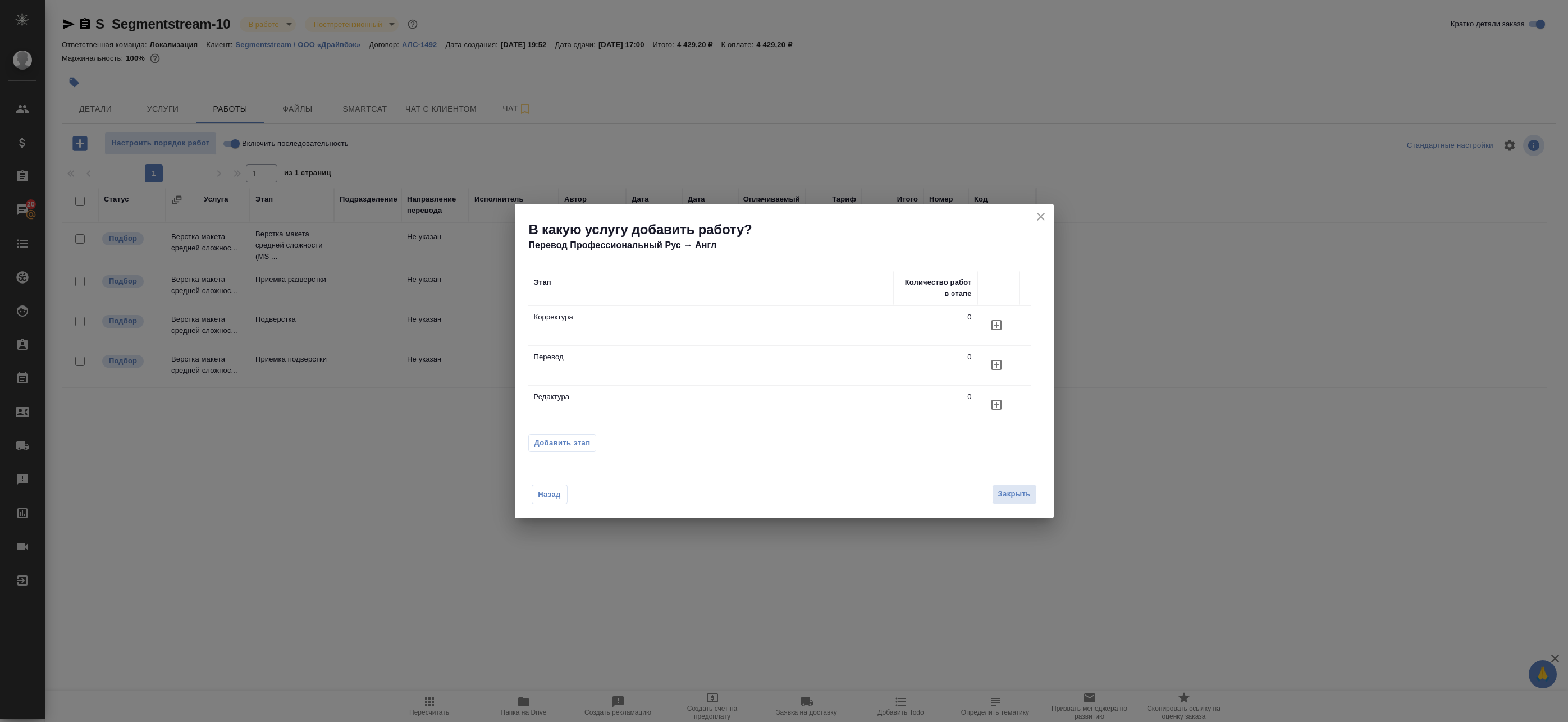
scroll to position [1, 0]
click at [576, 439] on span "Добавить этап" at bounding box center [562, 443] width 56 height 11
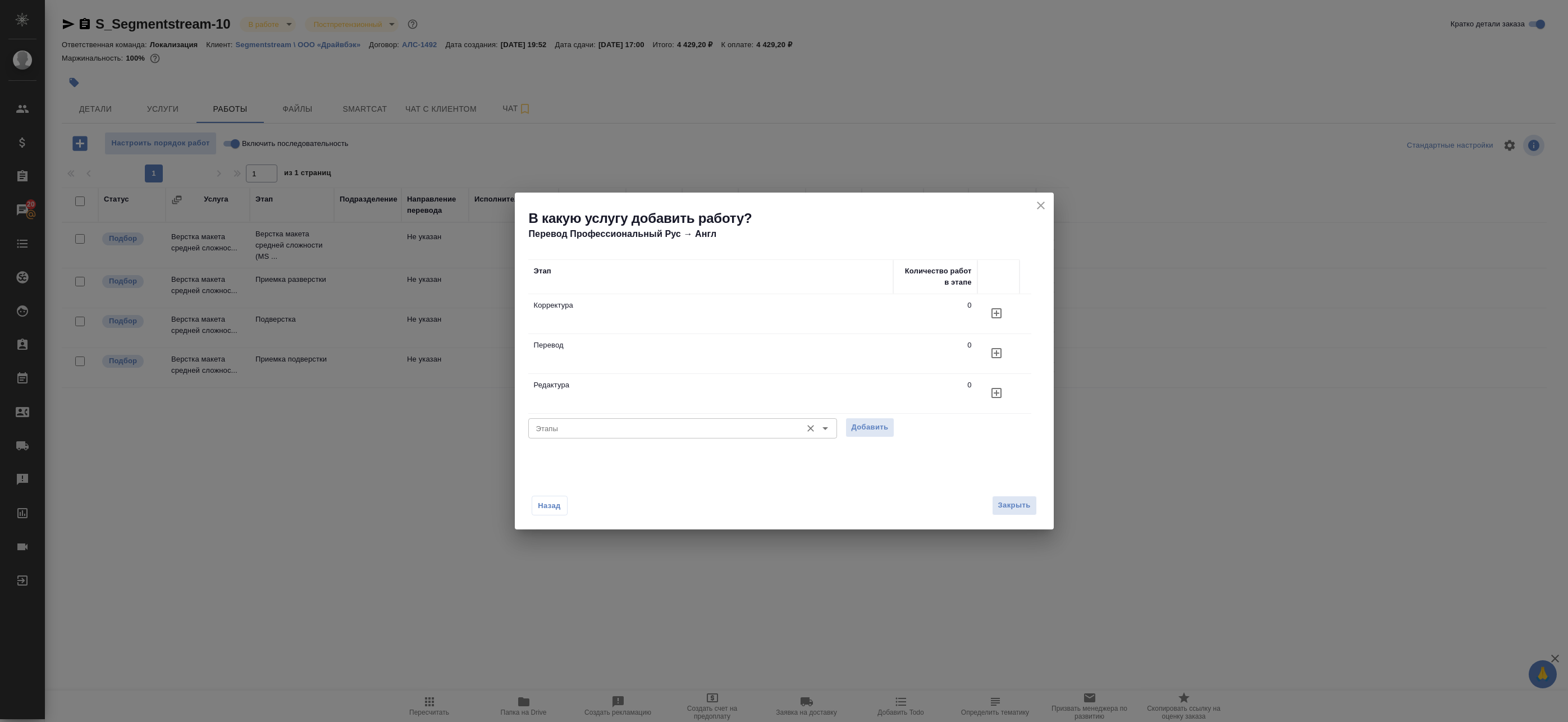
click at [608, 424] on input "Этапы" at bounding box center [664, 428] width 264 height 13
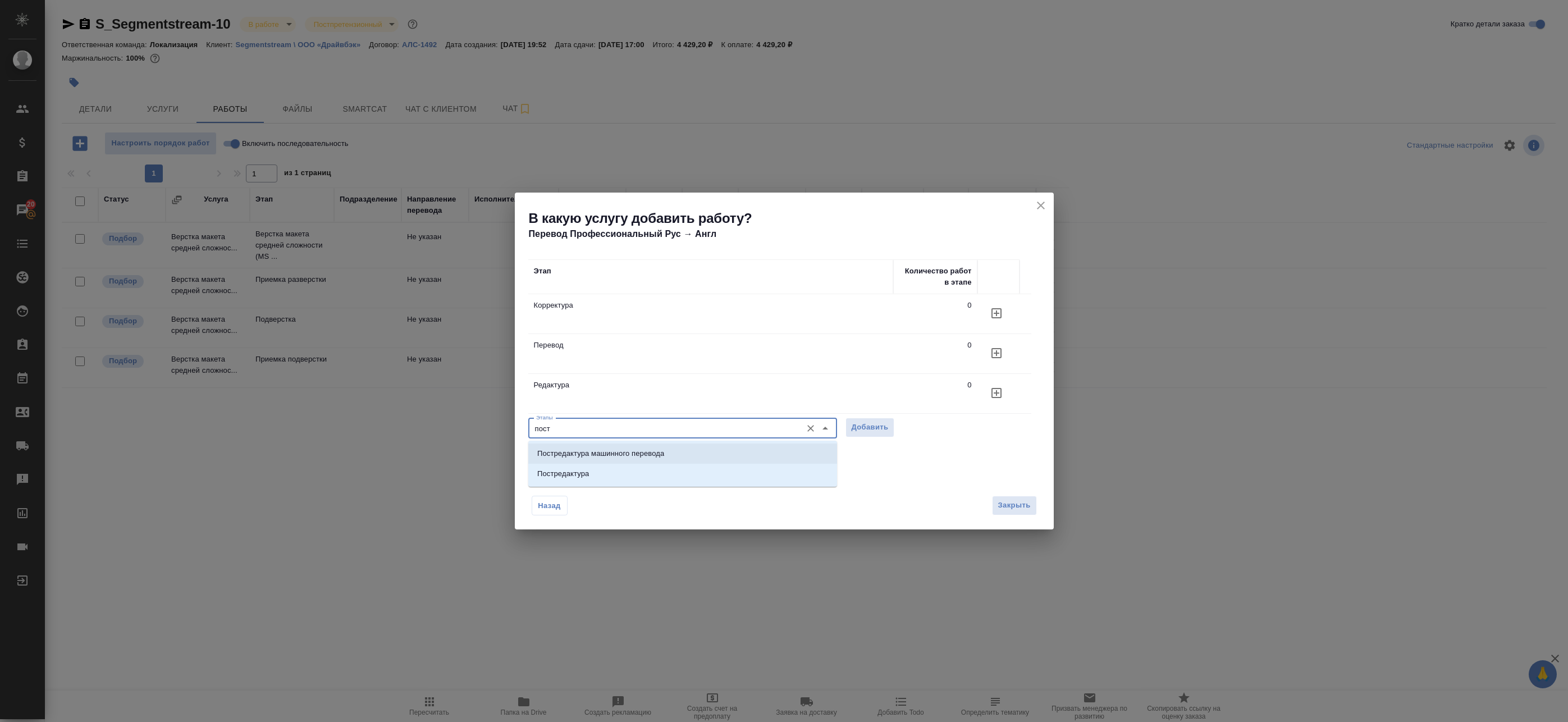
click at [595, 456] on p "Постредактура машинного перевода" at bounding box center [601, 453] width 127 height 11
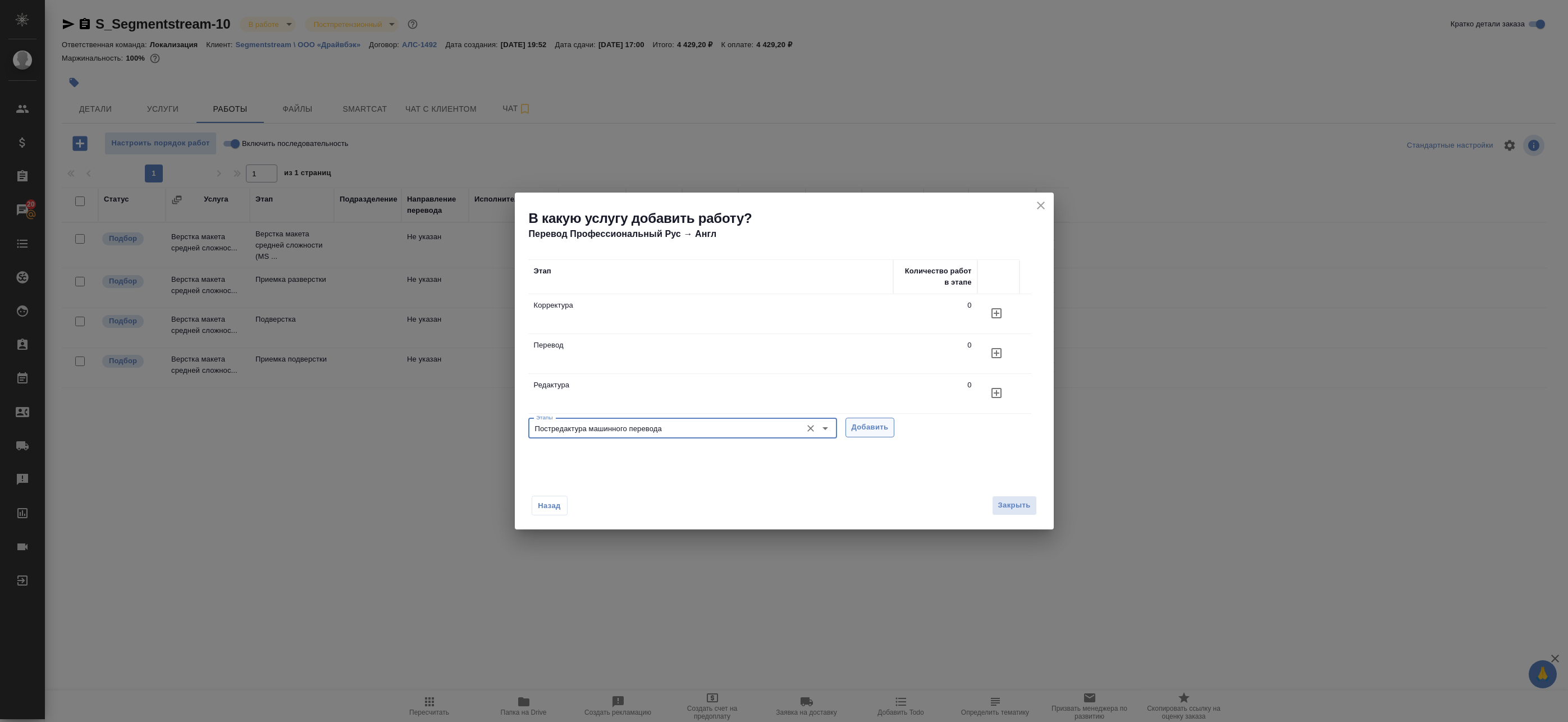
type input "Постредактура машинного перевода"
click at [862, 431] on span "Добавить" at bounding box center [870, 427] width 37 height 13
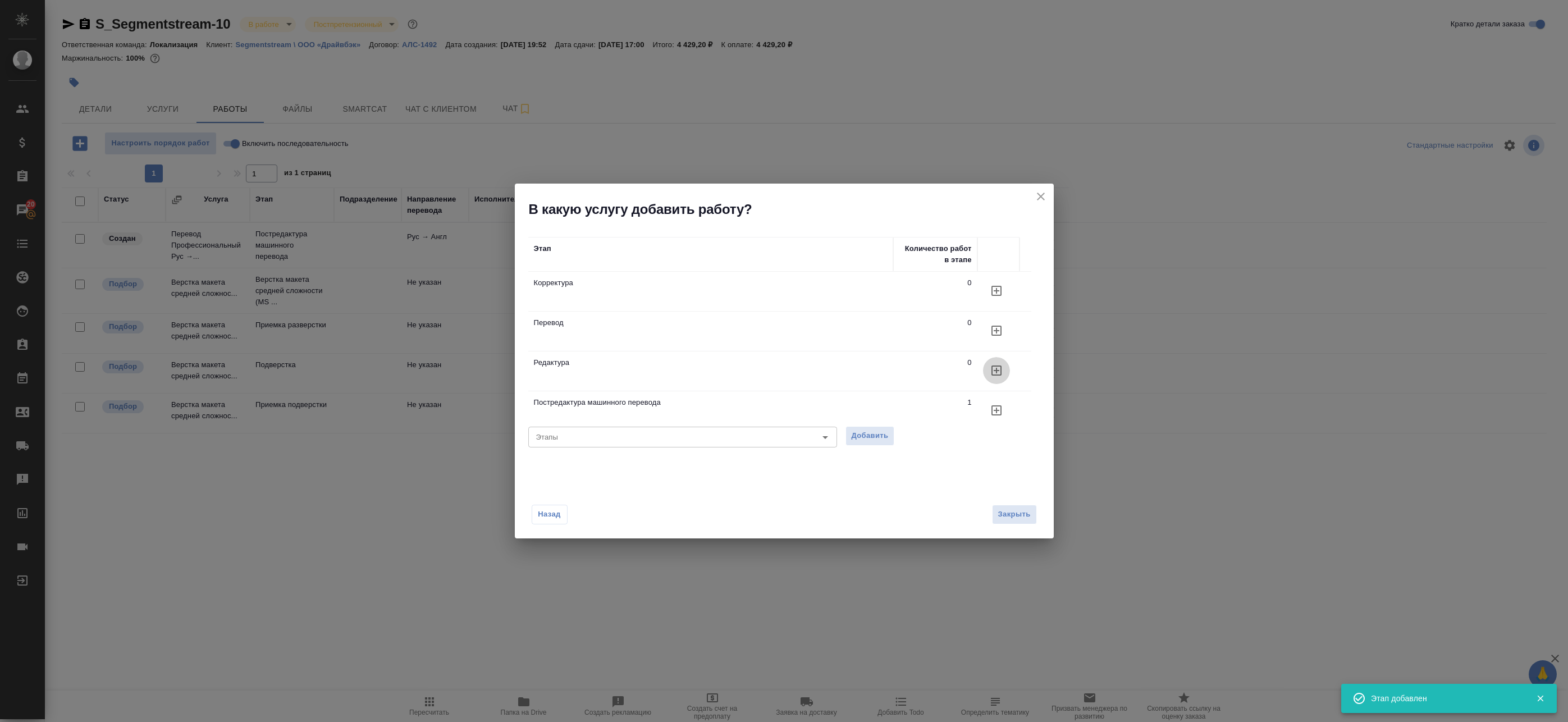
click at [1002, 369] on icon "button" at bounding box center [997, 371] width 13 height 13
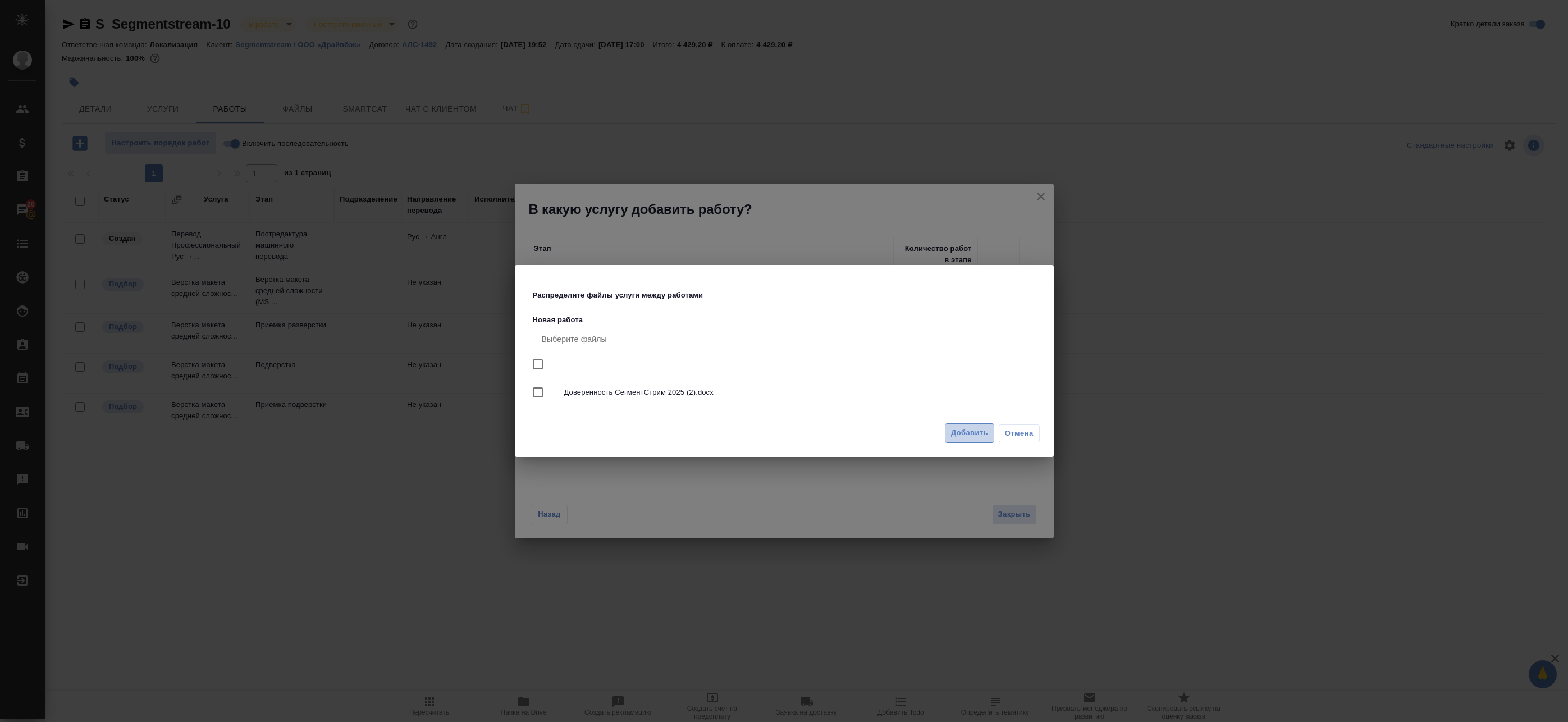
click at [961, 431] on span "Добавить" at bounding box center [970, 433] width 37 height 13
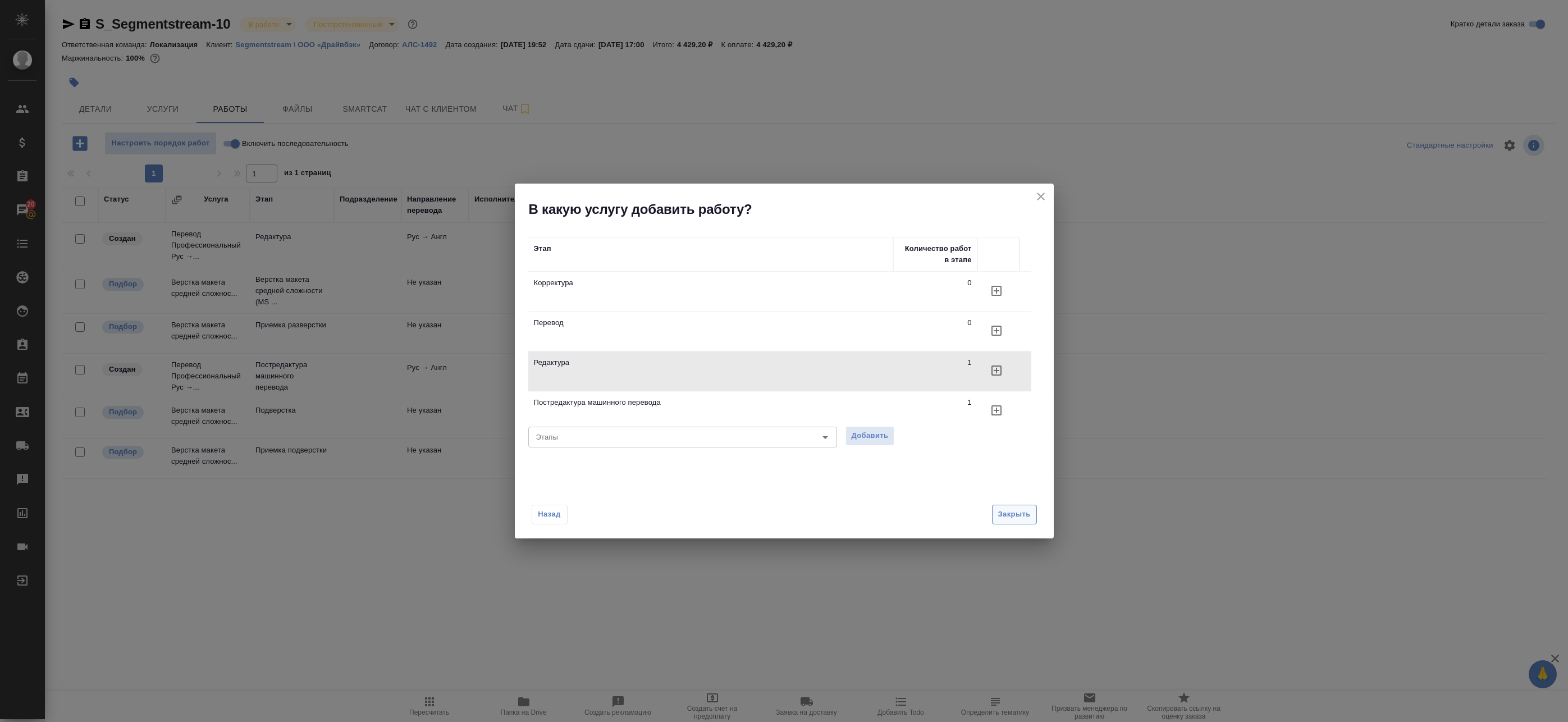
click at [1019, 516] on span "Закрыть" at bounding box center [1014, 514] width 33 height 13
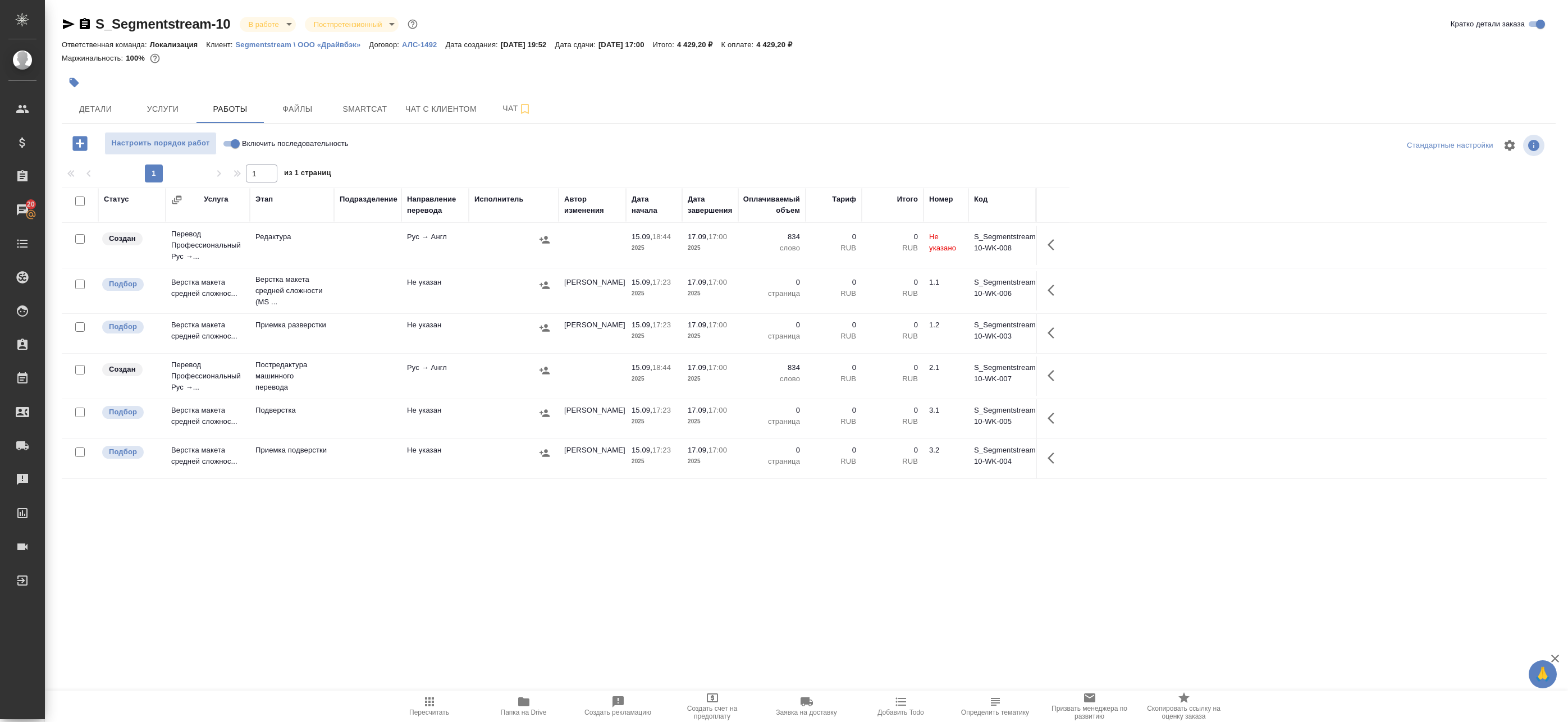
click at [407, 370] on td "Рус → Англ" at bounding box center [435, 376] width 68 height 39
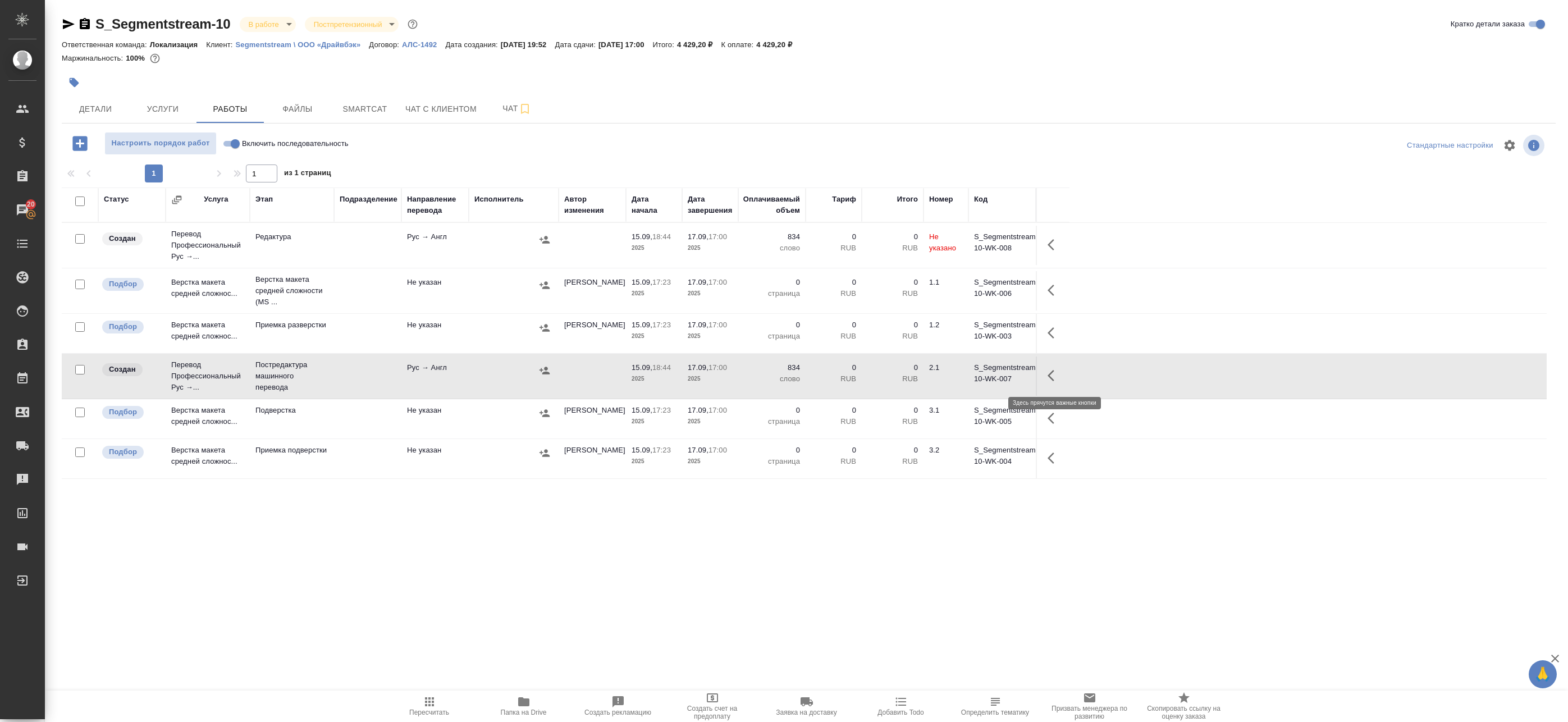
click at [1052, 374] on icon "button" at bounding box center [1054, 376] width 13 height 13
click at [971, 373] on icon "button" at bounding box center [971, 376] width 13 height 13
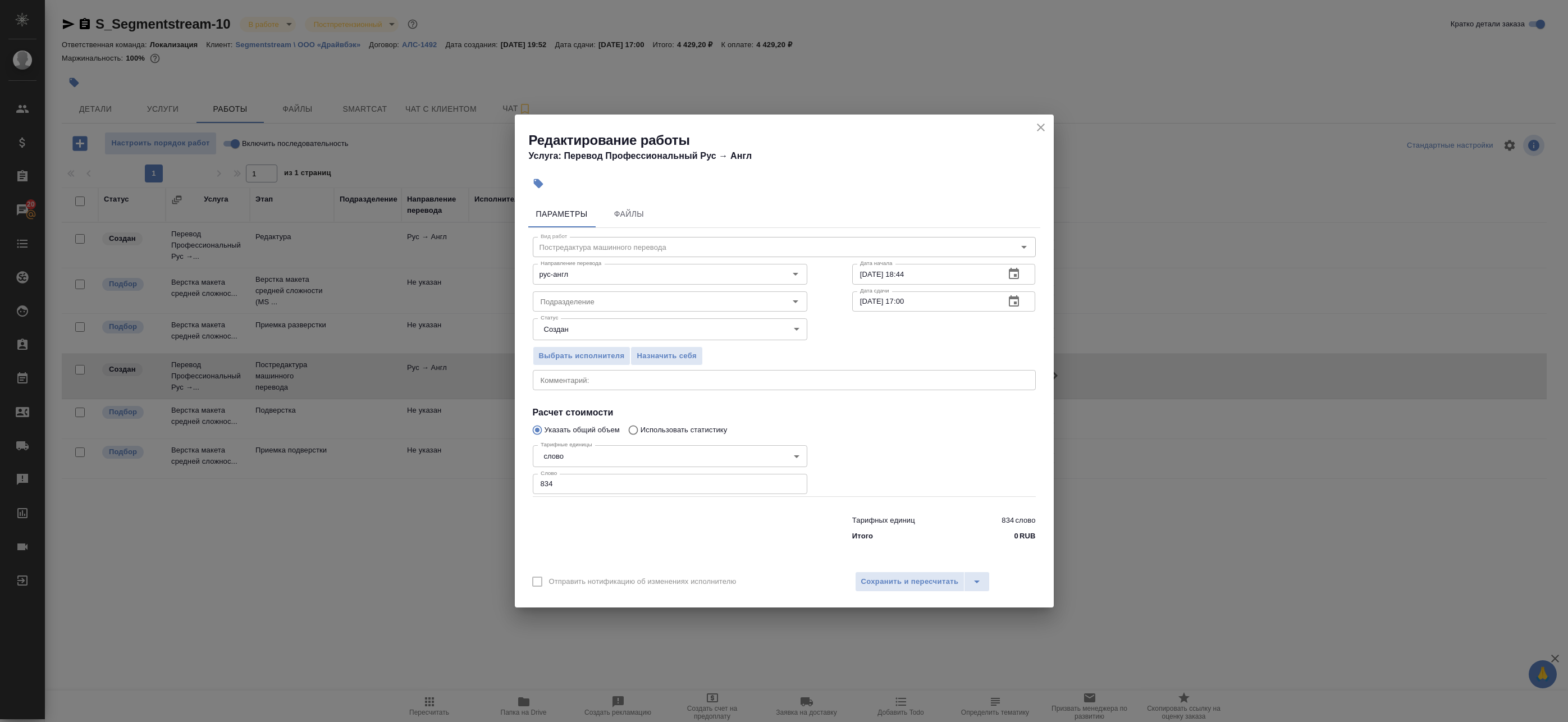
click at [1043, 129] on icon "close" at bounding box center [1041, 127] width 13 height 13
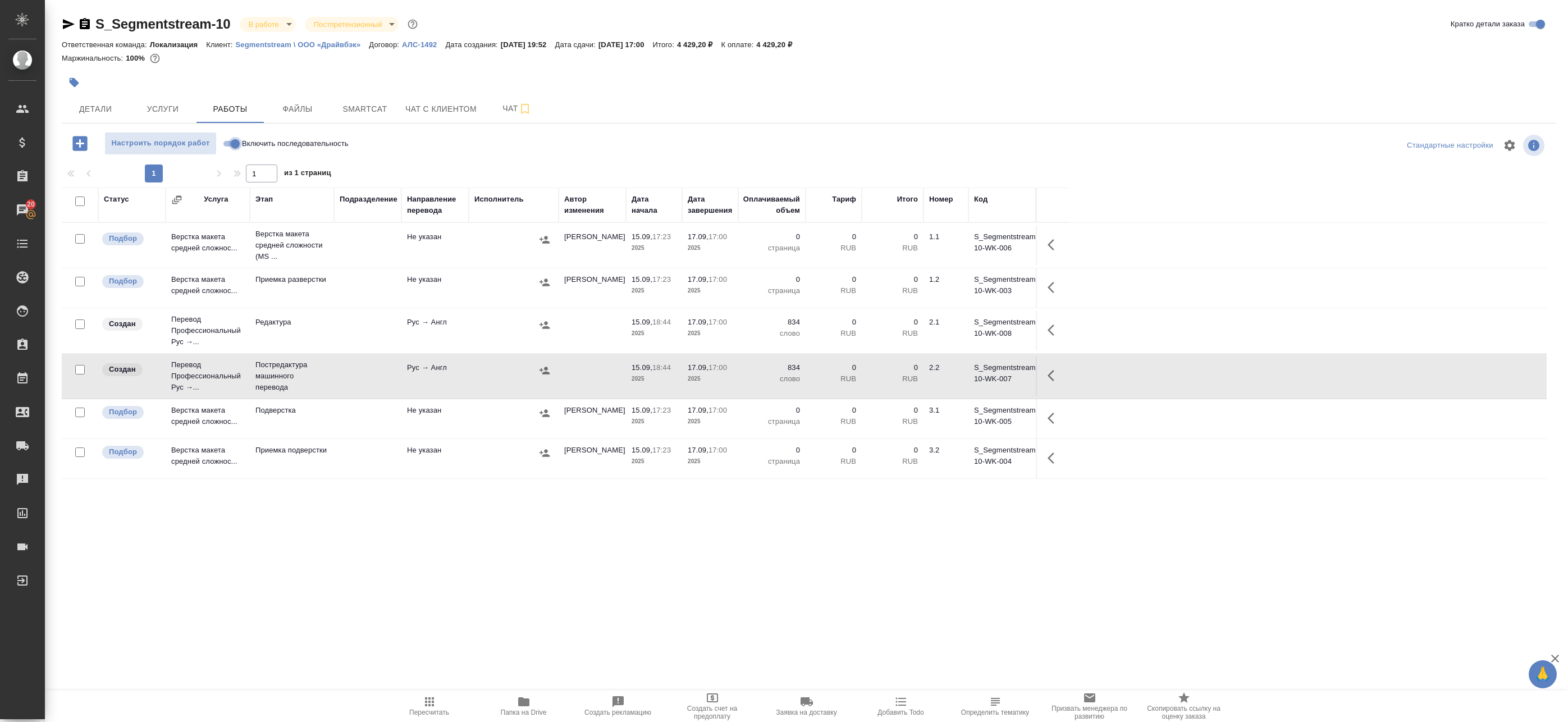
click at [234, 145] on input "Включить последовательность" at bounding box center [235, 144] width 40 height 13
checkbox input "true"
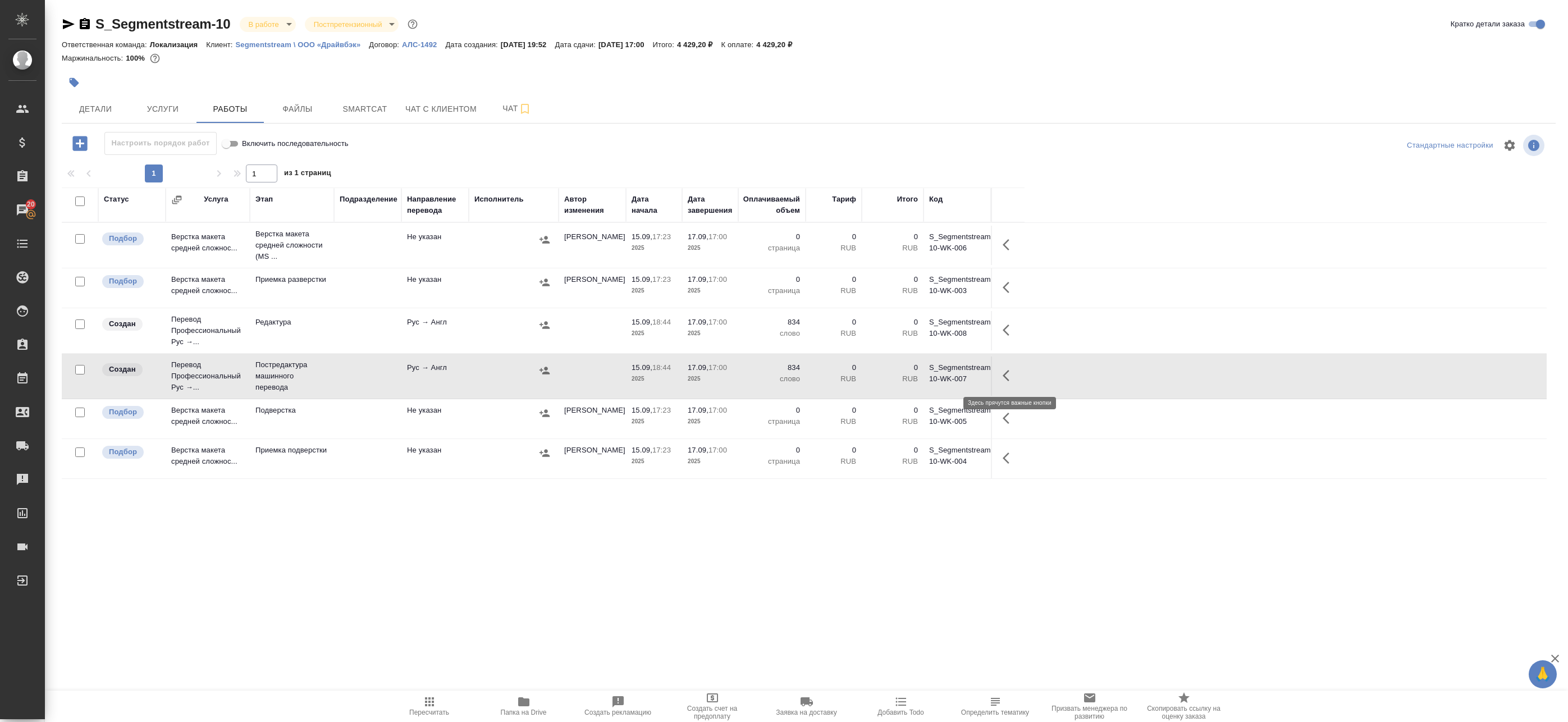
click at [1004, 377] on icon "button" at bounding box center [1009, 376] width 13 height 13
click at [922, 375] on icon "button" at bounding box center [927, 376] width 13 height 13
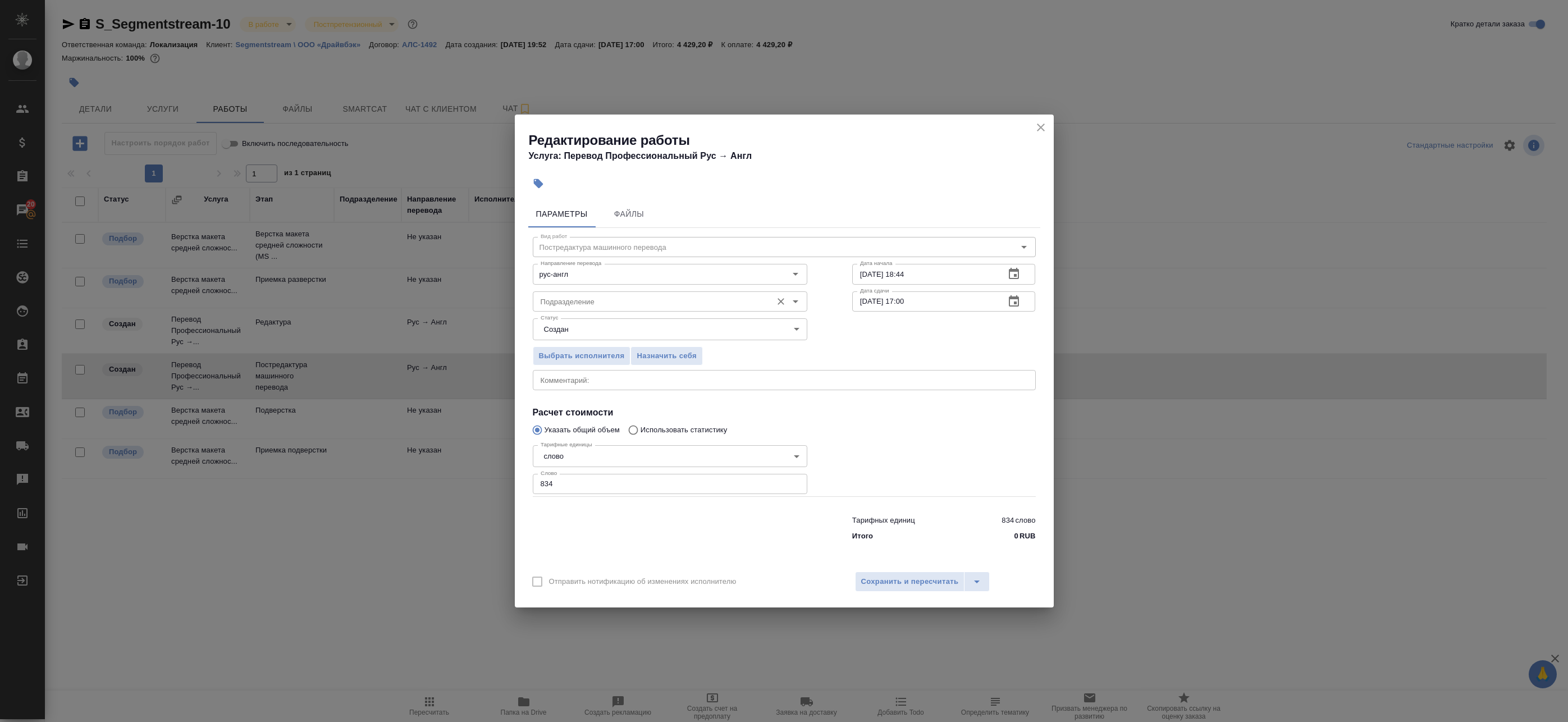
click at [574, 300] on input "Подразделение" at bounding box center [651, 301] width 230 height 13
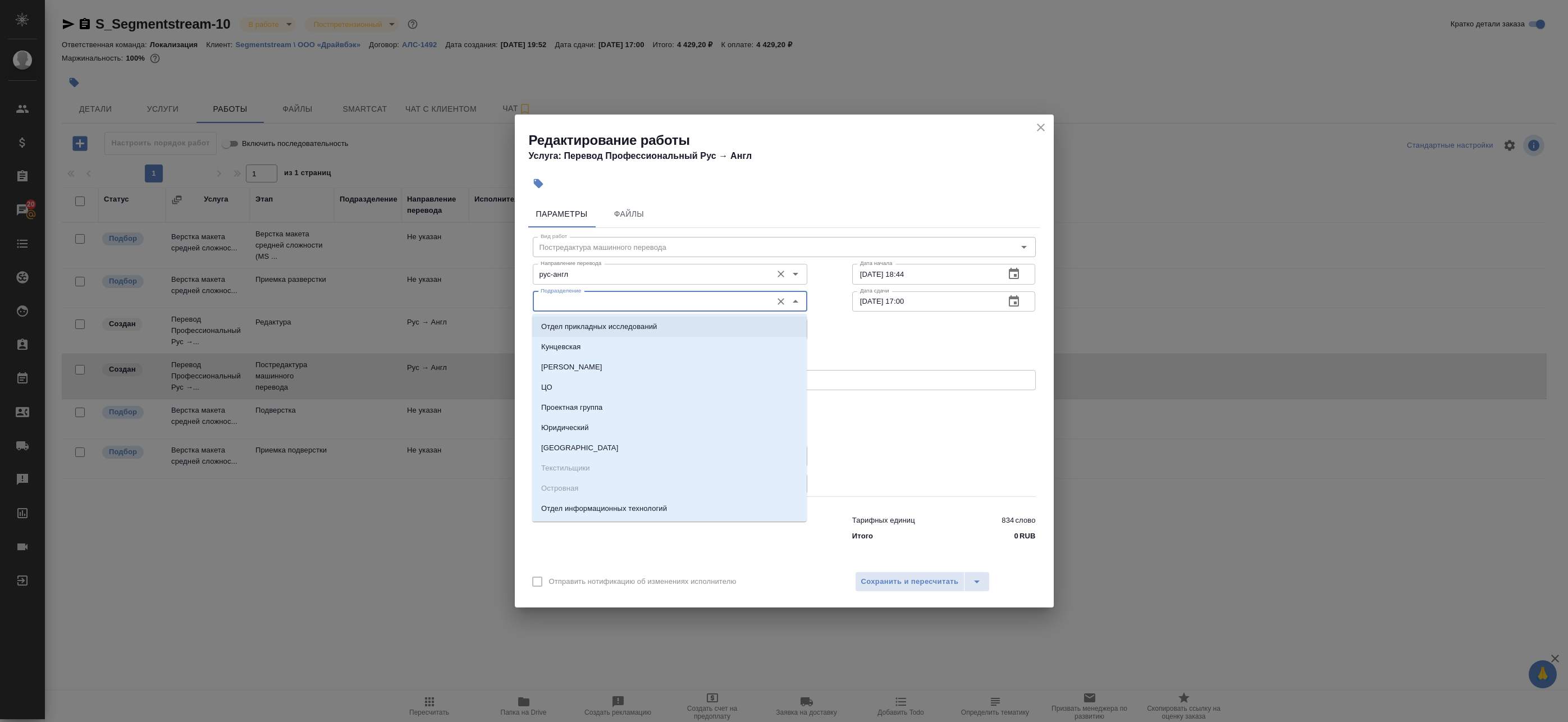
click at [579, 269] on input "рус-англ" at bounding box center [651, 274] width 230 height 13
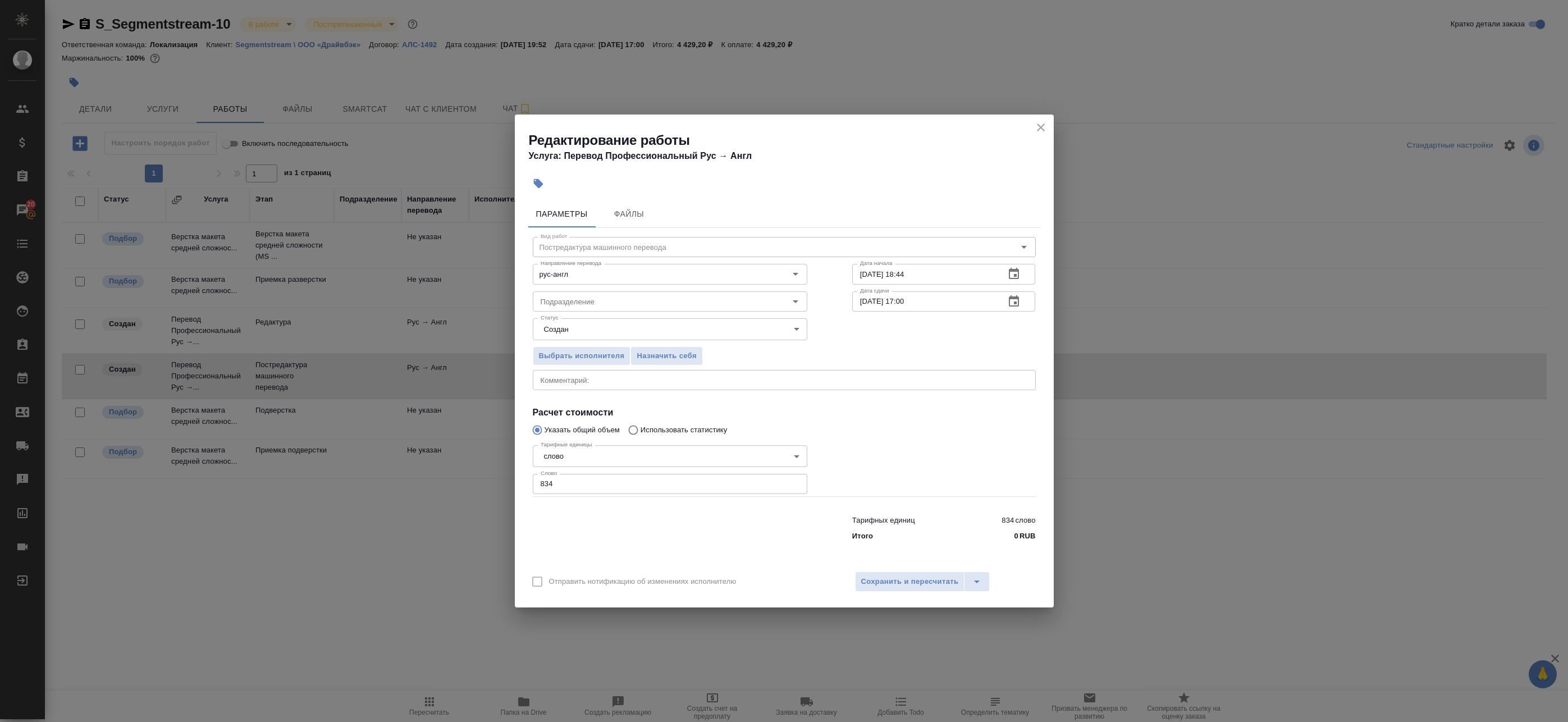
click at [872, 341] on div "Выбрать исполнителя Назначить себя" at bounding box center [784, 354] width 548 height 69
click at [656, 330] on body "🙏 .cls-1 fill:#fff; AWATERA Badanyan Artak Клиенты Спецификации Заказы 20 Чаты …" at bounding box center [784, 361] width 1568 height 722
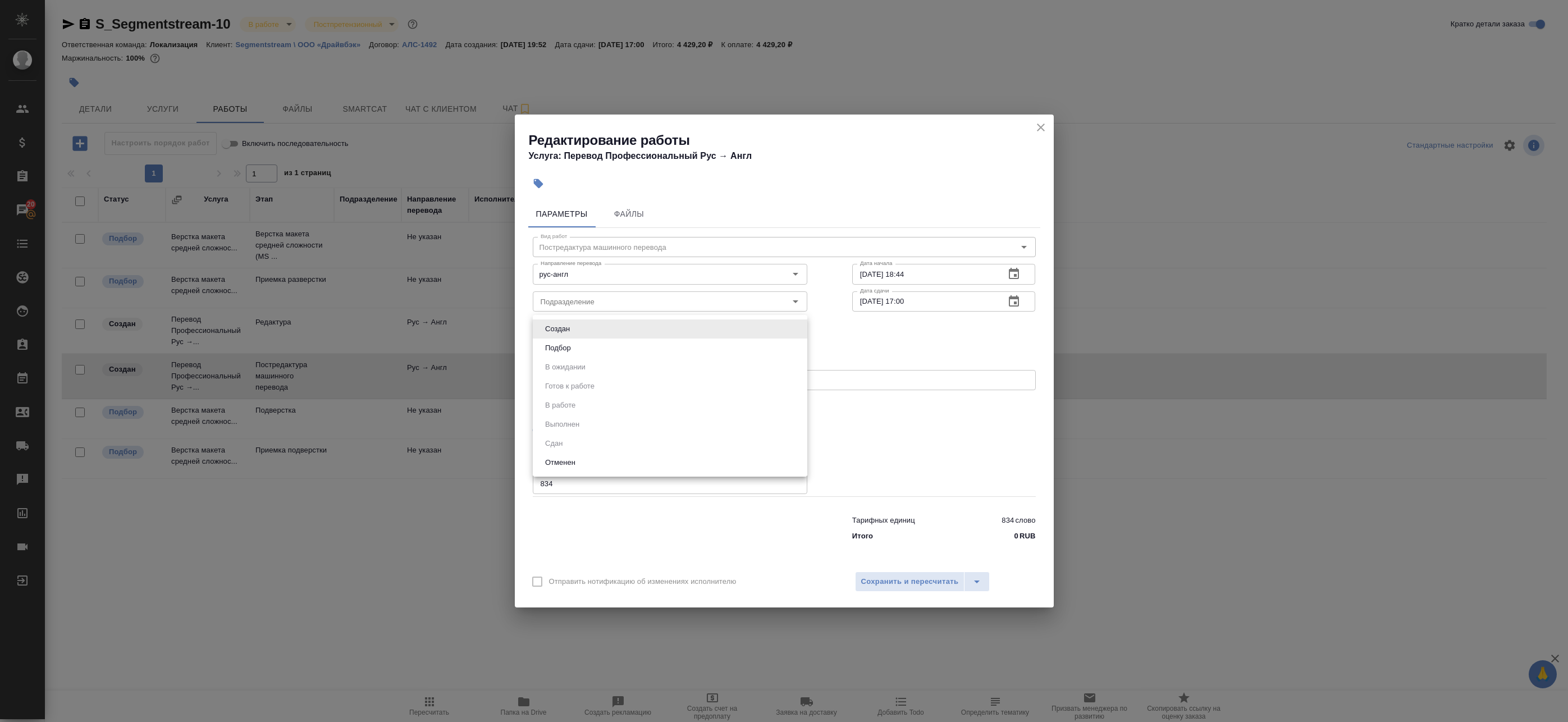
click at [612, 352] on li "Подбор" at bounding box center [670, 348] width 274 height 19
type input "recruiting"
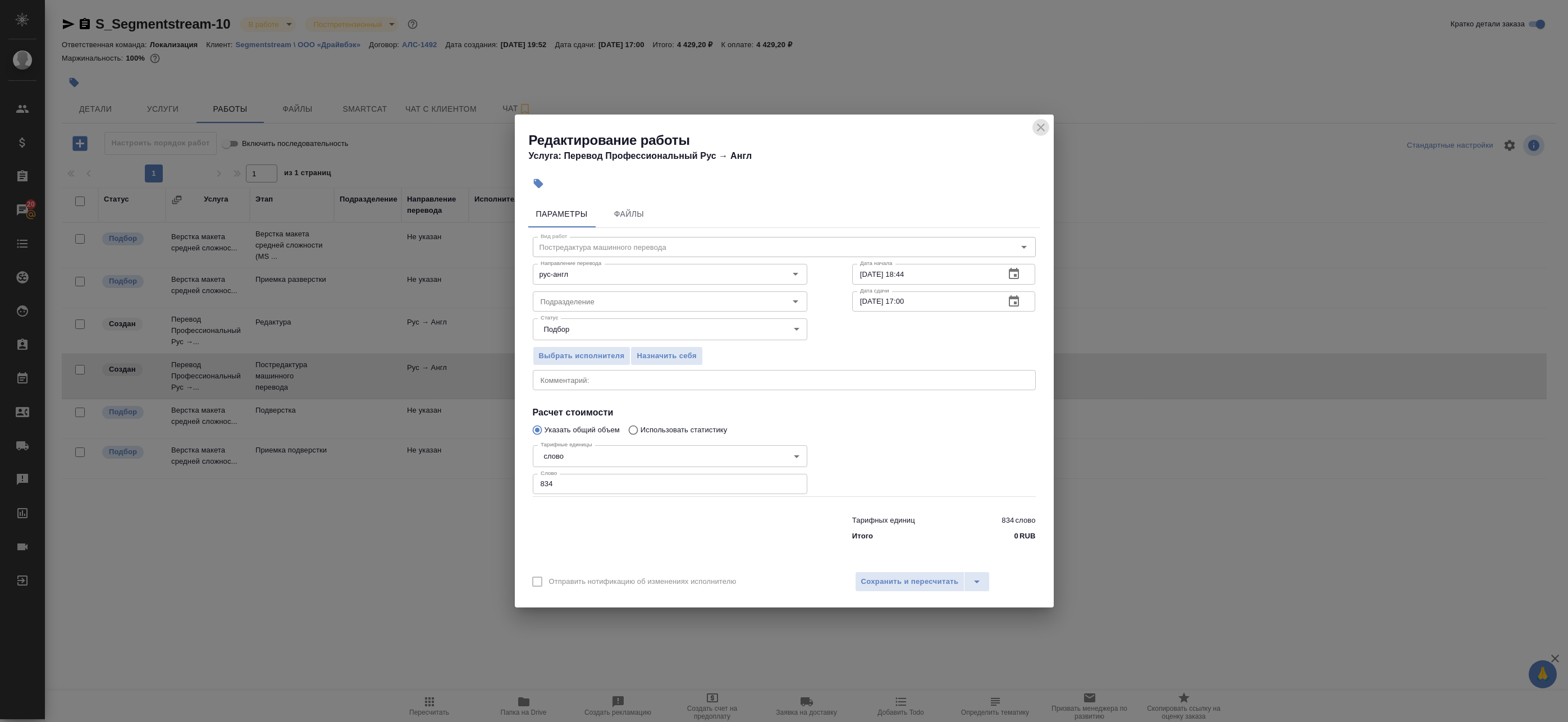
click at [1043, 122] on icon "close" at bounding box center [1041, 127] width 13 height 13
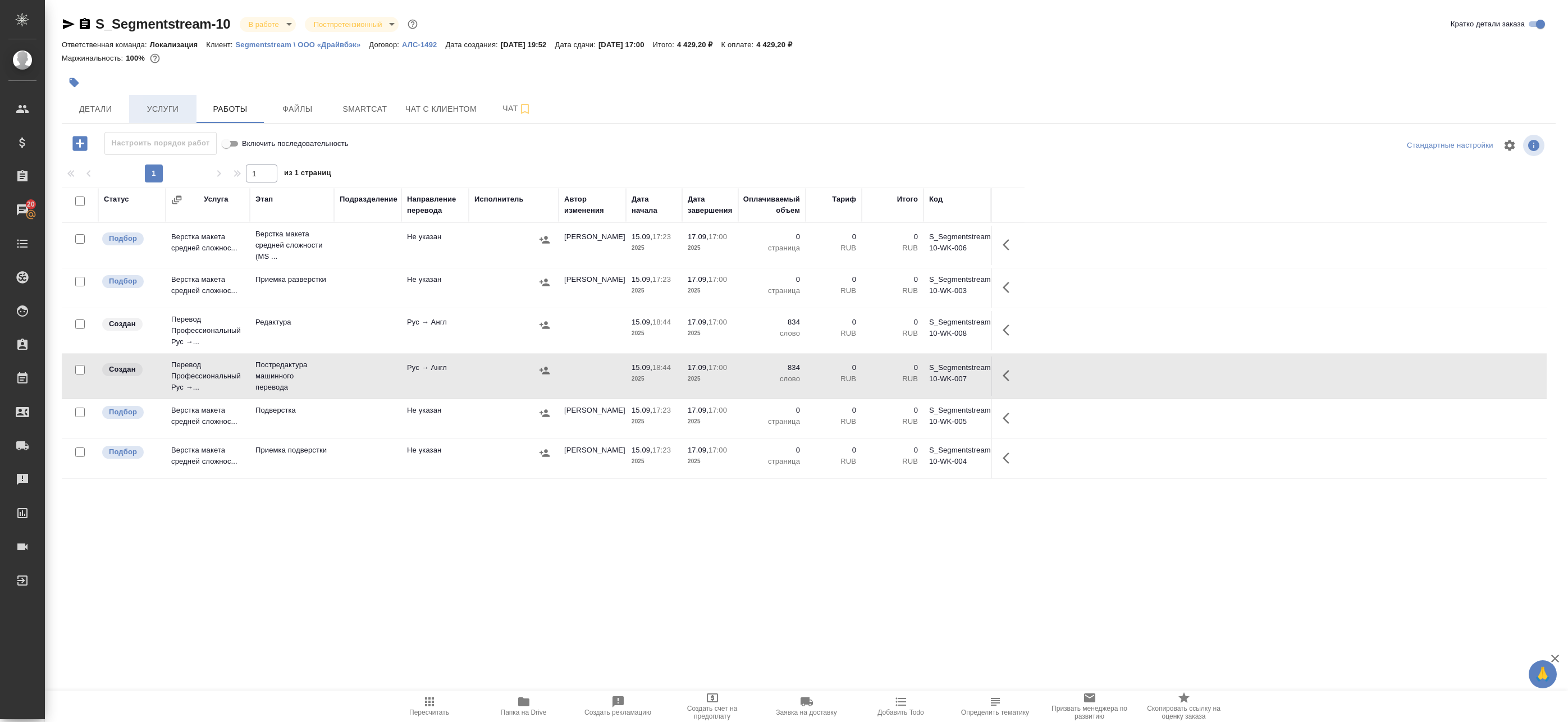
click at [187, 102] on span "Услуги" at bounding box center [162, 109] width 54 height 14
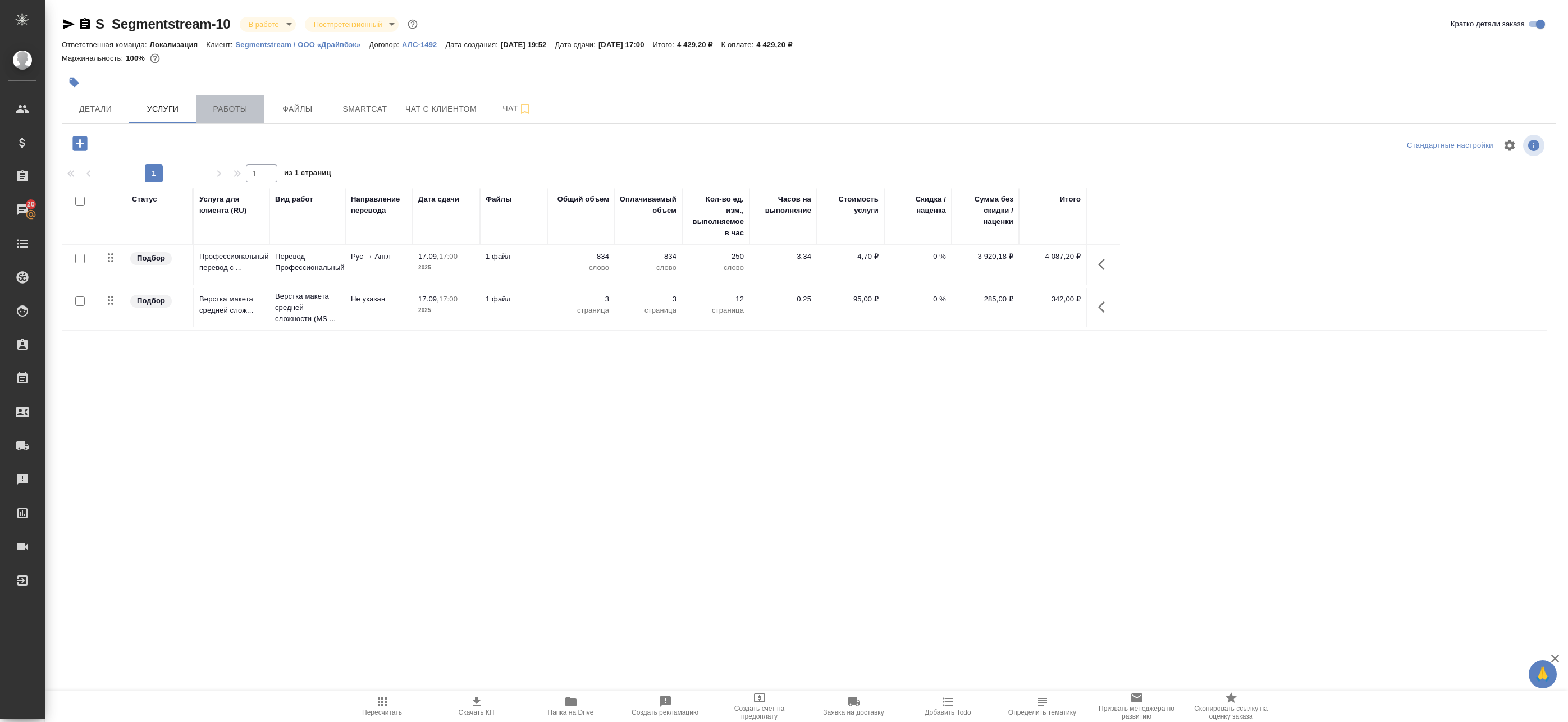
click at [221, 108] on span "Работы" at bounding box center [230, 109] width 54 height 14
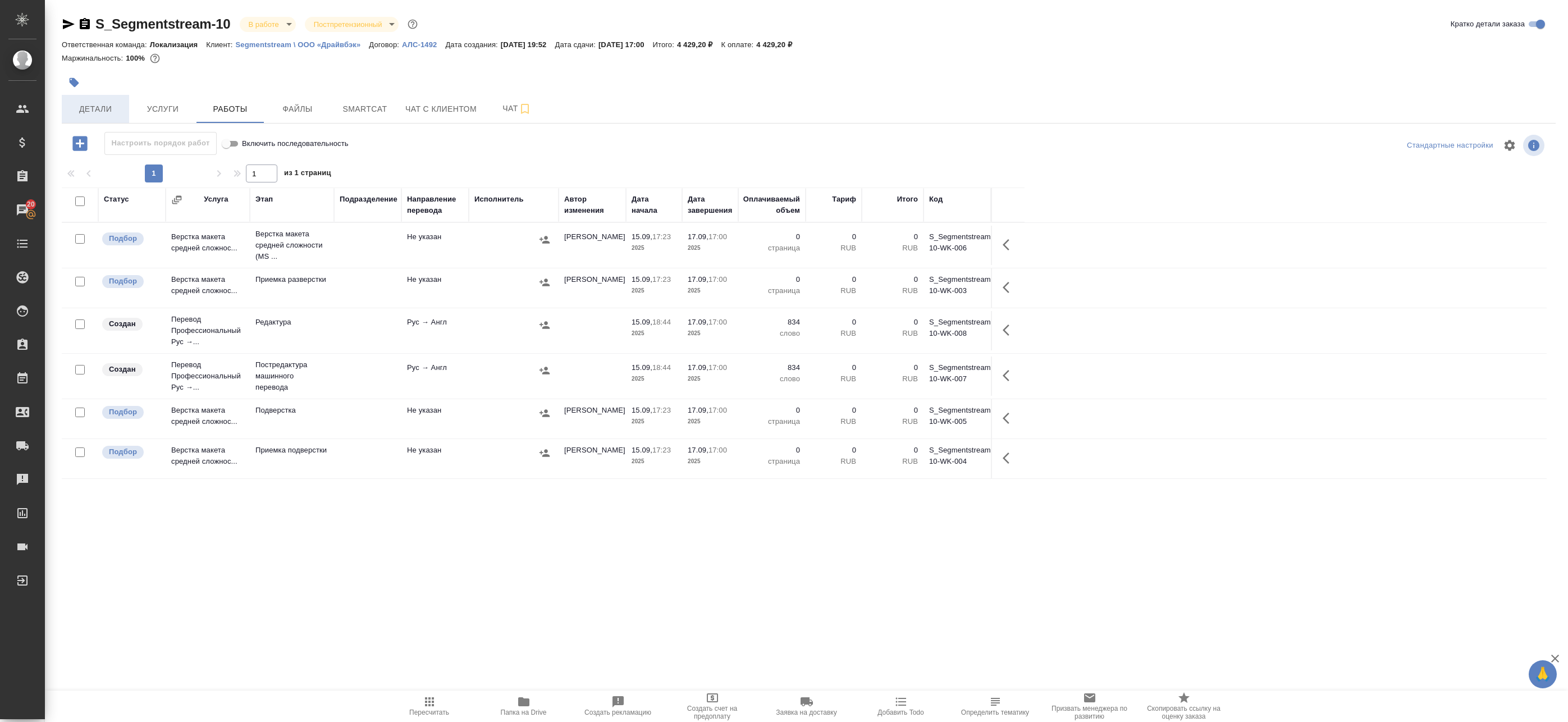
click at [114, 108] on span "Детали" at bounding box center [95, 109] width 54 height 14
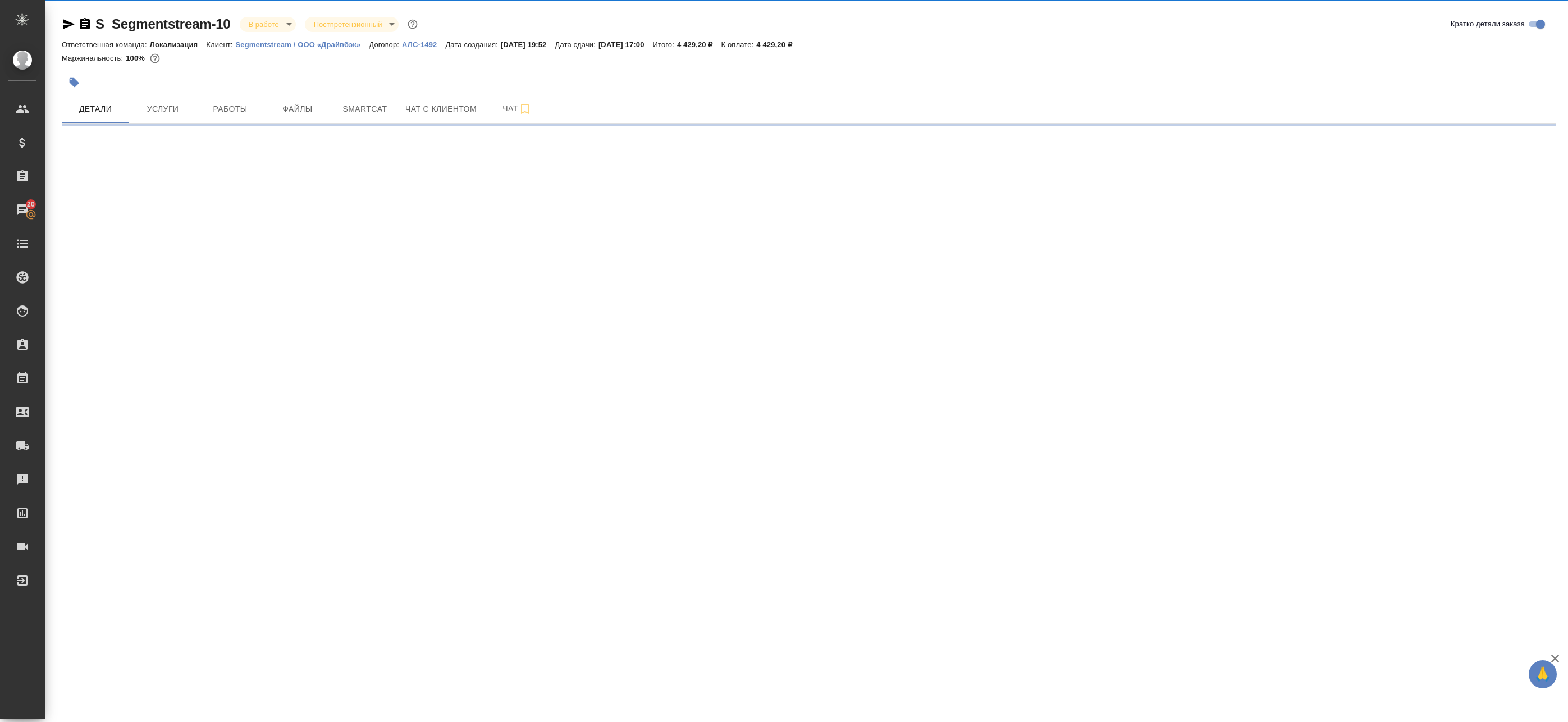
select select "RU"
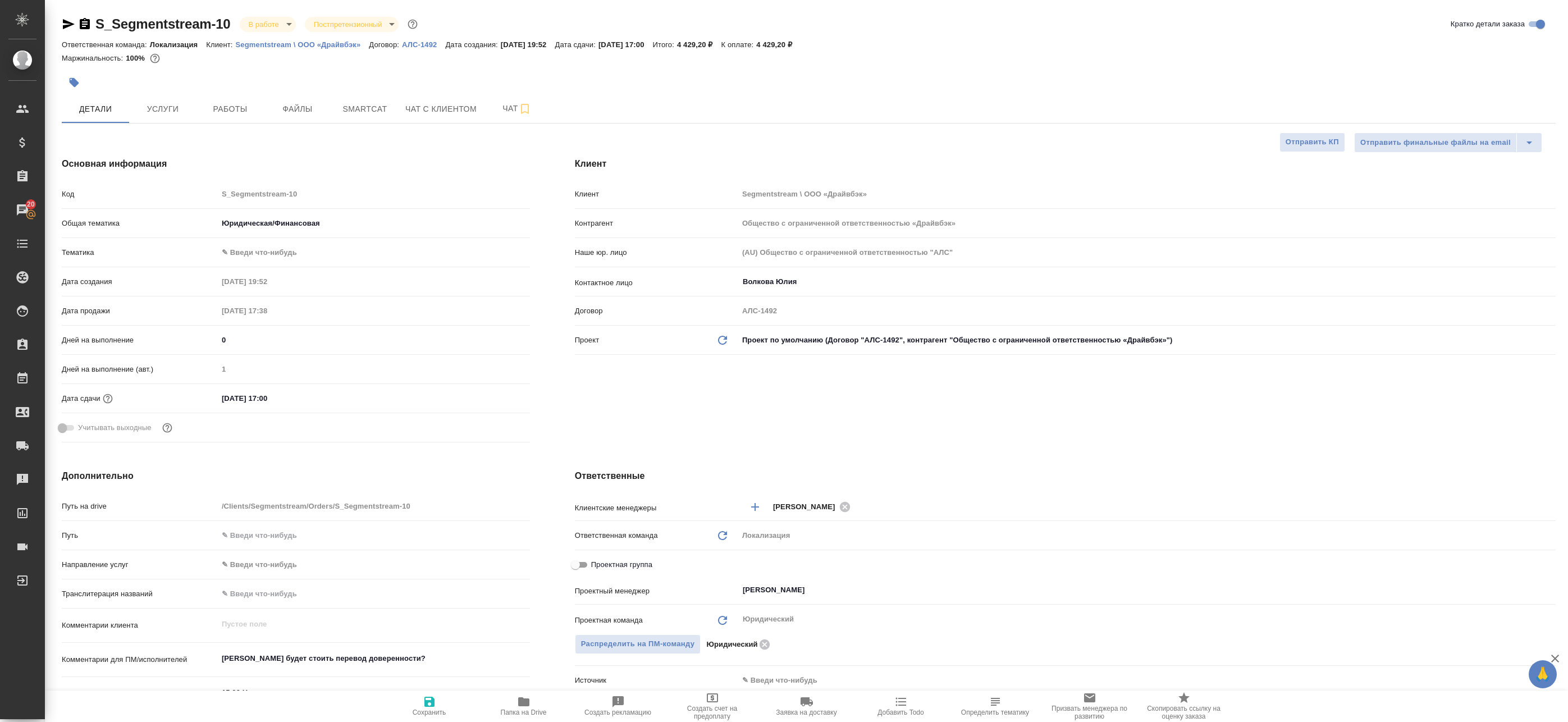
type textarea "x"
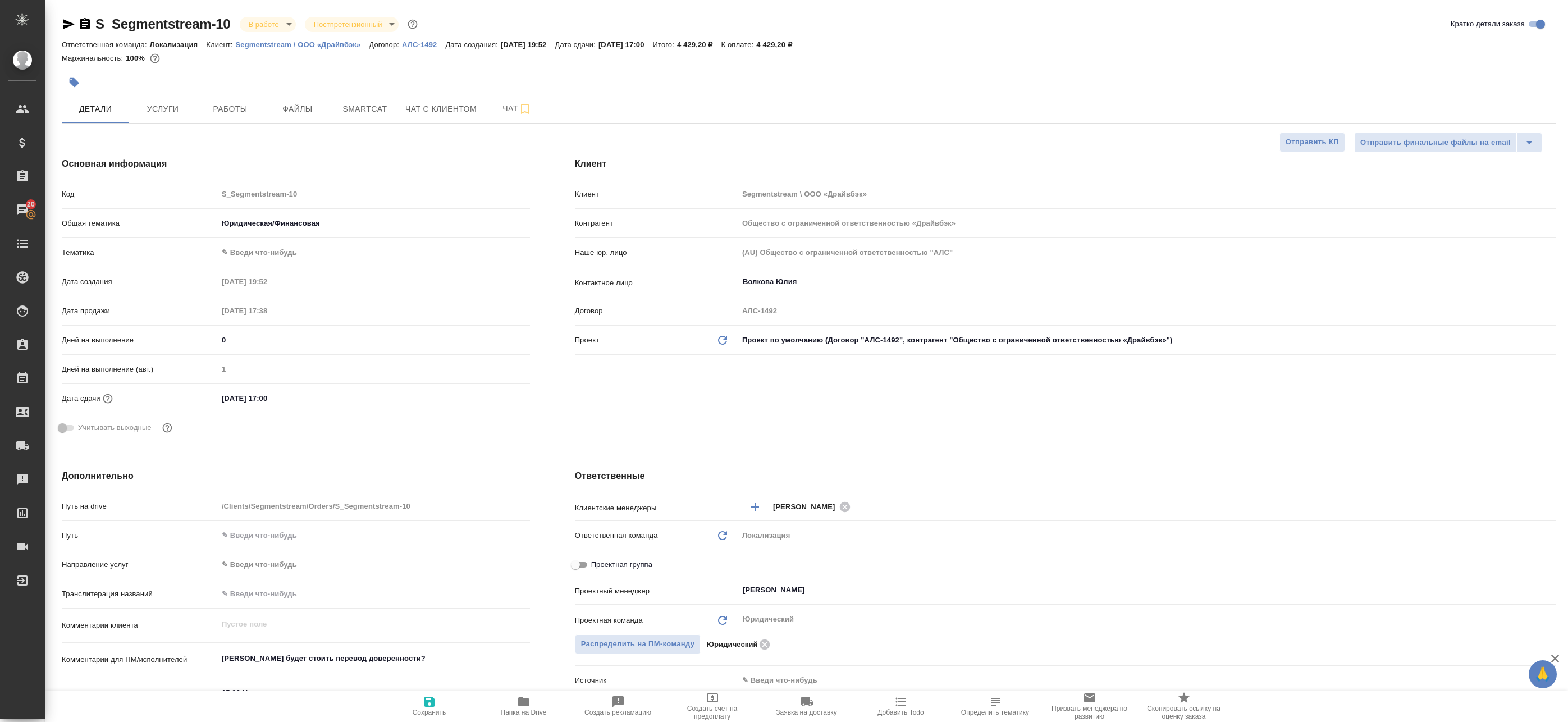
type textarea "x"
click at [191, 106] on button "Услуги" at bounding box center [162, 109] width 68 height 28
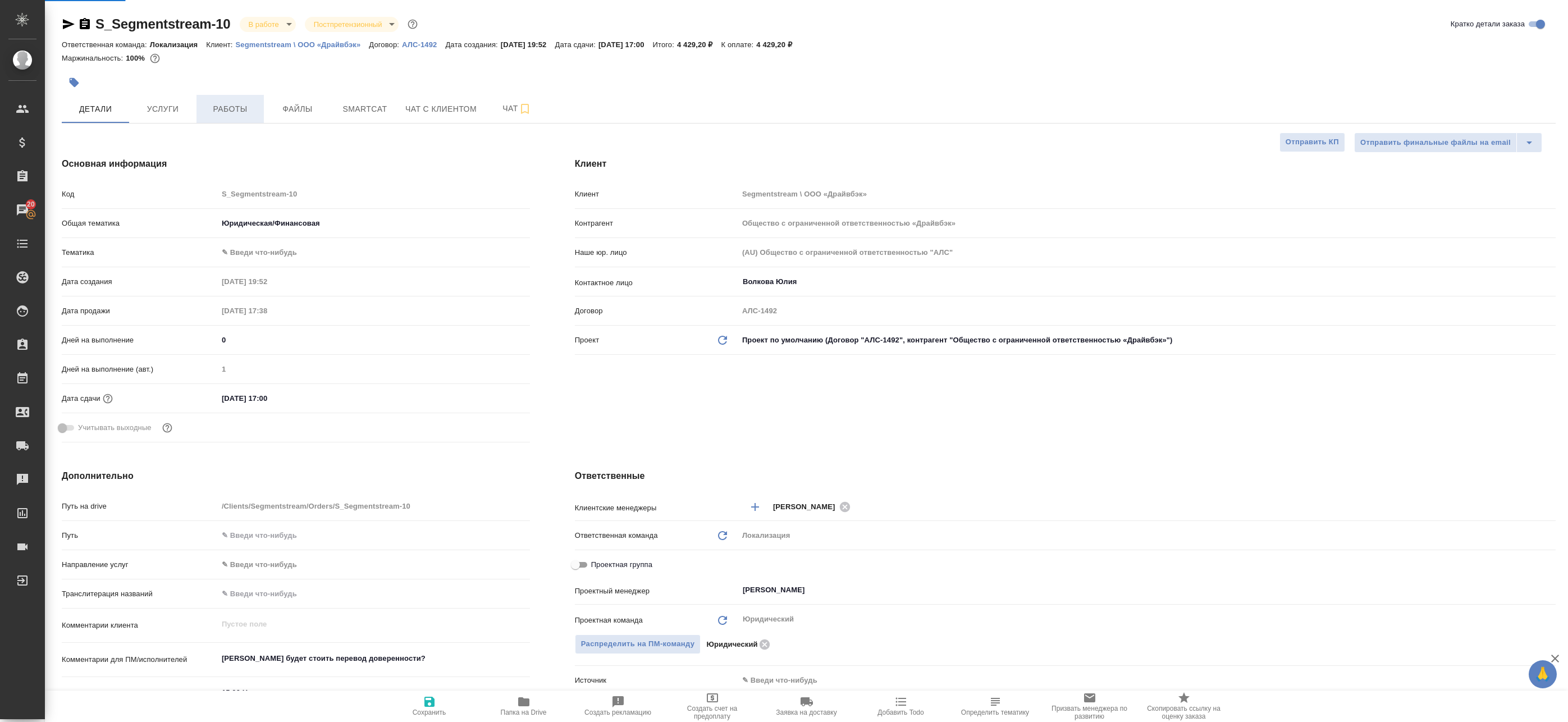
click at [226, 110] on span "Работы" at bounding box center [230, 109] width 54 height 14
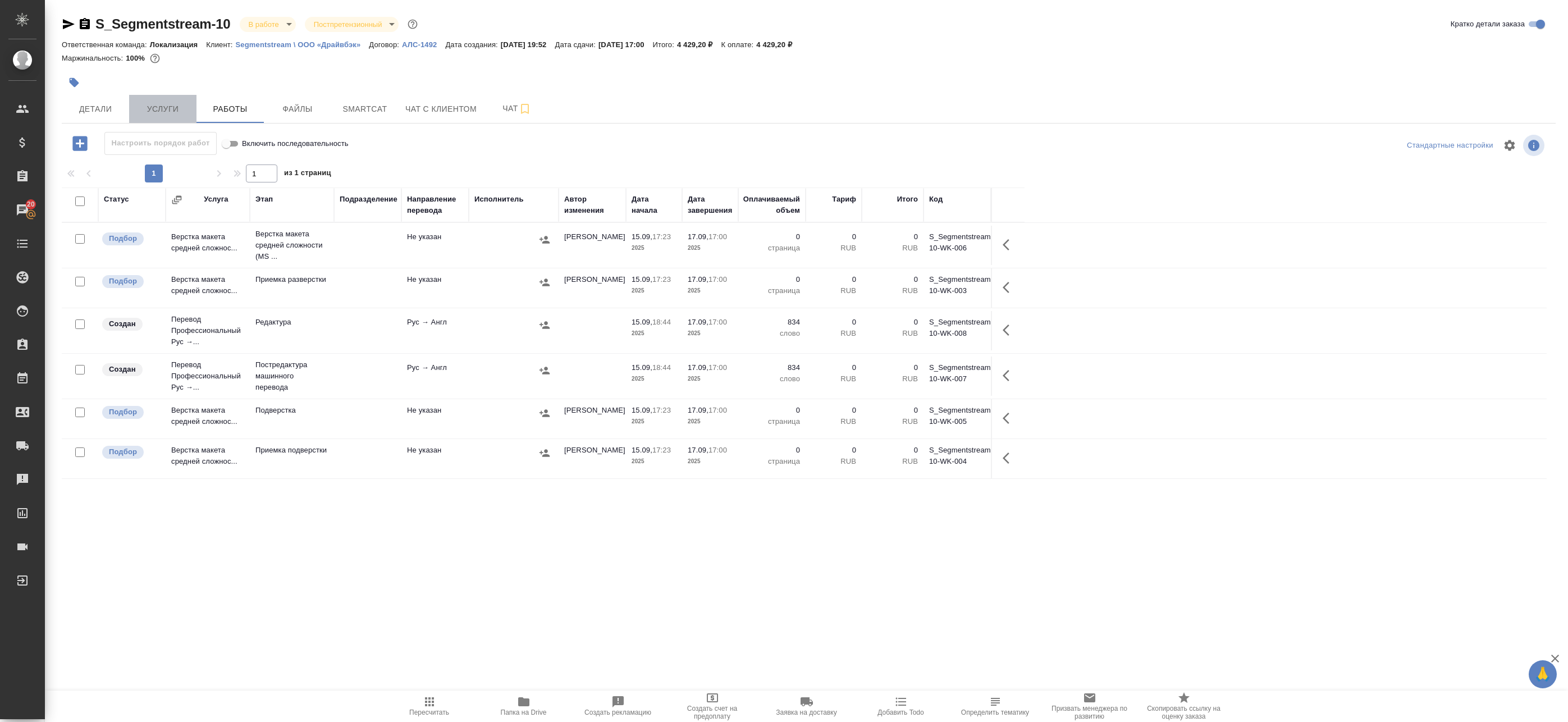
click at [167, 107] on span "Услуги" at bounding box center [162, 109] width 54 height 14
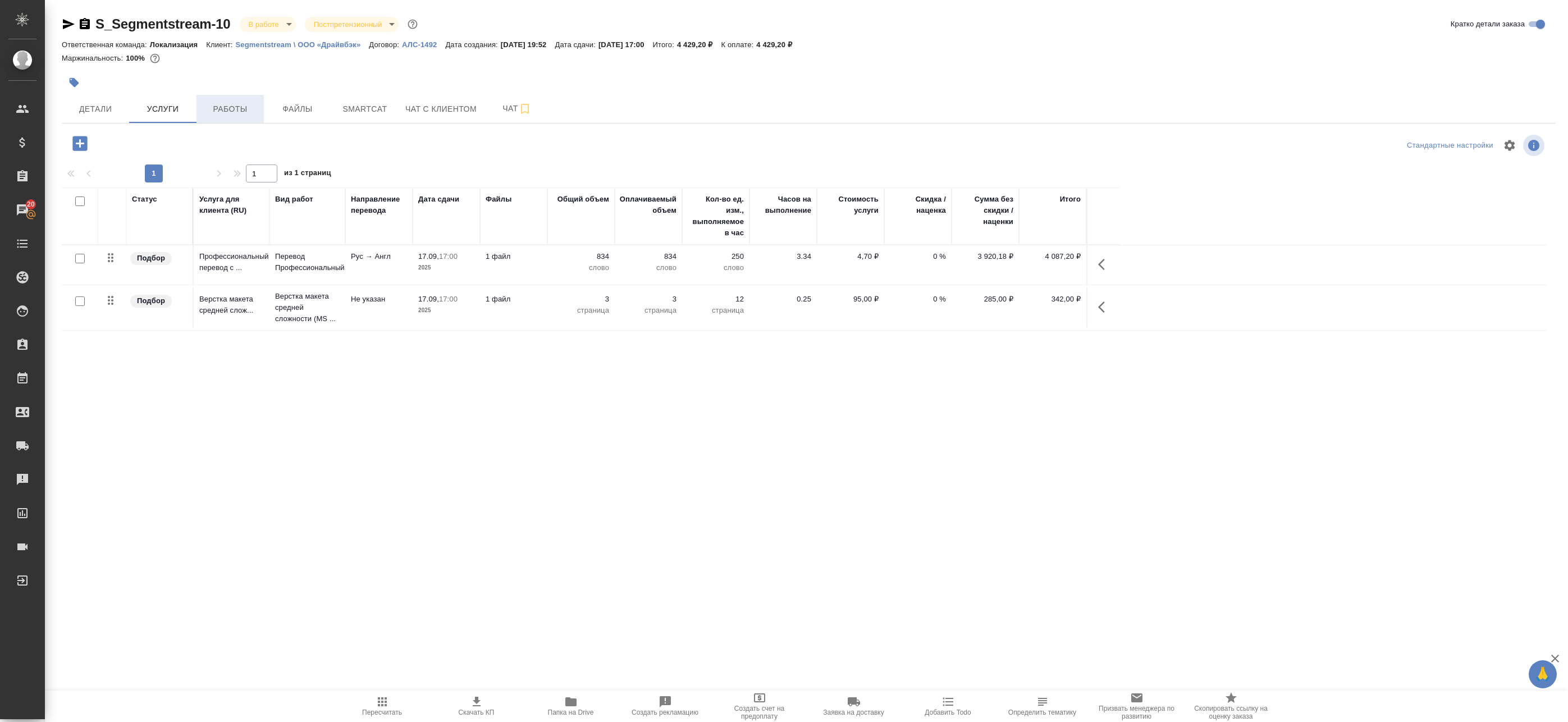
click at [239, 112] on span "Работы" at bounding box center [230, 109] width 54 height 14
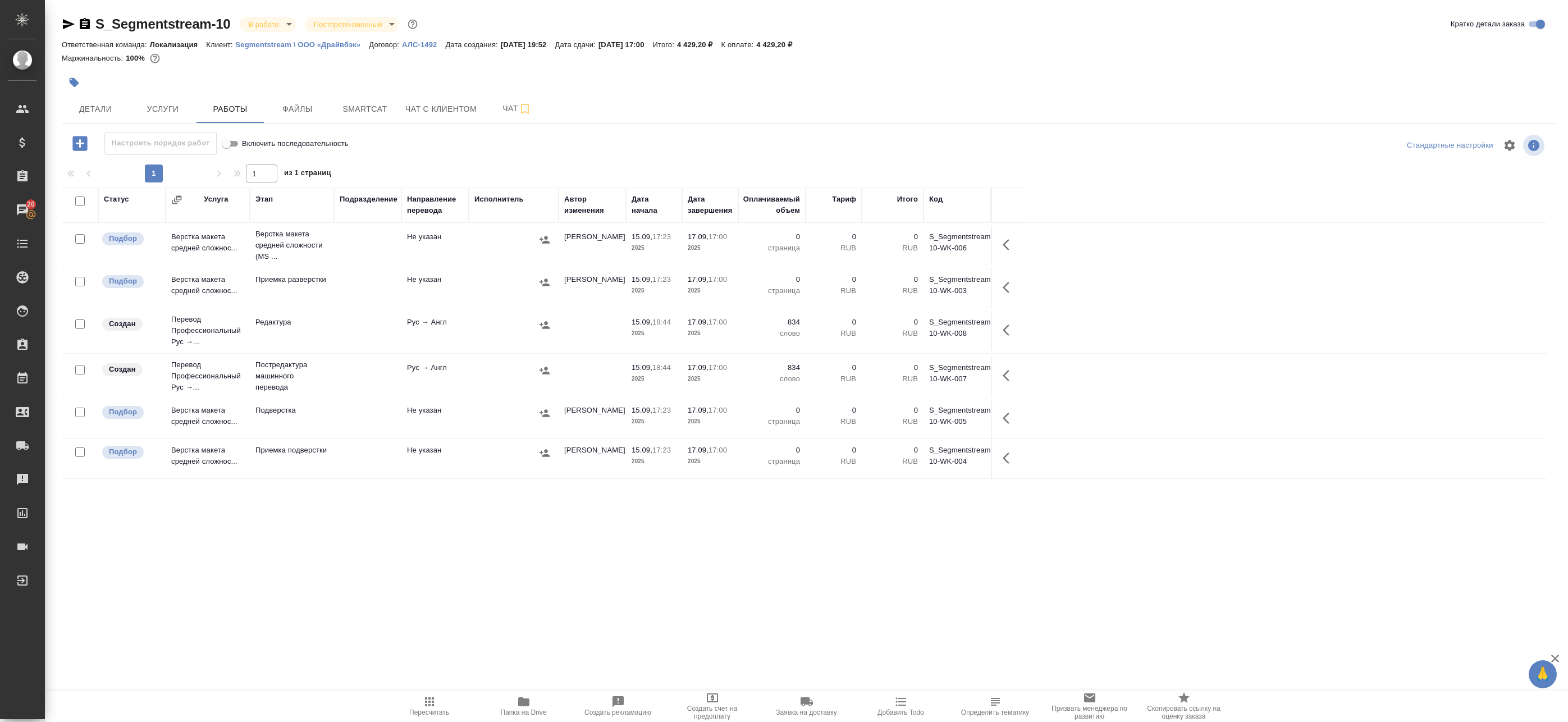
click at [567, 375] on td at bounding box center [592, 376] width 68 height 39
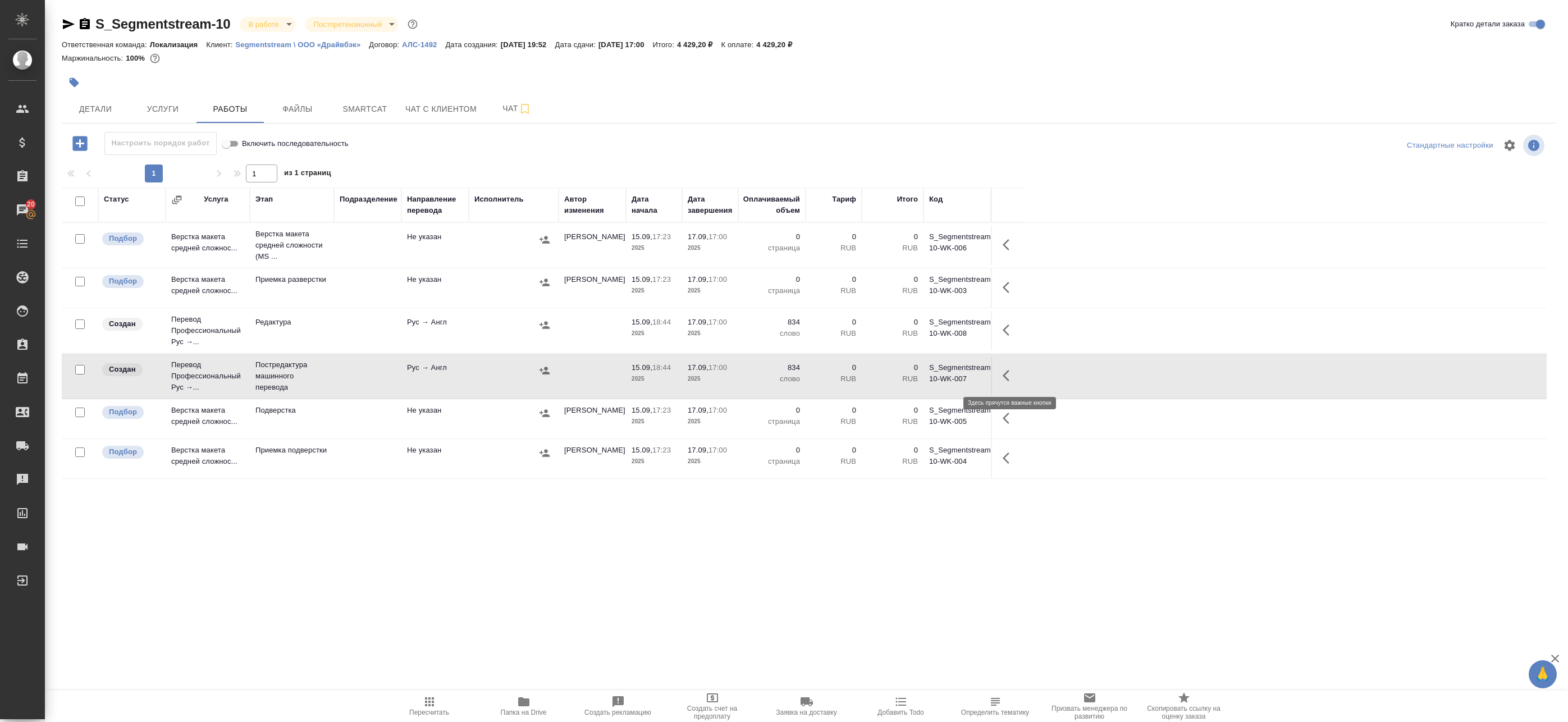
click at [1013, 369] on icon "button" at bounding box center [1009, 376] width 13 height 13
click at [927, 372] on icon "button" at bounding box center [927, 376] width 13 height 13
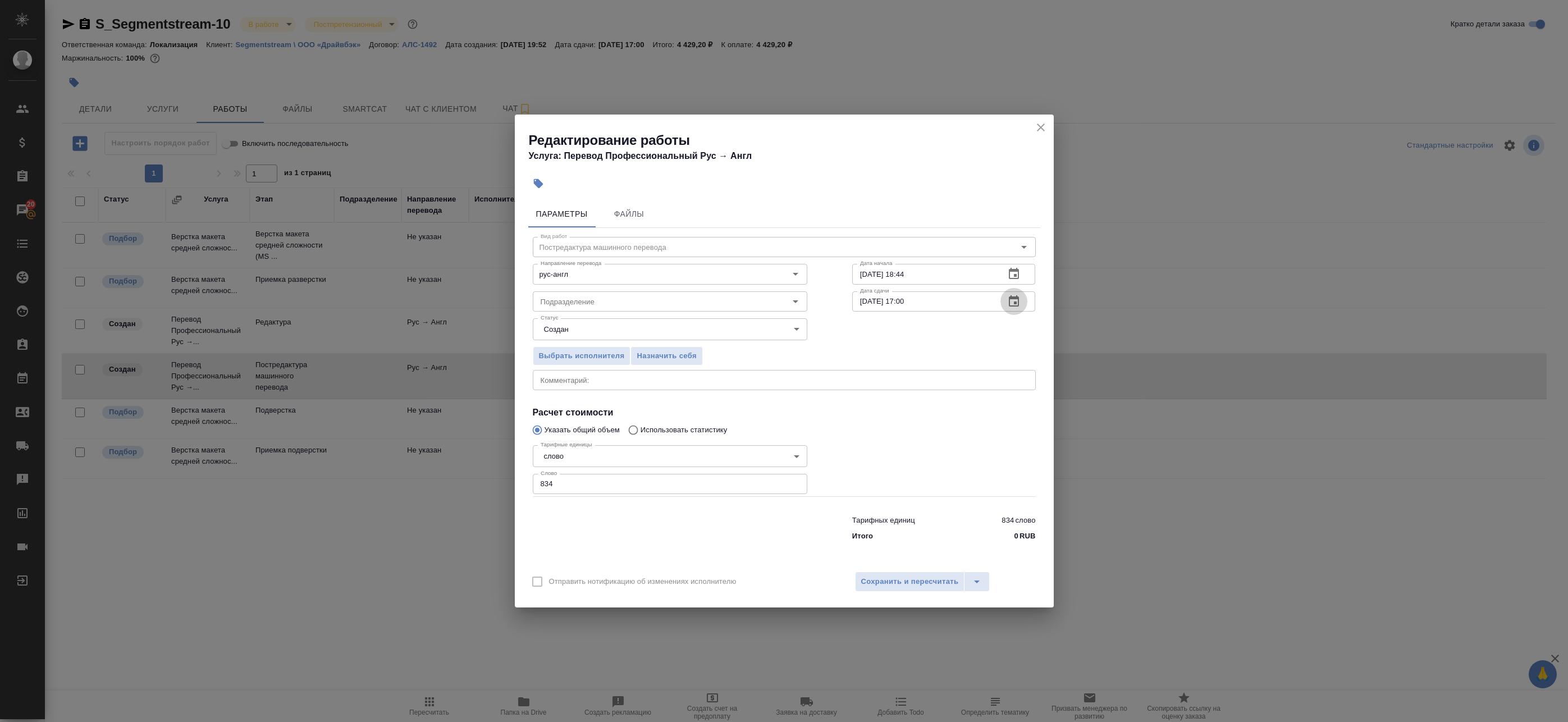
click at [1013, 304] on icon "button" at bounding box center [1014, 301] width 13 height 13
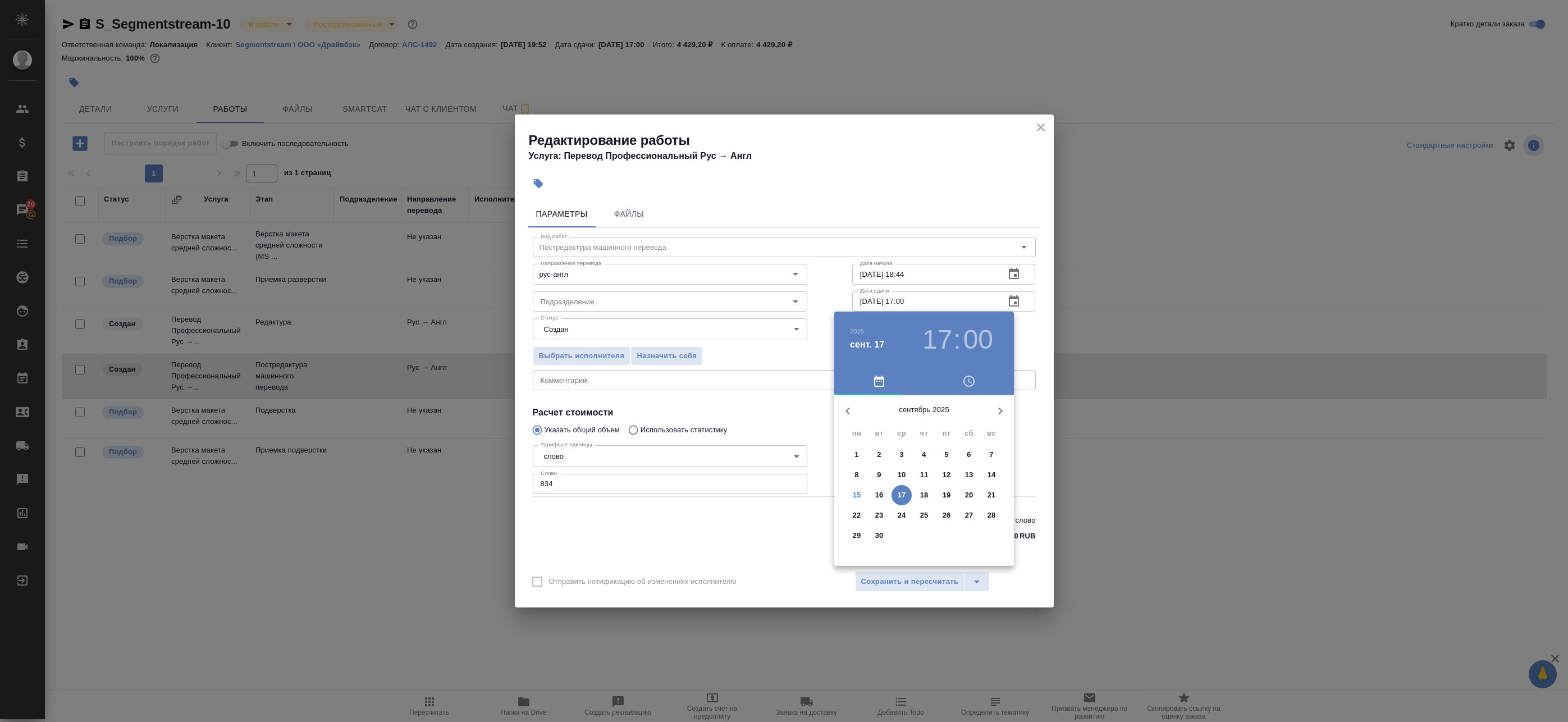
click at [879, 495] on p "16" at bounding box center [879, 494] width 8 height 11
click at [965, 481] on div at bounding box center [924, 483] width 146 height 146
type input "16.09.2025 15:00"
click at [922, 423] on div at bounding box center [924, 483] width 146 height 146
click at [1017, 335] on div at bounding box center [784, 361] width 1568 height 722
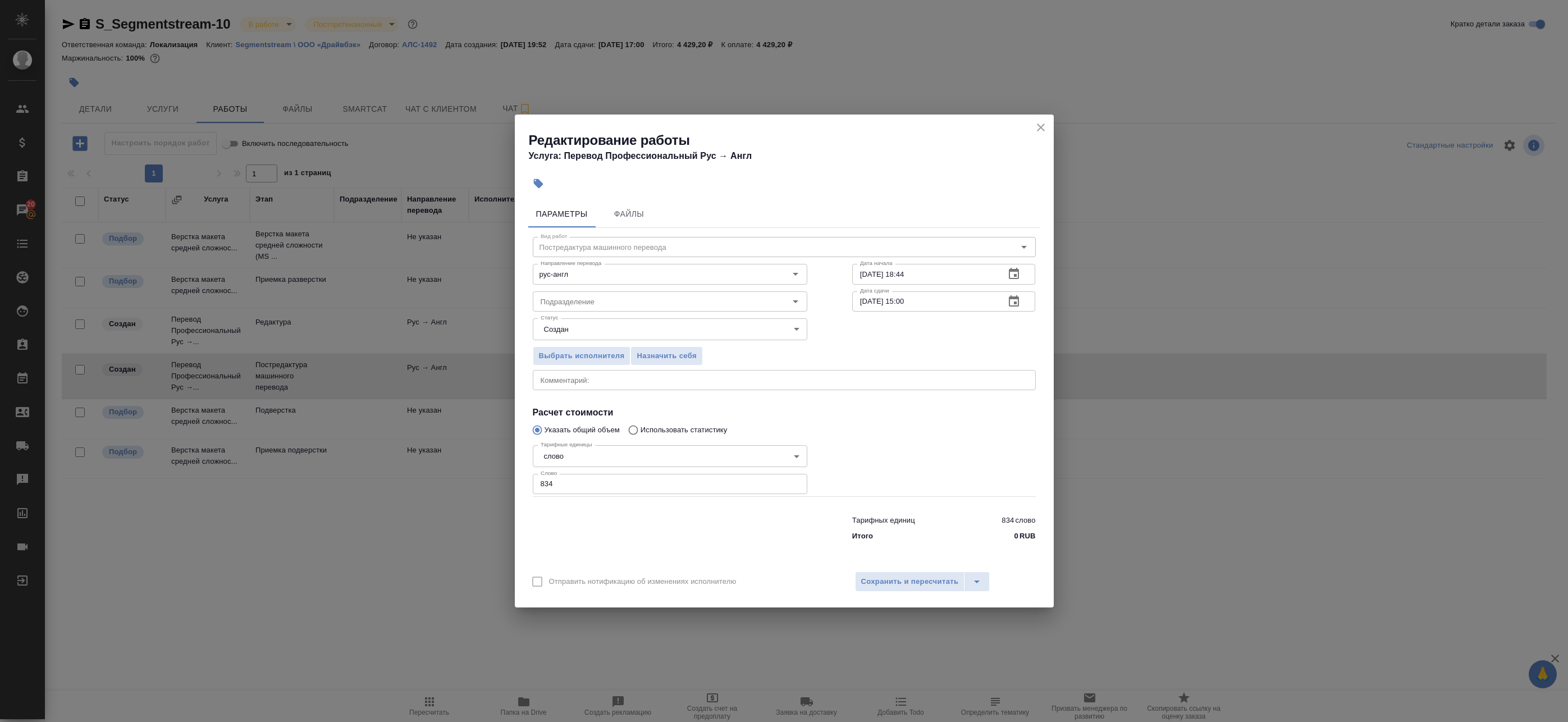
click at [659, 380] on textarea at bounding box center [784, 381] width 487 height 8
type textarea "П"
click at [876, 579] on span "Сохранить и пересчитать" at bounding box center [910, 581] width 98 height 13
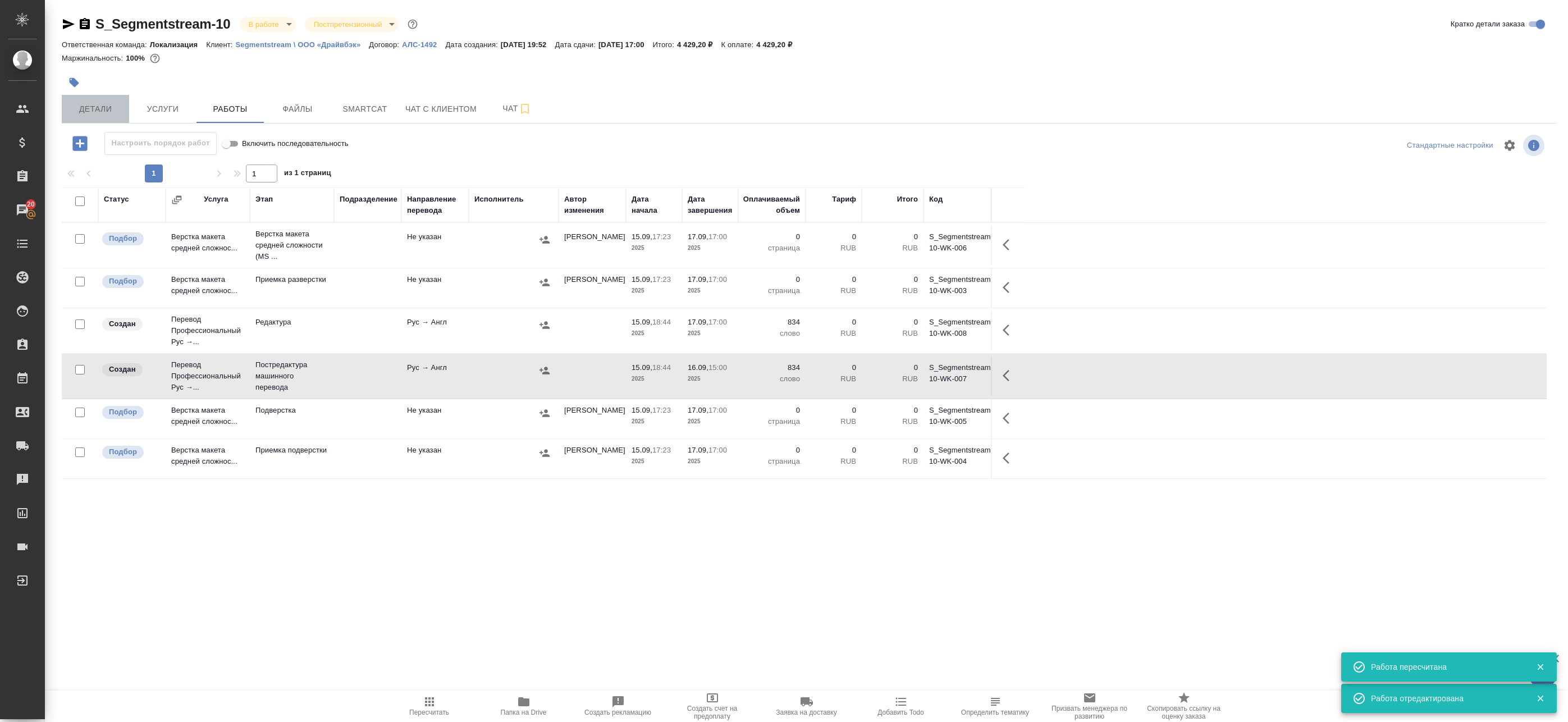
click at [108, 108] on span "Детали" at bounding box center [95, 109] width 54 height 14
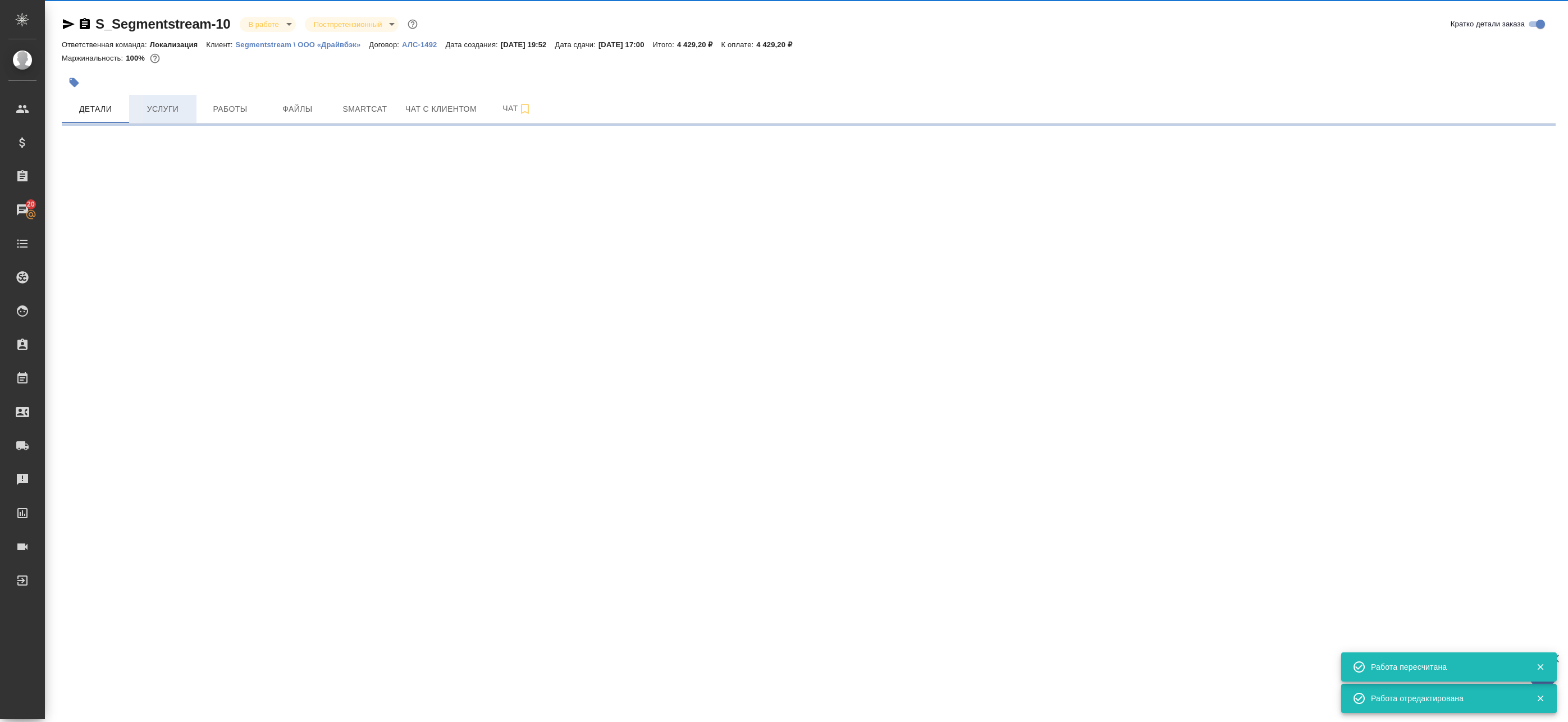
select select "RU"
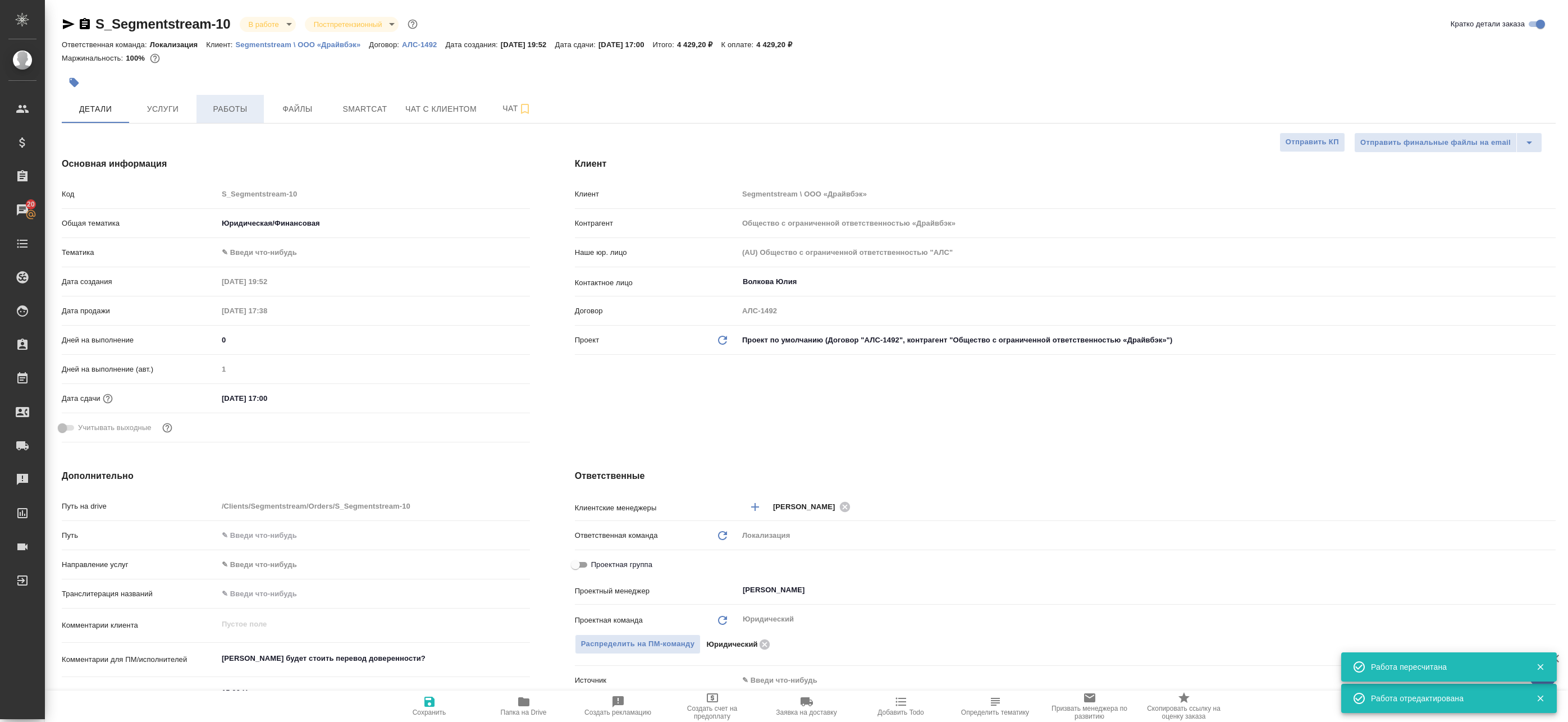
type textarea "x"
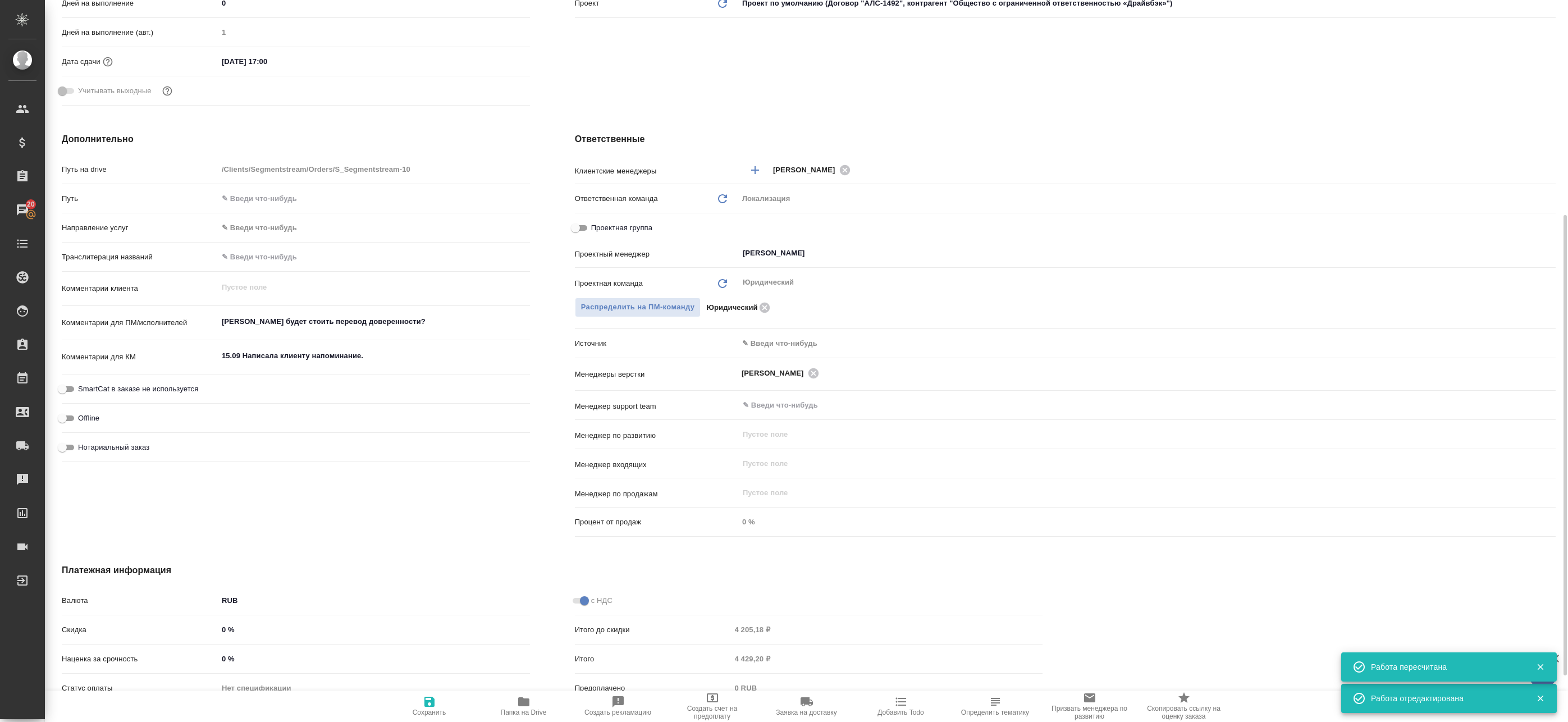
scroll to position [56, 0]
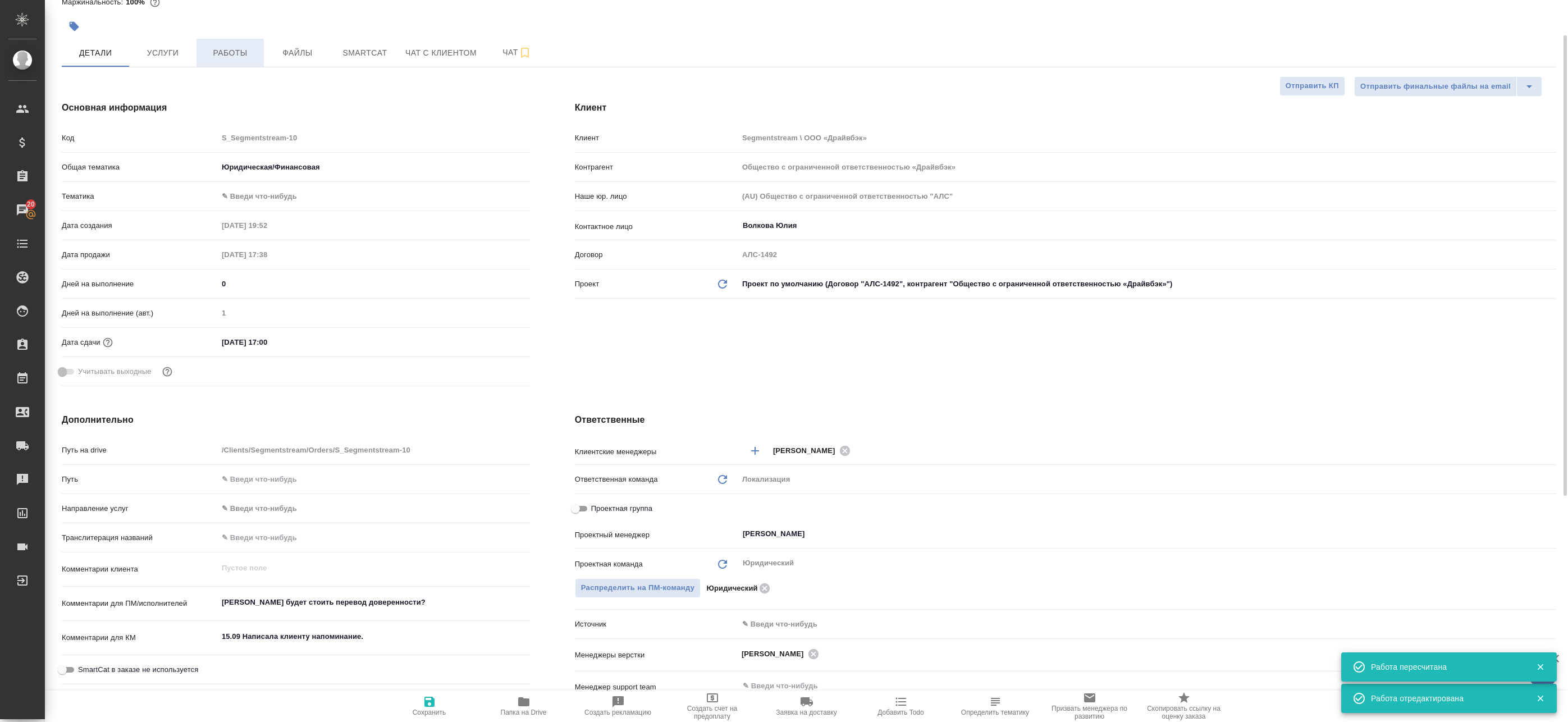
click at [220, 55] on span "Работы" at bounding box center [230, 53] width 54 height 14
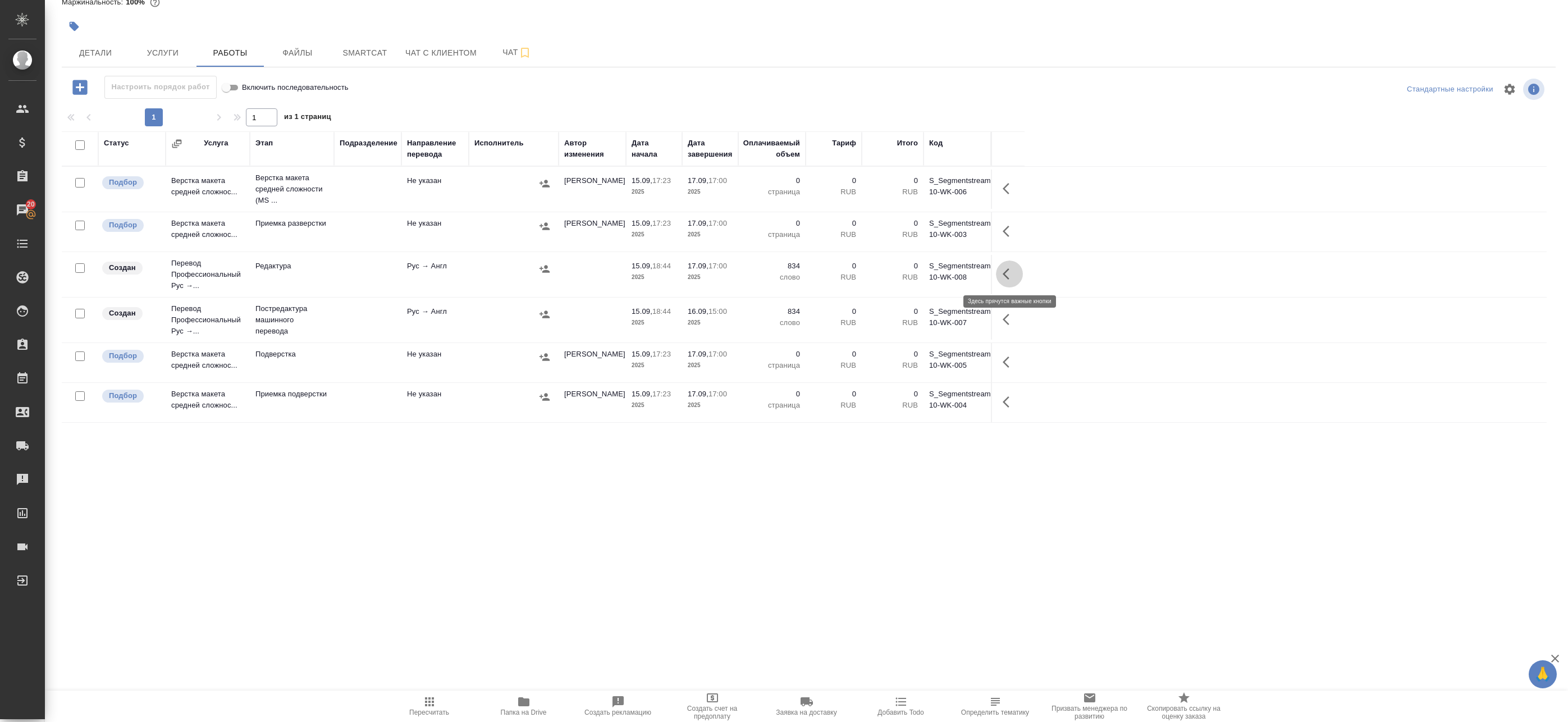
click at [1010, 279] on icon "button" at bounding box center [1009, 274] width 13 height 13
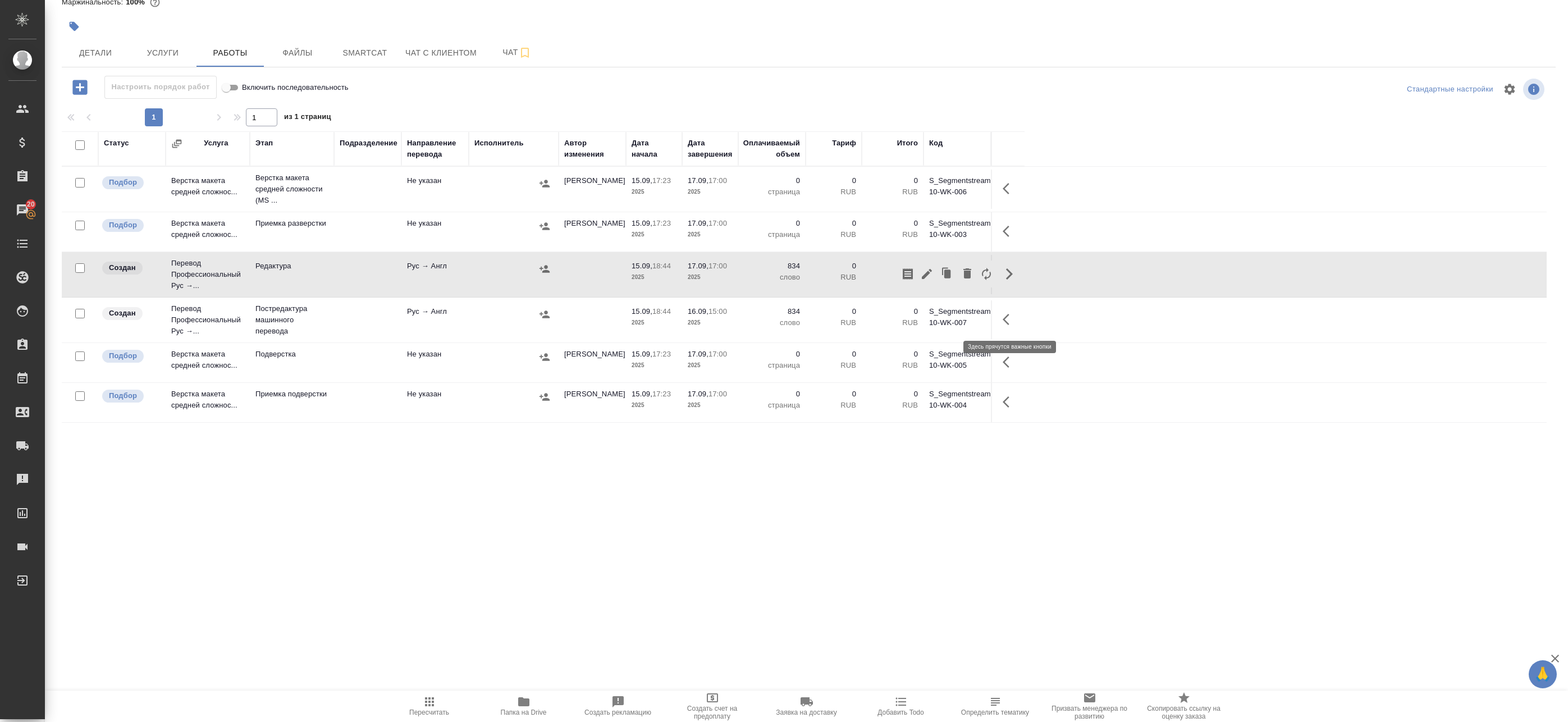
click at [1007, 317] on icon "button" at bounding box center [1009, 320] width 13 height 13
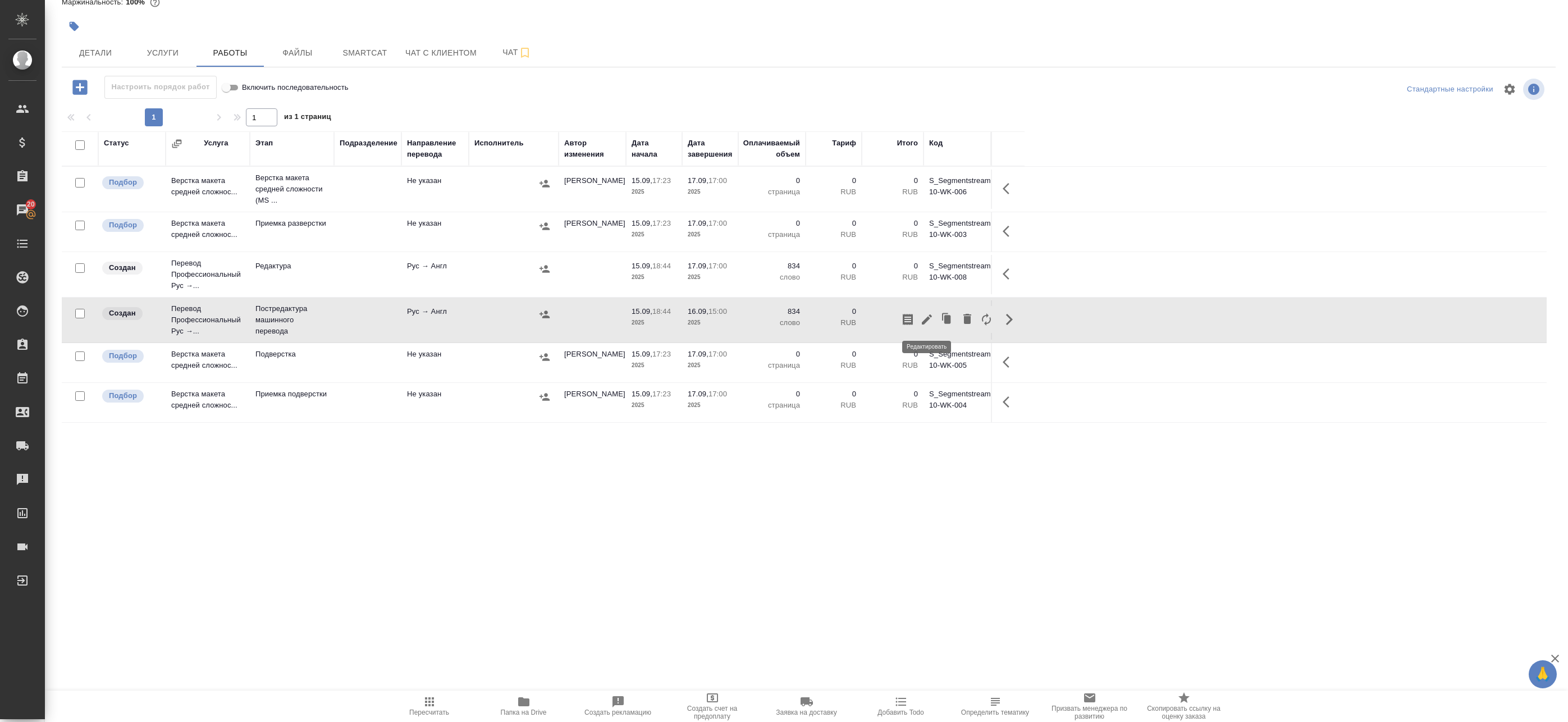
click at [930, 316] on icon "button" at bounding box center [927, 320] width 13 height 13
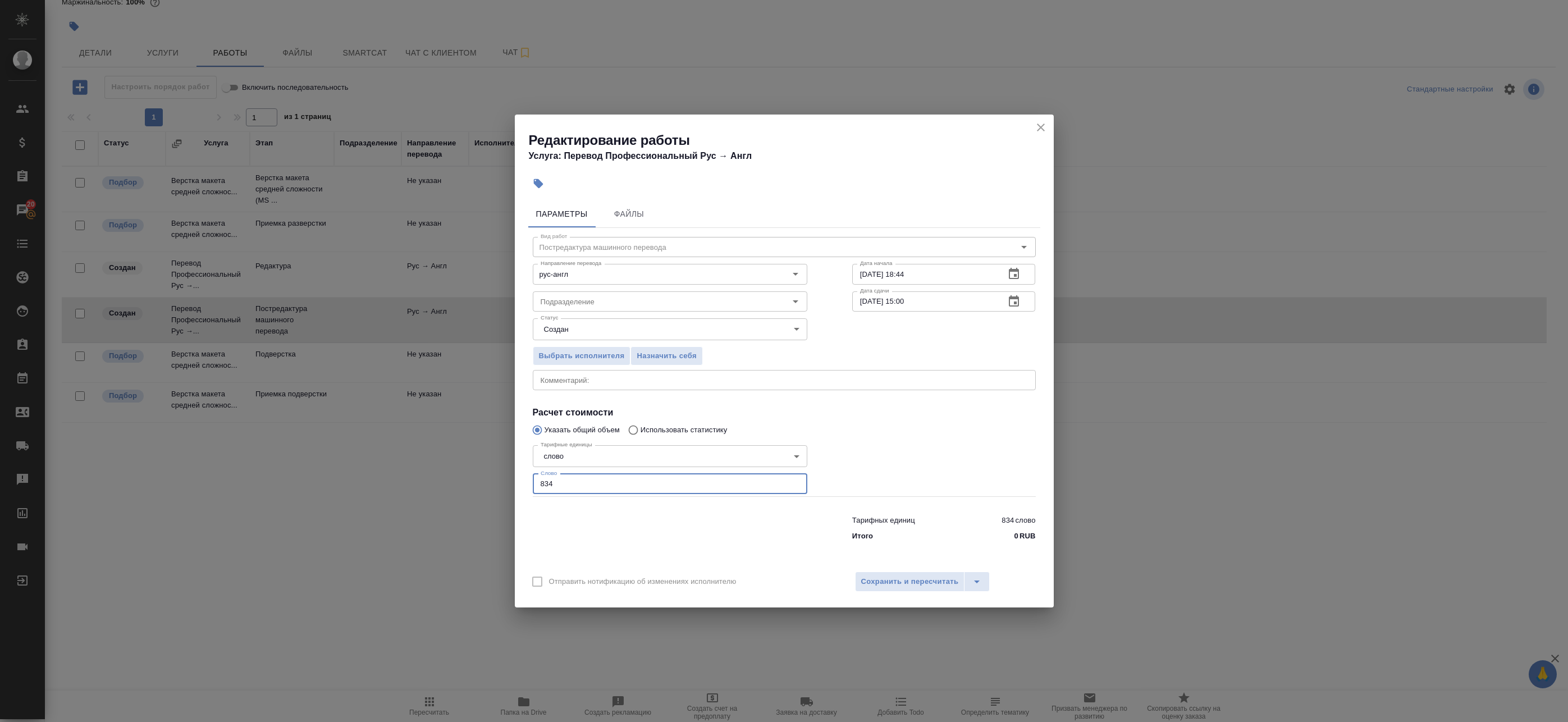
drag, startPoint x: 567, startPoint y: 483, endPoint x: 494, endPoint y: 483, distance: 73.0
click at [494, 483] on div "Редактирование работы Услуга: Перевод Профессиональный Рус → Англ Параметры Фай…" at bounding box center [784, 361] width 1568 height 722
paste input "641"
type input "641"
click at [924, 593] on div "Отправить нотификацию об изменениях исполнителю Сохранить и пересчитать" at bounding box center [784, 586] width 539 height 44
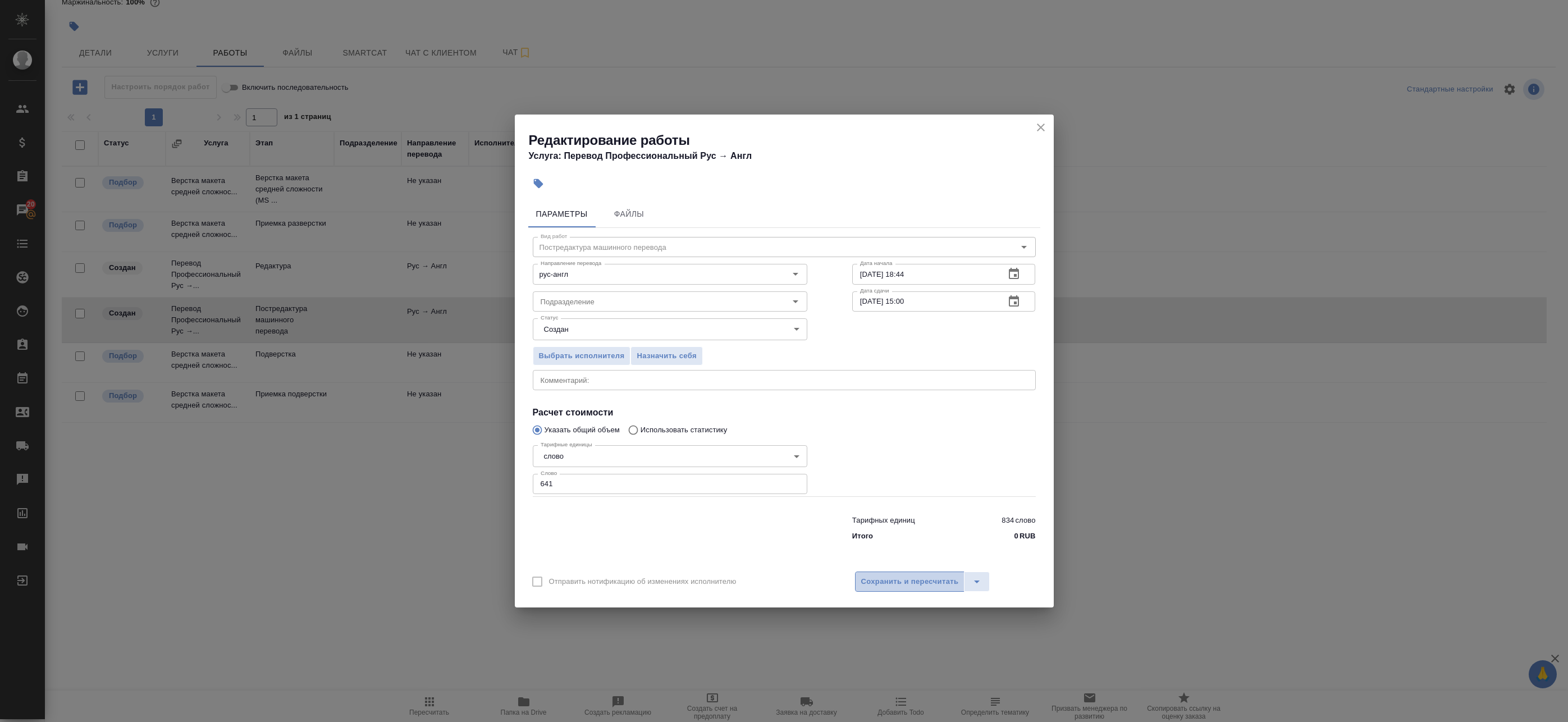
click at [920, 586] on span "Сохранить и пересчитать" at bounding box center [910, 581] width 98 height 13
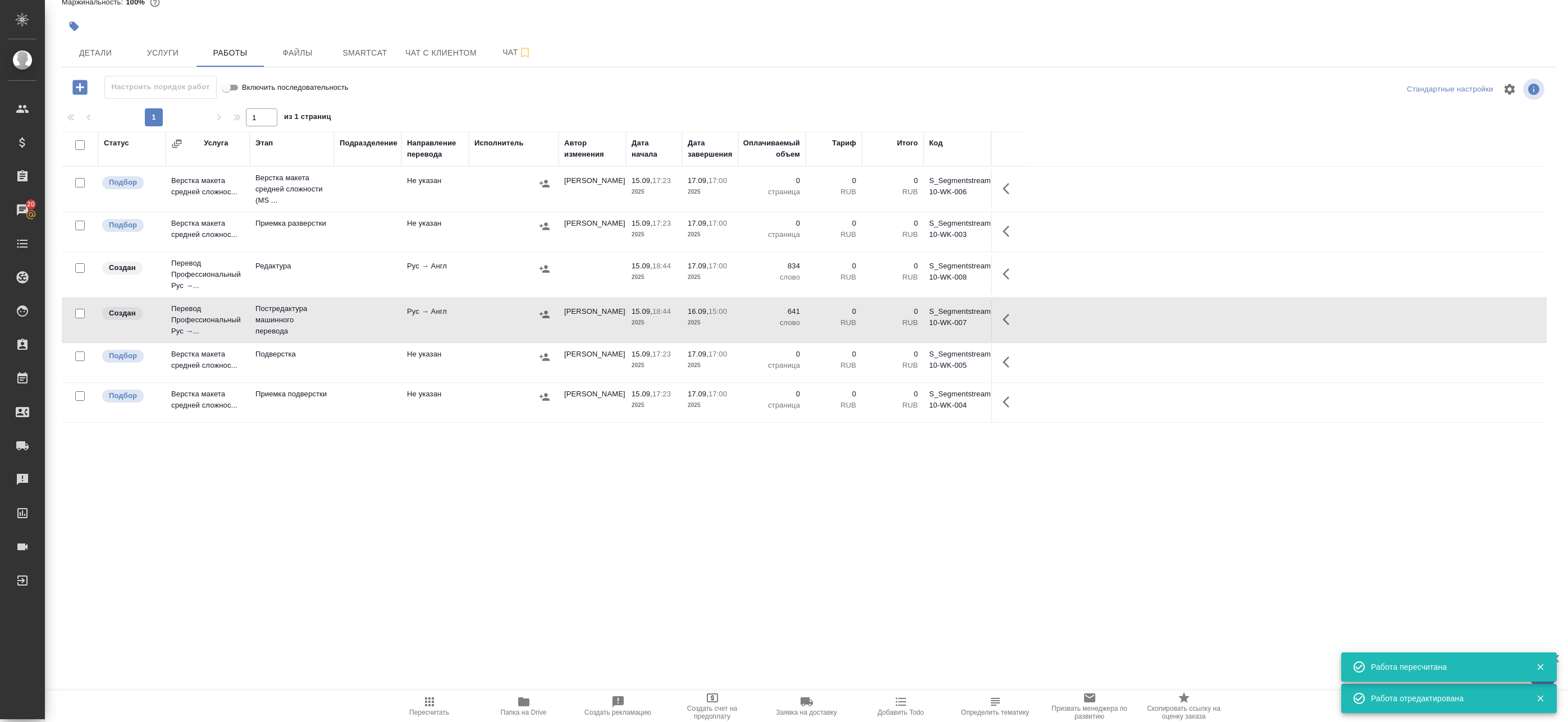
click at [996, 321] on td at bounding box center [1007, 320] width 33 height 39
click at [1003, 321] on icon "button" at bounding box center [1009, 320] width 13 height 13
click at [925, 318] on icon "button" at bounding box center [927, 320] width 13 height 13
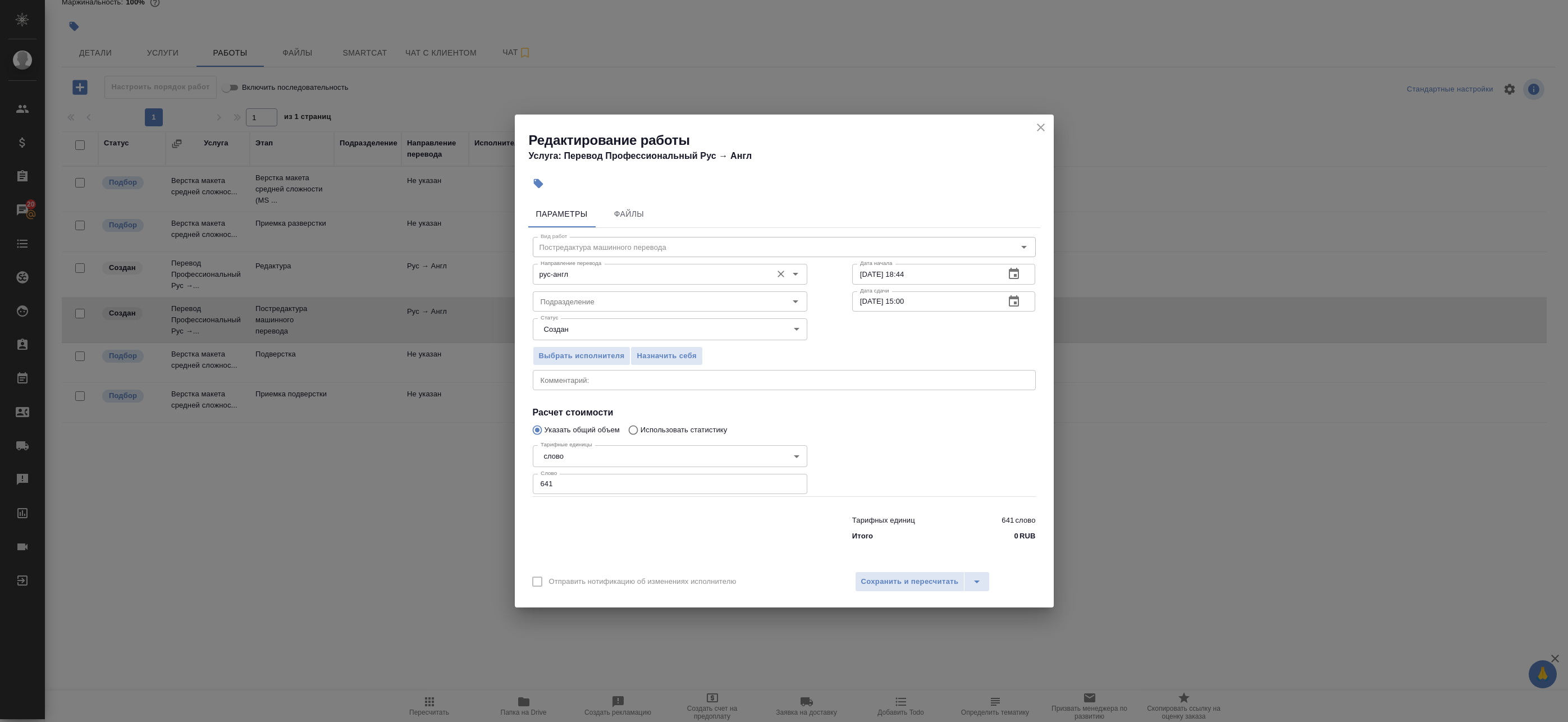
click at [593, 272] on input "рус-англ" at bounding box center [651, 274] width 230 height 13
click at [858, 352] on div "Выбрать исполнителя Назначить себя" at bounding box center [784, 354] width 548 height 69
click at [694, 318] on div "Статус Создан created Статус" at bounding box center [670, 327] width 320 height 73
click at [672, 335] on body "🙏 .cls-1 fill:#fff; AWATERA Badanyan Artak Клиенты Спецификации Заказы 20 Чаты …" at bounding box center [784, 361] width 1568 height 722
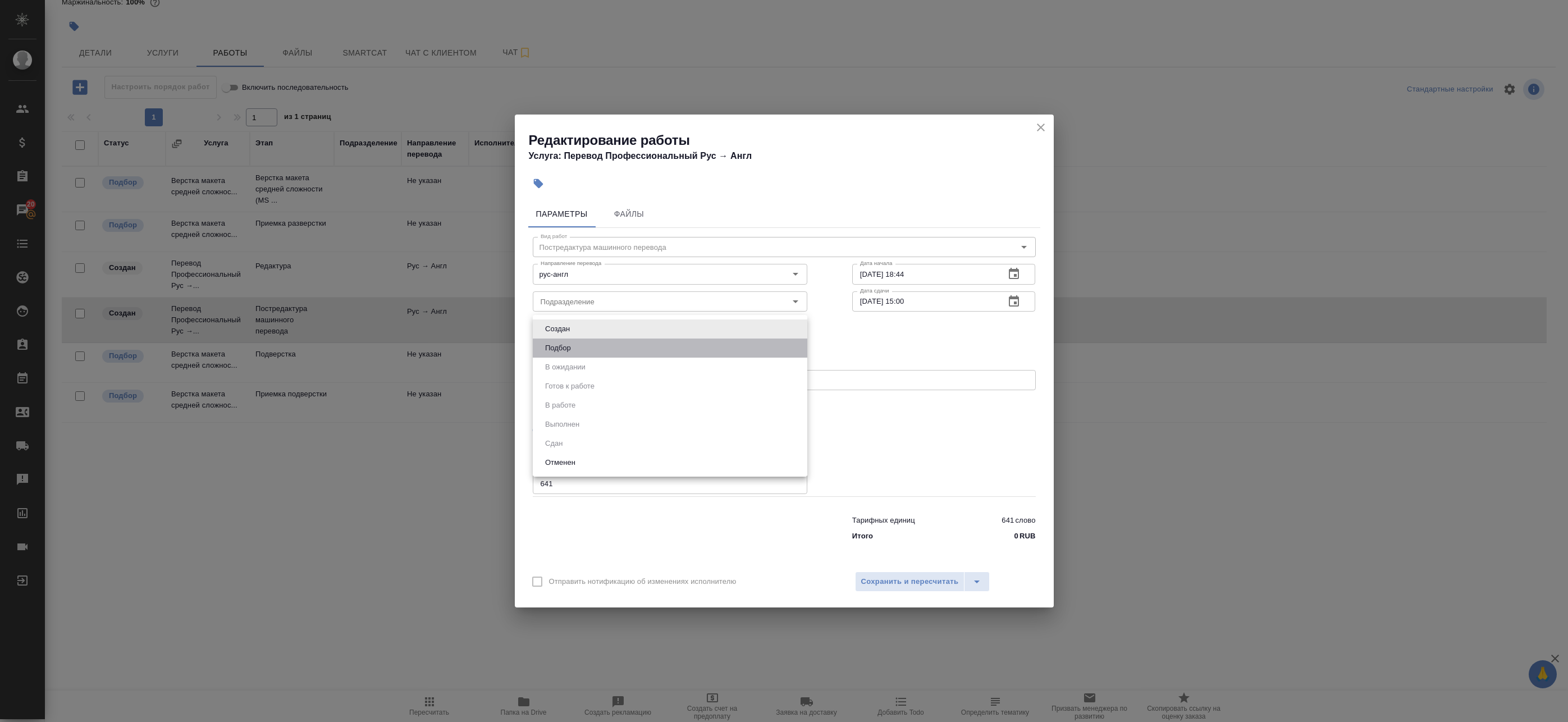
click at [643, 351] on li "Подбор" at bounding box center [670, 348] width 274 height 19
type input "recruiting"
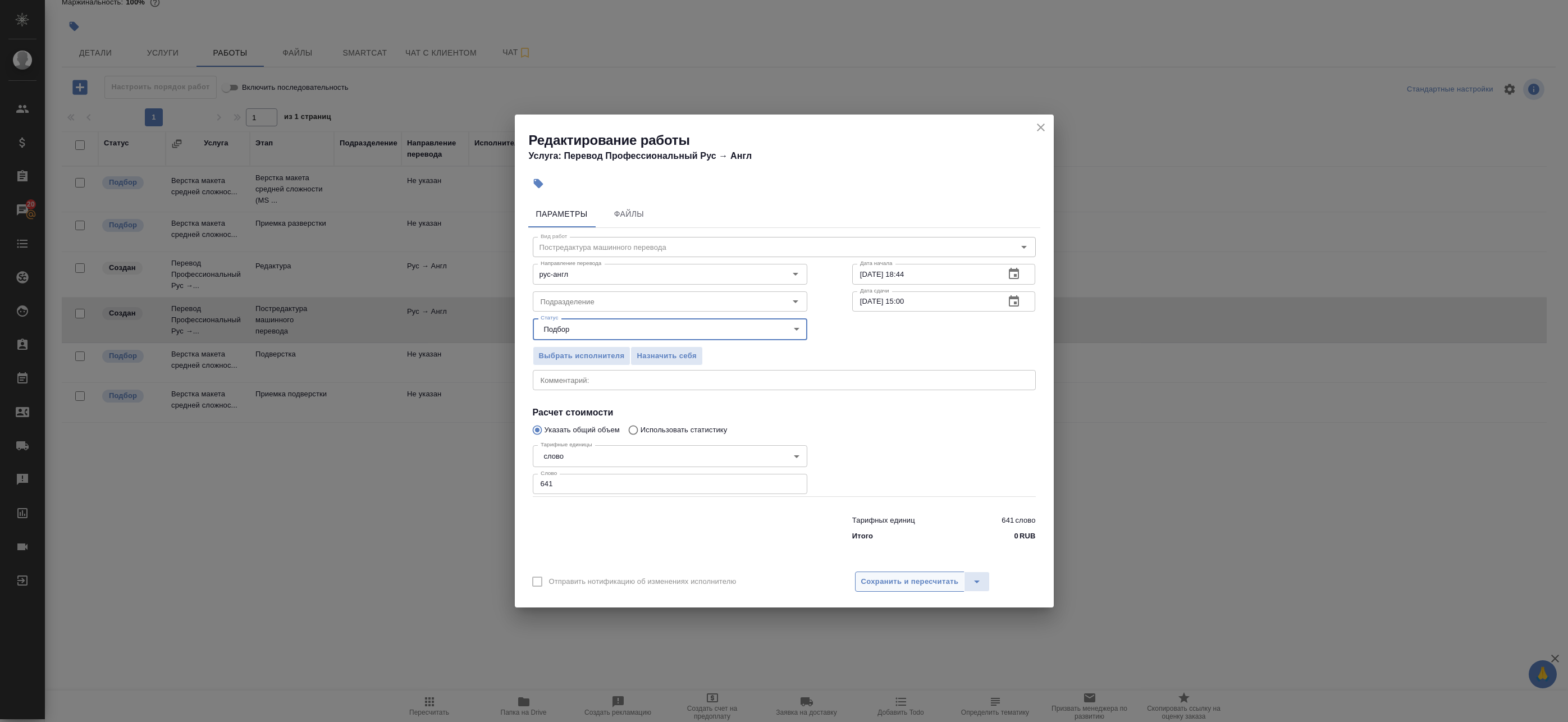
click at [924, 591] on button "Сохранить и пересчитать" at bounding box center [910, 581] width 110 height 20
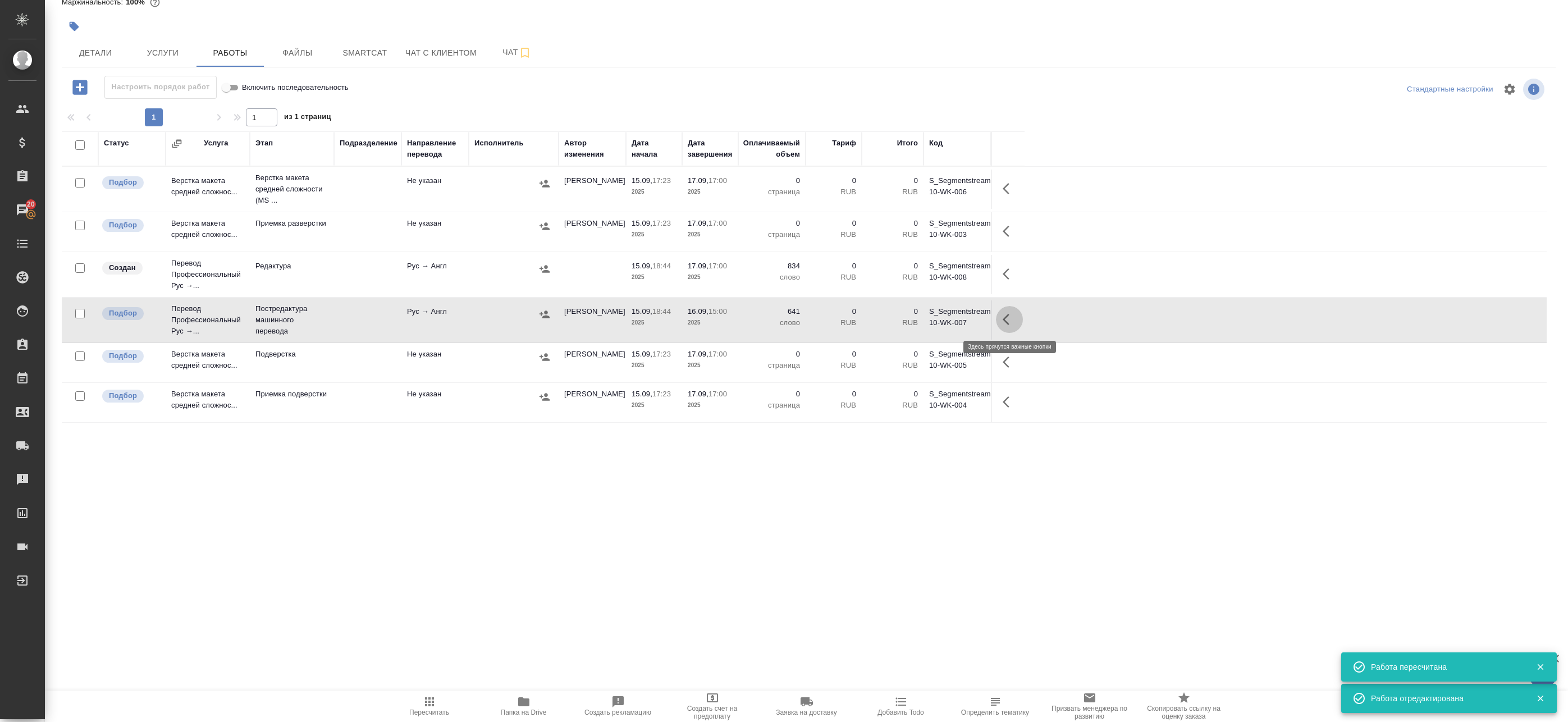
click at [1000, 321] on button "button" at bounding box center [1009, 320] width 27 height 27
click at [922, 315] on icon "button" at bounding box center [927, 320] width 13 height 13
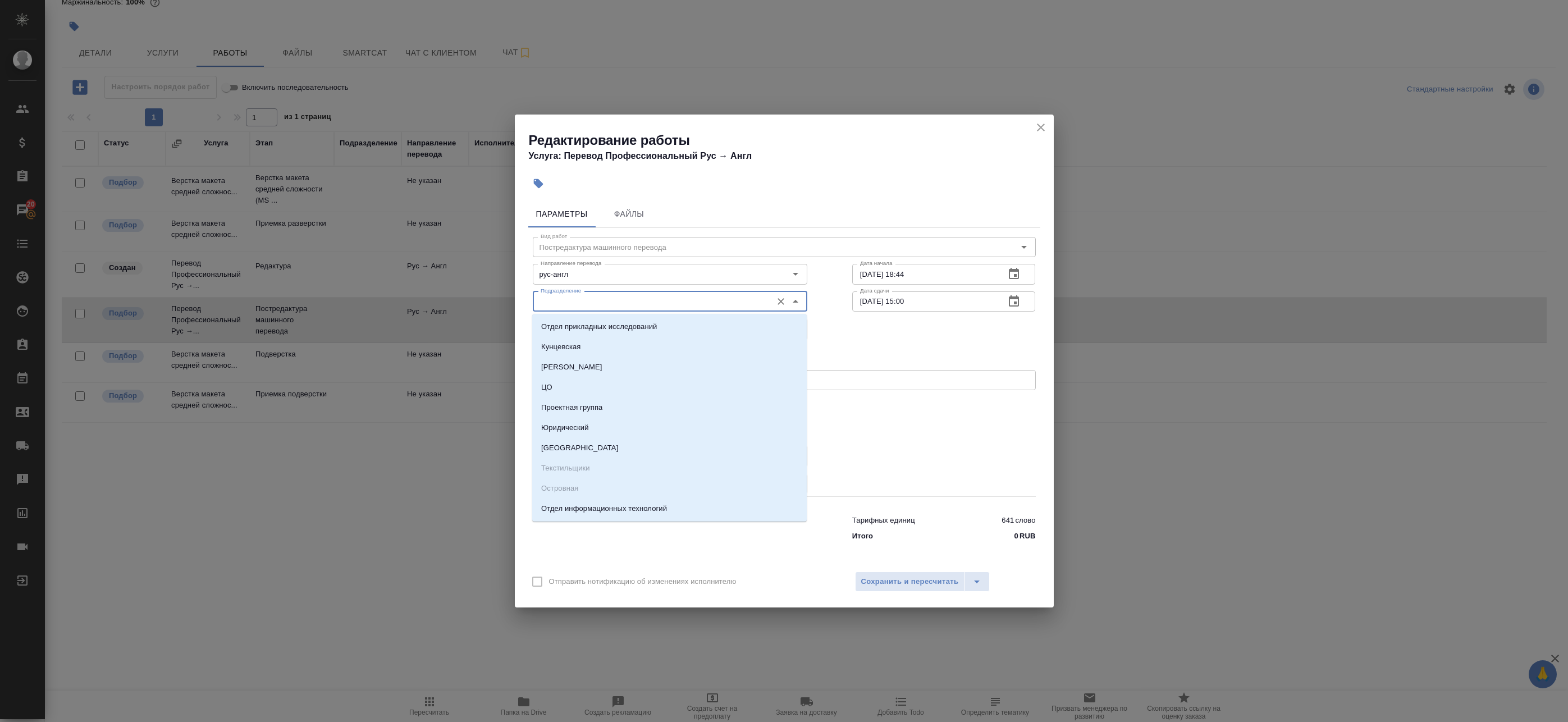
click at [606, 294] on input "Подразделение" at bounding box center [651, 301] width 230 height 13
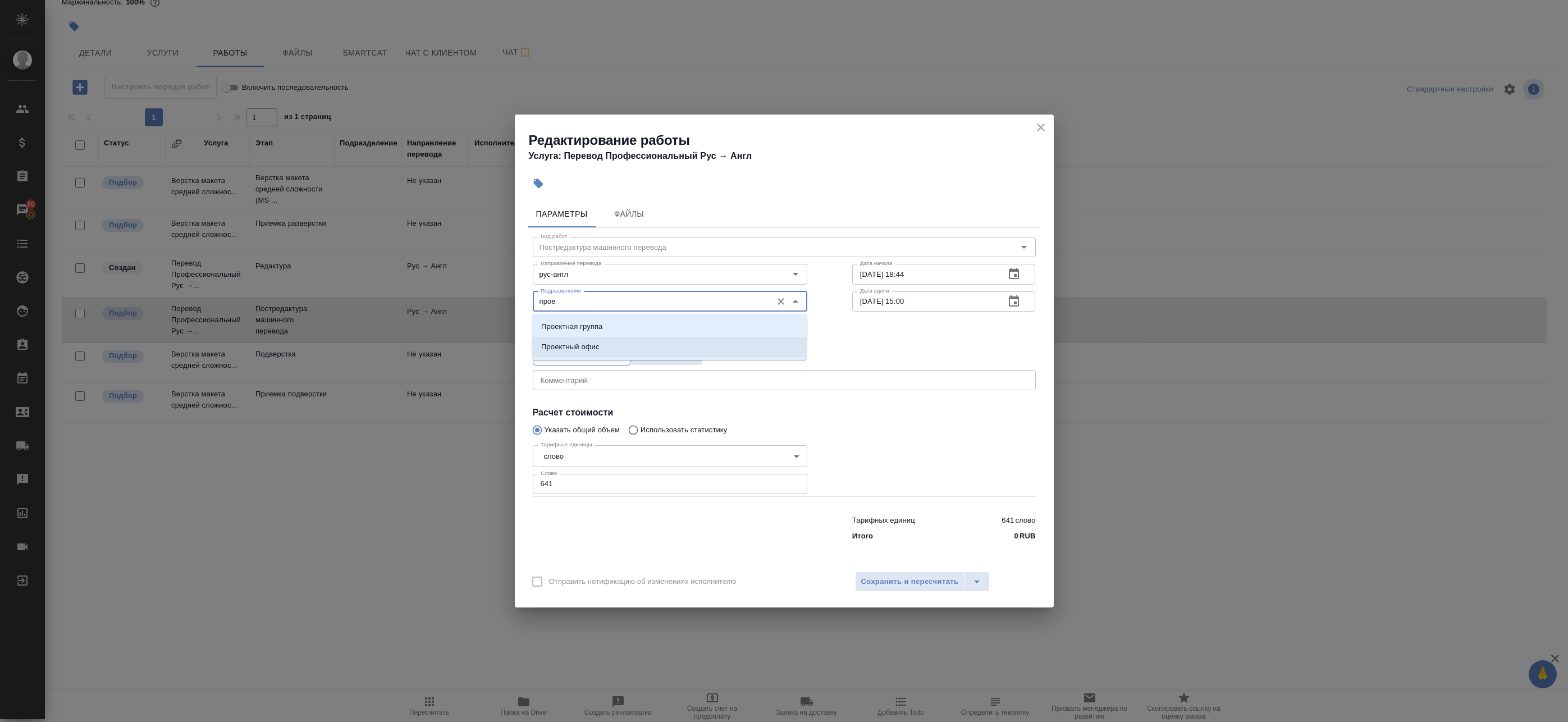
click at [571, 346] on p "Проектный офис" at bounding box center [571, 346] width 59 height 11
type input "Проектный офис"
click at [881, 572] on button "Сохранить и пересчитать" at bounding box center [910, 581] width 110 height 20
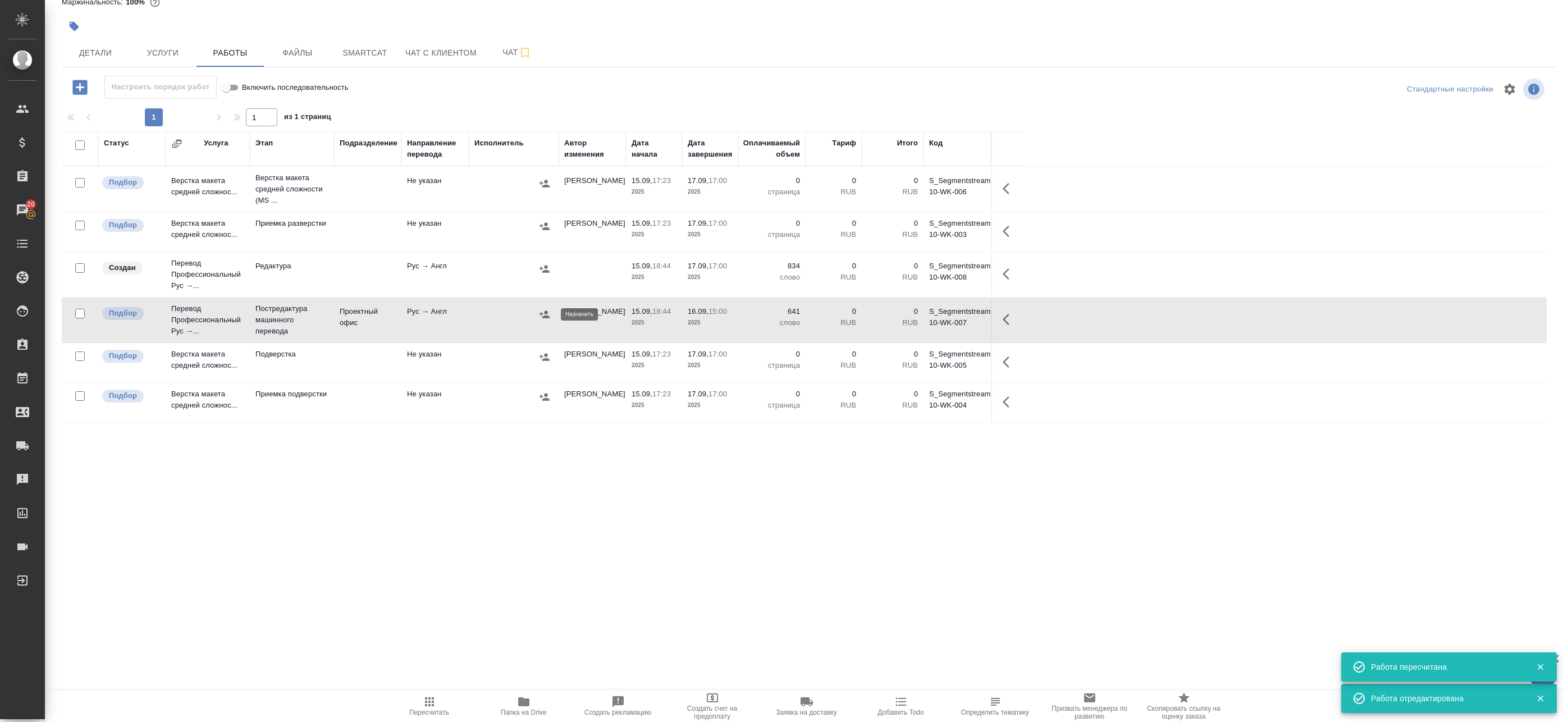
click at [543, 318] on icon "button" at bounding box center [545, 314] width 10 height 8
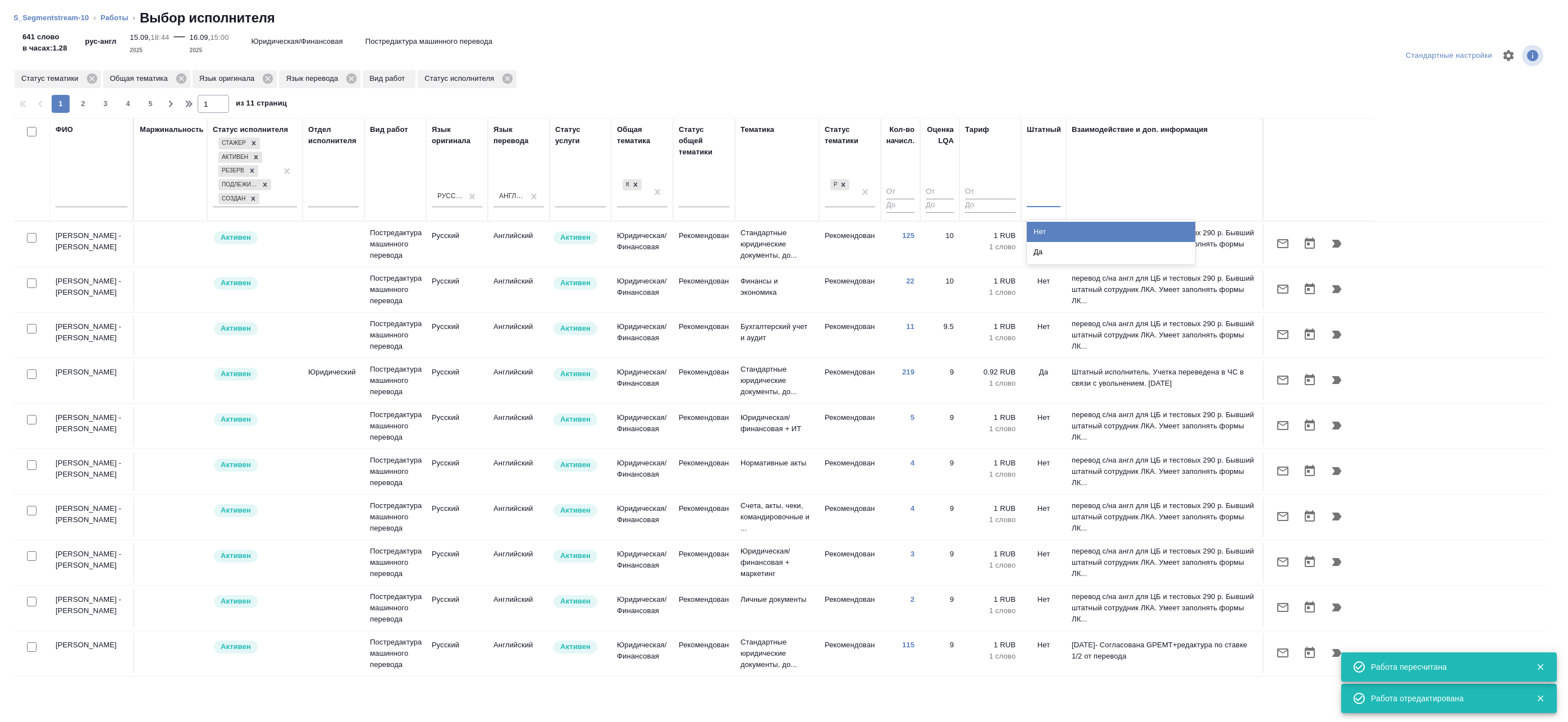
click at [1043, 192] on div at bounding box center [1043, 196] width 33 height 16
click at [1047, 232] on div "Нет" at bounding box center [1110, 232] width 168 height 20
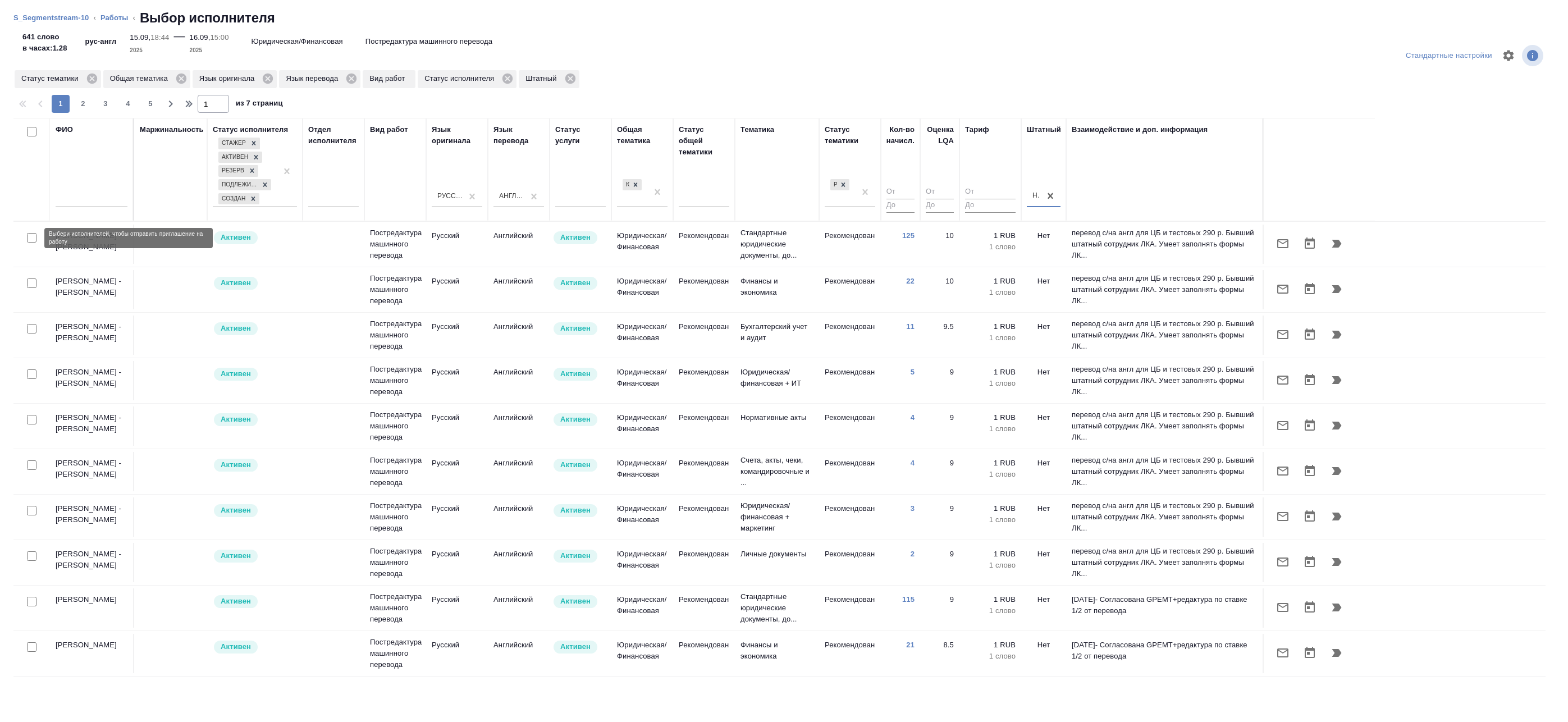
click at [30, 239] on input "checkbox" at bounding box center [31, 237] width 9 height 9
checkbox input "true"
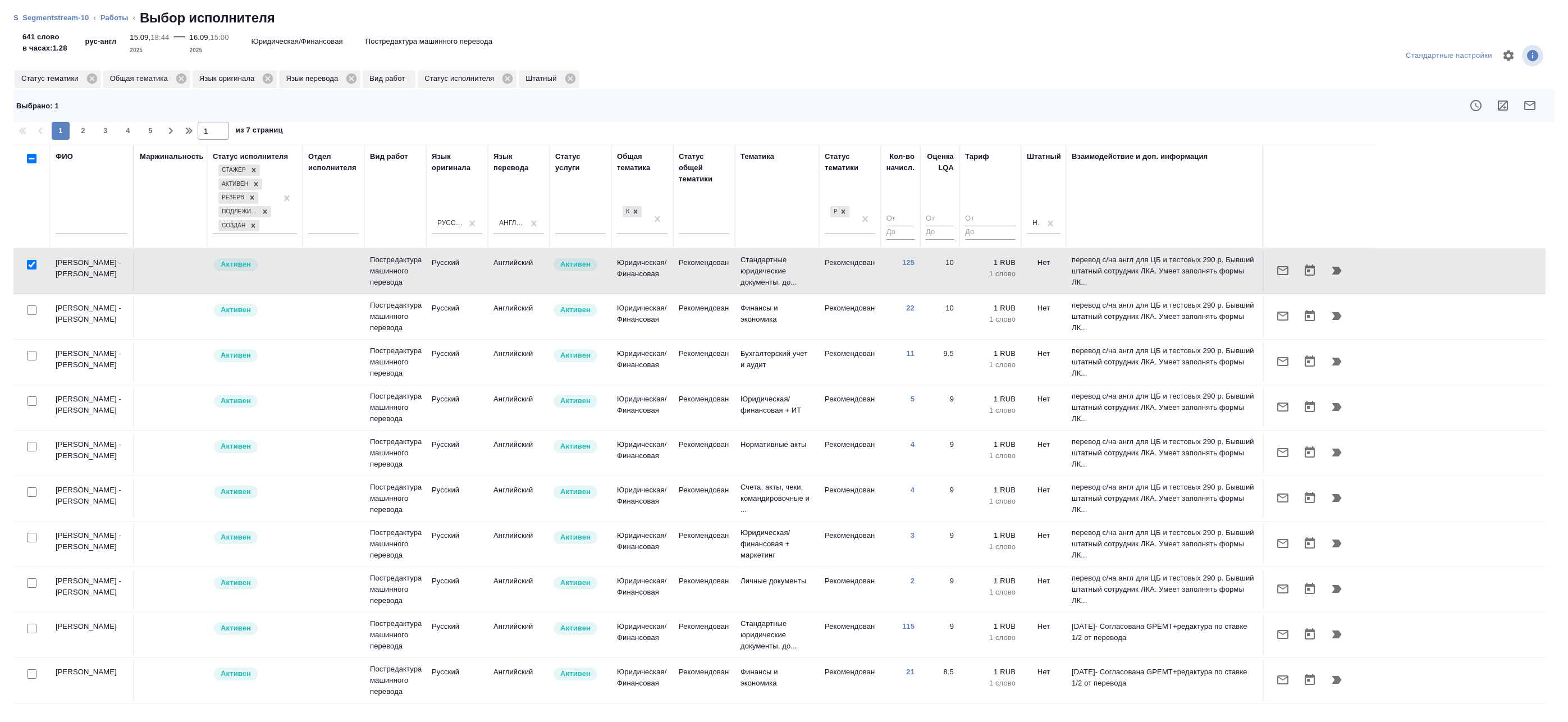
click at [1503, 107] on icon "button" at bounding box center [1503, 105] width 13 height 13
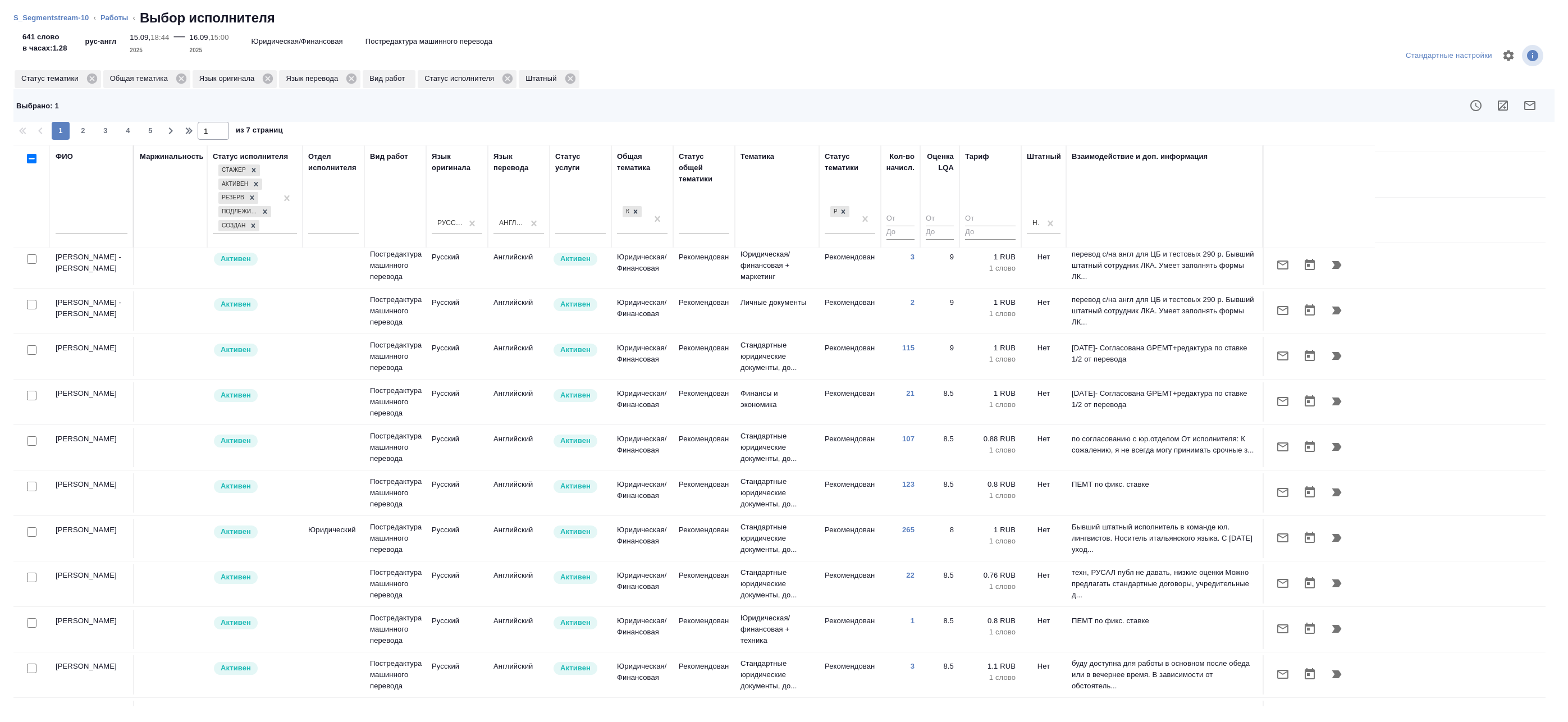
scroll to position [280, 0]
click at [30, 485] on input "checkbox" at bounding box center [31, 484] width 9 height 9
checkbox input "true"
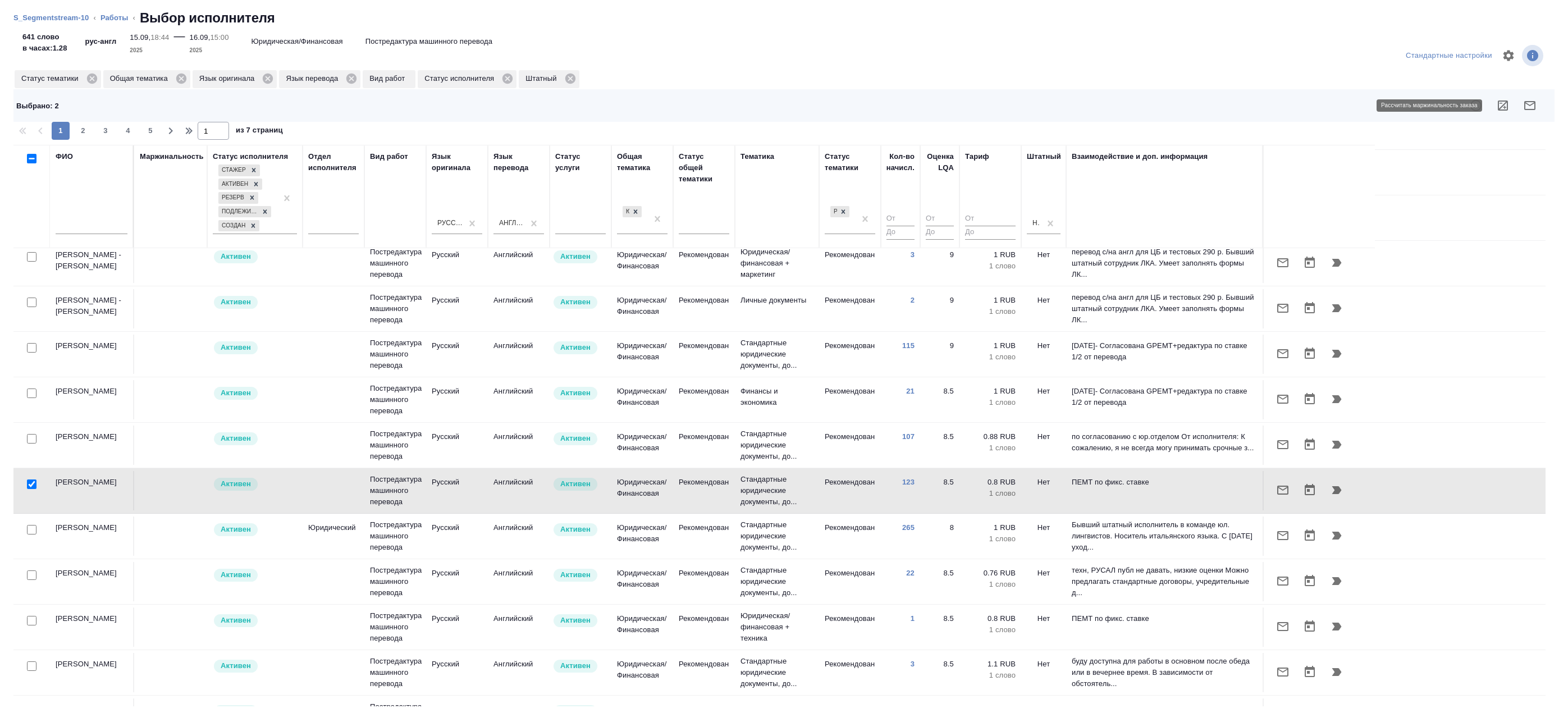
click at [1507, 105] on icon "button" at bounding box center [1503, 105] width 10 height 10
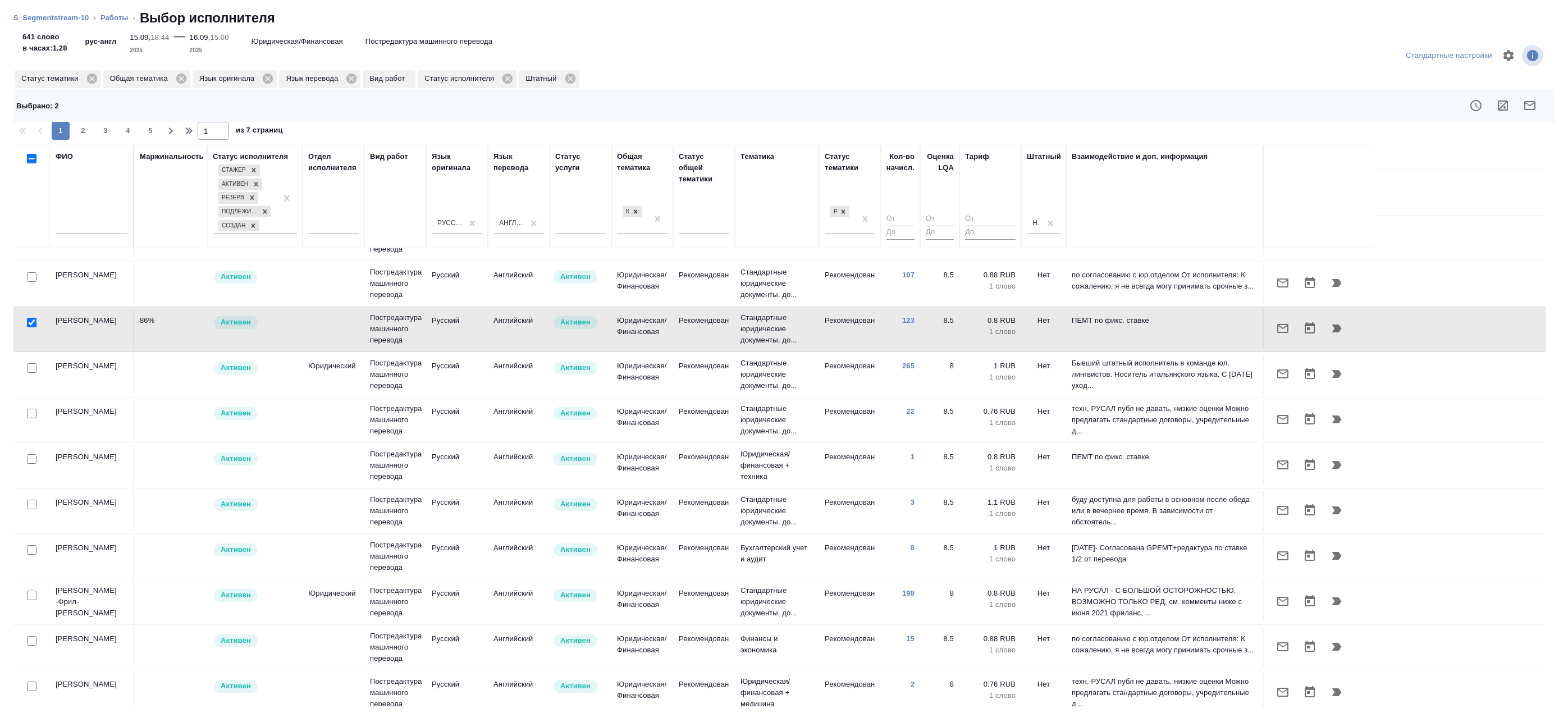
scroll to position [449, 0]
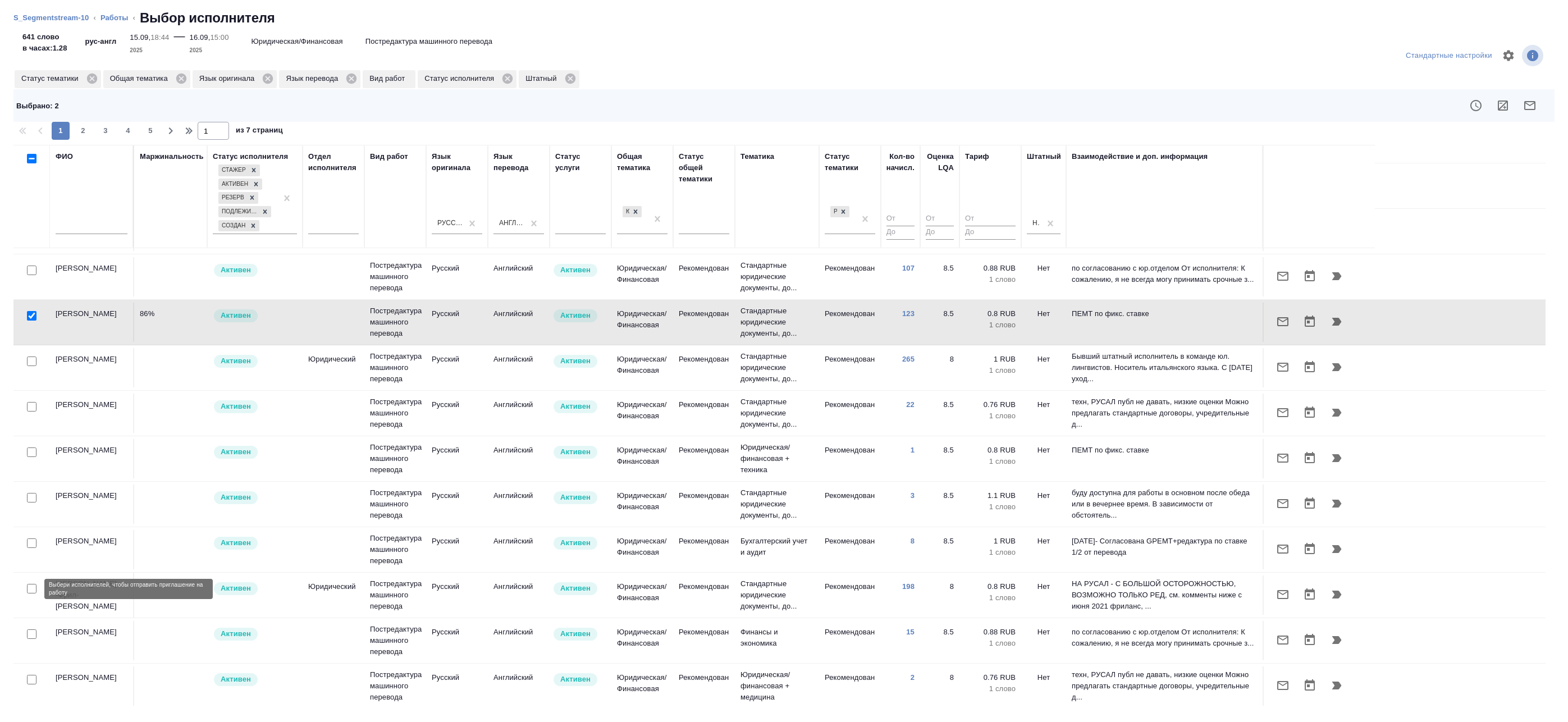
click at [33, 586] on input "checkbox" at bounding box center [31, 588] width 9 height 9
checkbox input "true"
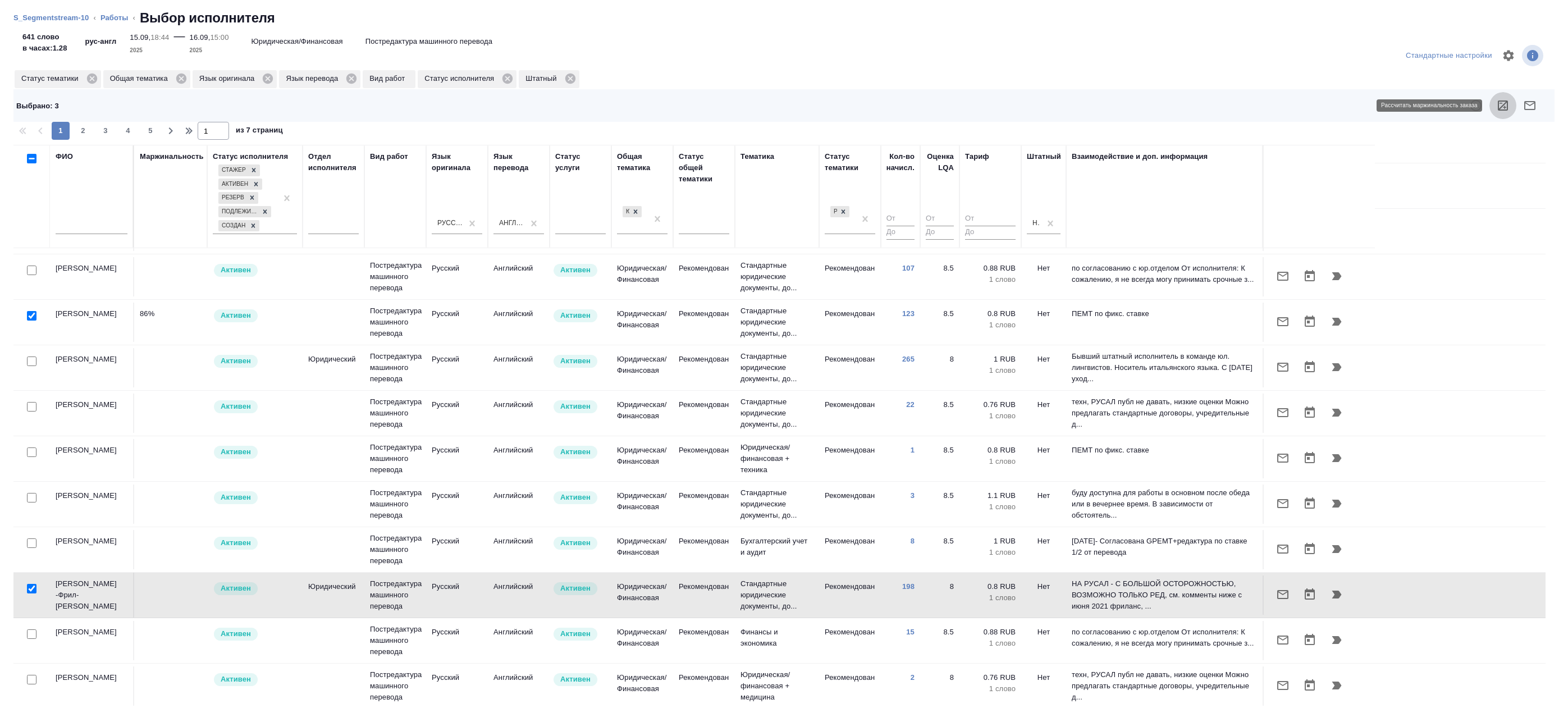
click at [1500, 105] on icon "button" at bounding box center [1503, 105] width 13 height 13
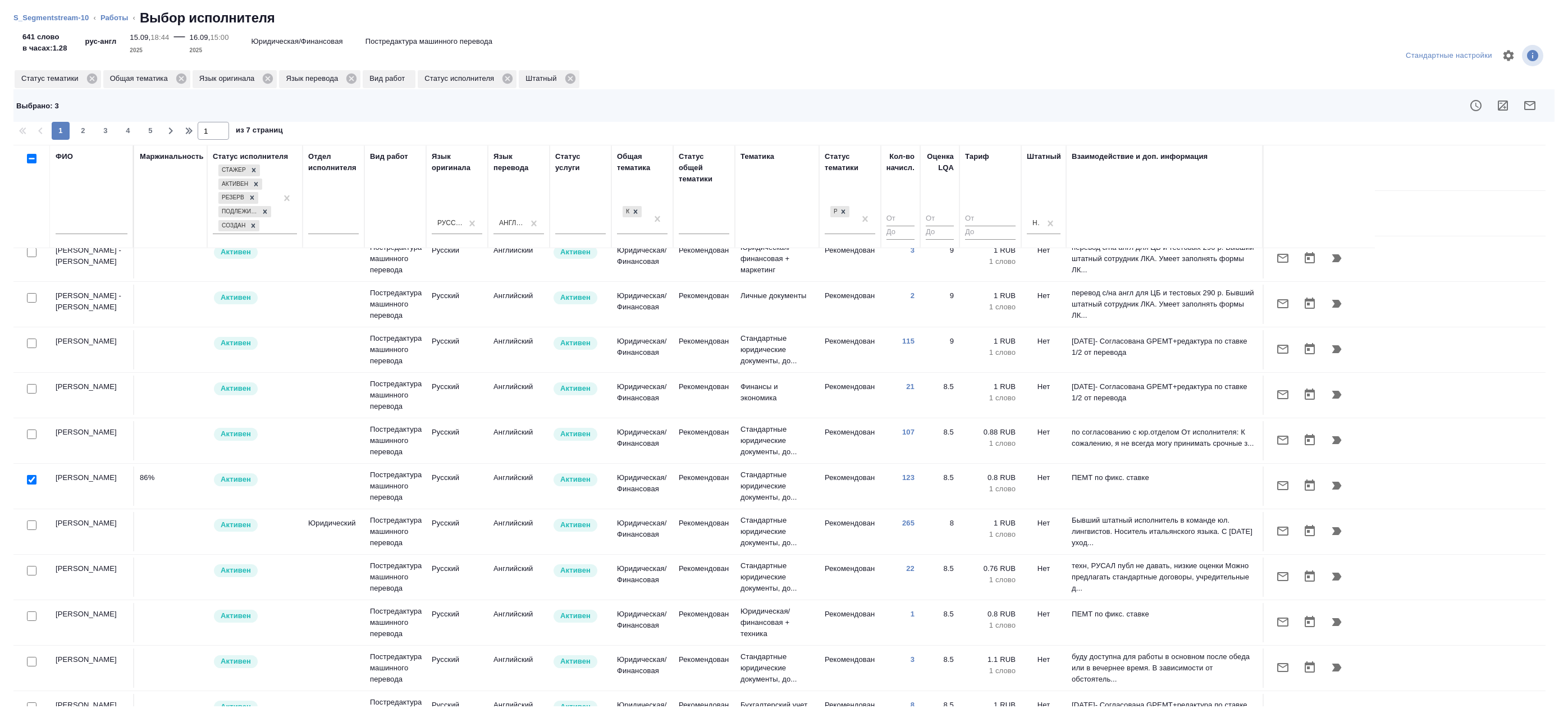
scroll to position [280, 0]
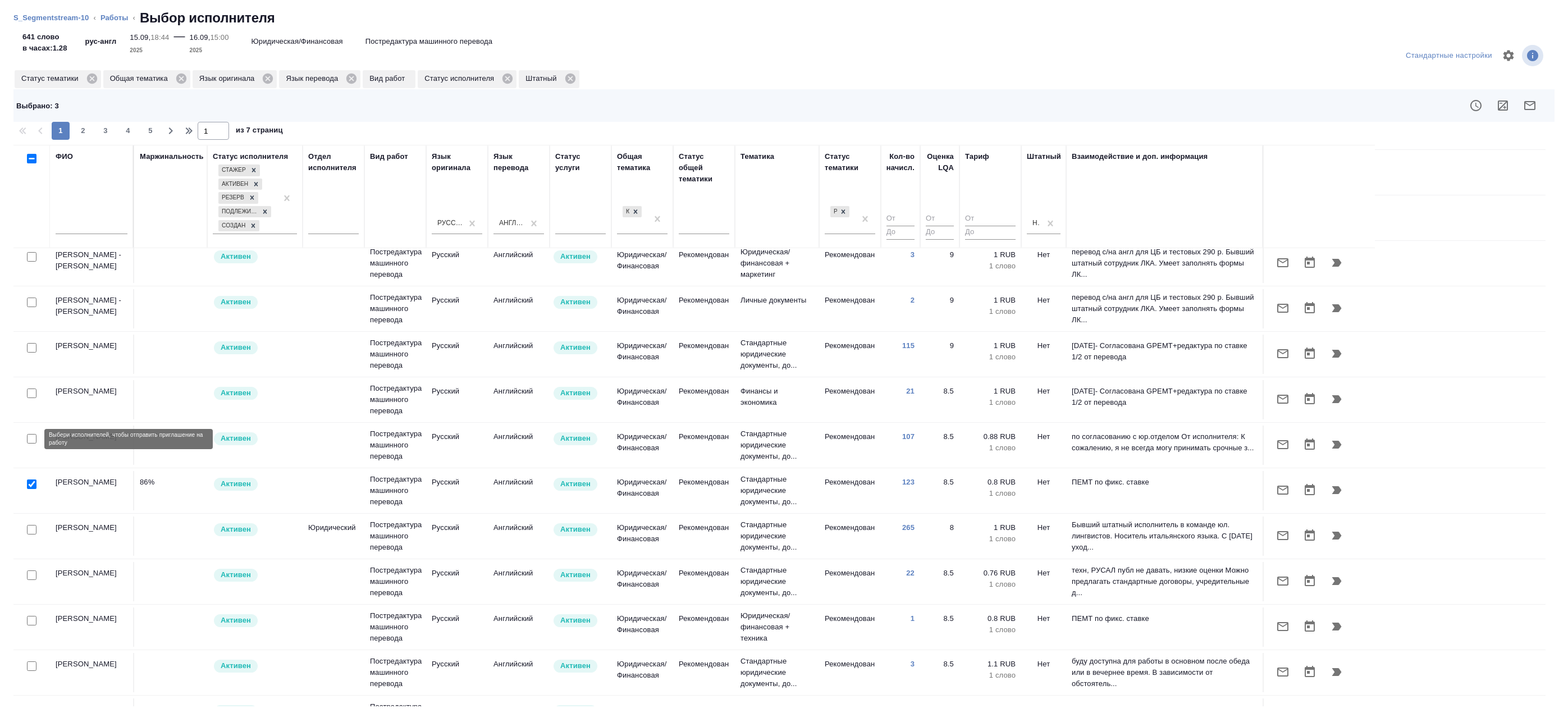
click at [33, 438] on input "checkbox" at bounding box center [31, 438] width 9 height 9
checkbox input "true"
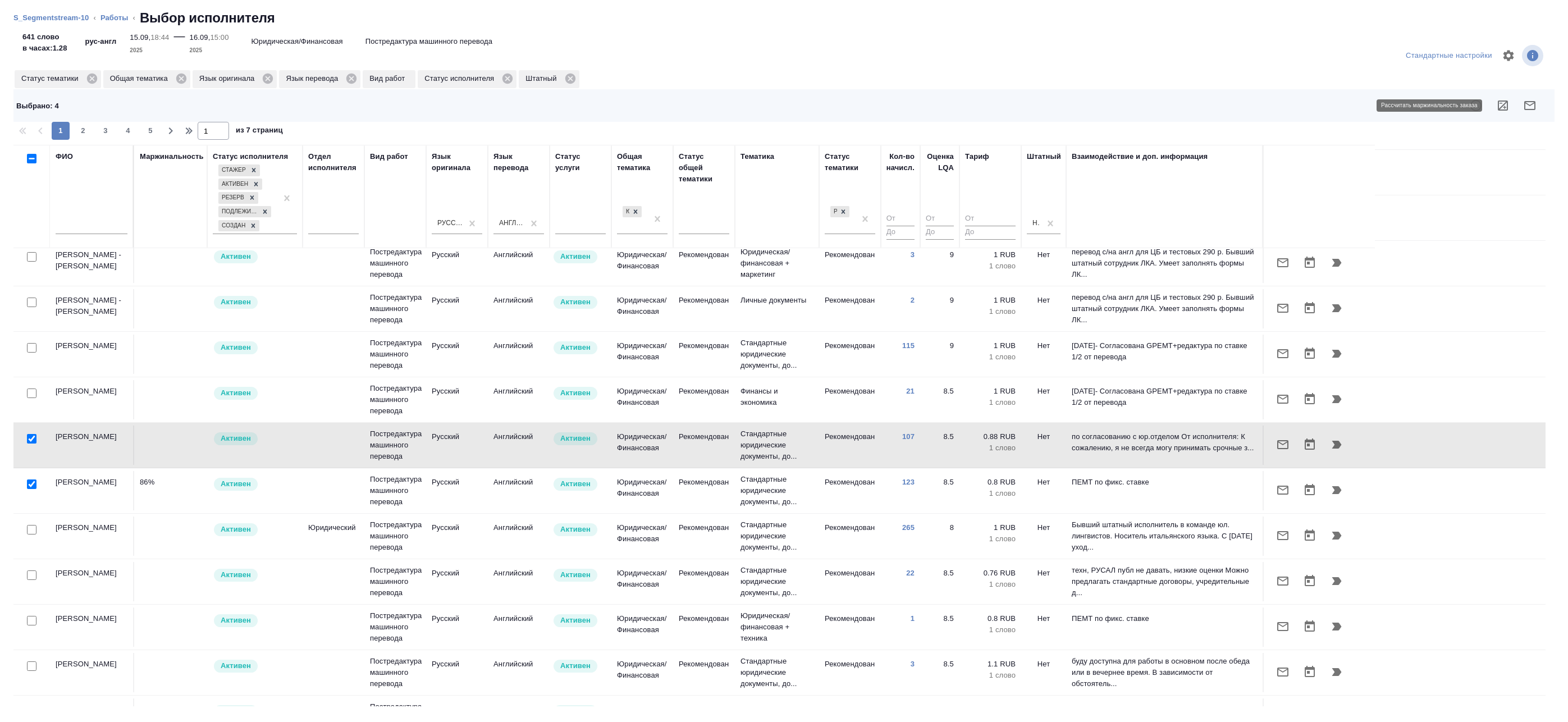
click at [1513, 105] on button "button" at bounding box center [1503, 105] width 27 height 27
click at [1528, 103] on icon "button" at bounding box center [1530, 105] width 13 height 13
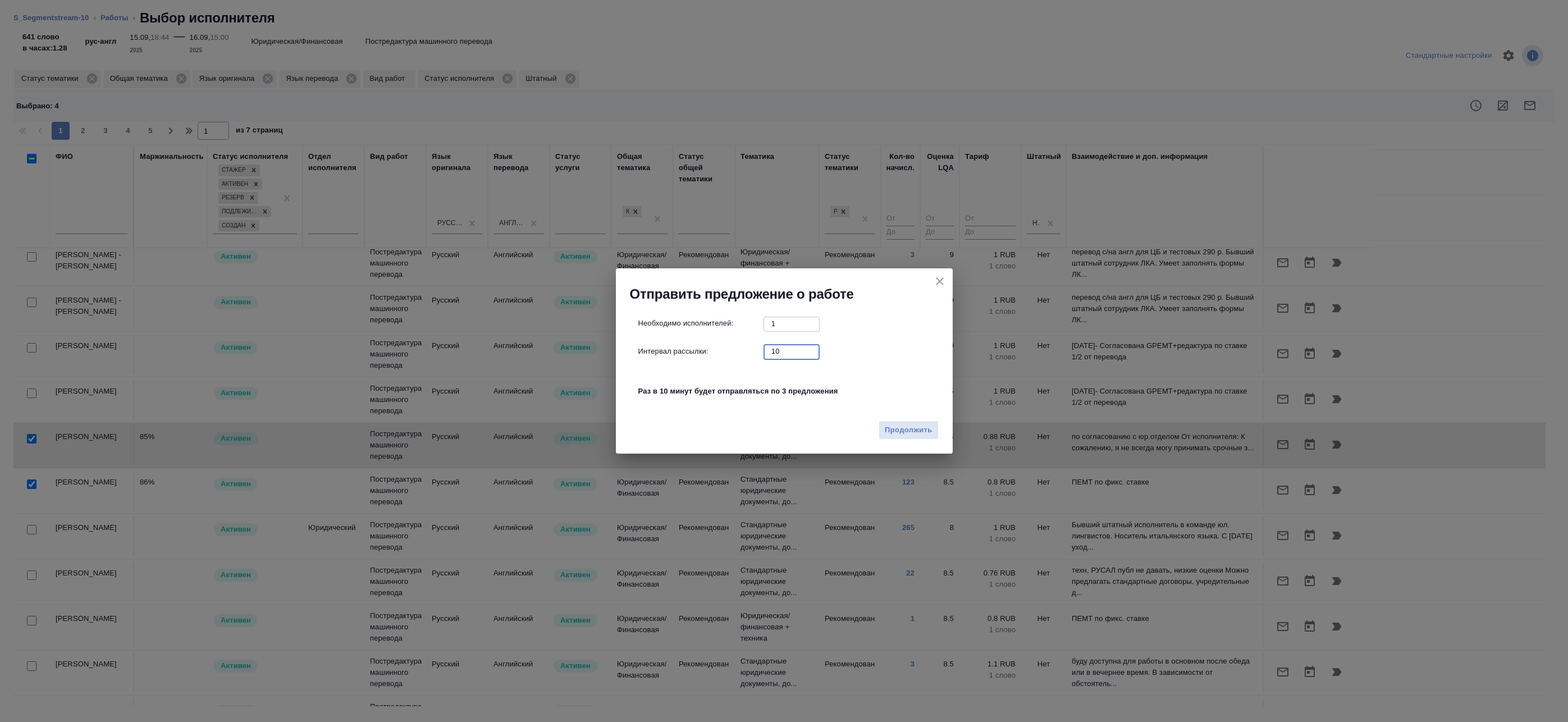
drag, startPoint x: 782, startPoint y: 357, endPoint x: 710, endPoint y: 349, distance: 72.4
click at [716, 349] on div "Интервал рассылки: 10 ​" at bounding box center [789, 351] width 301 height 14
type input "0"
click at [904, 426] on span "Продолжить" at bounding box center [908, 430] width 47 height 13
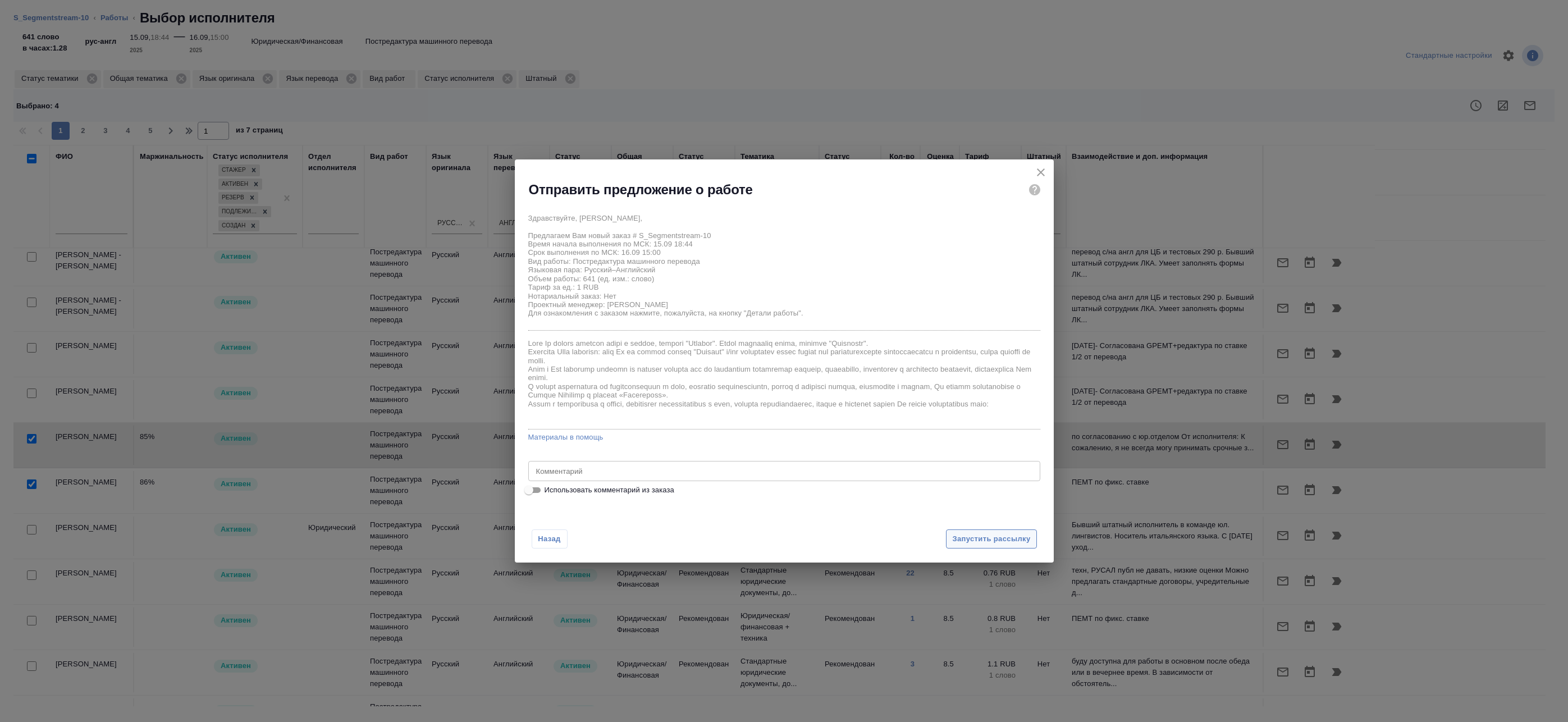
click at [963, 540] on span "Запустить рассылку" at bounding box center [991, 539] width 78 height 13
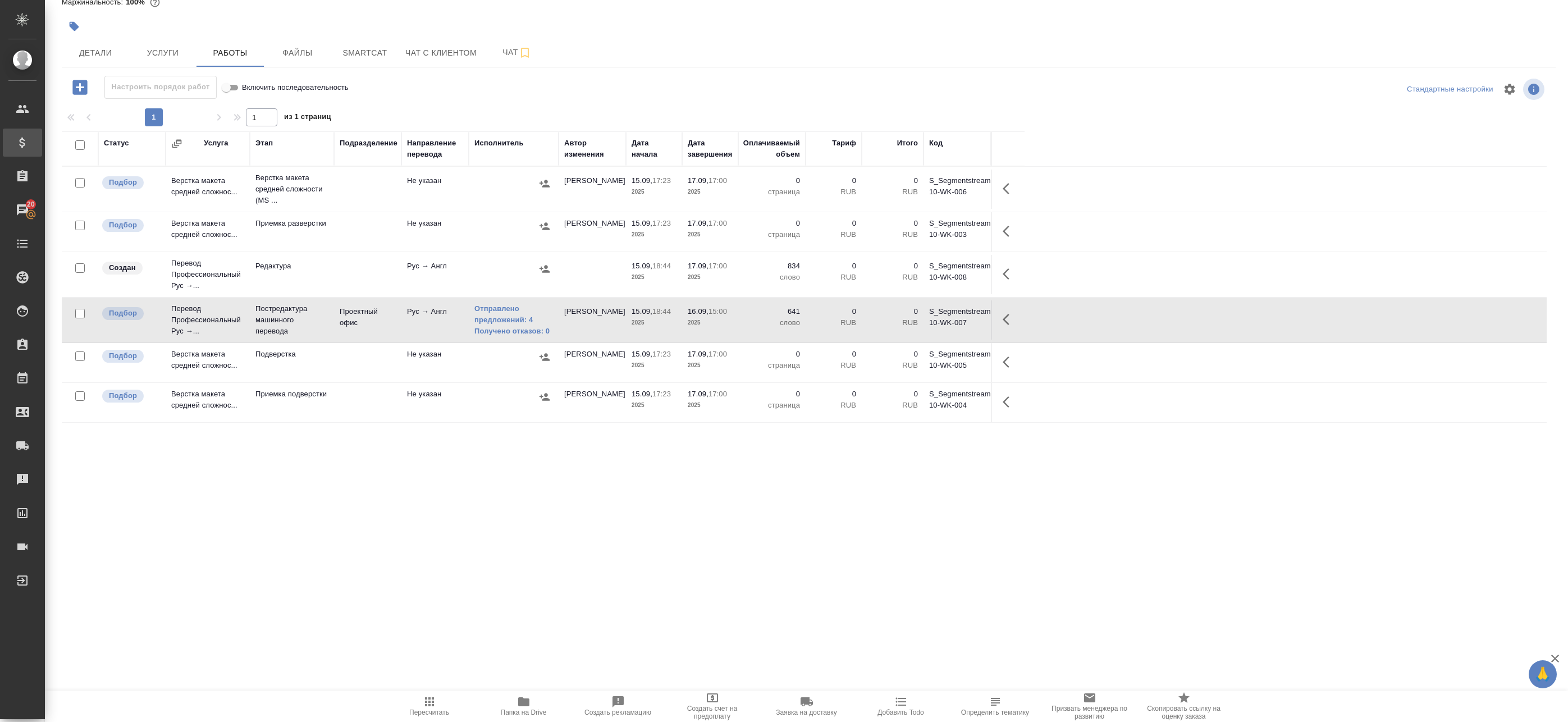
scroll to position [0, 0]
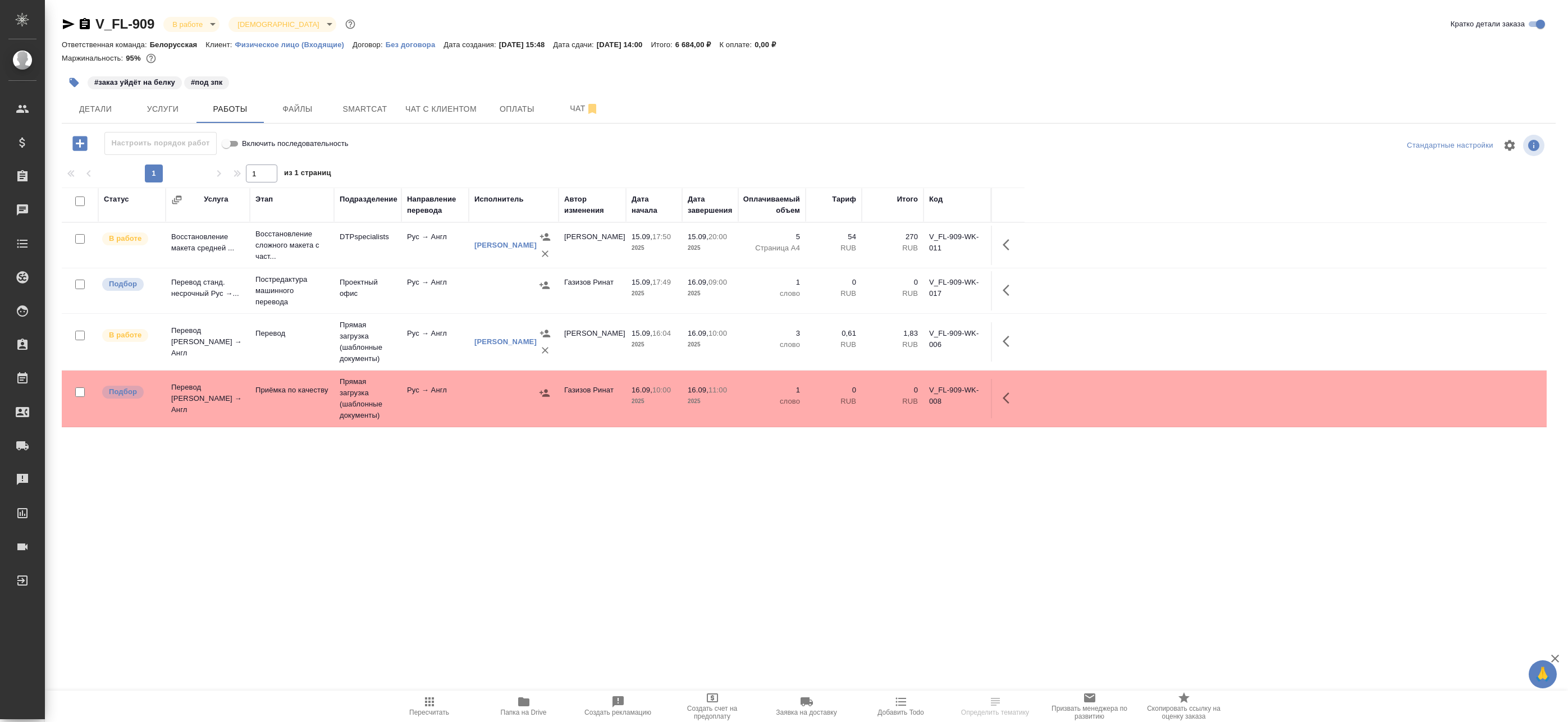
click at [367, 288] on td "Проектный офис" at bounding box center [367, 290] width 68 height 39
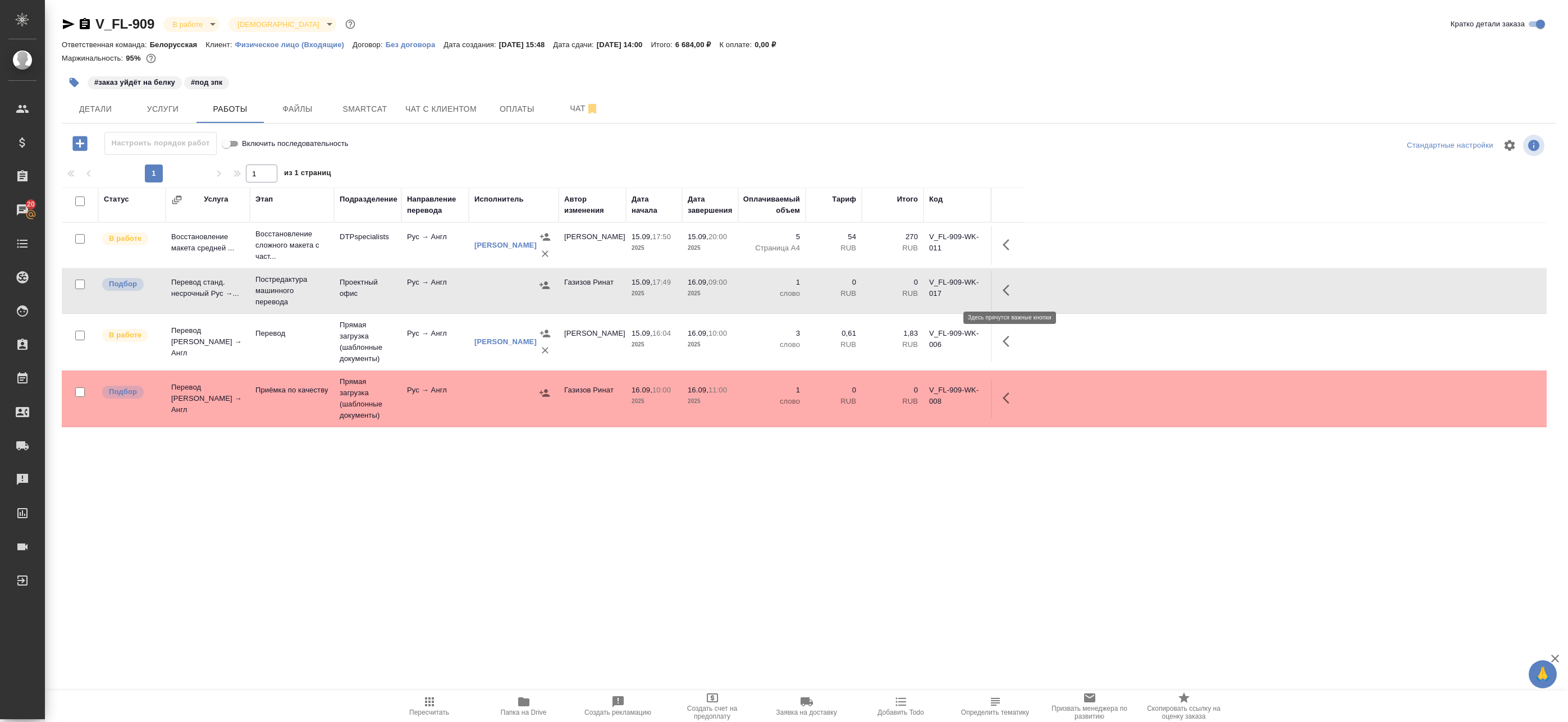
click at [1006, 289] on icon "button" at bounding box center [1006, 289] width 7 height 11
click at [920, 294] on icon "button" at bounding box center [927, 290] width 13 height 13
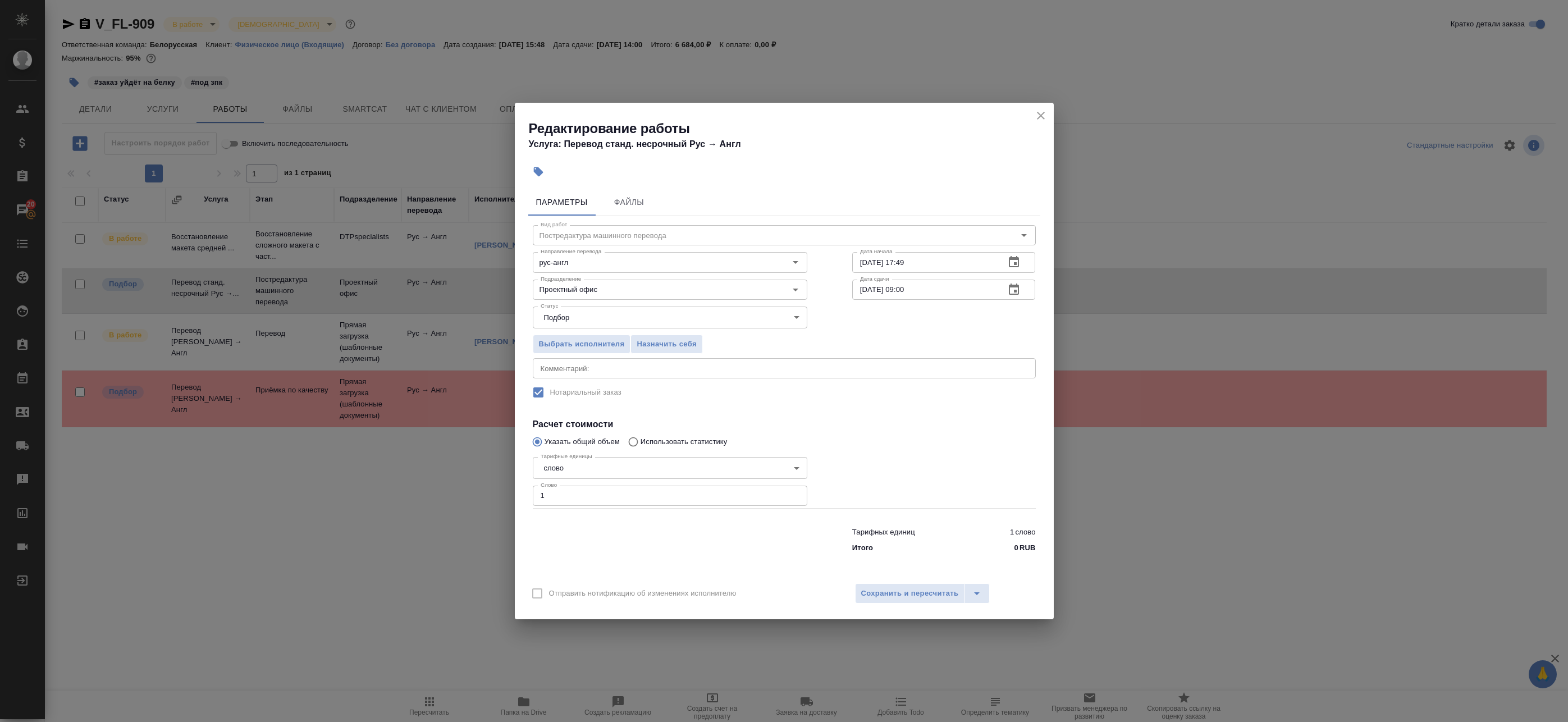
click at [1007, 293] on icon "button" at bounding box center [1014, 289] width 13 height 13
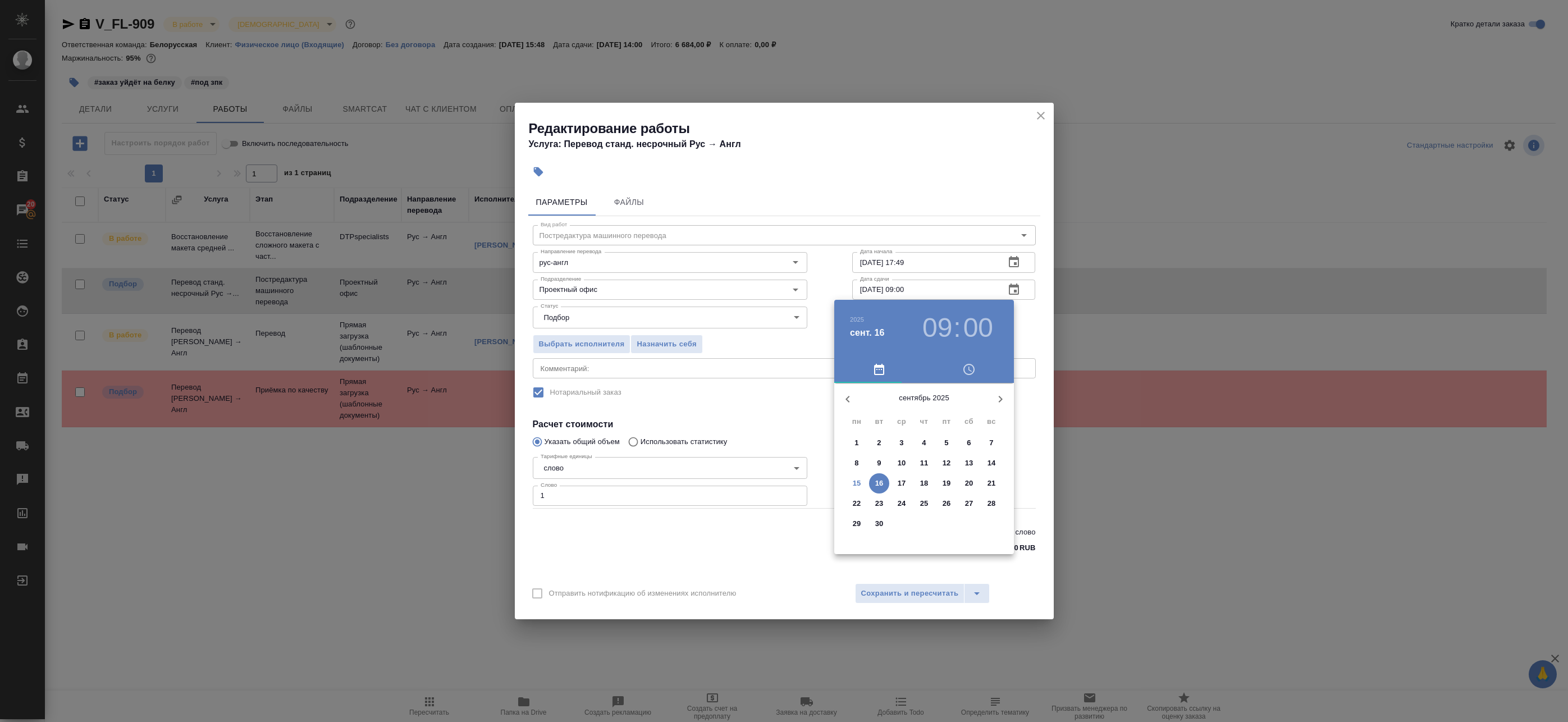
click at [1039, 115] on div at bounding box center [784, 361] width 1568 height 722
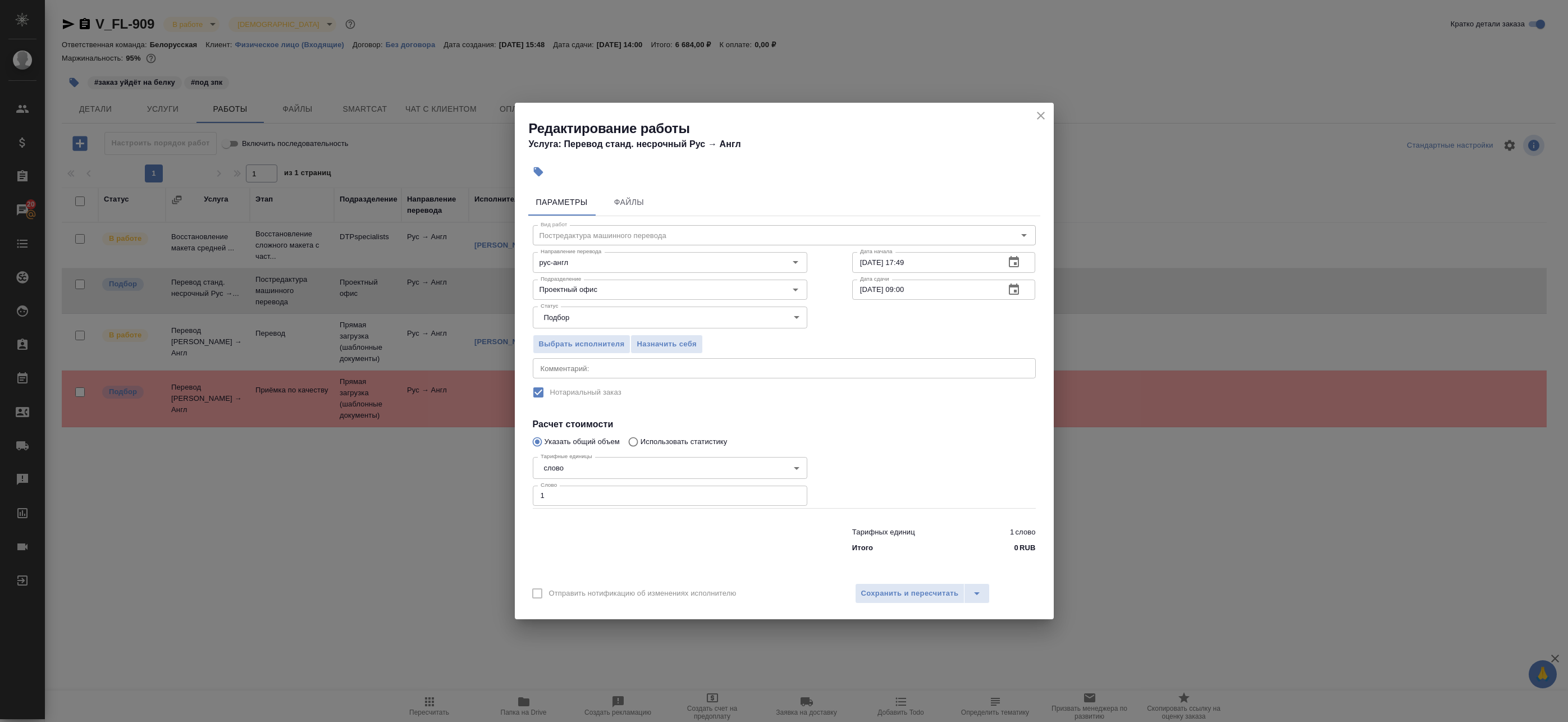
click at [1043, 110] on icon "close" at bounding box center [1041, 115] width 13 height 13
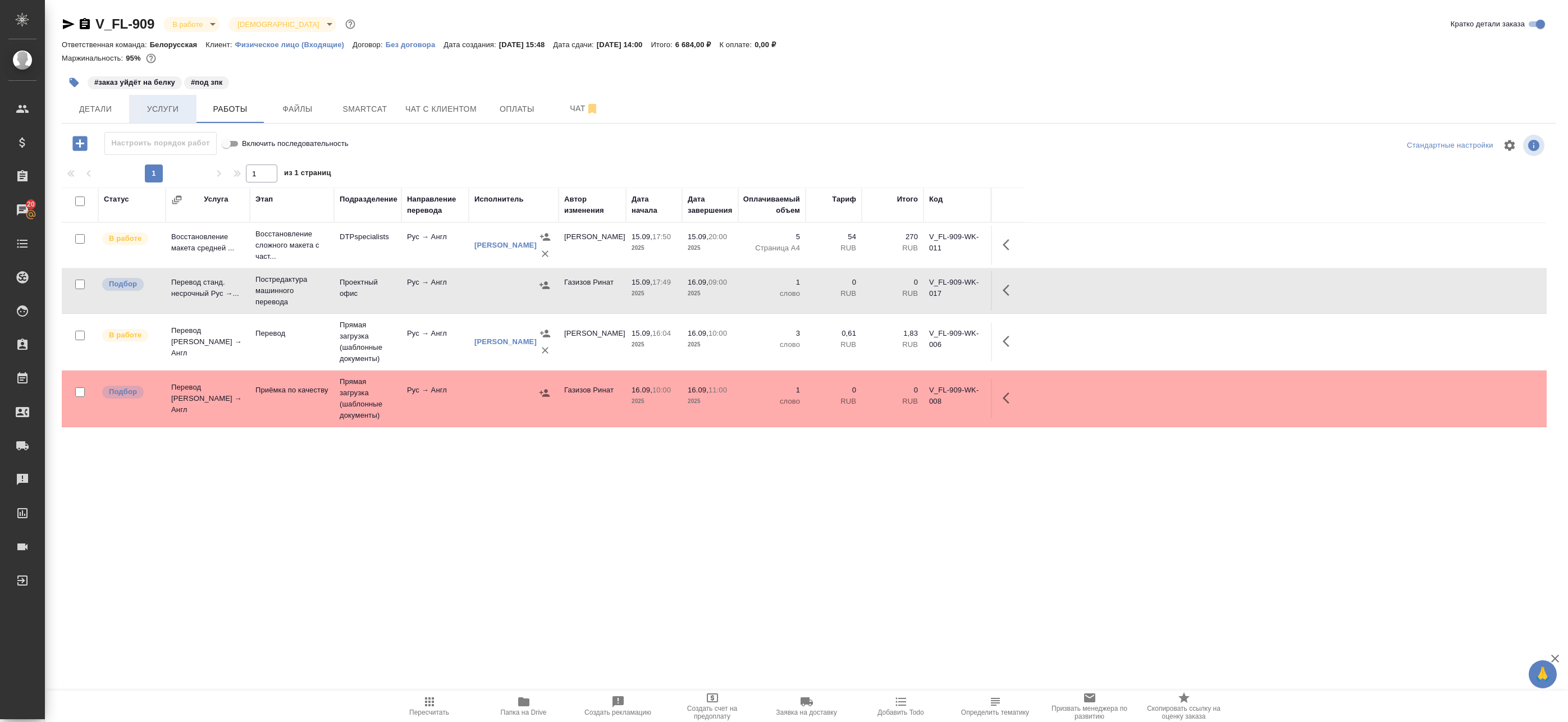
click at [179, 102] on span "Услуги" at bounding box center [162, 109] width 54 height 14
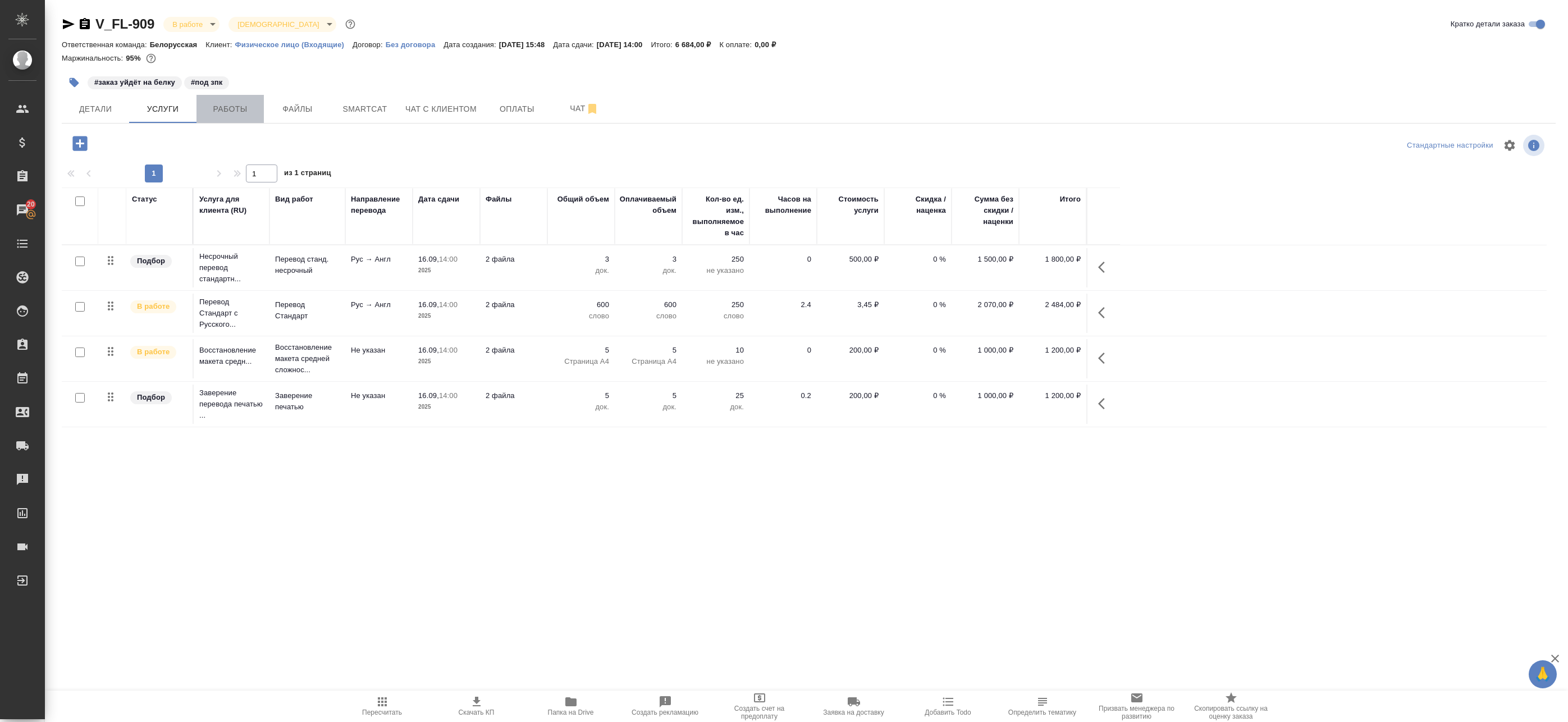
click at [236, 106] on span "Работы" at bounding box center [230, 109] width 54 height 14
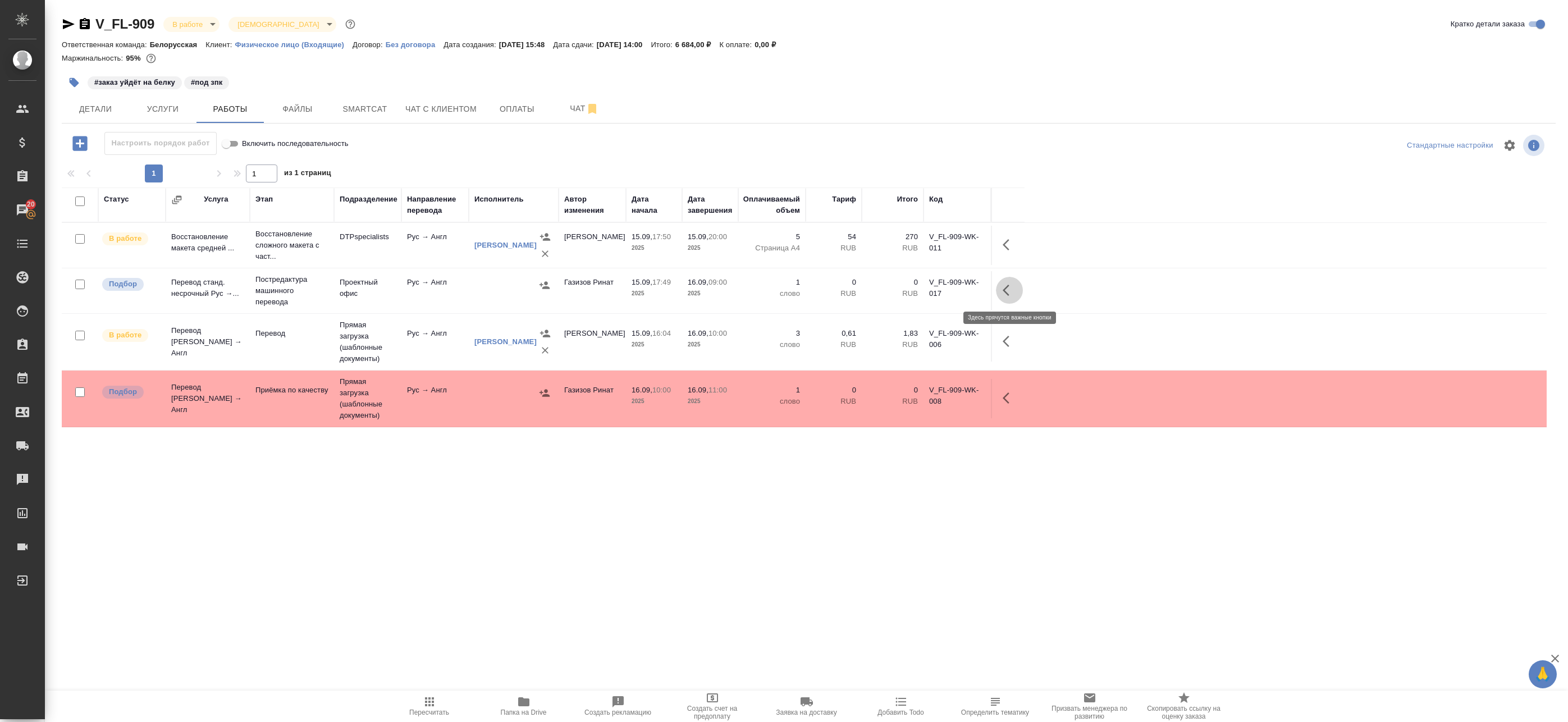
click at [1009, 286] on icon "button" at bounding box center [1009, 290] width 13 height 13
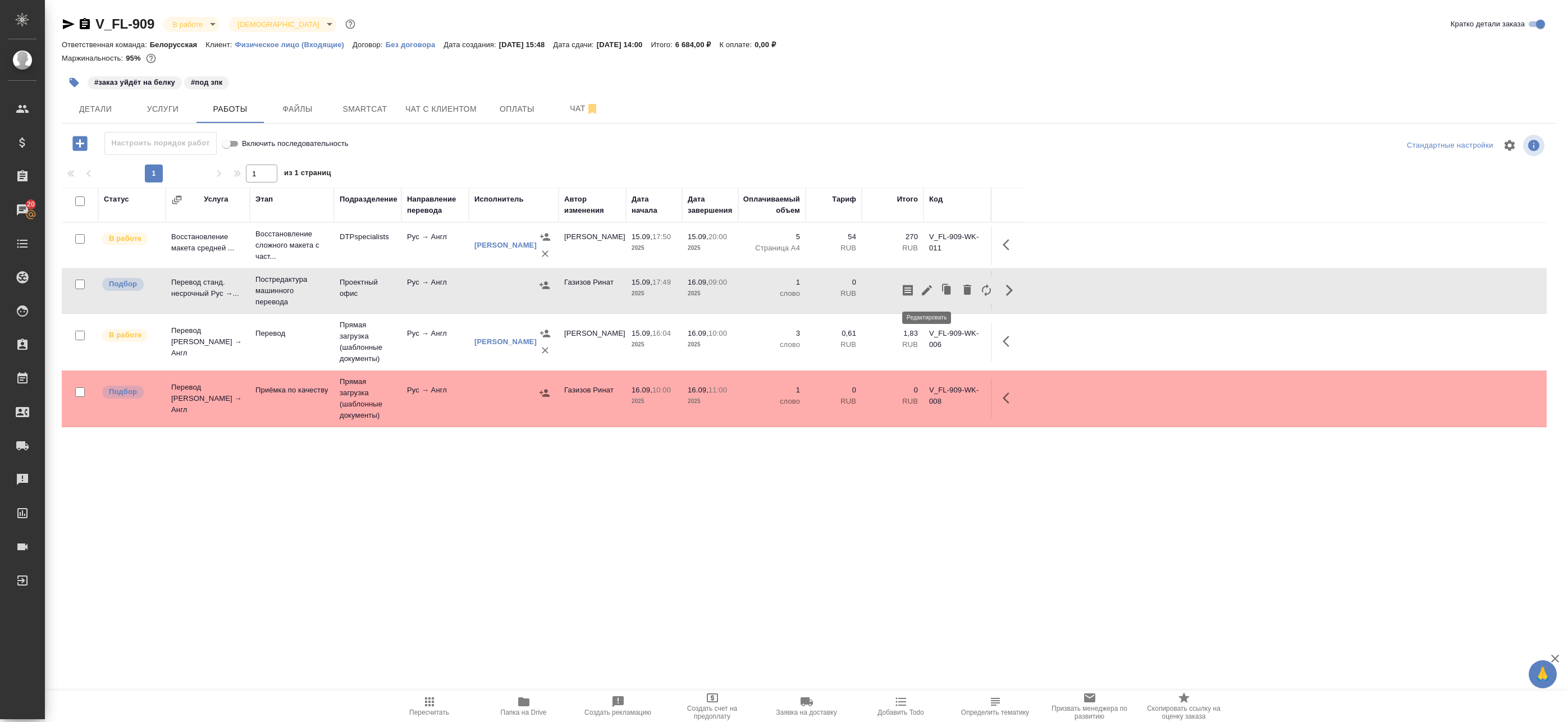
click at [925, 294] on icon "button" at bounding box center [927, 290] width 13 height 13
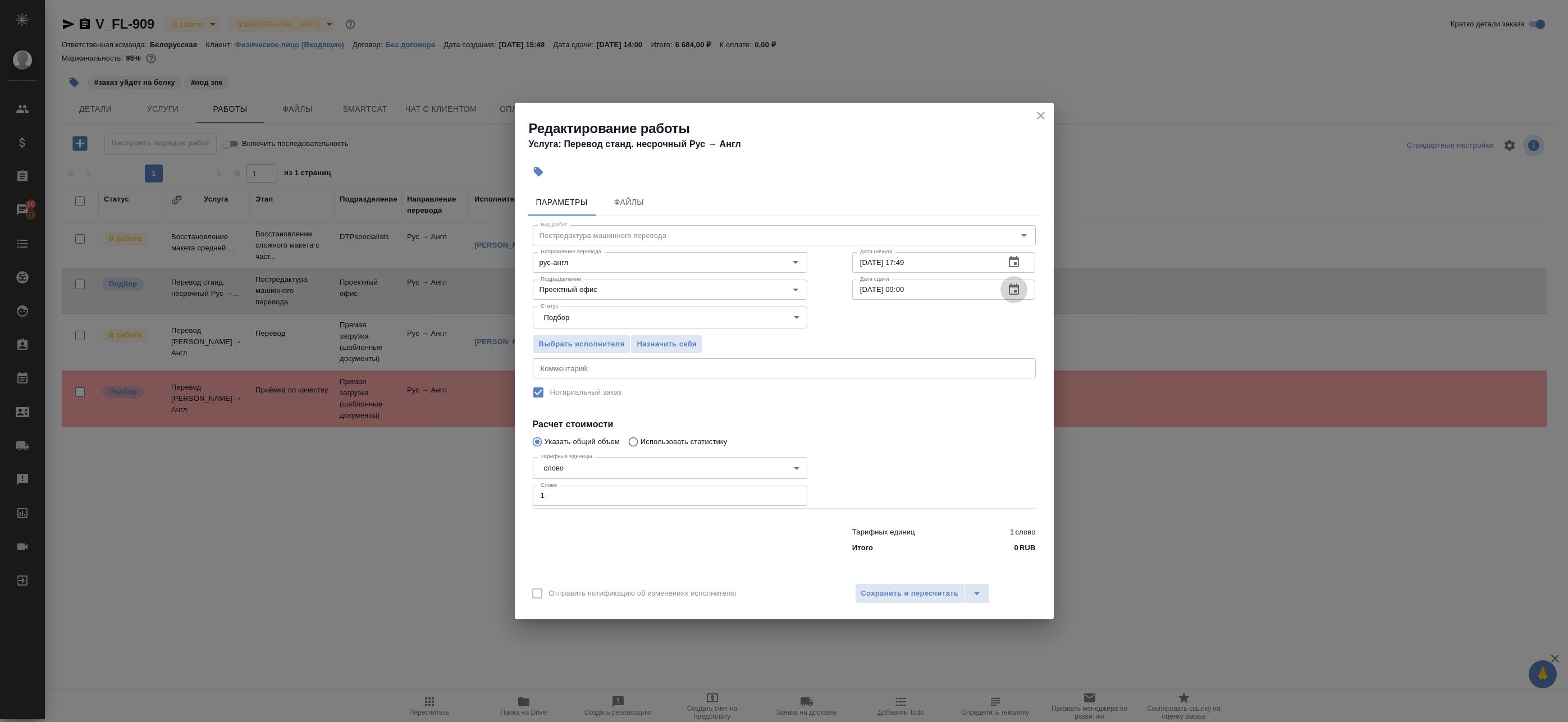
click at [1012, 289] on icon "button" at bounding box center [1014, 289] width 13 height 13
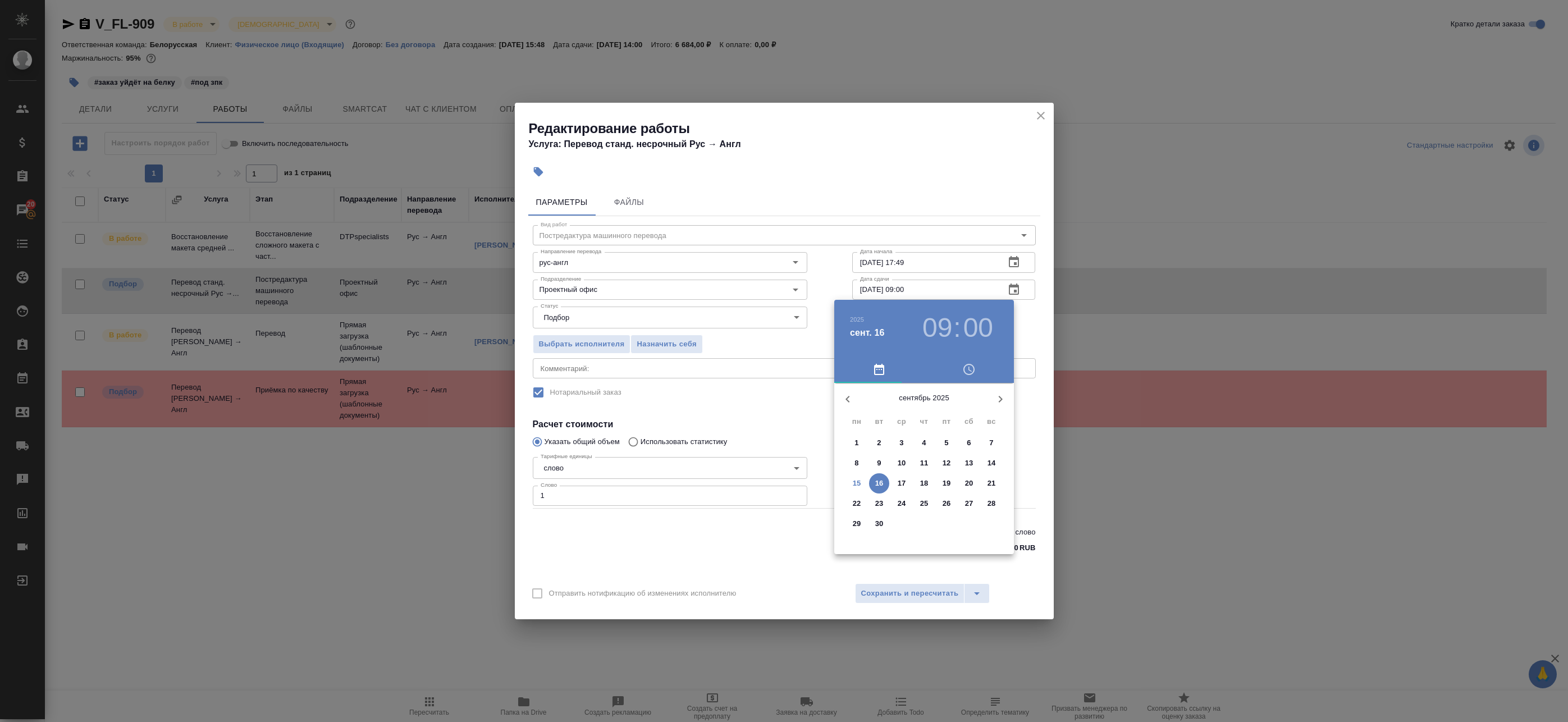
click at [884, 485] on span "16" at bounding box center [879, 483] width 20 height 11
click at [924, 411] on div at bounding box center [924, 471] width 146 height 146
type input "16.09.2025 12:00"
click at [924, 410] on div at bounding box center [924, 471] width 146 height 146
click at [1033, 335] on div at bounding box center [784, 361] width 1568 height 722
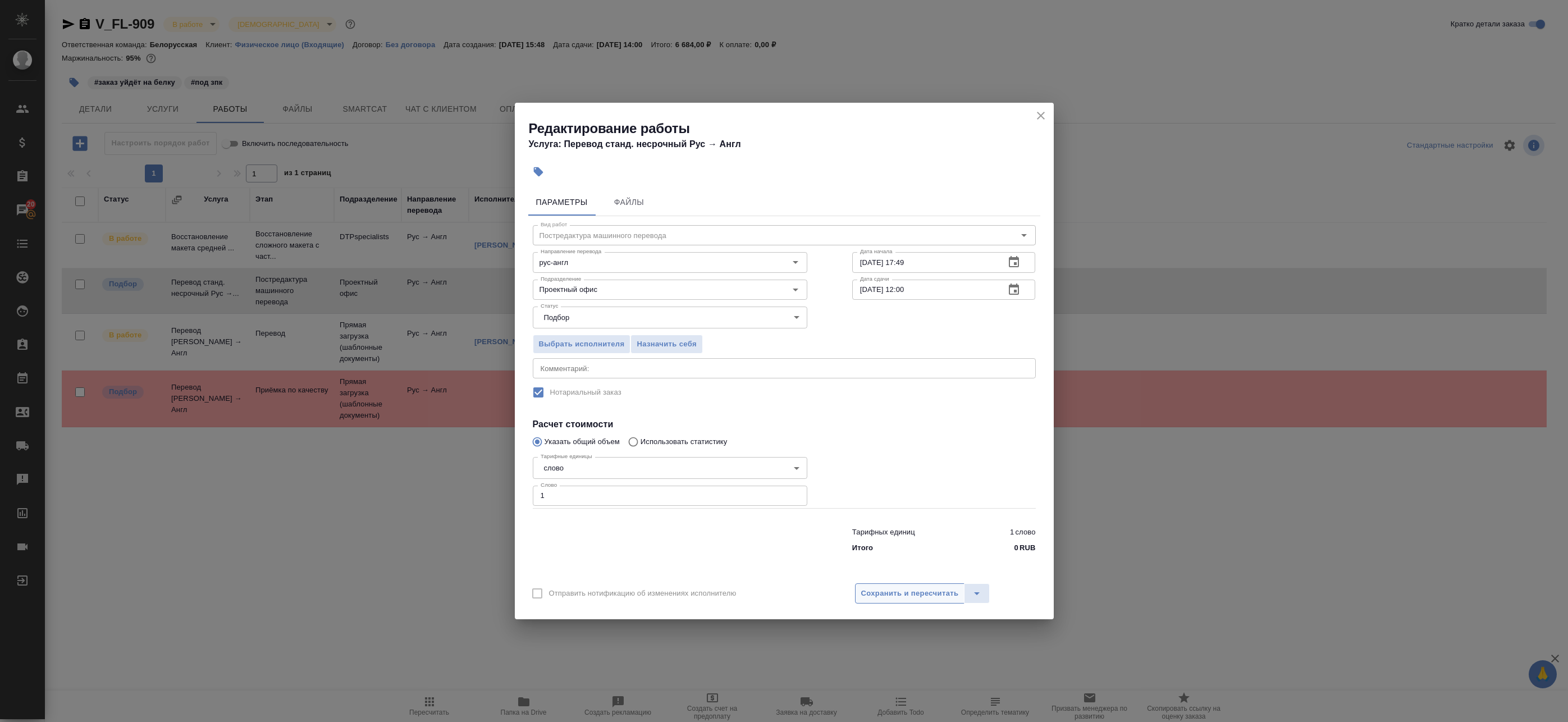
click at [904, 594] on span "Сохранить и пересчитать" at bounding box center [910, 593] width 98 height 13
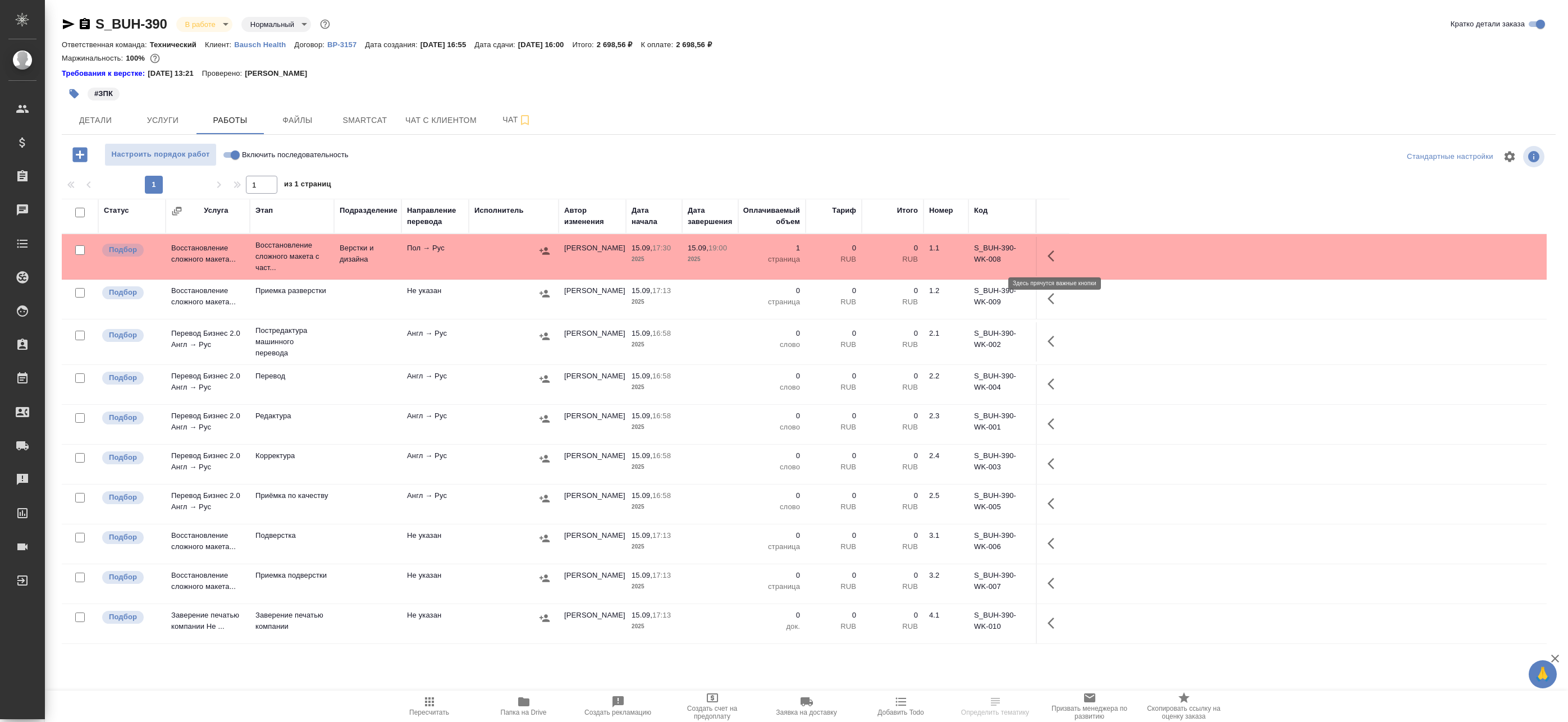
click at [1055, 255] on icon "button" at bounding box center [1054, 256] width 13 height 13
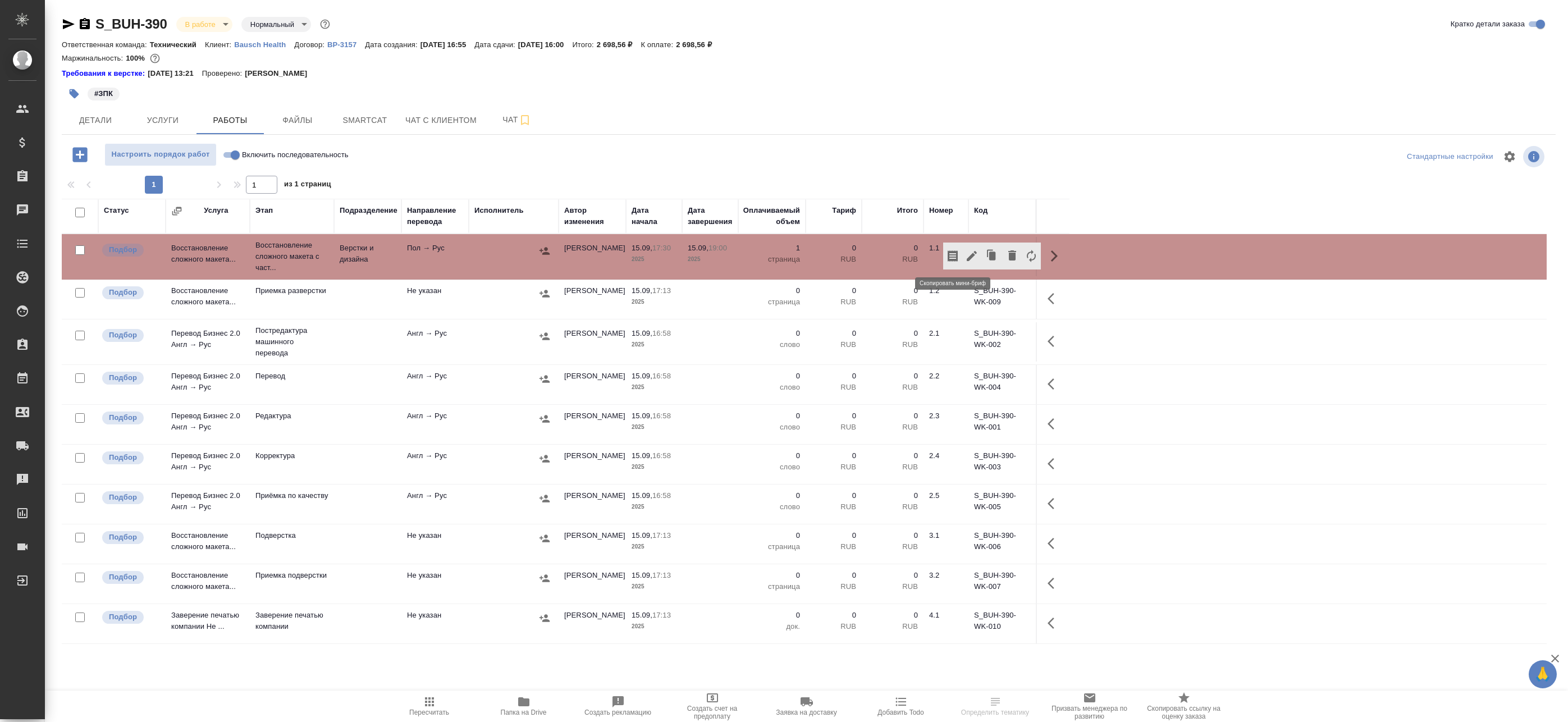
click at [960, 254] on button "button" at bounding box center [952, 256] width 19 height 27
click at [777, 106] on div "Детали Услуги Работы Файлы Smartcat Чат с клиентом Чат" at bounding box center [808, 120] width 1494 height 28
click at [504, 125] on span "Чат" at bounding box center [517, 120] width 54 height 14
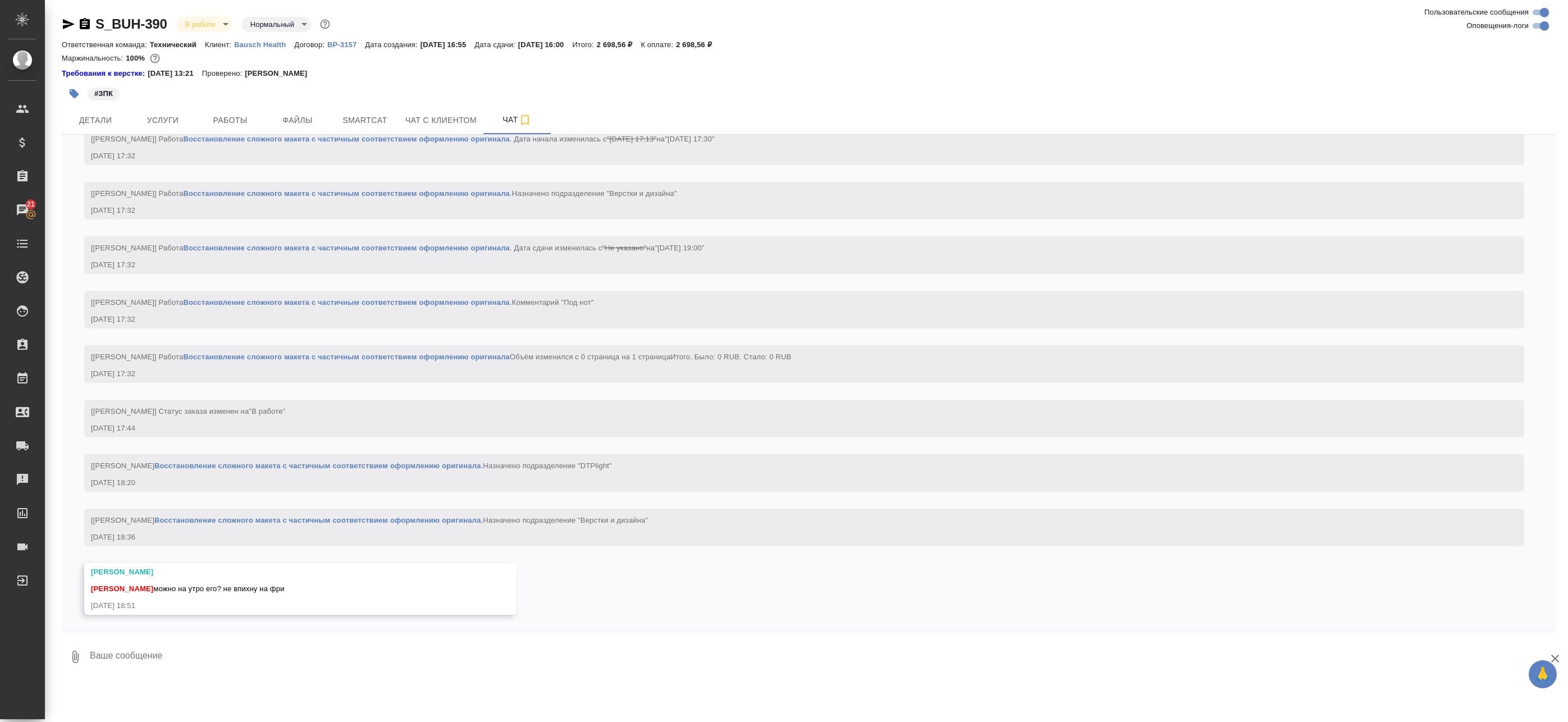
scroll to position [940, 0]
click at [263, 643] on textarea at bounding box center [822, 657] width 1467 height 38
click at [259, 658] on textarea at bounding box center [822, 657] width 1467 height 38
click at [346, 649] on textarea at bounding box center [822, 657] width 1467 height 38
drag, startPoint x: 315, startPoint y: 658, endPoint x: 327, endPoint y: 632, distance: 28.6
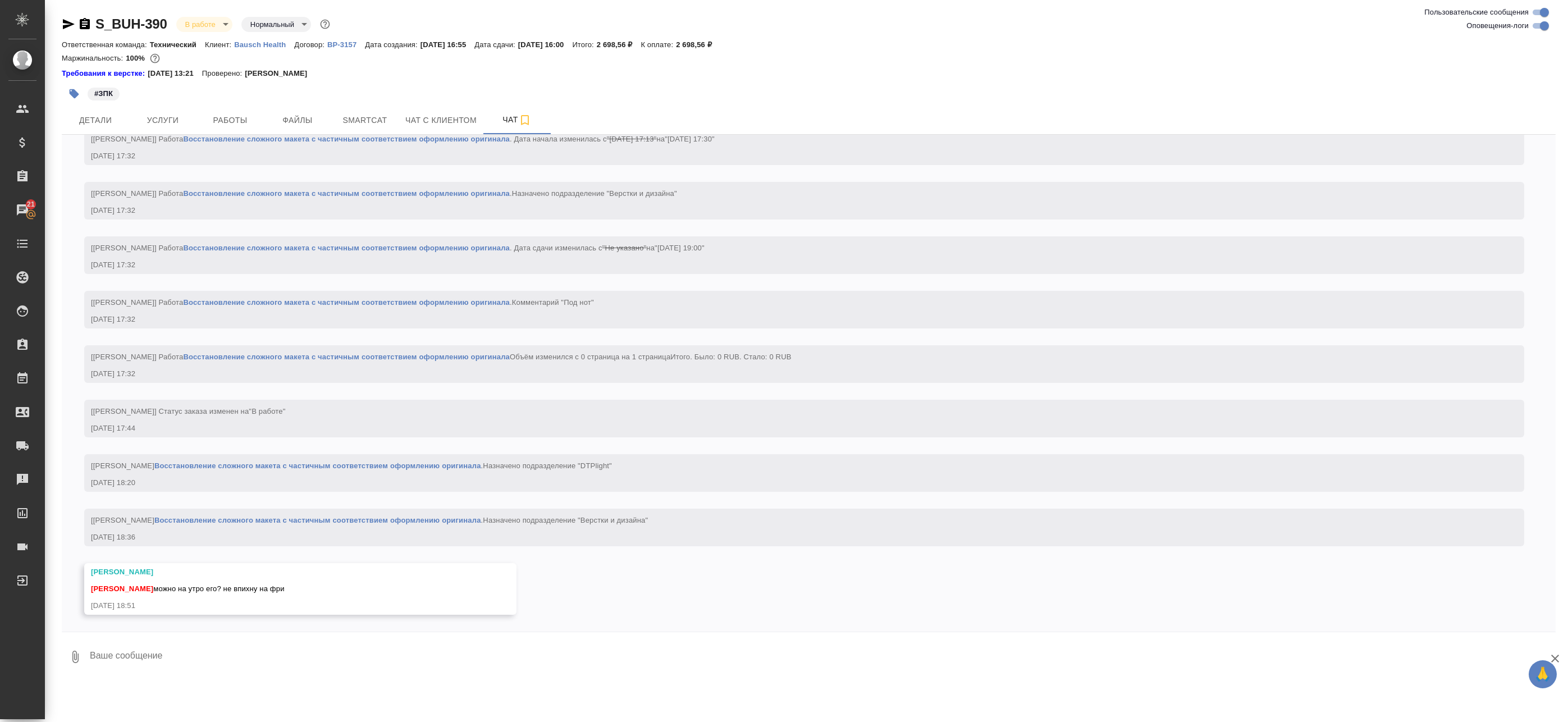
click at [315, 658] on textarea at bounding box center [822, 657] width 1467 height 38
click at [231, 122] on span "Работы" at bounding box center [230, 120] width 54 height 14
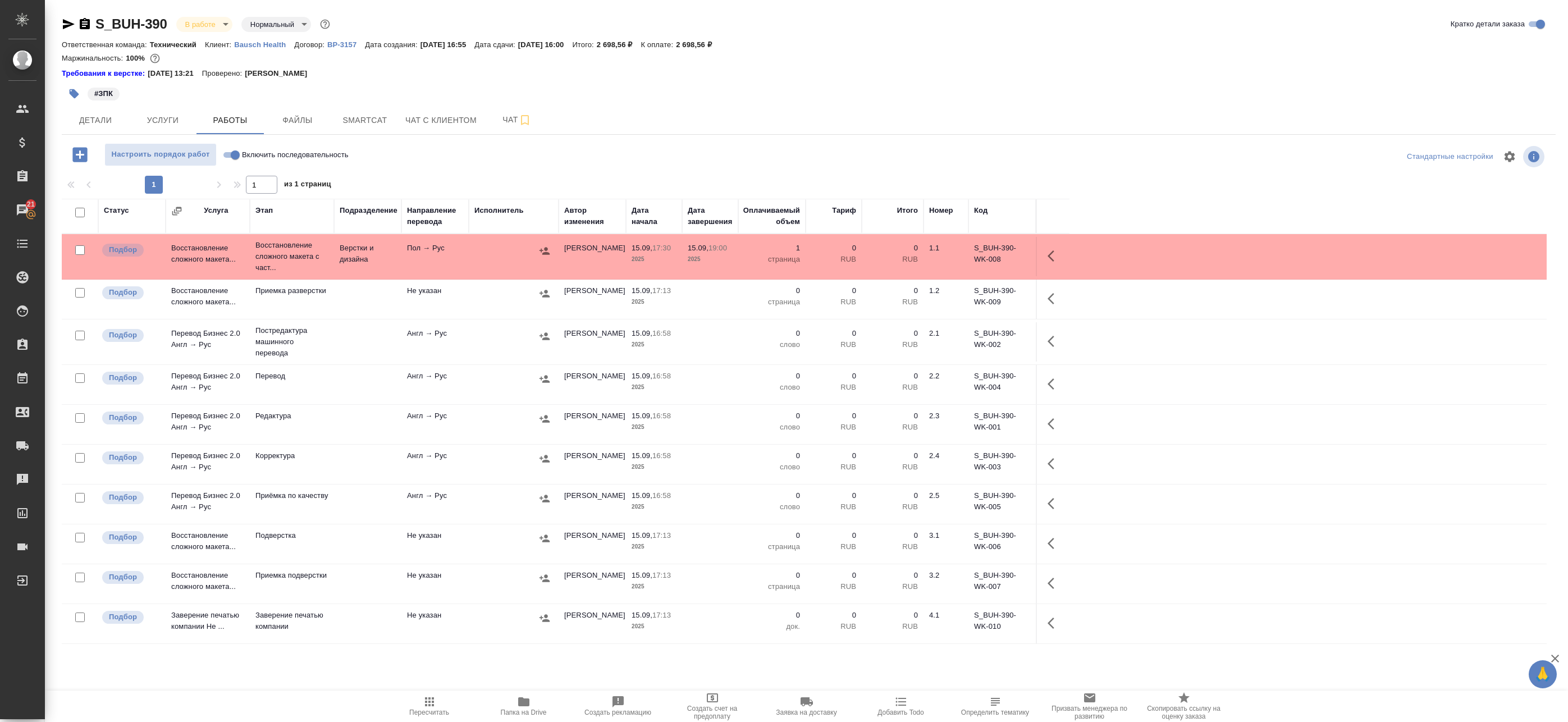
click at [538, 704] on span "Папка на Drive" at bounding box center [524, 705] width 81 height 21
click at [42, 197] on link "21 Чаты" at bounding box center [22, 210] width 39 height 28
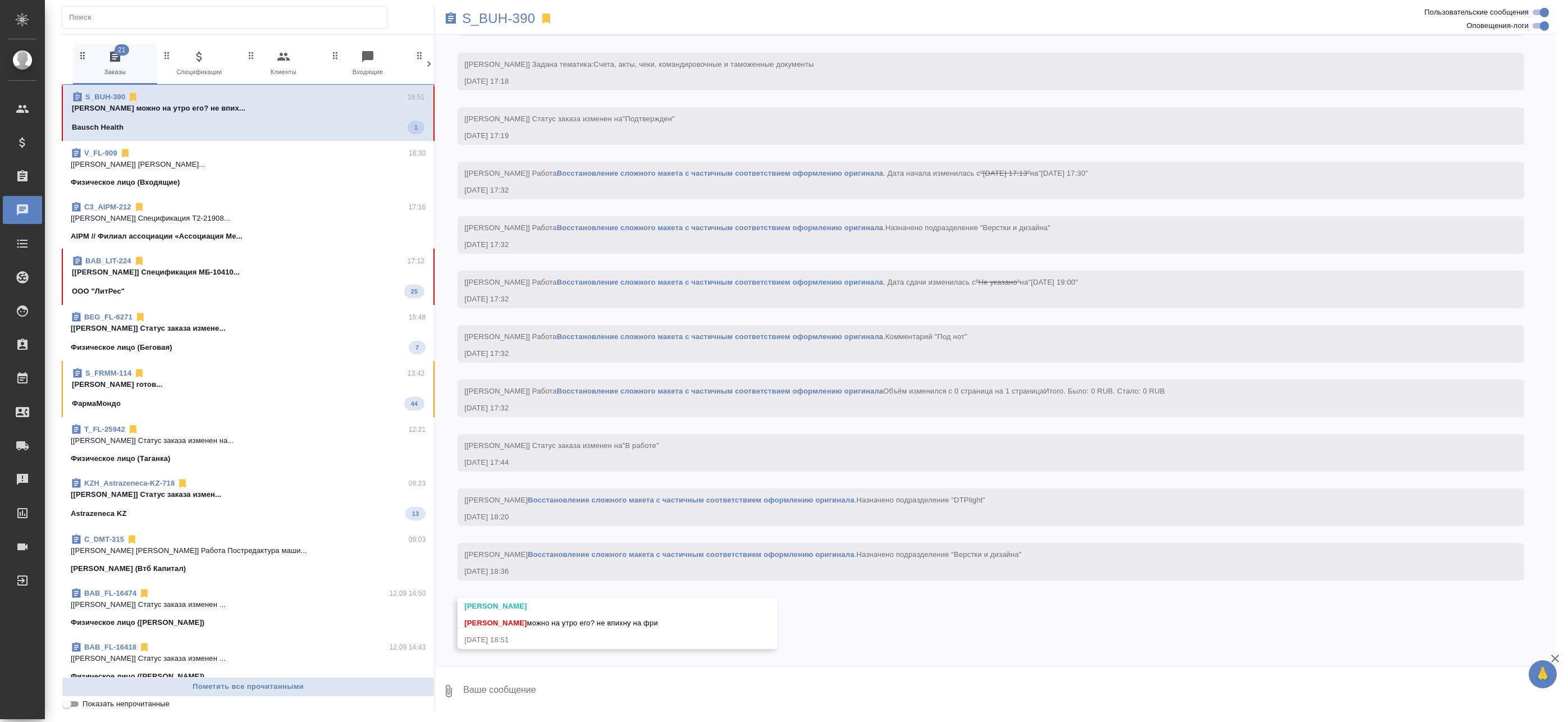
scroll to position [806, 0]
click at [557, 696] on textarea at bounding box center [1008, 691] width 1094 height 38
type textarea "Д"
type textarea "Можно)"
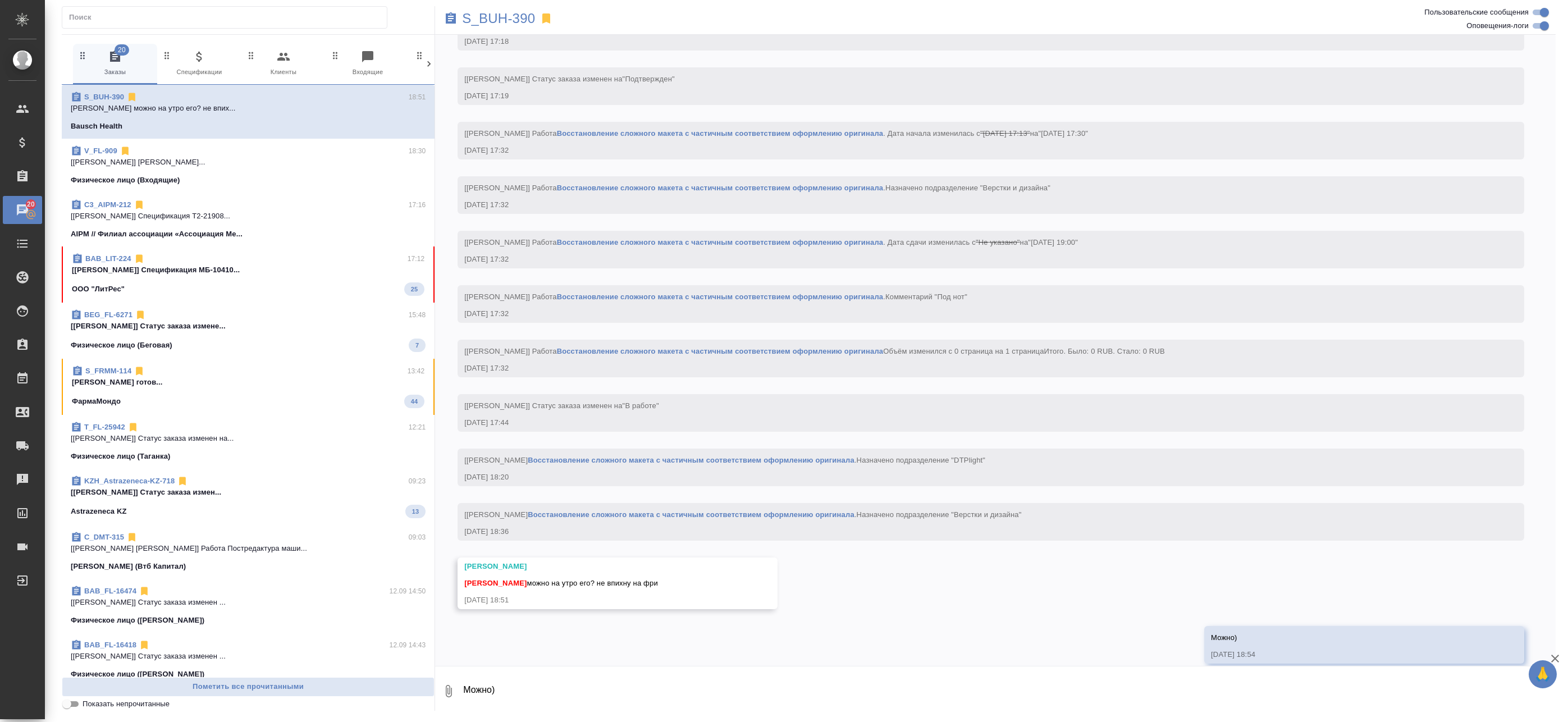
scroll to position [860, 0]
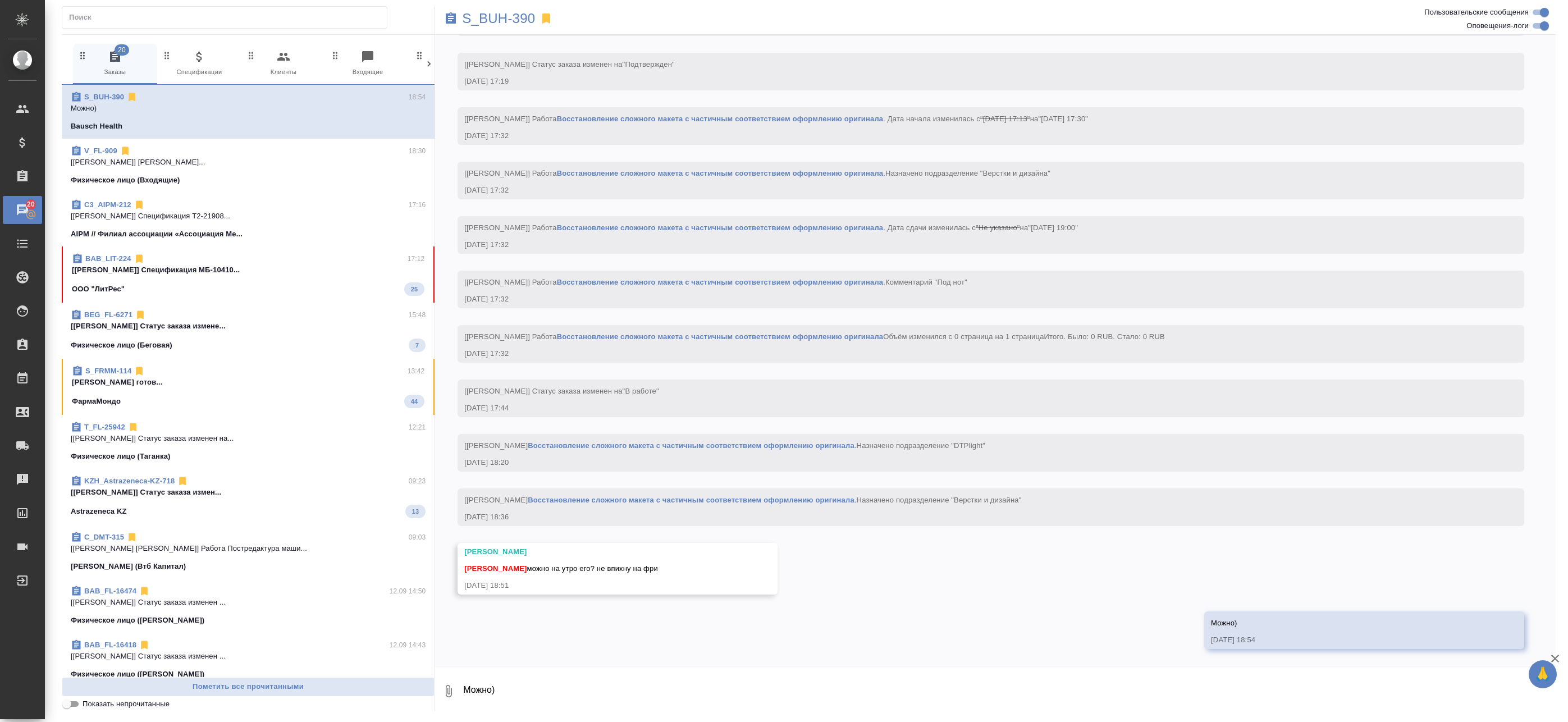
click at [587, 689] on textarea "Можно)" at bounding box center [1008, 691] width 1094 height 38
click at [587, 692] on textarea "Можно)" at bounding box center [1008, 691] width 1094 height 38
click at [587, 687] on textarea "Можно)" at bounding box center [1008, 691] width 1094 height 38
type textarea "Постараюсь на перевод запих"
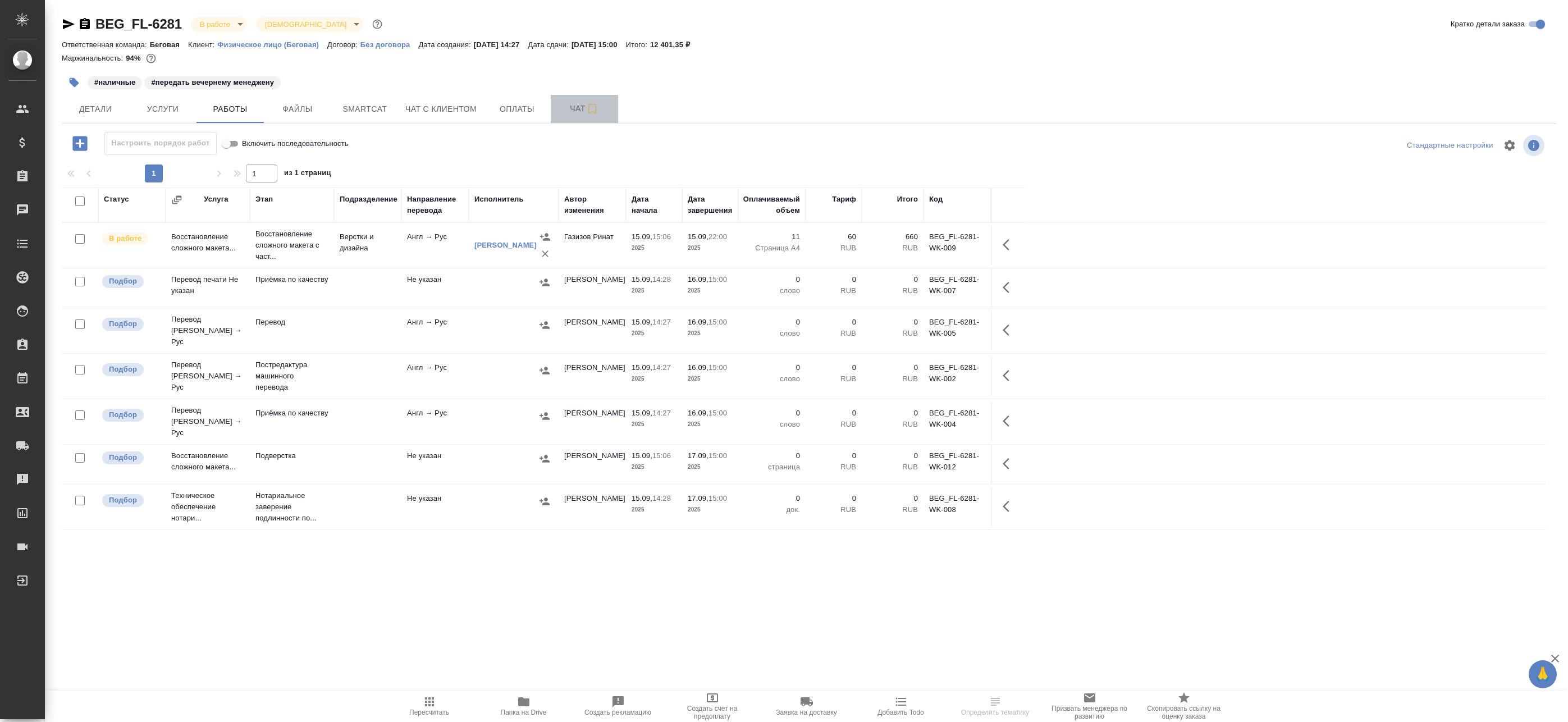
click at [561, 109] on span "Чат" at bounding box center [584, 108] width 54 height 14
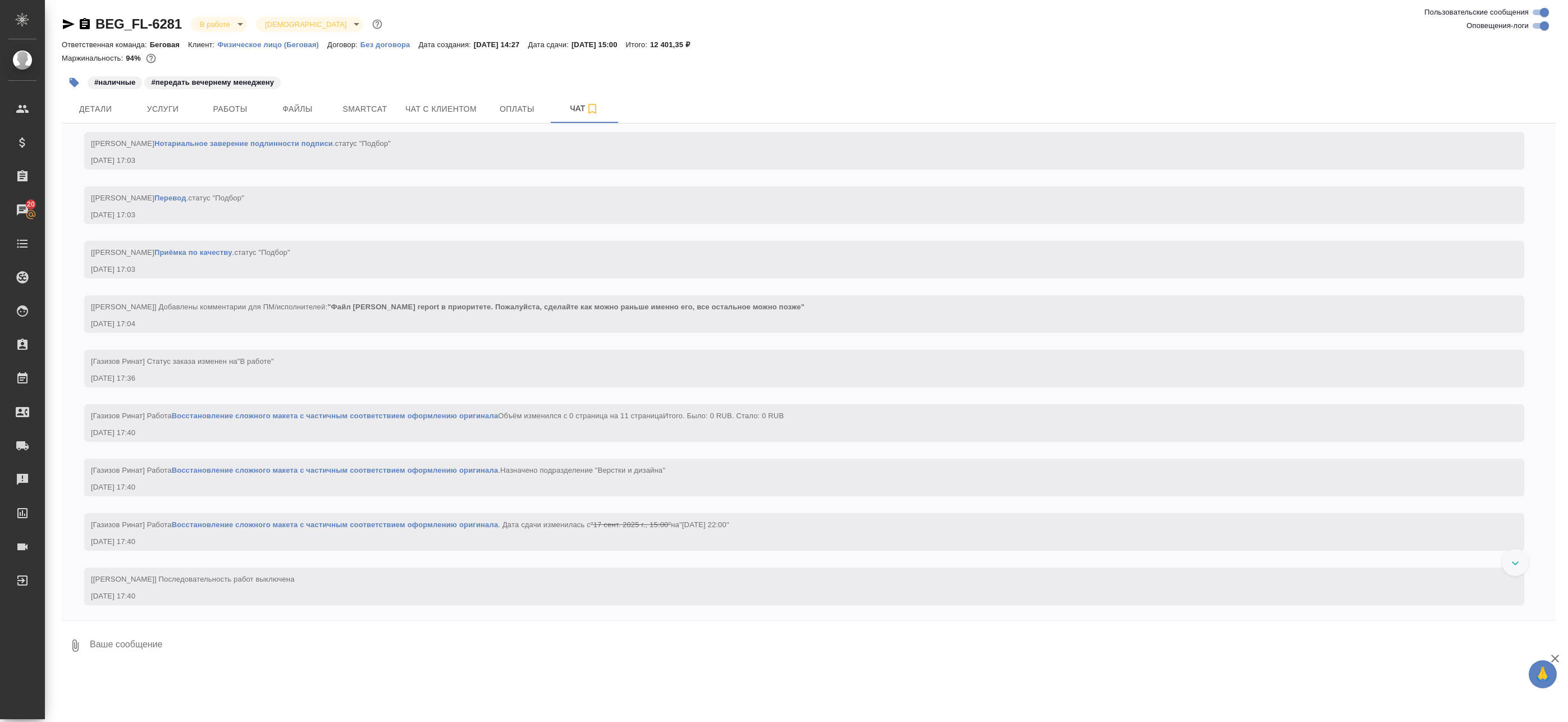
scroll to position [950, 0]
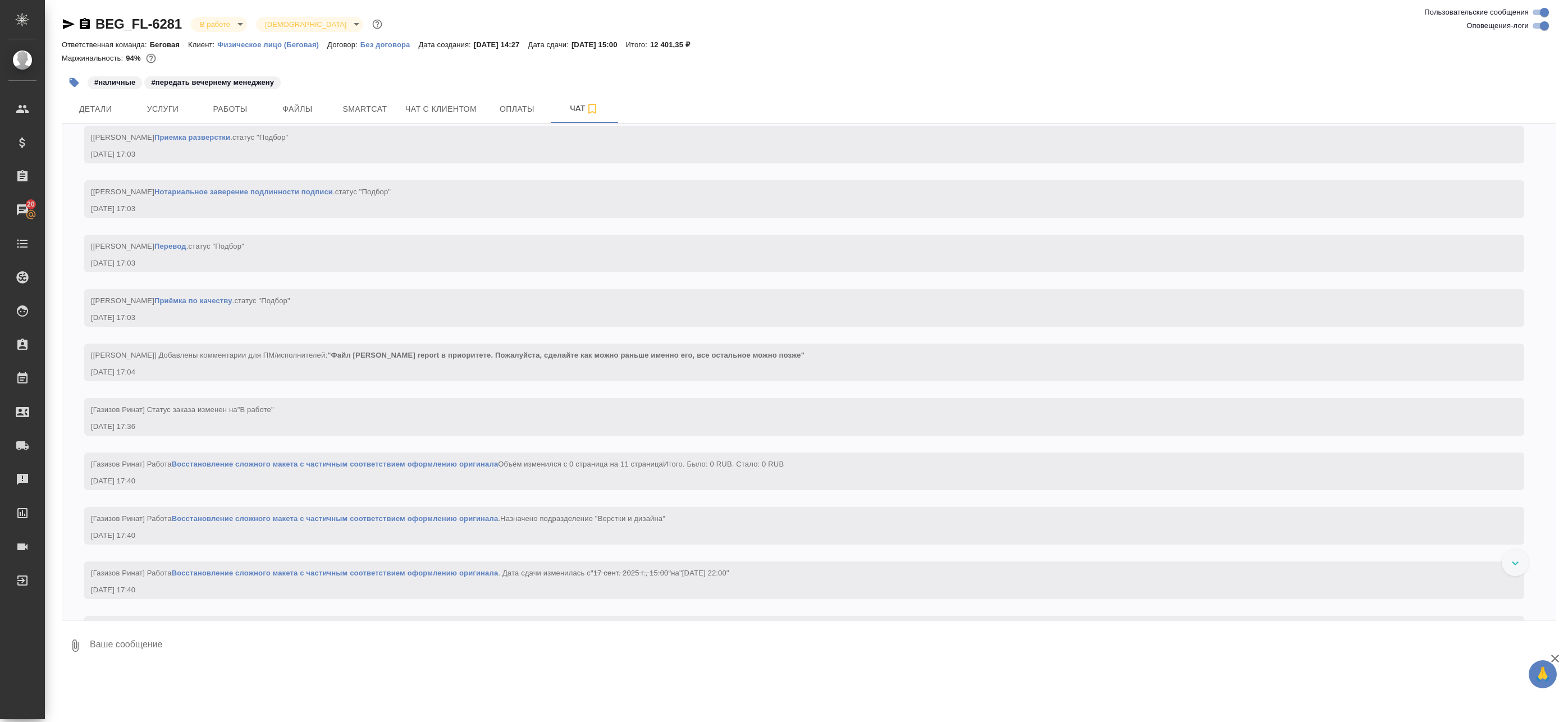
click at [1550, 27] on input "Оповещения-логи" at bounding box center [1545, 26] width 40 height 13
checkbox input "false"
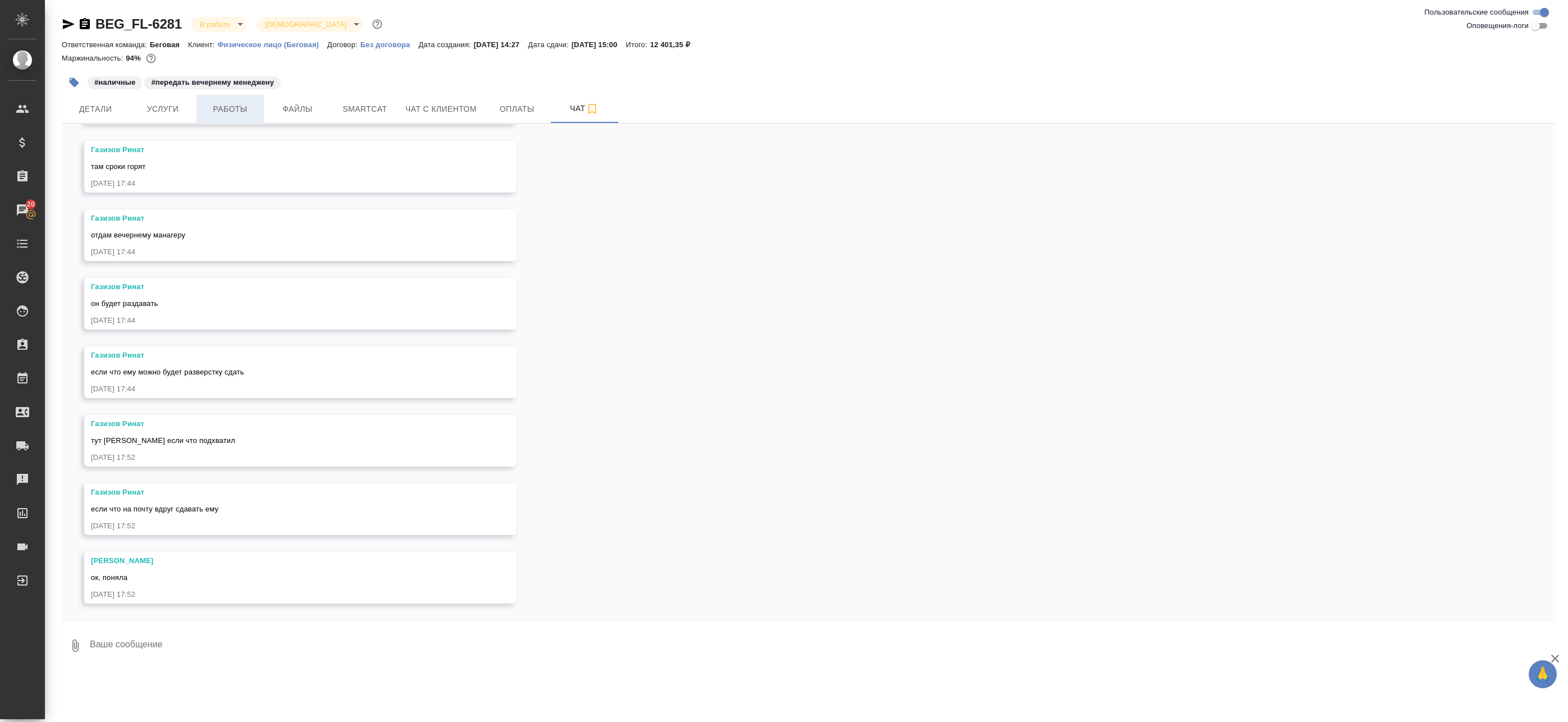
click at [231, 100] on button "Работы" at bounding box center [230, 109] width 68 height 28
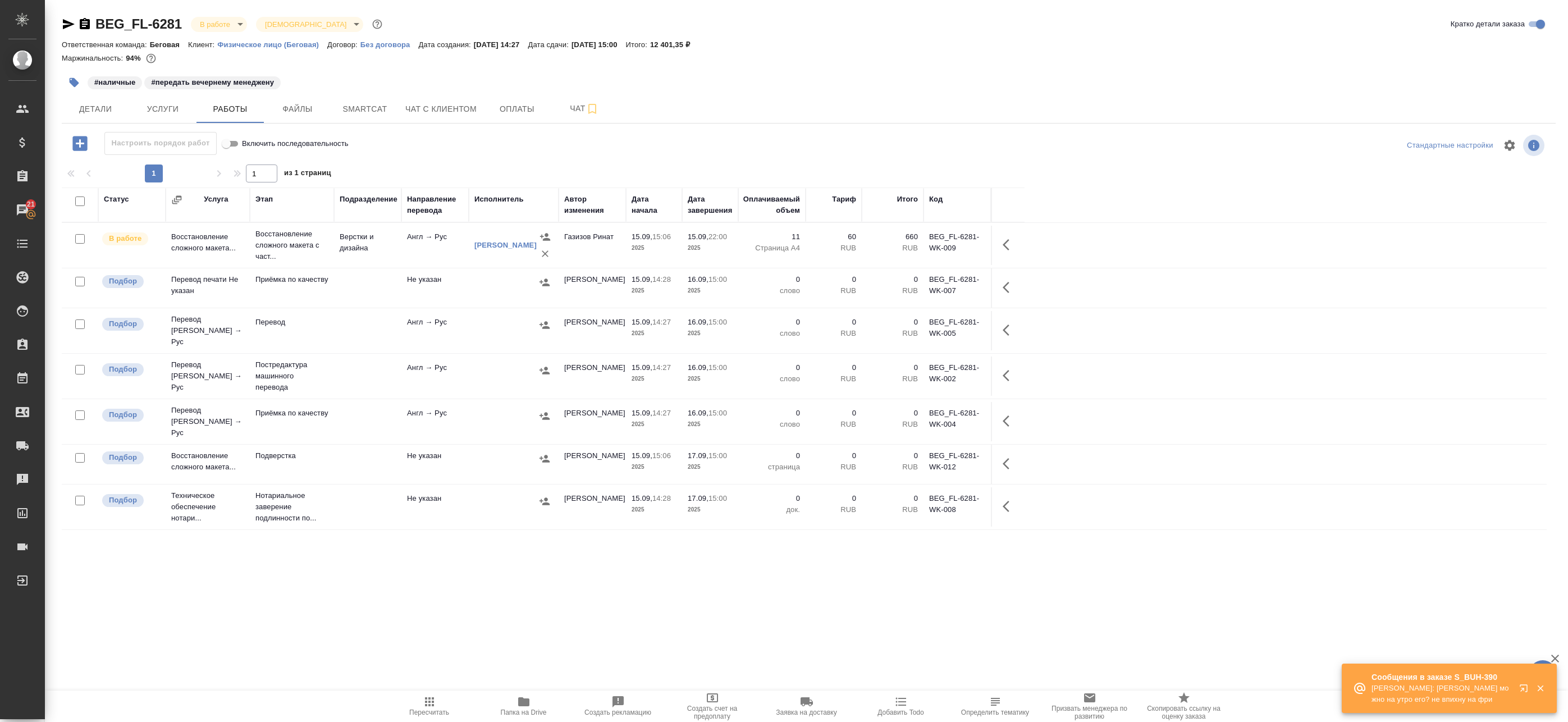
click at [1389, 672] on p "Сообщения в заказе S_BUH-390" at bounding box center [1442, 676] width 141 height 11
click at [1389, 679] on p "Сообщения в заказе S_BUH-390" at bounding box center [1442, 676] width 141 height 11
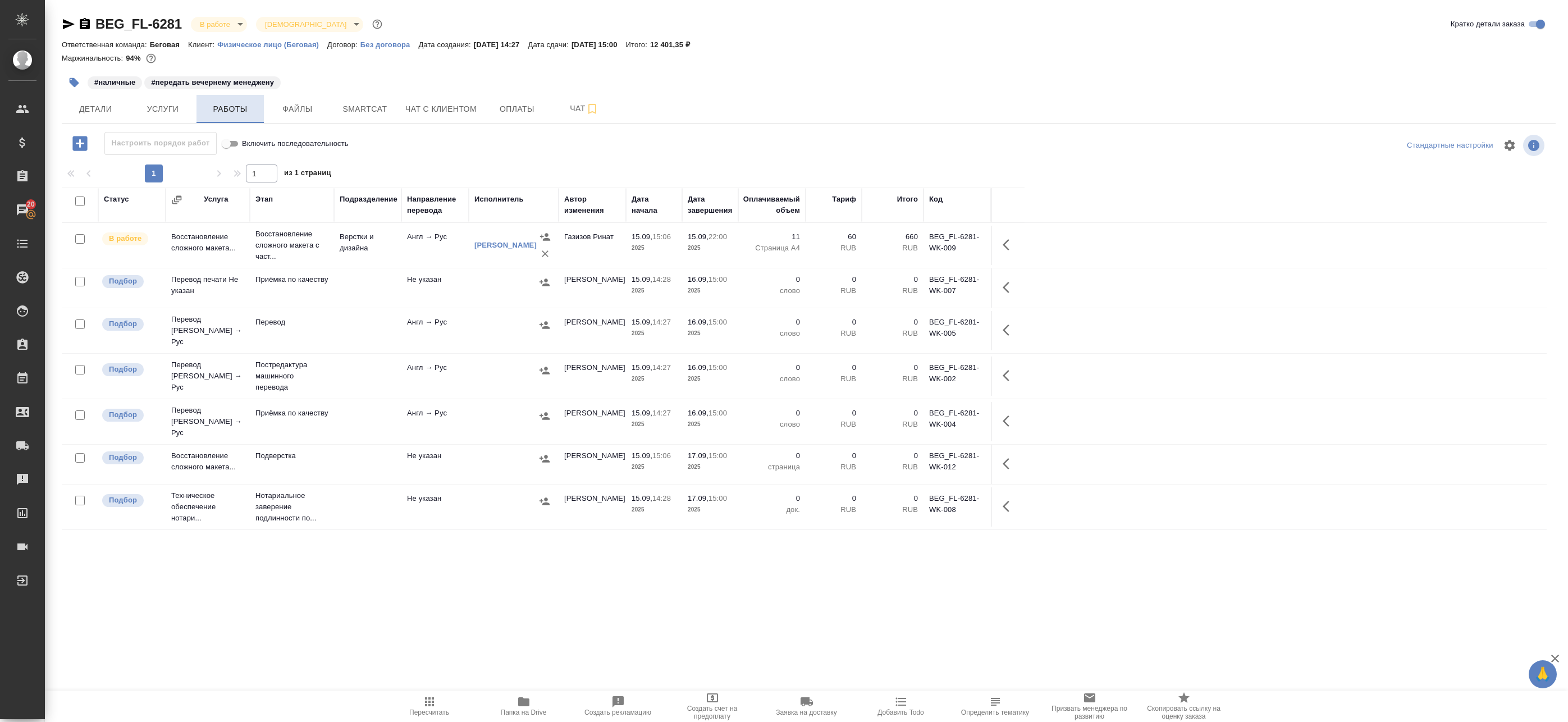
click at [228, 114] on span "Работы" at bounding box center [230, 109] width 54 height 14
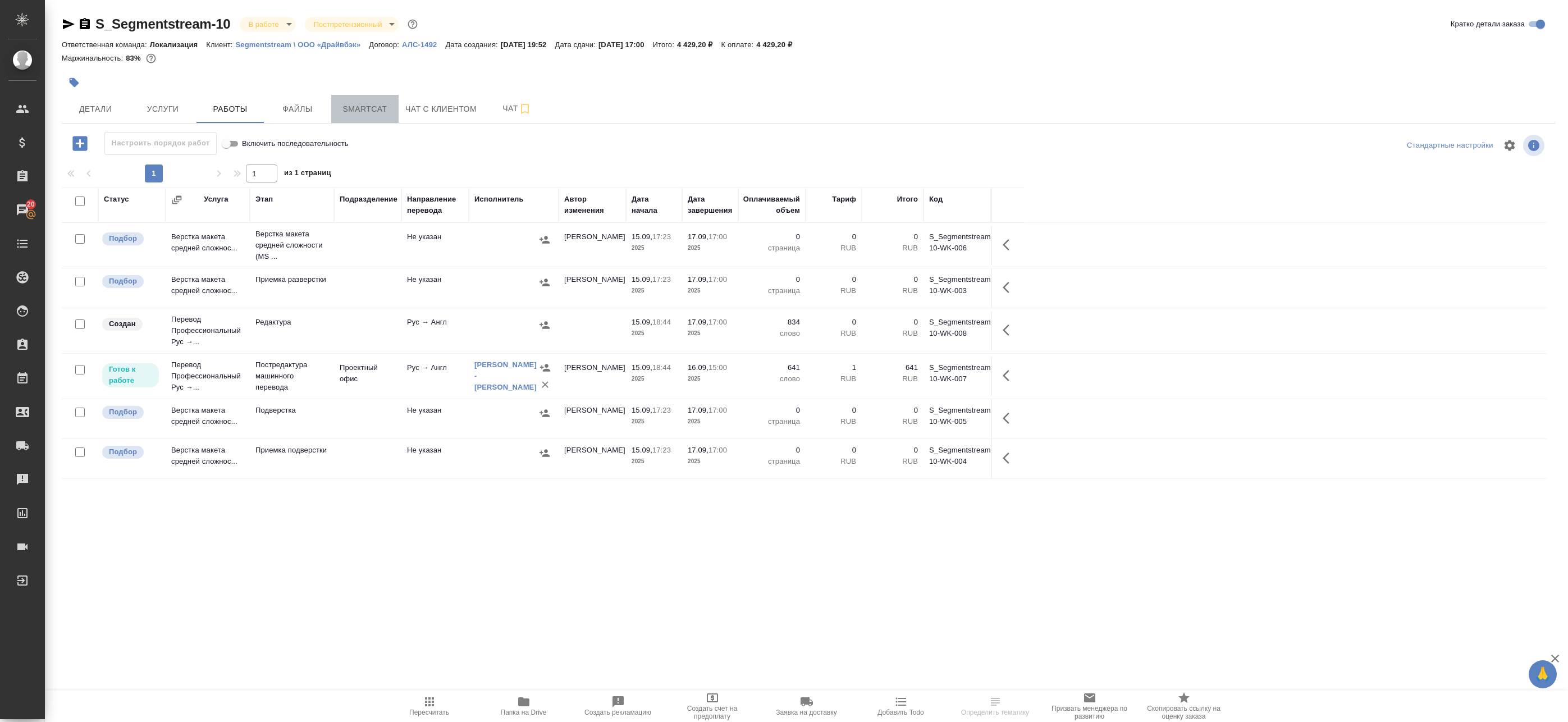
click at [378, 106] on span "Smartcat" at bounding box center [365, 109] width 54 height 14
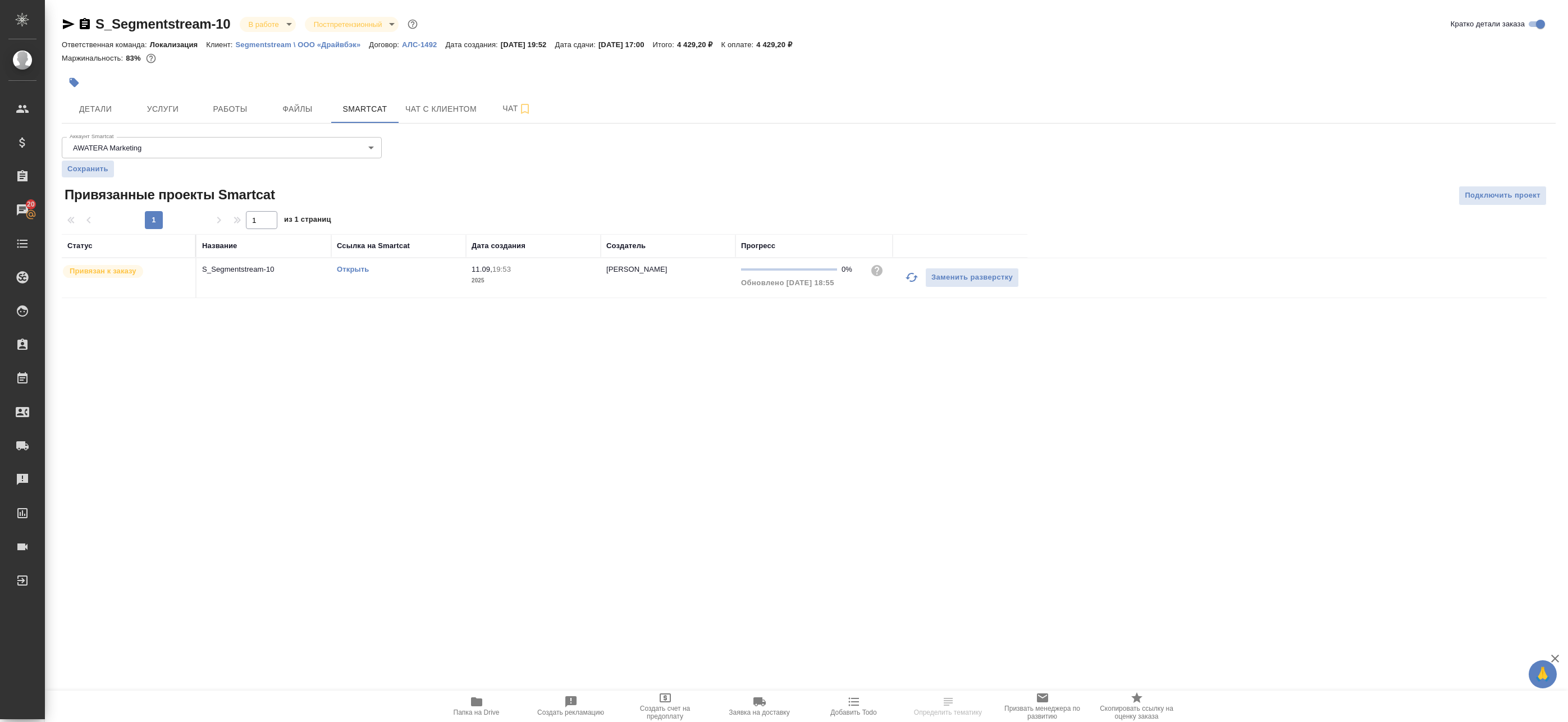
click at [359, 272] on link "Открыть" at bounding box center [353, 269] width 32 height 8
click at [213, 112] on span "Работы" at bounding box center [230, 109] width 54 height 14
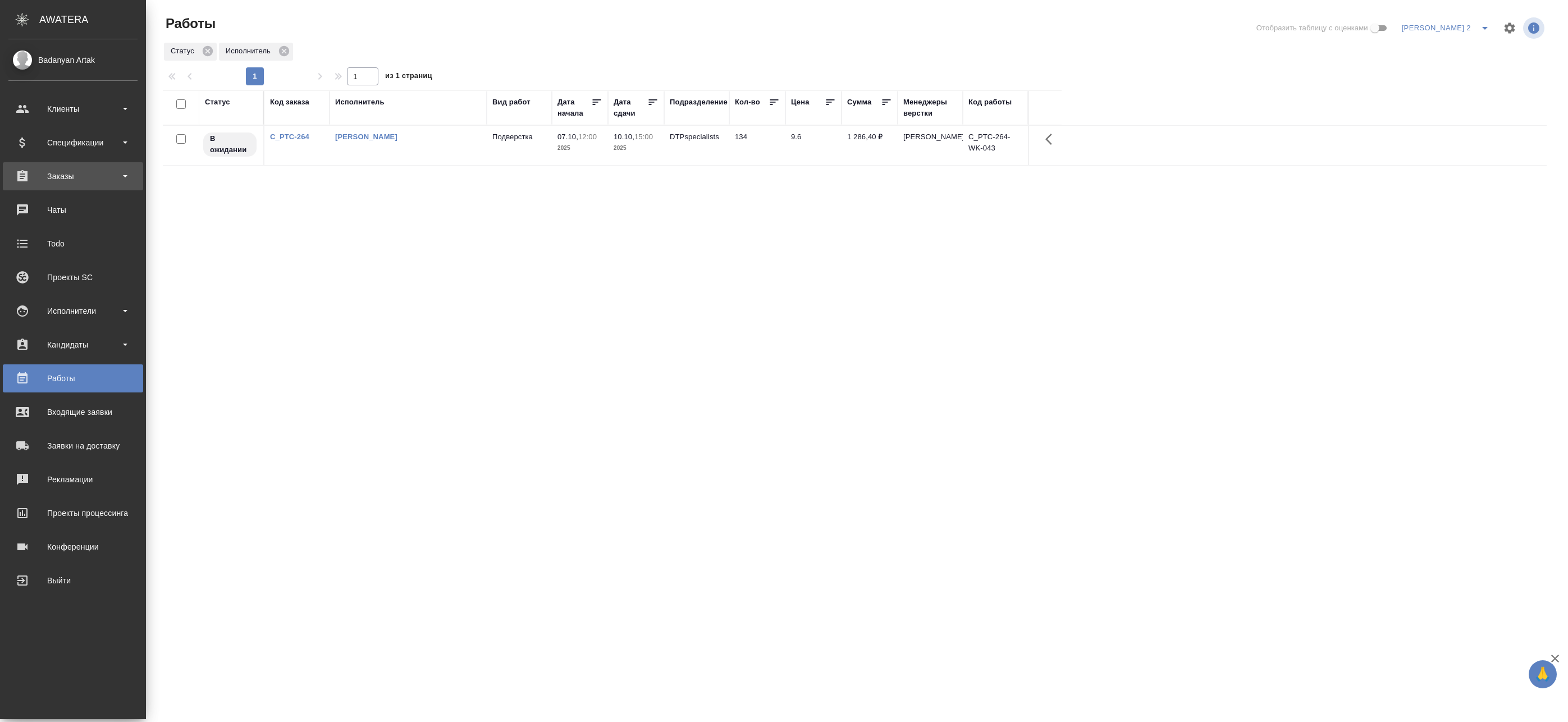
click at [29, 168] on div "Заказы" at bounding box center [73, 177] width 129 height 17
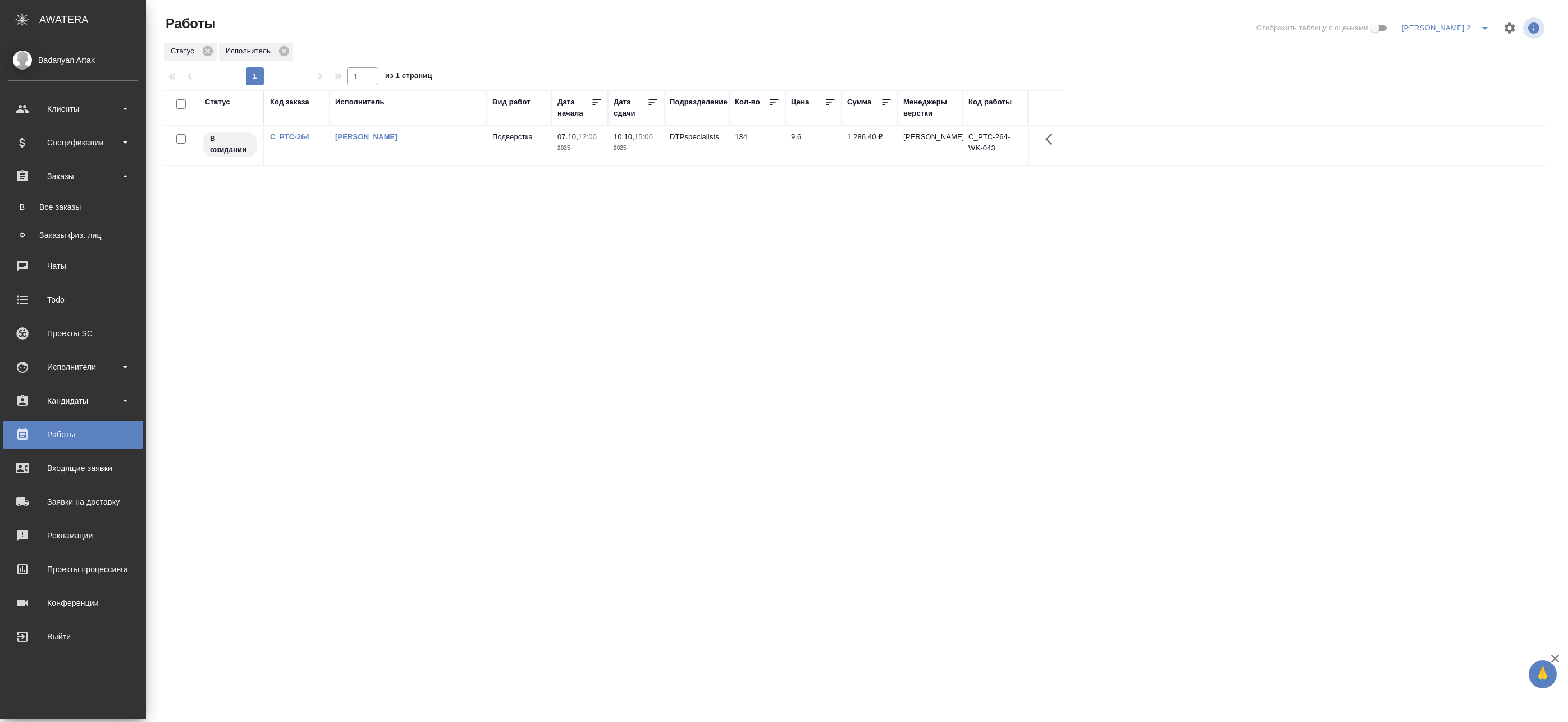
click at [54, 194] on ul "В Все заказы Ф Заказы физ. лиц" at bounding box center [73, 218] width 146 height 56
click at [54, 199] on link "В Все заказы" at bounding box center [73, 207] width 129 height 23
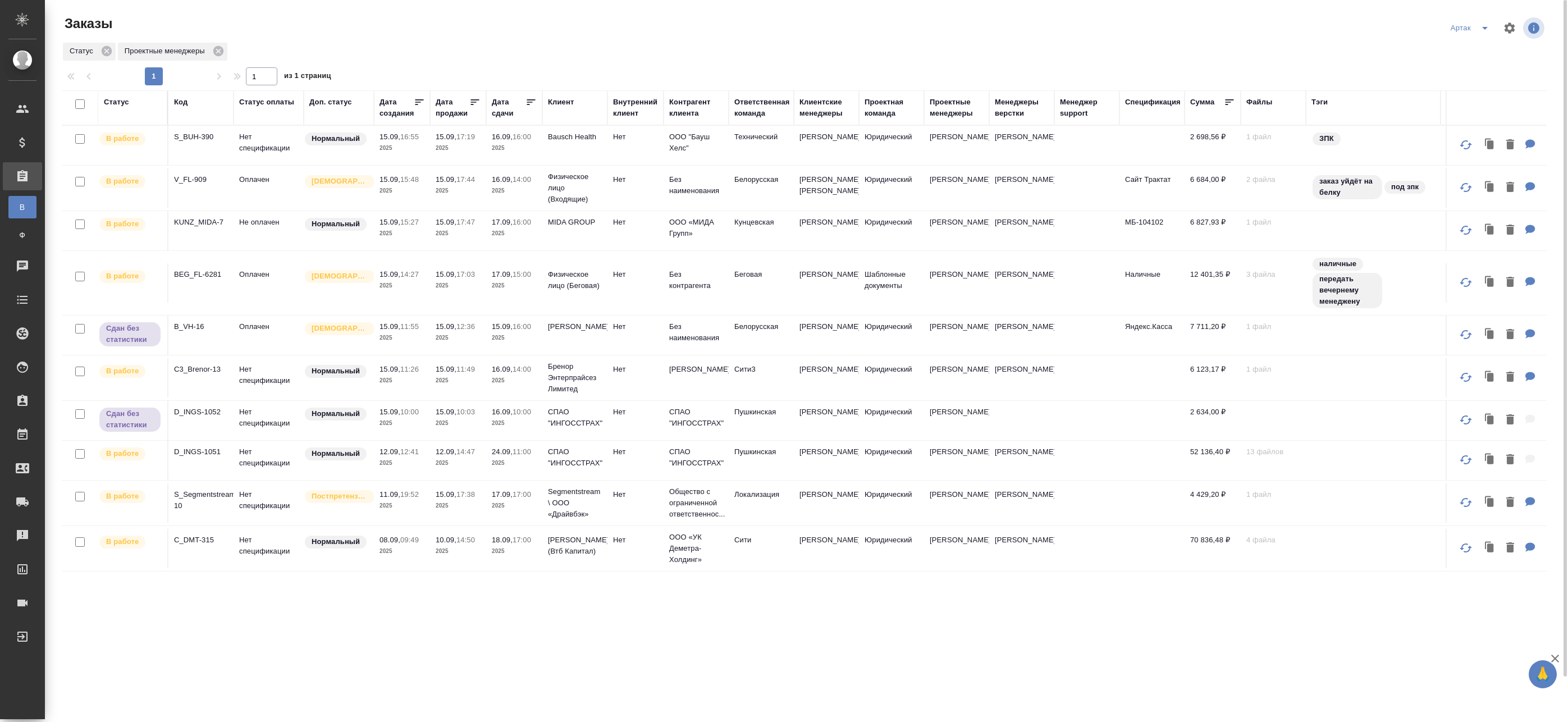
click at [180, 102] on div "Код" at bounding box center [181, 101] width 13 height 11
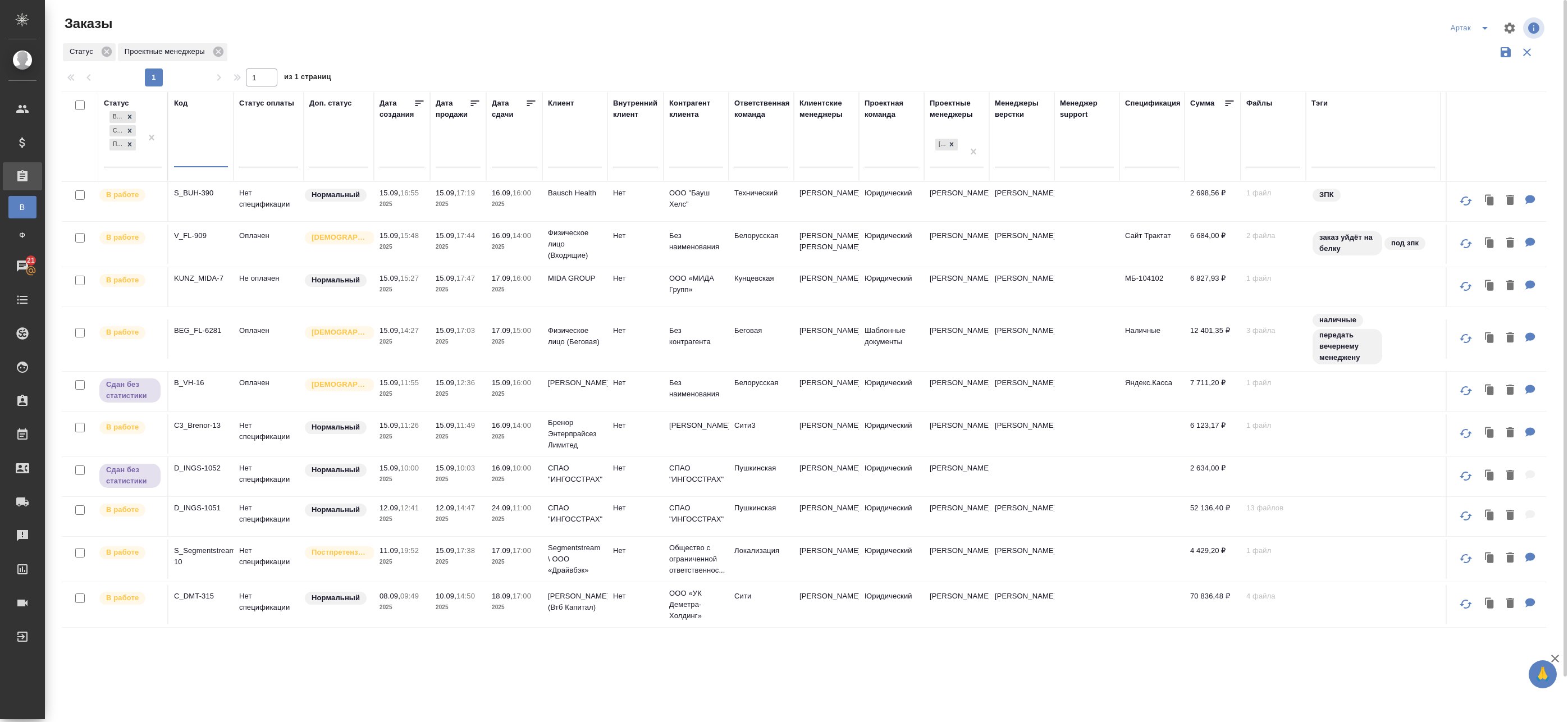
click at [180, 165] on input "text" at bounding box center [201, 159] width 54 height 14
paste input "D_FL-27242"
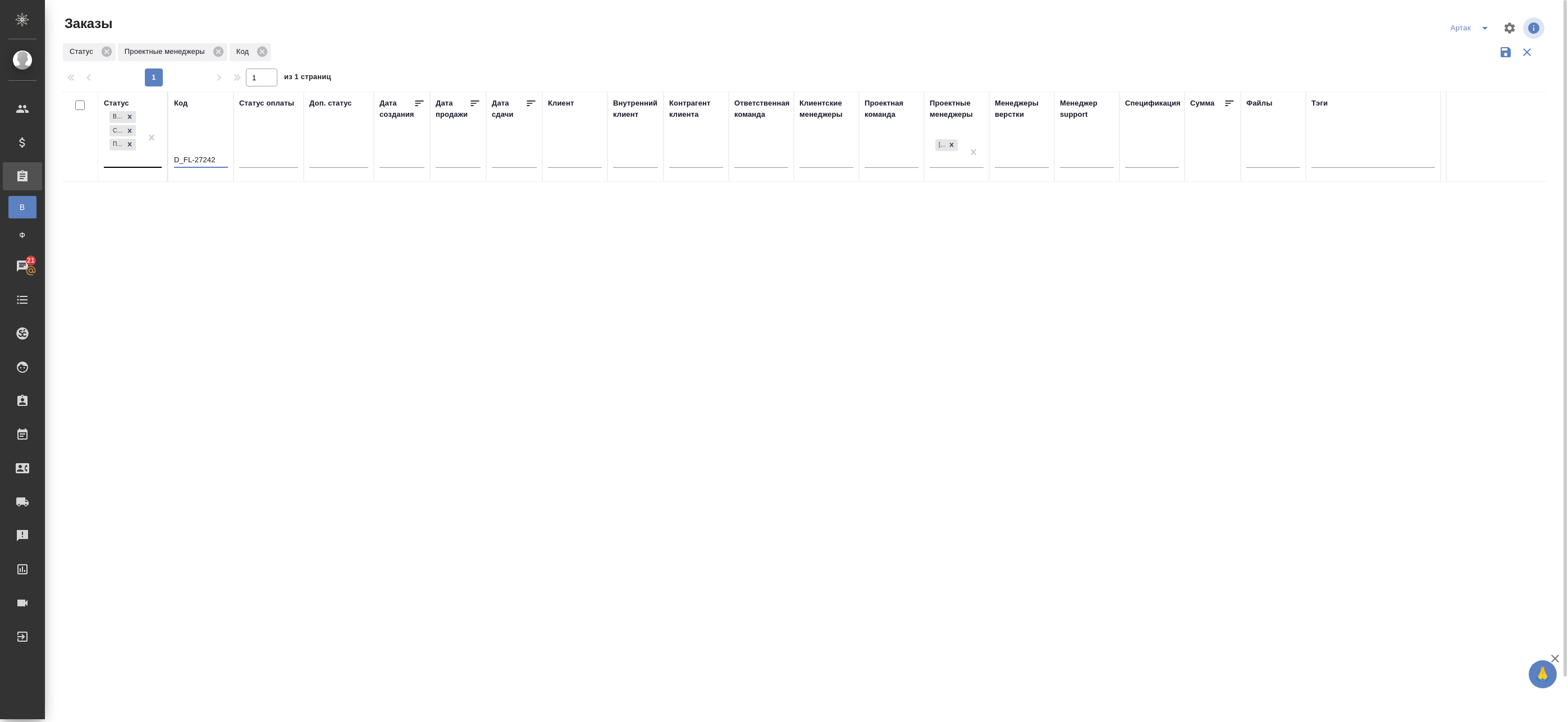
type input "D_FL-27242"
click at [136, 155] on div "В работе Сдан без статистики Подтвержден" at bounding box center [122, 137] width 38 height 58
click at [187, 269] on div "Выполнен" at bounding box center [258, 274] width 168 height 20
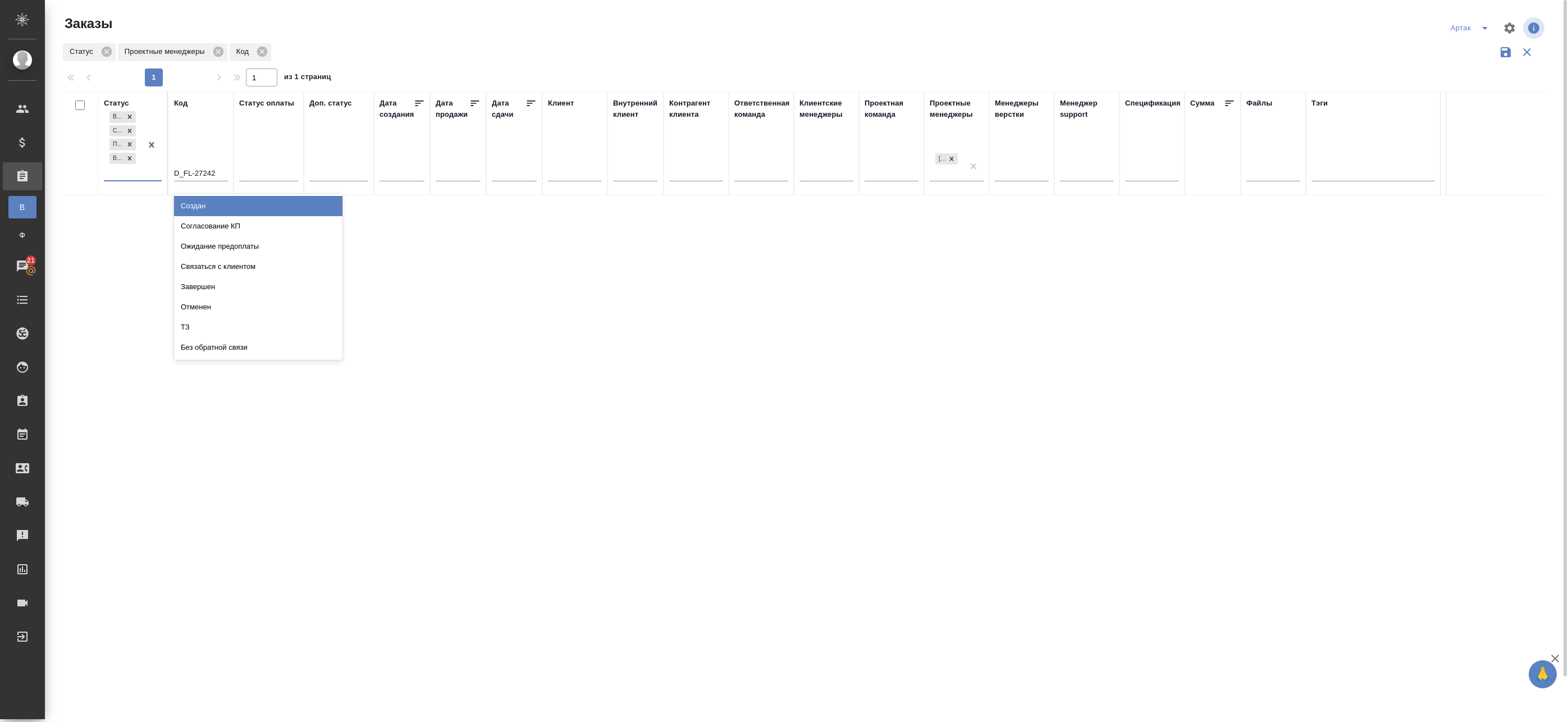
click at [131, 173] on div "В работе Сдан без статистики Подтвержден Выполнен" at bounding box center [122, 144] width 38 height 71
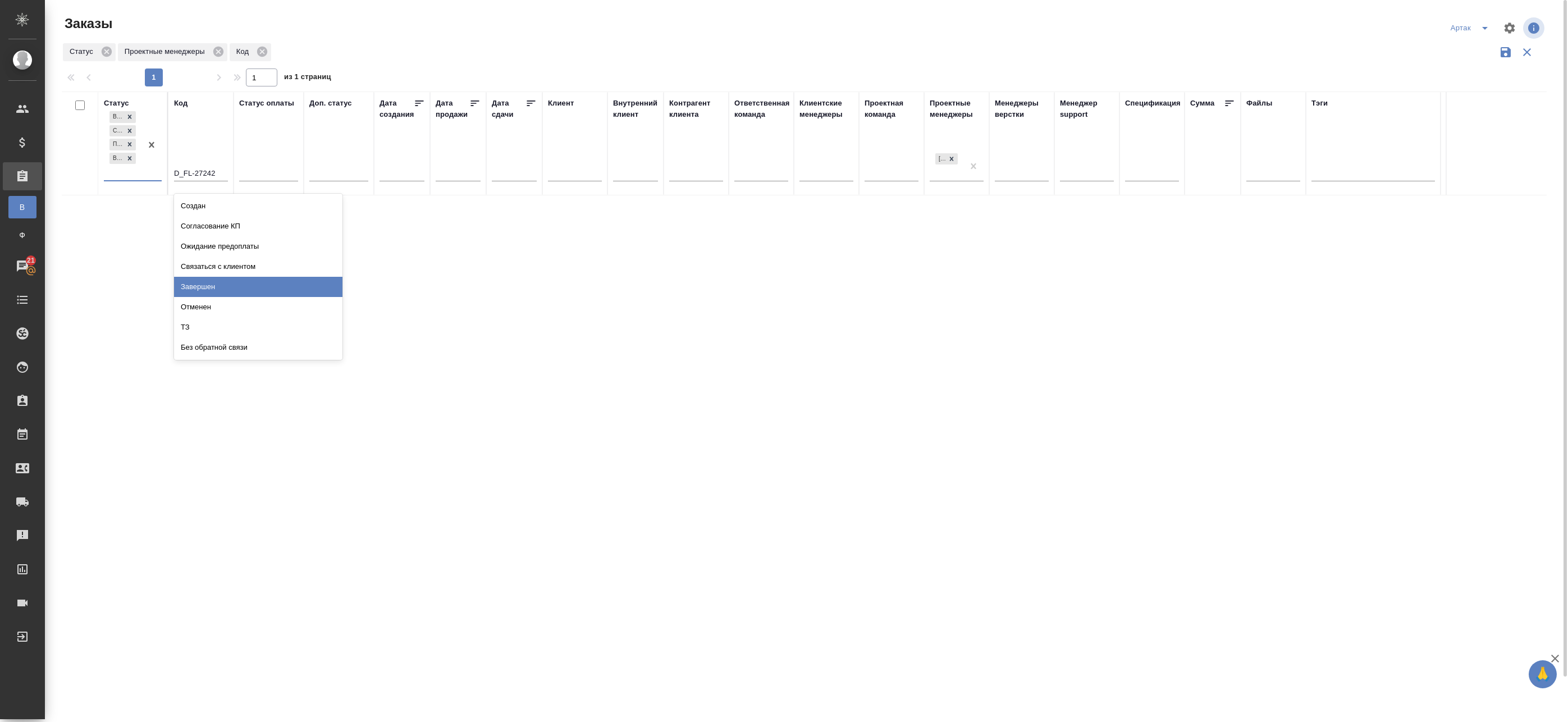
click at [185, 282] on div "Завершен" at bounding box center [258, 287] width 168 height 20
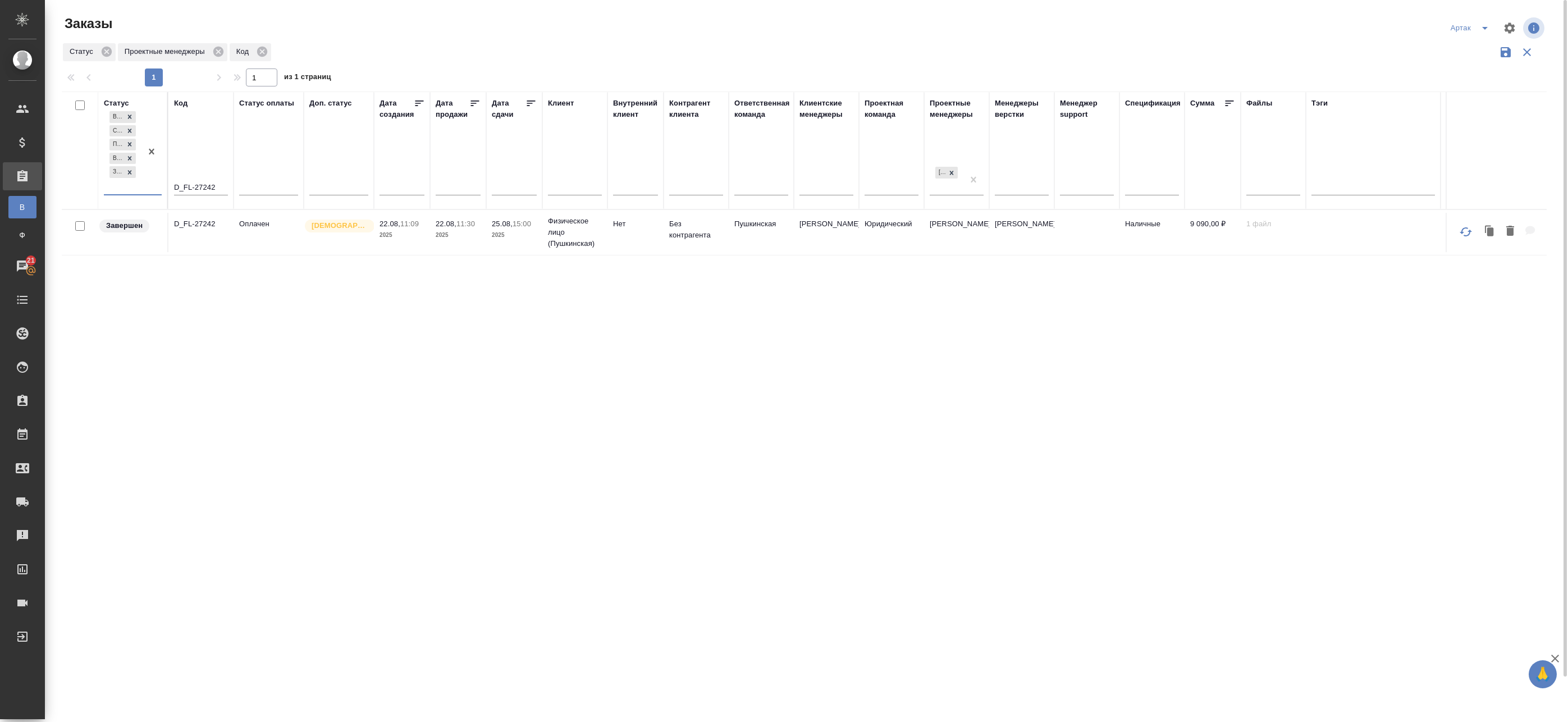
click at [245, 236] on td "Оплачен" at bounding box center [269, 232] width 70 height 39
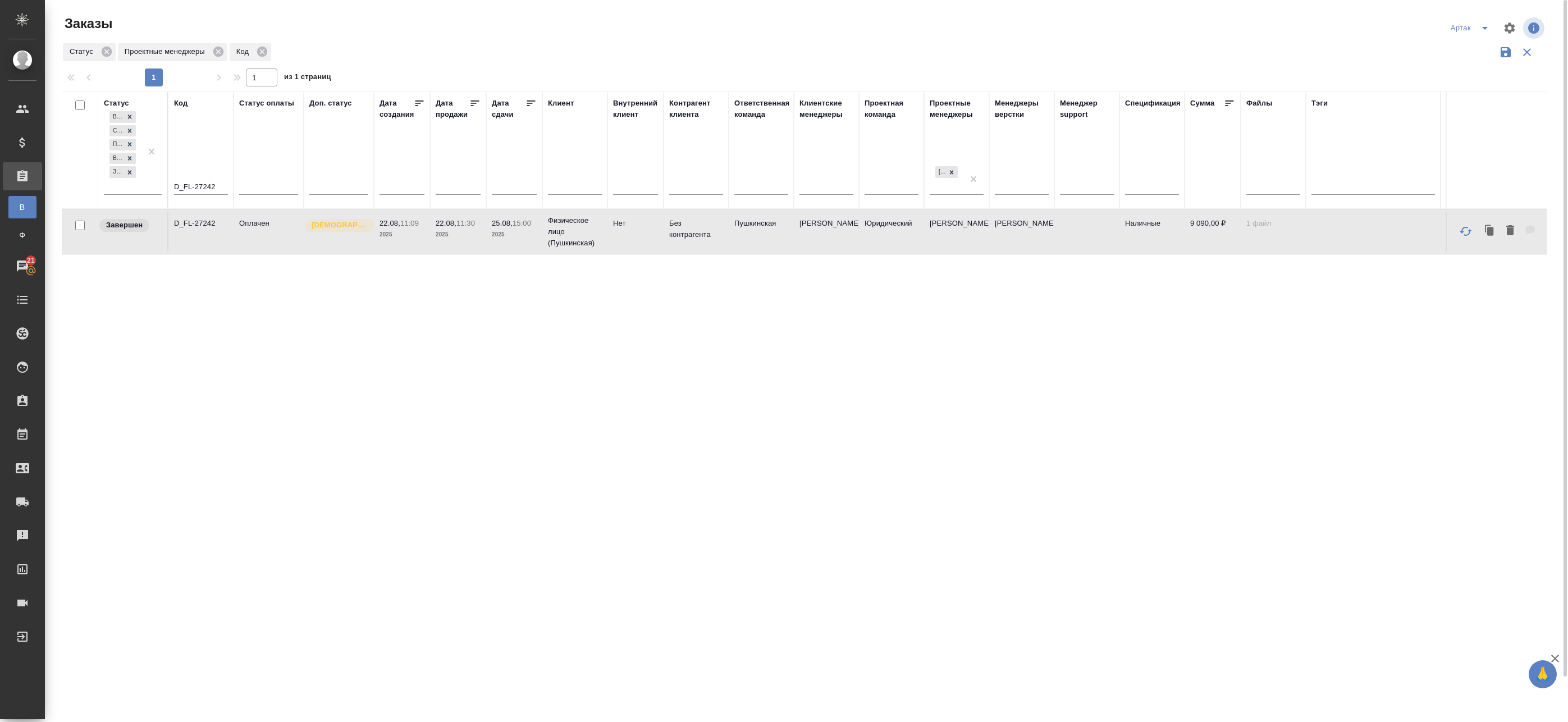
click at [245, 236] on td "Оплачен" at bounding box center [269, 232] width 70 height 39
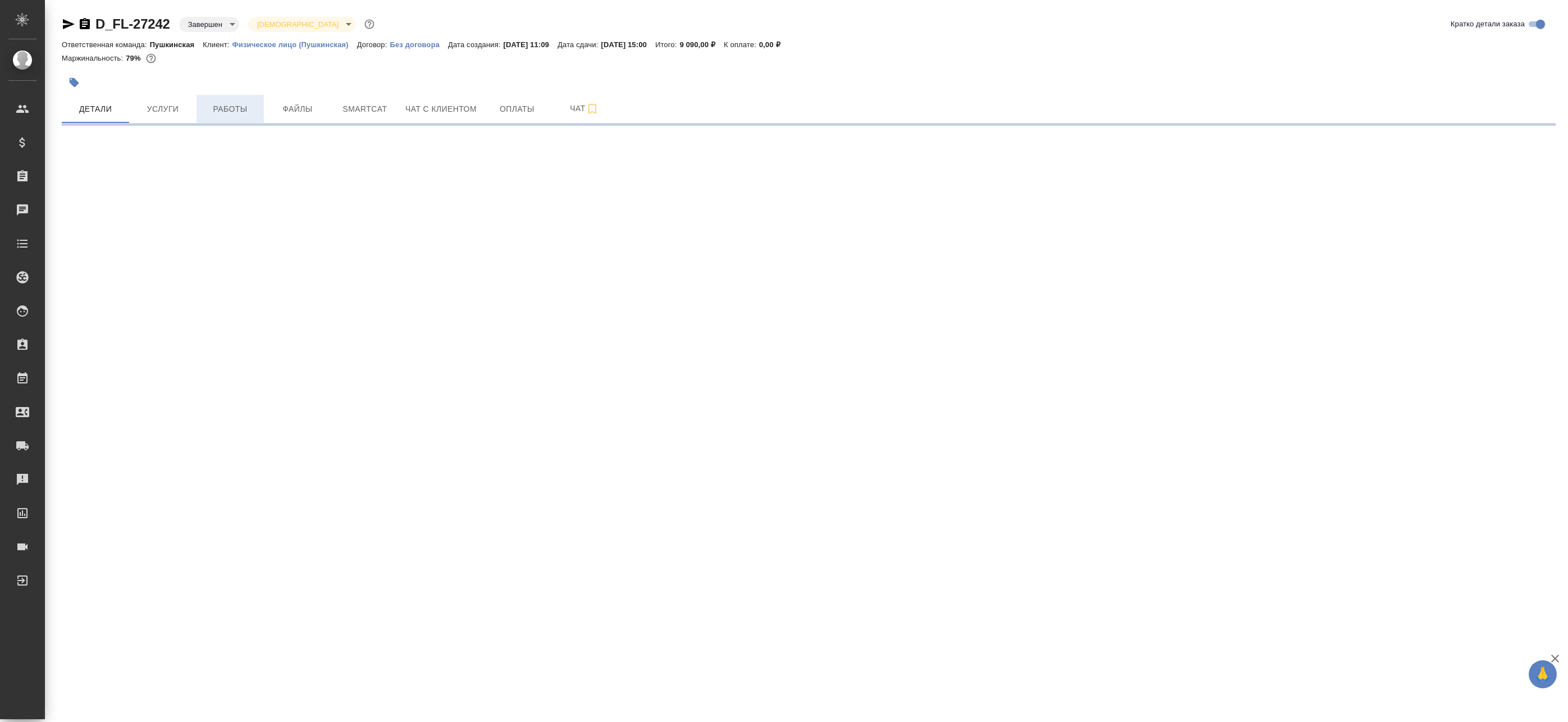
select select "RU"
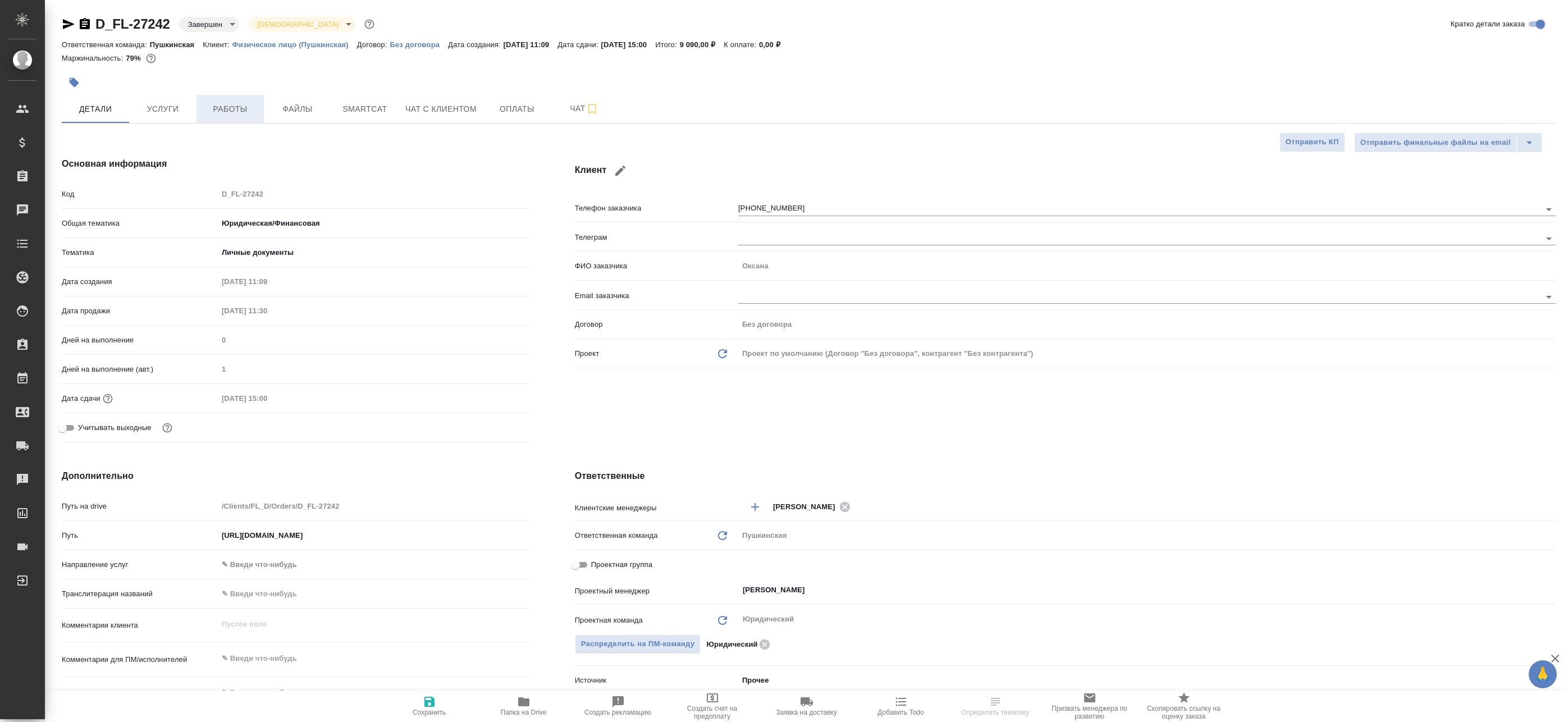
type textarea "x"
click at [204, 112] on span "Работы" at bounding box center [230, 109] width 54 height 14
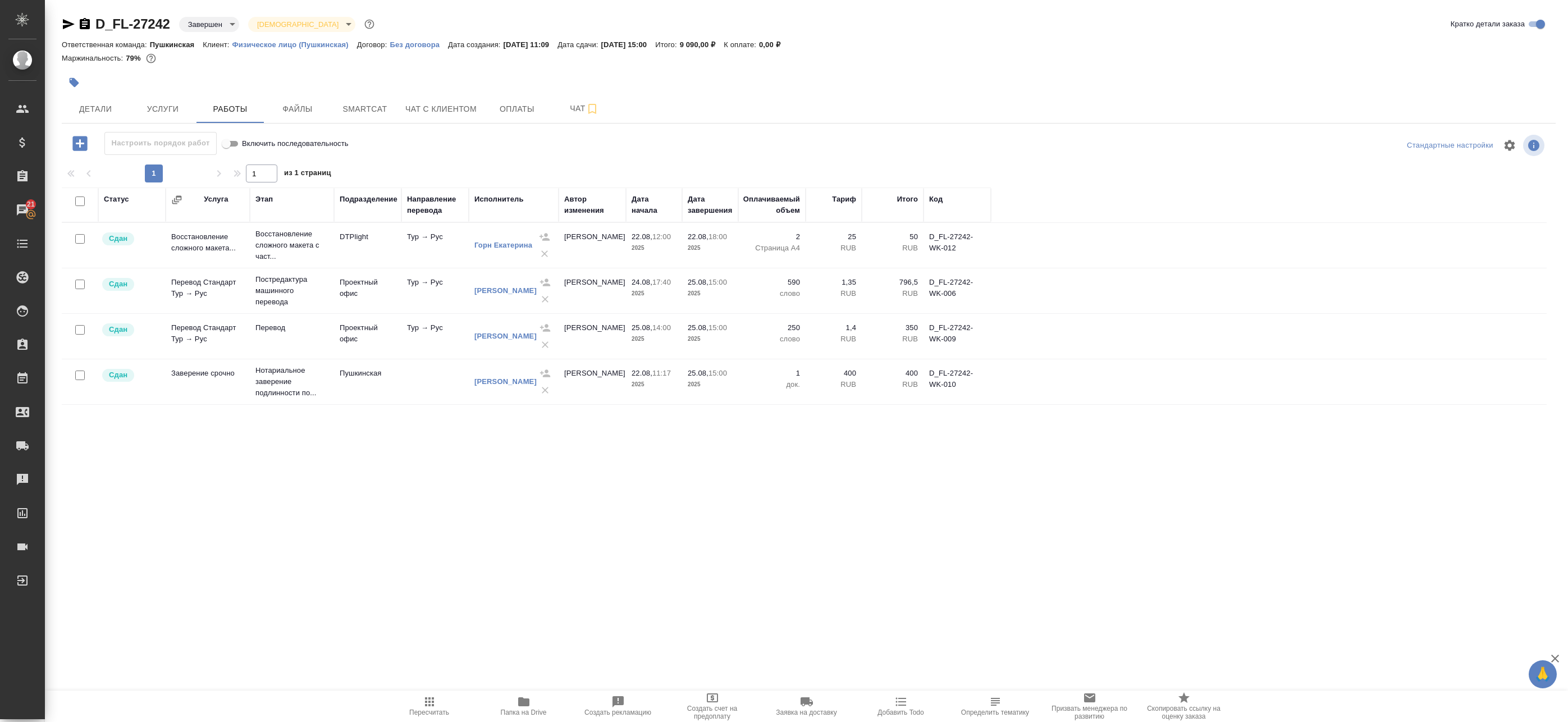
click at [784, 339] on p "слово" at bounding box center [771, 339] width 56 height 11
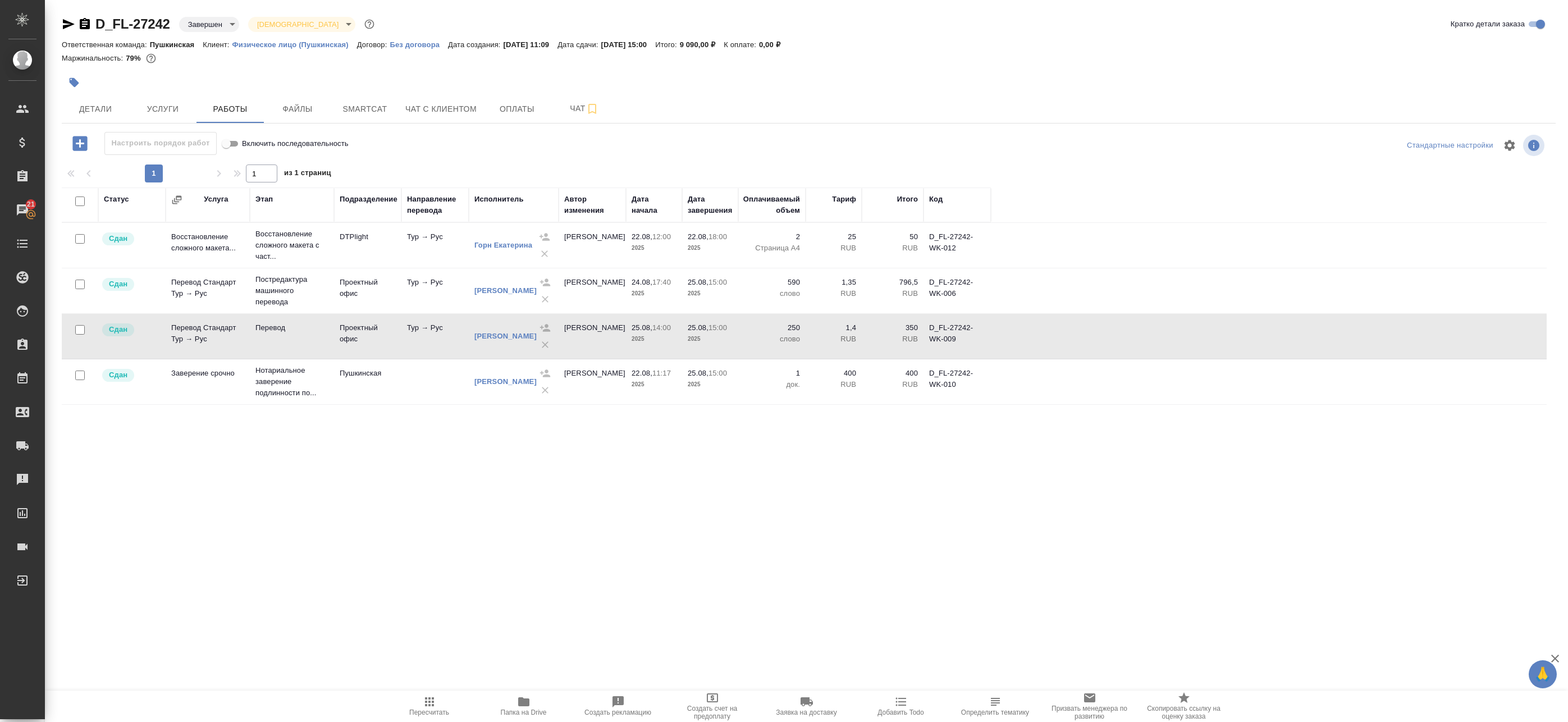
click at [71, 23] on icon "button" at bounding box center [69, 24] width 12 height 10
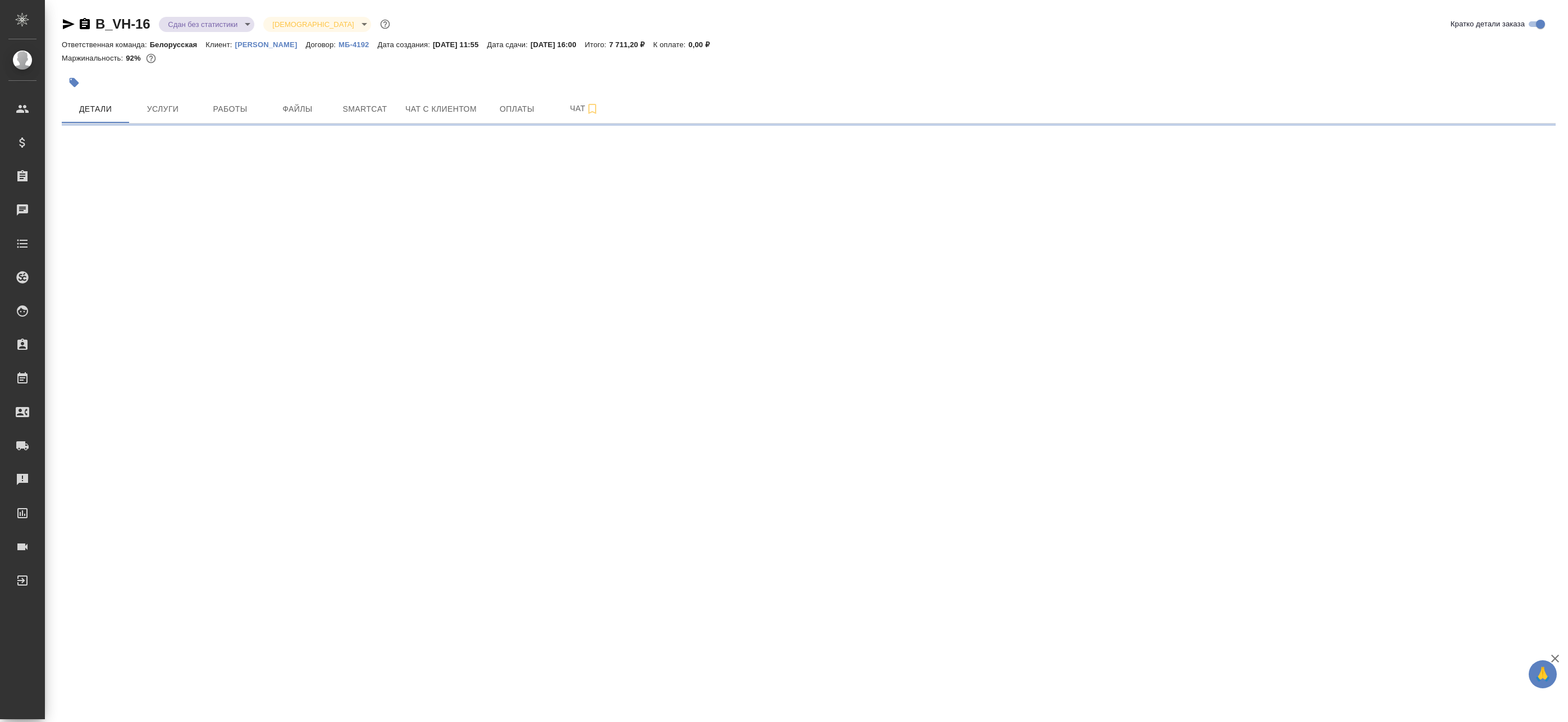
select select "RU"
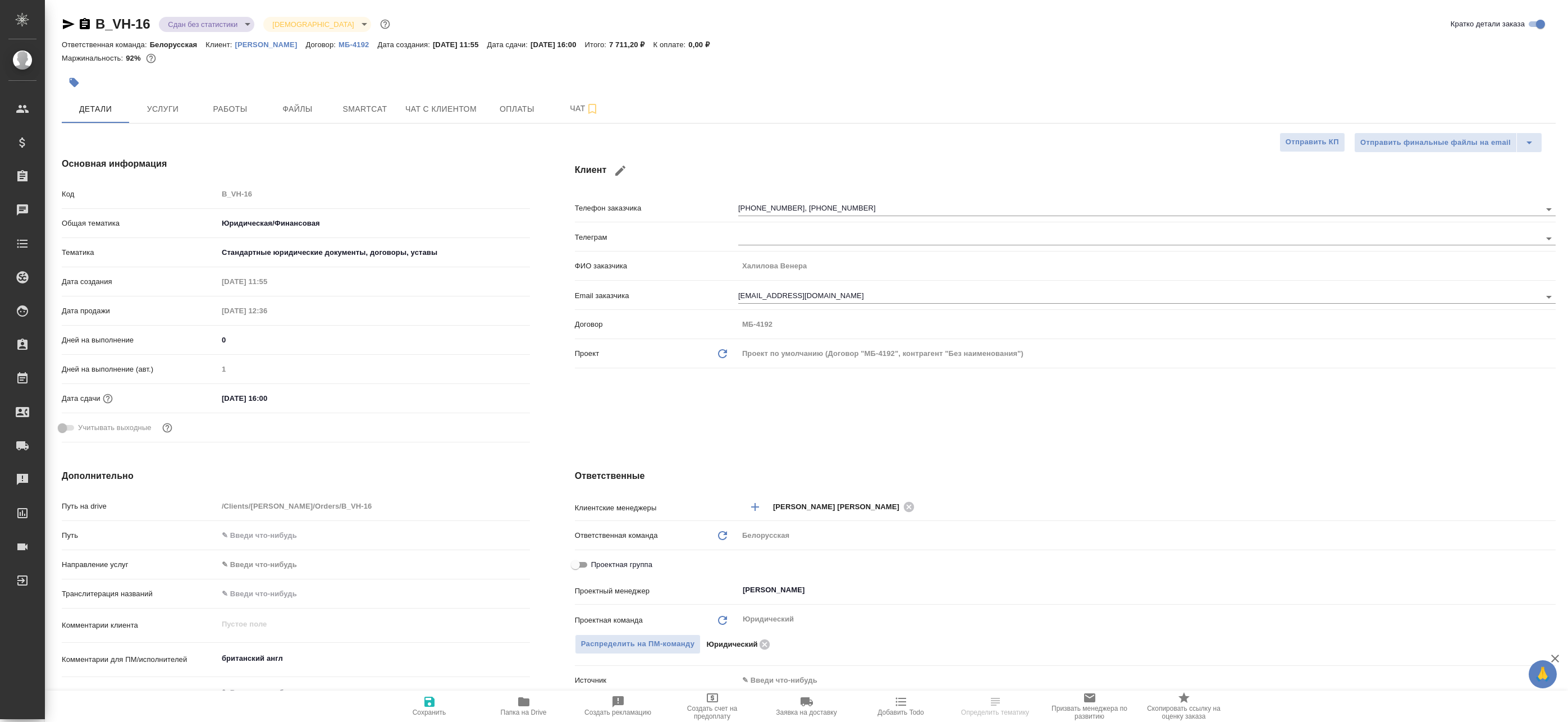
type textarea "x"
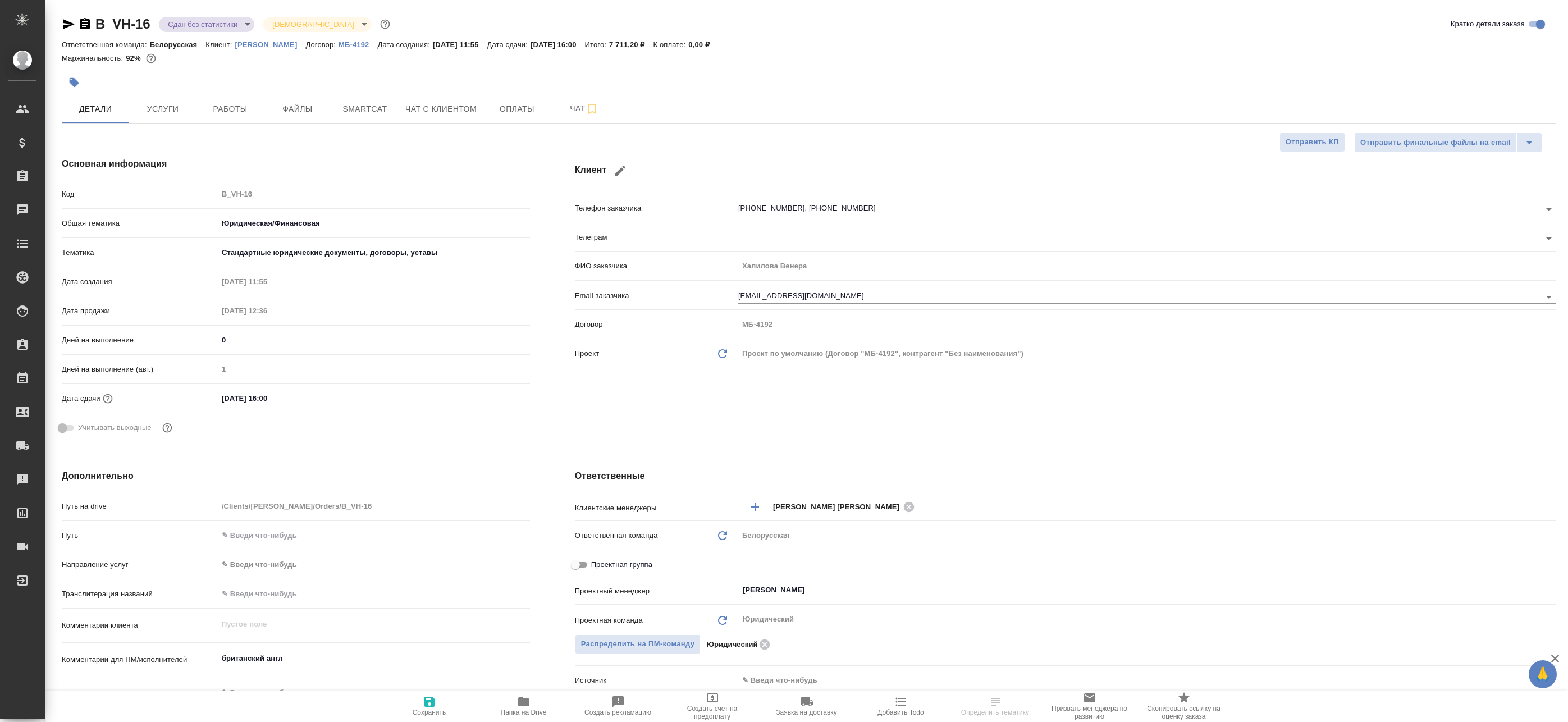
type textarea "x"
click at [233, 118] on button "Работы" at bounding box center [230, 109] width 68 height 28
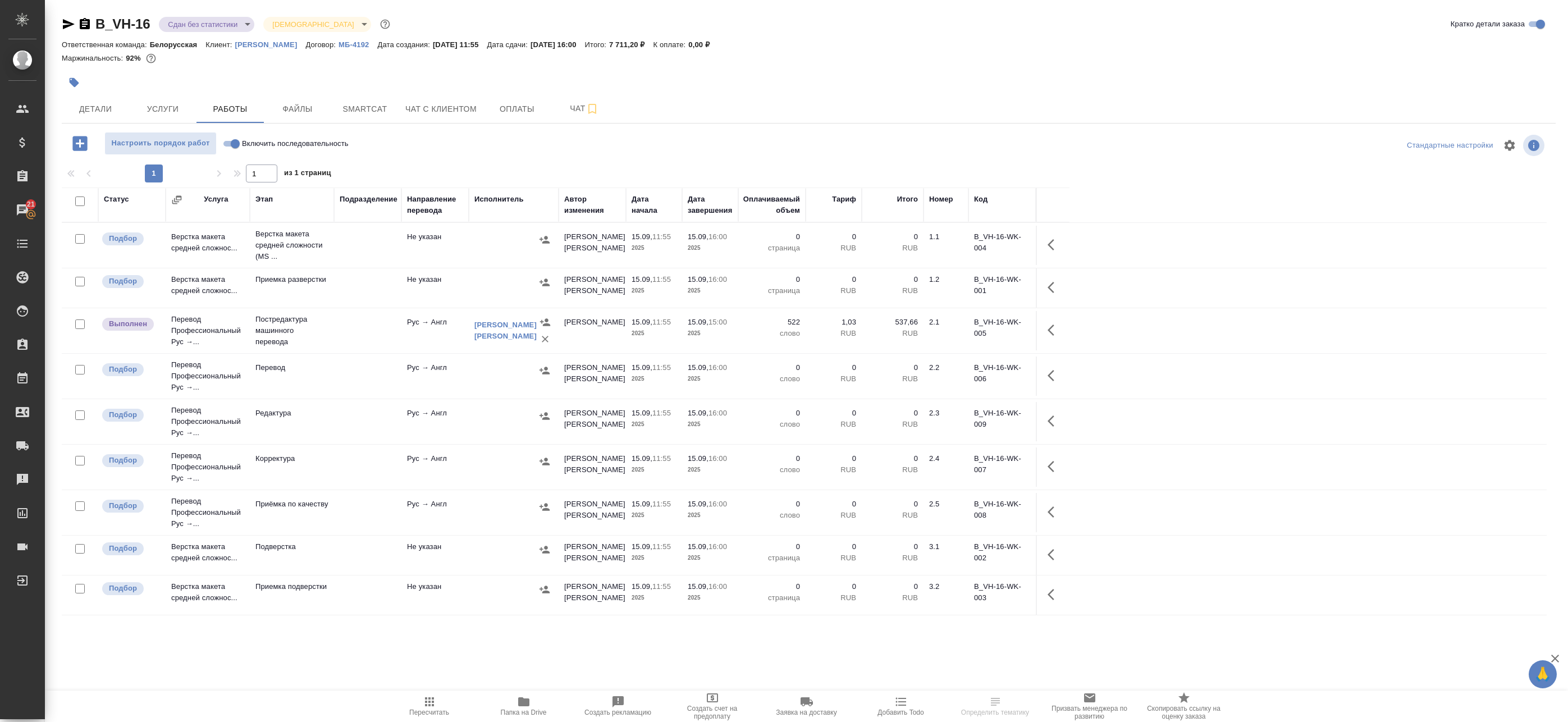
click at [358, 381] on td at bounding box center [367, 376] width 68 height 39
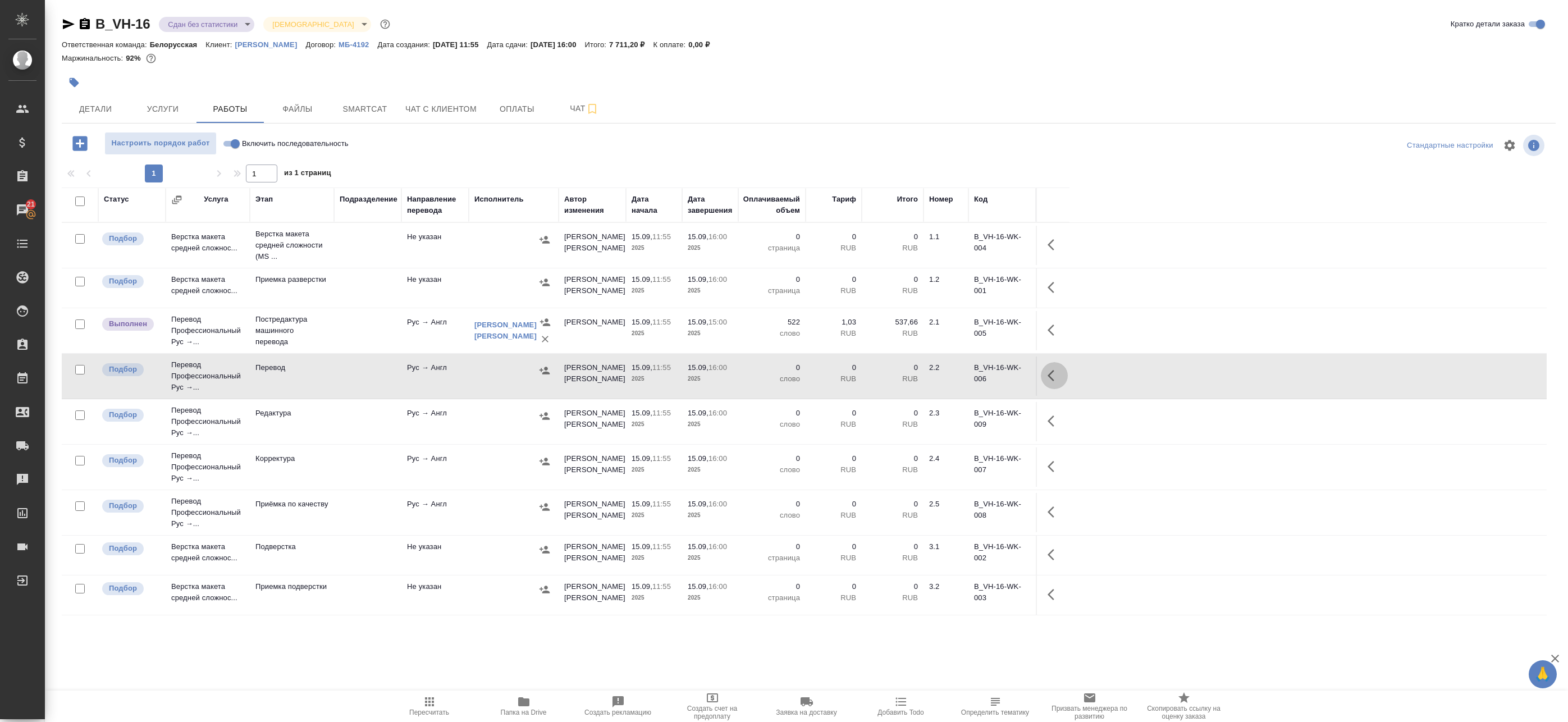
click at [1053, 372] on icon "button" at bounding box center [1051, 375] width 7 height 11
click at [971, 378] on icon "button" at bounding box center [971, 376] width 13 height 13
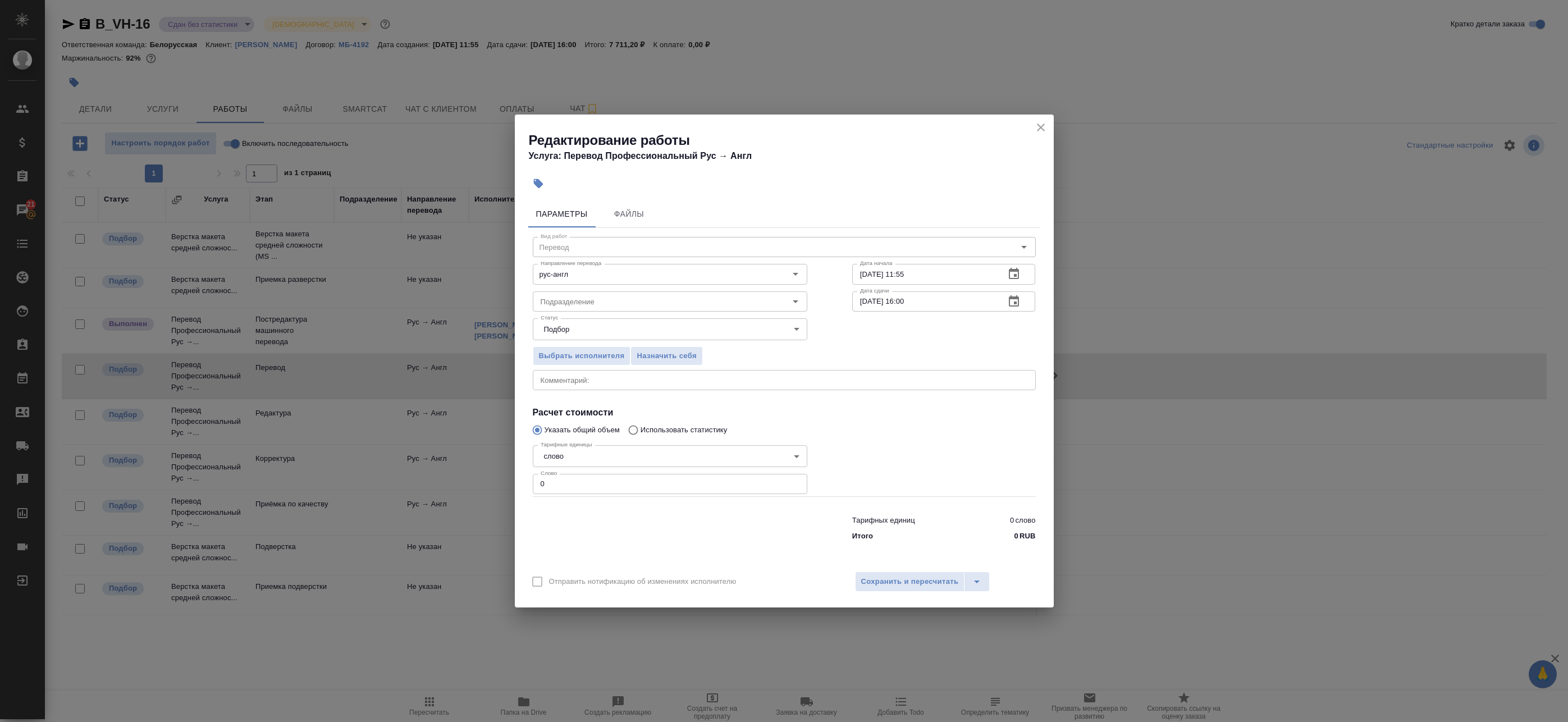
click at [1038, 128] on icon "close" at bounding box center [1041, 127] width 13 height 13
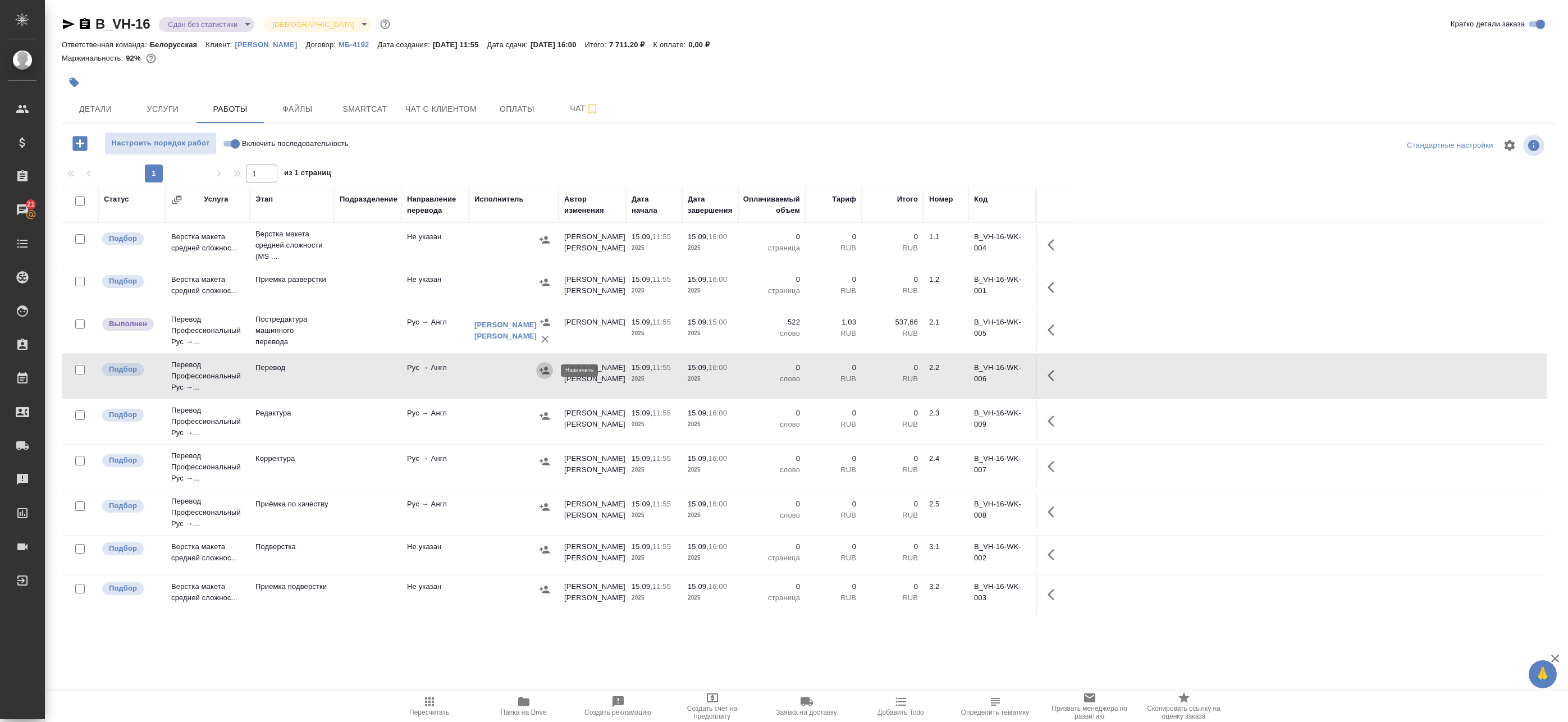
click at [541, 371] on icon "button" at bounding box center [545, 370] width 10 height 8
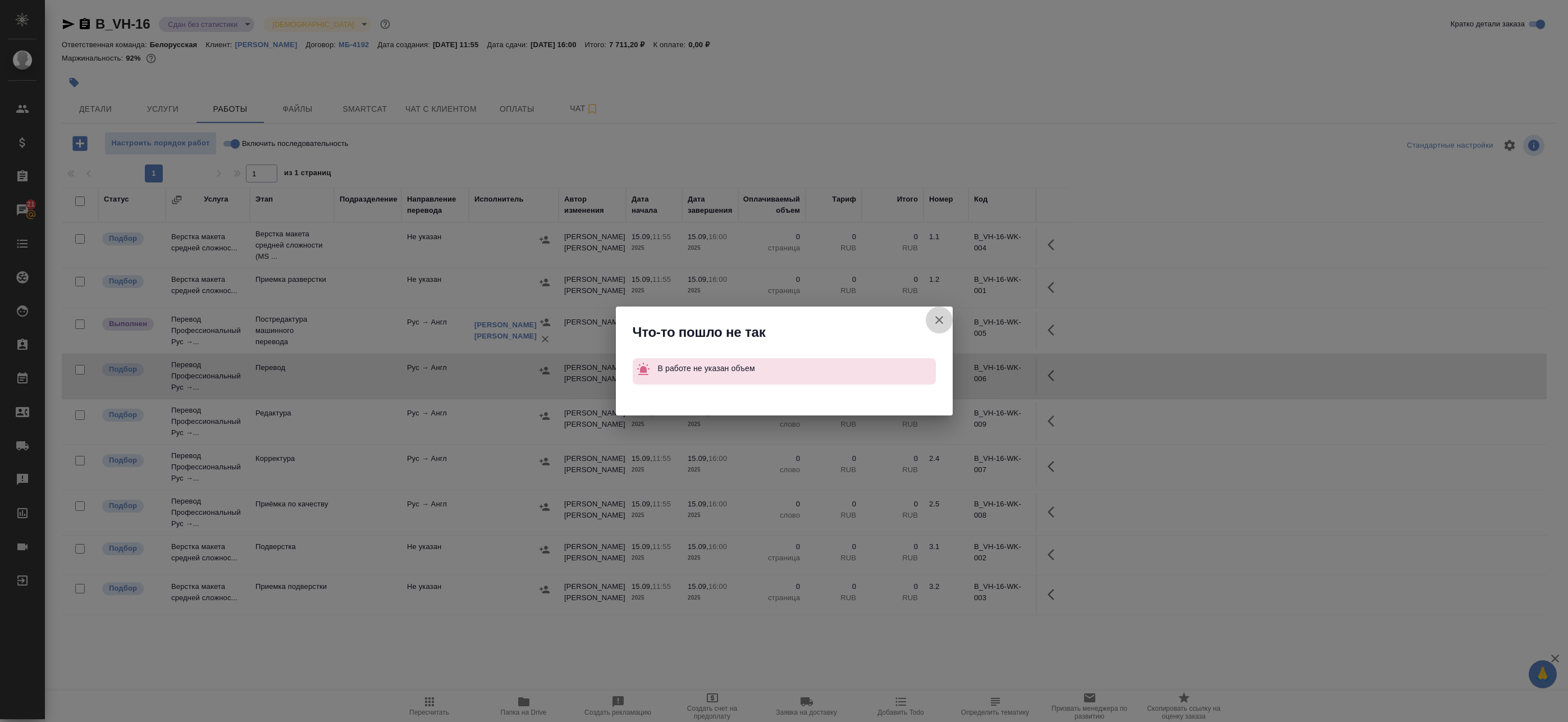
click at [942, 324] on icon "button" at bounding box center [939, 320] width 13 height 13
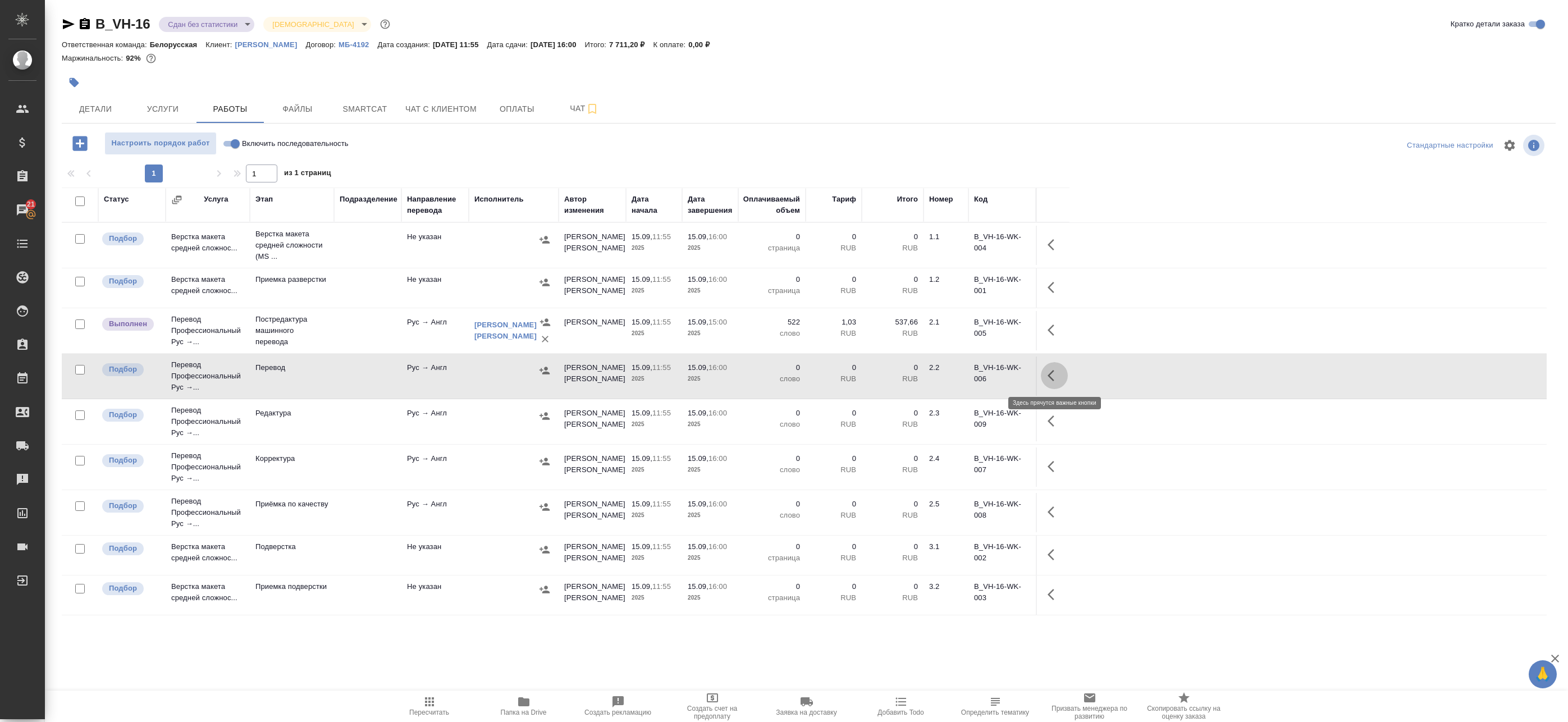
click at [1056, 381] on icon "button" at bounding box center [1054, 376] width 13 height 13
click at [968, 376] on icon "button" at bounding box center [971, 376] width 13 height 13
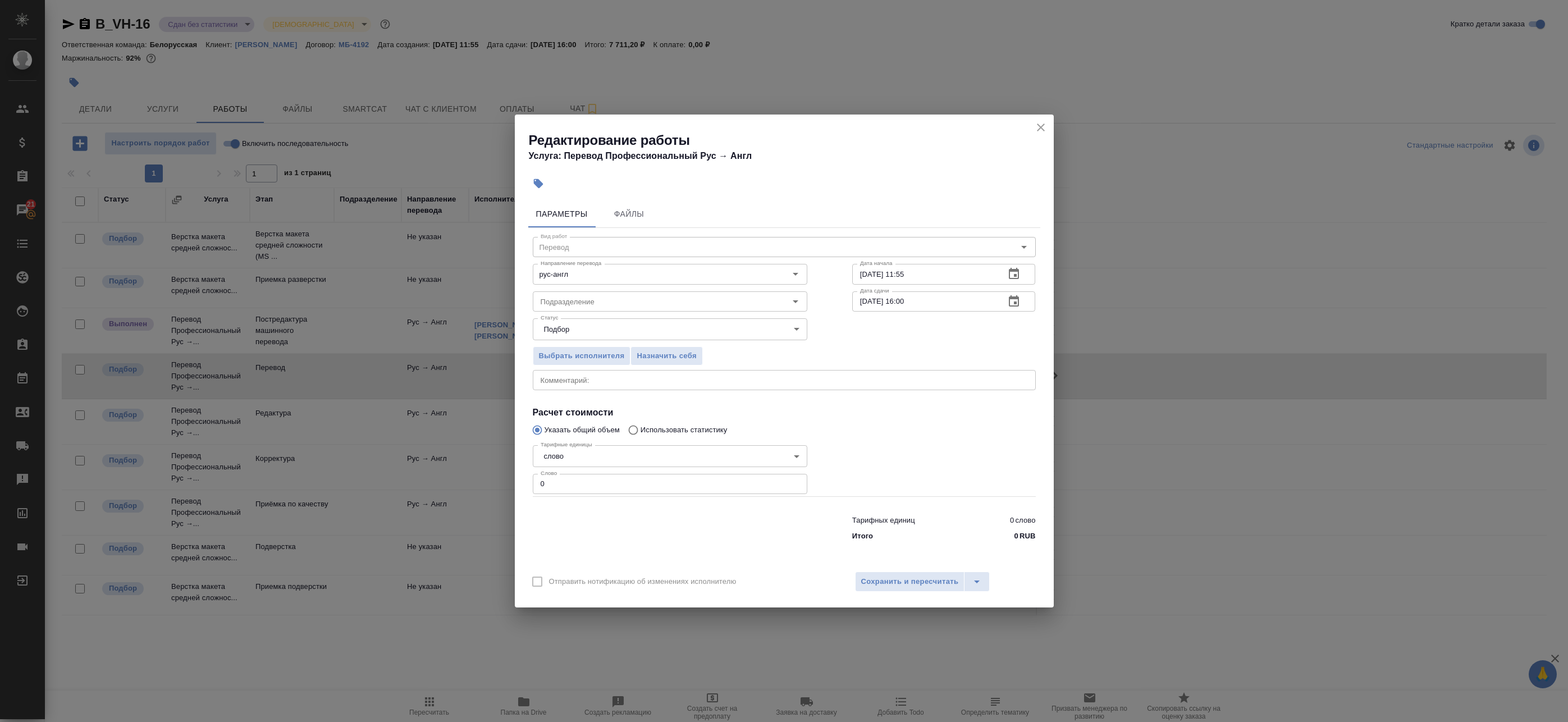
click at [576, 385] on div "x Комментарий:" at bounding box center [784, 380] width 503 height 20
type textarea "162"
click at [892, 576] on span "Сохранить и пересчитать" at bounding box center [910, 581] width 98 height 13
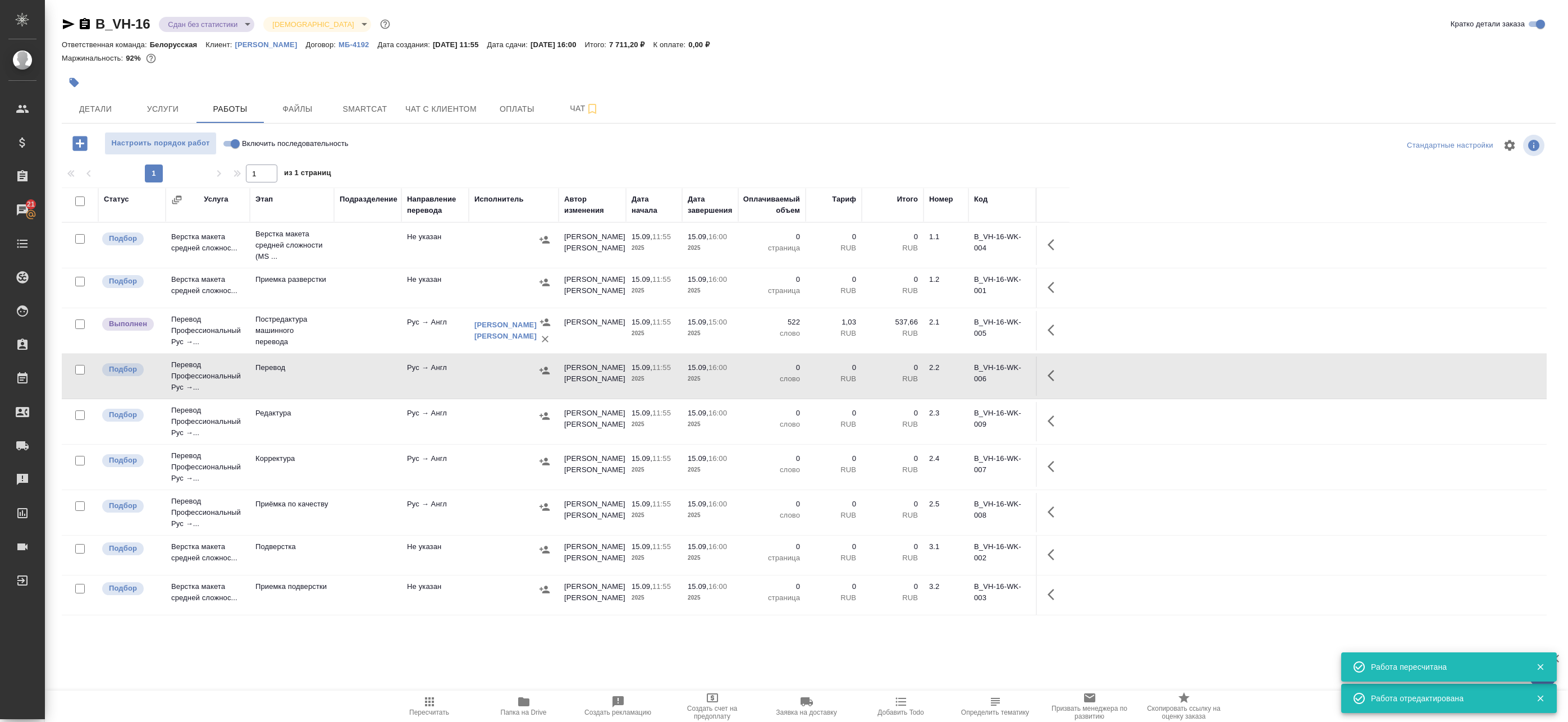
click at [545, 369] on icon "button" at bounding box center [545, 370] width 10 height 8
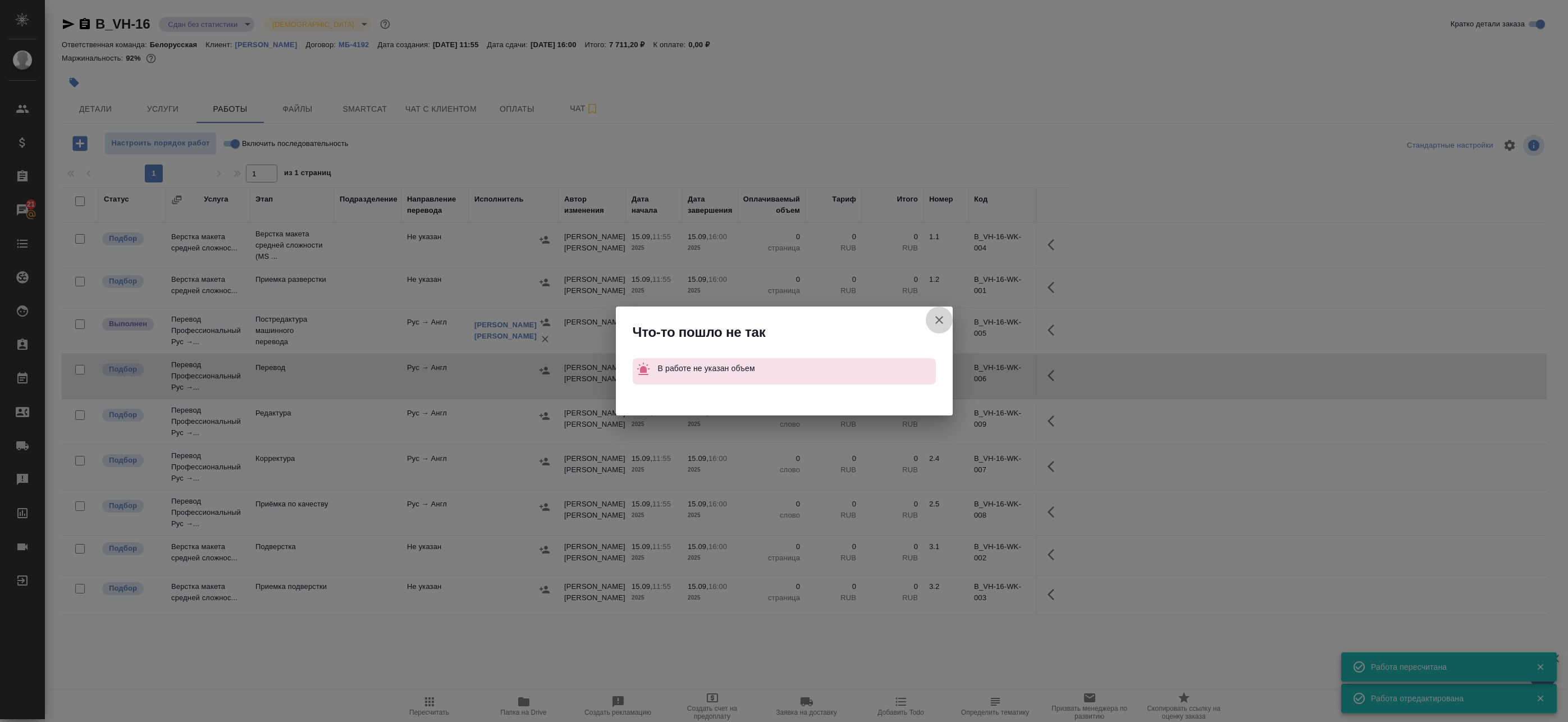
click at [935, 323] on icon "button" at bounding box center [939, 320] width 13 height 13
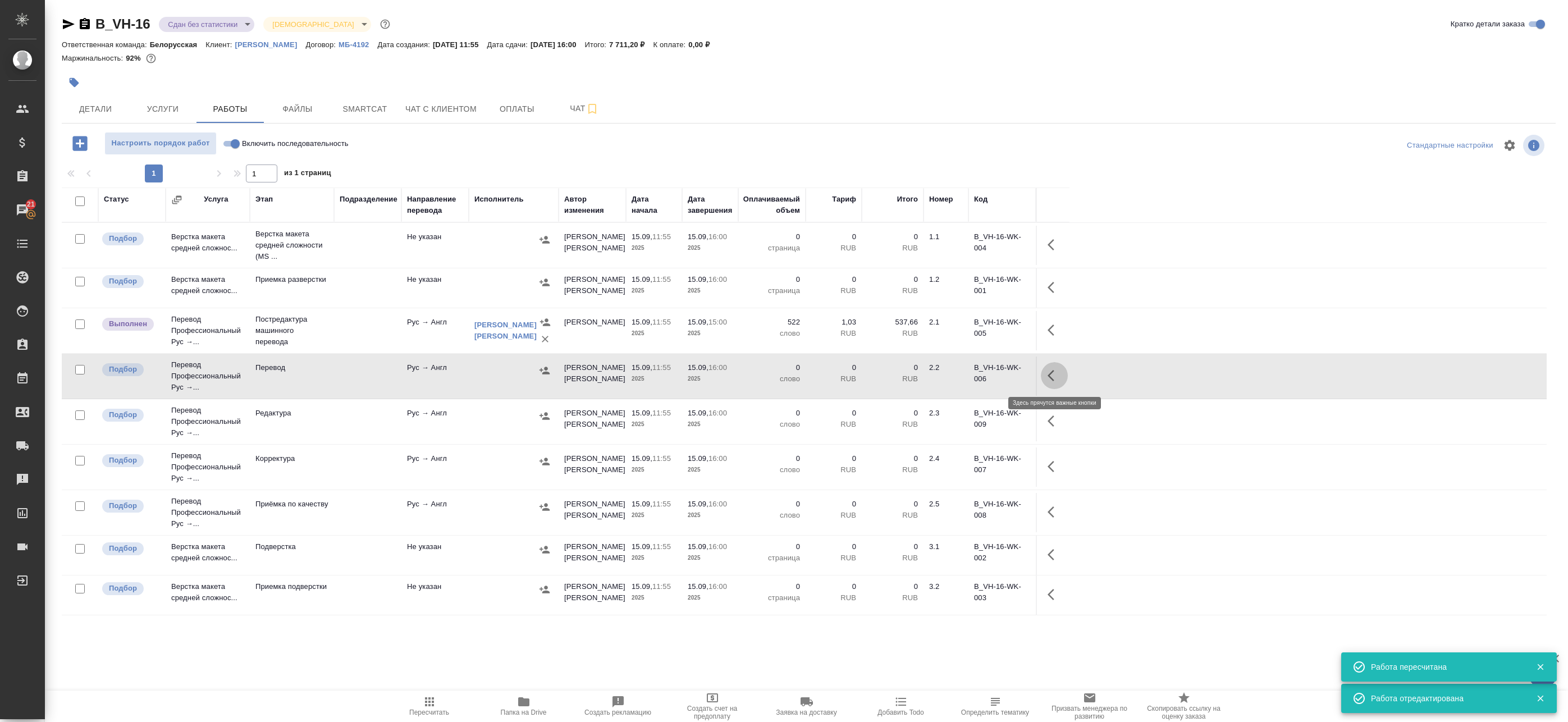
drag, startPoint x: 1059, startPoint y: 373, endPoint x: 1041, endPoint y: 381, distance: 19.7
click at [1058, 376] on icon "button" at bounding box center [1054, 376] width 13 height 13
click at [978, 377] on button "button" at bounding box center [971, 376] width 19 height 27
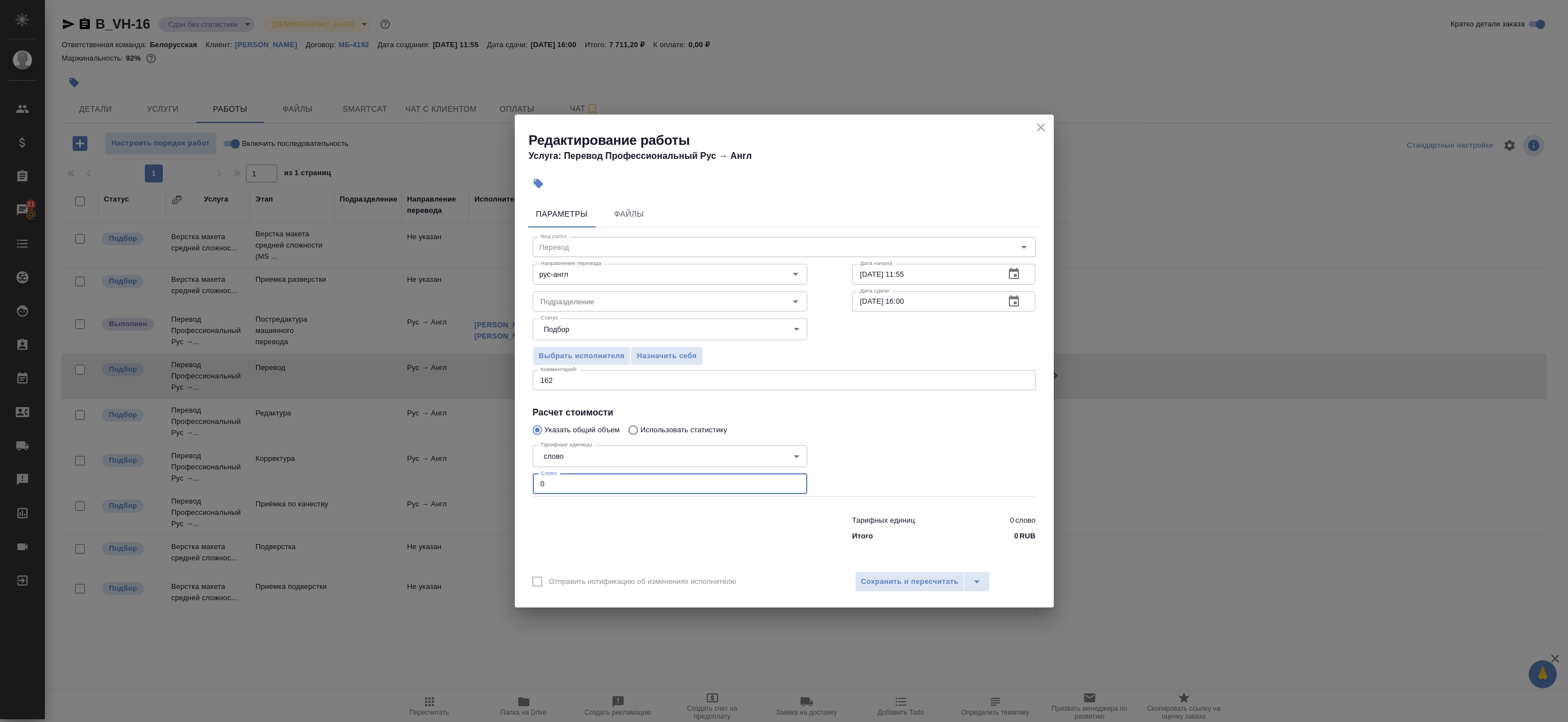
drag, startPoint x: 556, startPoint y: 482, endPoint x: 479, endPoint y: 479, distance: 77.1
click at [479, 480] on div "Редактирование работы Услуга: Перевод Профессиональный Рус → Англ Параметры Фай…" at bounding box center [784, 361] width 1568 height 722
type input "162"
click at [912, 582] on span "Сохранить и пересчитать" at bounding box center [910, 581] width 98 height 13
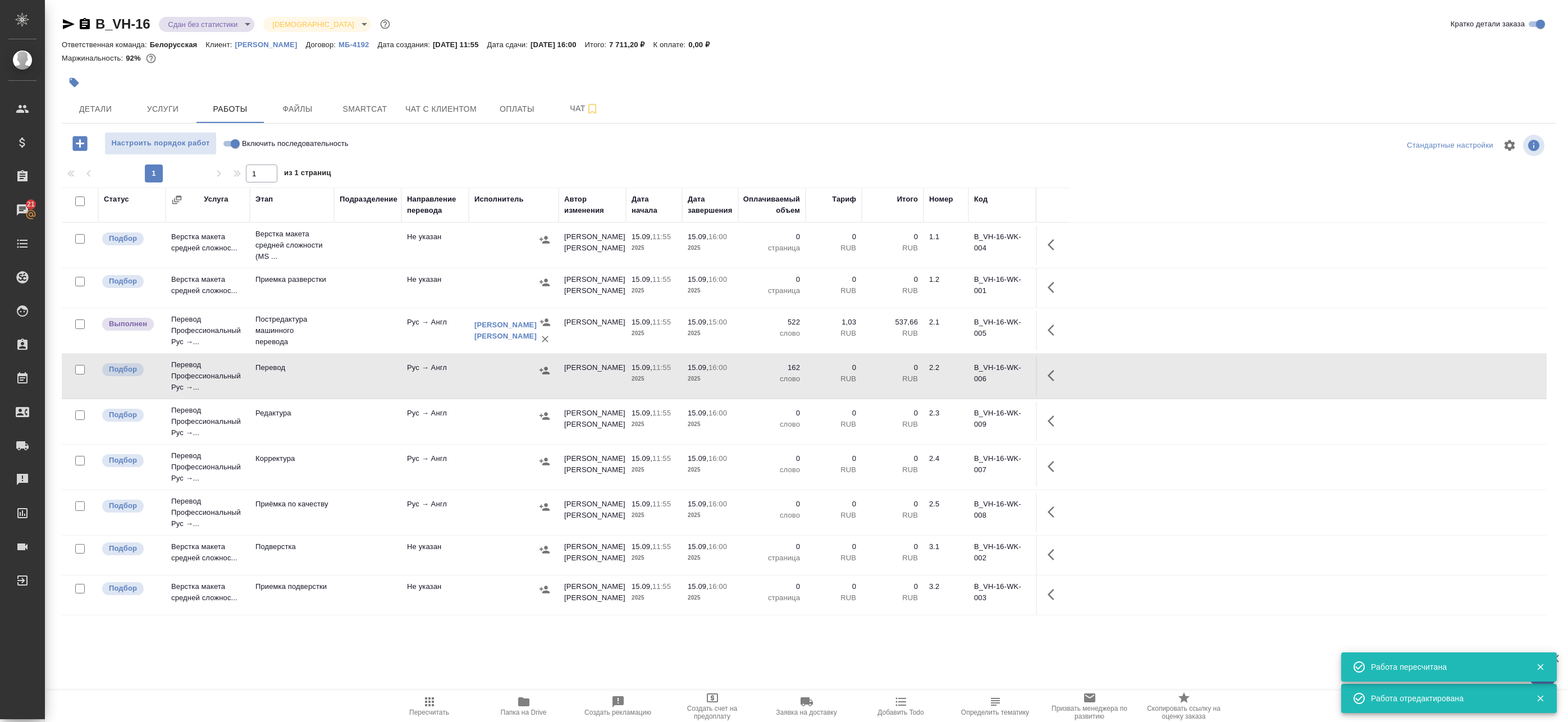
click at [554, 370] on td at bounding box center [513, 376] width 90 height 39
click at [547, 371] on icon "button" at bounding box center [544, 370] width 11 height 11
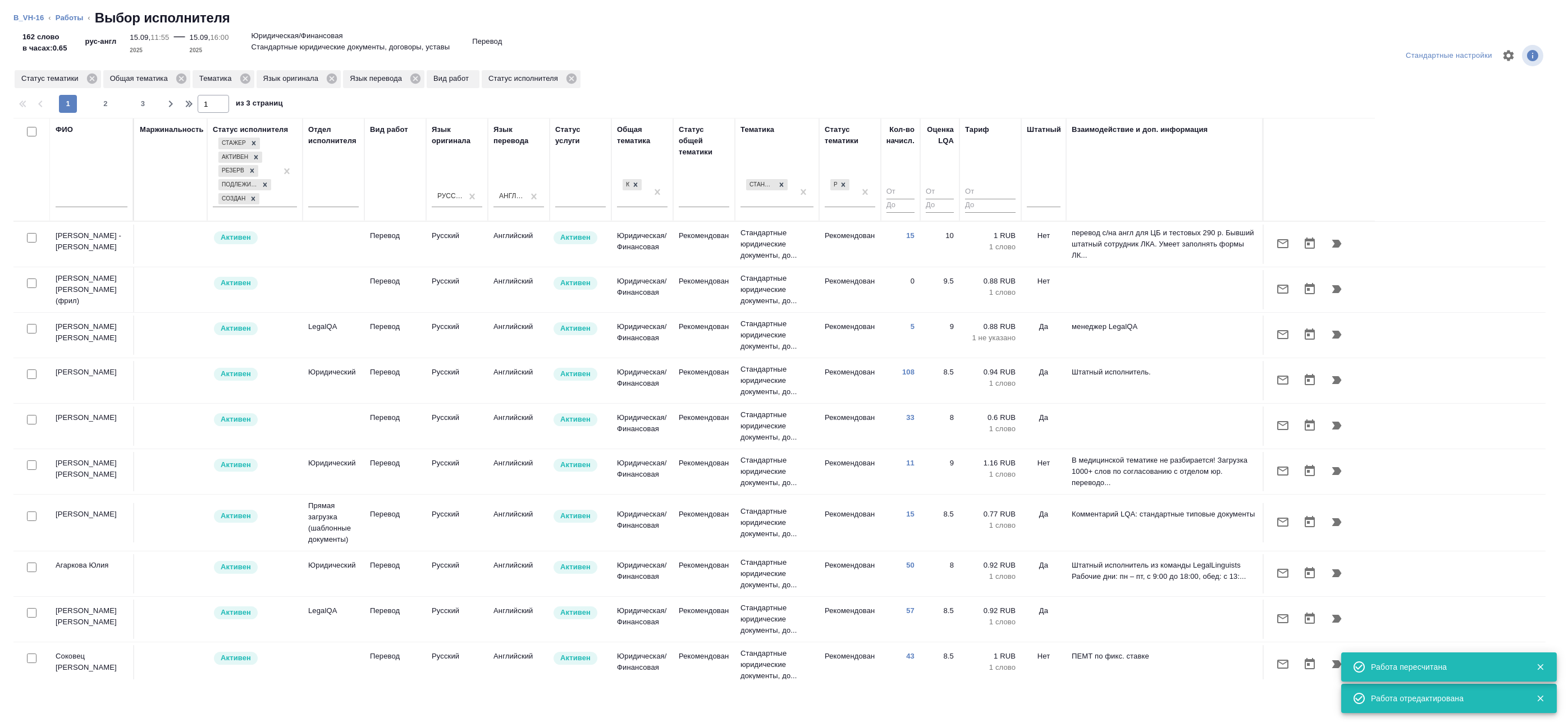
click at [100, 202] on input "text" at bounding box center [91, 200] width 72 height 14
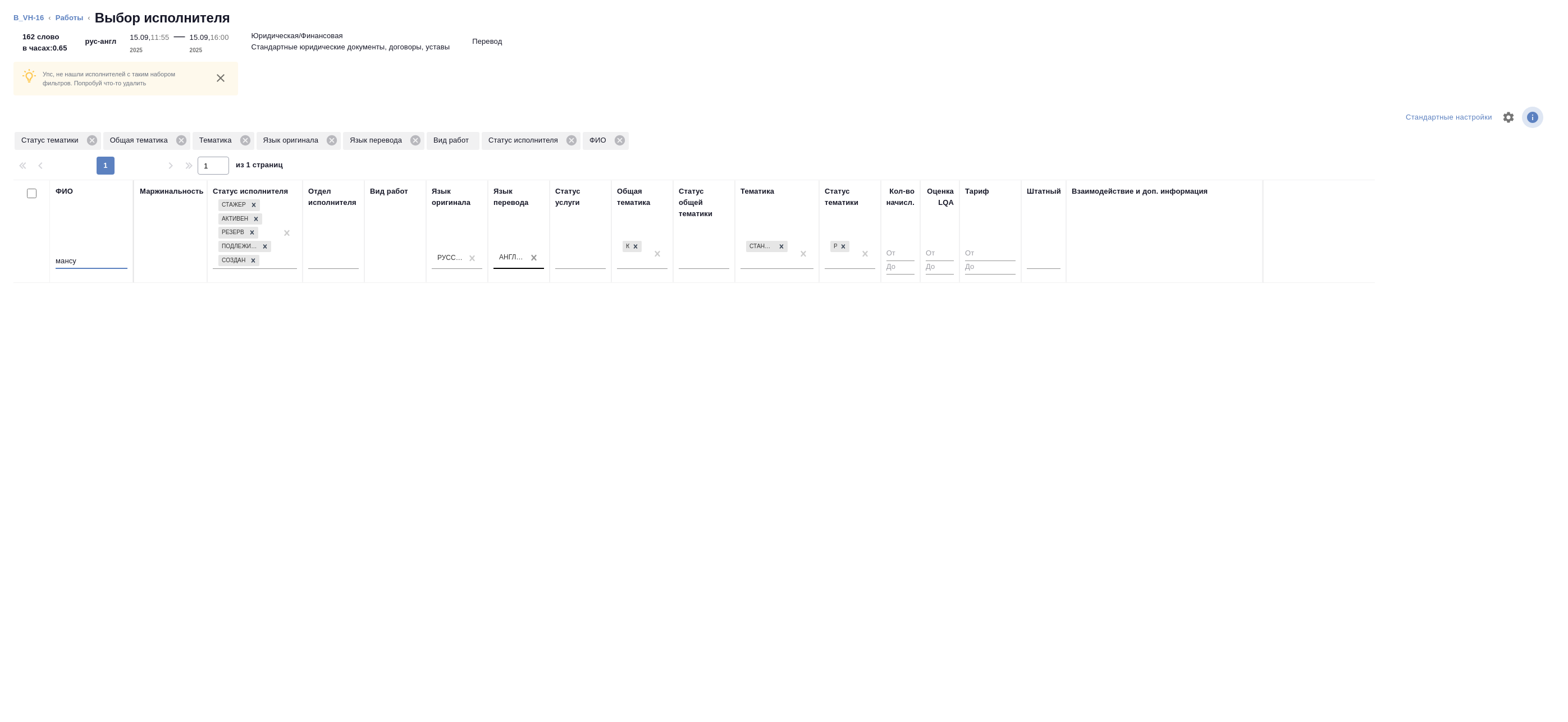
type input "мансу"
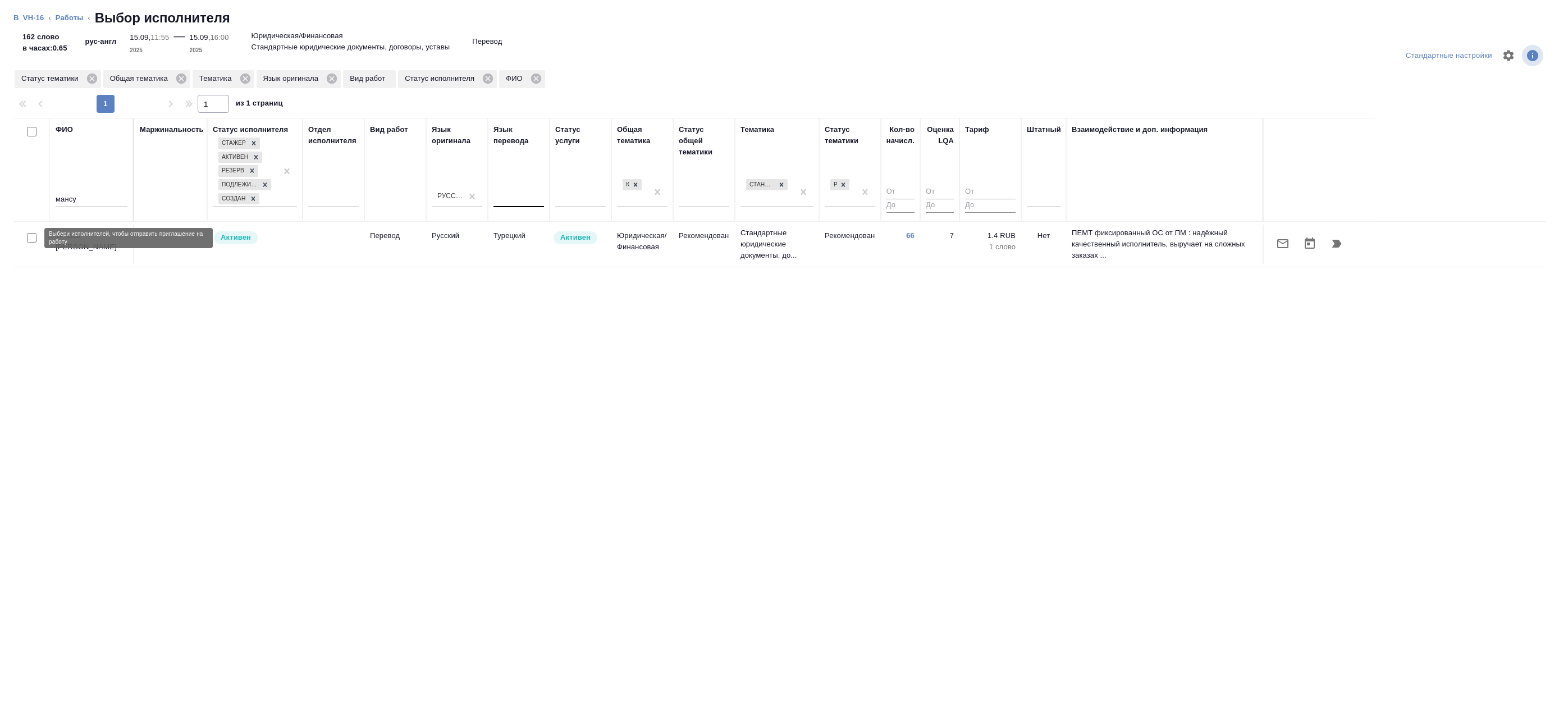
click at [32, 239] on input "checkbox" at bounding box center [31, 237] width 9 height 9
checkbox input "true"
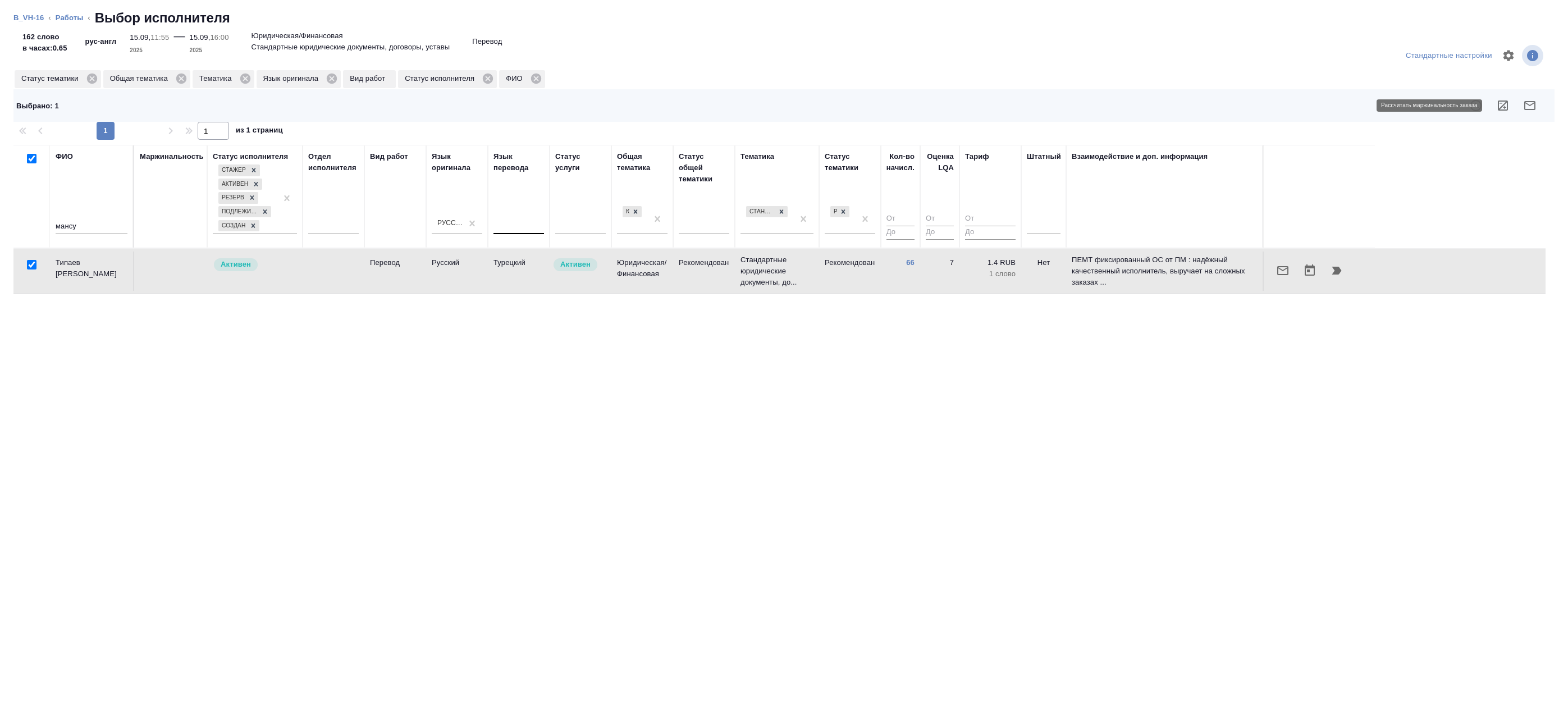
click at [1505, 108] on icon "button" at bounding box center [1503, 105] width 13 height 13
click at [79, 18] on link "Работы" at bounding box center [69, 18] width 28 height 8
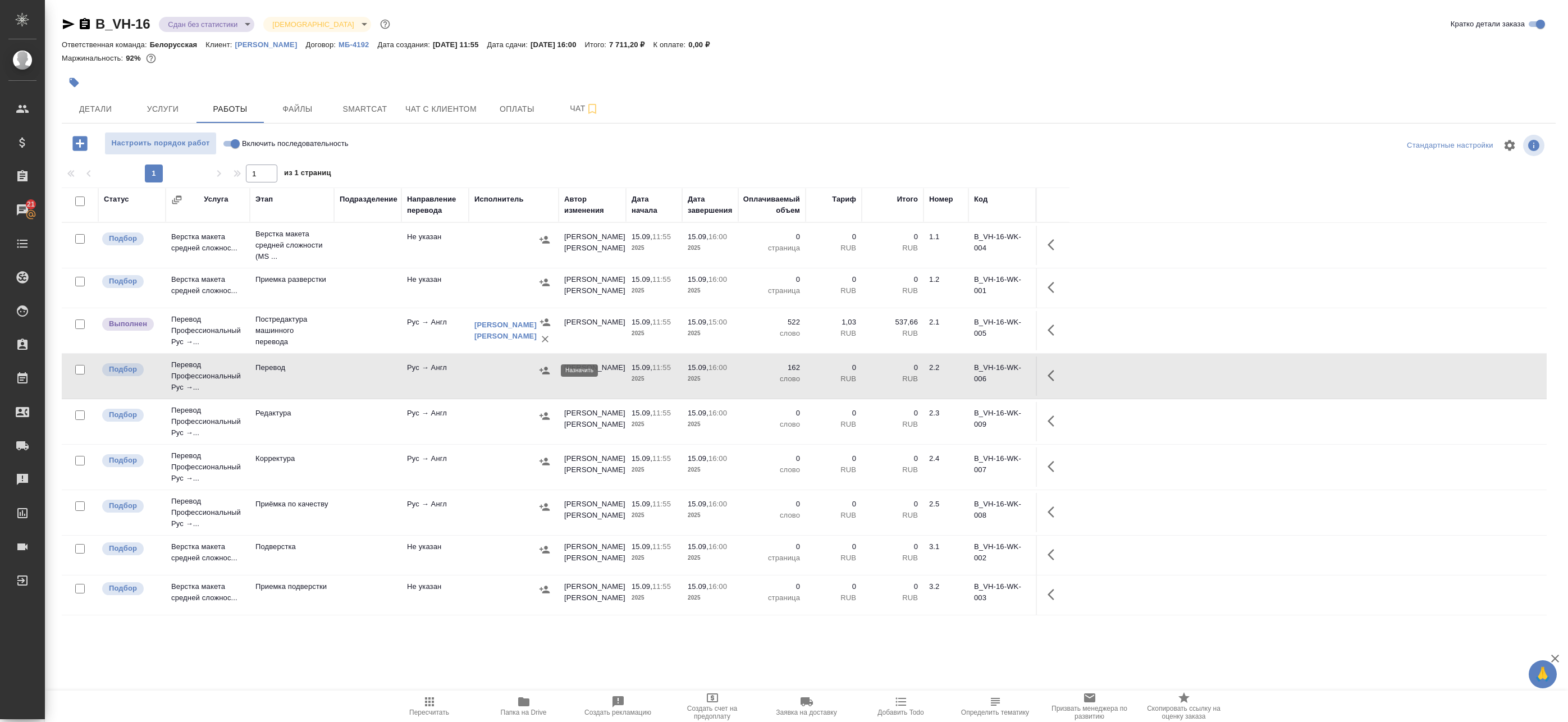
click at [541, 375] on icon "button" at bounding box center [544, 370] width 11 height 11
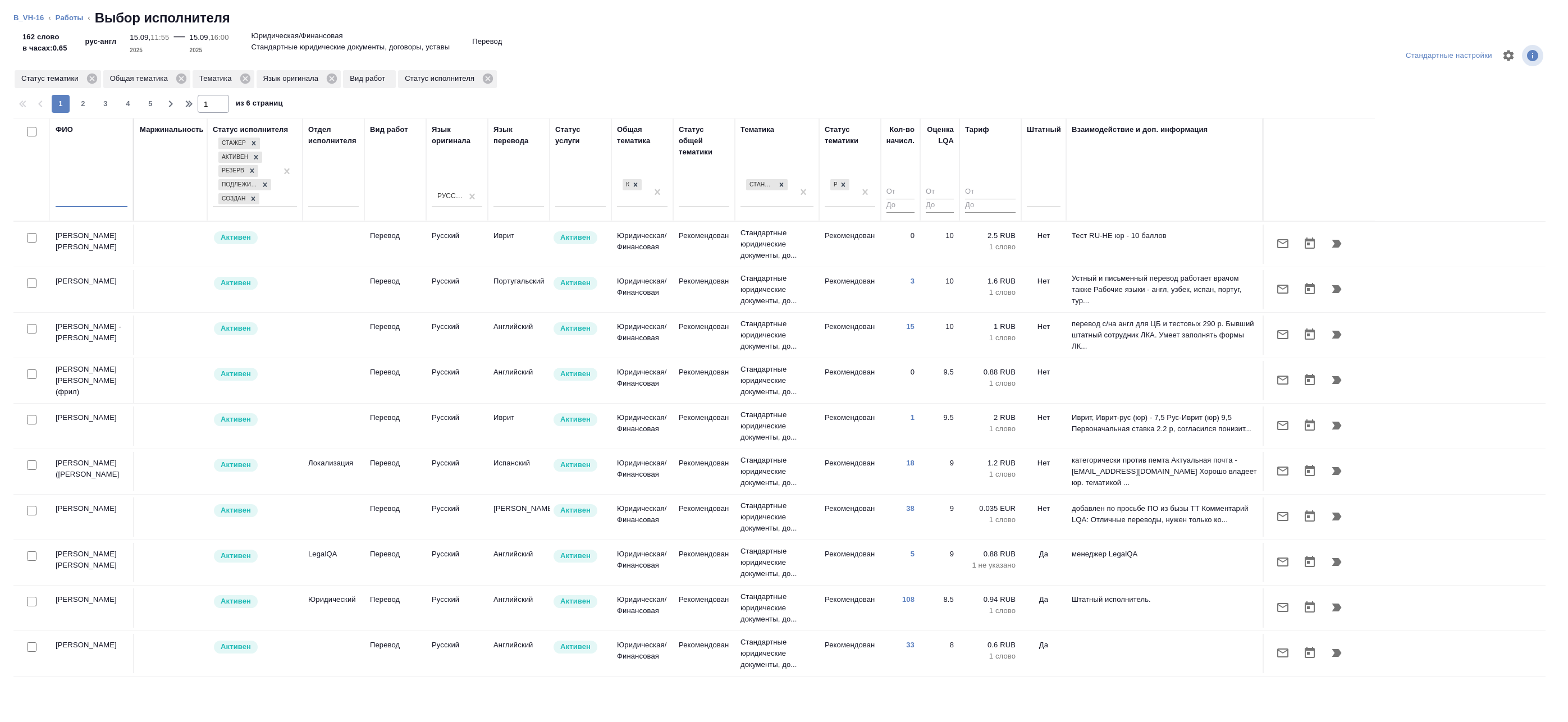
click at [103, 202] on input "text" at bounding box center [91, 200] width 72 height 14
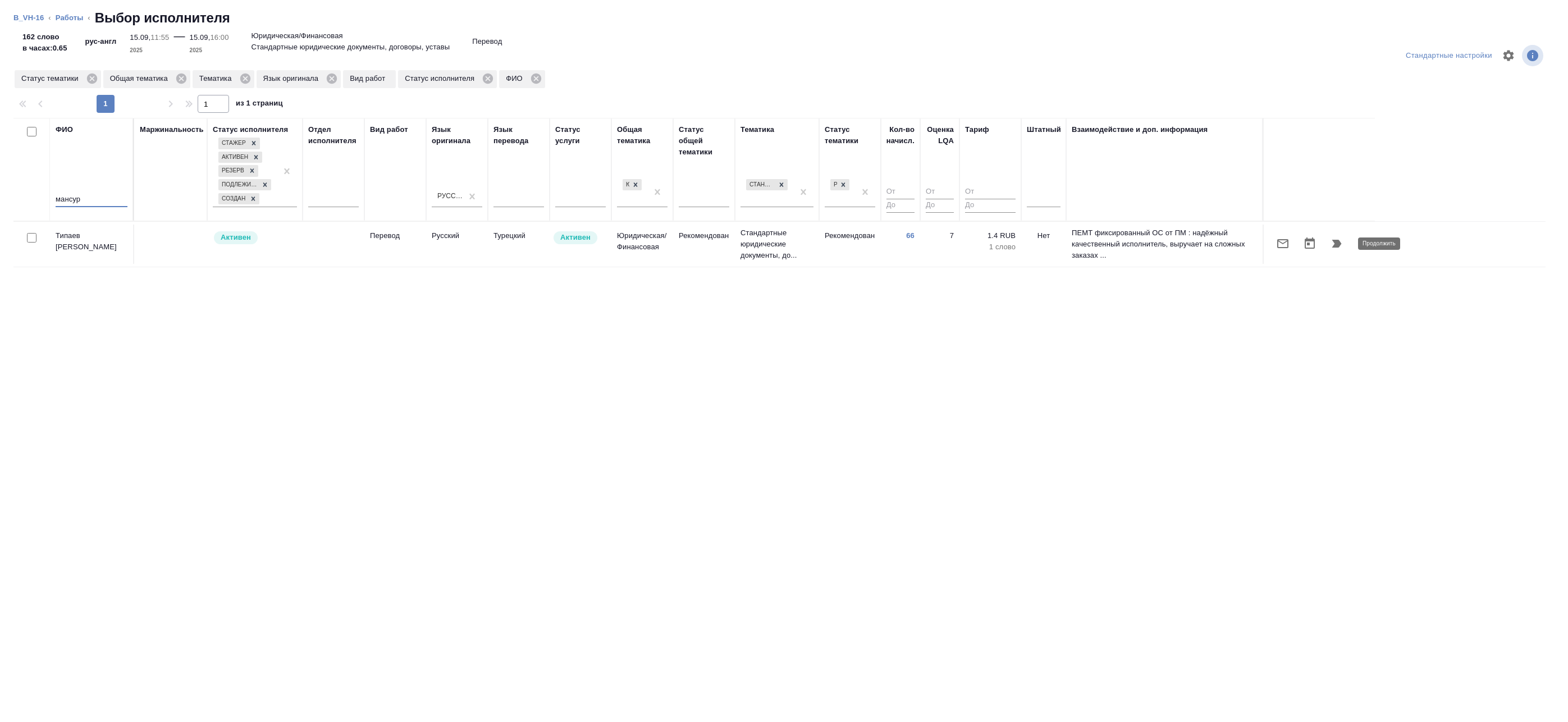
type input "мансур"
click at [1342, 242] on icon "button" at bounding box center [1336, 243] width 13 height 13
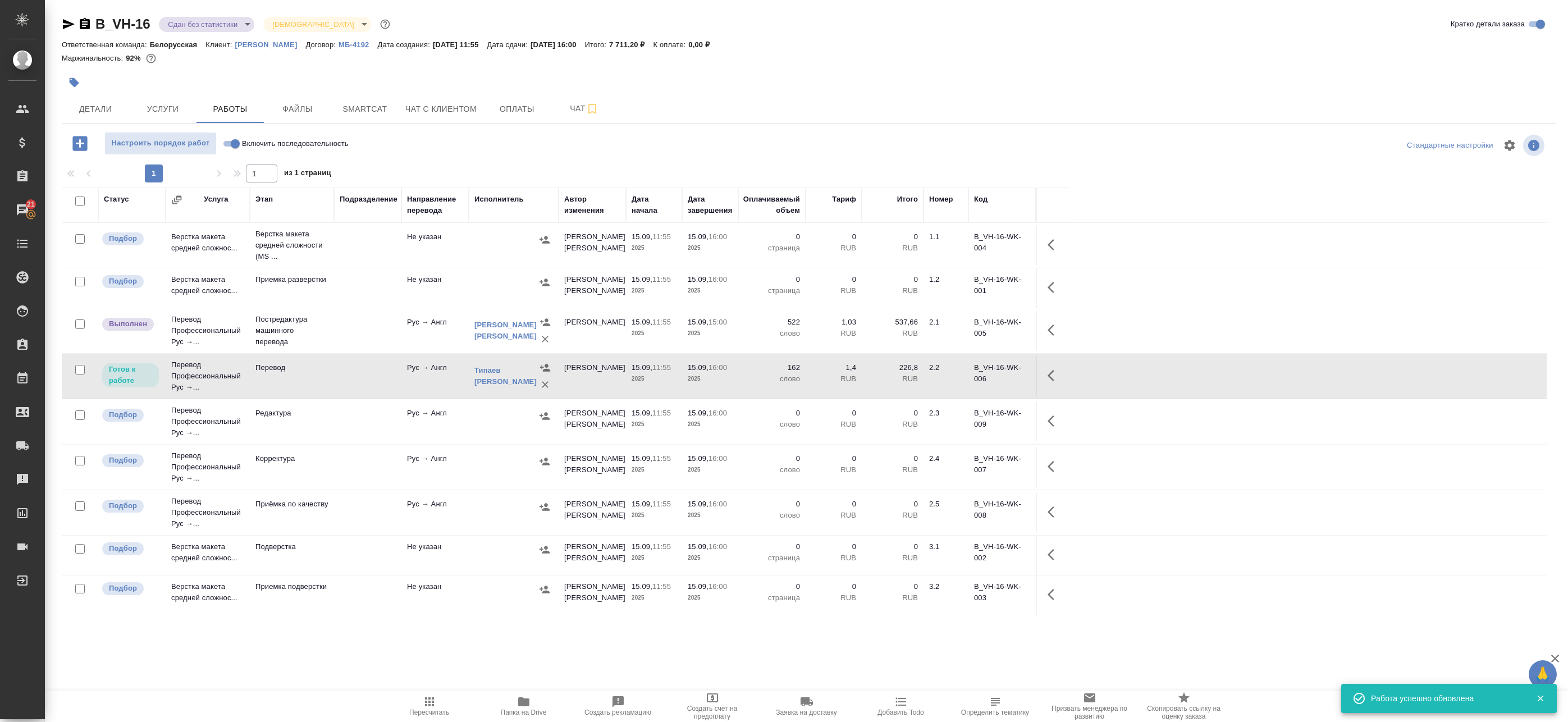
click at [1058, 374] on icon "button" at bounding box center [1054, 376] width 13 height 13
click at [969, 376] on icon "button" at bounding box center [971, 376] width 13 height 13
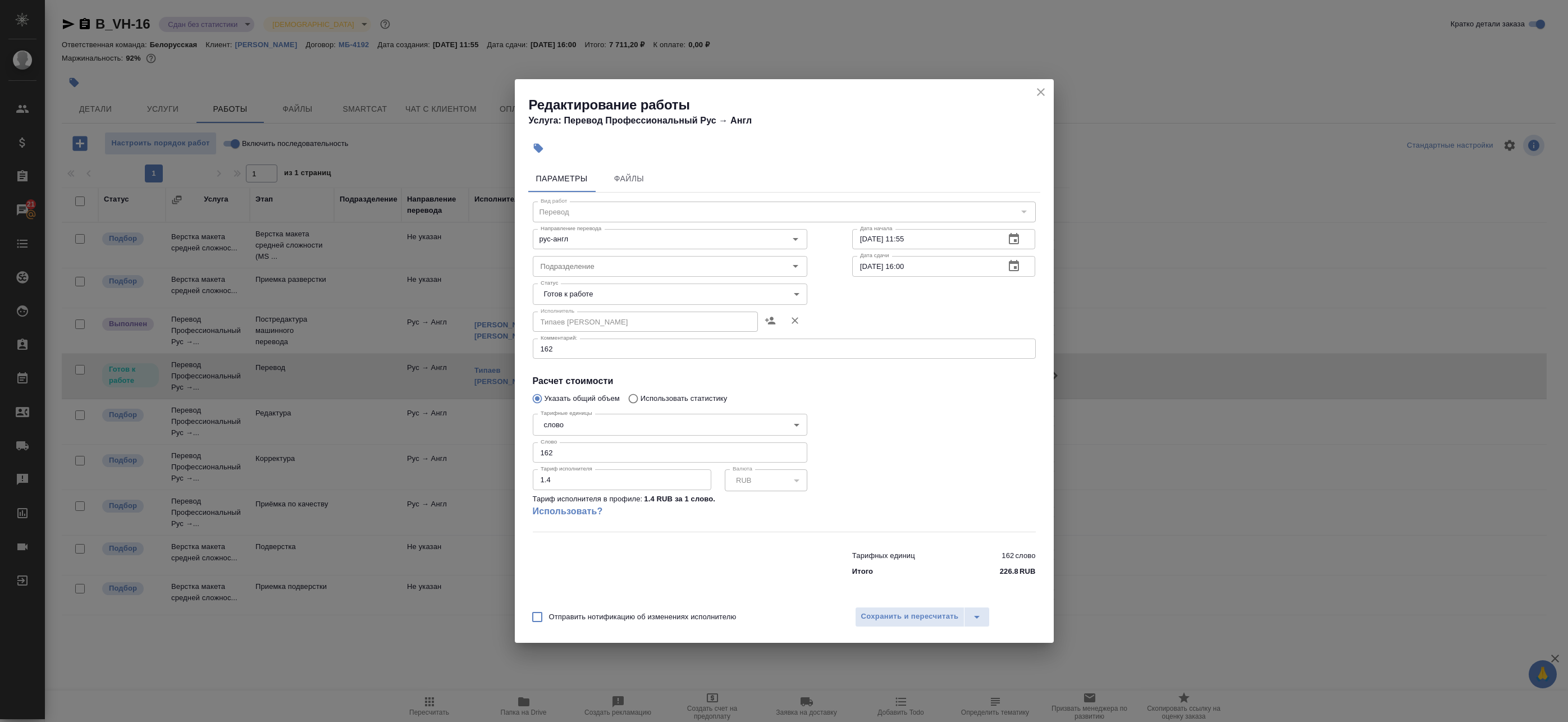
click at [615, 288] on body "🙏 .cls-1 fill:#fff; AWATERA Badanyan Artak Клиенты Спецификации Заказы 21 Чаты …" at bounding box center [784, 361] width 1568 height 722
click at [569, 342] on li "Сдан" at bounding box center [670, 351] width 274 height 19
type input "closed"
click at [913, 621] on span "Сохранить и пересчитать" at bounding box center [910, 616] width 98 height 13
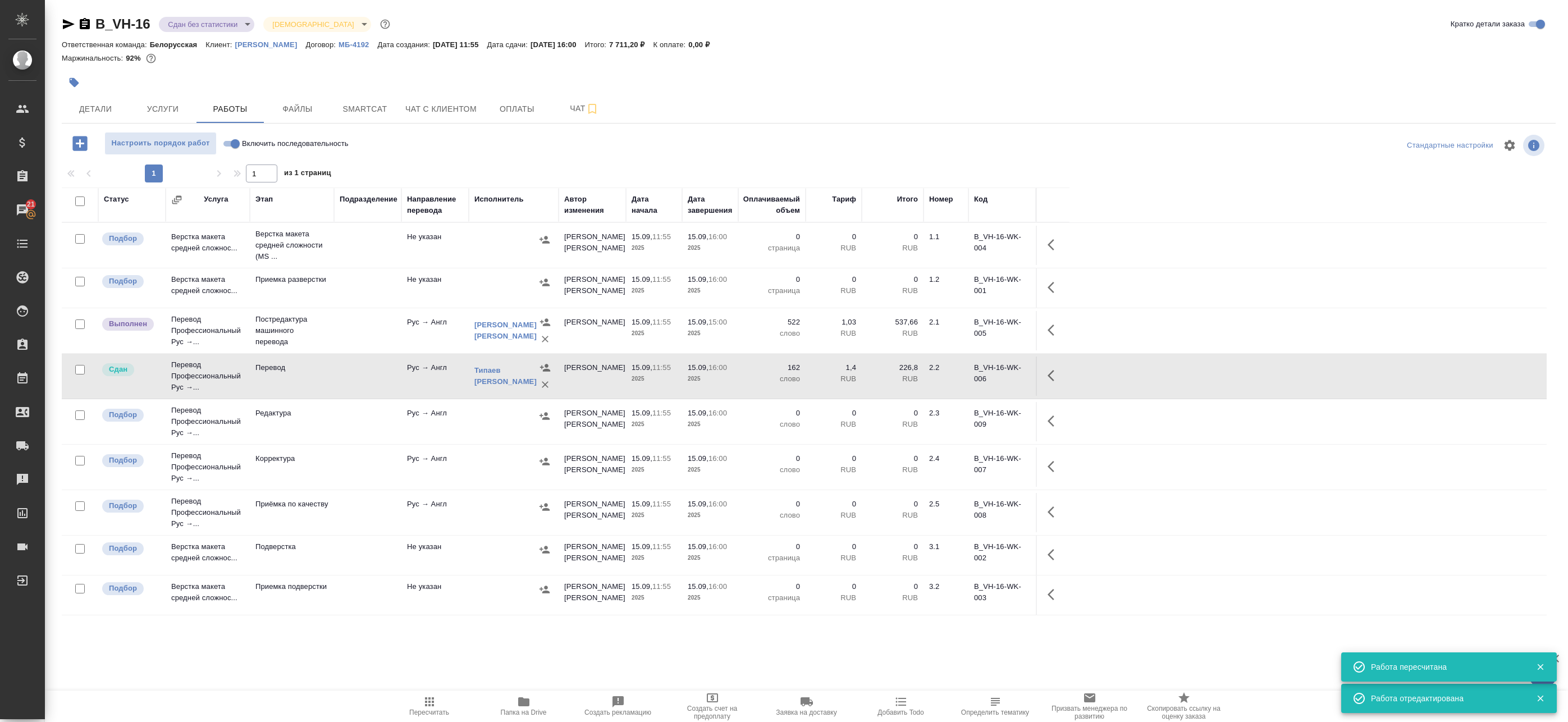
click at [1054, 375] on icon "button" at bounding box center [1054, 376] width 13 height 13
click at [968, 376] on icon "button" at bounding box center [971, 376] width 13 height 13
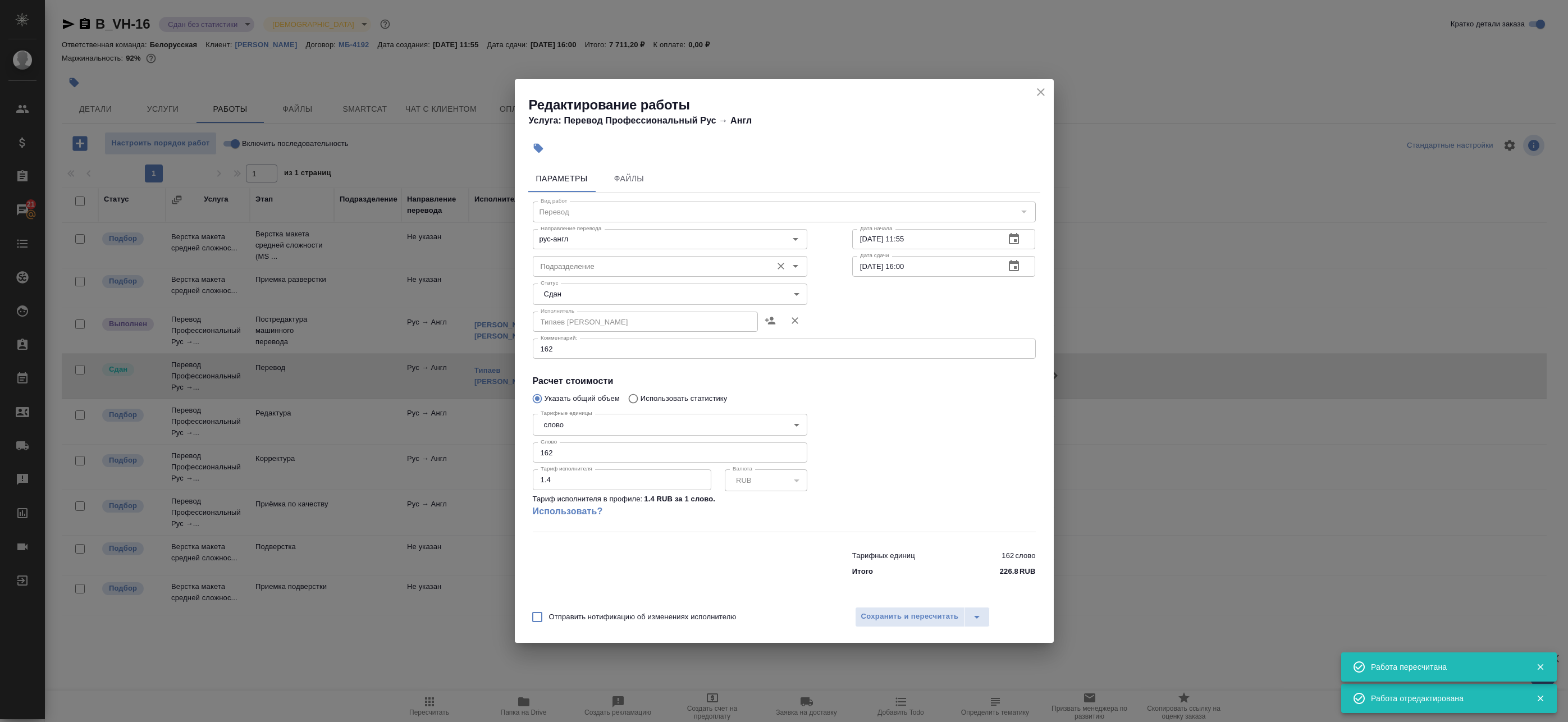
click at [577, 264] on input "Подразделение" at bounding box center [651, 266] width 230 height 13
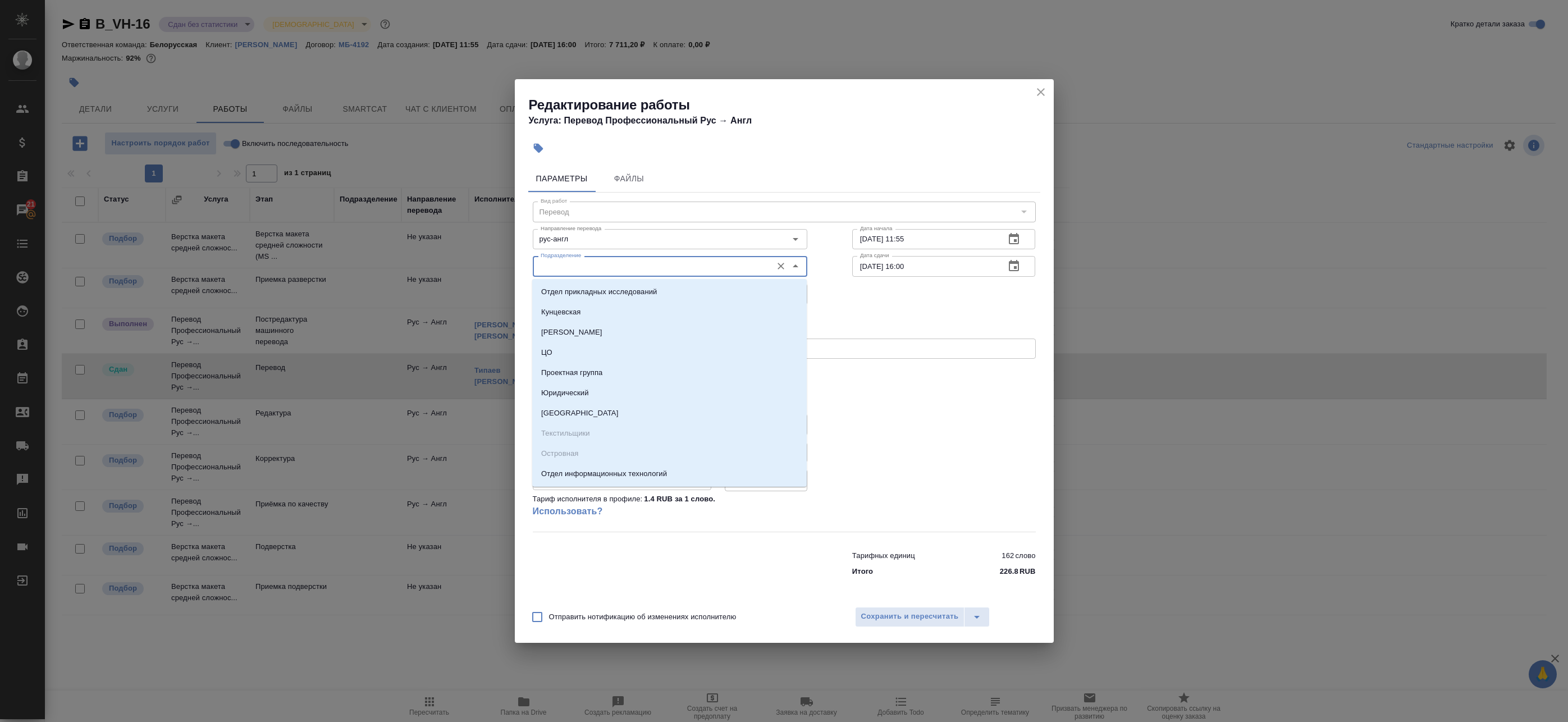
click at [1042, 88] on icon "close" at bounding box center [1041, 92] width 13 height 13
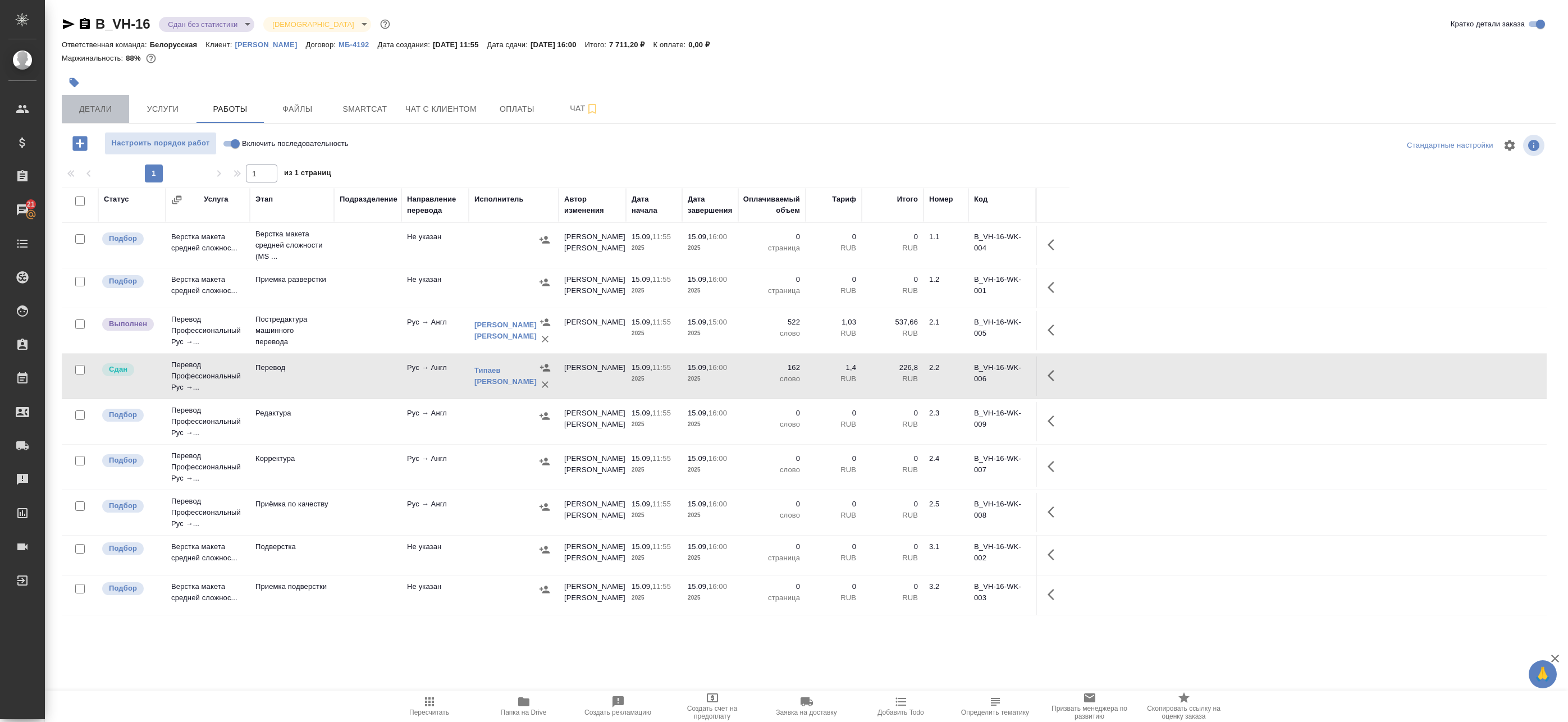
click at [100, 102] on span "Детали" at bounding box center [95, 109] width 54 height 14
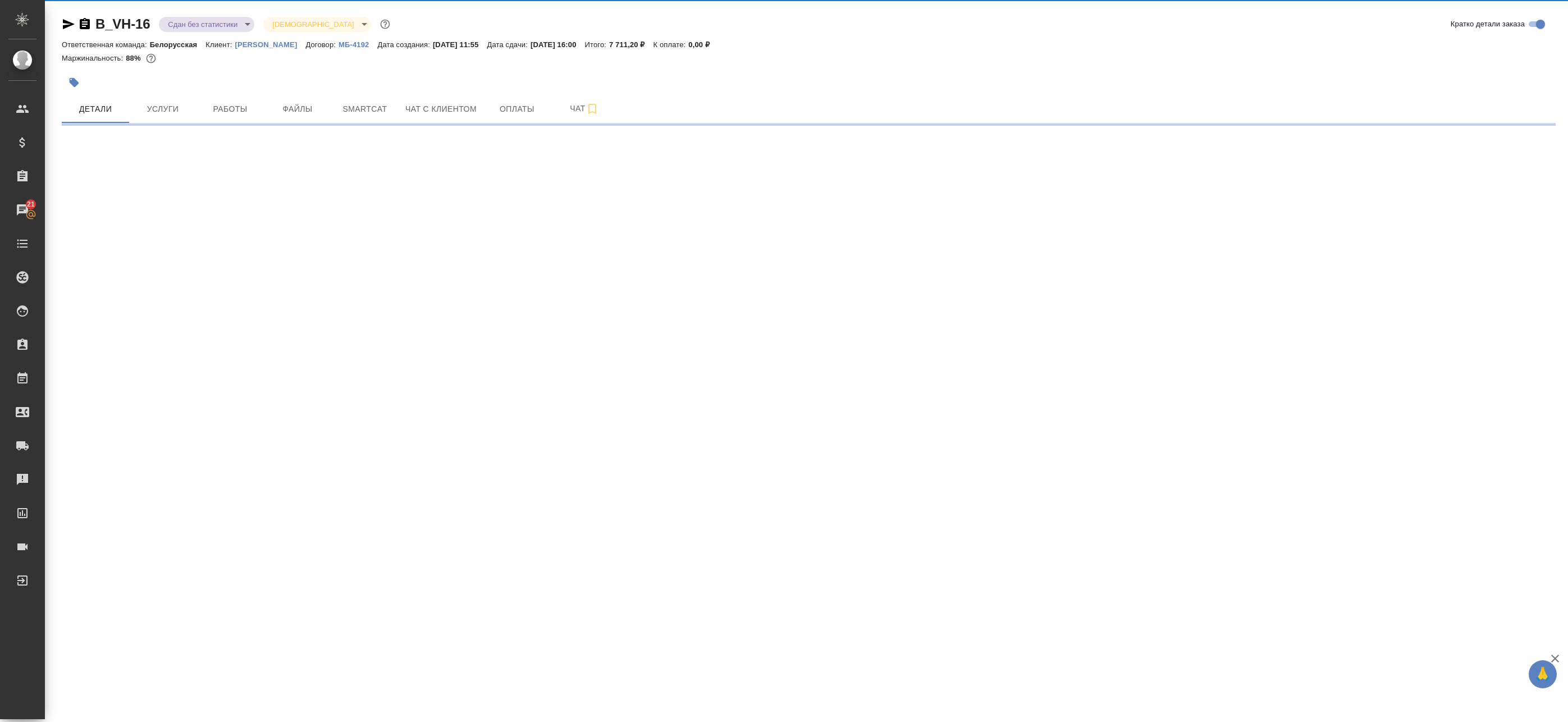
select select "RU"
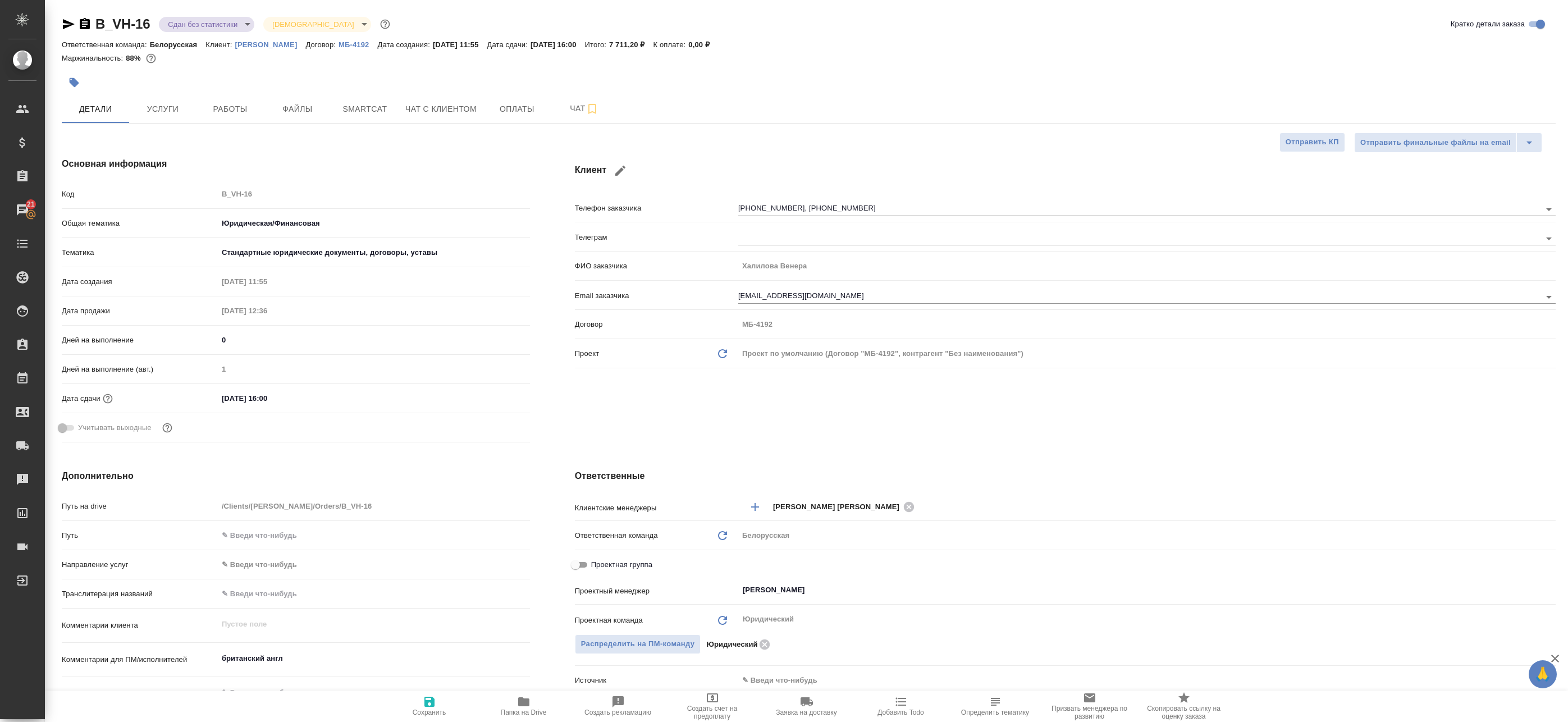
type textarea "x"
click at [219, 112] on span "Работы" at bounding box center [230, 109] width 54 height 14
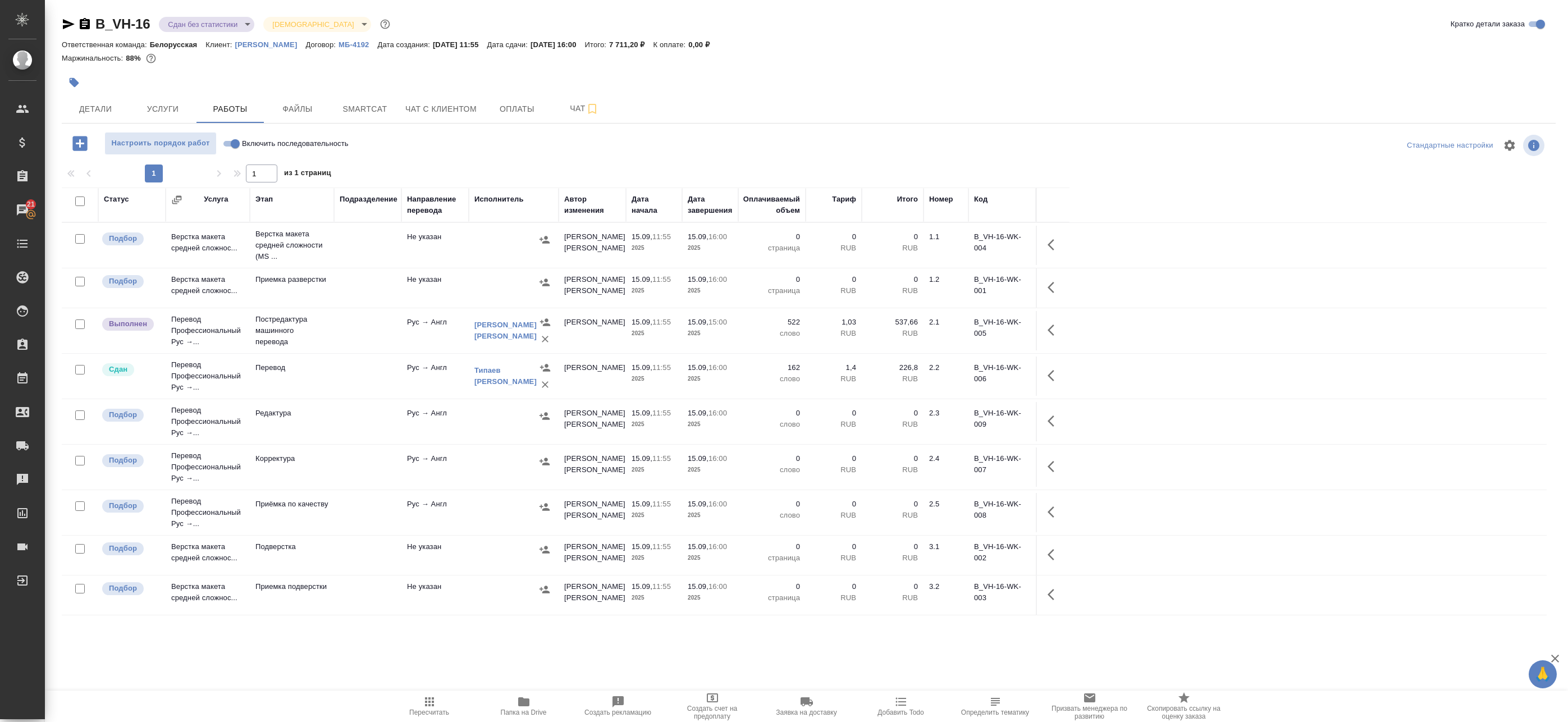
click at [66, 27] on icon "button" at bounding box center [69, 24] width 12 height 10
click at [536, 712] on span "Папка на Drive" at bounding box center [523, 712] width 46 height 8
click at [367, 108] on span "Smartcat" at bounding box center [365, 109] width 54 height 14
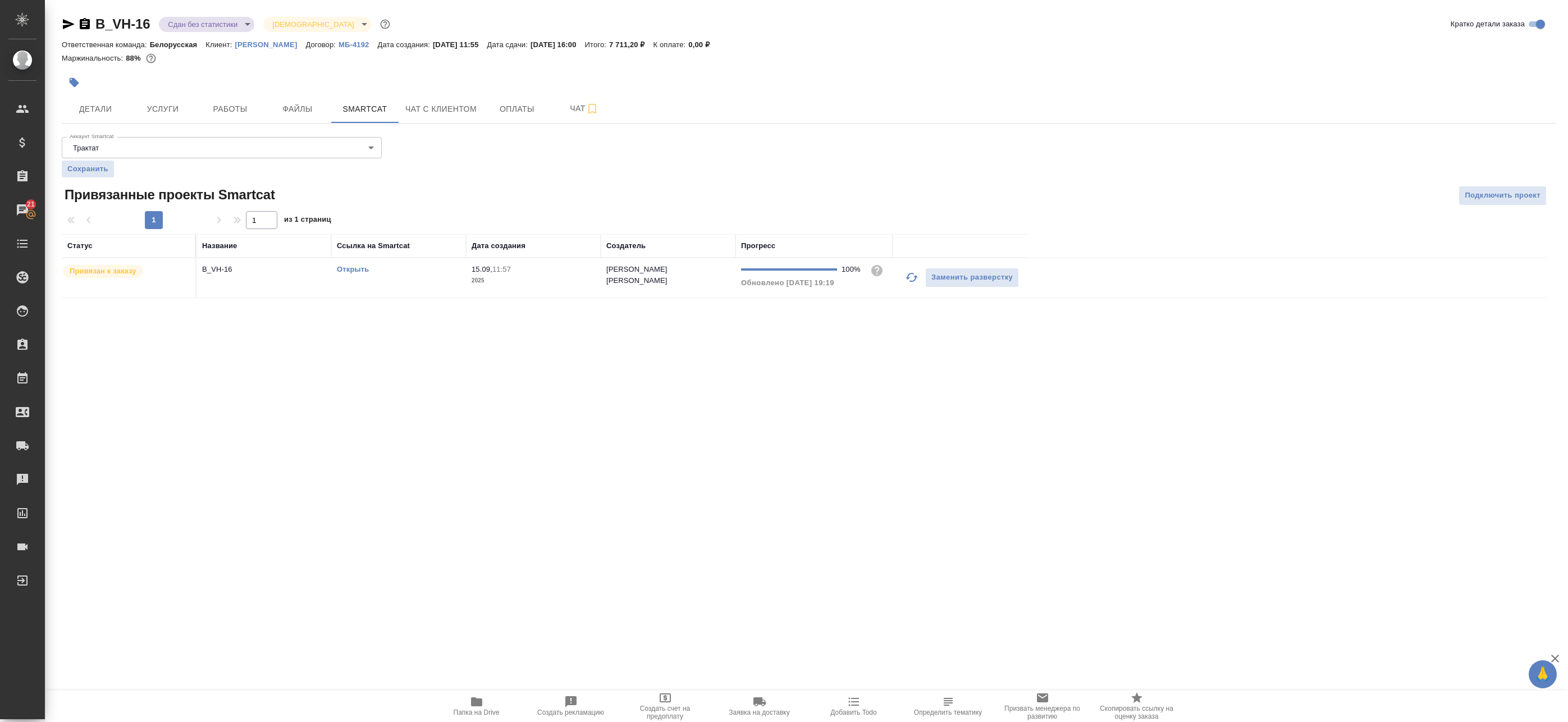
click at [330, 275] on td "B_VH-16" at bounding box center [264, 278] width 135 height 39
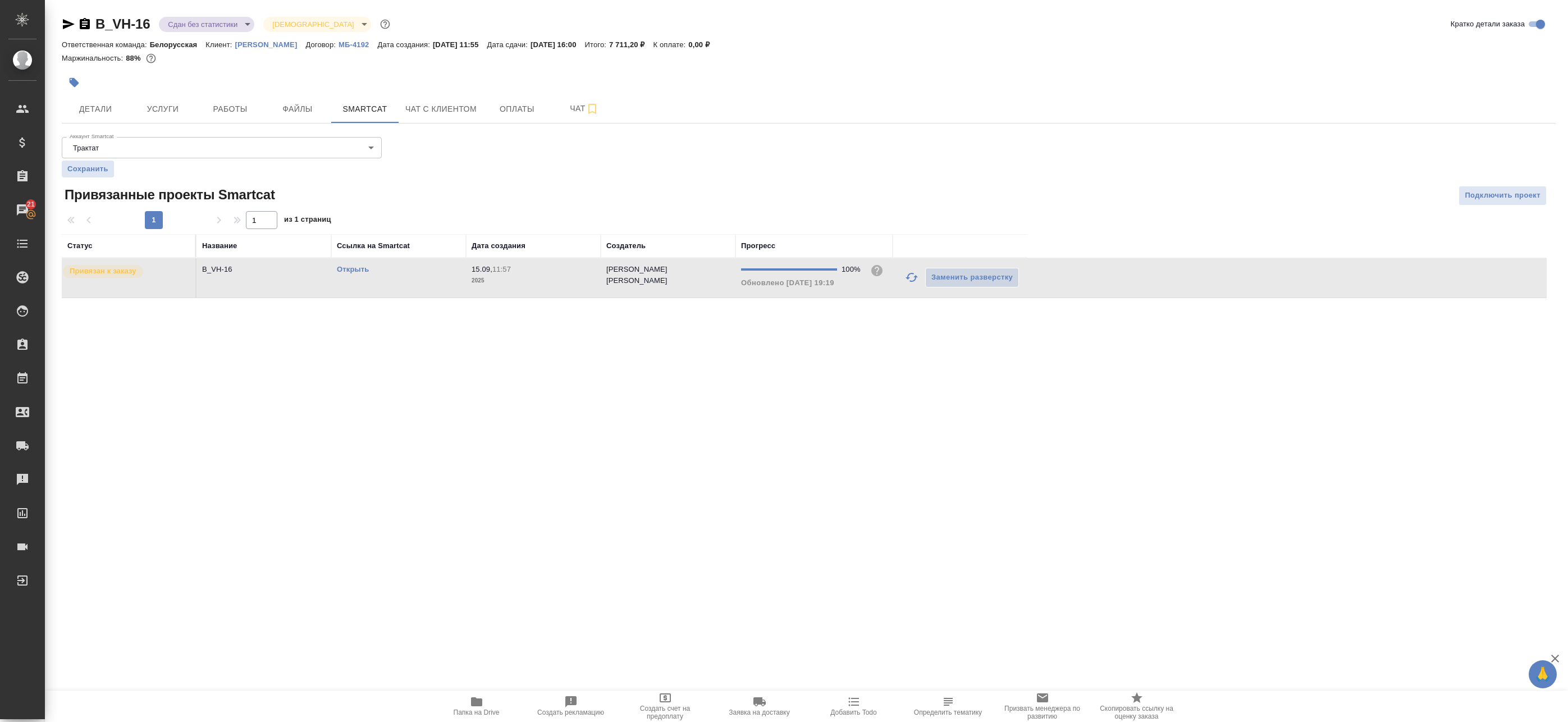
click at [300, 277] on td "B_VH-16" at bounding box center [264, 278] width 135 height 39
click at [224, 110] on span "Работы" at bounding box center [230, 109] width 54 height 14
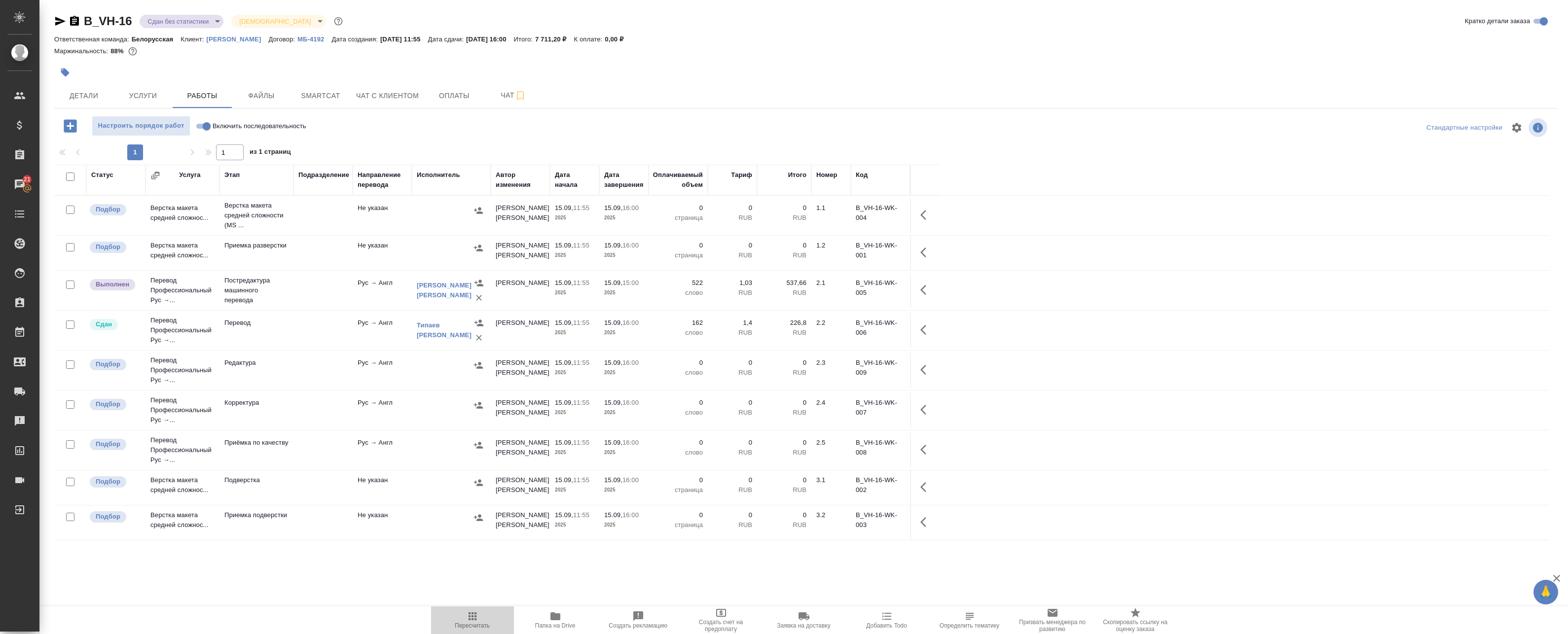
click at [473, 625] on span "Пересчитать" at bounding box center [473, 625] width 35 height 7
click at [921, 291] on icon "button" at bounding box center [923, 289] width 6 height 10
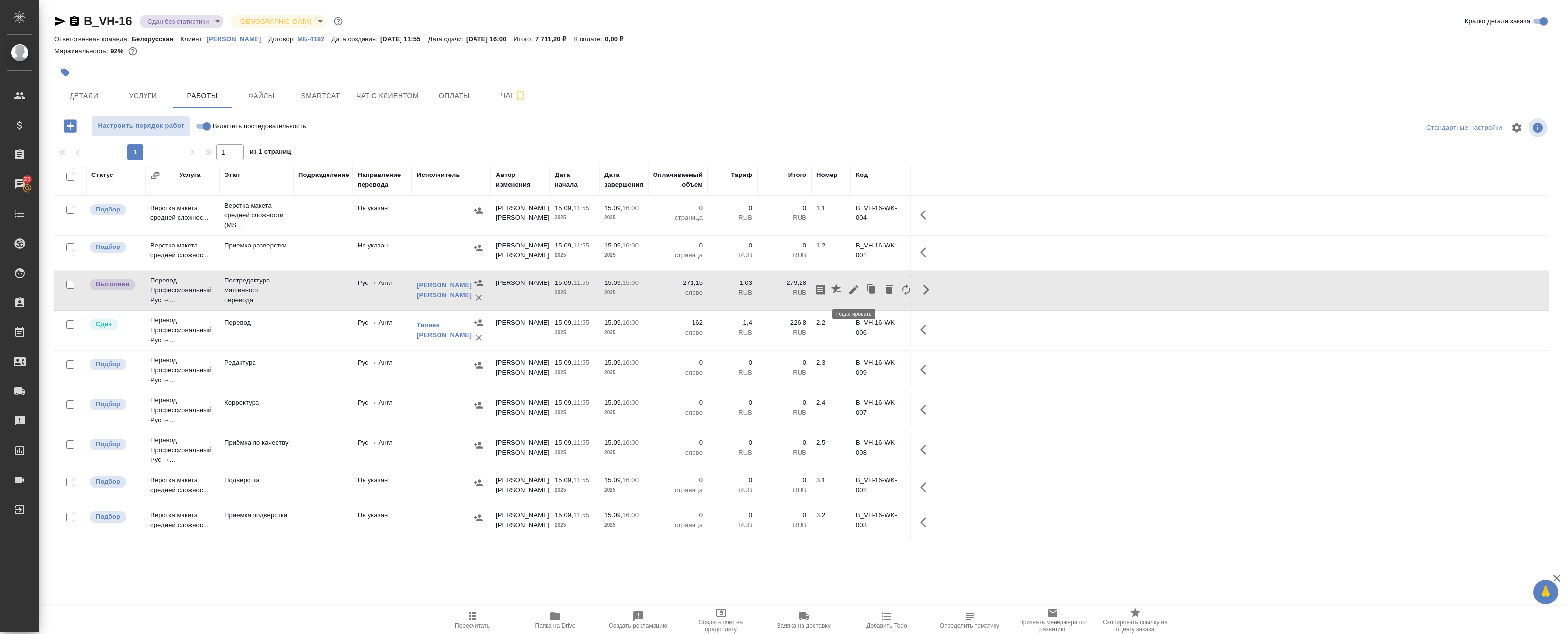
click at [858, 291] on icon "button" at bounding box center [853, 289] width 12 height 12
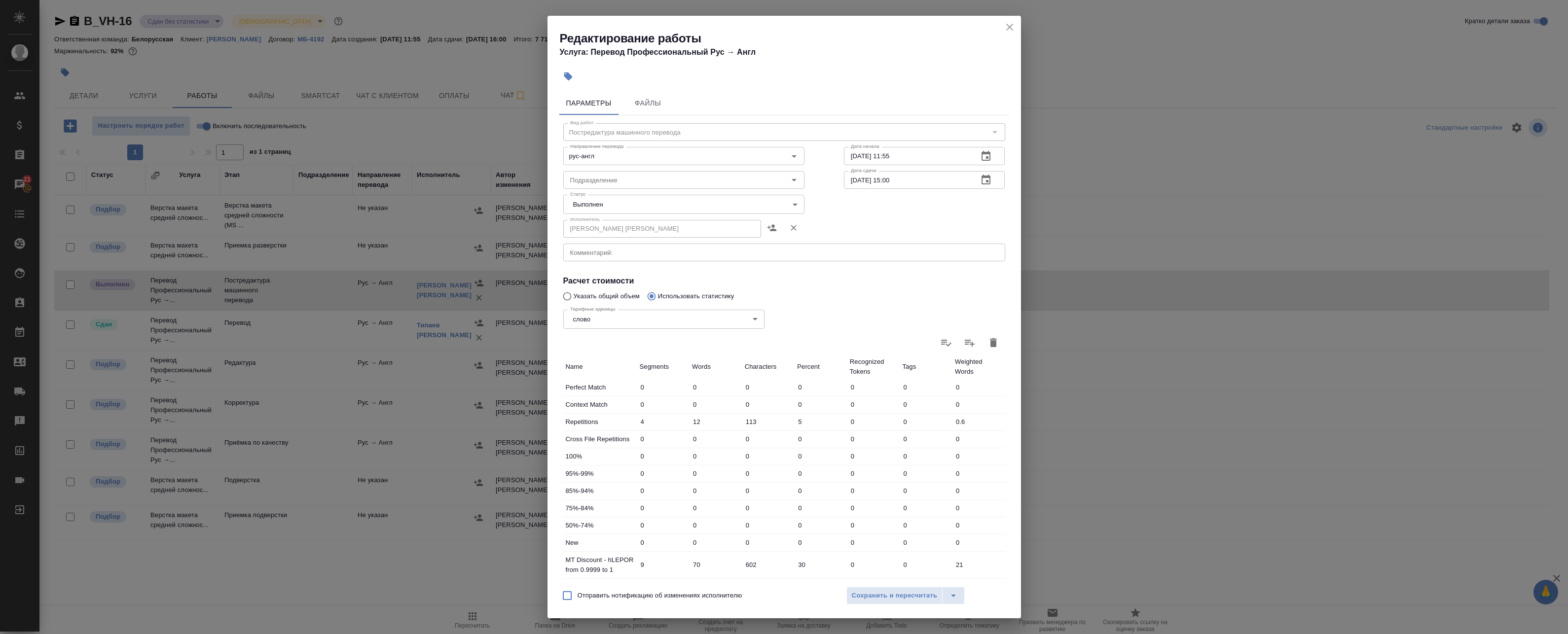
click at [630, 196] on body "🙏 .cls-1 fill:#fff; AWATERA Badanyan Artak Клиенты Спецификации Заказы 21 Чаты …" at bounding box center [784, 317] width 1568 height 634
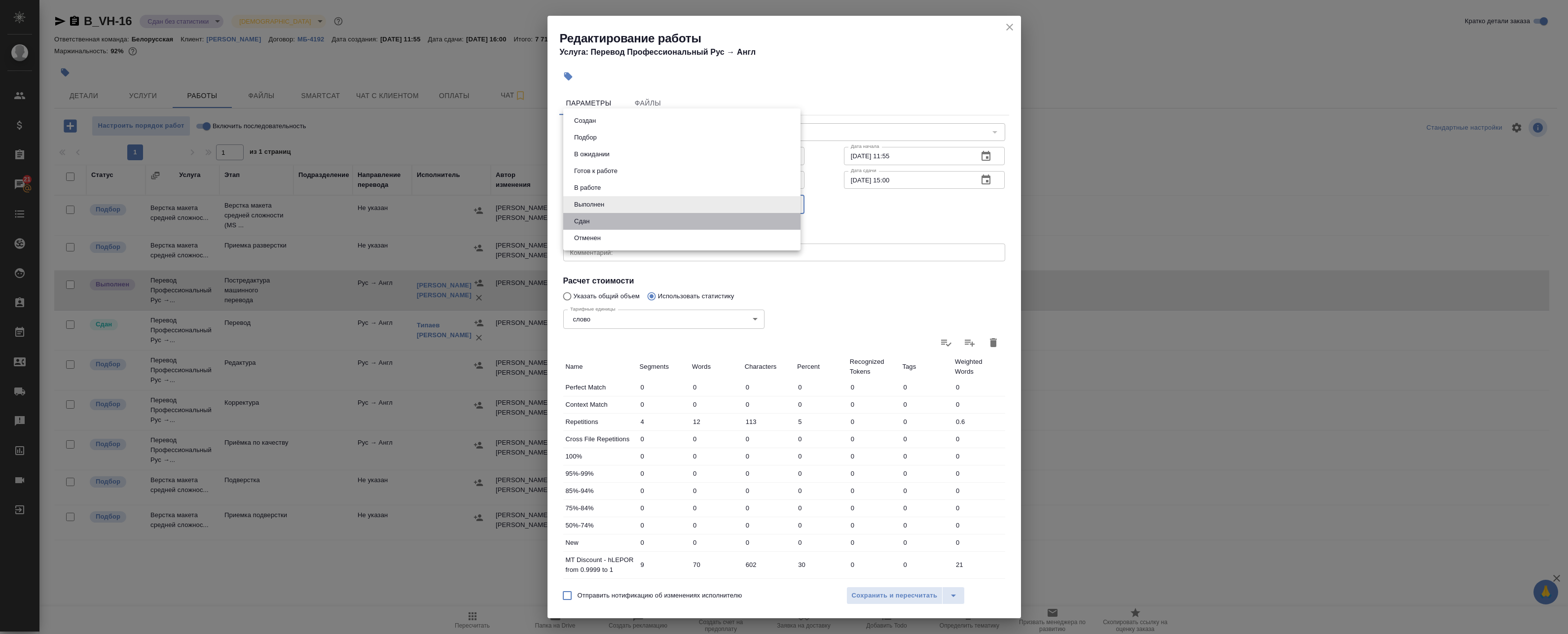
drag, startPoint x: 618, startPoint y: 223, endPoint x: 632, endPoint y: 239, distance: 21.3
click at [618, 223] on li "Сдан" at bounding box center [681, 221] width 237 height 17
type input "closed"
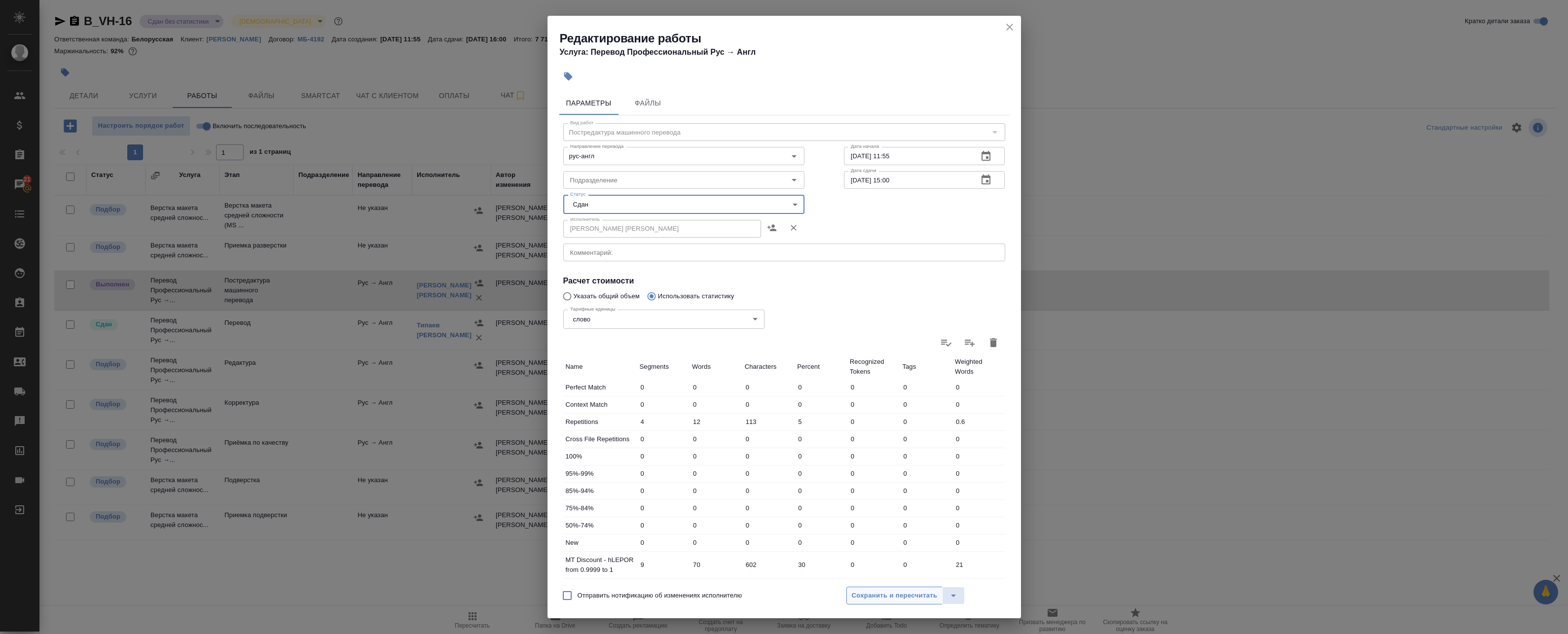
click at [879, 595] on span "Сохранить и пересчитать" at bounding box center [895, 595] width 86 height 11
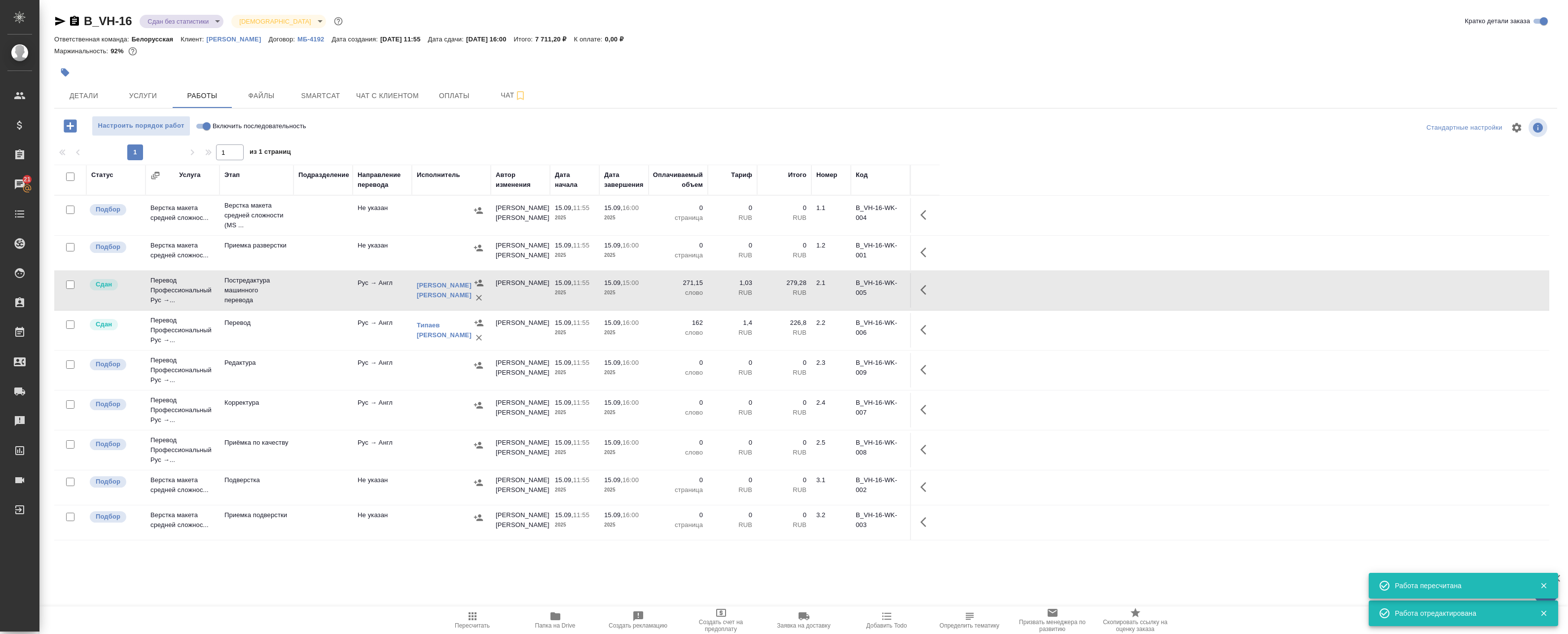
click at [171, 24] on body "🙏 .cls-1 fill:#fff; AWATERA Badanyan Artak Клиенты Спецификации Заказы 21 Чаты …" at bounding box center [784, 317] width 1568 height 634
click at [174, 137] on button "Выполнен" at bounding box center [165, 137] width 36 height 11
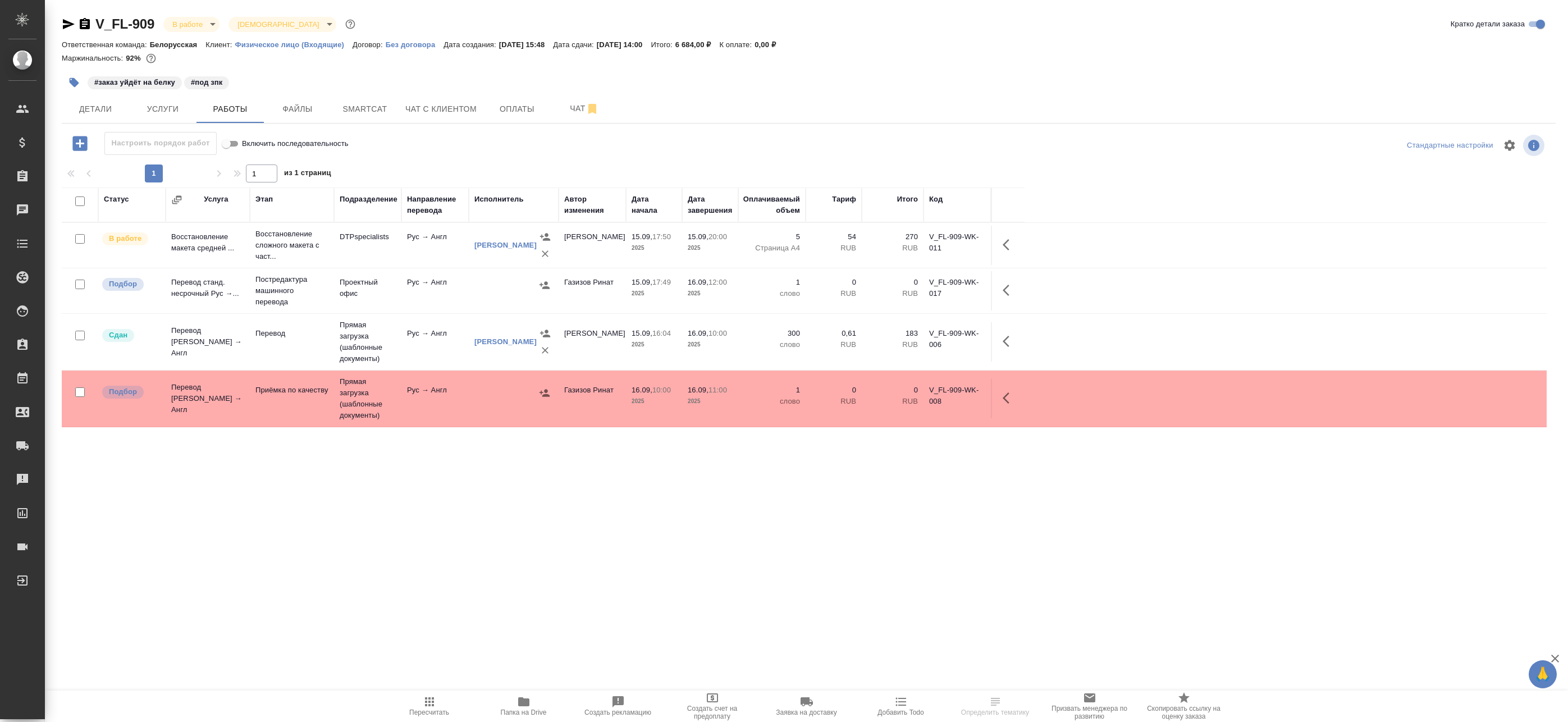
click at [461, 284] on td "Рус → Англ" at bounding box center [435, 290] width 68 height 39
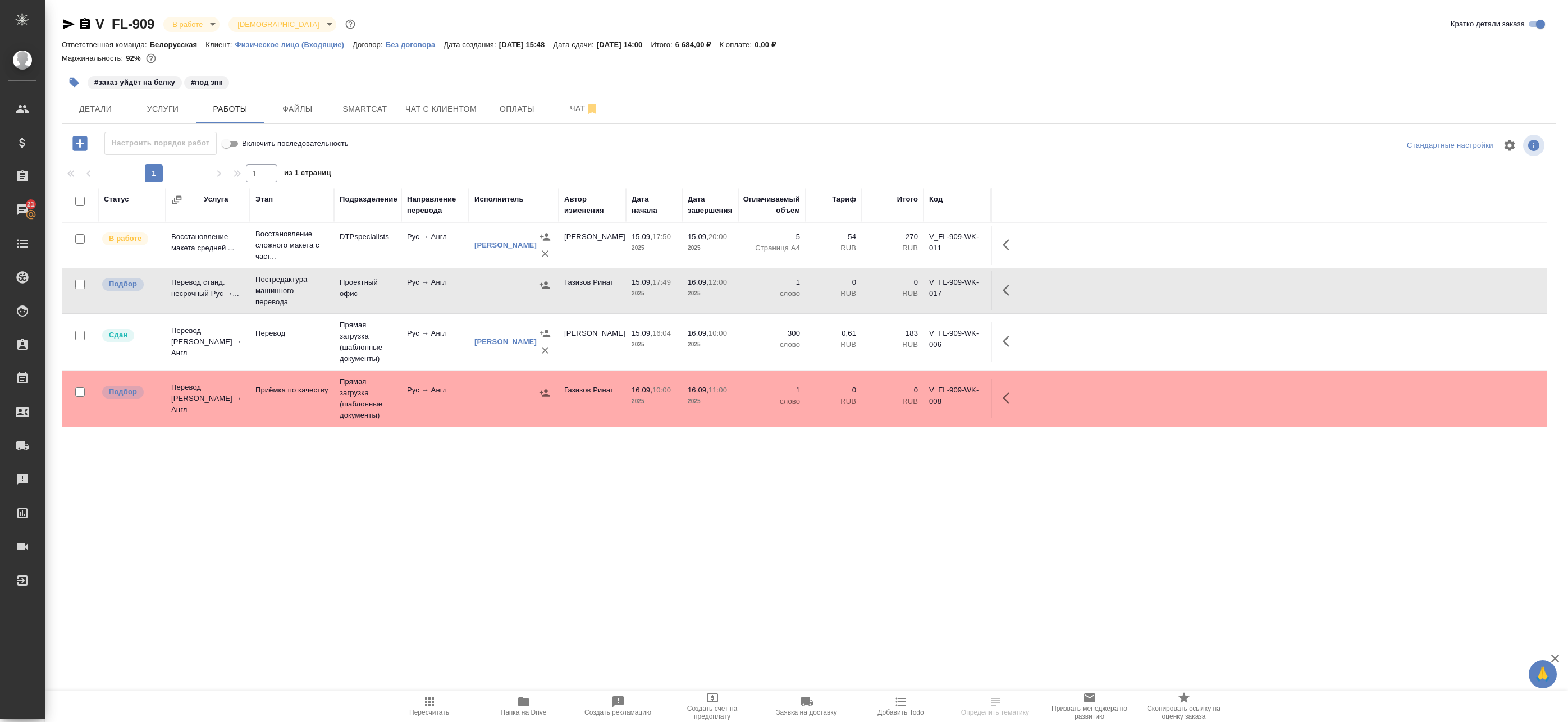
click at [1004, 340] on icon "button" at bounding box center [1009, 341] width 13 height 13
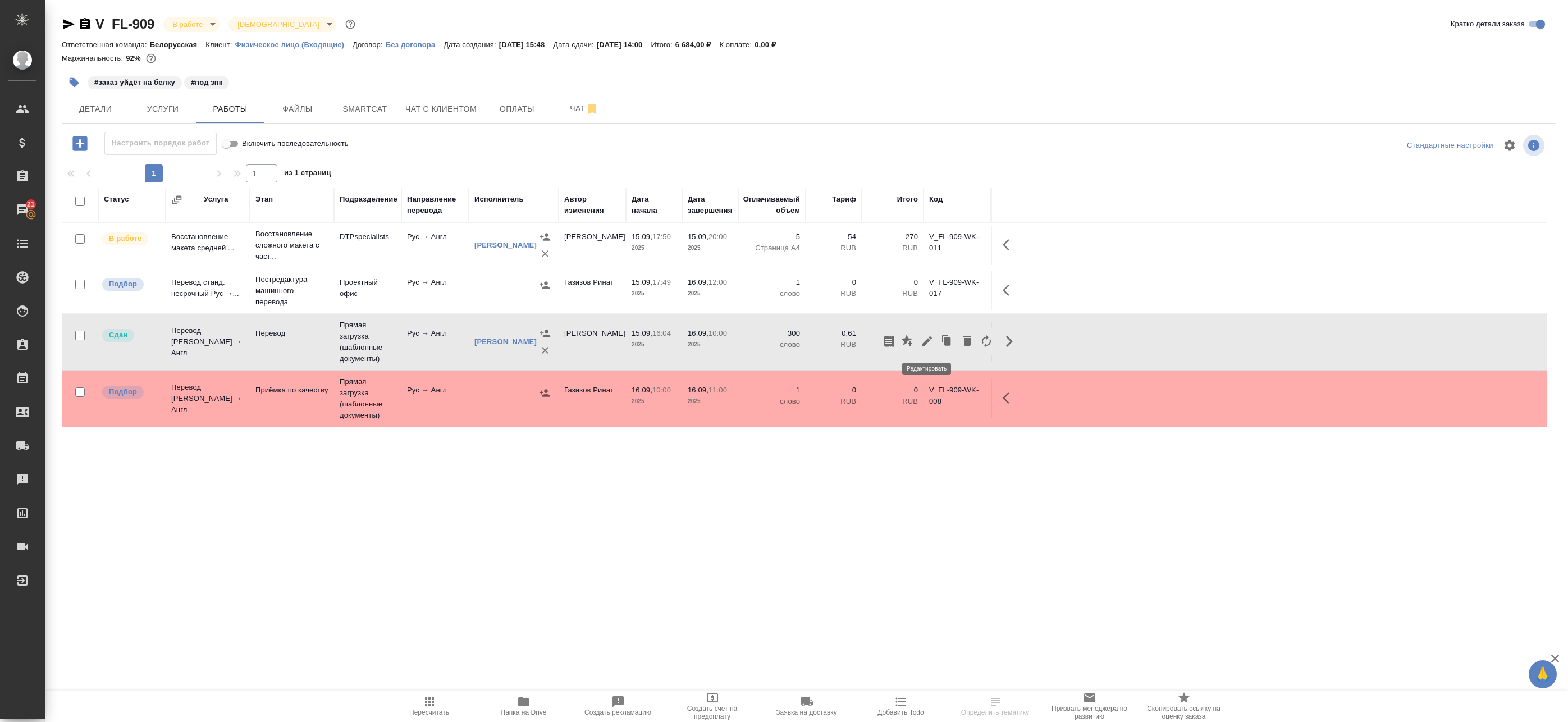
click at [935, 341] on button "button" at bounding box center [926, 341] width 19 height 27
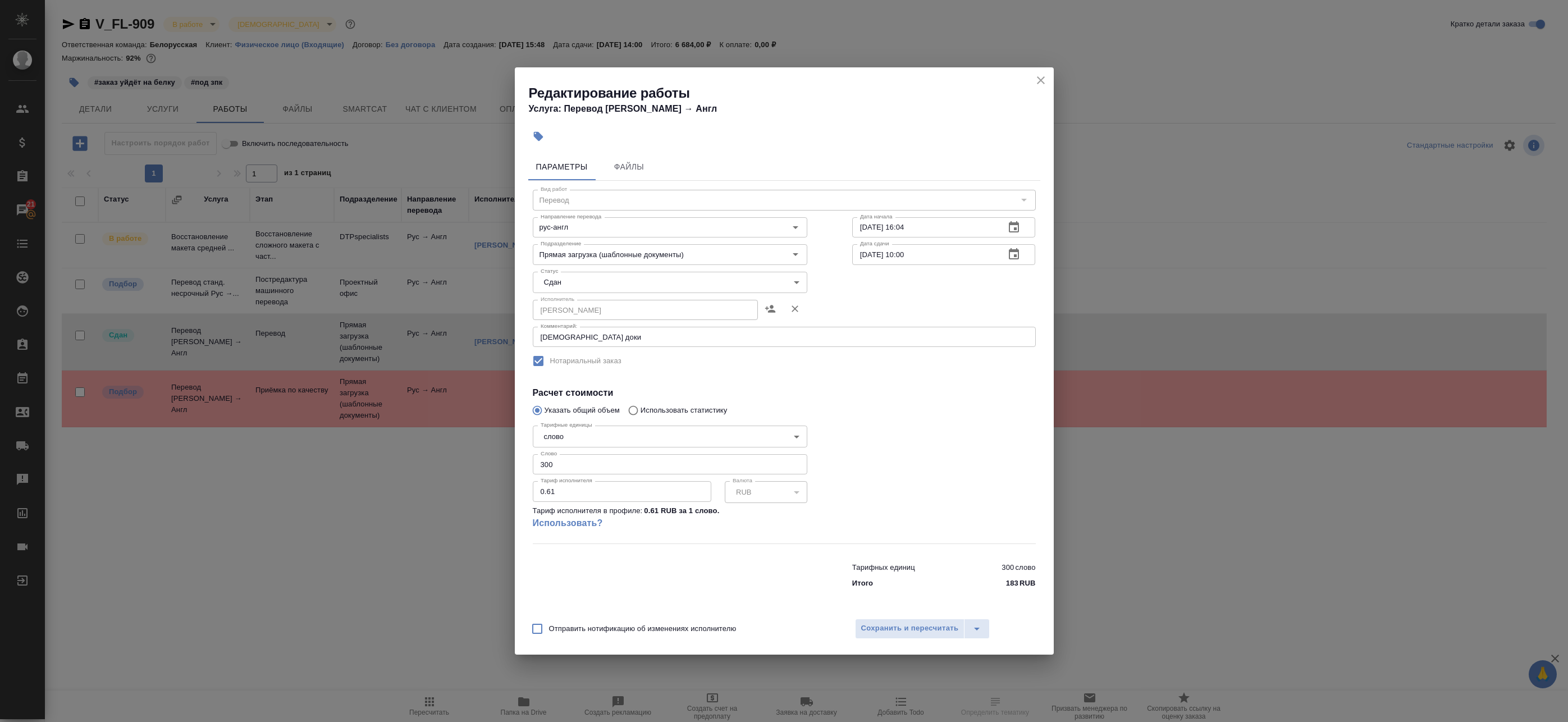
click at [1043, 79] on icon "close" at bounding box center [1040, 79] width 8 height 8
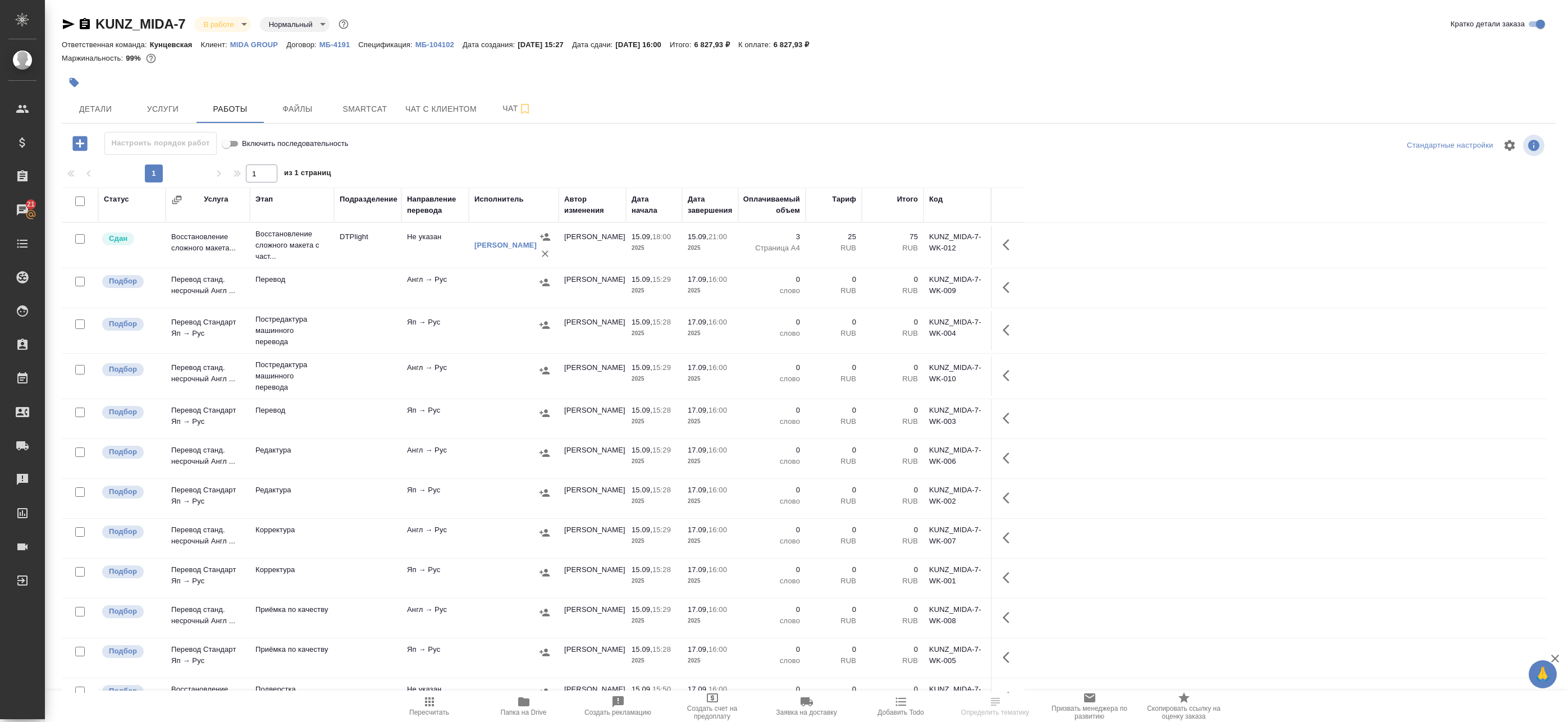
click at [426, 250] on td "Не указан" at bounding box center [435, 245] width 68 height 39
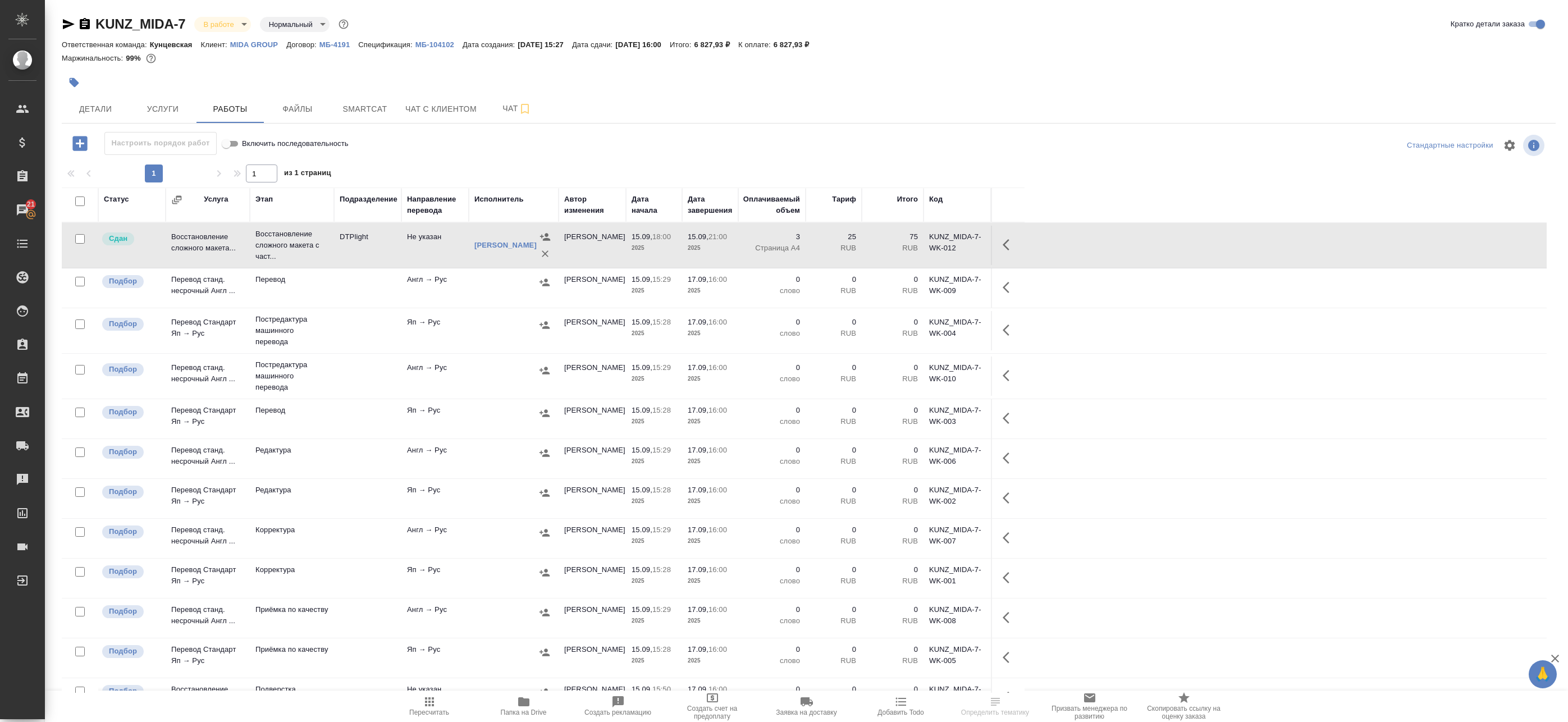
click at [426, 250] on td "Не указан" at bounding box center [435, 245] width 68 height 39
click at [224, 112] on span "Работы" at bounding box center [230, 109] width 54 height 14
click at [370, 117] on button "Smartcat" at bounding box center [365, 109] width 68 height 28
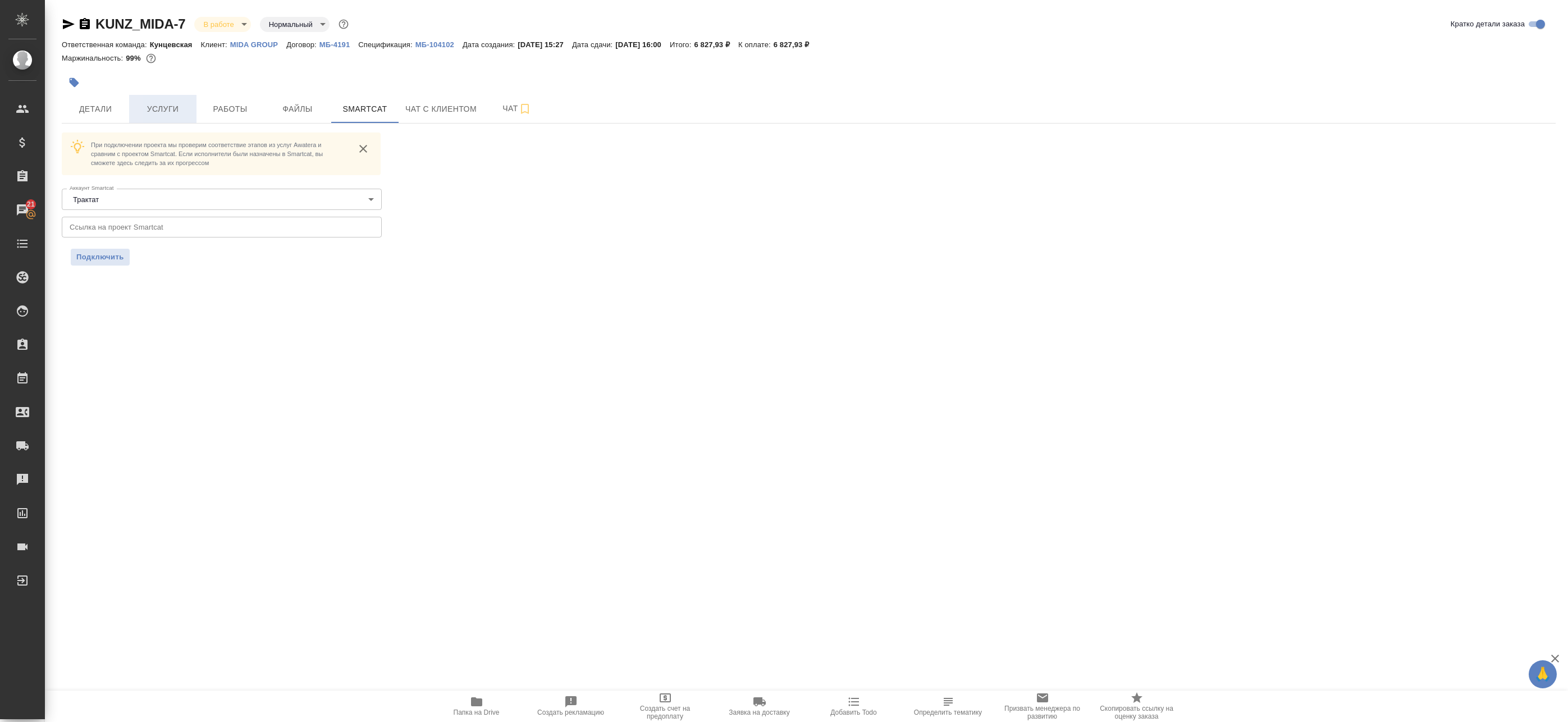
click at [173, 115] on span "Услуги" at bounding box center [162, 109] width 54 height 14
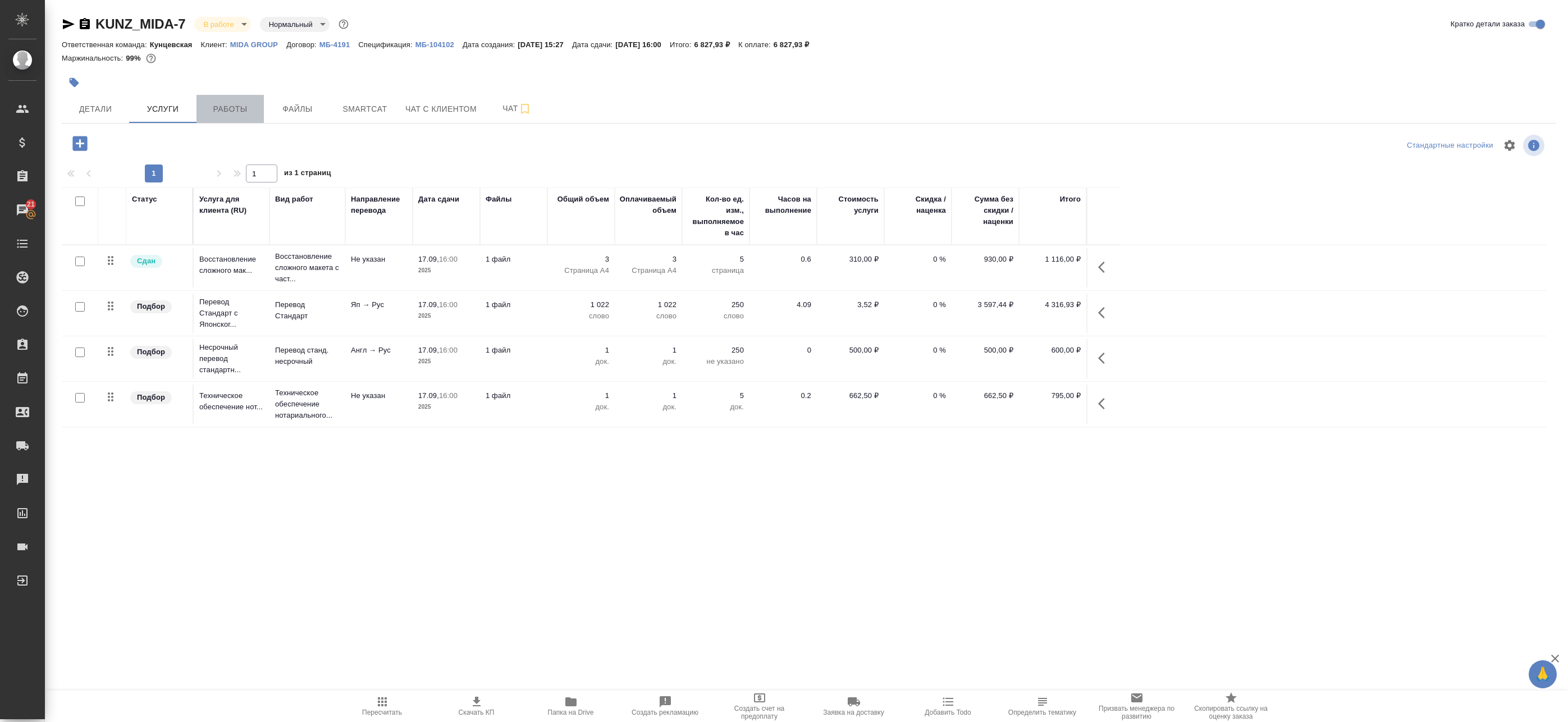
click at [228, 98] on button "Работы" at bounding box center [230, 109] width 68 height 28
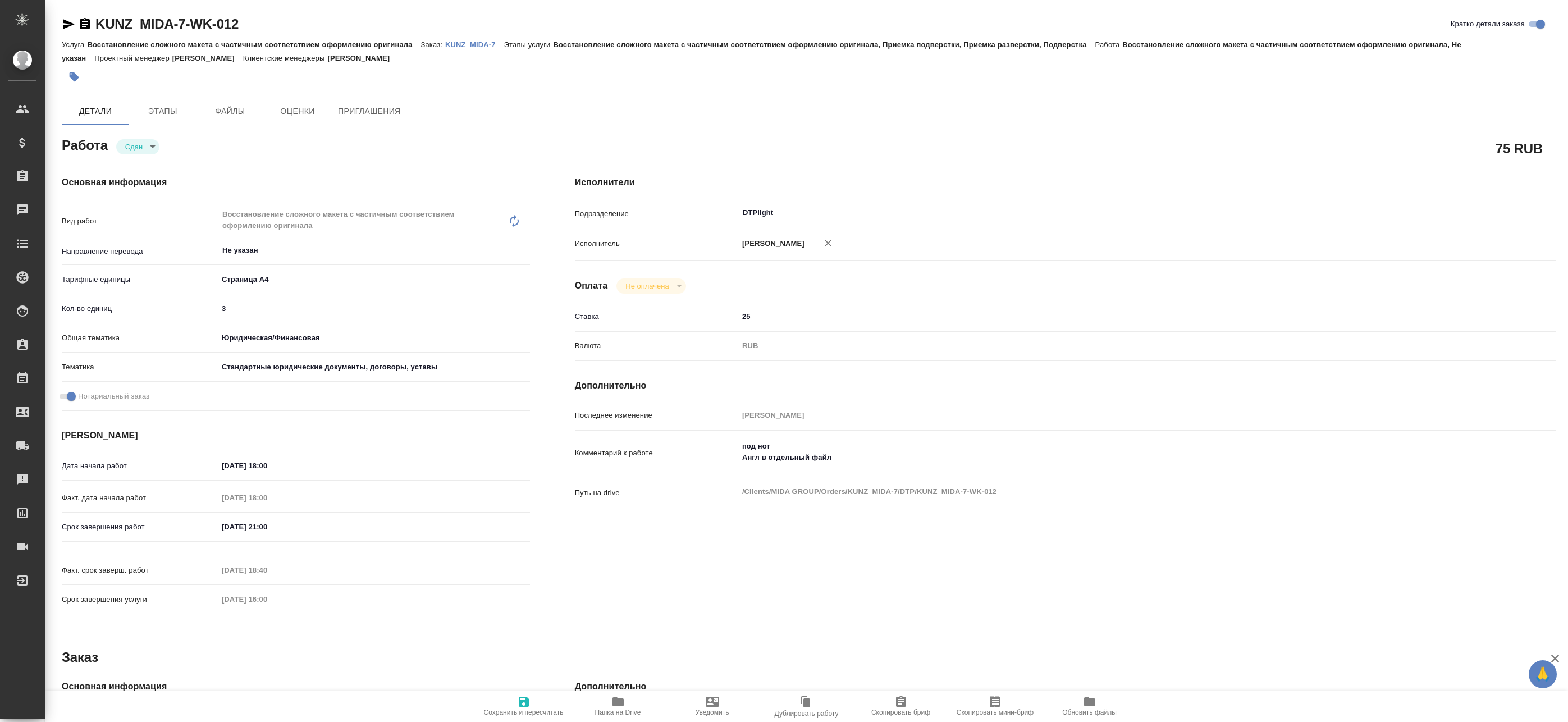
type textarea "x"
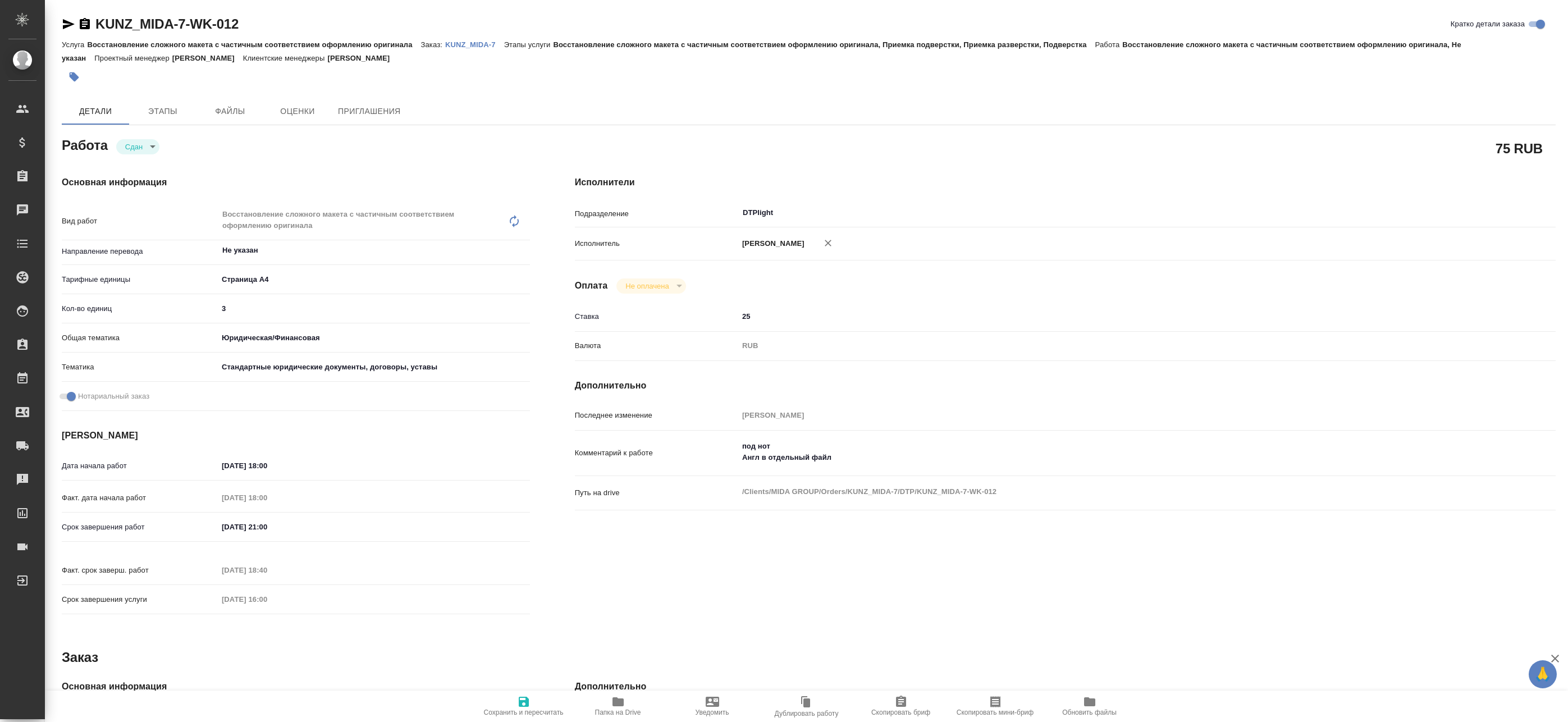
type textarea "x"
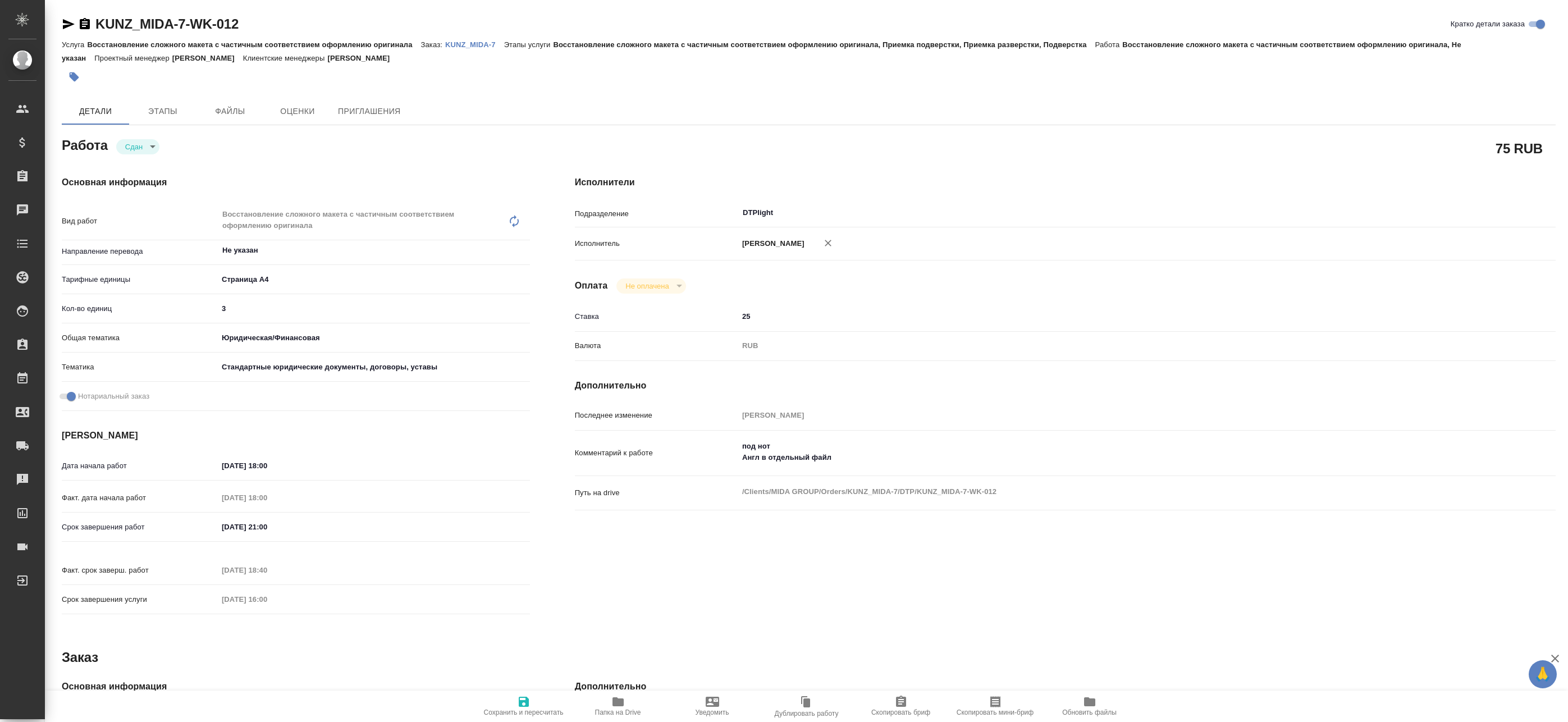
type textarea "x"
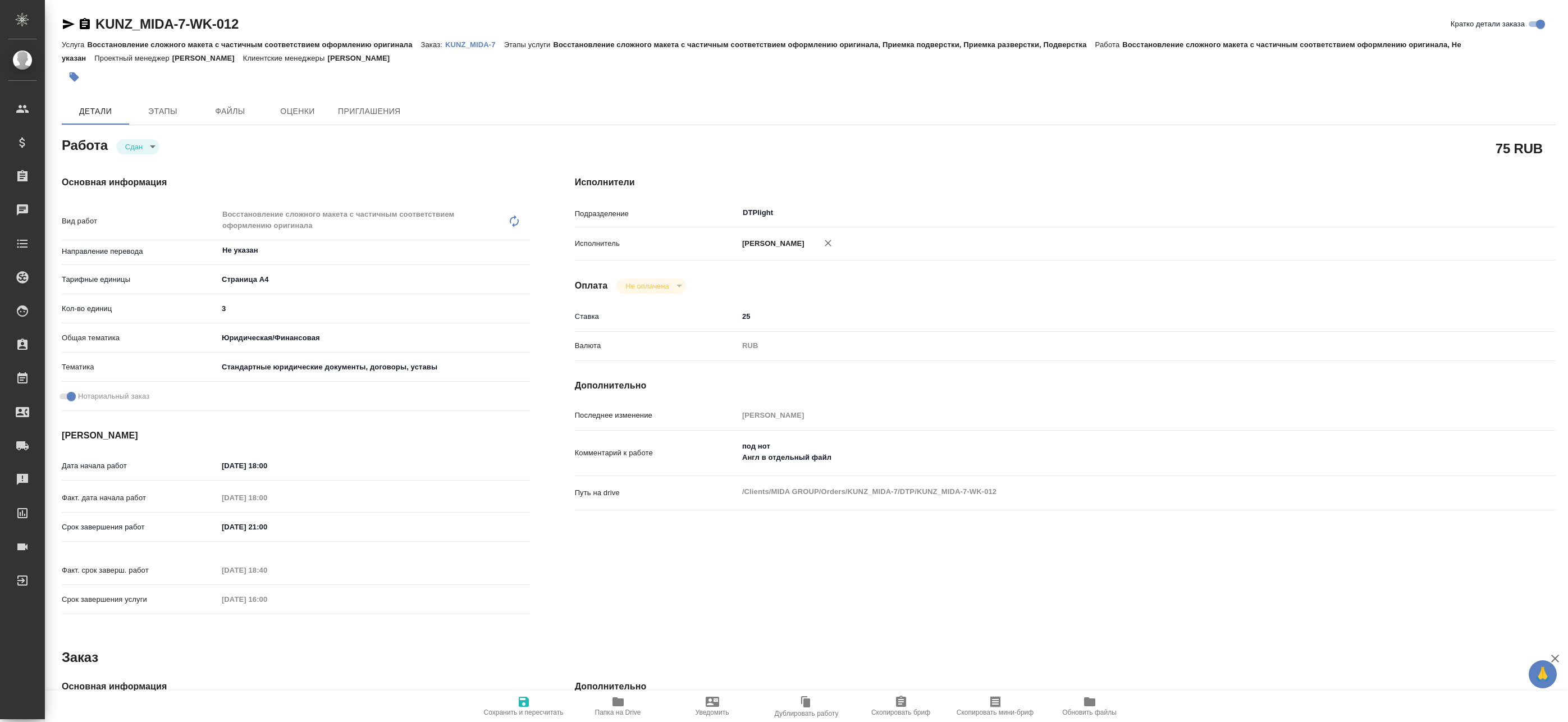
type textarea "x"
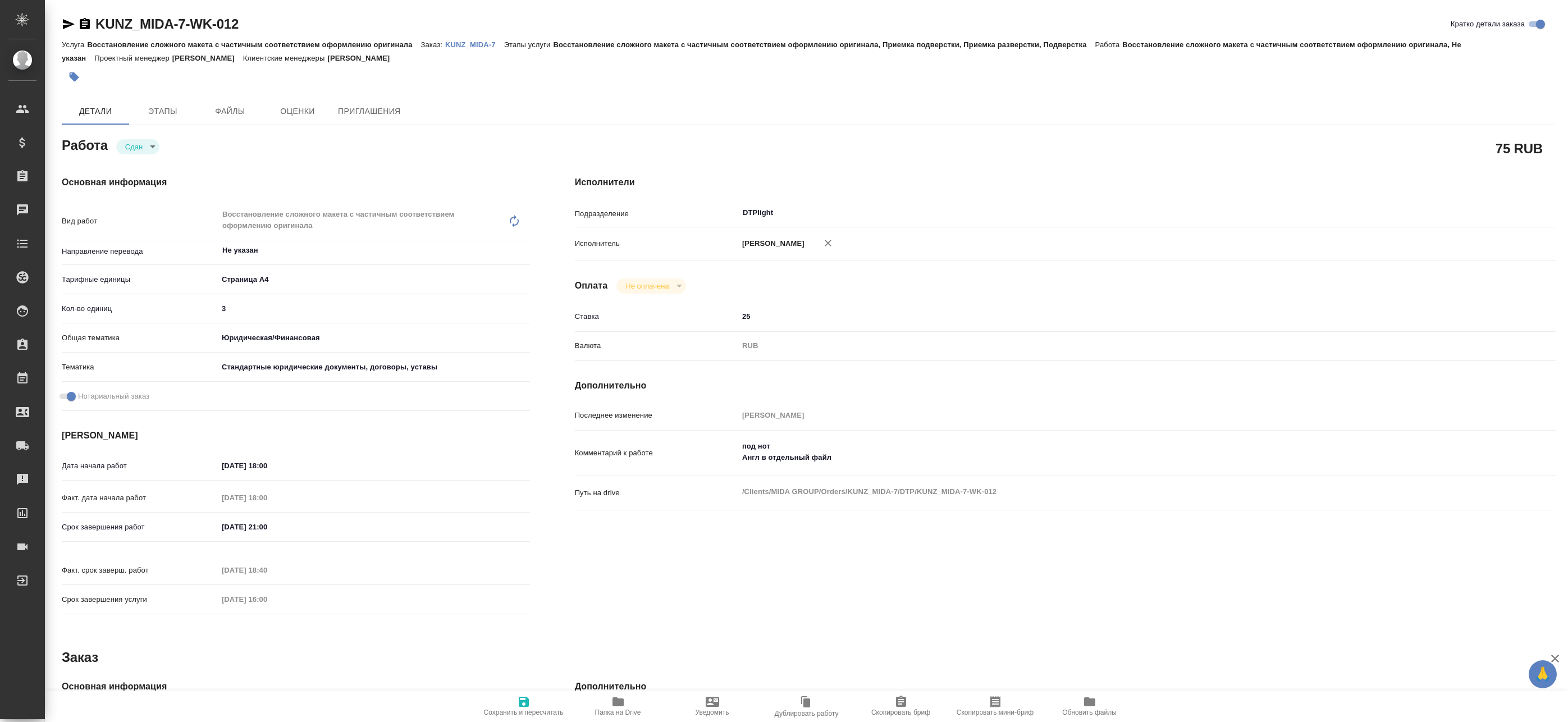
type textarea "x"
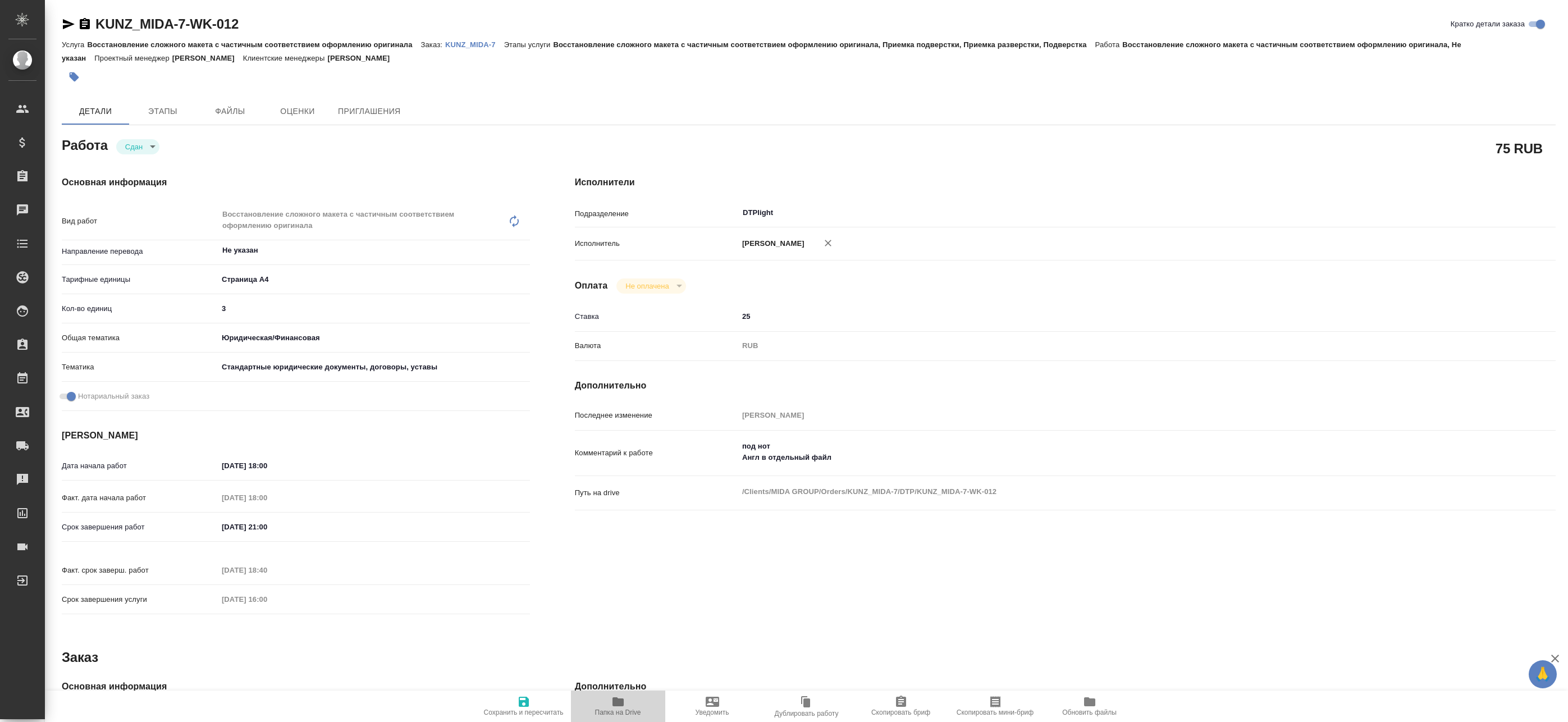
click at [617, 703] on icon "button" at bounding box center [617, 701] width 11 height 9
type textarea "x"
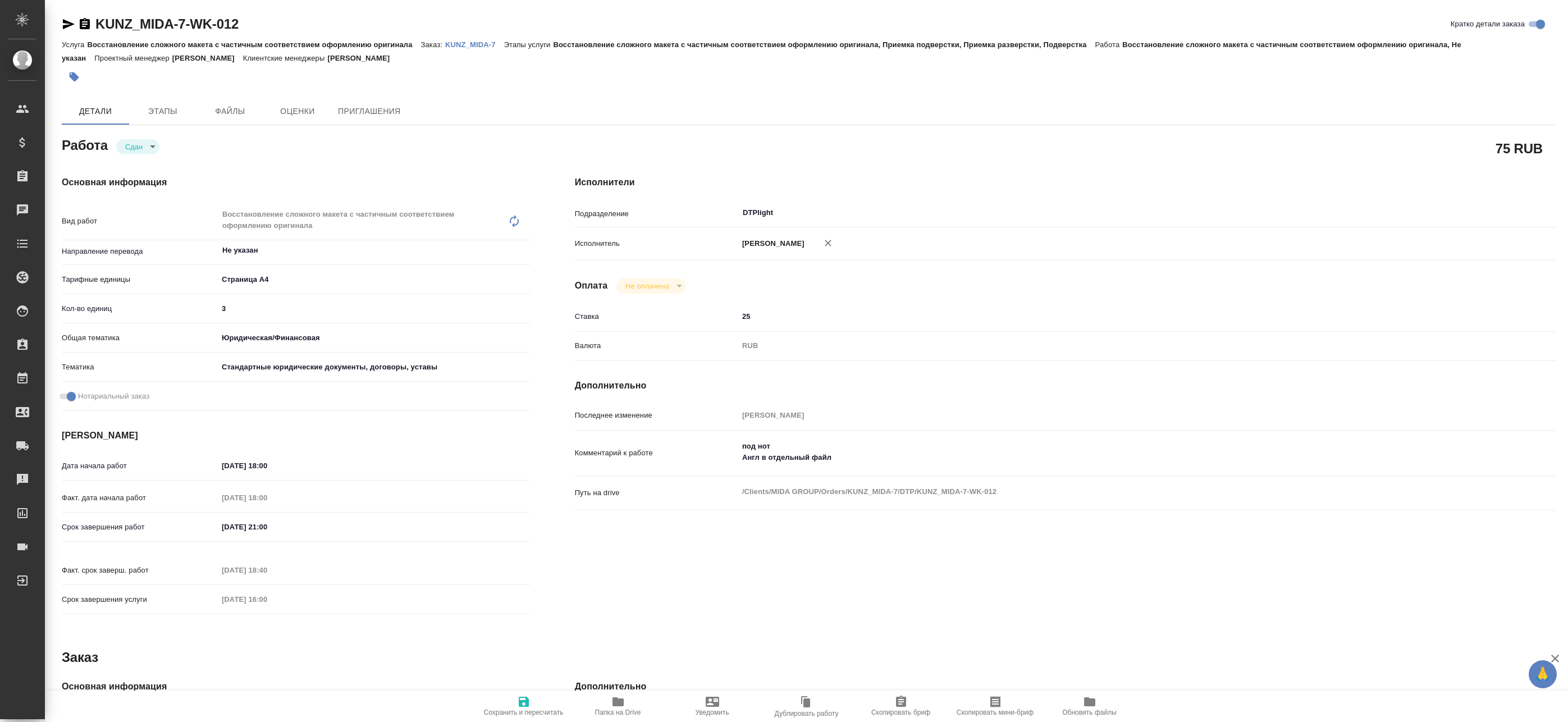
type textarea "x"
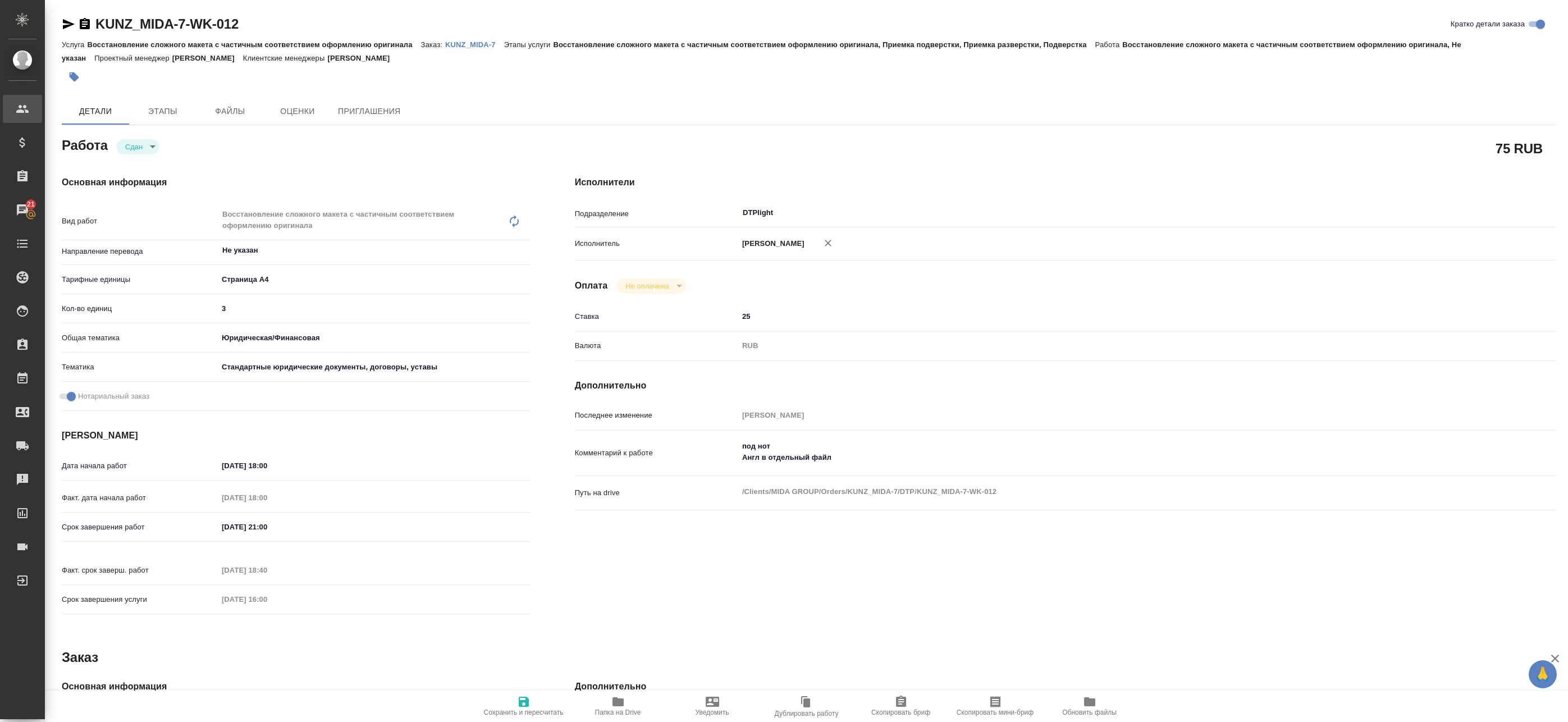
type textarea "x"
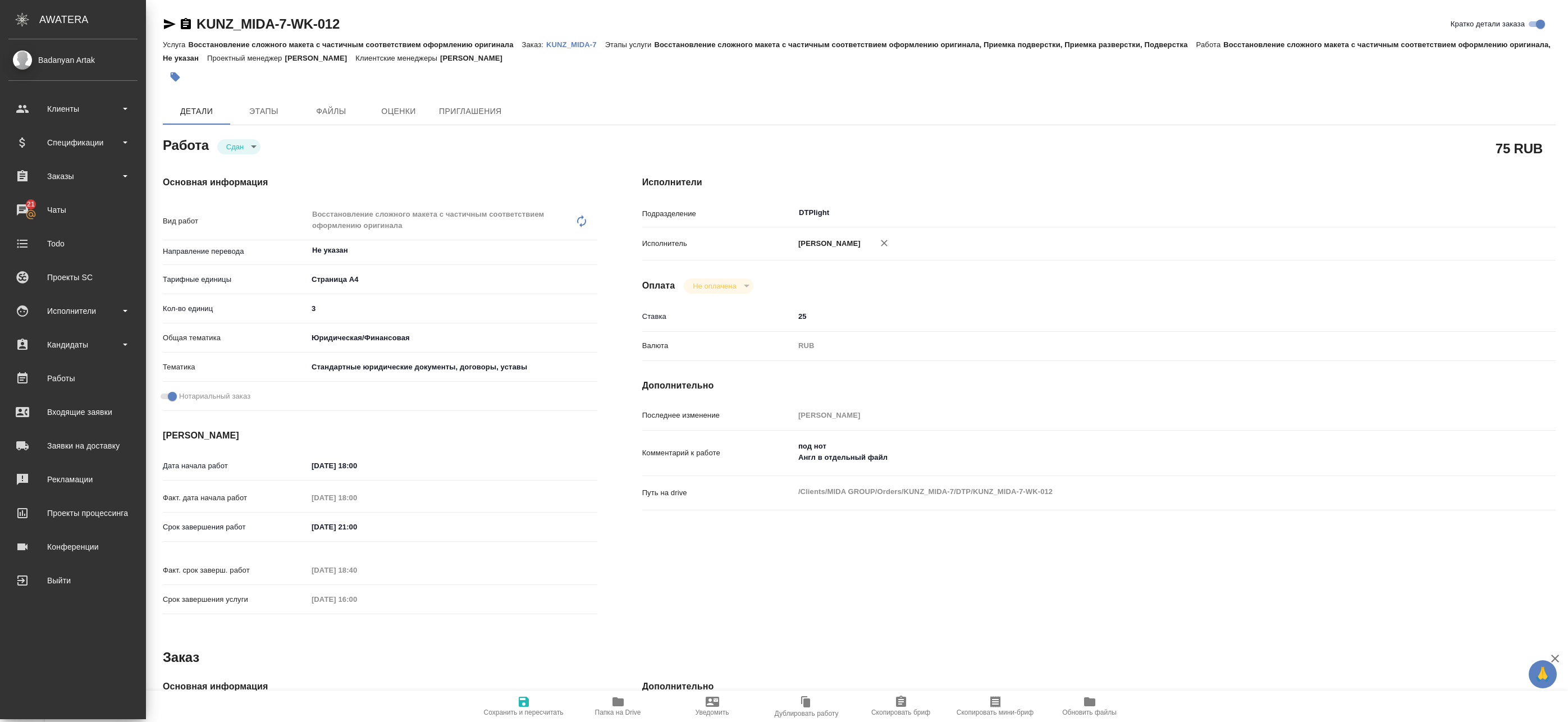
type textarea "x"
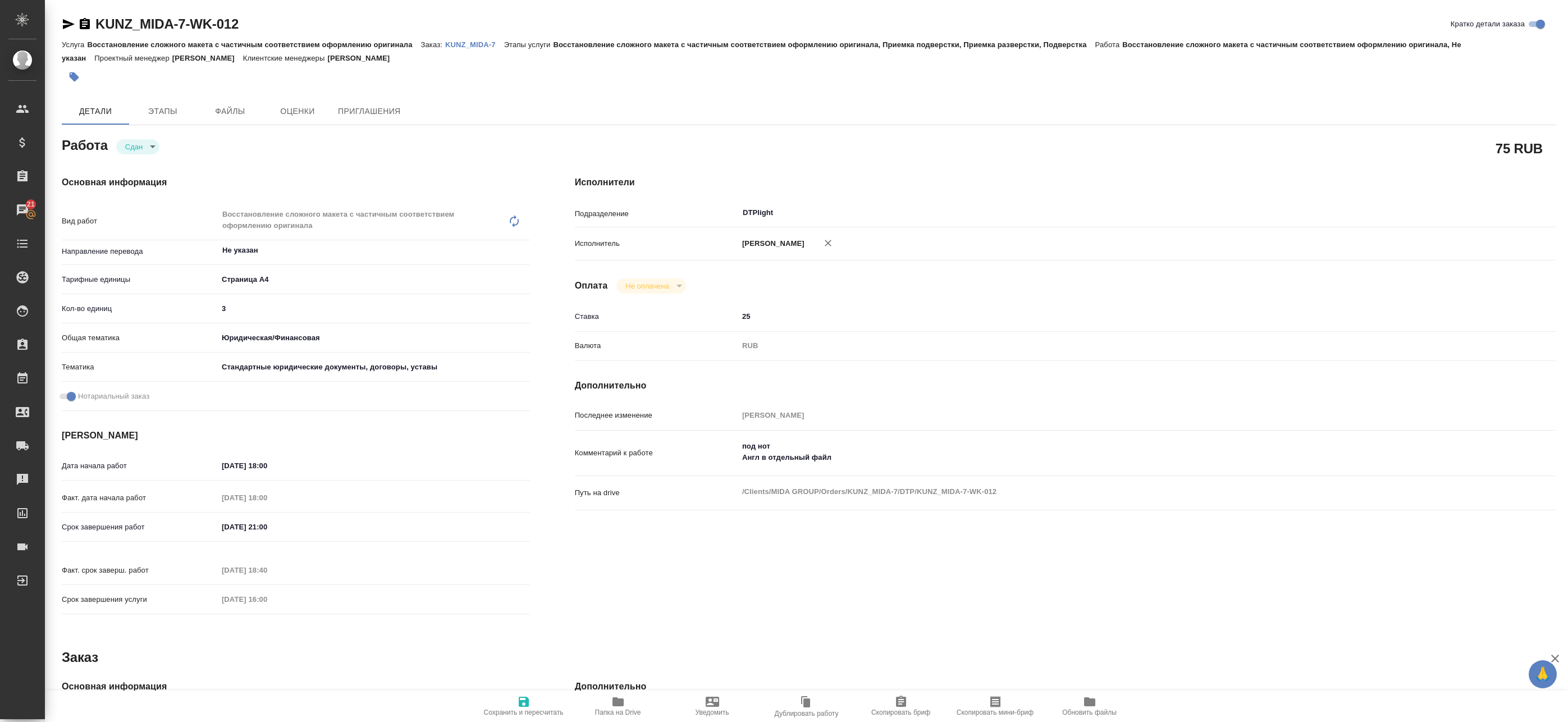
type textarea "x"
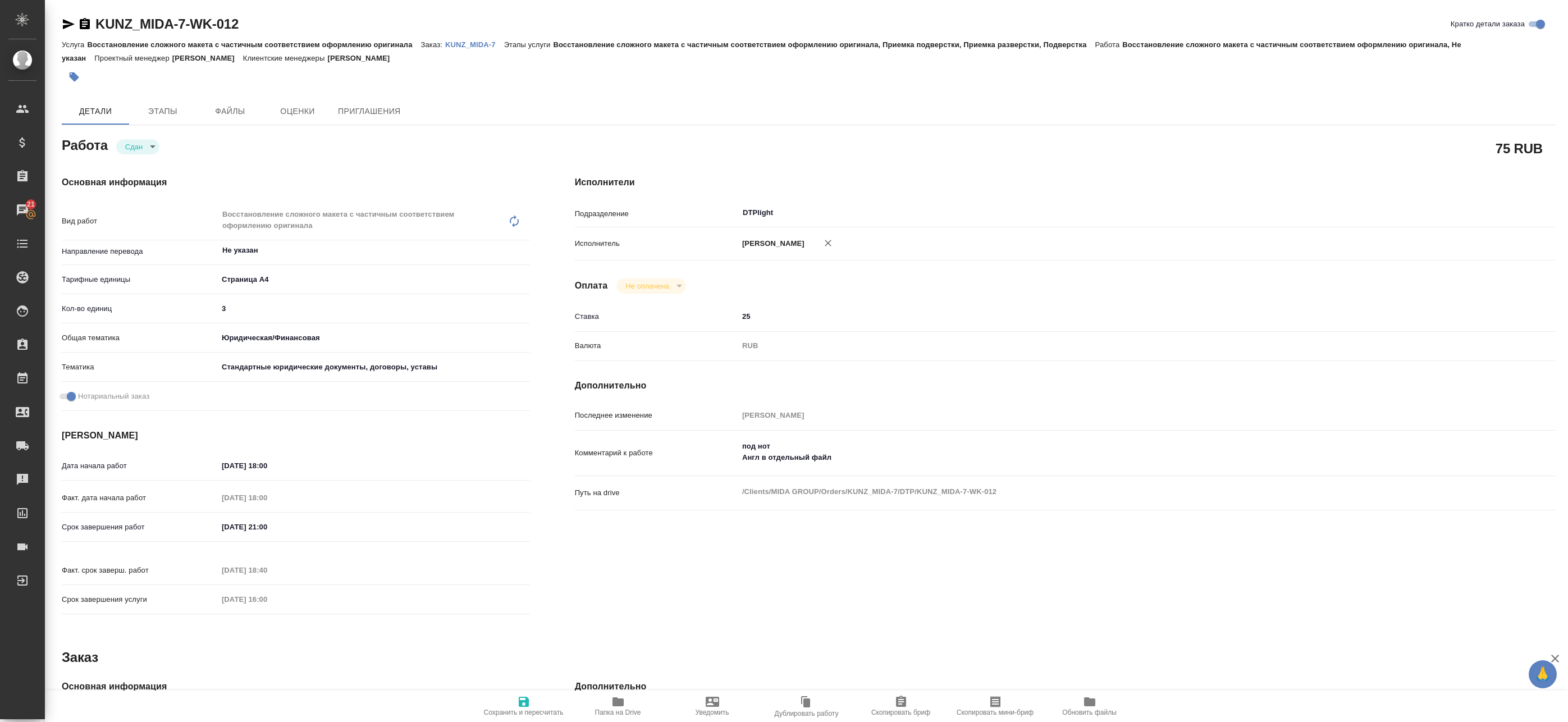
type textarea "x"
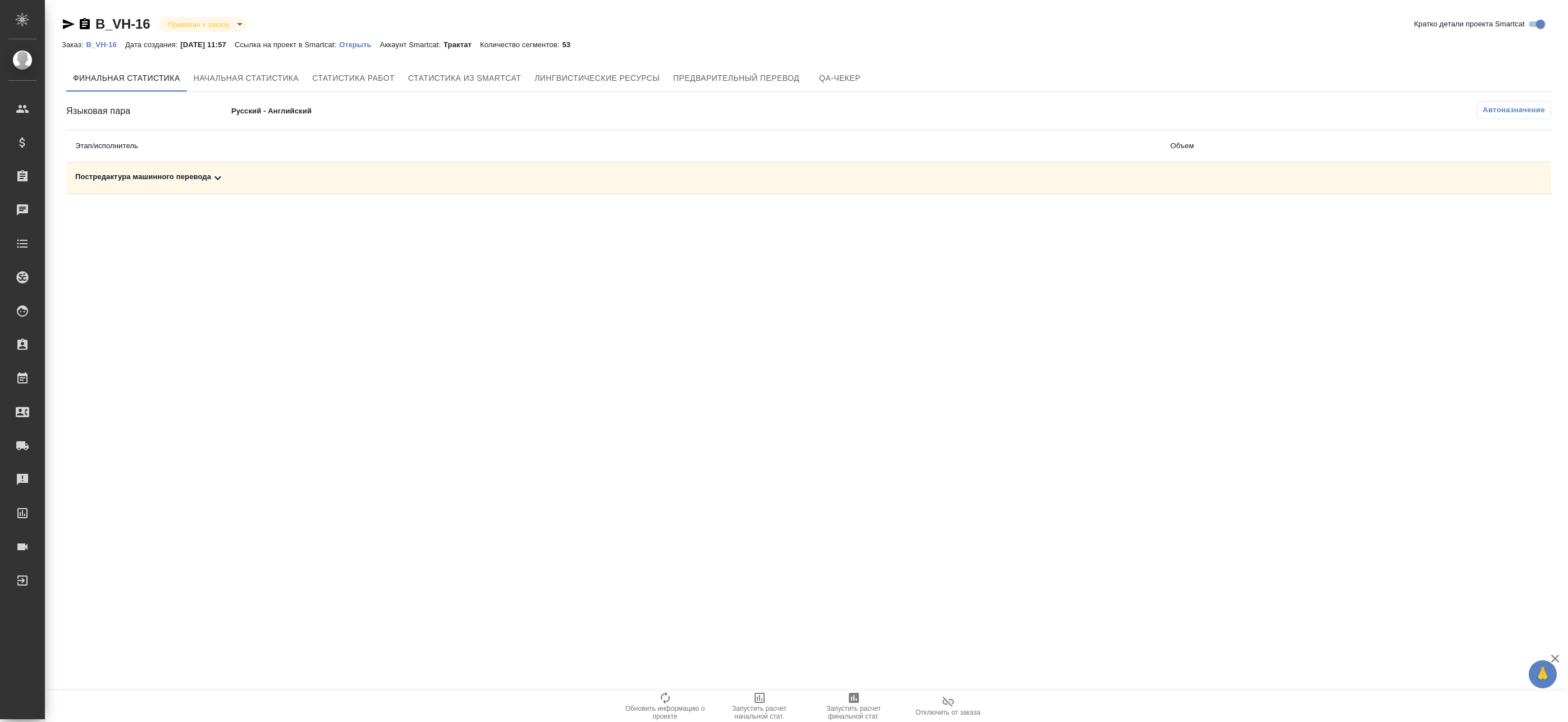
click at [576, 136] on th "Этап/исполнитель" at bounding box center [613, 146] width 1095 height 32
drag, startPoint x: 254, startPoint y: 164, endPoint x: 249, endPoint y: 170, distance: 7.8
click at [252, 166] on td "Постредактура машинного перевода" at bounding box center [613, 178] width 1095 height 32
click at [242, 177] on div "Постредактура машинного перевода" at bounding box center [614, 178] width 1078 height 13
click at [863, 709] on span "Запустить расчет финальной стат." at bounding box center [853, 712] width 81 height 16
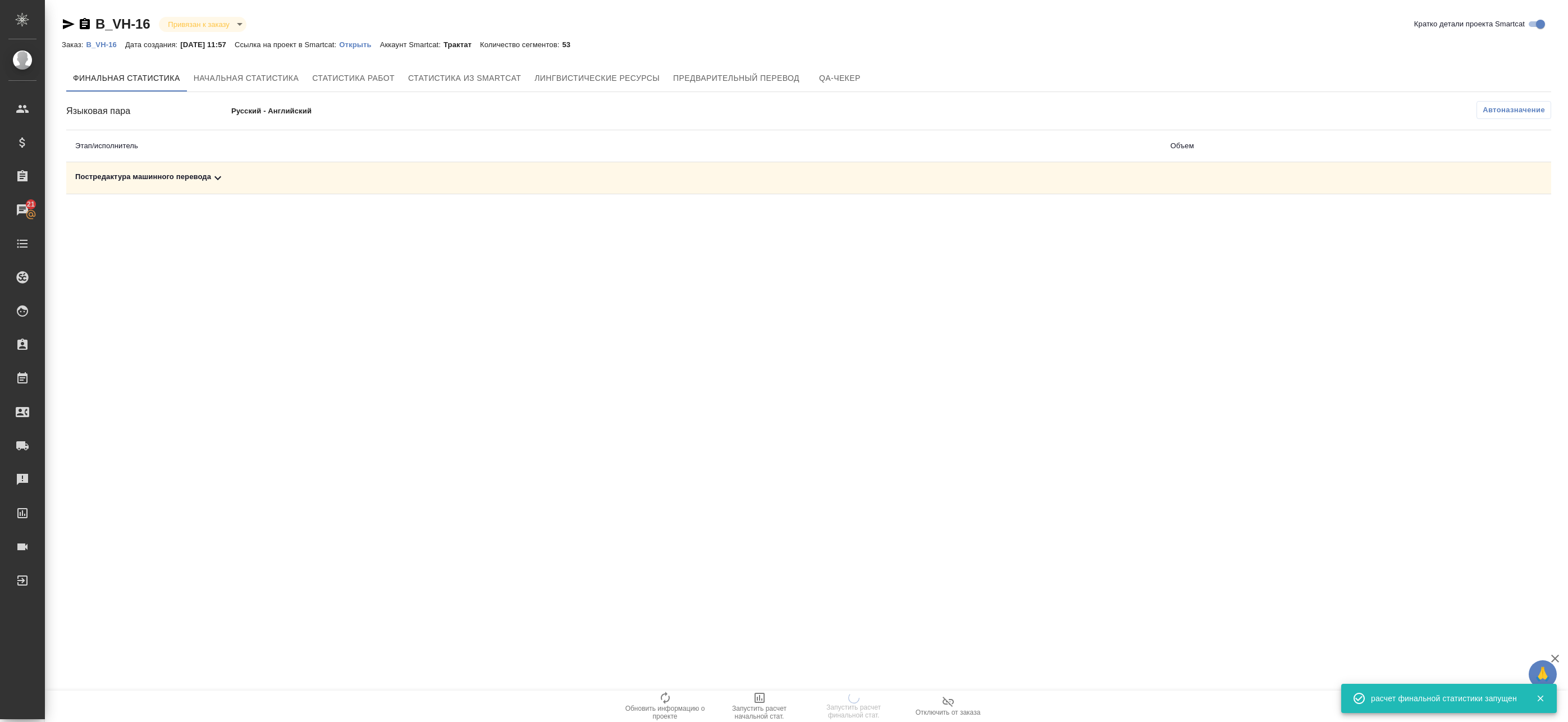
click at [1497, 107] on span "Автоназначение" at bounding box center [1514, 110] width 62 height 11
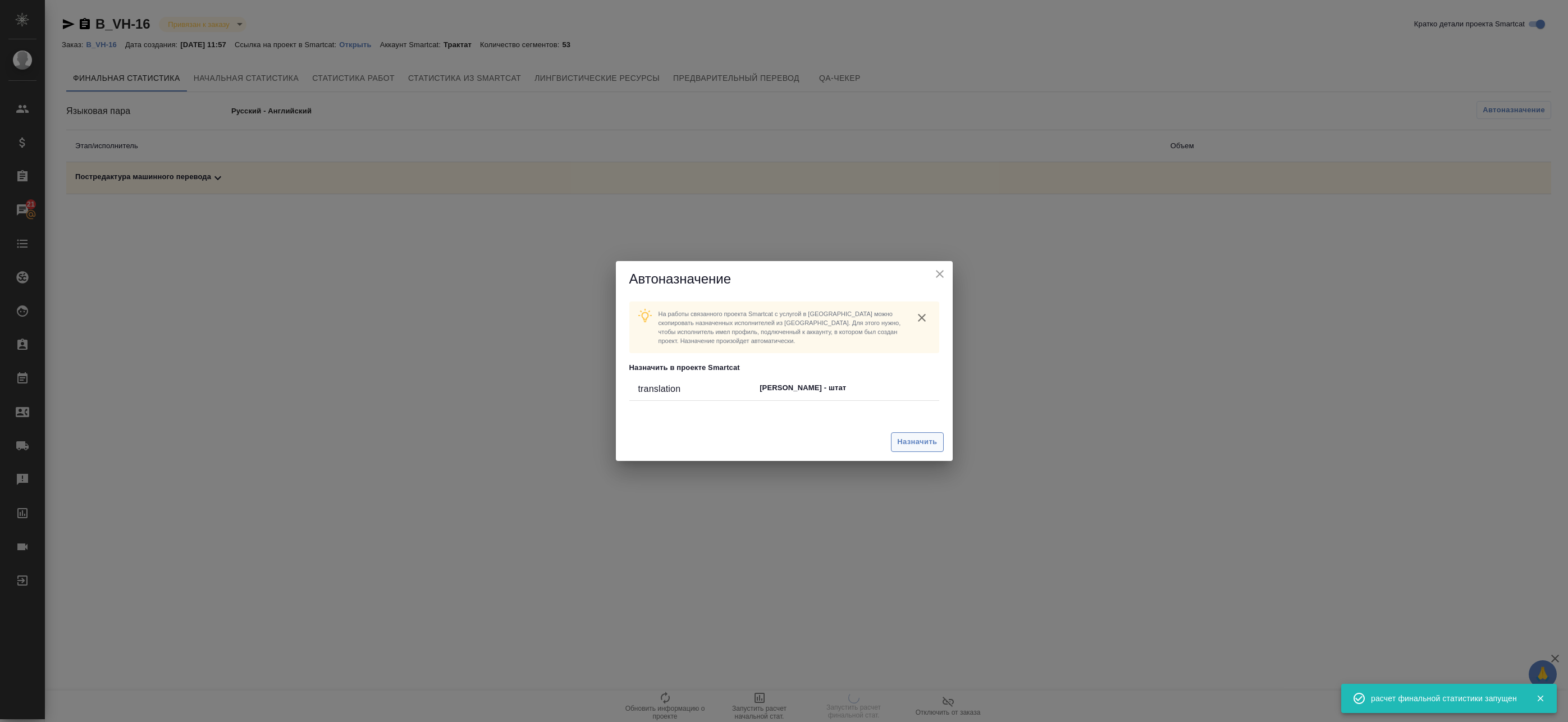
click at [917, 433] on button "Назначить" at bounding box center [917, 442] width 52 height 19
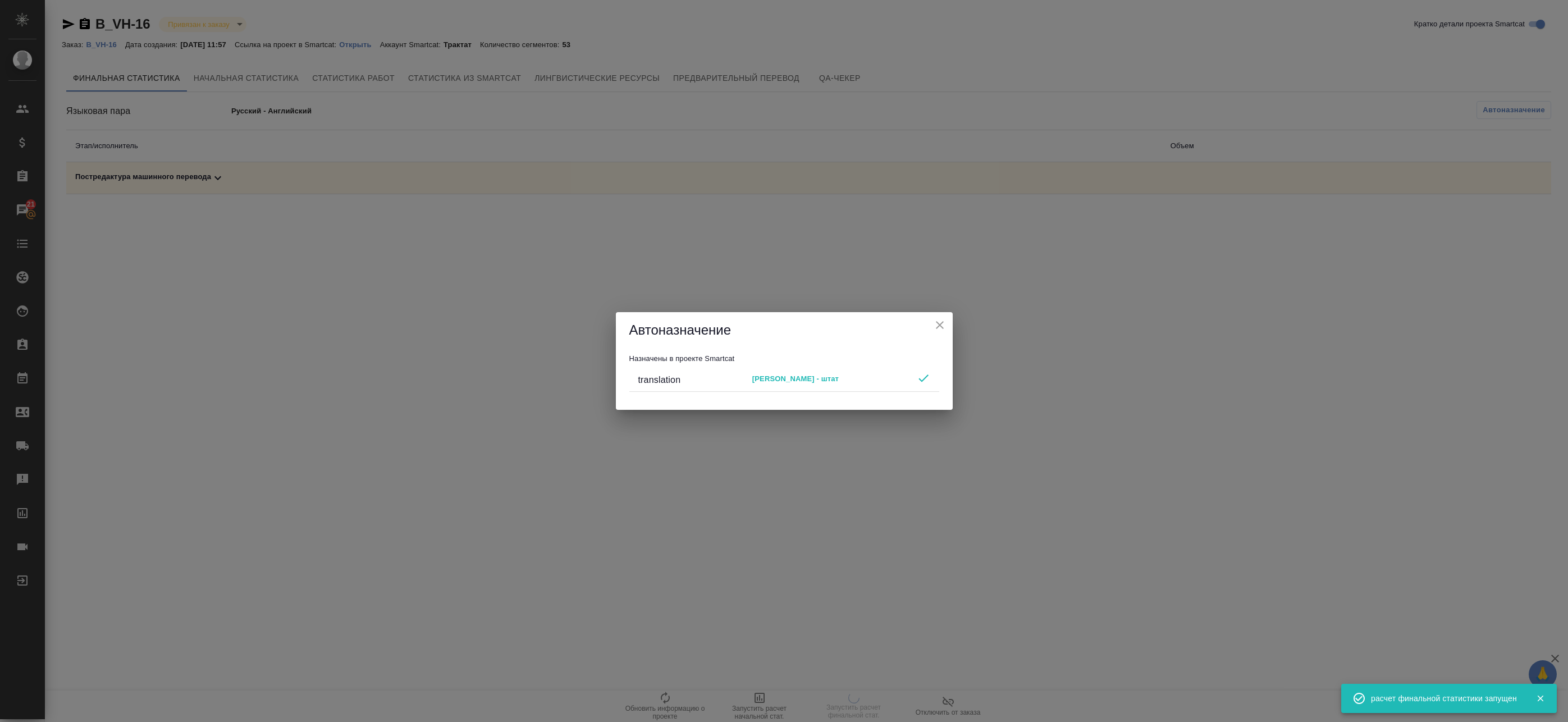
click at [938, 327] on icon "close" at bounding box center [939, 325] width 8 height 8
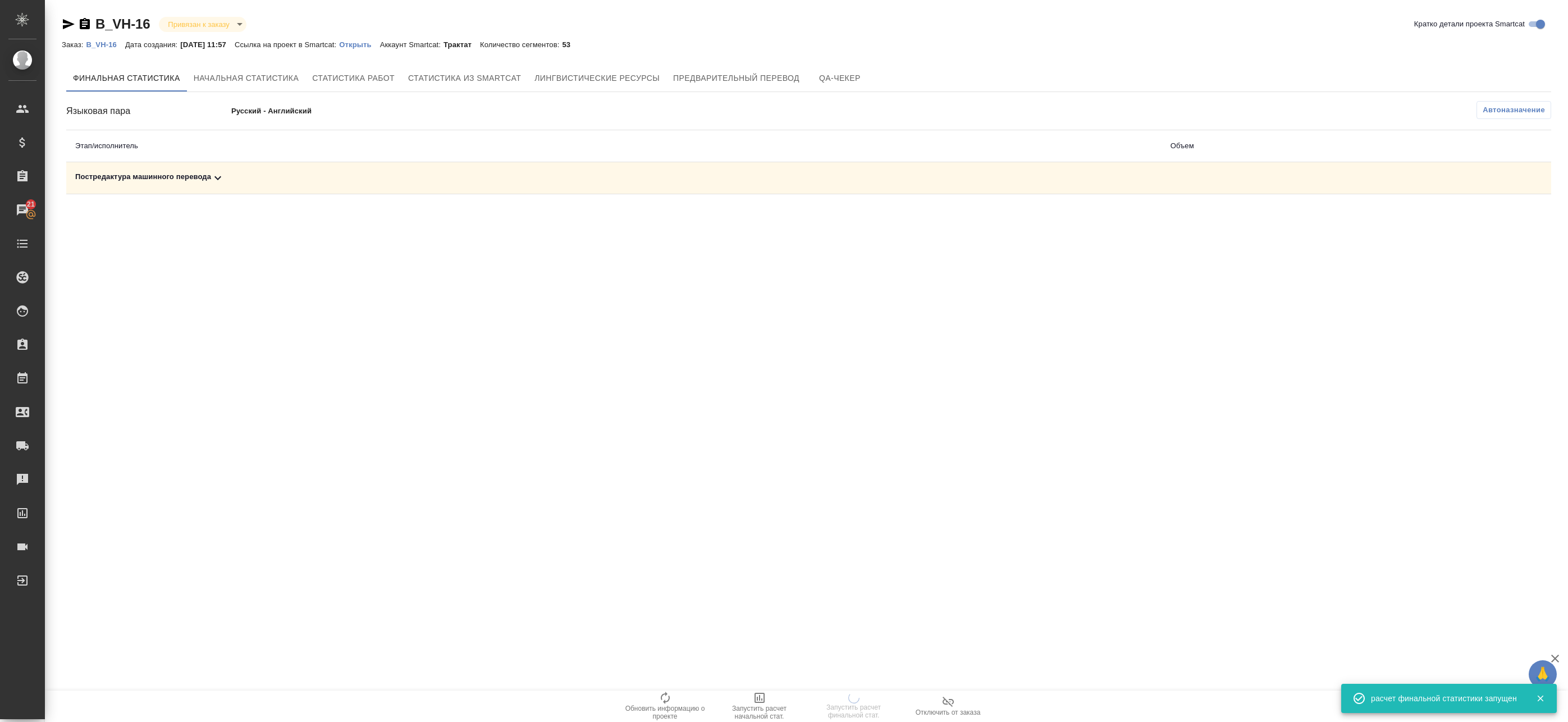
click at [249, 196] on div "Финальная статистика Начальная статистика Статистика работ Статистика из Smartc…" at bounding box center [808, 130] width 1494 height 139
click at [226, 181] on div "Постредактура машинного перевода" at bounding box center [614, 178] width 1078 height 13
click at [565, 180] on div "Постредактура машинного перевода" at bounding box center [614, 178] width 1078 height 13
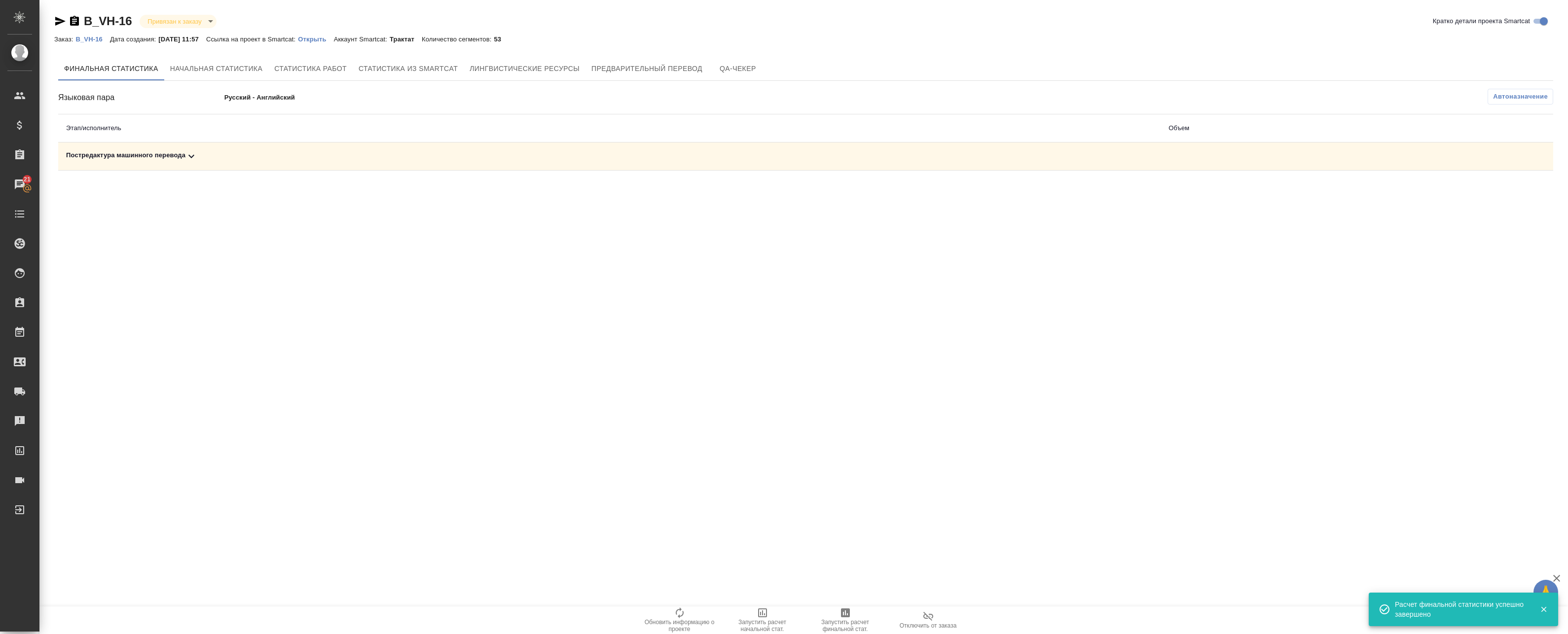
click at [1237, 149] on td at bounding box center [1297, 156] width 274 height 28
click at [979, 158] on div "Постредактура машинного перевода" at bounding box center [609, 156] width 1086 height 12
drag, startPoint x: 1508, startPoint y: 190, endPoint x: 1503, endPoint y: 191, distance: 5.1
click at [1377, 190] on icon "button" at bounding box center [1510, 190] width 12 height 12
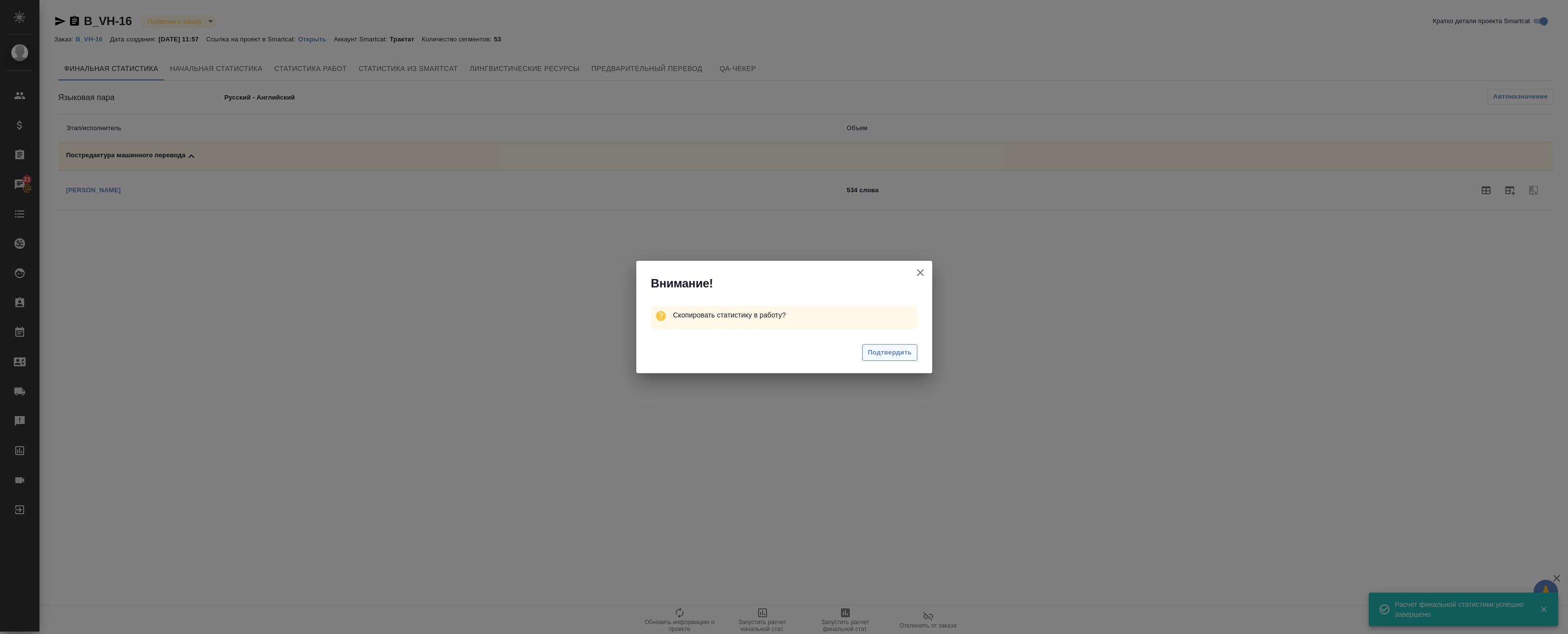
click at [879, 356] on span "Подтвердить" at bounding box center [889, 352] width 44 height 11
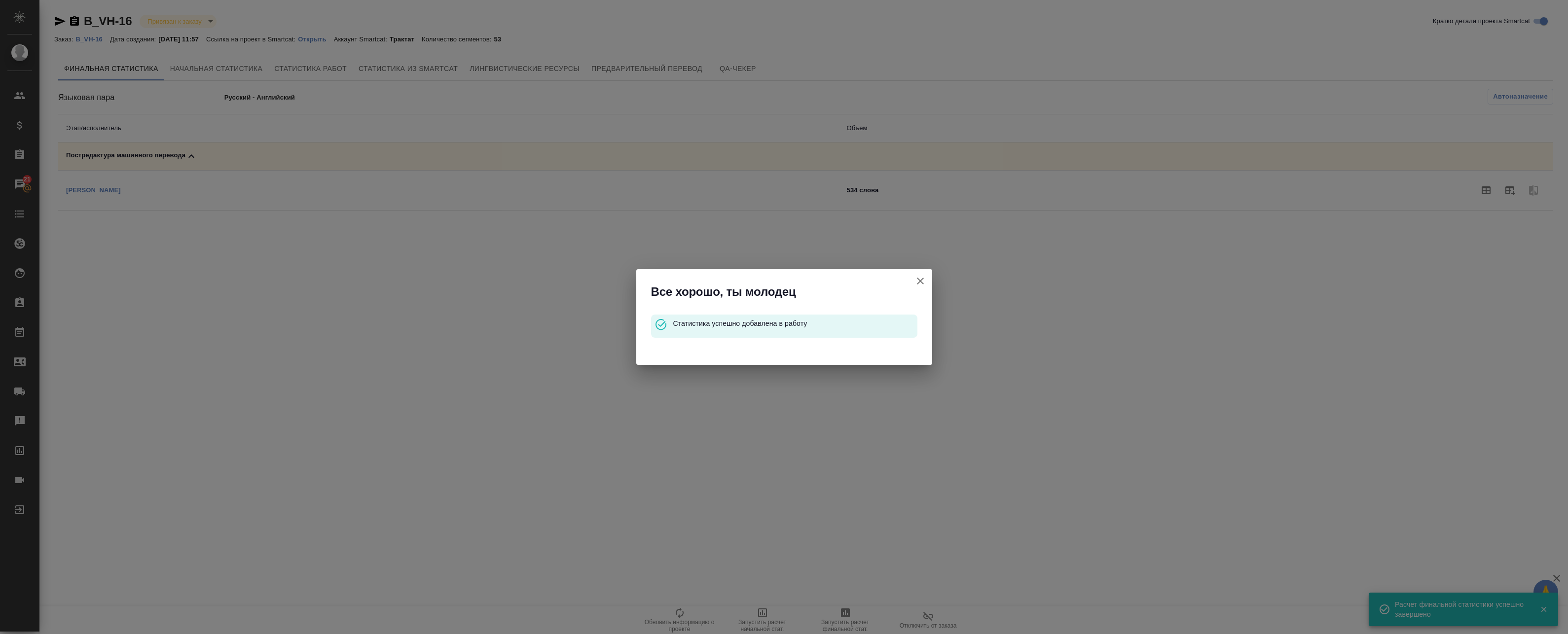
click at [920, 281] on icon "button" at bounding box center [920, 281] width 12 height 12
